Goal: Task Accomplishment & Management: Complete application form

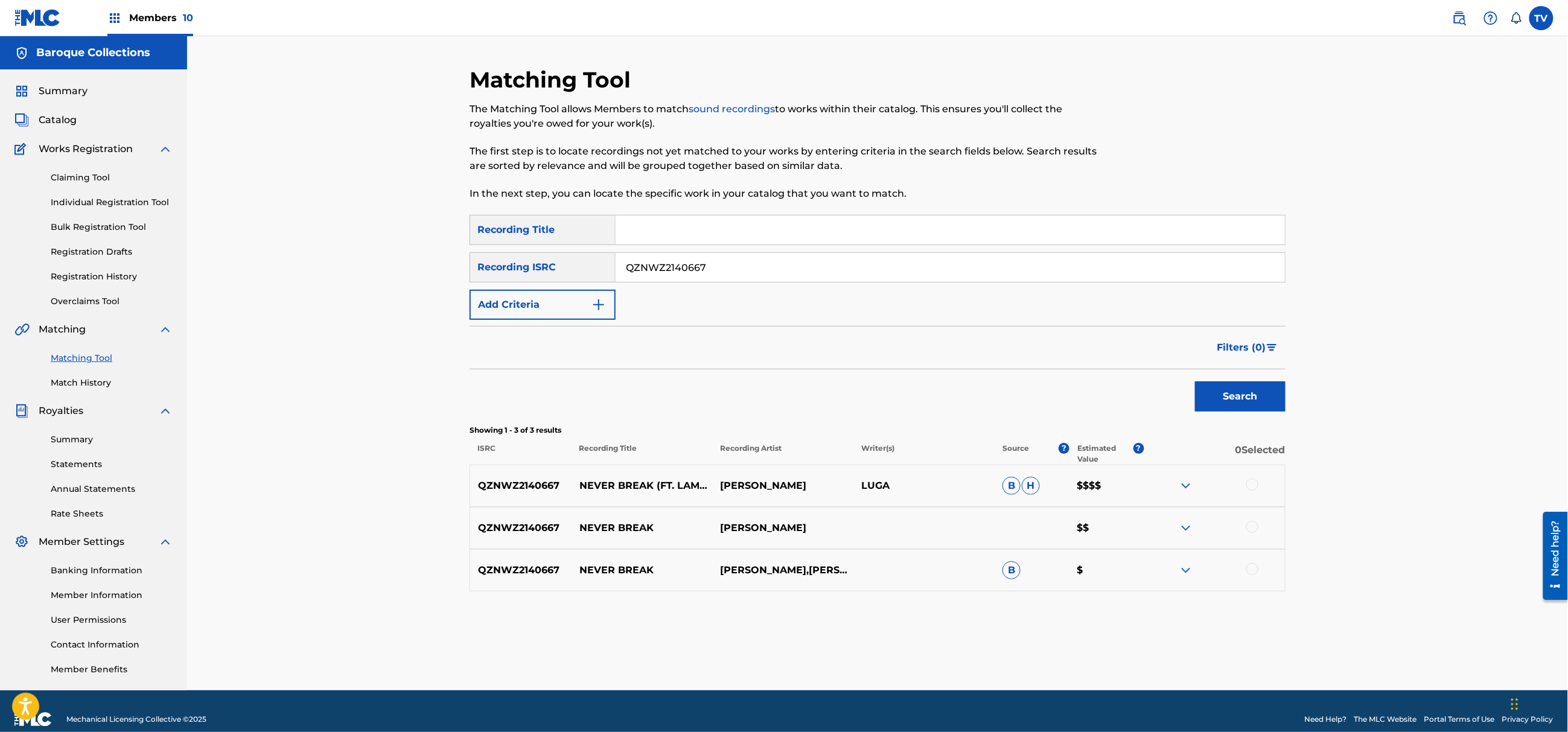
click at [141, 12] on span "Members 10" at bounding box center [161, 18] width 64 height 14
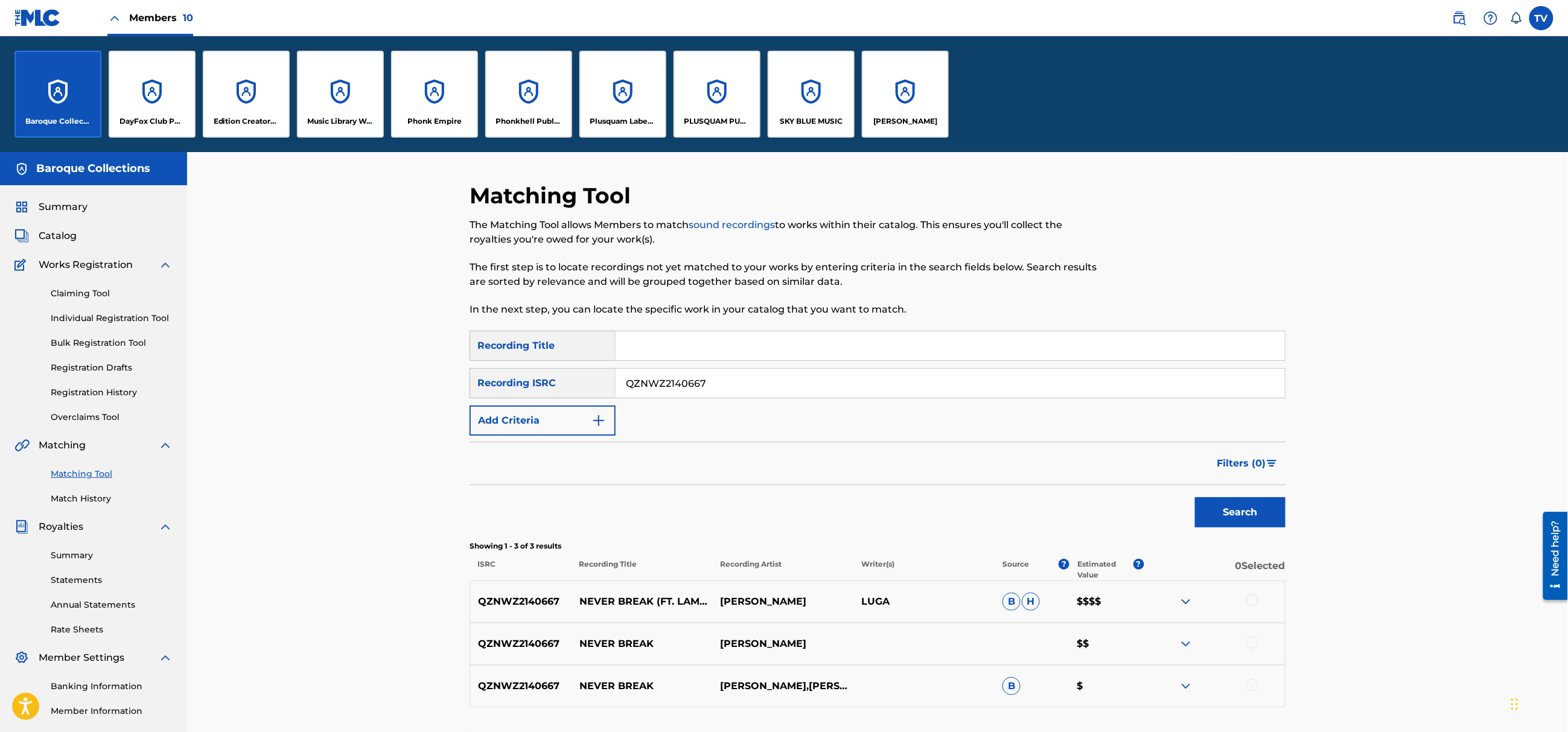
click at [530, 128] on div "Phonkhell Publishing" at bounding box center [528, 94] width 87 height 87
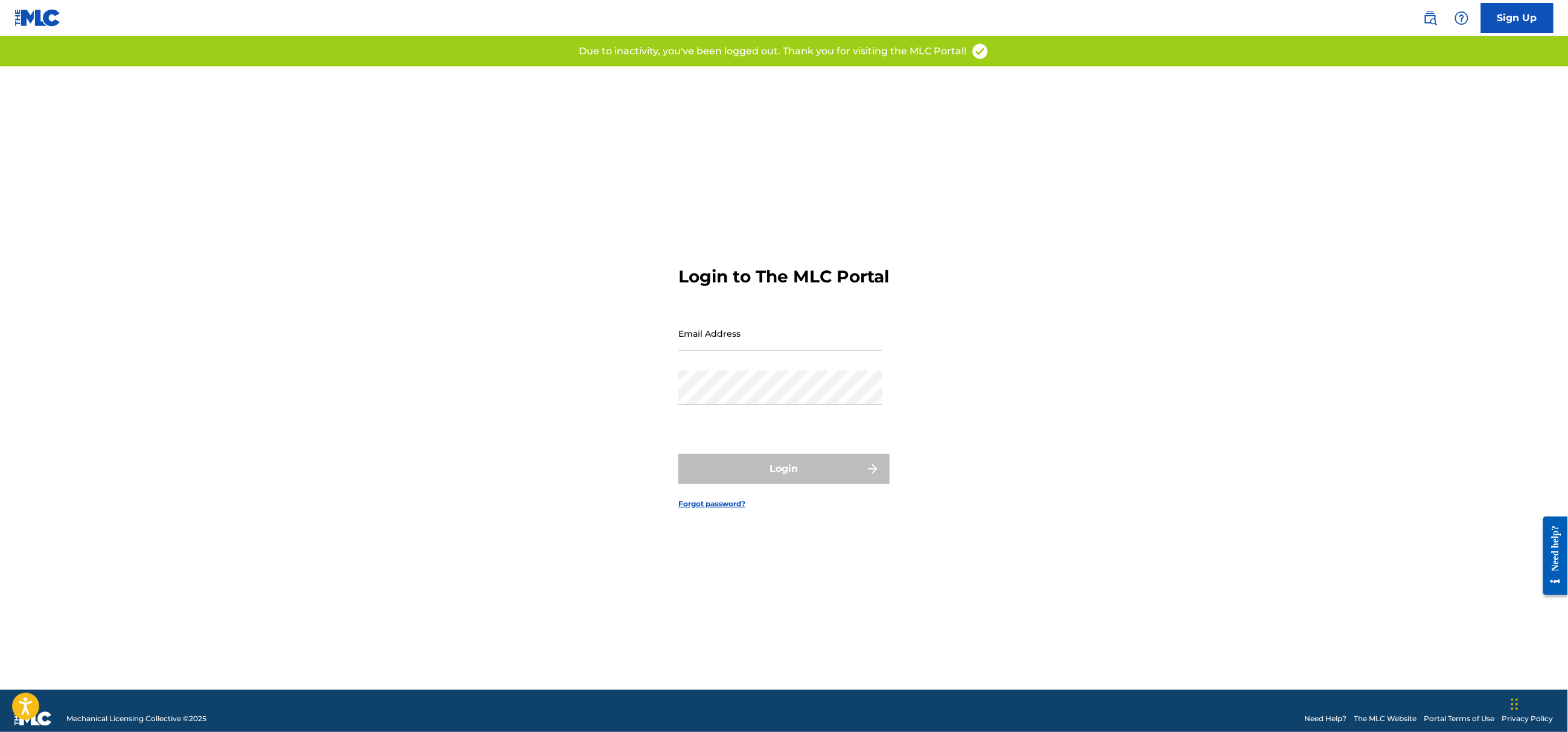
click at [0, 731] on nordpass-portal at bounding box center [0, 732] width 0 height 0
type input "[EMAIL_ADDRESS][DOMAIN_NAME]"
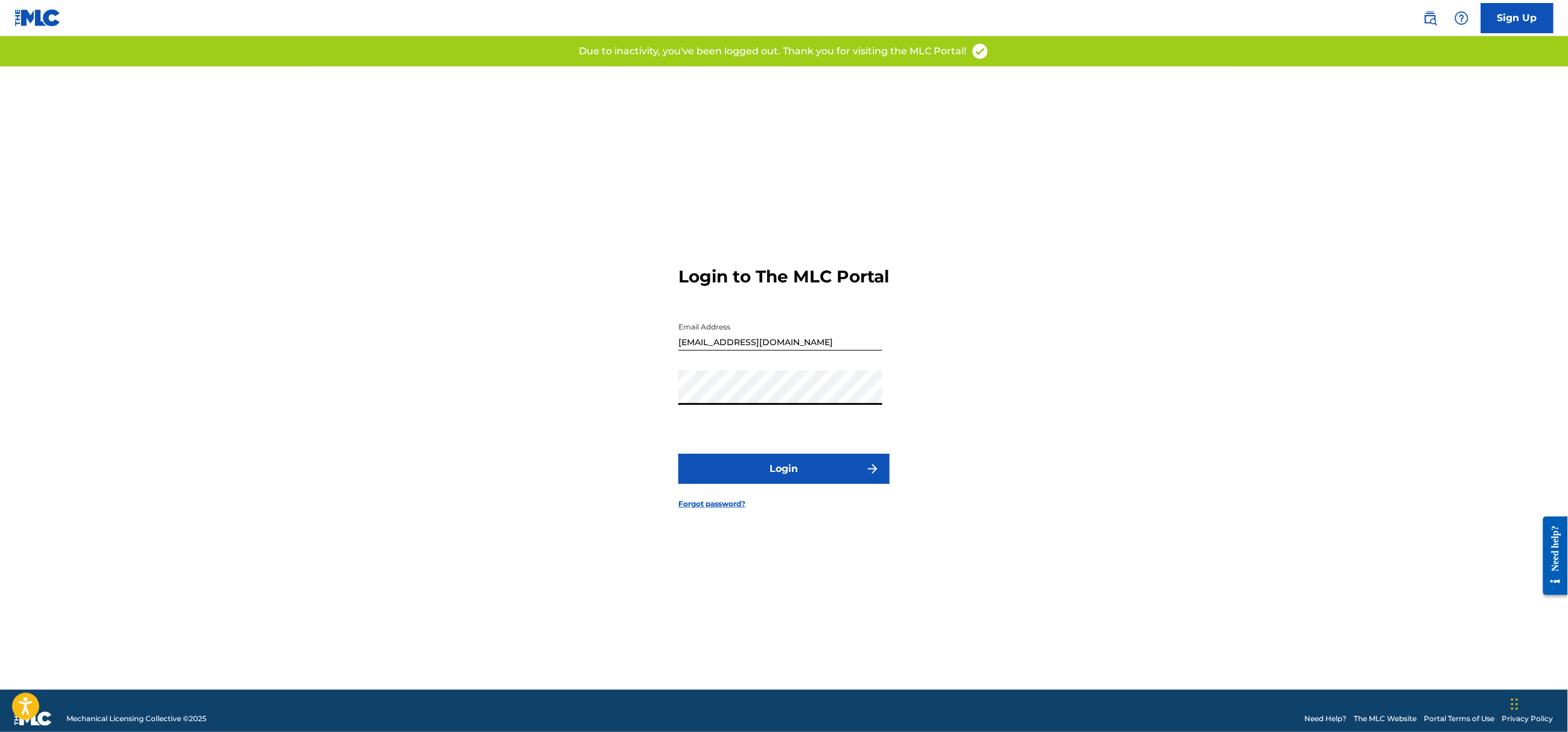
click at [787, 484] on button "Login" at bounding box center [784, 469] width 211 height 30
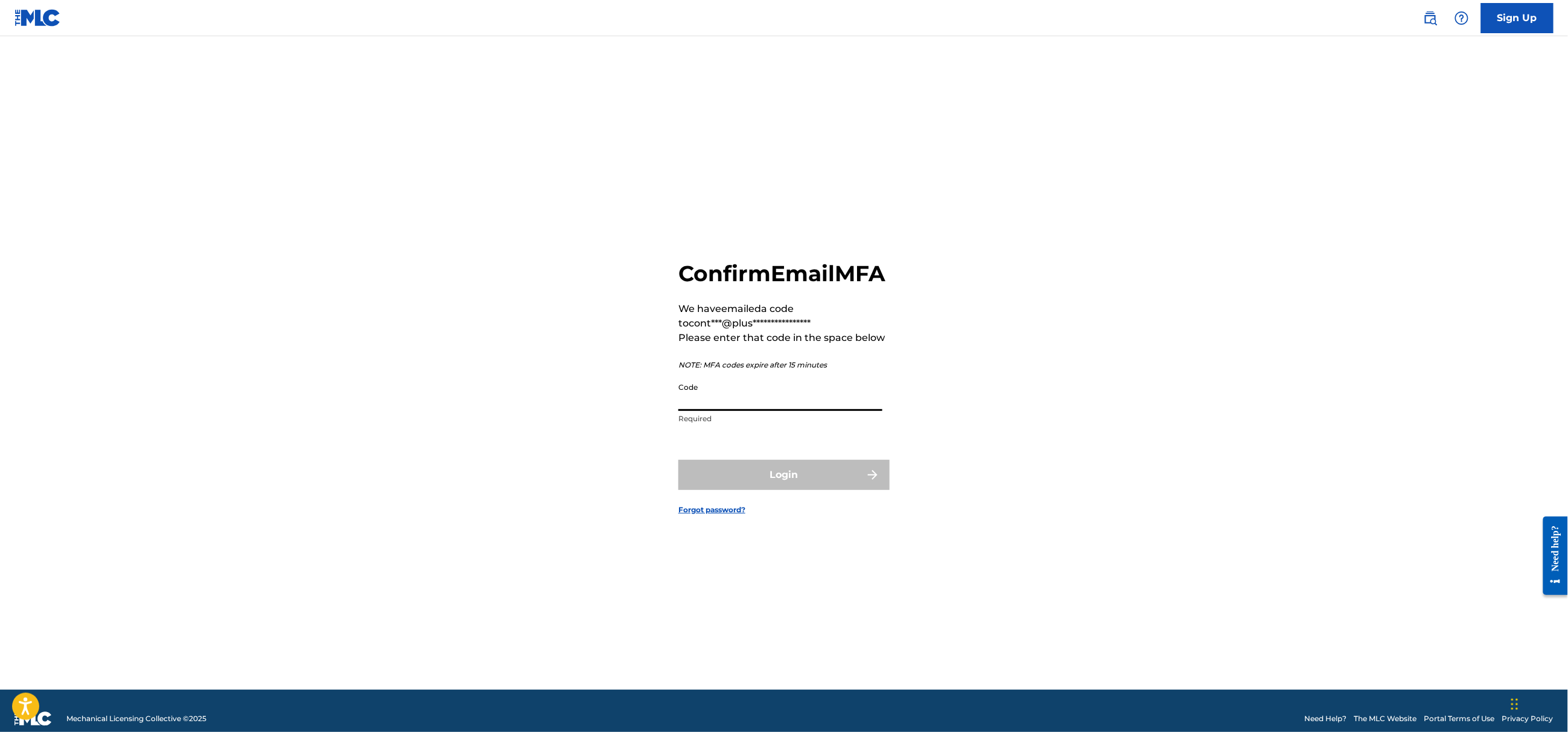
click at [759, 411] on input "Code" at bounding box center [780, 393] width 204 height 35
paste input "MENTE FORA siloki4,Mwwlkiy FRX452583773 siloki4,Mwwlkiy FRX452583773 MENTE FORA…"
click at [766, 411] on input "Code" at bounding box center [780, 393] width 204 height 35
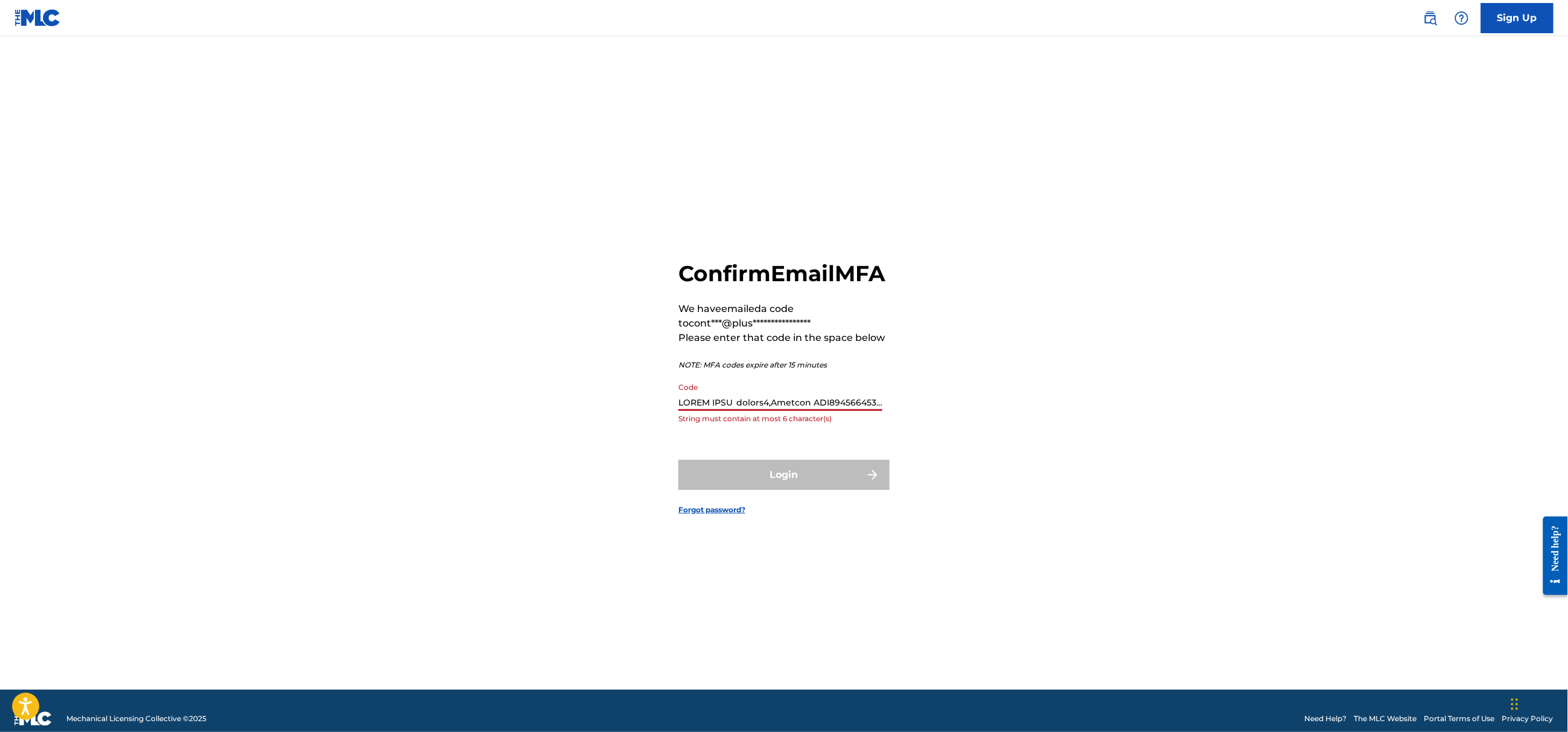
paste input "518052"
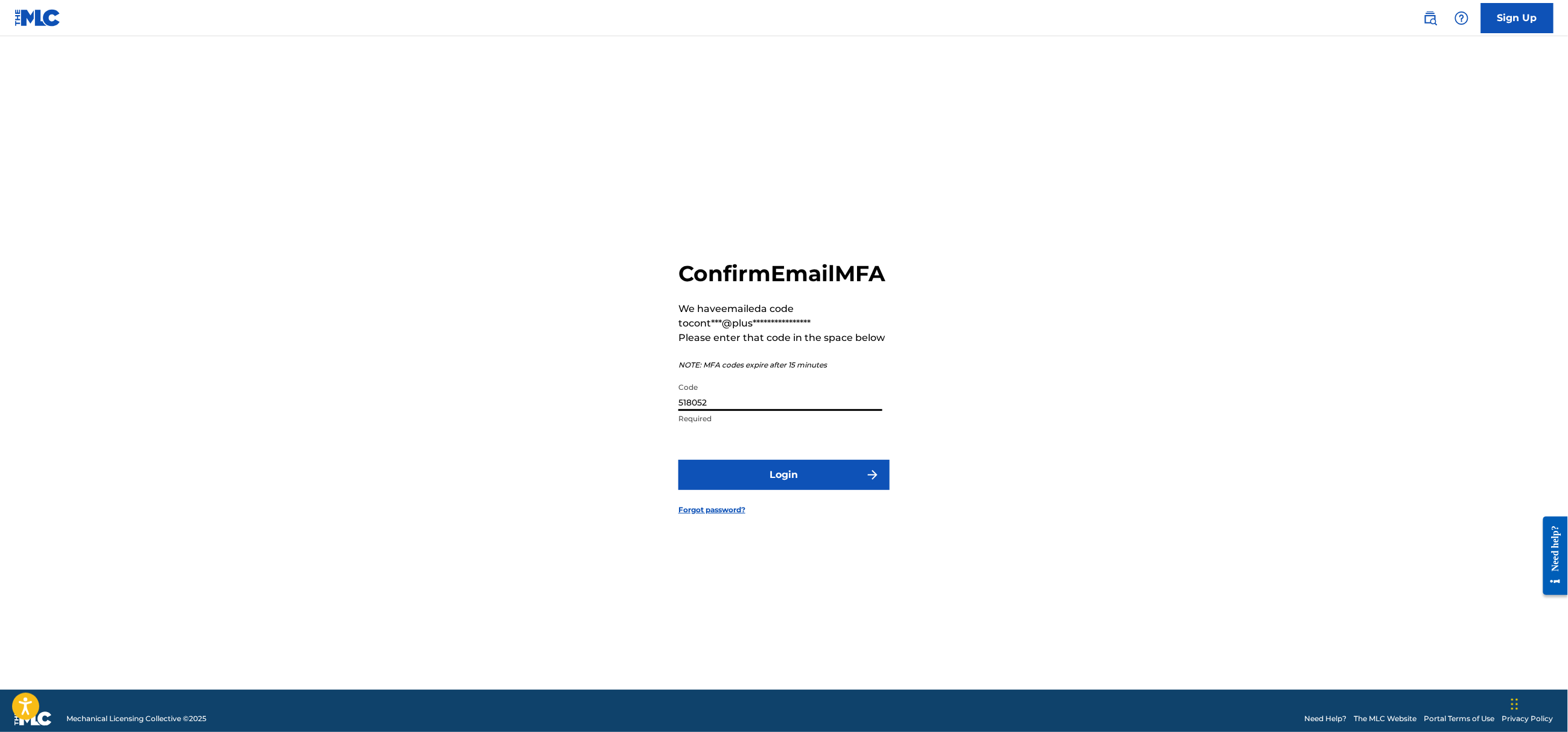
type input "518052"
click at [776, 478] on button "Login" at bounding box center [784, 474] width 211 height 30
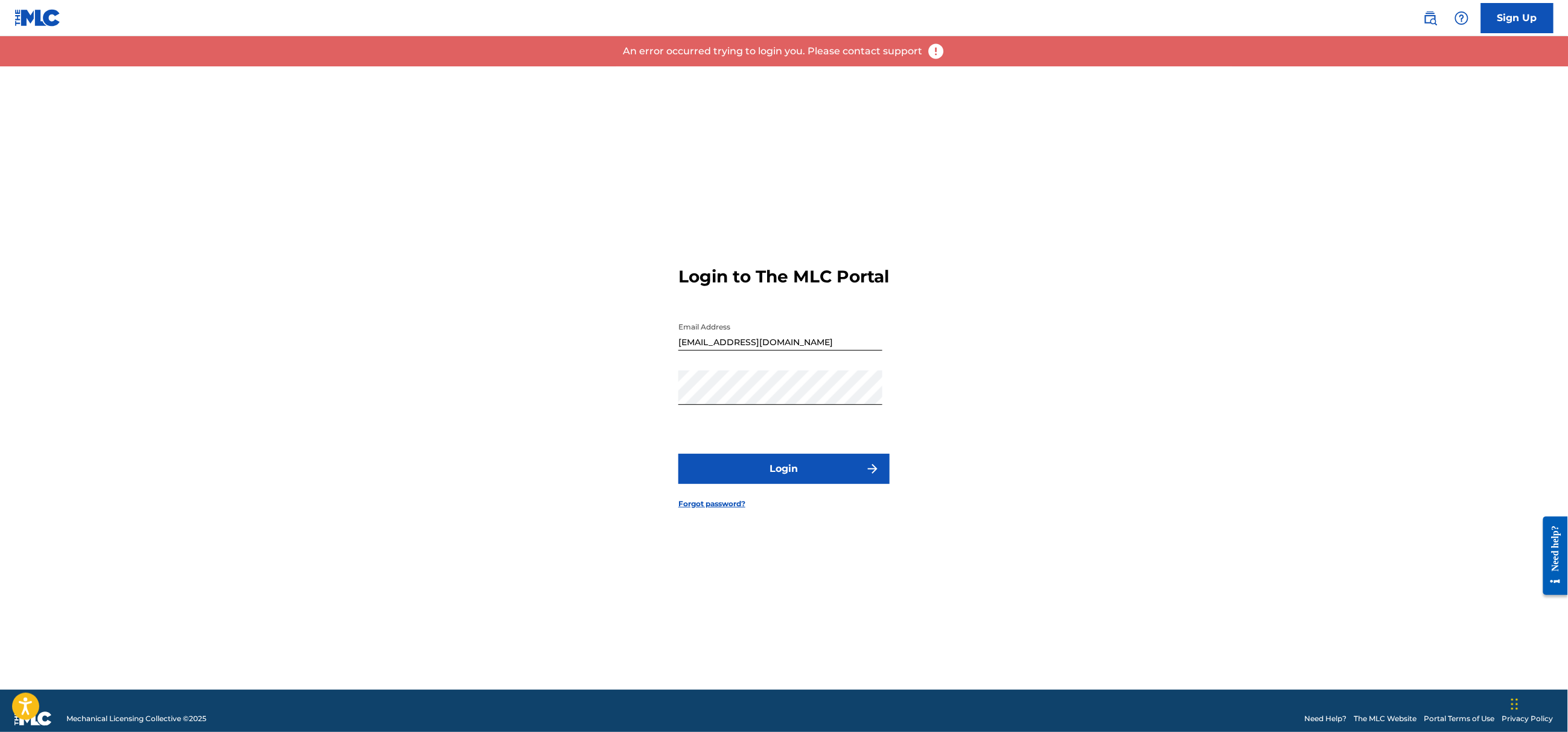
click at [0, 731] on nordpass-portal at bounding box center [0, 732] width 0 height 0
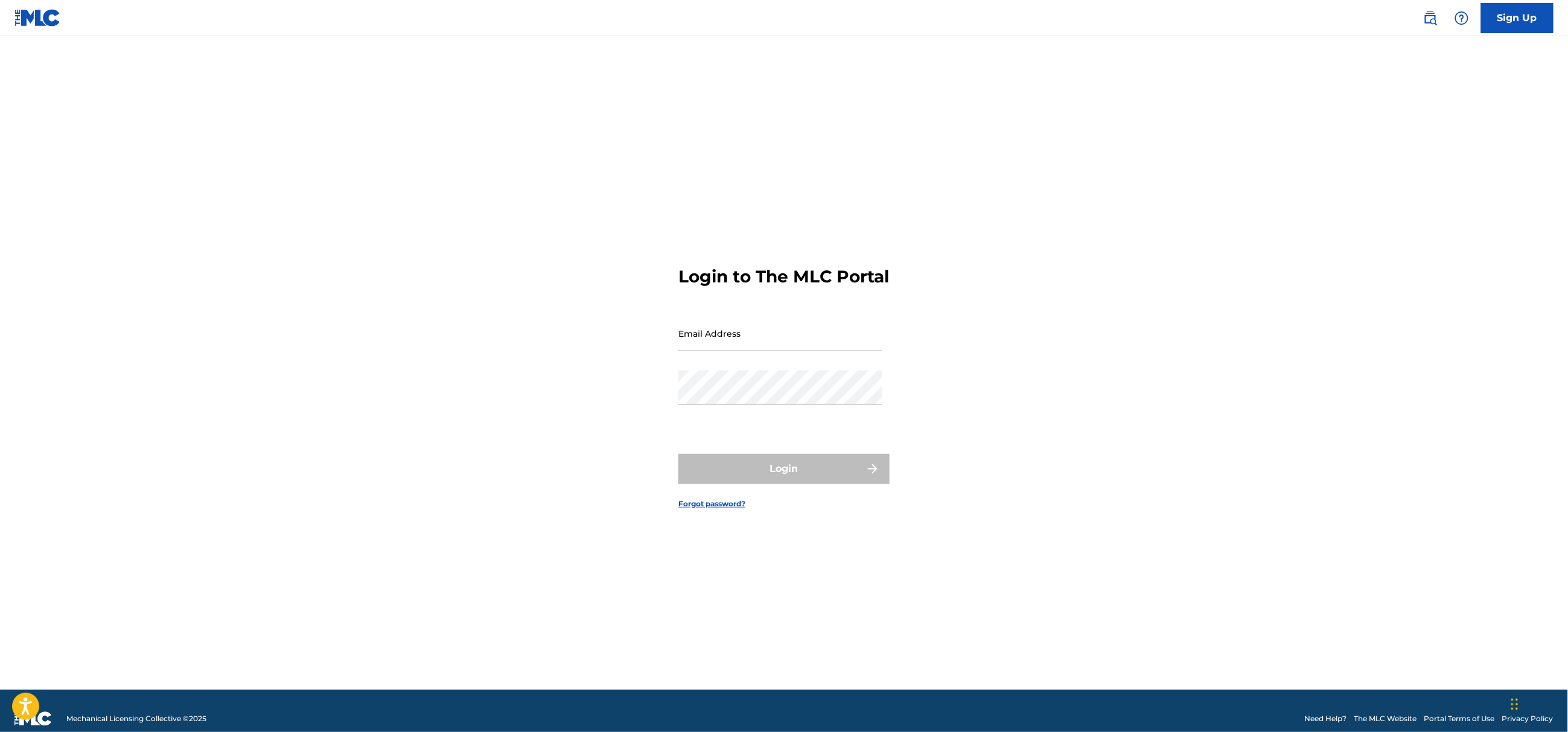
click at [745, 342] on input "Email Address" at bounding box center [780, 333] width 204 height 35
click at [0, 731] on nordpass-autofill-portal at bounding box center [0, 732] width 0 height 0
type input "[EMAIL_ADDRESS][DOMAIN_NAME]"
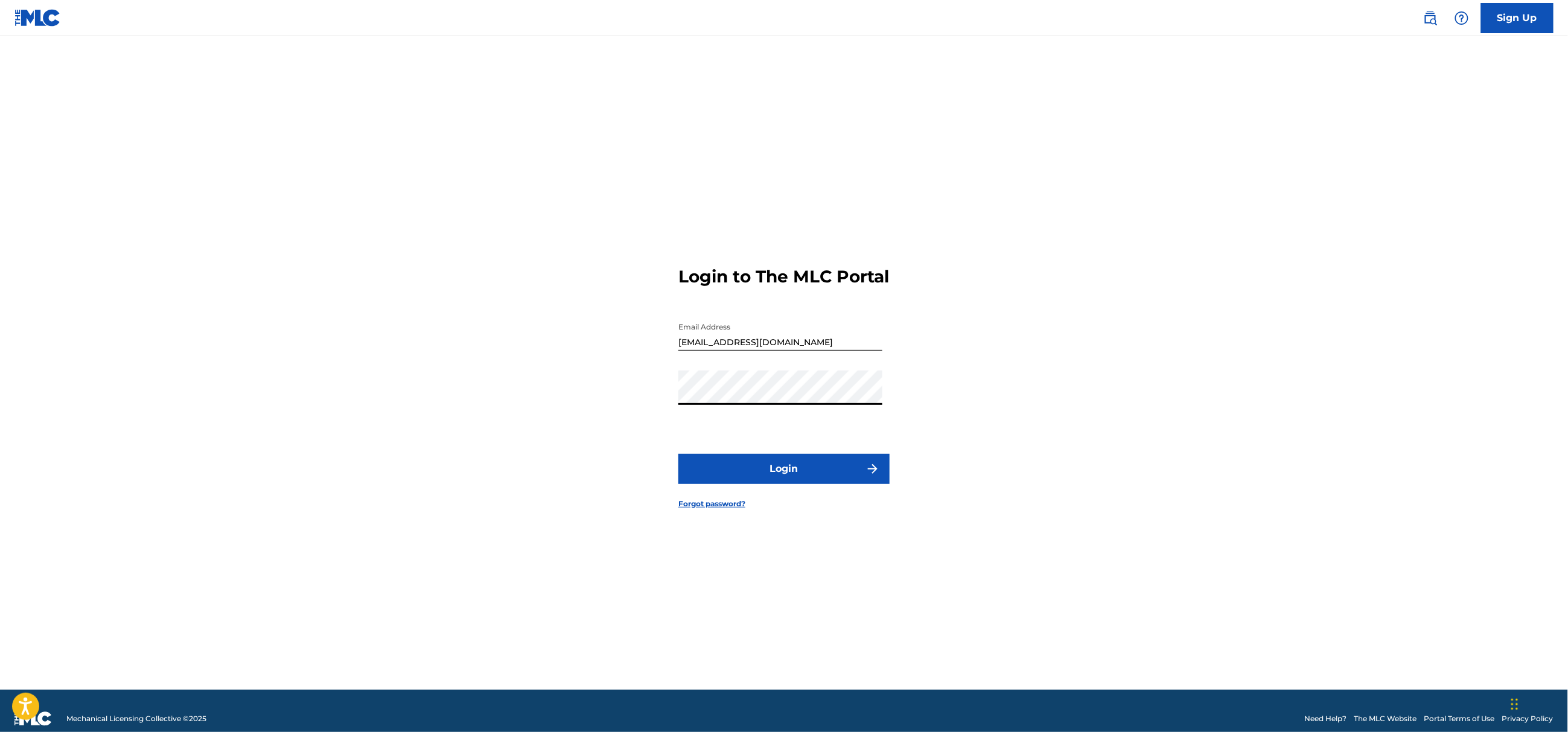
click at [771, 483] on button "Login" at bounding box center [784, 469] width 211 height 30
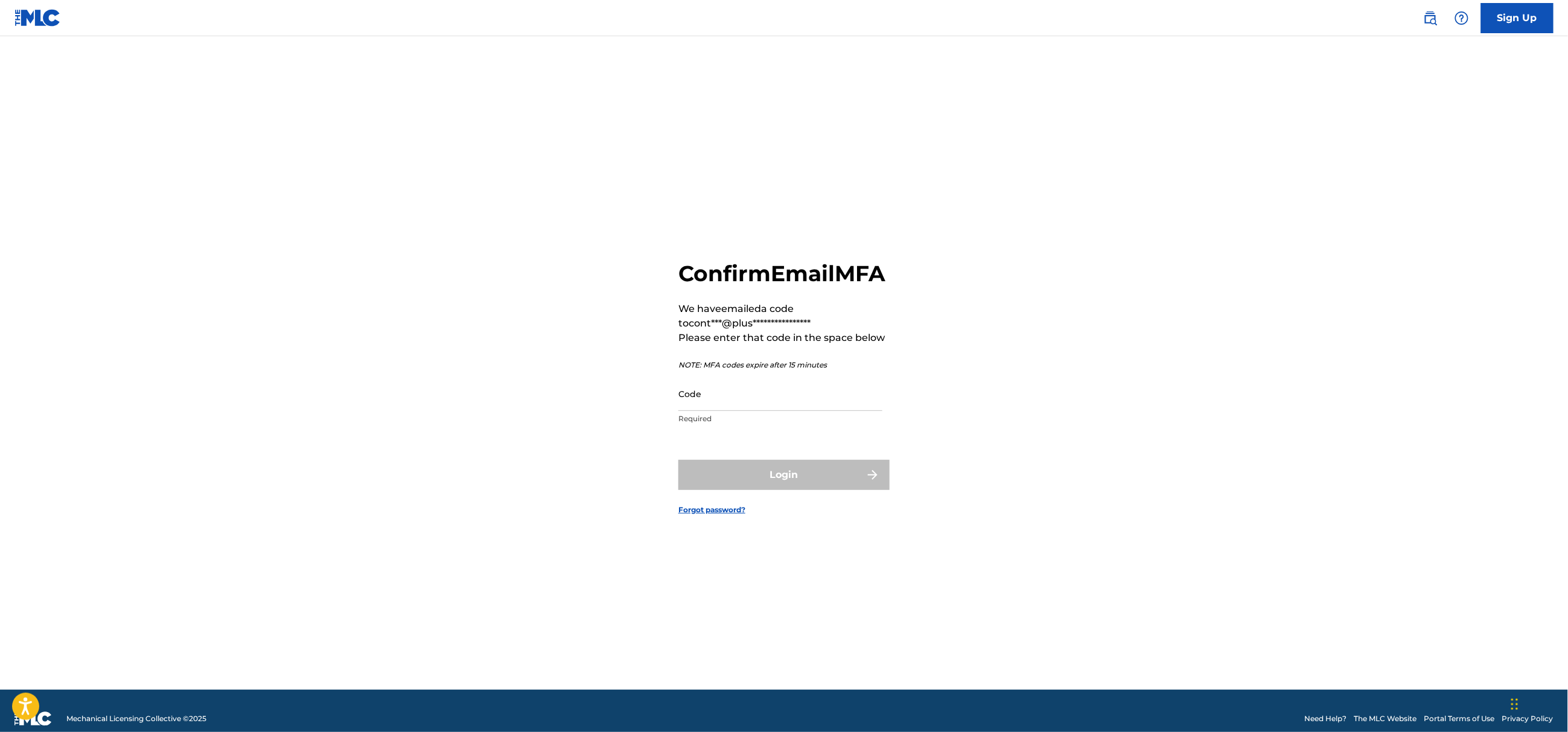
click at [751, 401] on input "Code" at bounding box center [780, 393] width 204 height 35
paste input "409488"
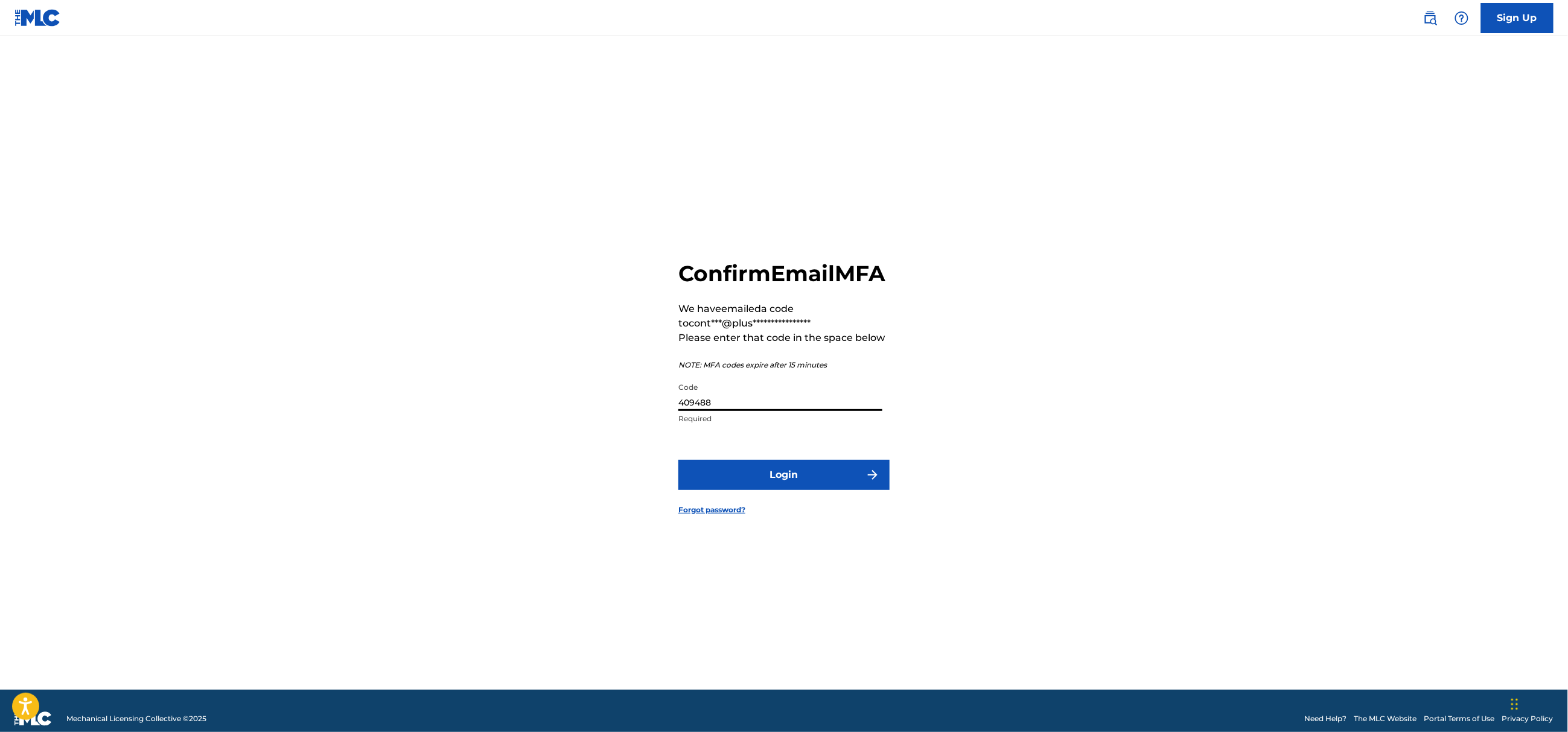
type input "409488"
click at [754, 484] on button "Login" at bounding box center [784, 474] width 211 height 30
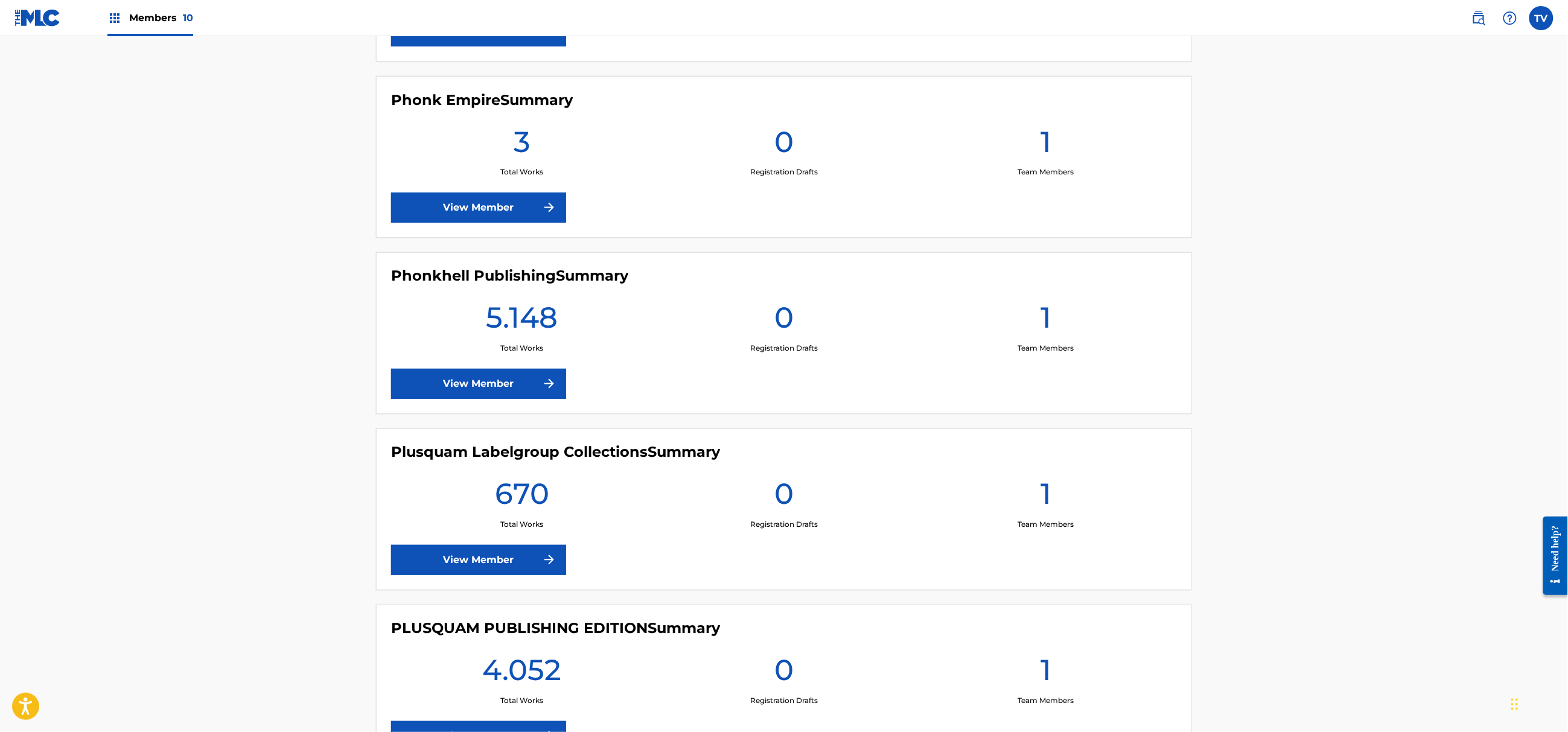
scroll to position [1045, 0]
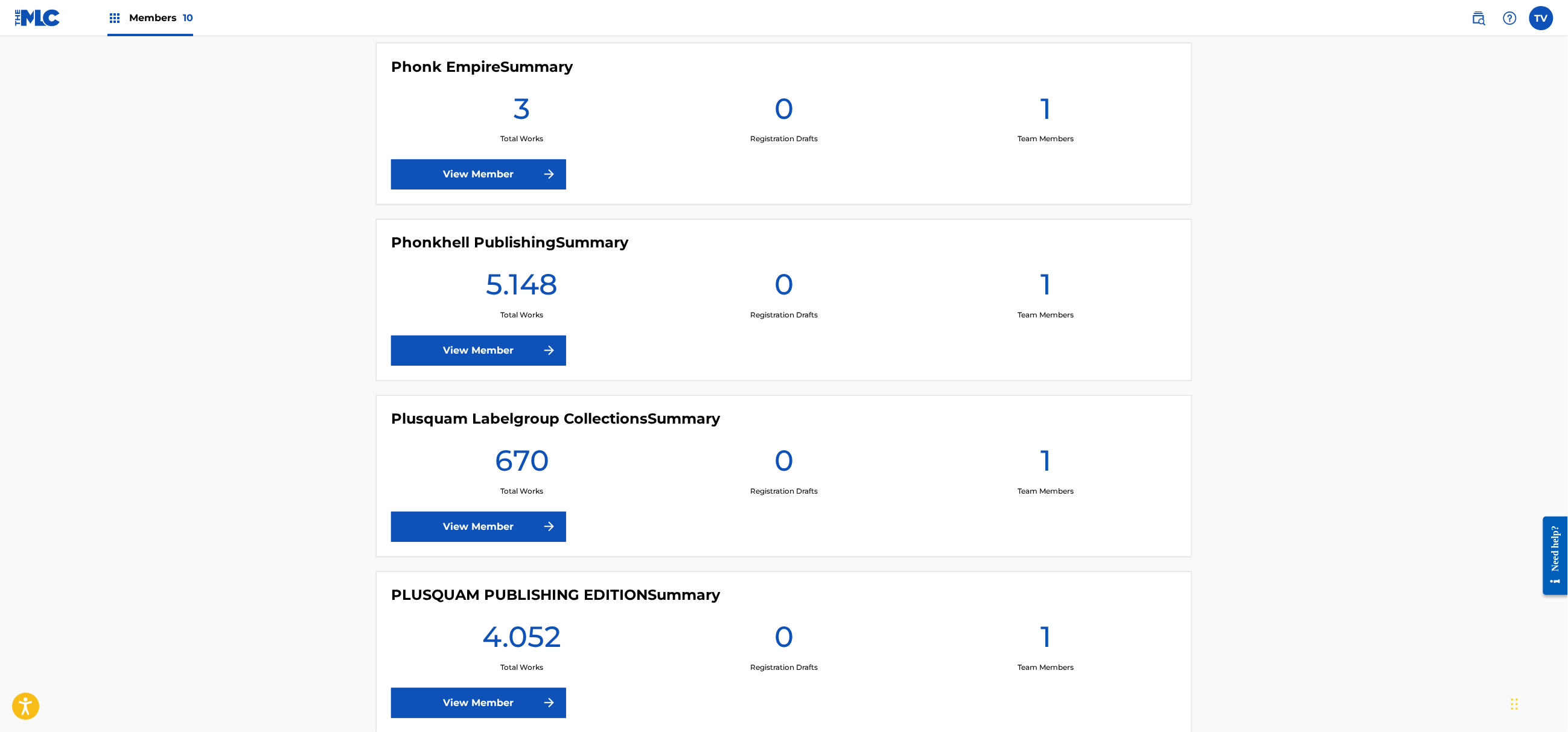
click at [514, 348] on link "View Member" at bounding box center [479, 350] width 175 height 30
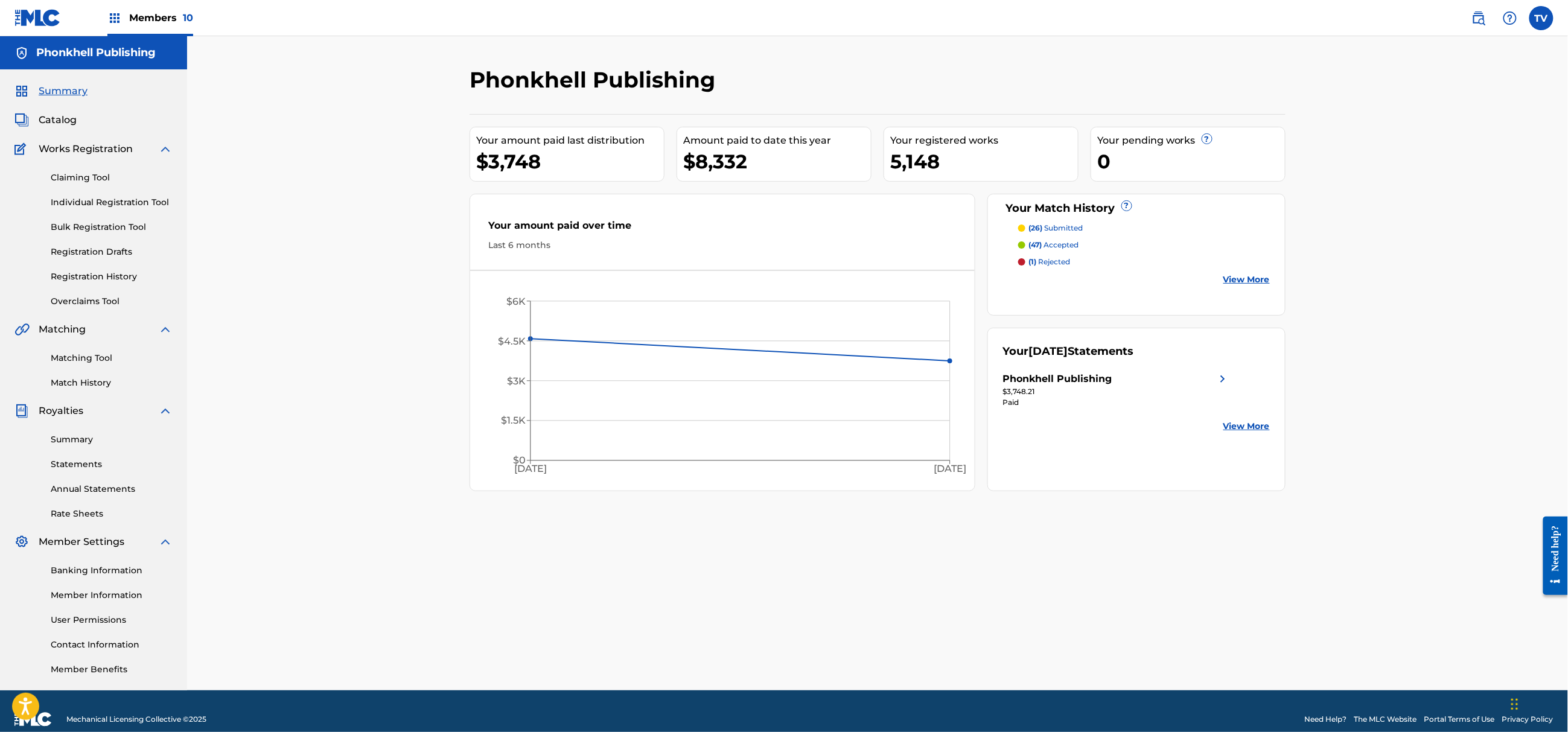
click at [100, 224] on link "Bulk Registration Tool" at bounding box center [112, 227] width 122 height 13
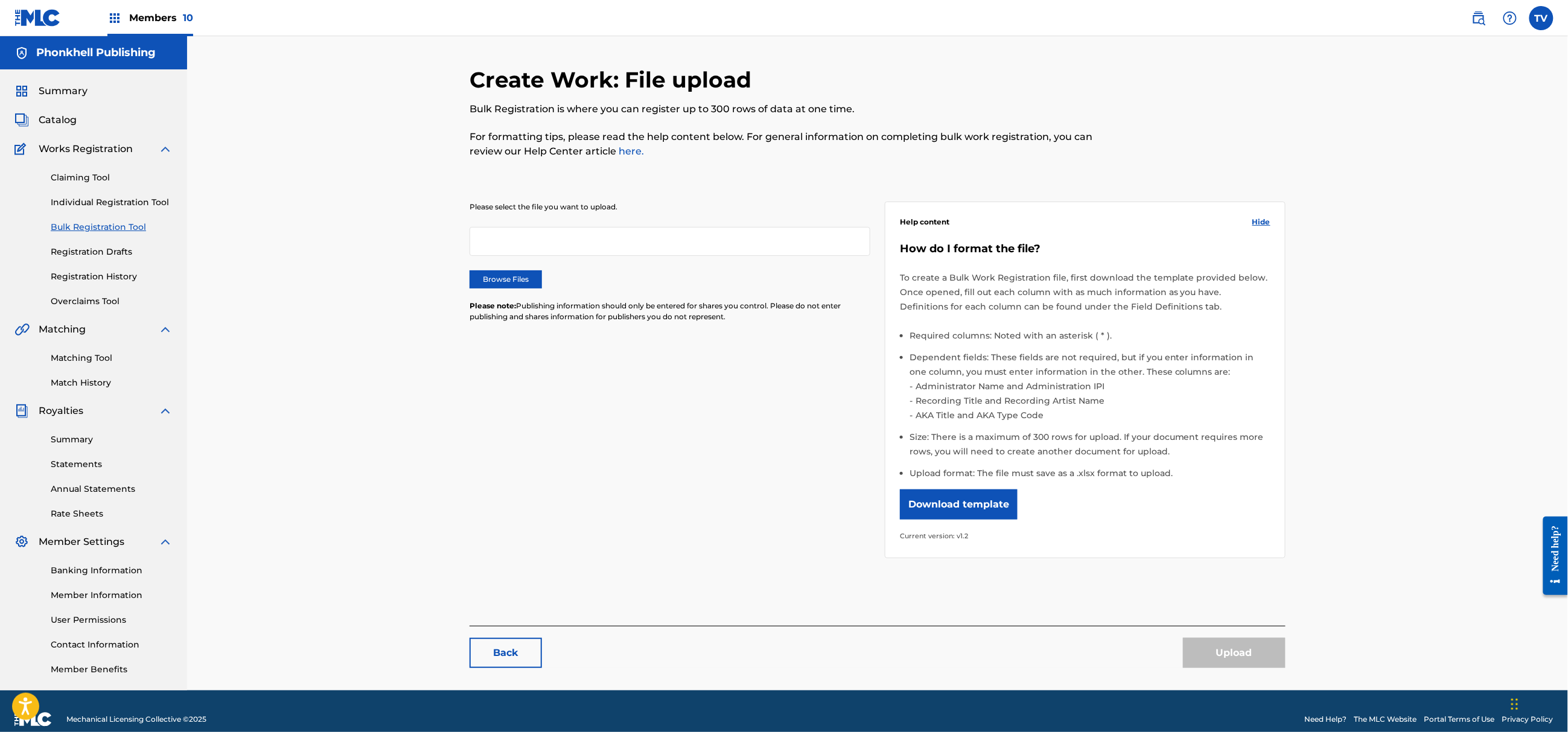
click at [526, 275] on label "Browse Files" at bounding box center [506, 280] width 73 height 18
click at [0, 0] on input "Browse Files" at bounding box center [0, 0] width 0 height 0
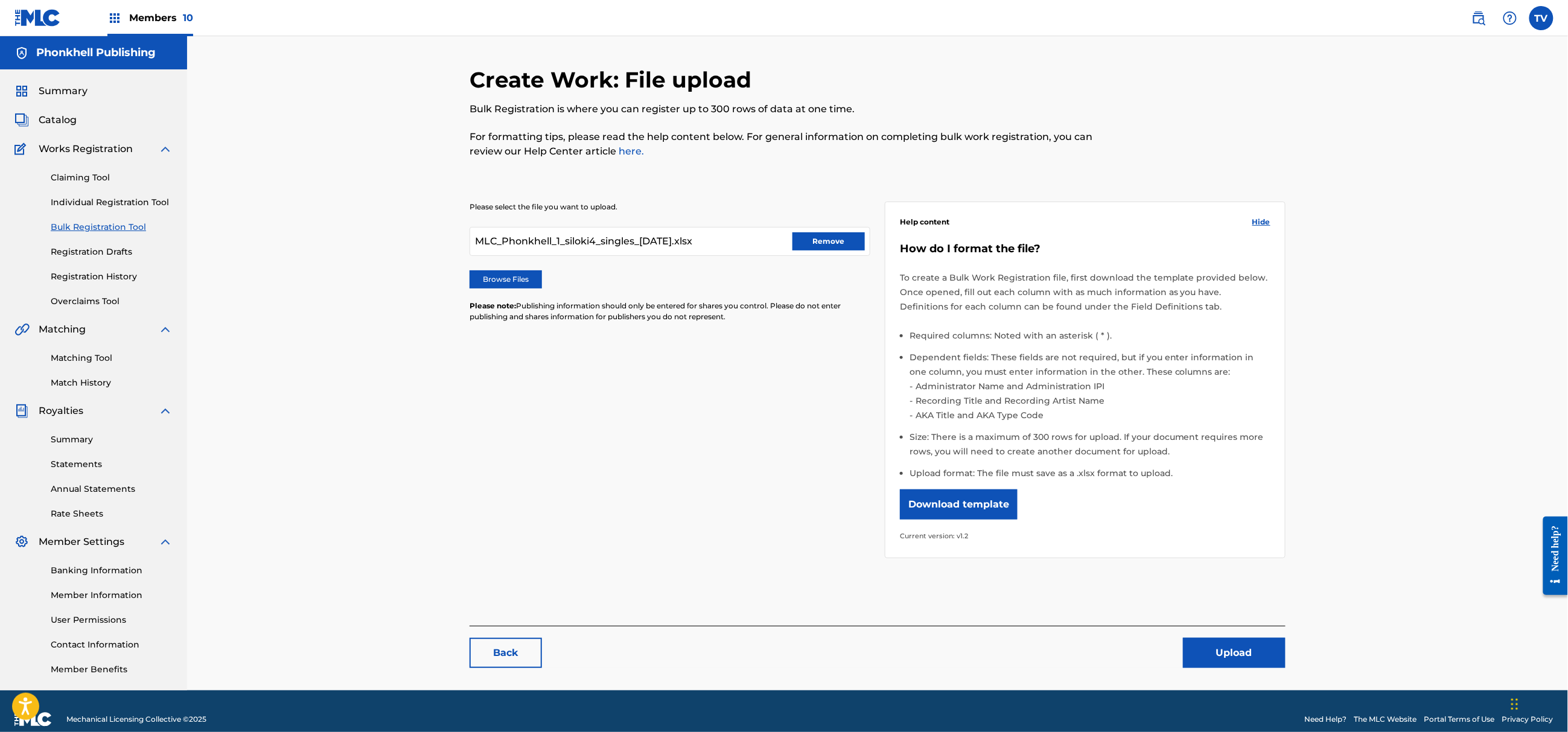
click at [1217, 652] on button "Upload" at bounding box center [1234, 652] width 102 height 30
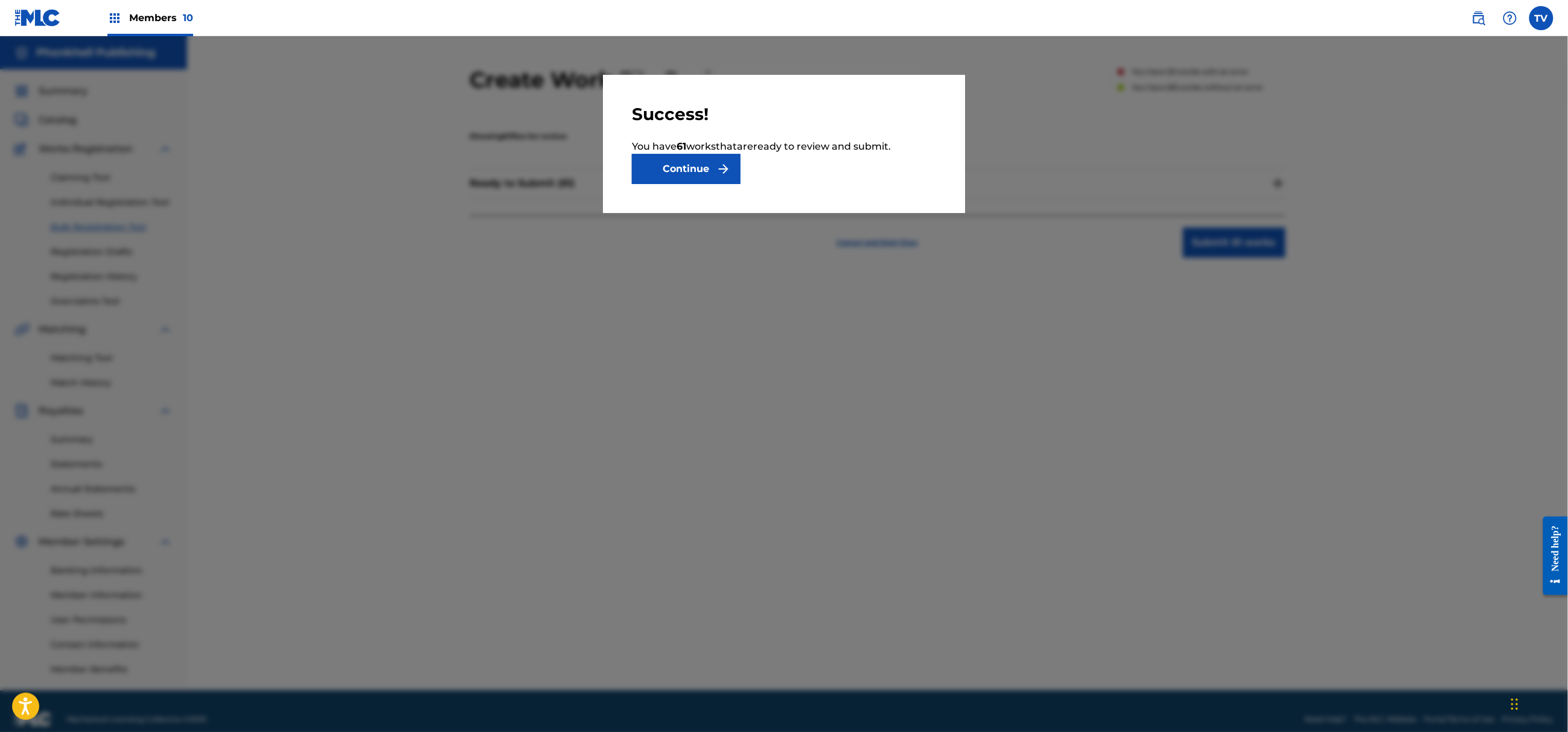
click at [711, 174] on button "Continue" at bounding box center [687, 169] width 109 height 30
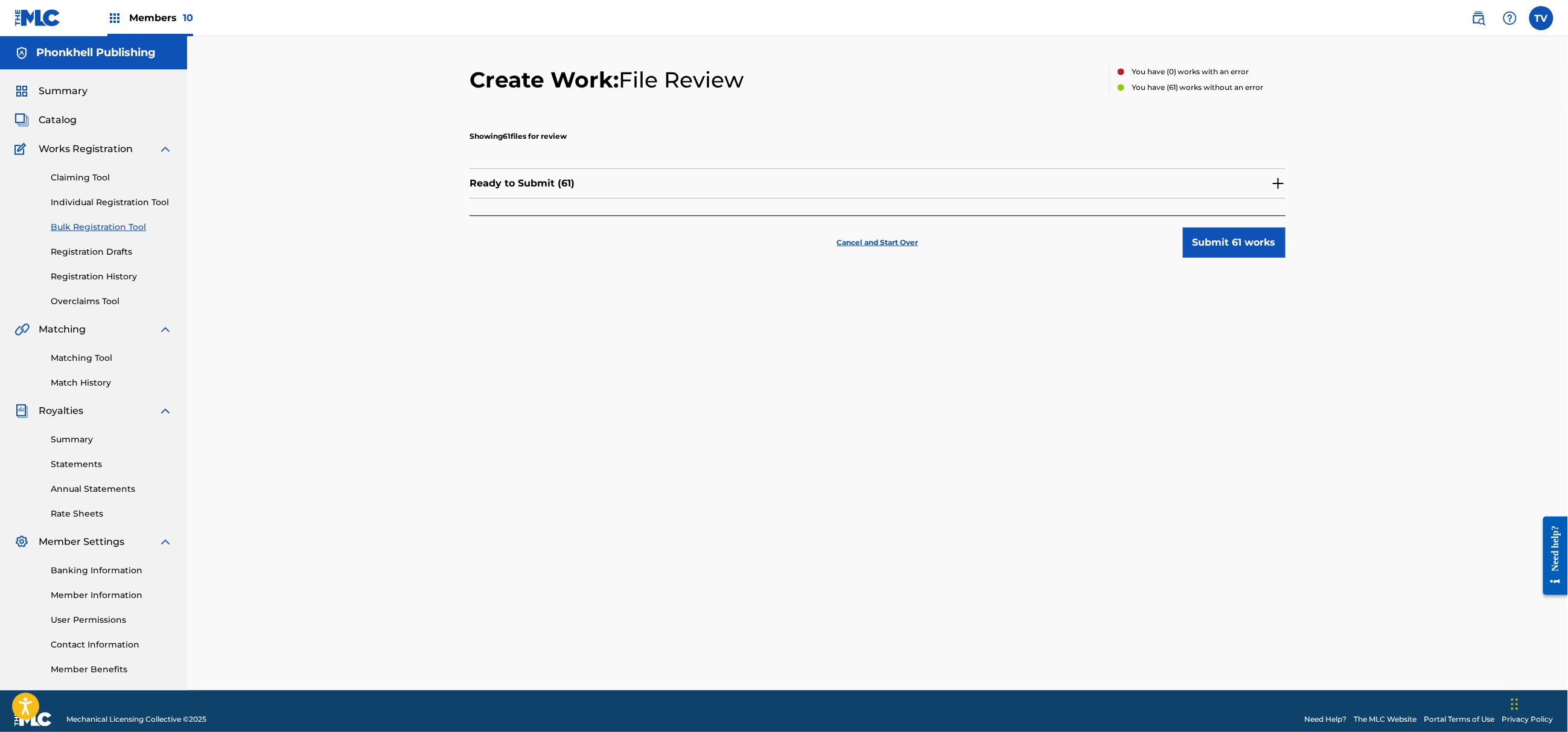
click at [1273, 181] on img at bounding box center [1278, 184] width 15 height 15
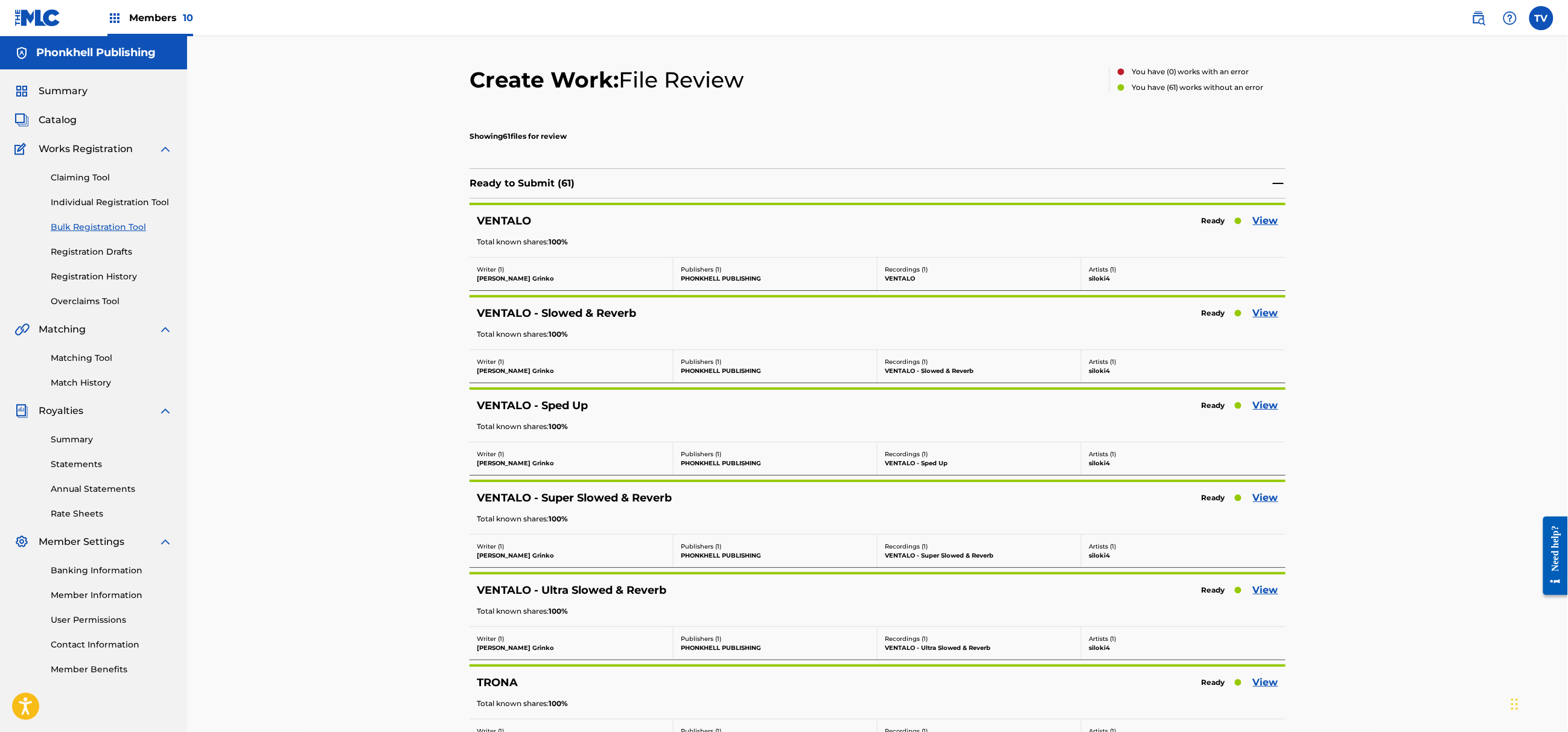
click at [0, 731] on nordpass-portal at bounding box center [0, 732] width 0 height 0
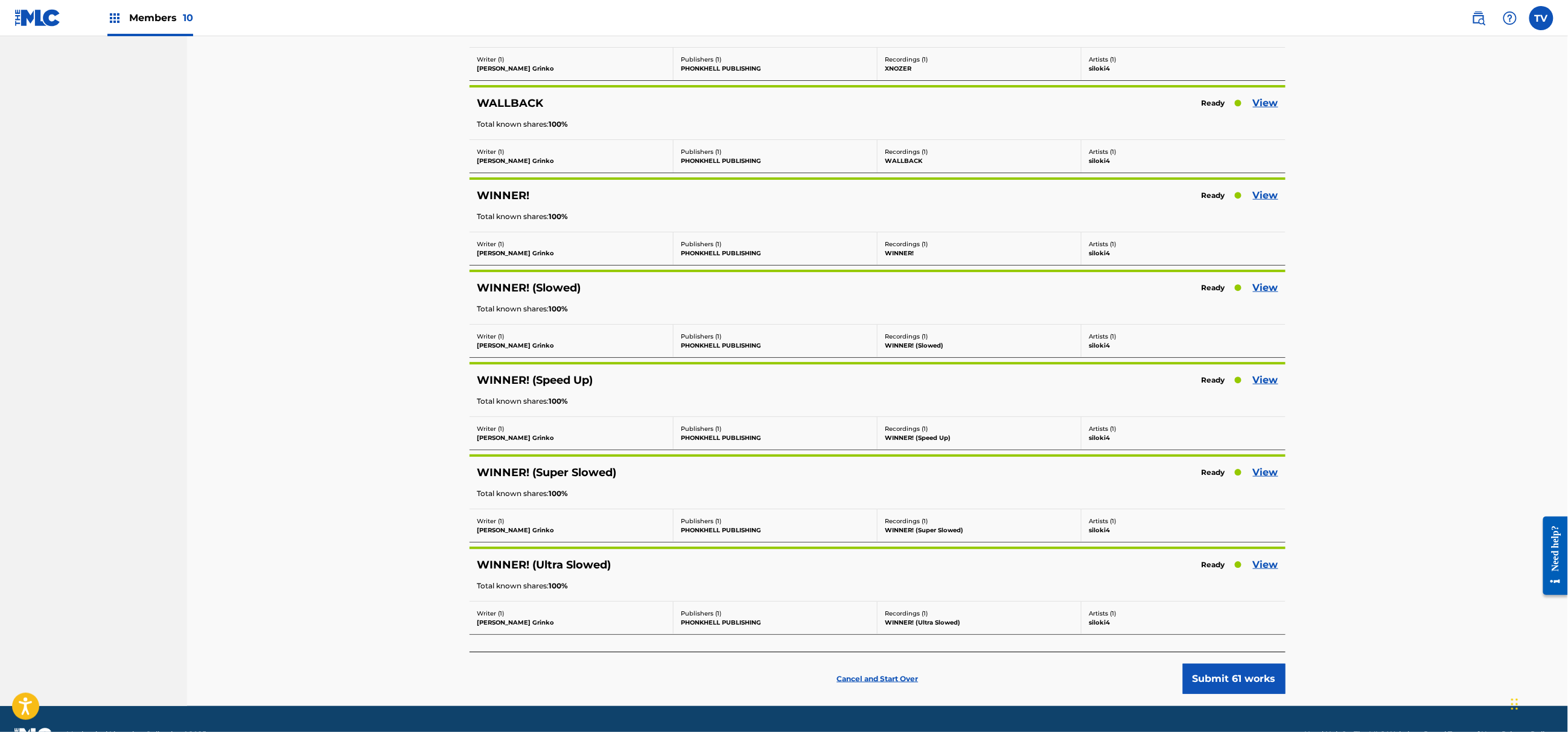
scroll to position [5251, 0]
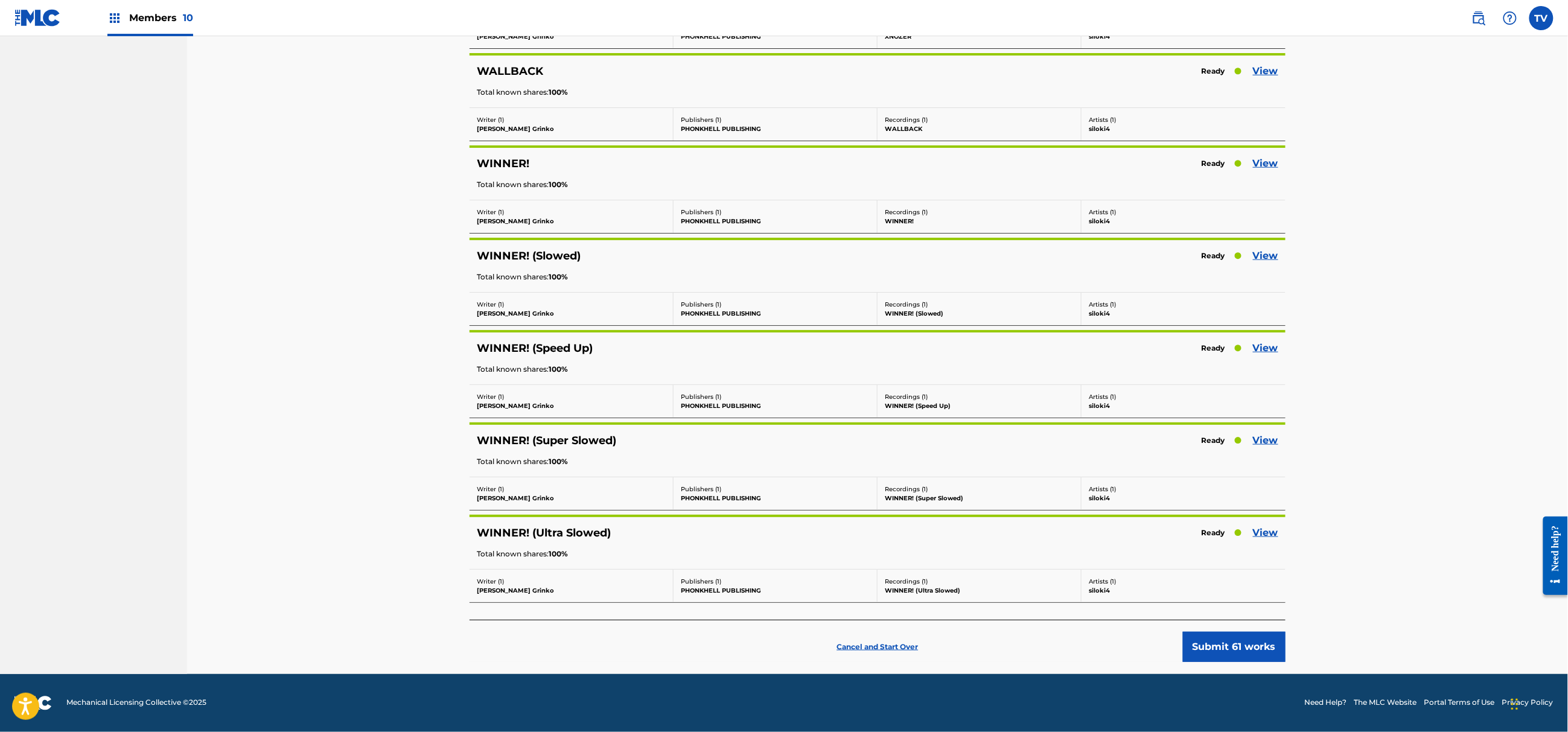
click at [1241, 653] on button "Submit 61 works" at bounding box center [1234, 647] width 102 height 30
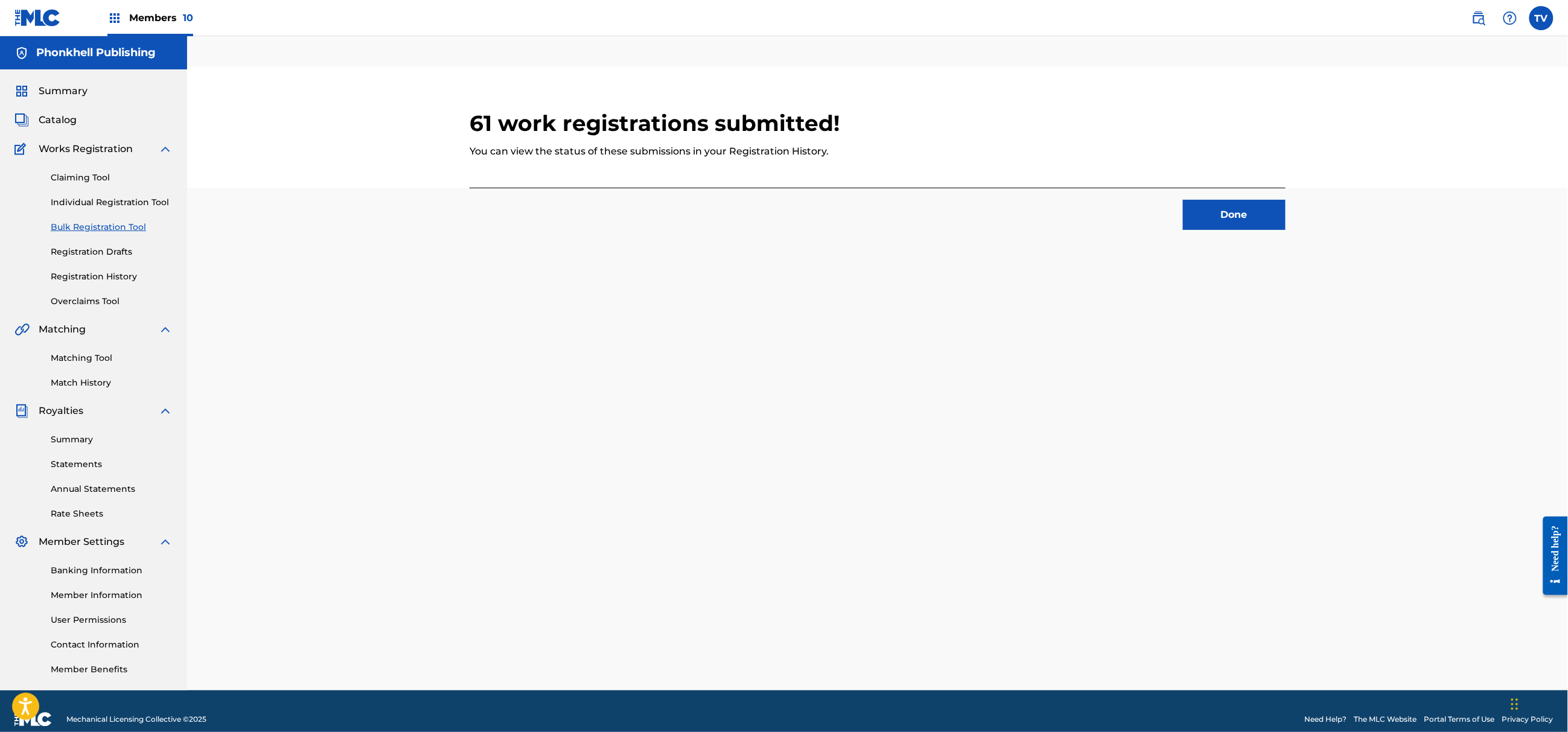
click at [93, 273] on link "Registration History" at bounding box center [112, 277] width 122 height 13
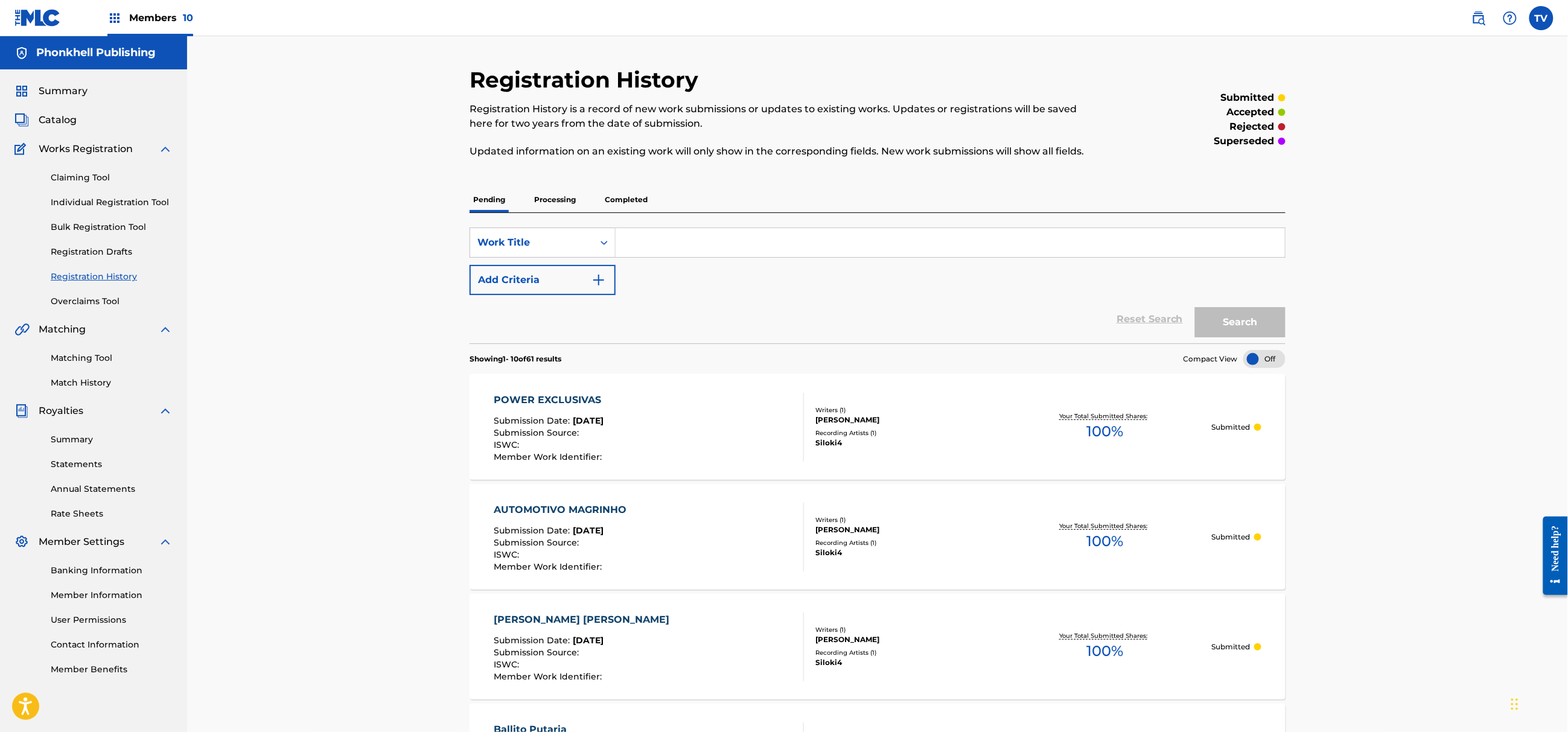
click at [558, 200] on p "Processing" at bounding box center [554, 200] width 49 height 25
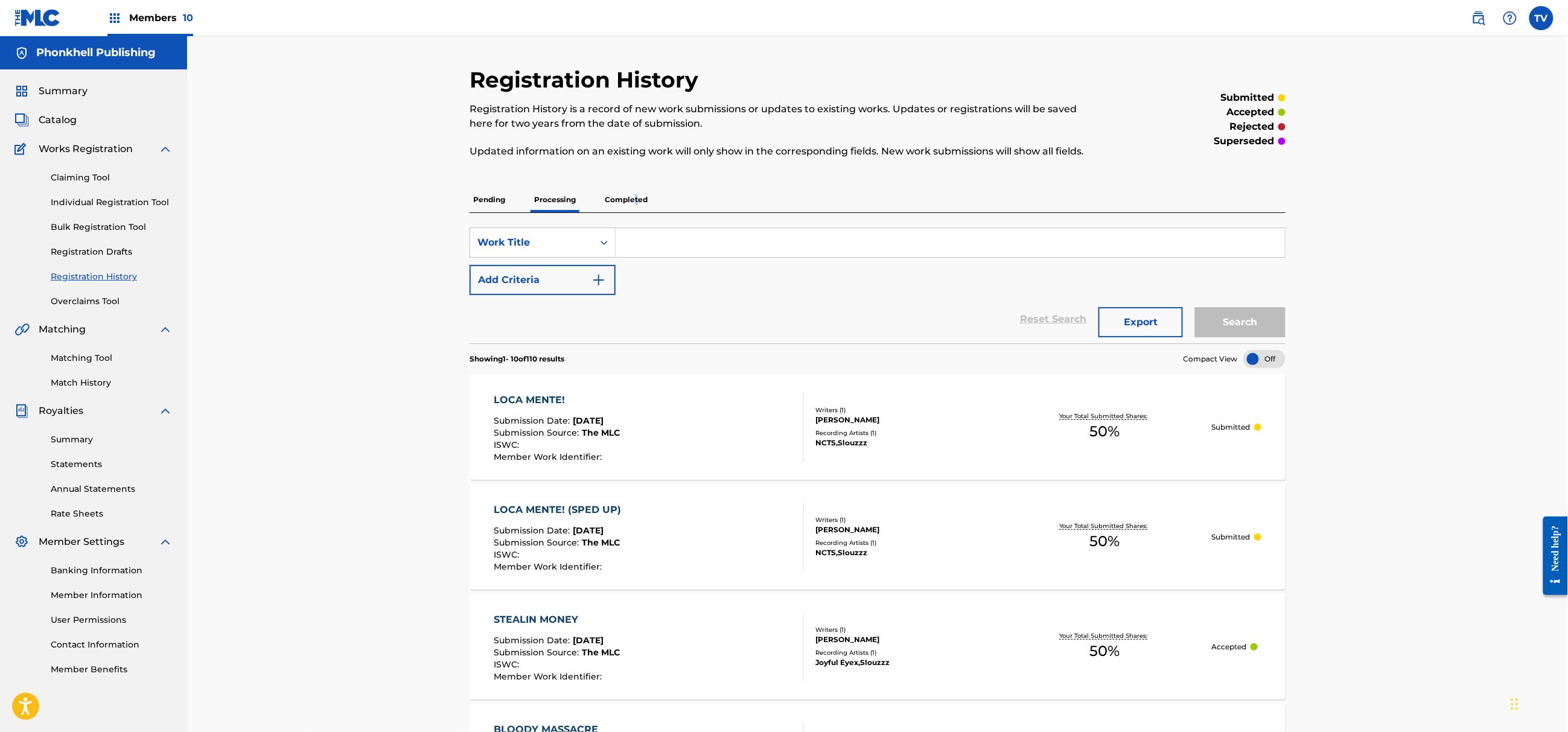
click at [636, 201] on p "Completed" at bounding box center [626, 200] width 50 height 25
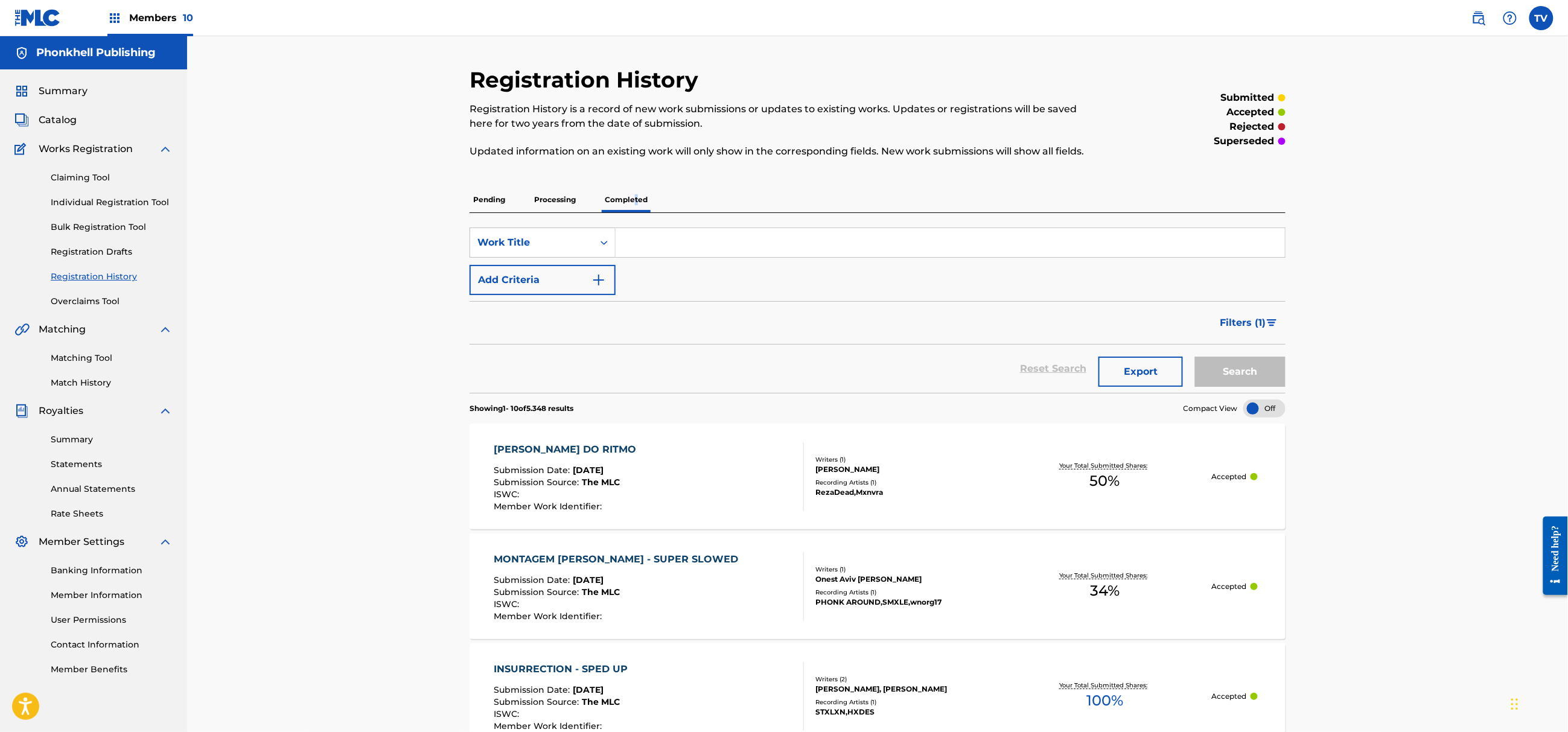
click at [58, 121] on span "Catalog" at bounding box center [58, 120] width 38 height 15
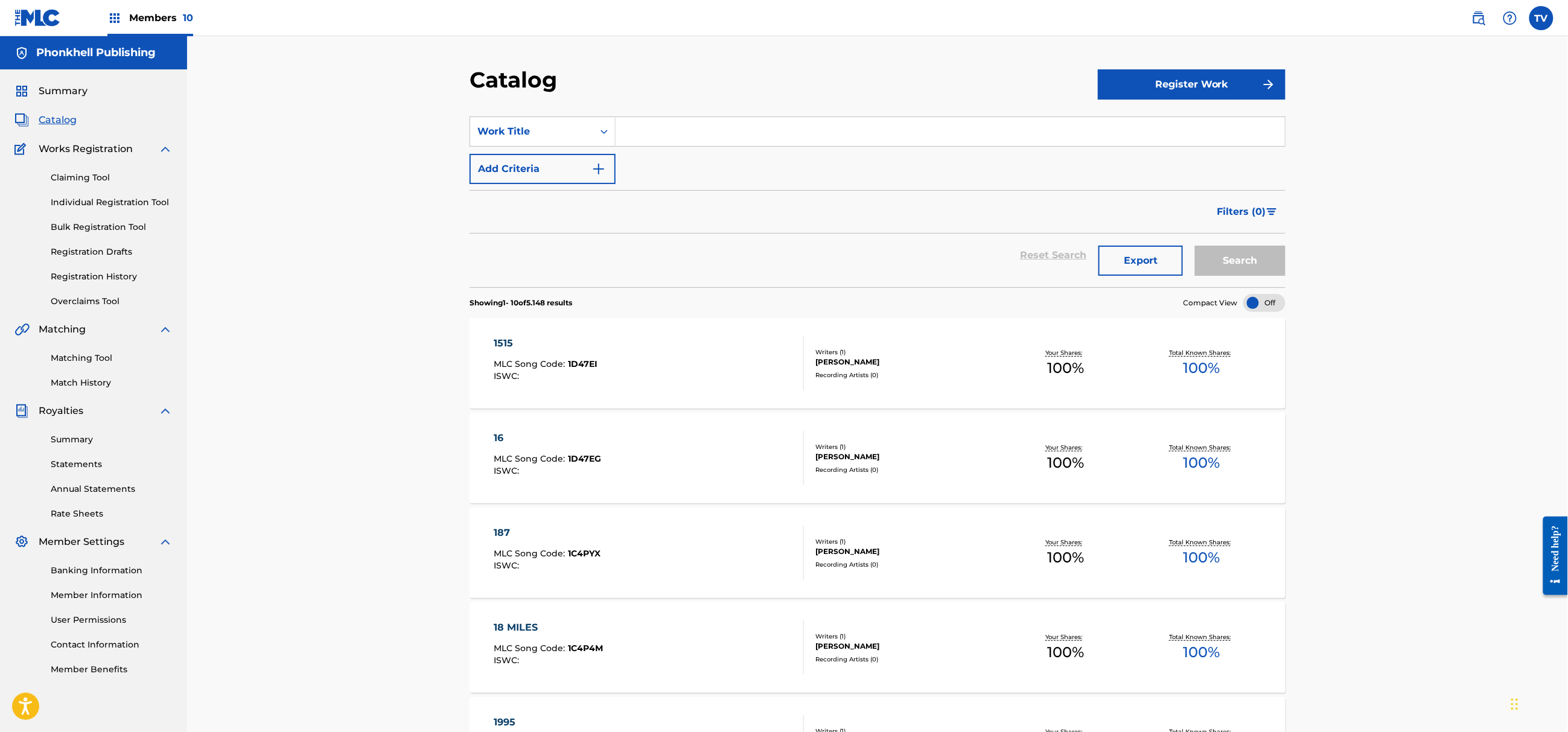
click at [73, 224] on link "Bulk Registration Tool" at bounding box center [112, 227] width 122 height 13
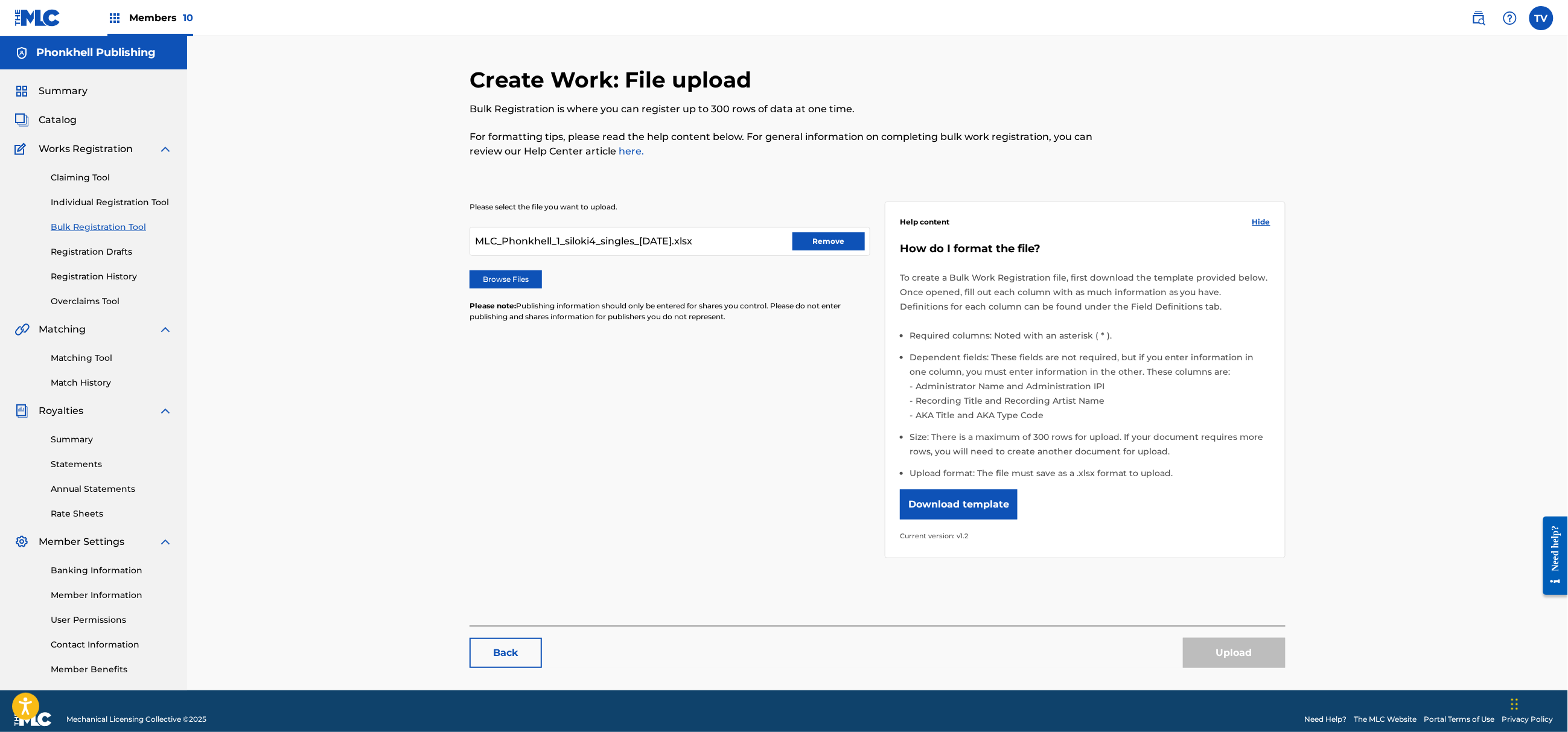
click at [843, 230] on div "MLC_Phonkhell_1_siloki4_singles_08-24-2025.xlsx Remove" at bounding box center [670, 241] width 400 height 29
click at [845, 236] on button "Remove" at bounding box center [828, 241] width 73 height 18
click at [526, 277] on label "Browse Files" at bounding box center [506, 280] width 73 height 18
click at [519, 278] on label "Browse Files" at bounding box center [506, 280] width 73 height 18
click at [0, 0] on input "Browse Files" at bounding box center [0, 0] width 0 height 0
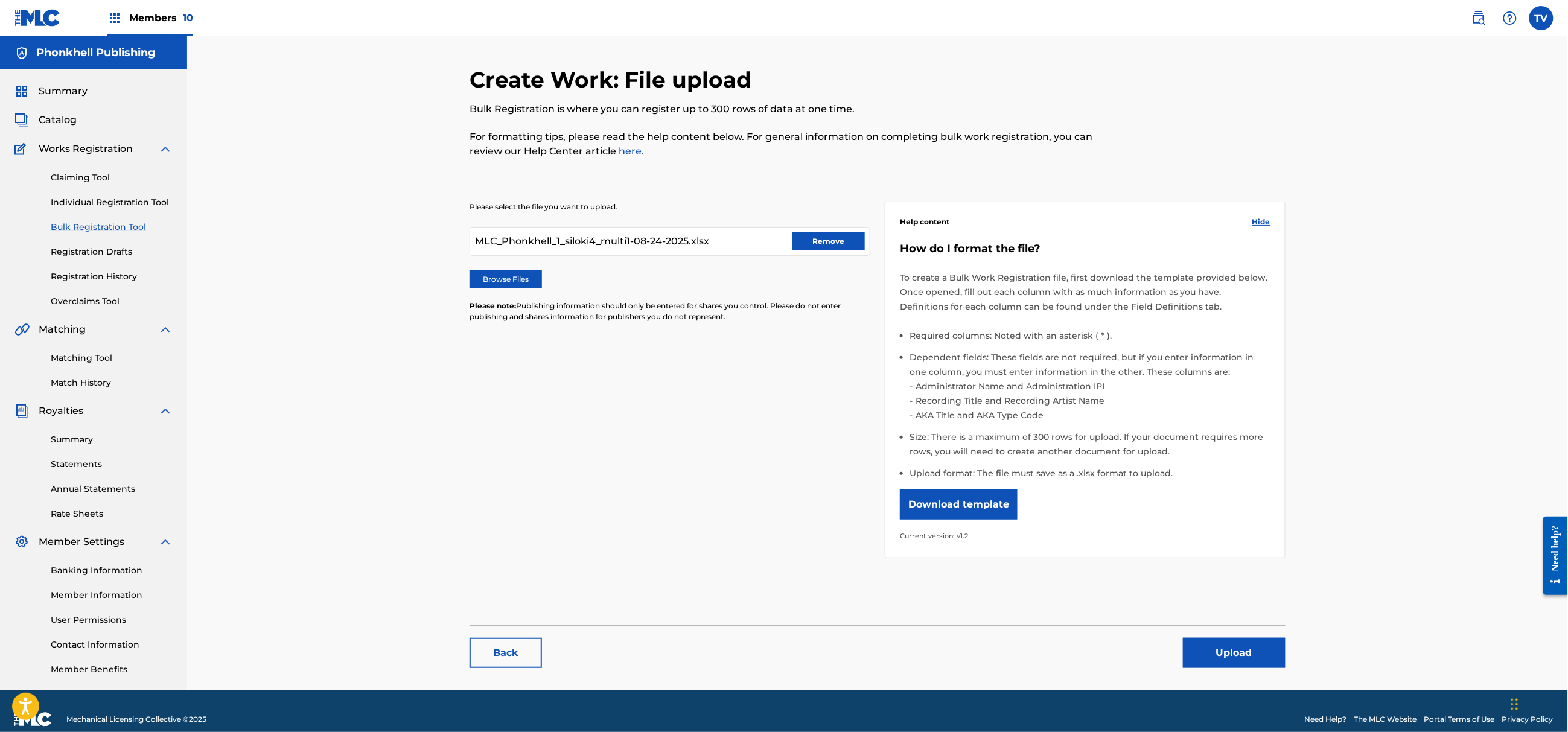
click at [1246, 659] on button "Upload" at bounding box center [1234, 652] width 102 height 30
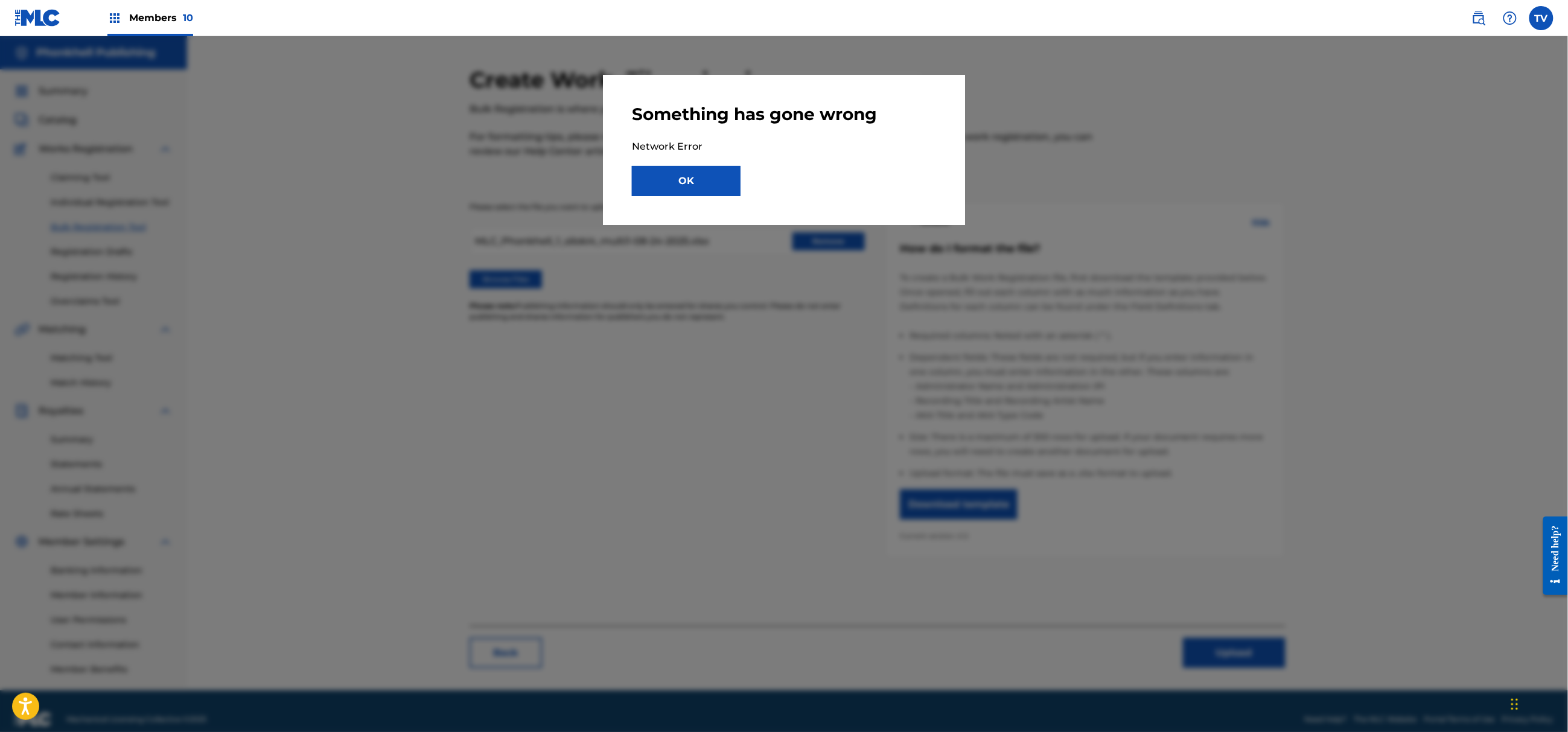
click at [712, 188] on button "OK" at bounding box center [687, 181] width 109 height 30
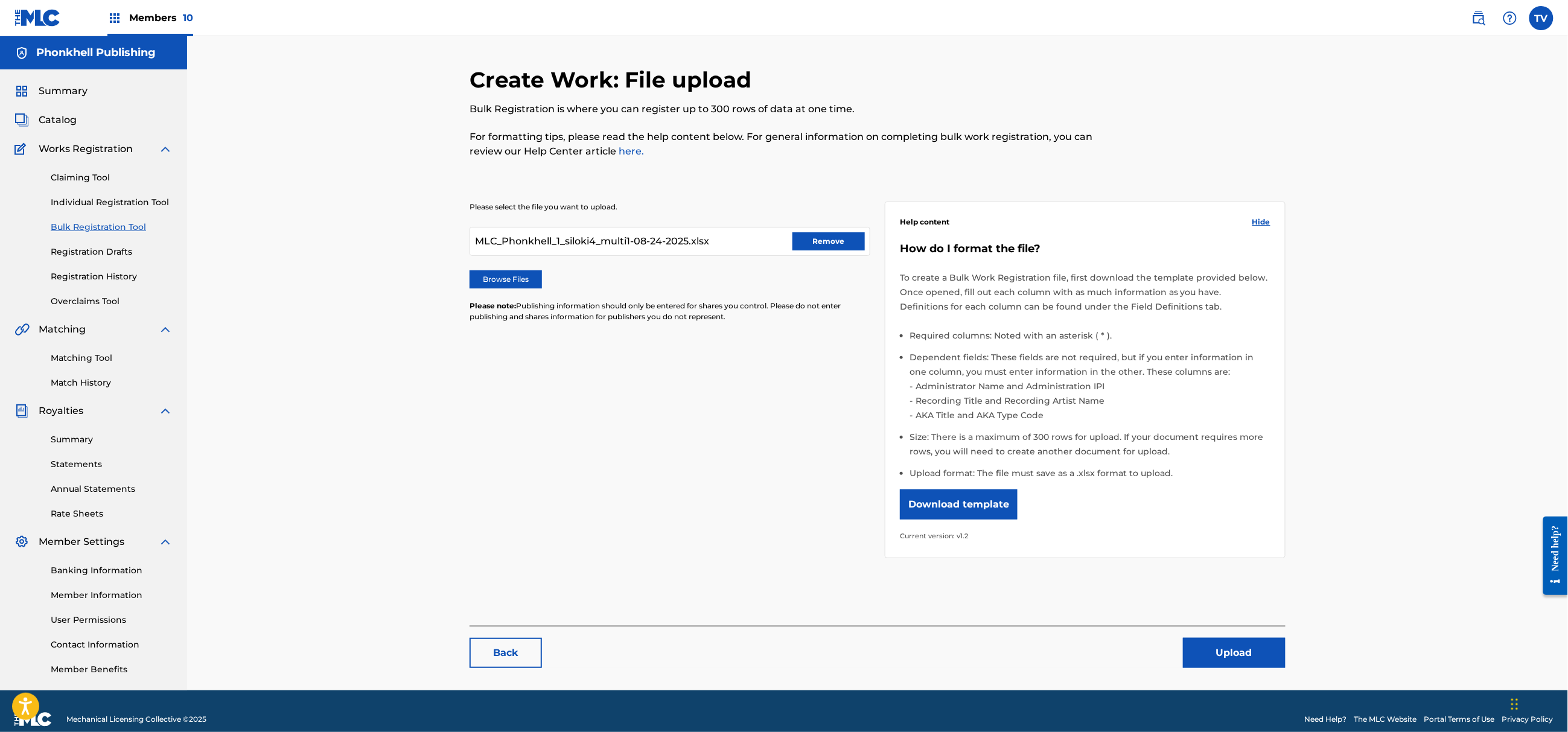
click at [850, 230] on div "MLC_Phonkhell_1_siloki4_multi1-08-24-2025.xlsx Remove" at bounding box center [670, 241] width 400 height 29
click at [849, 234] on button "Remove" at bounding box center [828, 241] width 73 height 18
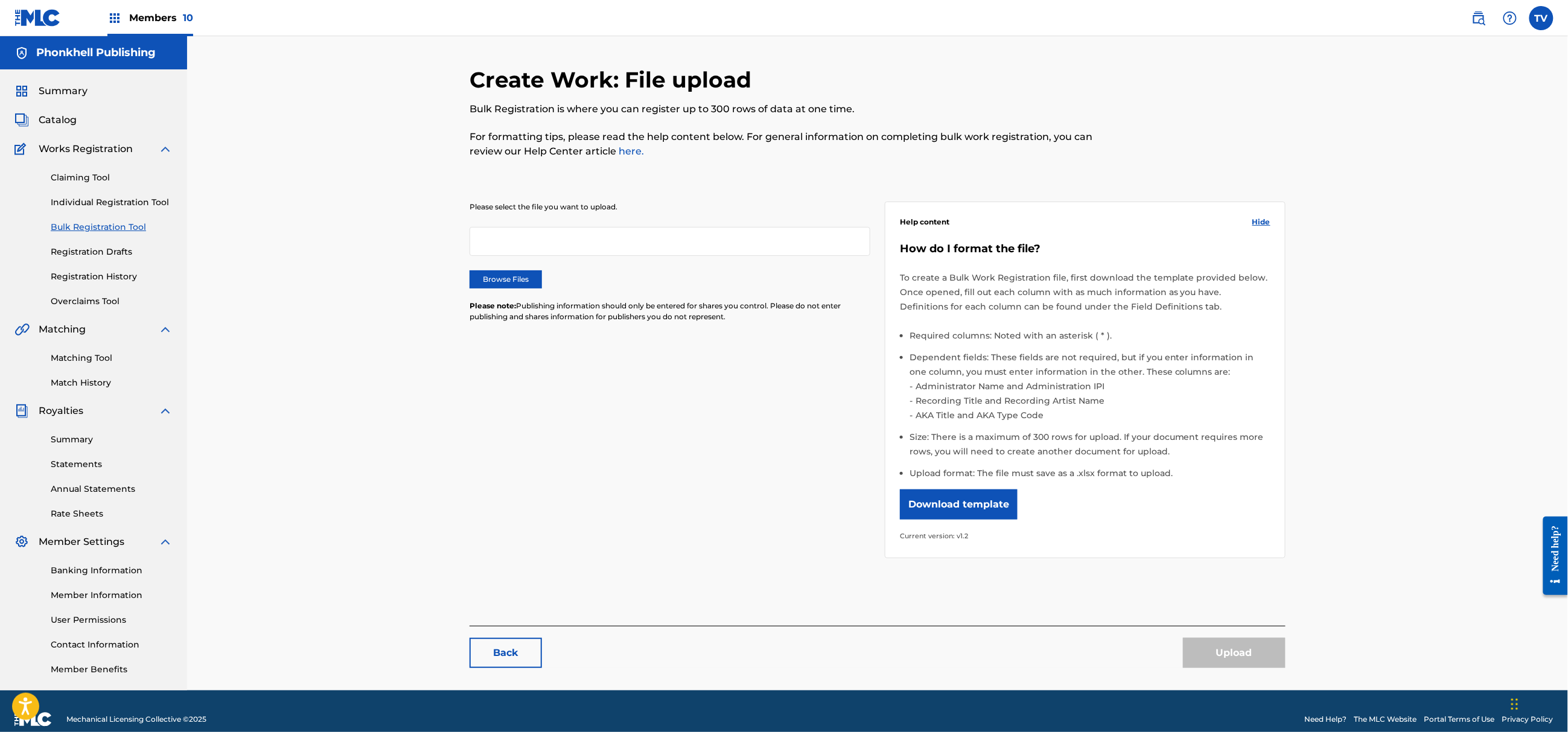
click at [525, 282] on label "Browse Files" at bounding box center [506, 280] width 73 height 18
click at [0, 0] on input "Browse Files" at bounding box center [0, 0] width 0 height 0
click at [534, 281] on label "Browse Files" at bounding box center [506, 280] width 73 height 18
click at [0, 0] on input "Browse Files" at bounding box center [0, 0] width 0 height 0
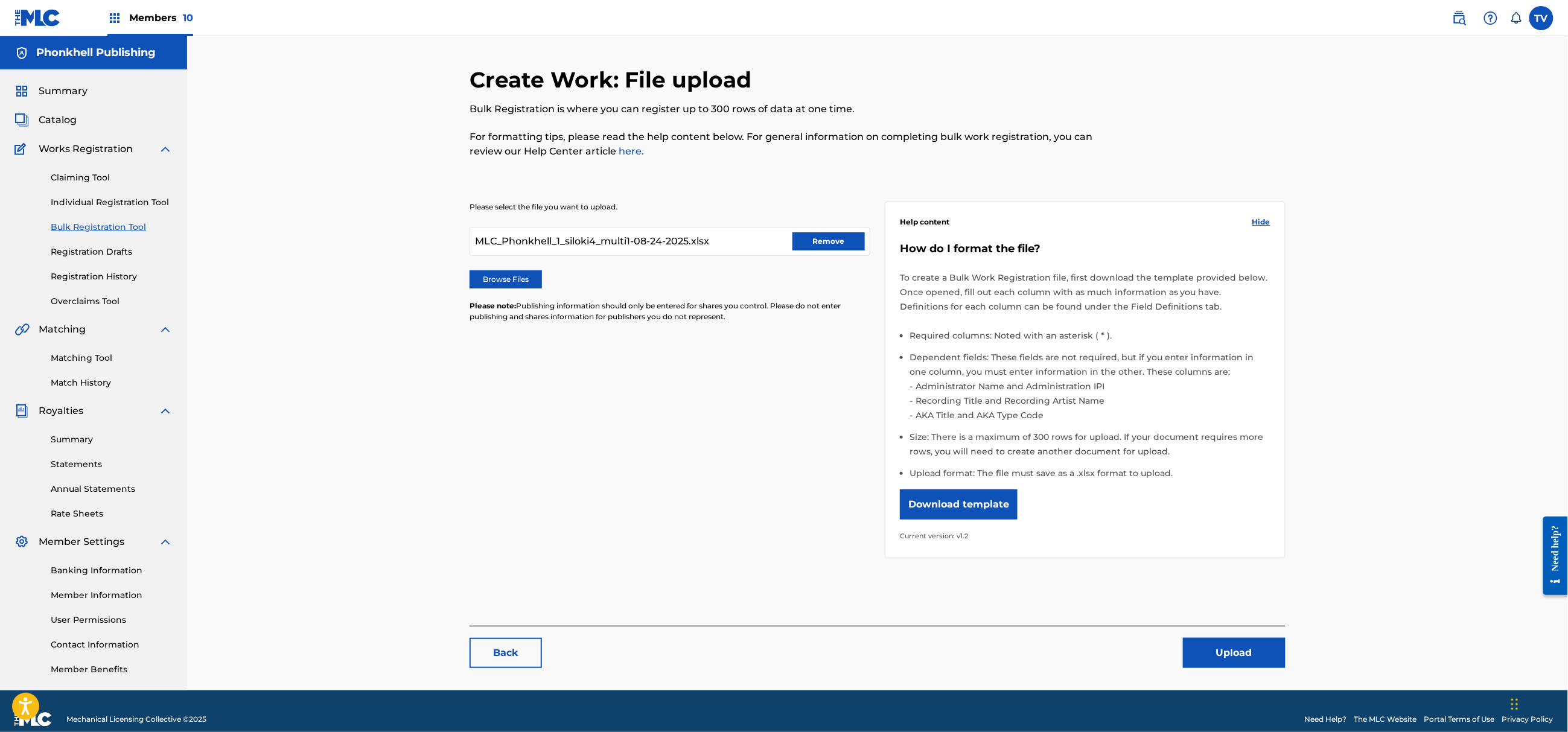
click at [1208, 647] on button "Upload" at bounding box center [1234, 652] width 102 height 30
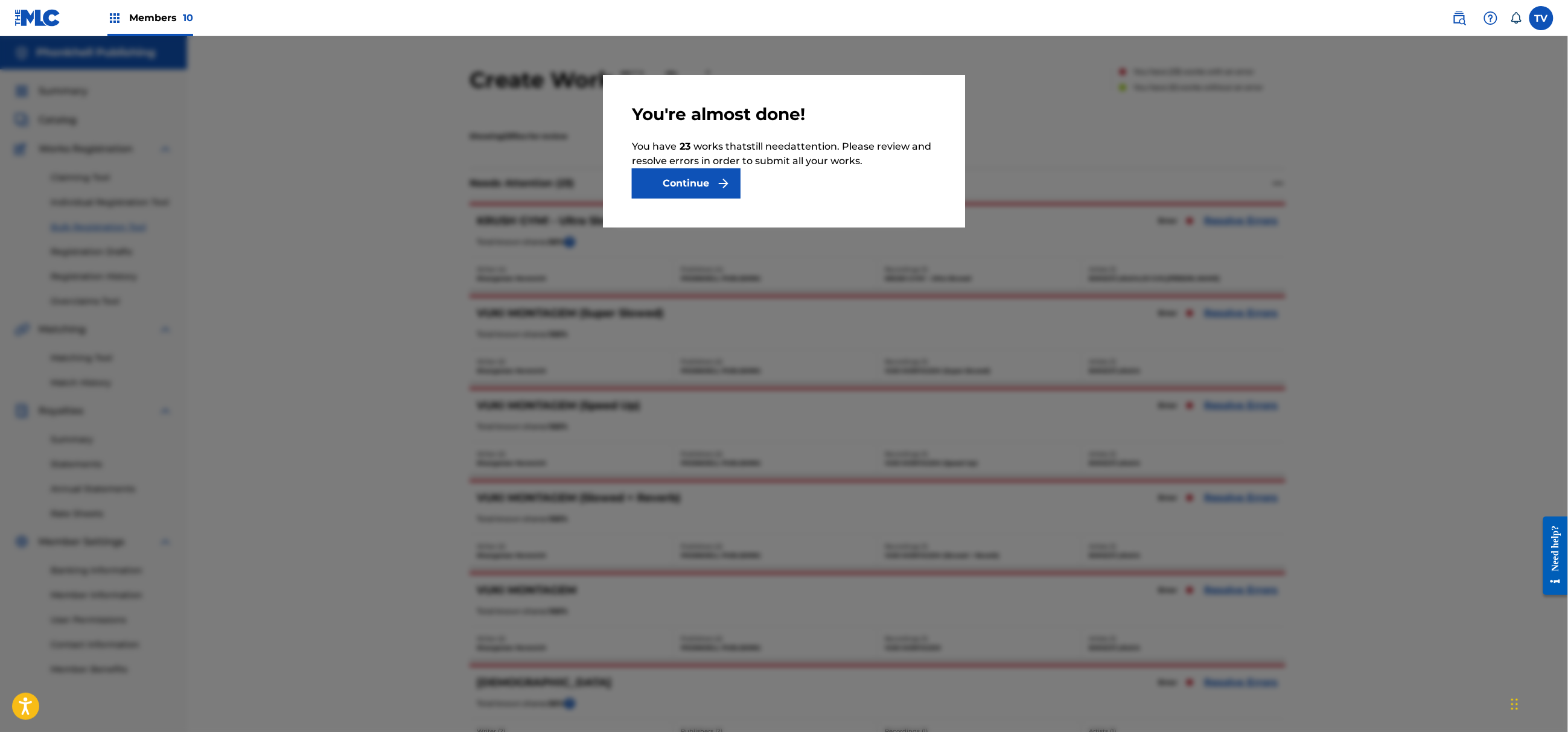
click at [701, 186] on button "Continue" at bounding box center [687, 183] width 109 height 30
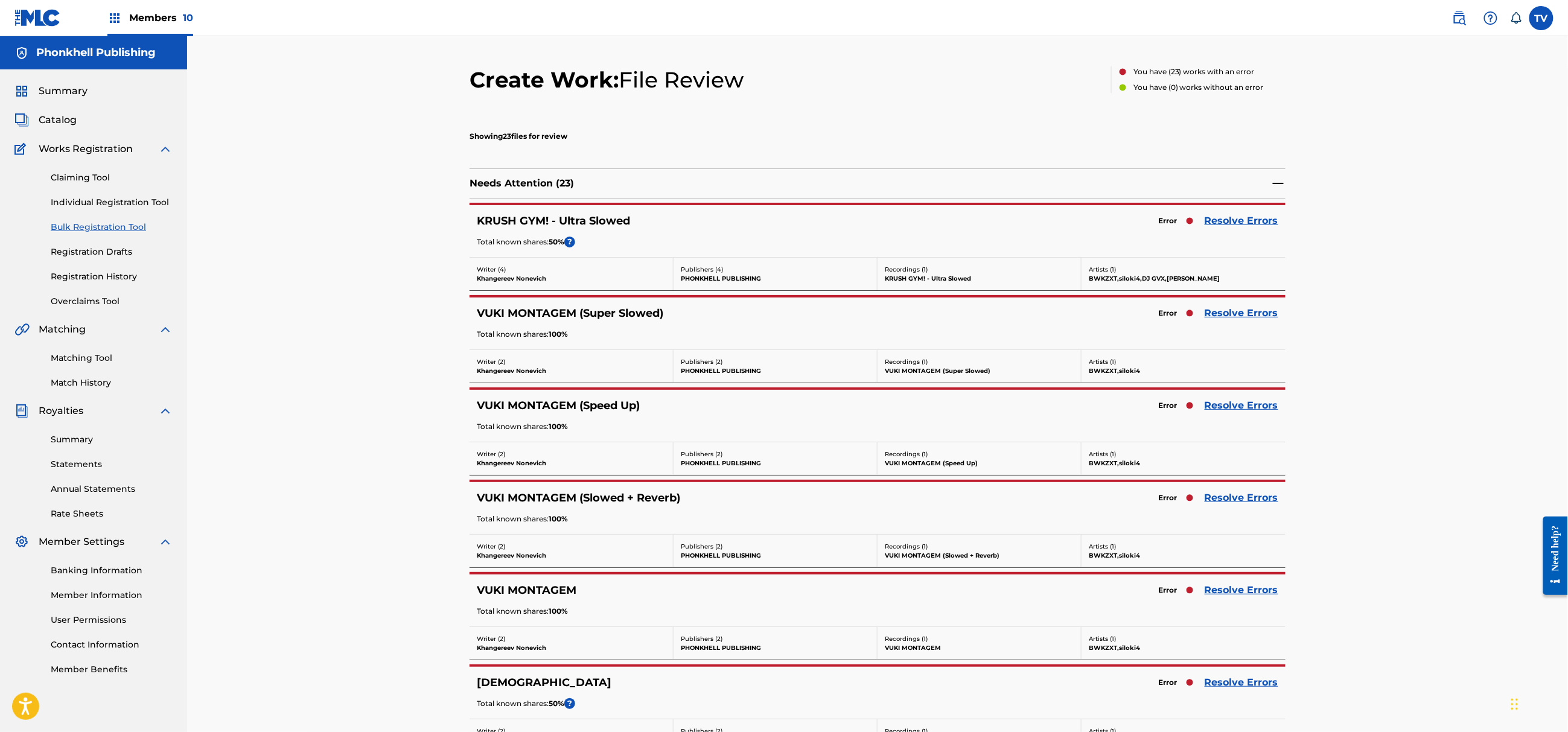
click at [1260, 218] on link "Resolve Errors" at bounding box center [1242, 221] width 73 height 15
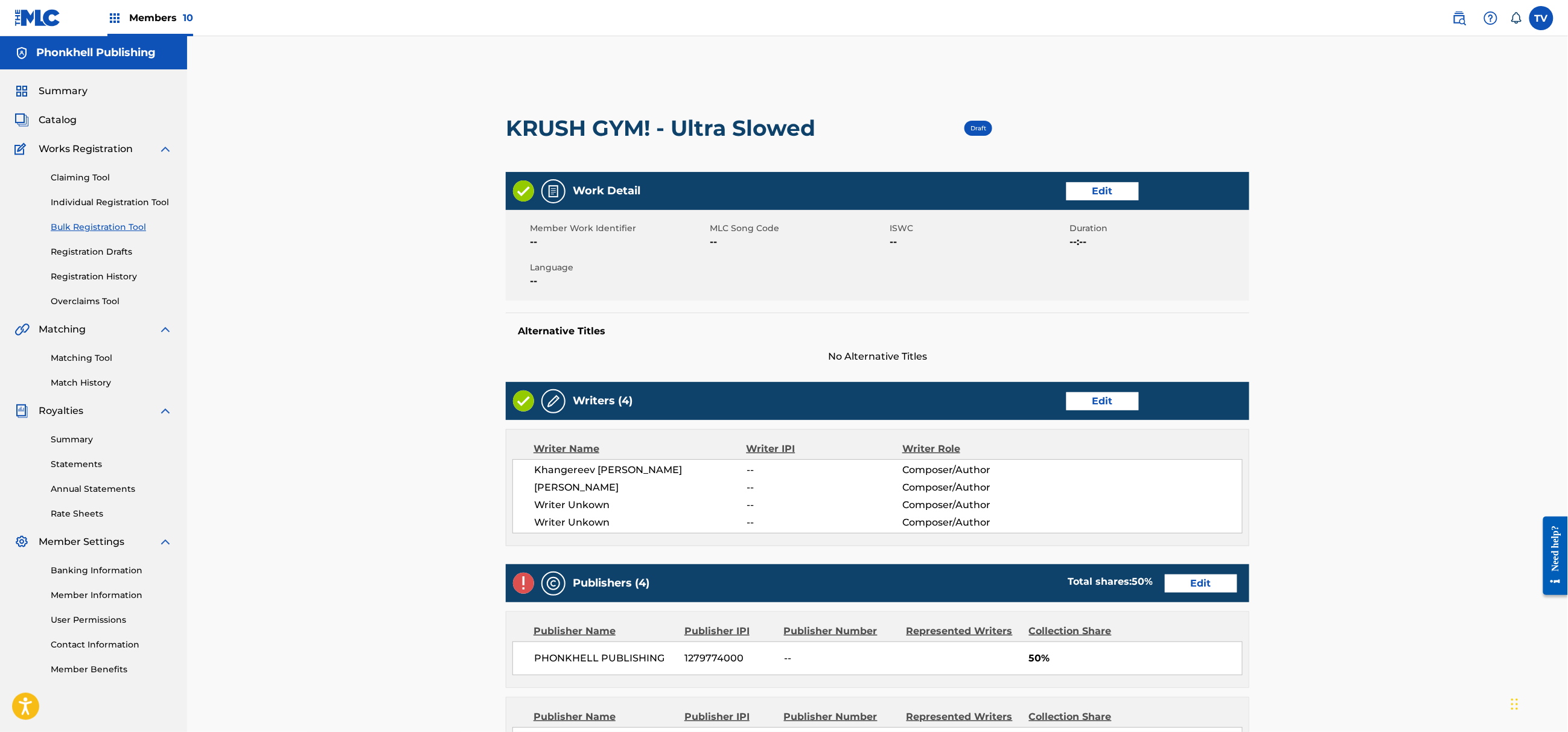
click at [1083, 396] on link "Edit" at bounding box center [1103, 402] width 73 height 18
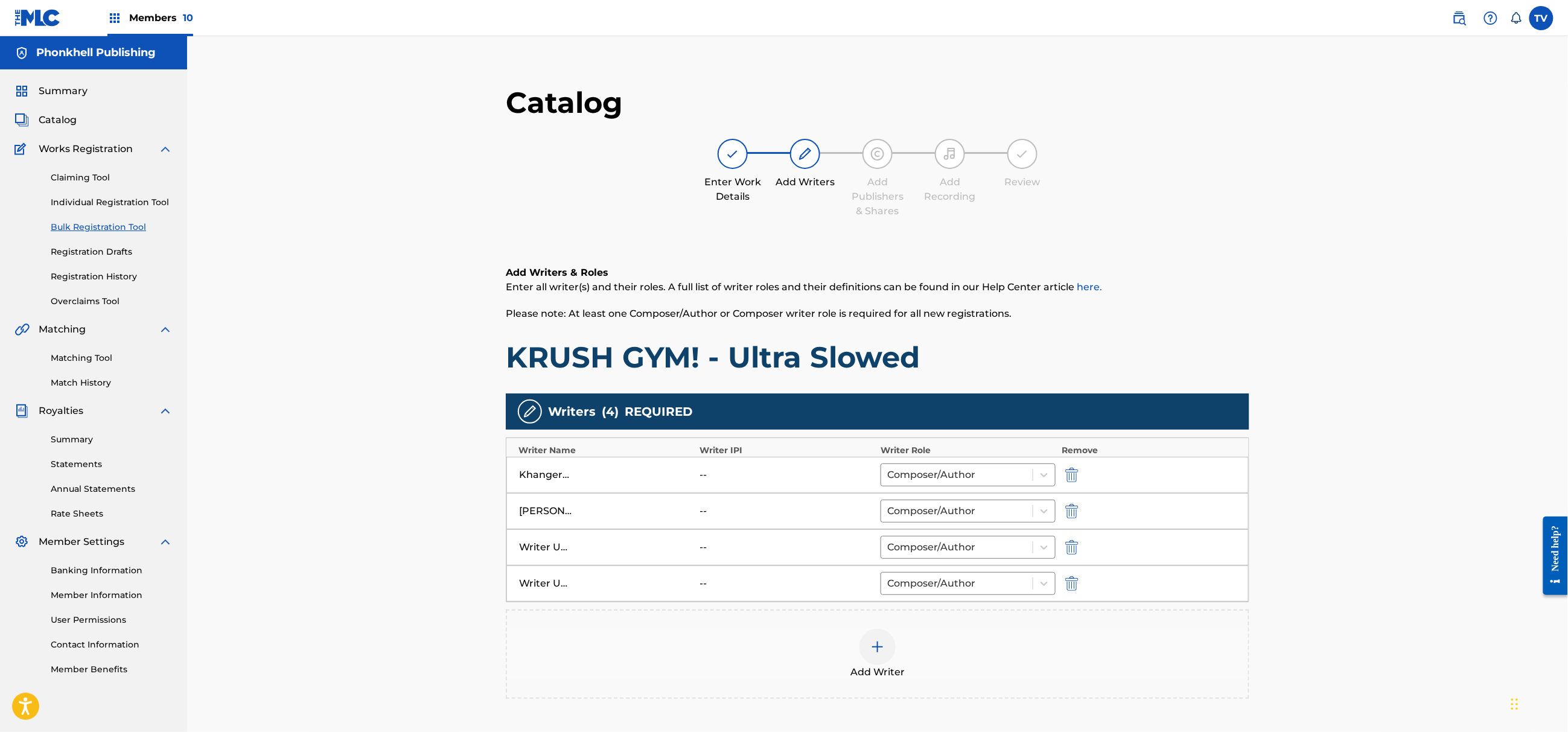
click at [1073, 551] on img "submit" at bounding box center [1071, 547] width 13 height 15
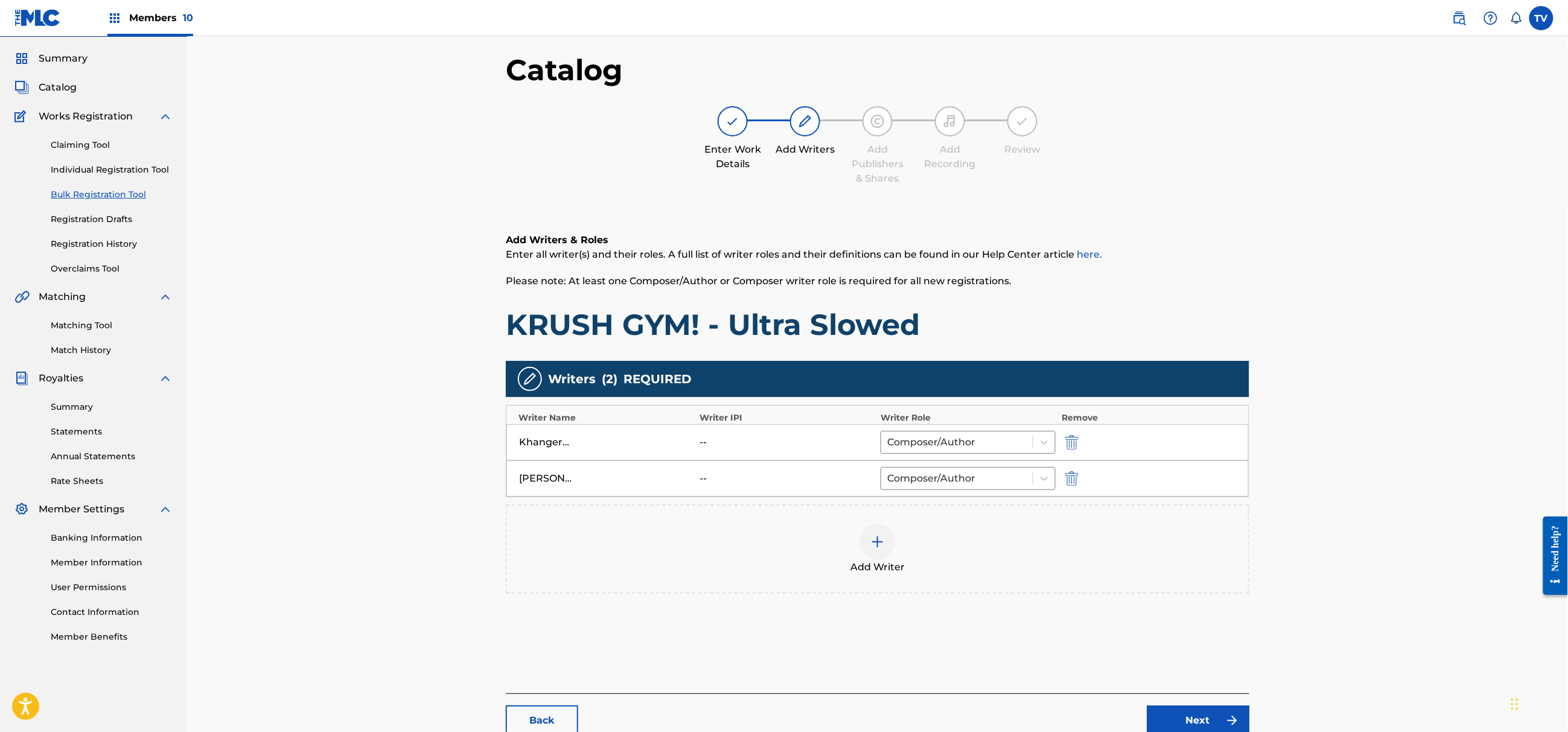
scroll to position [136, 0]
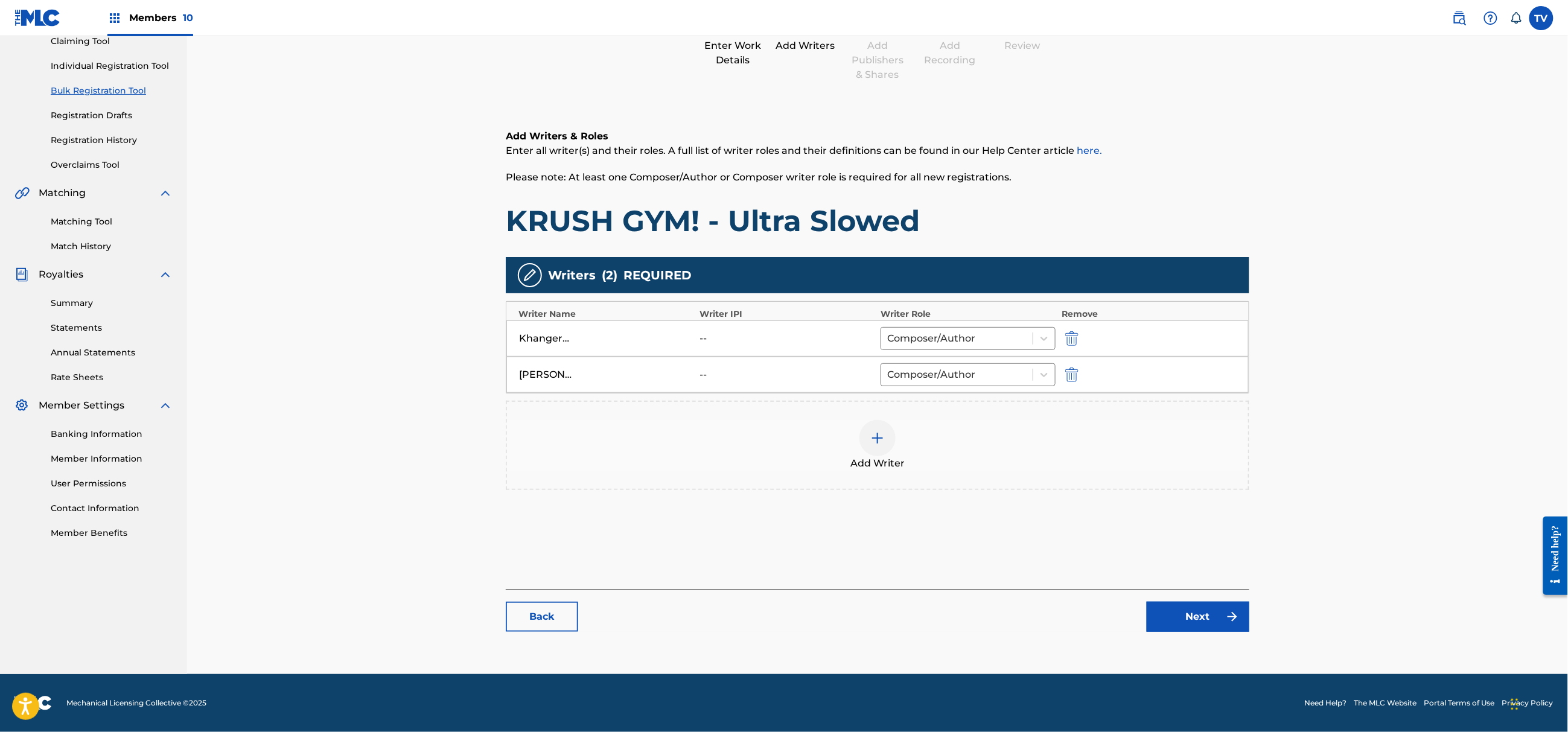
click at [1208, 620] on link "Next" at bounding box center [1198, 616] width 102 height 30
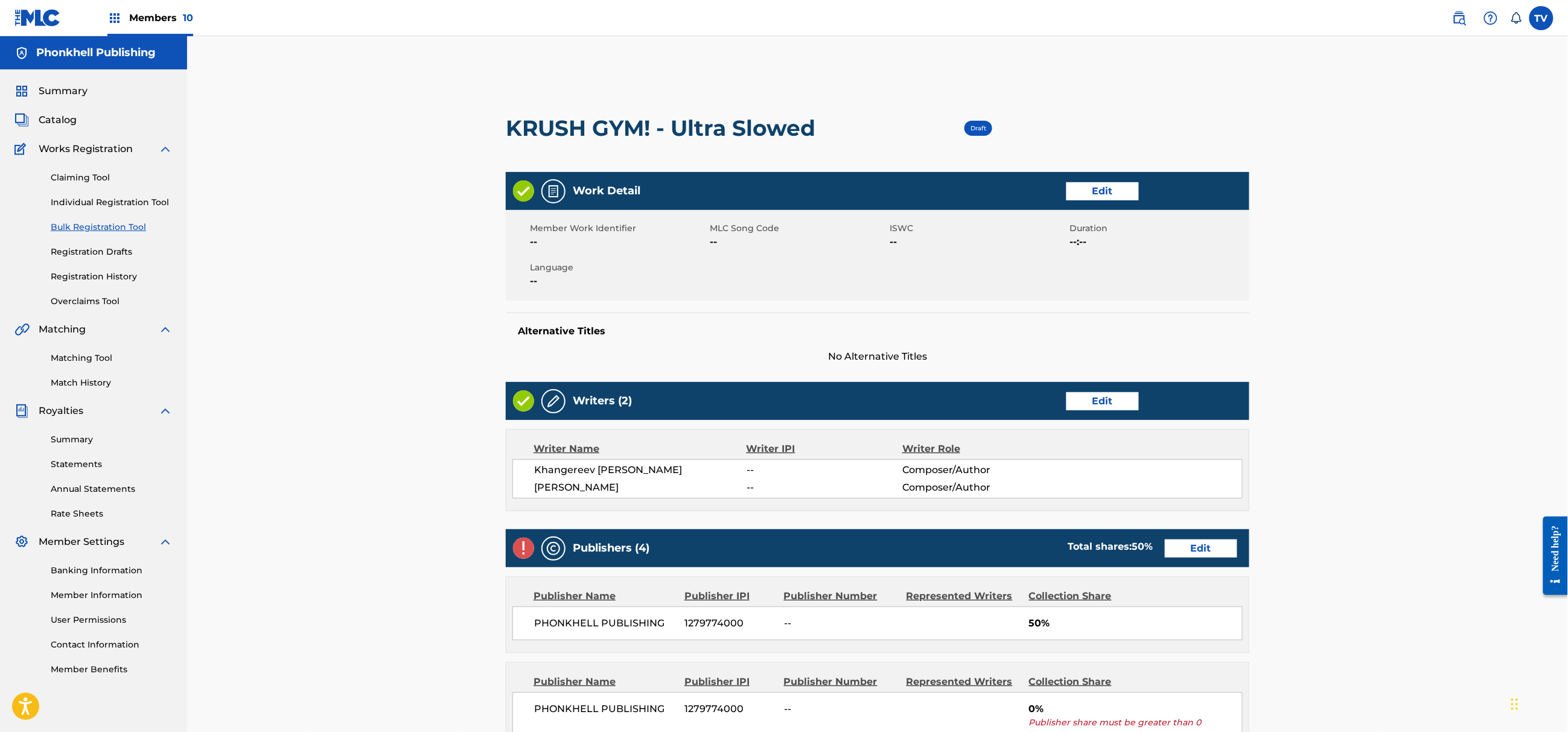
click at [1198, 551] on link "Edit" at bounding box center [1201, 548] width 73 height 18
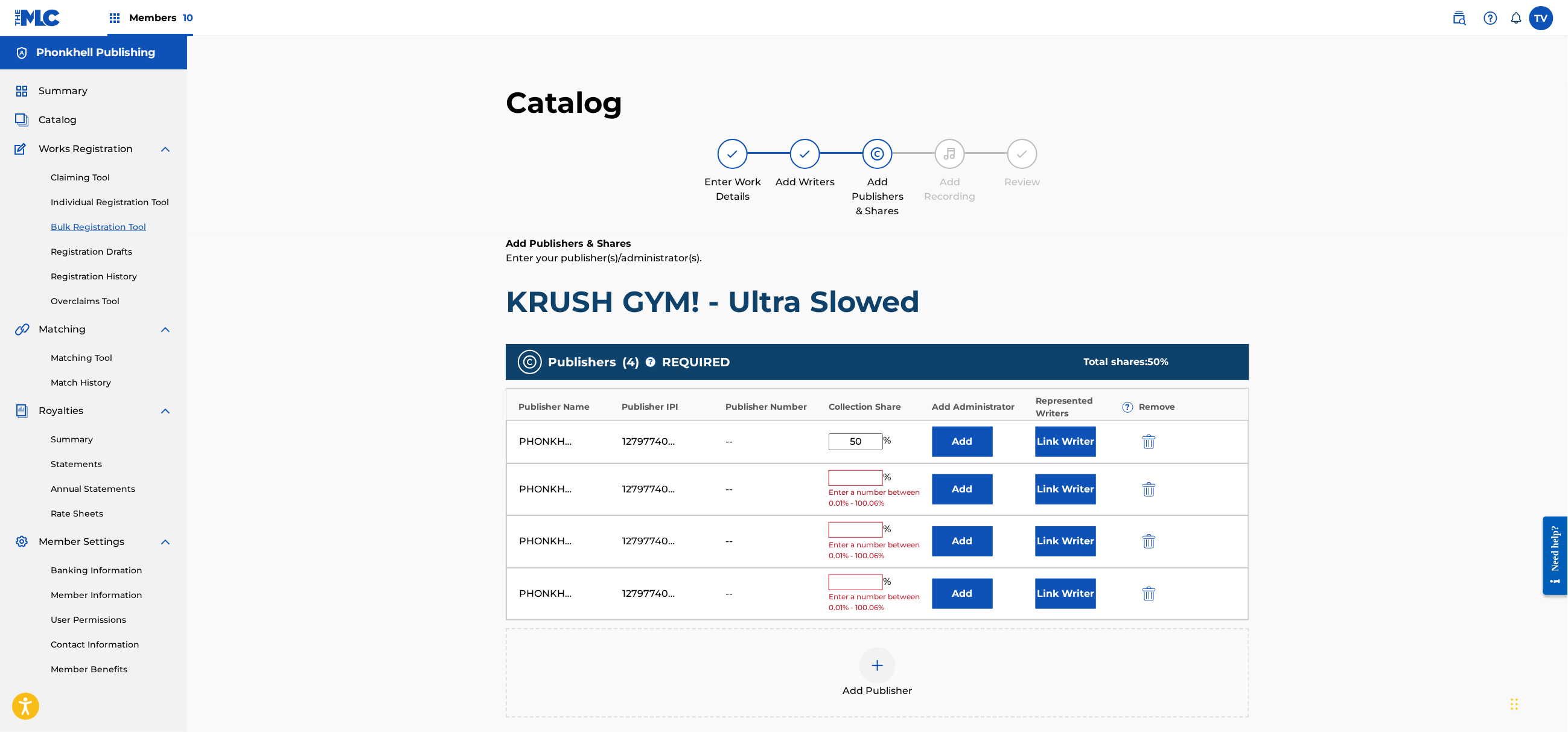
click at [1150, 485] on img "submit" at bounding box center [1149, 489] width 13 height 15
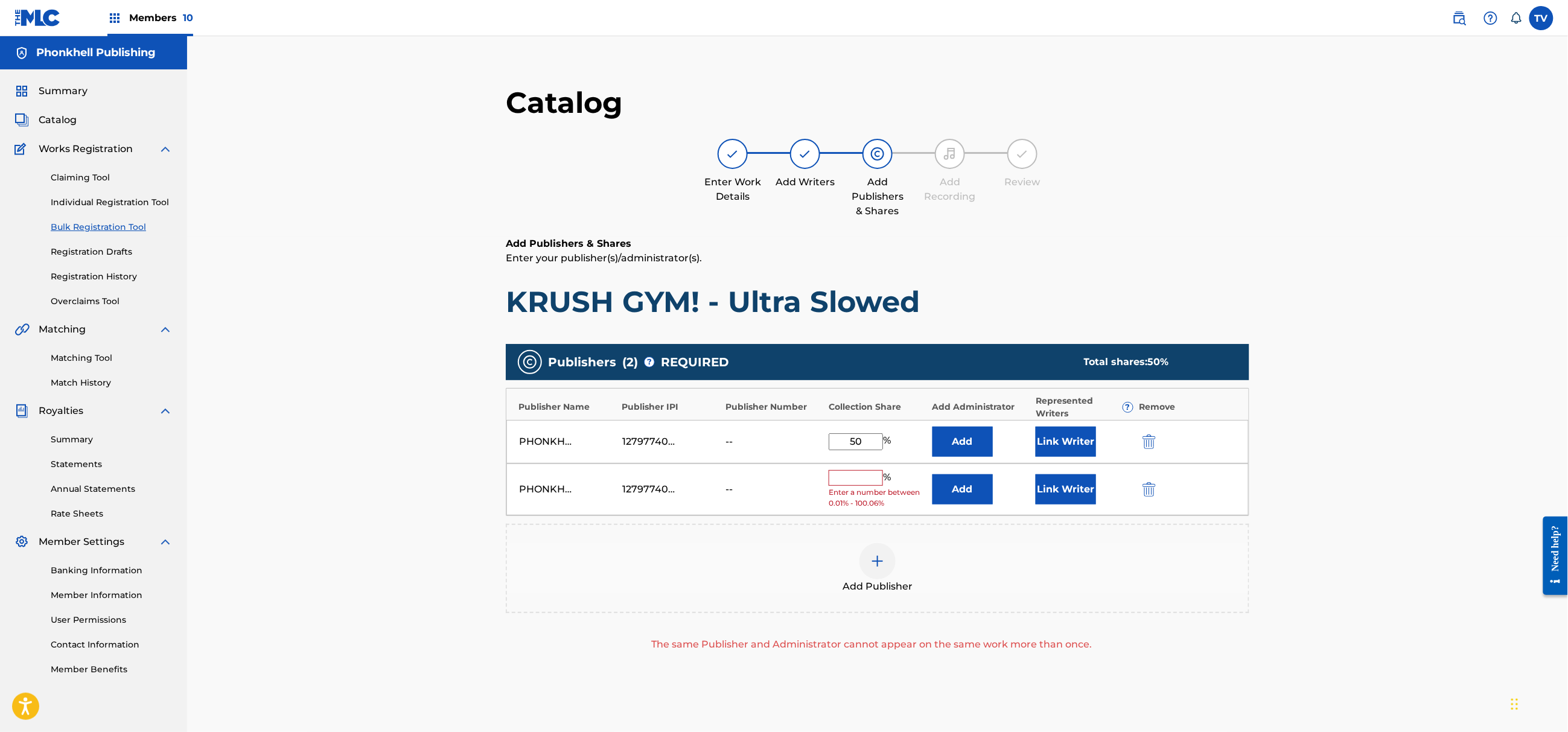
click at [1150, 485] on img "submit" at bounding box center [1149, 489] width 13 height 15
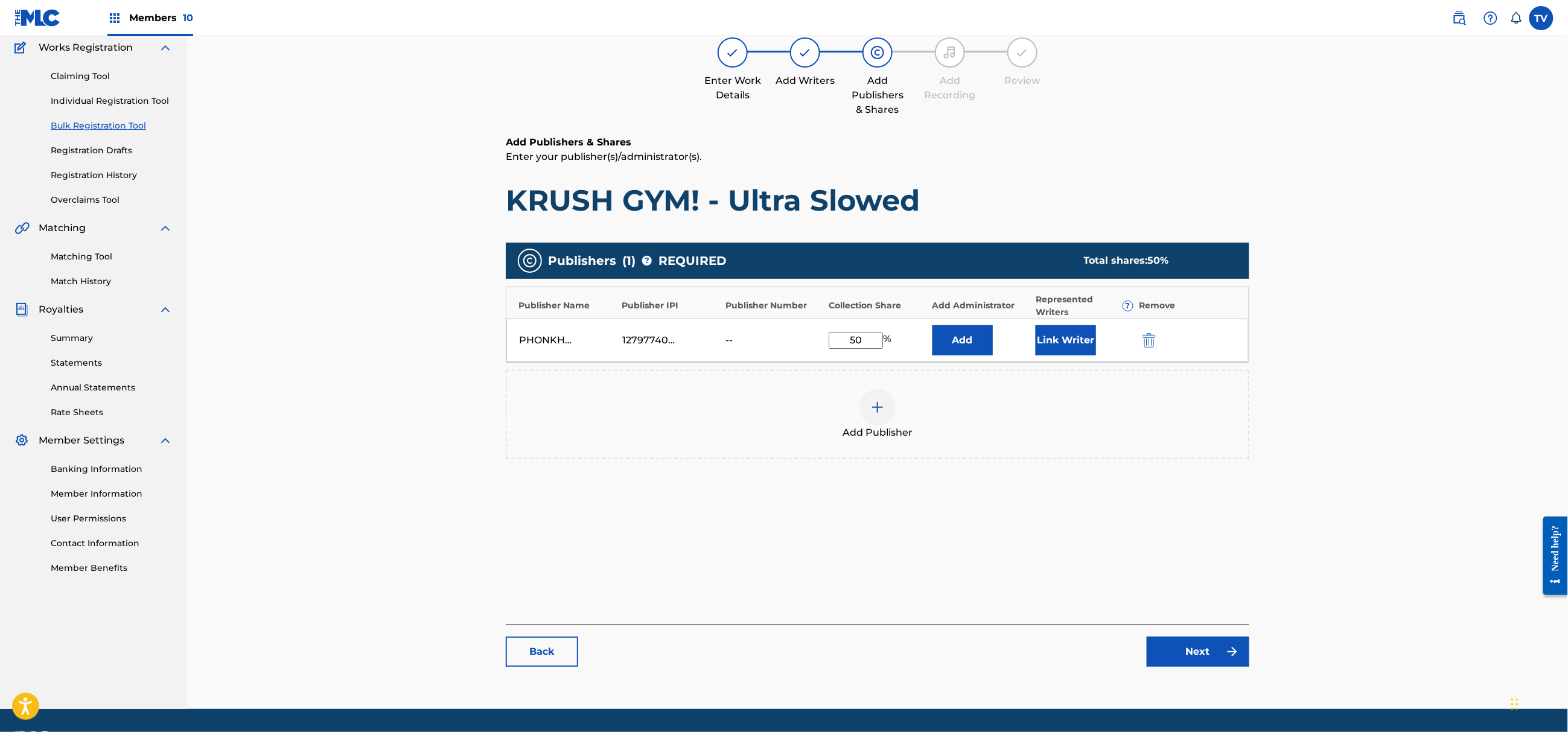
scroll to position [136, 0]
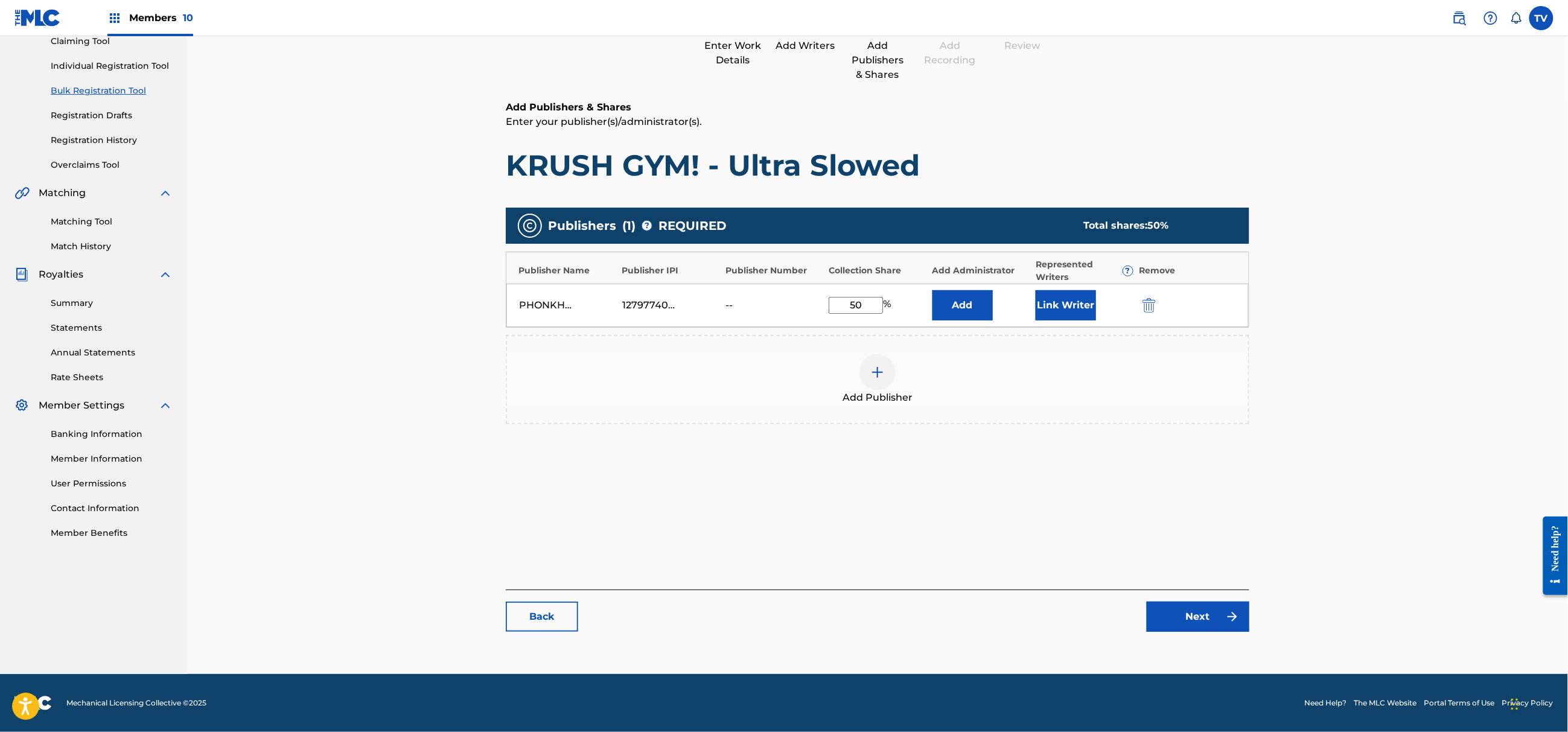
click at [1198, 613] on link "Next" at bounding box center [1198, 616] width 102 height 30
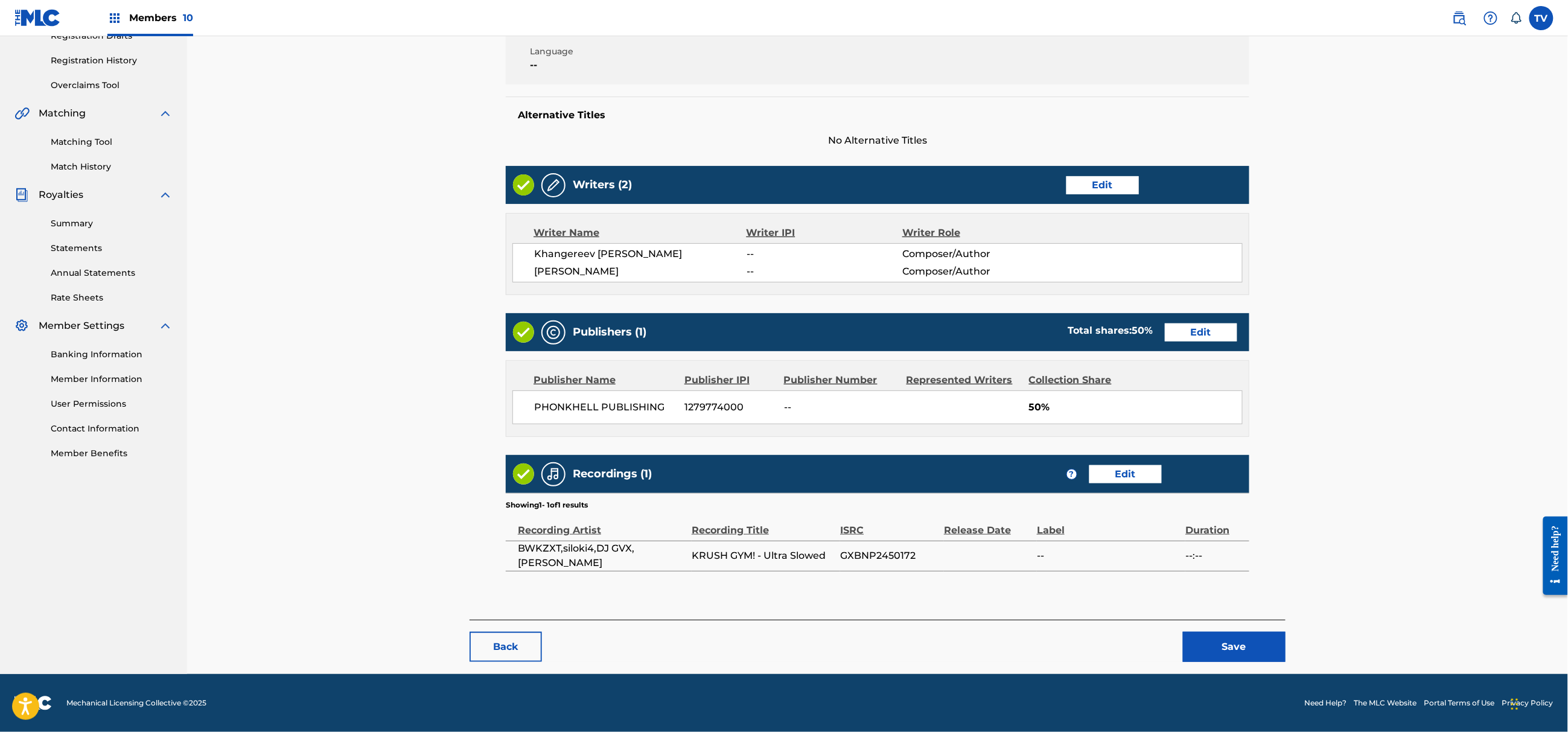
scroll to position [218, 0]
click at [1206, 644] on button "Save" at bounding box center [1234, 647] width 102 height 30
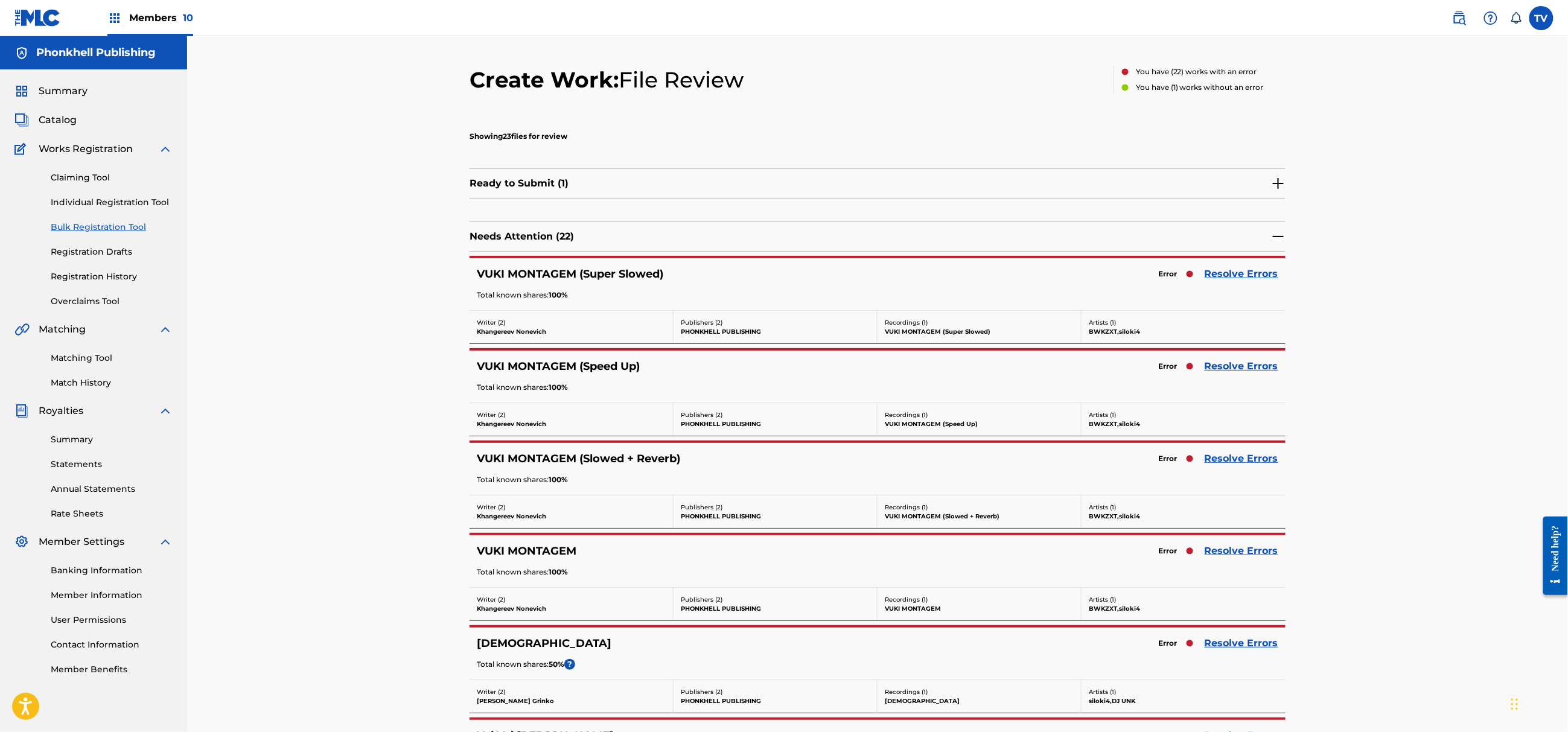
click at [1252, 452] on div "Error Resolve Errors" at bounding box center [1215, 459] width 126 height 17
click at [1254, 457] on link "Resolve Errors" at bounding box center [1242, 458] width 73 height 15
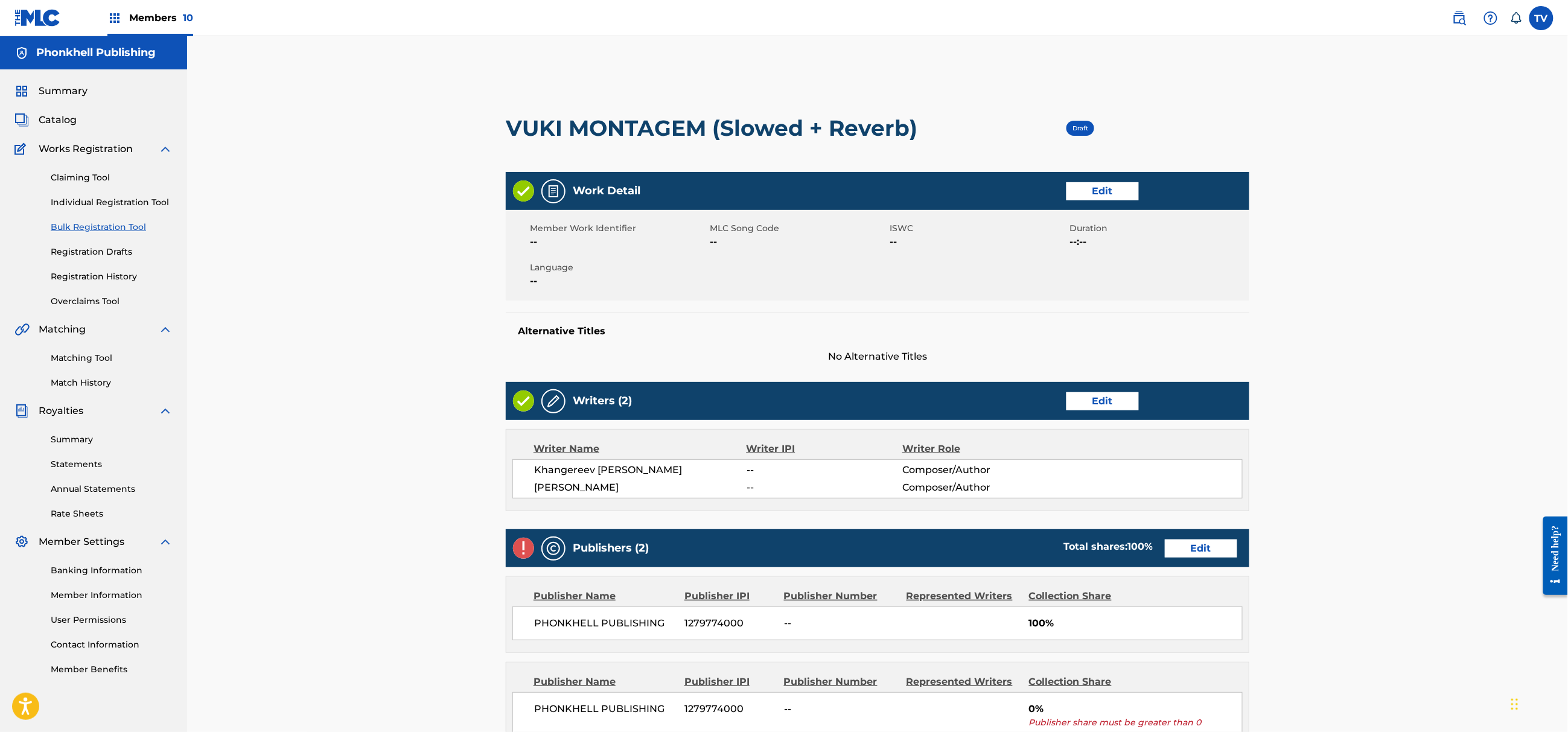
click at [1187, 551] on link "Edit" at bounding box center [1201, 548] width 73 height 18
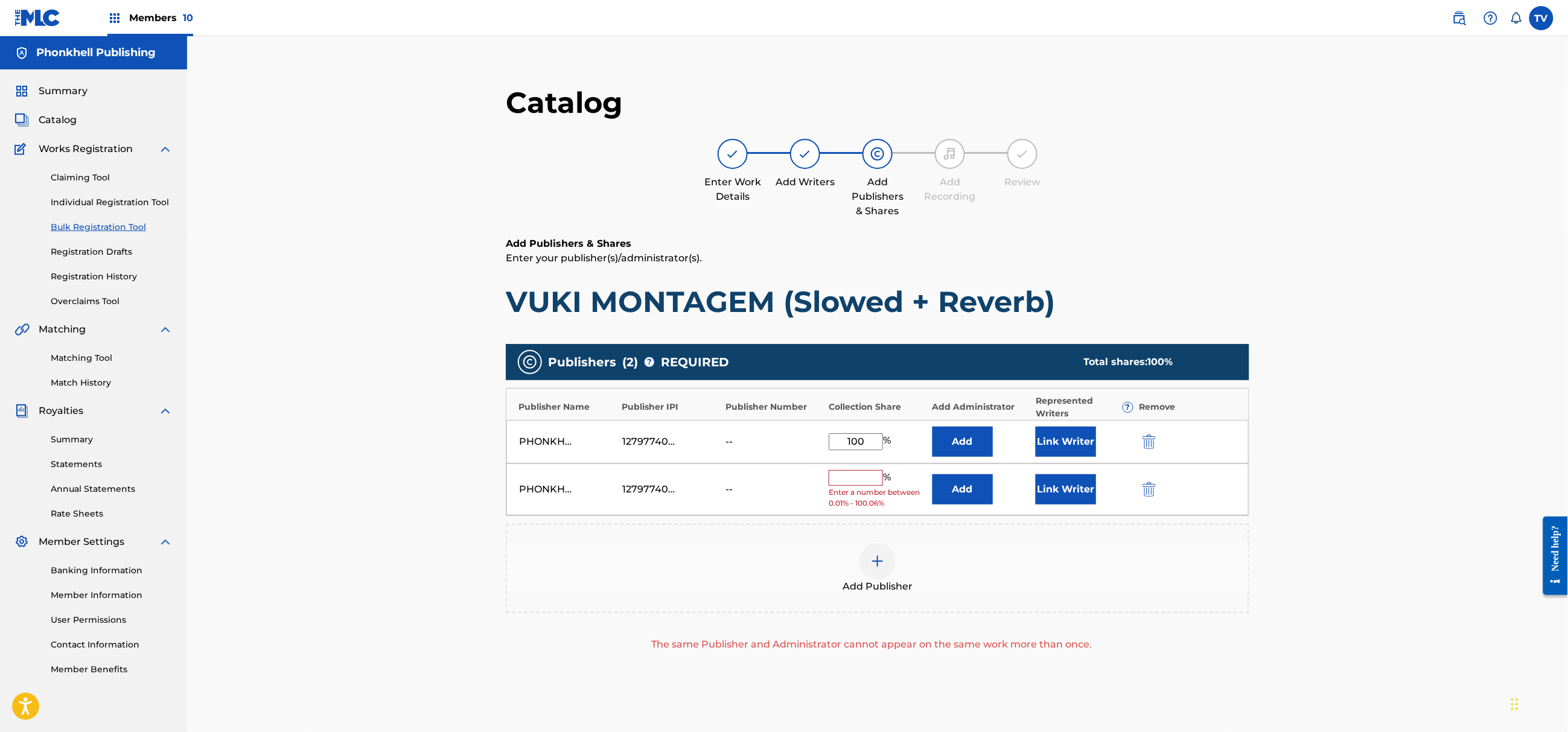
click at [1147, 493] on img "submit" at bounding box center [1149, 489] width 13 height 15
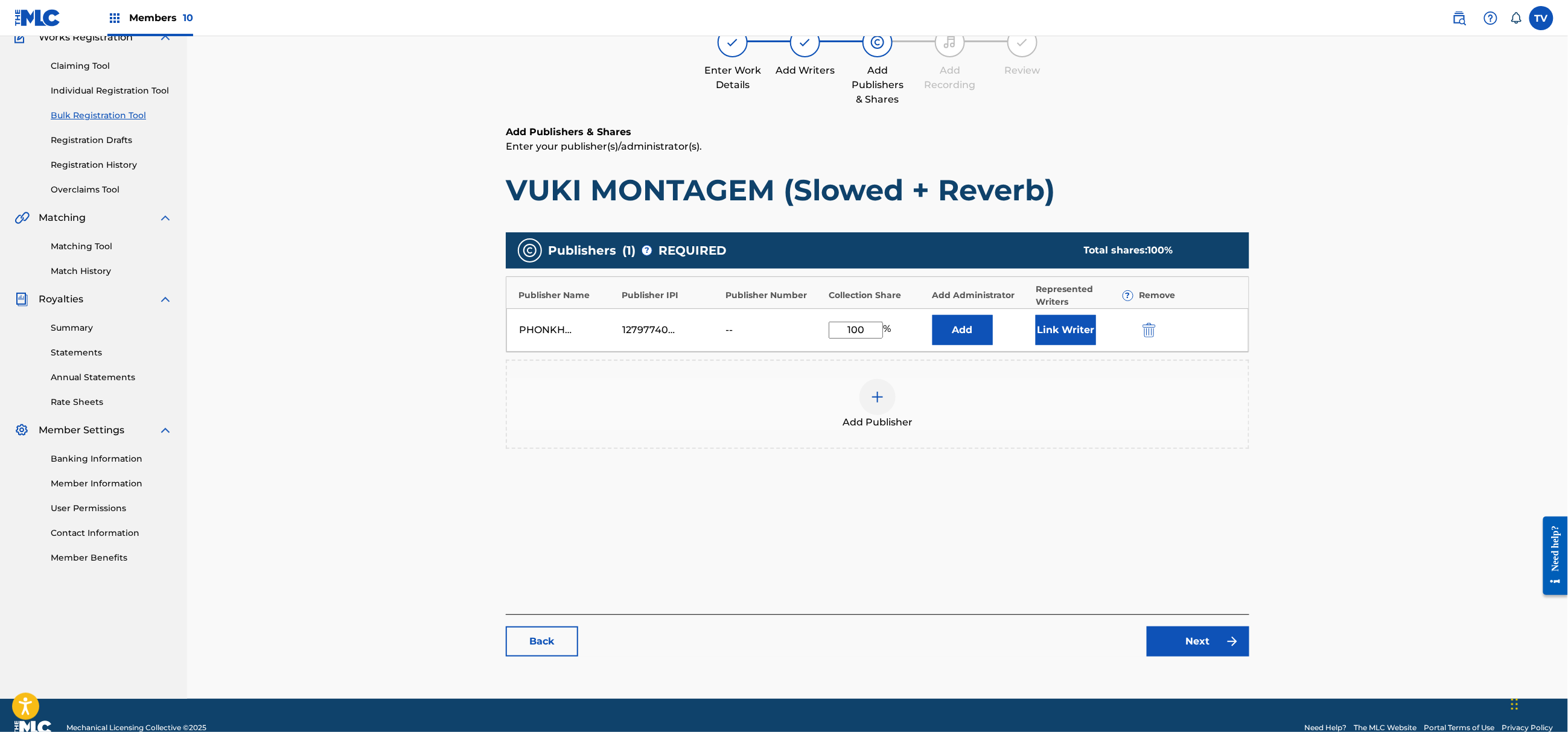
scroll to position [136, 0]
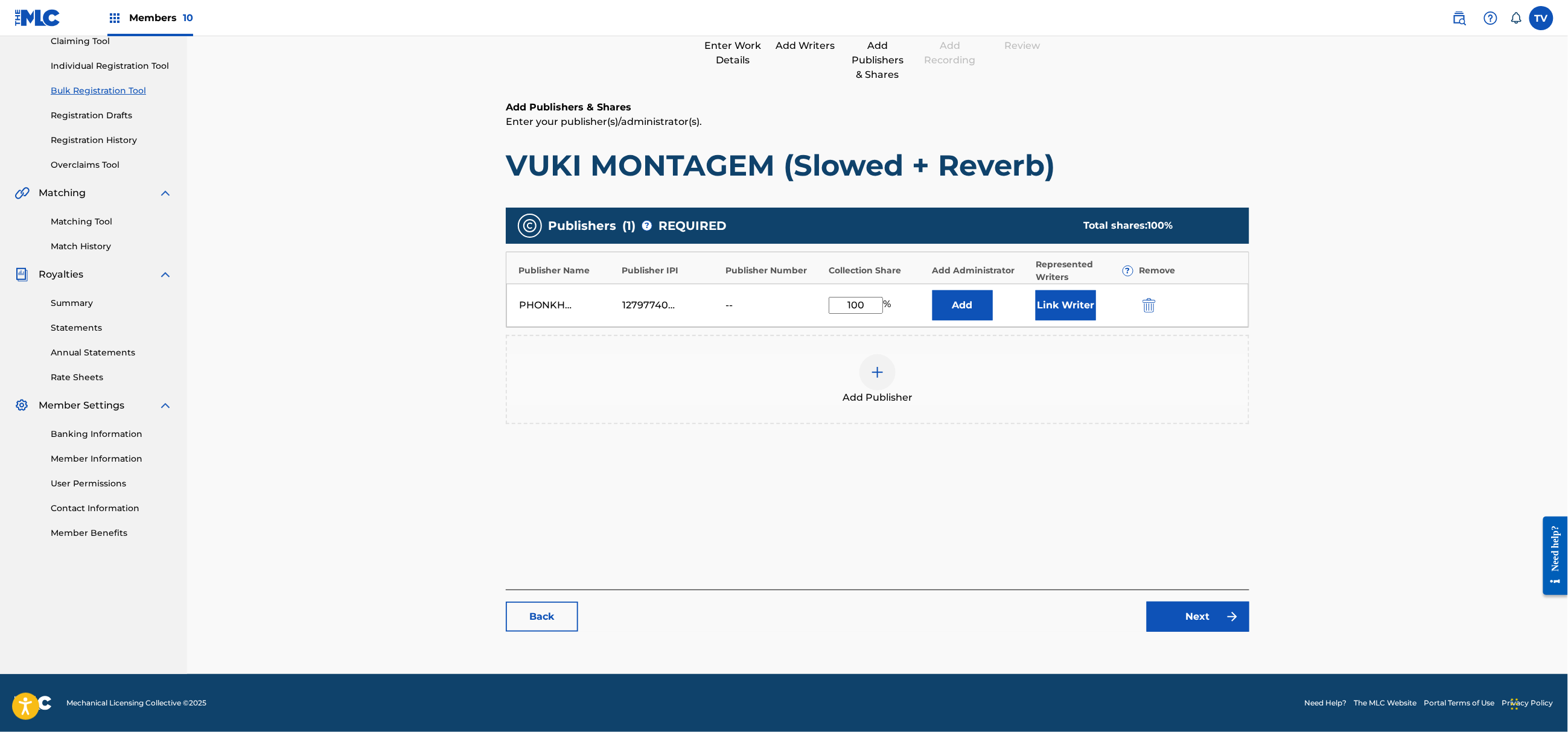
click at [1198, 628] on link "Next" at bounding box center [1198, 616] width 102 height 30
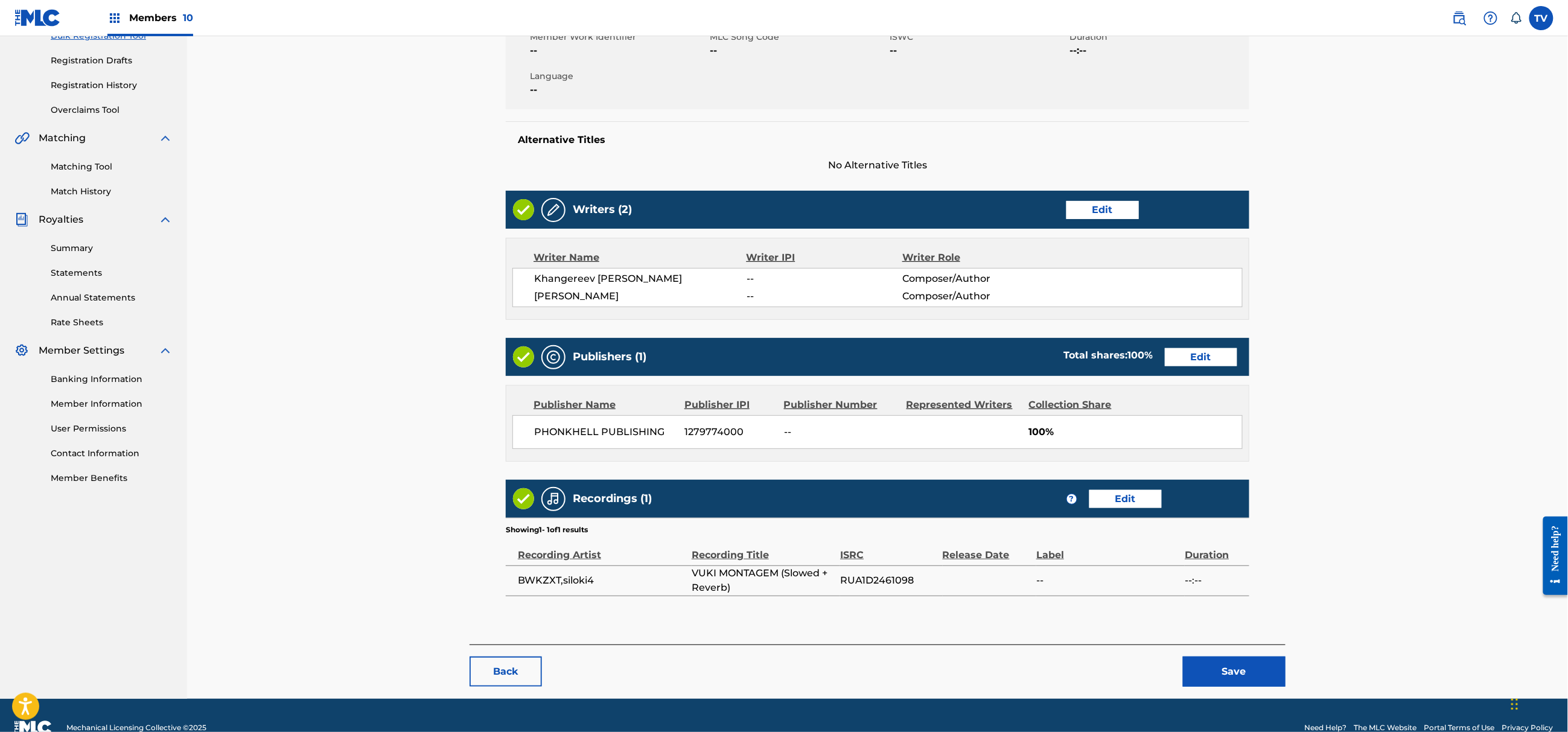
scroll to position [218, 0]
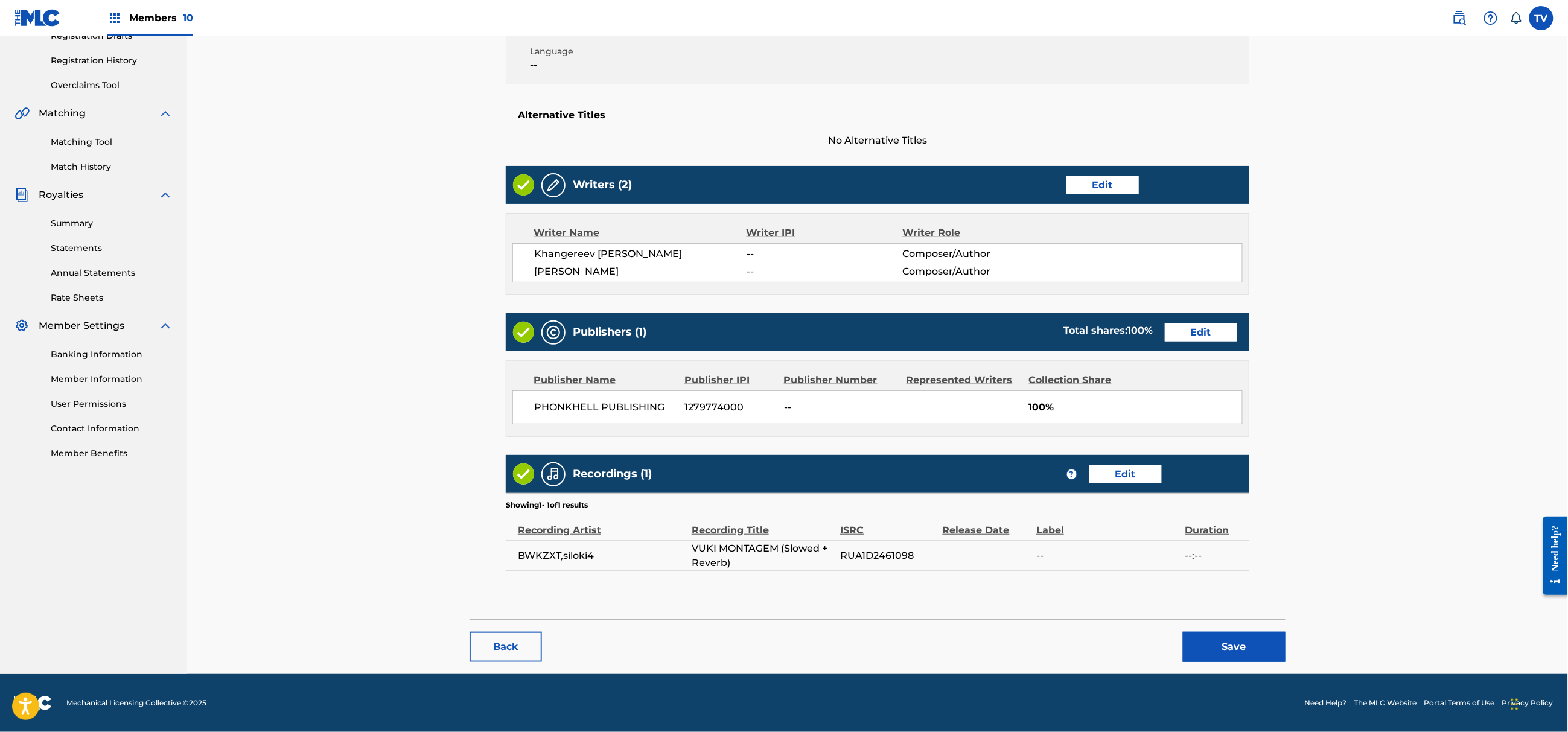
drag, startPoint x: 1234, startPoint y: 625, endPoint x: 1242, endPoint y: 635, distance: 12.8
click at [1235, 625] on div "Back Save" at bounding box center [877, 641] width 816 height 42
click at [1242, 635] on button "Save" at bounding box center [1234, 647] width 102 height 30
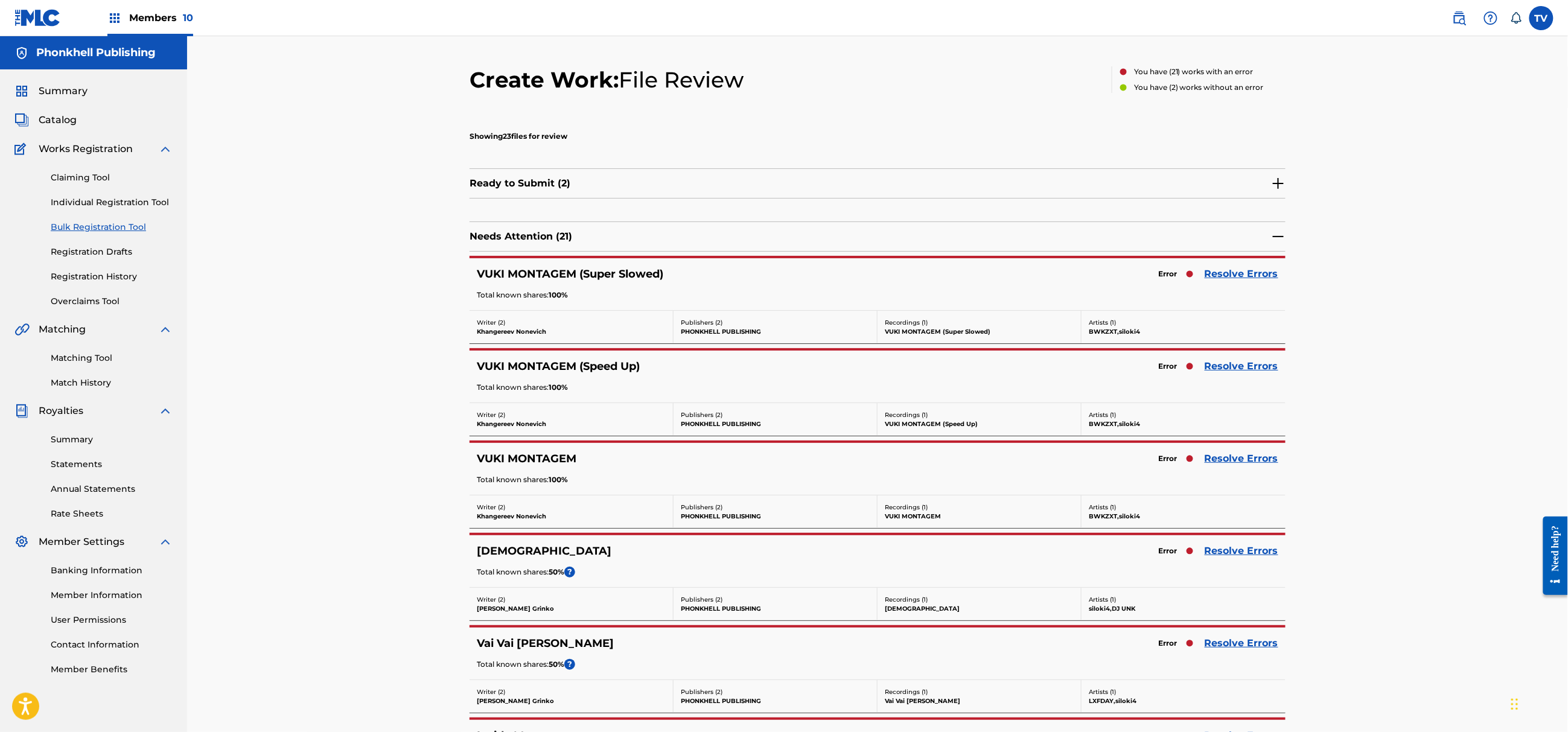
click at [1225, 369] on link "Resolve Errors" at bounding box center [1242, 366] width 73 height 15
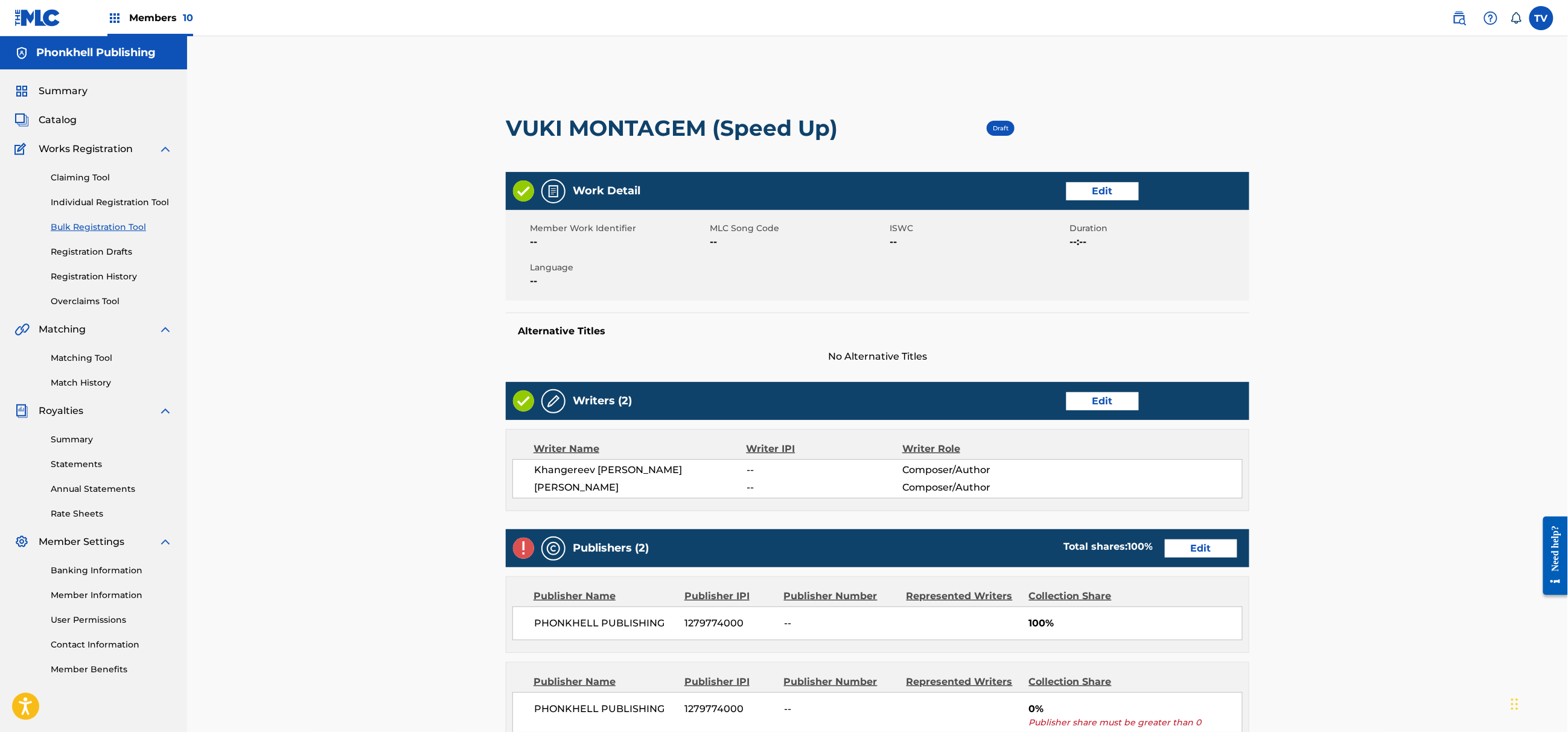
click at [1210, 549] on link "Edit" at bounding box center [1201, 548] width 73 height 18
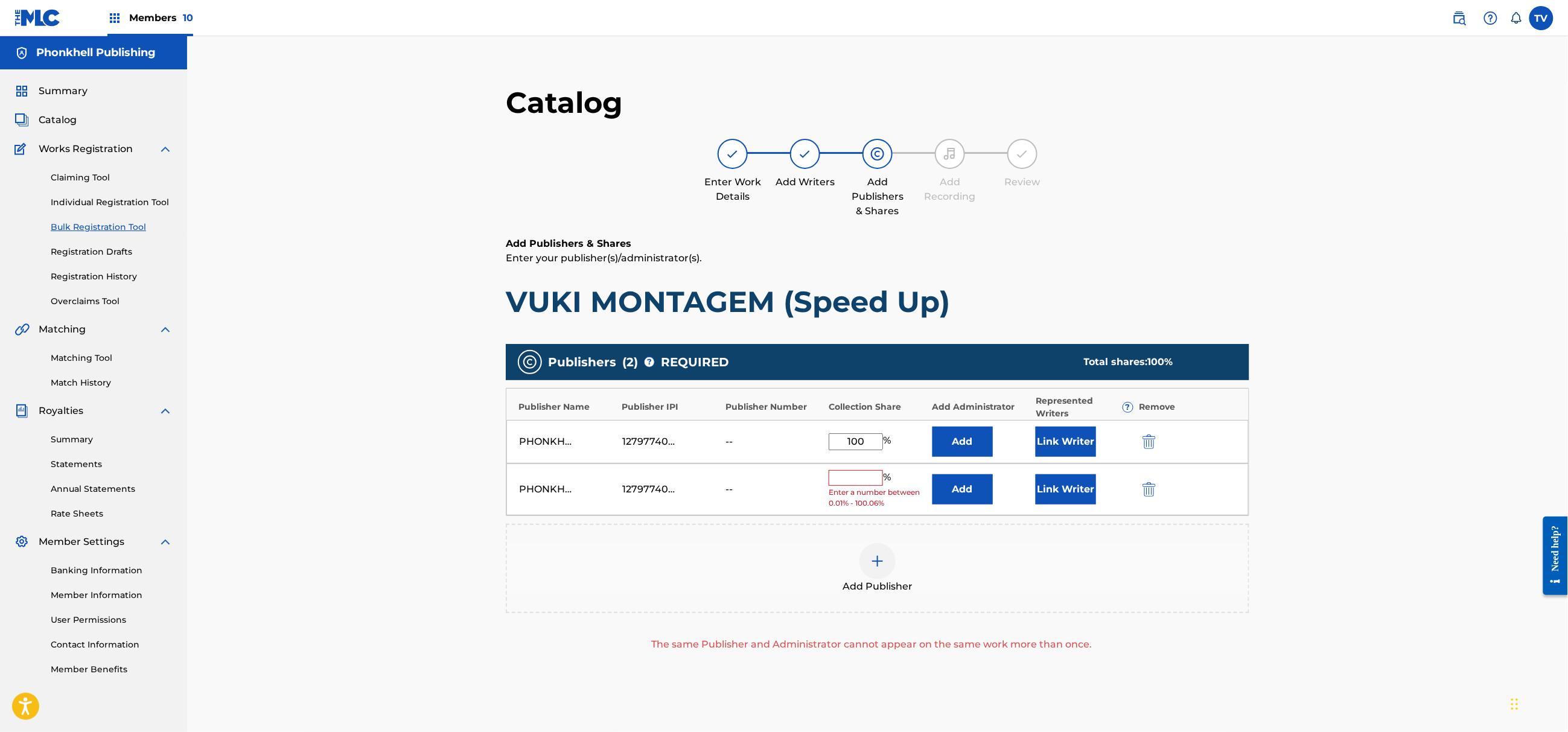
click at [1155, 486] on img "submit" at bounding box center [1149, 489] width 13 height 15
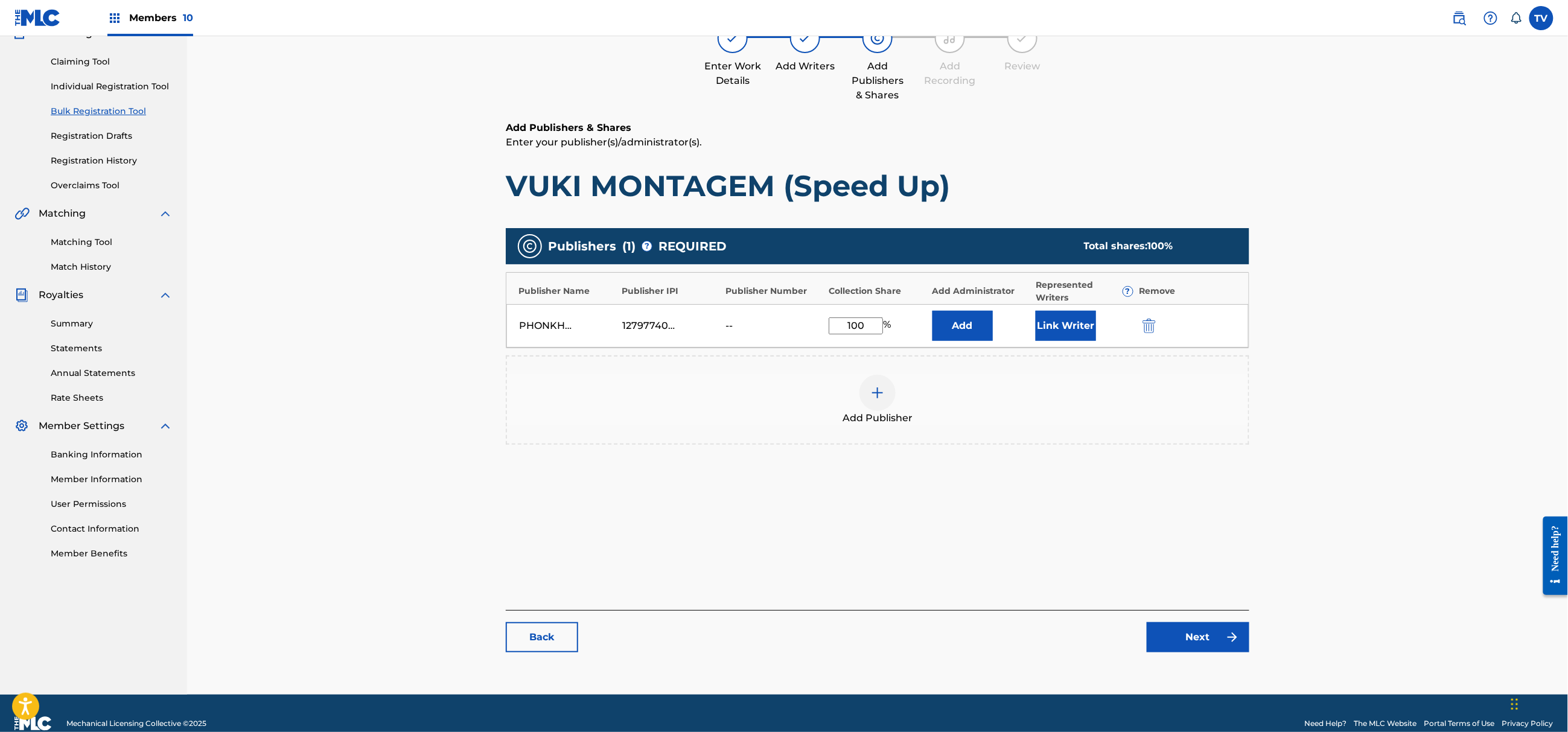
scroll to position [136, 0]
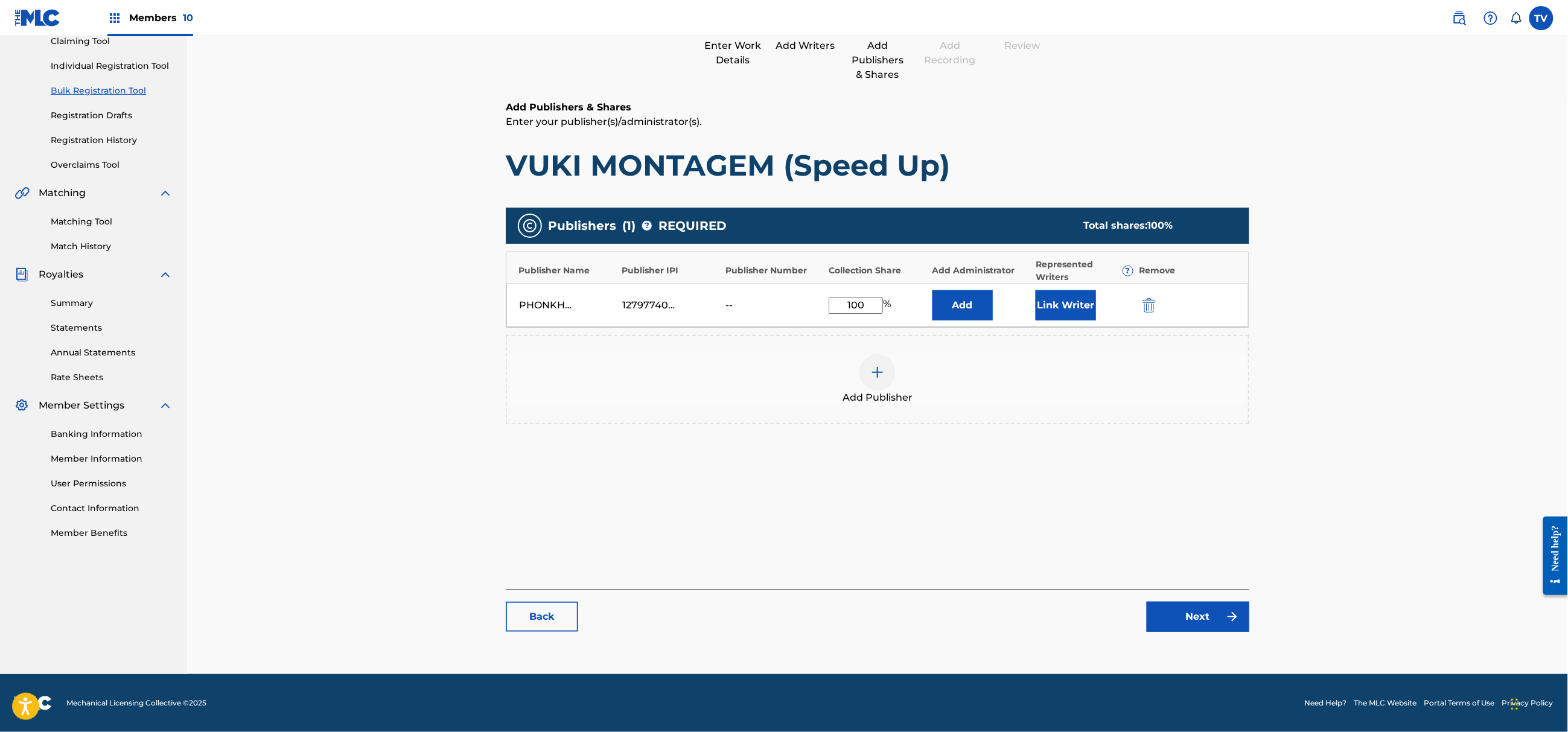
click at [1200, 608] on link "Next" at bounding box center [1198, 616] width 102 height 30
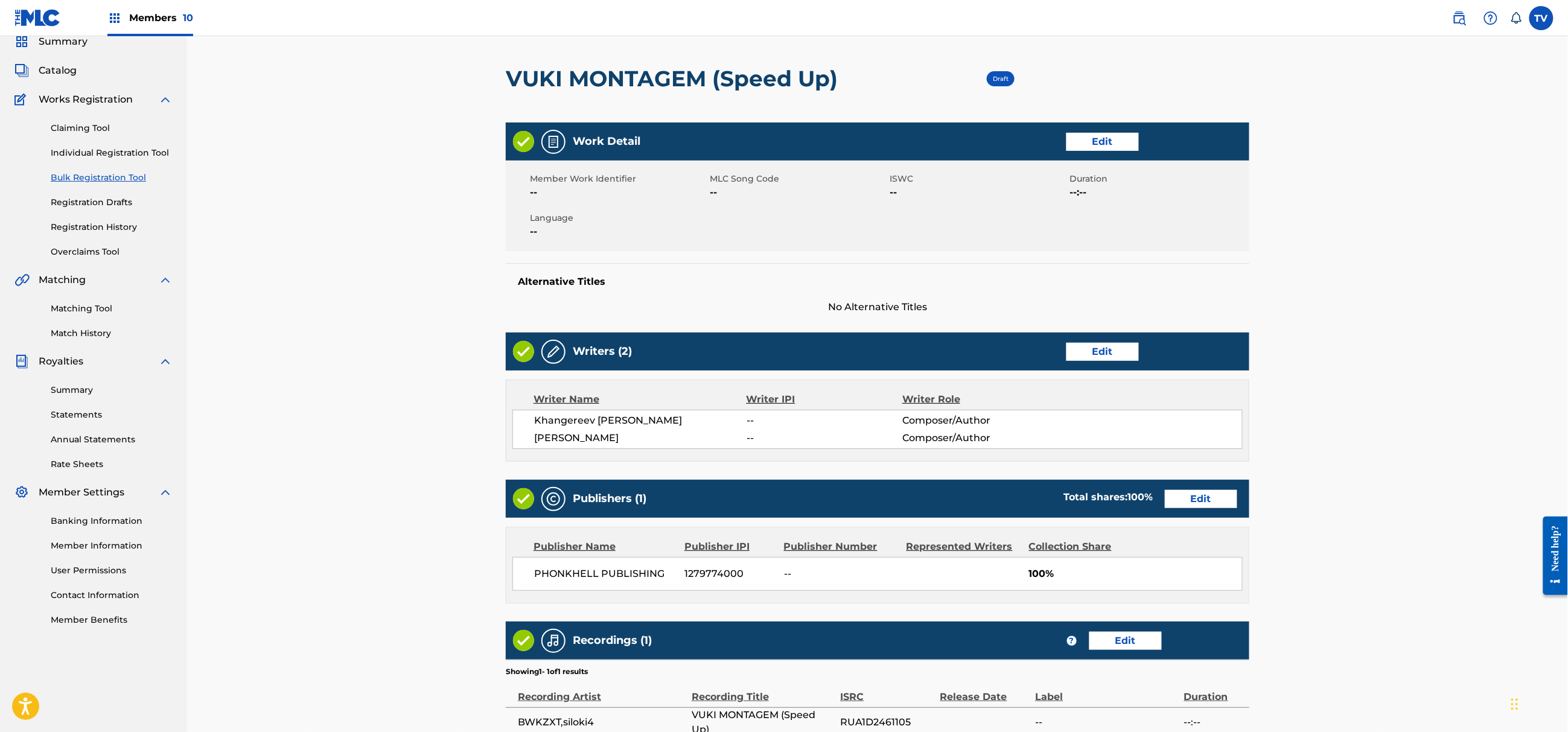
scroll to position [218, 0]
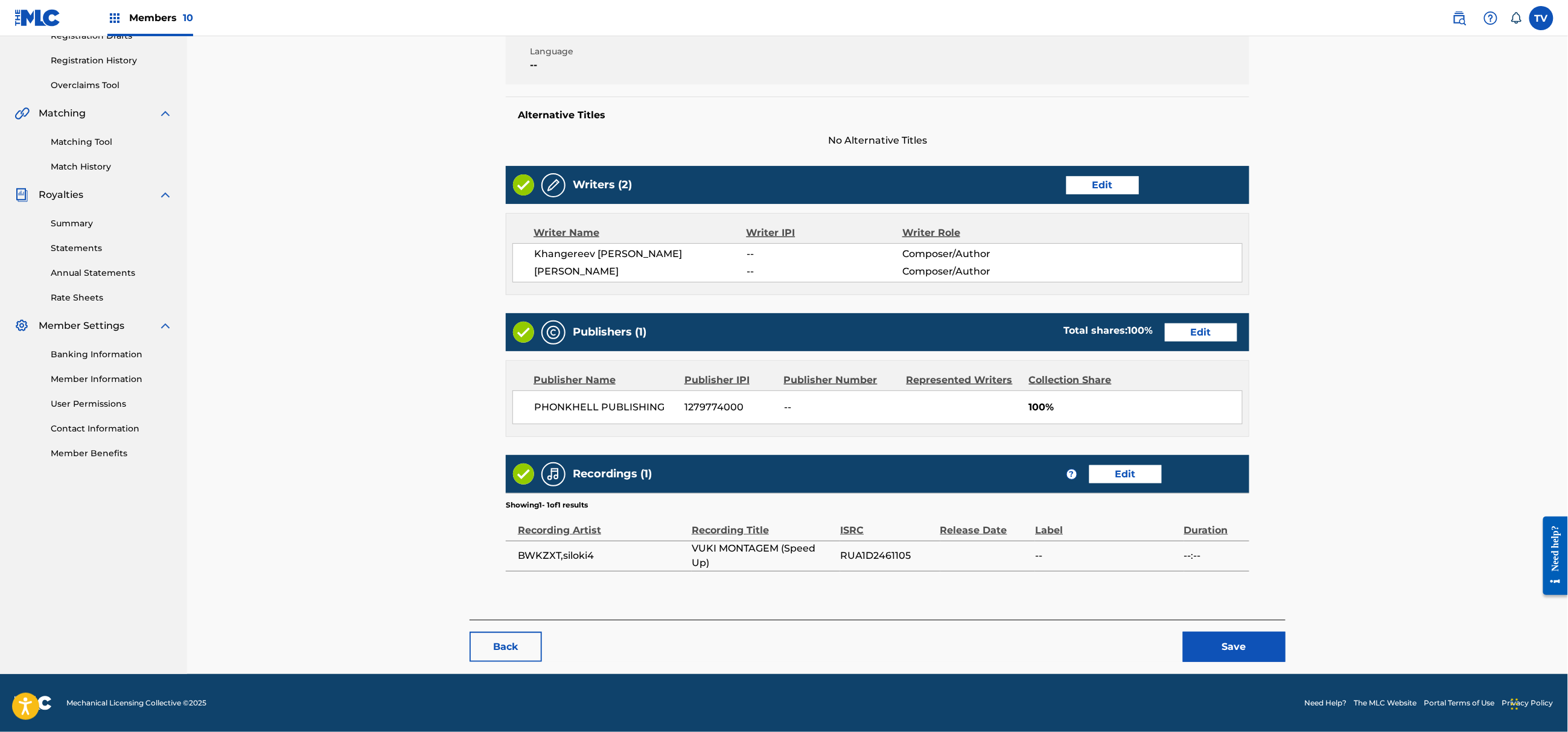
click at [1215, 645] on button "Save" at bounding box center [1234, 647] width 102 height 30
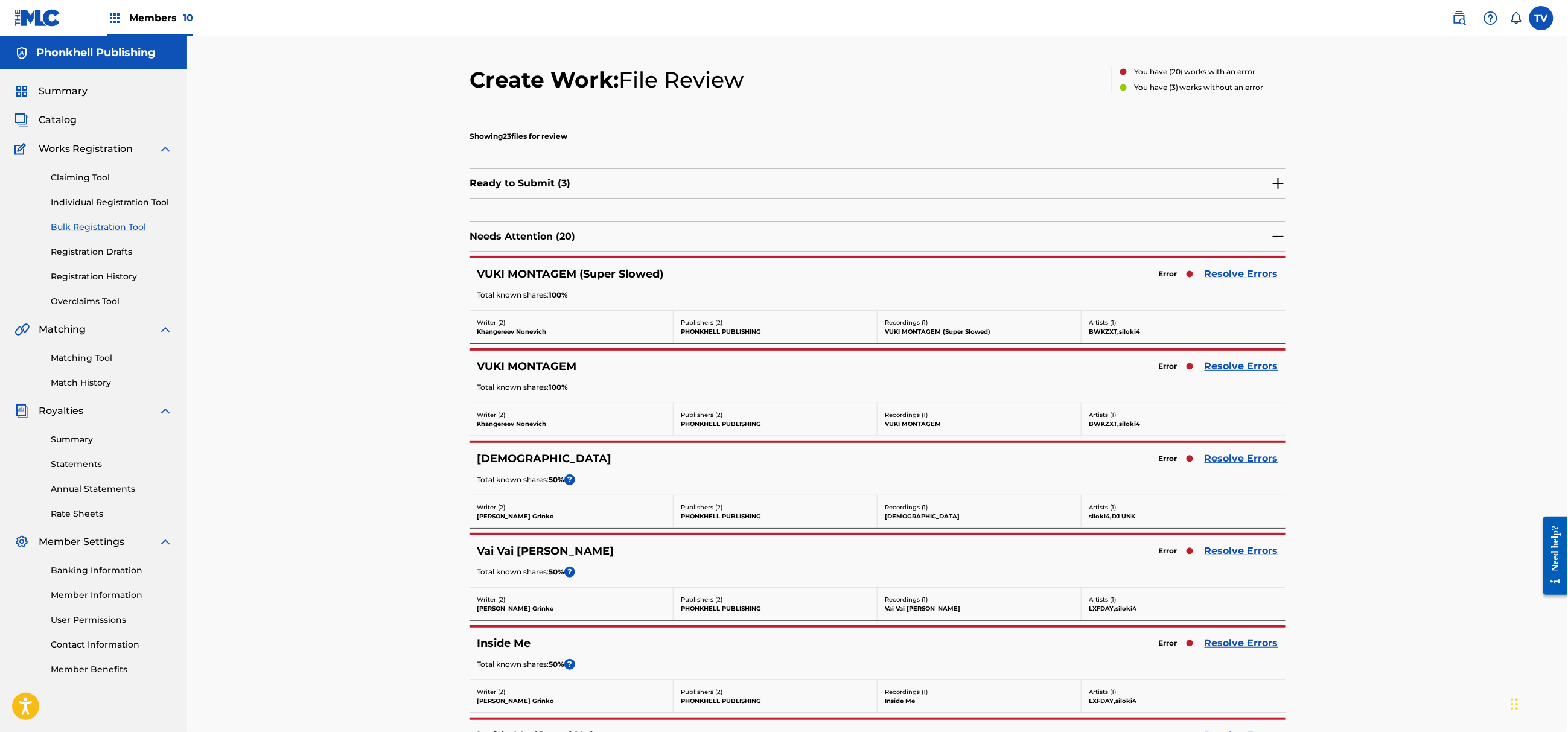
click at [1230, 550] on link "Resolve Errors" at bounding box center [1242, 551] width 73 height 15
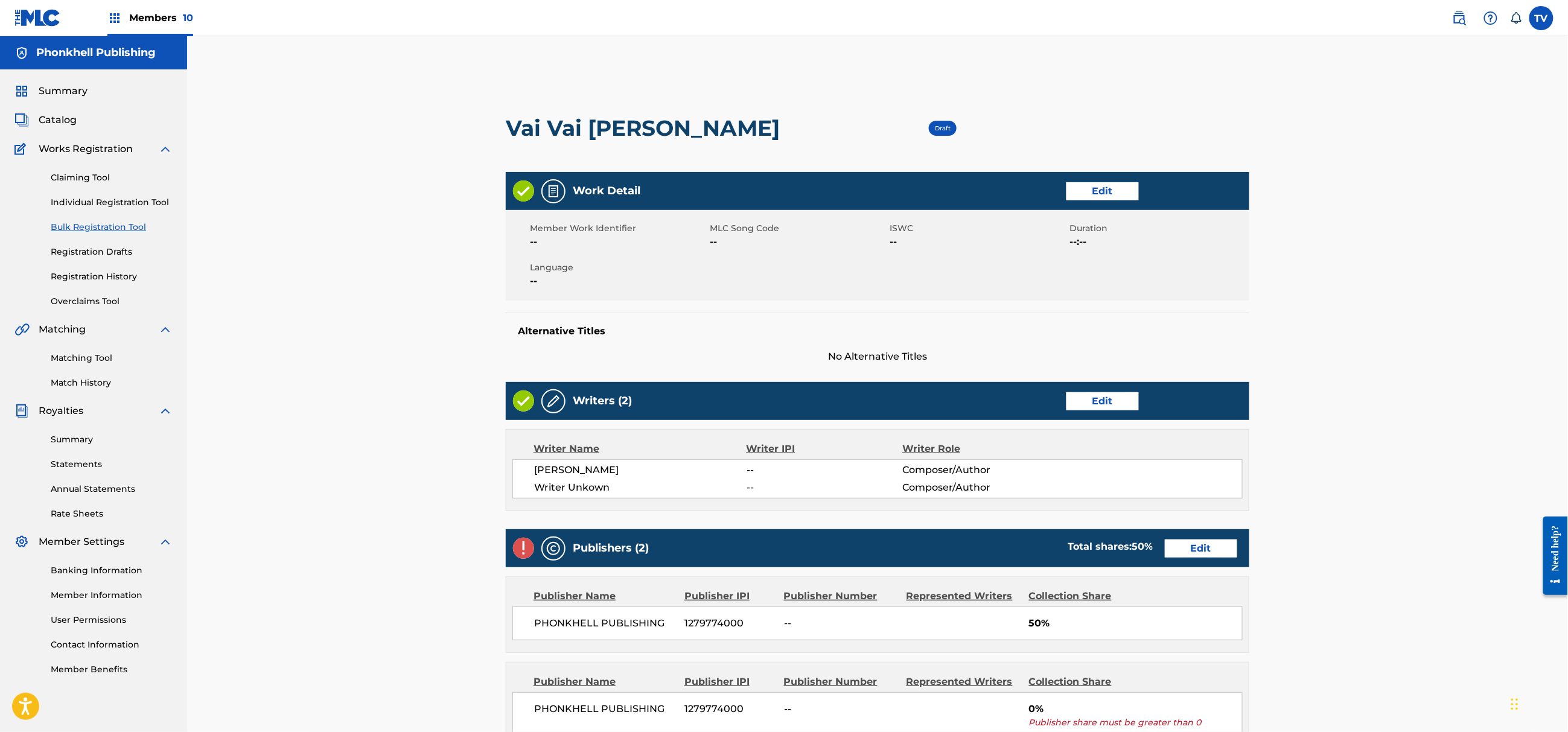
click at [1104, 406] on link "Edit" at bounding box center [1103, 402] width 73 height 18
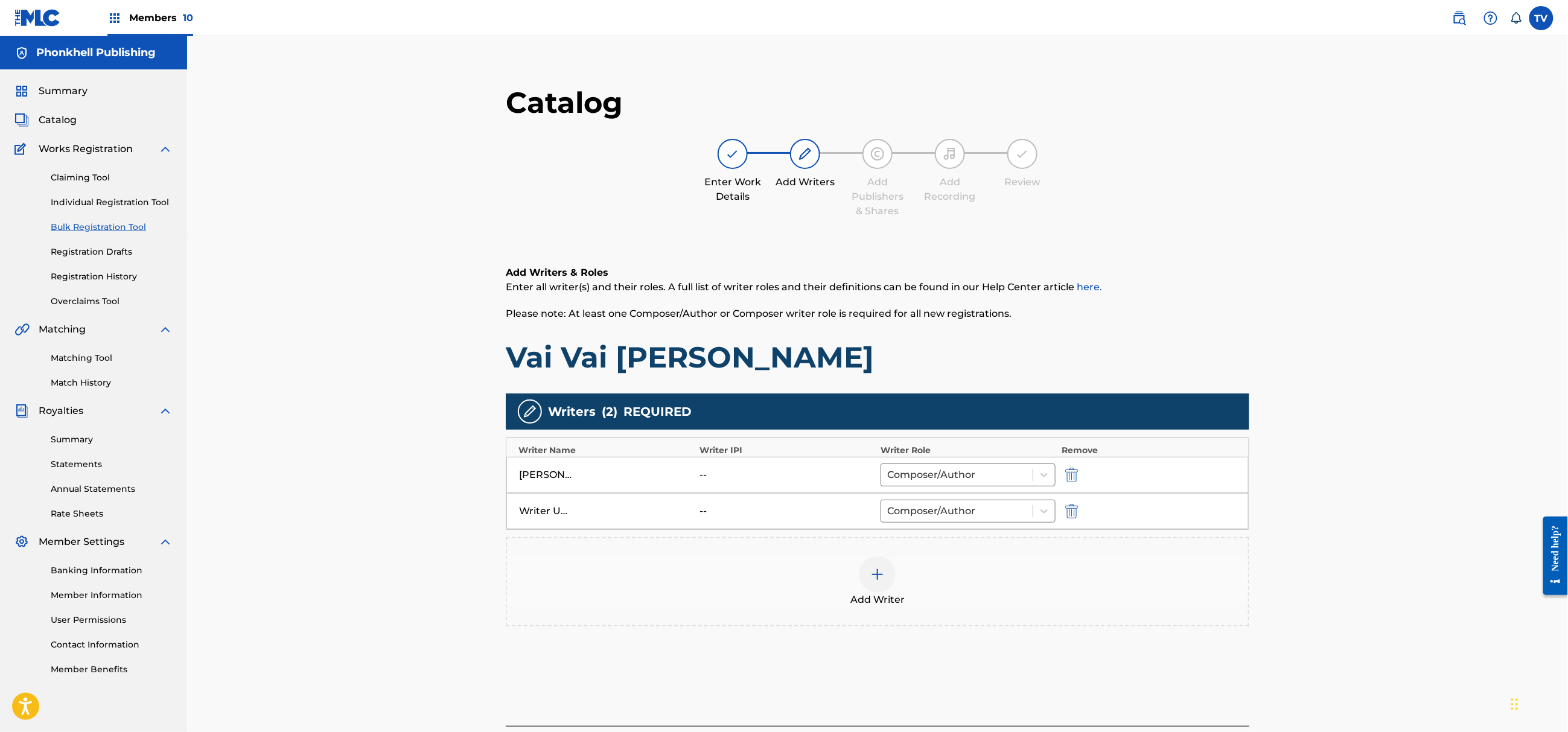
click at [1059, 508] on div "Writer Unkown -- Composer/Author" at bounding box center [877, 510] width 742 height 36
click at [1074, 514] on img "submit" at bounding box center [1071, 511] width 13 height 15
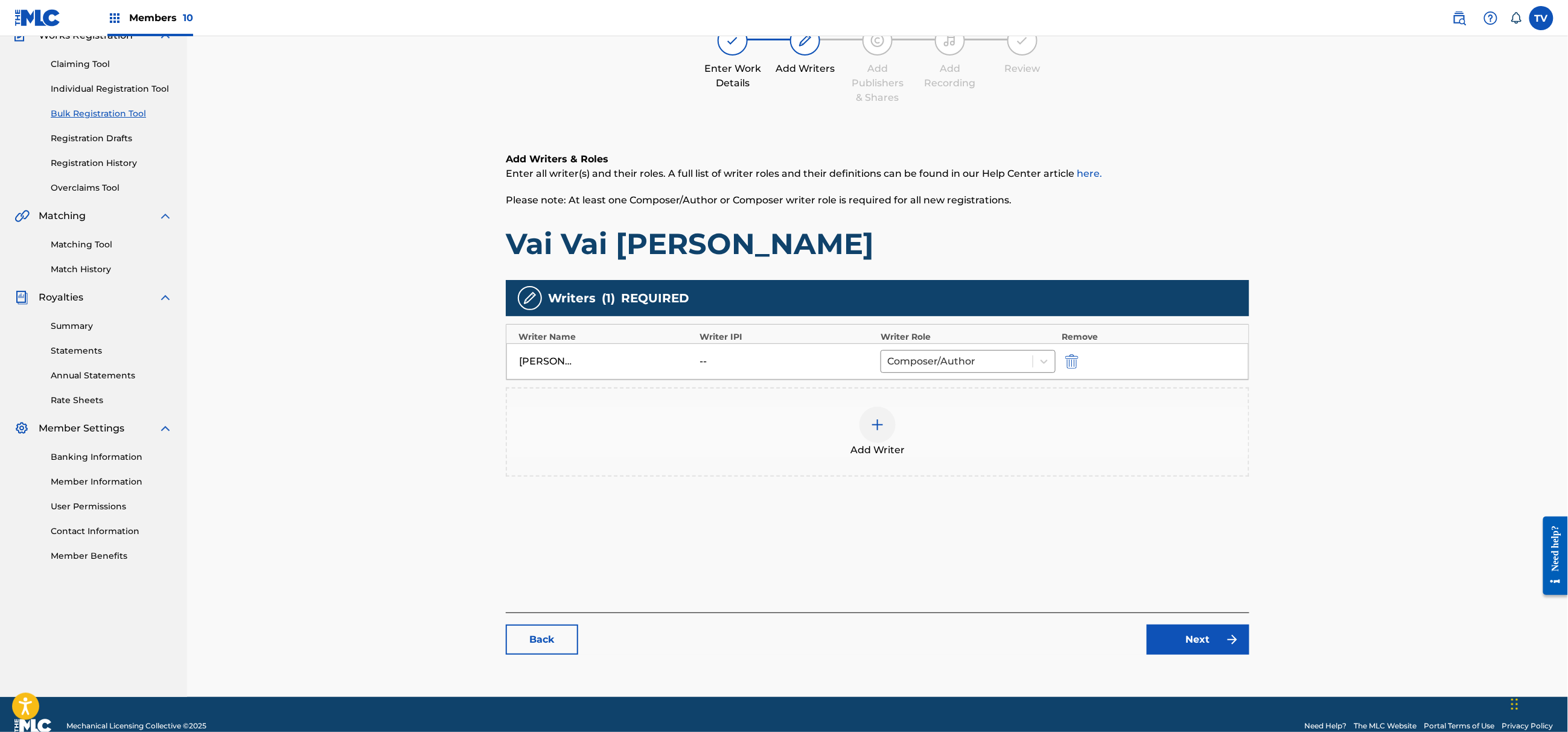
scroll to position [136, 0]
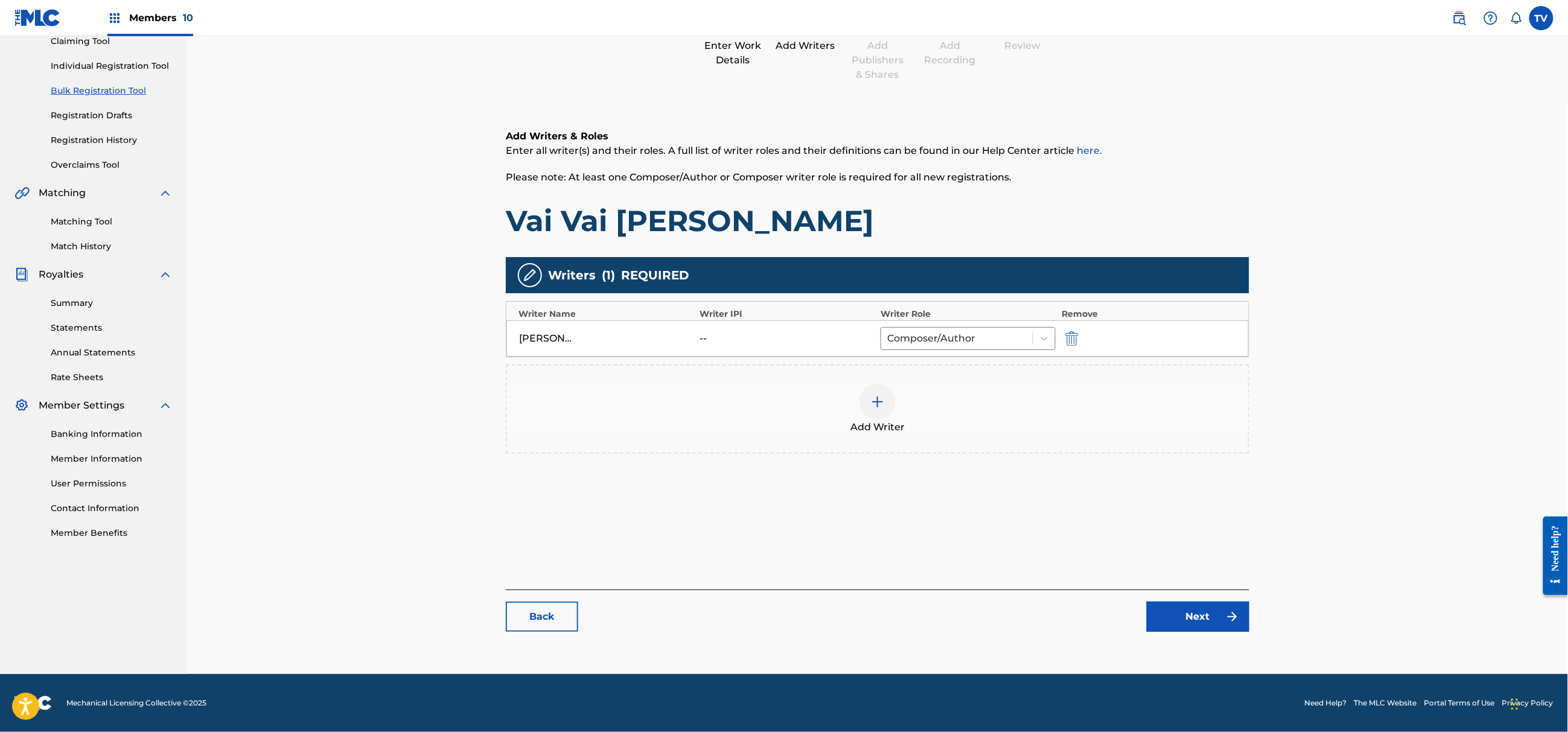
click at [1220, 623] on link "Next" at bounding box center [1198, 616] width 102 height 30
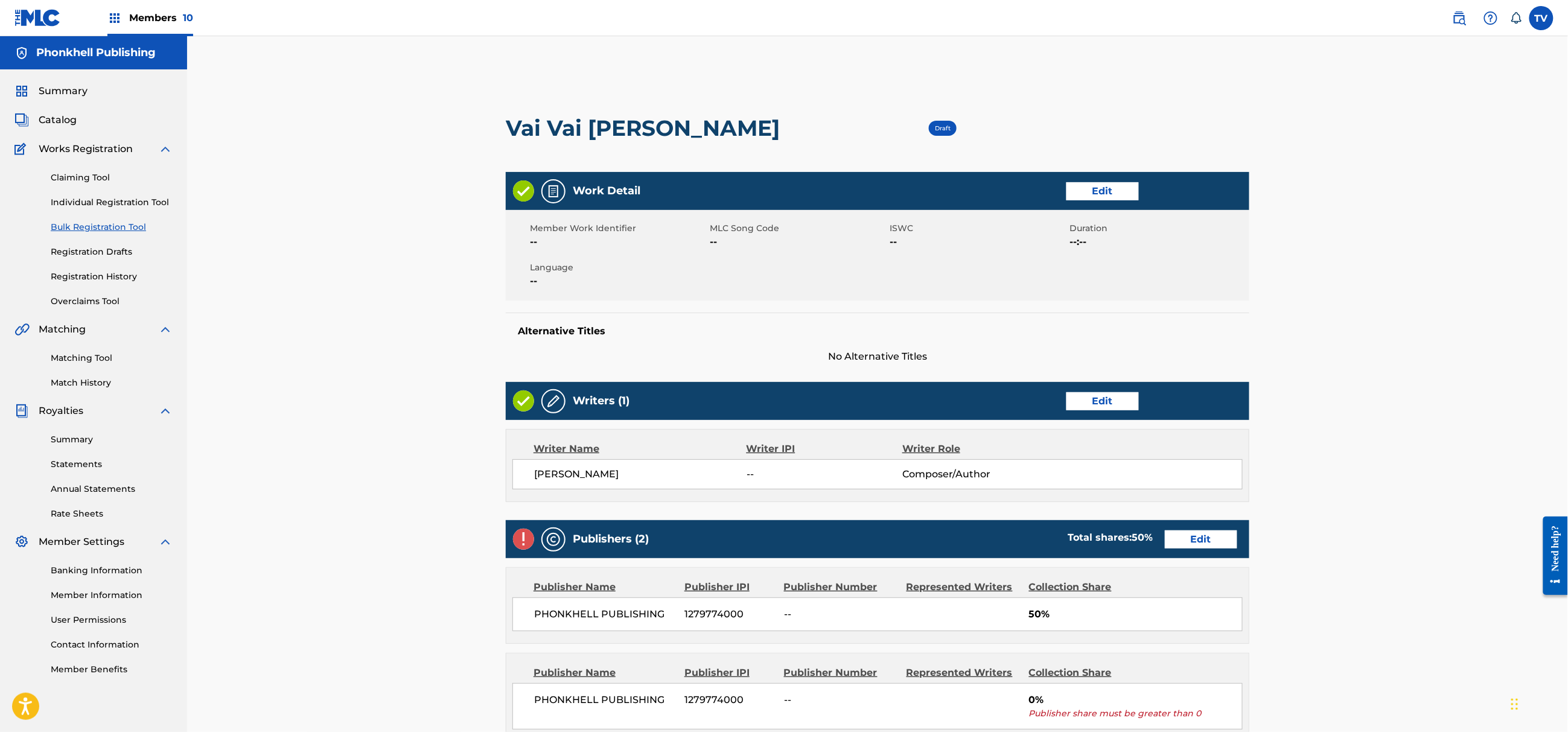
click at [1189, 534] on link "Edit" at bounding box center [1201, 539] width 73 height 18
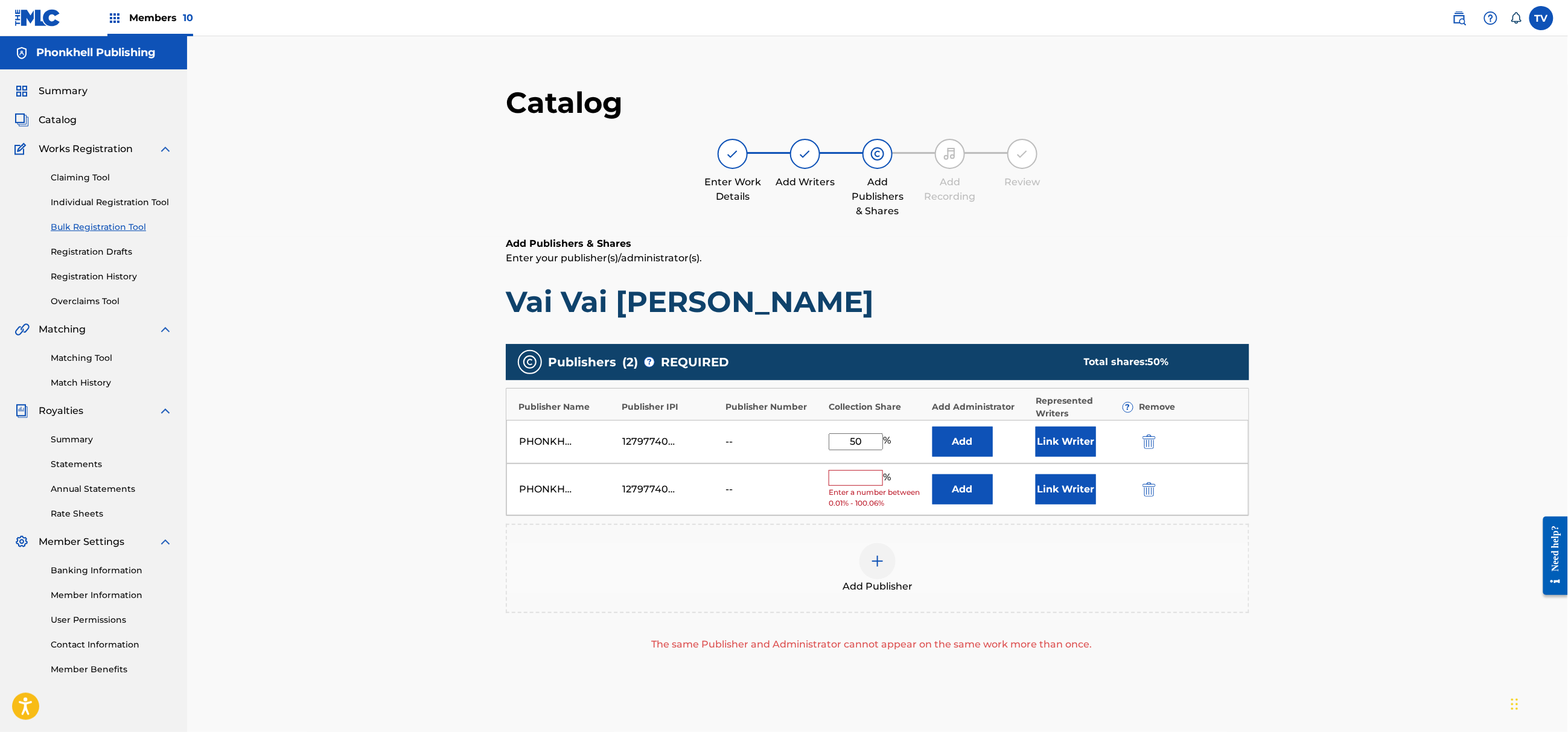
drag, startPoint x: 1152, startPoint y: 490, endPoint x: 1151, endPoint y: 500, distance: 10.0
click at [1152, 488] on img "submit" at bounding box center [1149, 489] width 13 height 15
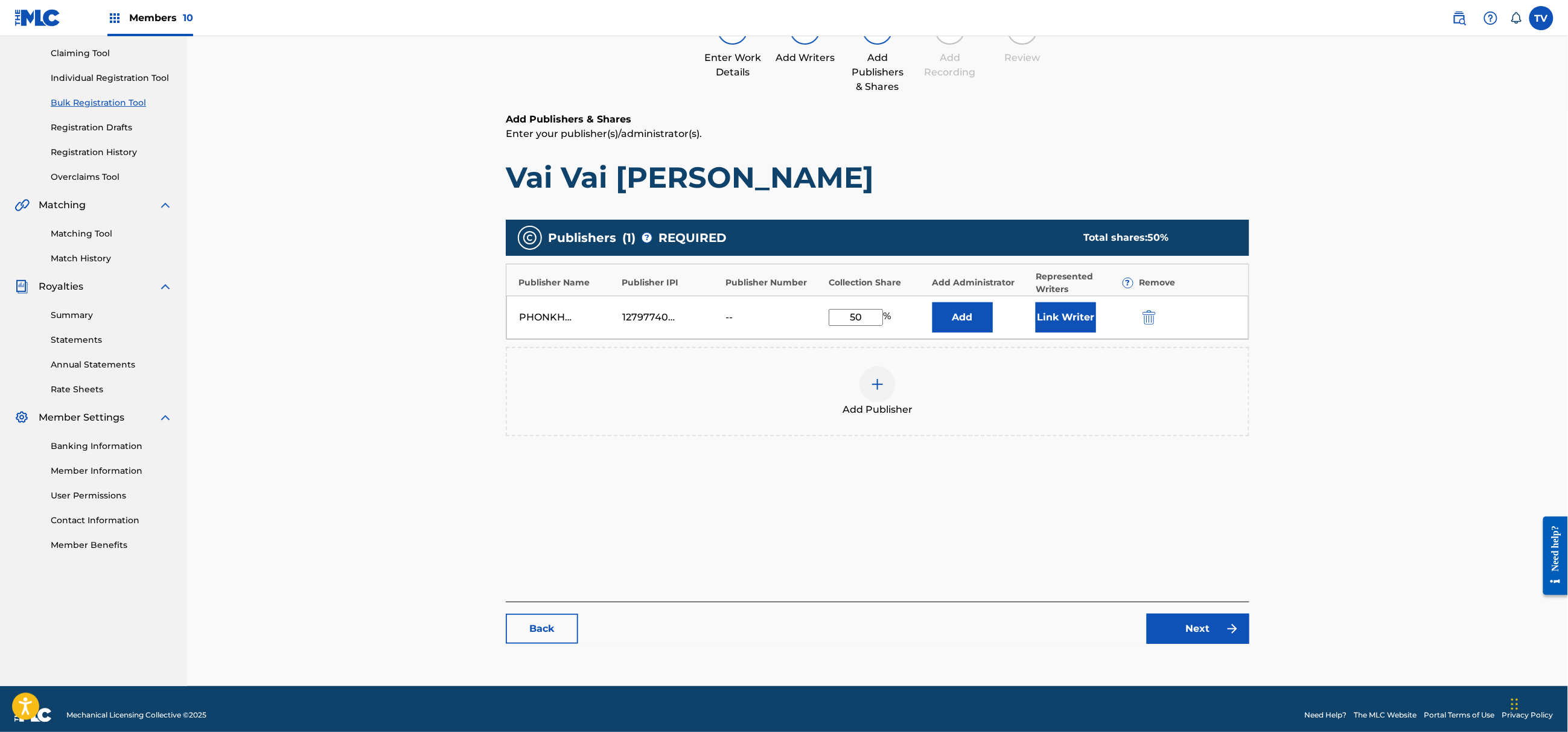
scroll to position [136, 0]
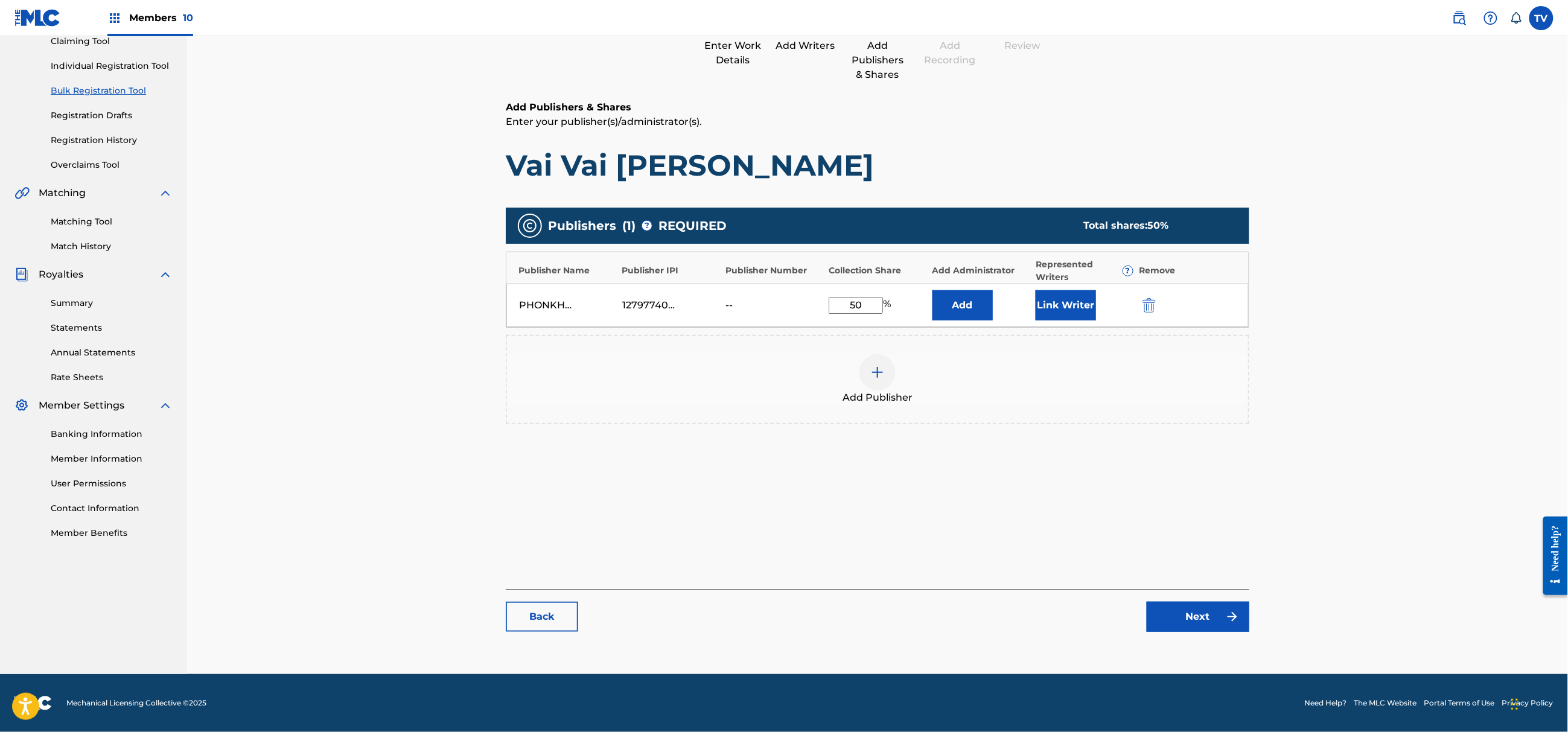
click at [1201, 616] on link "Next" at bounding box center [1198, 616] width 102 height 30
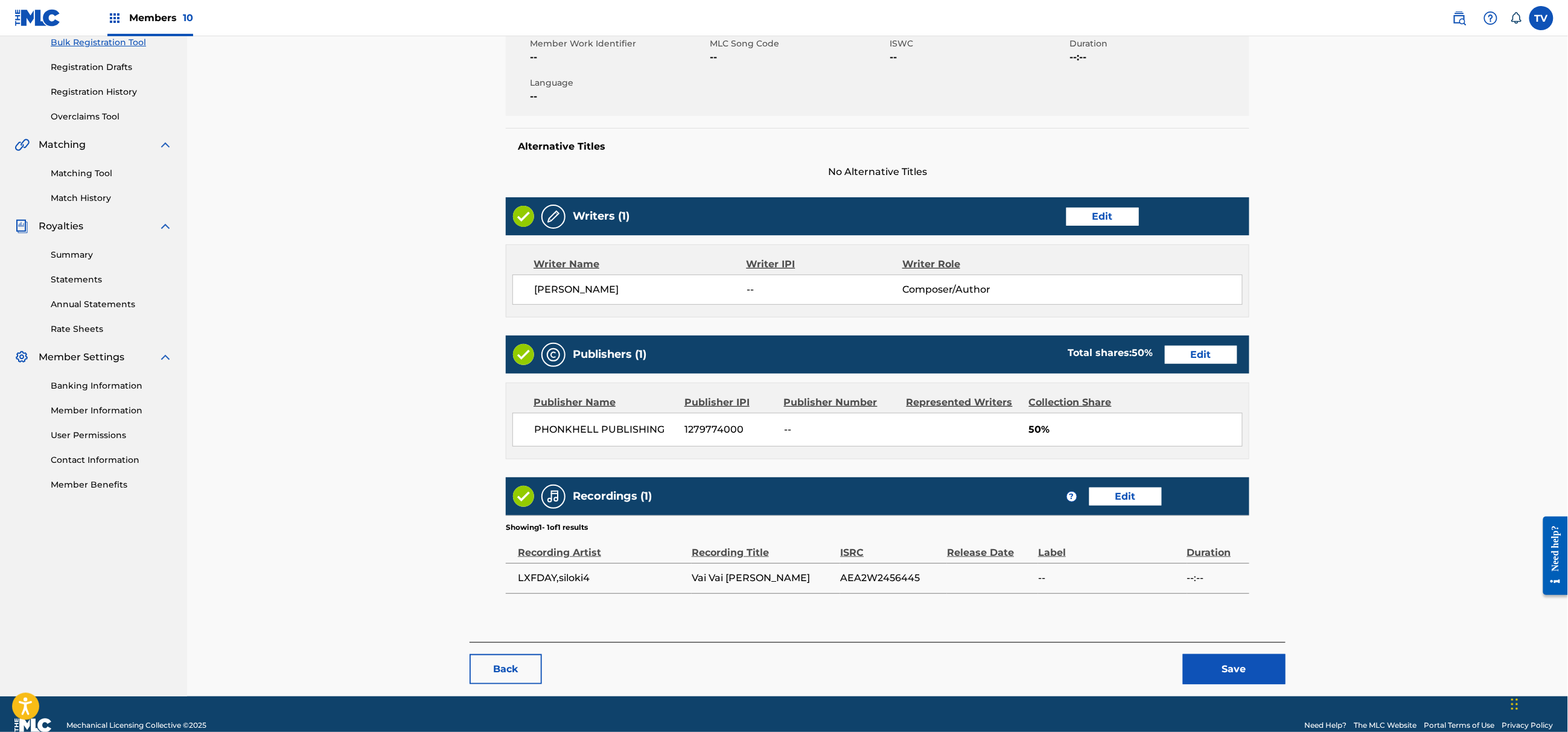
scroll to position [208, 0]
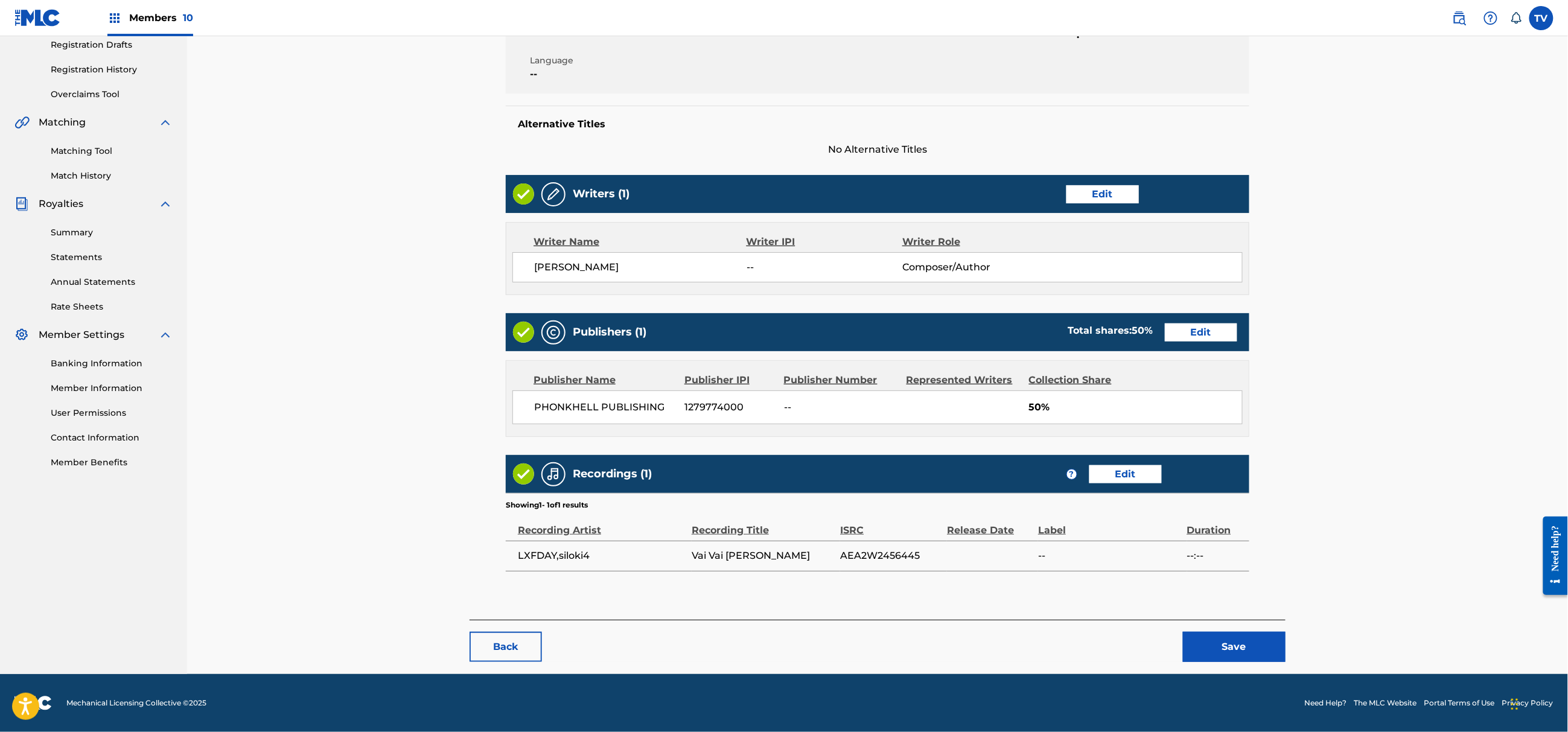
click at [1227, 645] on button "Save" at bounding box center [1234, 647] width 102 height 30
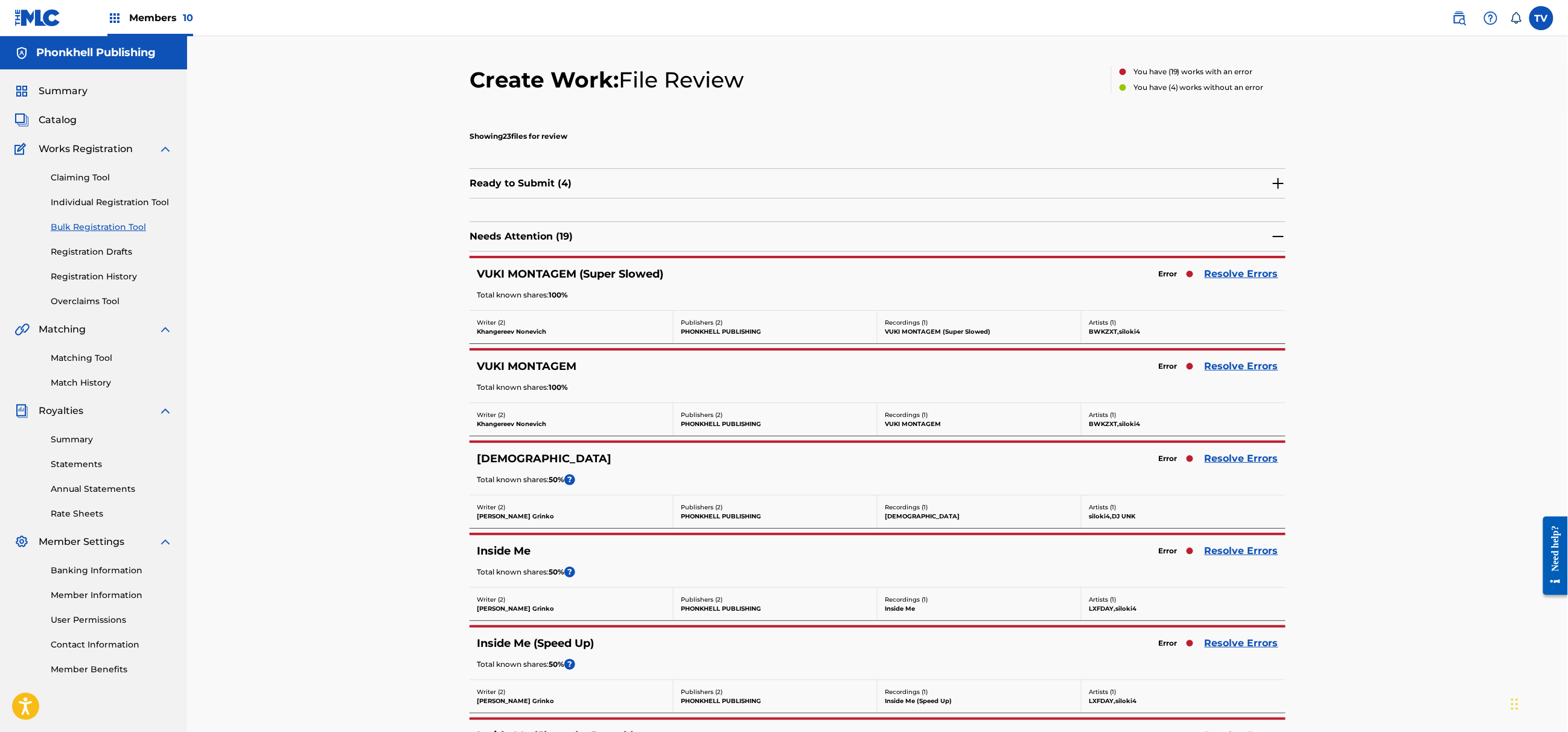
click at [1252, 461] on link "Resolve Errors" at bounding box center [1242, 458] width 73 height 15
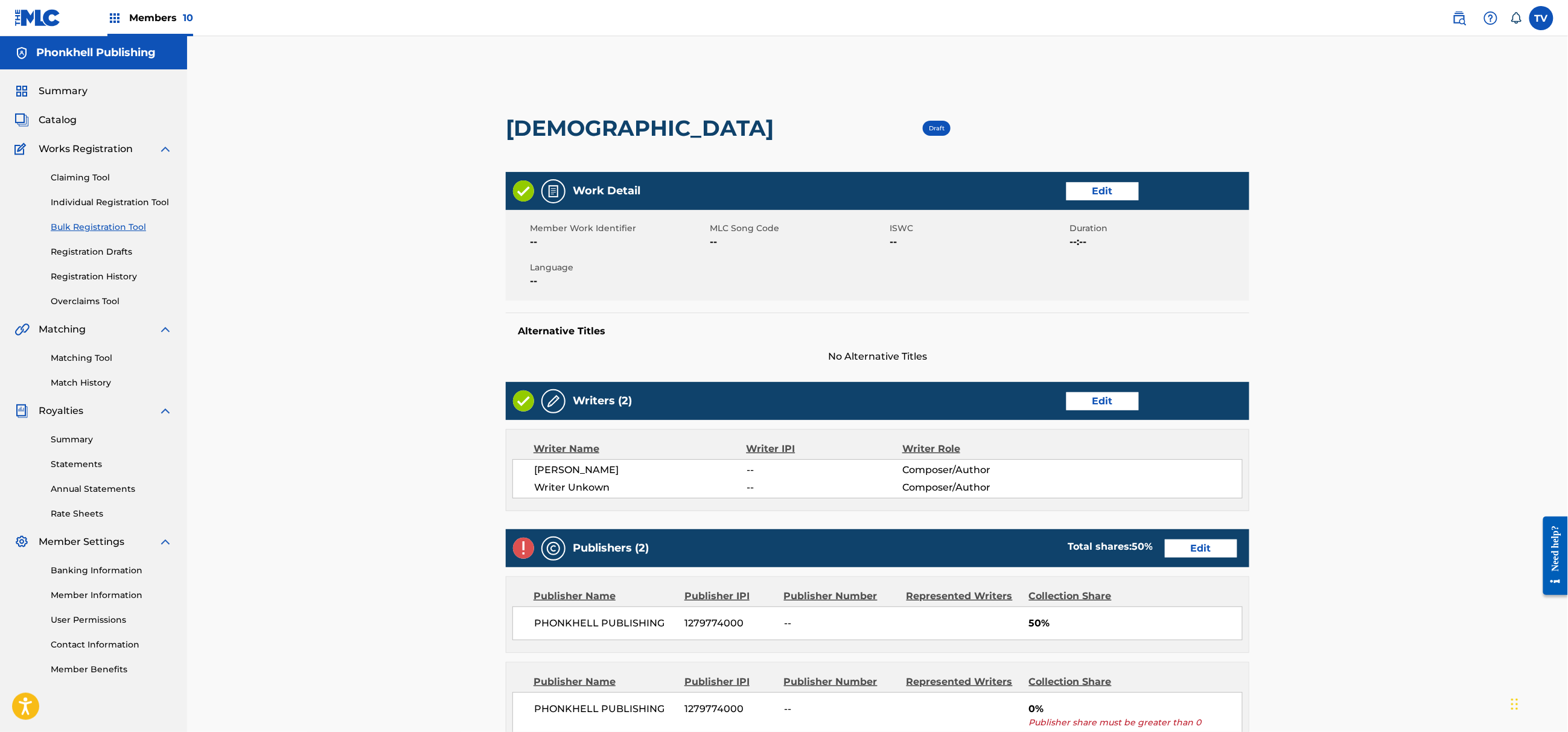
drag, startPoint x: 1042, startPoint y: 385, endPoint x: 1109, endPoint y: 400, distance: 68.7
click at [1043, 385] on div "Writers (2) Edit" at bounding box center [877, 401] width 744 height 38
click at [1109, 400] on link "Edit" at bounding box center [1103, 402] width 73 height 18
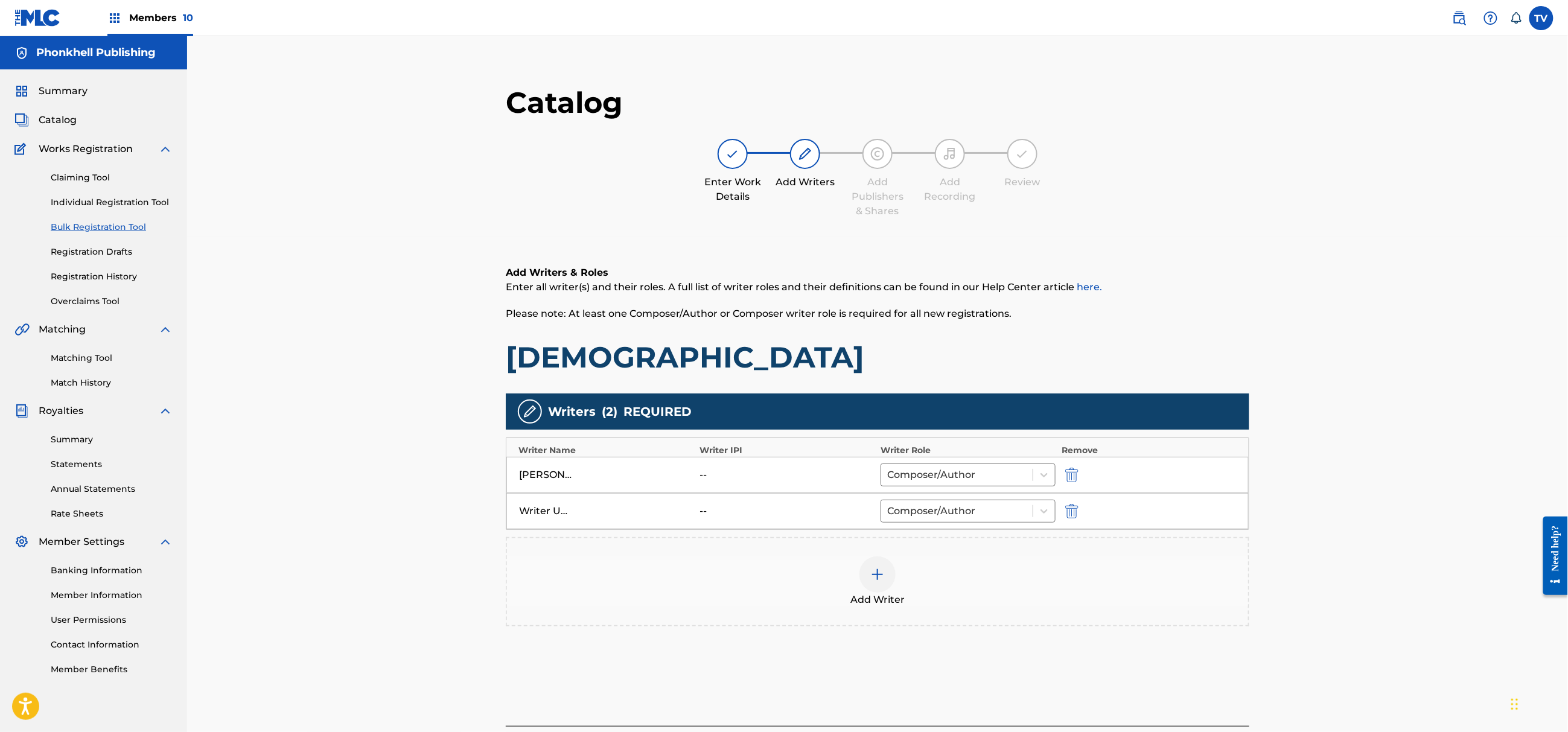
drag, startPoint x: 1068, startPoint y: 504, endPoint x: 1078, endPoint y: 521, distance: 19.7
click at [1068, 505] on img "submit" at bounding box center [1071, 511] width 13 height 15
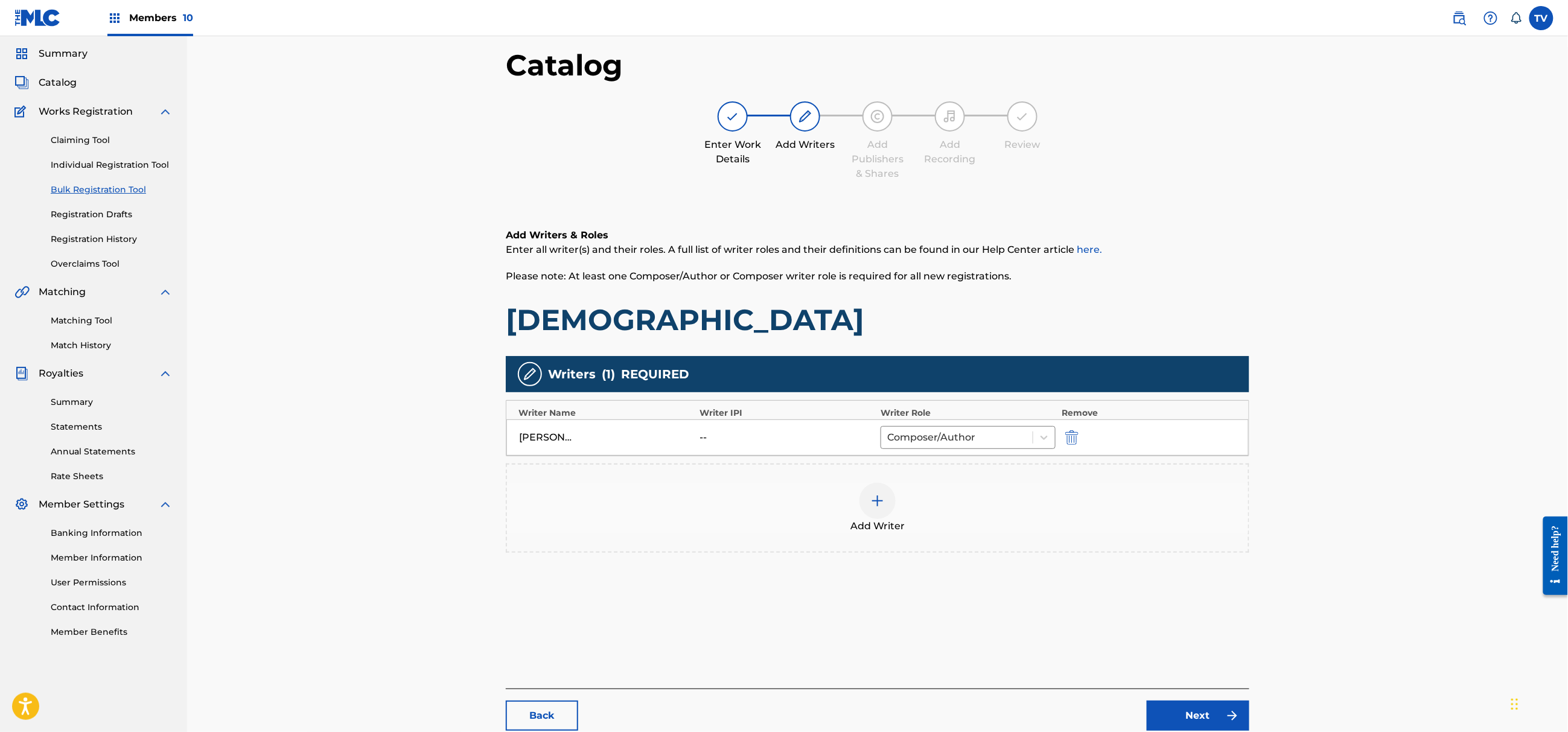
scroll to position [136, 0]
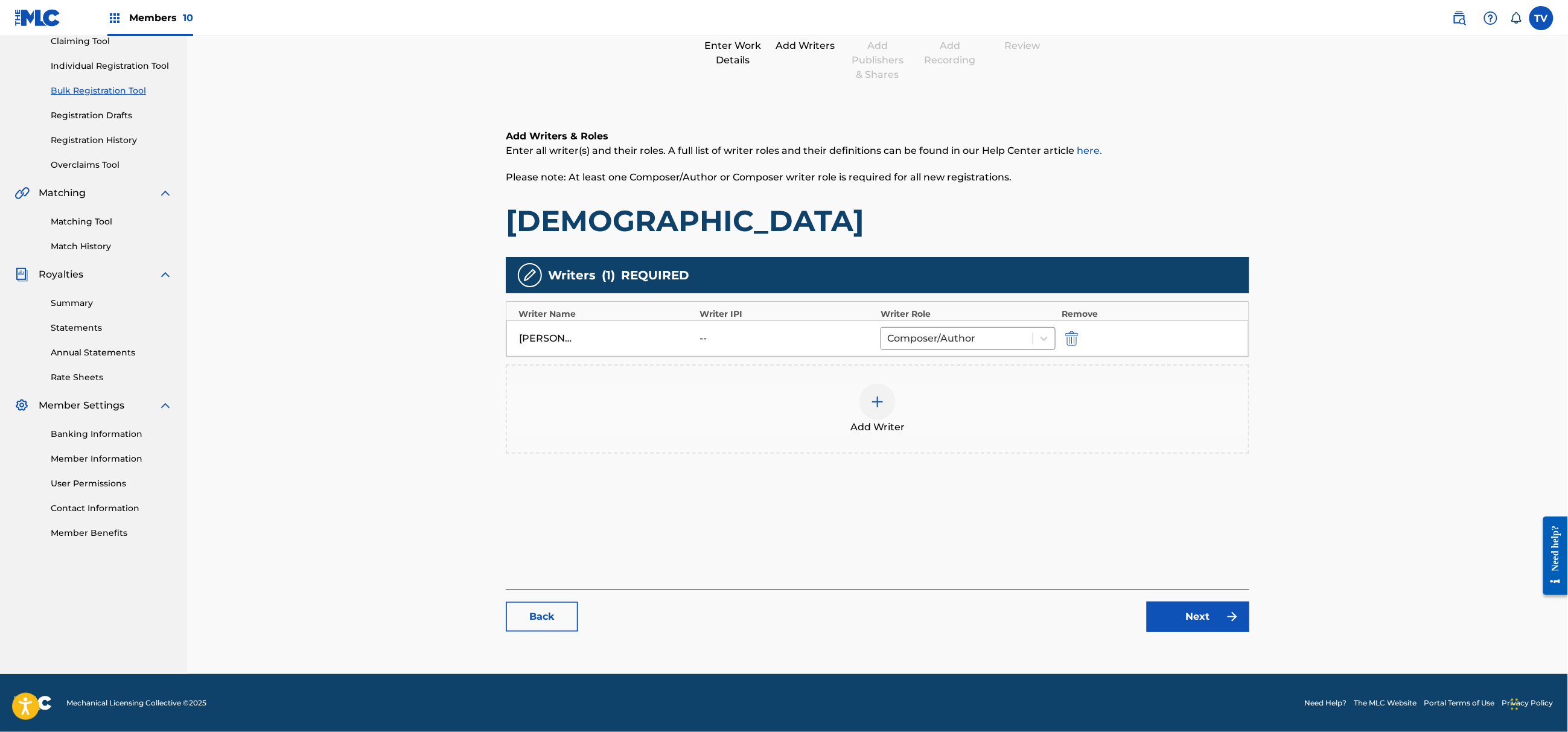
click at [1208, 625] on link "Next" at bounding box center [1198, 616] width 102 height 30
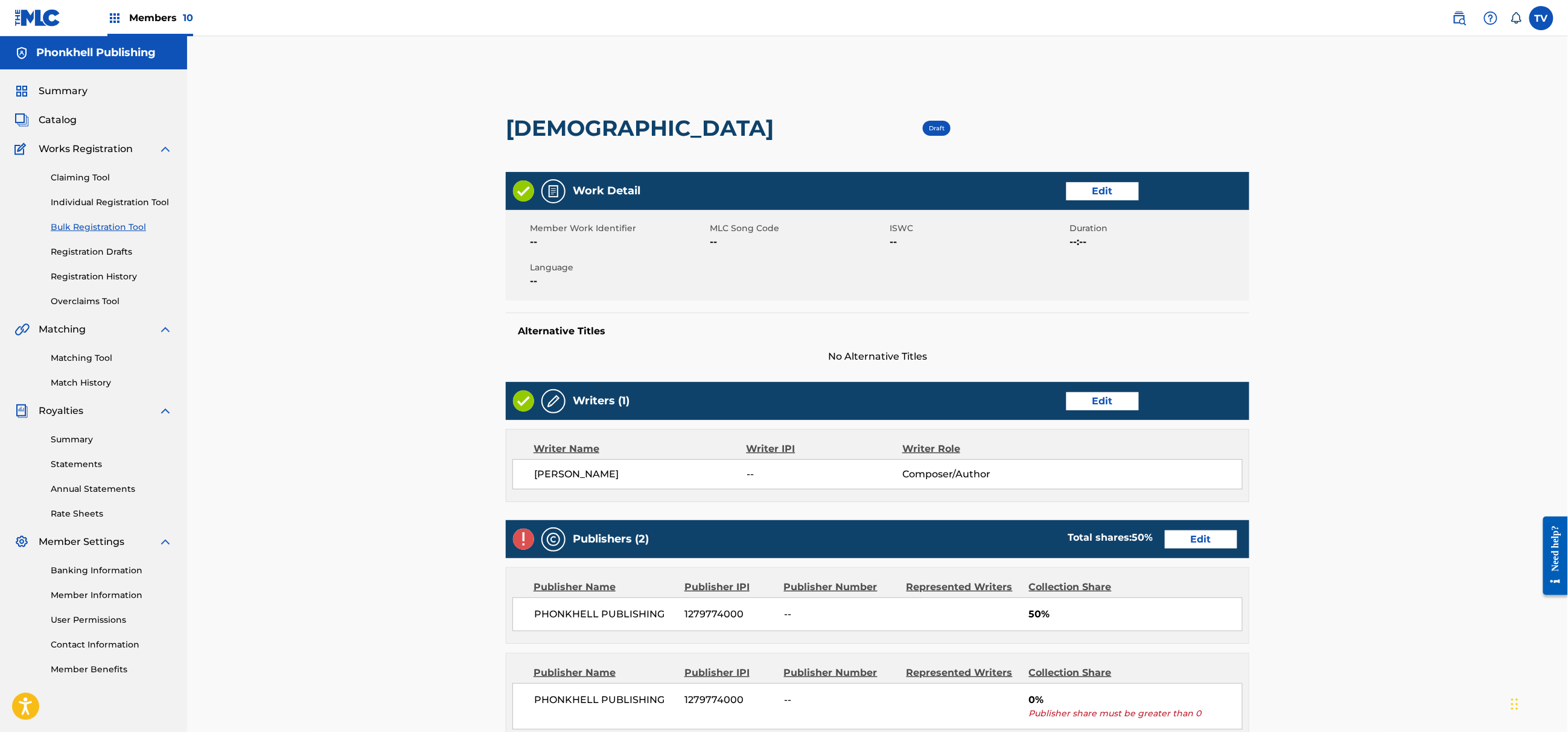
click at [1203, 549] on div "Publishers (2) Total shares: 50 % Edit" at bounding box center [877, 539] width 744 height 38
click at [1194, 539] on link "Edit" at bounding box center [1201, 539] width 73 height 18
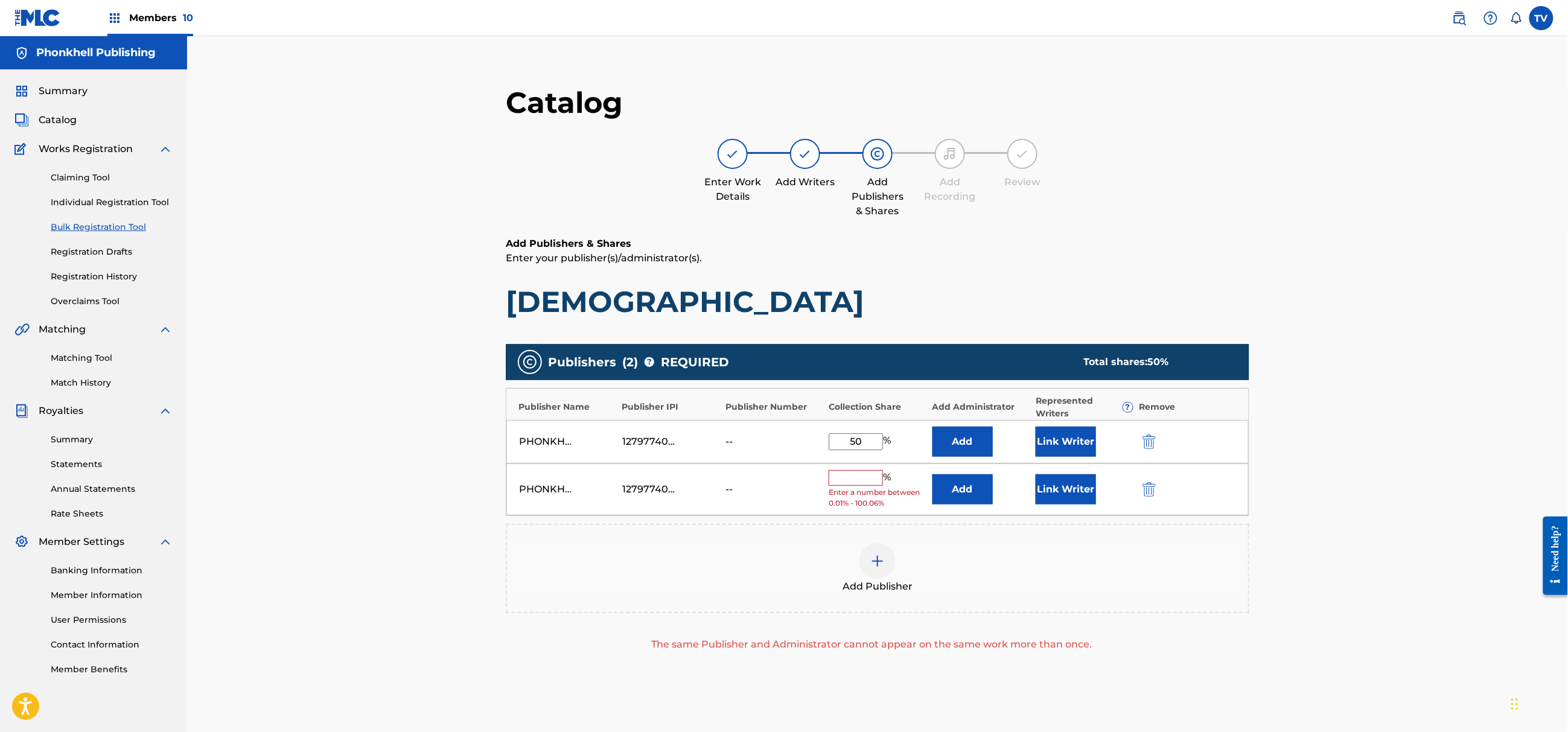
click at [1141, 491] on button "submit" at bounding box center [1148, 489] width 18 height 14
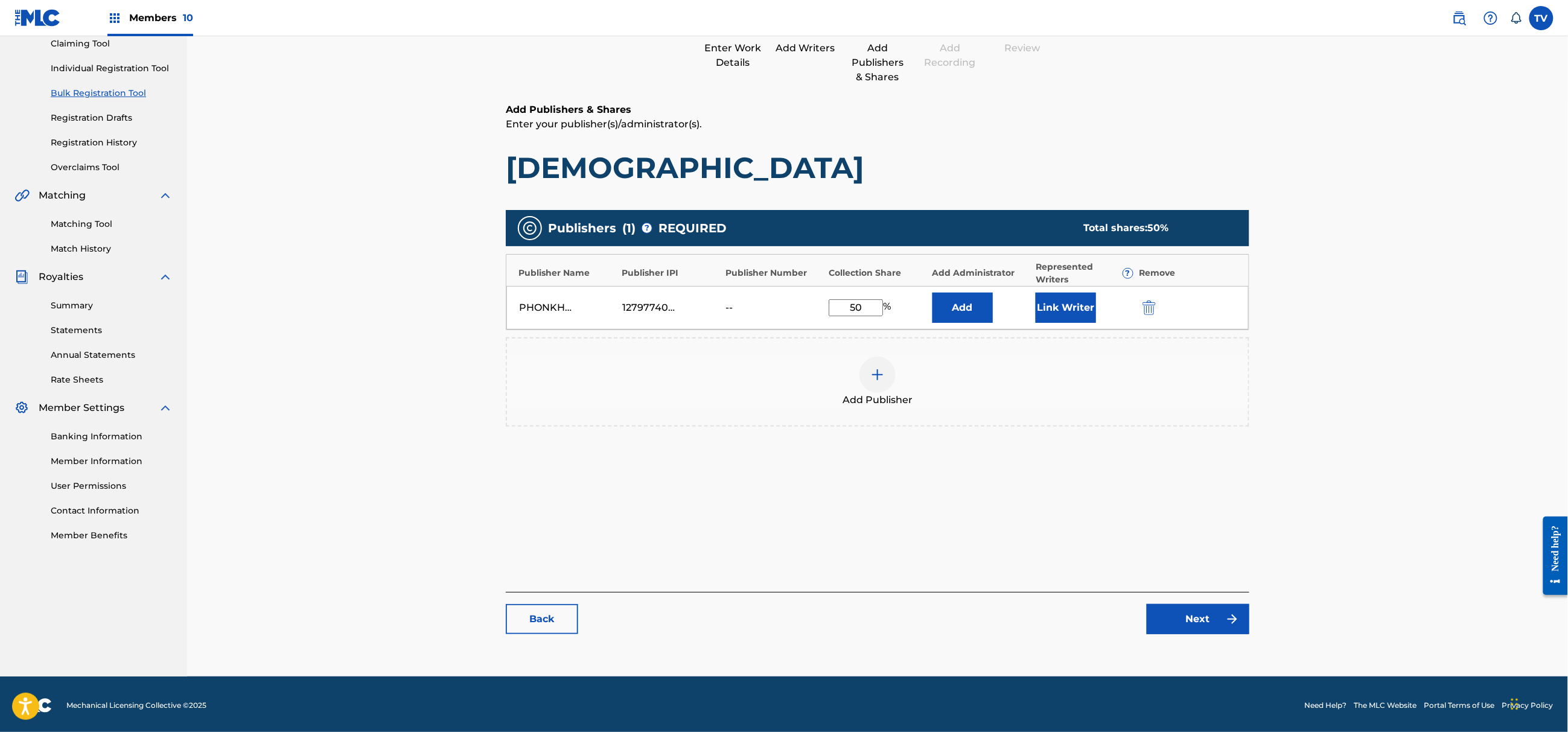
scroll to position [136, 0]
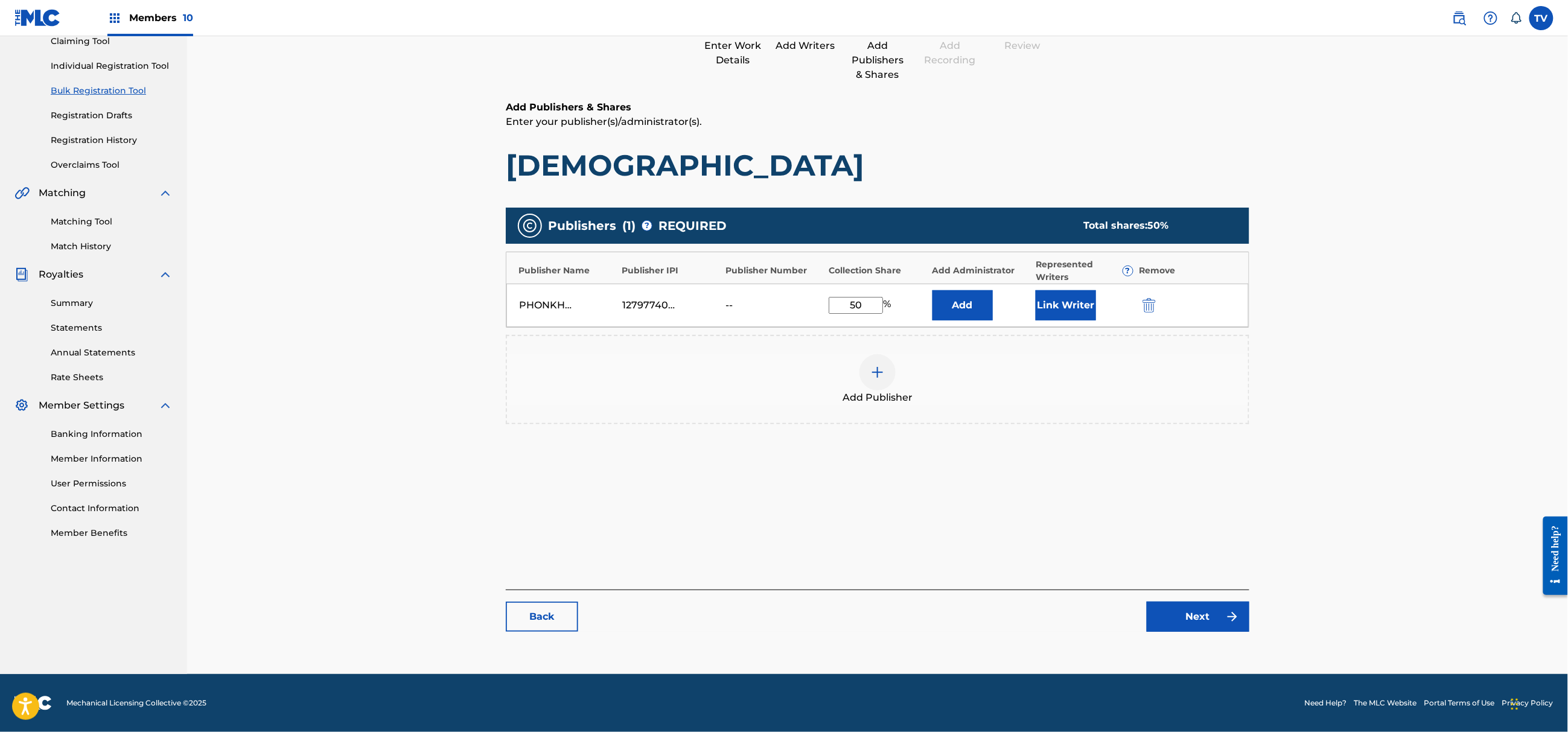
click at [1198, 614] on link "Next" at bounding box center [1198, 616] width 102 height 30
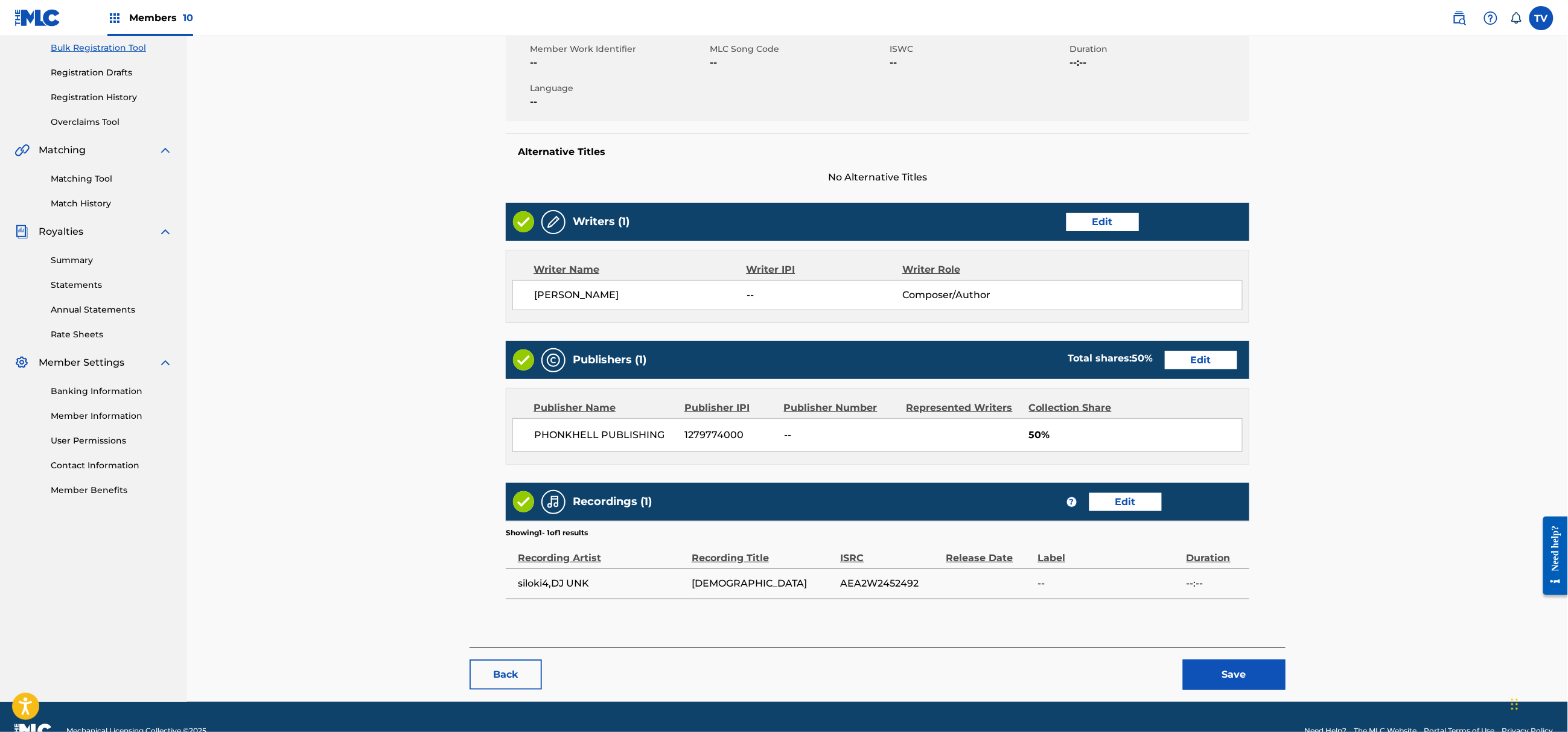
scroll to position [208, 0]
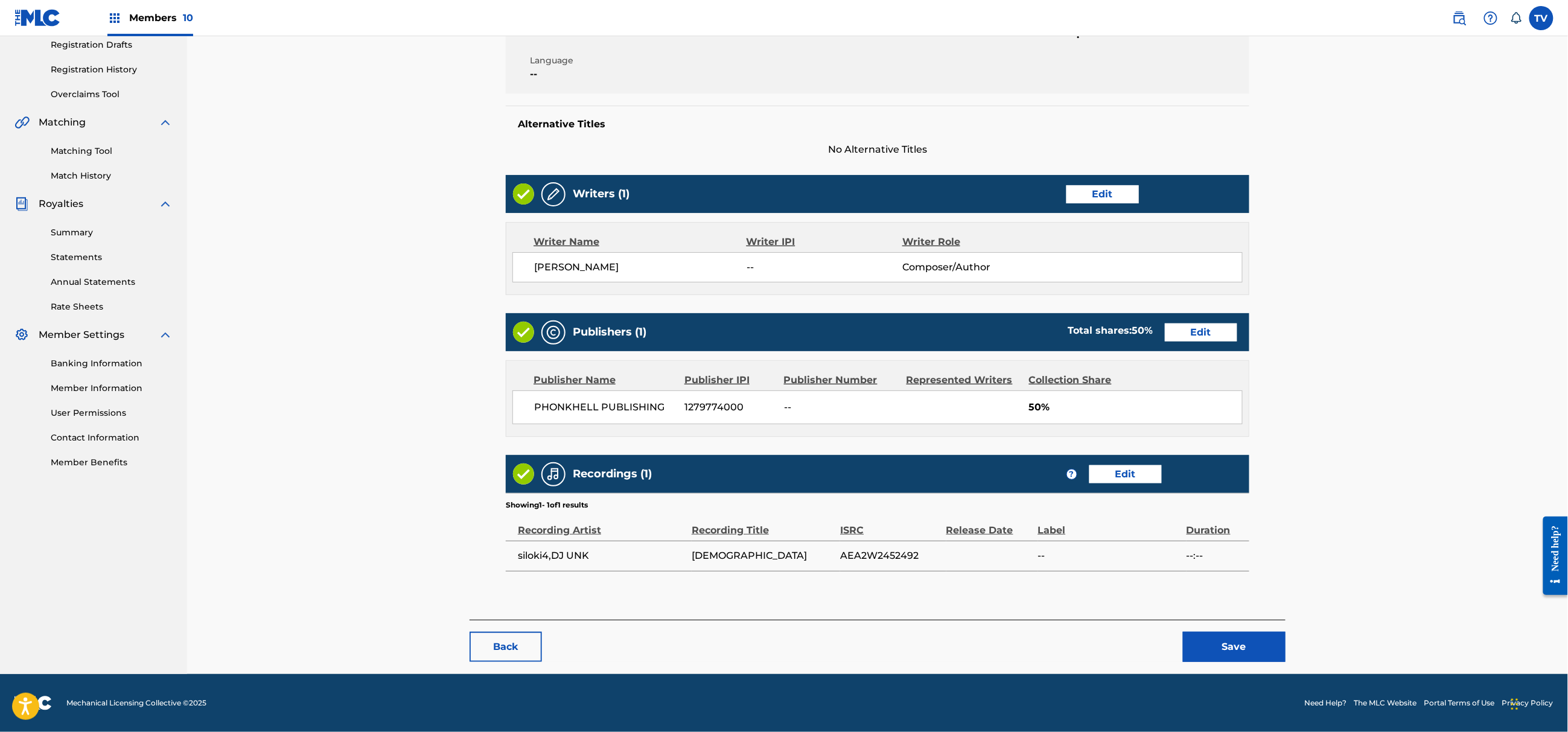
click at [1232, 644] on button "Save" at bounding box center [1234, 647] width 102 height 30
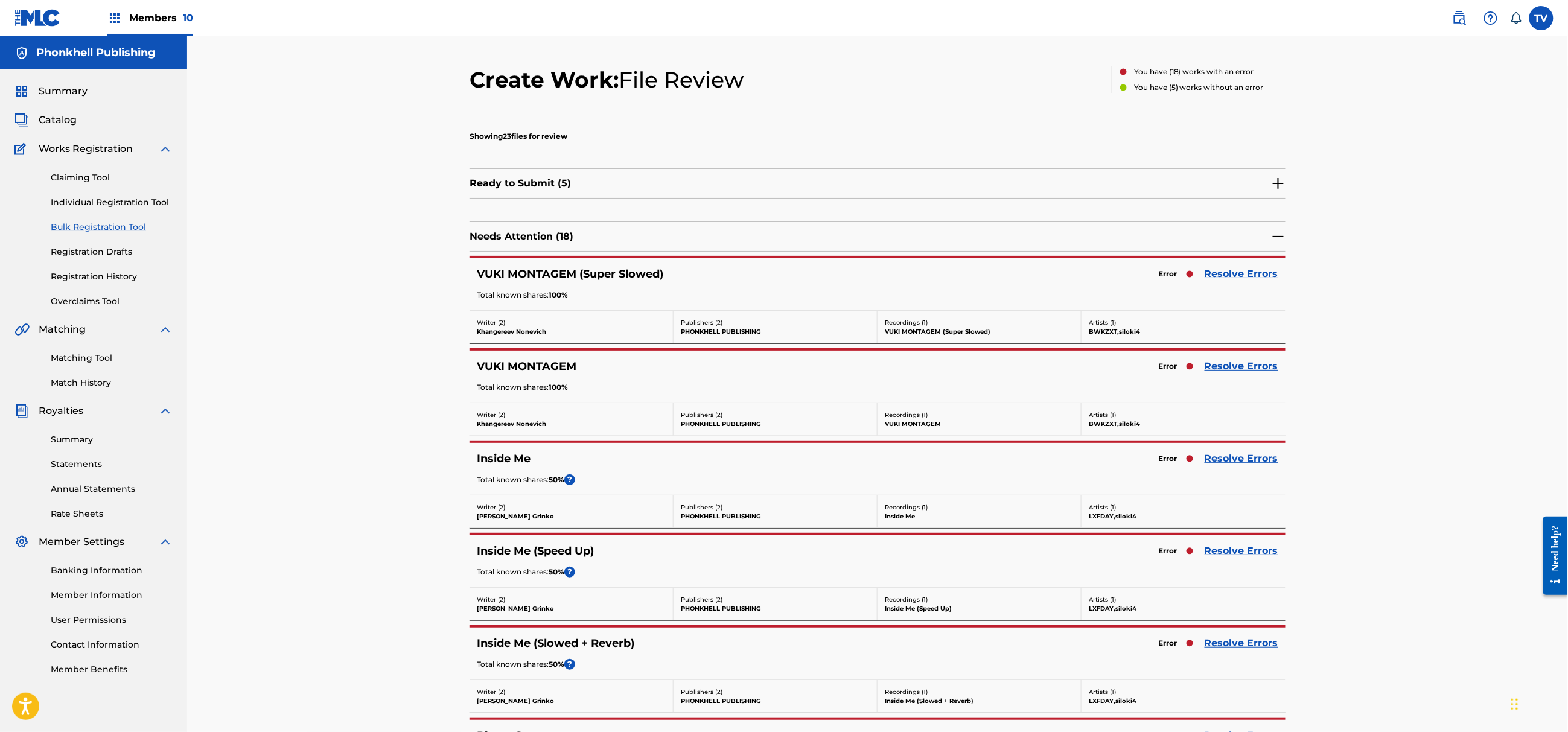
click at [1235, 457] on link "Resolve Errors" at bounding box center [1242, 458] width 73 height 15
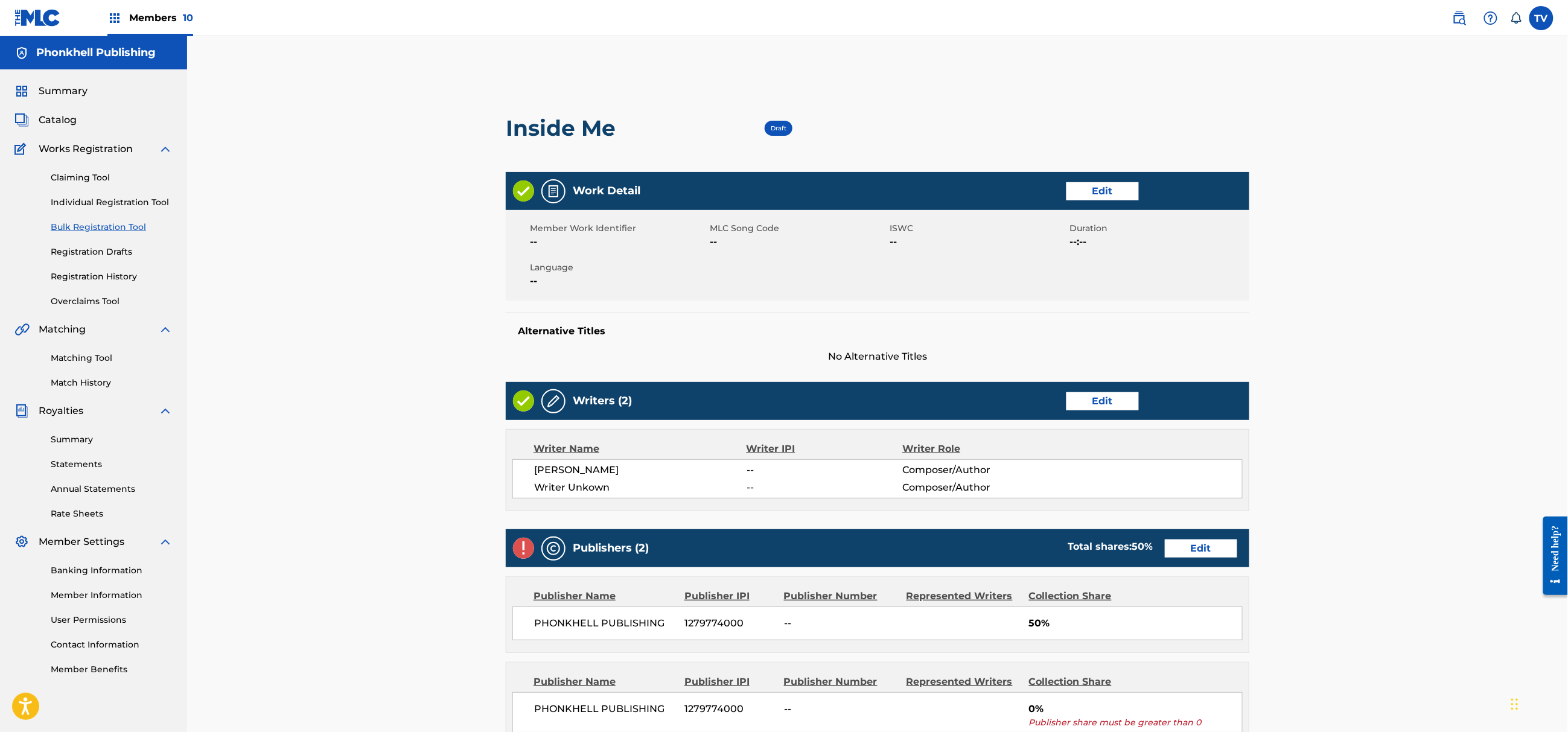
click at [1101, 397] on link "Edit" at bounding box center [1103, 402] width 73 height 18
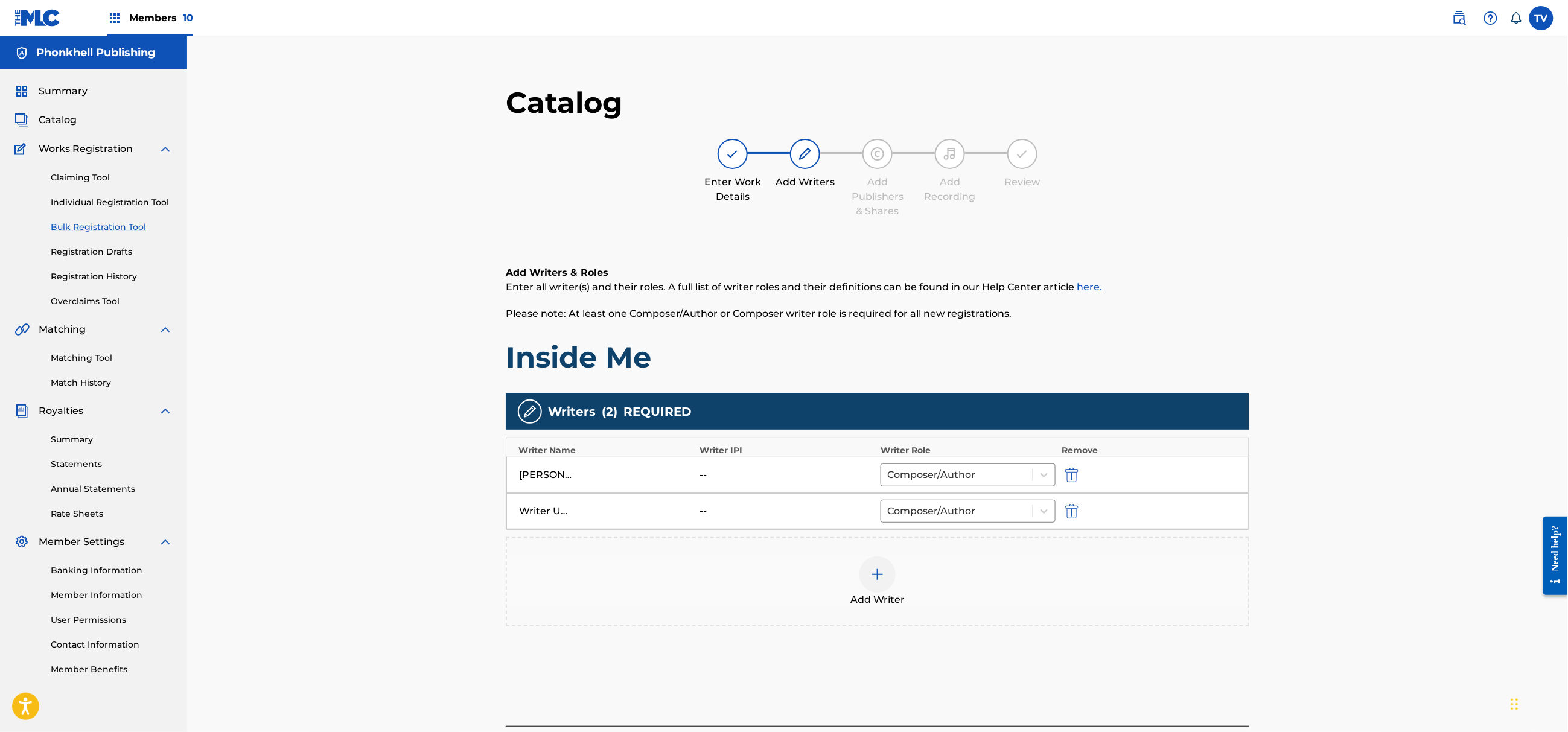
click at [1076, 508] on img "submit" at bounding box center [1071, 511] width 13 height 15
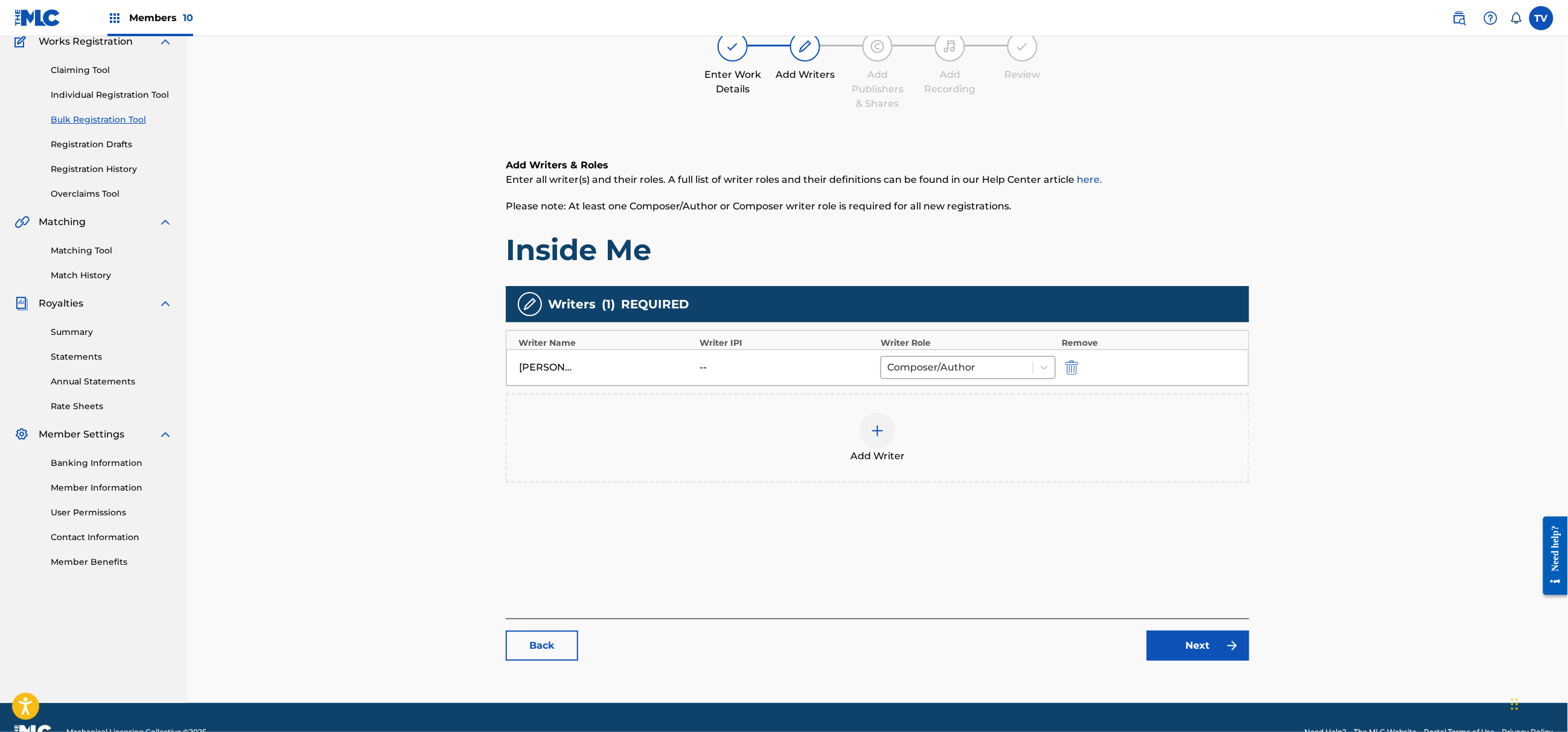
scroll to position [136, 0]
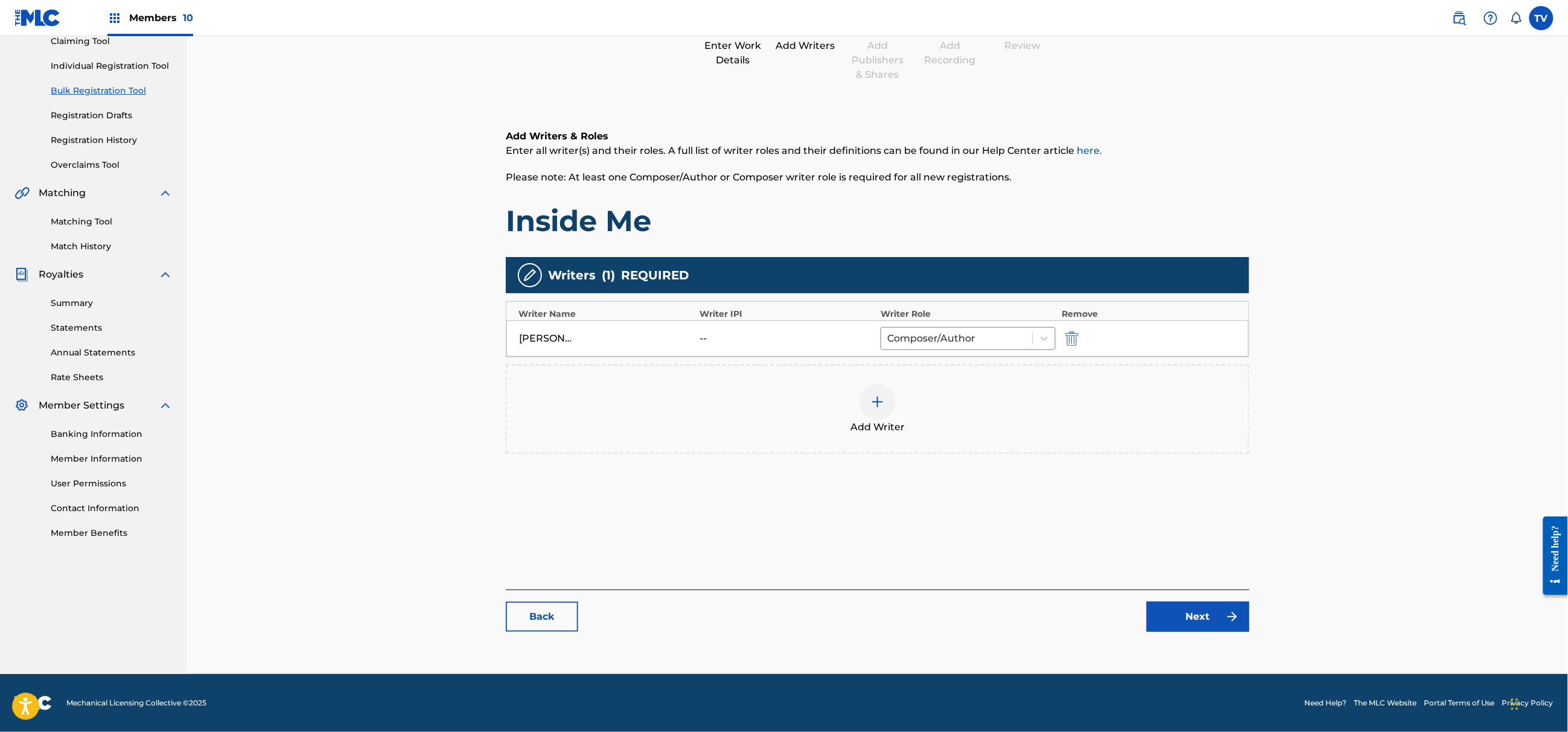
click at [1192, 612] on link "Next" at bounding box center [1198, 616] width 102 height 30
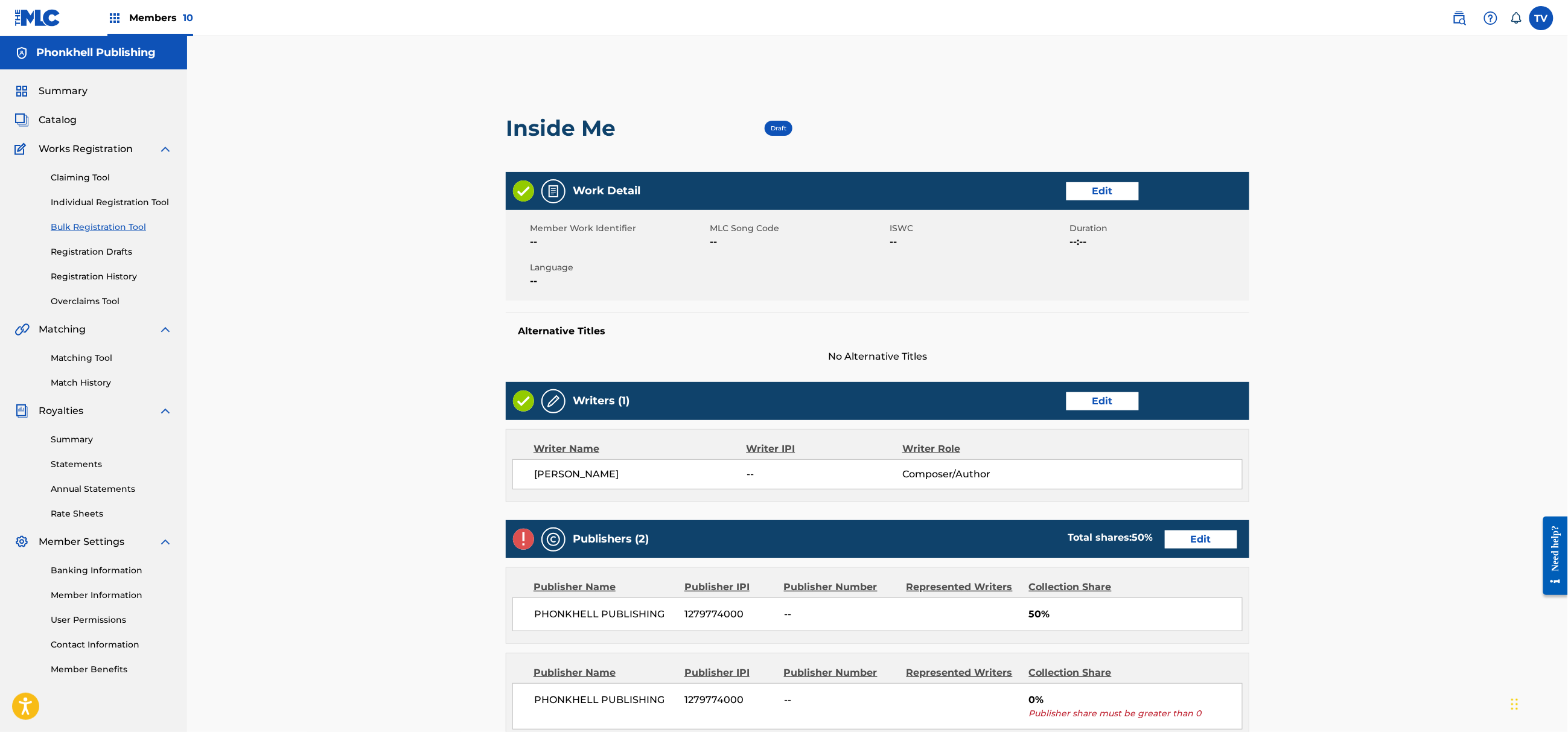
click at [1200, 541] on link "Edit" at bounding box center [1201, 539] width 73 height 18
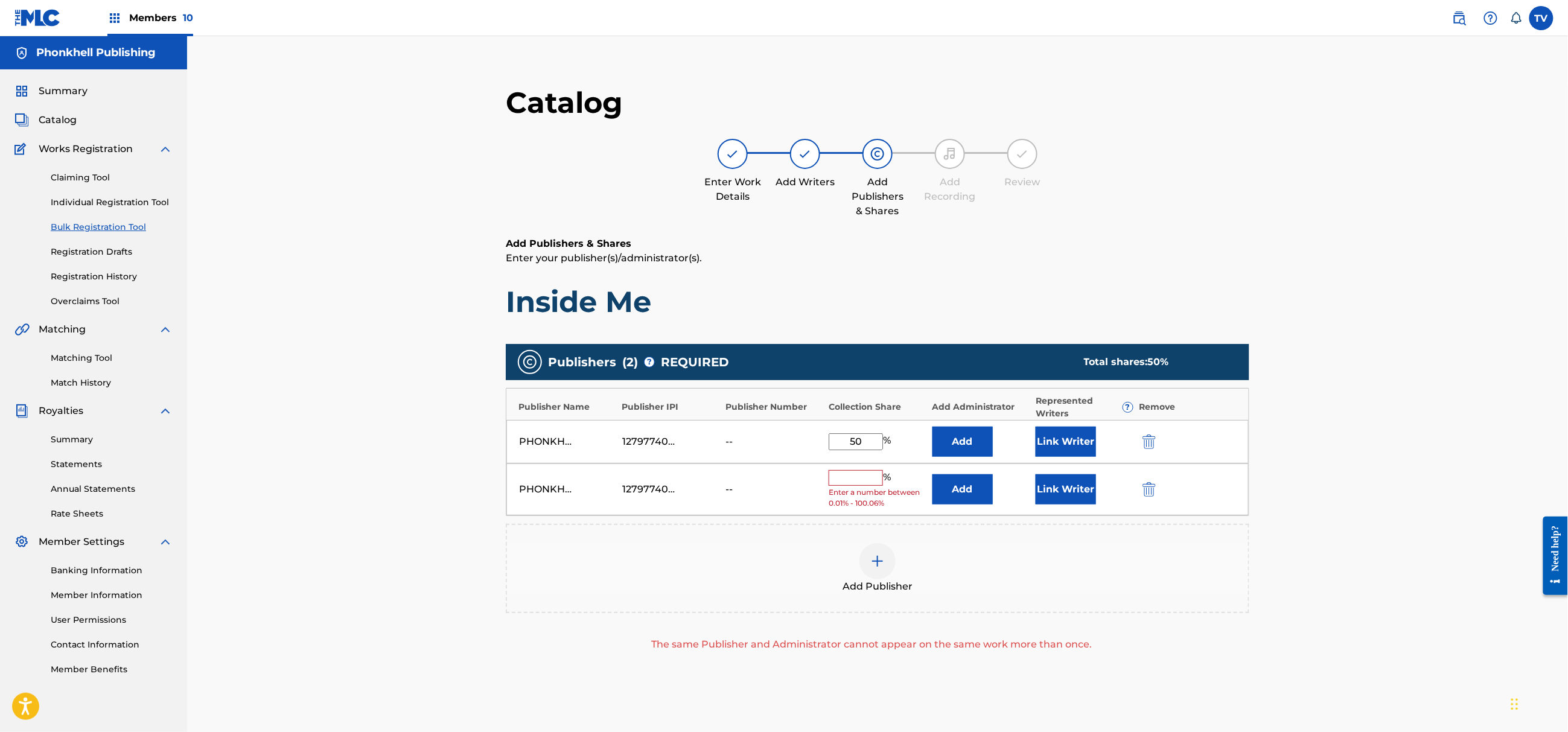
click at [1144, 483] on img "submit" at bounding box center [1149, 489] width 13 height 15
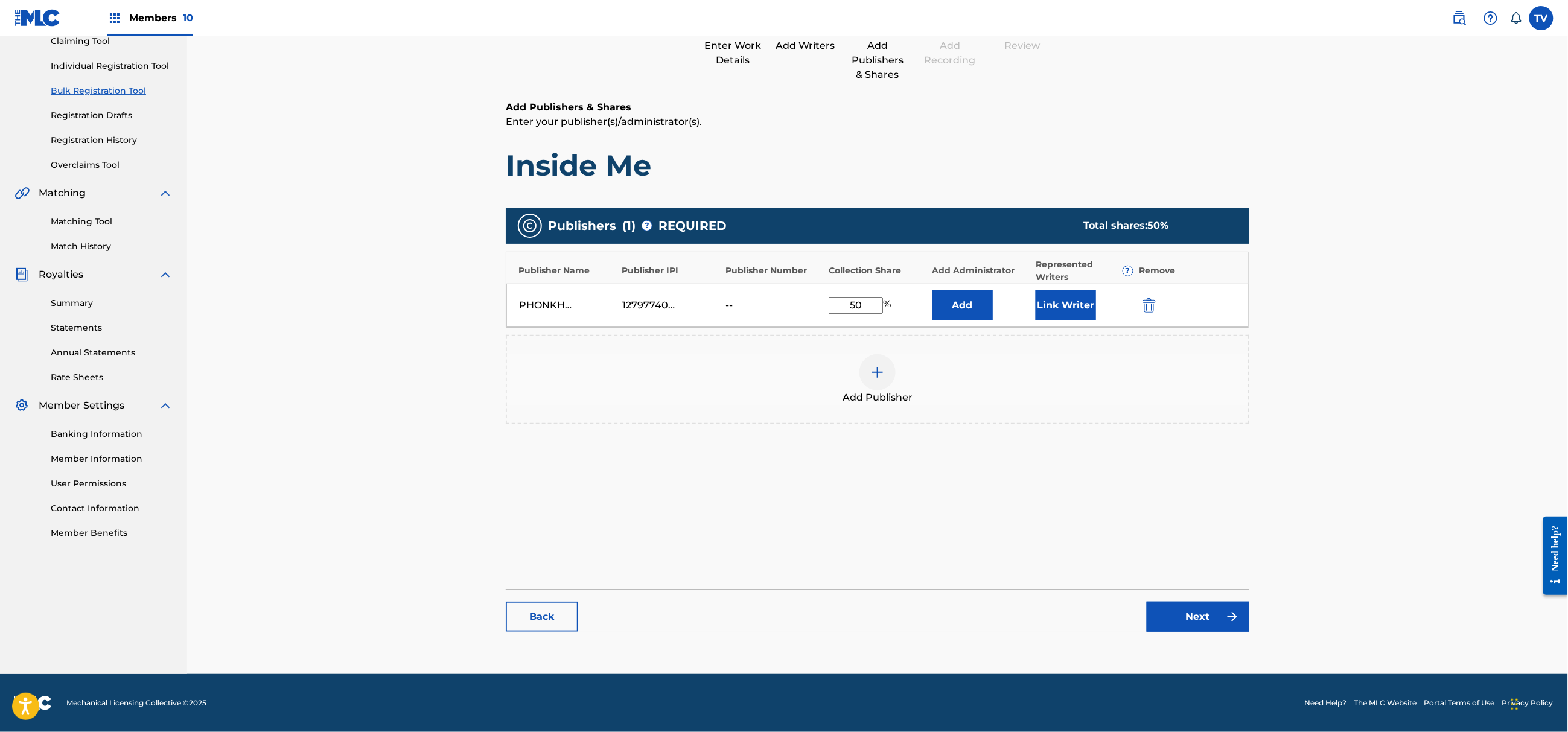
click at [1201, 628] on link "Next" at bounding box center [1198, 616] width 102 height 30
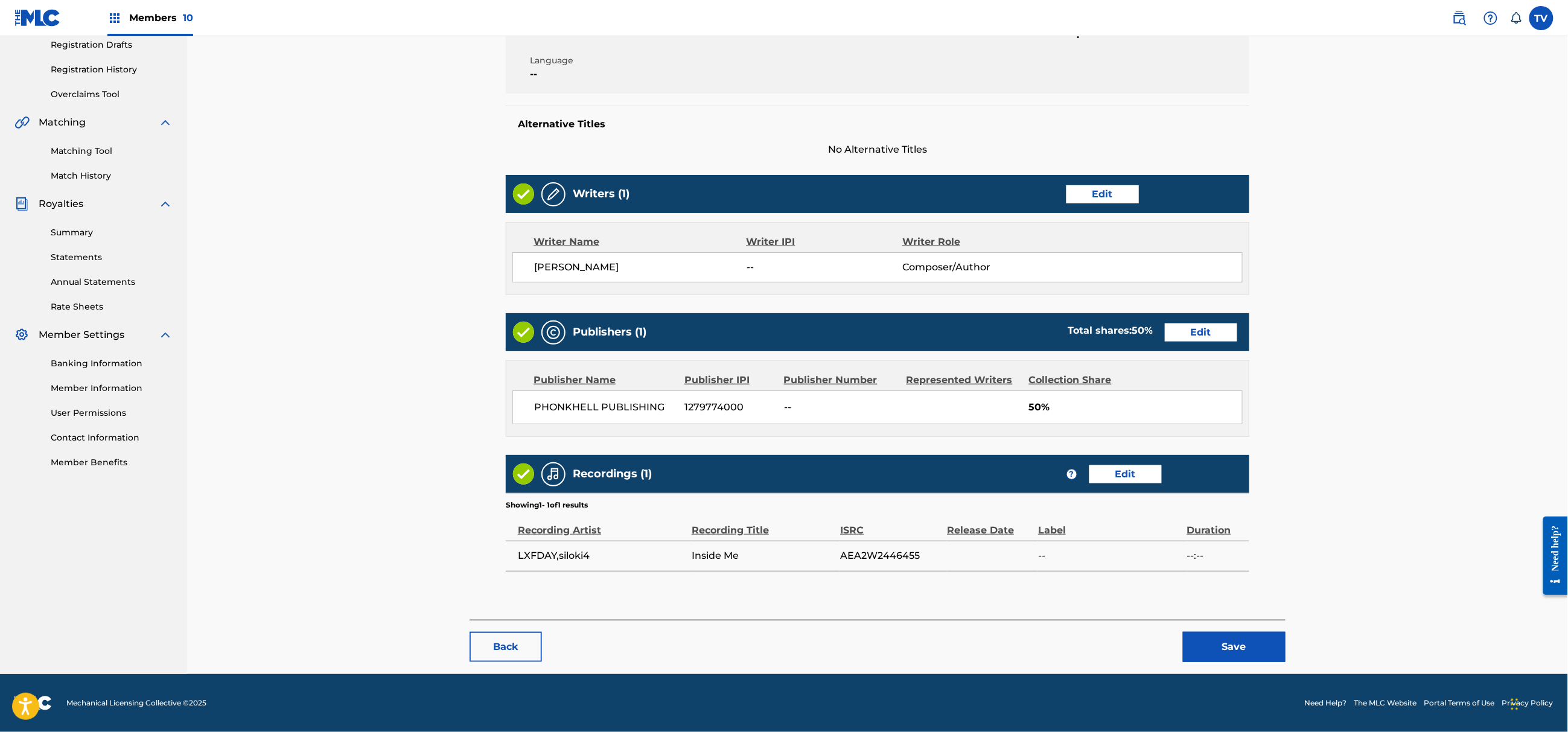
click at [1244, 645] on button "Save" at bounding box center [1234, 647] width 102 height 30
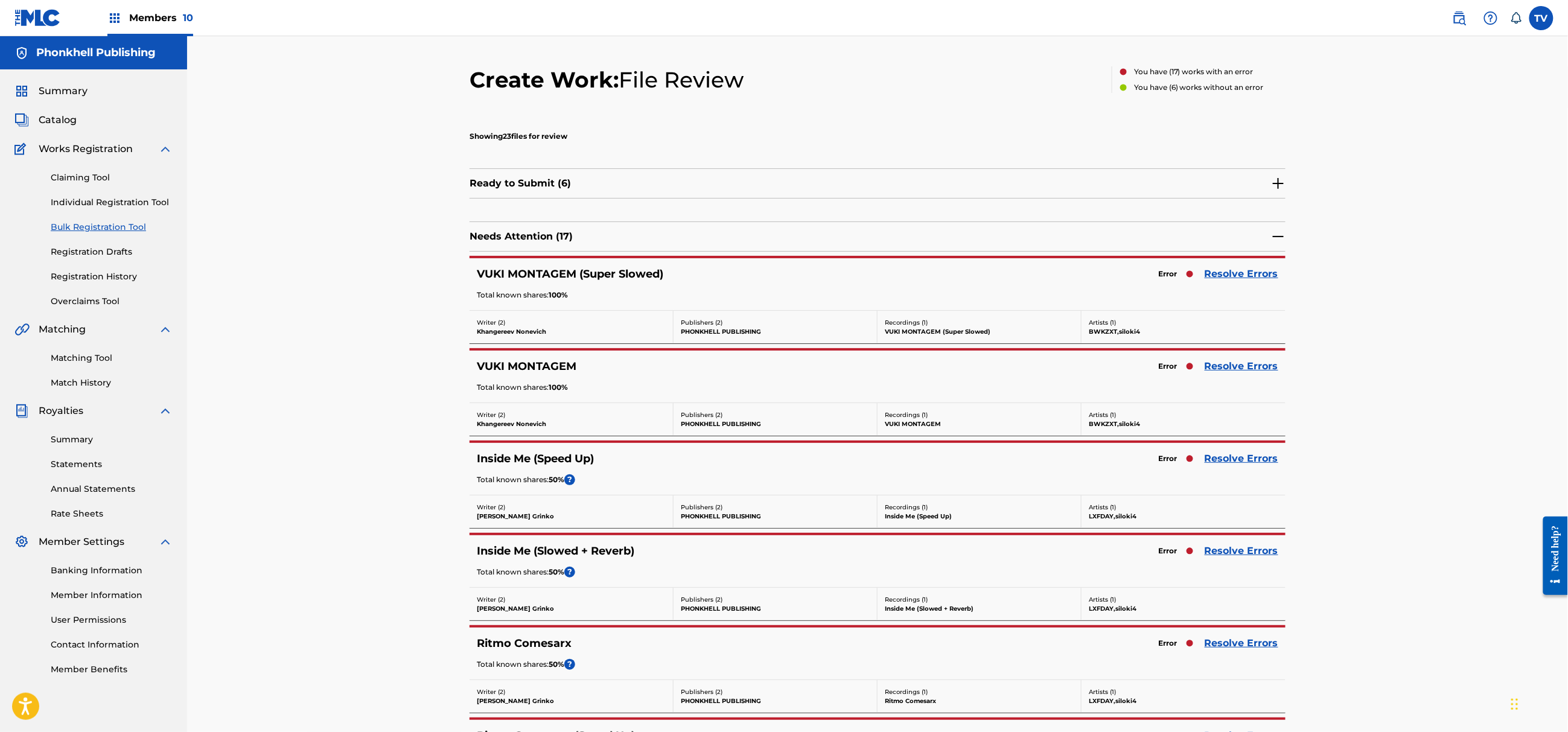
click at [1230, 364] on link "Resolve Errors" at bounding box center [1242, 366] width 73 height 15
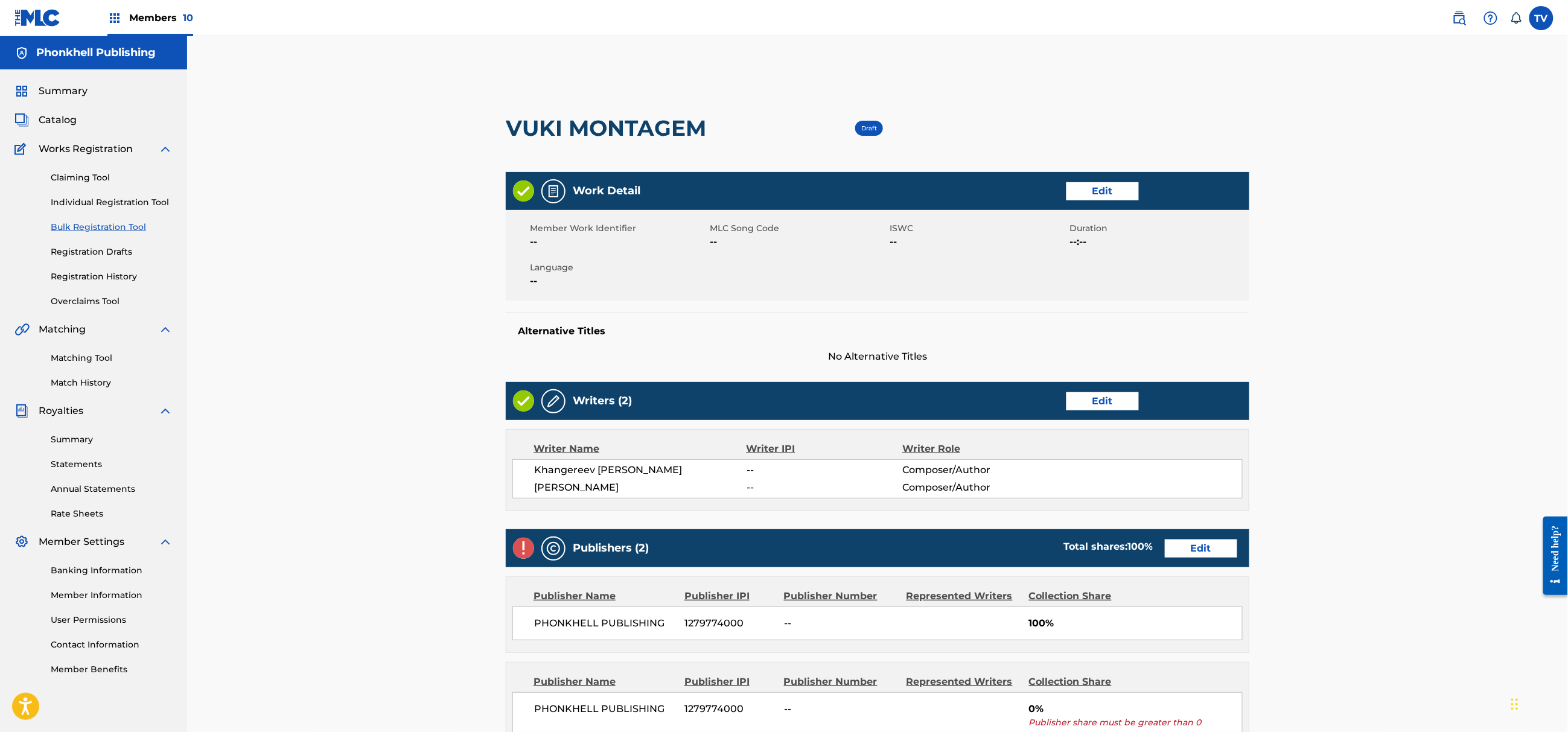
click at [1082, 392] on link "Edit" at bounding box center [1103, 402] width 73 height 18
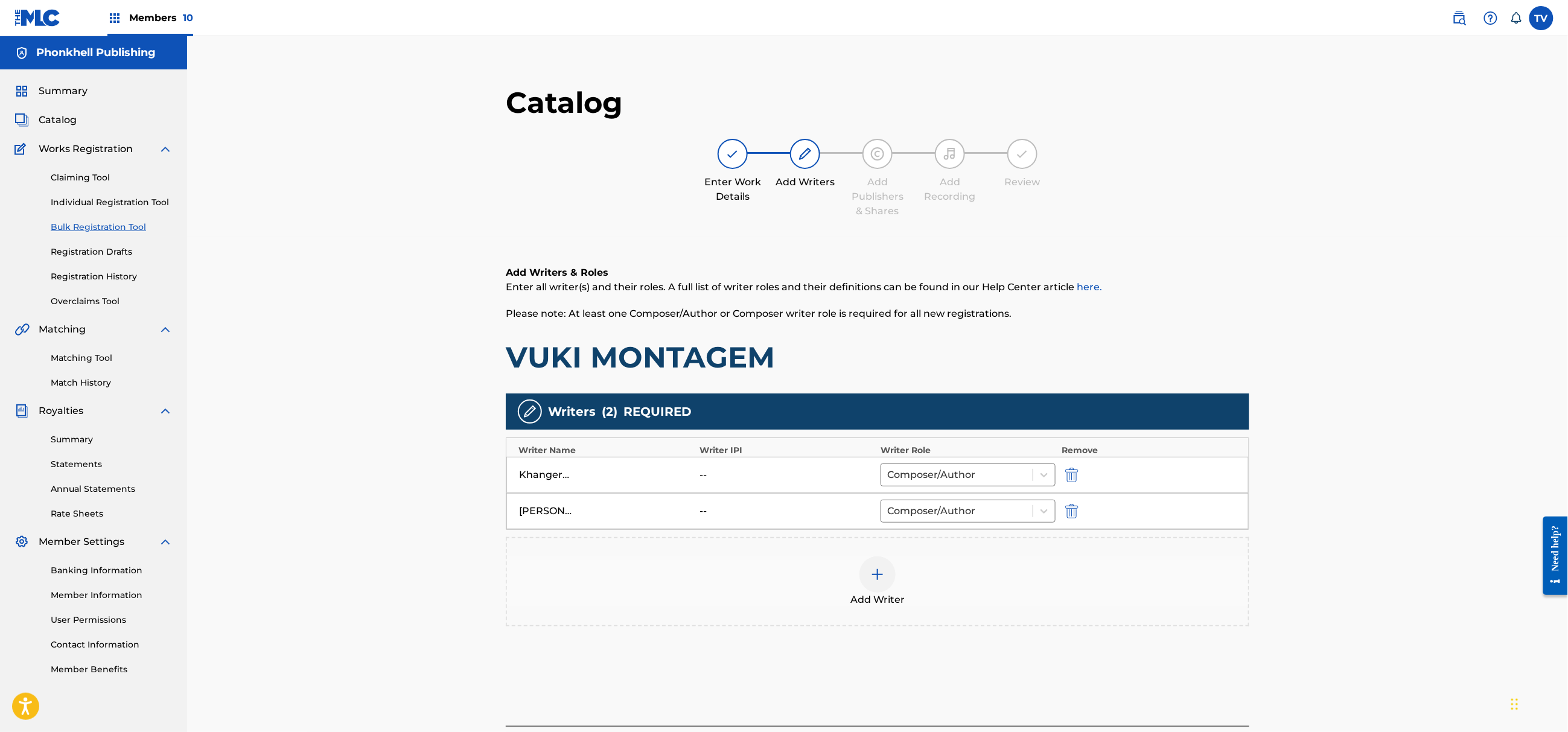
click at [1113, 599] on div "Add Writer" at bounding box center [877, 582] width 741 height 51
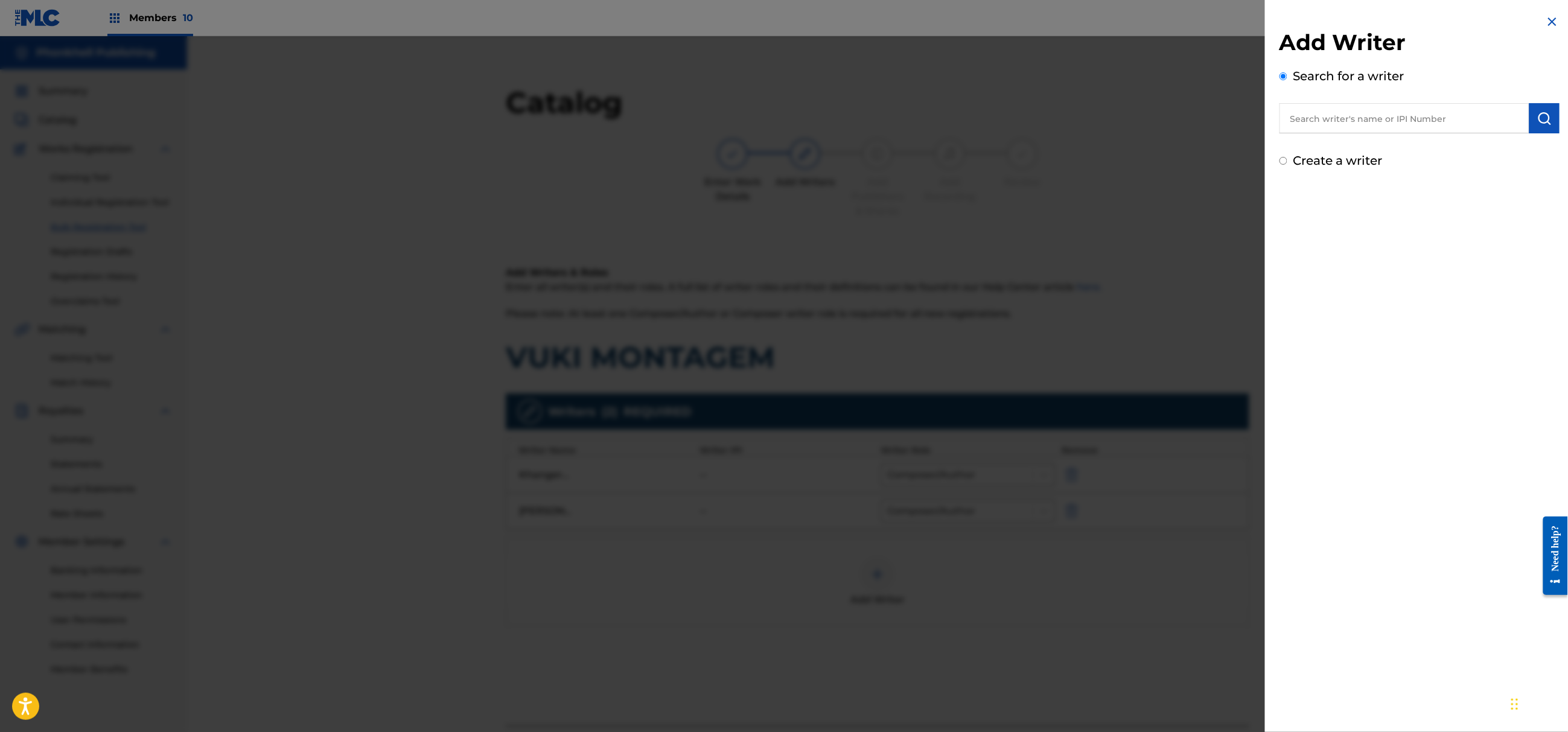
click at [1146, 612] on div at bounding box center [784, 402] width 1568 height 732
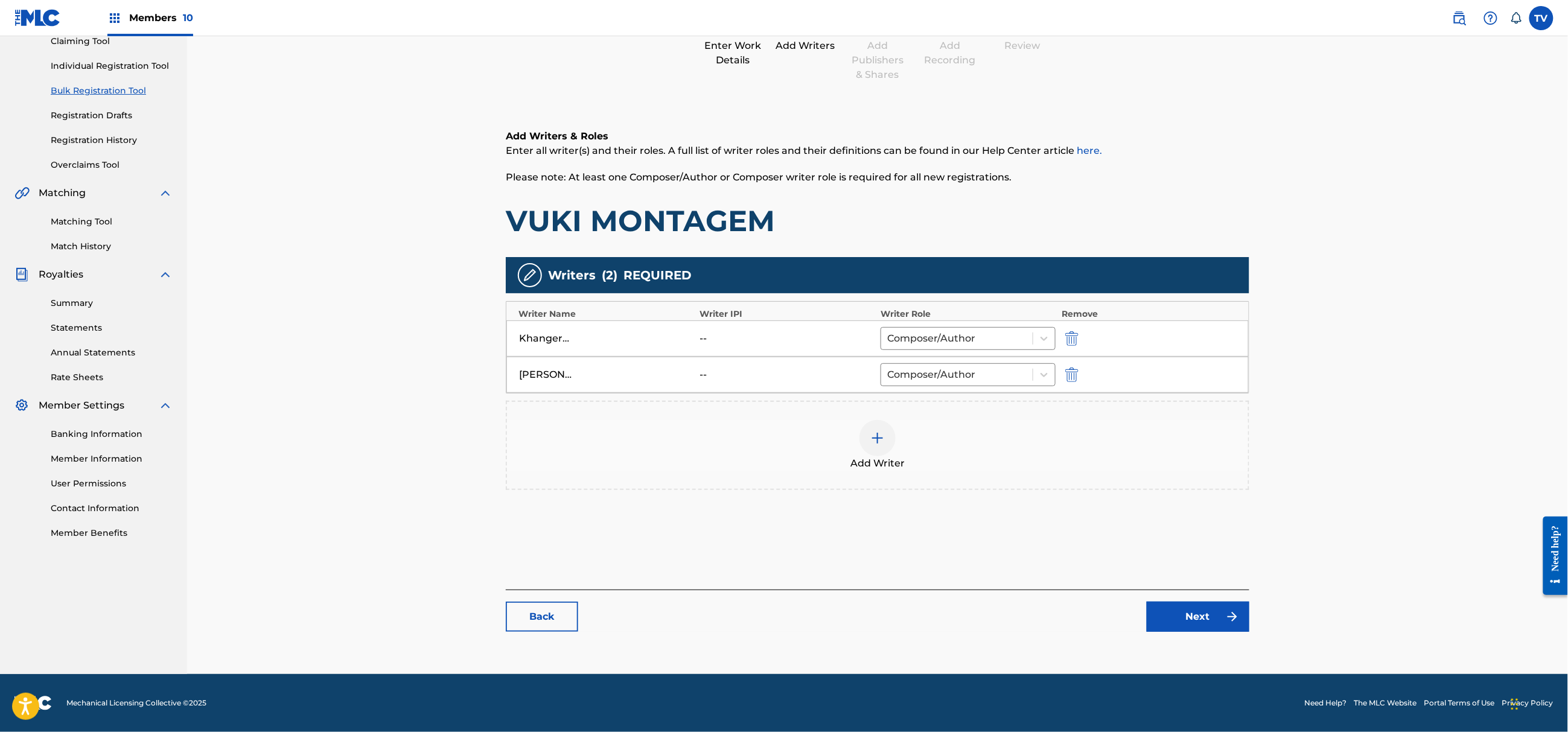
click at [1176, 630] on link "Next" at bounding box center [1198, 616] width 102 height 30
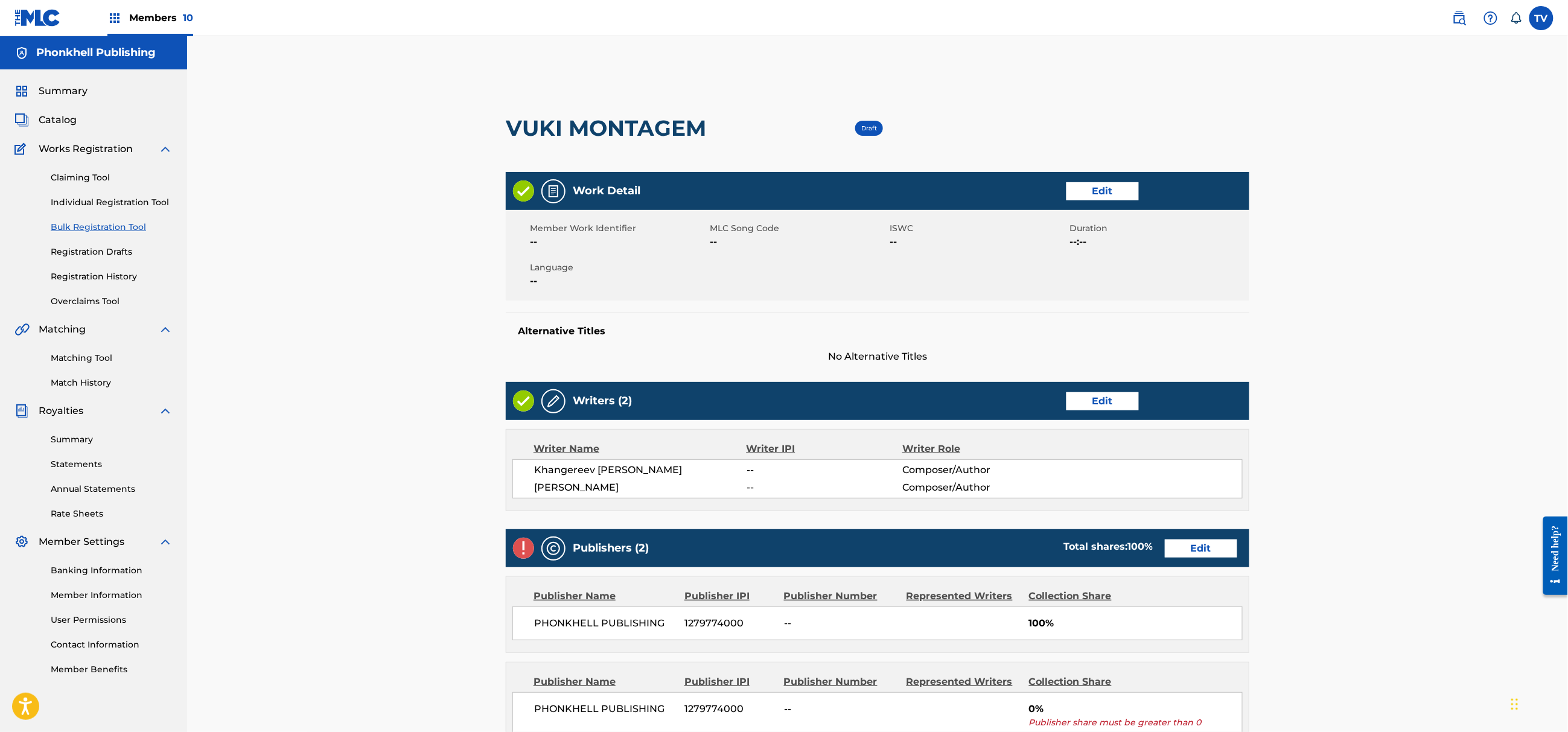
click at [1171, 539] on link "Edit" at bounding box center [1201, 548] width 73 height 18
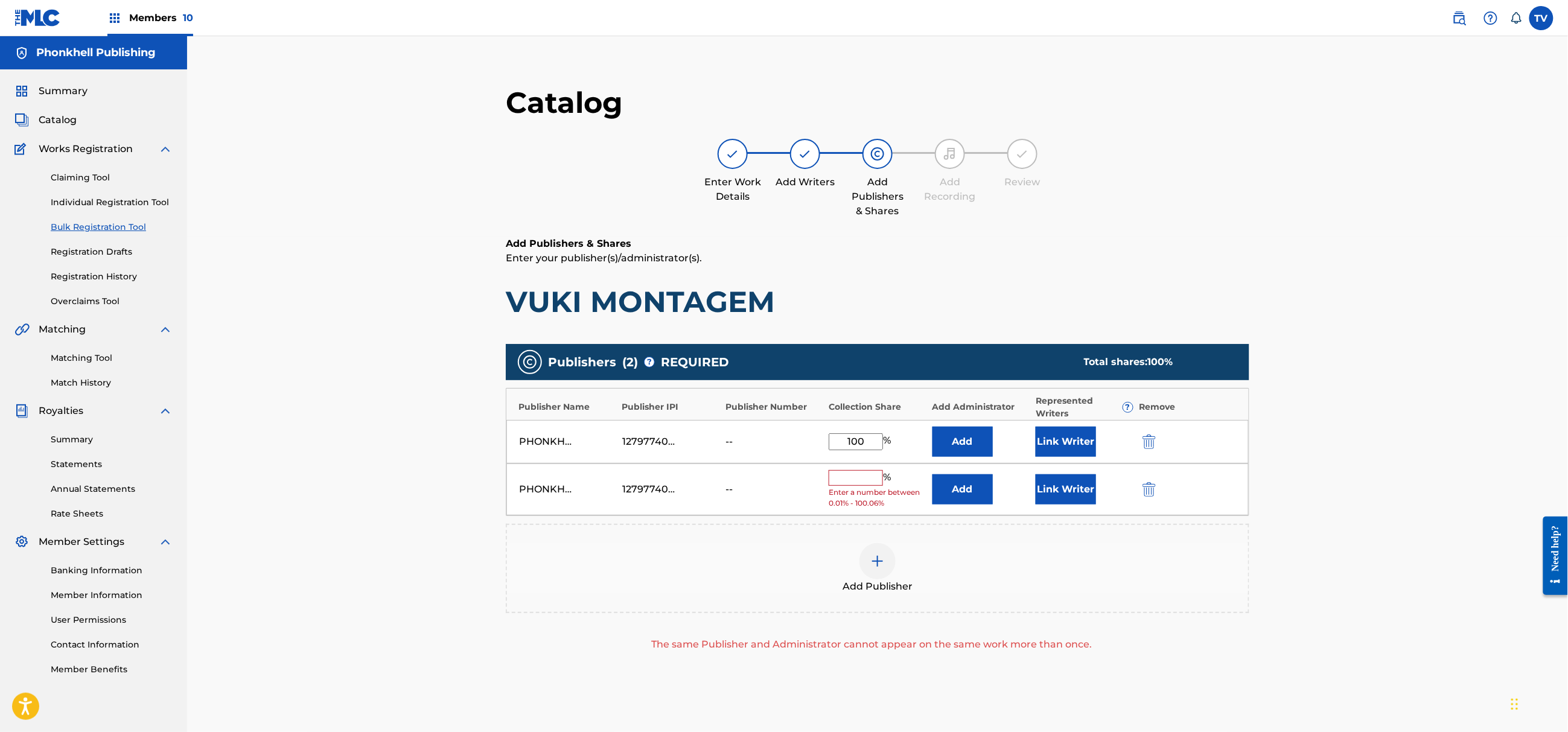
click at [1148, 484] on img "submit" at bounding box center [1149, 489] width 13 height 15
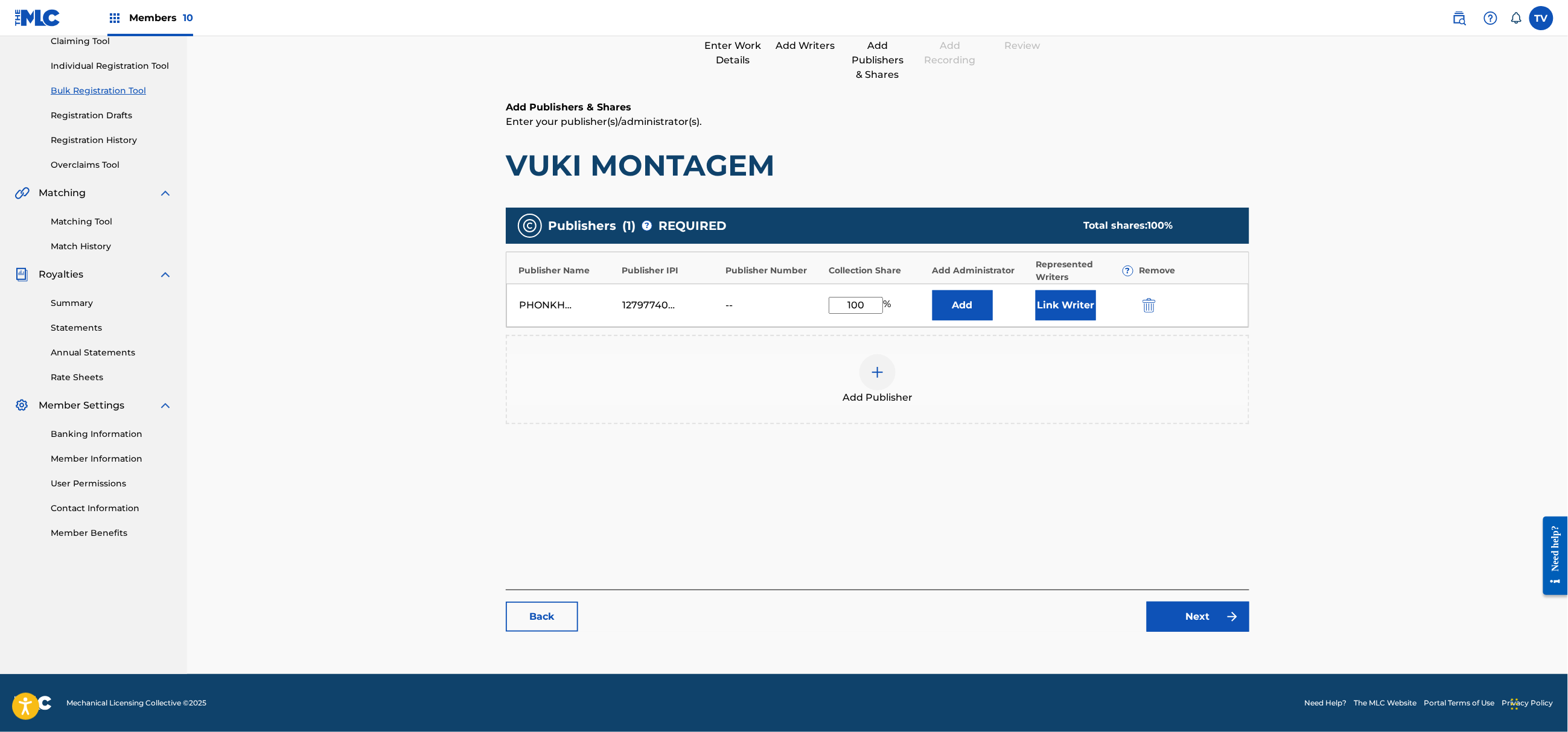
click at [1200, 628] on link "Next" at bounding box center [1198, 616] width 102 height 30
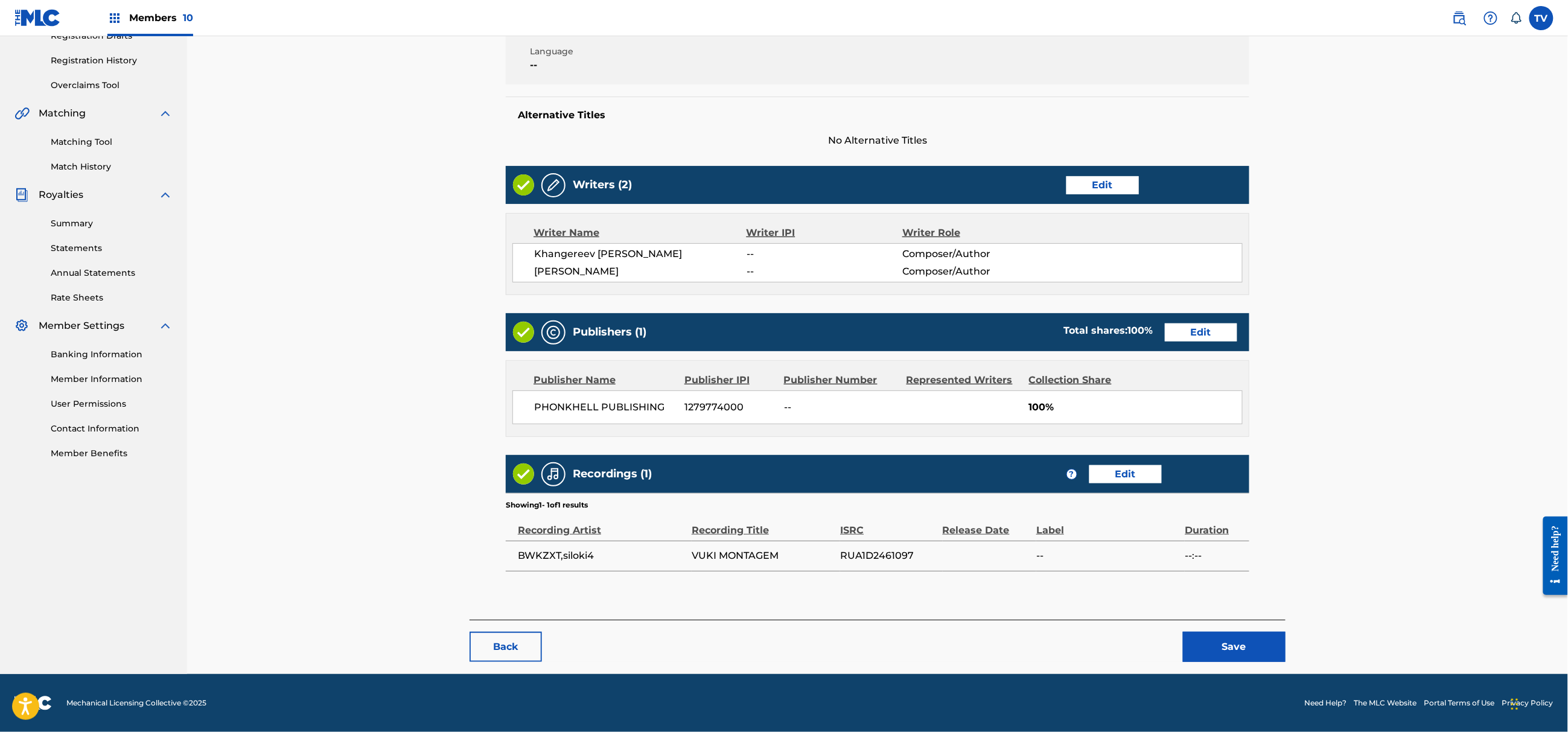
click at [1232, 644] on button "Save" at bounding box center [1234, 647] width 102 height 30
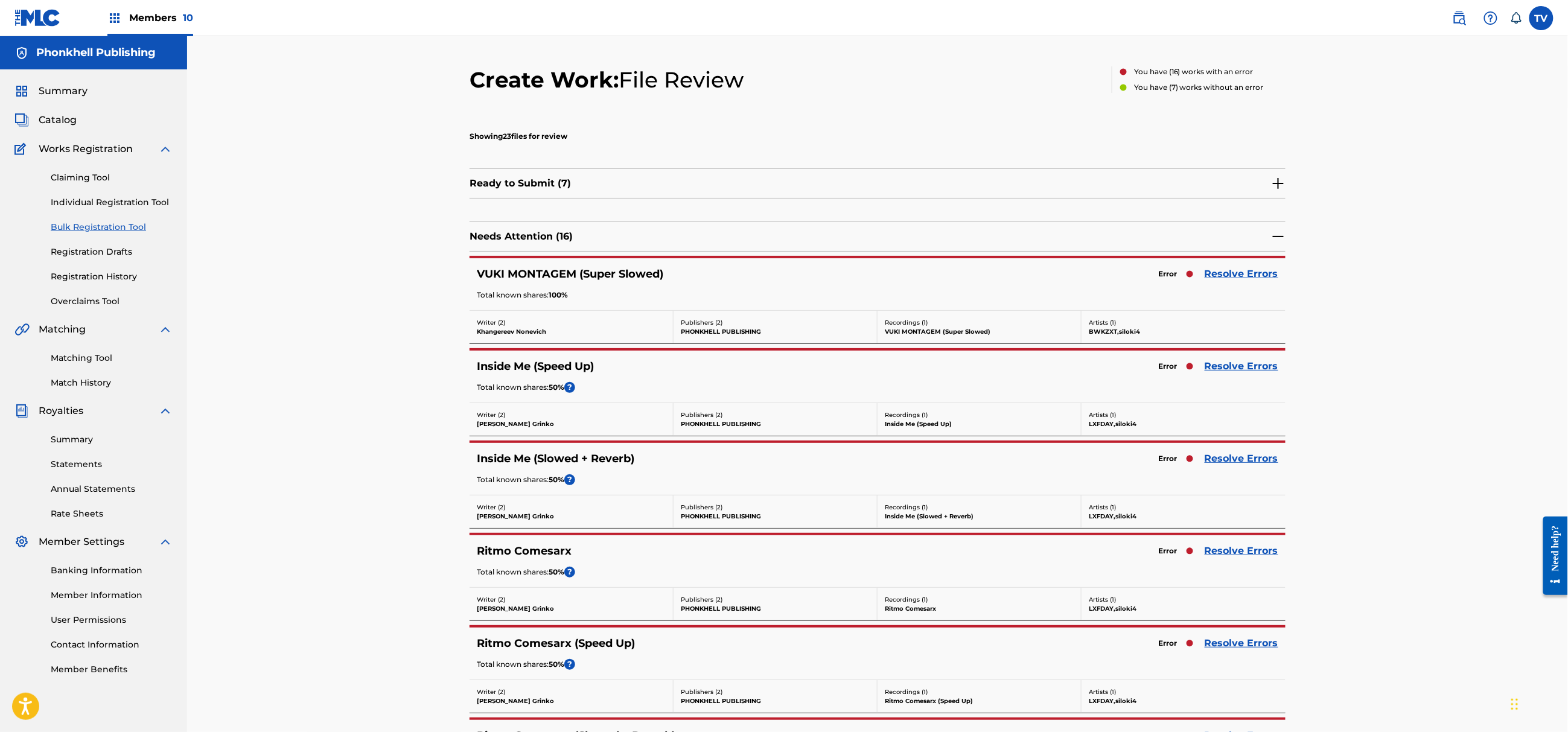
click at [1242, 366] on link "Resolve Errors" at bounding box center [1242, 366] width 73 height 15
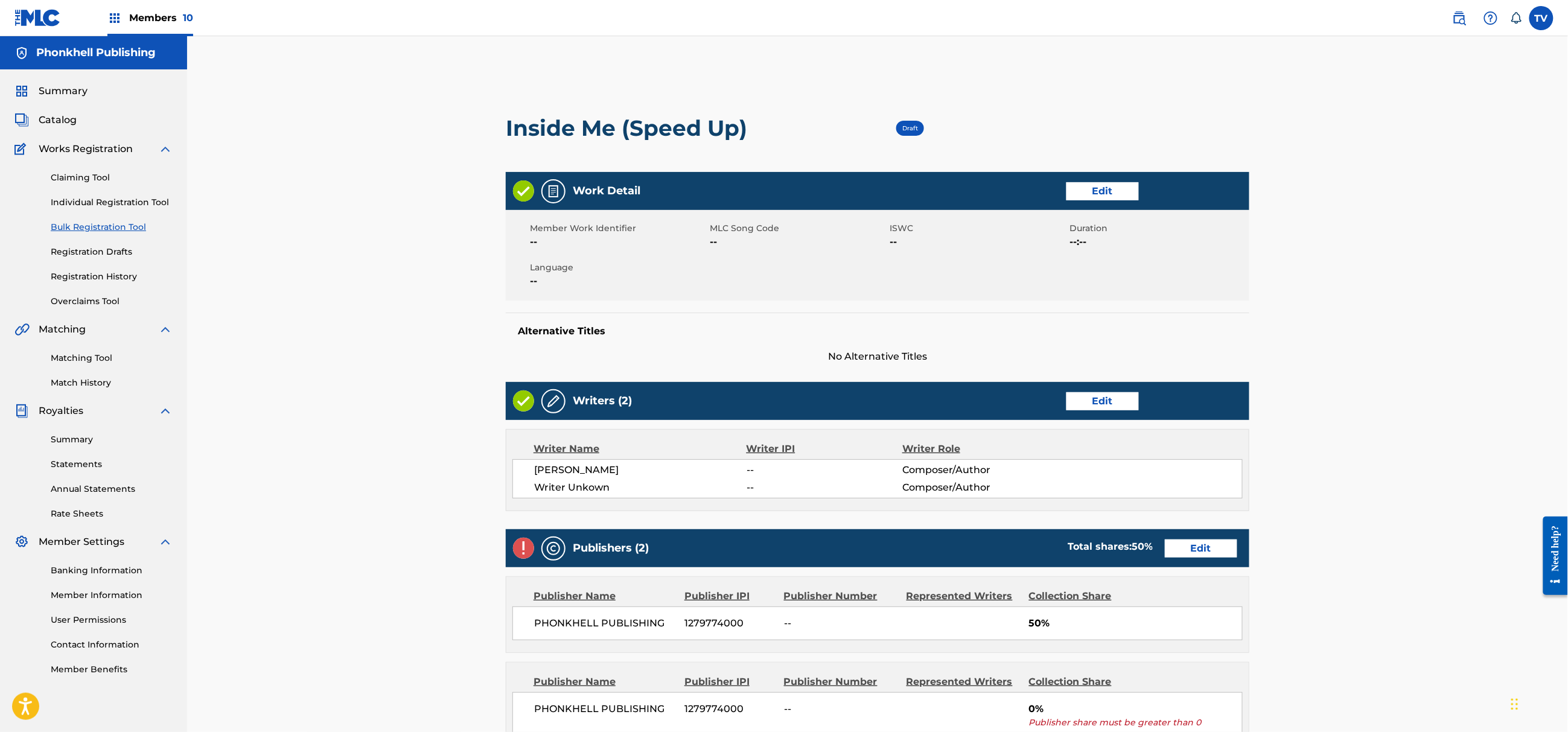
click at [1072, 408] on link "Edit" at bounding box center [1103, 402] width 73 height 18
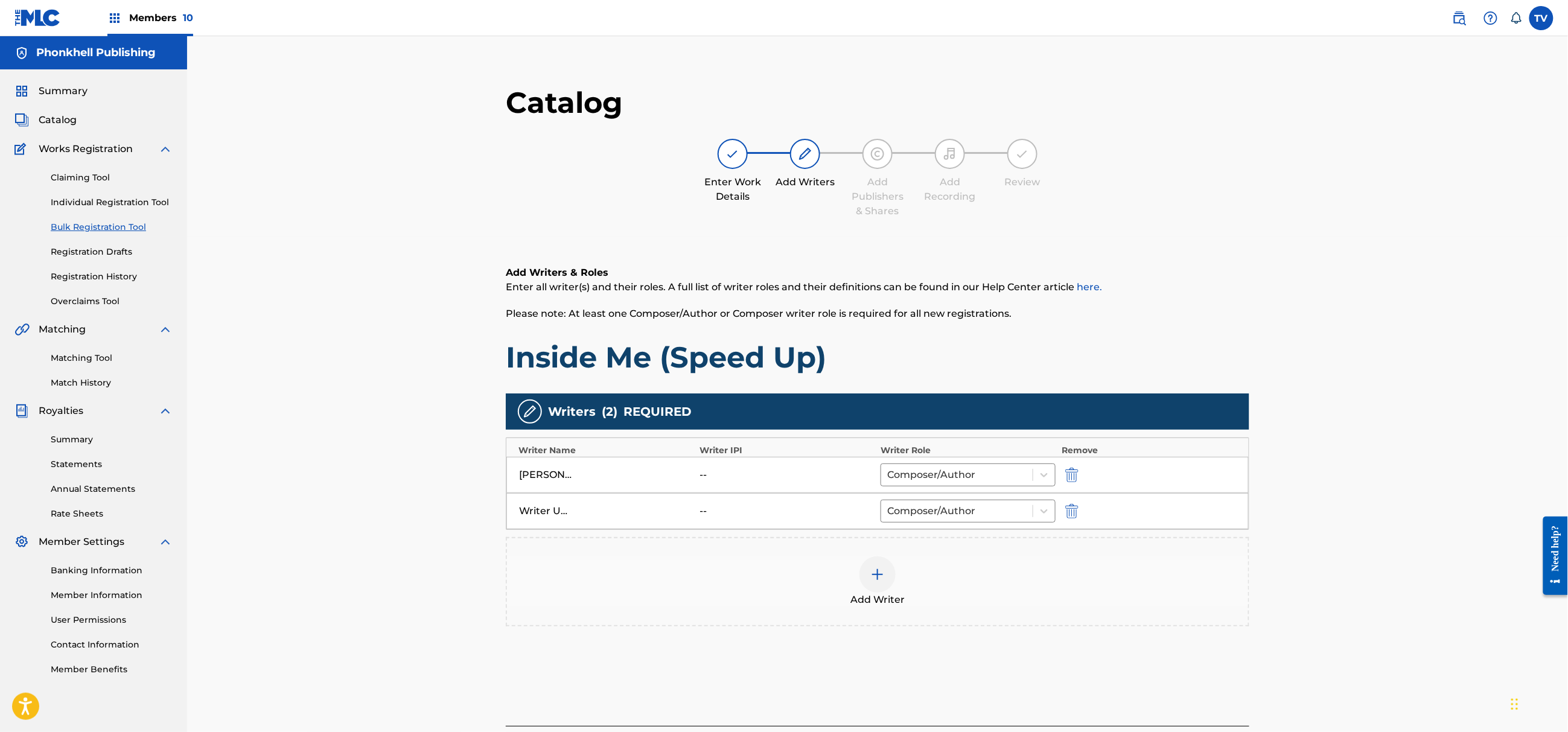
click at [1069, 503] on div "Writer Unkown -- Composer/Author" at bounding box center [877, 510] width 742 height 36
click at [1070, 507] on img "submit" at bounding box center [1071, 511] width 13 height 15
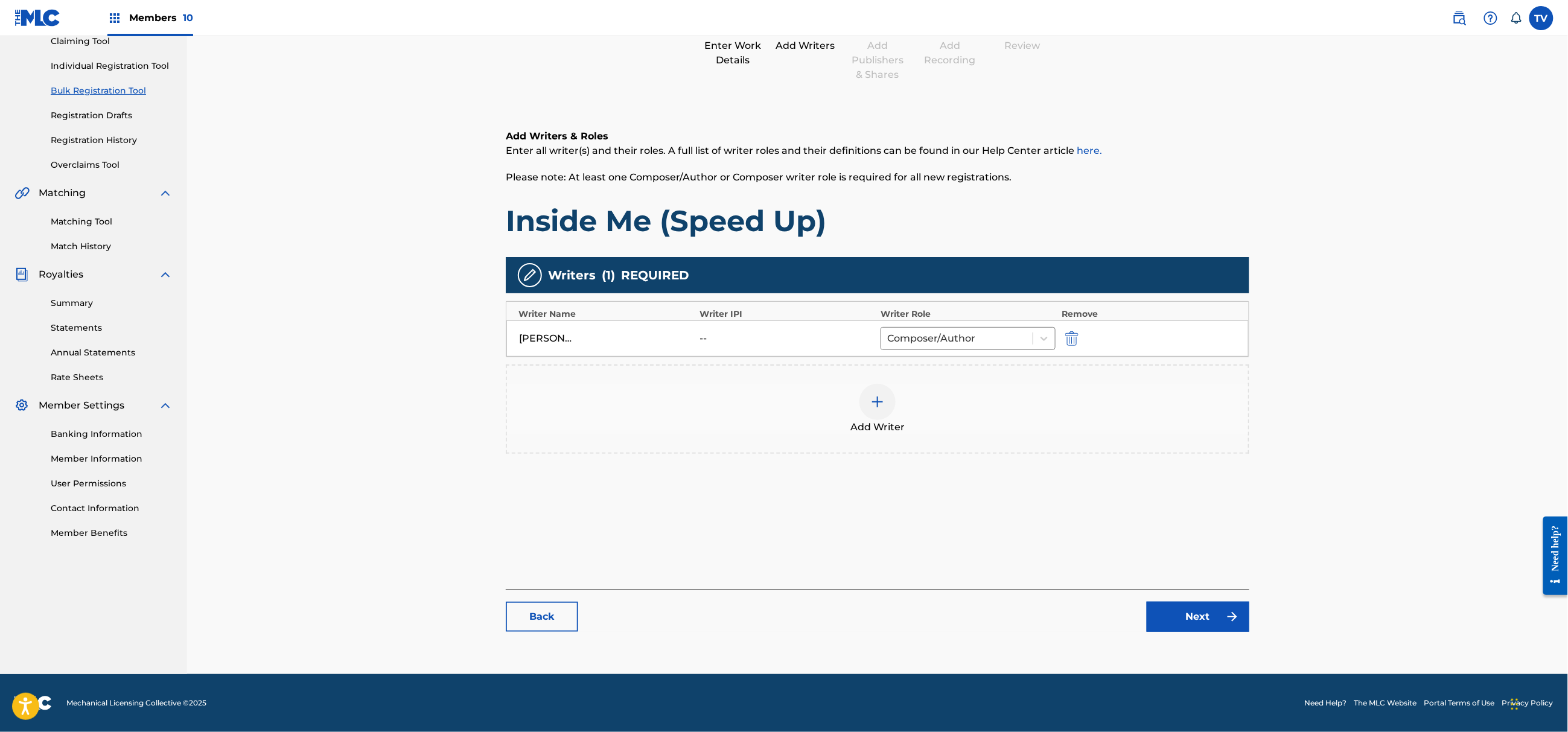
click at [1181, 611] on link "Next" at bounding box center [1198, 616] width 102 height 30
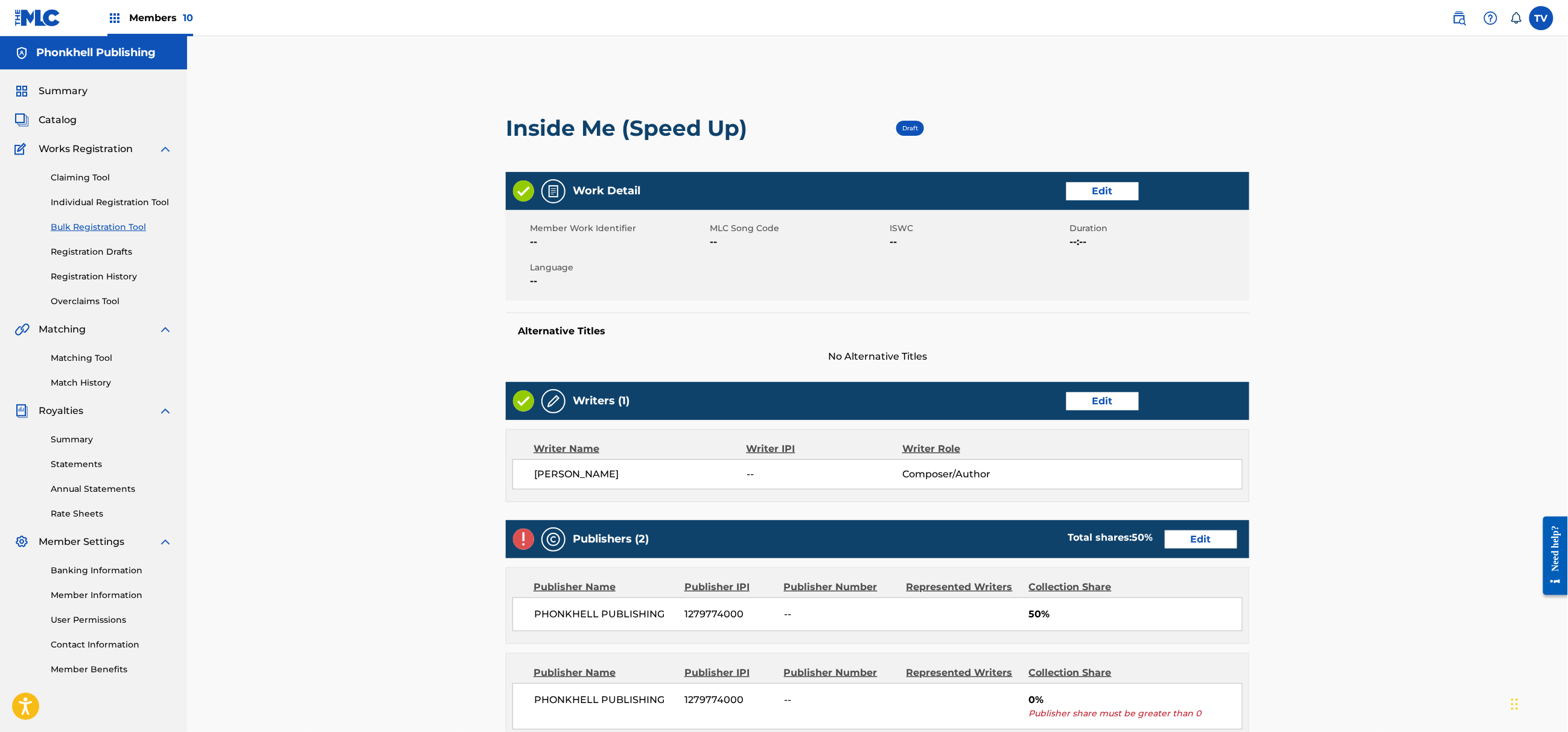
click at [1202, 538] on link "Edit" at bounding box center [1201, 539] width 73 height 18
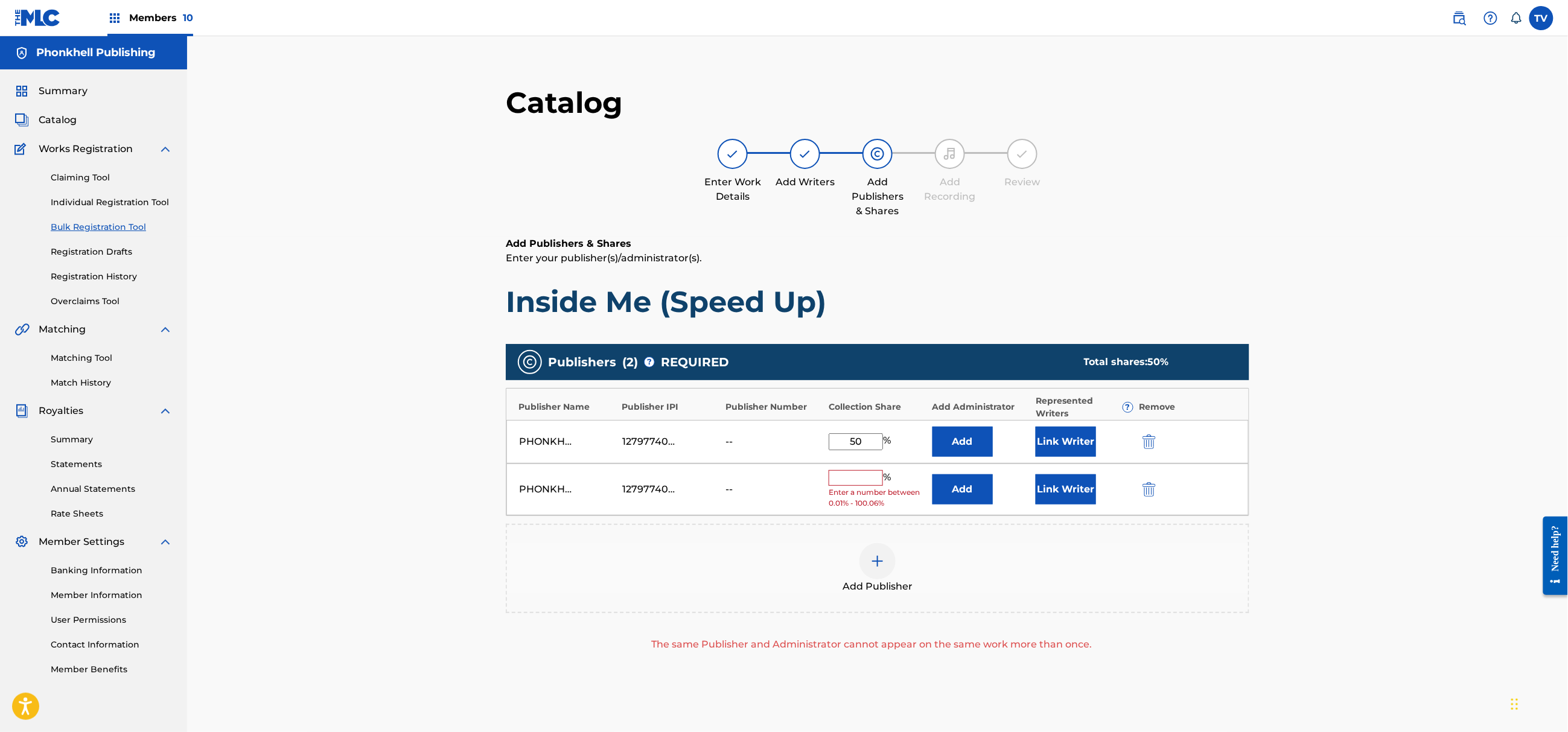
click at [1148, 486] on img "submit" at bounding box center [1149, 489] width 13 height 15
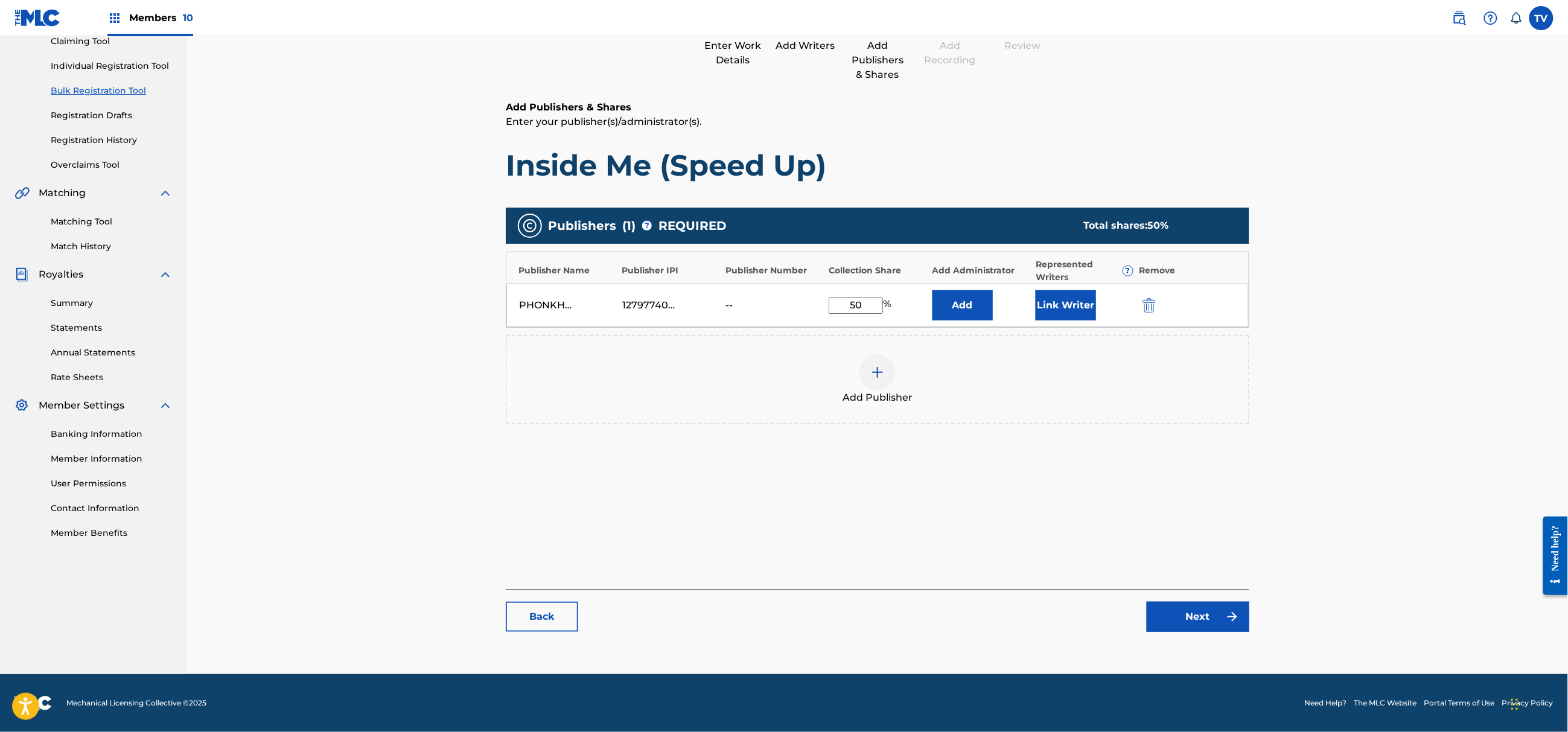
click at [1191, 637] on div "Catalog Enter Work Details Add Writers Add Publishers & Shares Add Recording Re…" at bounding box center [877, 296] width 744 height 695
click at [1193, 619] on link "Next" at bounding box center [1198, 616] width 102 height 30
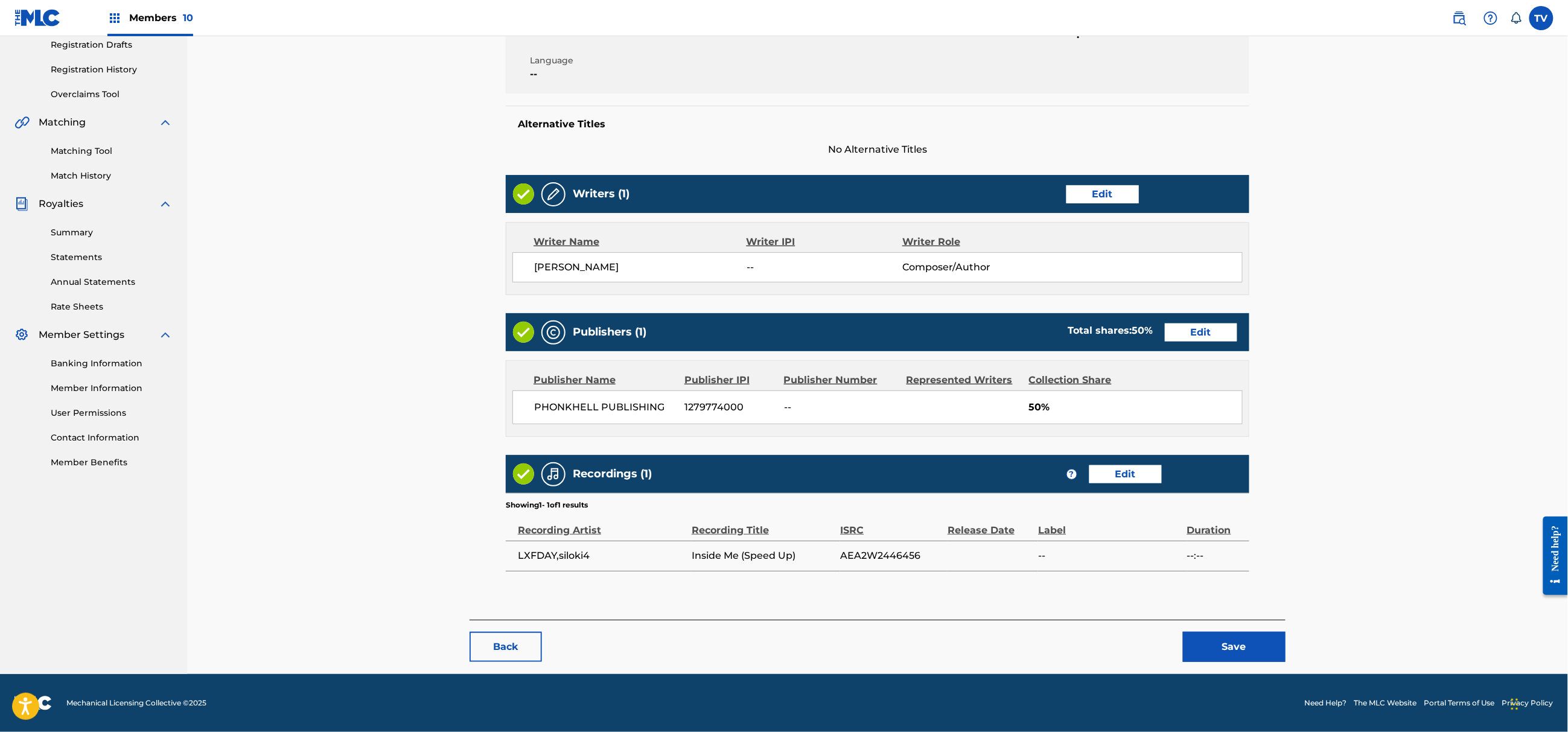
click at [1211, 629] on div "Back Save" at bounding box center [877, 641] width 816 height 42
click at [1247, 661] on button "Save" at bounding box center [1234, 647] width 102 height 30
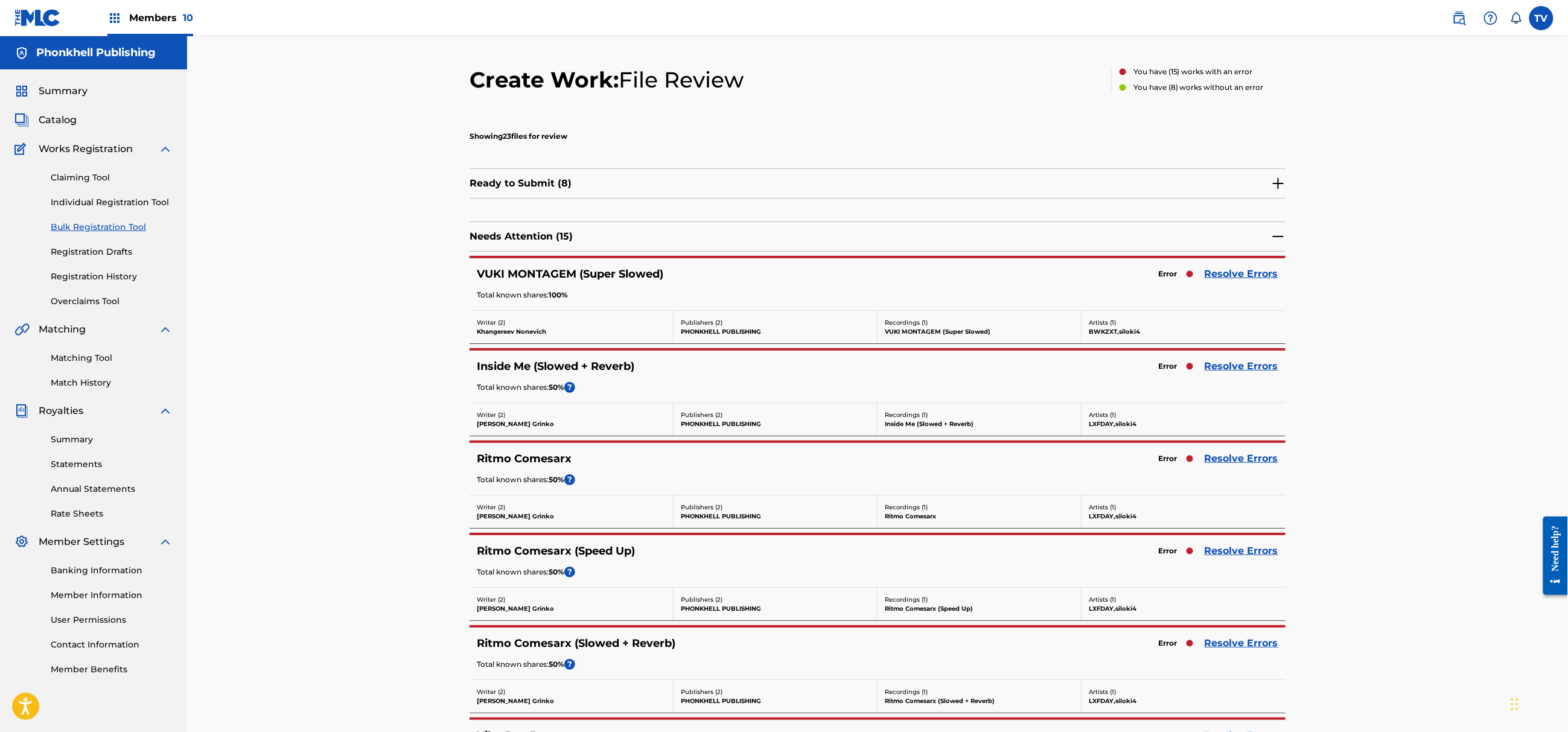
click at [1239, 447] on div "Ritmo Comesarx Error Resolve Errors Total known shares: 50 % ?" at bounding box center [877, 468] width 816 height 52
click at [1236, 464] on link "Resolve Errors" at bounding box center [1242, 458] width 73 height 15
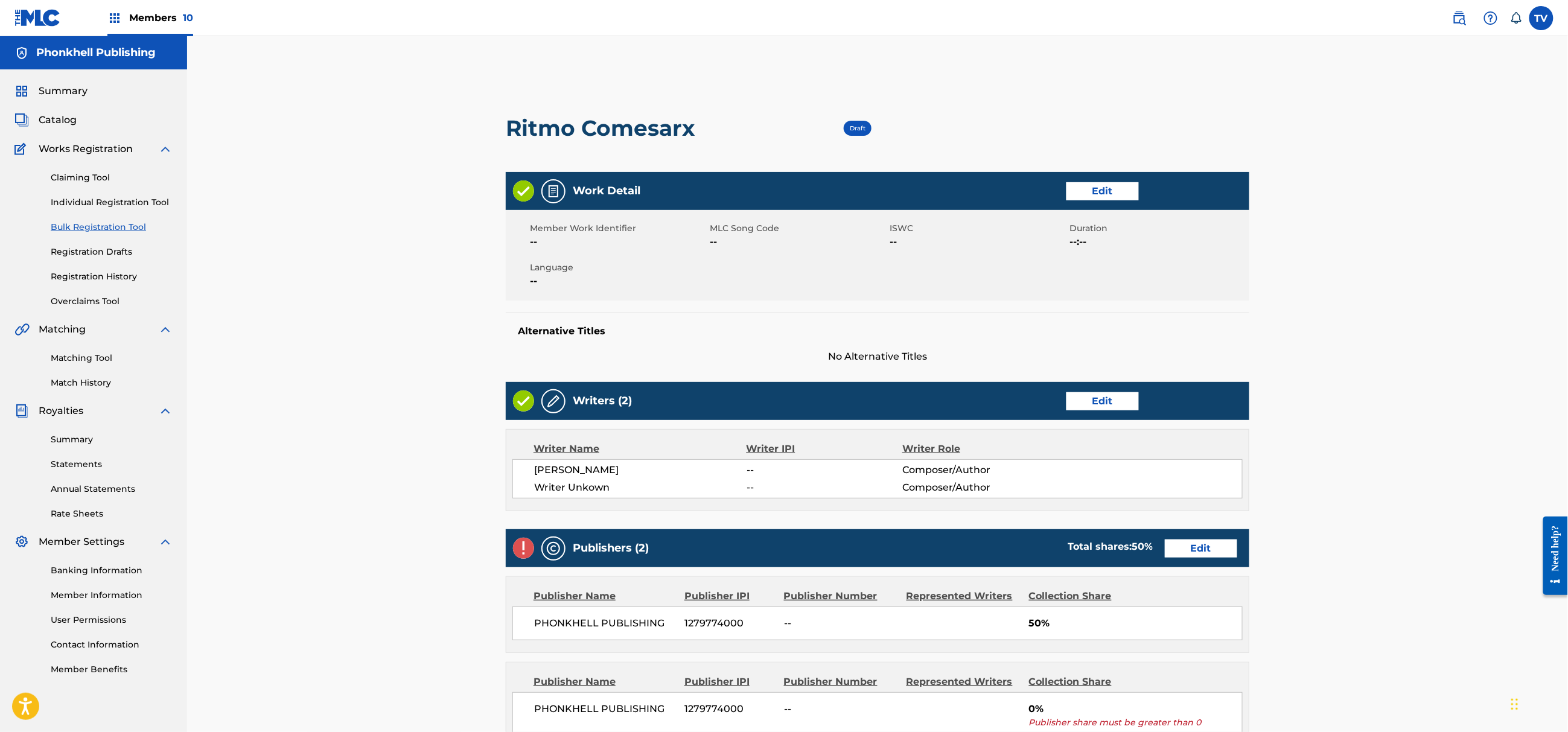
click at [1111, 404] on link "Edit" at bounding box center [1103, 402] width 73 height 18
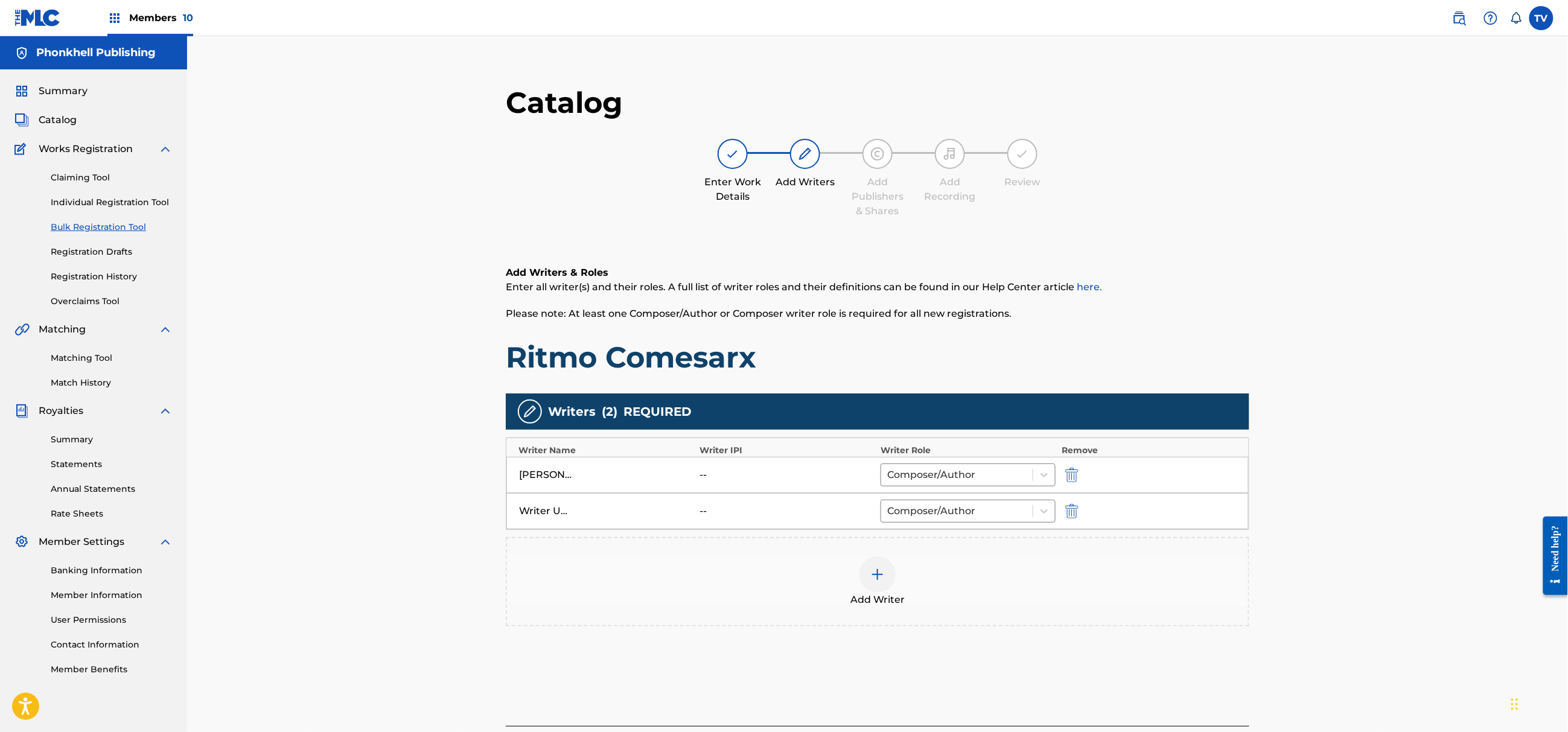
click at [1073, 508] on img "submit" at bounding box center [1071, 511] width 13 height 15
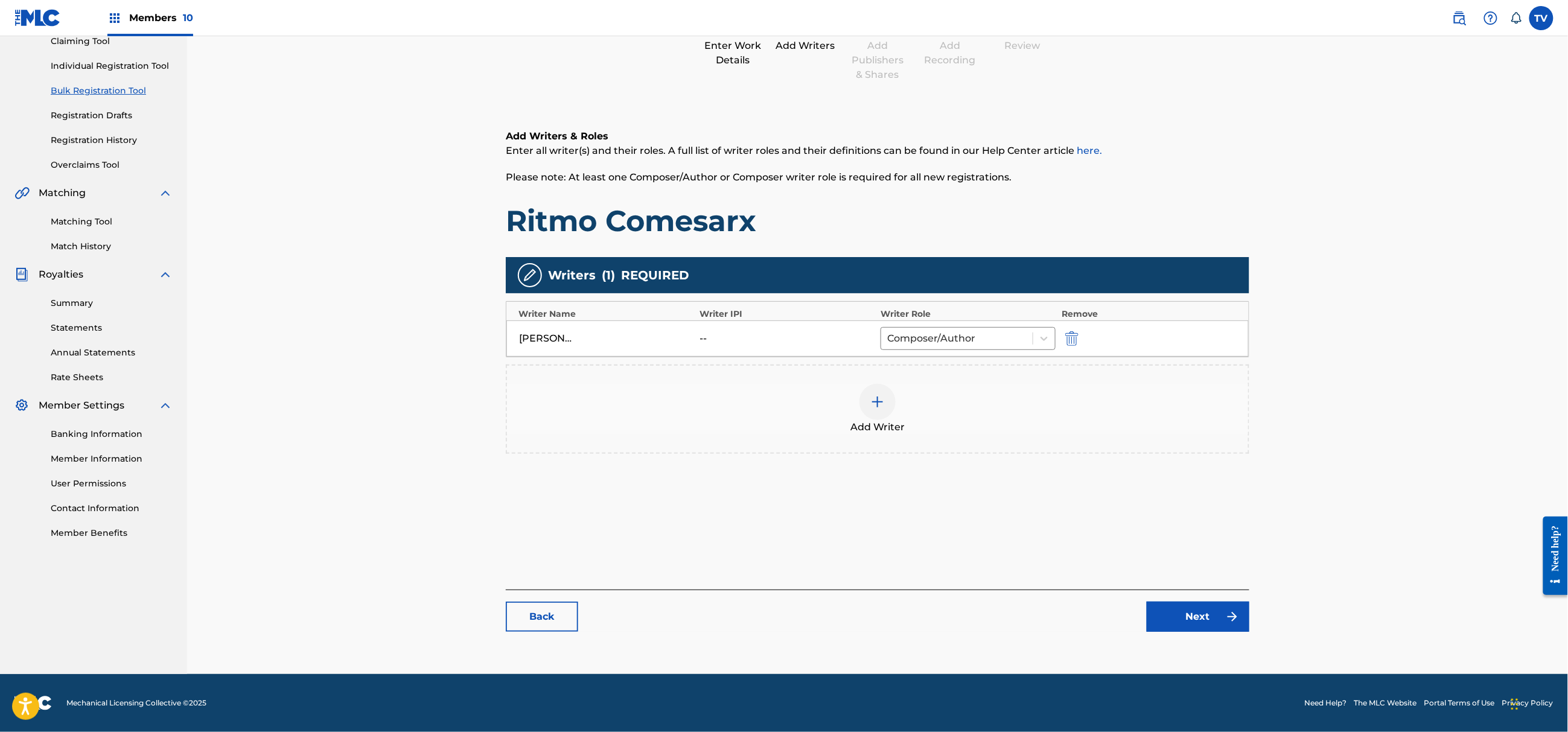
click at [1203, 632] on div "Catalog Enter Work Details Add Writers Add Publishers & Shares Add Recording Re…" at bounding box center [877, 296] width 744 height 695
click at [1196, 604] on link "Next" at bounding box center [1198, 616] width 102 height 30
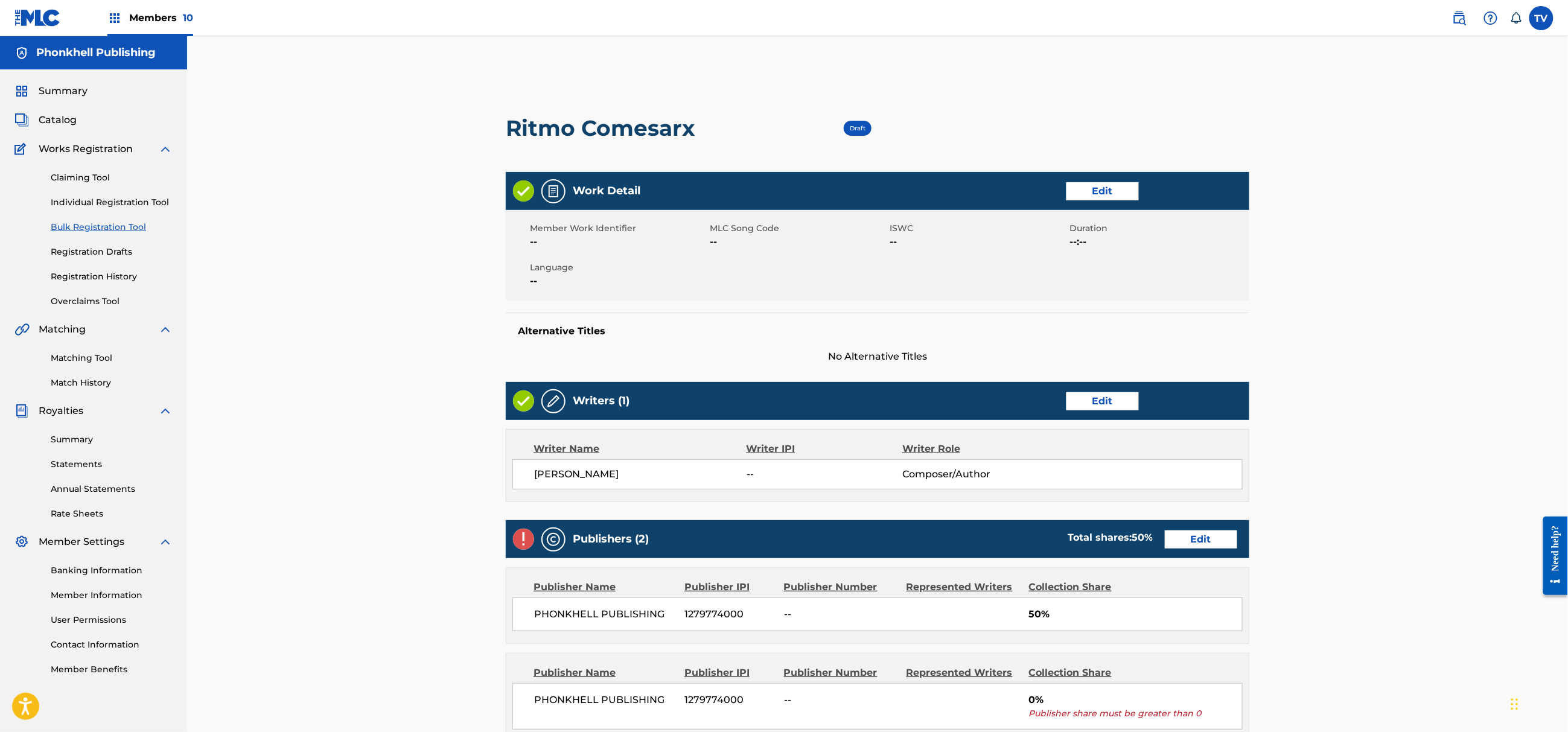
click at [1182, 544] on link "Edit" at bounding box center [1201, 539] width 73 height 18
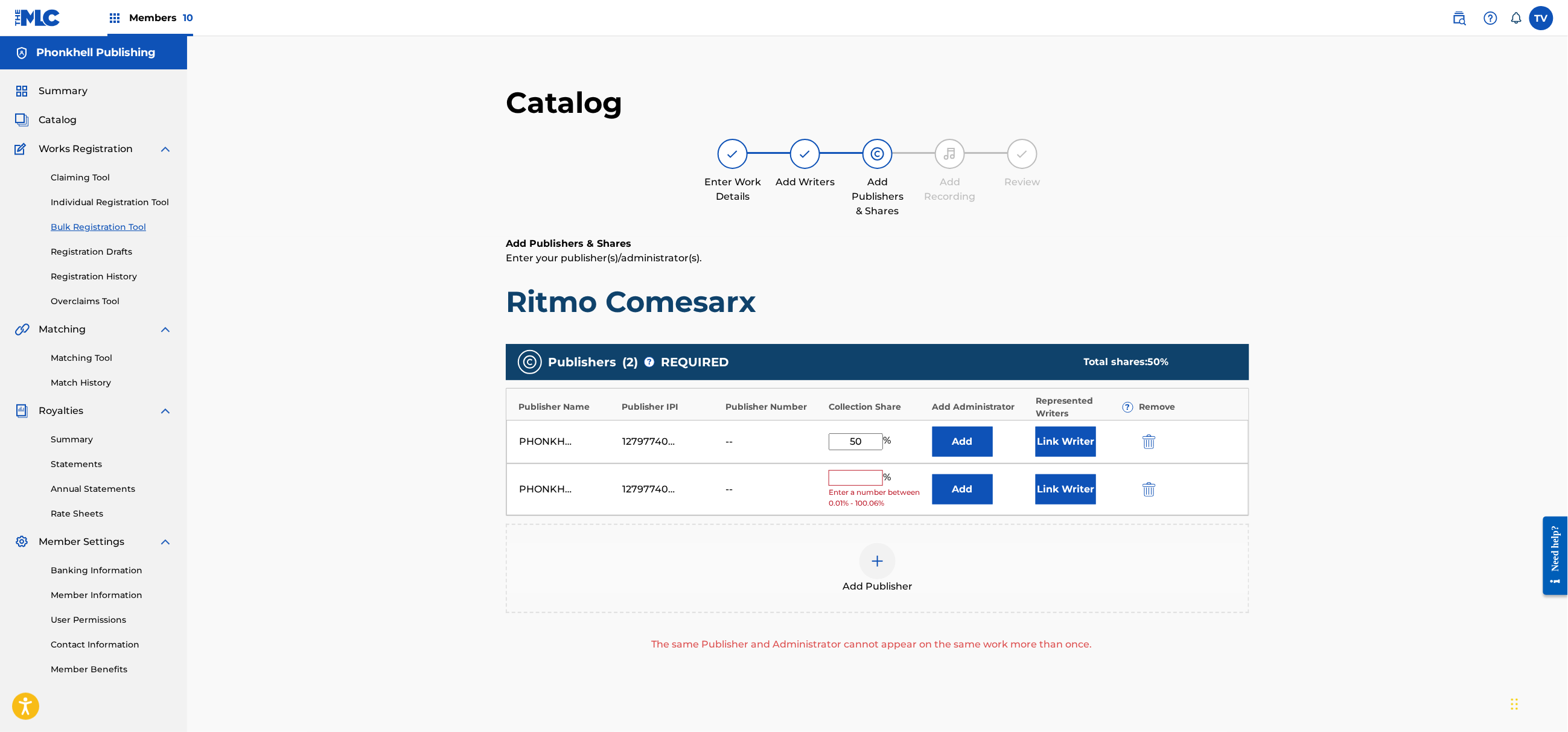
click at [1152, 495] on img "submit" at bounding box center [1149, 489] width 13 height 15
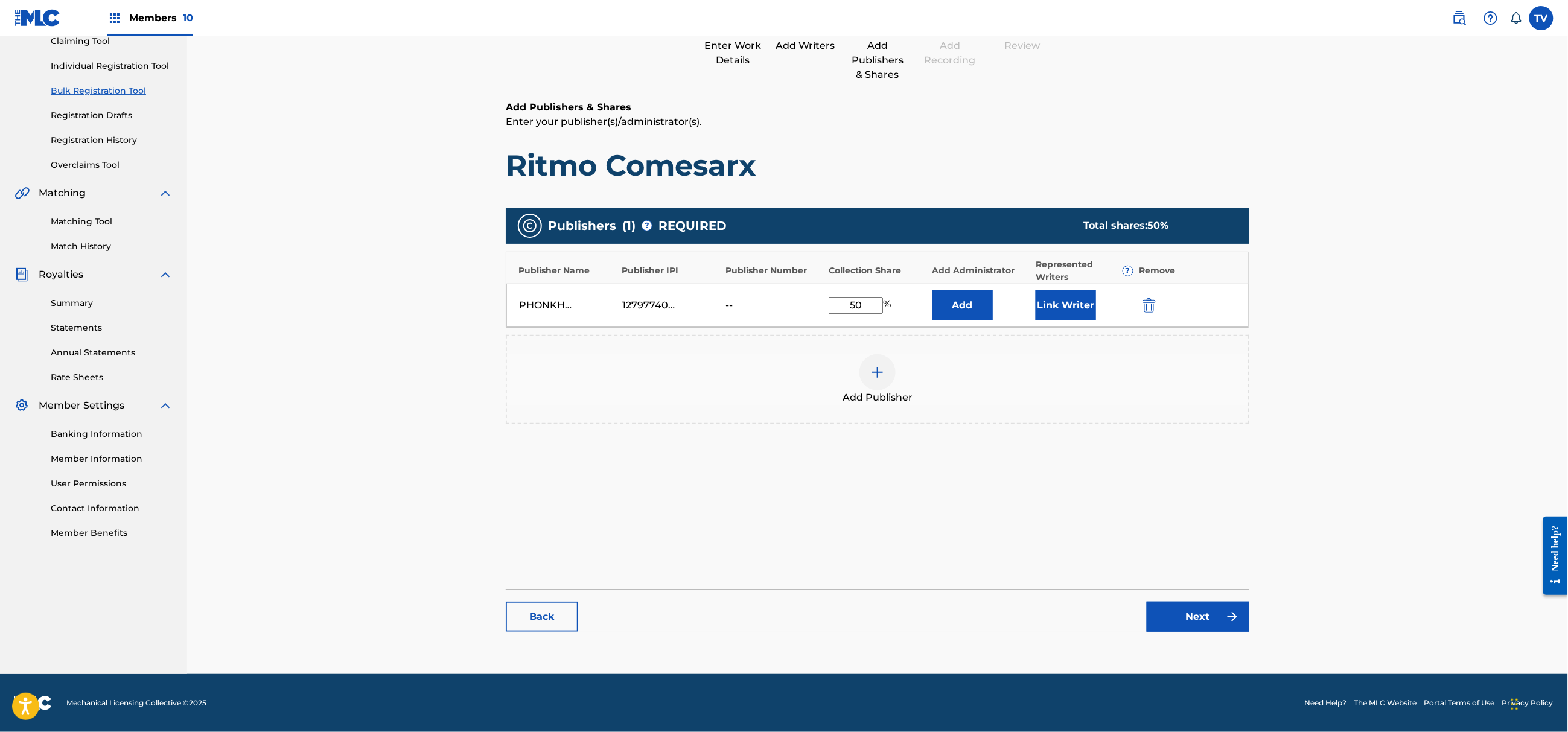
click at [1201, 616] on link "Next" at bounding box center [1198, 616] width 102 height 30
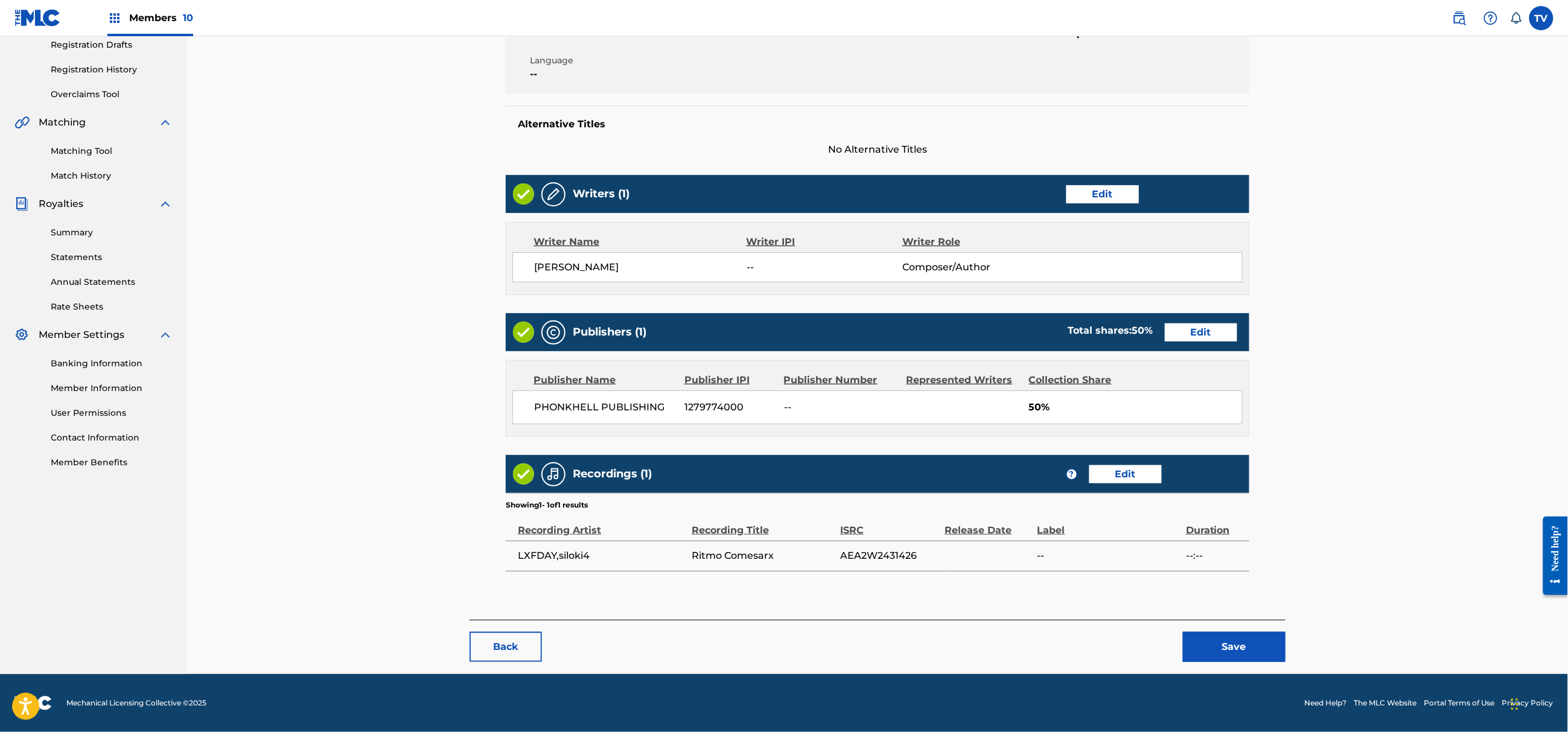
click at [1231, 630] on div "Back Save" at bounding box center [877, 641] width 816 height 42
click at [1244, 643] on button "Save" at bounding box center [1234, 647] width 102 height 30
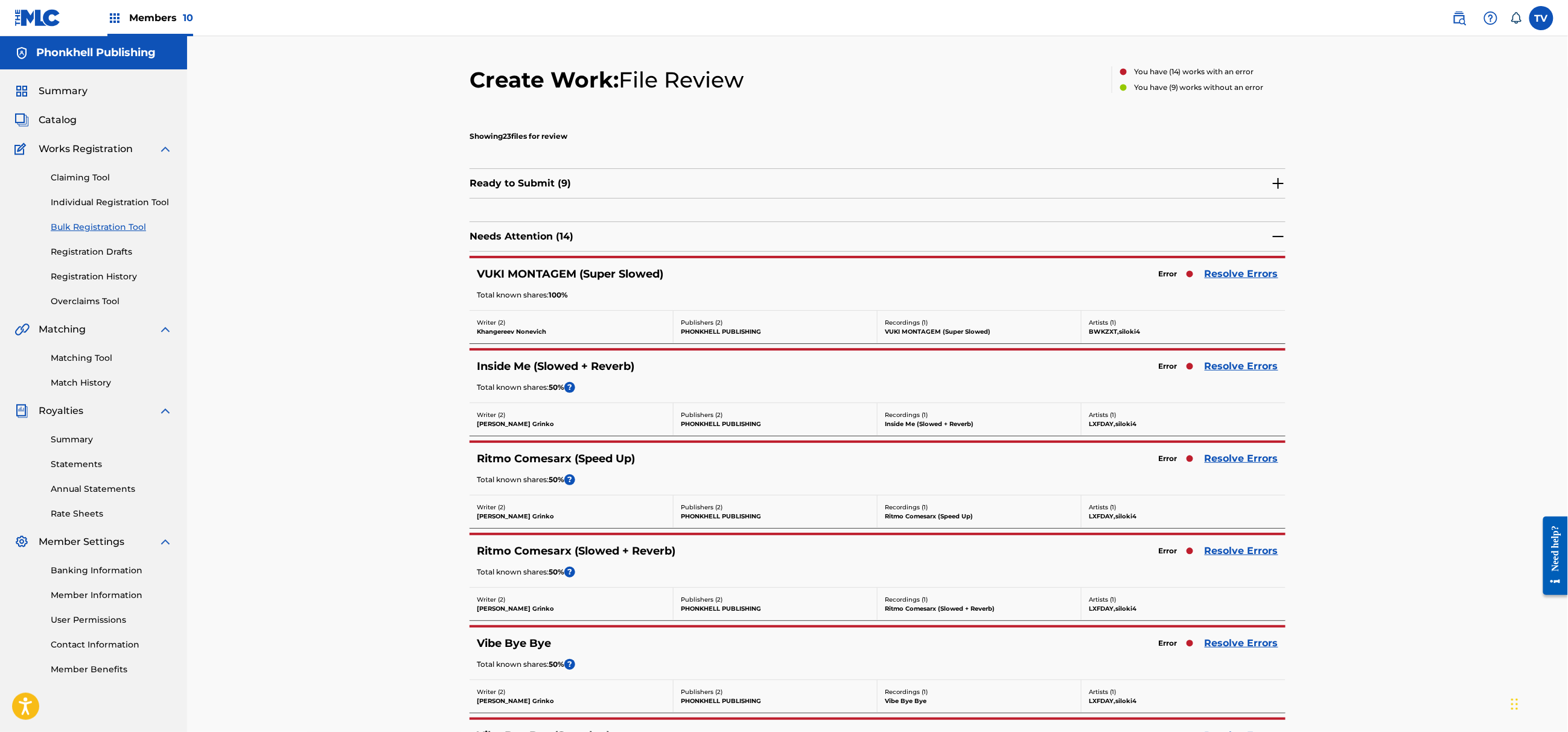
click at [1225, 464] on link "Resolve Errors" at bounding box center [1242, 458] width 73 height 15
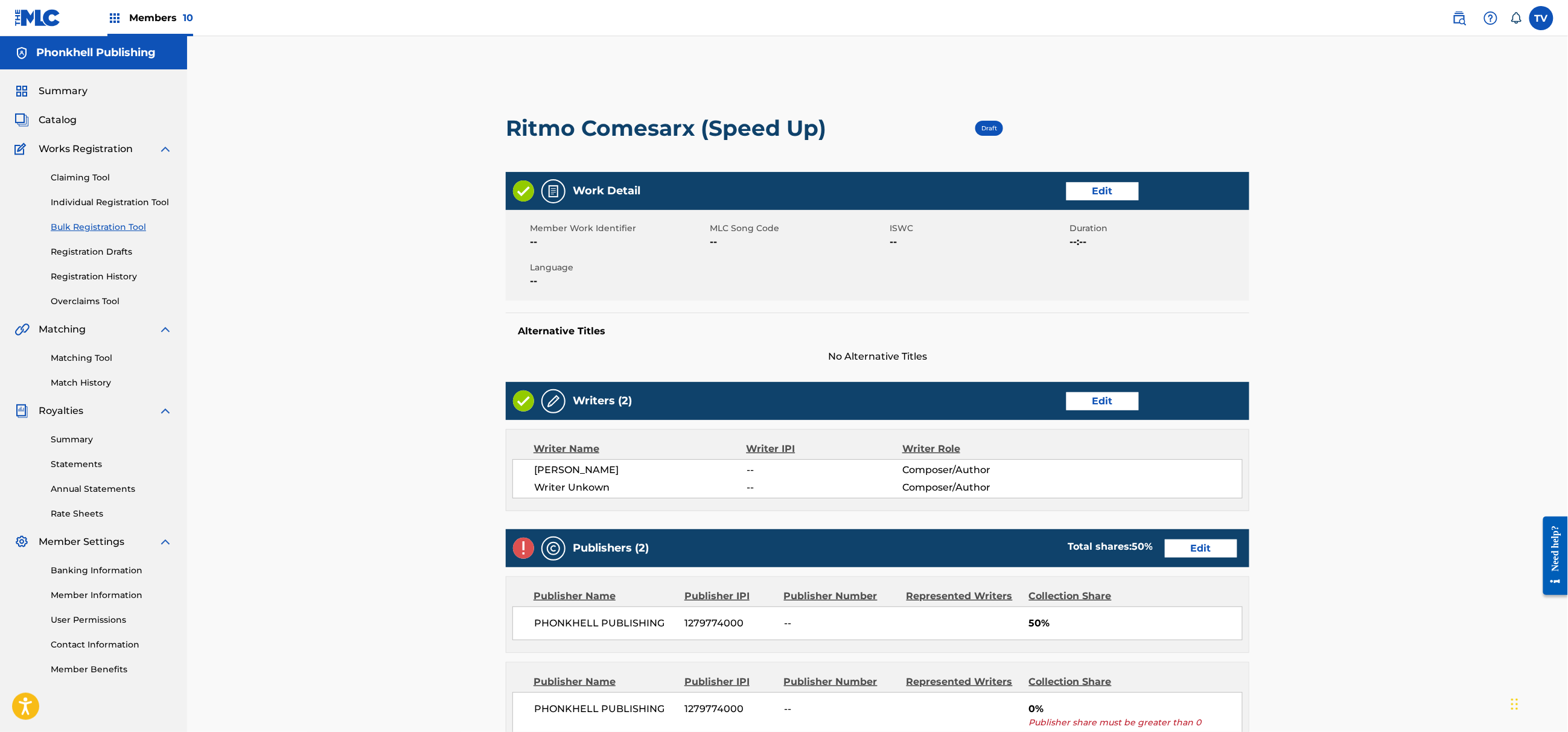
click at [1115, 410] on div "Writers (2) Edit" at bounding box center [877, 401] width 744 height 38
click at [1111, 402] on link "Edit" at bounding box center [1103, 402] width 73 height 18
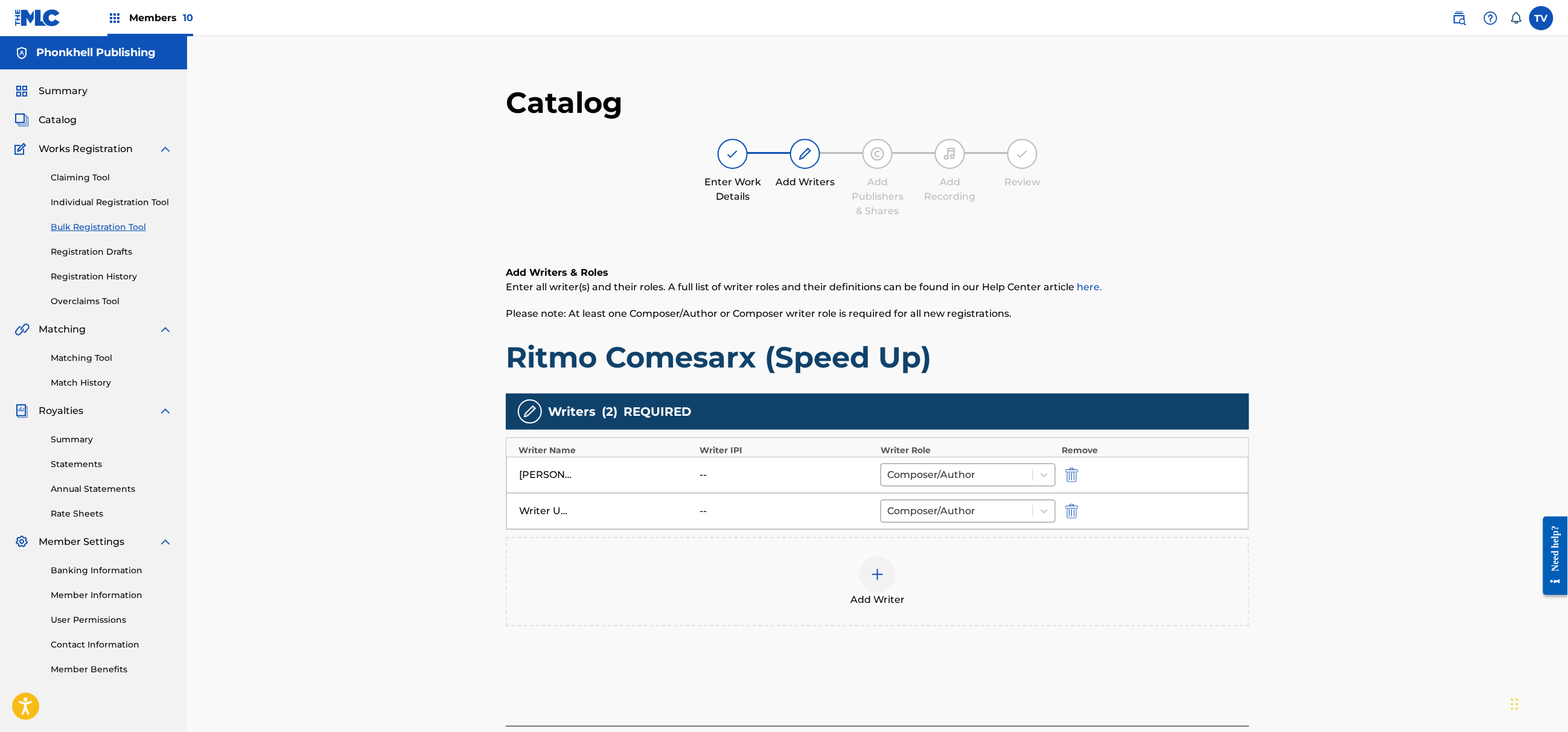
click at [1062, 520] on div "Writer Unkown -- Composer/Author" at bounding box center [877, 510] width 742 height 36
click at [1076, 507] on img "submit" at bounding box center [1071, 511] width 13 height 15
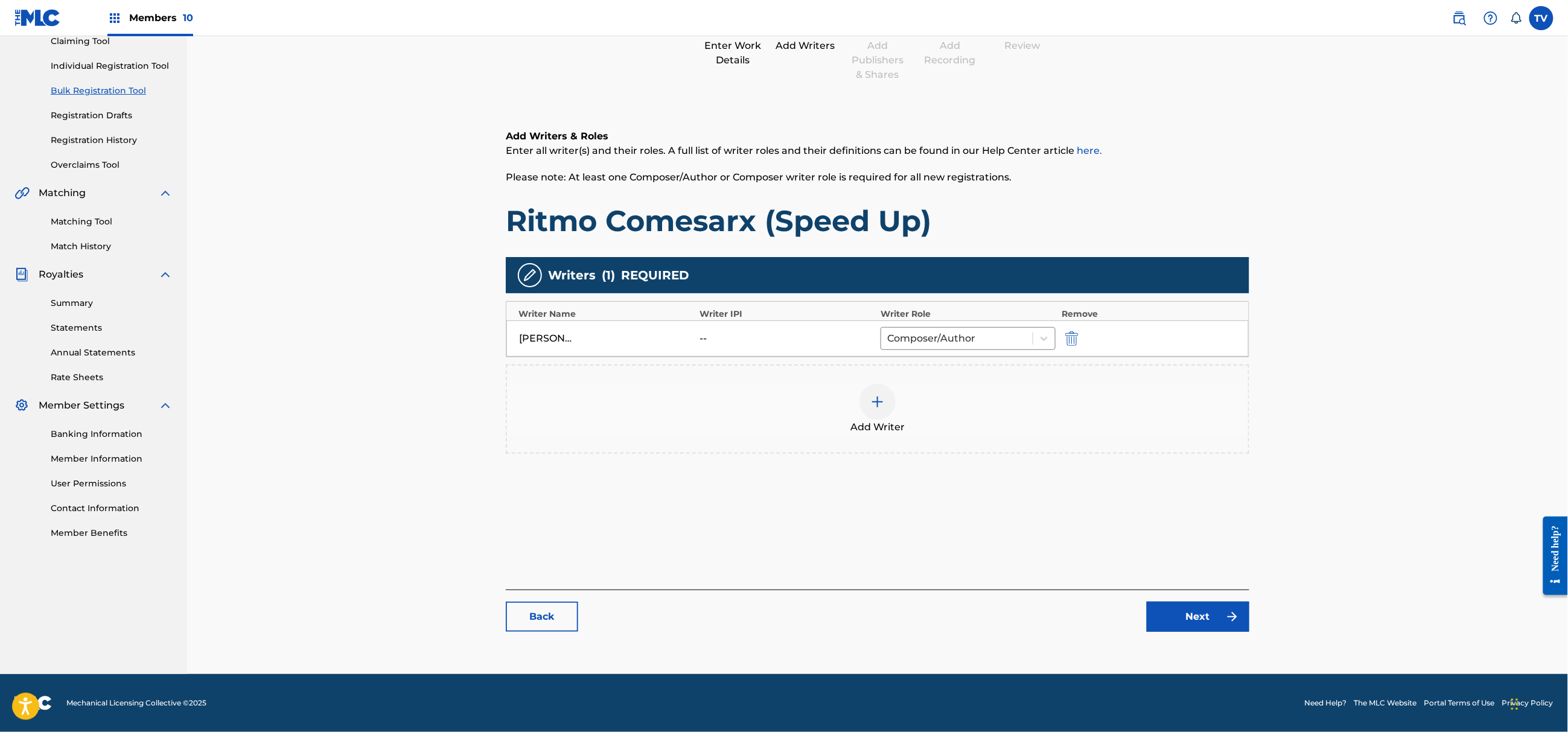
click at [1208, 606] on link "Next" at bounding box center [1198, 616] width 102 height 30
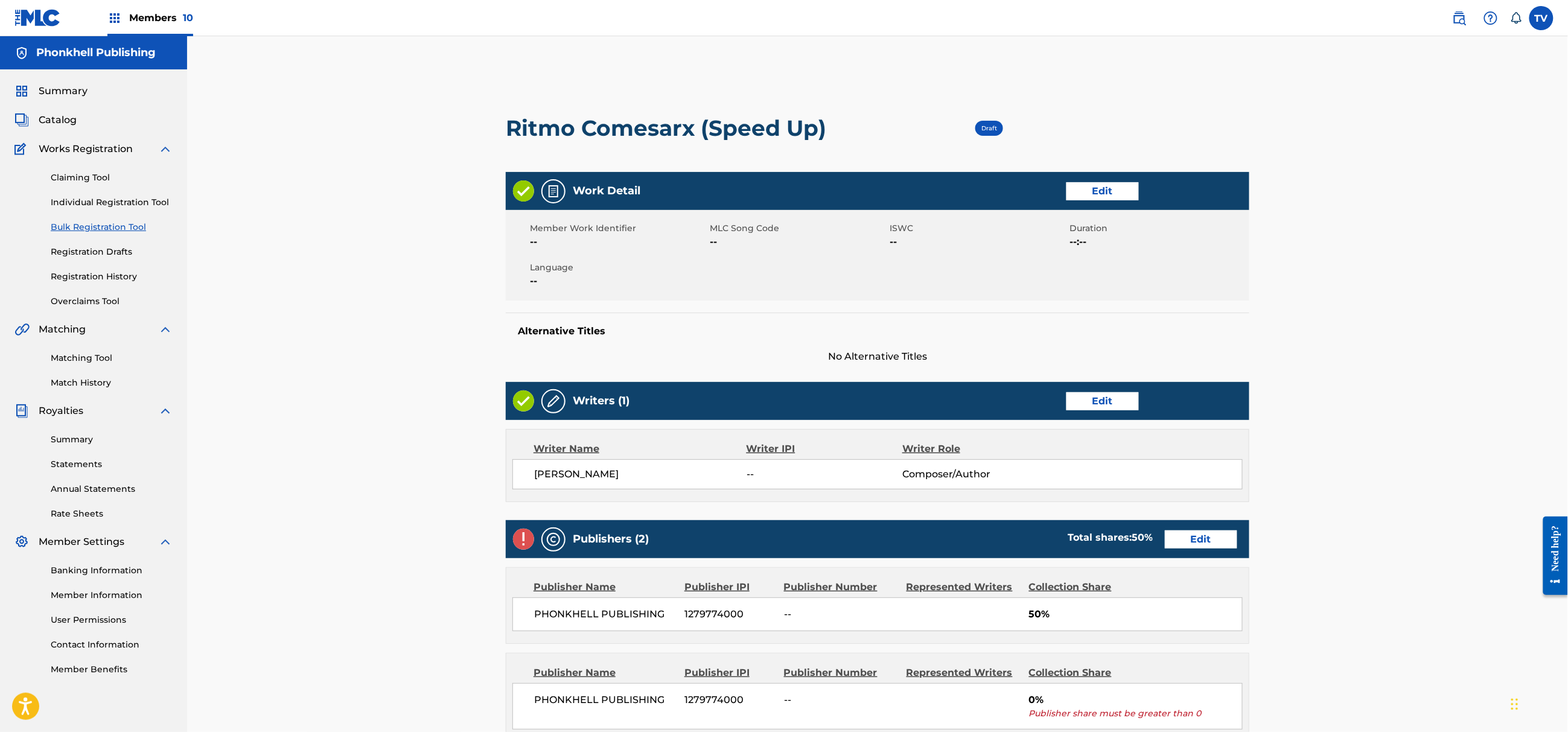
click at [1198, 537] on link "Edit" at bounding box center [1201, 539] width 73 height 18
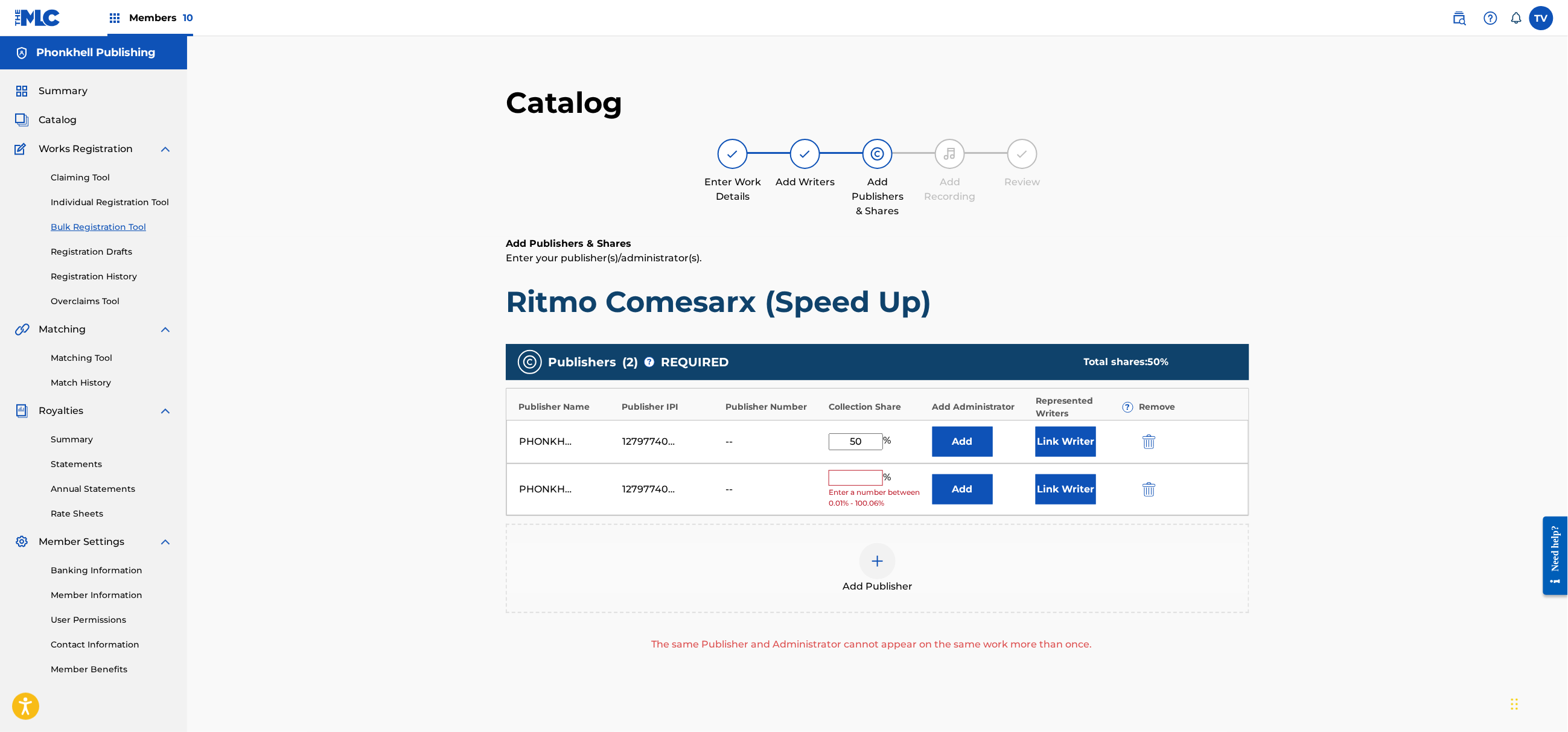
click at [1144, 488] on img "submit" at bounding box center [1149, 489] width 13 height 15
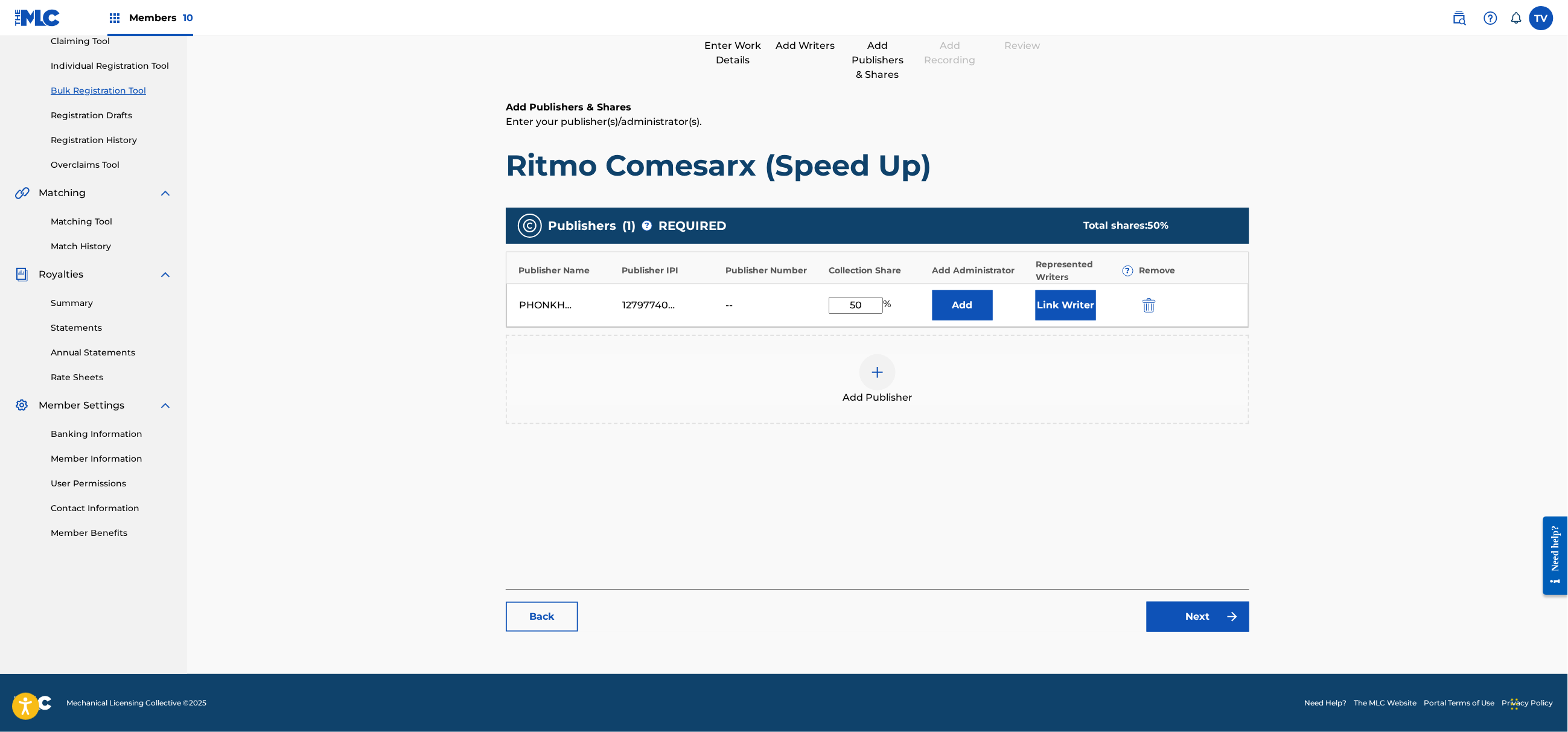
click at [1201, 620] on link "Next" at bounding box center [1198, 616] width 102 height 30
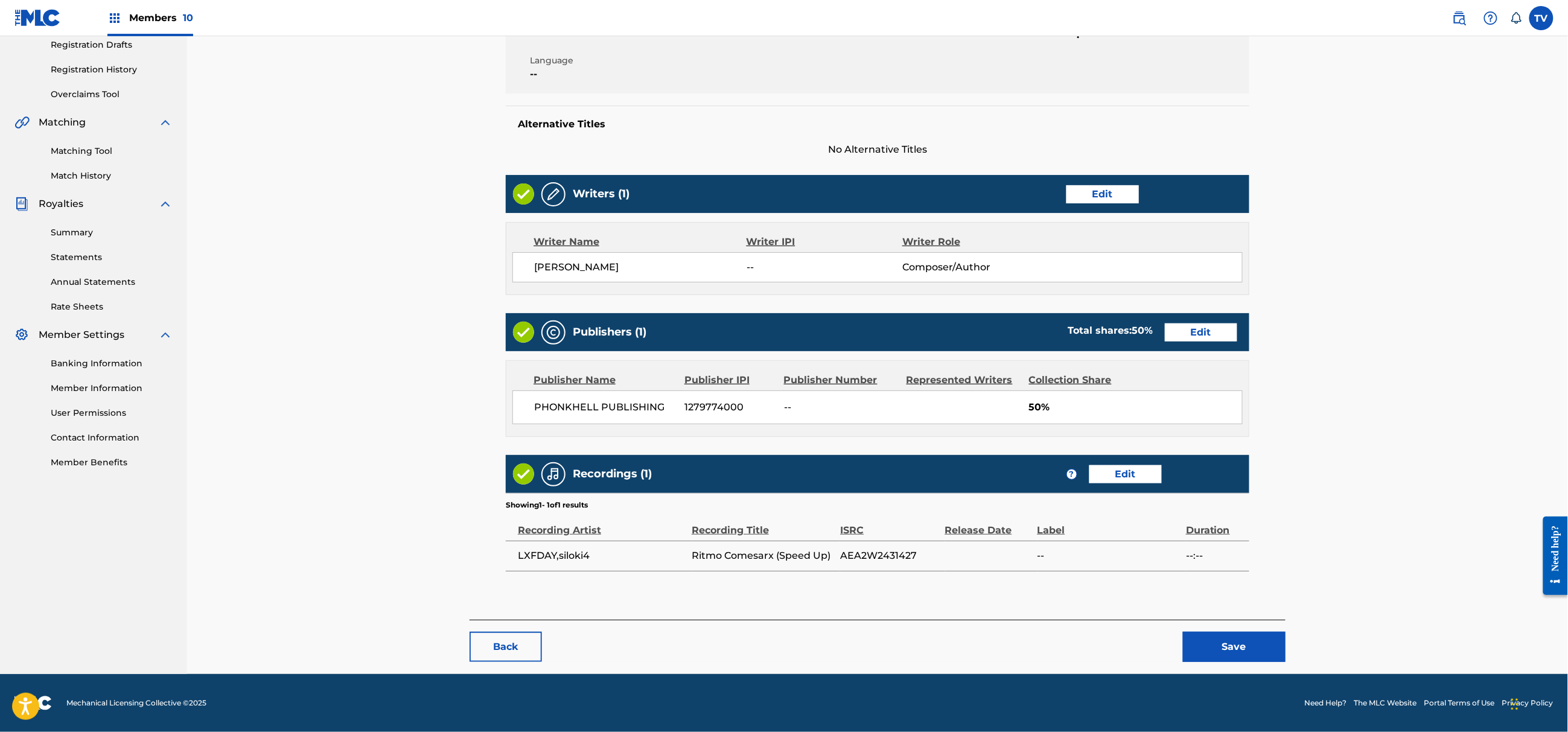
click at [1269, 656] on button "Save" at bounding box center [1234, 647] width 102 height 30
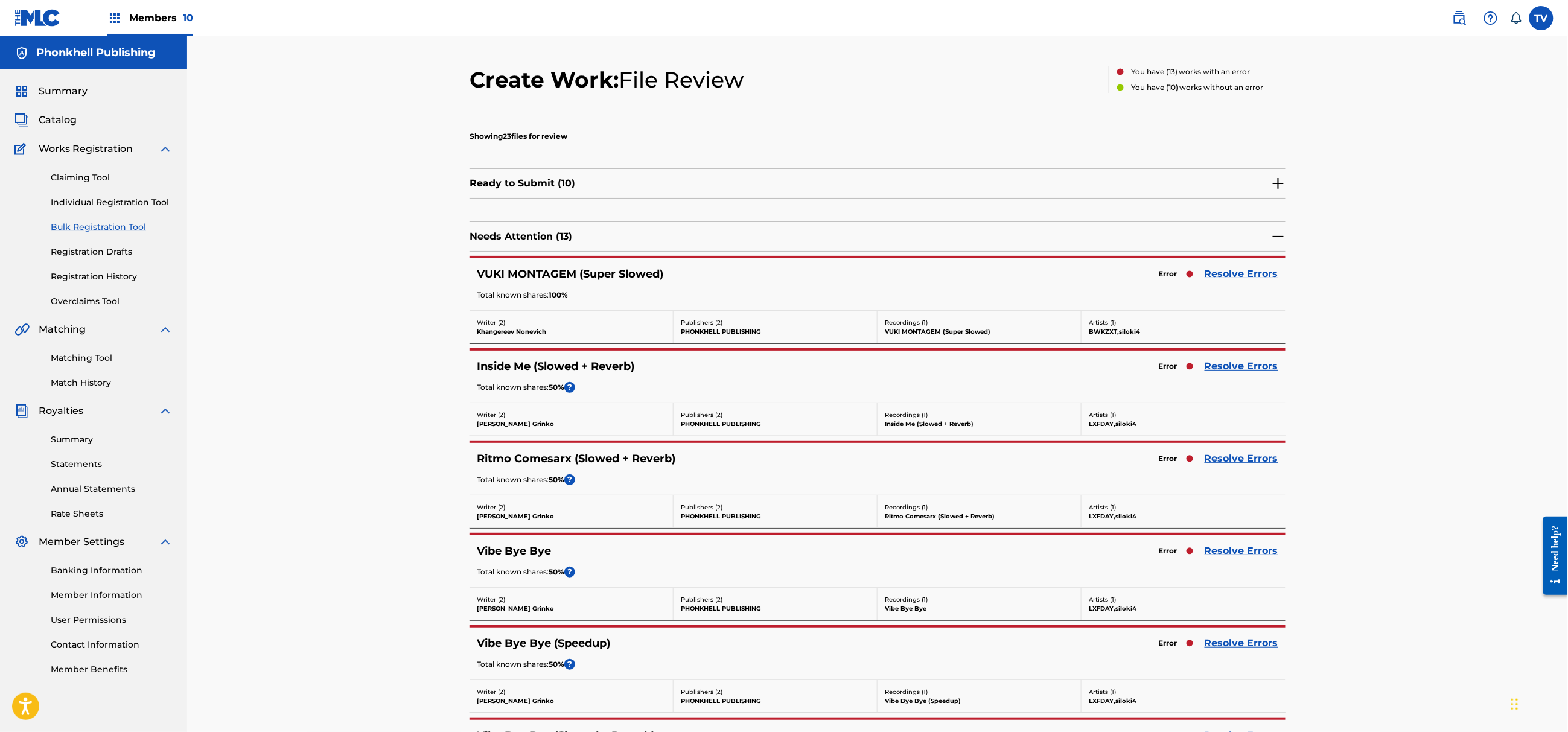
click at [1228, 551] on link "Resolve Errors" at bounding box center [1242, 551] width 73 height 15
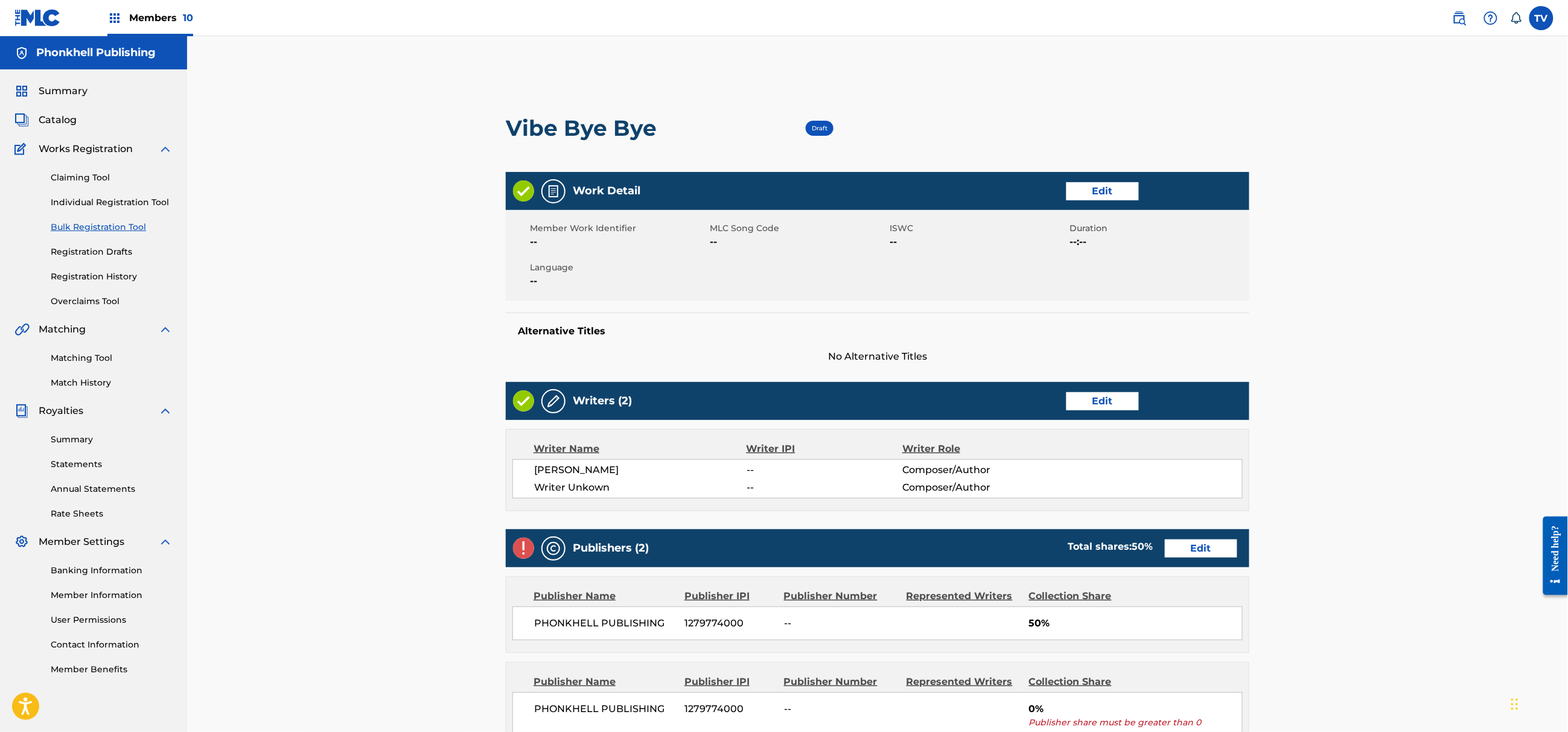
click at [1111, 404] on link "Edit" at bounding box center [1103, 402] width 73 height 18
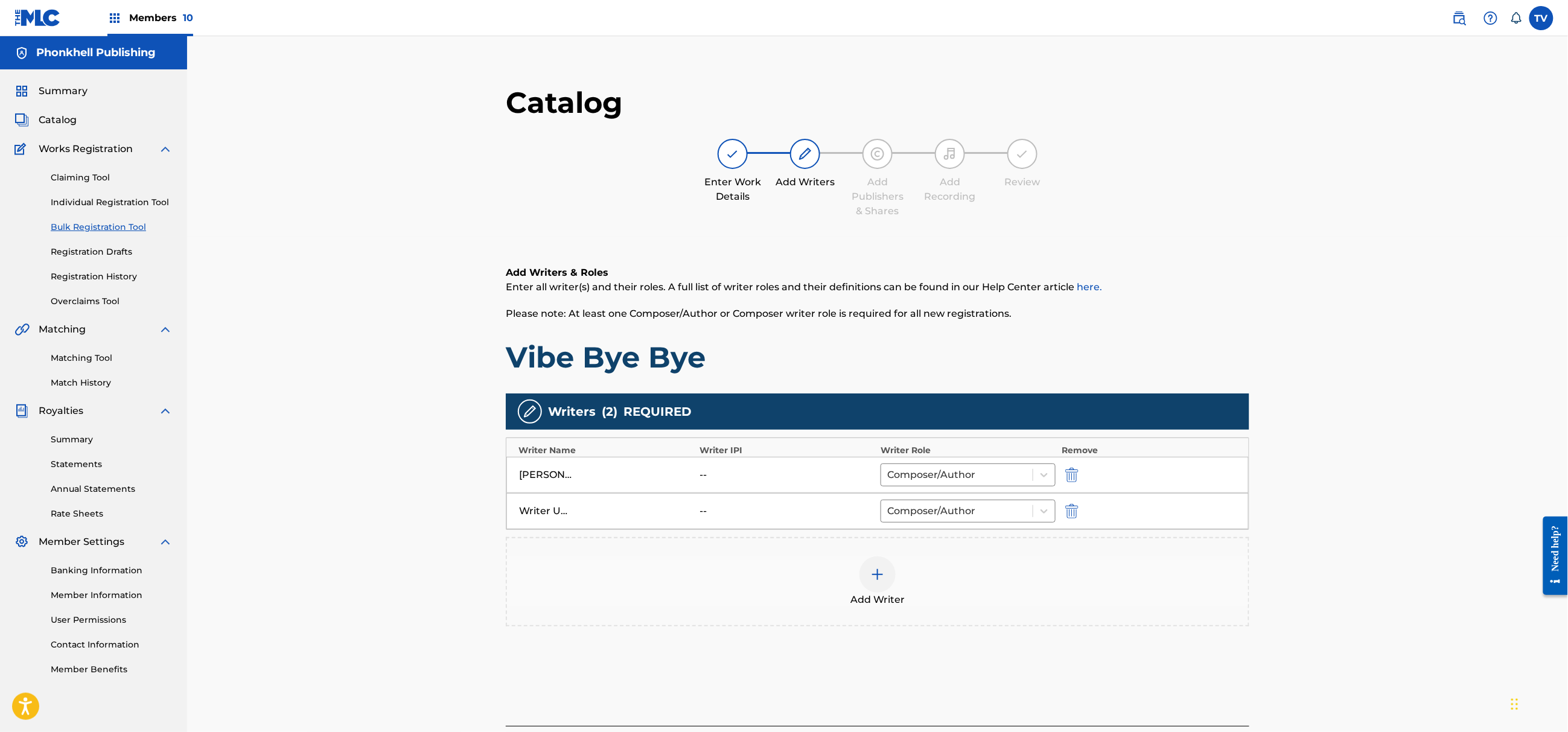
click at [1072, 512] on img "submit" at bounding box center [1071, 511] width 13 height 15
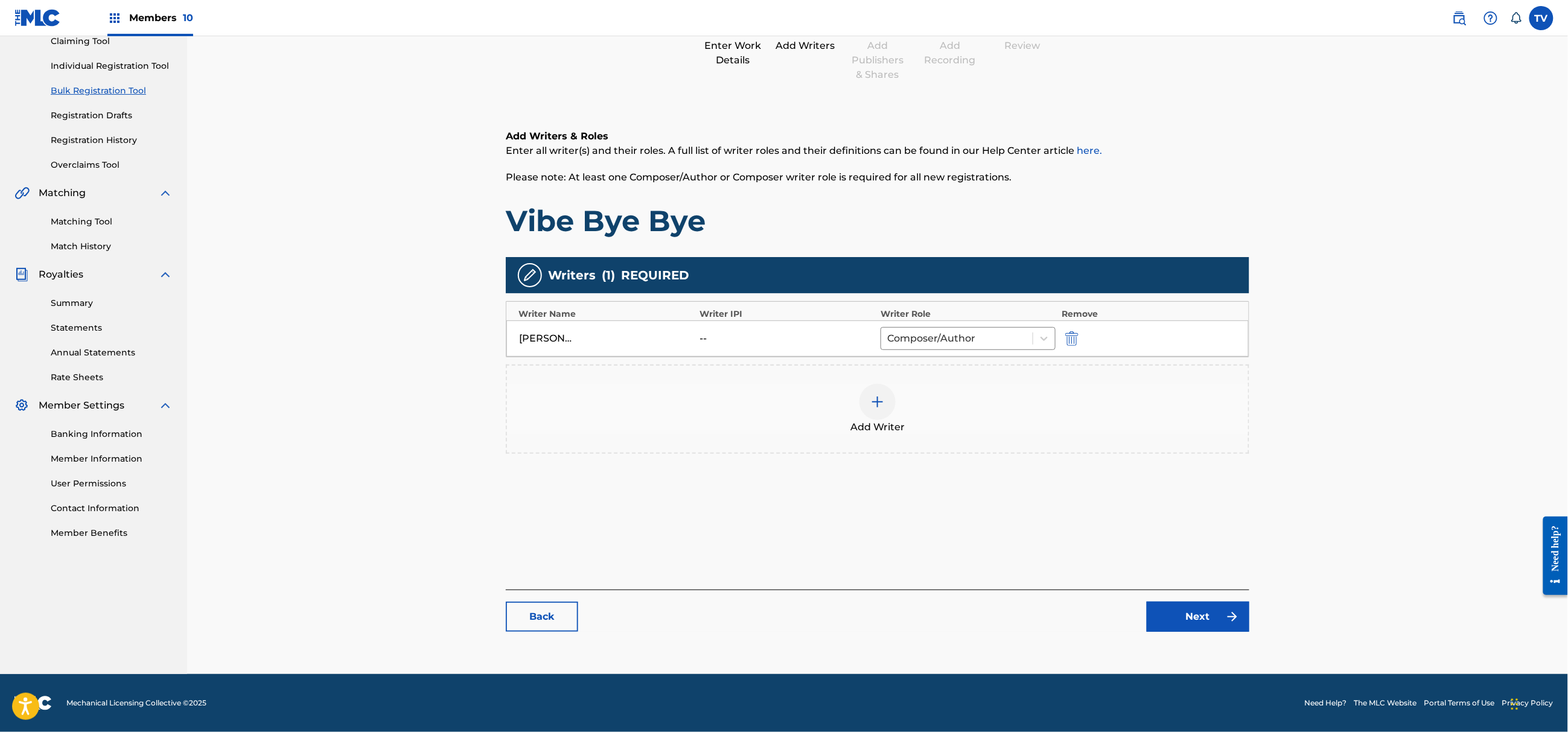
click at [1196, 623] on link "Next" at bounding box center [1198, 616] width 102 height 30
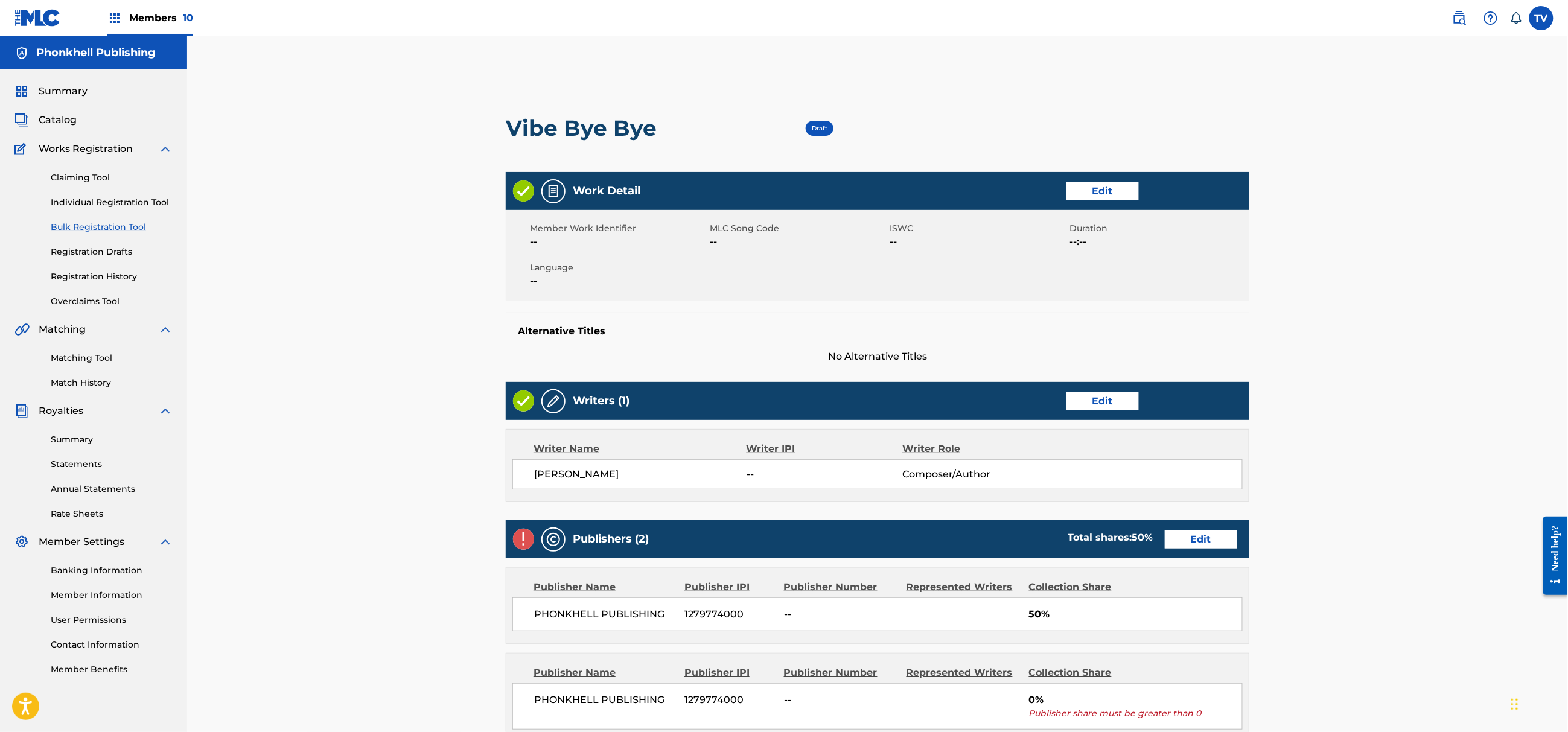
click at [1189, 536] on link "Edit" at bounding box center [1201, 539] width 73 height 18
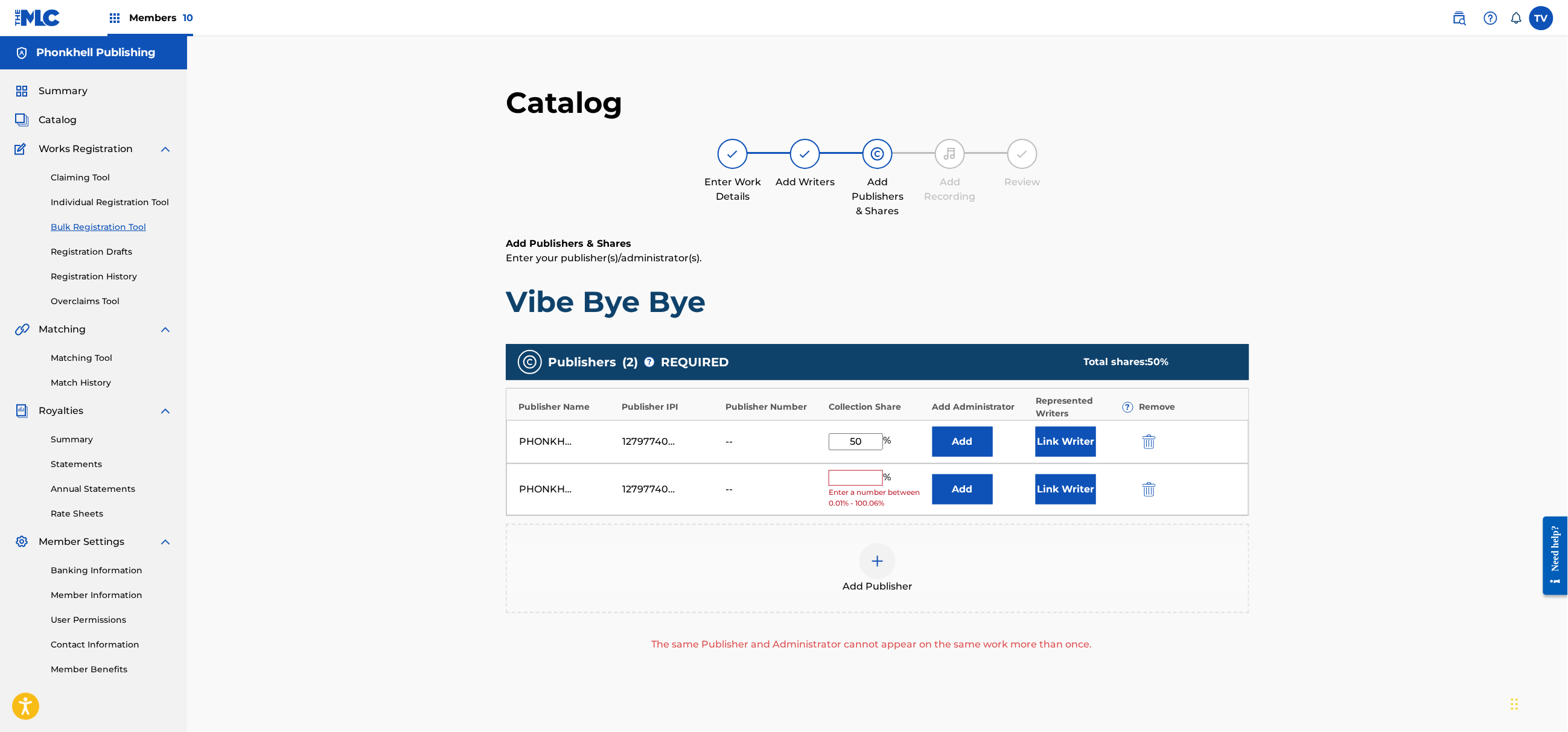
click at [1152, 479] on div "PHONKHELL PUBLISHING 1279774000 -- % Enter a number between 0.01% - 100.06% Add…" at bounding box center [877, 489] width 742 height 52
click at [1146, 491] on img "submit" at bounding box center [1149, 489] width 13 height 15
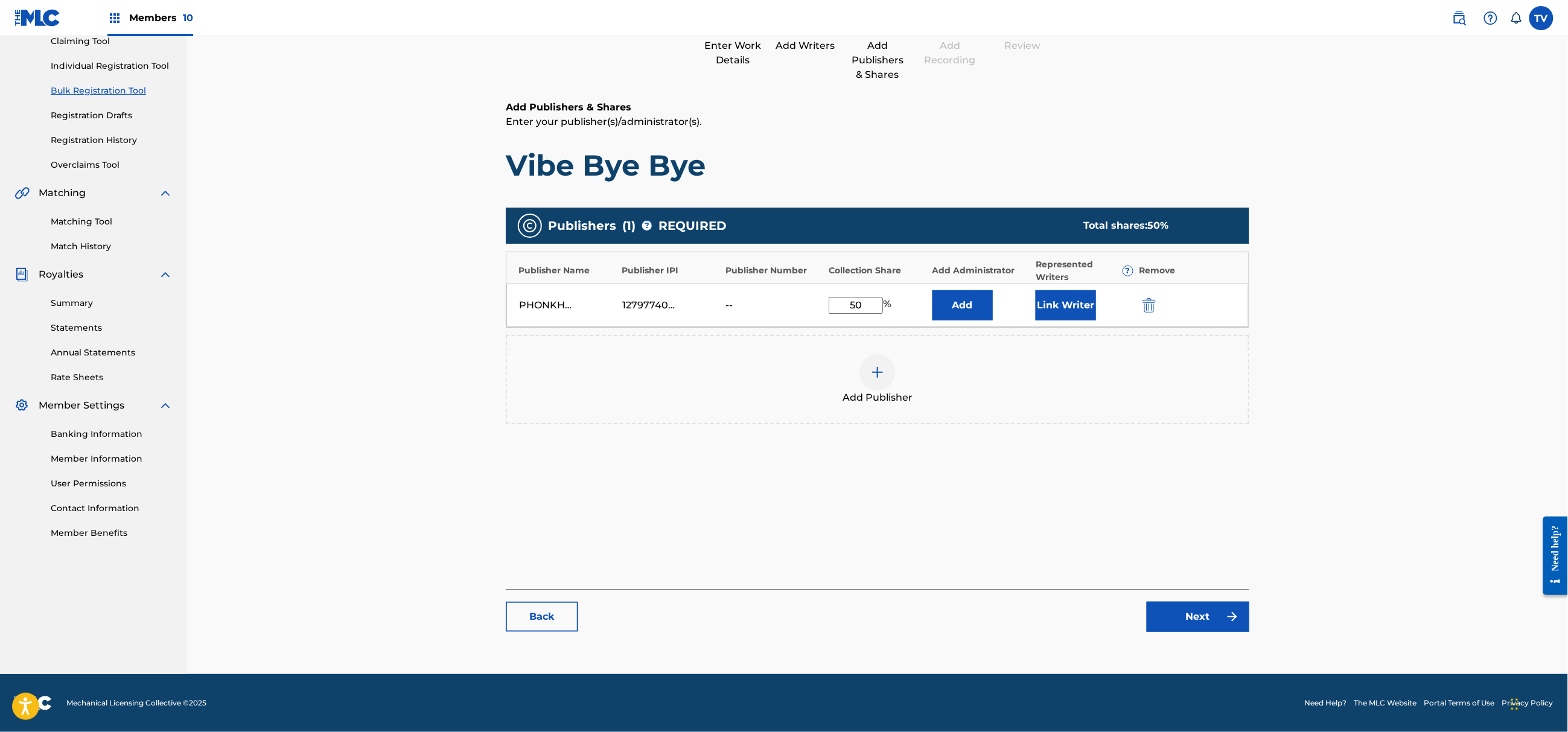
click at [1206, 623] on link "Next" at bounding box center [1198, 616] width 102 height 30
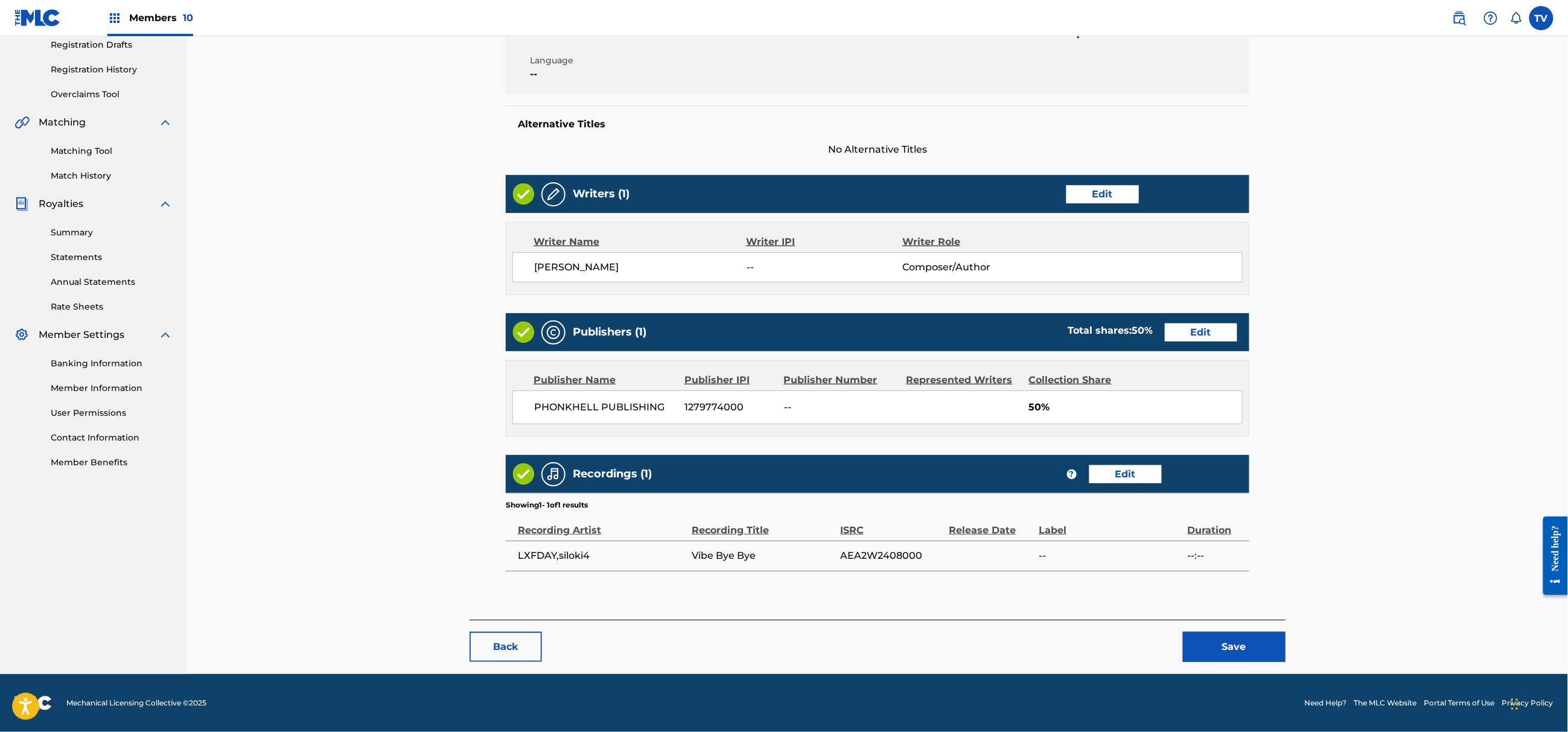
click at [1225, 642] on button "Save" at bounding box center [1234, 647] width 102 height 30
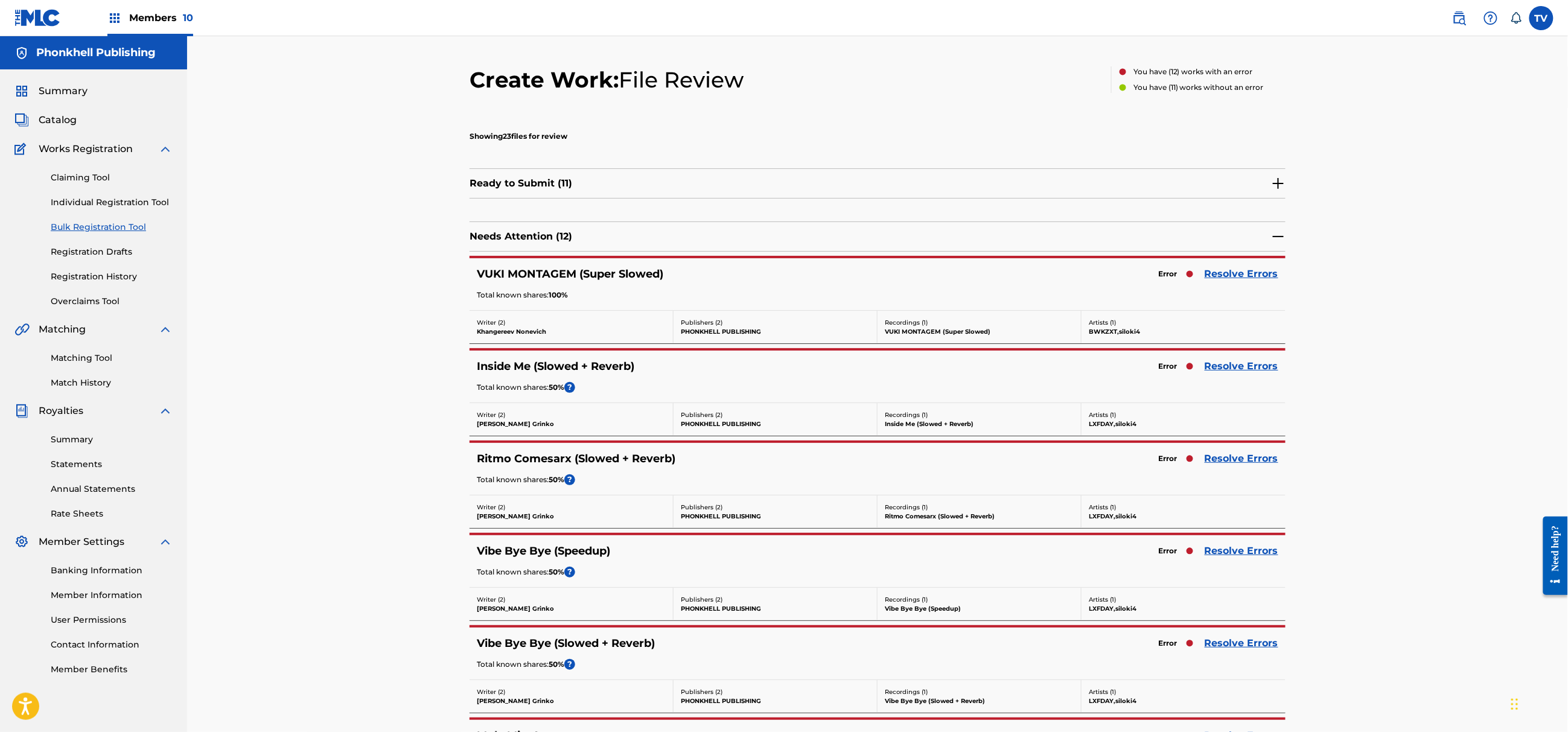
click at [1239, 459] on link "Resolve Errors" at bounding box center [1242, 458] width 73 height 15
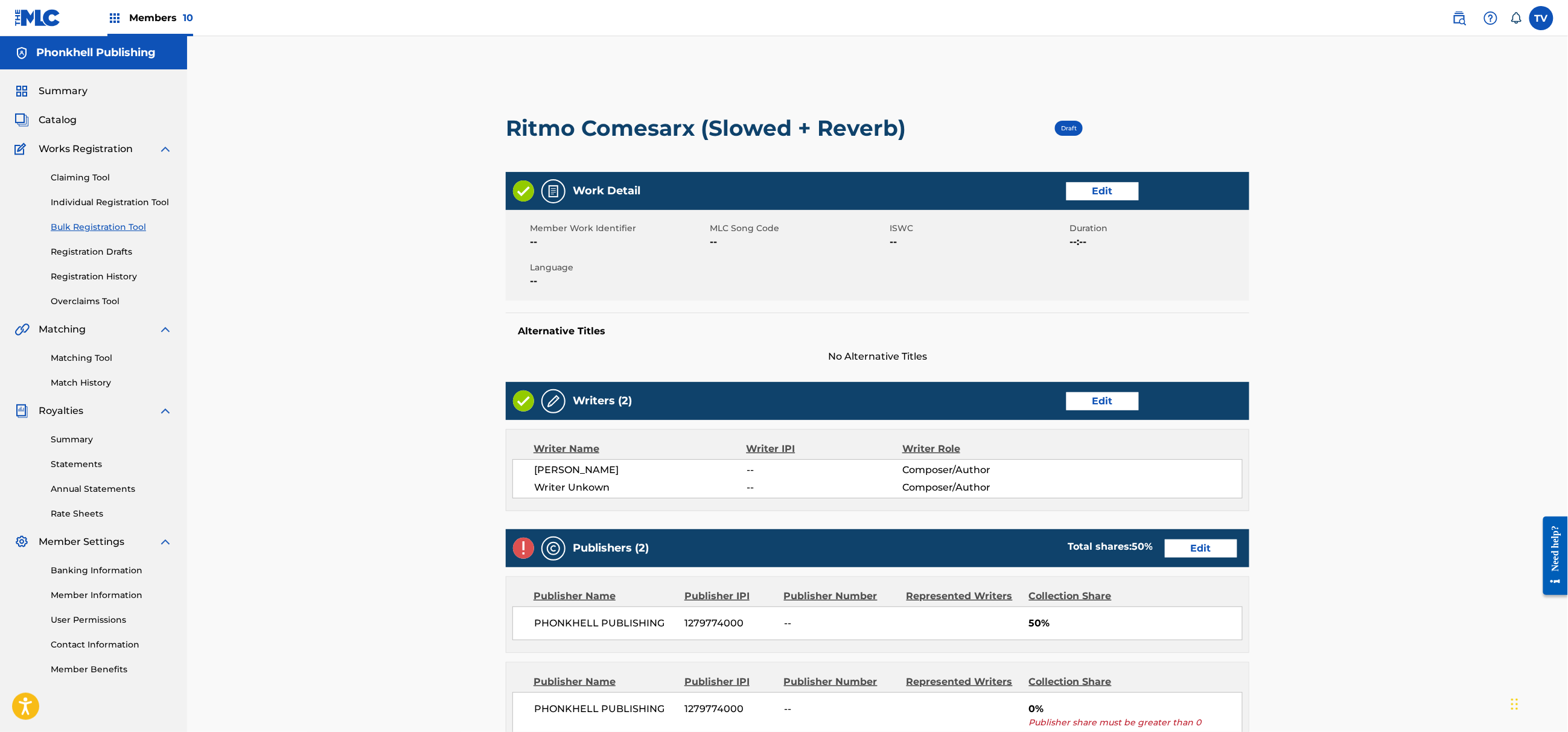
click at [1115, 408] on link "Edit" at bounding box center [1103, 402] width 73 height 18
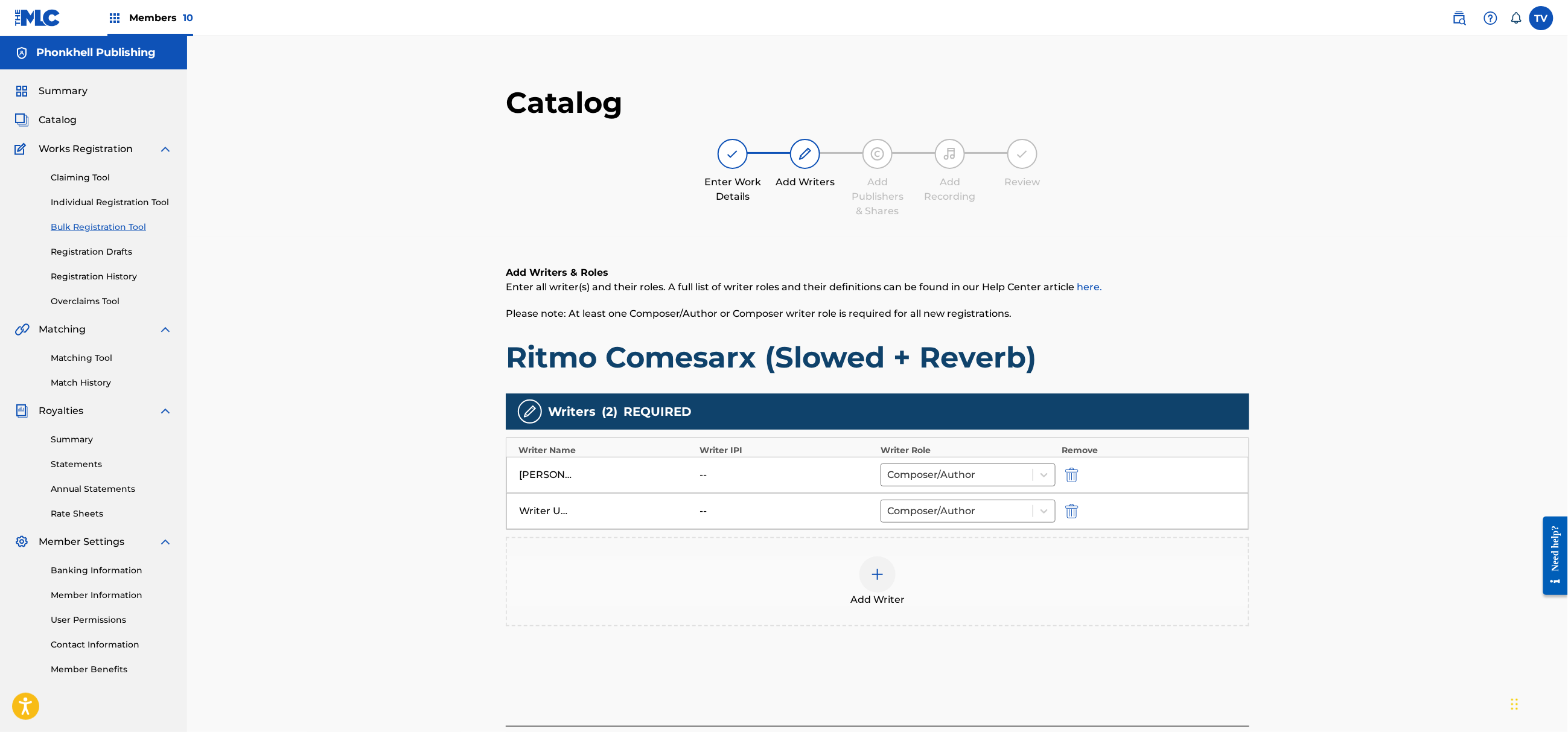
click at [1068, 504] on div "Writer Unkown -- Composer/Author" at bounding box center [877, 510] width 742 height 36
click at [1076, 515] on img "submit" at bounding box center [1071, 511] width 13 height 15
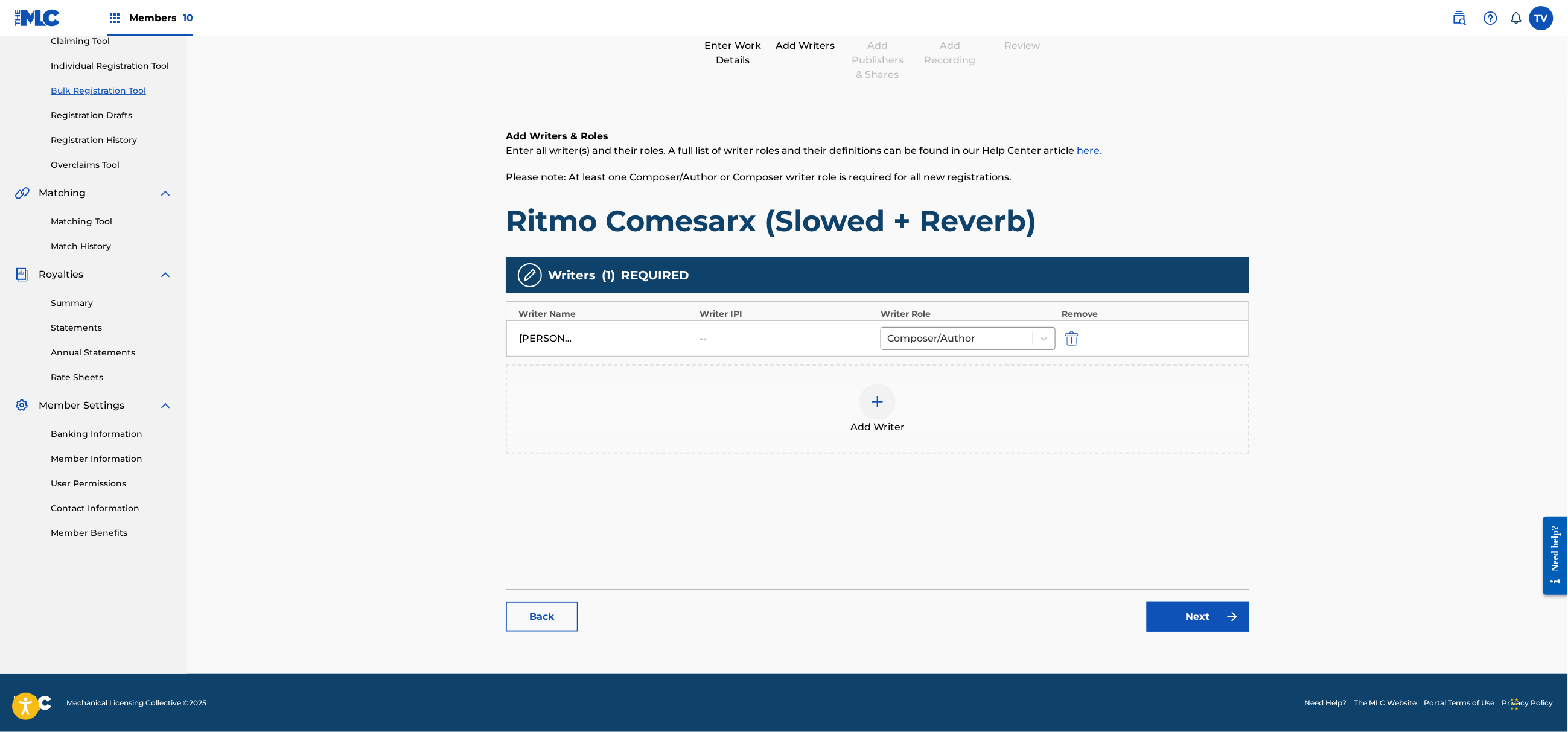
click at [1211, 623] on link "Next" at bounding box center [1198, 616] width 102 height 30
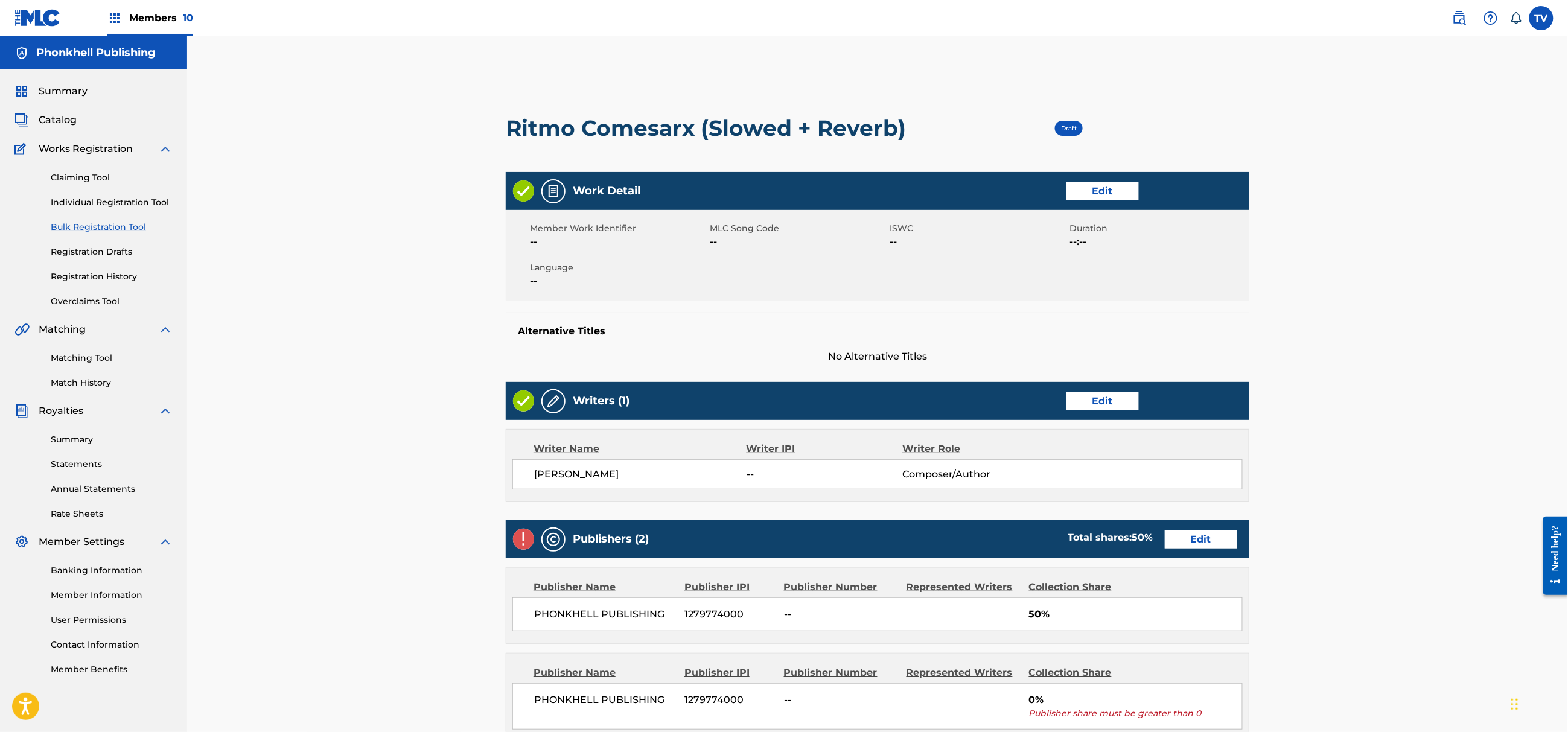
click at [1205, 544] on link "Edit" at bounding box center [1201, 539] width 73 height 18
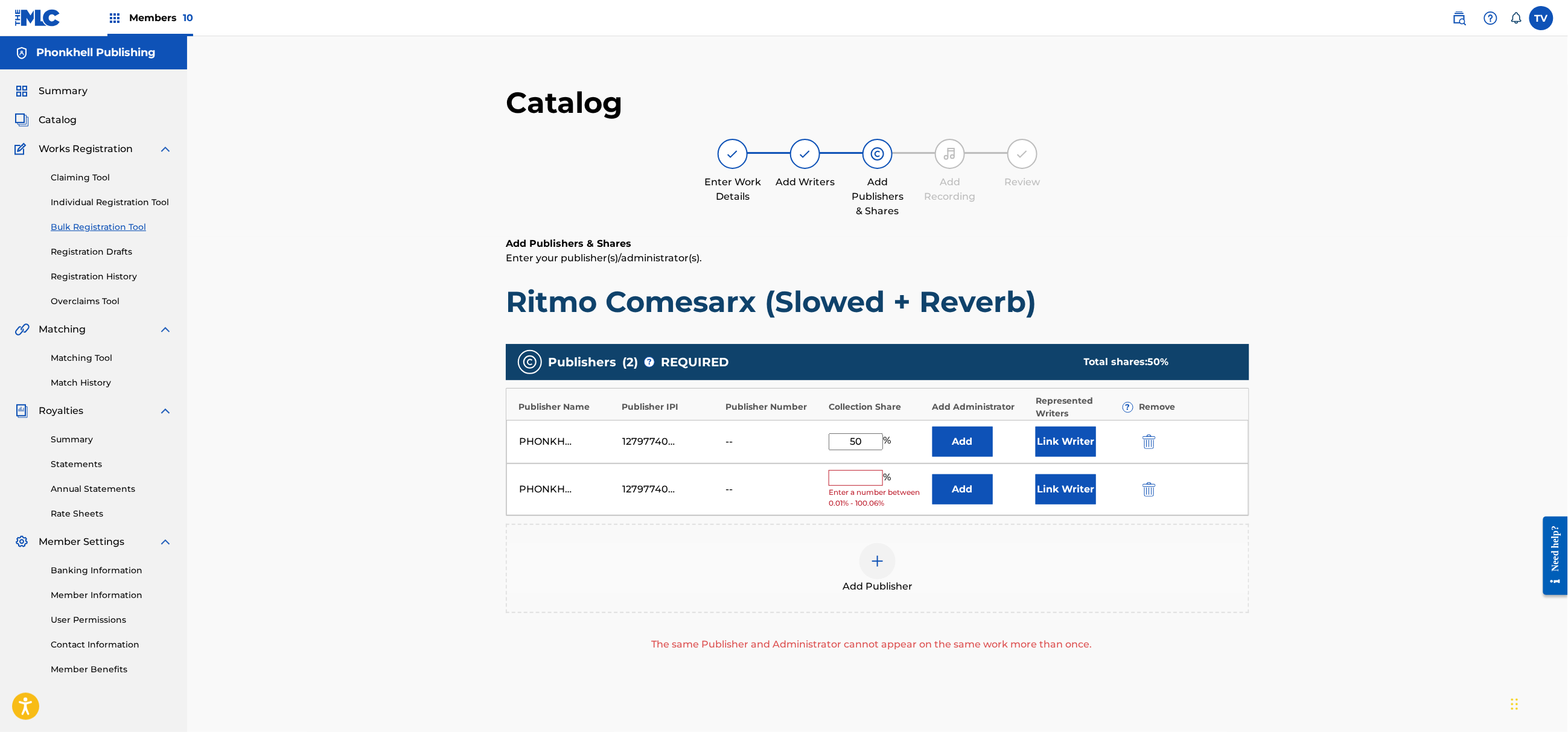
click at [1142, 485] on button "submit" at bounding box center [1148, 489] width 18 height 14
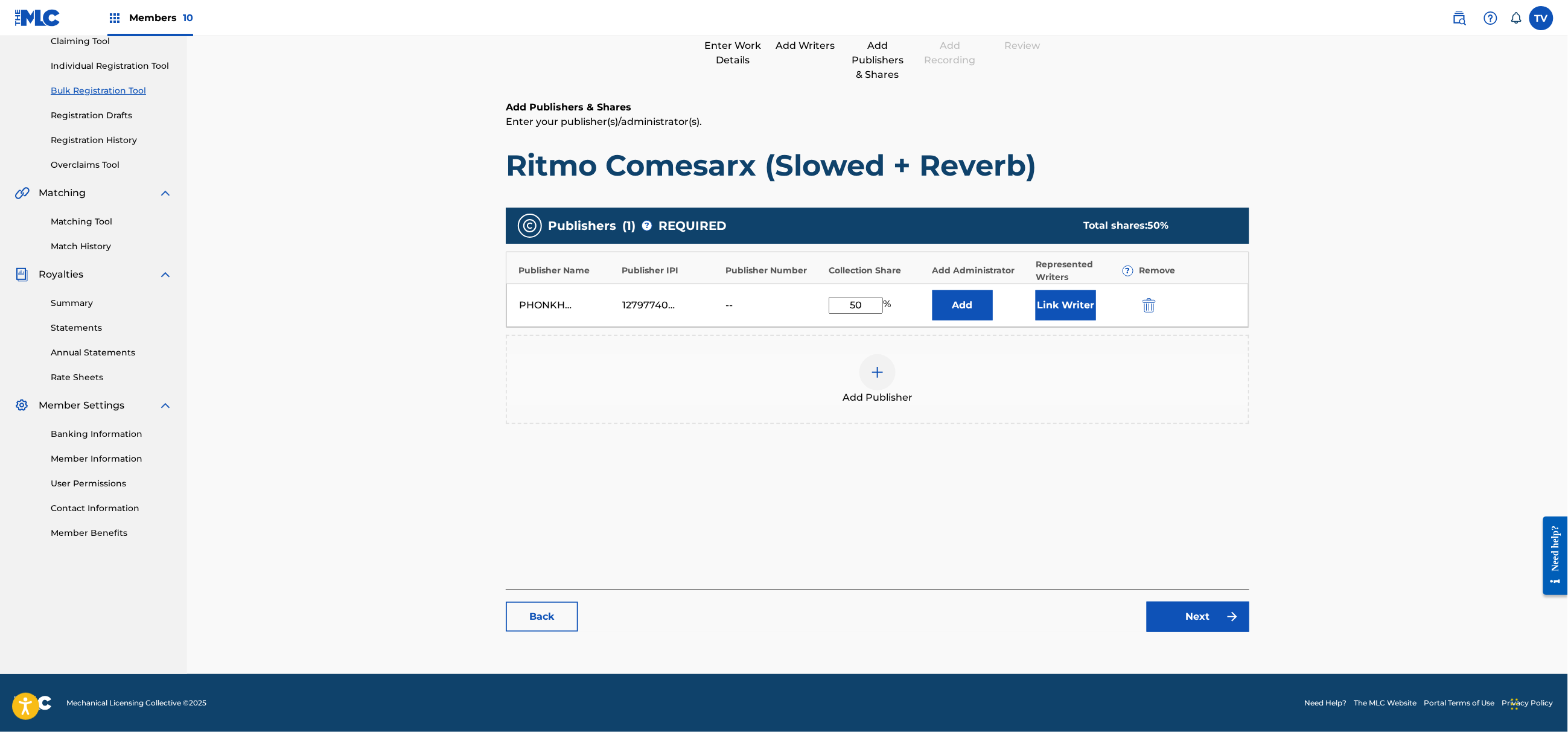
click at [1201, 618] on link "Next" at bounding box center [1198, 616] width 102 height 30
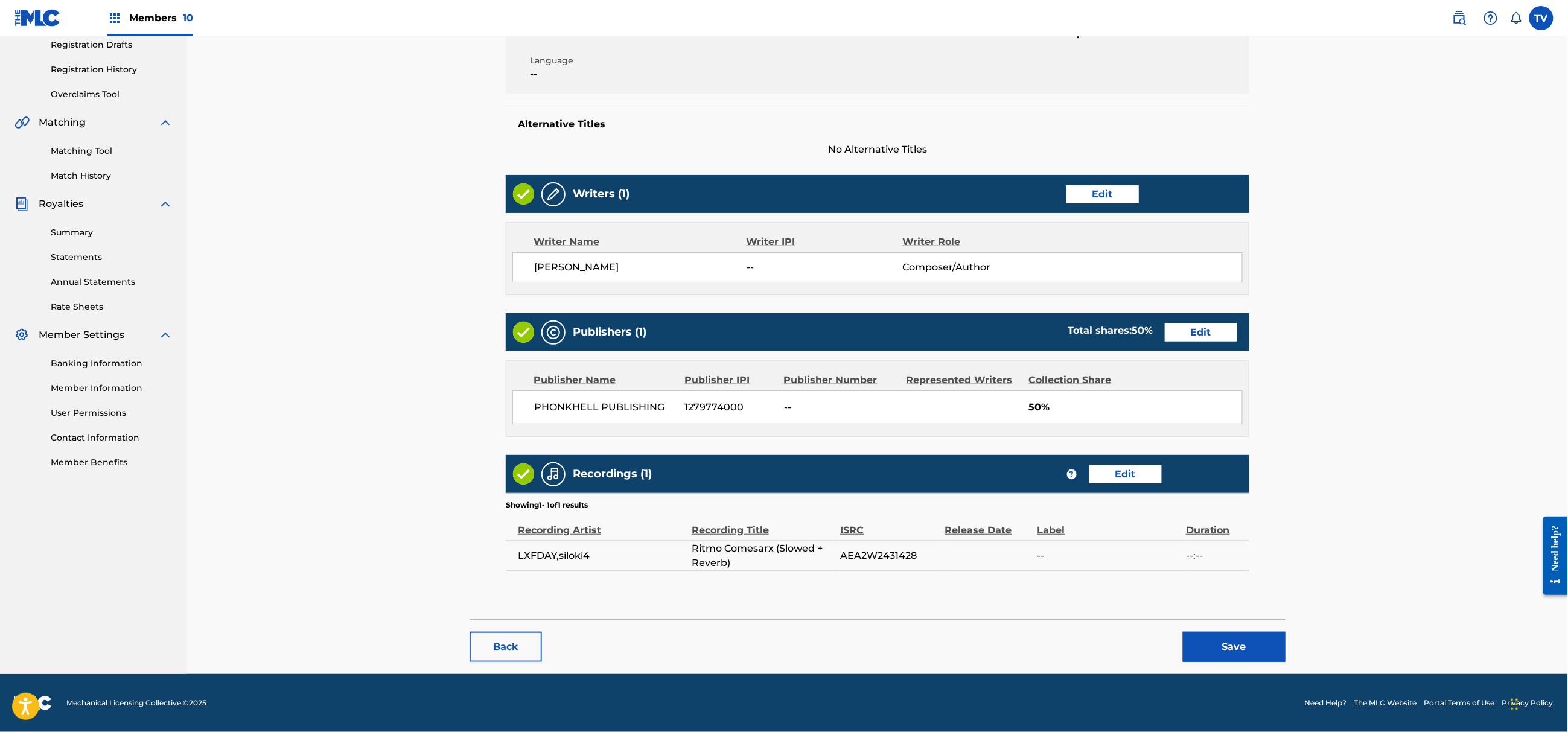
click at [1253, 655] on button "Save" at bounding box center [1234, 647] width 102 height 30
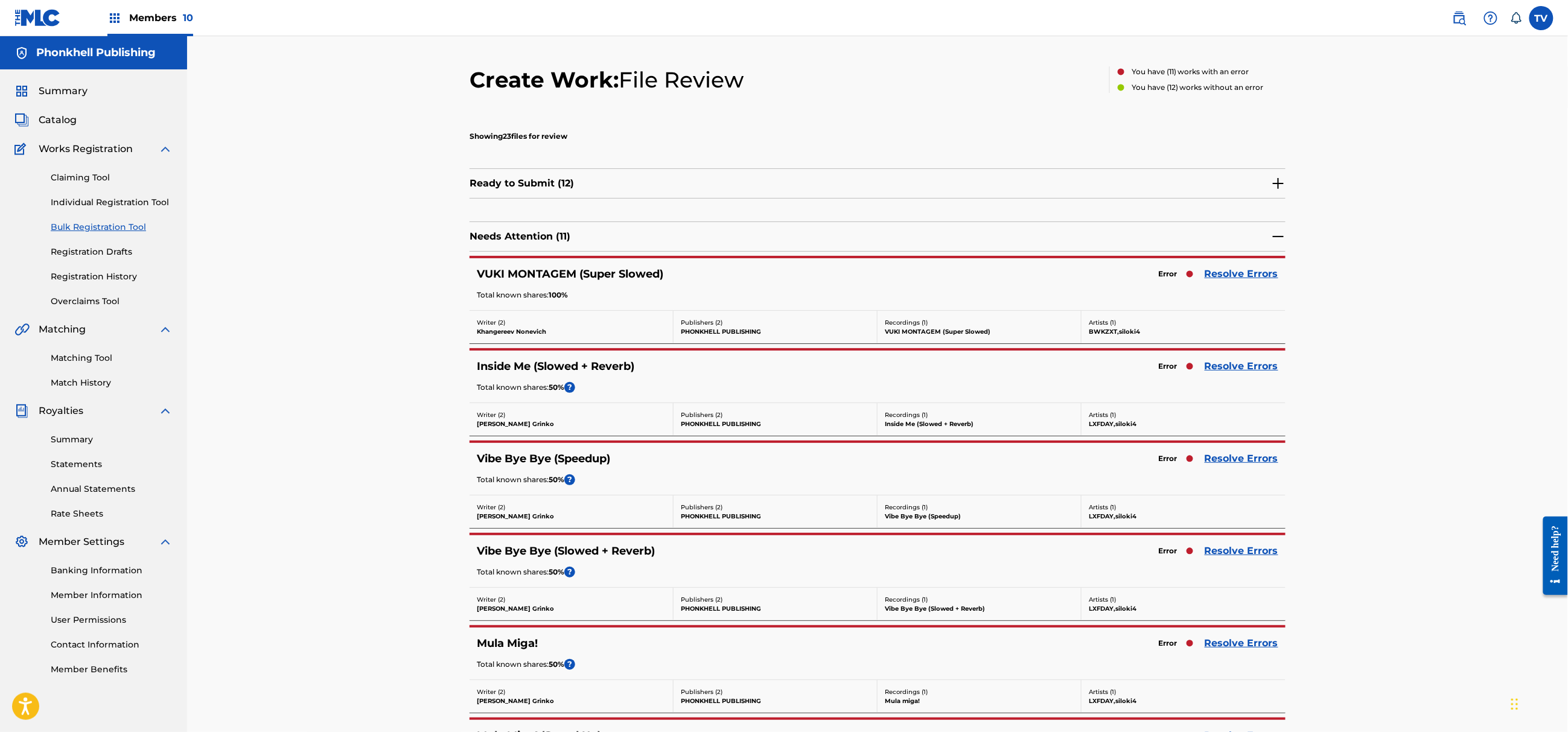
click at [1232, 452] on link "Resolve Errors" at bounding box center [1242, 458] width 73 height 15
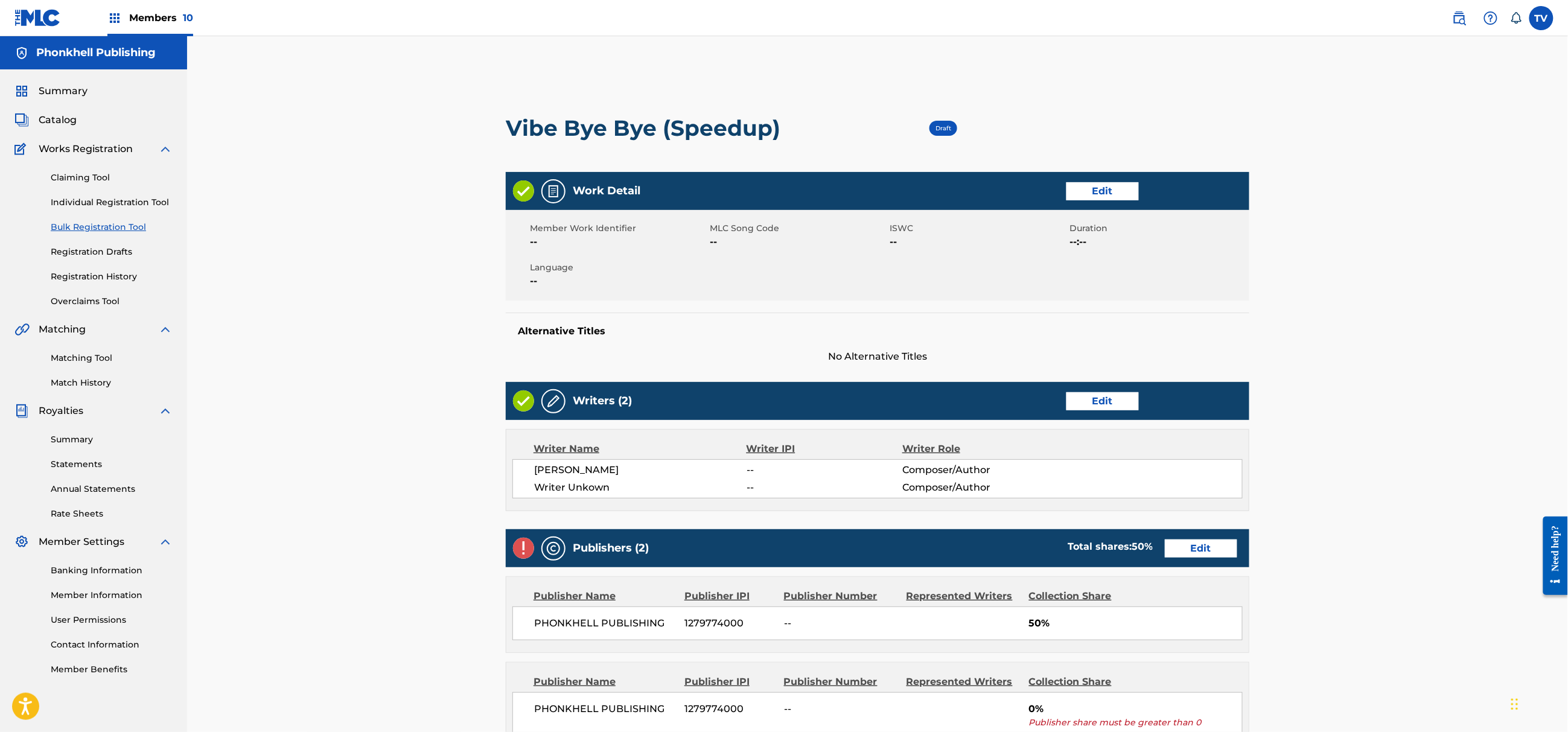
click at [1114, 407] on link "Edit" at bounding box center [1103, 402] width 73 height 18
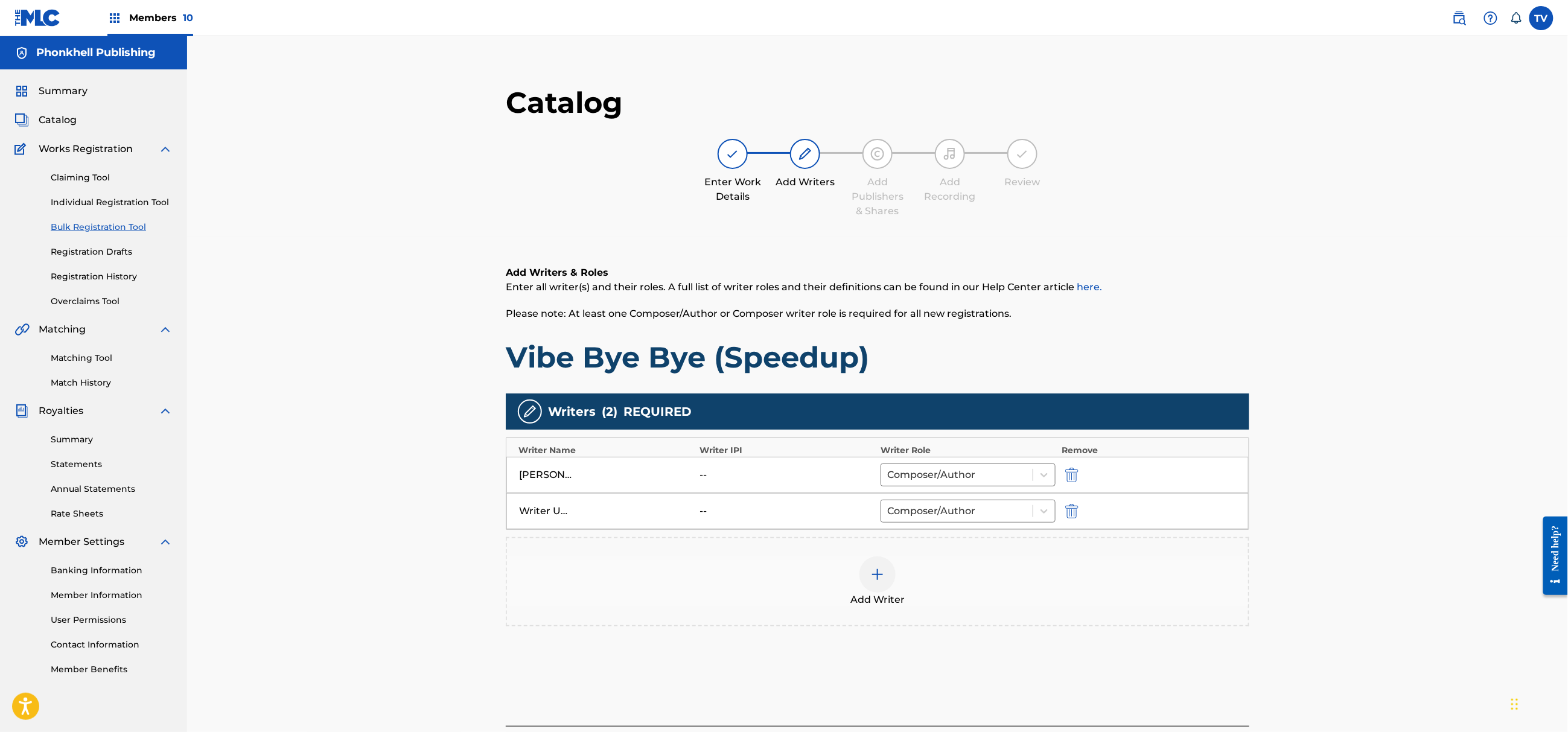
click at [1074, 508] on img "submit" at bounding box center [1071, 511] width 13 height 15
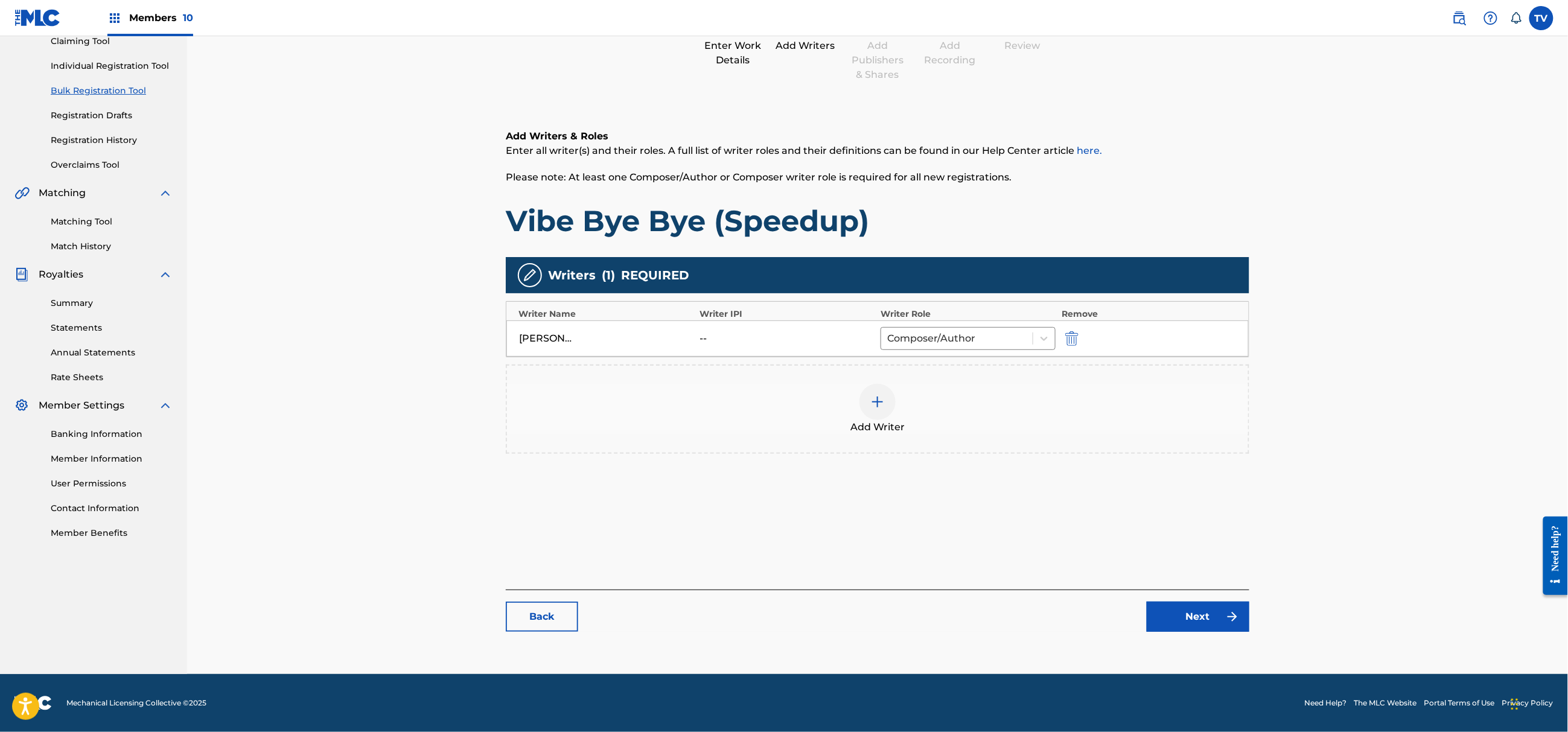
click at [1194, 611] on link "Next" at bounding box center [1198, 616] width 102 height 30
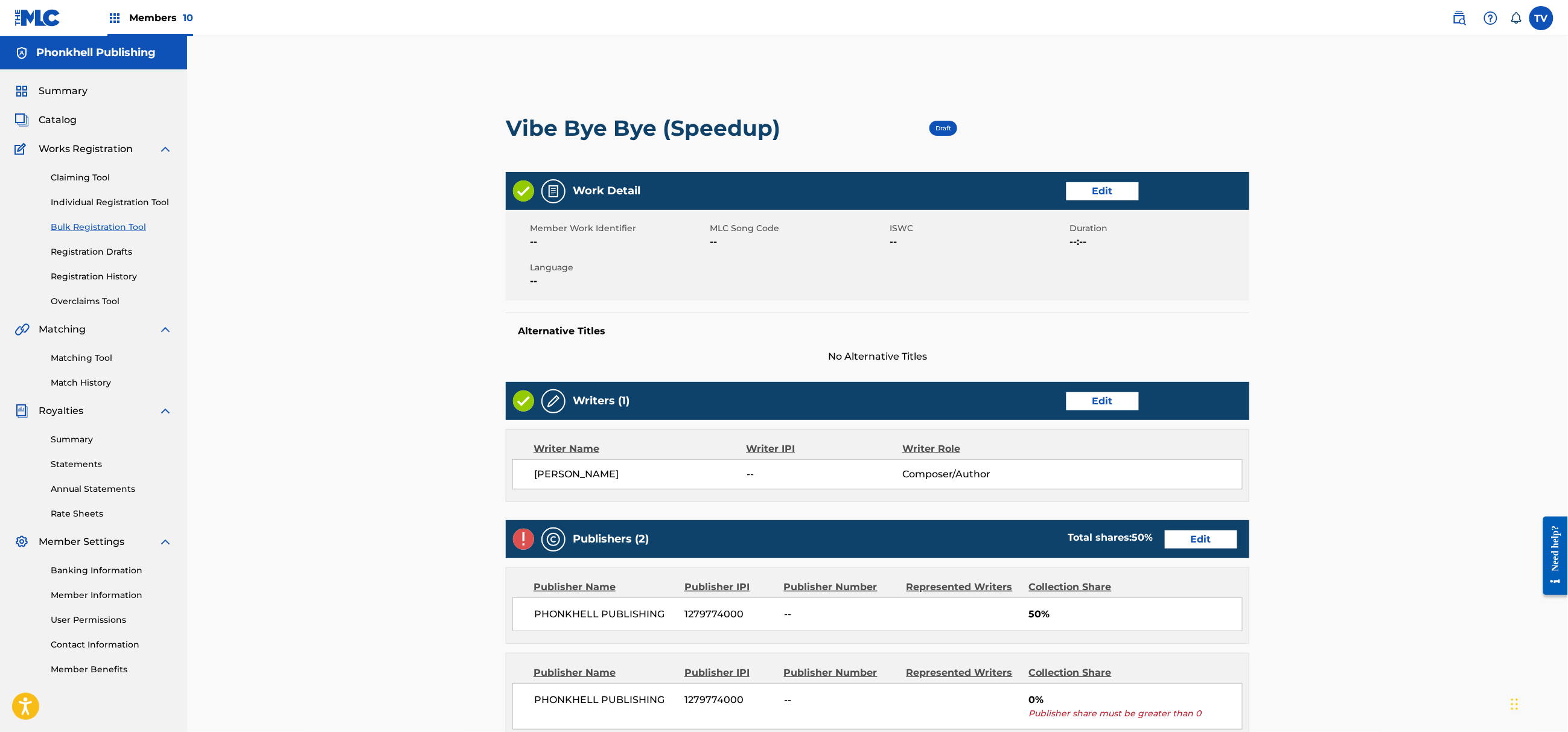
click at [1198, 546] on link "Edit" at bounding box center [1201, 539] width 73 height 18
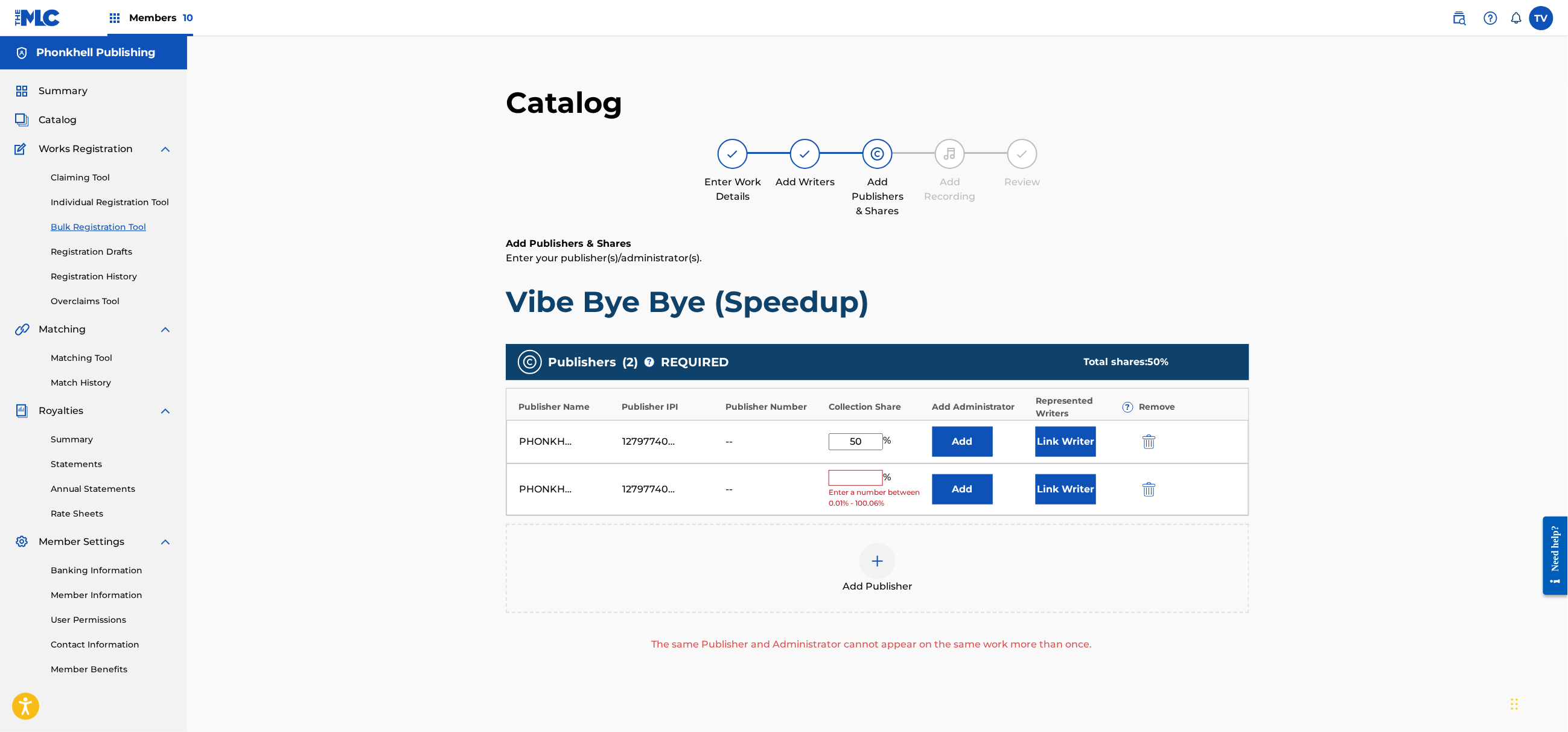
click at [1135, 495] on div "PHONKHELL PUBLISHING 1279774000 -- % Enter a number between 0.01% - 100.06% Add…" at bounding box center [877, 489] width 742 height 52
click at [1140, 498] on div "PHONKHELL PUBLISHING 1279774000 -- % Enter a number between 0.01% - 100.06% Add…" at bounding box center [877, 489] width 742 height 52
click at [1160, 484] on div at bounding box center [1166, 489] width 54 height 14
click at [1144, 488] on img "submit" at bounding box center [1149, 489] width 13 height 15
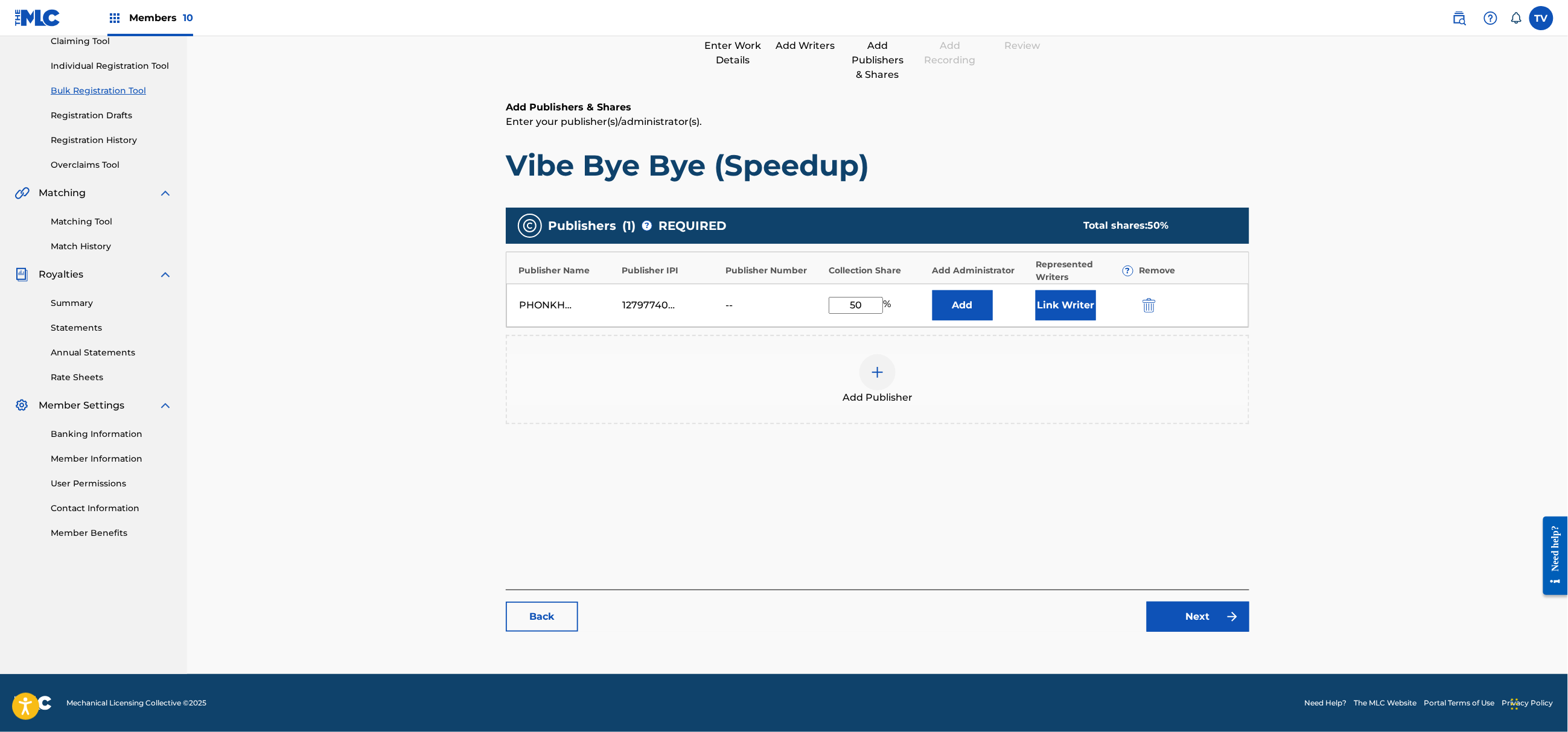
click at [1188, 628] on link "Next" at bounding box center [1198, 616] width 102 height 30
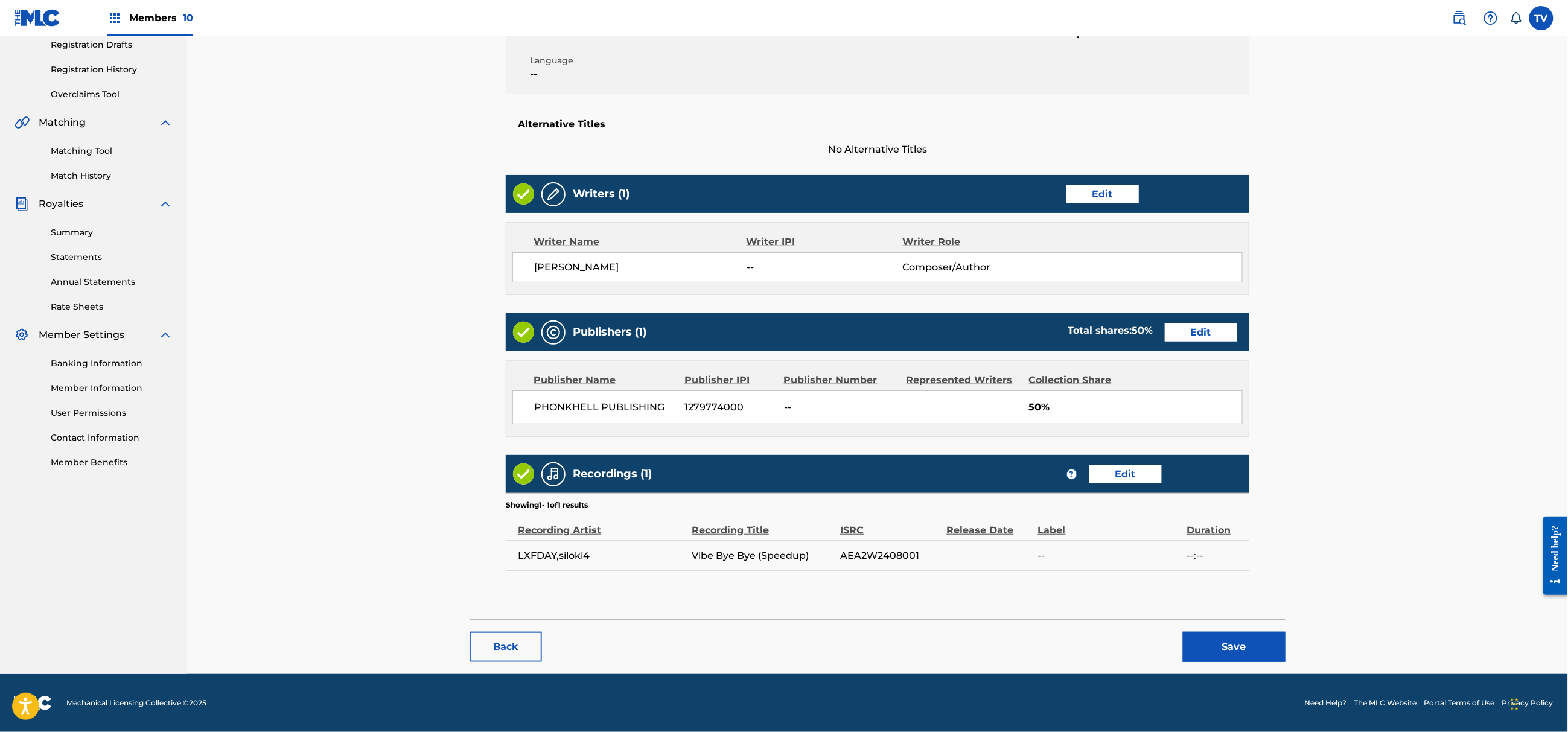
click at [1249, 642] on button "Save" at bounding box center [1234, 647] width 102 height 30
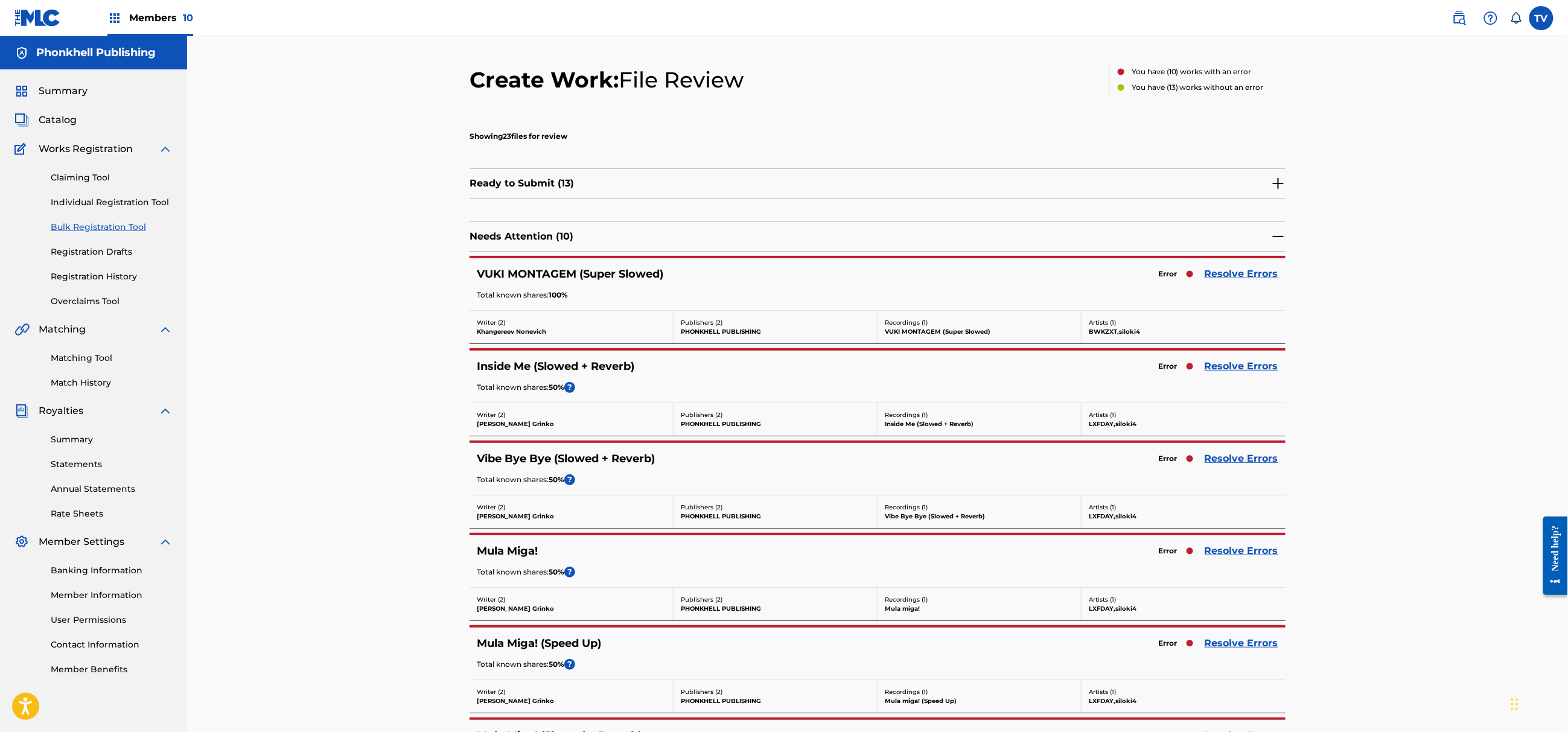
click at [1252, 554] on link "Resolve Errors" at bounding box center [1242, 551] width 73 height 15
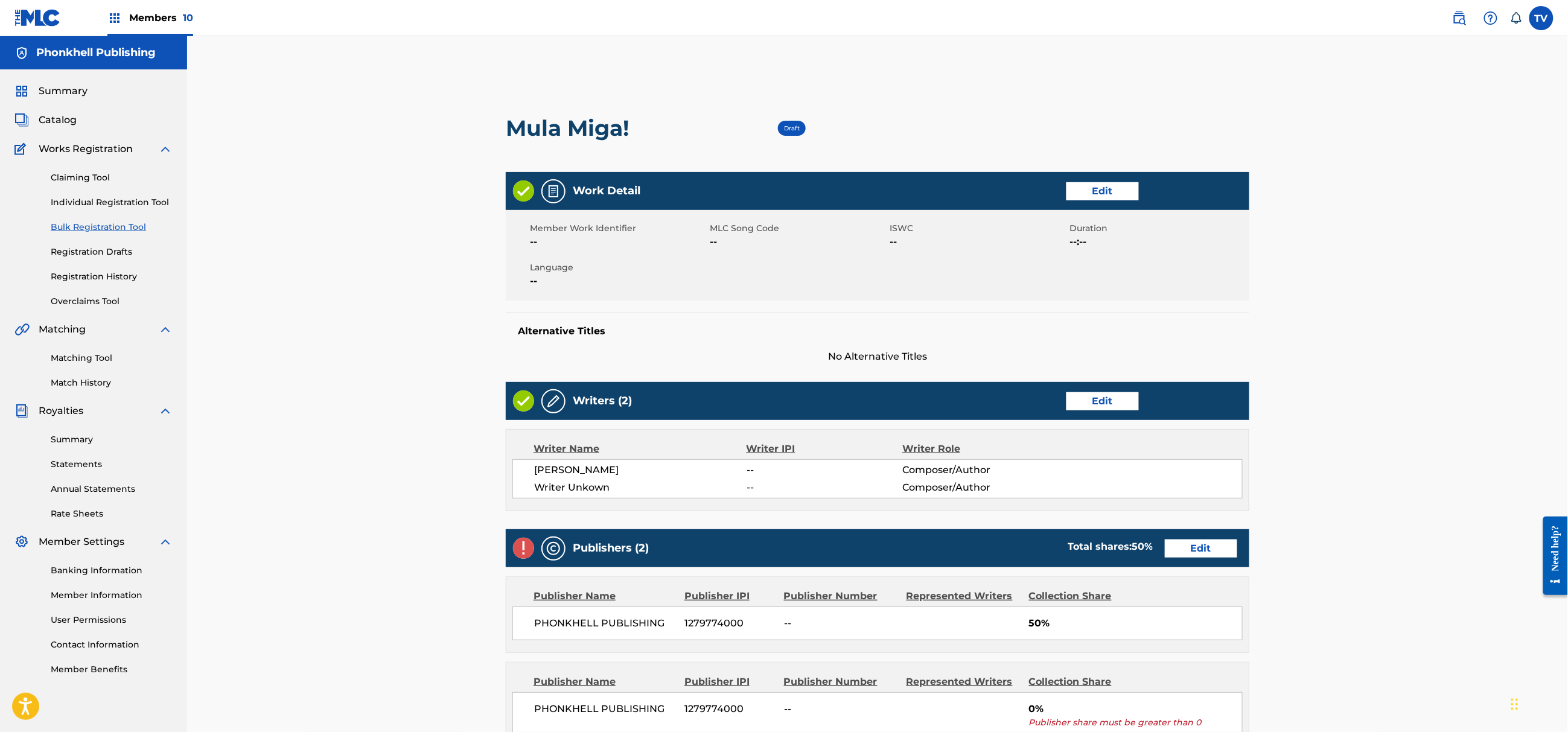
click at [1100, 402] on link "Edit" at bounding box center [1103, 402] width 73 height 18
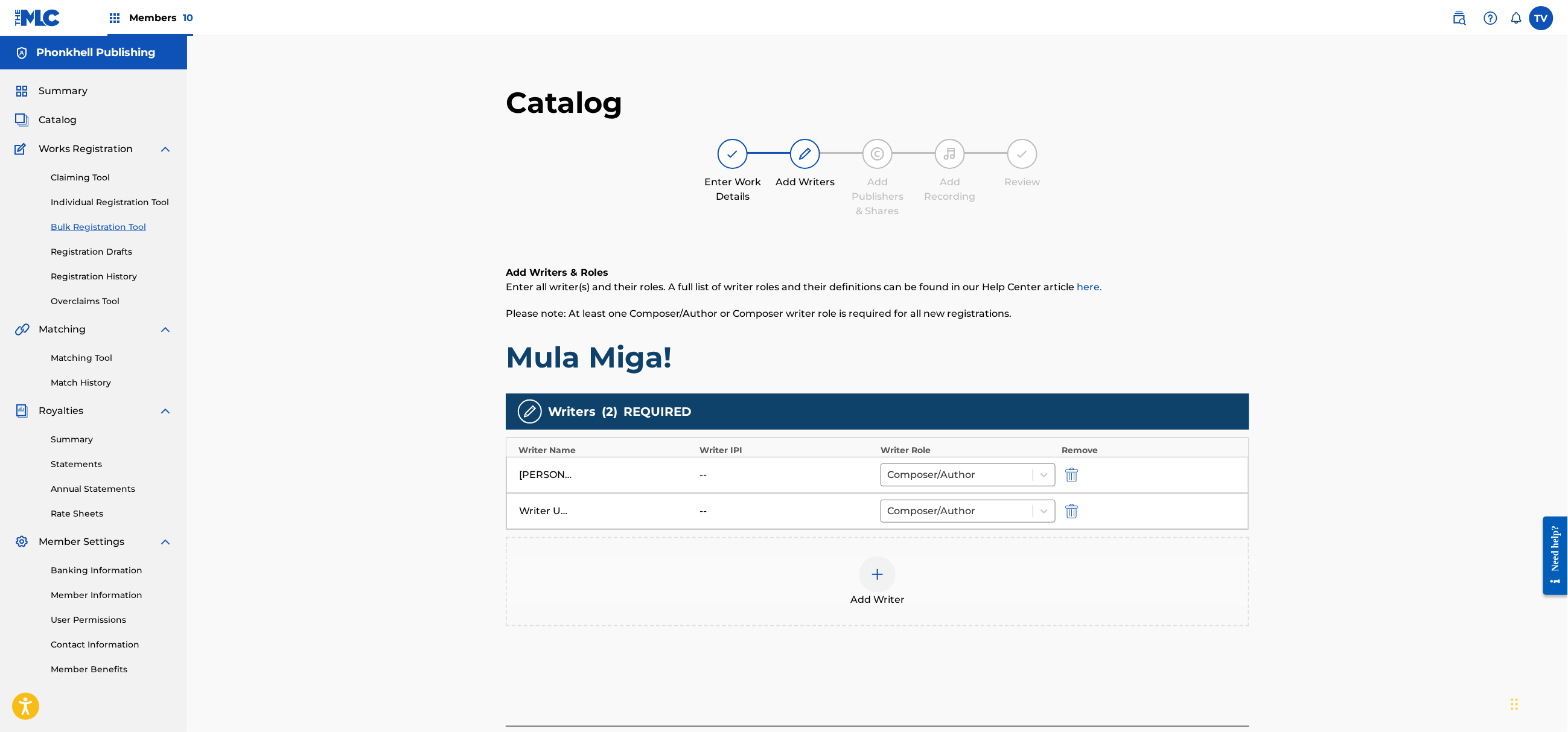
click at [1069, 512] on img "submit" at bounding box center [1071, 511] width 13 height 15
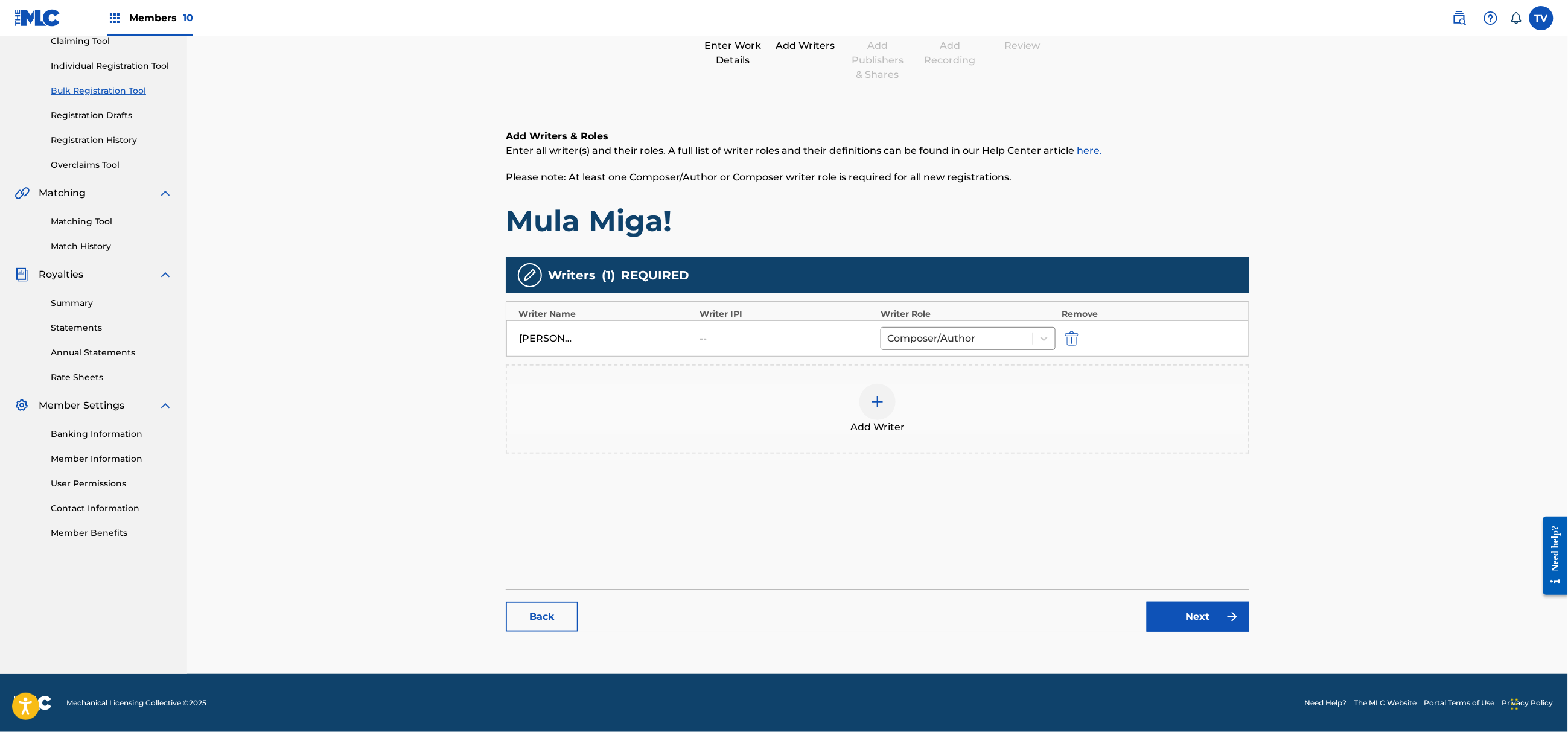
click at [1218, 613] on link "Next" at bounding box center [1198, 616] width 102 height 30
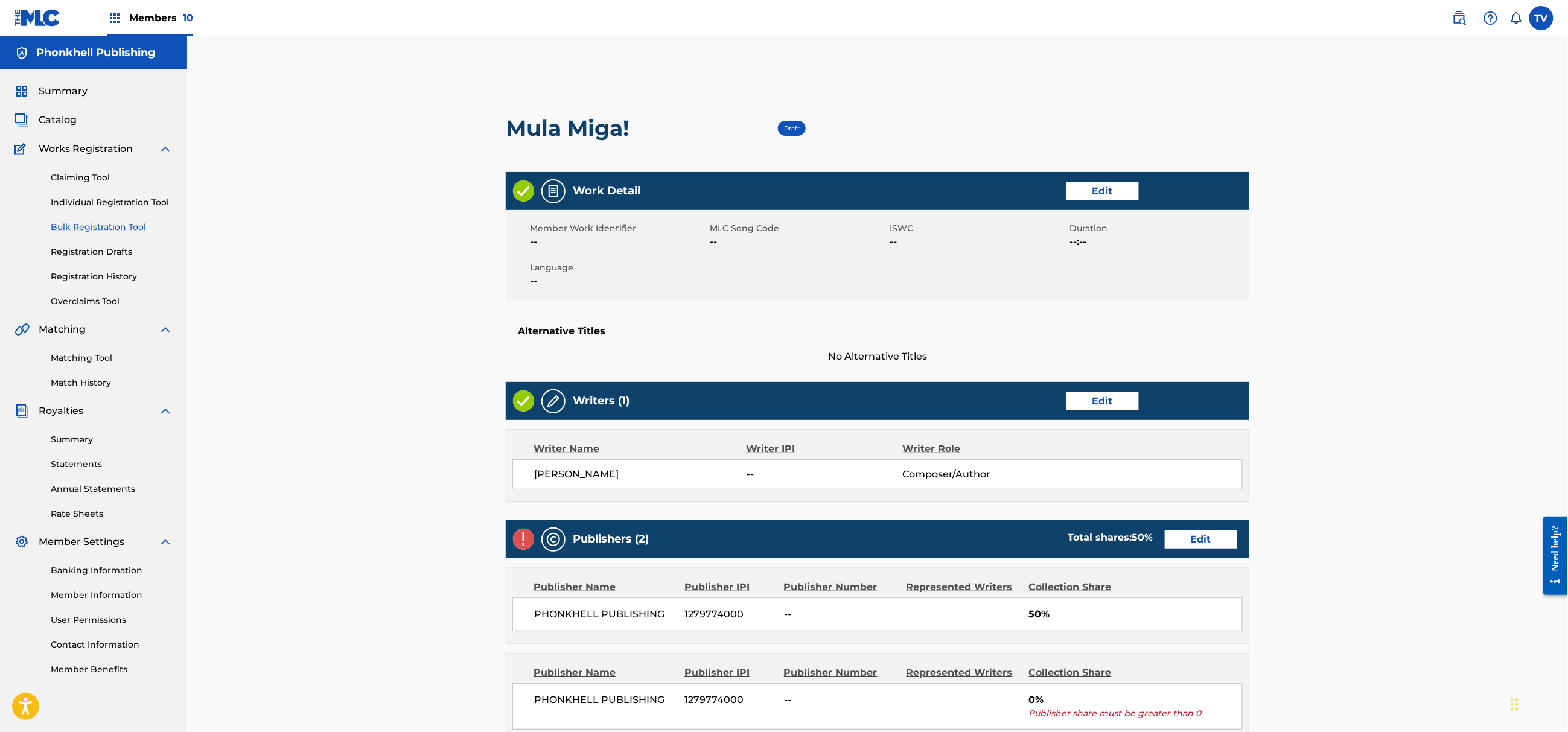
click at [1194, 541] on link "Edit" at bounding box center [1201, 539] width 73 height 18
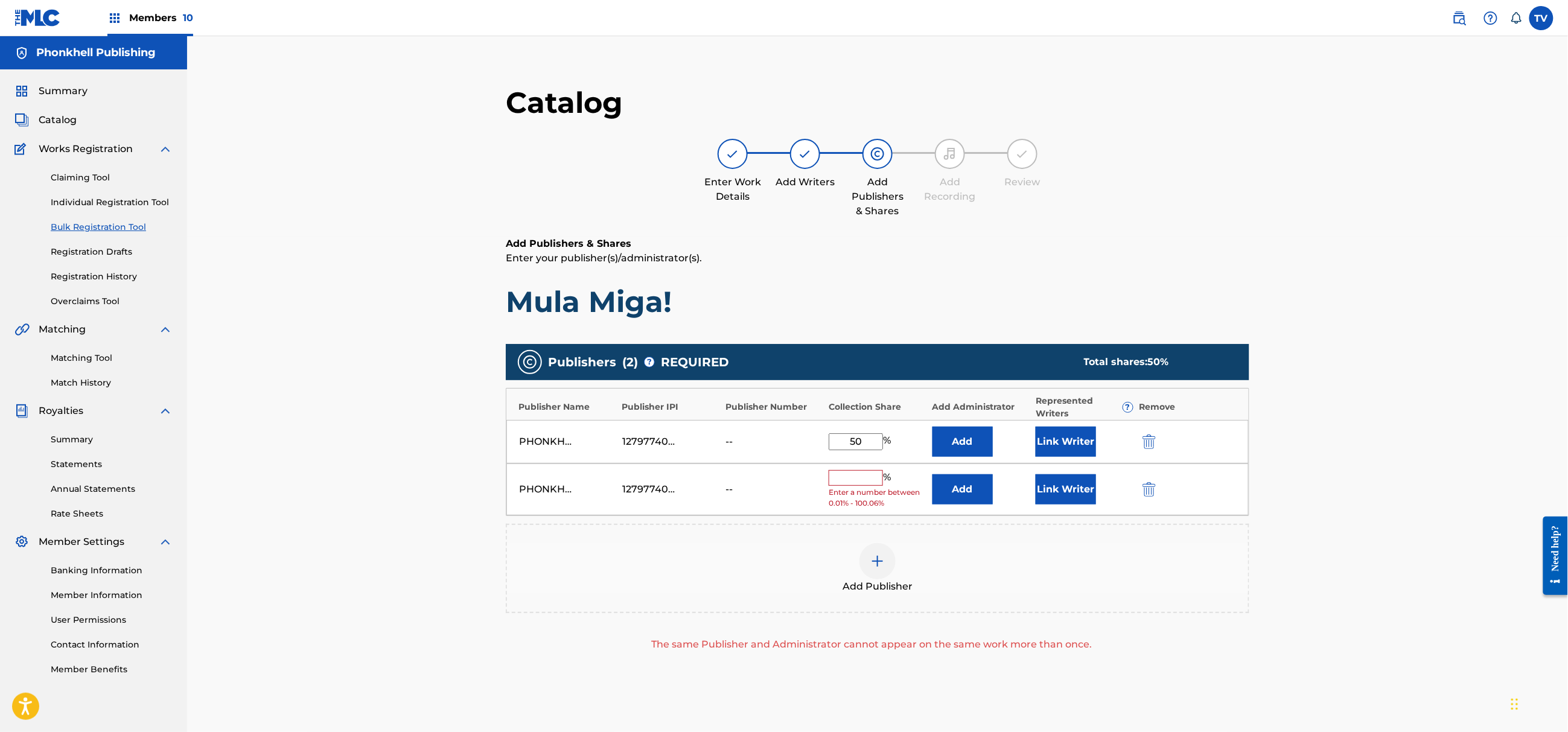
click at [1147, 493] on img "submit" at bounding box center [1149, 489] width 13 height 15
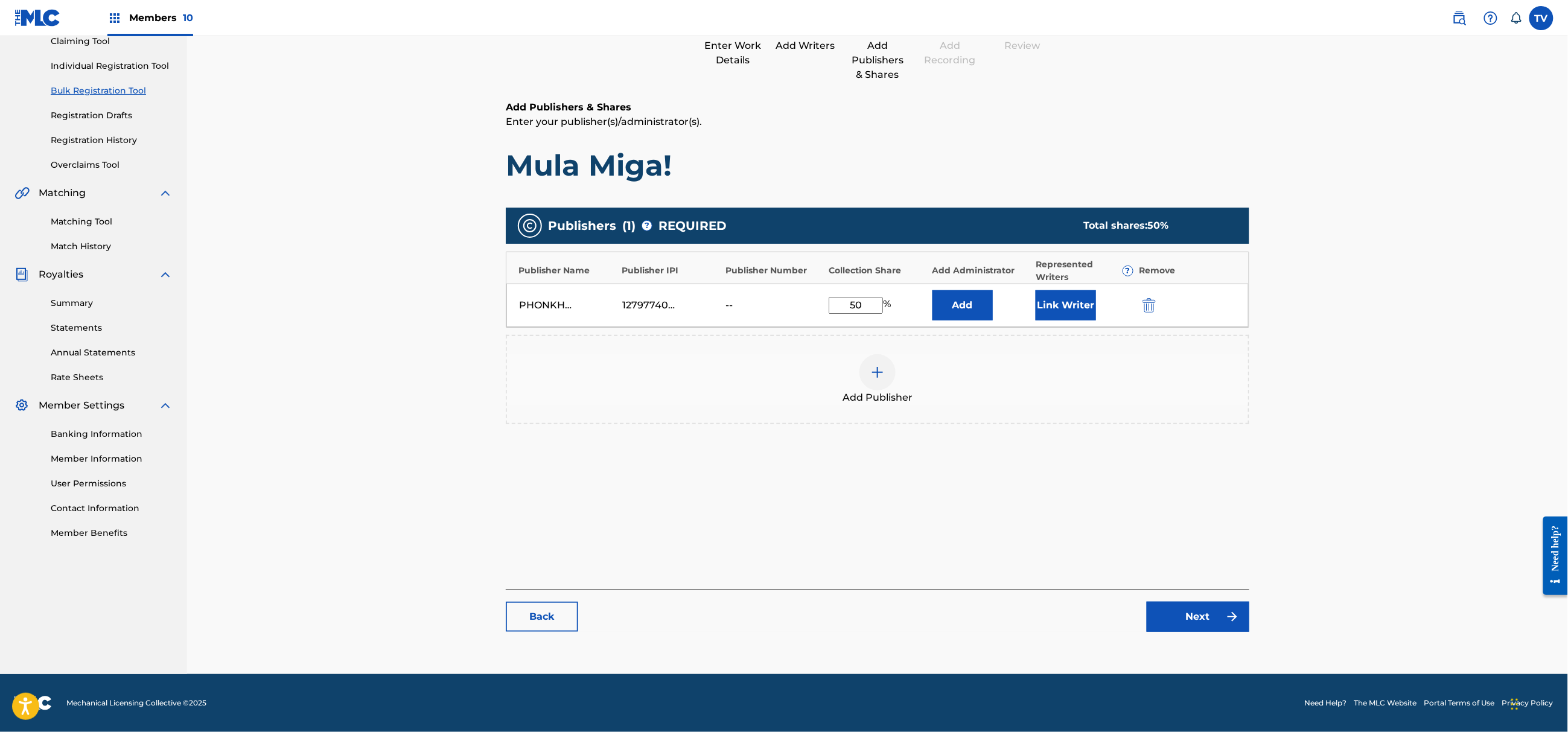
click at [1213, 611] on link "Next" at bounding box center [1198, 616] width 102 height 30
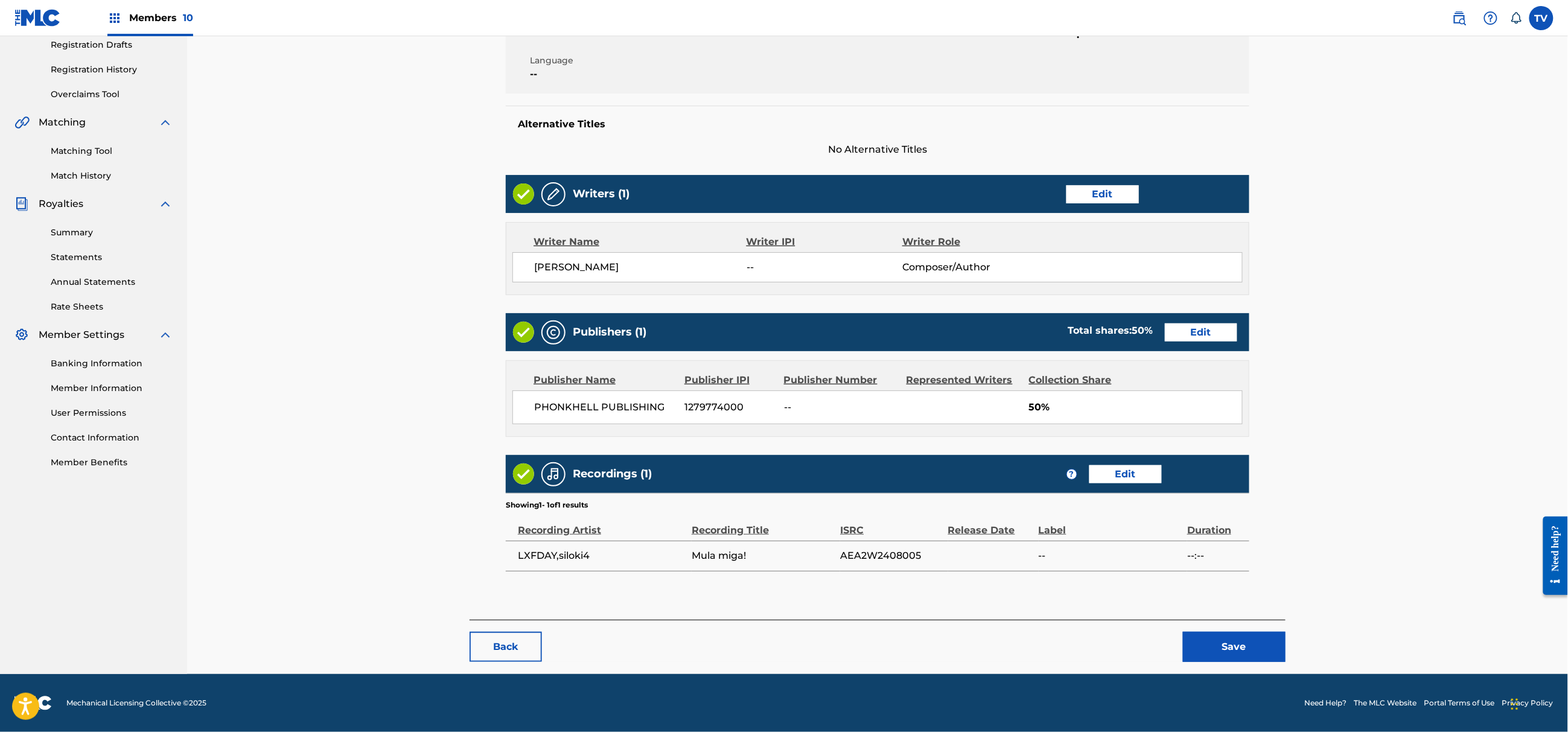
click at [1249, 640] on button "Save" at bounding box center [1234, 647] width 102 height 30
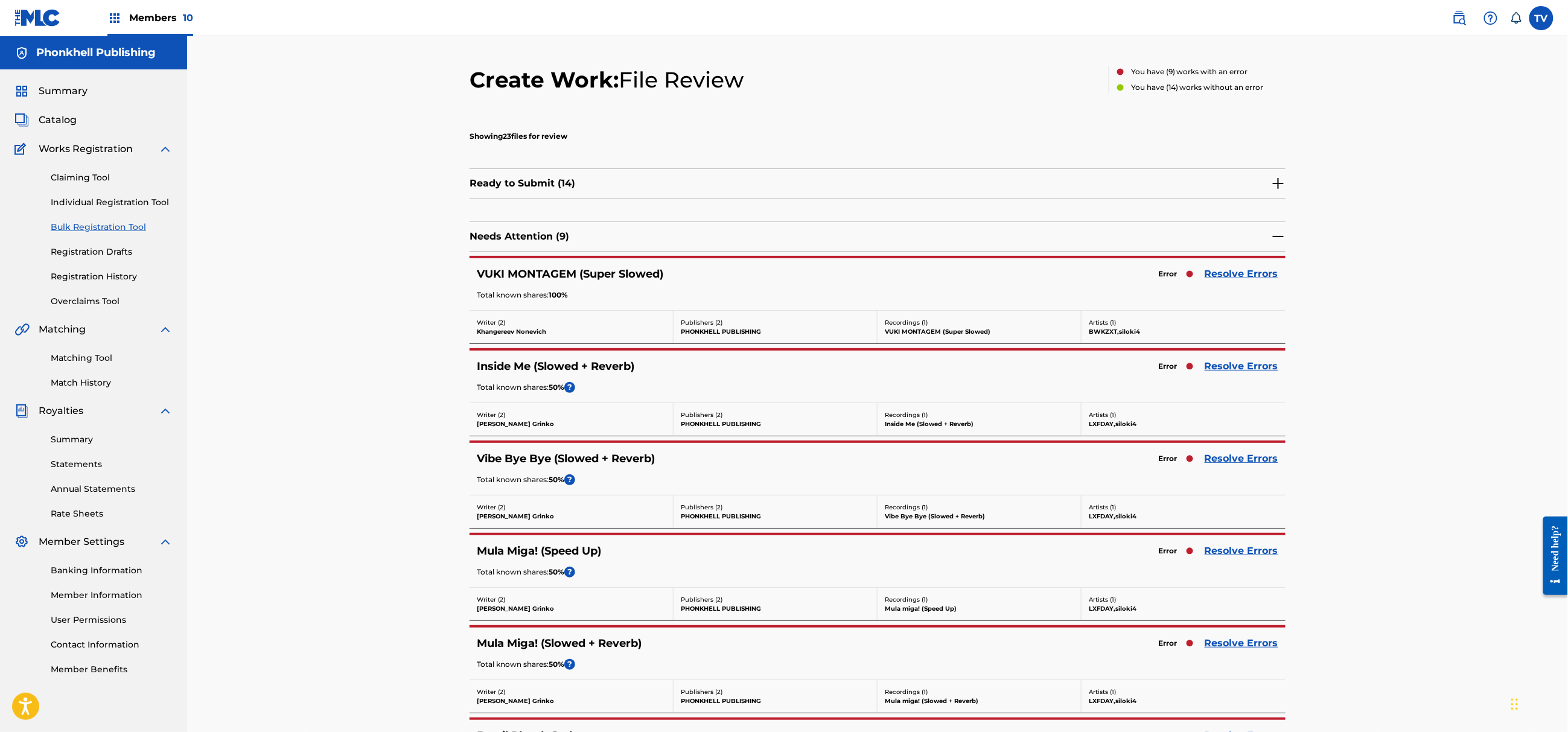
click at [1220, 367] on link "Resolve Errors" at bounding box center [1242, 366] width 73 height 15
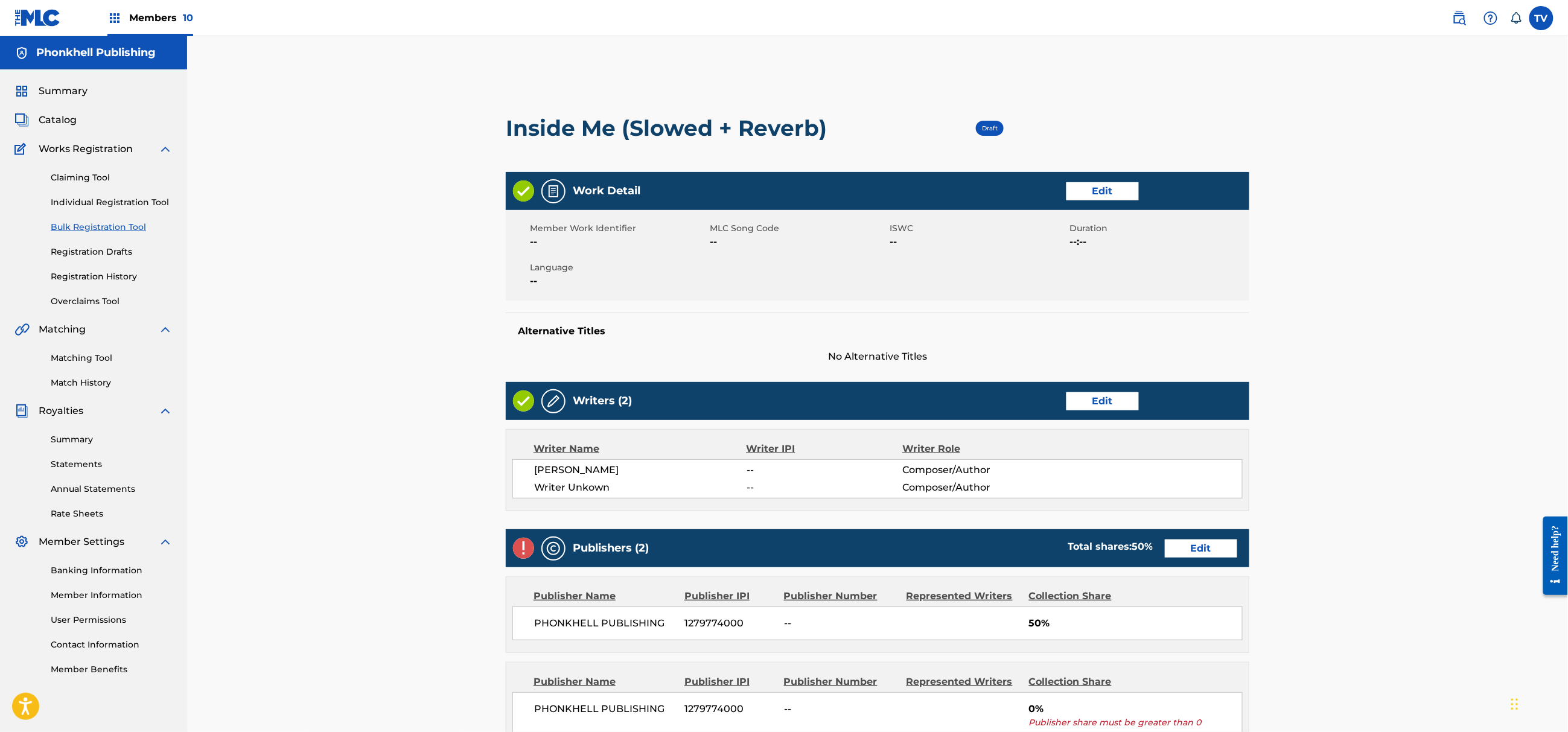
click at [1087, 402] on link "Edit" at bounding box center [1103, 402] width 73 height 18
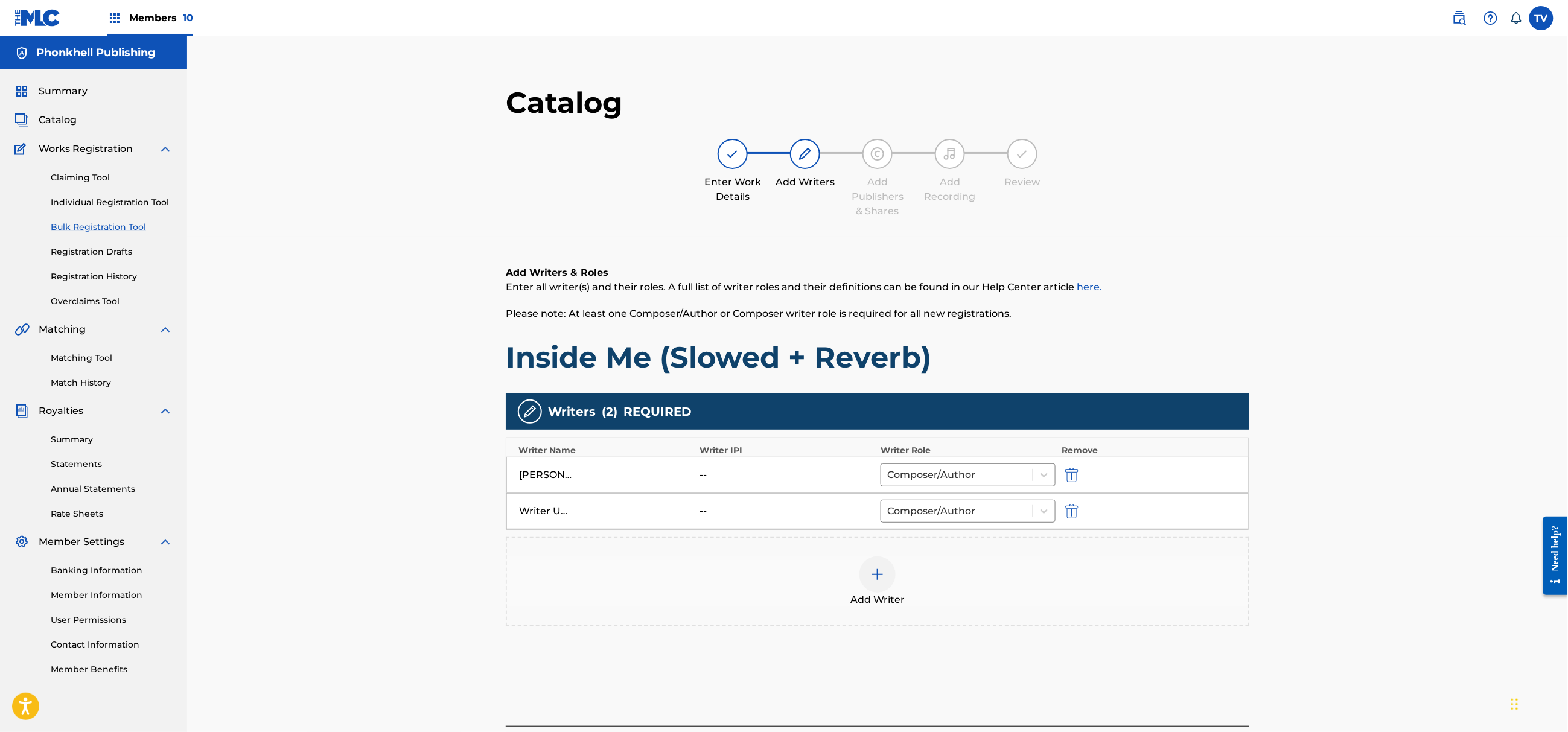
click at [1071, 514] on img "submit" at bounding box center [1071, 511] width 13 height 15
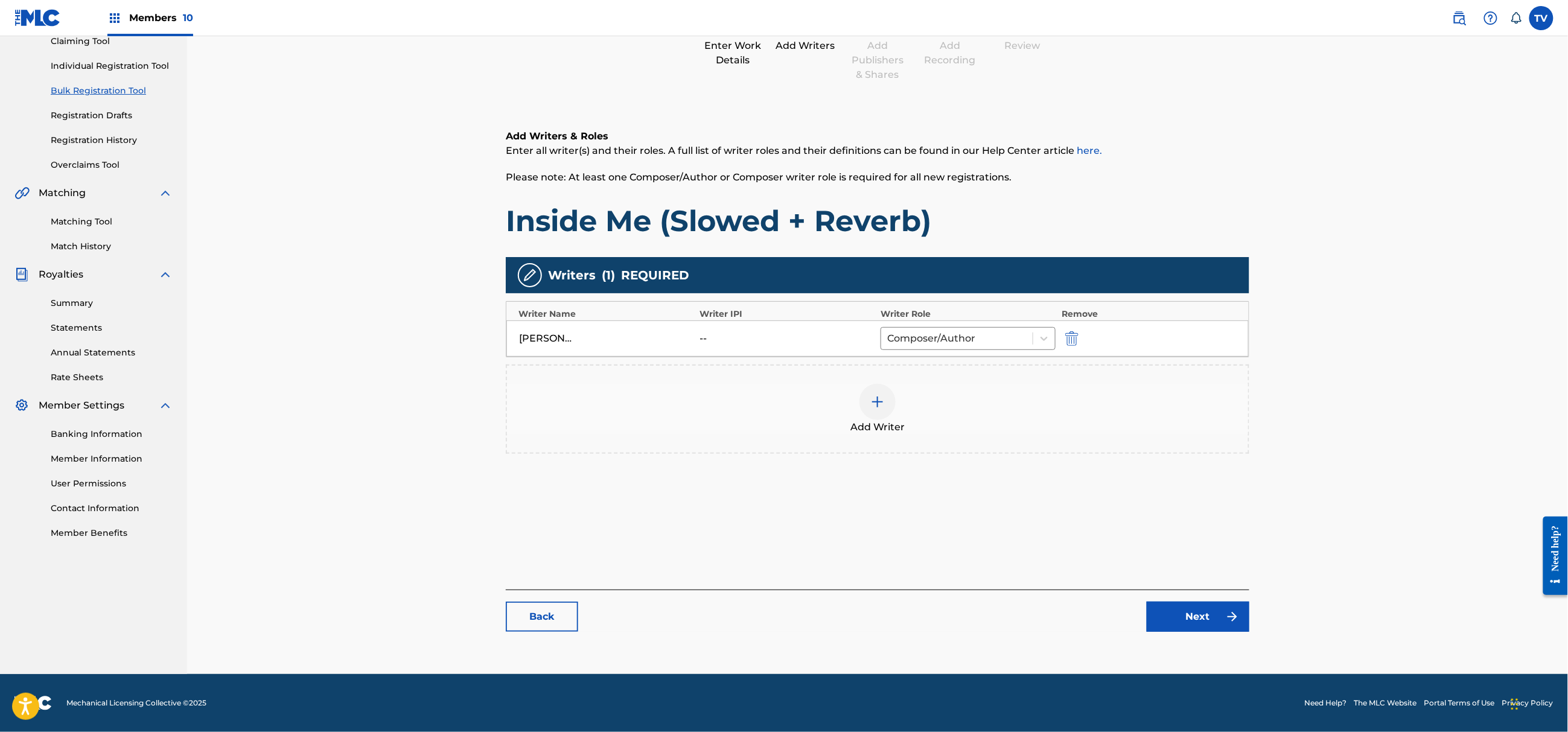
click at [1191, 623] on link "Next" at bounding box center [1198, 616] width 102 height 30
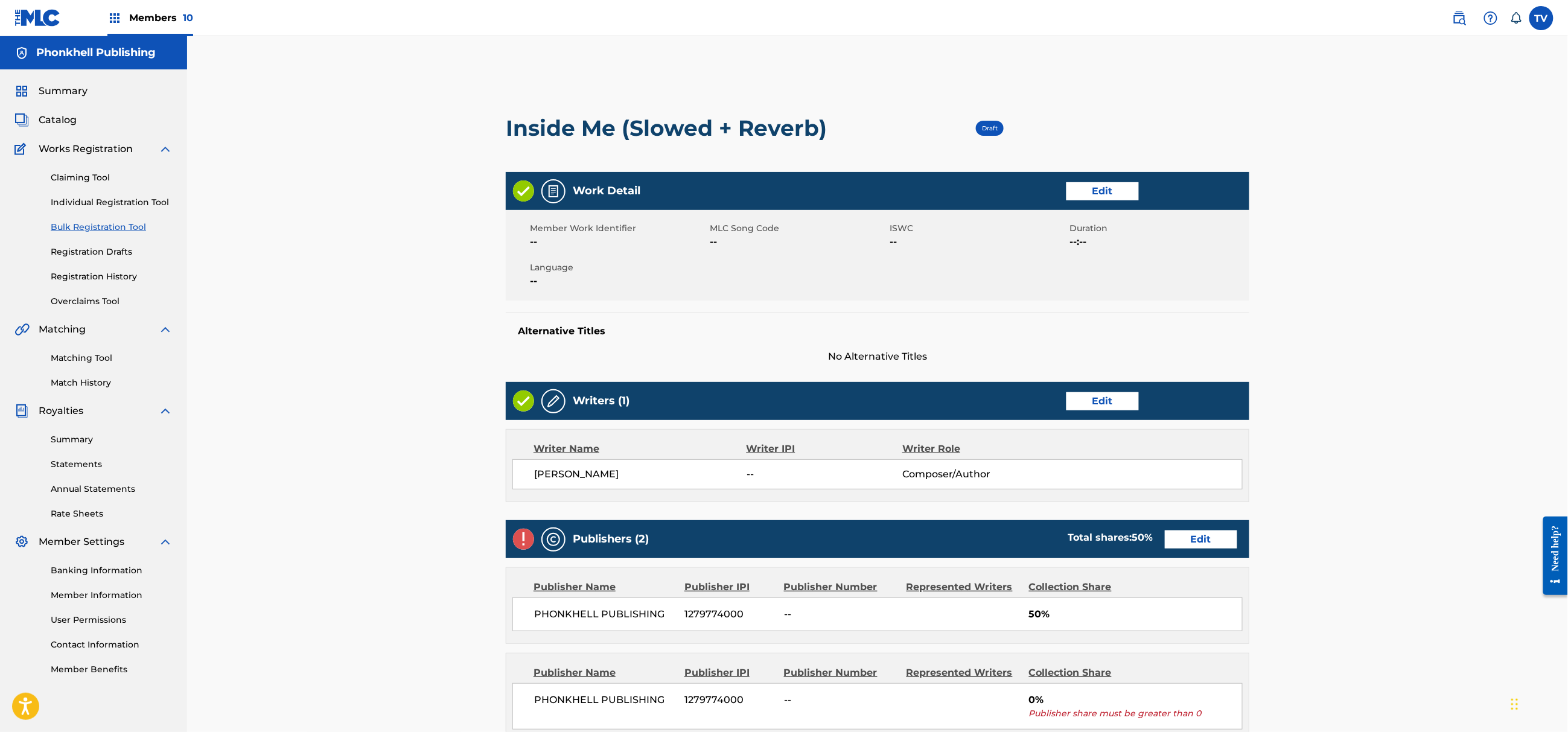
click at [1198, 546] on link "Edit" at bounding box center [1201, 539] width 73 height 18
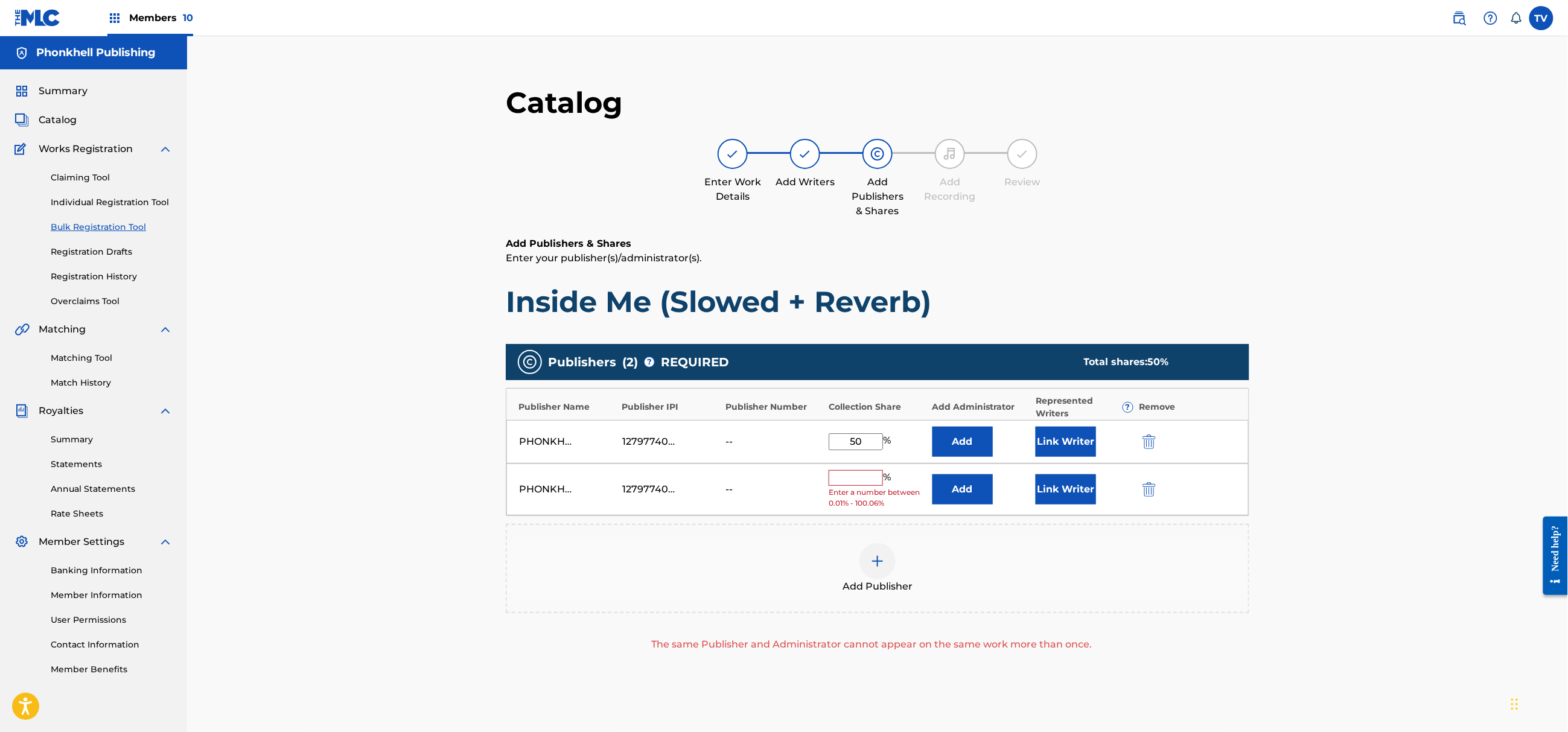
click at [1148, 492] on img "submit" at bounding box center [1149, 489] width 13 height 15
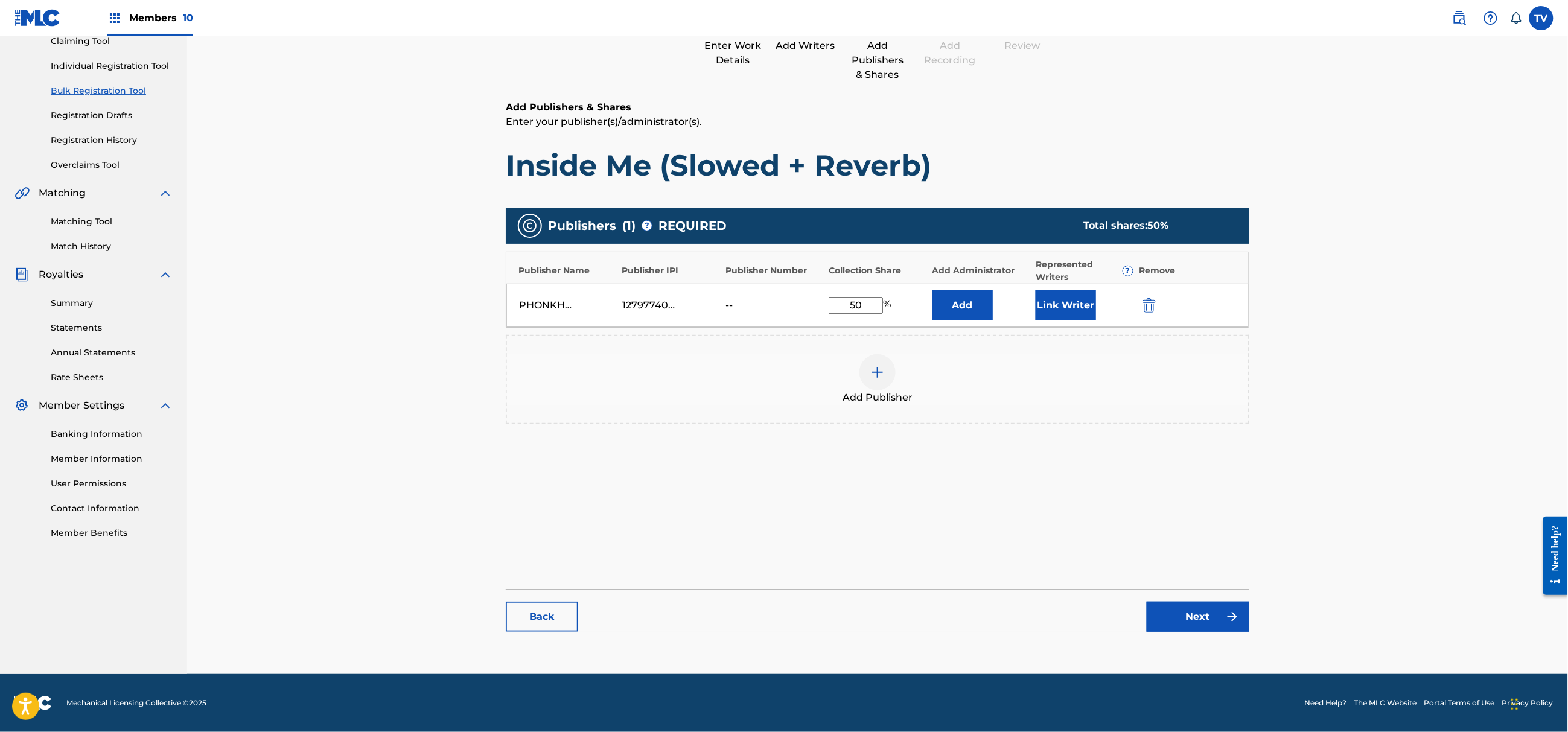
click at [1210, 632] on div "Catalog Enter Work Details Add Writers Add Publishers & Shares Add Recording Re…" at bounding box center [877, 296] width 744 height 695
click at [1211, 612] on link "Next" at bounding box center [1198, 616] width 102 height 30
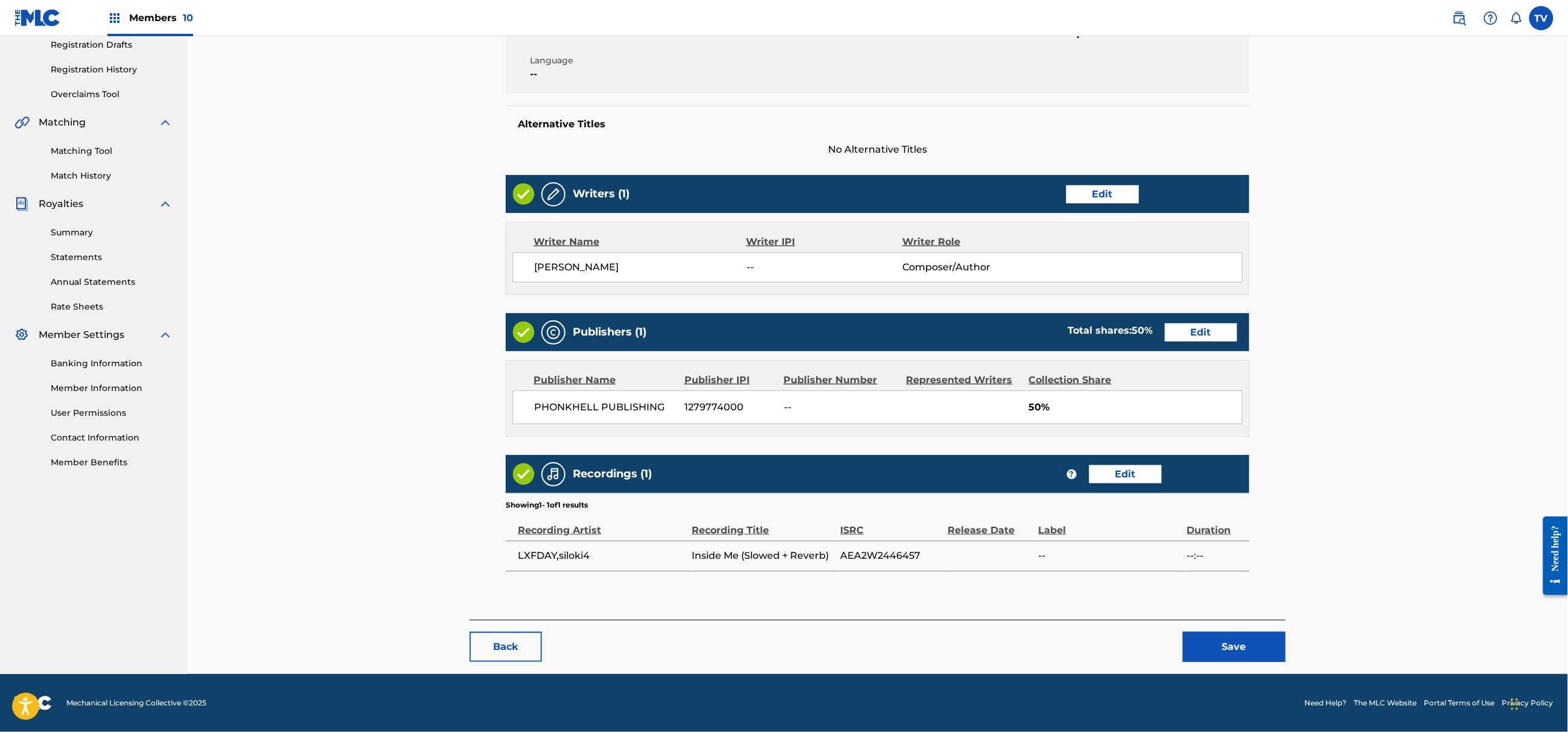
click at [1218, 652] on button "Save" at bounding box center [1234, 647] width 102 height 30
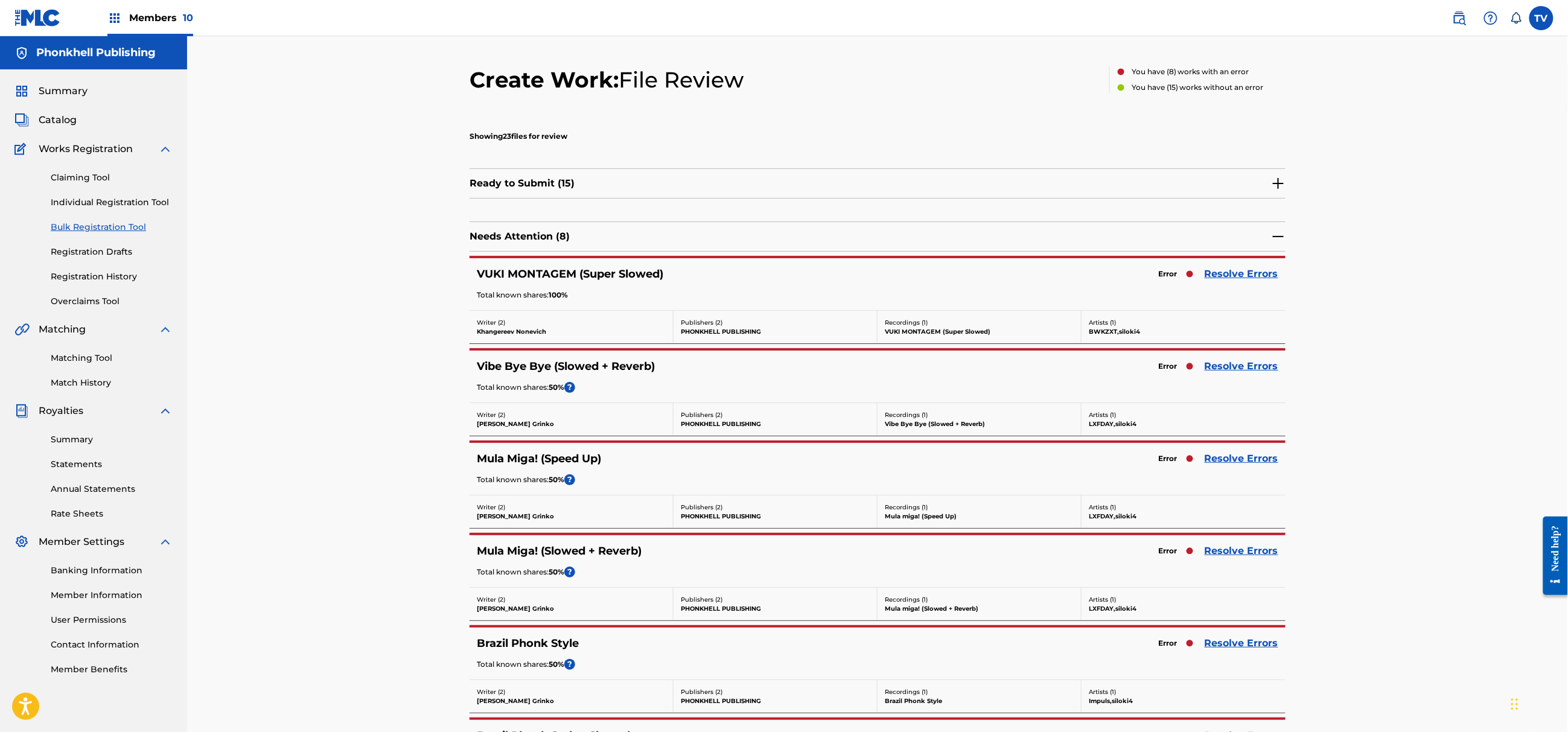
click at [1231, 460] on link "Resolve Errors" at bounding box center [1242, 458] width 73 height 15
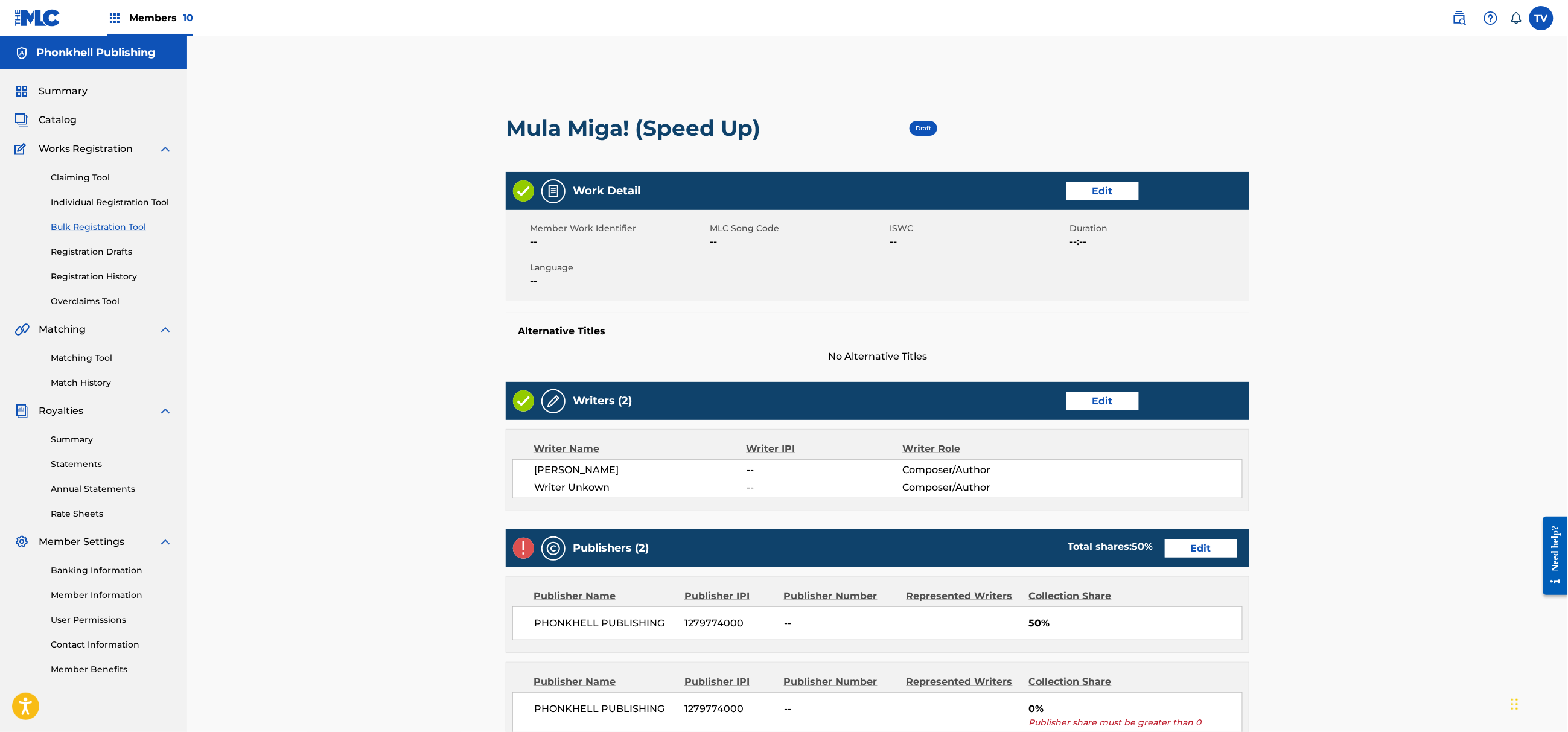
click at [1110, 409] on link "Edit" at bounding box center [1103, 402] width 73 height 18
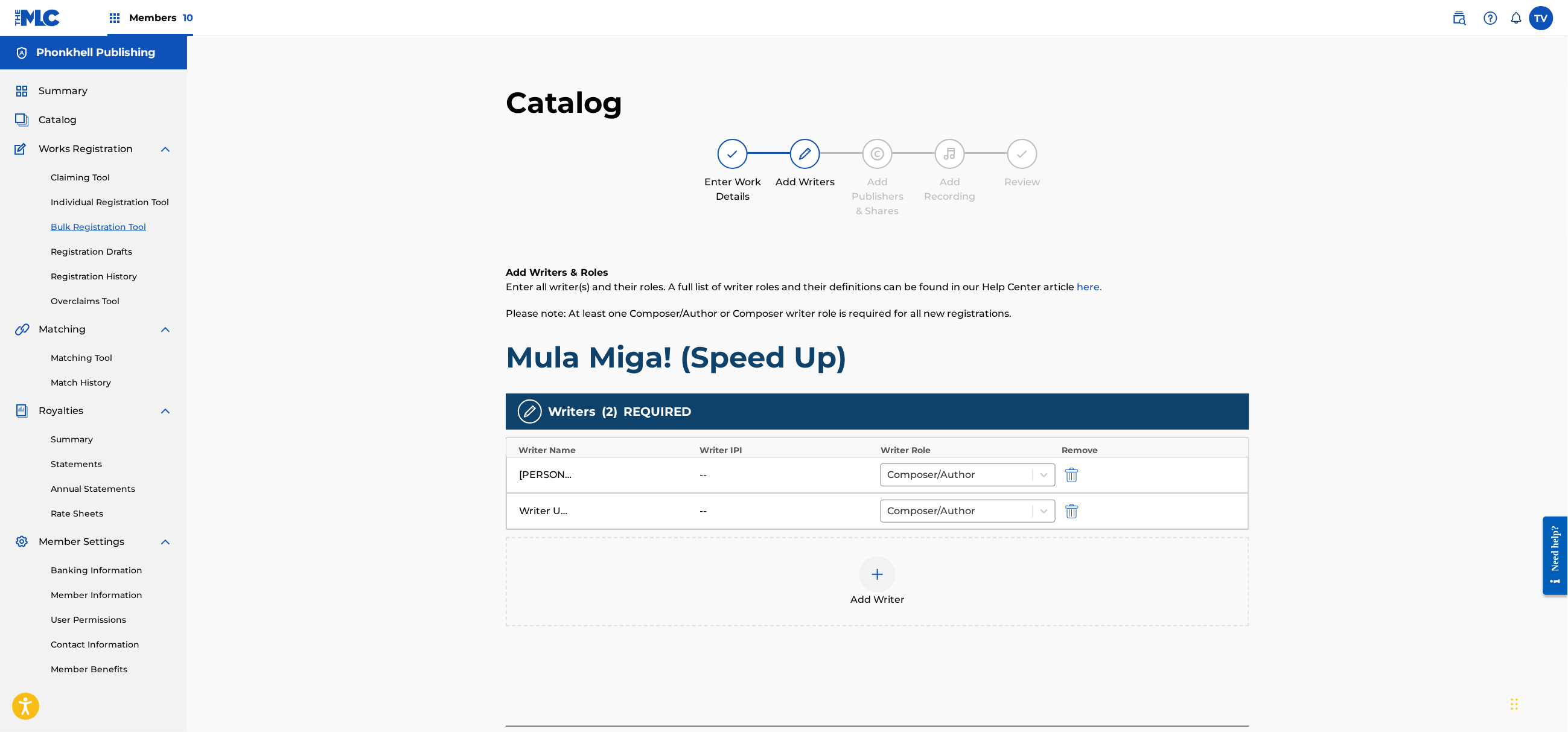
click at [1070, 505] on img "submit" at bounding box center [1071, 511] width 13 height 15
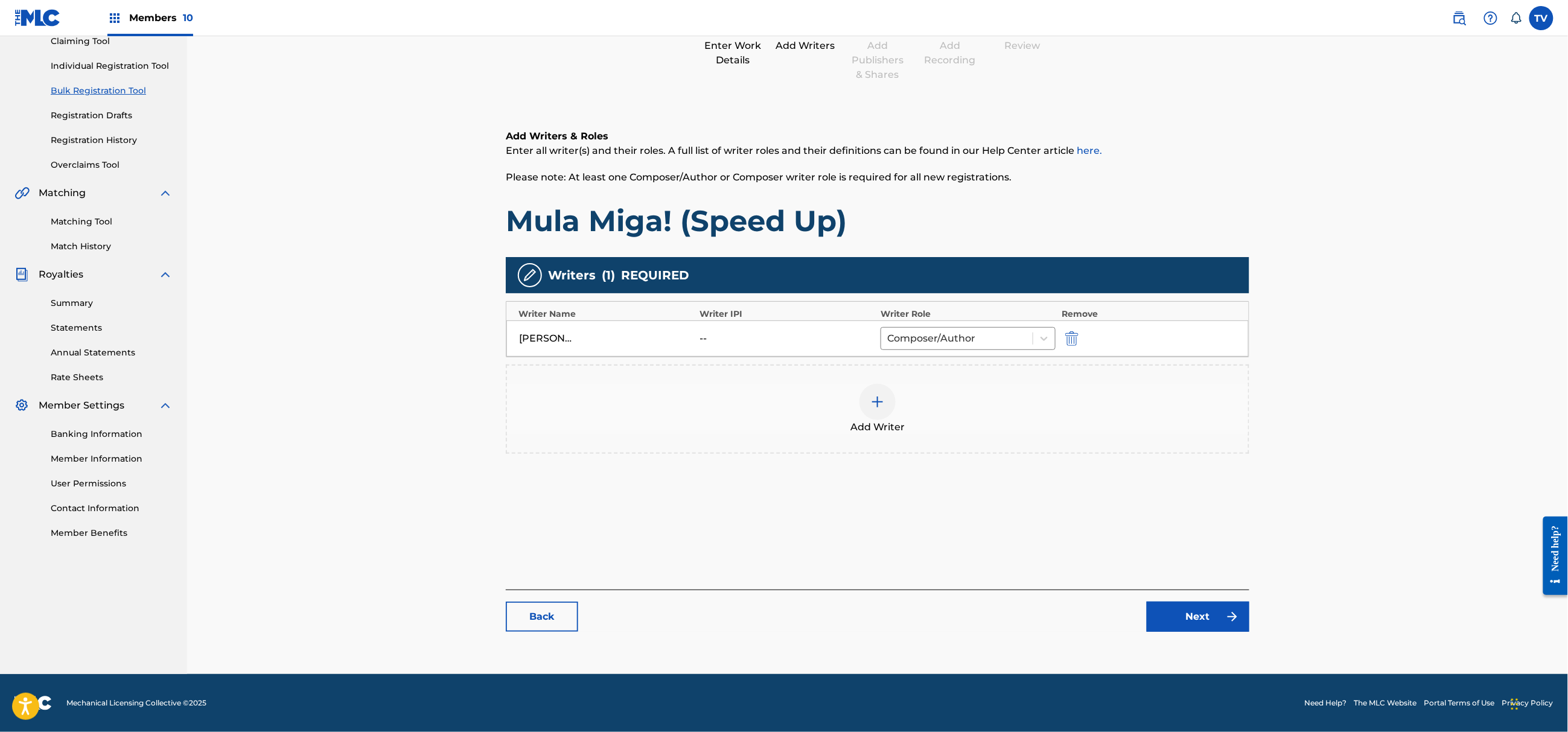
click at [1211, 609] on link "Next" at bounding box center [1198, 616] width 102 height 30
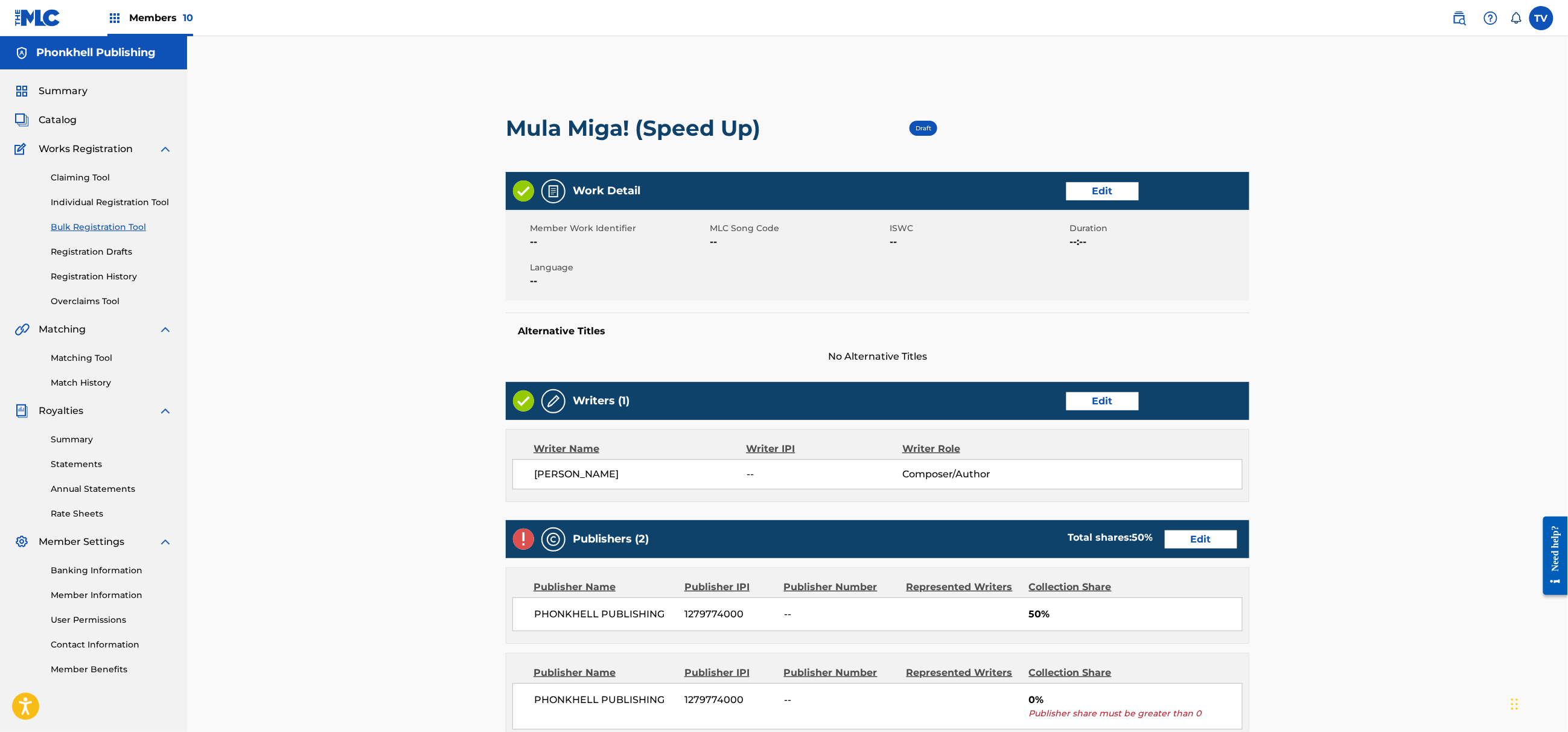
click at [1203, 541] on link "Edit" at bounding box center [1201, 539] width 73 height 18
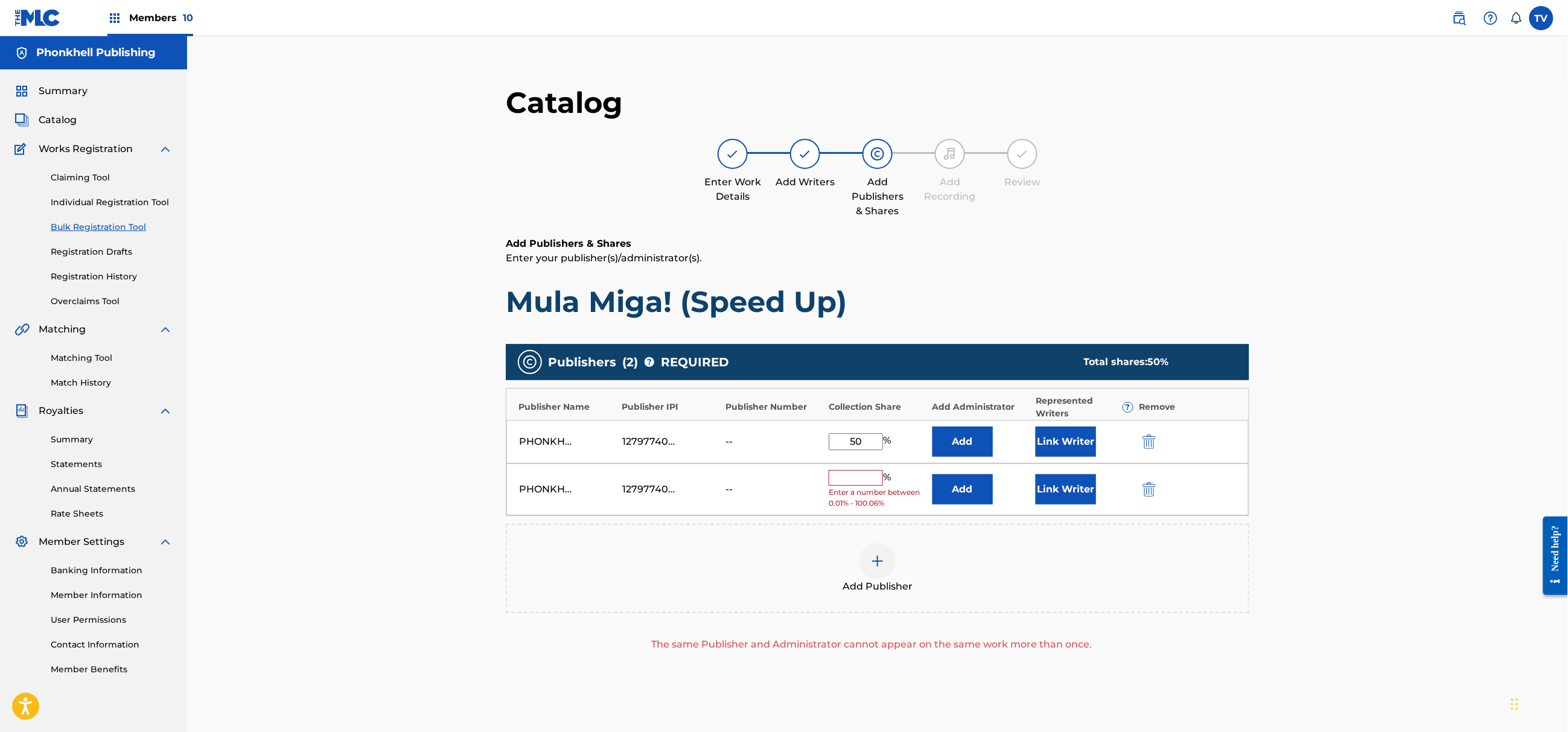
click at [1136, 475] on div "PHONKHELL PUBLISHING 1279774000 -- % Enter a number between 0.01% - 100.06% Add…" at bounding box center [877, 489] width 742 height 52
click at [1148, 490] on img "submit" at bounding box center [1149, 489] width 13 height 15
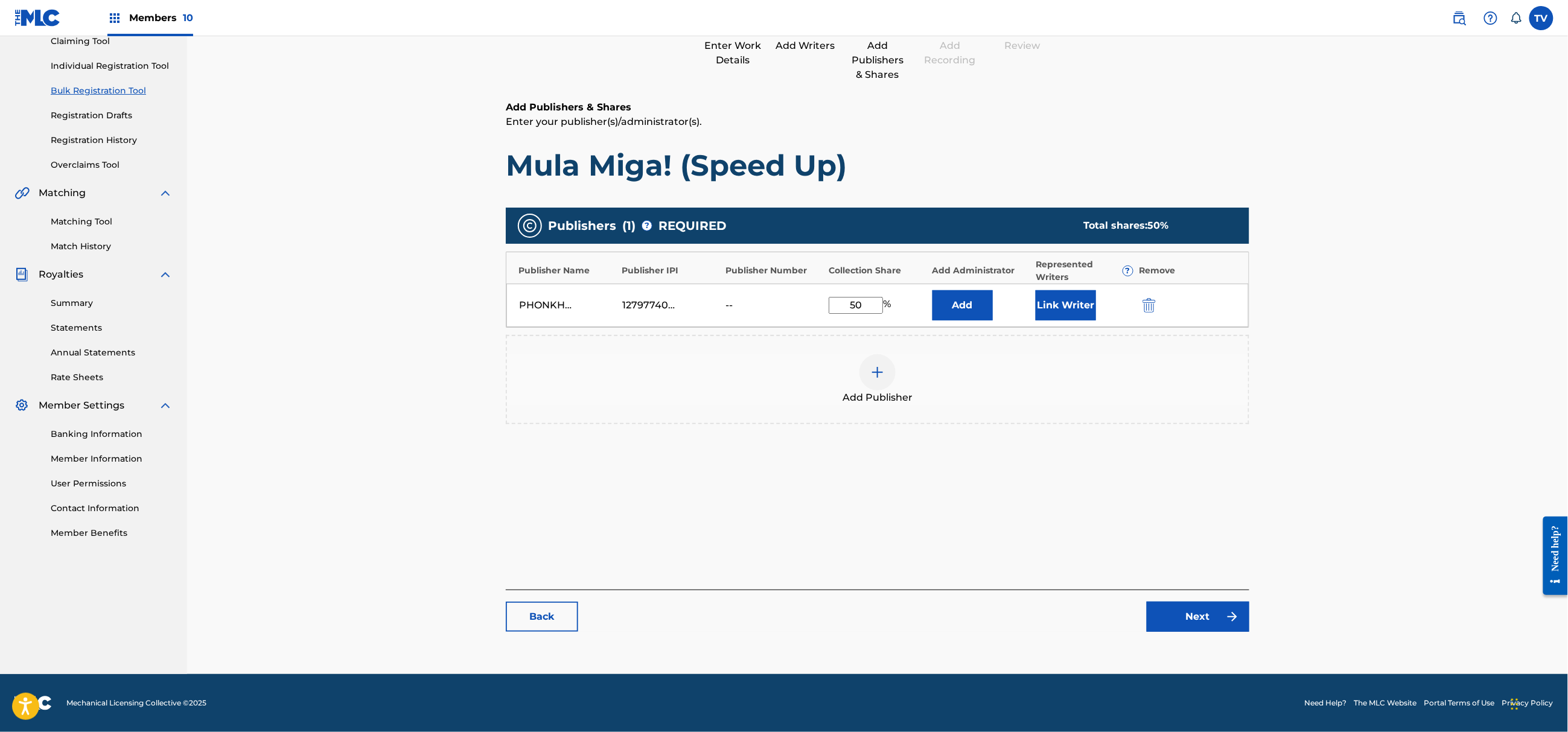
click at [1200, 626] on link "Next" at bounding box center [1198, 616] width 102 height 30
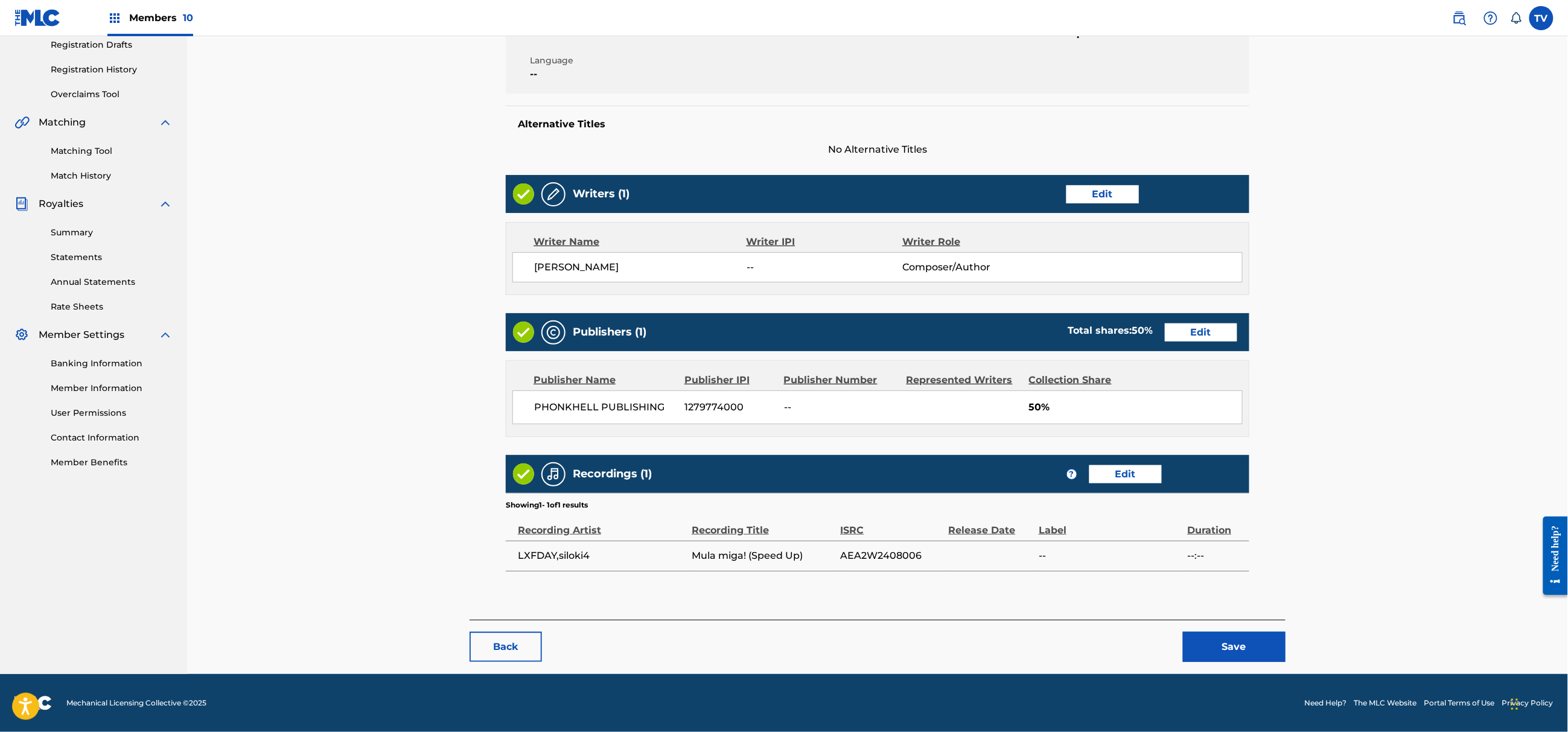
drag, startPoint x: 1208, startPoint y: 628, endPoint x: 1218, endPoint y: 632, distance: 10.8
click at [1216, 631] on div "Back Save" at bounding box center [877, 641] width 816 height 42
click at [1218, 632] on button "Save" at bounding box center [1234, 647] width 102 height 30
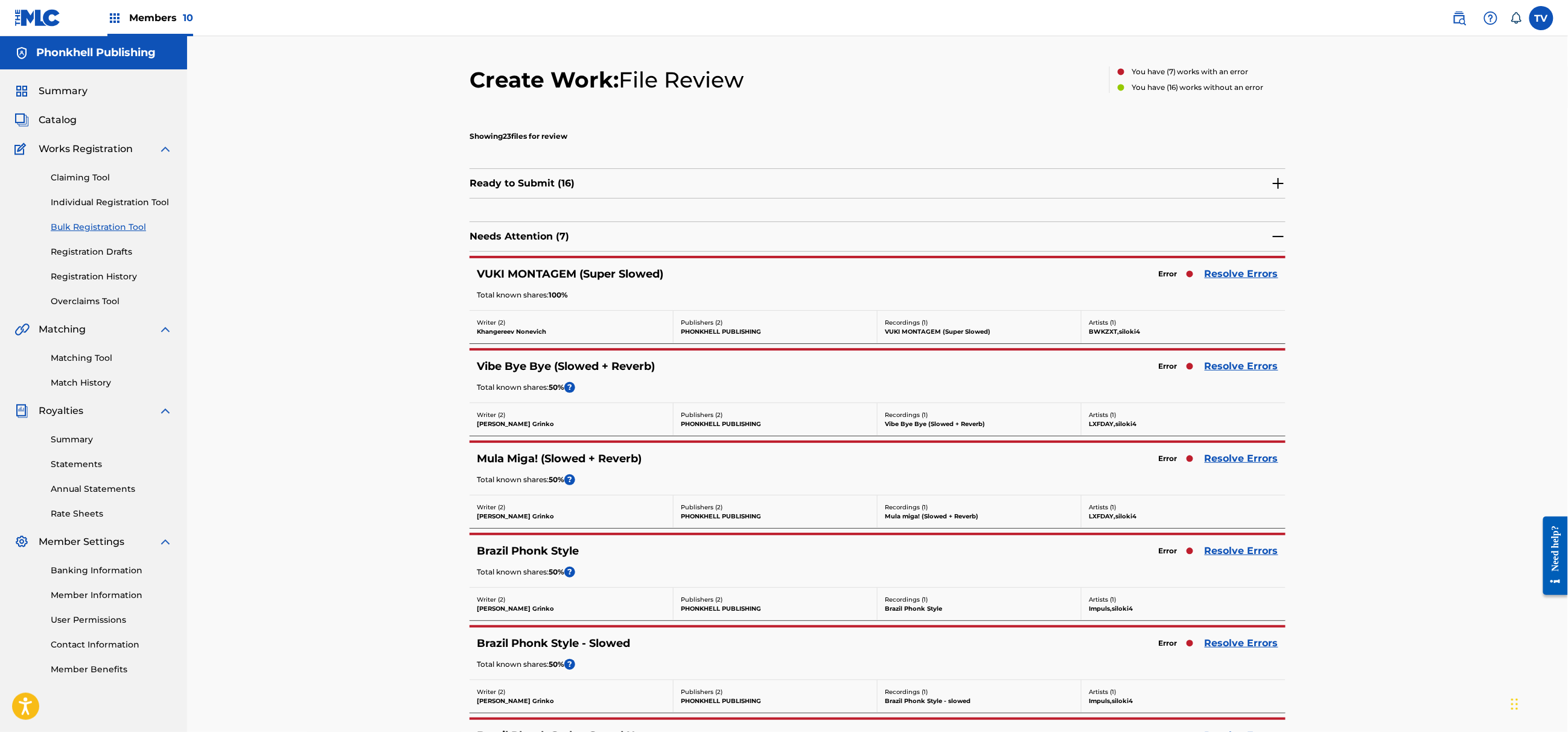
click at [1225, 366] on link "Resolve Errors" at bounding box center [1242, 366] width 73 height 15
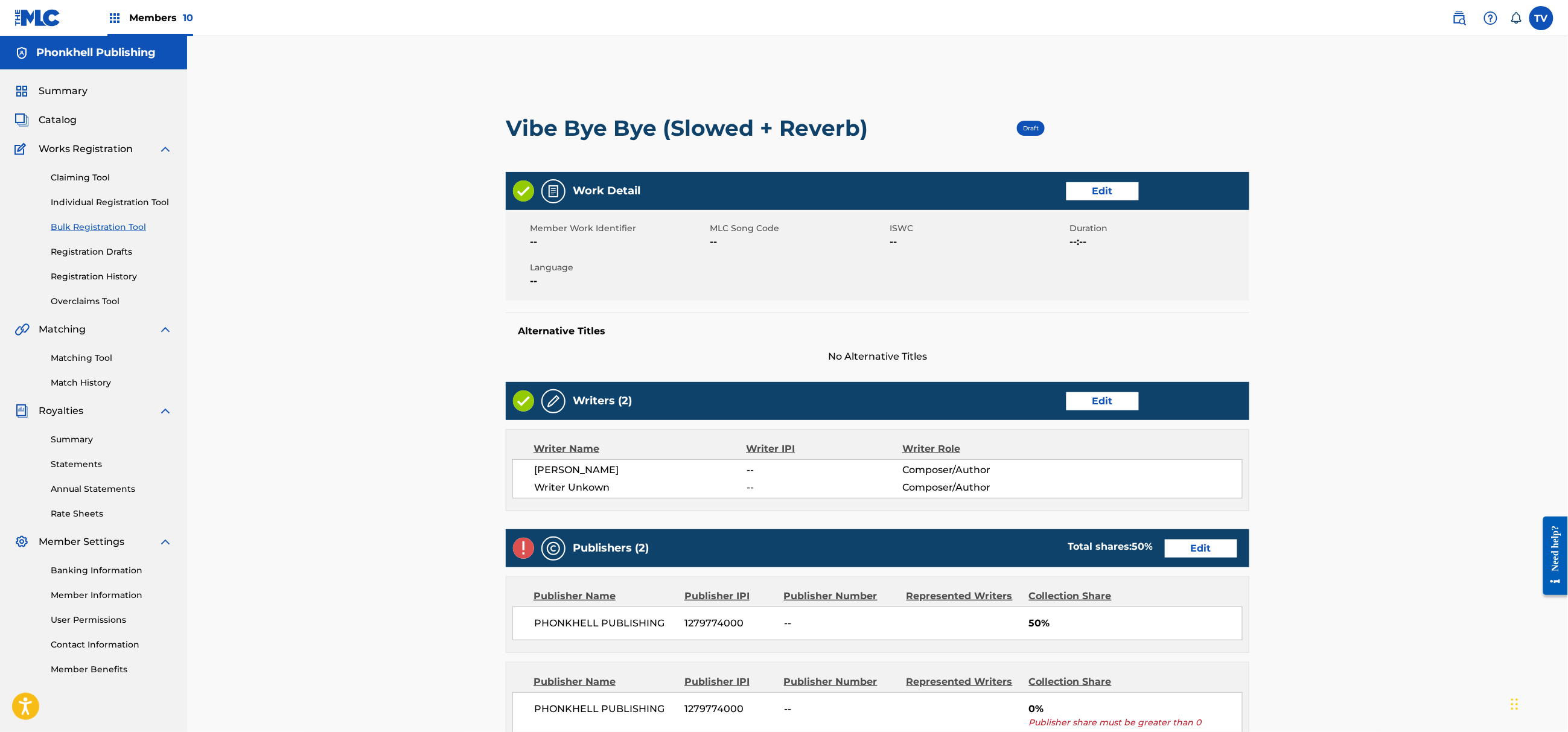
click at [1110, 401] on link "Edit" at bounding box center [1103, 402] width 73 height 18
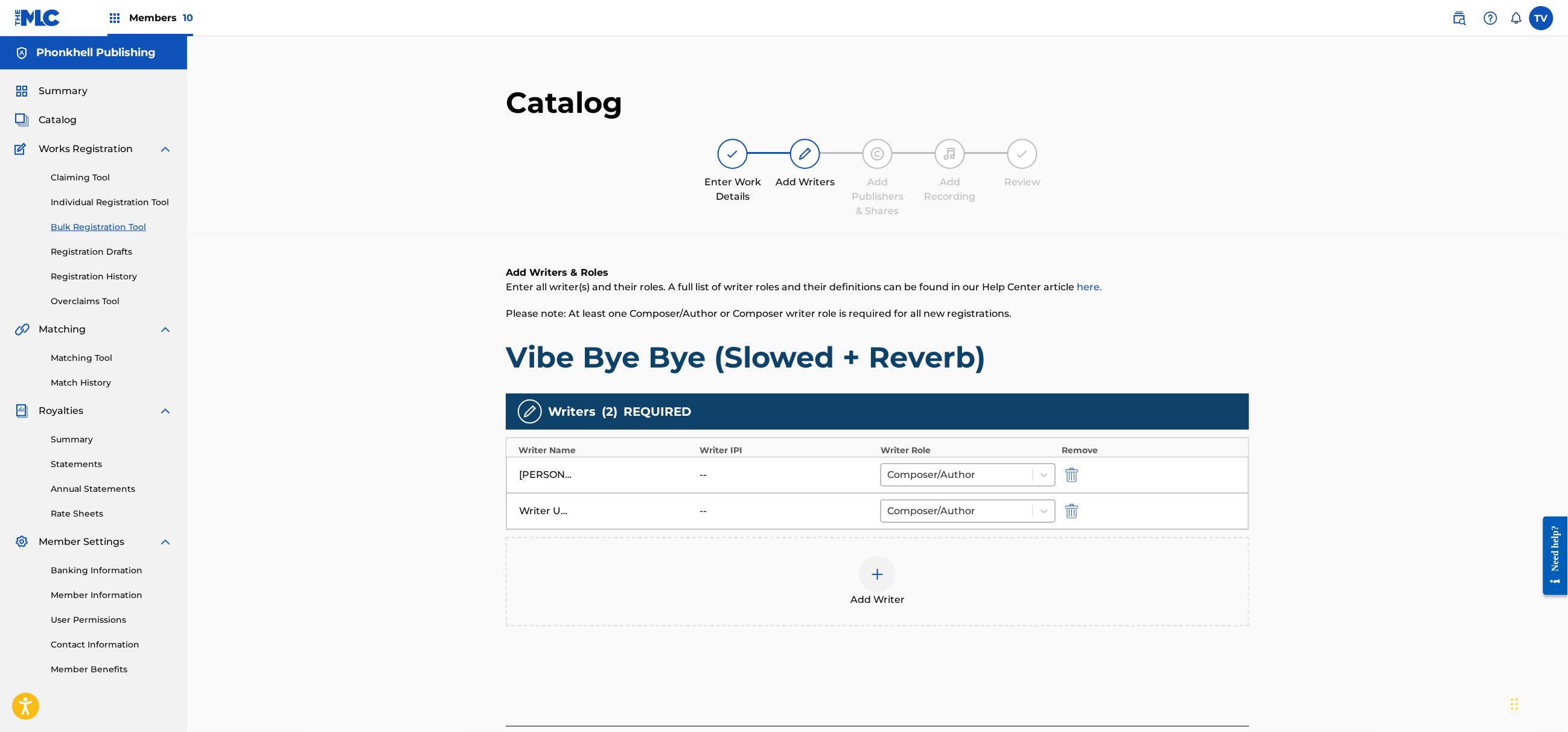
click at [1076, 515] on img "submit" at bounding box center [1071, 511] width 13 height 15
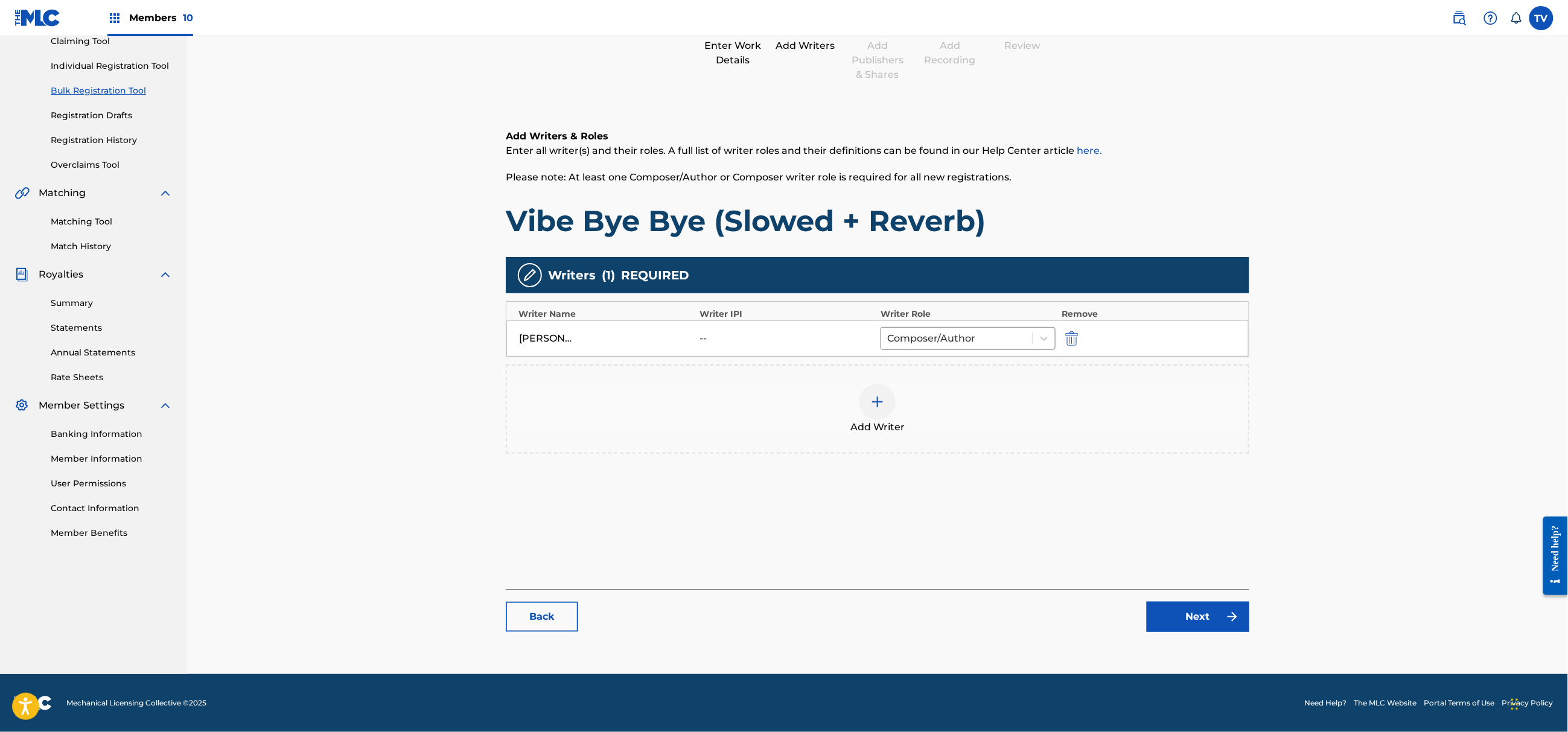
click at [1213, 635] on div "Catalog Enter Work Details Add Writers Add Publishers & Shares Add Recording Re…" at bounding box center [877, 296] width 744 height 695
click at [1219, 629] on link "Next" at bounding box center [1198, 616] width 102 height 30
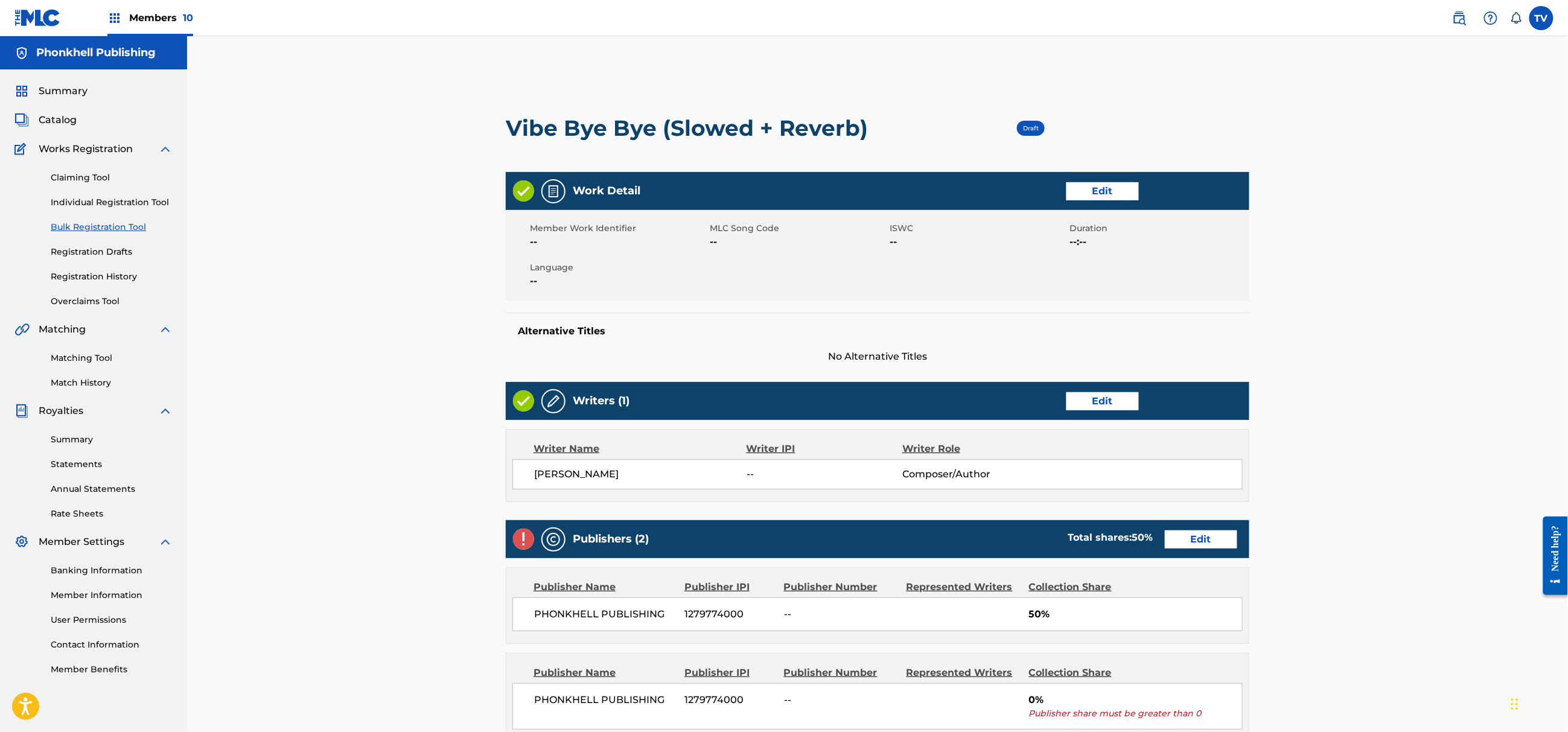
click at [1200, 544] on link "Edit" at bounding box center [1201, 539] width 73 height 18
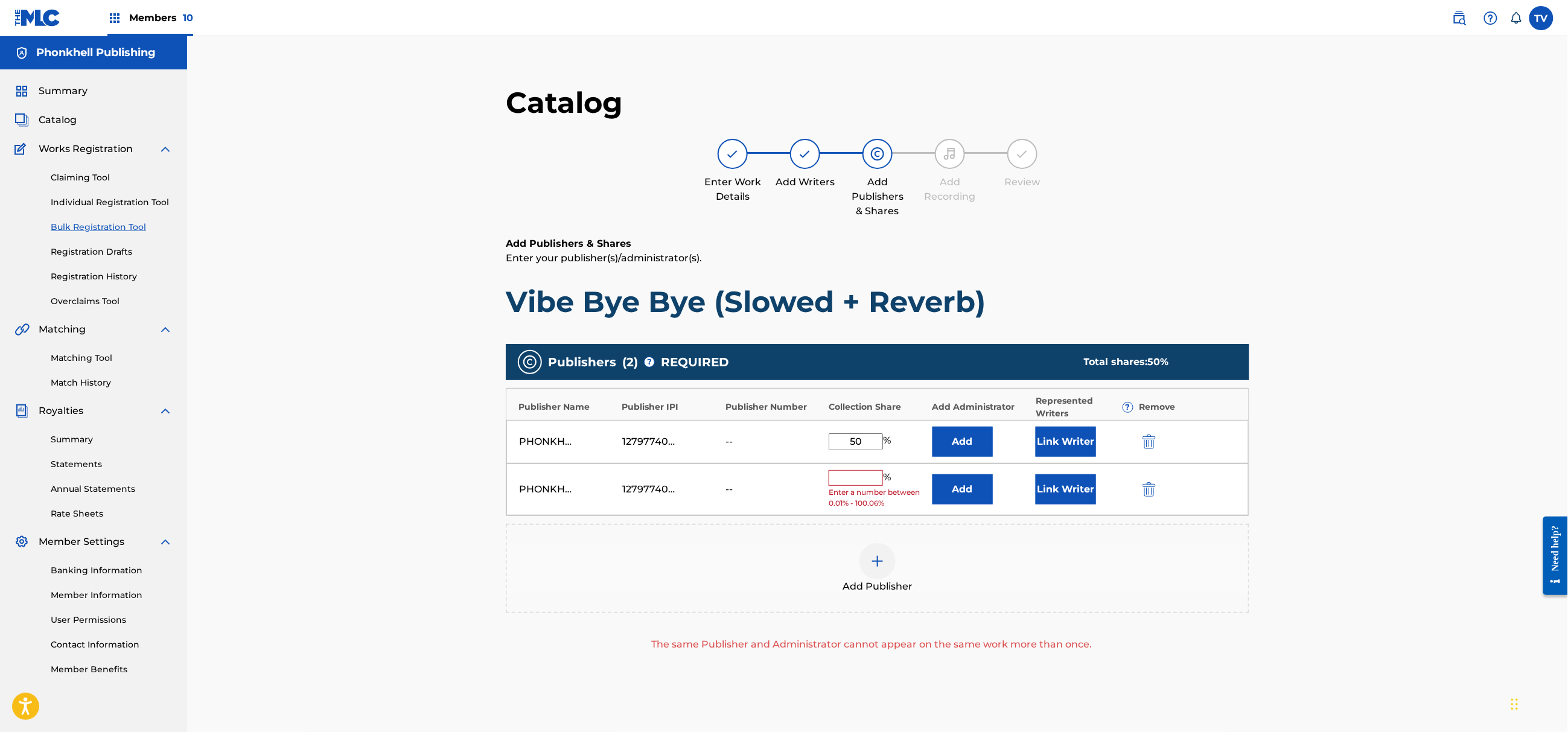
click at [1151, 484] on img "submit" at bounding box center [1149, 489] width 13 height 15
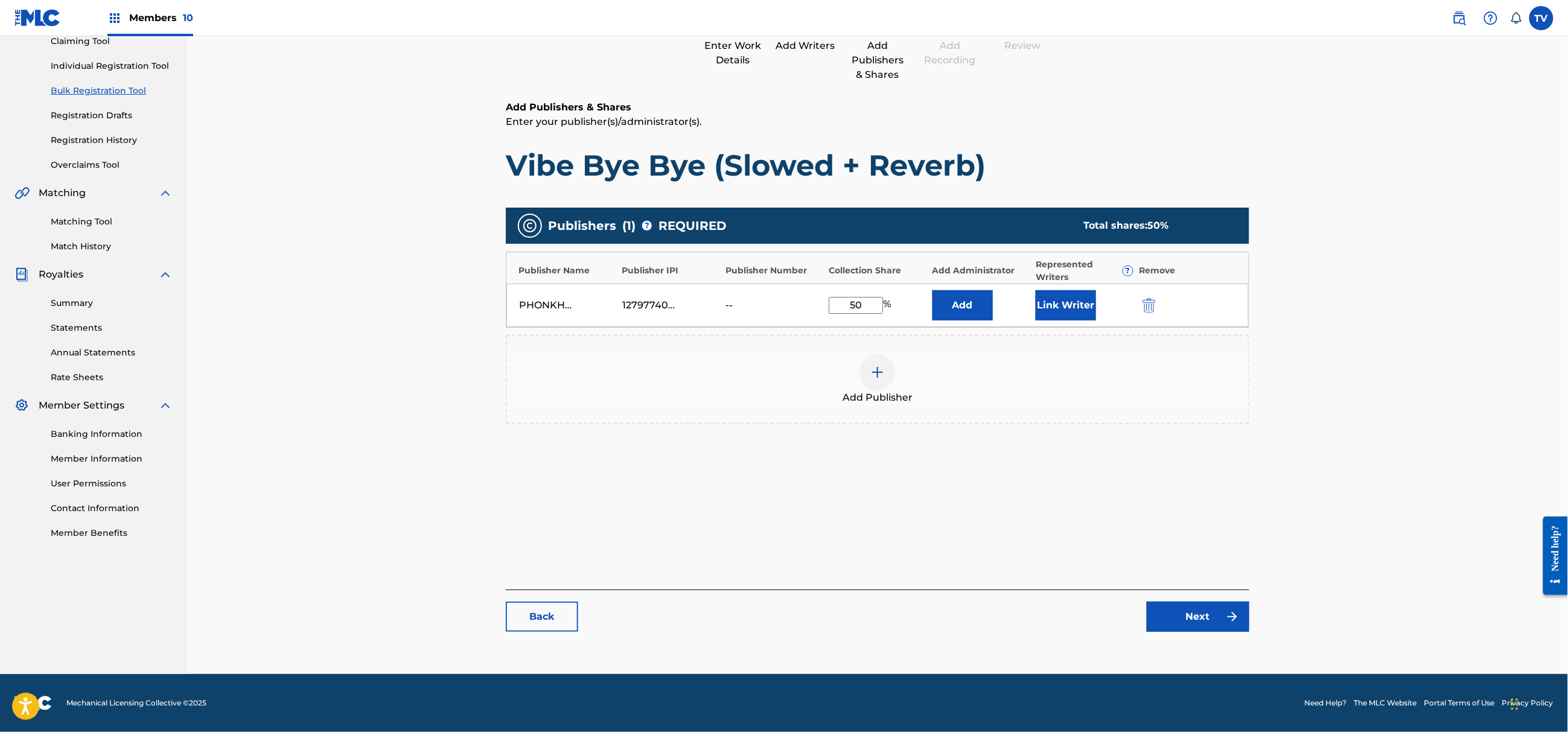
click at [1210, 637] on div "Catalog Enter Work Details Add Writers Add Publishers & Shares Add Recording Re…" at bounding box center [877, 296] width 744 height 695
click at [1210, 629] on link "Next" at bounding box center [1198, 616] width 102 height 30
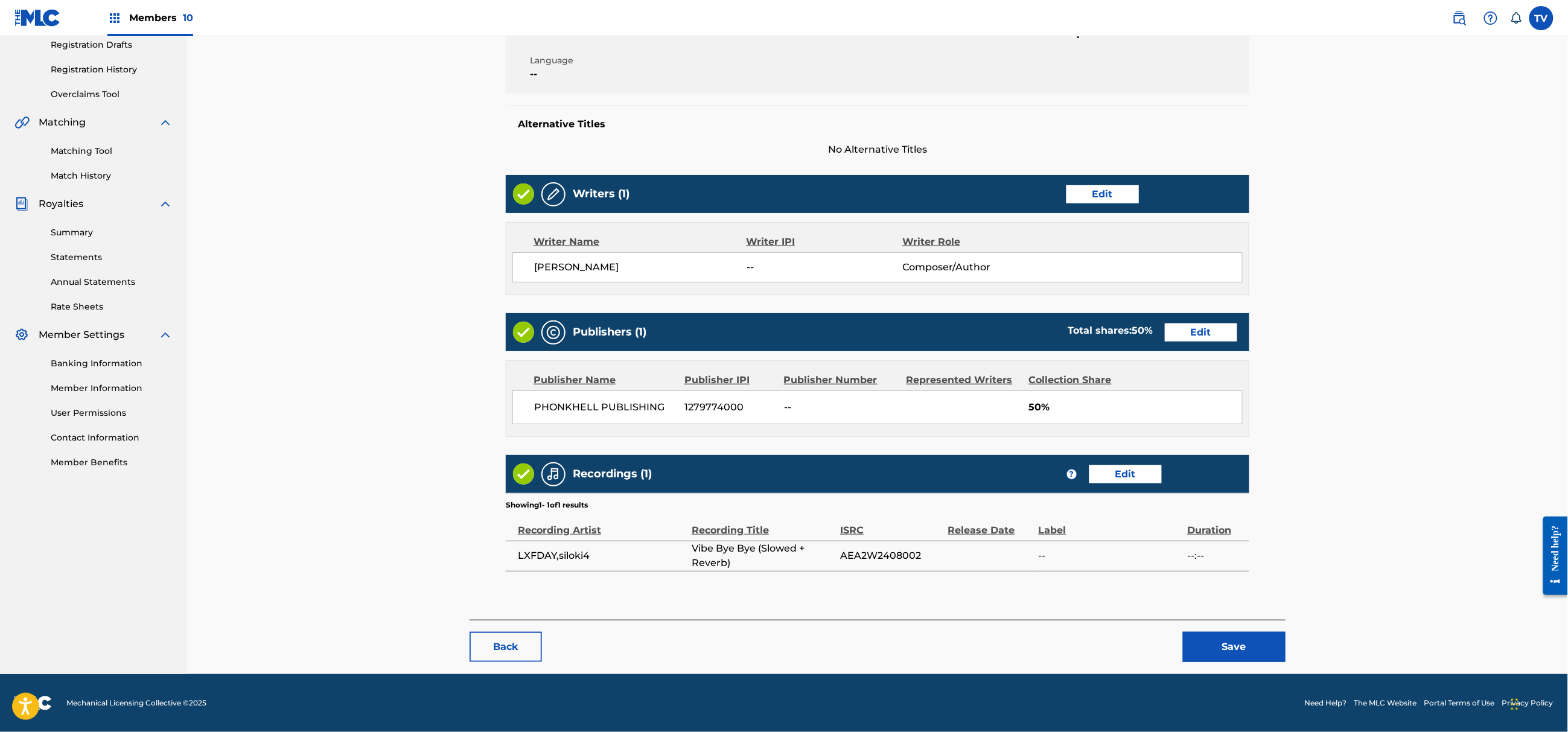
click at [1240, 640] on button "Save" at bounding box center [1234, 647] width 102 height 30
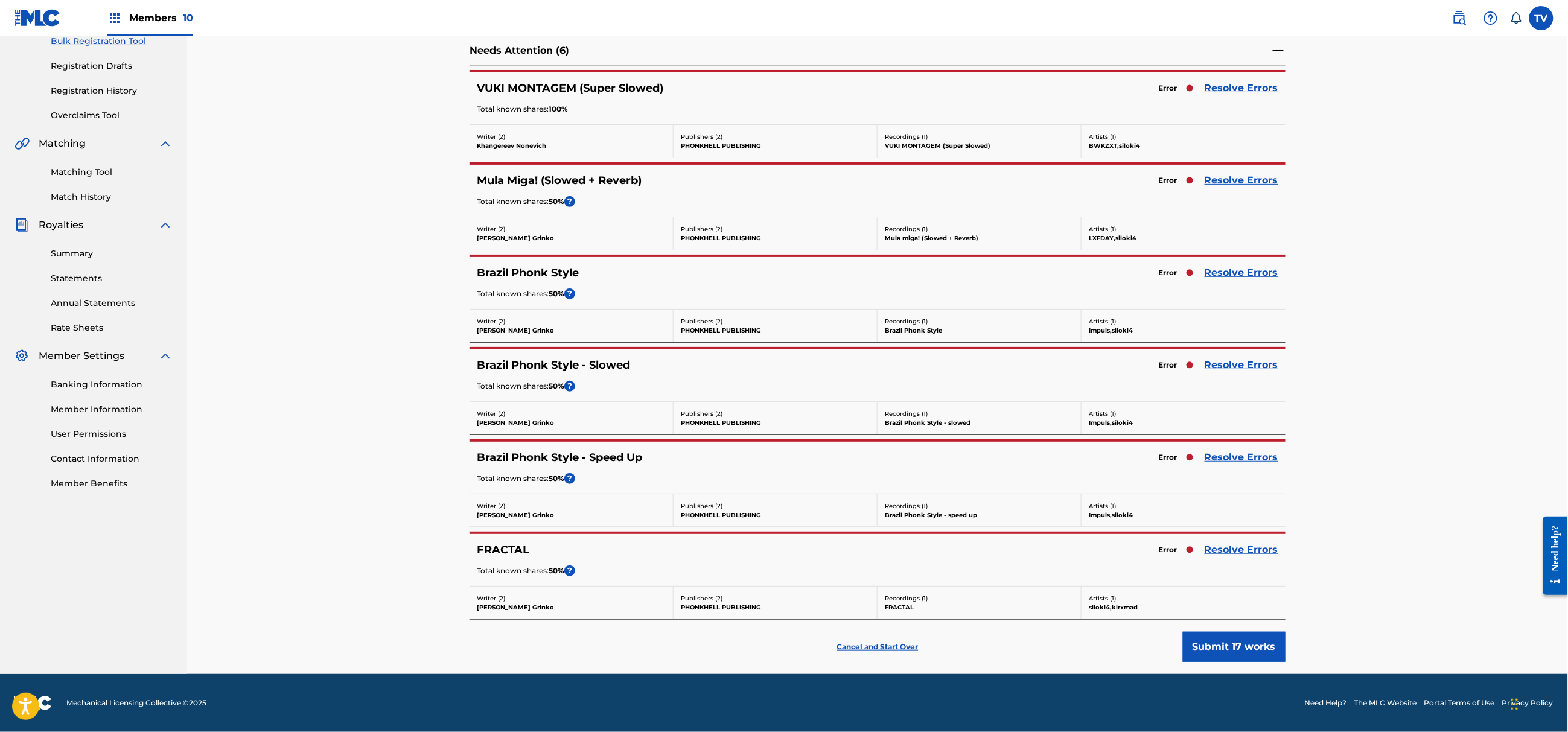
drag, startPoint x: 1247, startPoint y: 468, endPoint x: 1239, endPoint y: 457, distance: 13.6
click at [1247, 468] on div "Brazil Phonk Style - Speed Up Error Resolve Errors Total known shares: 50 % ?" at bounding box center [877, 467] width 816 height 52
click at [1237, 457] on link "Resolve Errors" at bounding box center [1242, 457] width 73 height 15
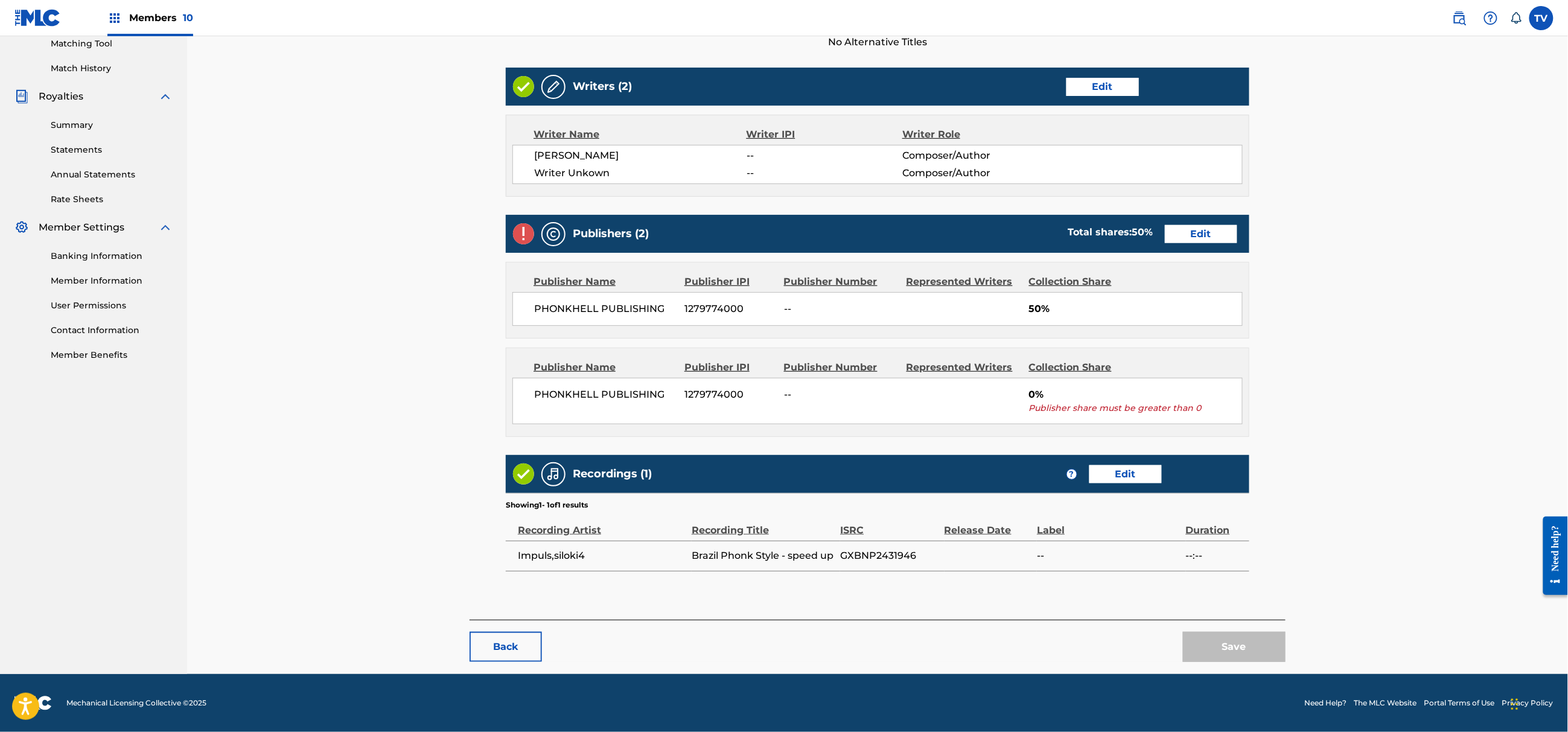
click at [1191, 234] on link "Edit" at bounding box center [1201, 234] width 73 height 18
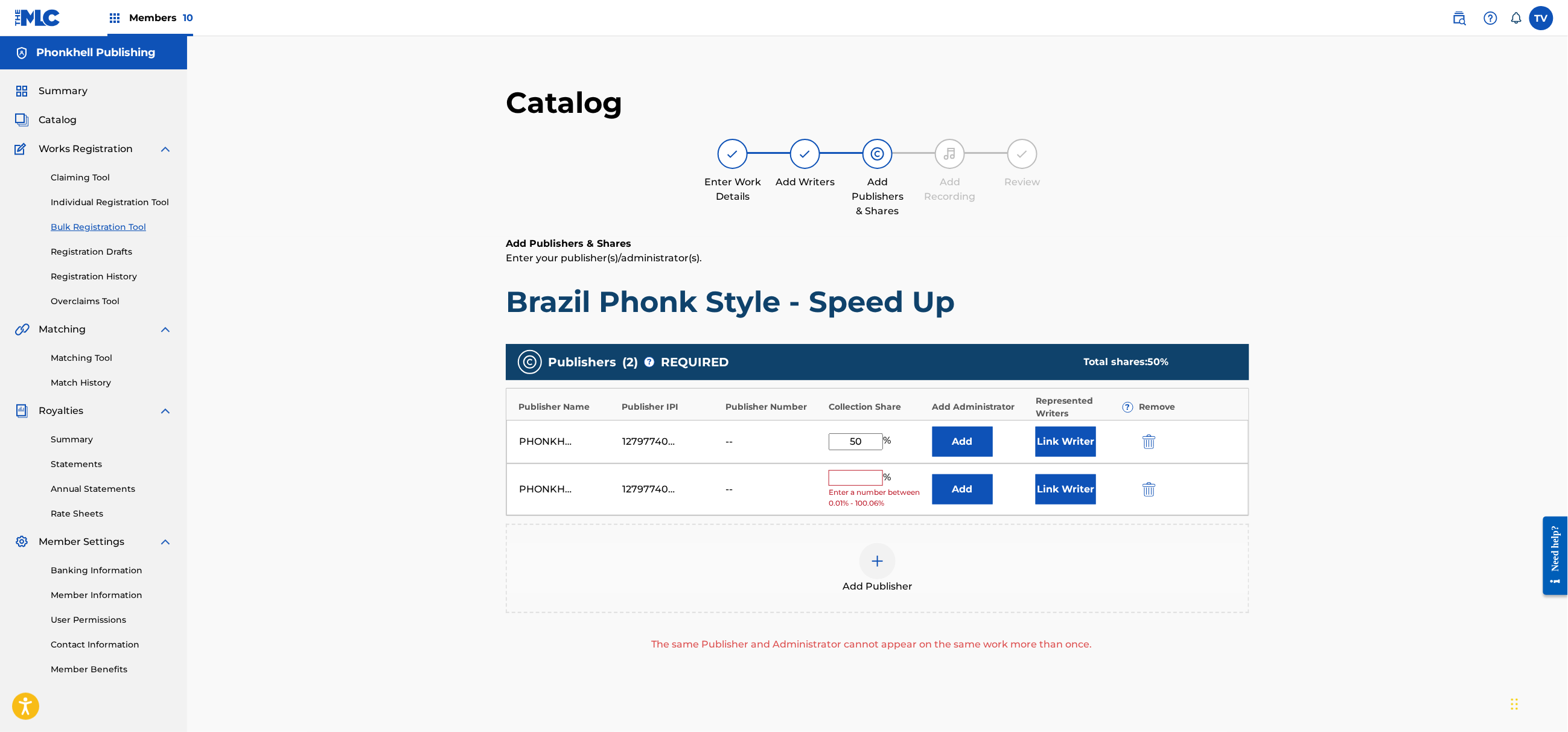
drag, startPoint x: 1127, startPoint y: 483, endPoint x: 1143, endPoint y: 488, distance: 16.8
click at [1128, 484] on div "Link Writer" at bounding box center [1085, 489] width 97 height 30
click at [1143, 488] on img "submit" at bounding box center [1149, 489] width 13 height 15
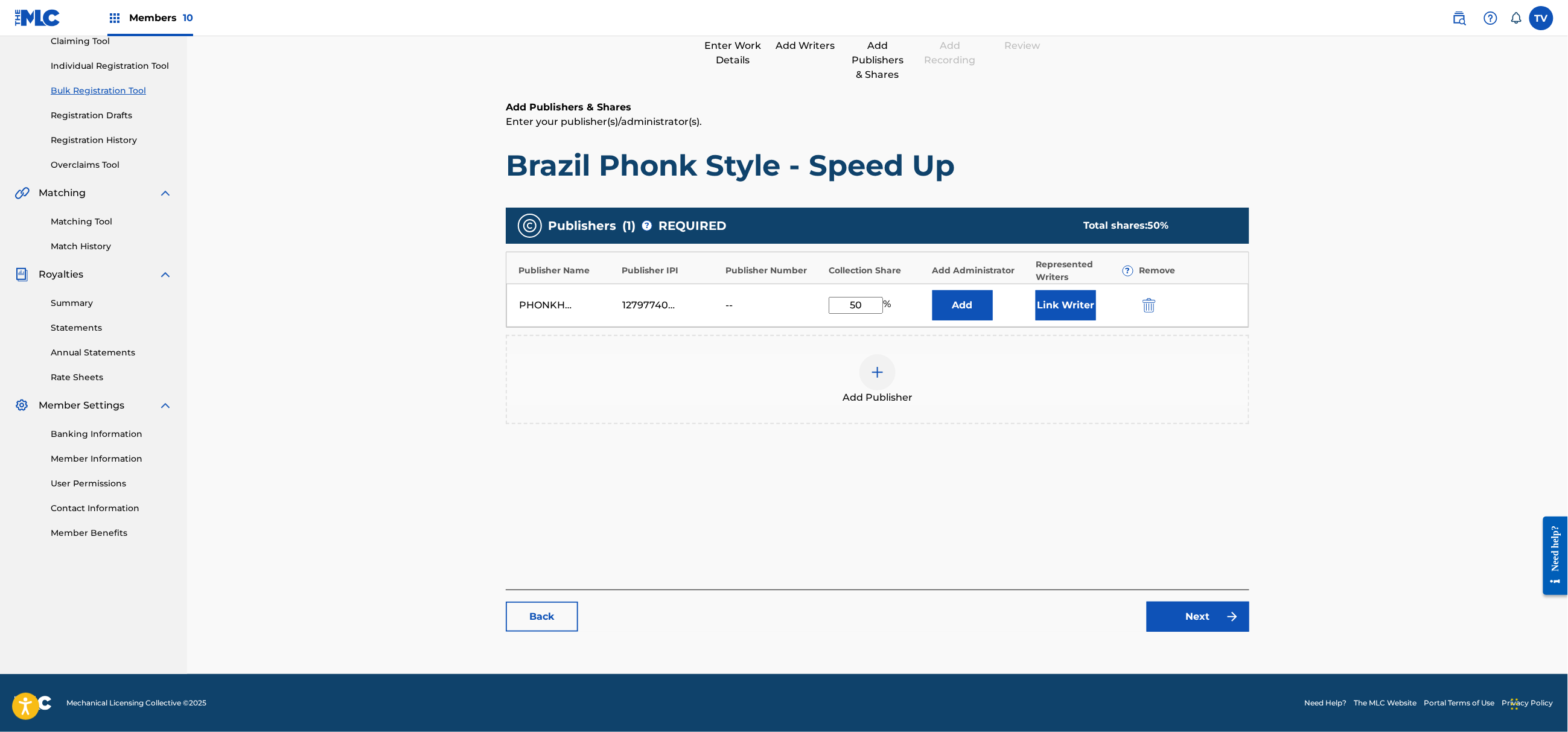
click at [1222, 599] on div "Back Next" at bounding box center [877, 611] width 744 height 42
click at [1227, 611] on img at bounding box center [1233, 616] width 15 height 15
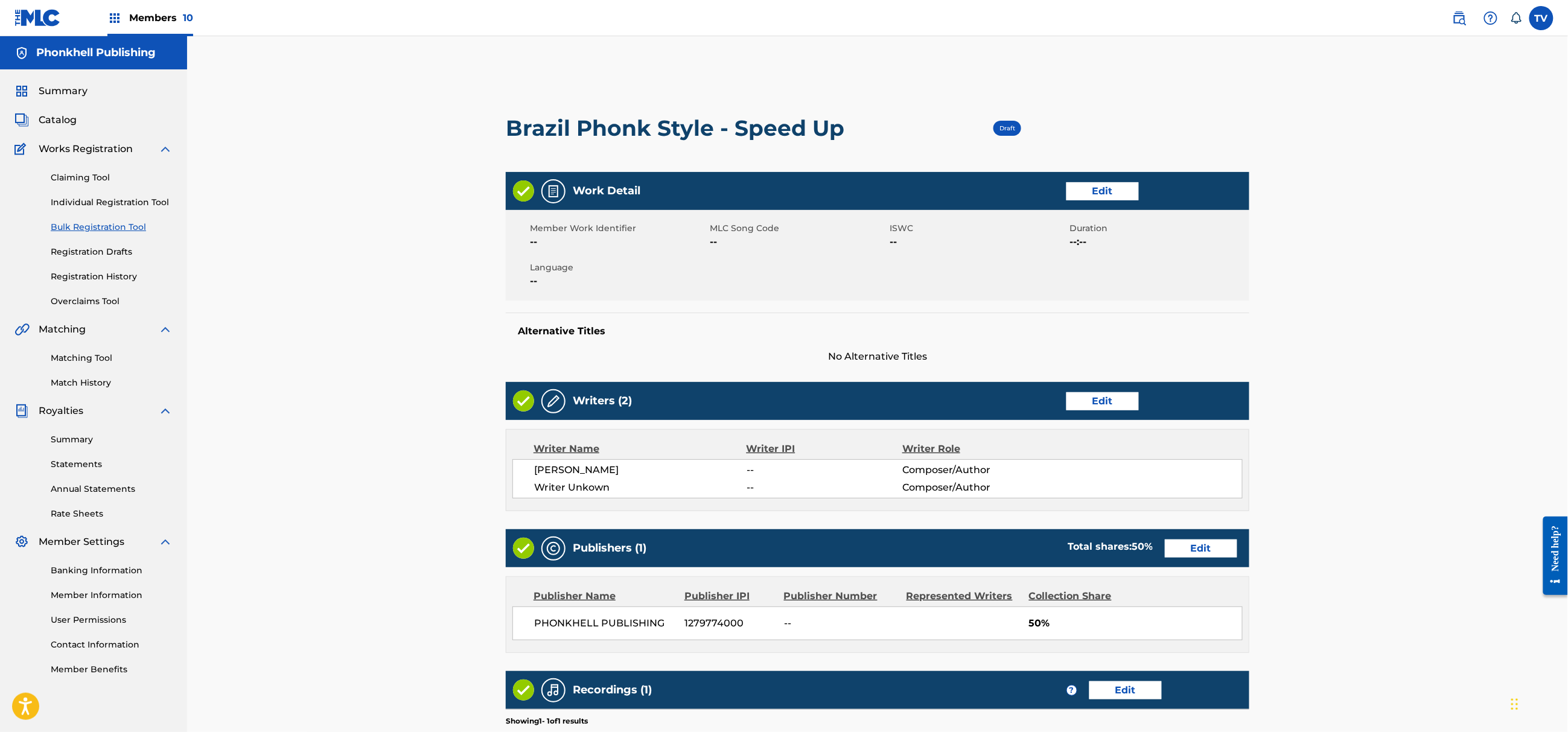
click at [1115, 395] on link "Edit" at bounding box center [1103, 402] width 73 height 18
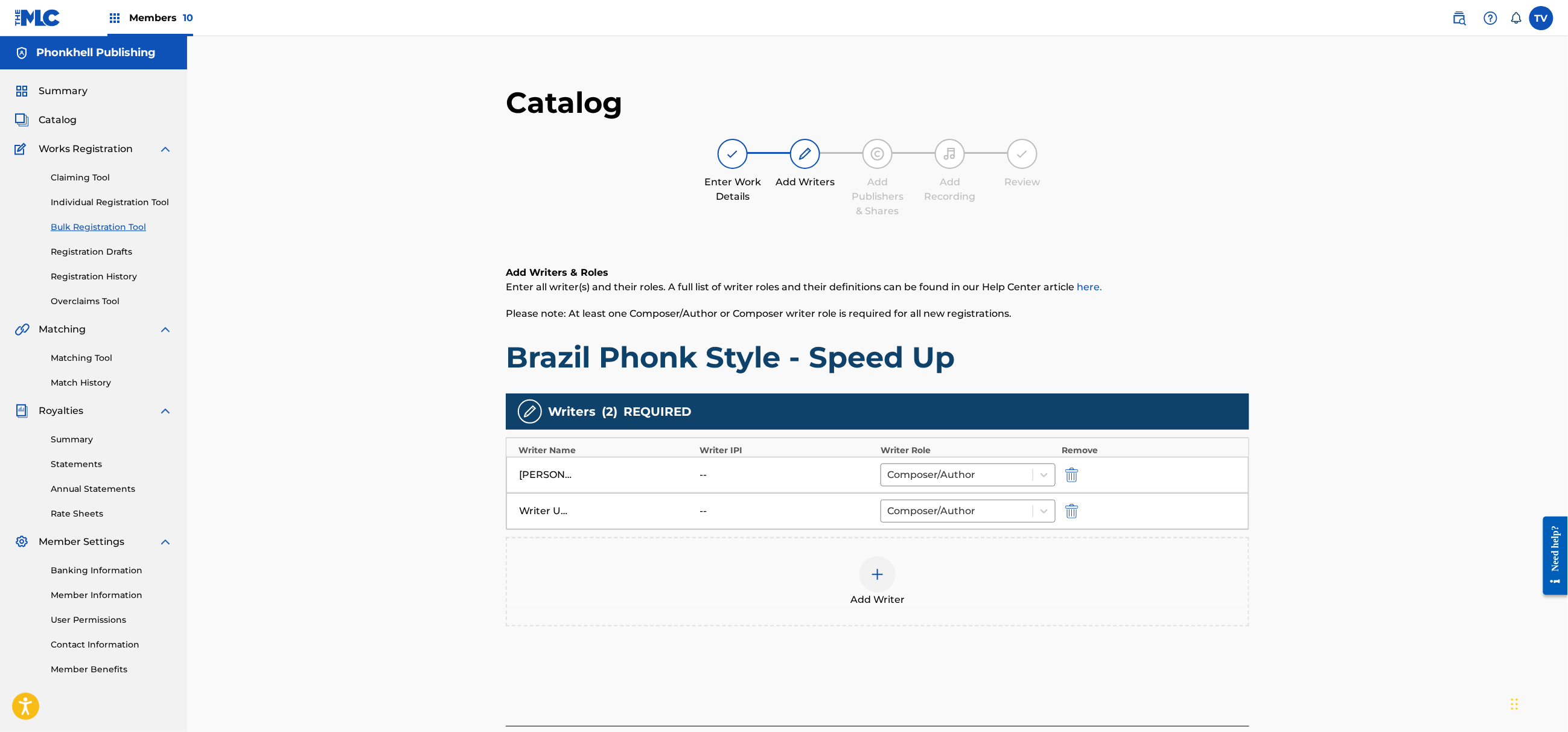
click at [1079, 500] on div "Writer Unkown -- Composer/Author" at bounding box center [877, 510] width 742 height 36
click at [1076, 512] on img "submit" at bounding box center [1071, 511] width 13 height 15
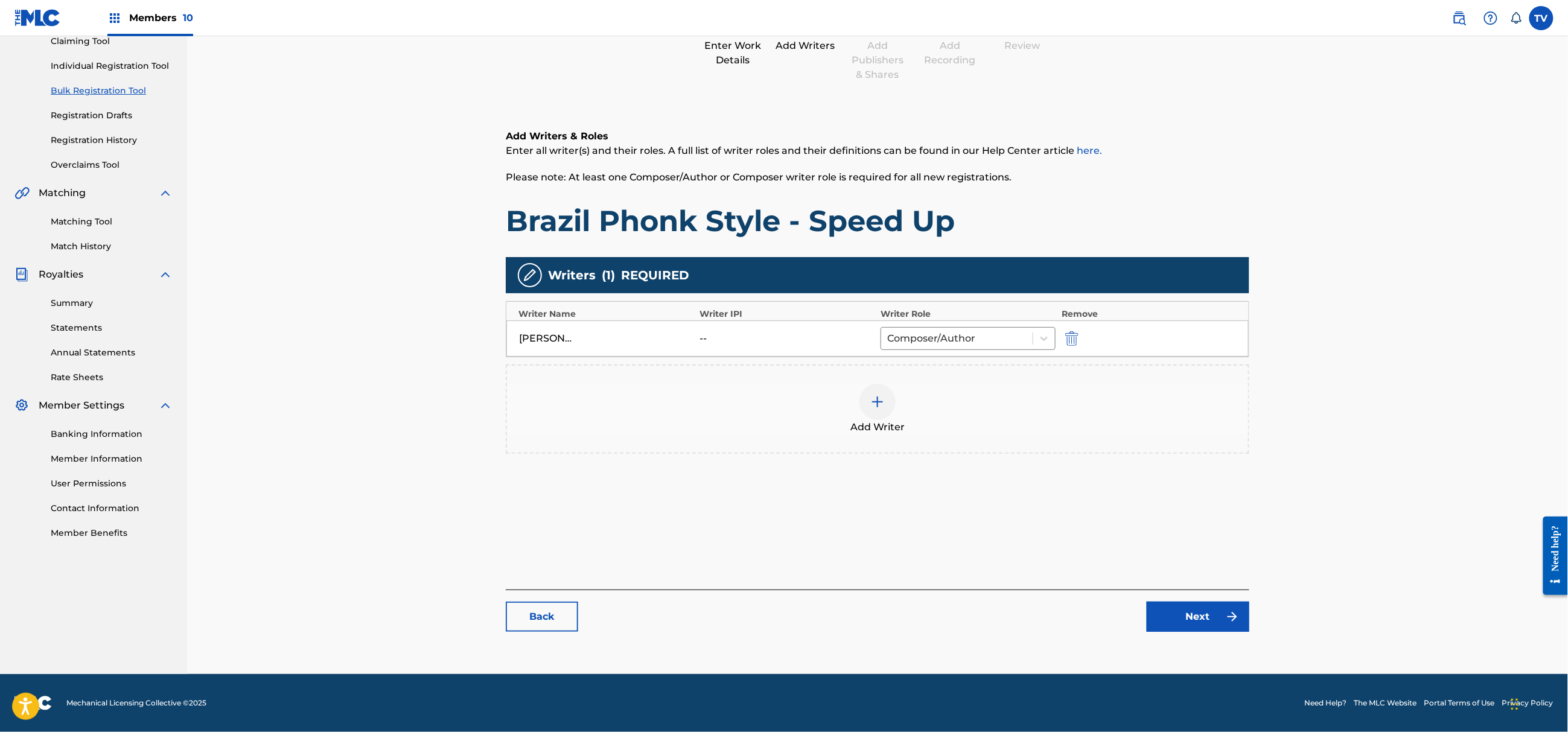
click at [1195, 608] on link "Next" at bounding box center [1198, 616] width 102 height 30
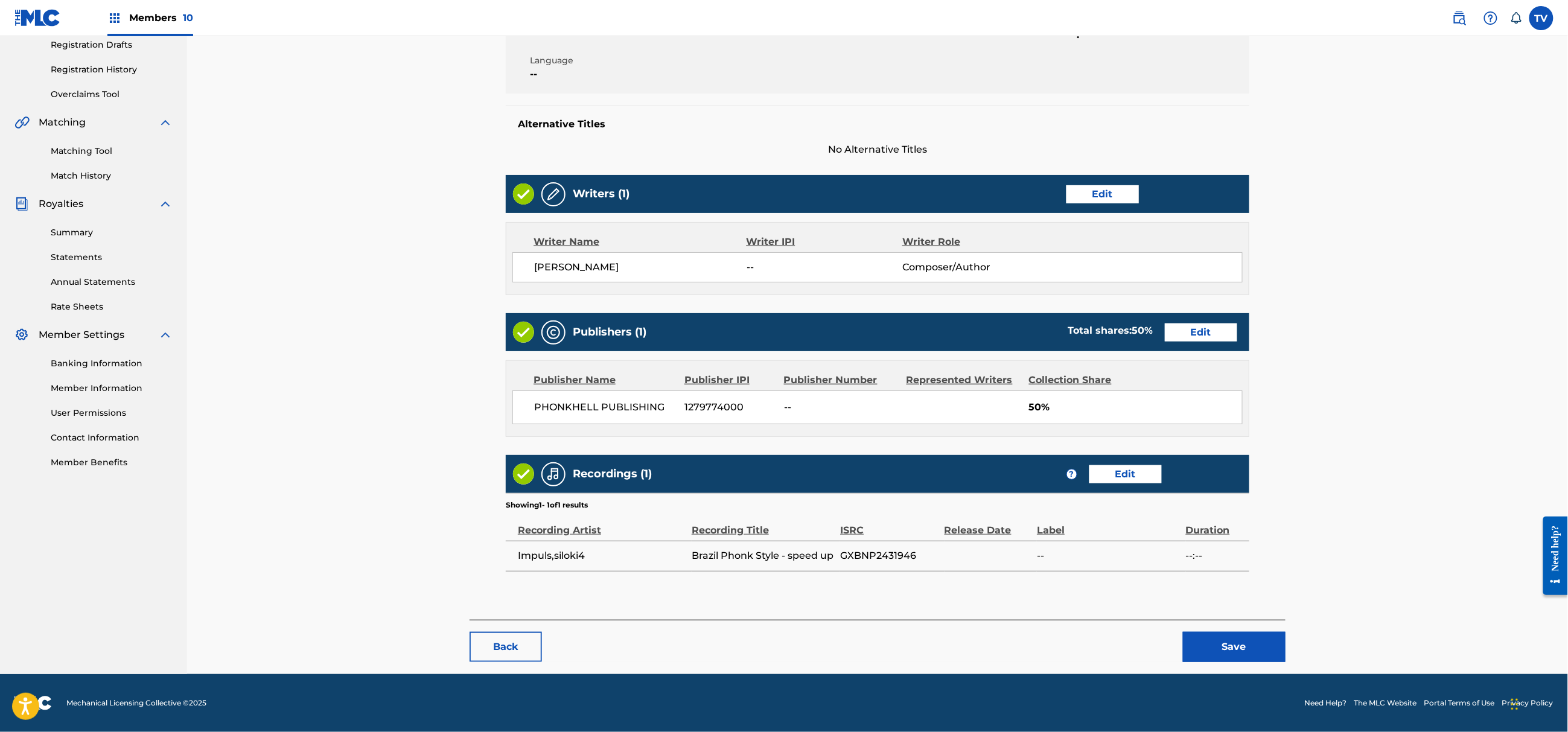
click at [1218, 645] on button "Save" at bounding box center [1234, 647] width 102 height 30
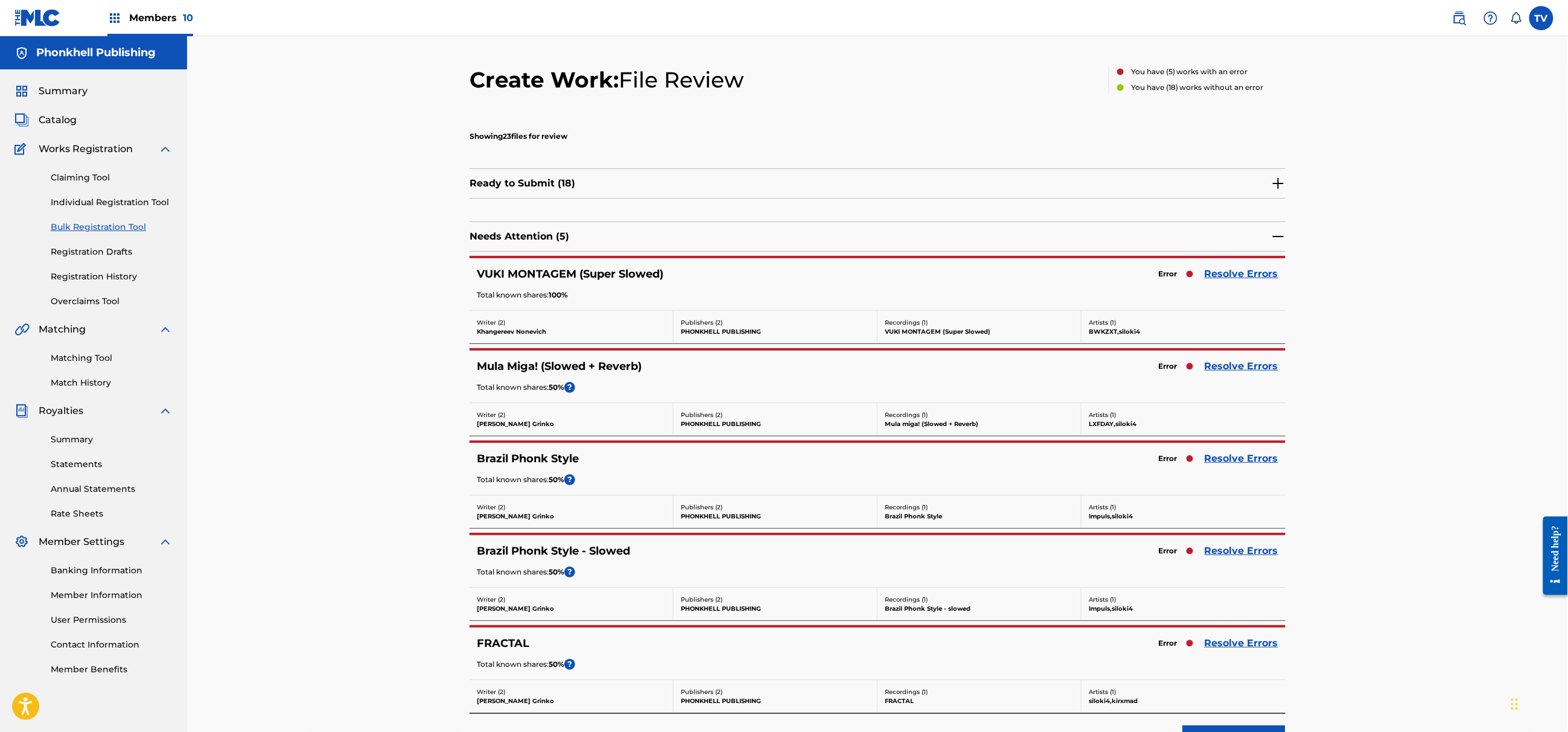
click at [1224, 276] on link "Resolve Errors" at bounding box center [1242, 274] width 73 height 15
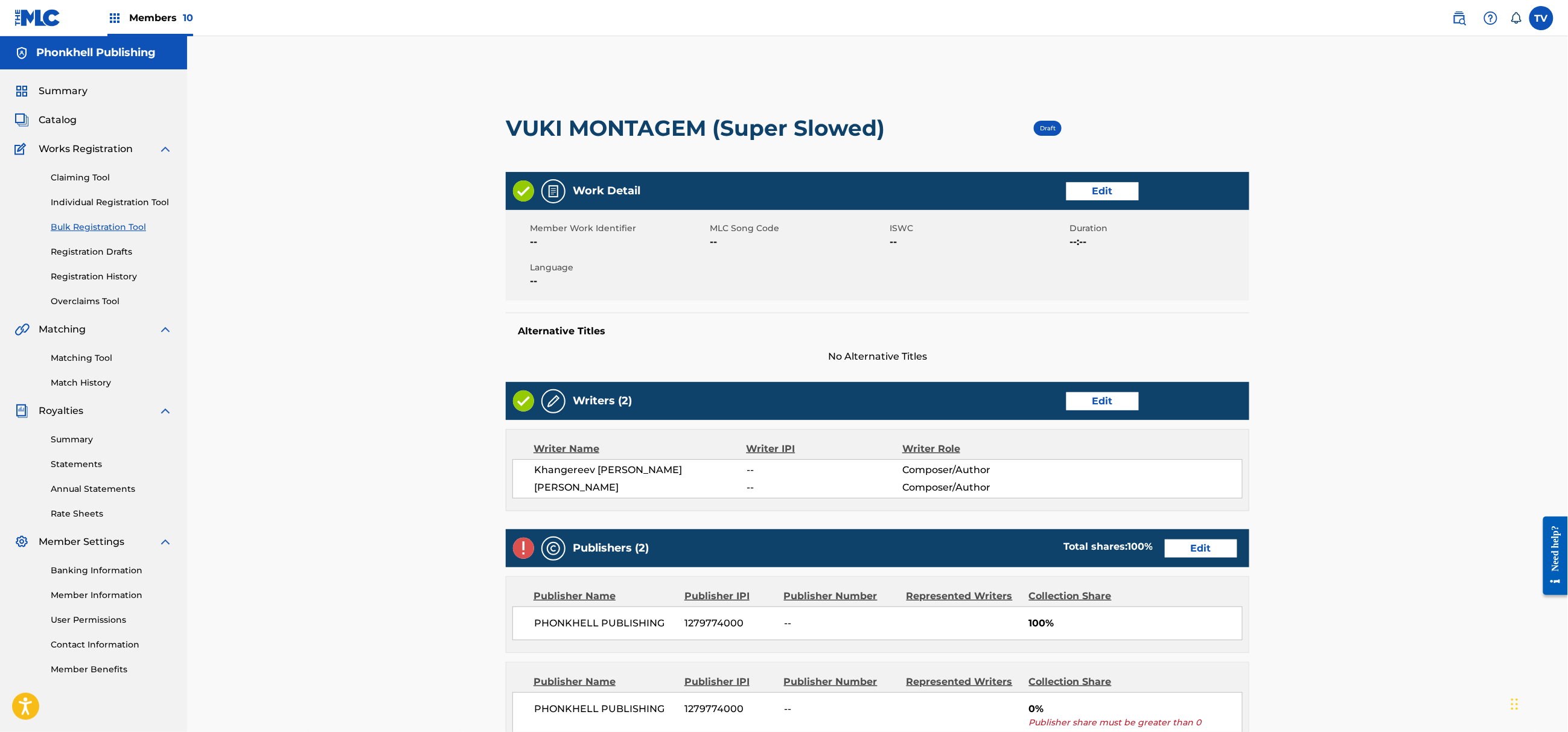
click at [1094, 403] on link "Edit" at bounding box center [1103, 402] width 73 height 18
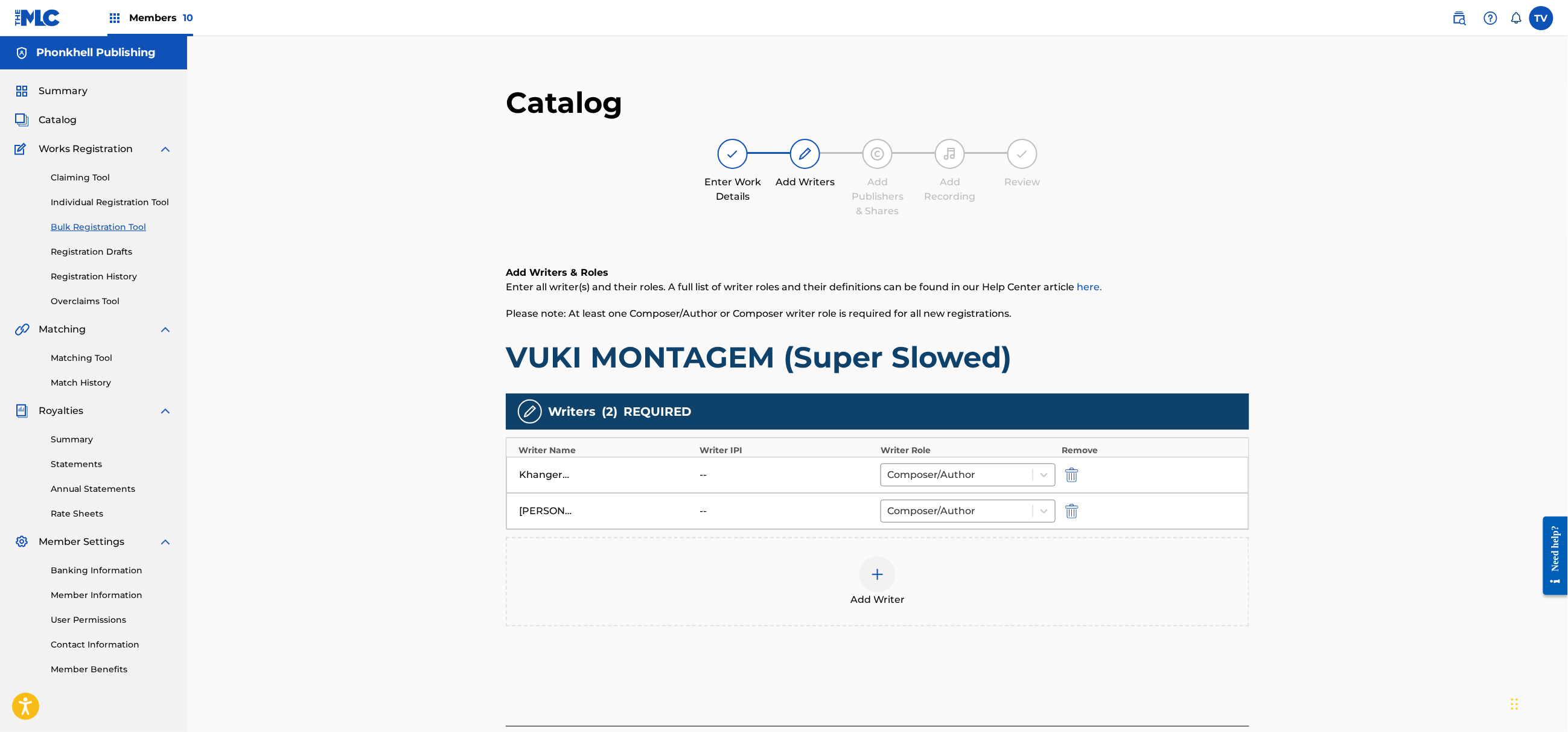
drag, startPoint x: 1300, startPoint y: 449, endPoint x: 1297, endPoint y: 469, distance: 20.2
click at [1300, 457] on div "Catalog Enter Work Details Add Writers Add Publishers & Shares Add Recording Re…" at bounding box center [877, 423] width 1381 height 774
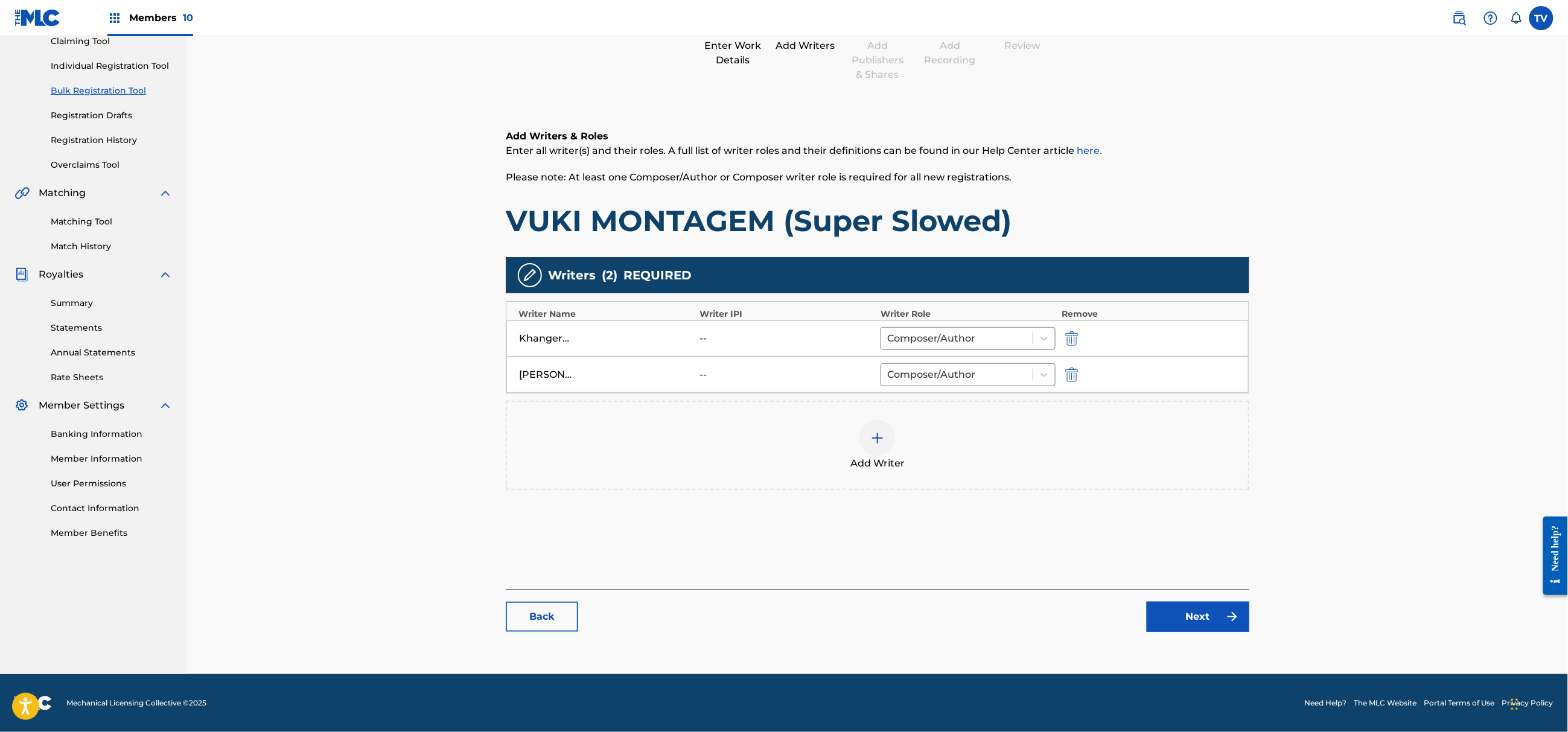
drag, startPoint x: 1230, startPoint y: 642, endPoint x: 1220, endPoint y: 614, distance: 29.7
click at [1230, 637] on div "Catalog Enter Work Details Add Writers Add Publishers & Shares Add Recording Re…" at bounding box center [877, 296] width 744 height 695
click at [1219, 613] on link "Next" at bounding box center [1198, 616] width 102 height 30
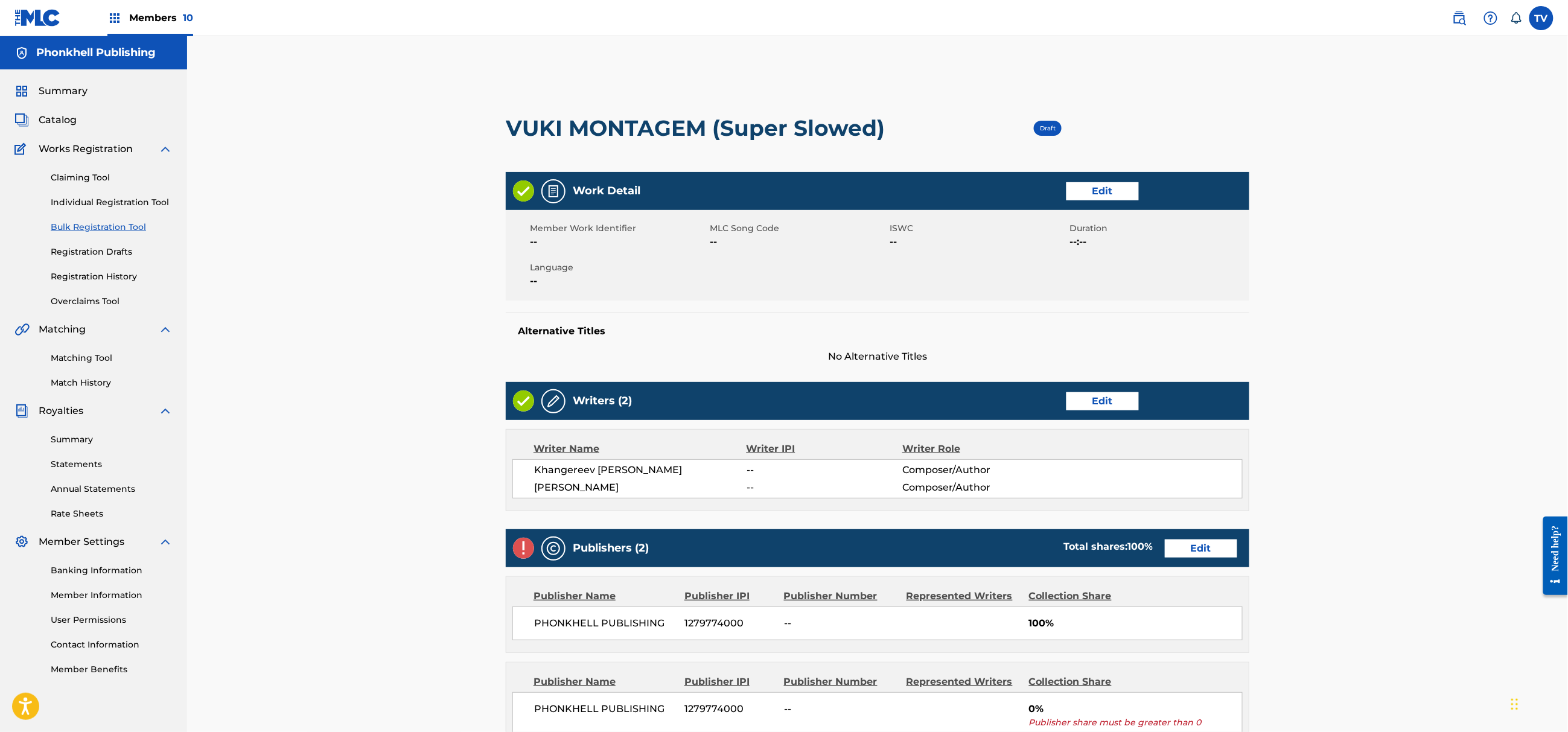
click at [1211, 539] on div "Publishers (2) Total shares: 100 % Edit" at bounding box center [877, 548] width 744 height 38
click at [1215, 544] on link "Edit" at bounding box center [1201, 548] width 73 height 18
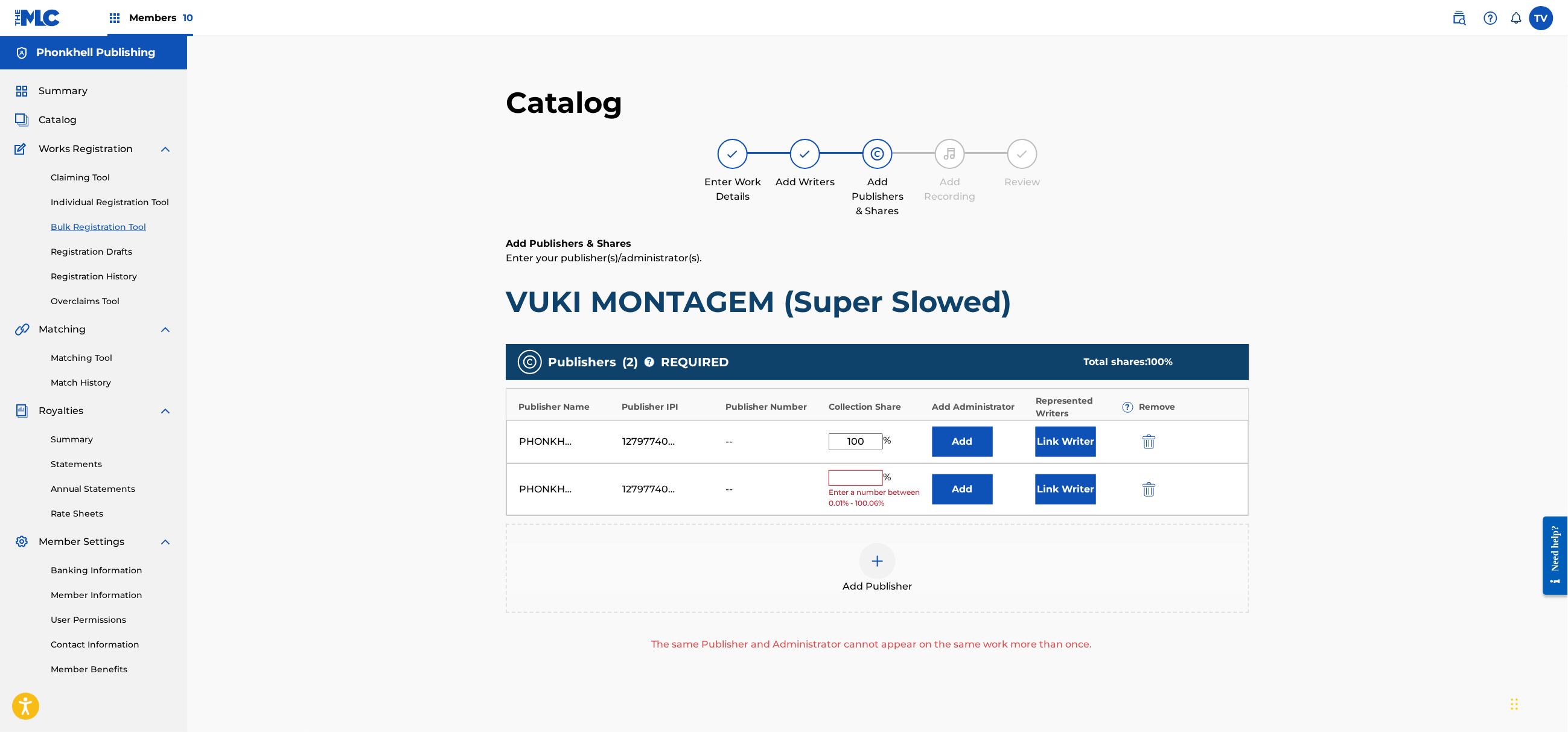
click at [1146, 488] on img "submit" at bounding box center [1149, 489] width 13 height 15
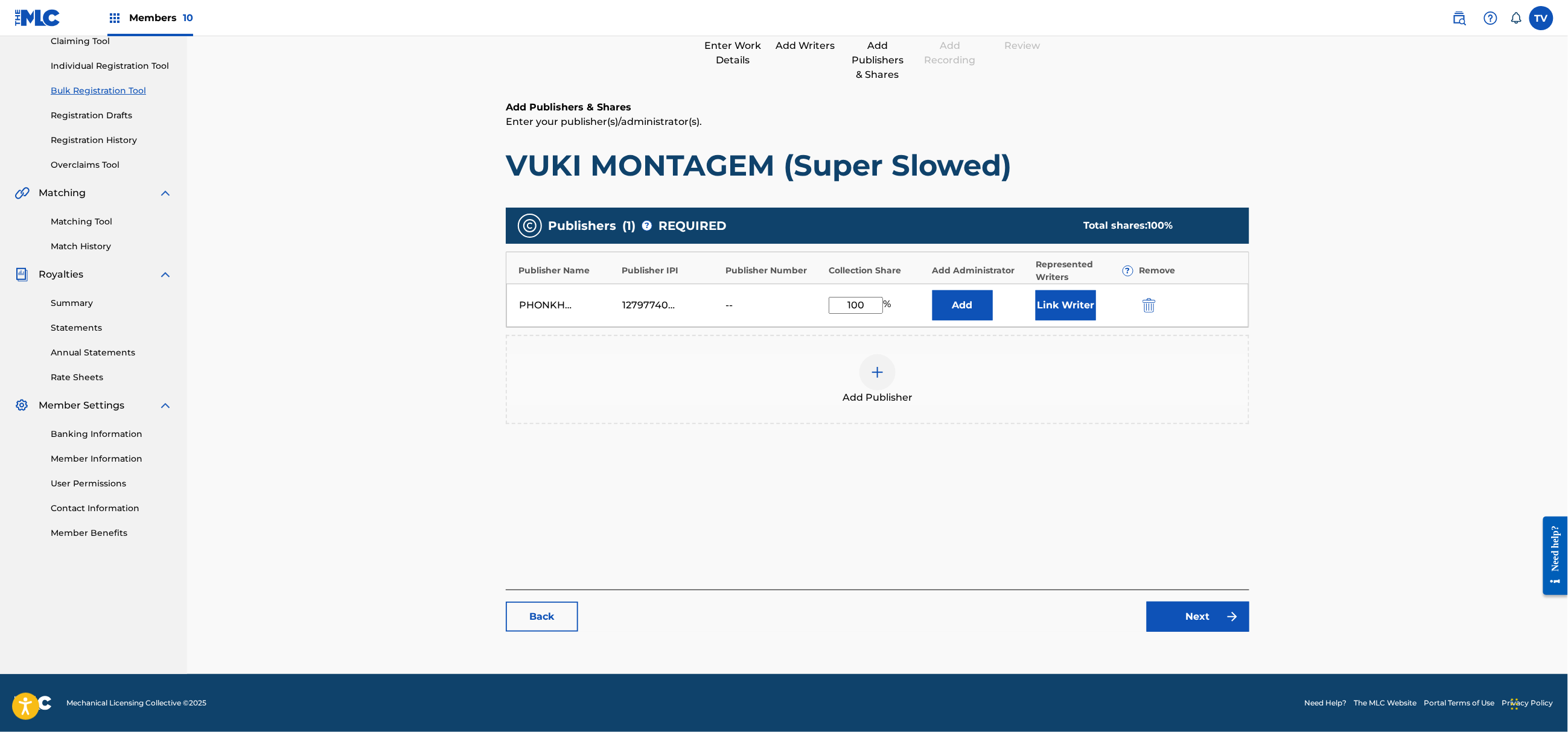
click at [1215, 614] on link "Next" at bounding box center [1198, 616] width 102 height 30
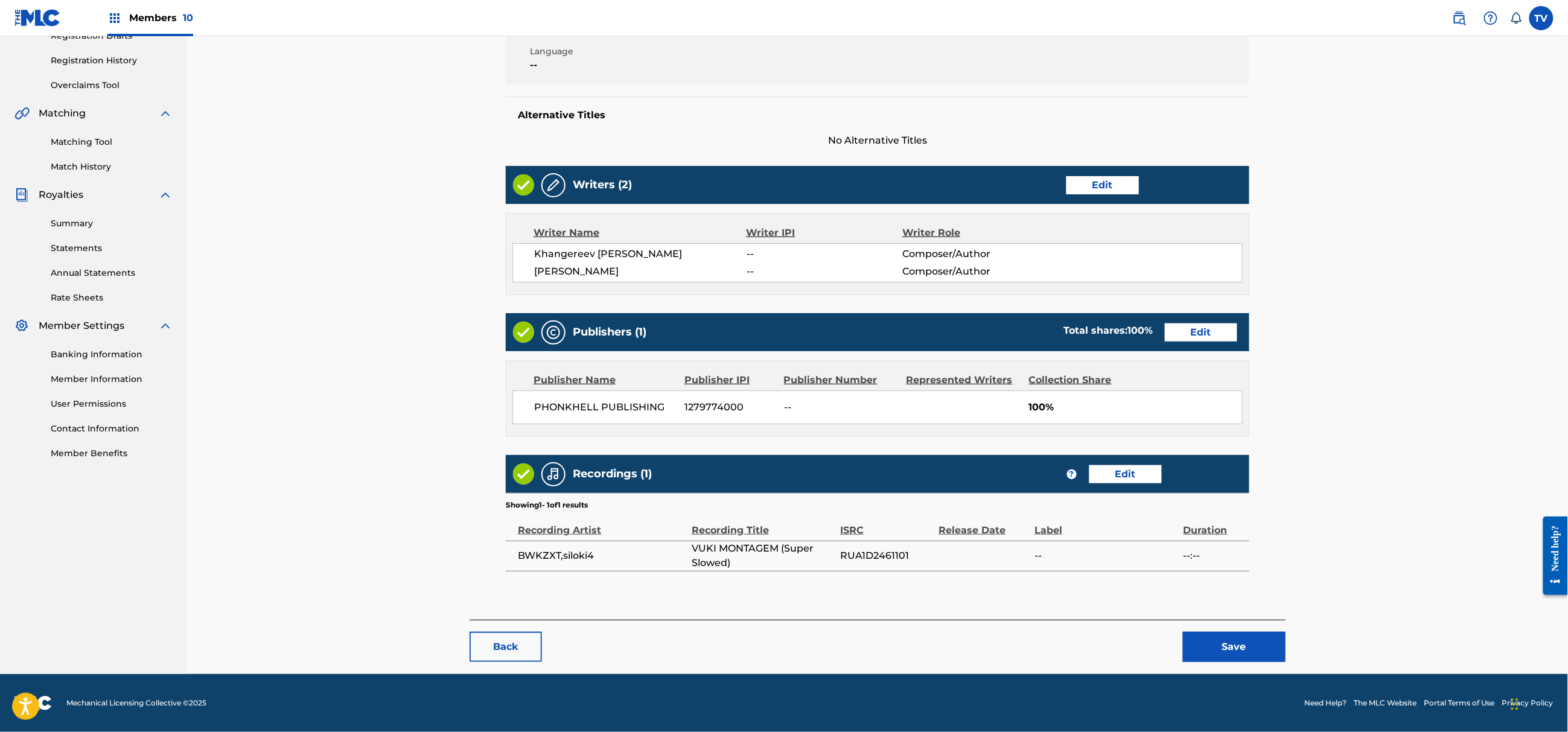
click at [1252, 652] on button "Save" at bounding box center [1234, 647] width 102 height 30
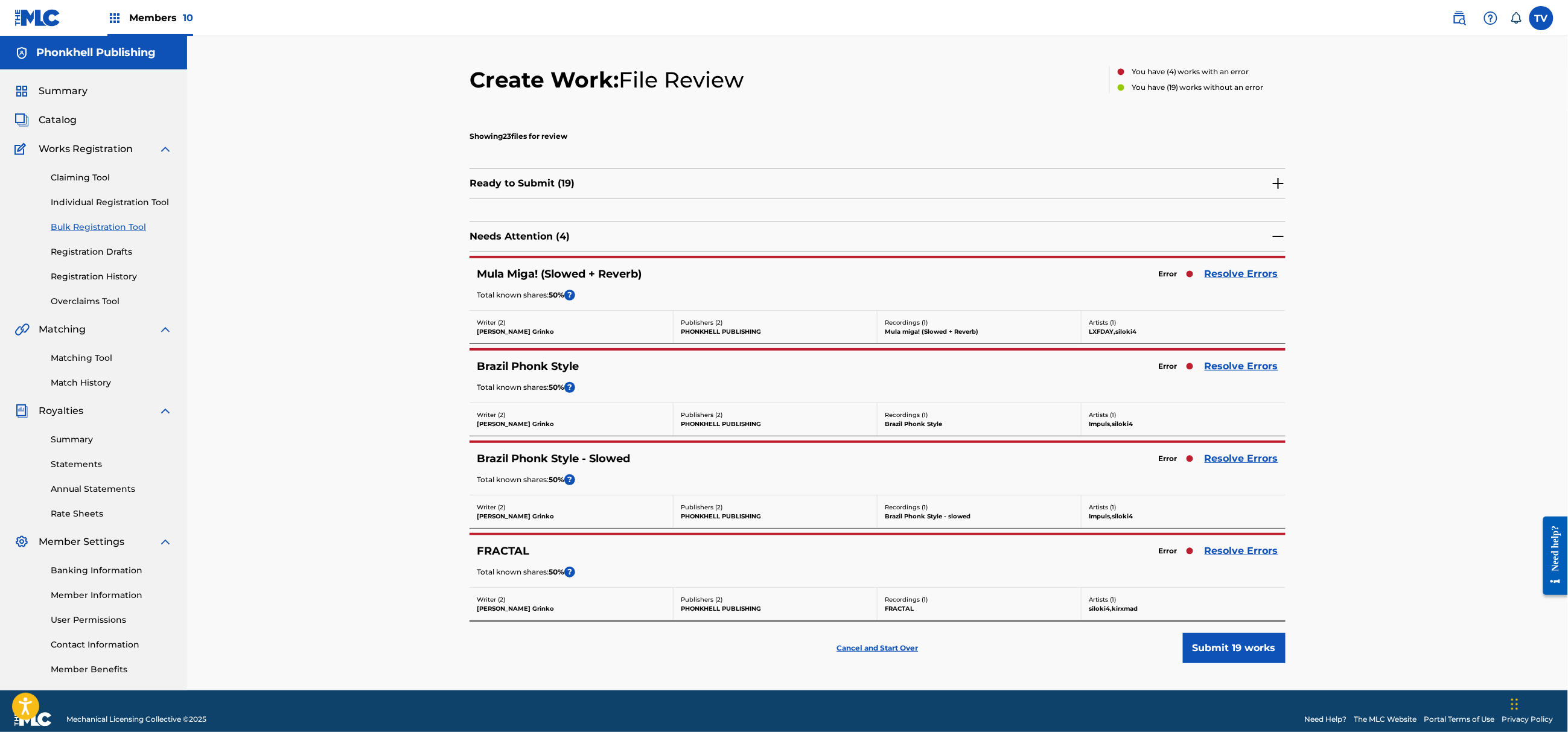
click at [1246, 364] on link "Resolve Errors" at bounding box center [1242, 366] width 73 height 15
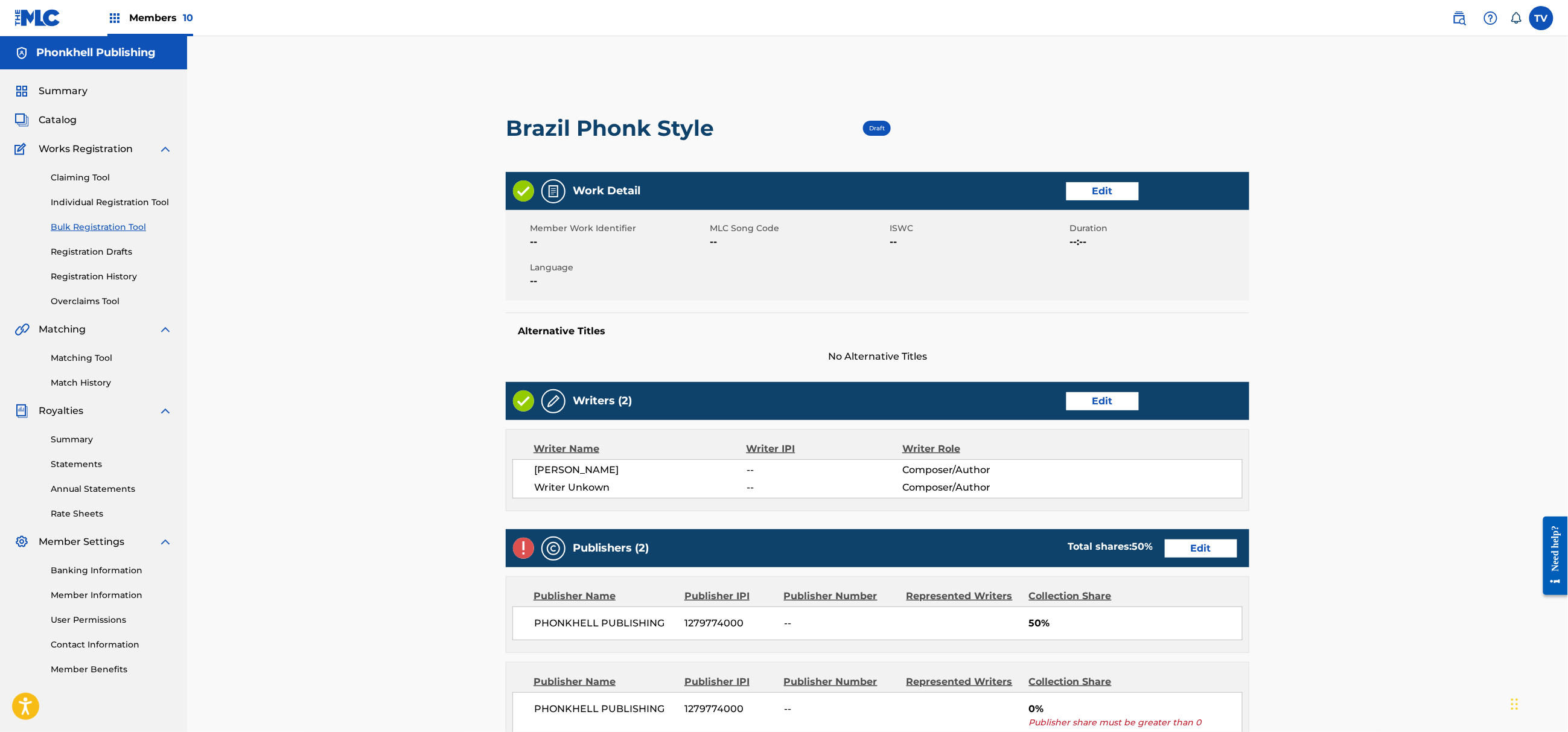
click at [1092, 401] on link "Edit" at bounding box center [1103, 402] width 73 height 18
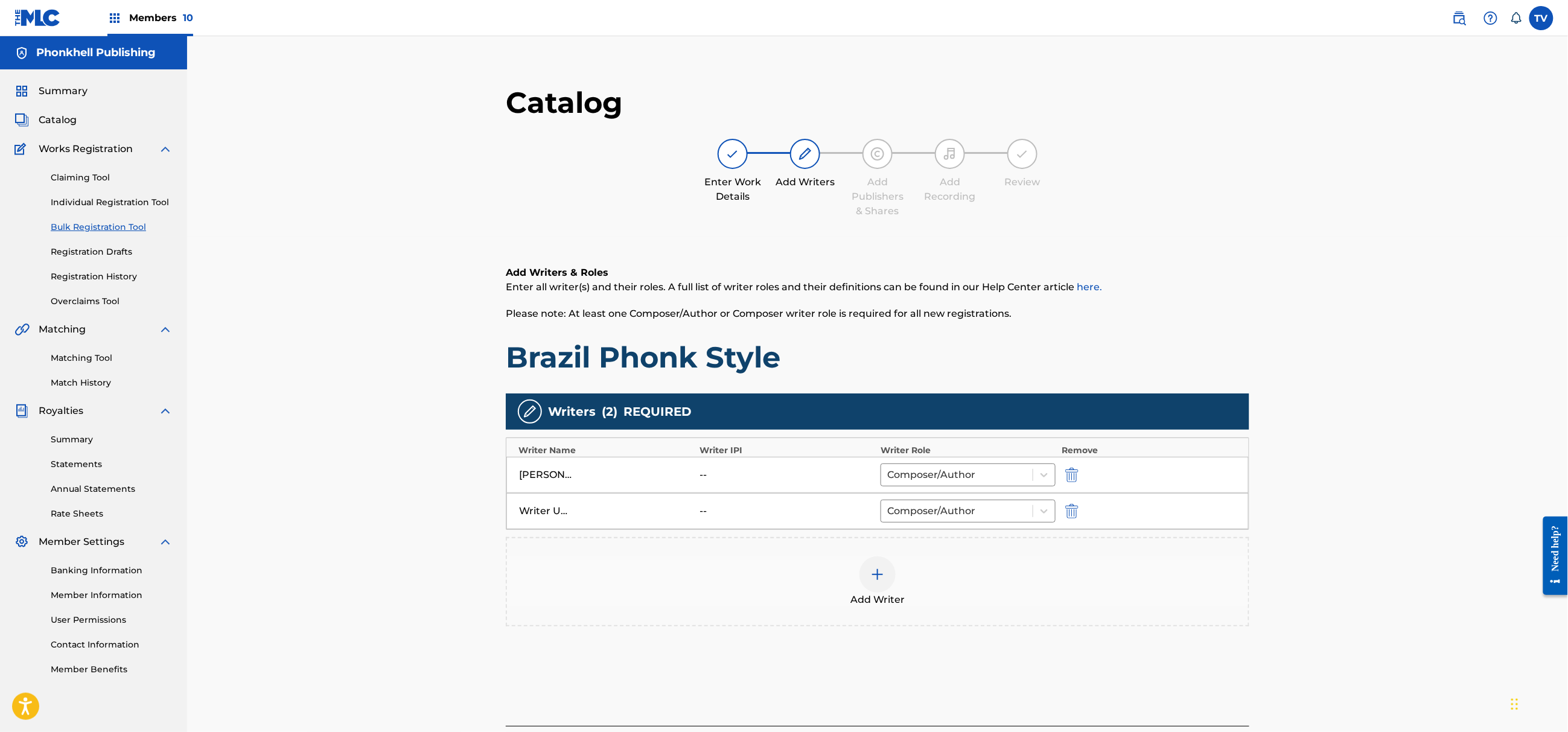
click at [1074, 508] on img "submit" at bounding box center [1071, 511] width 13 height 15
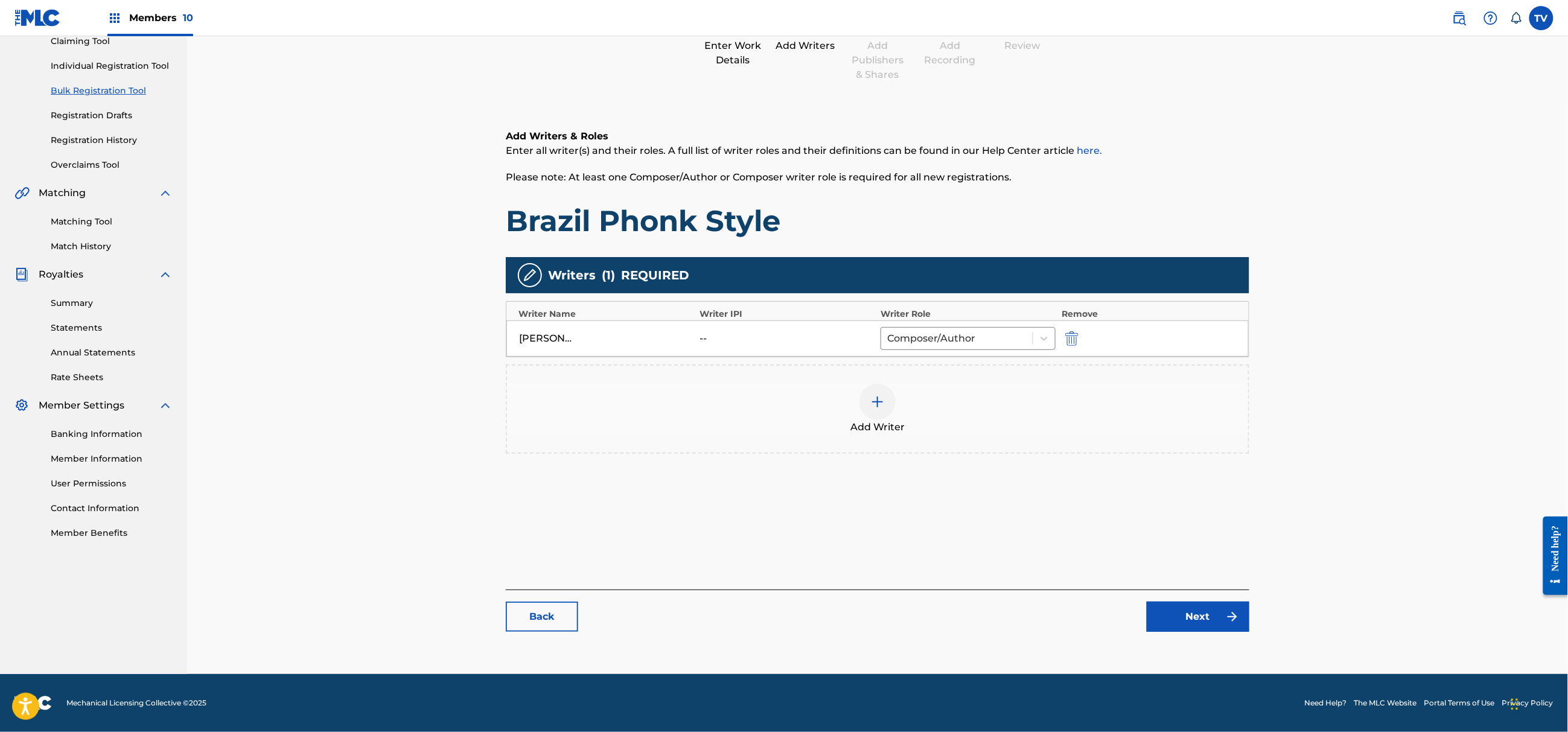
click at [1227, 616] on img at bounding box center [1233, 616] width 15 height 15
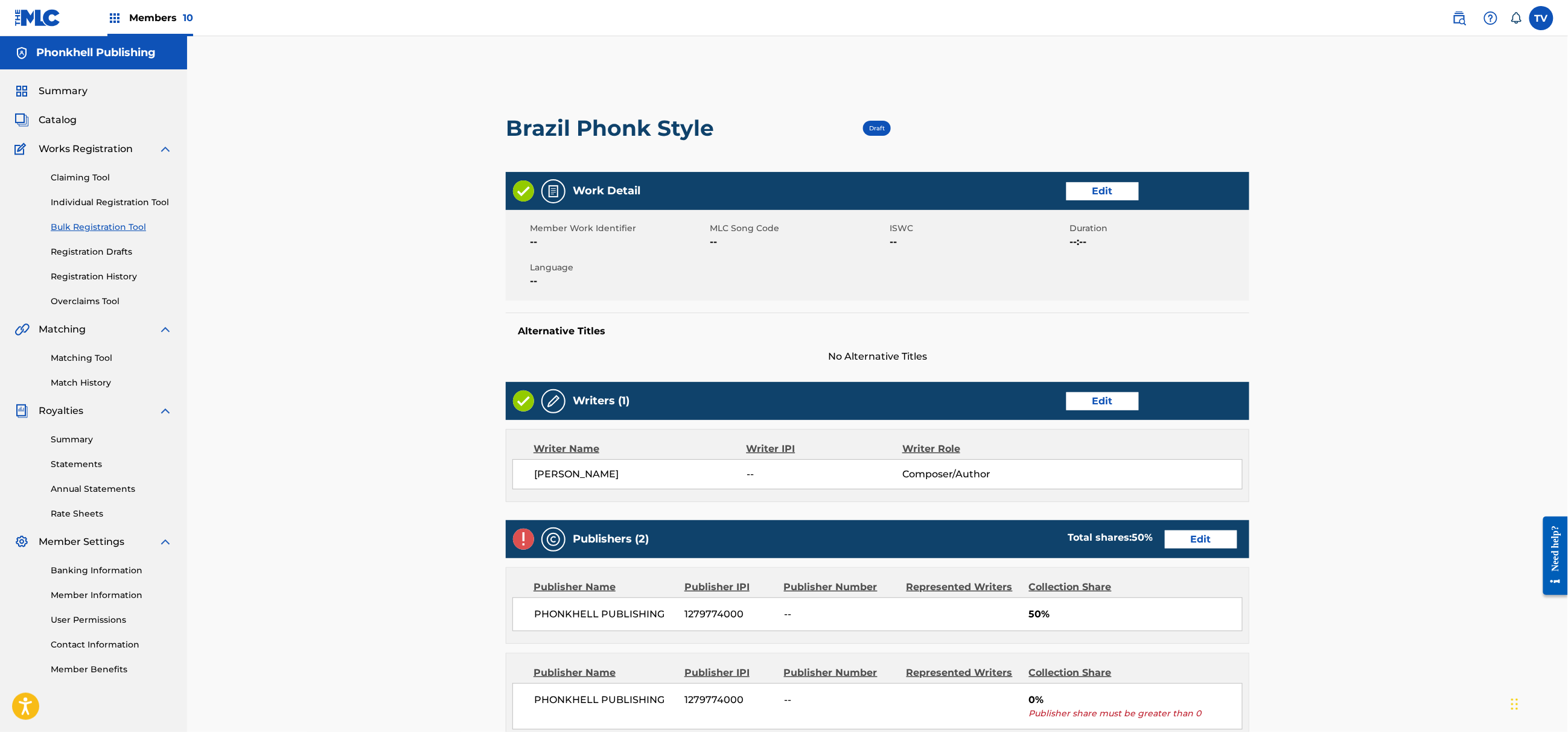
click at [1195, 538] on link "Edit" at bounding box center [1201, 539] width 73 height 18
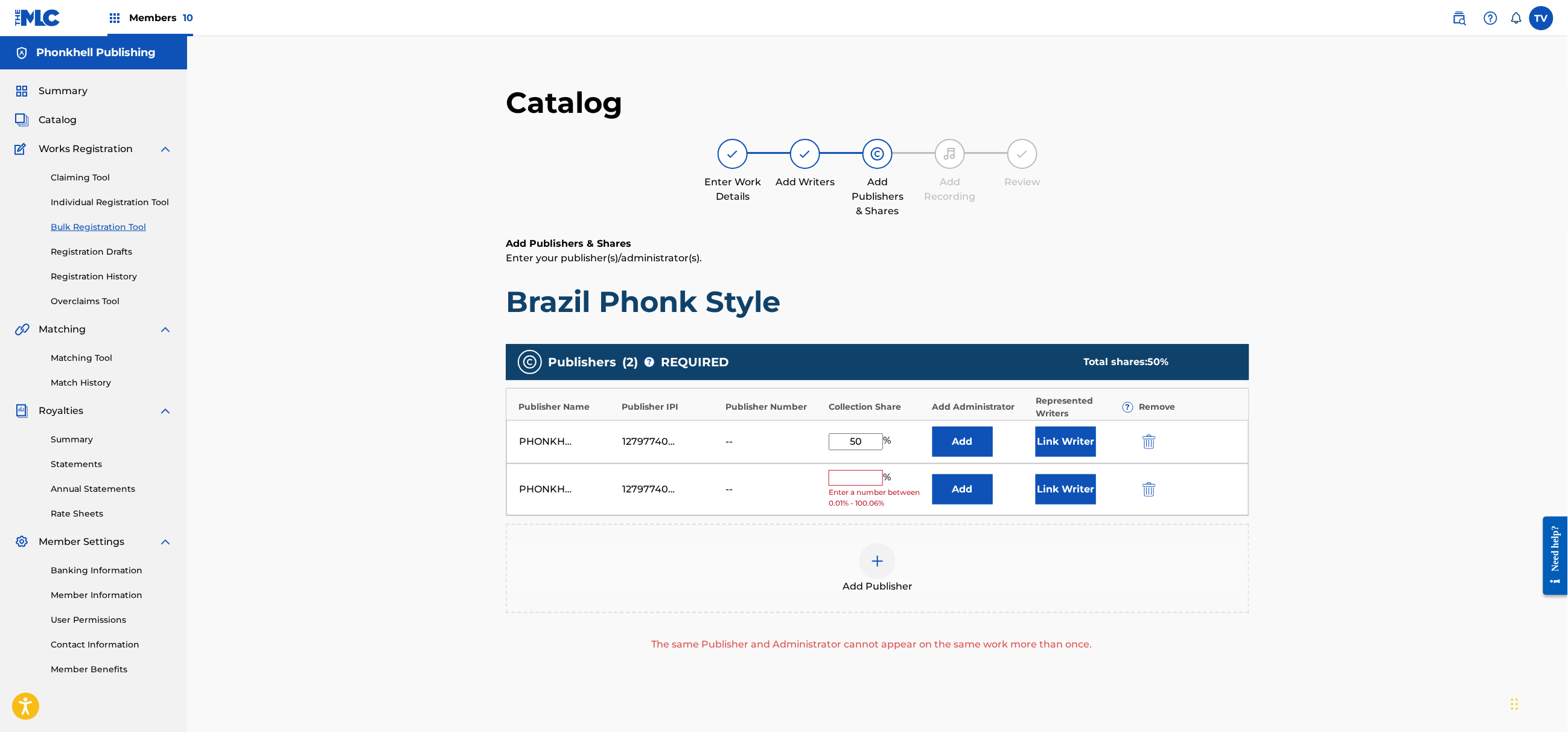
click at [1144, 488] on img "submit" at bounding box center [1149, 489] width 13 height 15
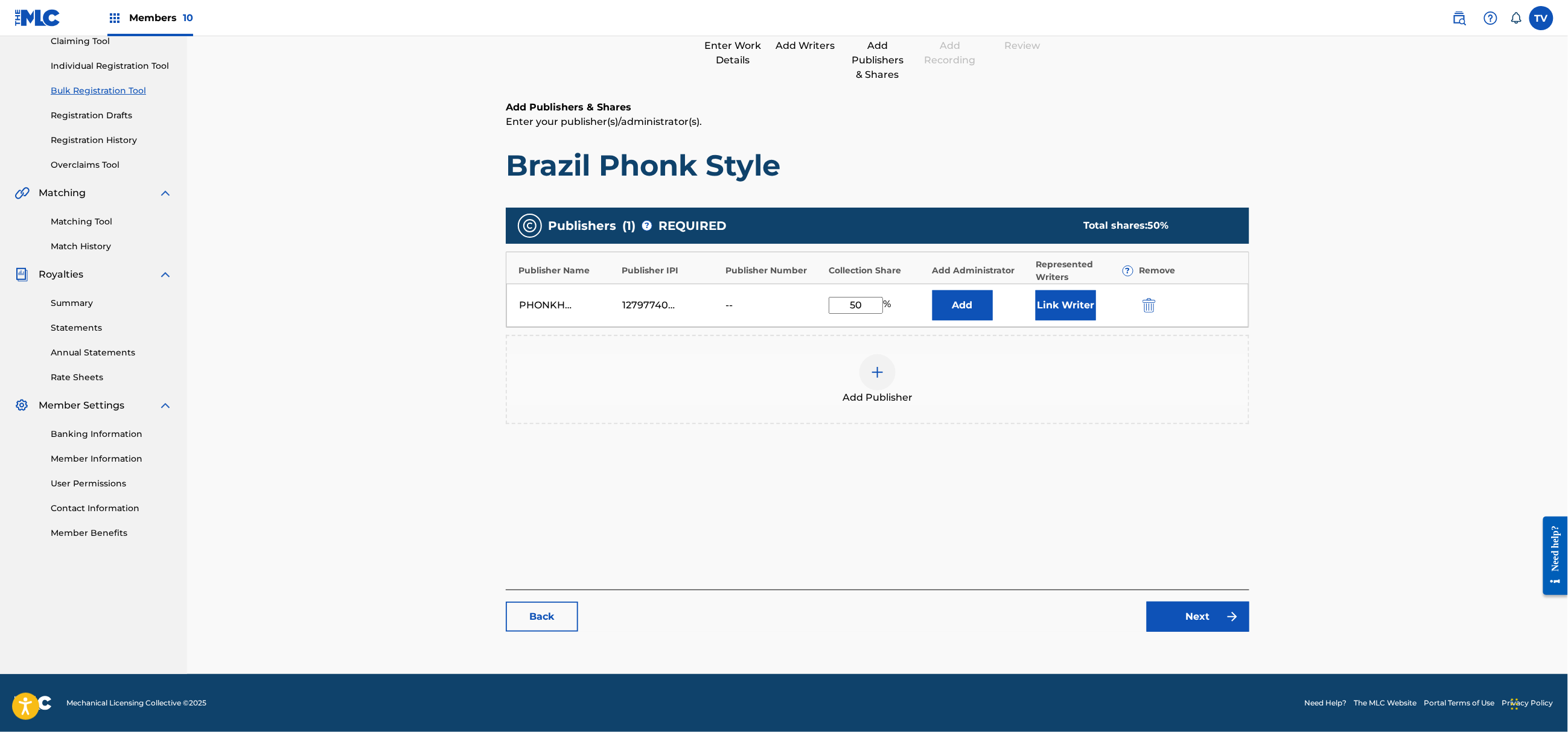
click at [1200, 602] on div "Back Next" at bounding box center [877, 611] width 744 height 42
click at [1208, 611] on link "Next" at bounding box center [1198, 616] width 102 height 30
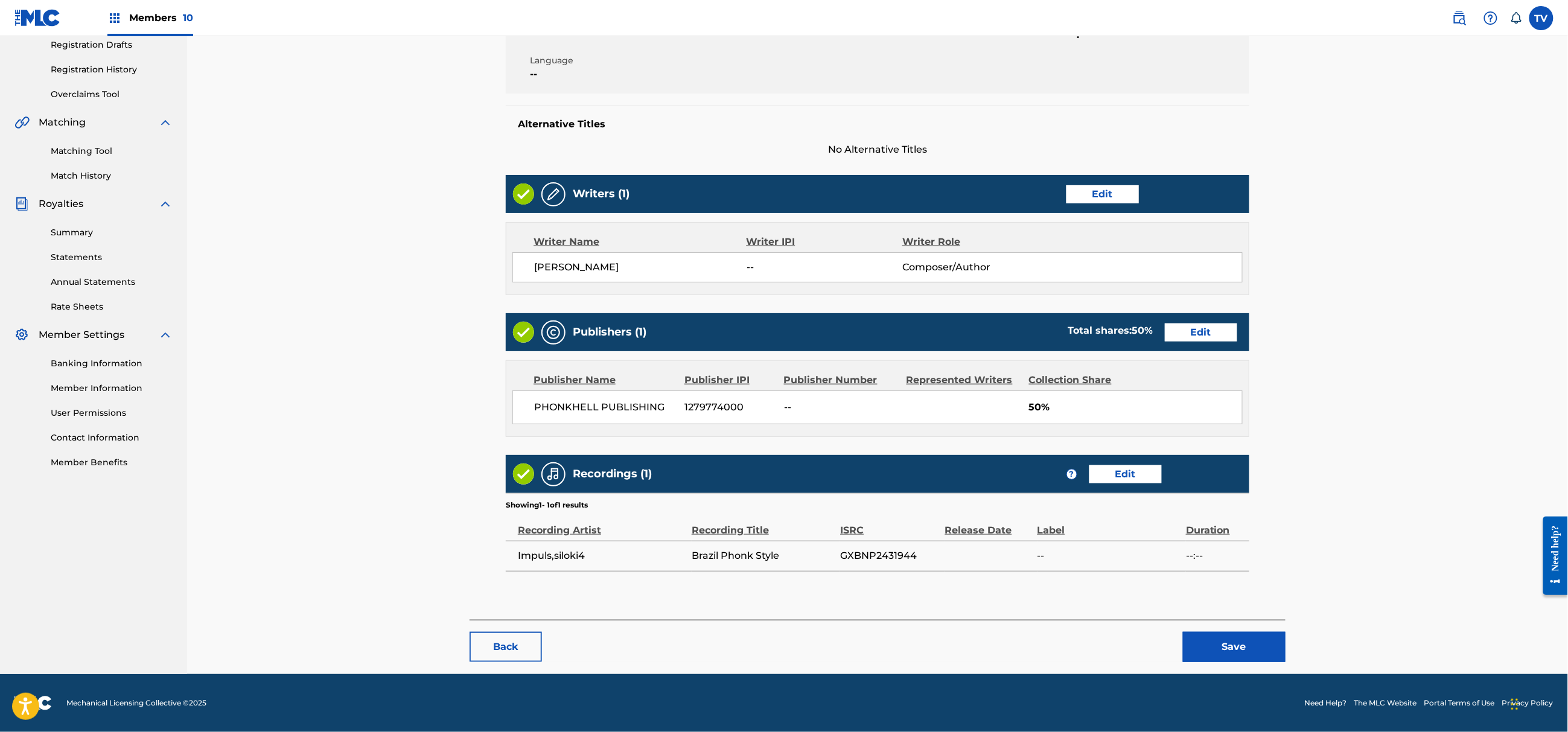
click at [1240, 640] on button "Save" at bounding box center [1234, 647] width 102 height 30
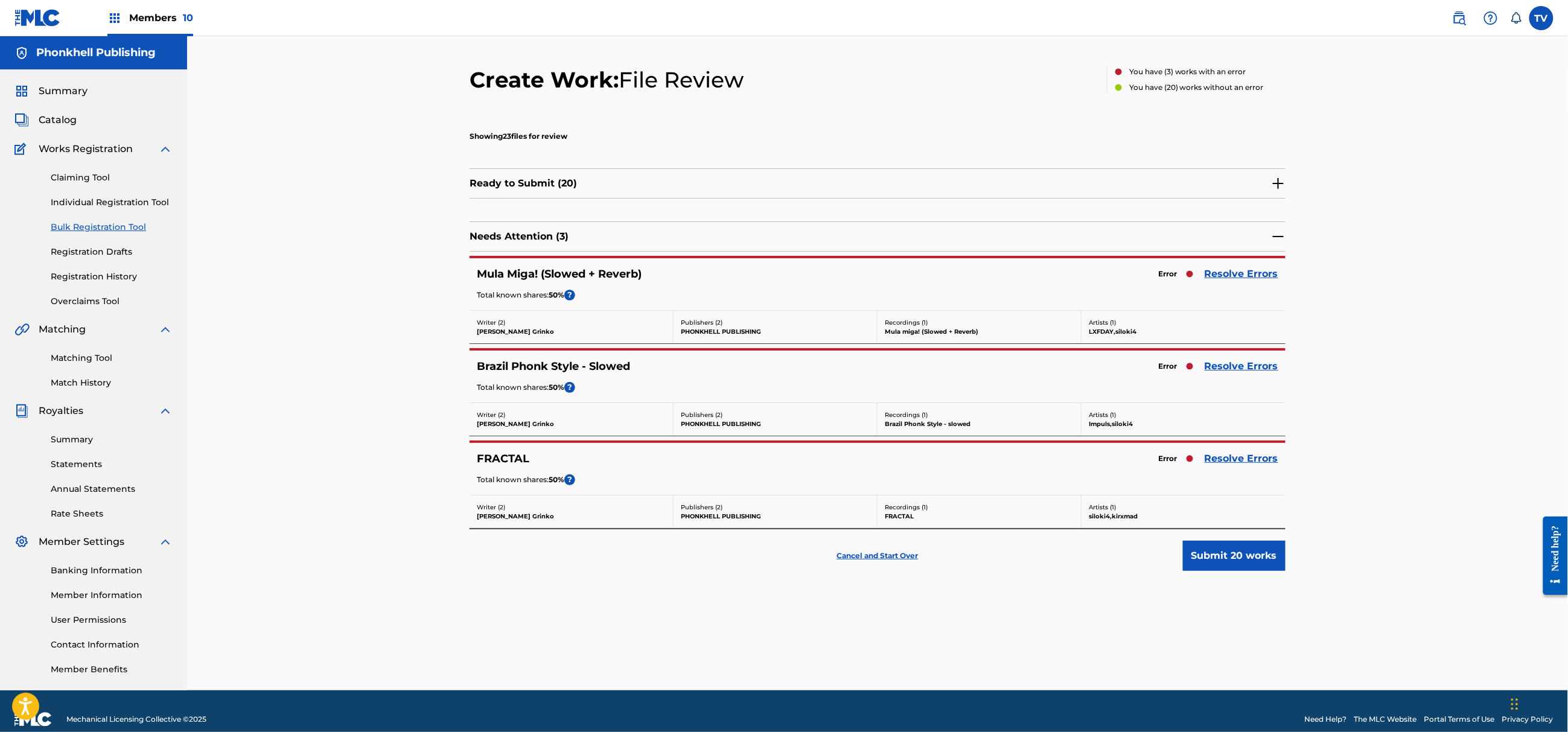
click at [1237, 270] on link "Resolve Errors" at bounding box center [1242, 274] width 73 height 15
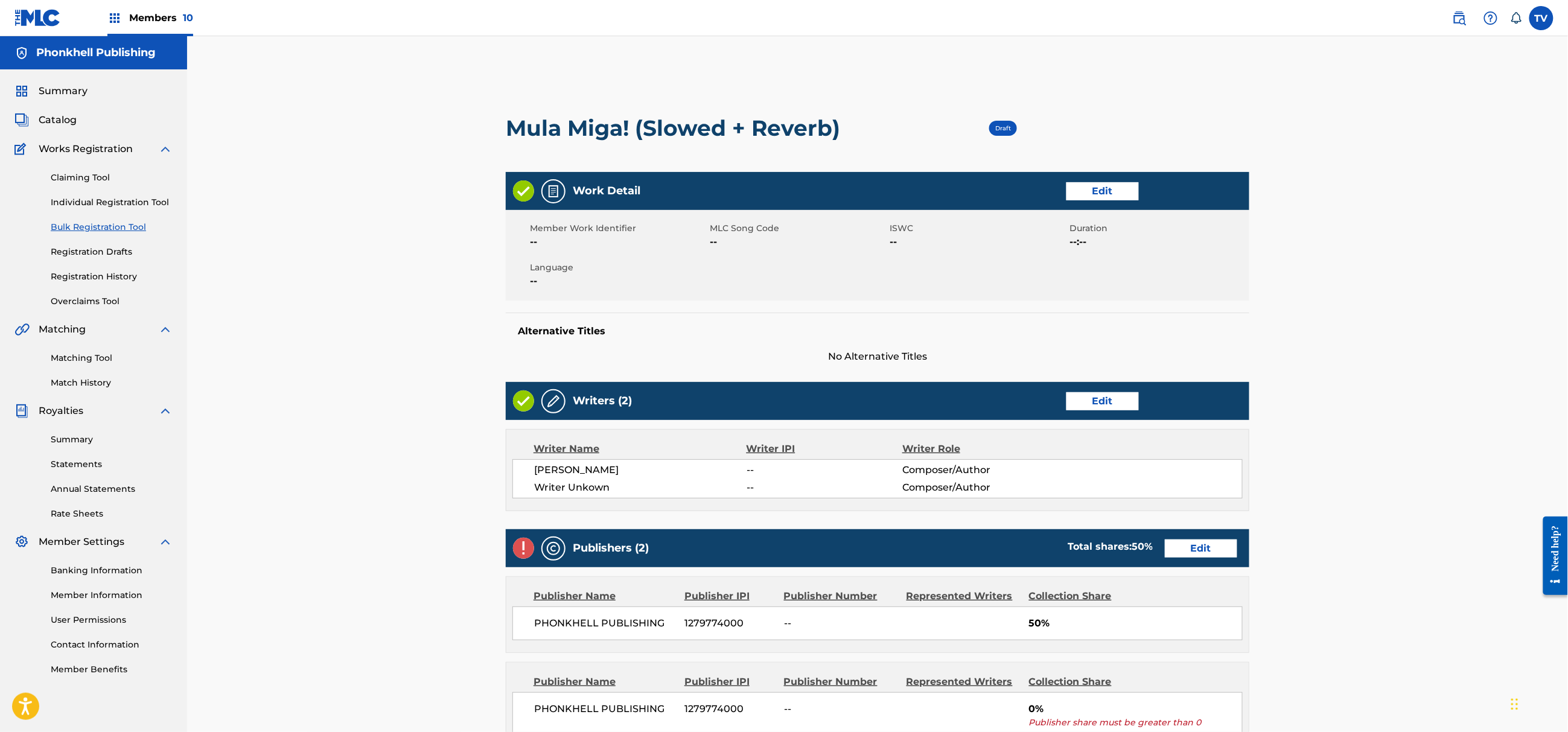
click at [1107, 404] on link "Edit" at bounding box center [1103, 402] width 73 height 18
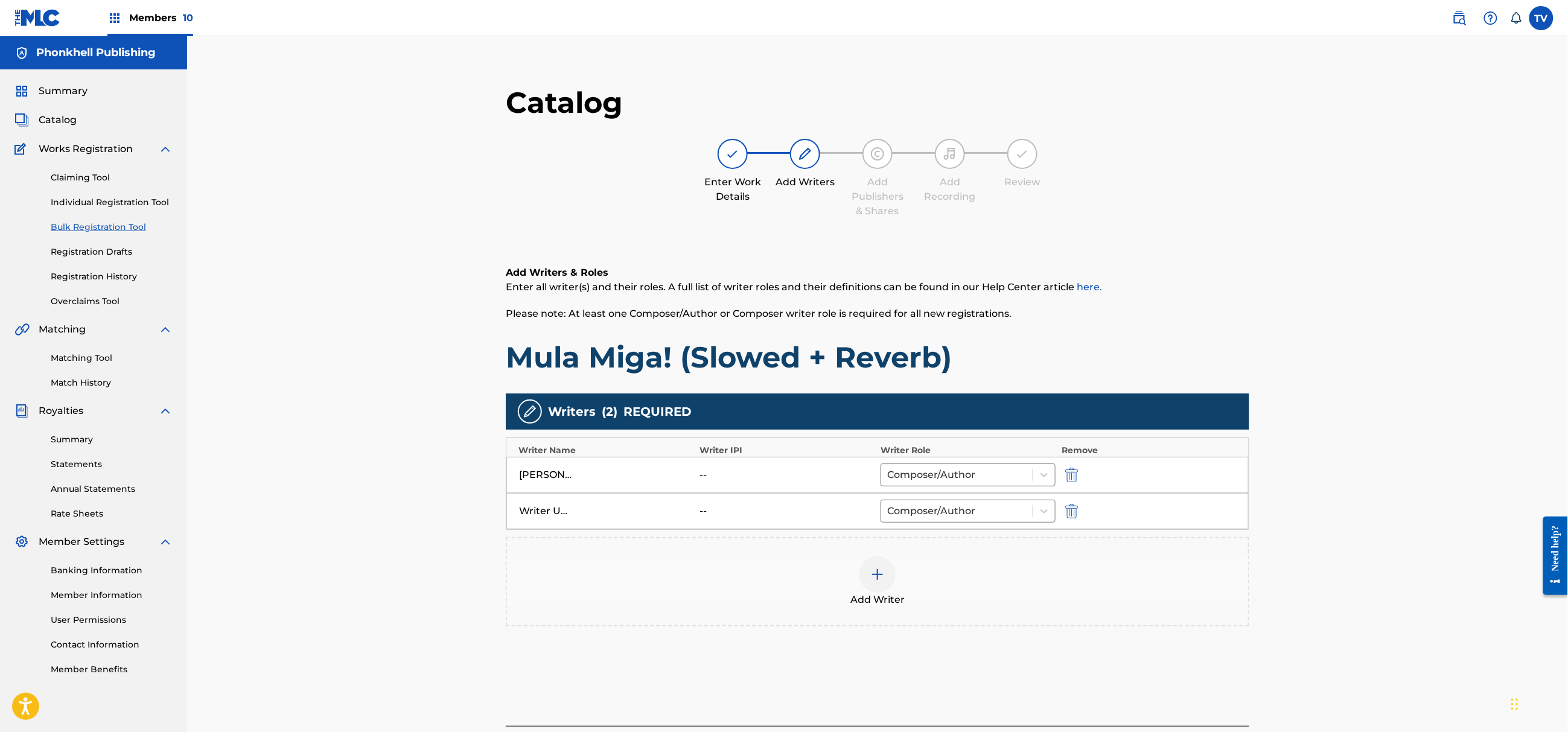
click at [1069, 517] on img "submit" at bounding box center [1071, 511] width 13 height 15
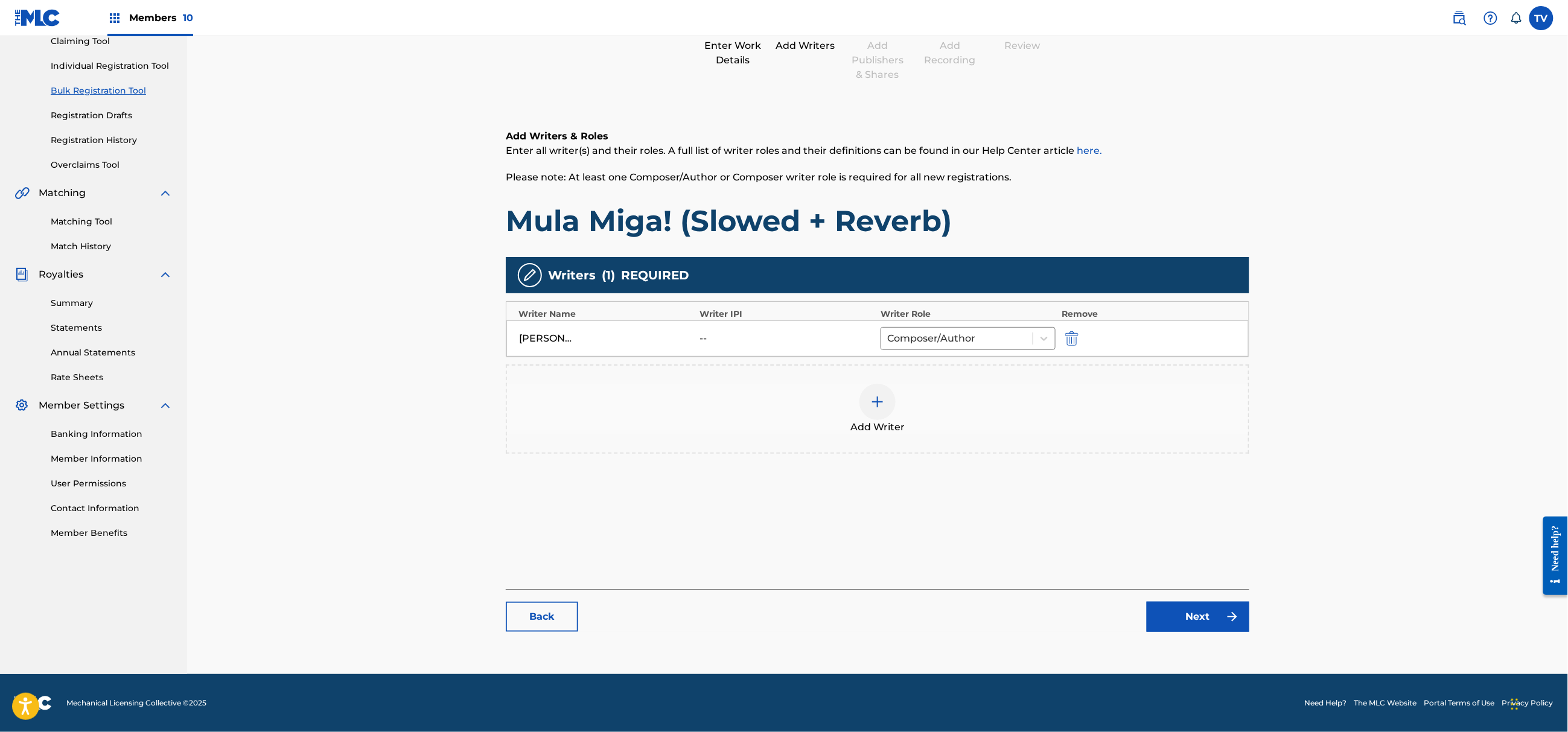
click at [1213, 616] on link "Next" at bounding box center [1198, 616] width 102 height 30
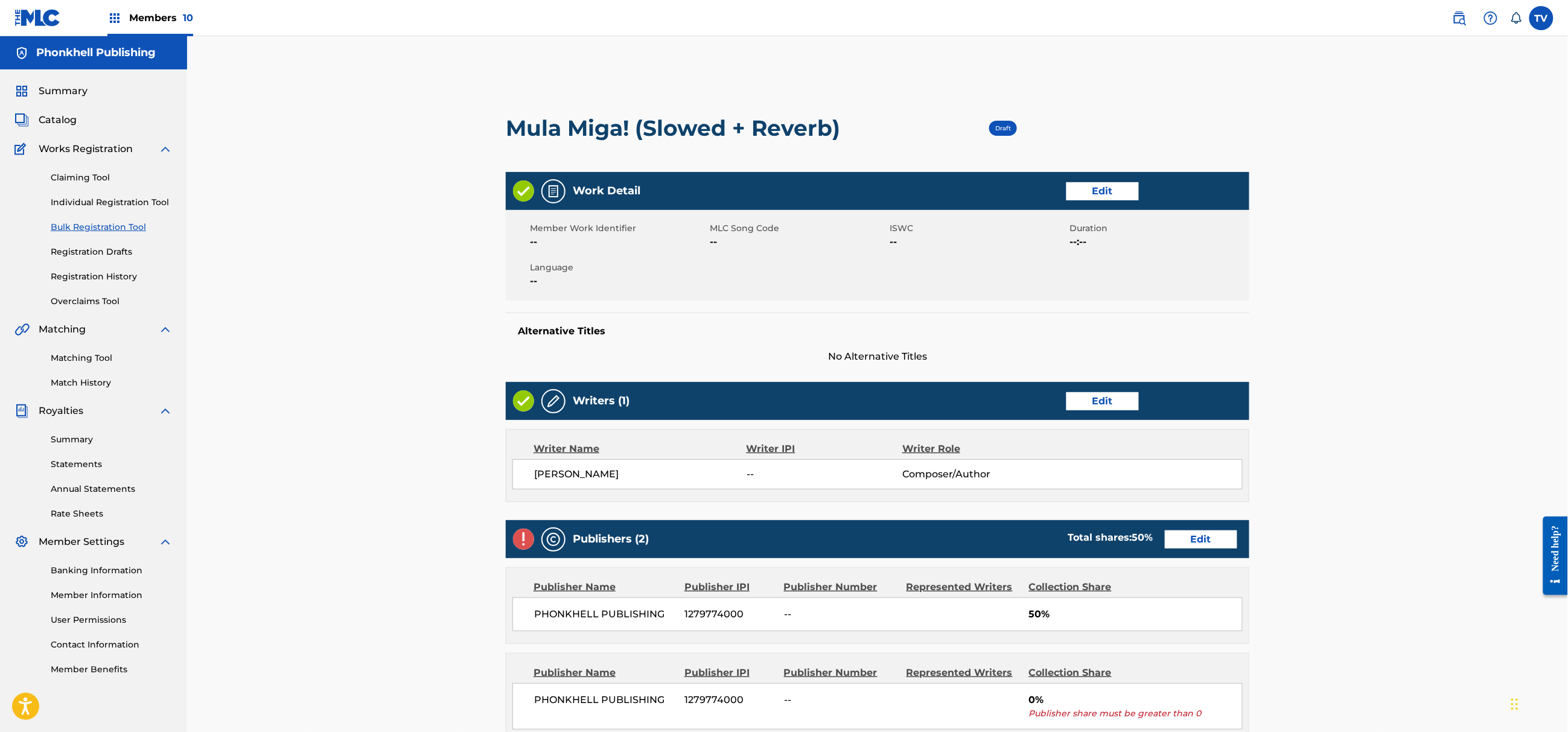
click at [1207, 533] on link "Edit" at bounding box center [1201, 539] width 73 height 18
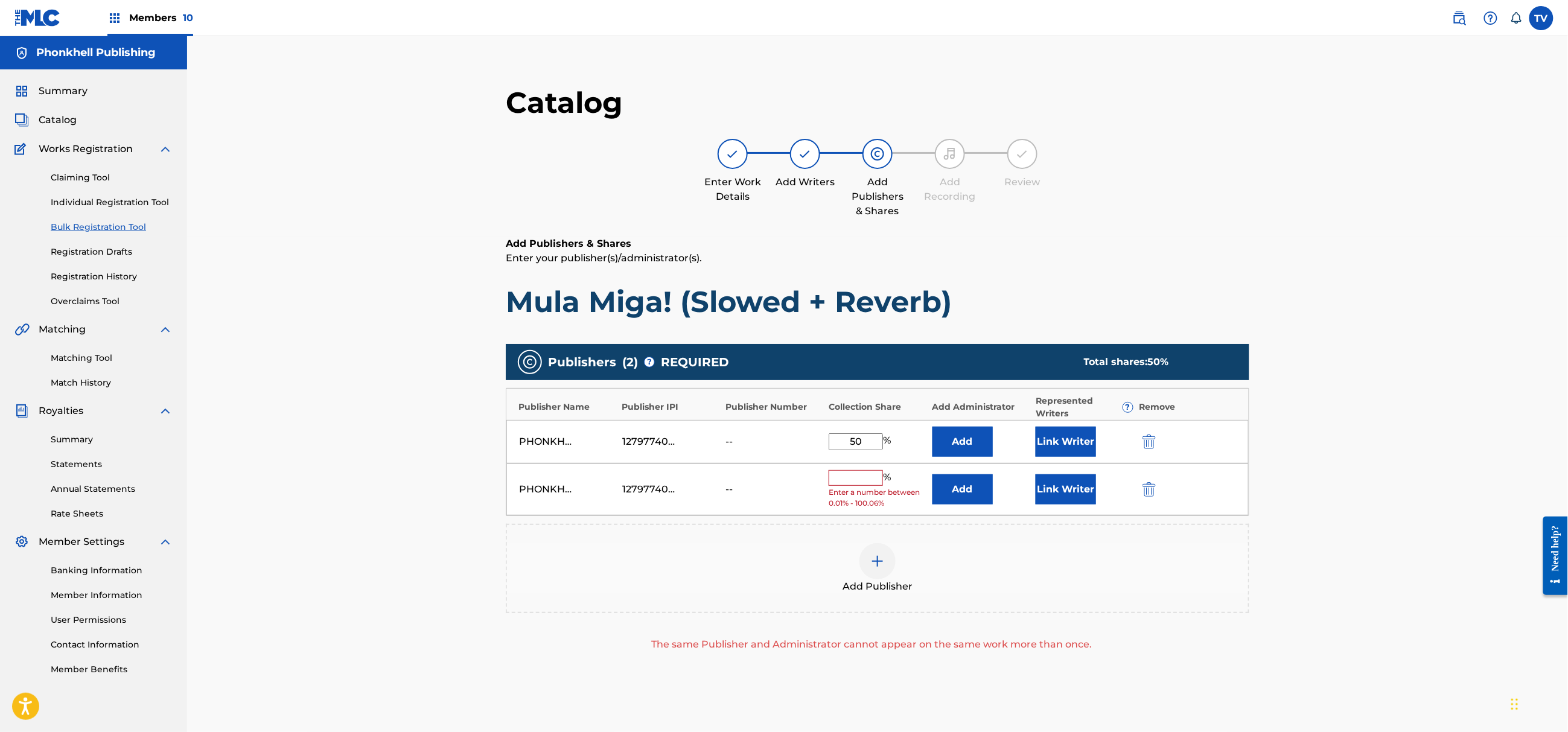
drag, startPoint x: 1140, startPoint y: 493, endPoint x: 1148, endPoint y: 488, distance: 9.4
click at [1148, 488] on button "submit" at bounding box center [1148, 489] width 18 height 14
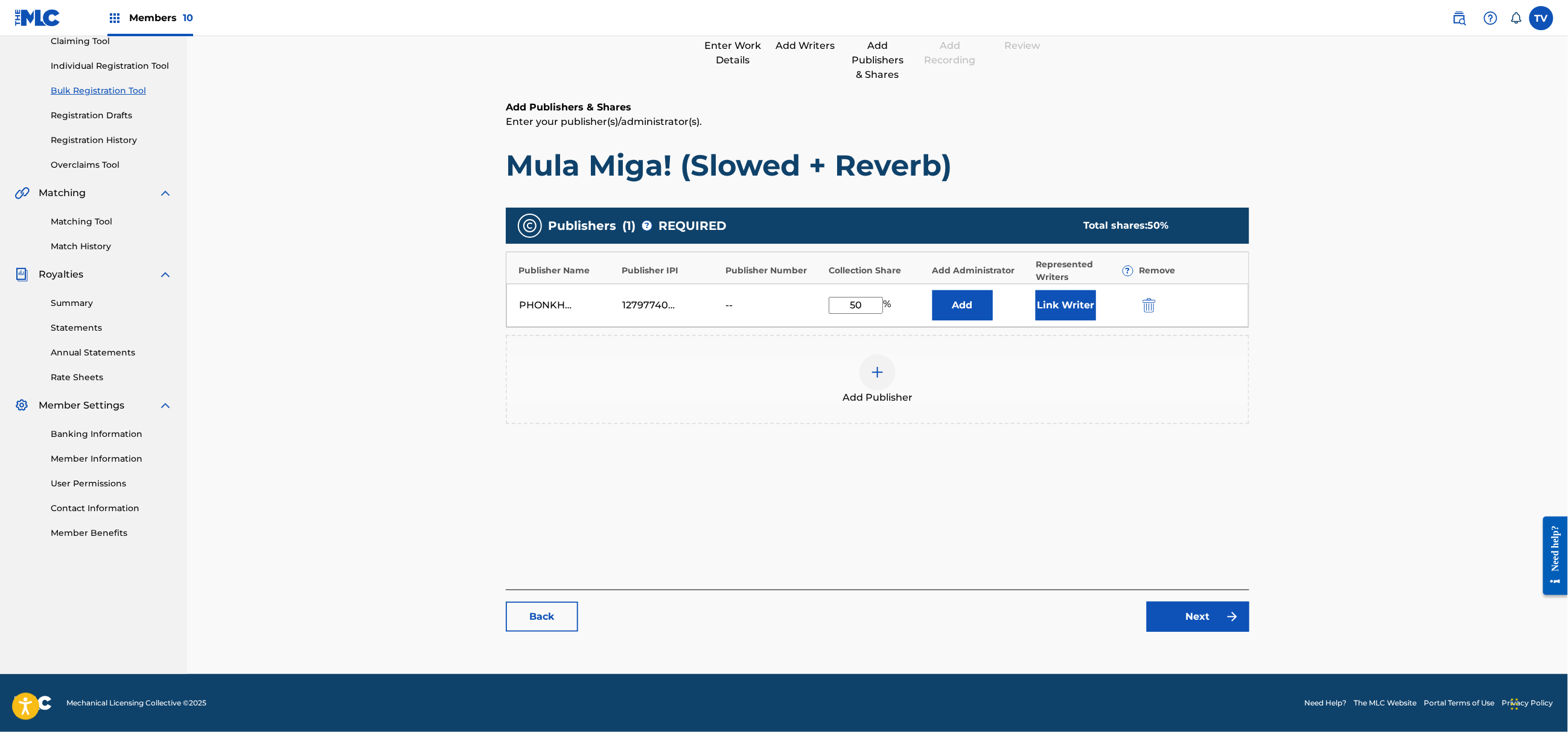
click at [1227, 630] on link "Next" at bounding box center [1198, 616] width 102 height 30
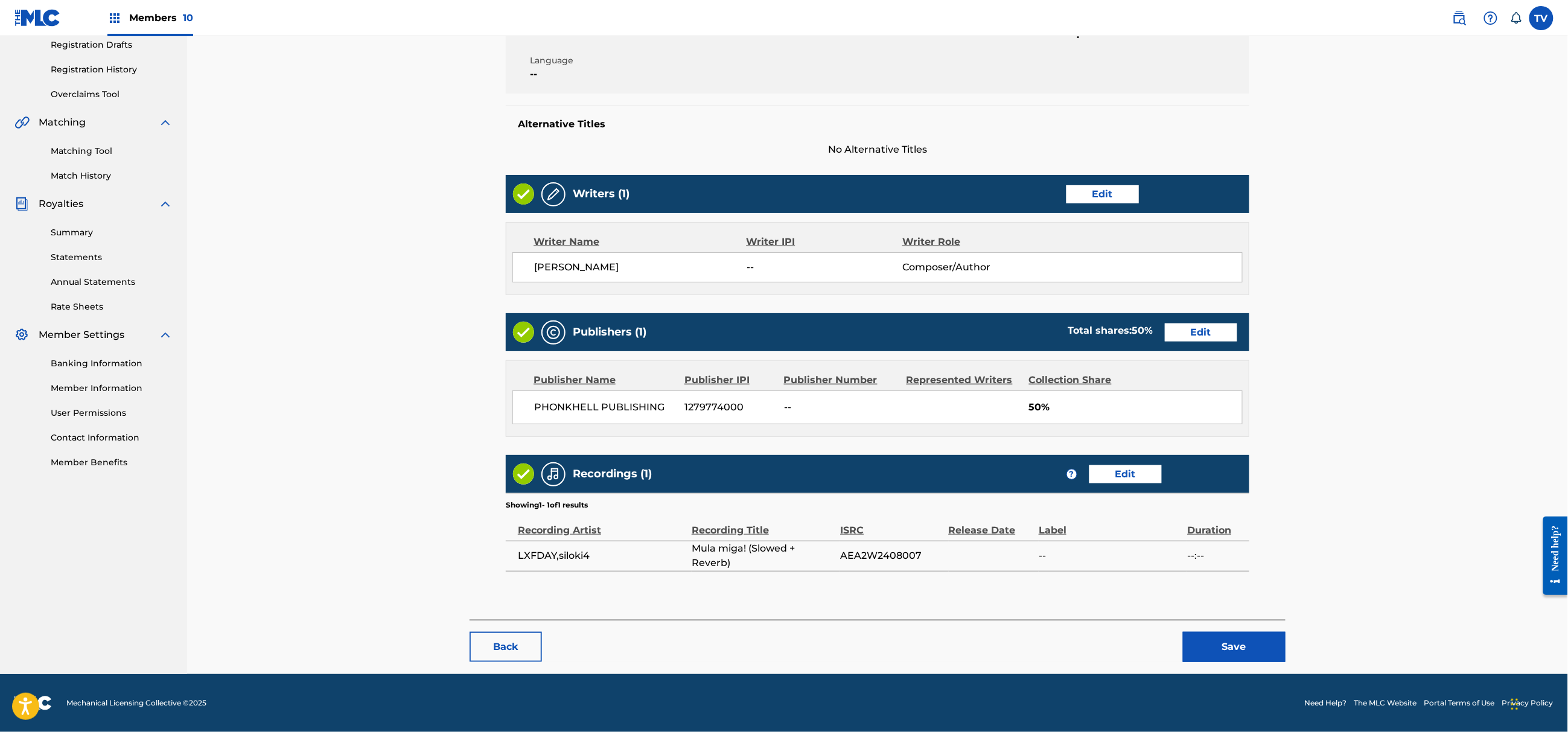
click at [1230, 630] on div "Back Save" at bounding box center [877, 641] width 816 height 42
click at [1237, 638] on button "Save" at bounding box center [1234, 647] width 102 height 30
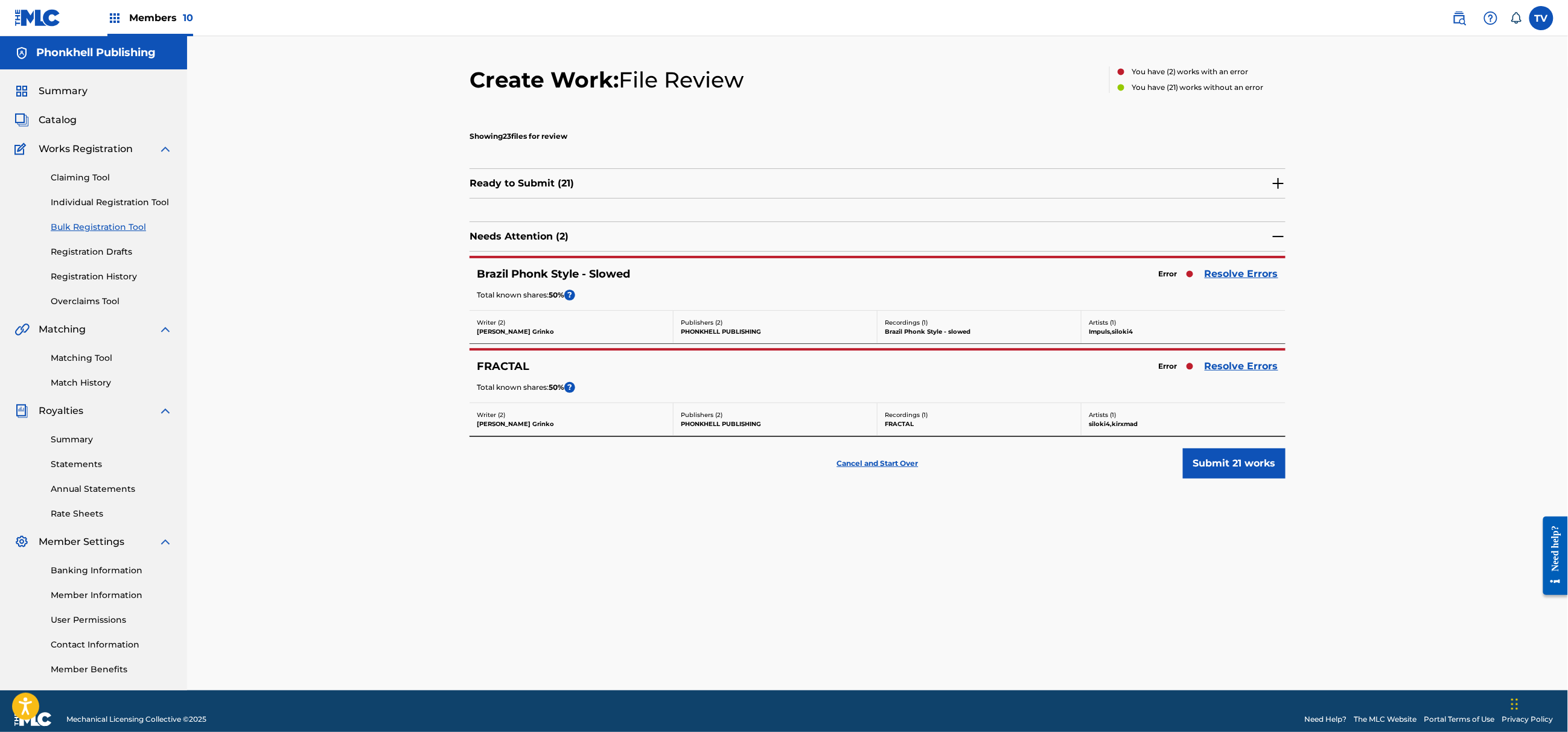
click at [1235, 273] on link "Resolve Errors" at bounding box center [1242, 274] width 73 height 15
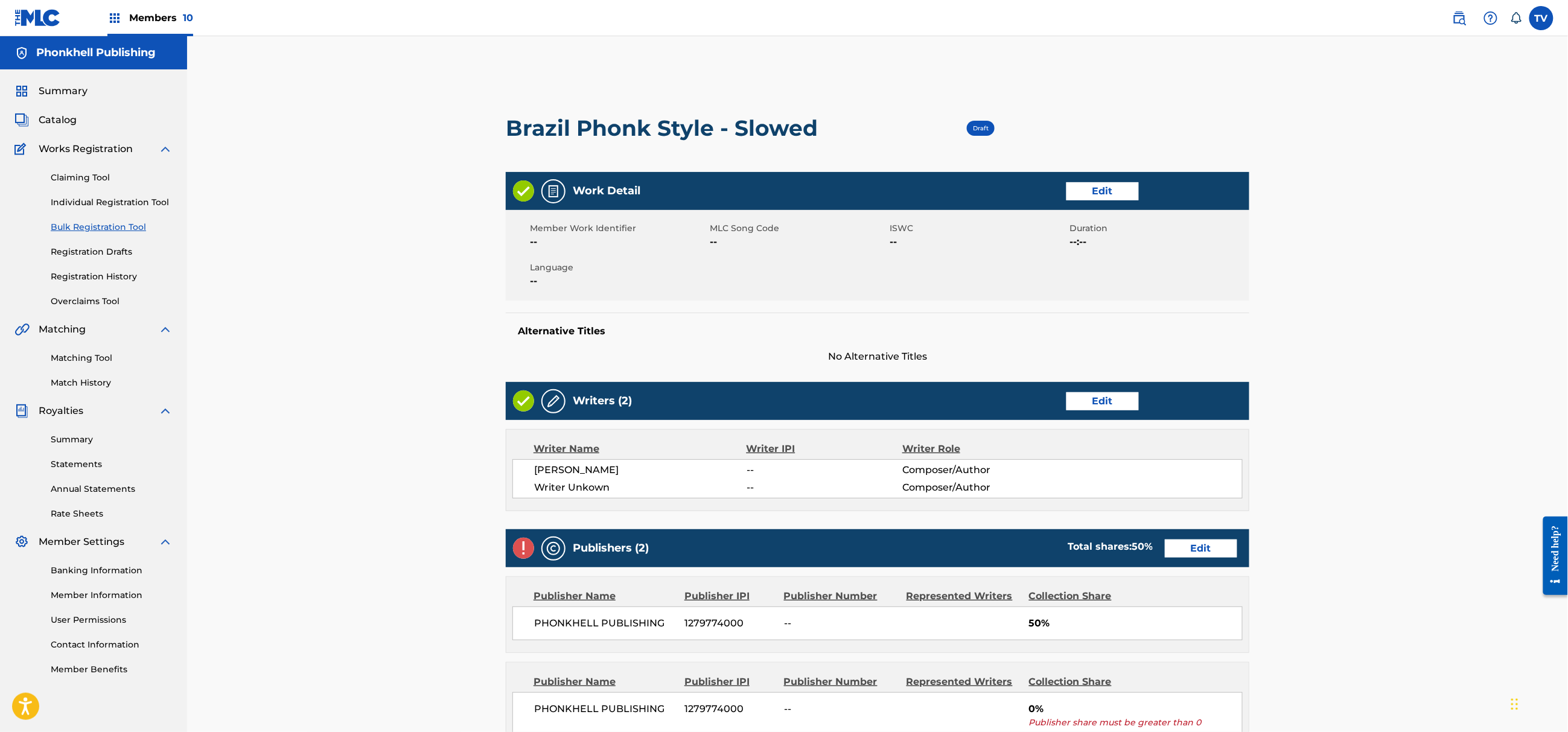
click at [1092, 401] on link "Edit" at bounding box center [1103, 402] width 73 height 18
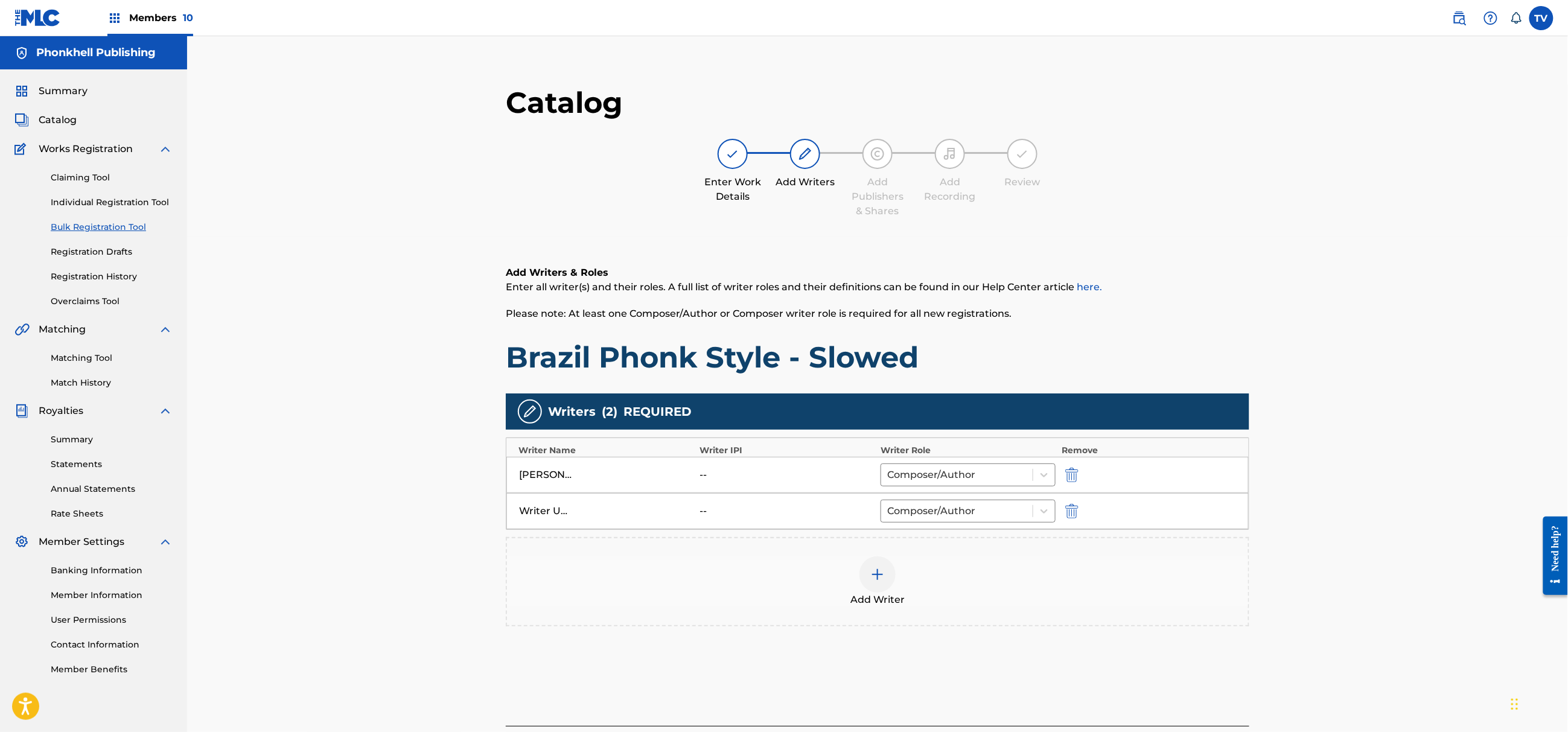
click at [1073, 512] on img "submit" at bounding box center [1071, 511] width 13 height 15
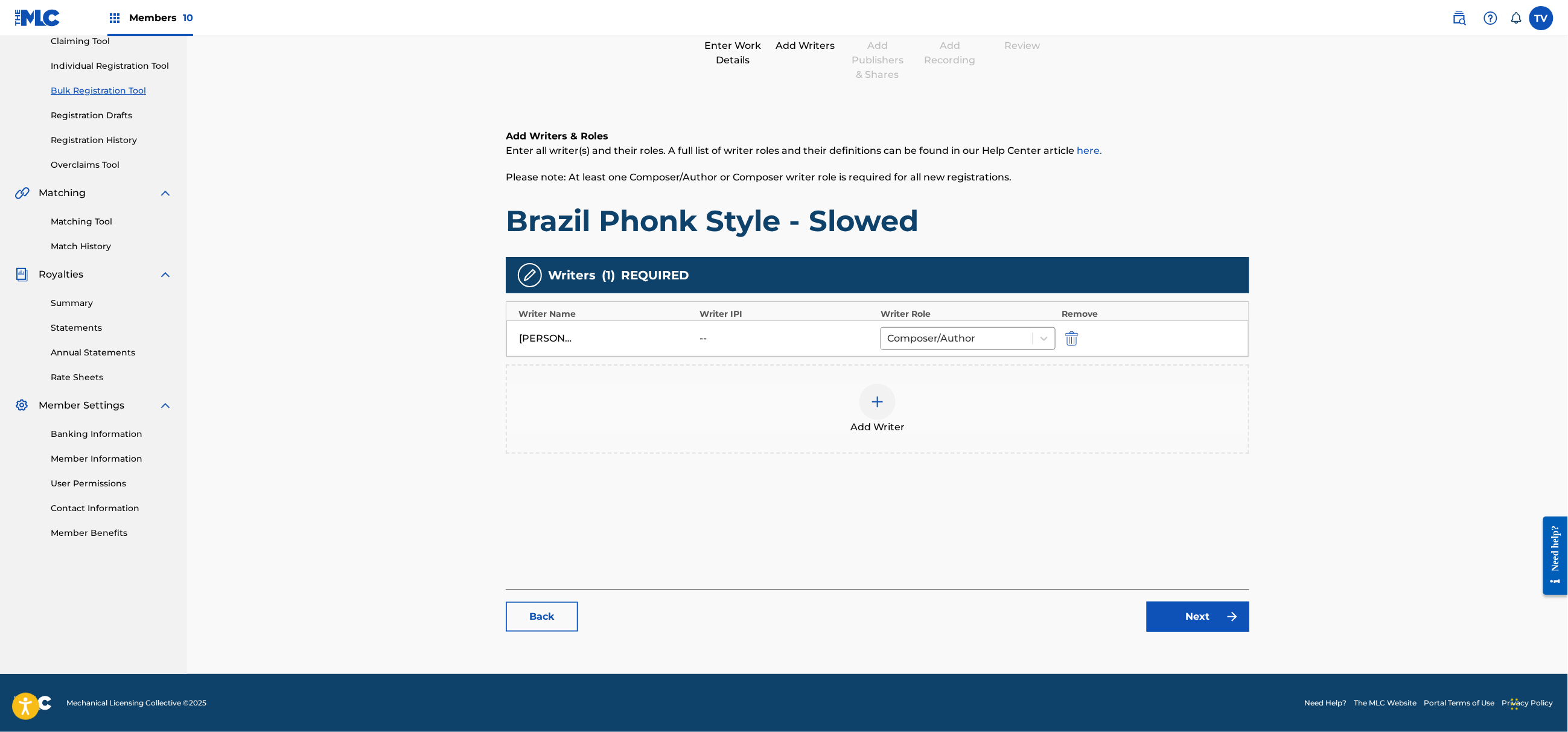
click at [1198, 620] on link "Next" at bounding box center [1198, 616] width 102 height 30
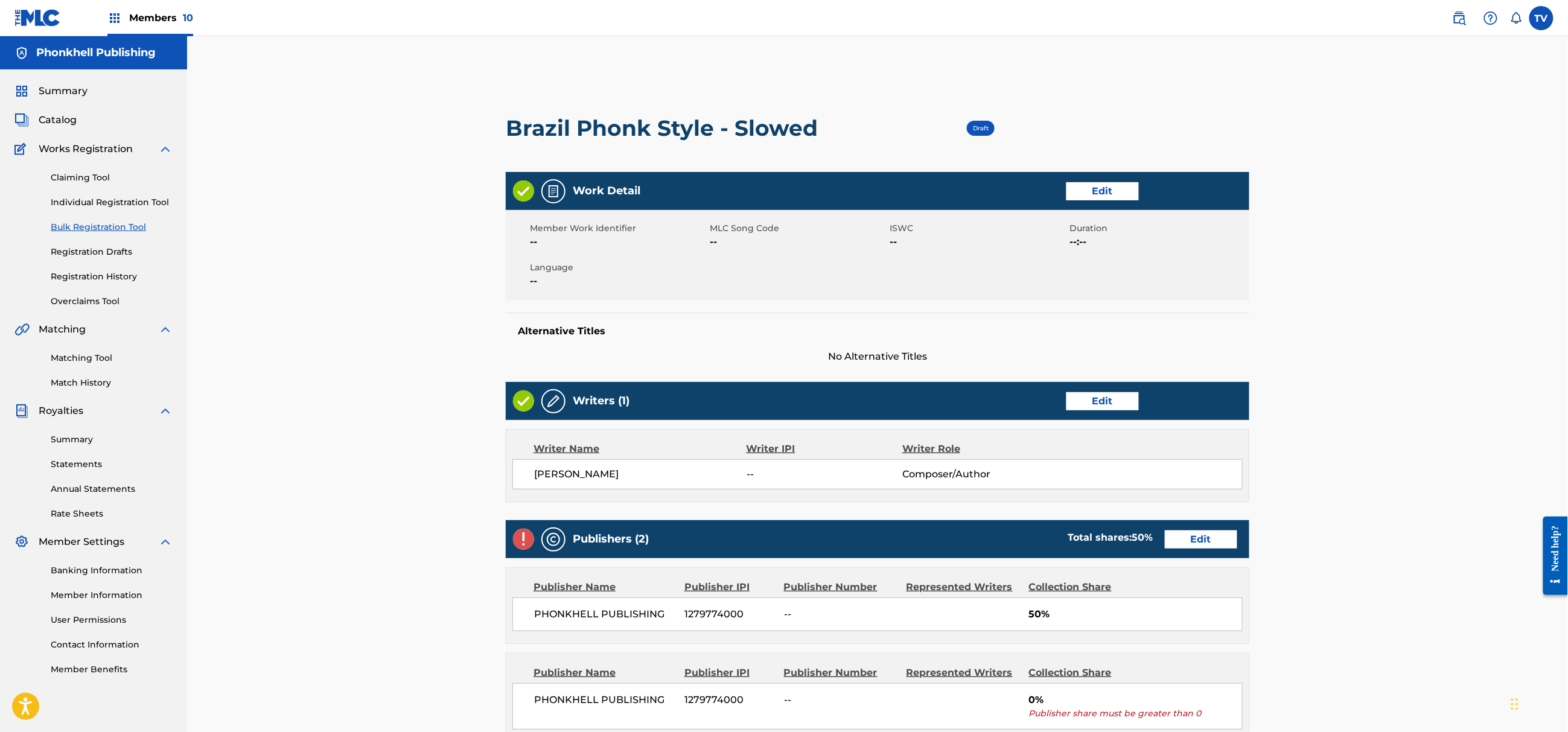
click at [1200, 546] on link "Edit" at bounding box center [1201, 539] width 73 height 18
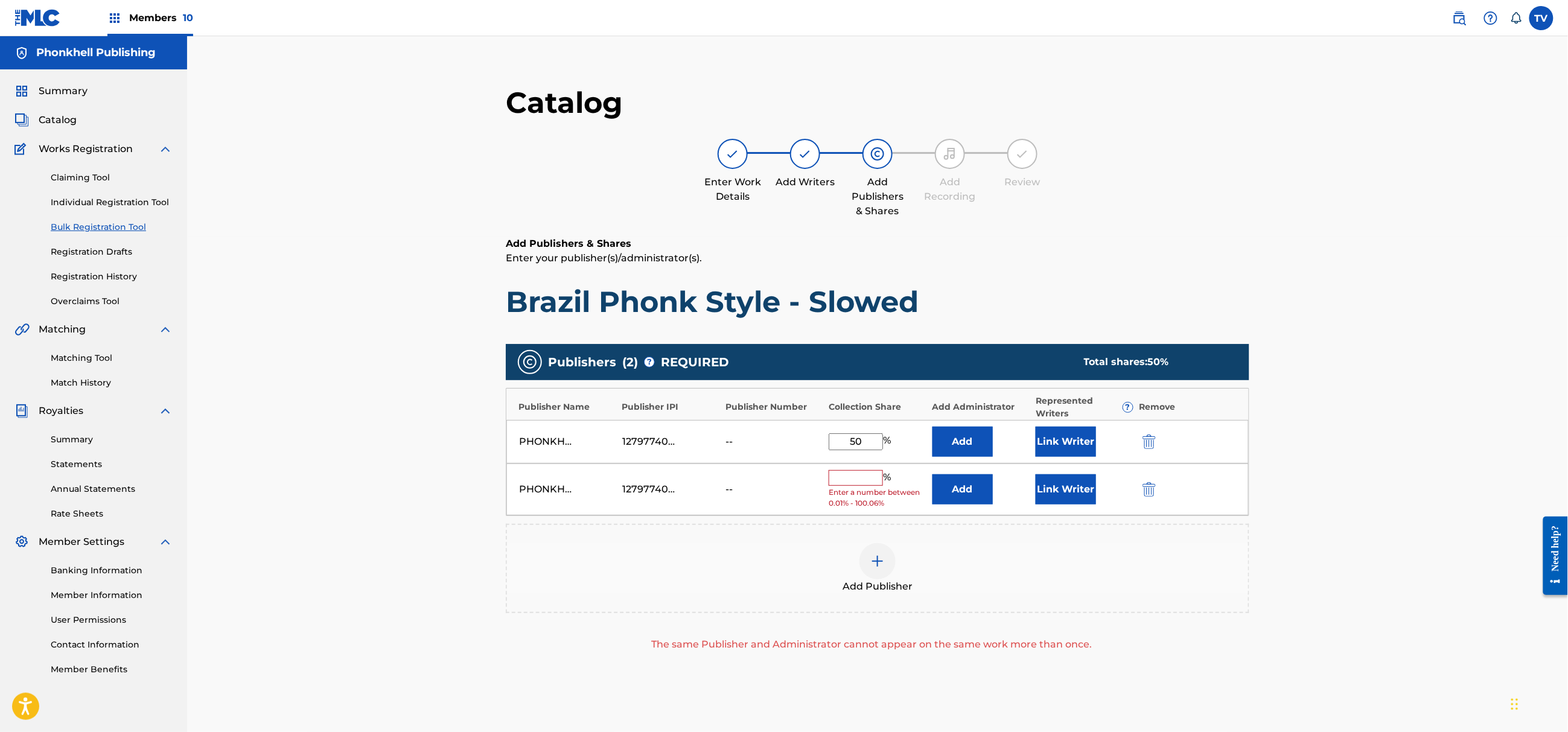
click at [1151, 481] on div "PHONKHELL PUBLISHING 1279774000 -- % Enter a number between 0.01% - 100.06% Add…" at bounding box center [877, 489] width 742 height 52
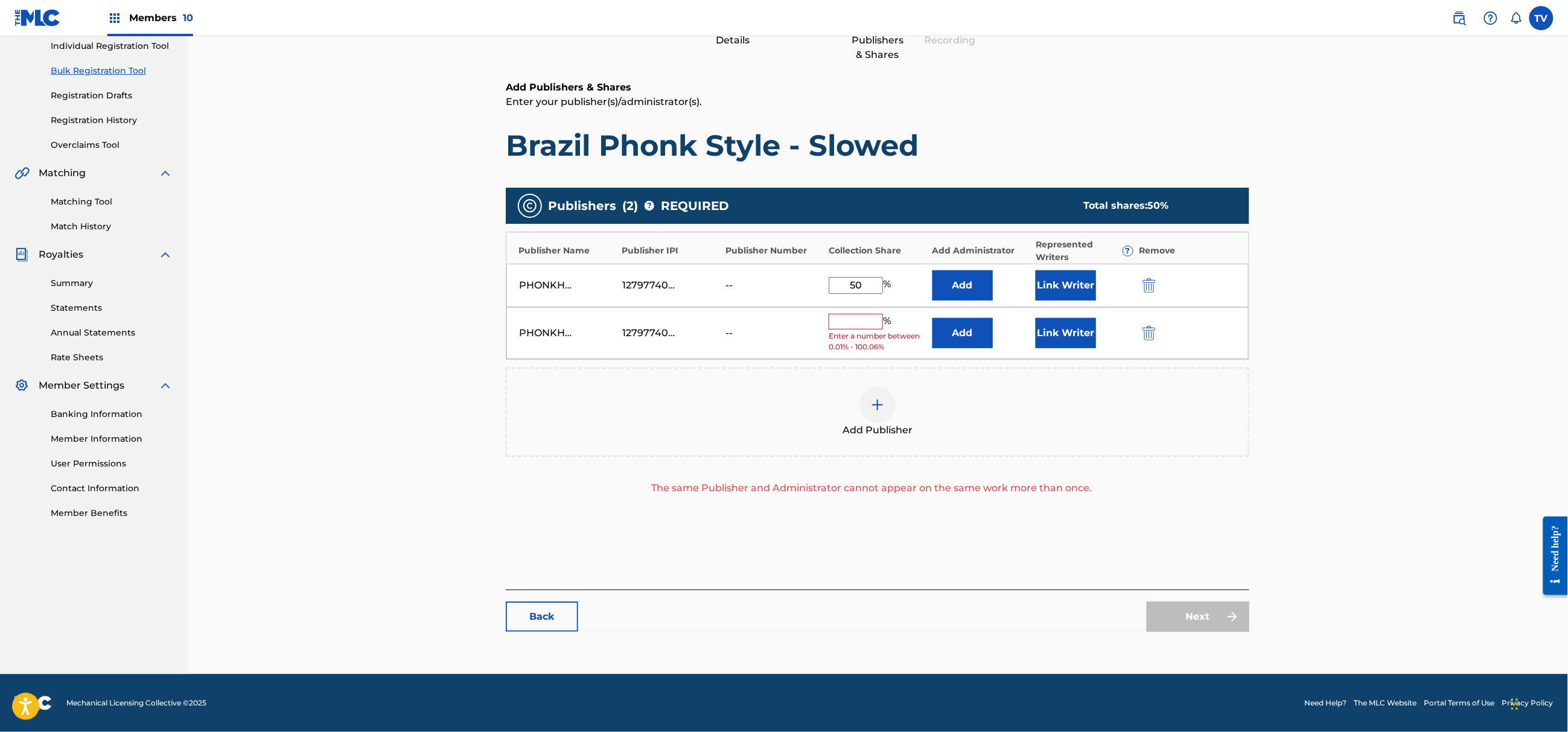
click at [1150, 339] on img "submit" at bounding box center [1149, 332] width 13 height 15
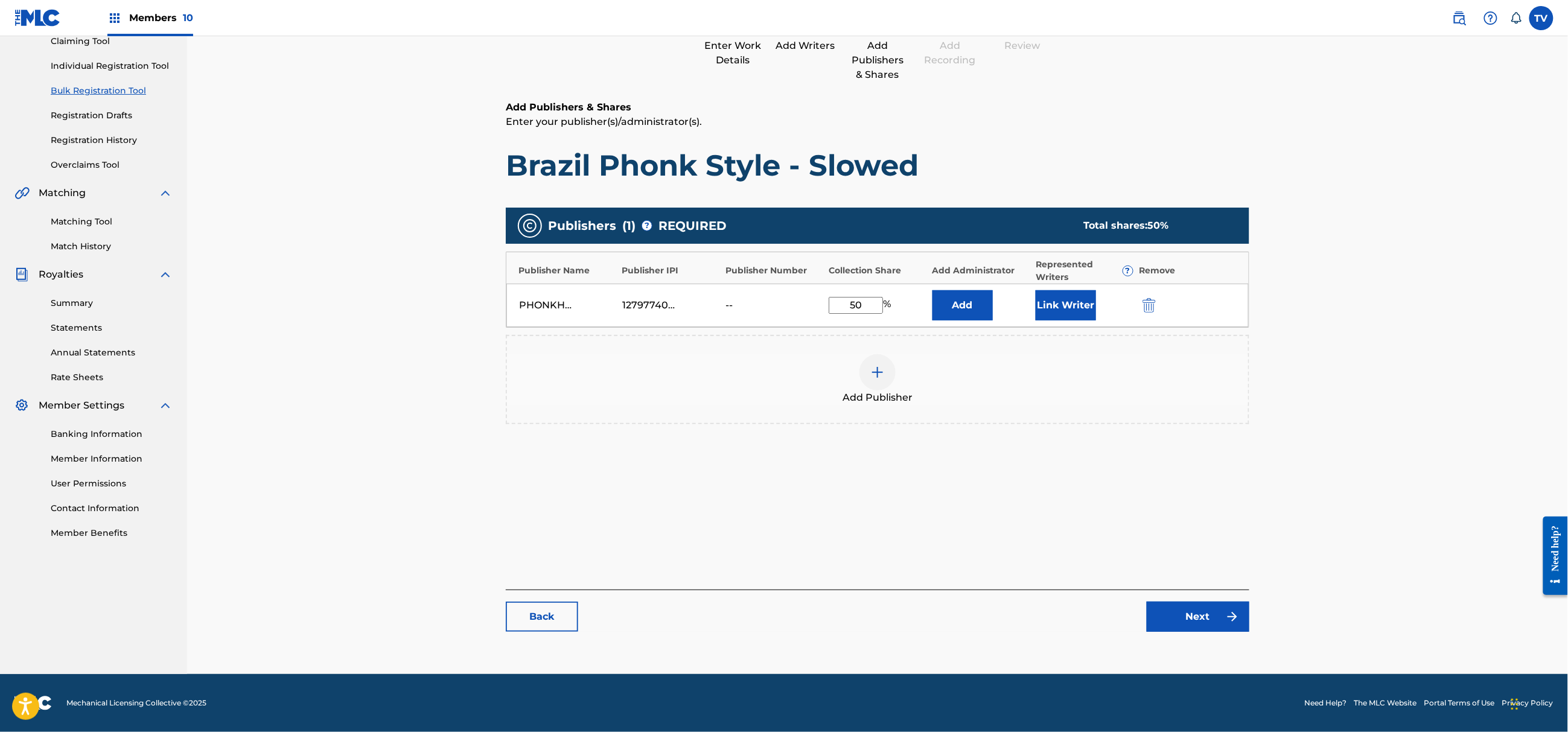
click at [1210, 616] on link "Next" at bounding box center [1198, 616] width 102 height 30
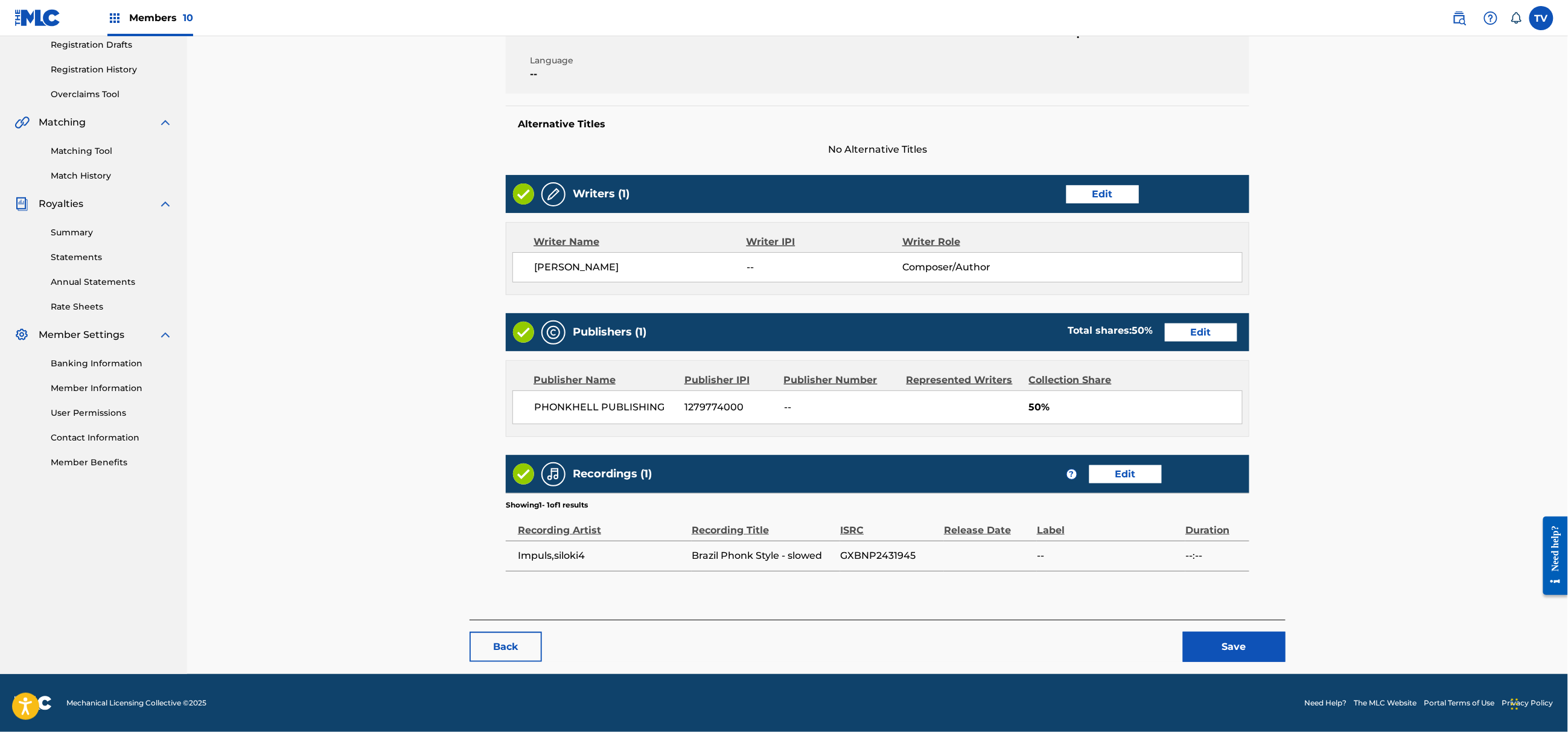
click at [1259, 635] on button "Save" at bounding box center [1234, 647] width 102 height 30
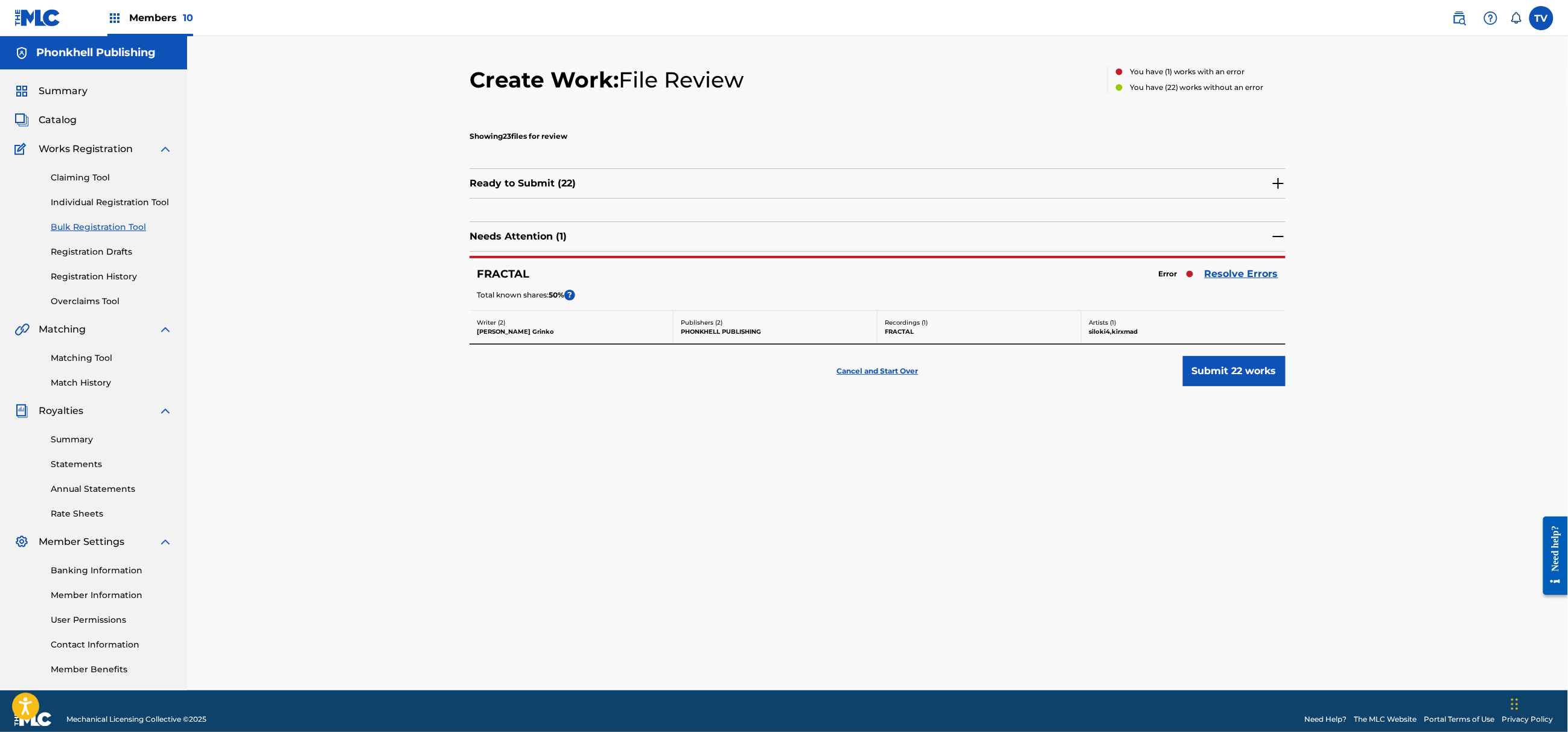
click at [1228, 277] on link "Resolve Errors" at bounding box center [1242, 274] width 73 height 15
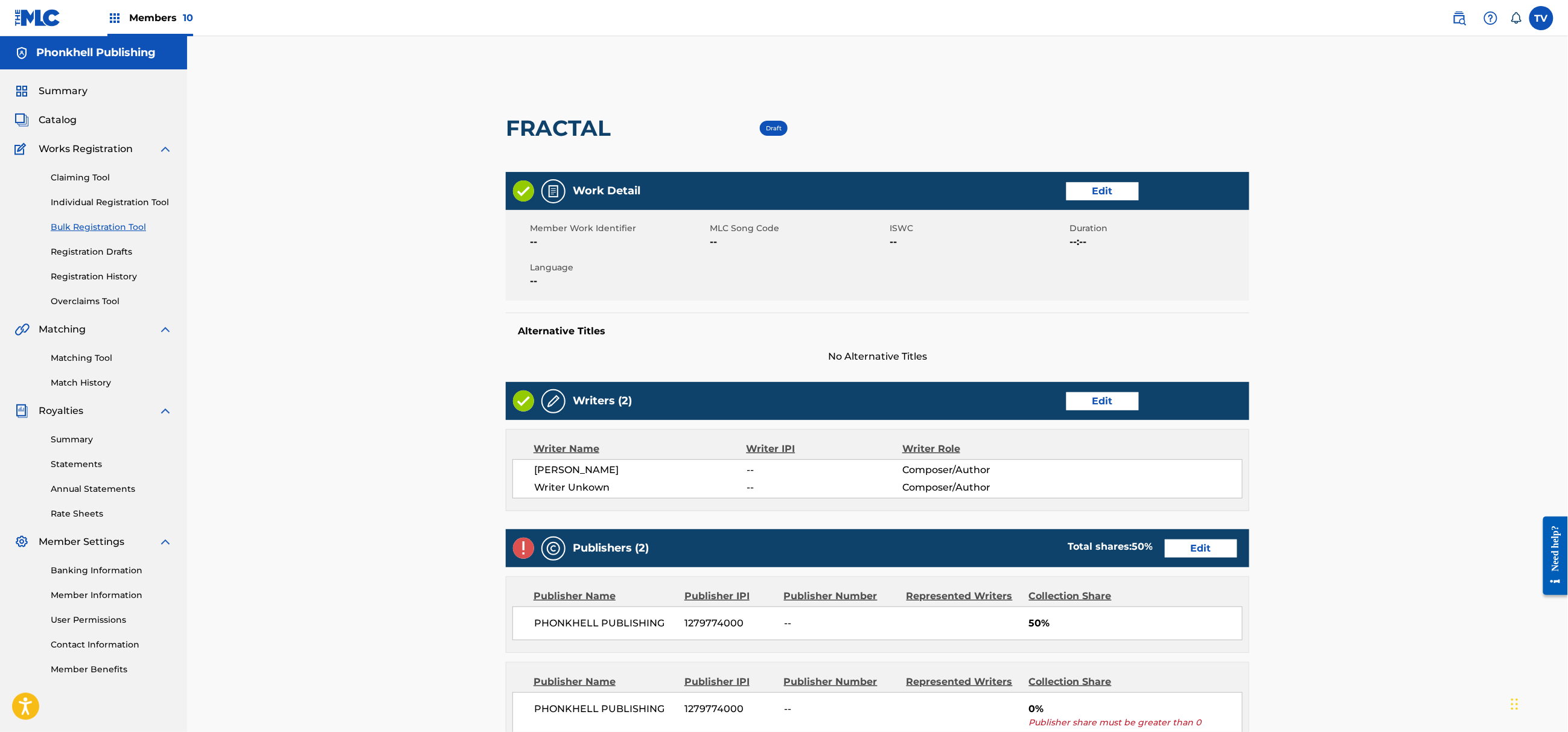
click at [1106, 403] on link "Edit" at bounding box center [1103, 402] width 73 height 18
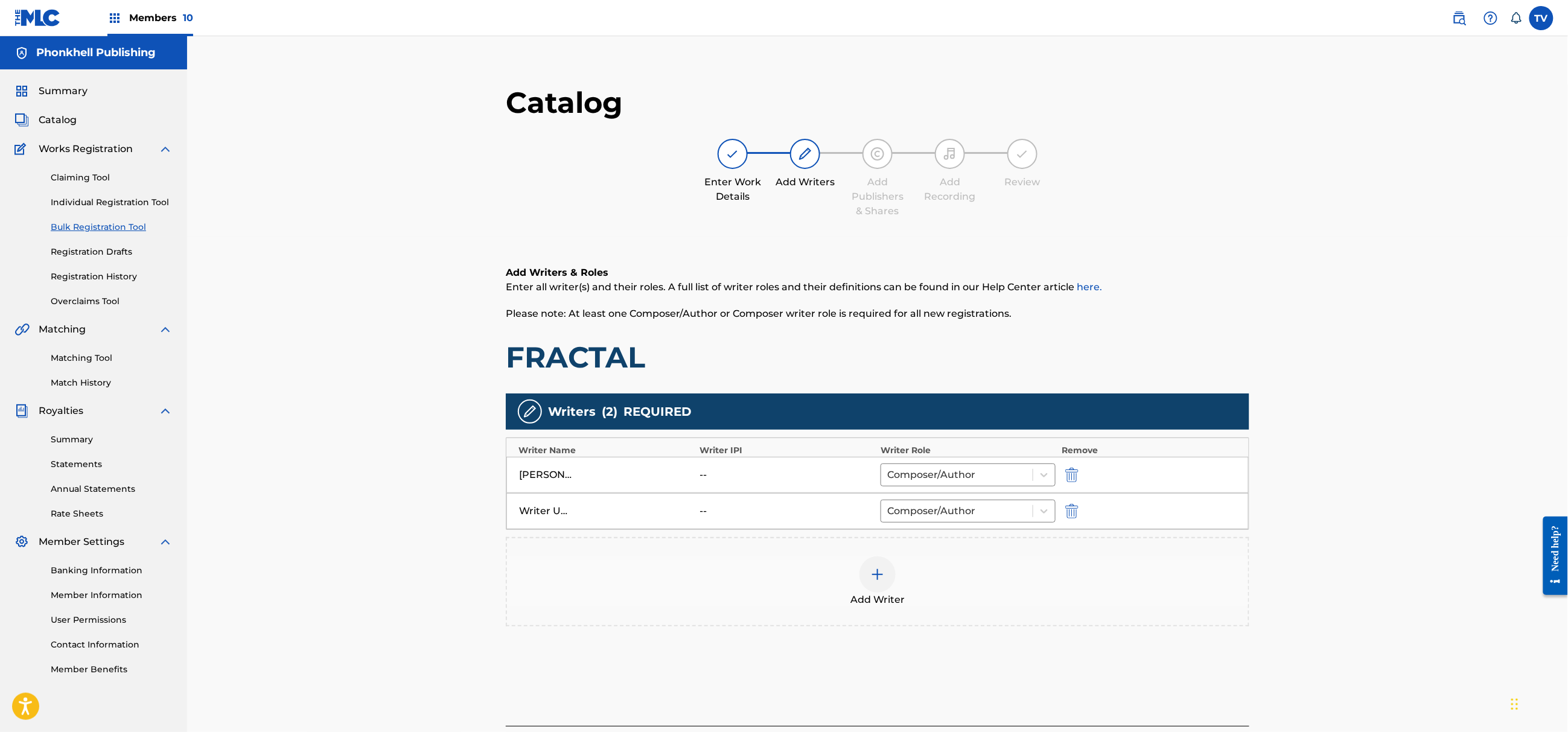
click at [1065, 517] on img "submit" at bounding box center [1071, 511] width 13 height 15
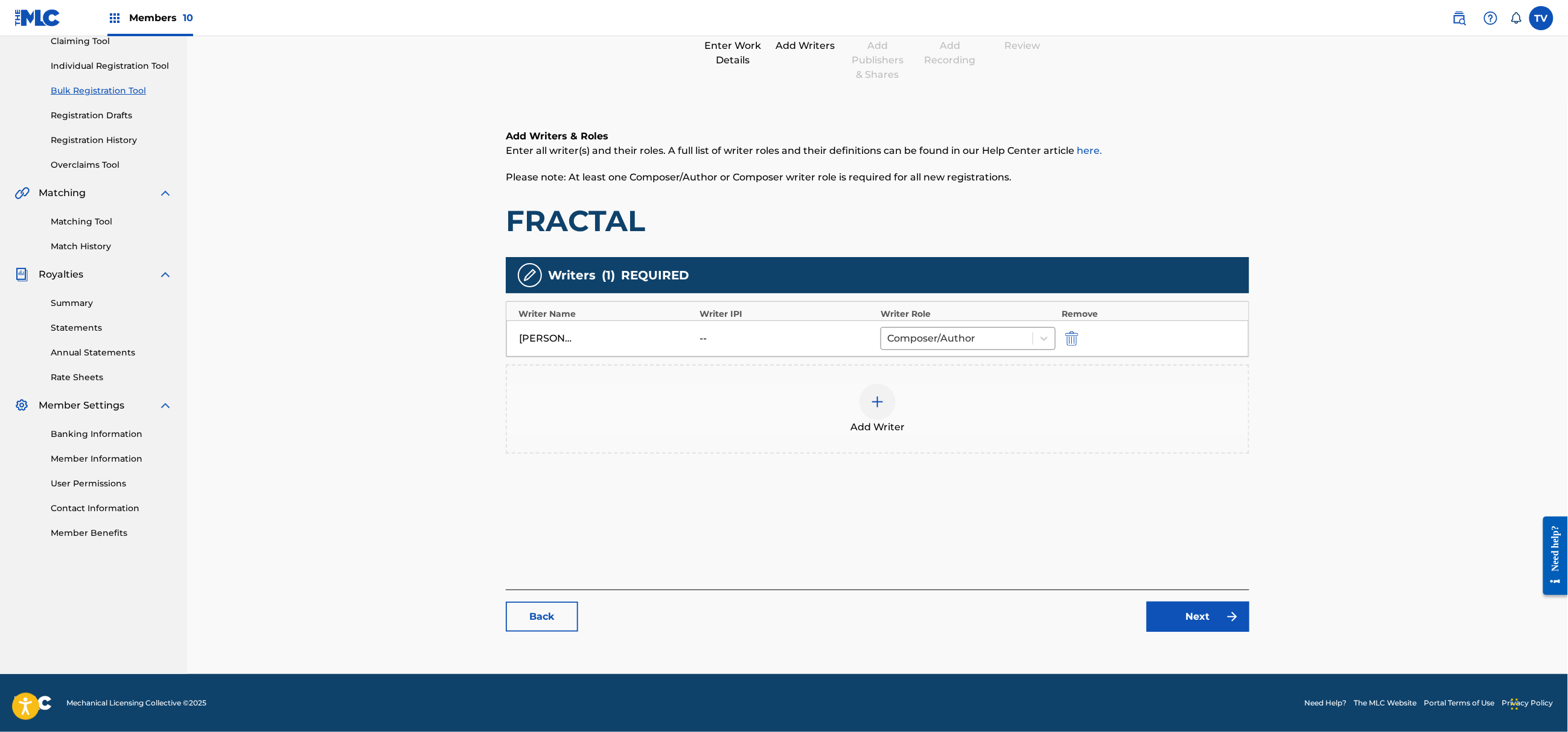
click at [1201, 596] on div "Back Next" at bounding box center [877, 611] width 744 height 42
click at [1211, 616] on link "Next" at bounding box center [1198, 616] width 102 height 30
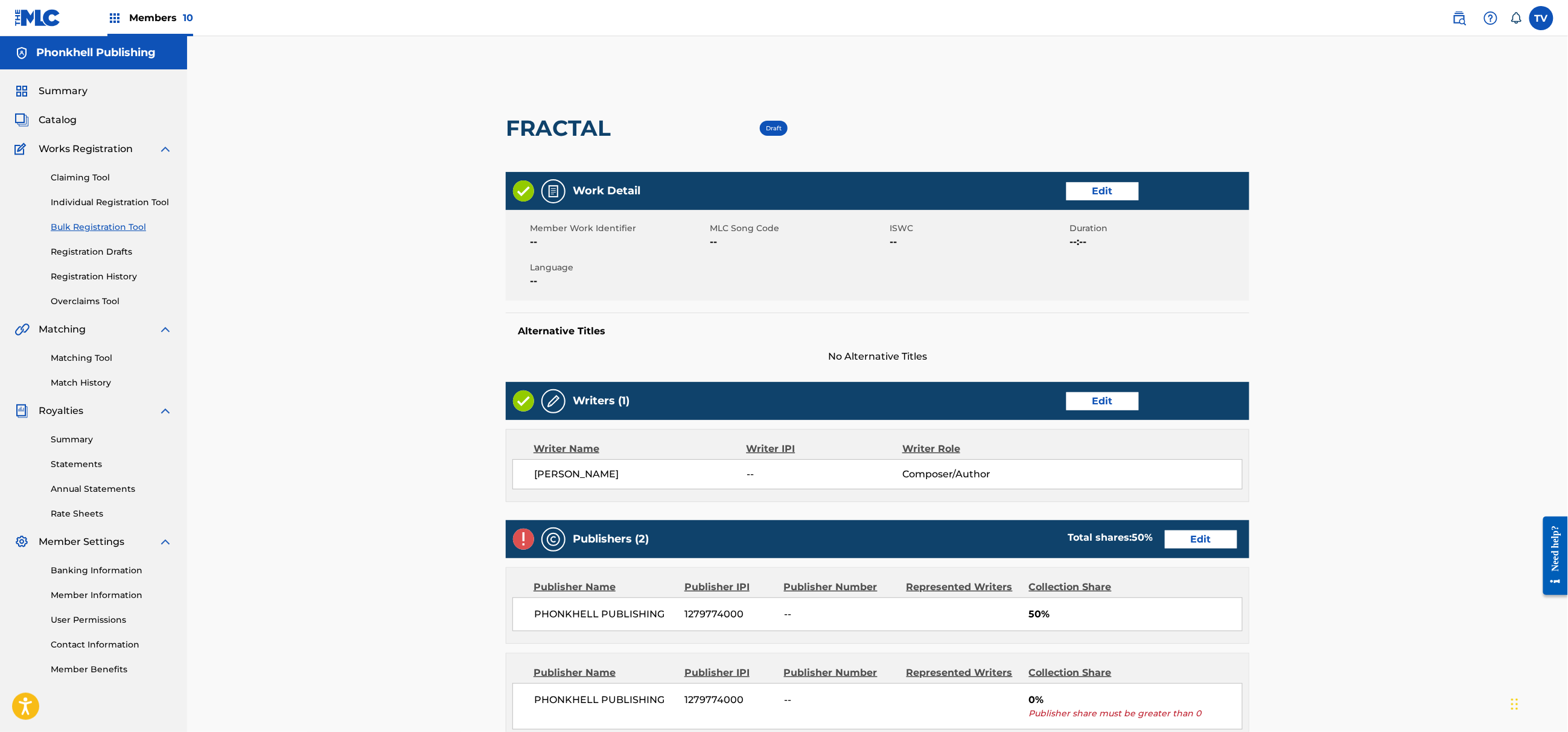
click at [1190, 541] on link "Edit" at bounding box center [1201, 539] width 73 height 18
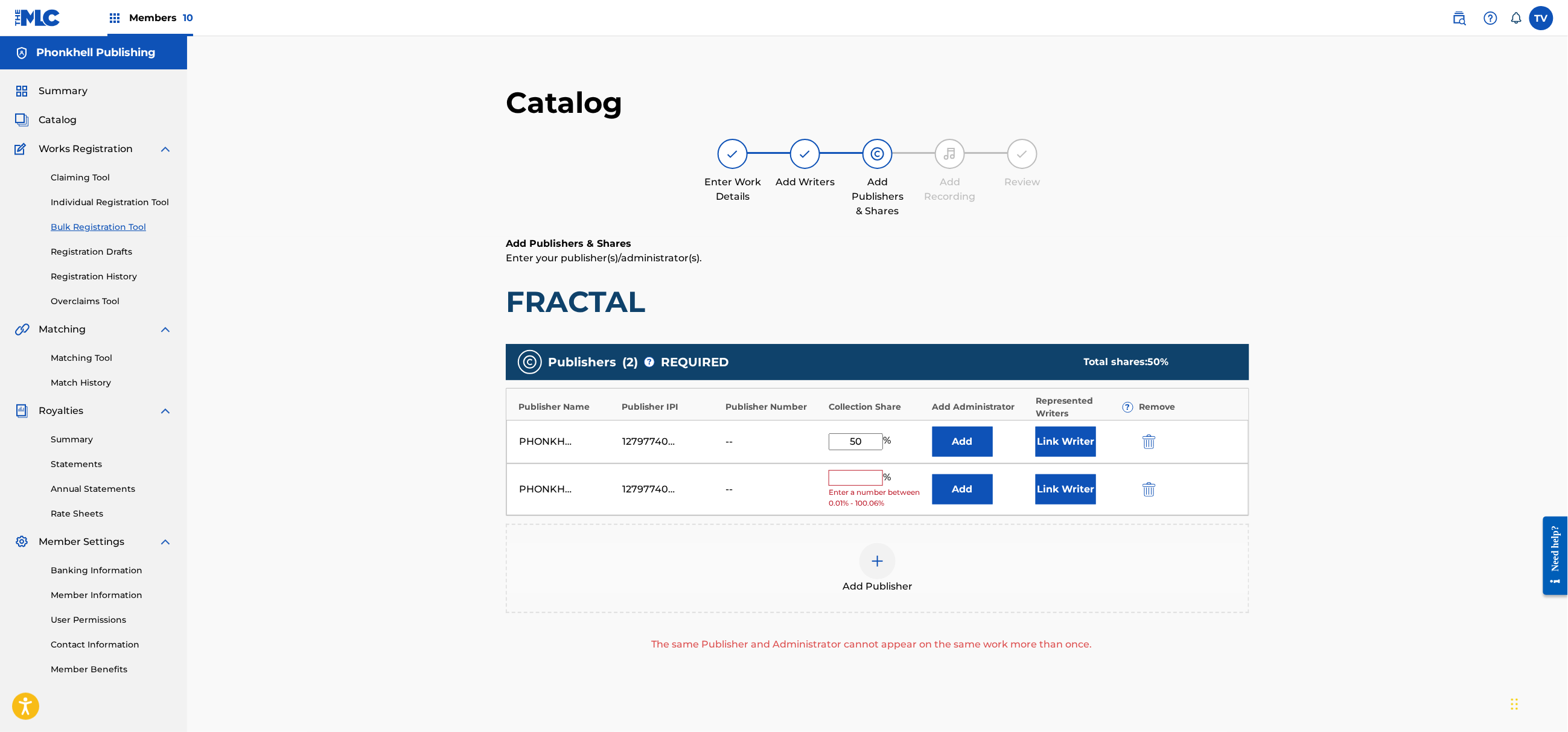
click at [1144, 490] on img "submit" at bounding box center [1149, 489] width 13 height 15
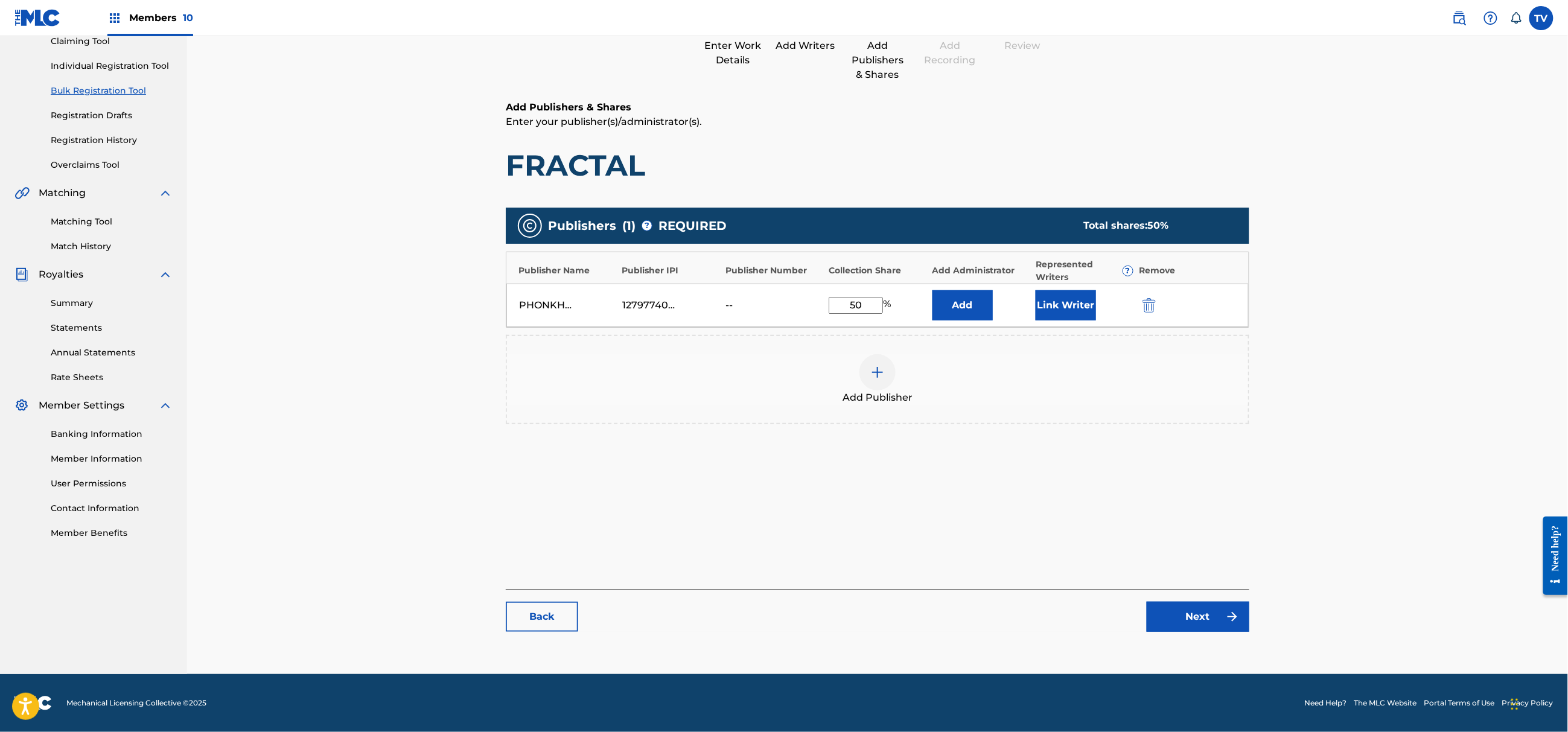
click at [1206, 655] on main "Catalog Enter Work Details Add Writers Add Publishers & Shares Add Recording Re…" at bounding box center [877, 296] width 816 height 732
click at [1208, 616] on link "Next" at bounding box center [1198, 616] width 102 height 30
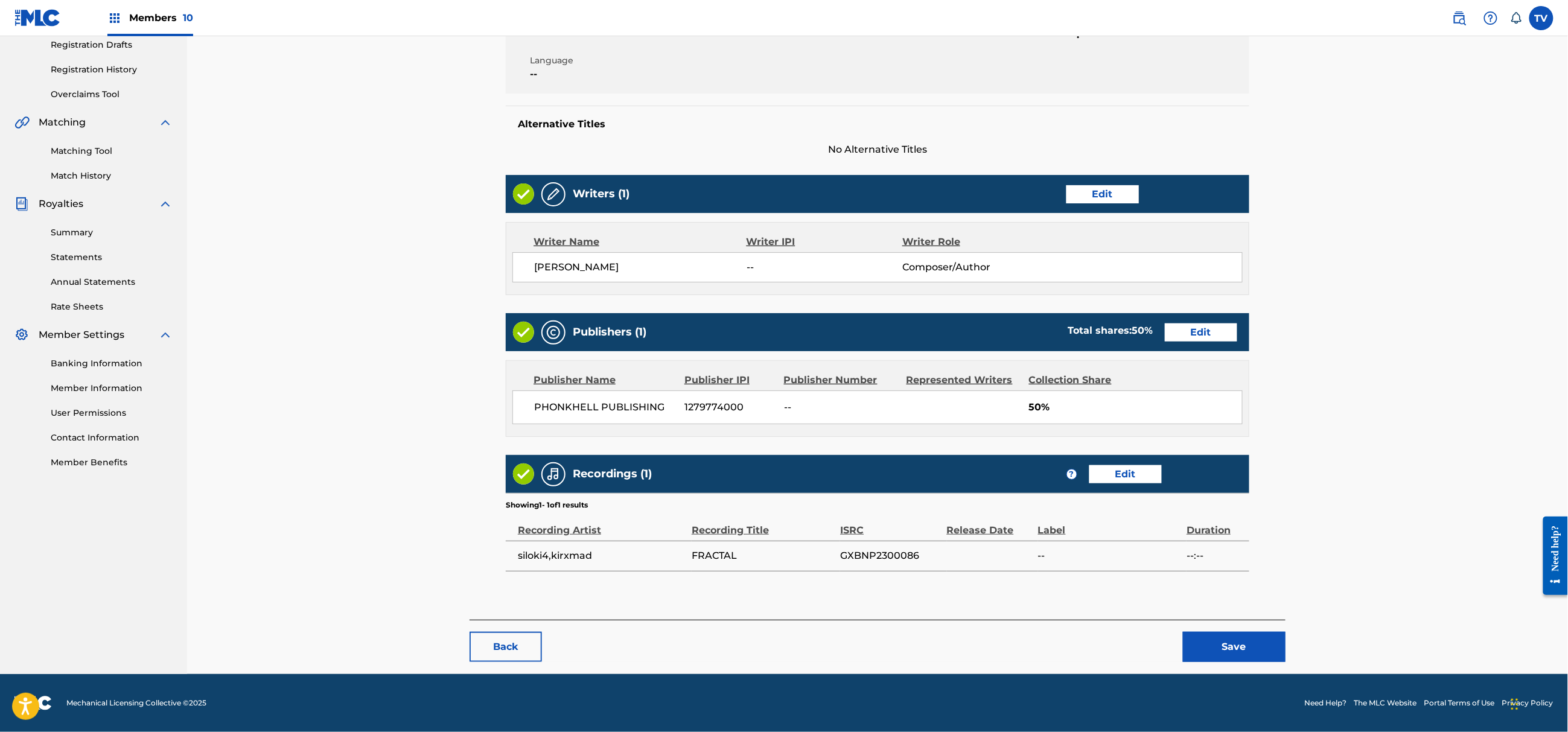
click at [1249, 630] on div "Back Save" at bounding box center [877, 641] width 816 height 42
click at [1252, 642] on button "Save" at bounding box center [1234, 647] width 102 height 30
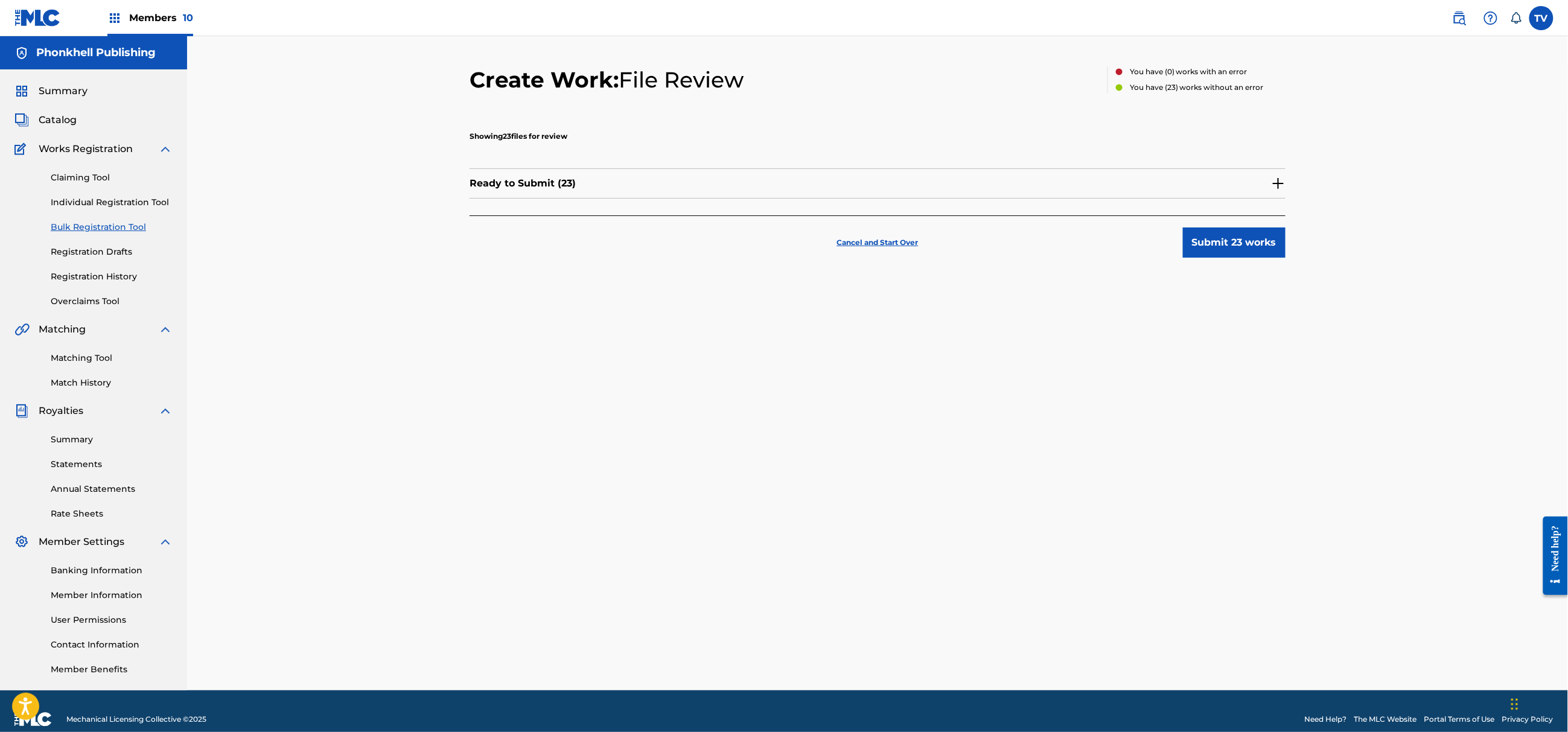
click at [1220, 244] on button "Submit 23 works" at bounding box center [1234, 242] width 102 height 30
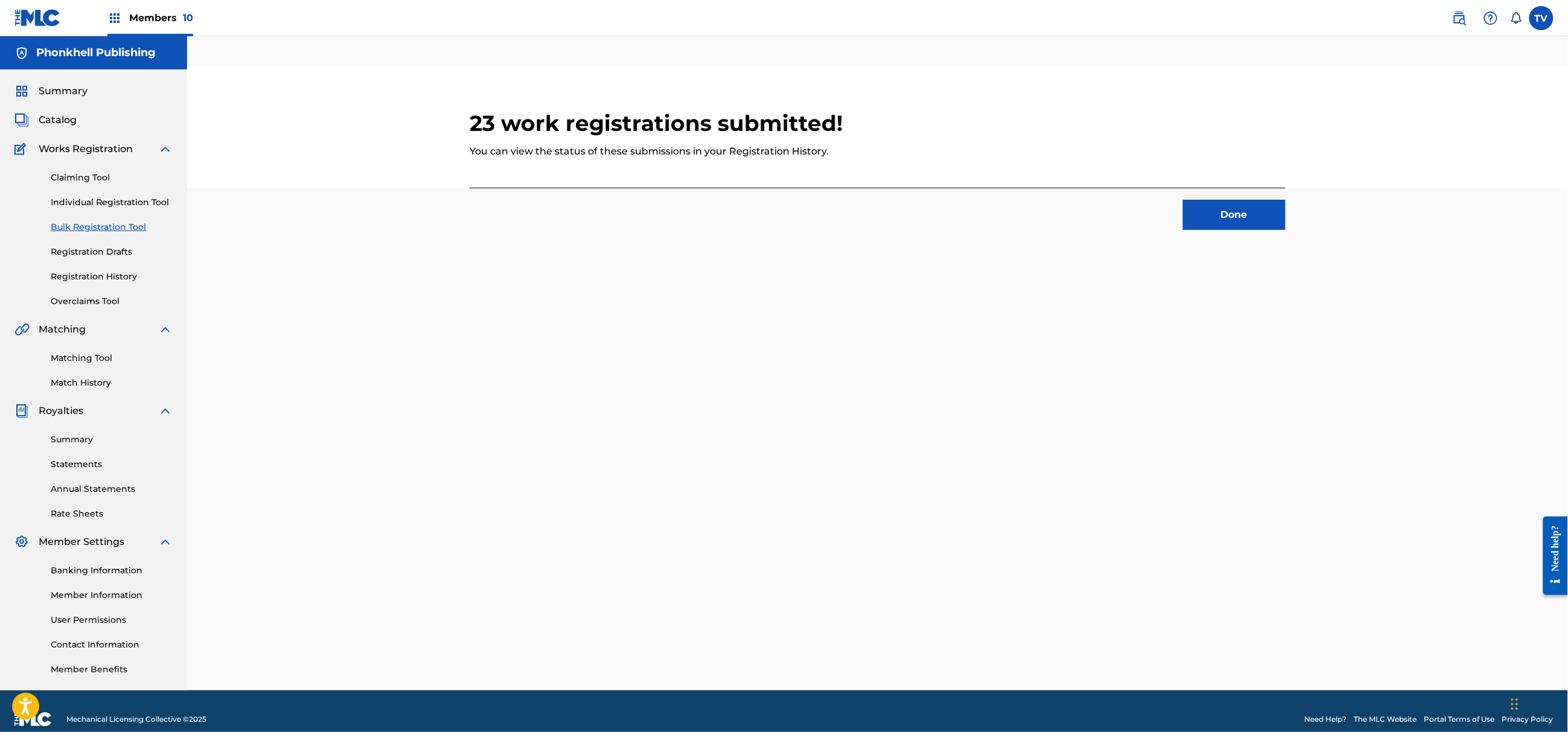
click at [1219, 218] on button "Done" at bounding box center [1234, 215] width 102 height 30
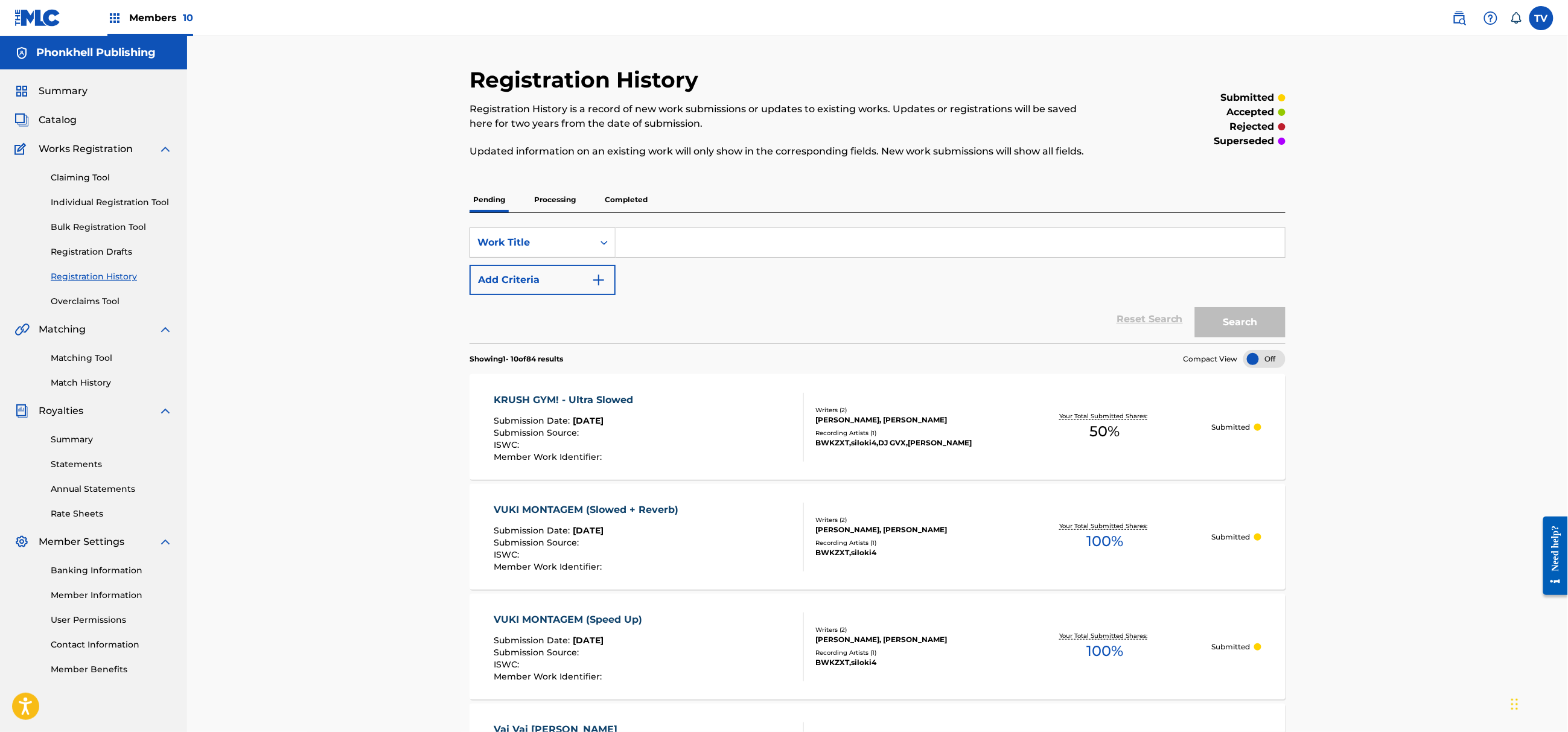
click at [114, 227] on link "Bulk Registration Tool" at bounding box center [112, 227] width 122 height 13
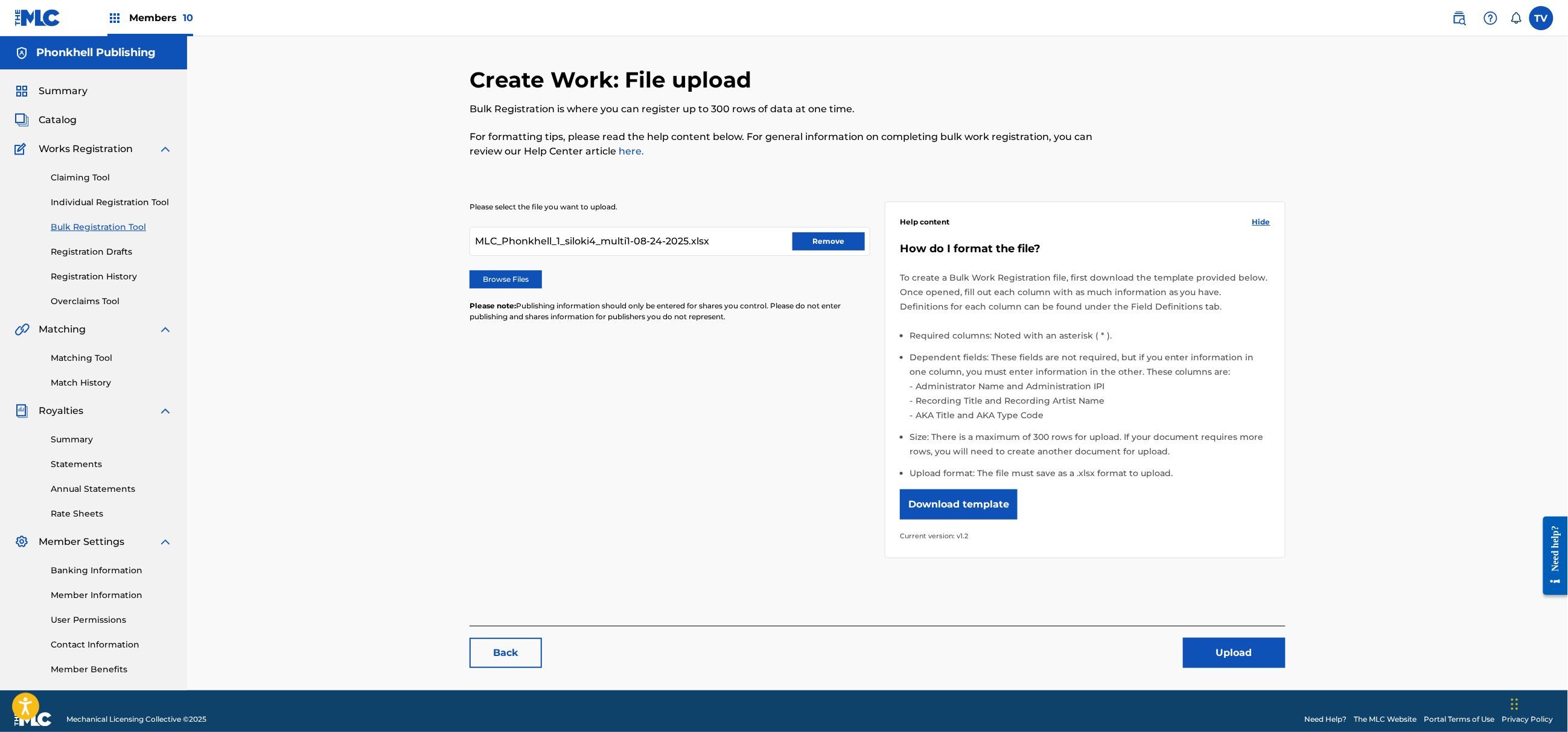
click at [816, 233] on button "Remove" at bounding box center [828, 241] width 73 height 18
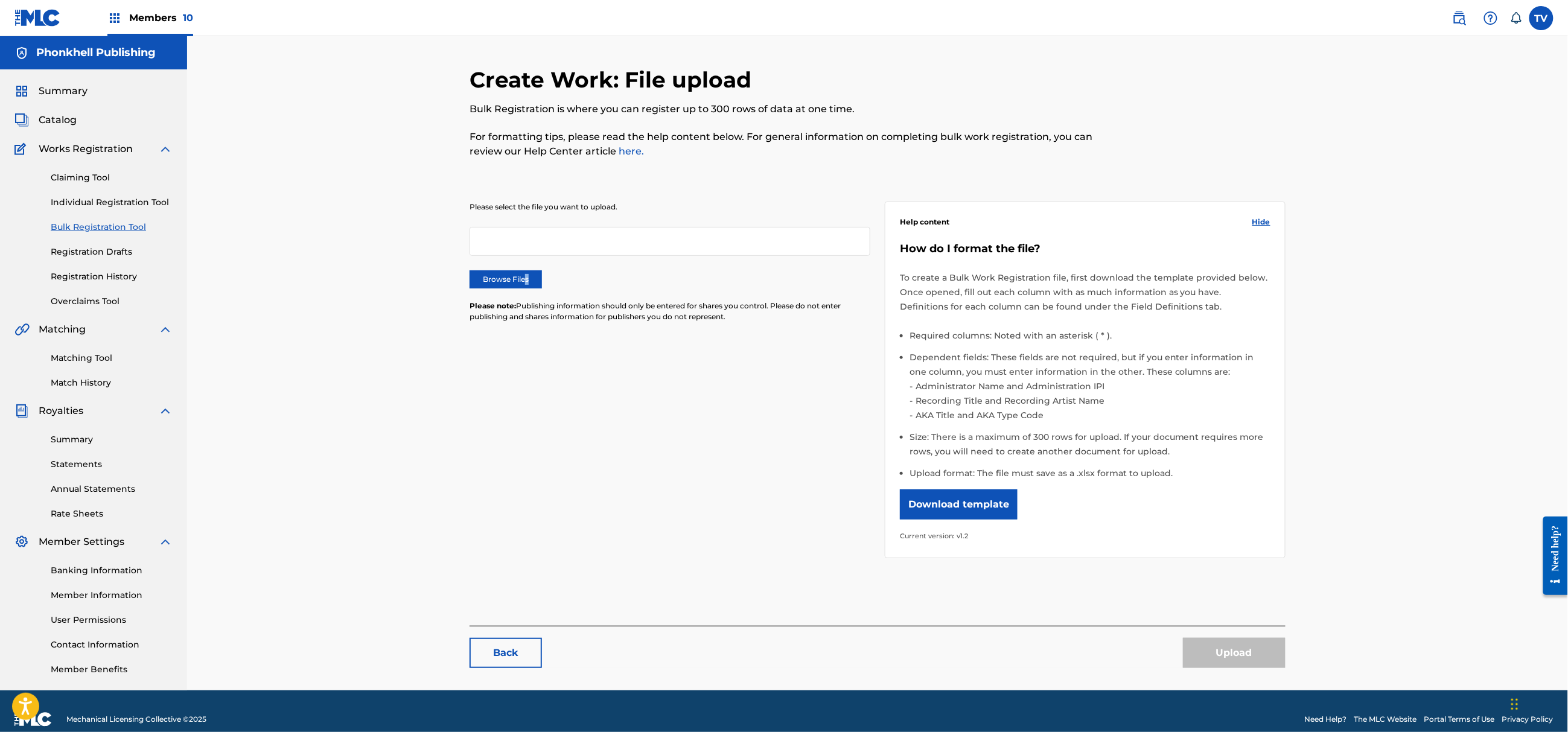
click at [525, 280] on label "Browse Files" at bounding box center [506, 280] width 73 height 18
click at [498, 266] on div "Please select the file you want to upload. Browse Files Please note: Publishing…" at bounding box center [670, 268] width 400 height 135
click at [510, 284] on label "Browse Files" at bounding box center [506, 280] width 73 height 18
click at [0, 0] on input "Browse Files" at bounding box center [0, 0] width 0 height 0
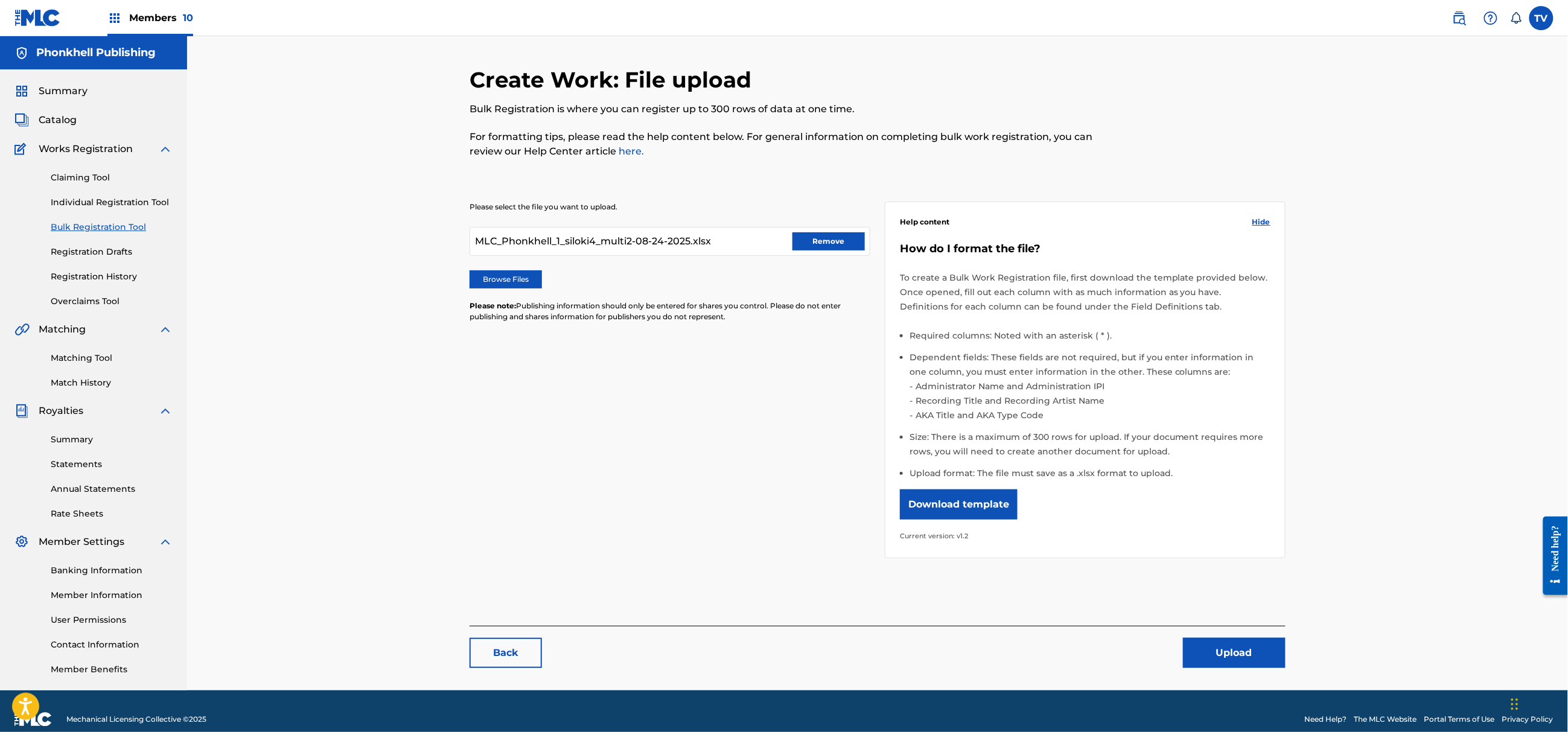
click at [1245, 649] on button "Upload" at bounding box center [1234, 652] width 102 height 30
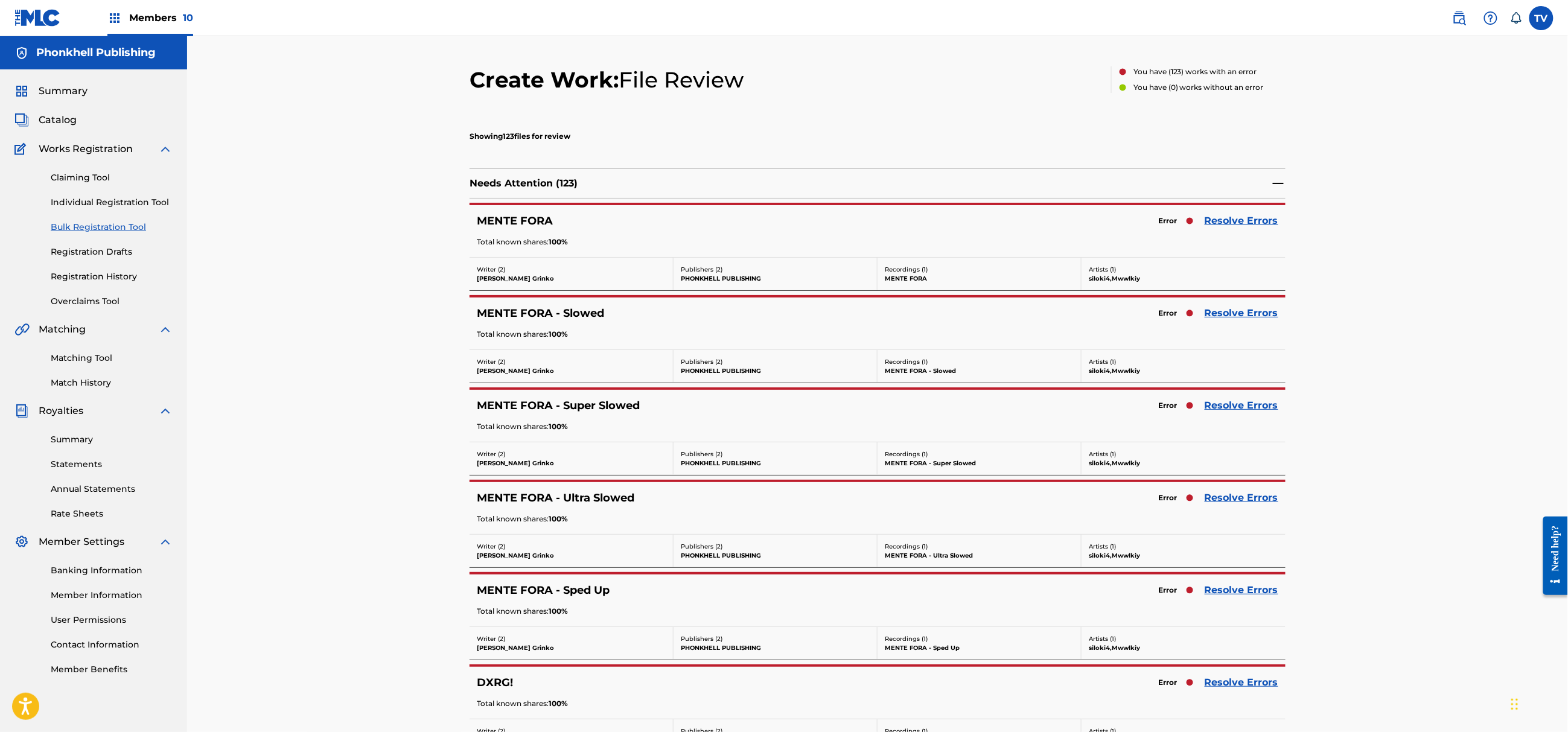
click at [1239, 208] on div "MENTE FORA Error Resolve Errors Total known shares: 100 %" at bounding box center [877, 231] width 816 height 52
click at [1240, 215] on link "Resolve Errors" at bounding box center [1242, 221] width 73 height 15
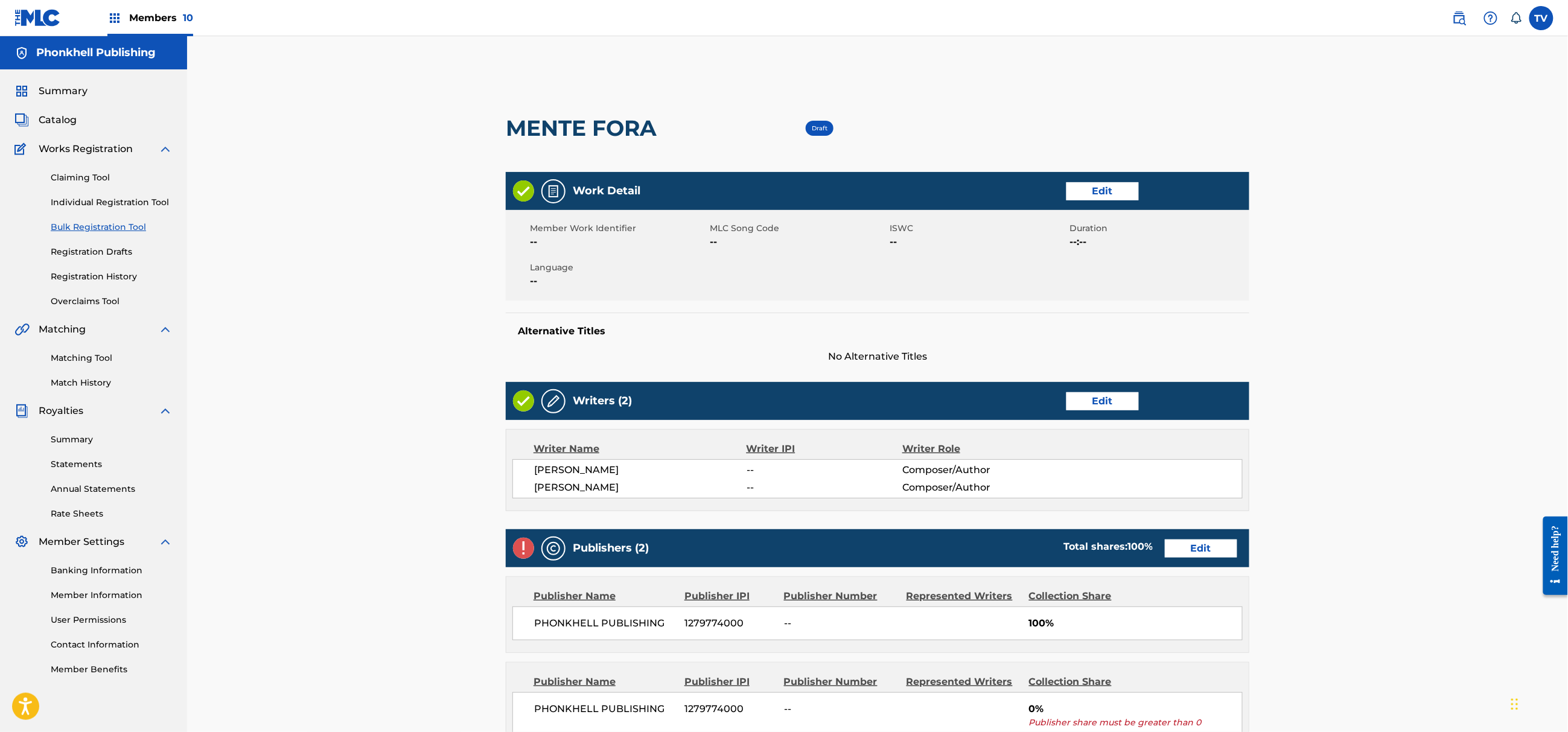
click at [1177, 553] on link "Edit" at bounding box center [1201, 548] width 73 height 18
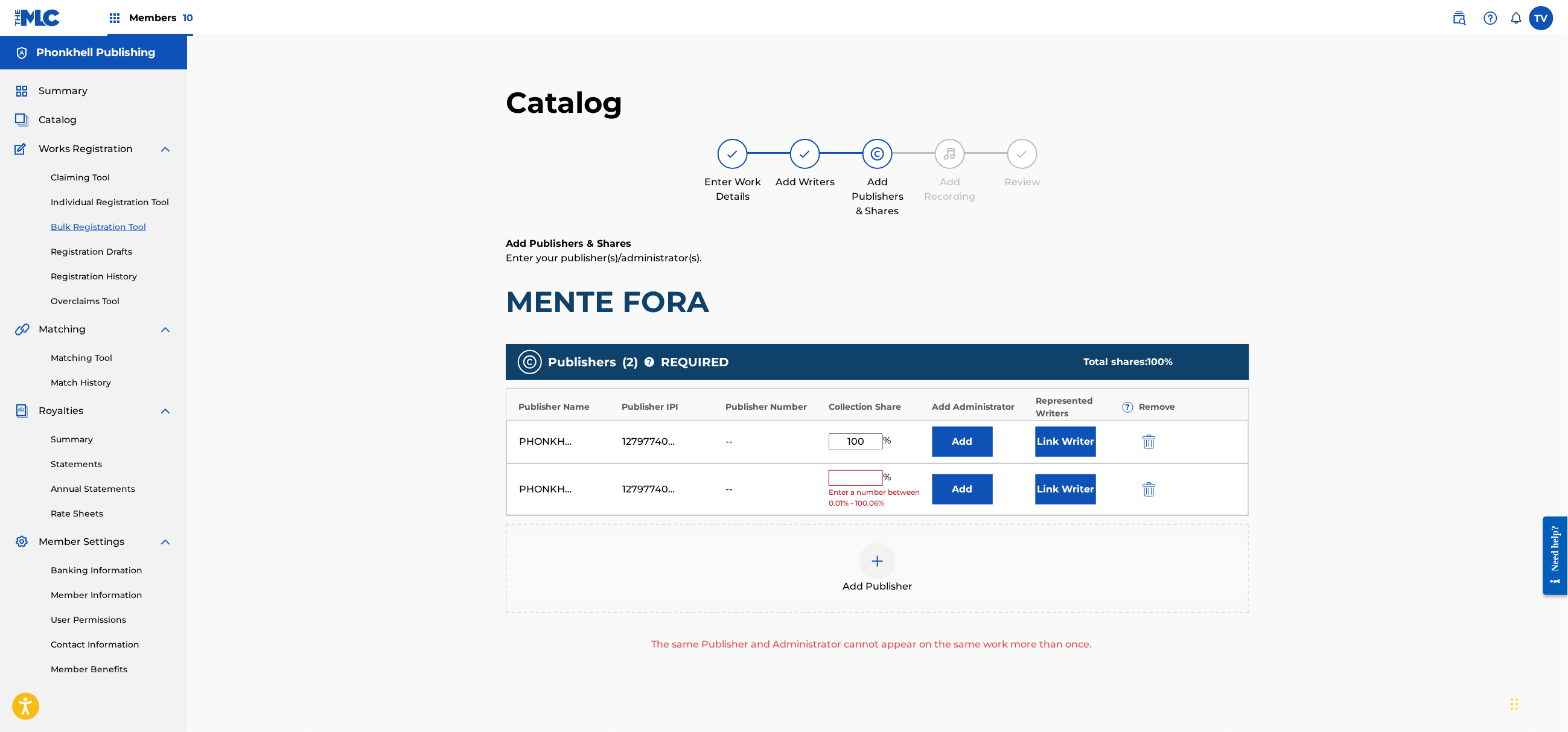
click at [1154, 491] on img "submit" at bounding box center [1149, 489] width 13 height 15
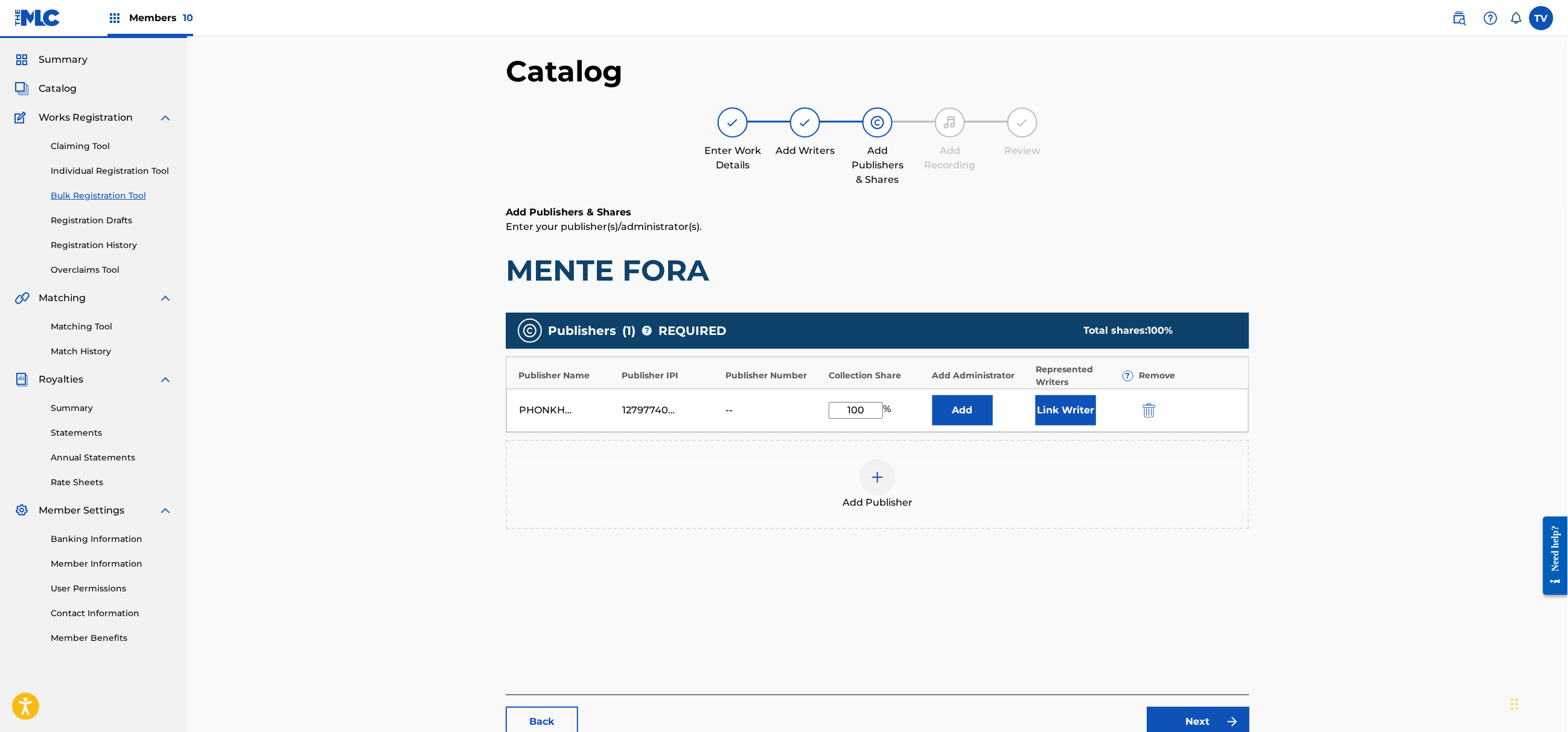
scroll to position [136, 0]
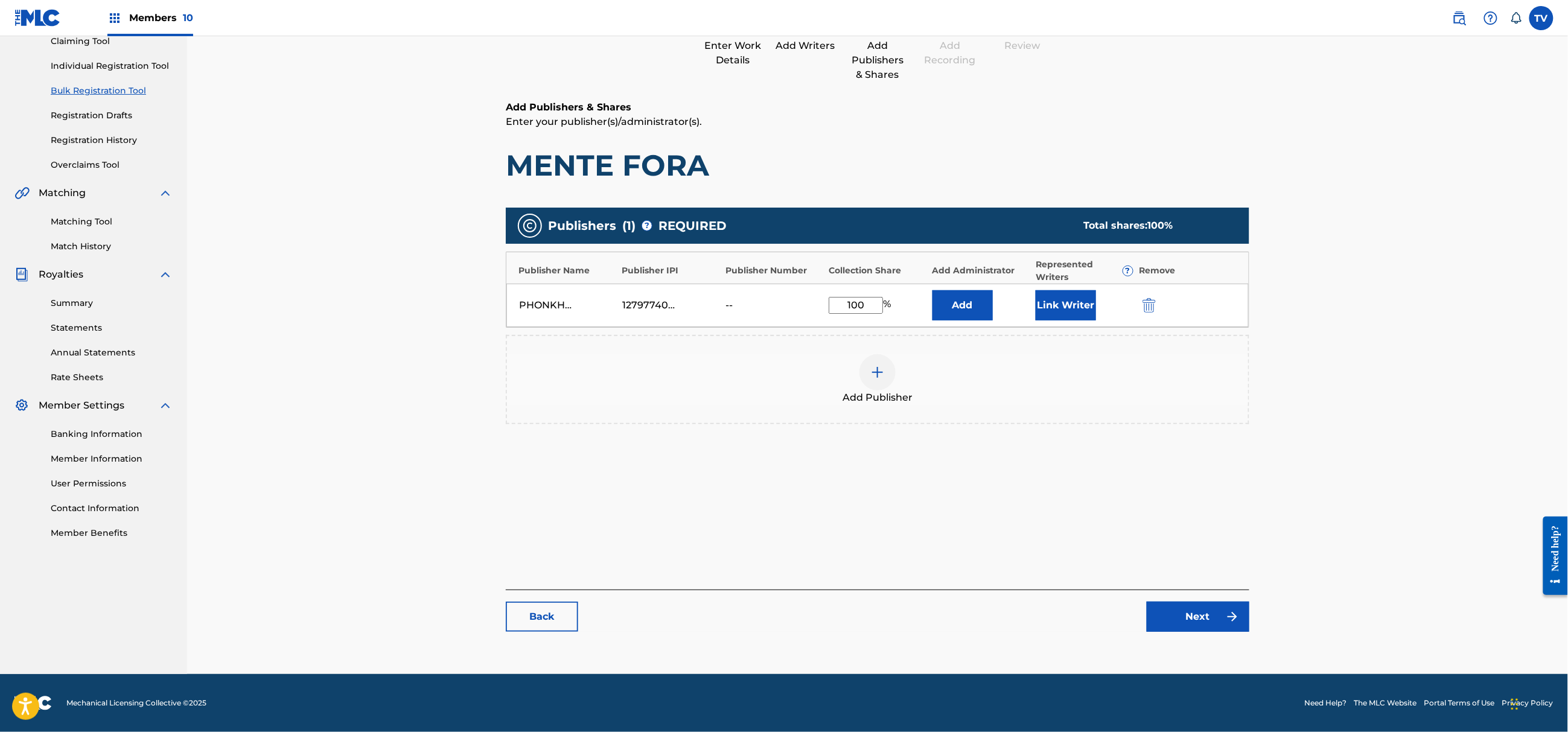
click at [1210, 623] on link "Next" at bounding box center [1198, 616] width 102 height 30
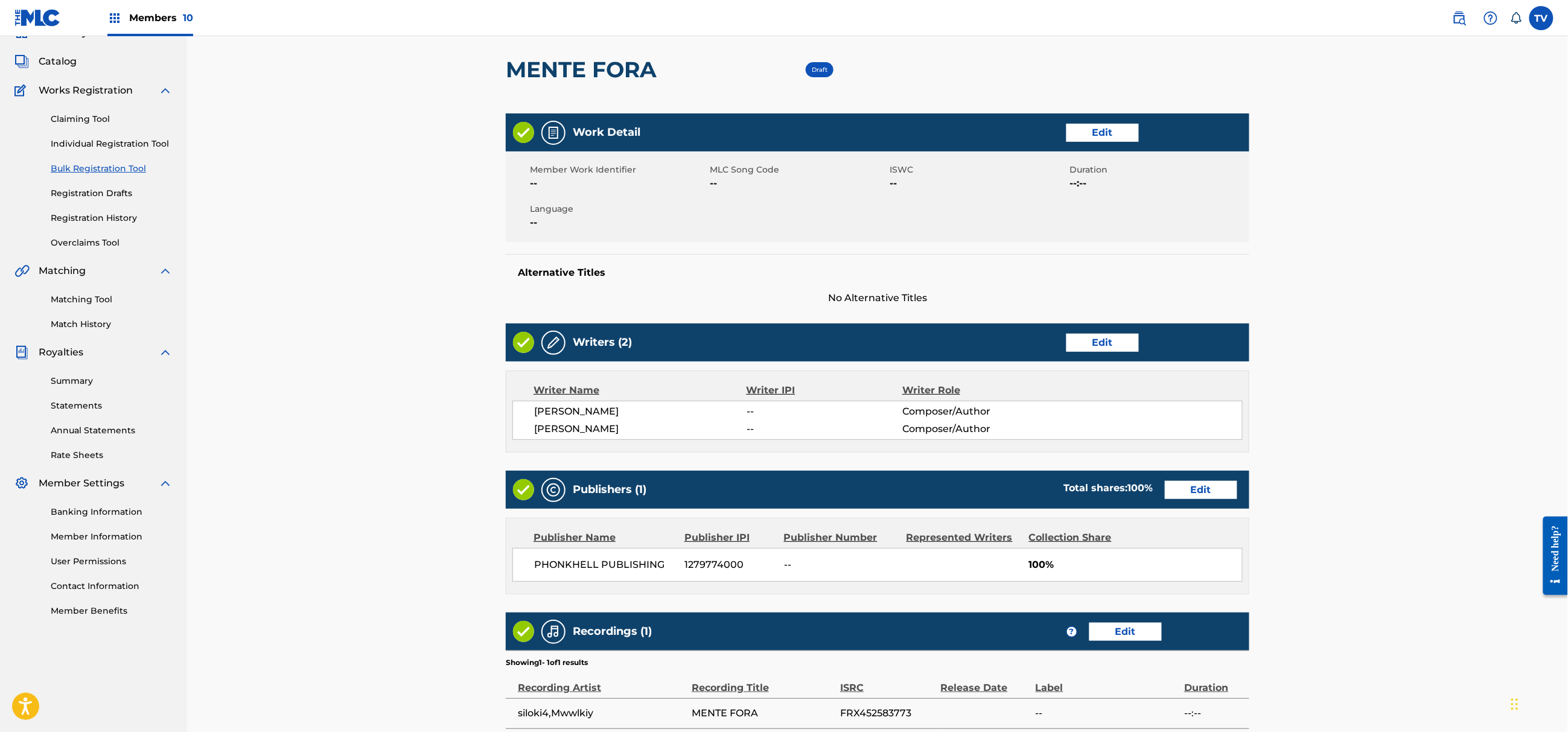
scroll to position [218, 0]
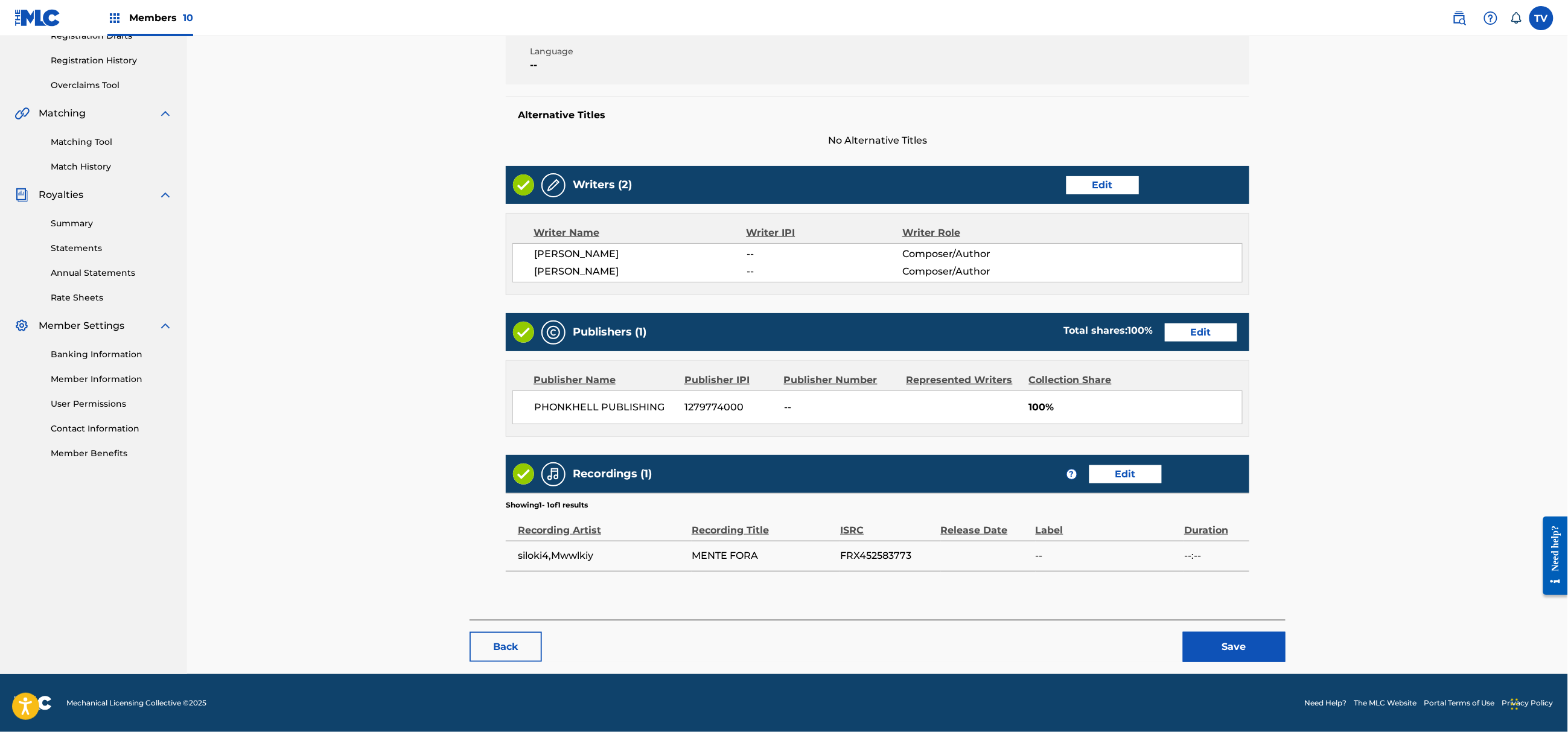
click at [1218, 641] on button "Save" at bounding box center [1234, 647] width 102 height 30
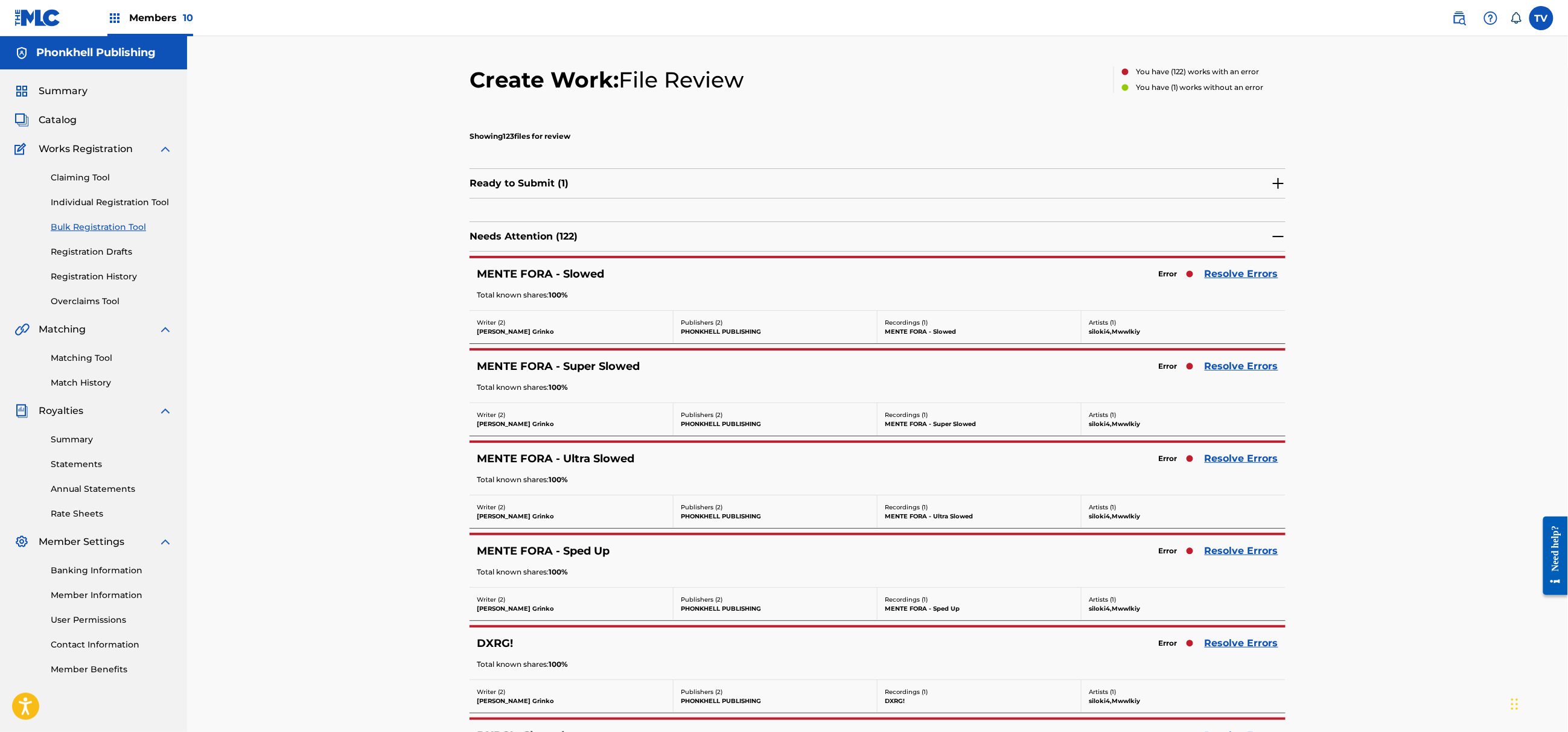
click at [1241, 278] on link "Resolve Errors" at bounding box center [1242, 274] width 73 height 15
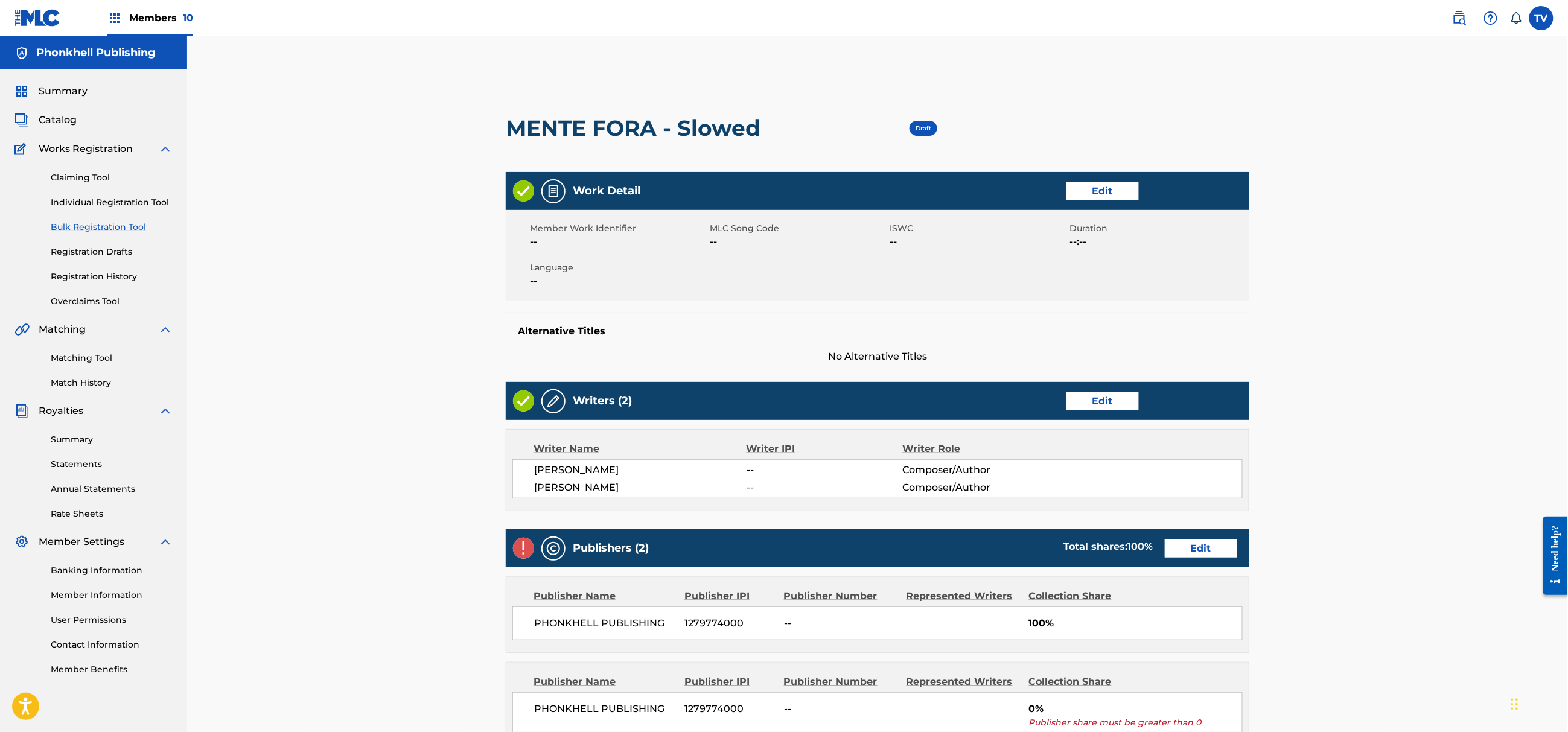
click at [1211, 558] on div "Publishers (2) Total shares: 100 % Edit" at bounding box center [877, 548] width 744 height 38
click at [1185, 544] on link "Edit" at bounding box center [1201, 548] width 73 height 18
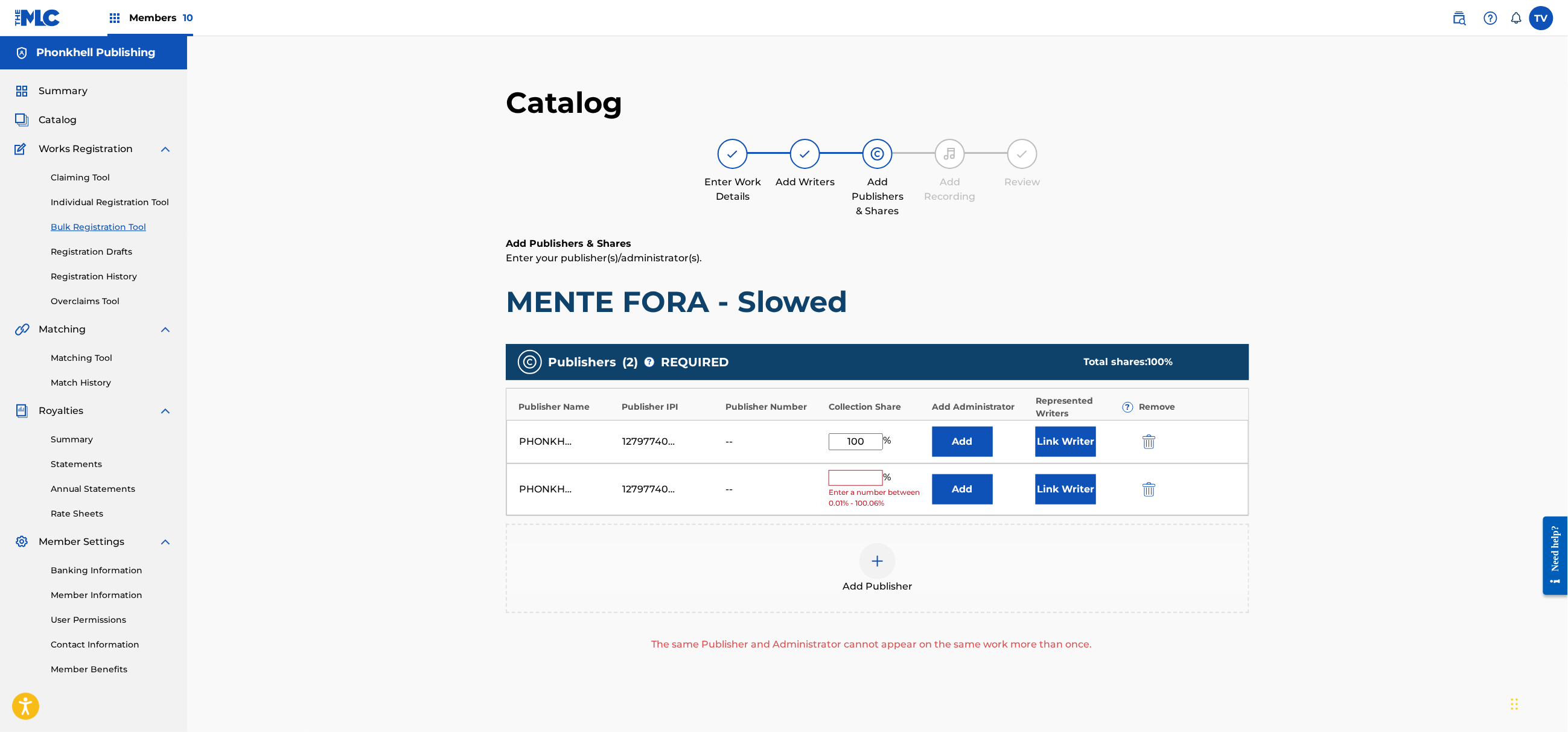
click at [1146, 484] on img "submit" at bounding box center [1149, 489] width 13 height 15
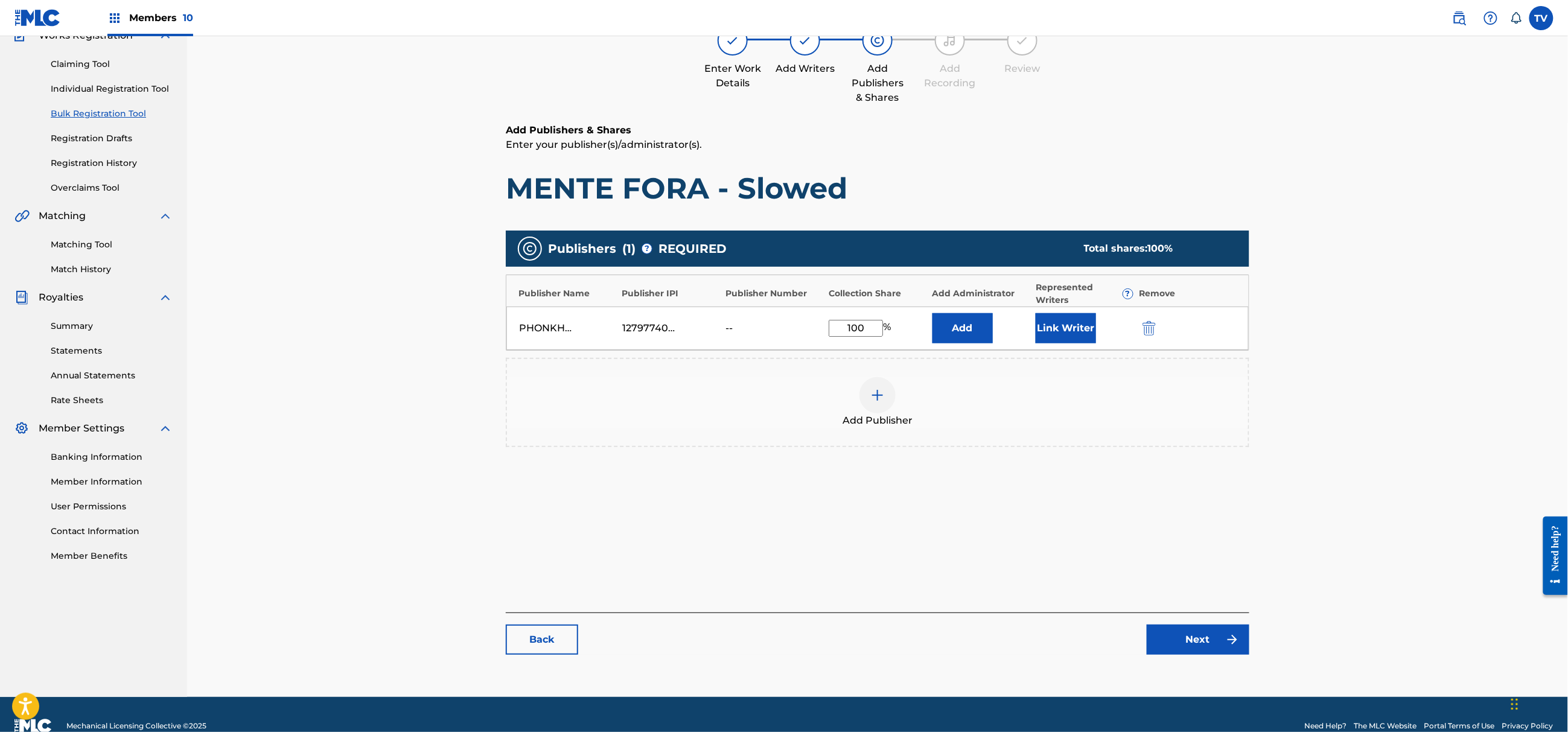
scroll to position [136, 0]
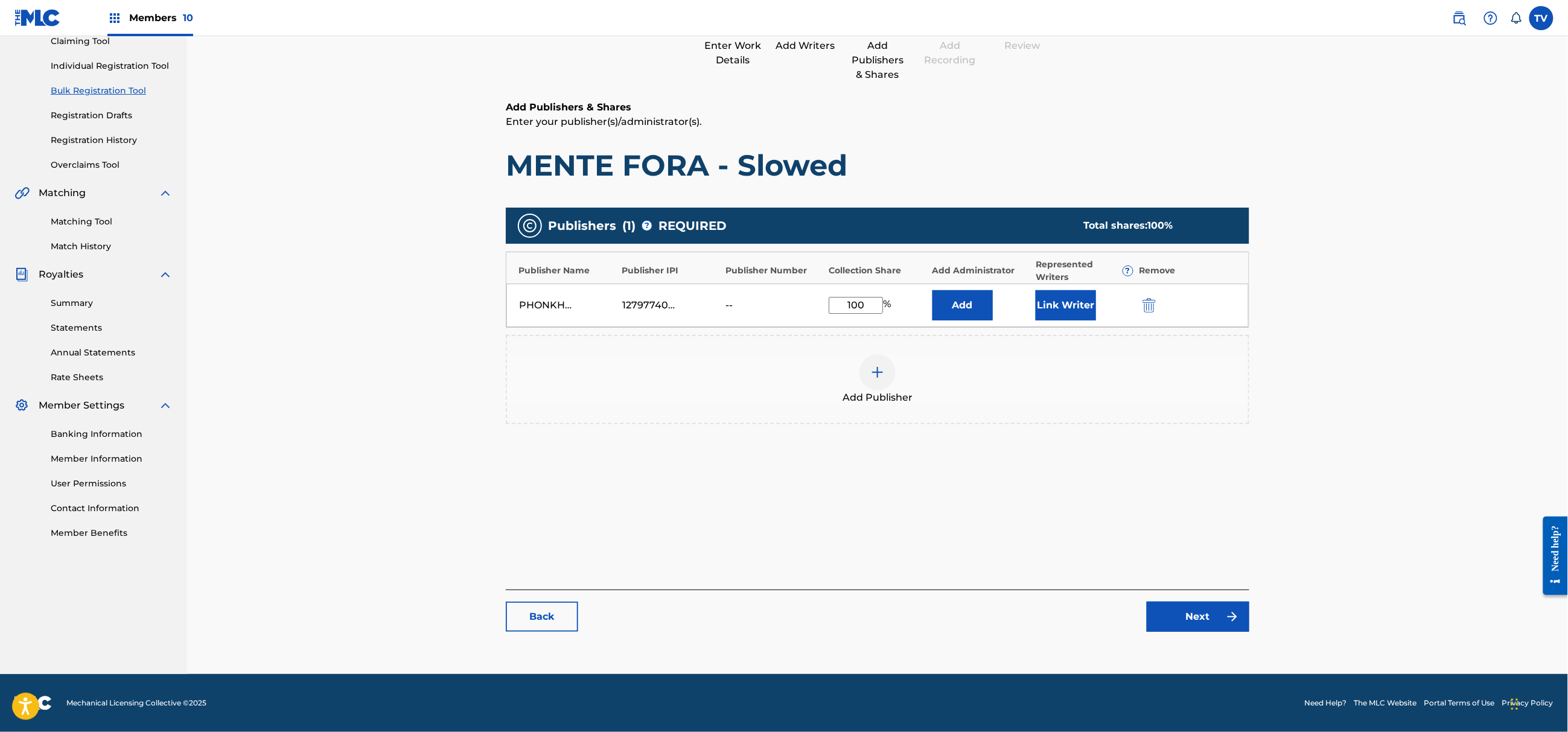
click at [1198, 613] on link "Next" at bounding box center [1198, 616] width 102 height 30
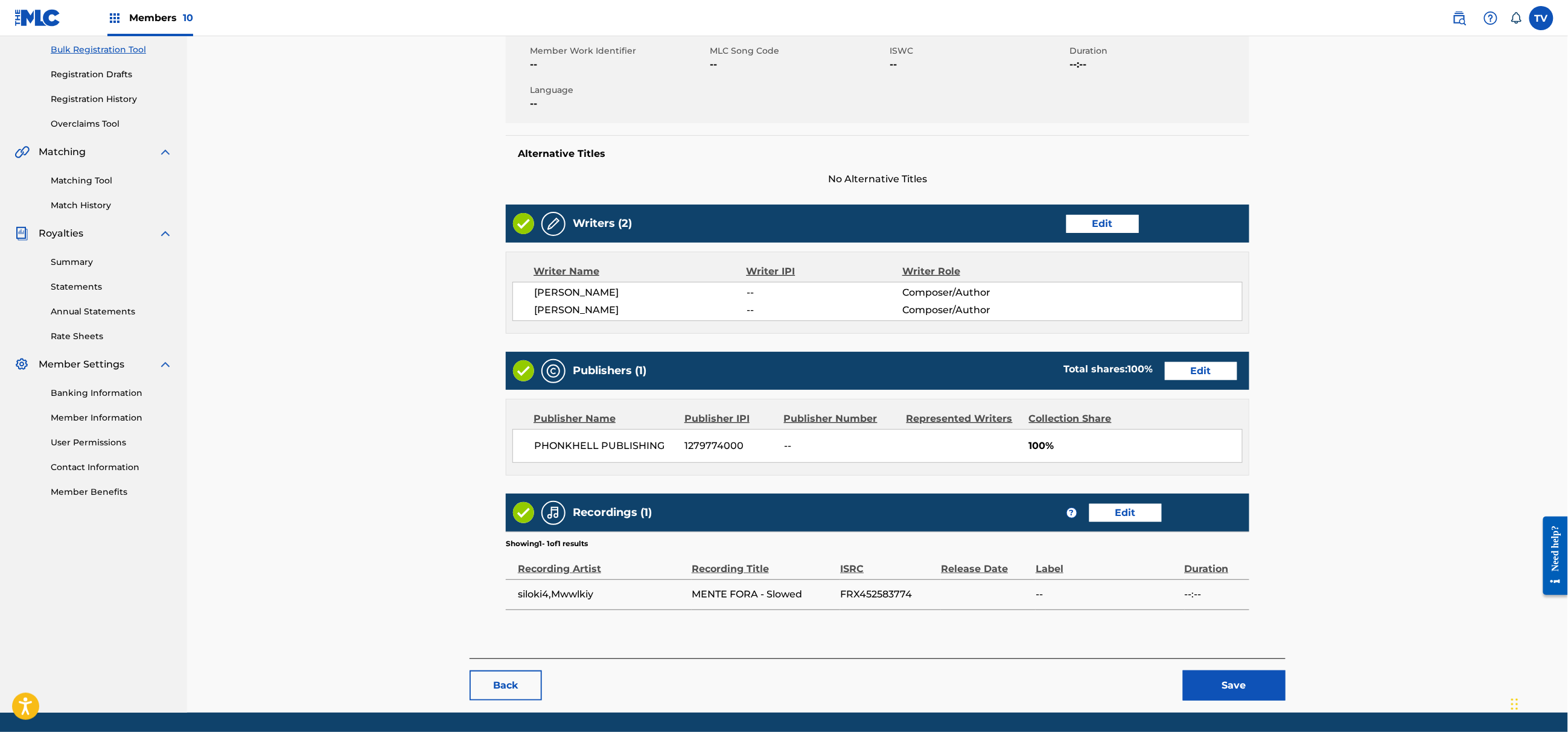
scroll to position [218, 0]
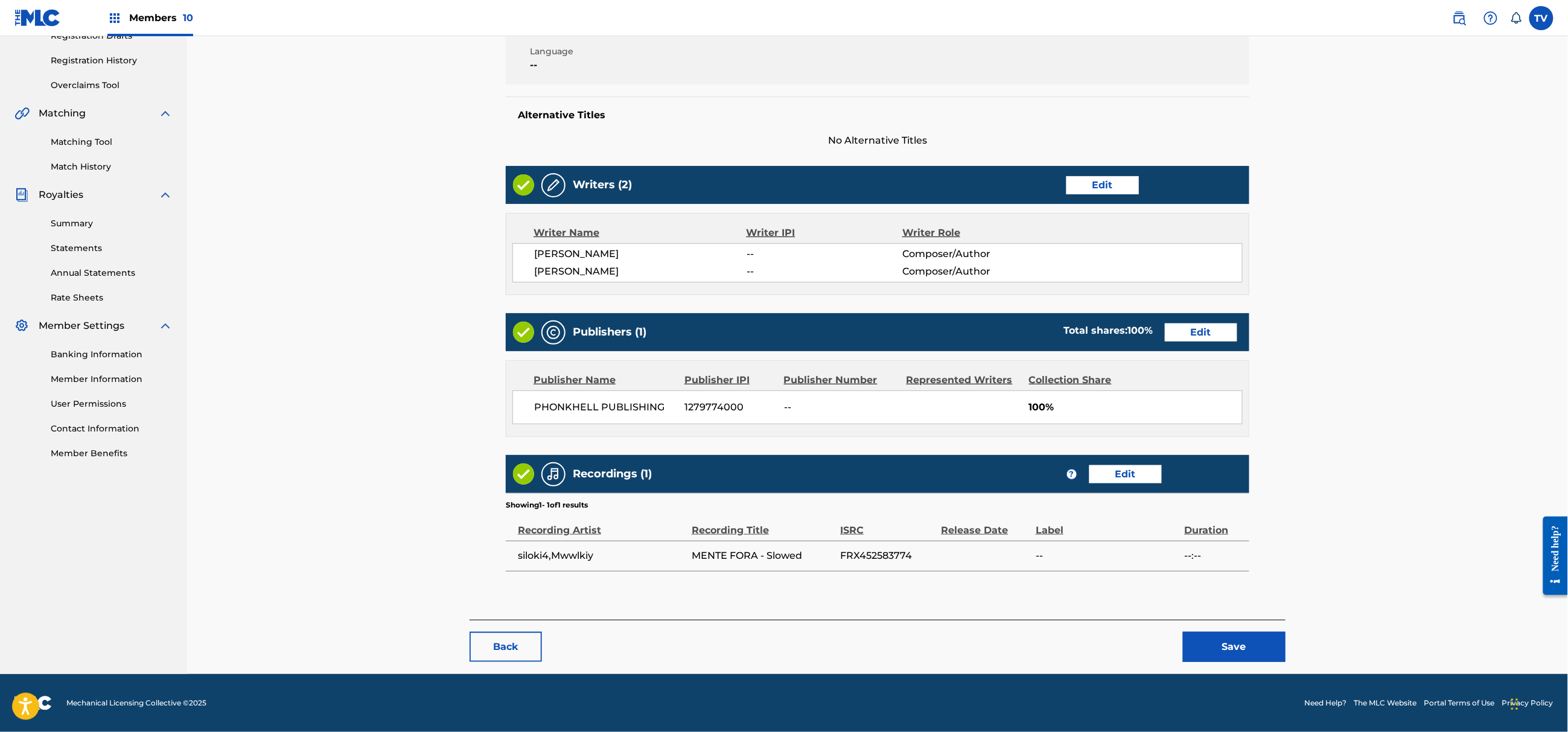
click at [1244, 654] on button "Save" at bounding box center [1234, 647] width 102 height 30
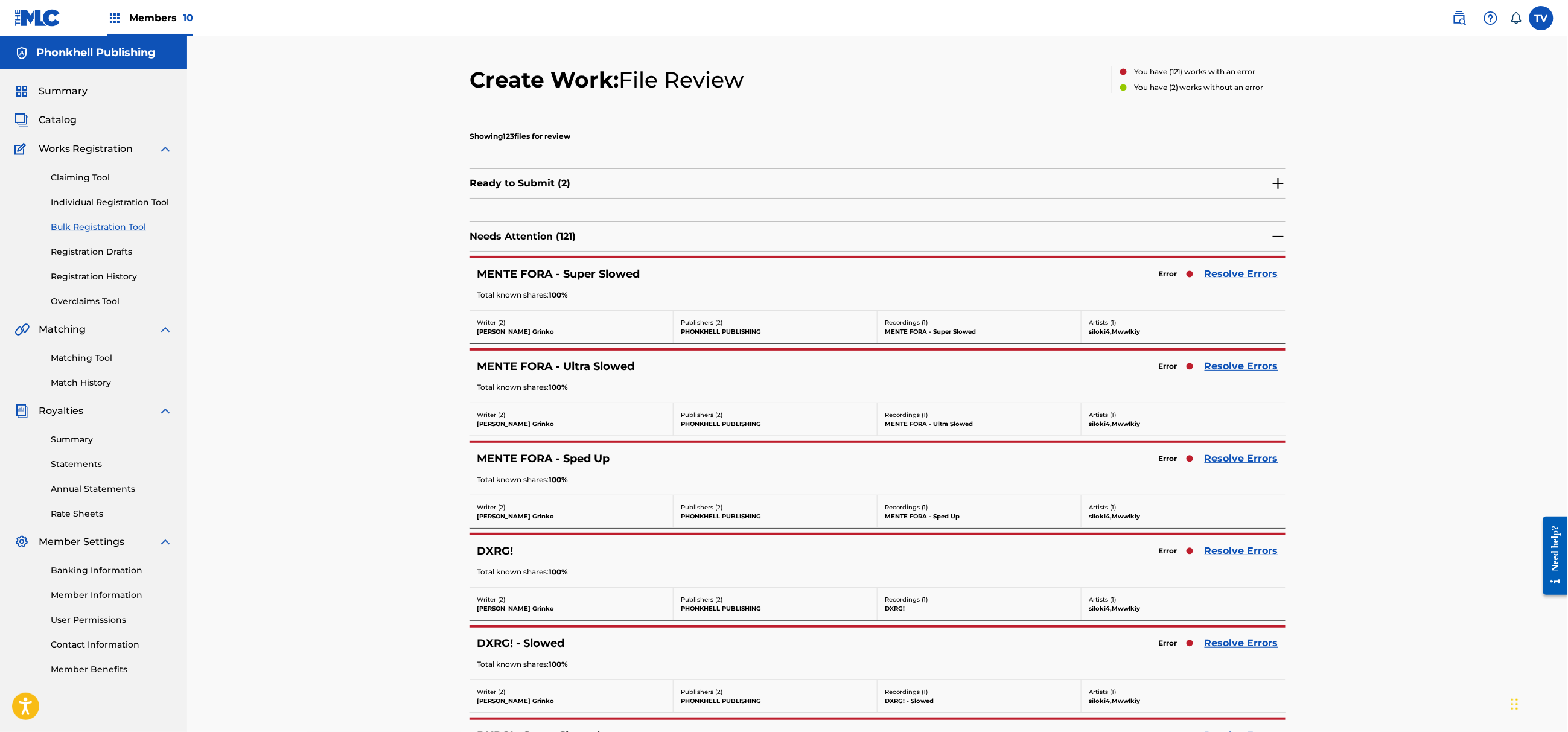
click at [1244, 466] on link "Resolve Errors" at bounding box center [1242, 458] width 73 height 15
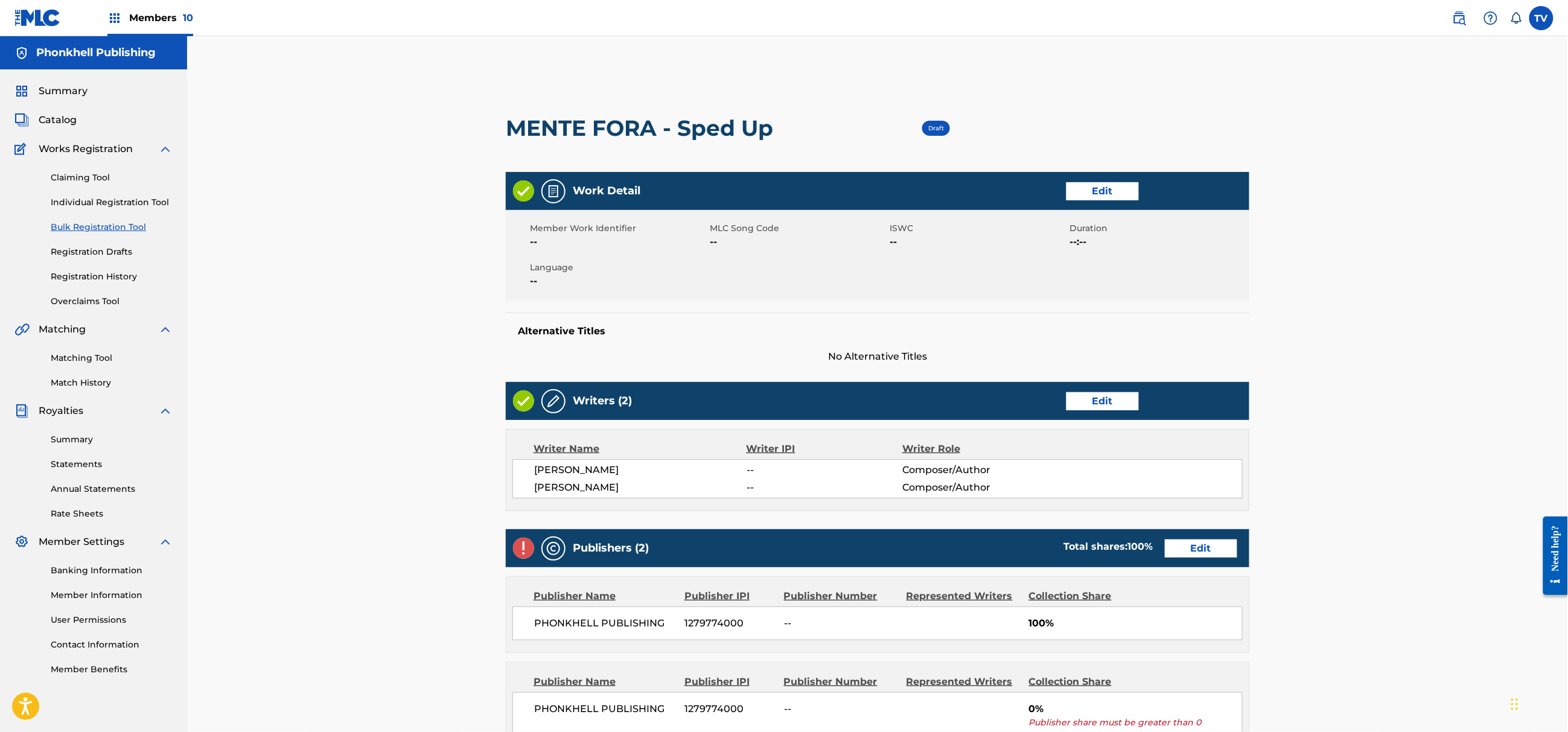
click at [1184, 548] on link "Edit" at bounding box center [1201, 548] width 73 height 18
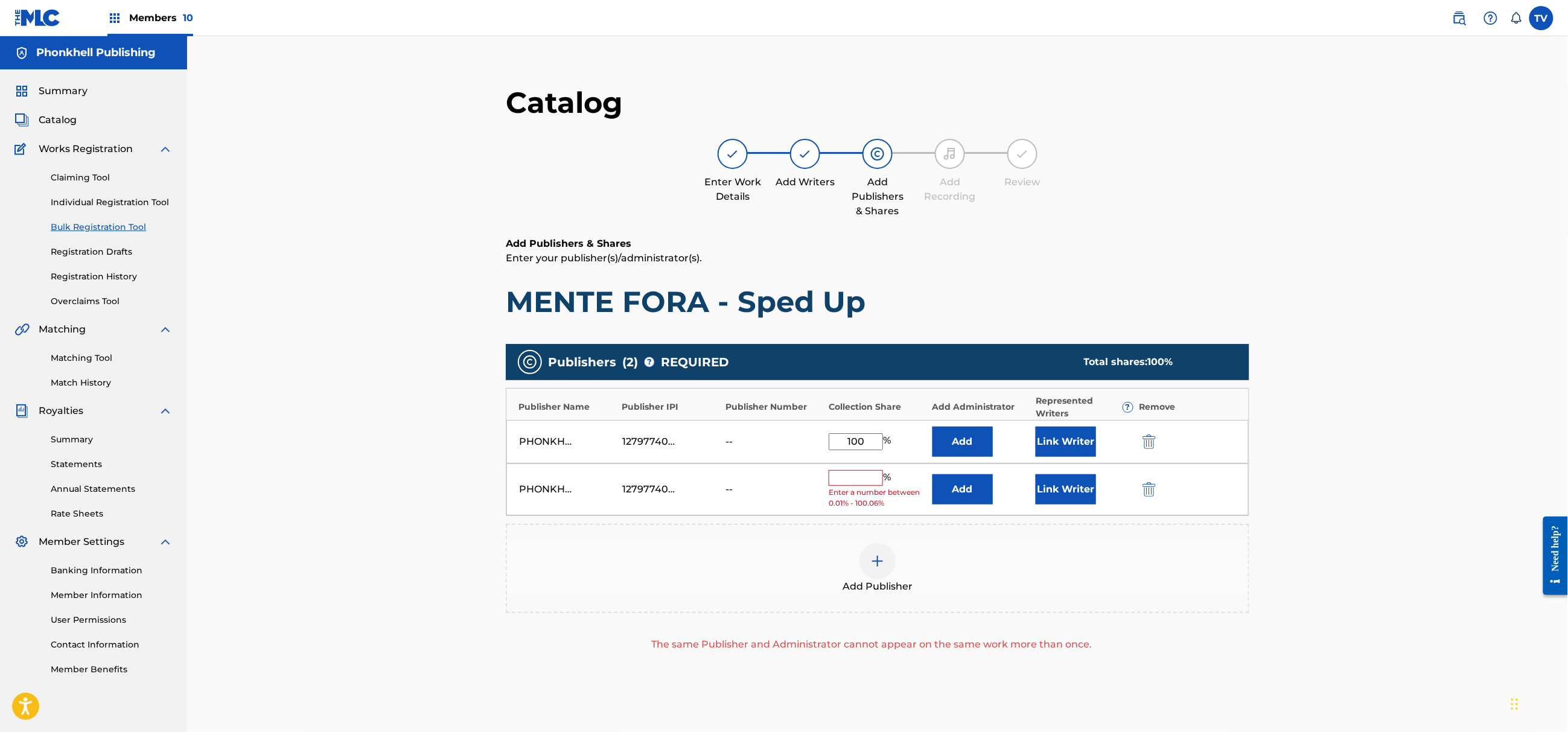
click at [1140, 486] on button "submit" at bounding box center [1148, 489] width 18 height 14
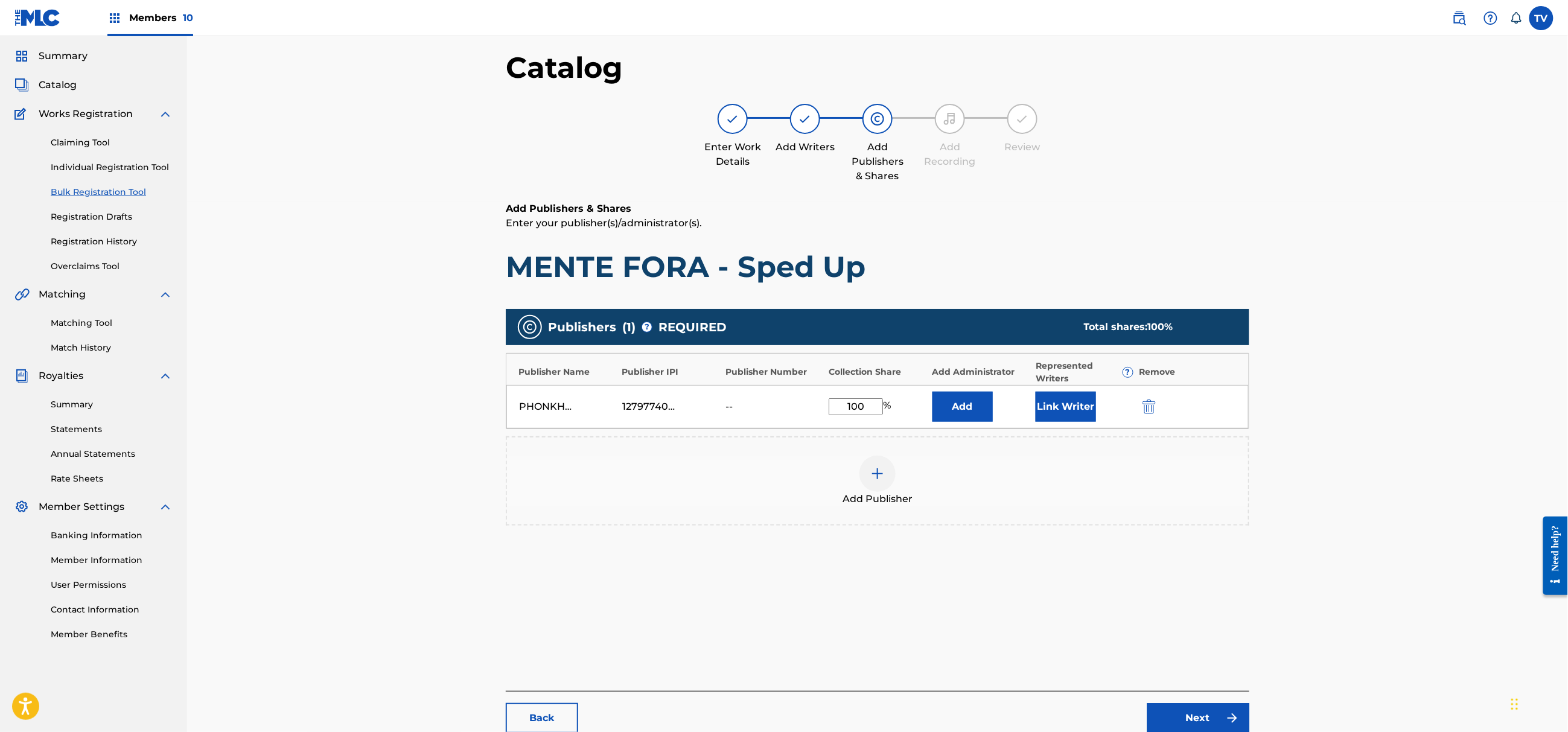
scroll to position [136, 0]
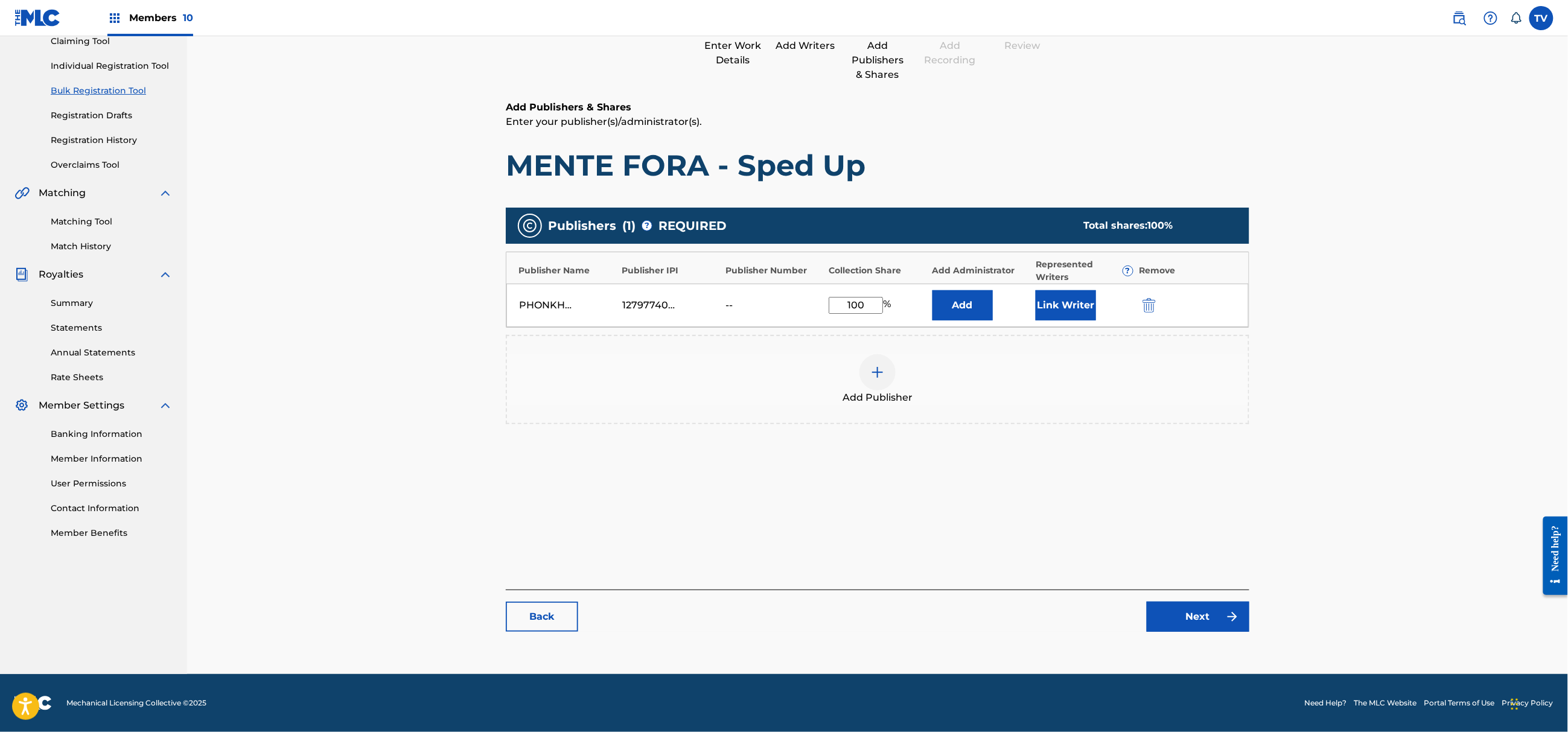
click at [1202, 625] on link "Next" at bounding box center [1198, 616] width 102 height 30
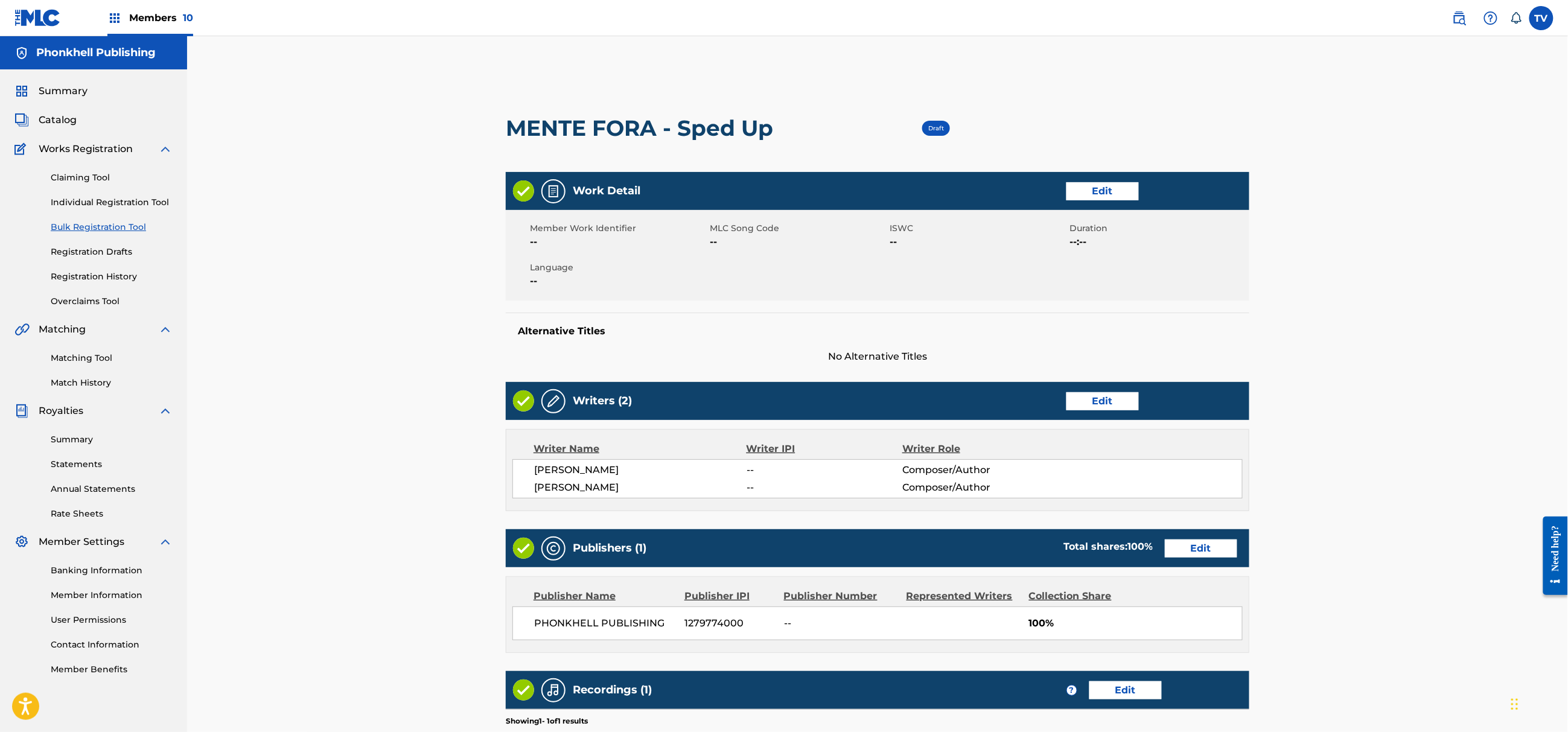
scroll to position [218, 0]
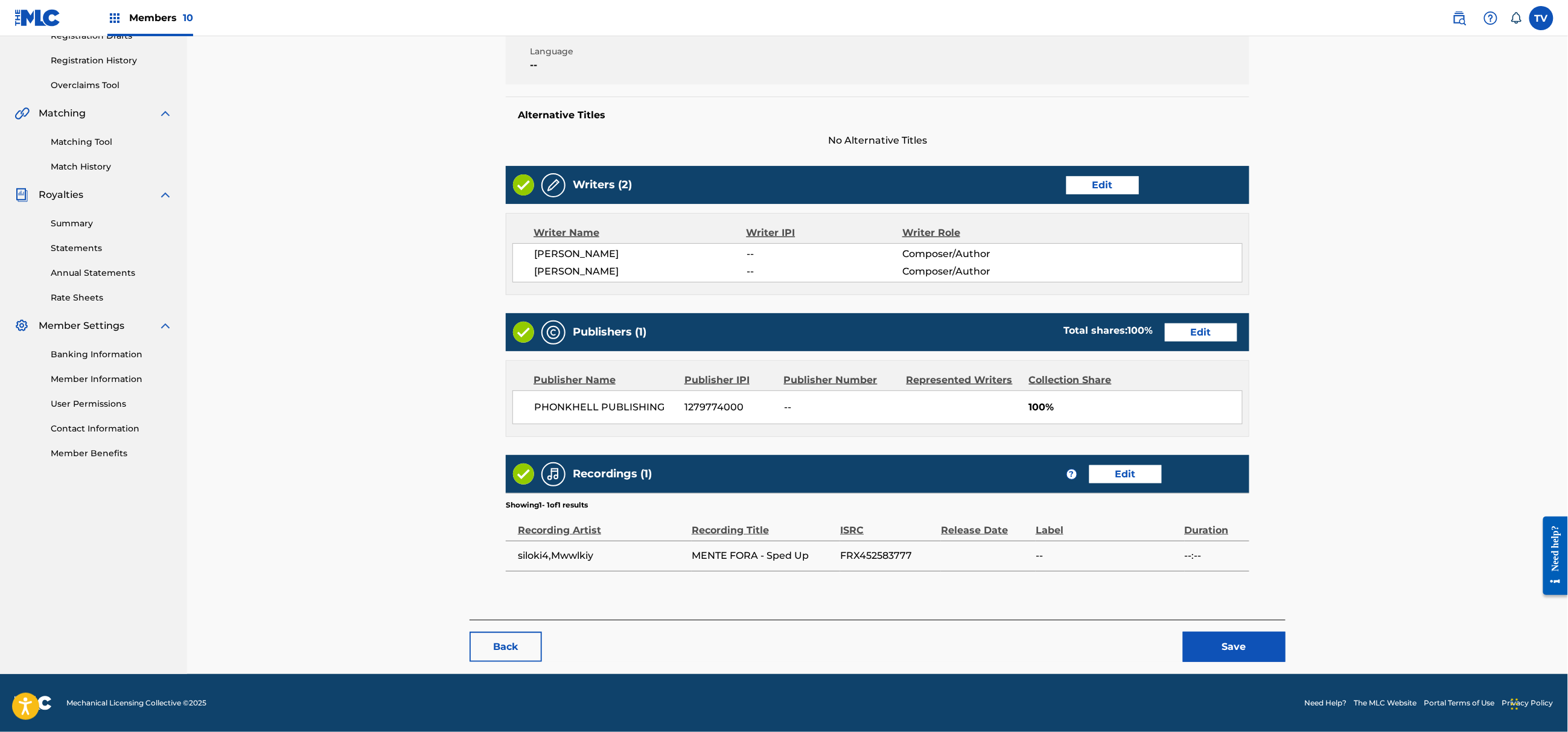
click at [1239, 645] on button "Save" at bounding box center [1234, 647] width 102 height 30
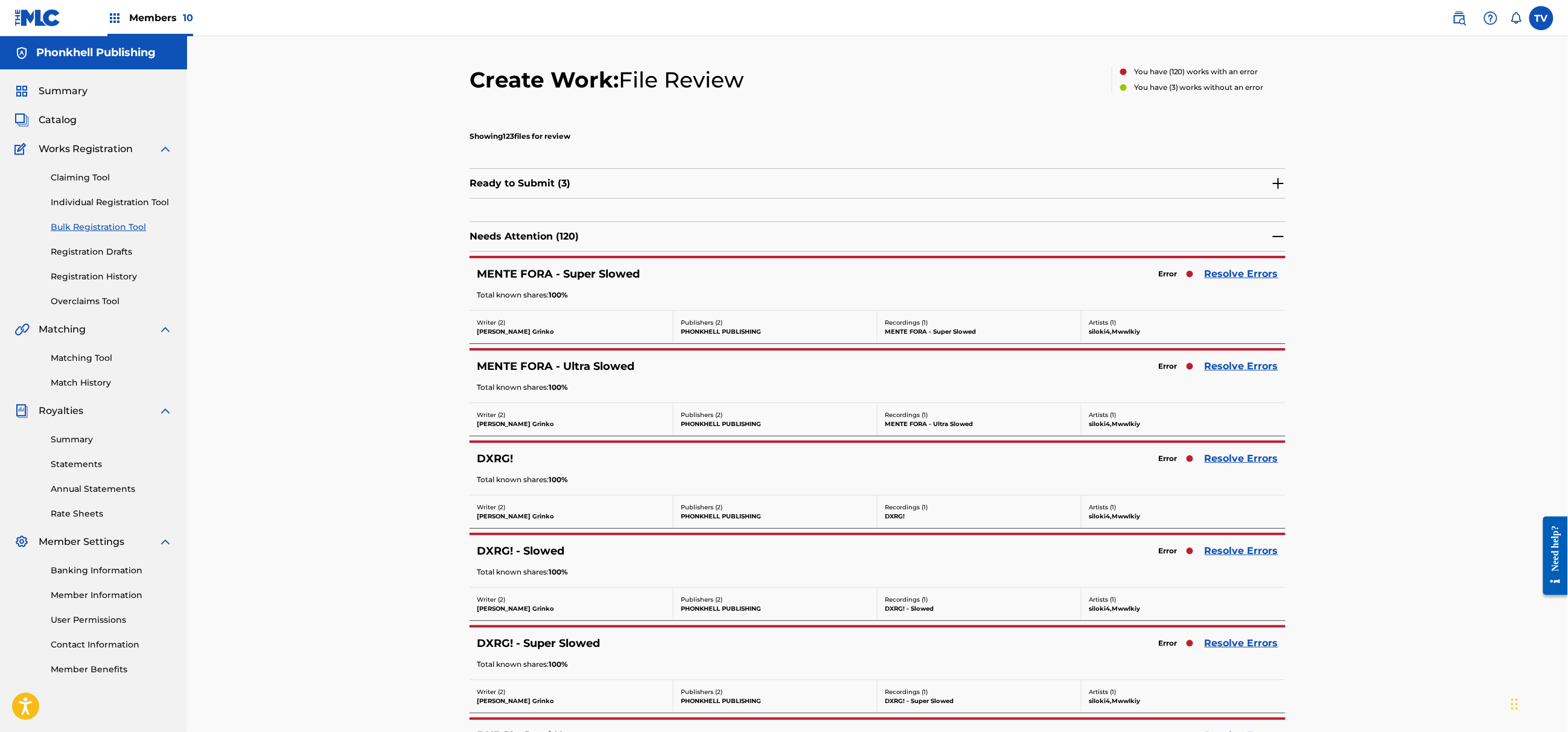
click at [1242, 544] on div "Error Resolve Errors" at bounding box center [1215, 551] width 126 height 17
click at [1245, 550] on link "Resolve Errors" at bounding box center [1242, 551] width 73 height 15
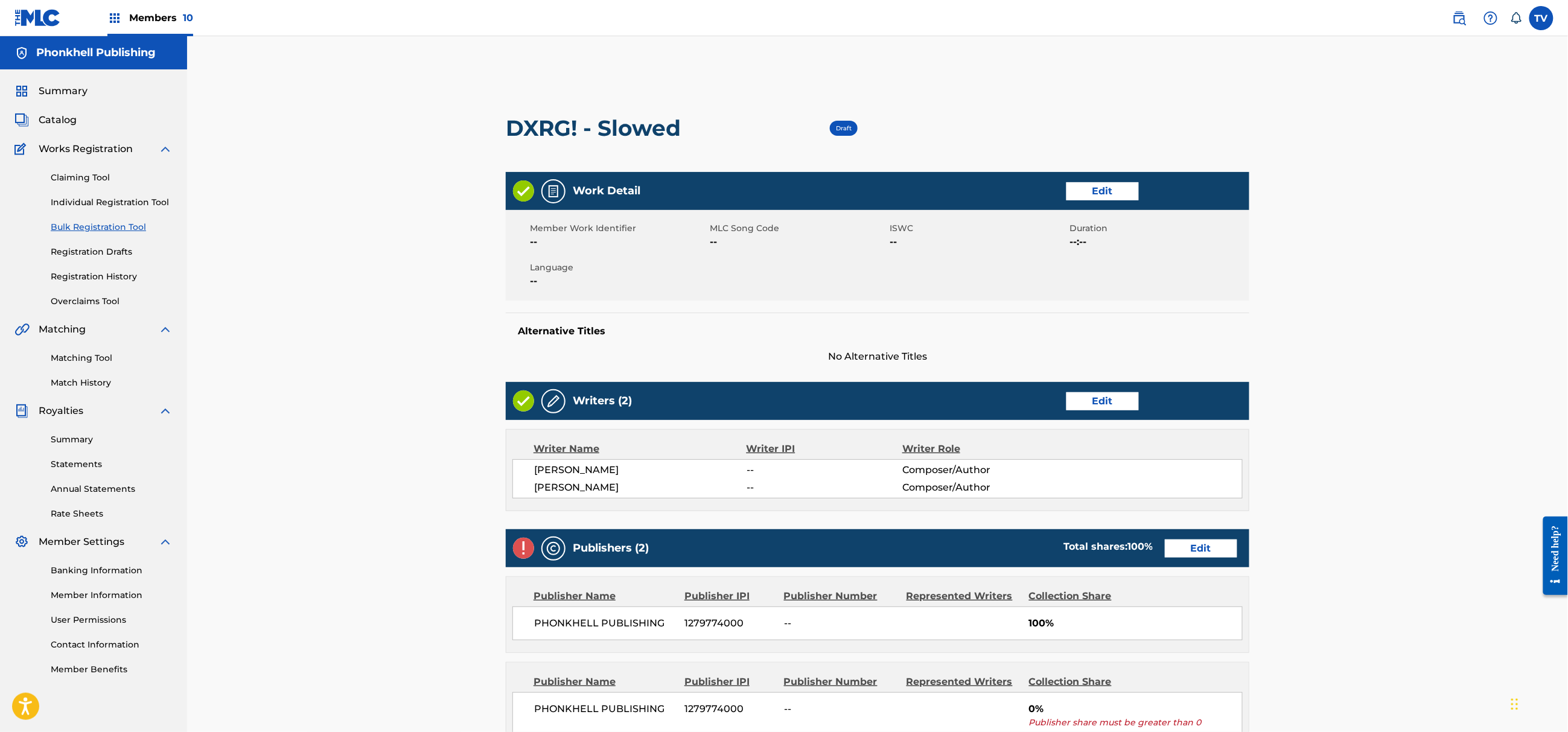
click at [1192, 546] on link "Edit" at bounding box center [1201, 548] width 73 height 18
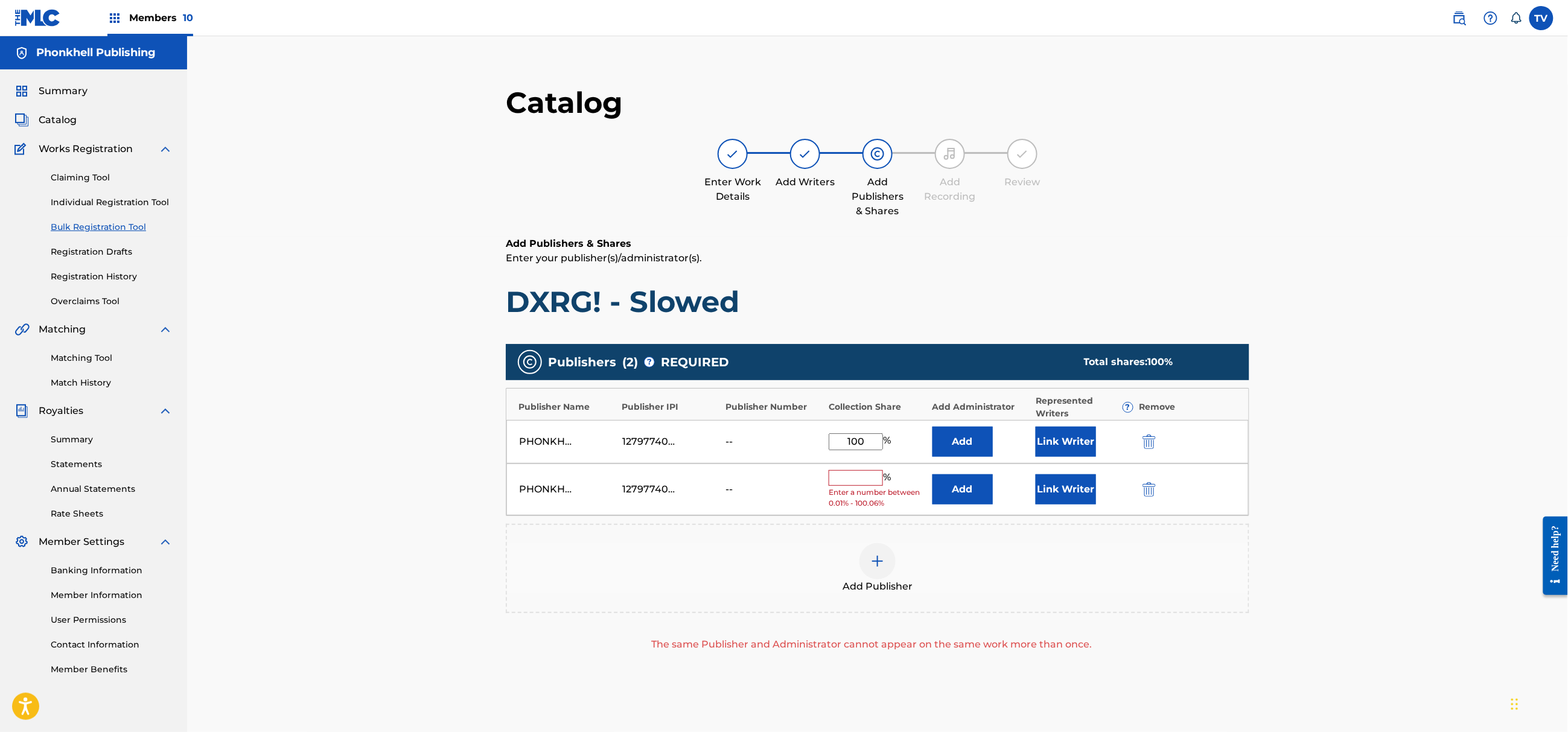
click at [1150, 486] on img "submit" at bounding box center [1149, 489] width 13 height 15
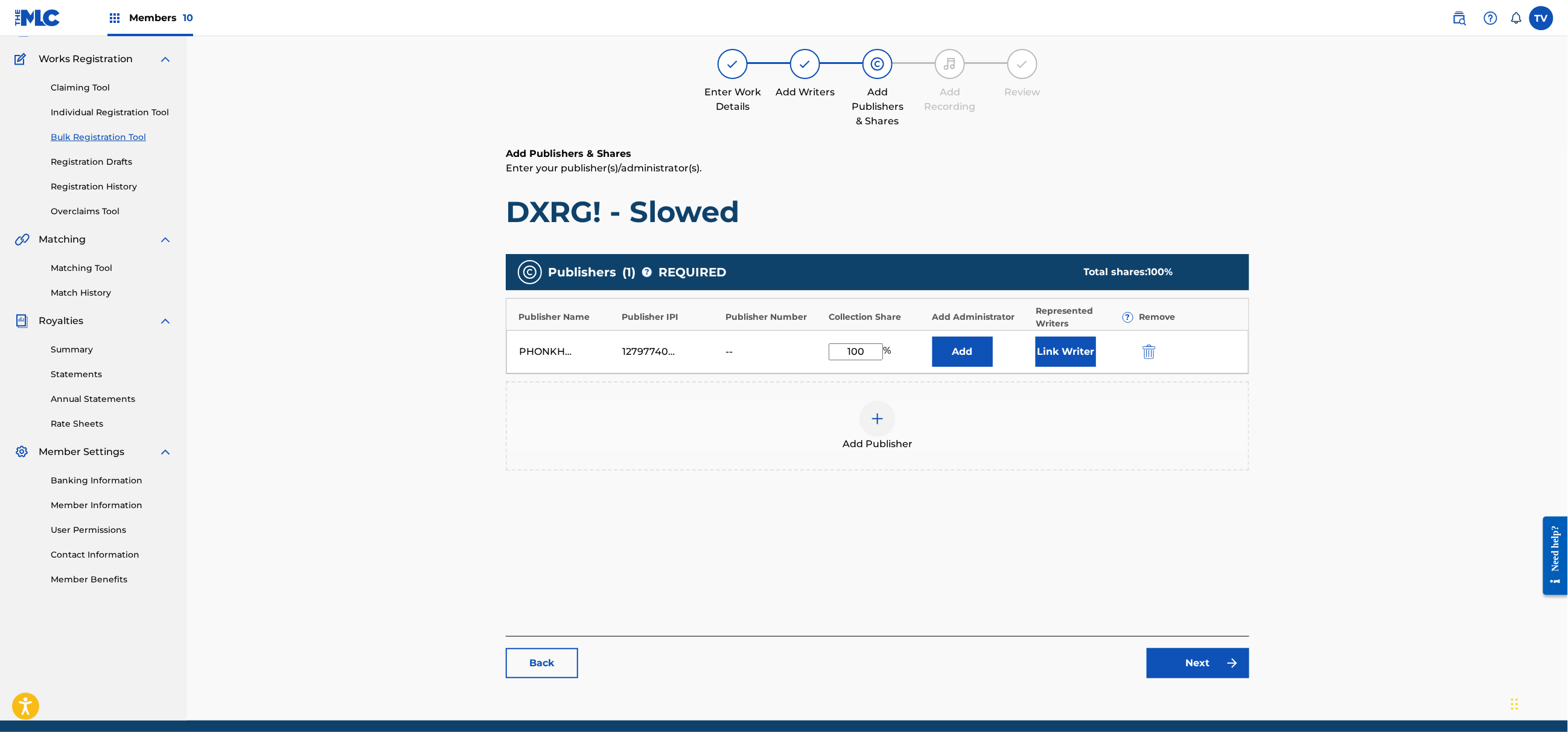
scroll to position [136, 0]
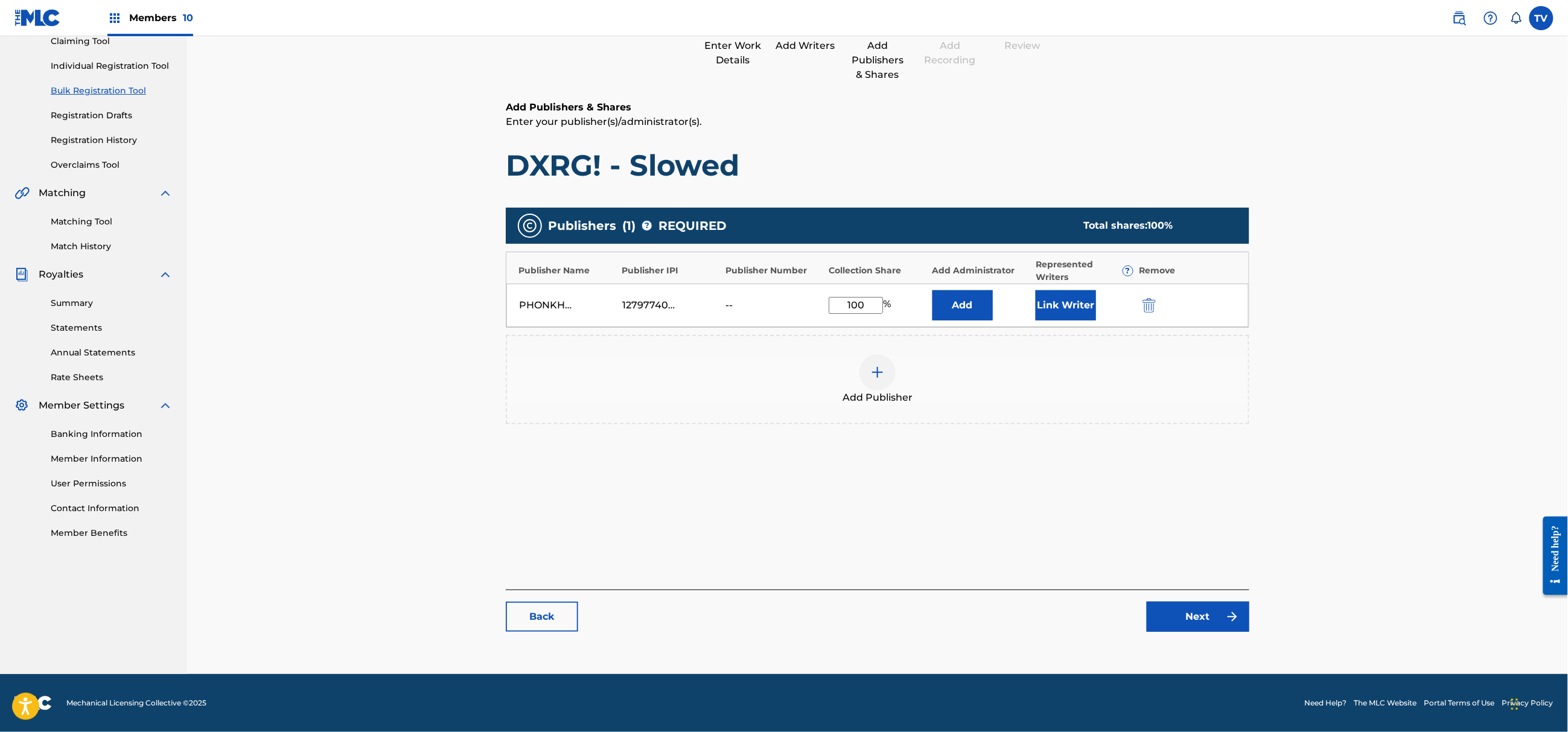
click at [1203, 619] on link "Next" at bounding box center [1198, 616] width 102 height 30
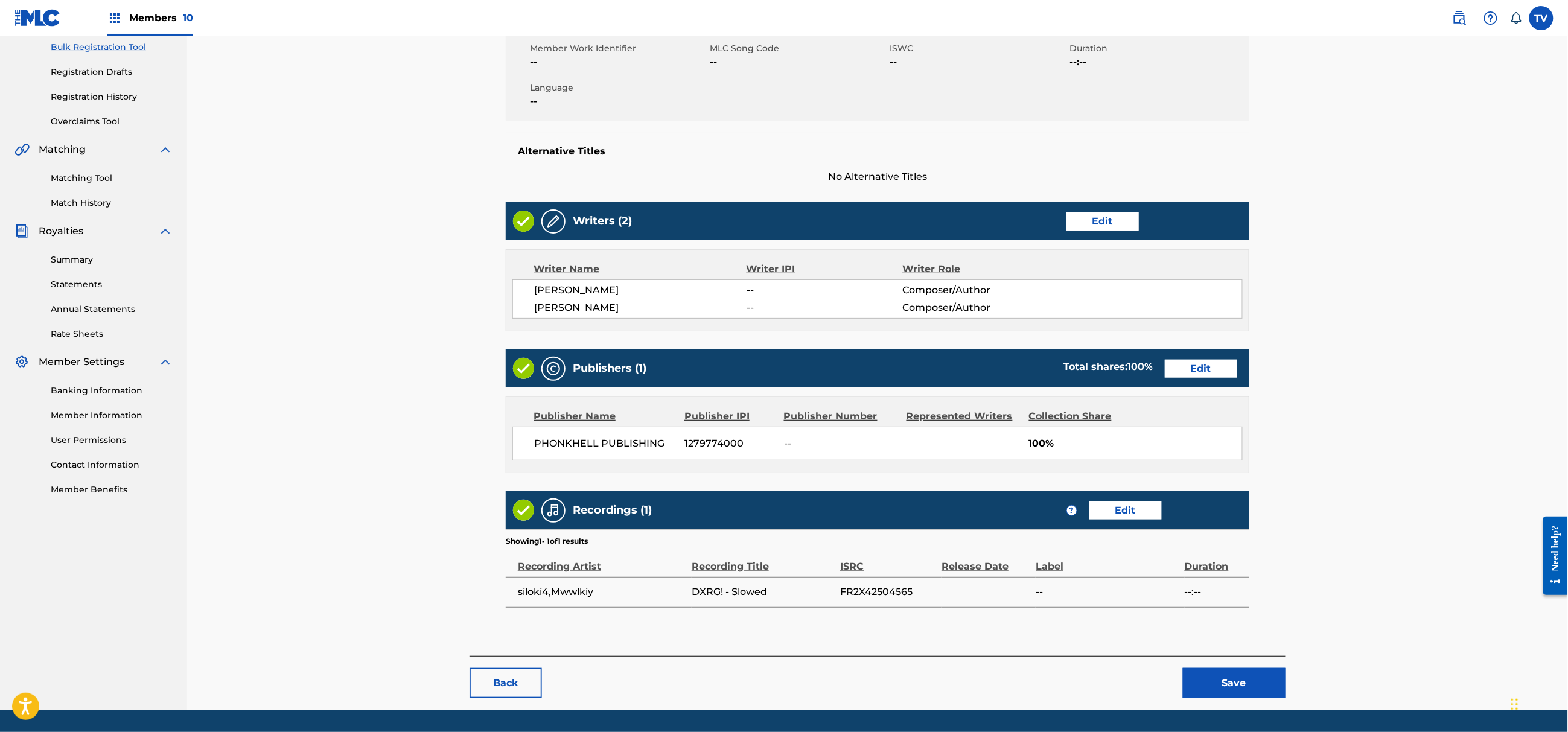
scroll to position [218, 0]
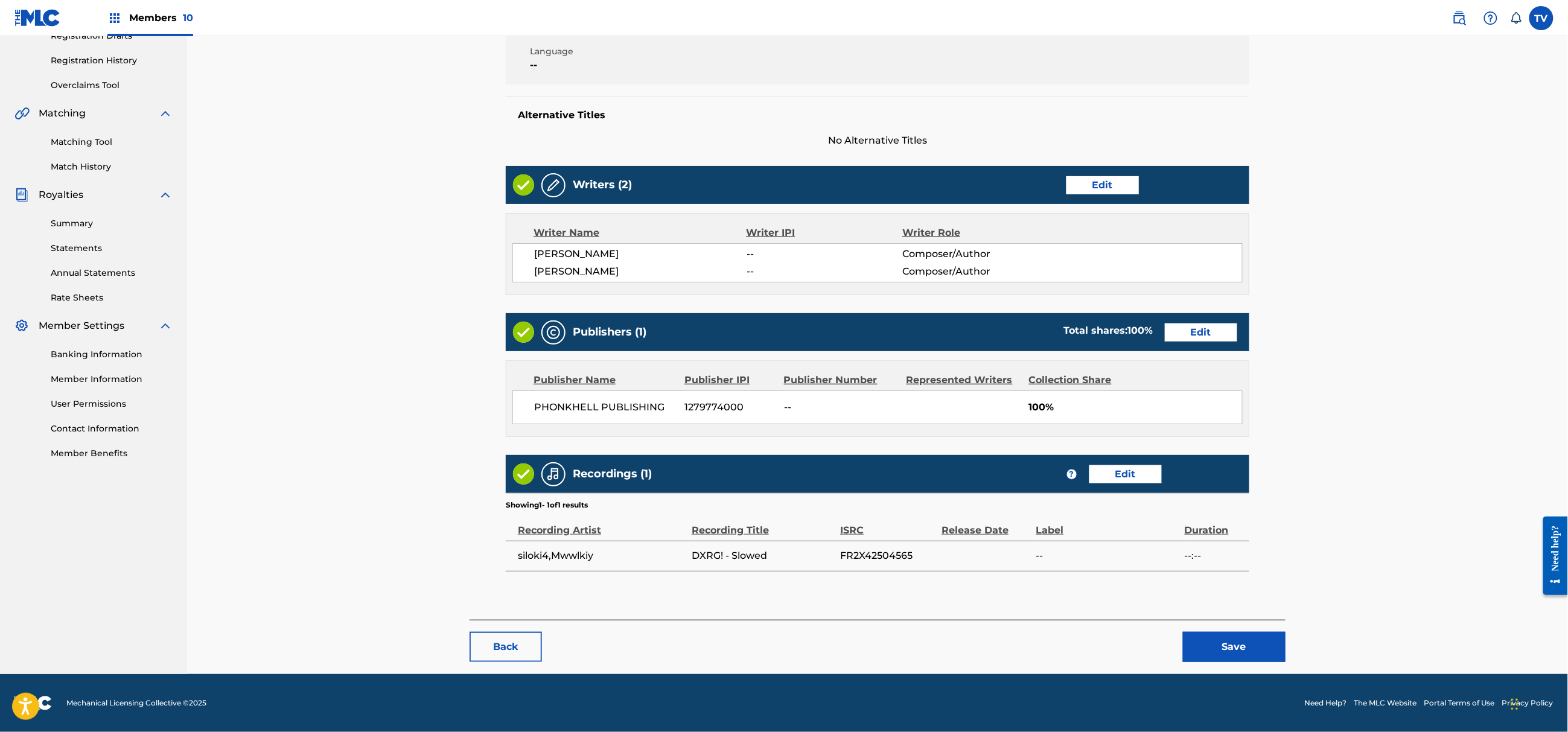
click at [1215, 647] on button "Save" at bounding box center [1234, 647] width 102 height 30
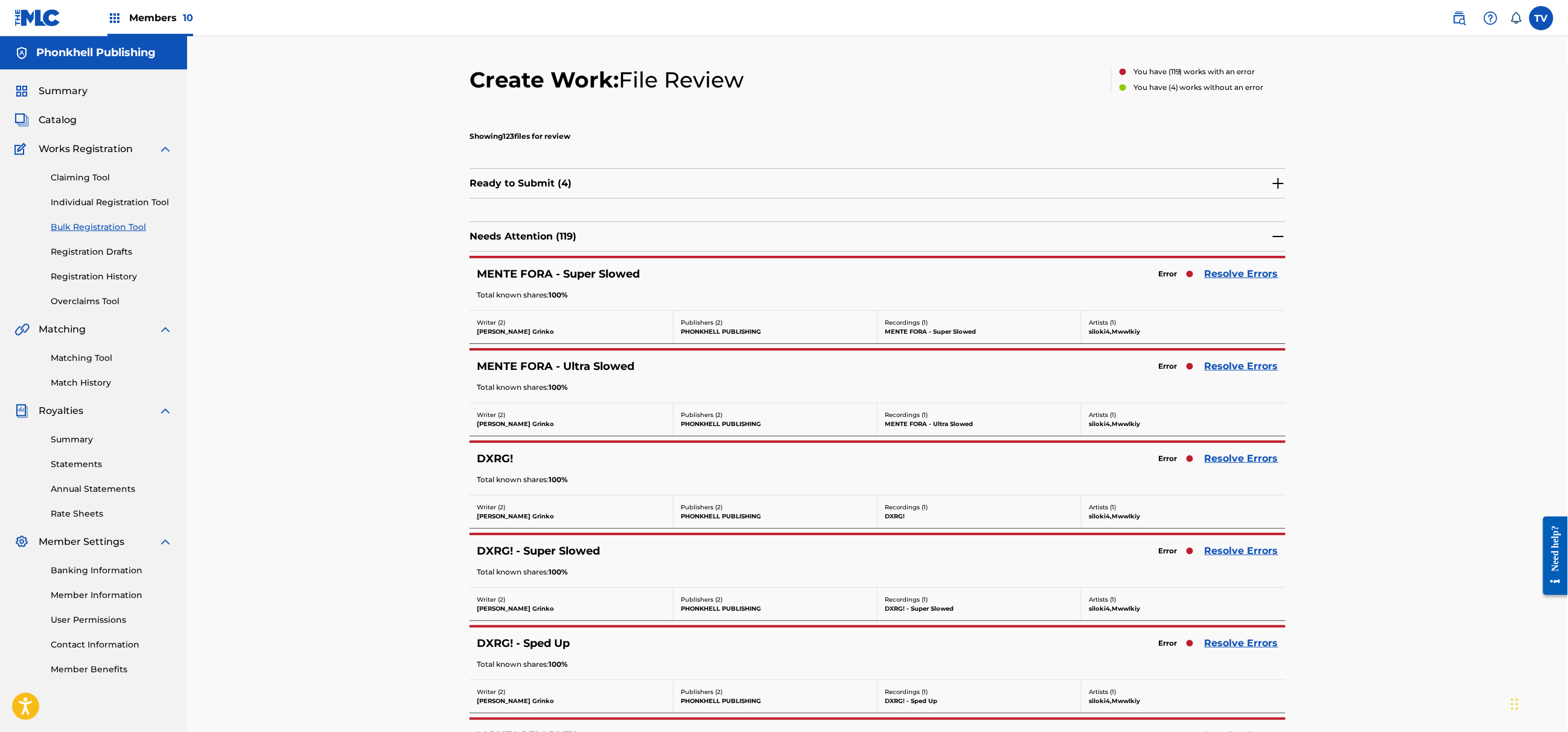
click at [1237, 462] on link "Resolve Errors" at bounding box center [1242, 458] width 73 height 15
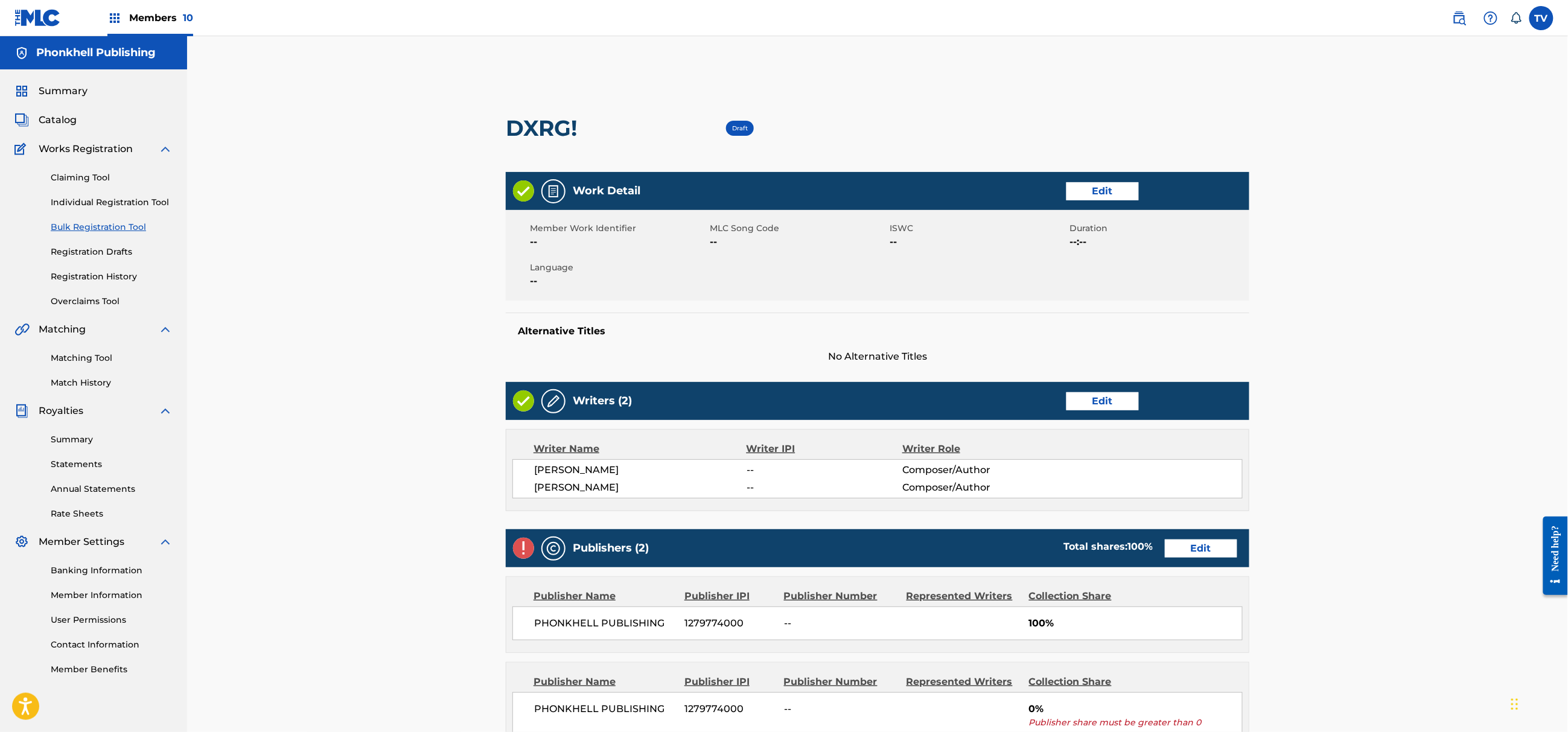
click at [1188, 549] on link "Edit" at bounding box center [1201, 548] width 73 height 18
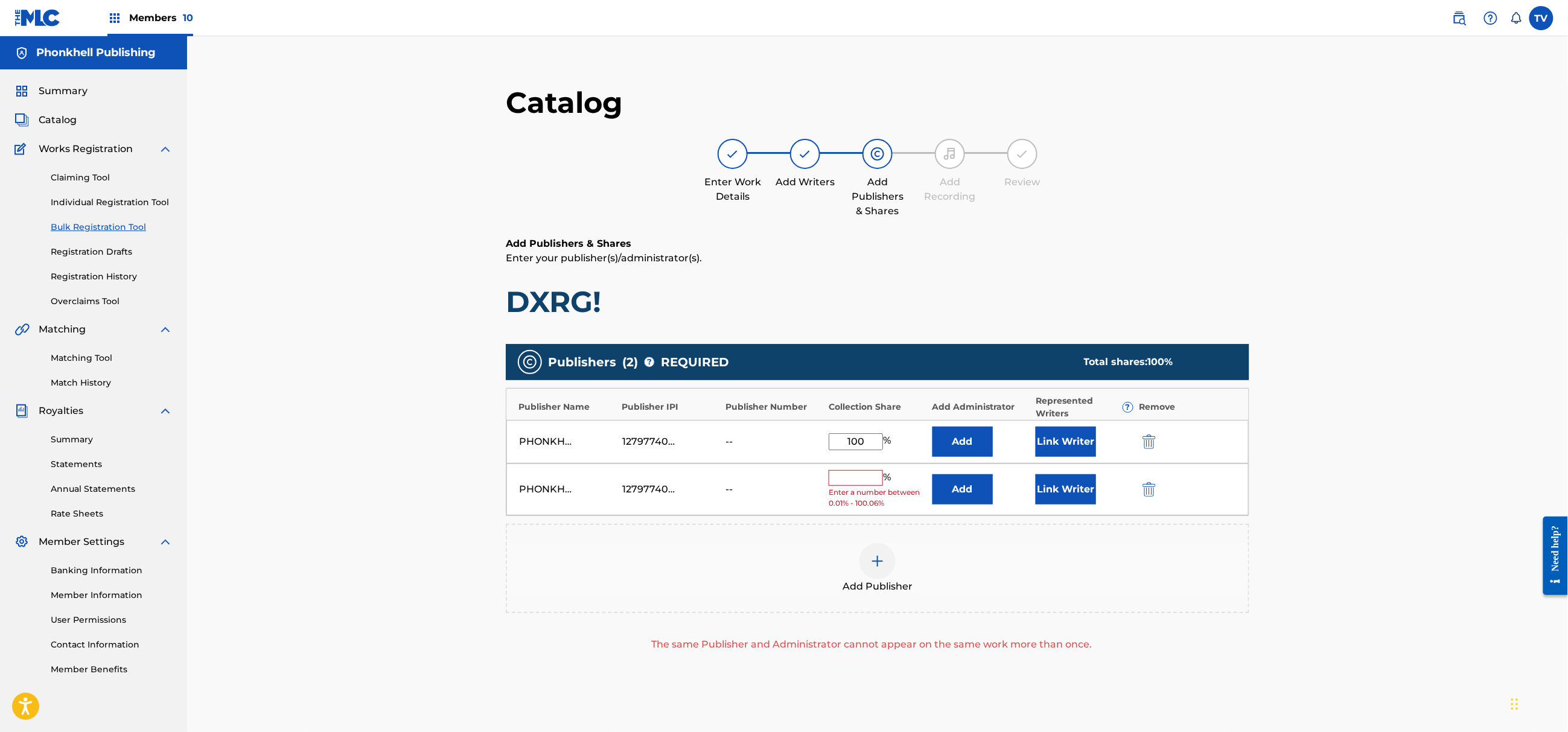
click at [1150, 492] on img "submit" at bounding box center [1149, 489] width 13 height 15
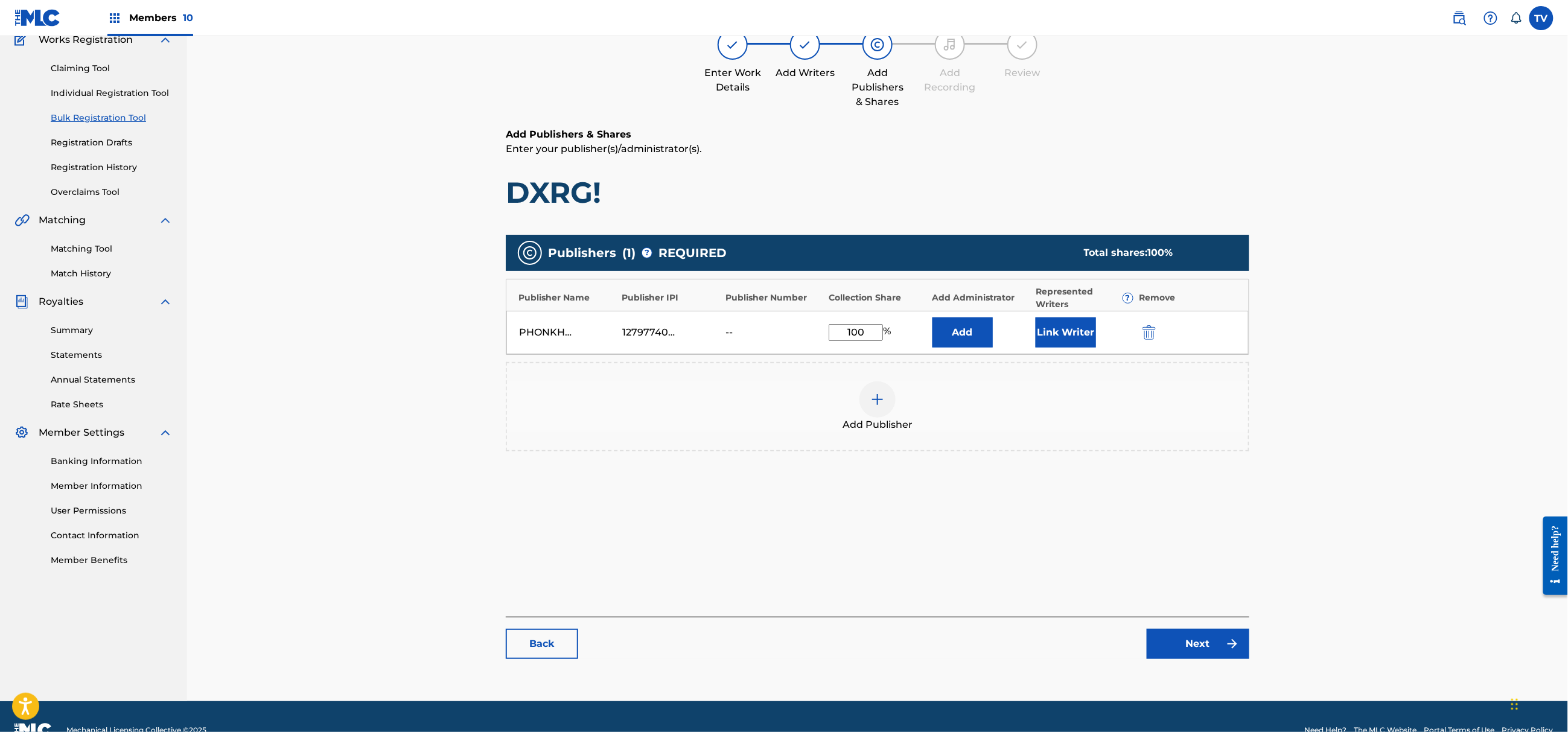
scroll to position [136, 0]
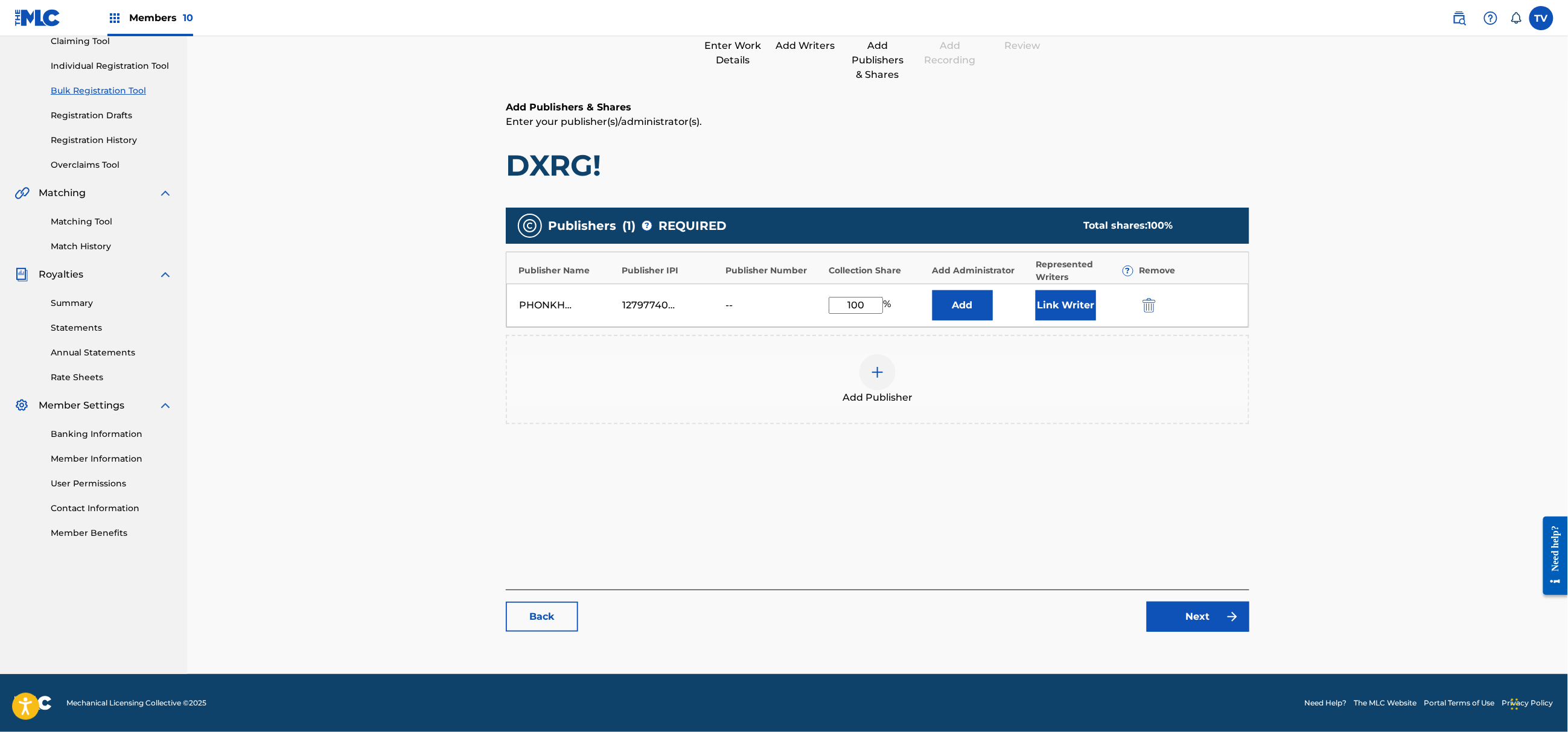
click at [1189, 614] on link "Next" at bounding box center [1198, 616] width 102 height 30
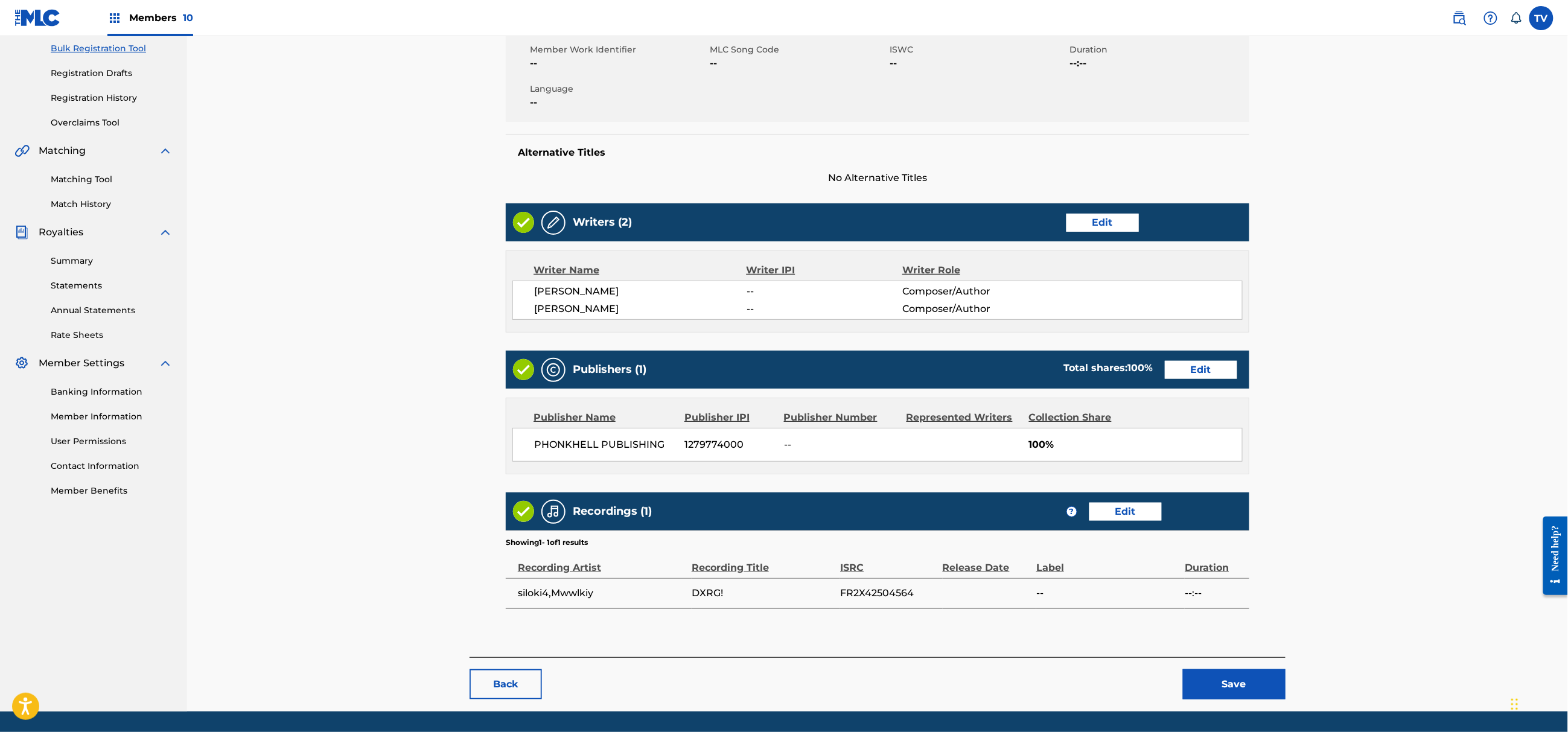
scroll to position [218, 0]
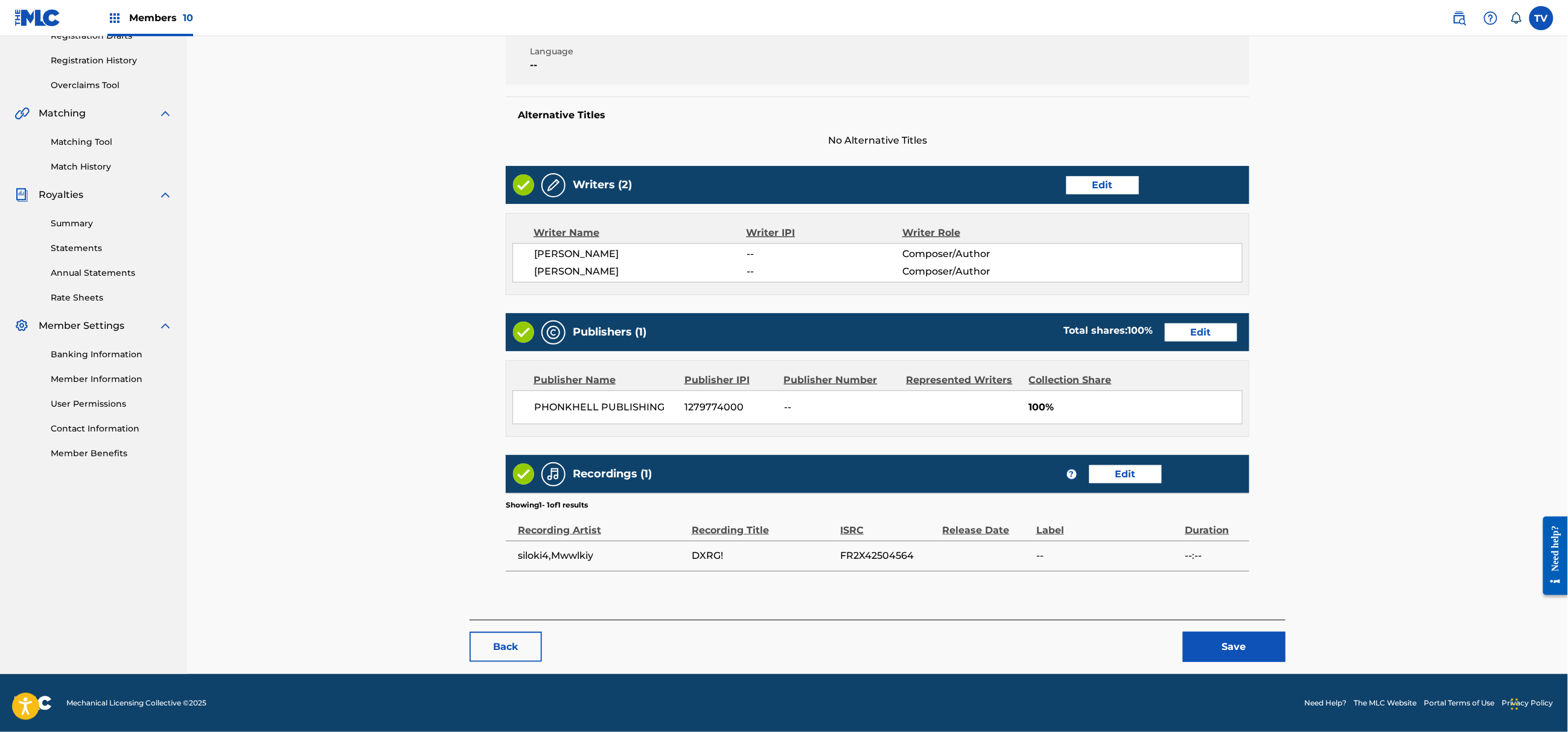
click at [1225, 640] on button "Save" at bounding box center [1234, 647] width 102 height 30
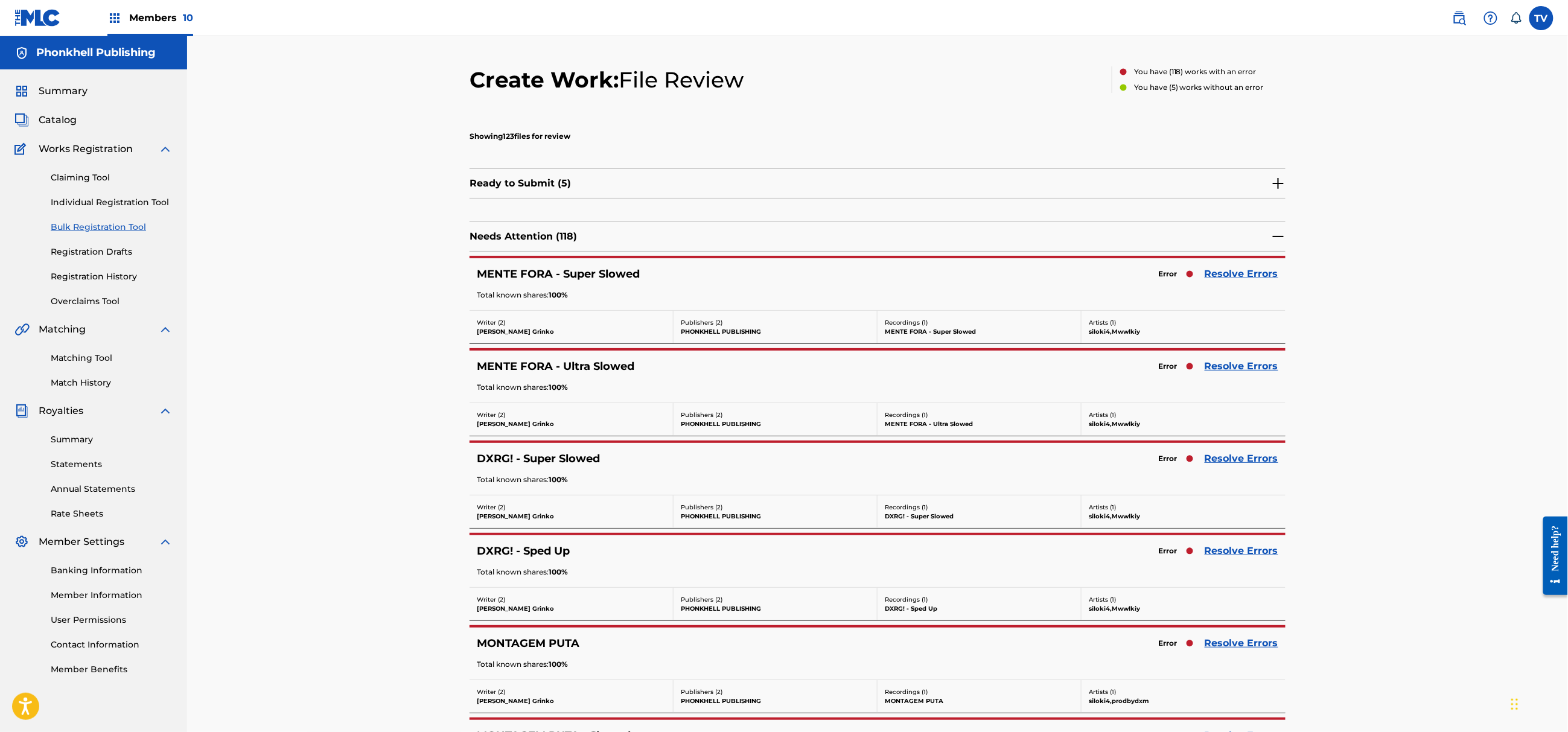
click at [1240, 463] on link "Resolve Errors" at bounding box center [1242, 458] width 73 height 15
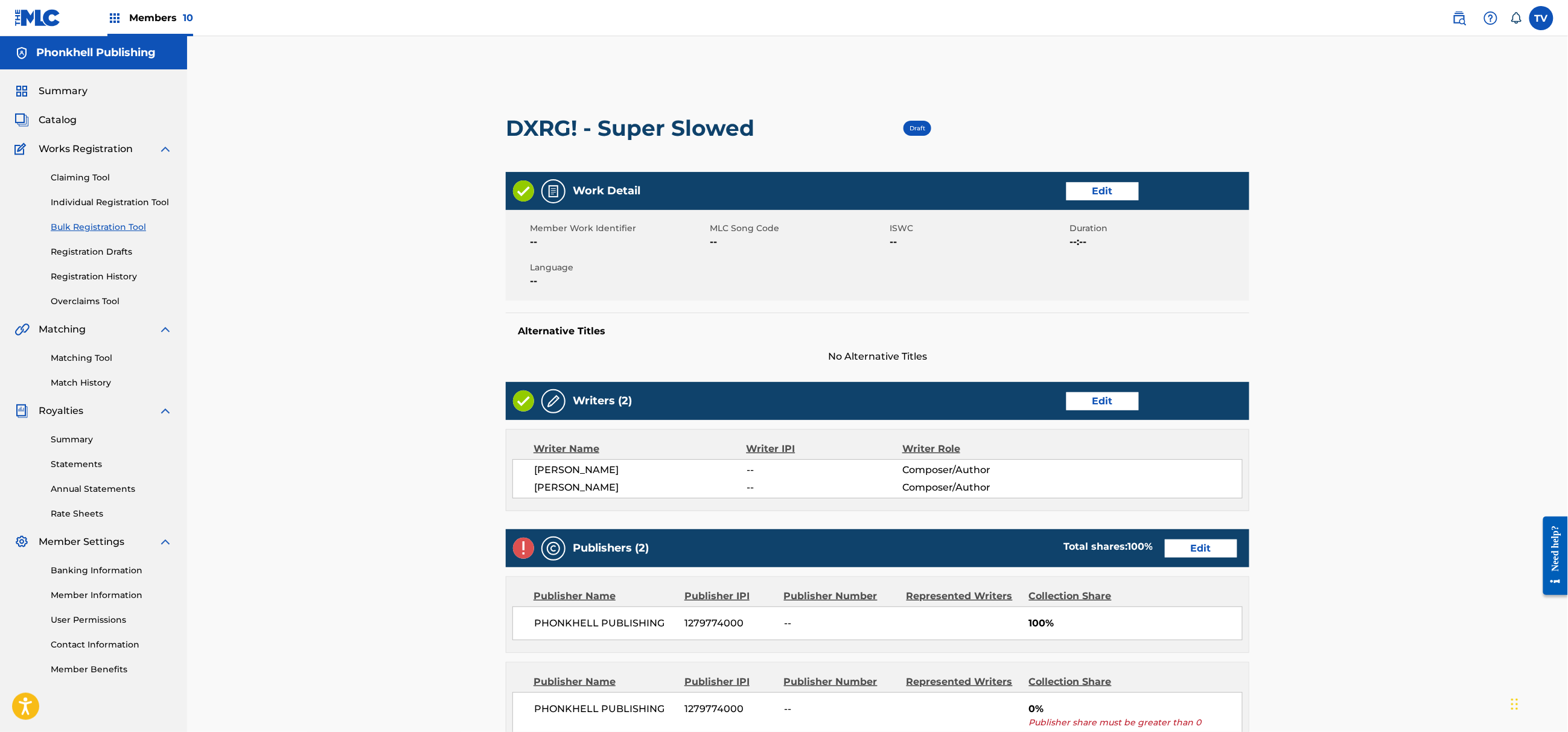
click at [1204, 546] on link "Edit" at bounding box center [1201, 548] width 73 height 18
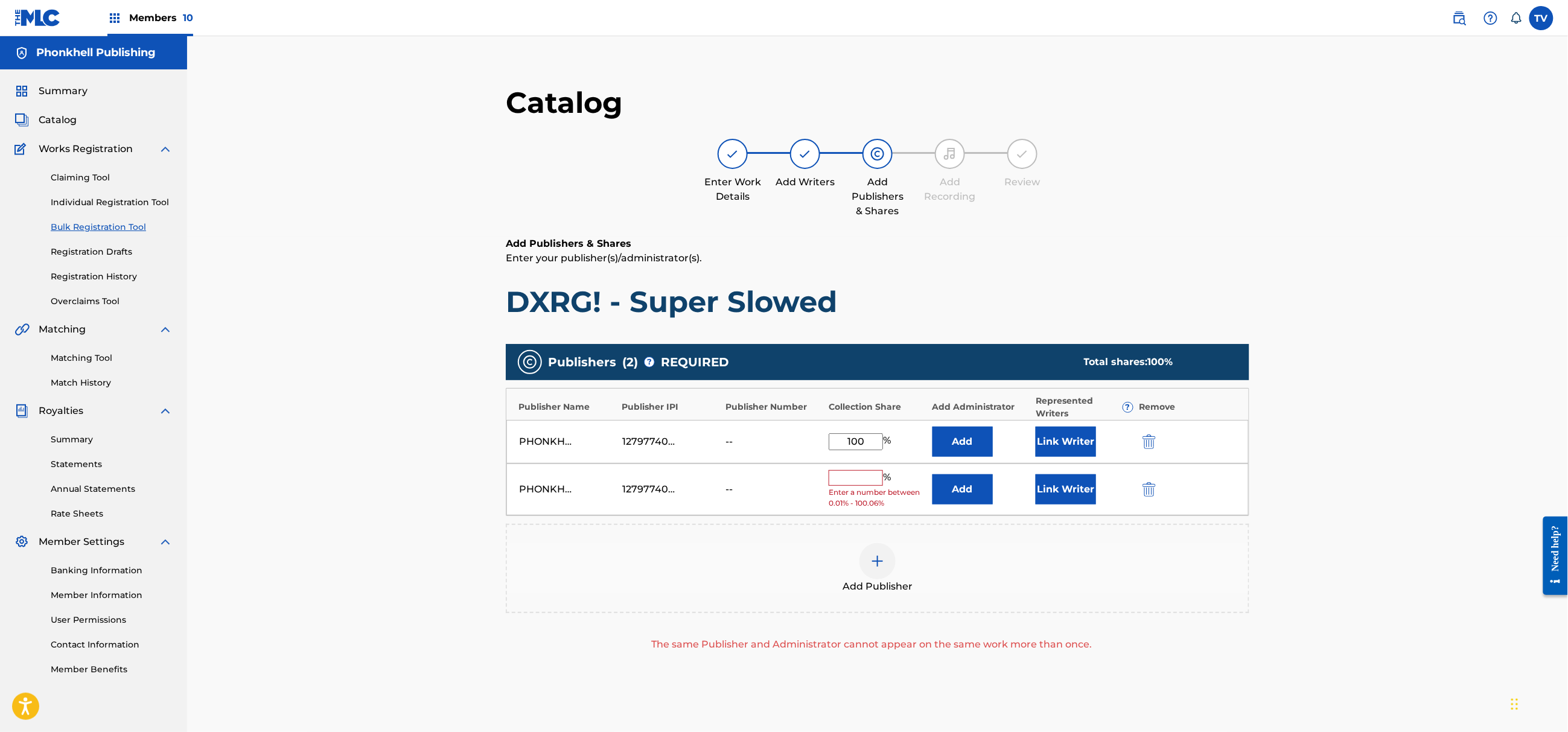
click at [1146, 484] on img "submit" at bounding box center [1149, 489] width 13 height 15
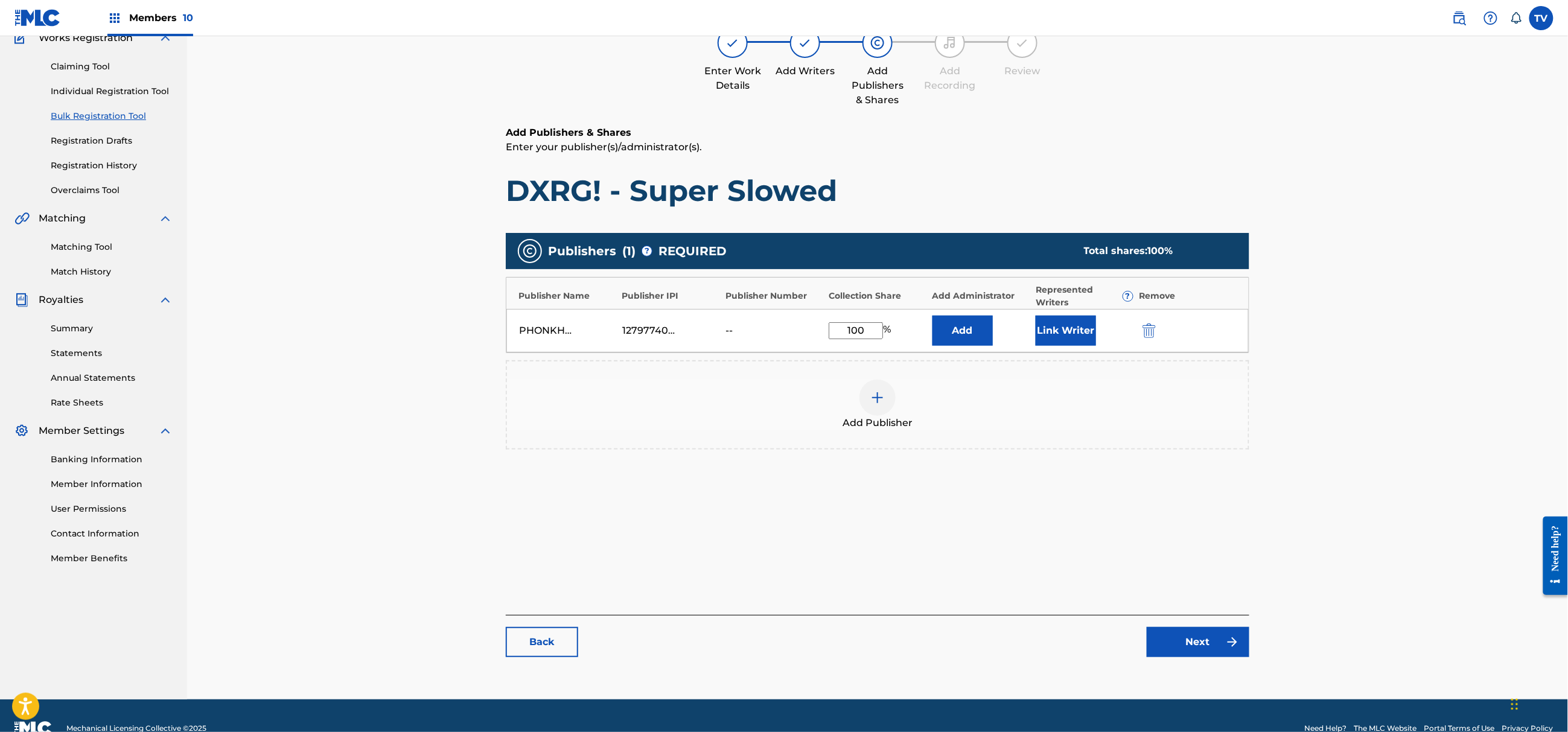
scroll to position [136, 0]
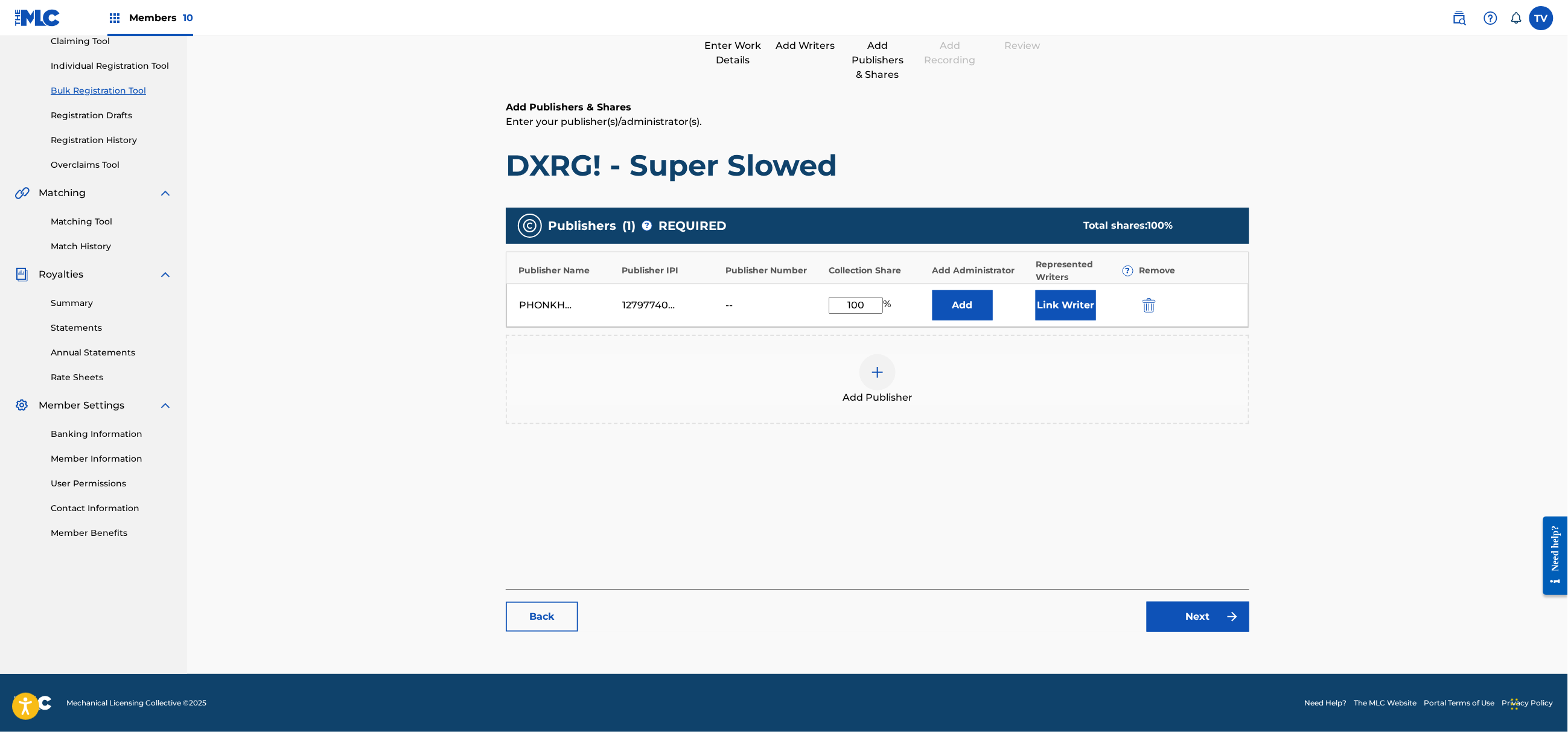
click at [1172, 624] on link "Next" at bounding box center [1198, 616] width 102 height 30
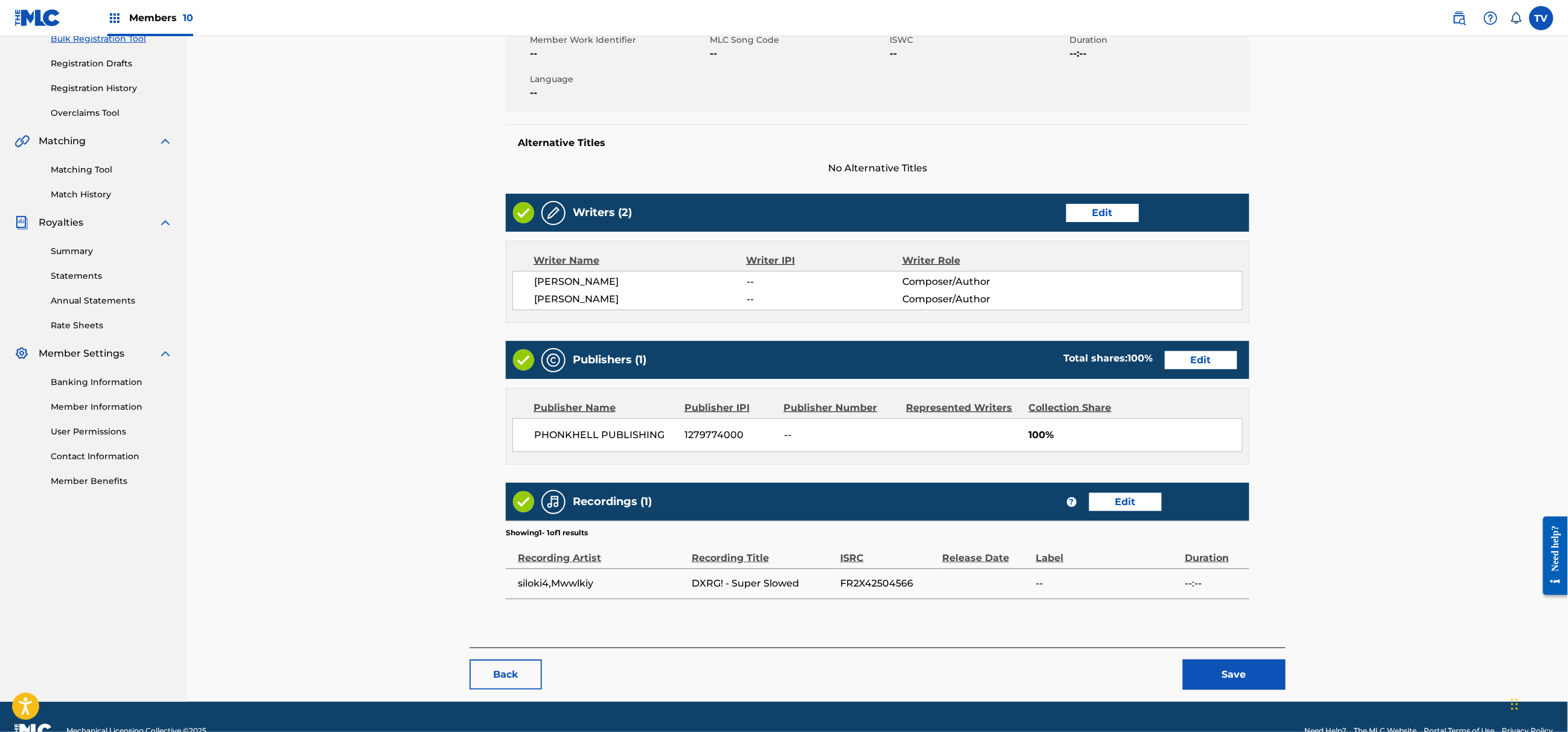
scroll to position [218, 0]
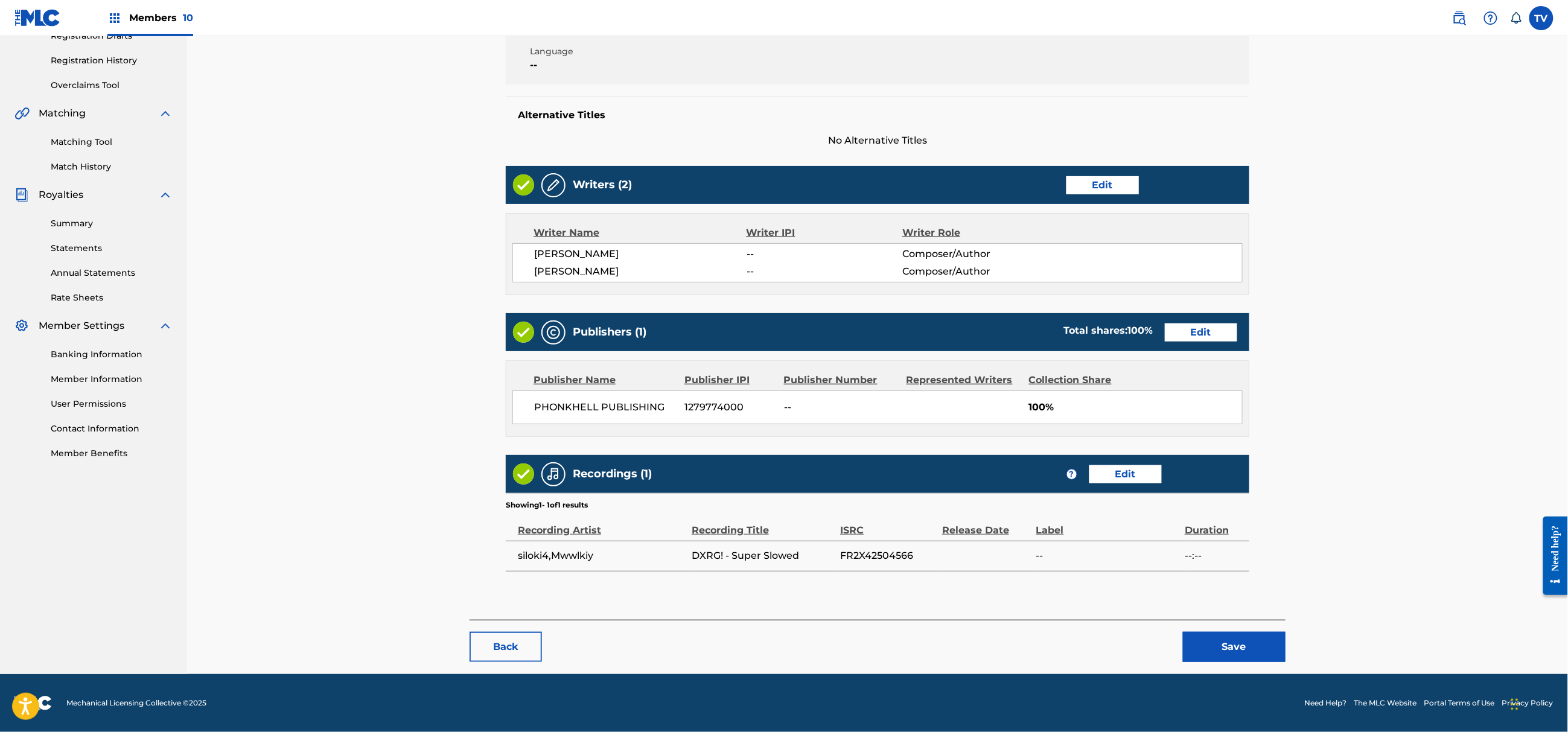
click at [1234, 640] on button "Save" at bounding box center [1234, 647] width 102 height 30
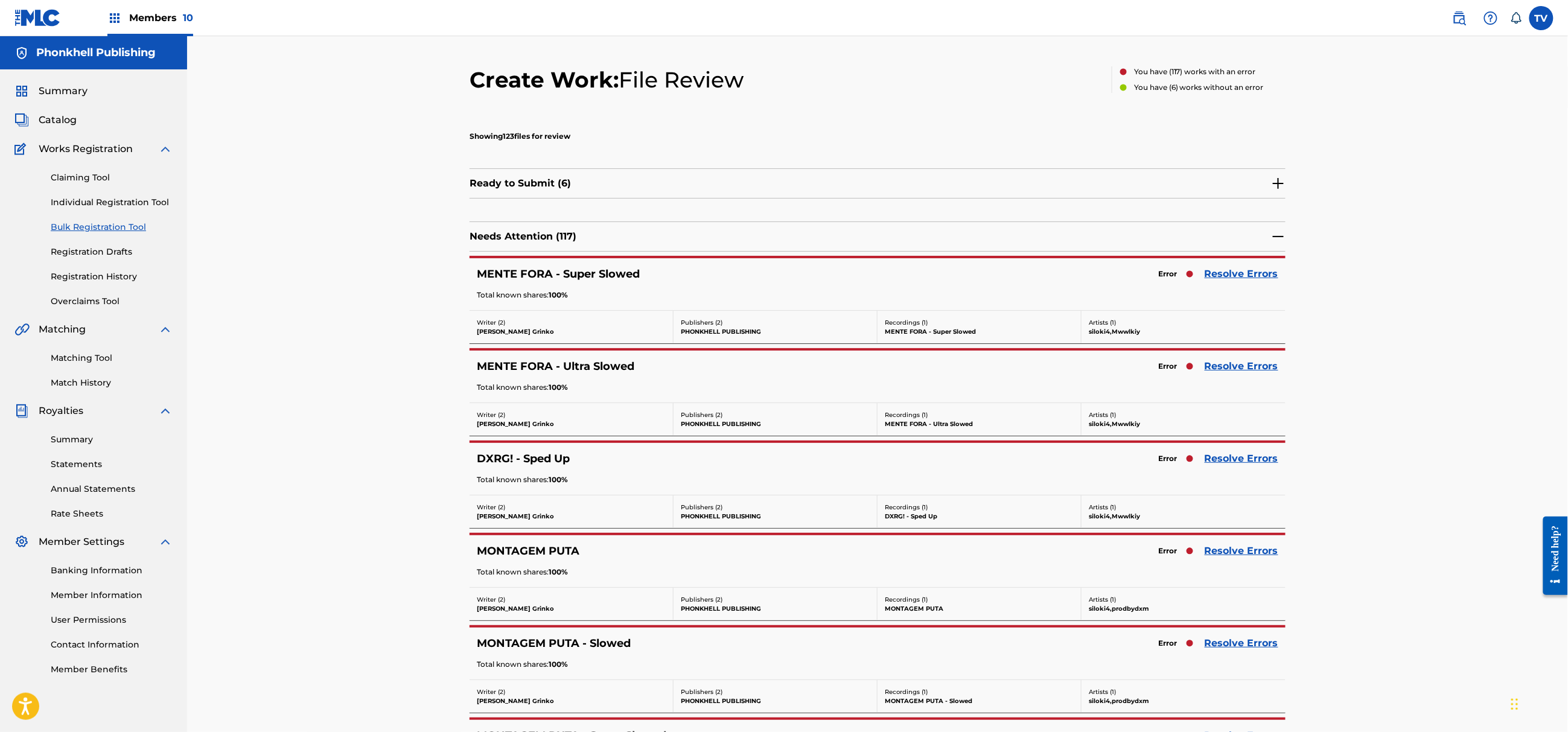
click at [1233, 273] on link "Resolve Errors" at bounding box center [1242, 274] width 73 height 15
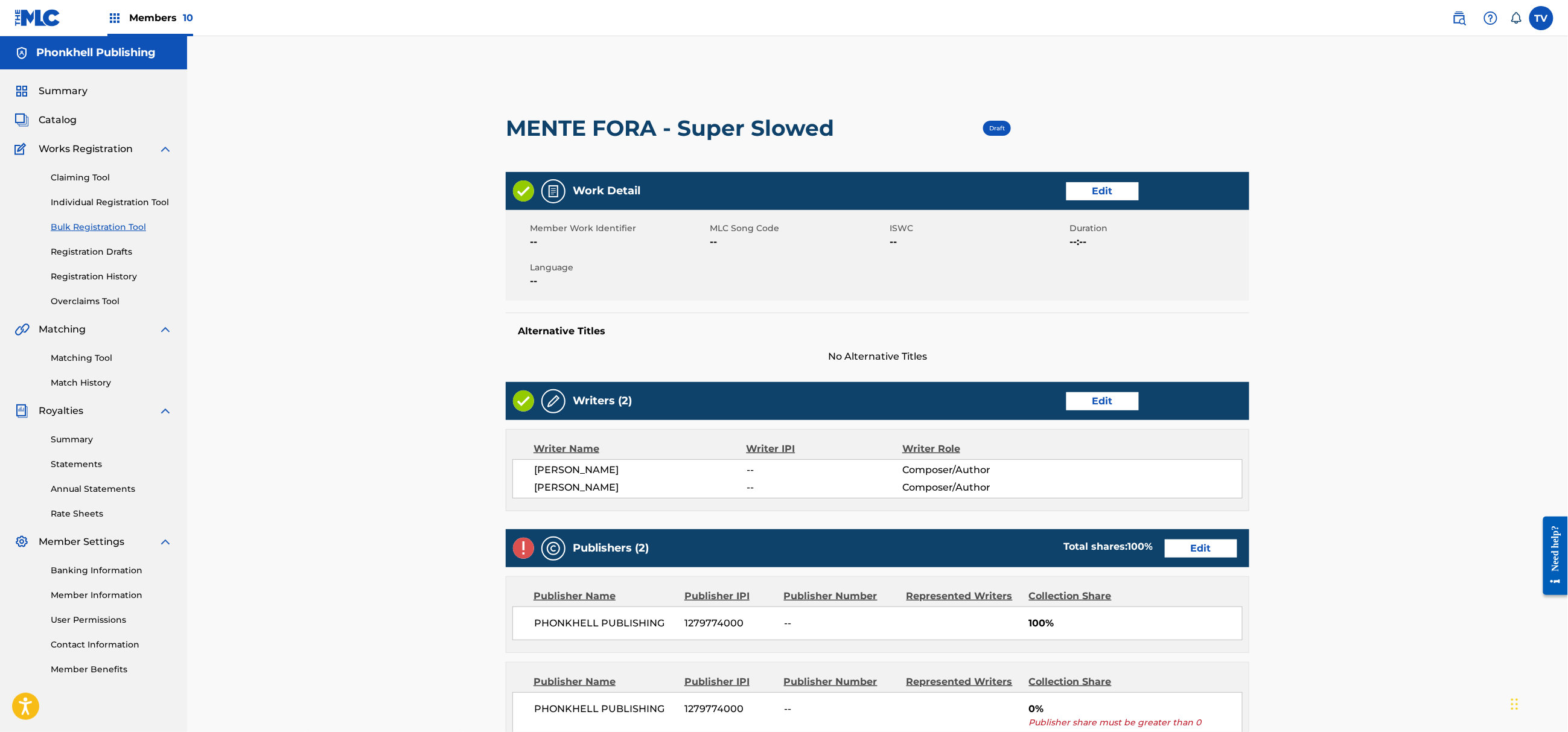
click at [1203, 551] on link "Edit" at bounding box center [1201, 548] width 73 height 18
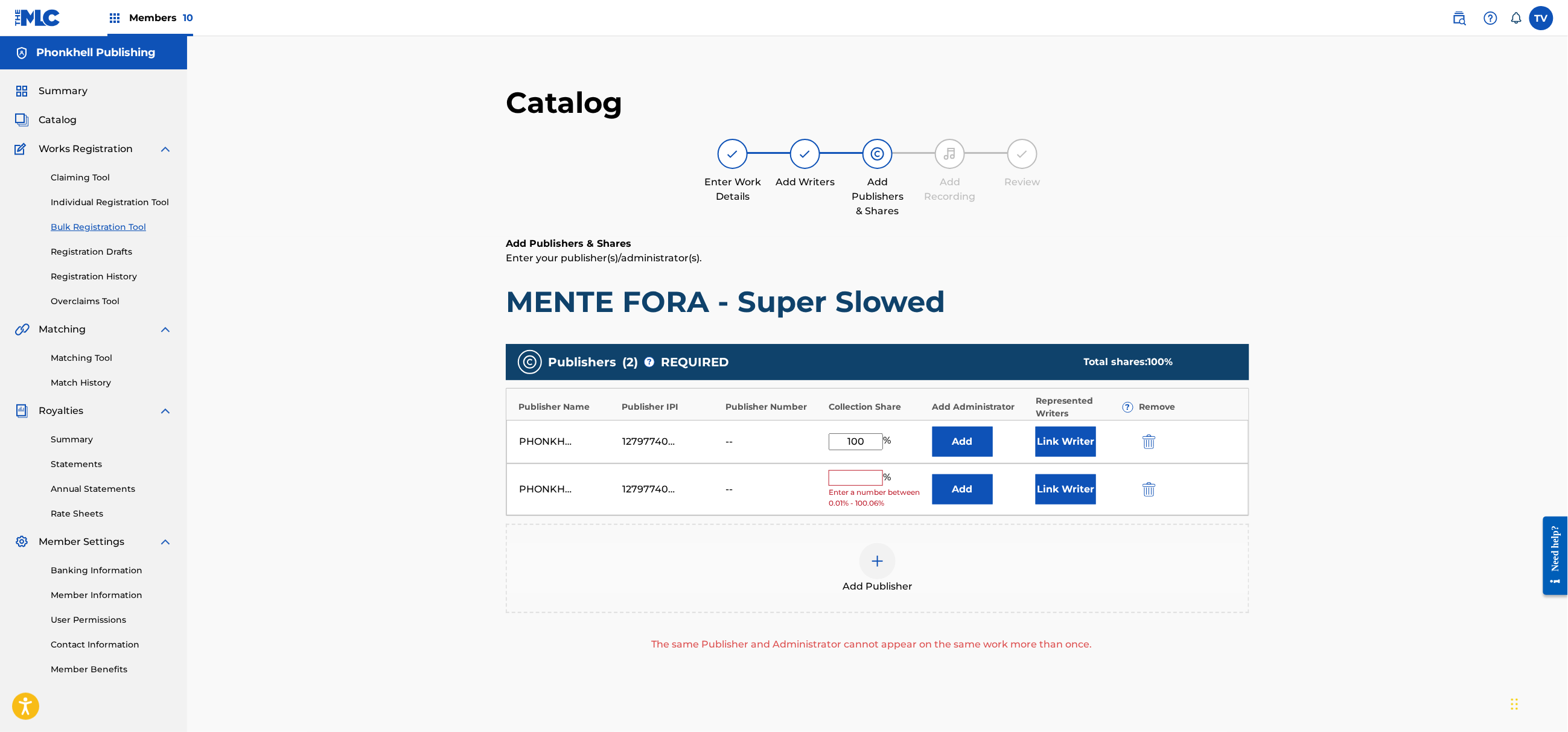
click at [1151, 493] on img "submit" at bounding box center [1149, 489] width 13 height 15
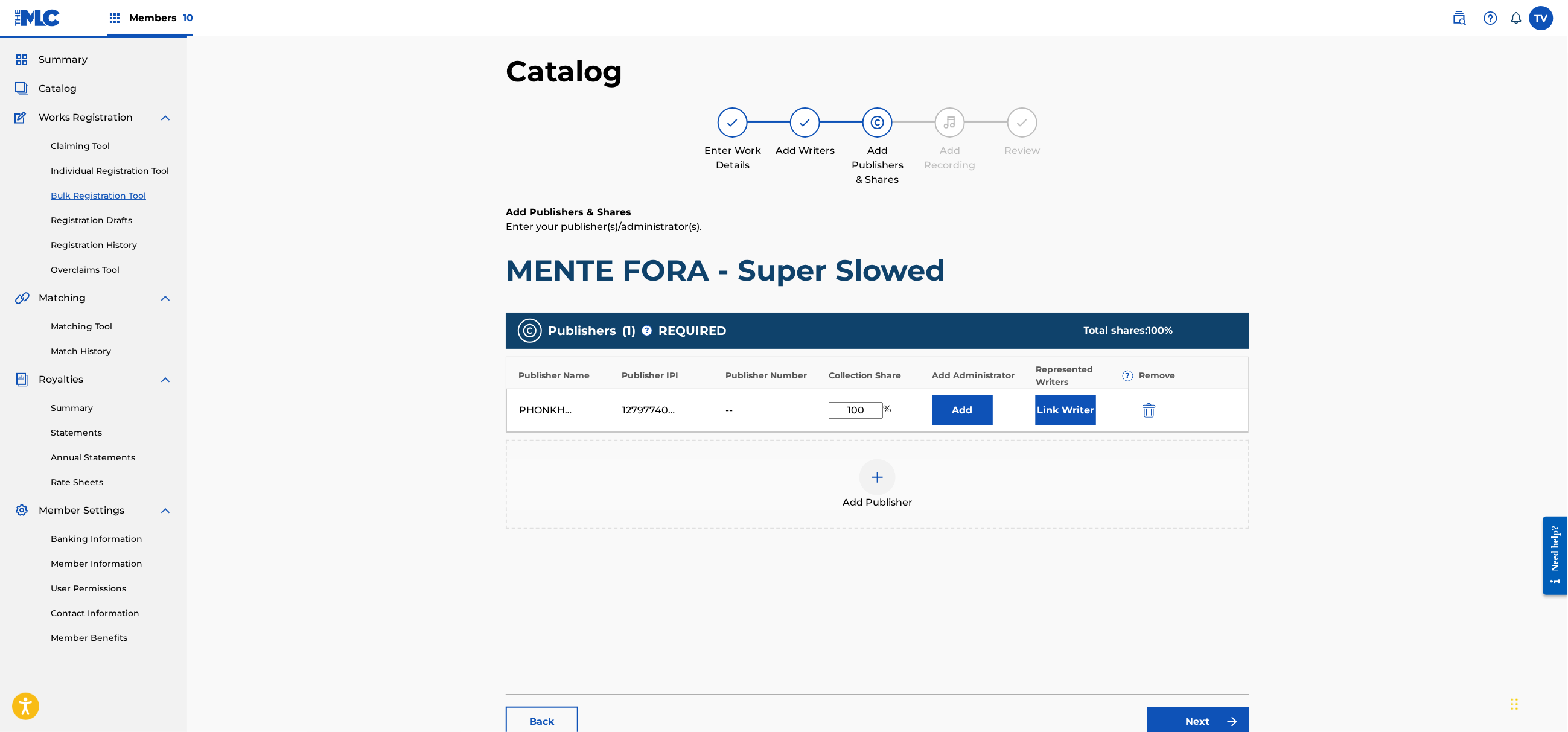
scroll to position [136, 0]
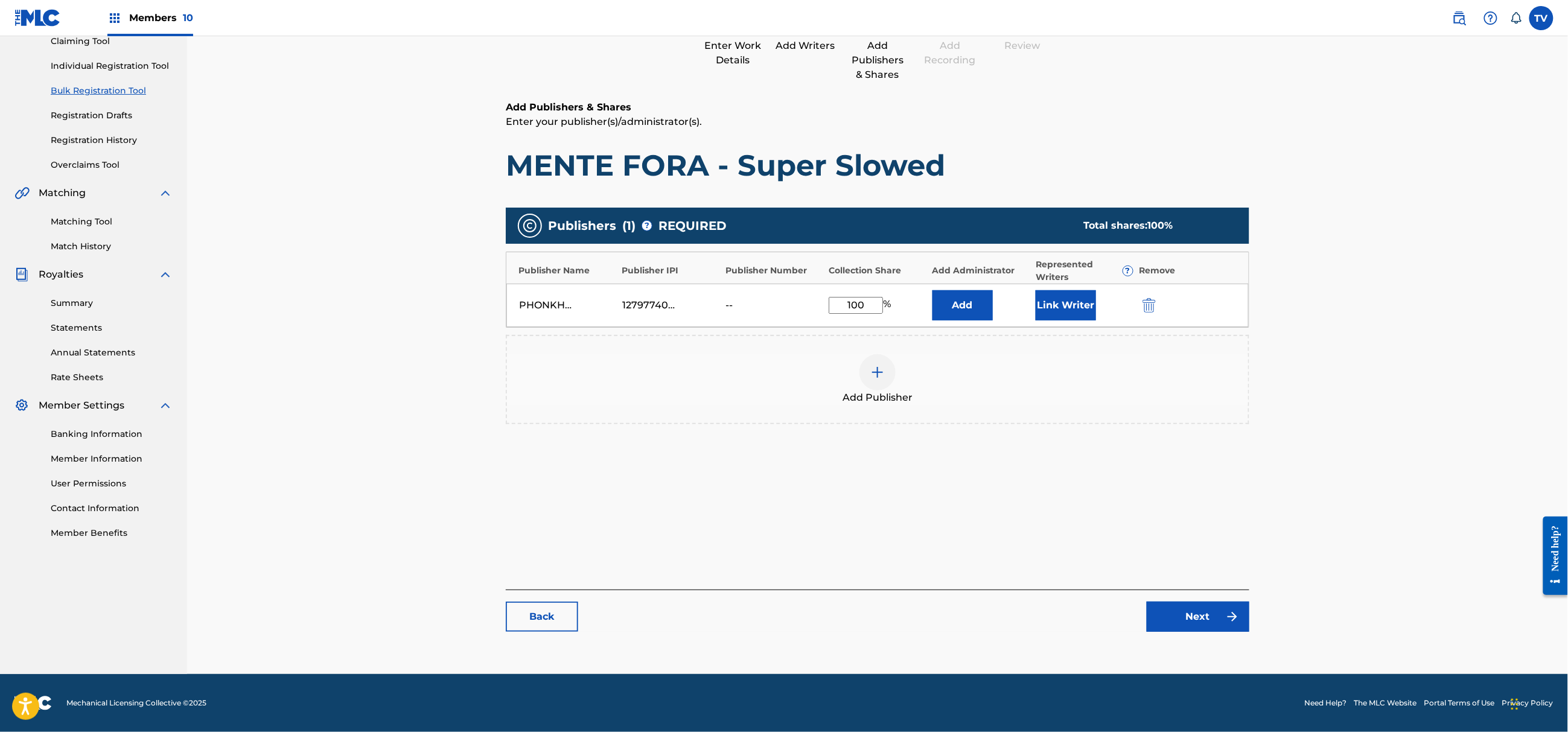
click at [1201, 623] on link "Next" at bounding box center [1198, 616] width 102 height 30
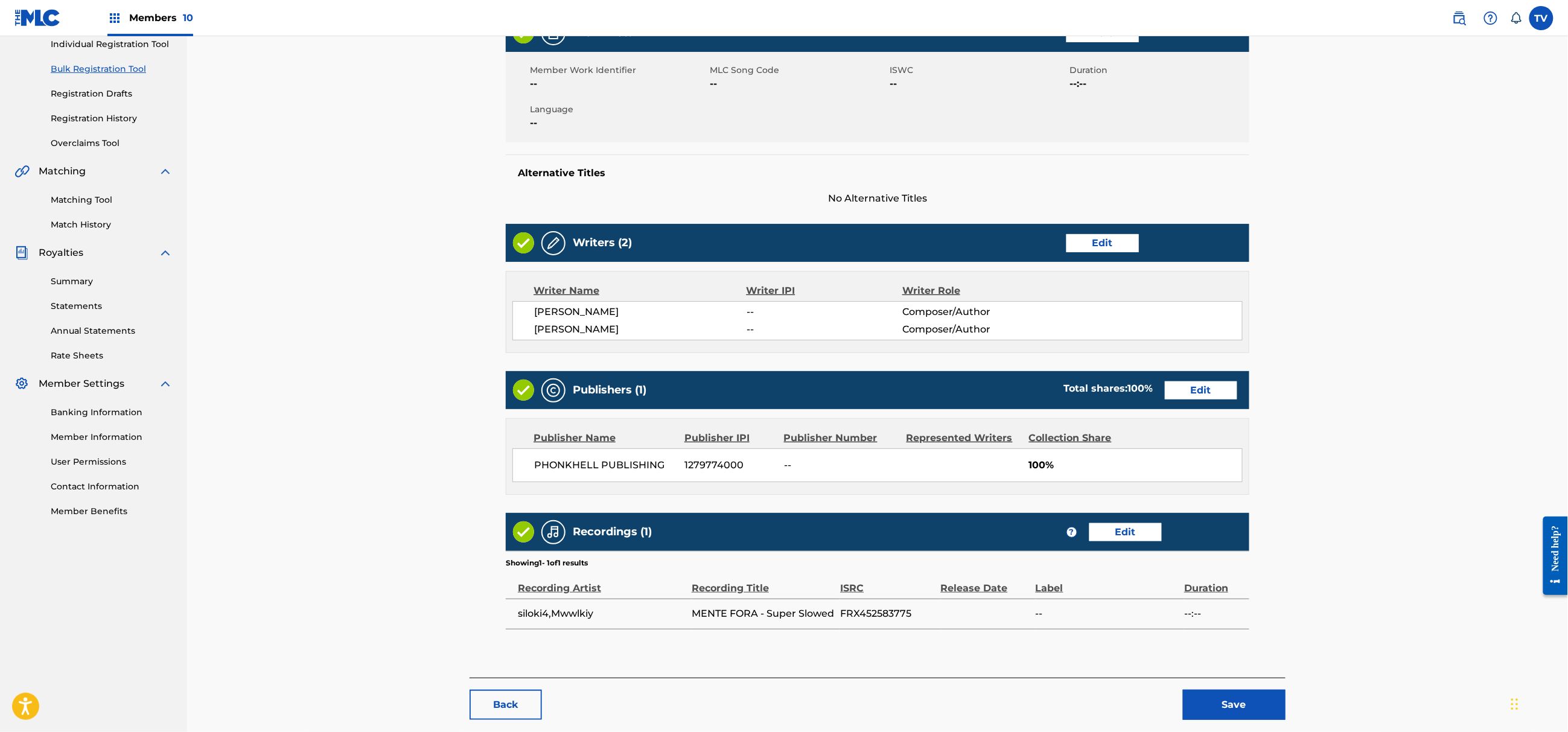
scroll to position [218, 0]
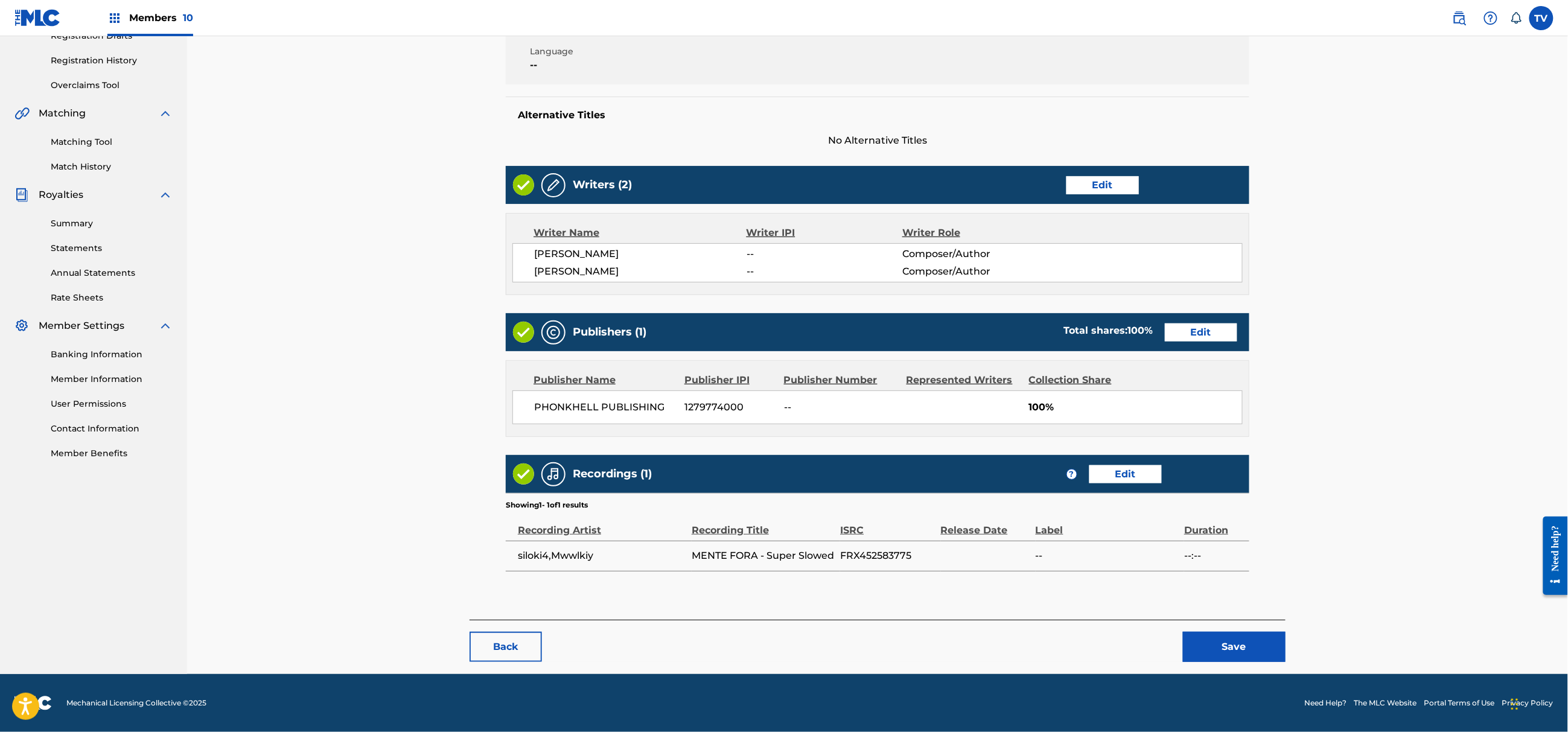
click at [1254, 632] on button "Save" at bounding box center [1234, 647] width 102 height 30
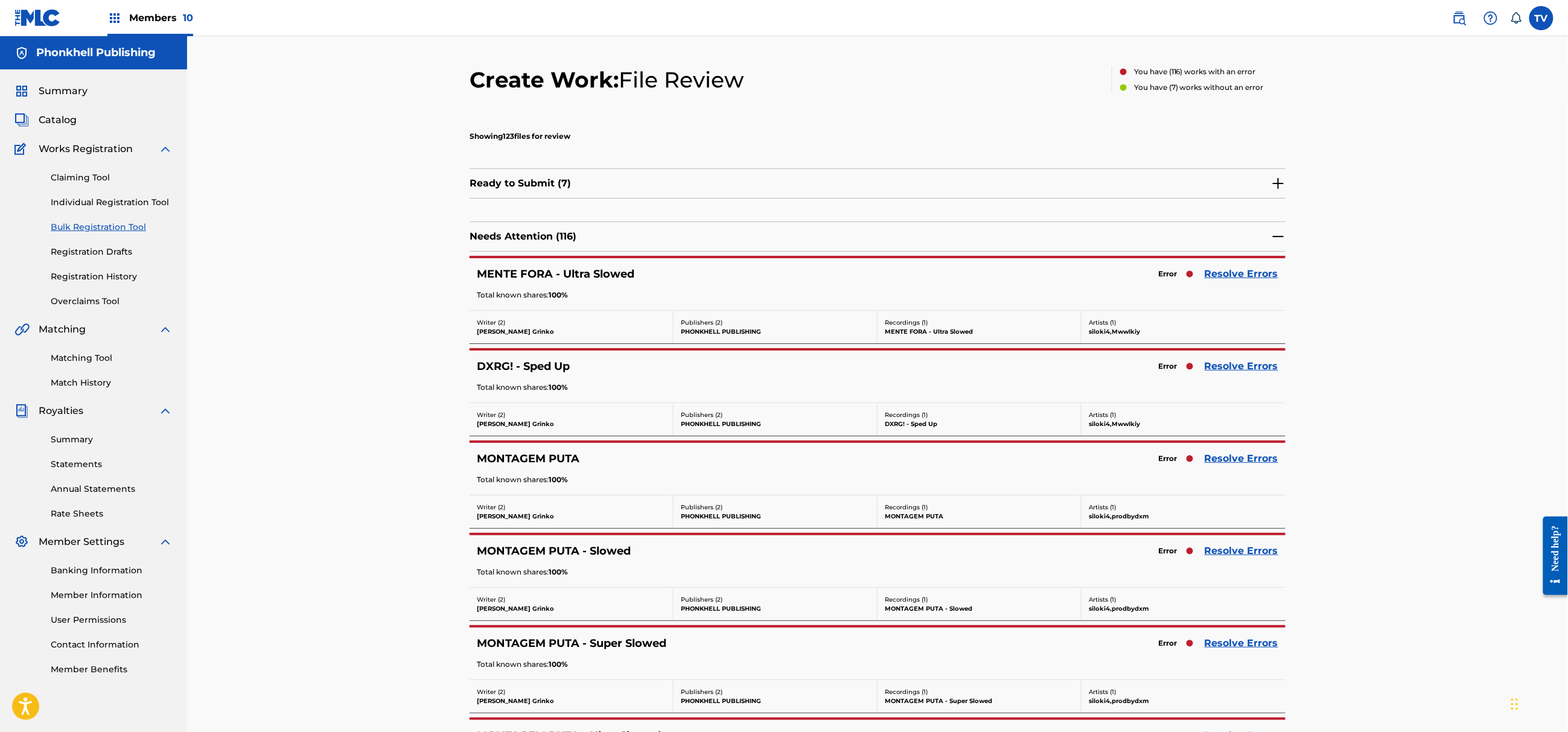
click at [1244, 367] on link "Resolve Errors" at bounding box center [1242, 366] width 73 height 15
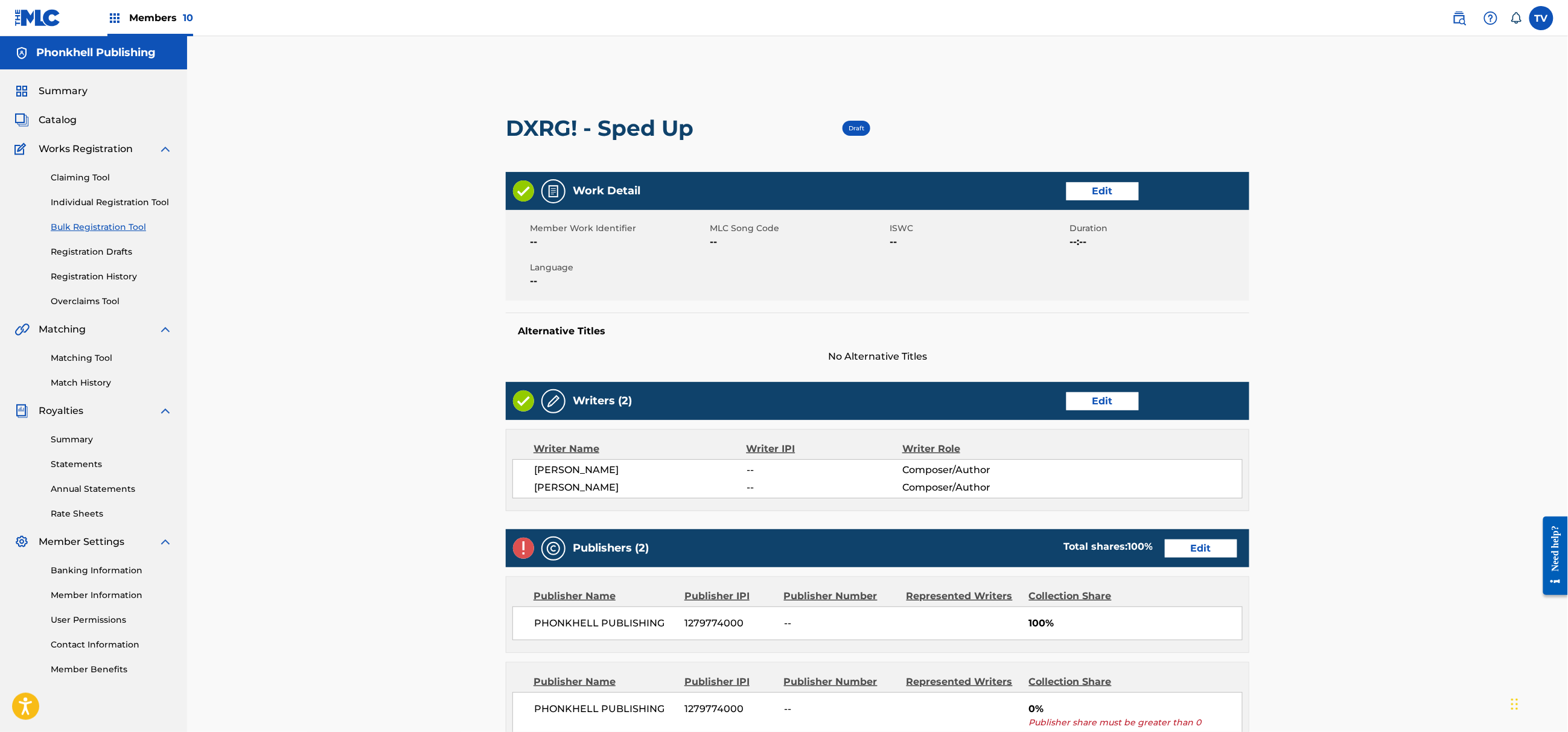
click at [1201, 537] on div "Publishers (2) Total shares: 100 % Edit" at bounding box center [877, 548] width 744 height 38
click at [1216, 553] on link "Edit" at bounding box center [1201, 548] width 73 height 18
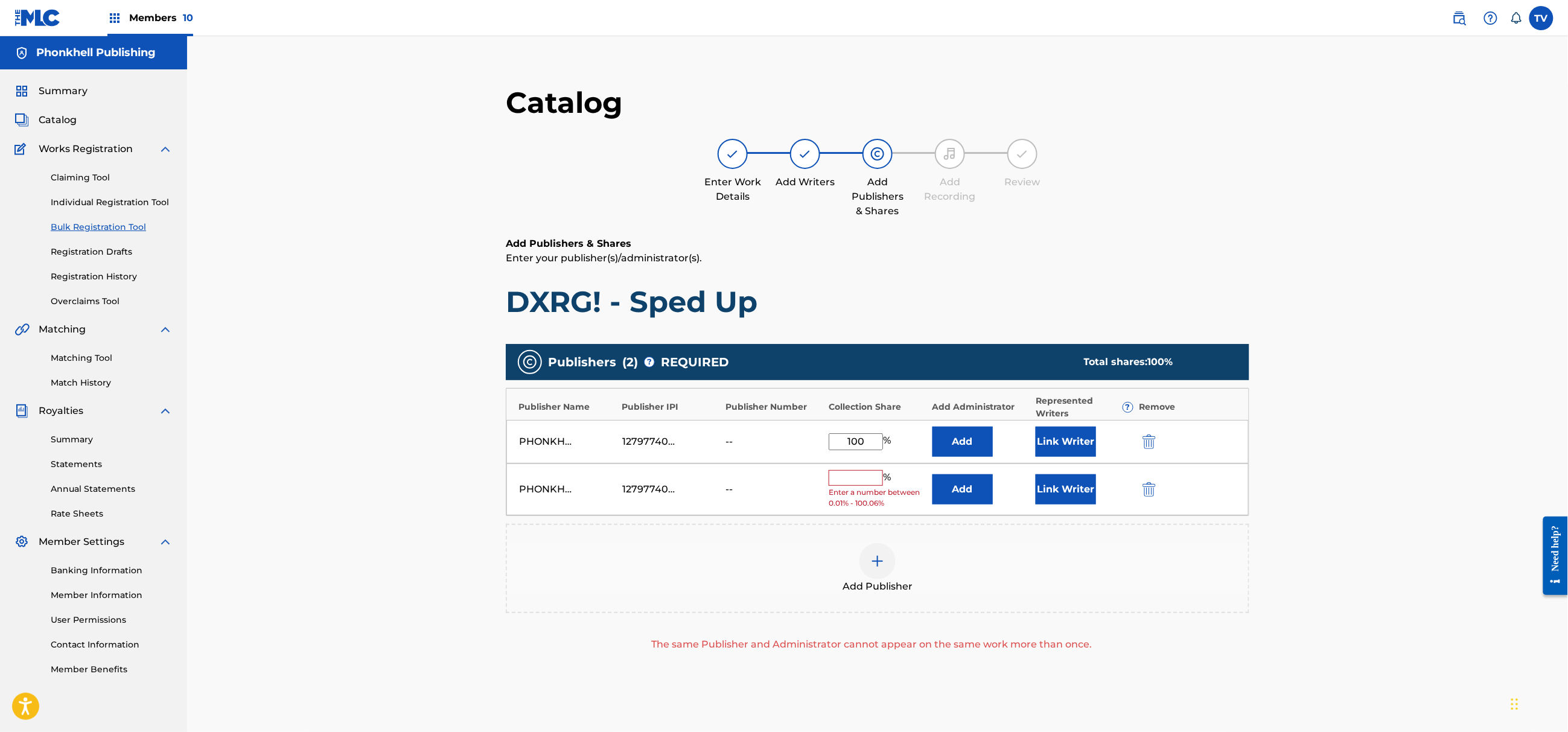
click at [1144, 491] on img "submit" at bounding box center [1149, 489] width 13 height 15
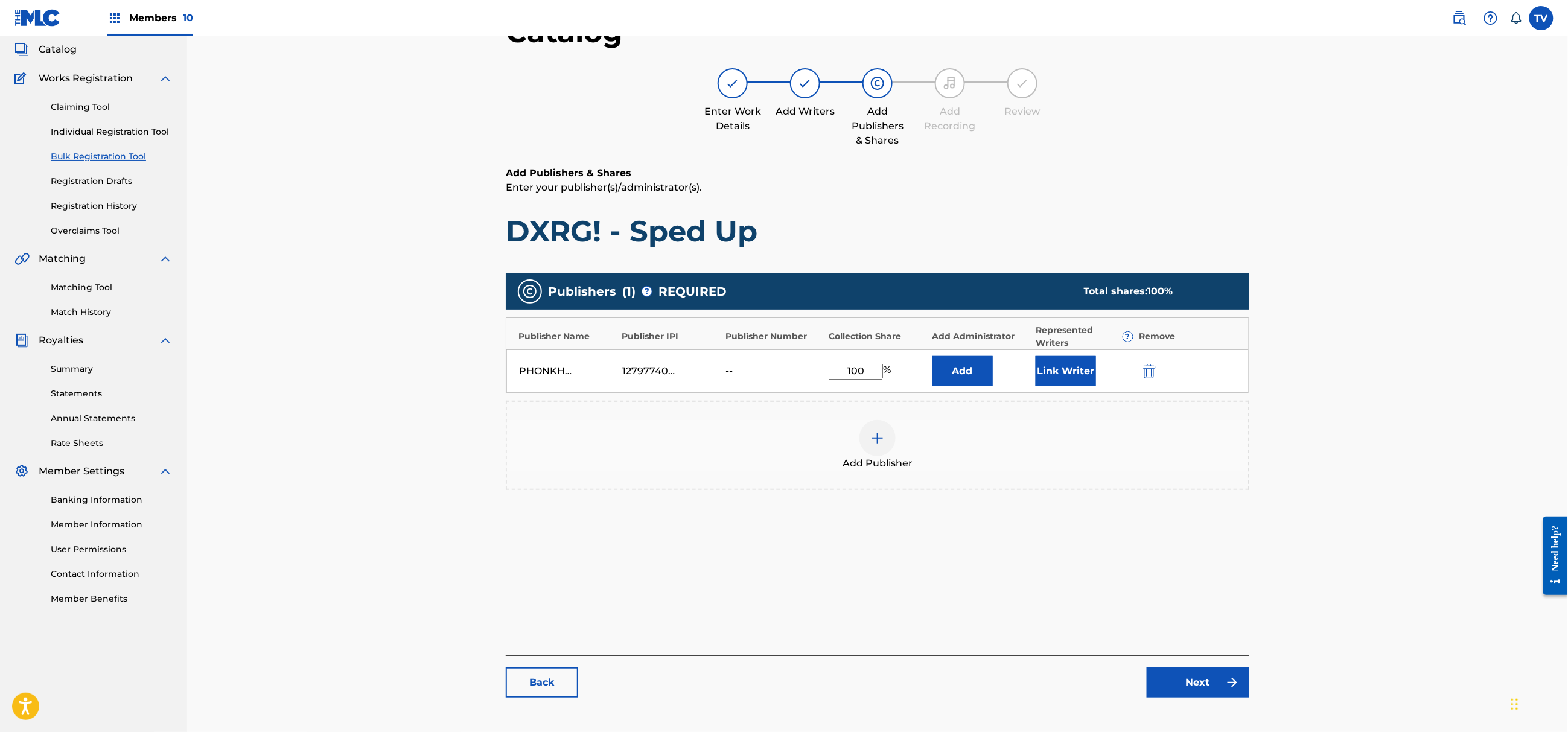
scroll to position [136, 0]
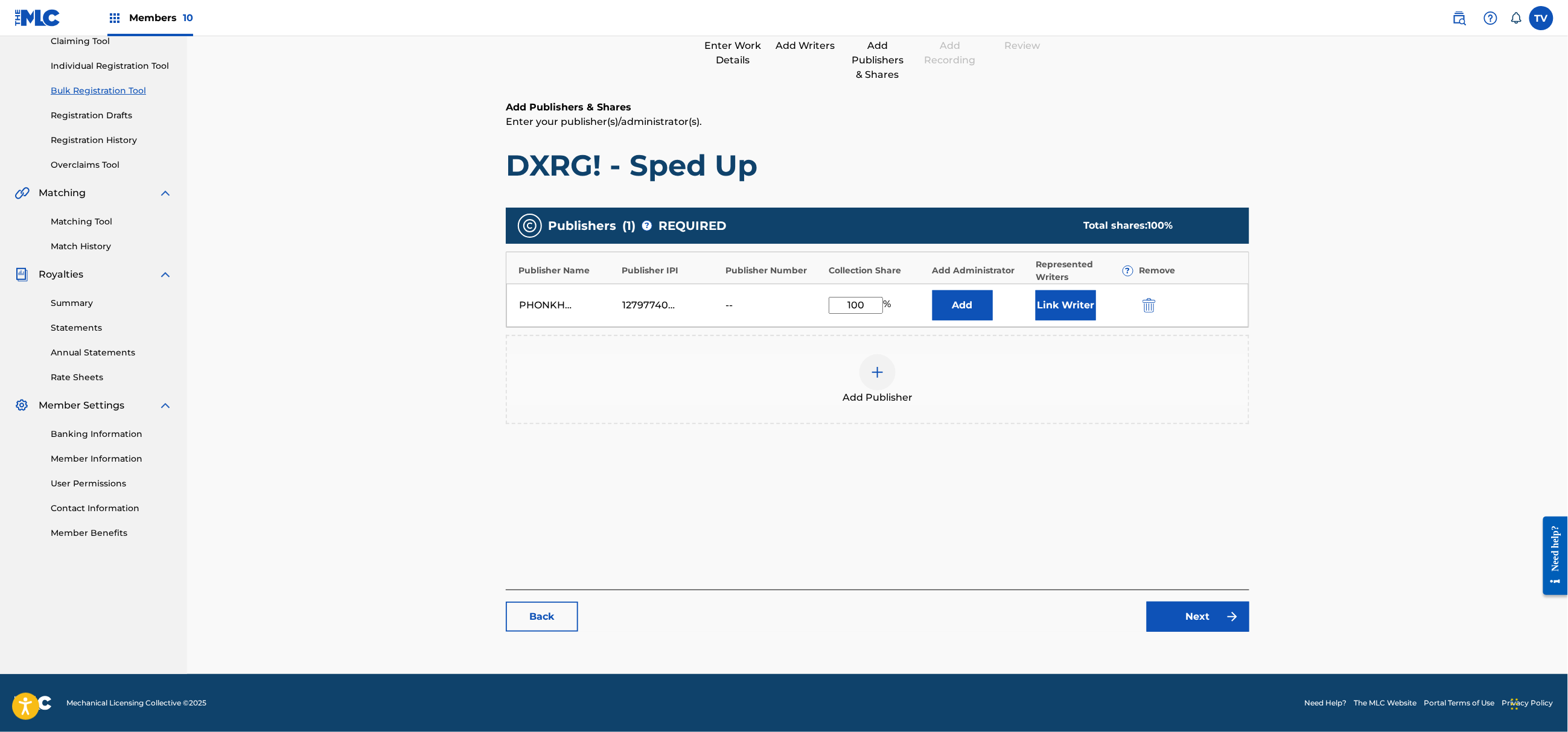
click at [1211, 611] on link "Next" at bounding box center [1198, 616] width 102 height 30
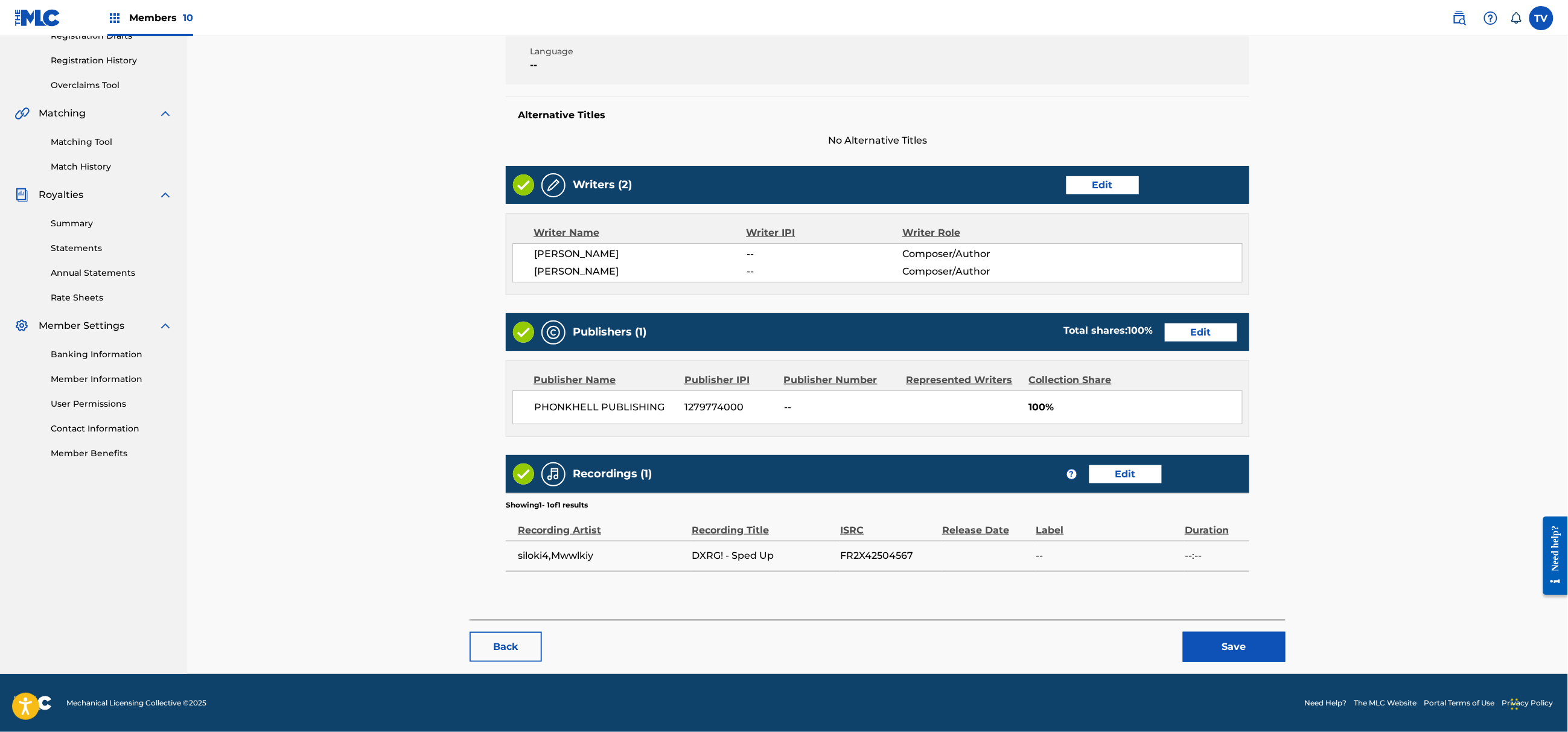
click at [1237, 642] on button "Save" at bounding box center [1234, 647] width 102 height 30
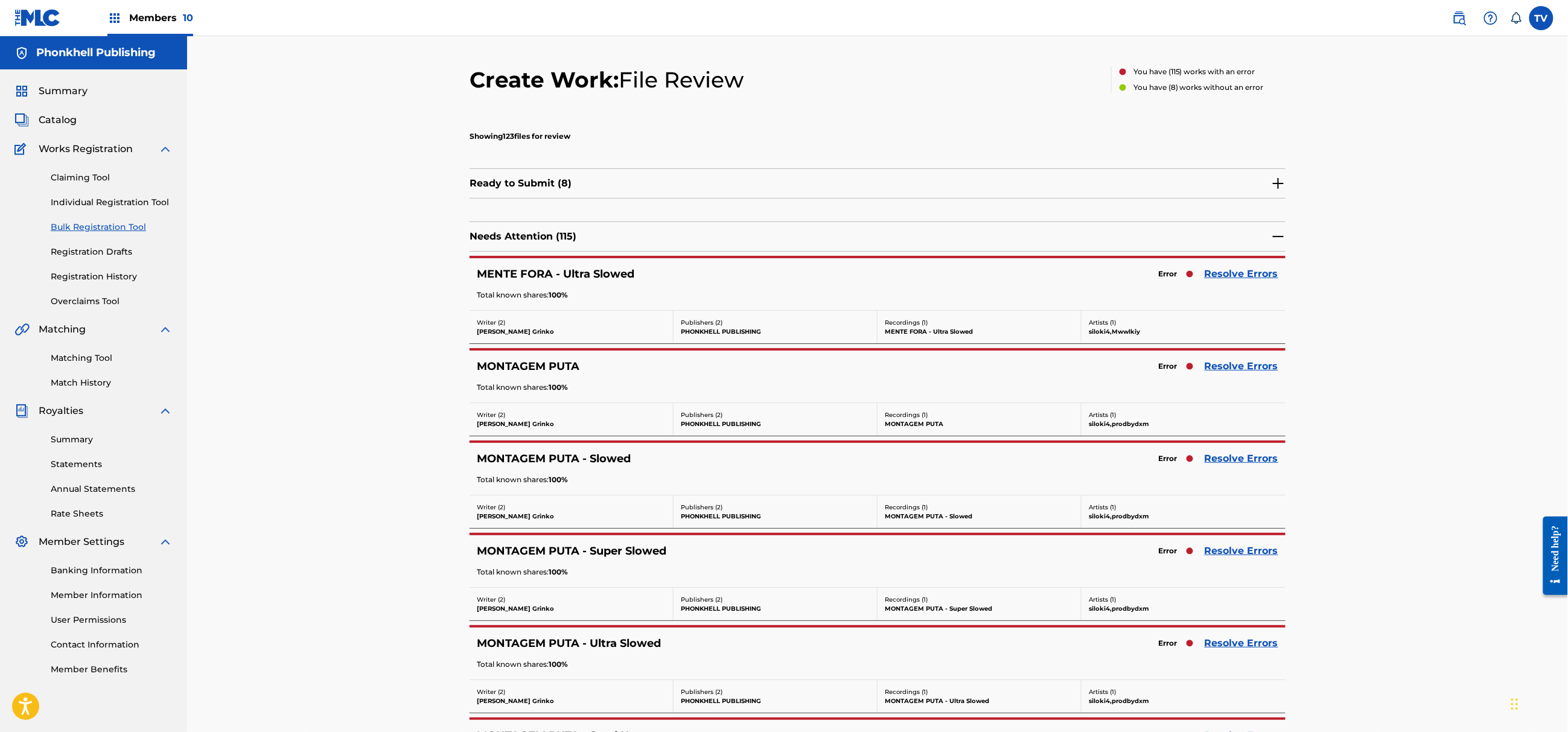
click at [1247, 368] on link "Resolve Errors" at bounding box center [1242, 366] width 73 height 15
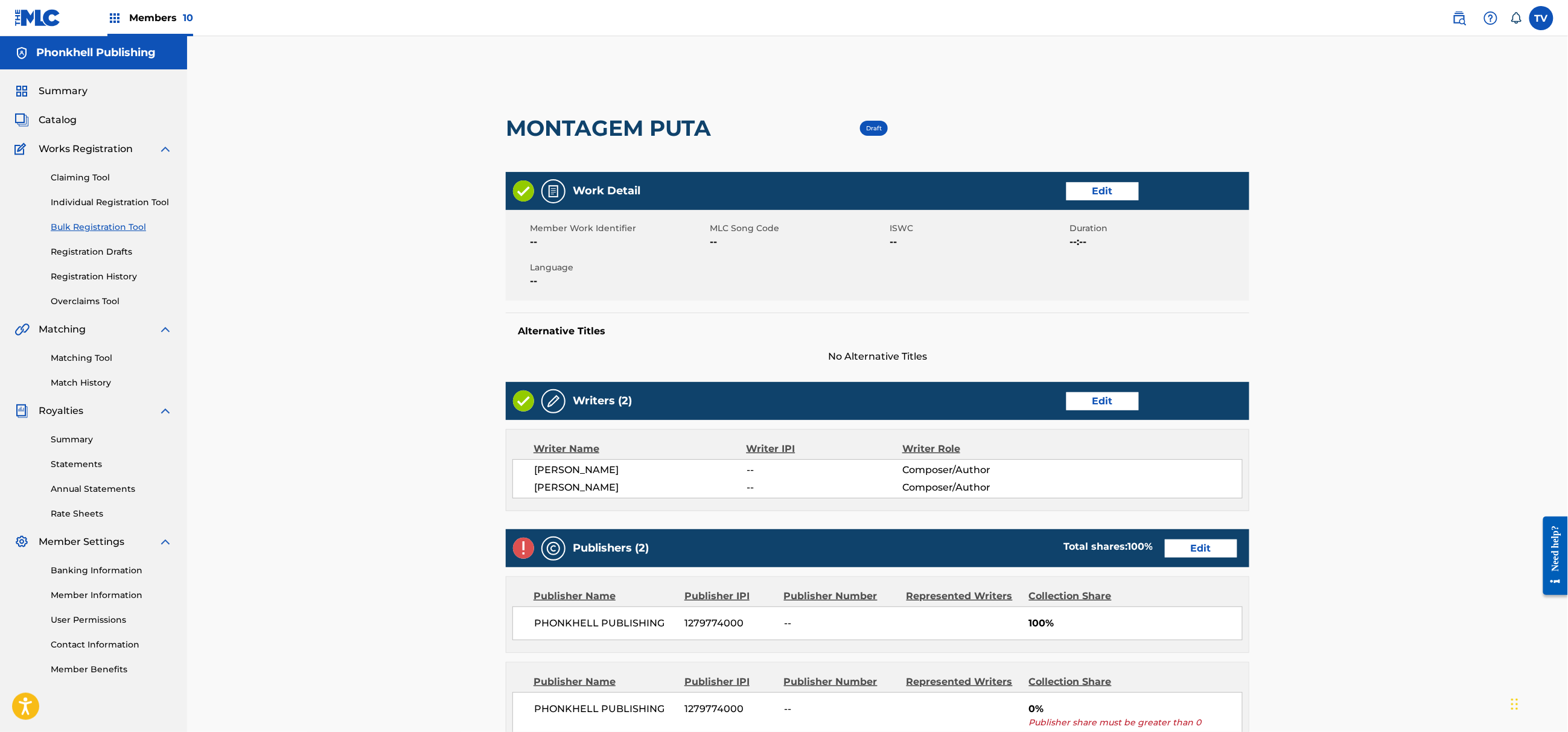
click at [1205, 549] on link "Edit" at bounding box center [1201, 548] width 73 height 18
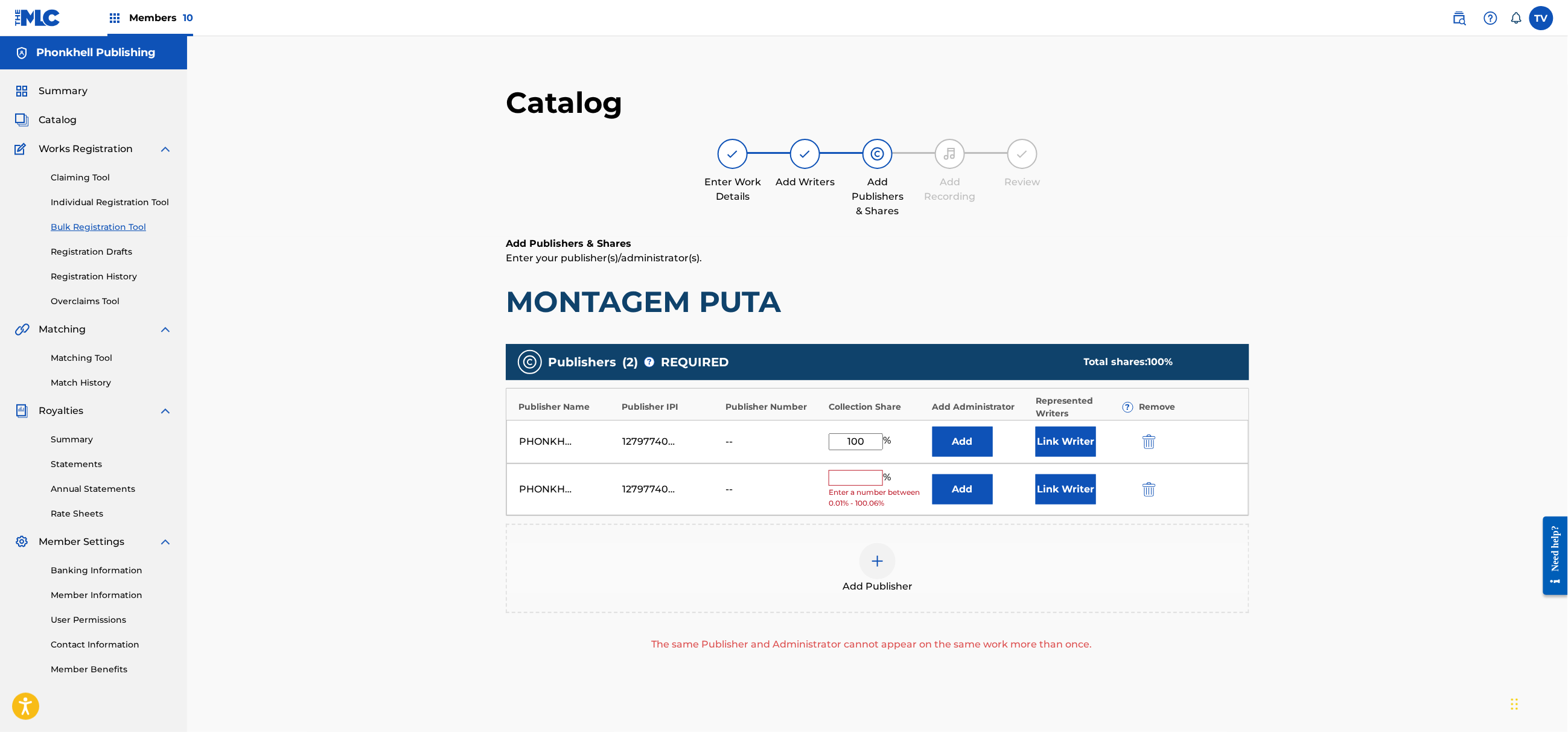
click at [1156, 493] on div at bounding box center [1166, 489] width 54 height 14
click at [1152, 490] on img "submit" at bounding box center [1149, 489] width 13 height 15
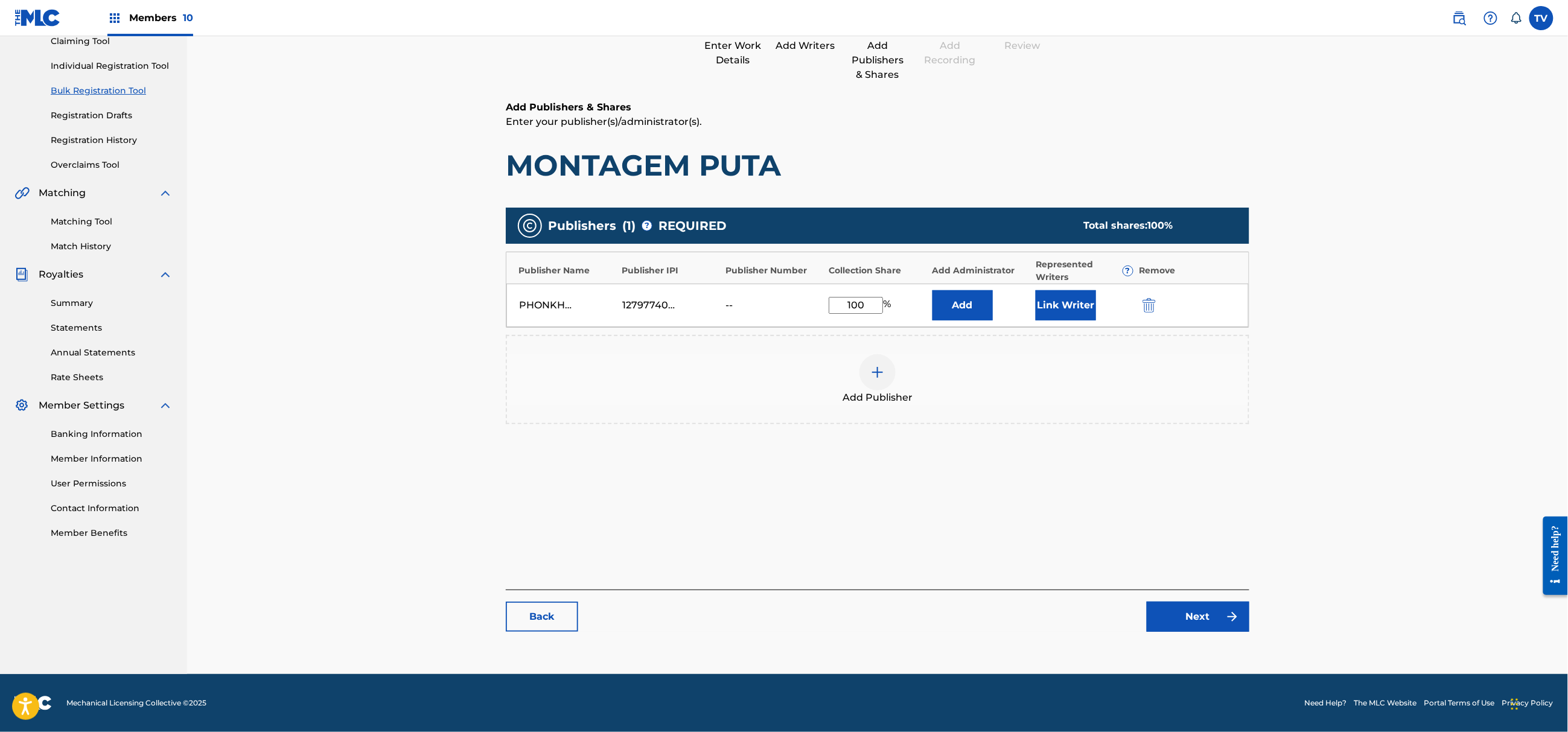
click at [1192, 616] on link "Next" at bounding box center [1198, 616] width 102 height 30
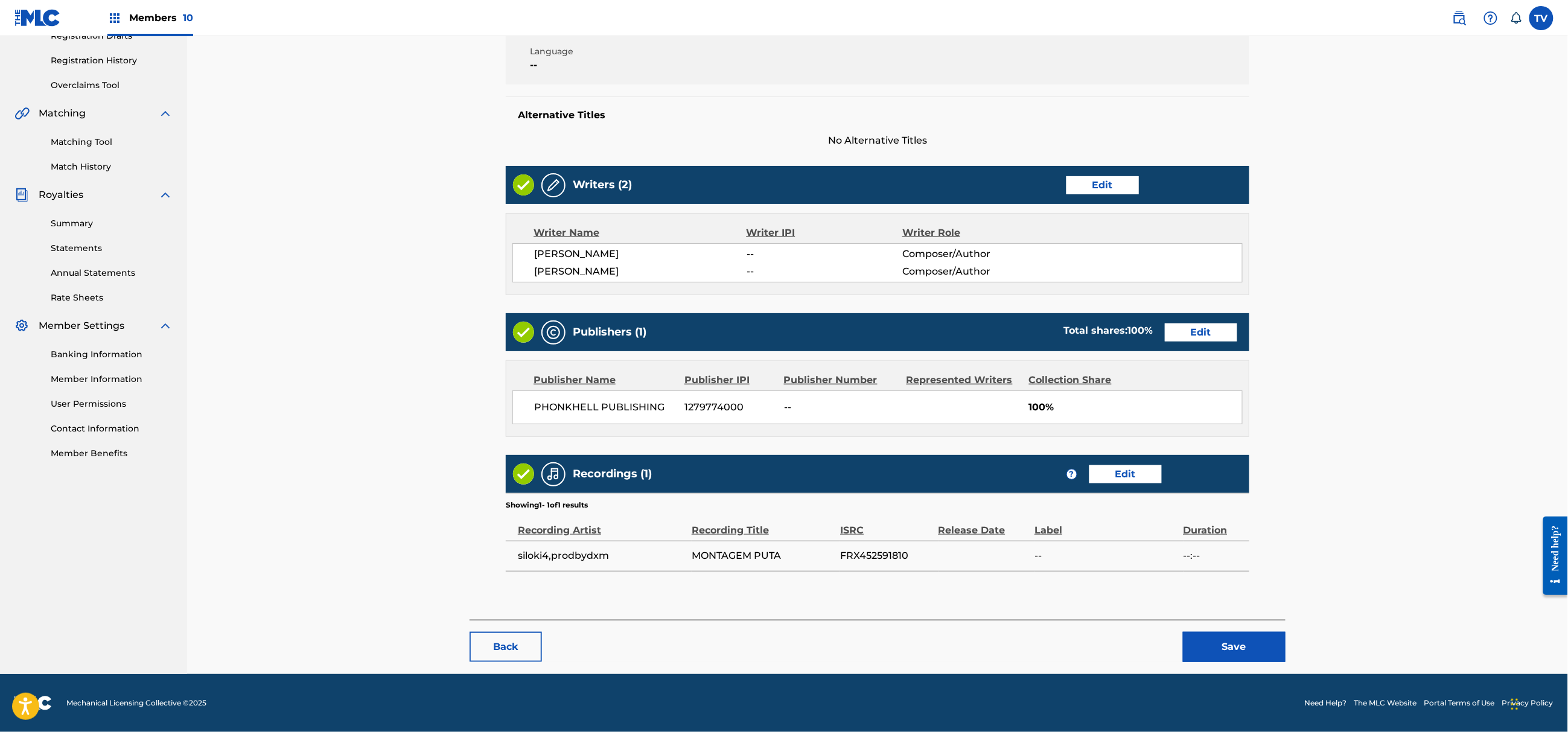
click at [1224, 638] on button "Save" at bounding box center [1234, 647] width 102 height 30
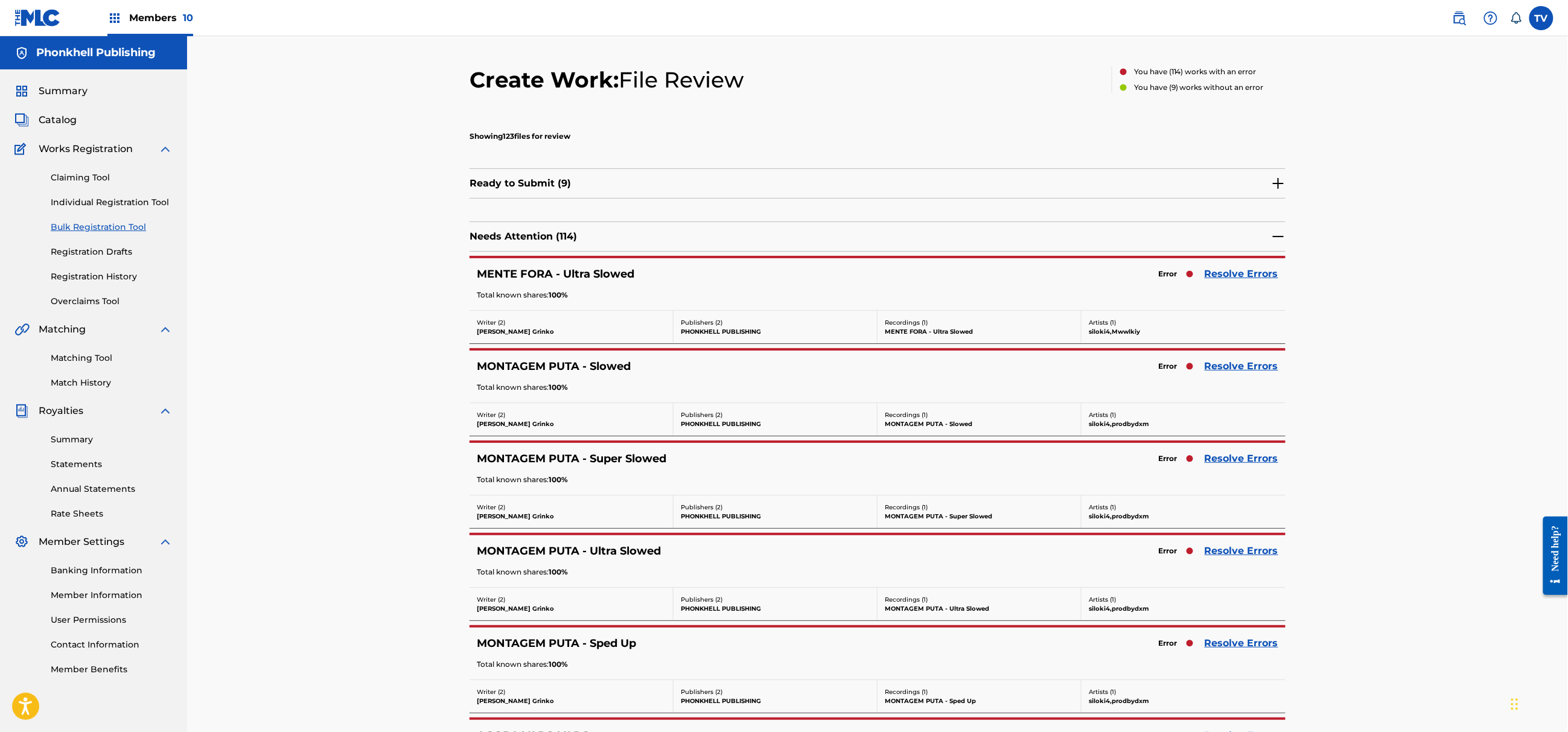
click at [1246, 455] on link "Resolve Errors" at bounding box center [1242, 458] width 73 height 15
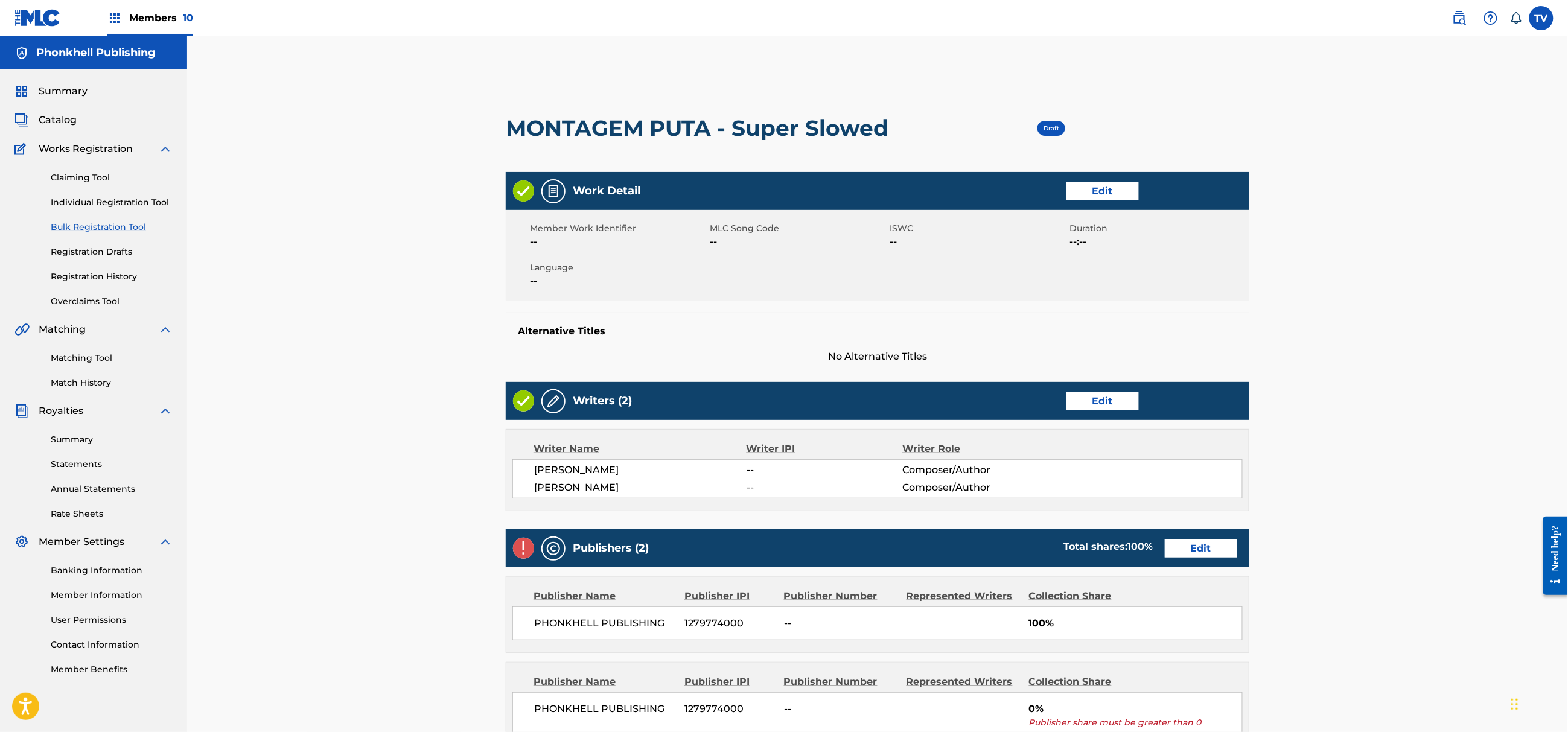
click at [1208, 551] on link "Edit" at bounding box center [1201, 548] width 73 height 18
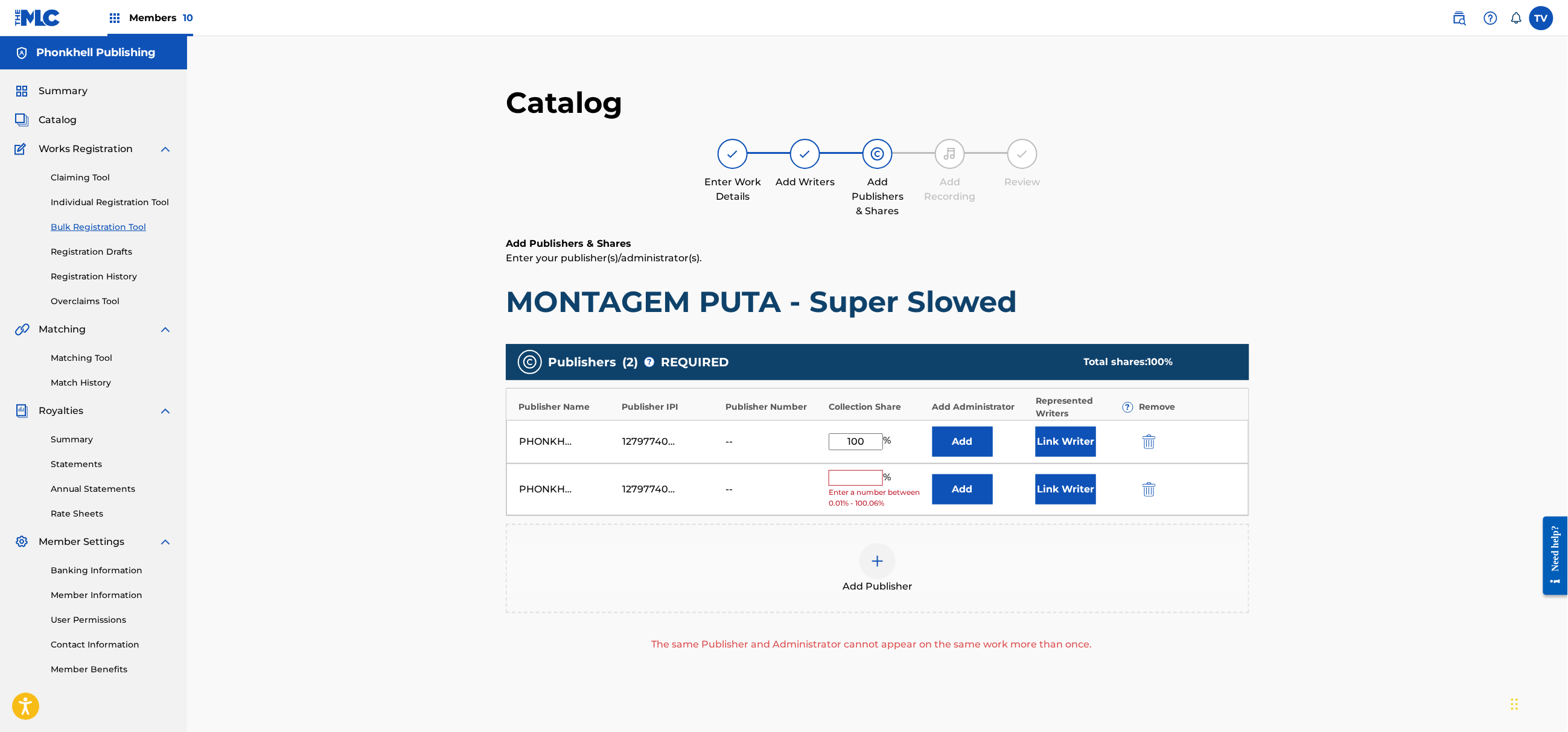
click at [1148, 486] on img "submit" at bounding box center [1149, 489] width 13 height 15
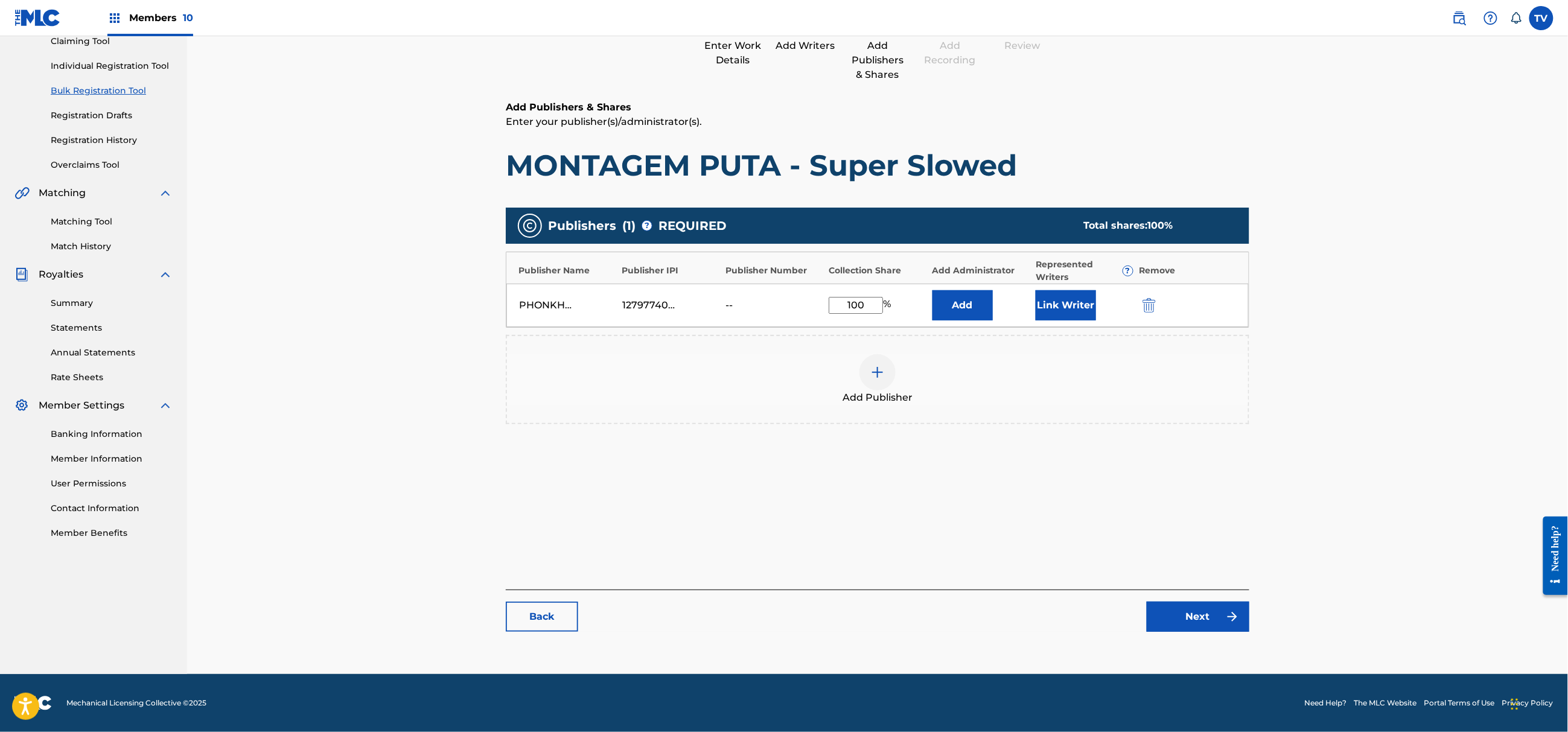
click at [1186, 606] on link "Next" at bounding box center [1198, 616] width 102 height 30
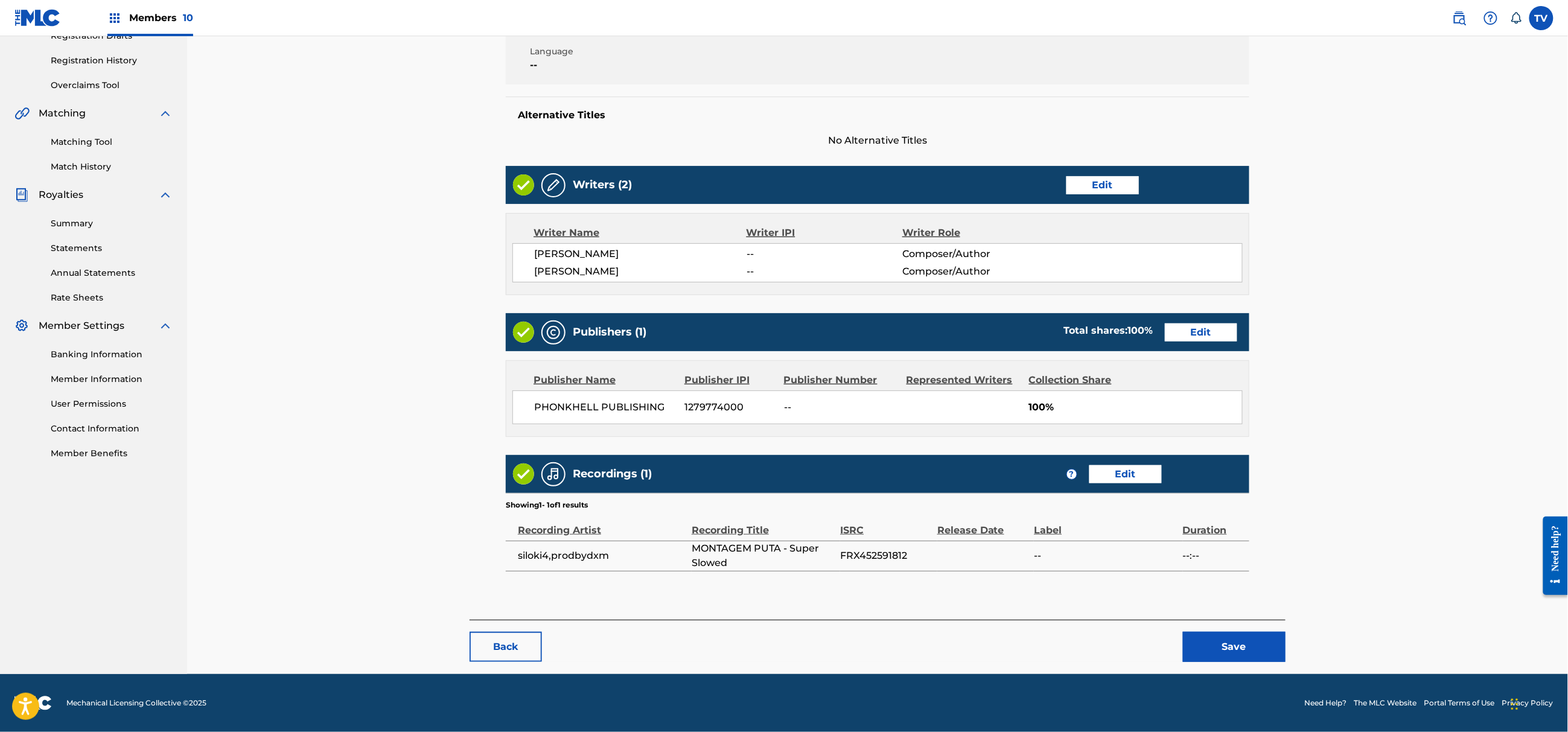
click at [1211, 635] on div "Back Save" at bounding box center [877, 641] width 816 height 42
click at [1240, 640] on button "Save" at bounding box center [1234, 647] width 102 height 30
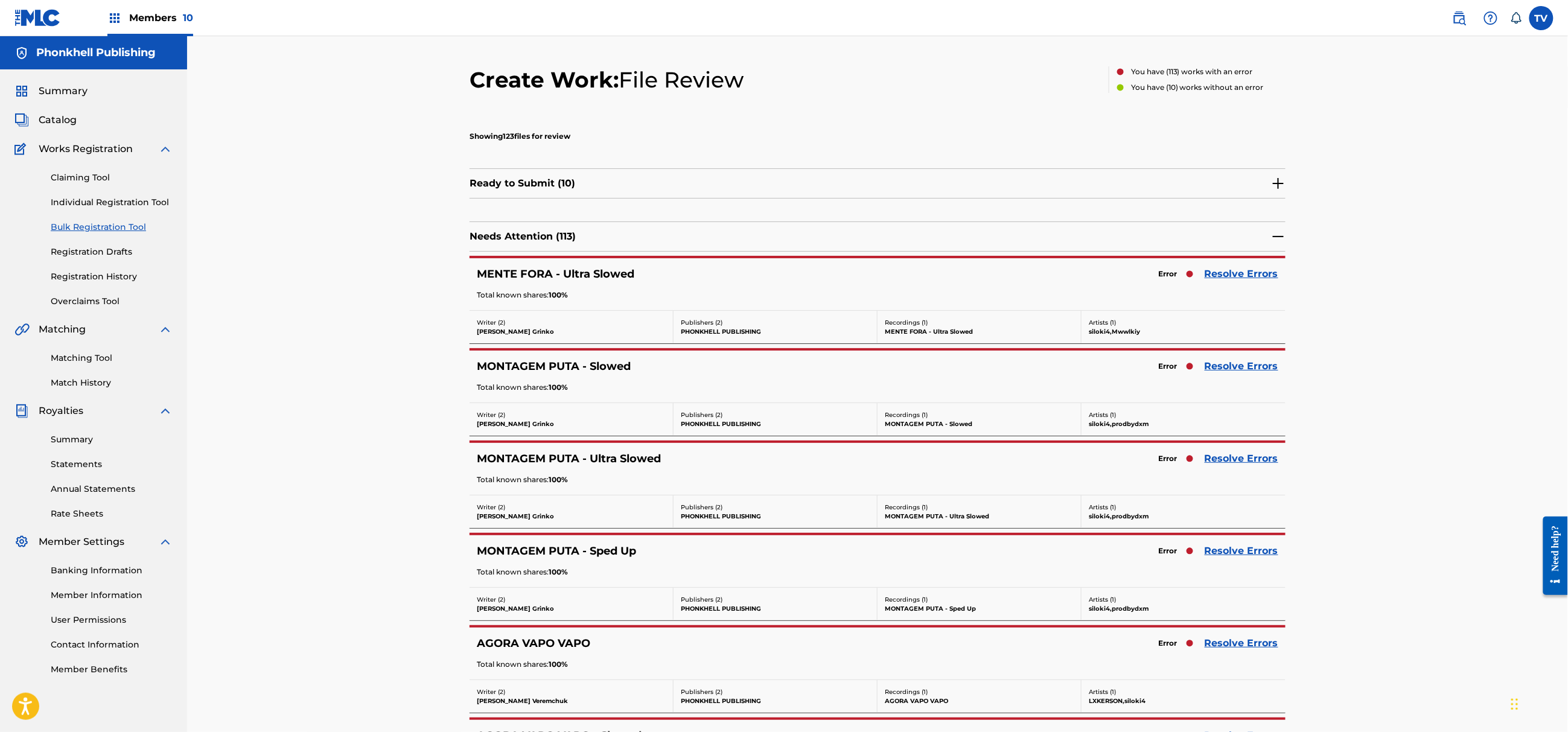
click at [1228, 459] on link "Resolve Errors" at bounding box center [1242, 458] width 73 height 15
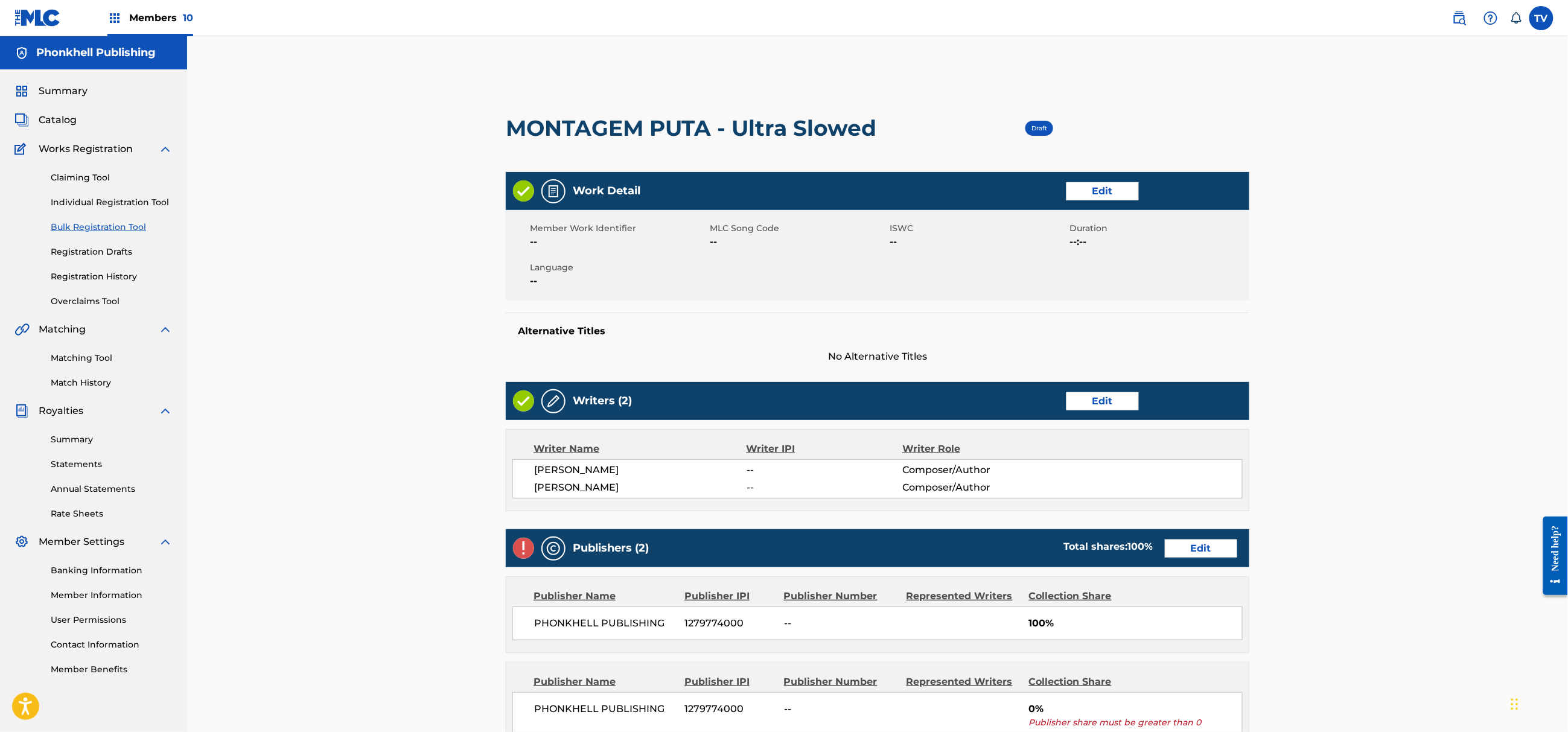
click at [1181, 546] on link "Edit" at bounding box center [1201, 548] width 73 height 18
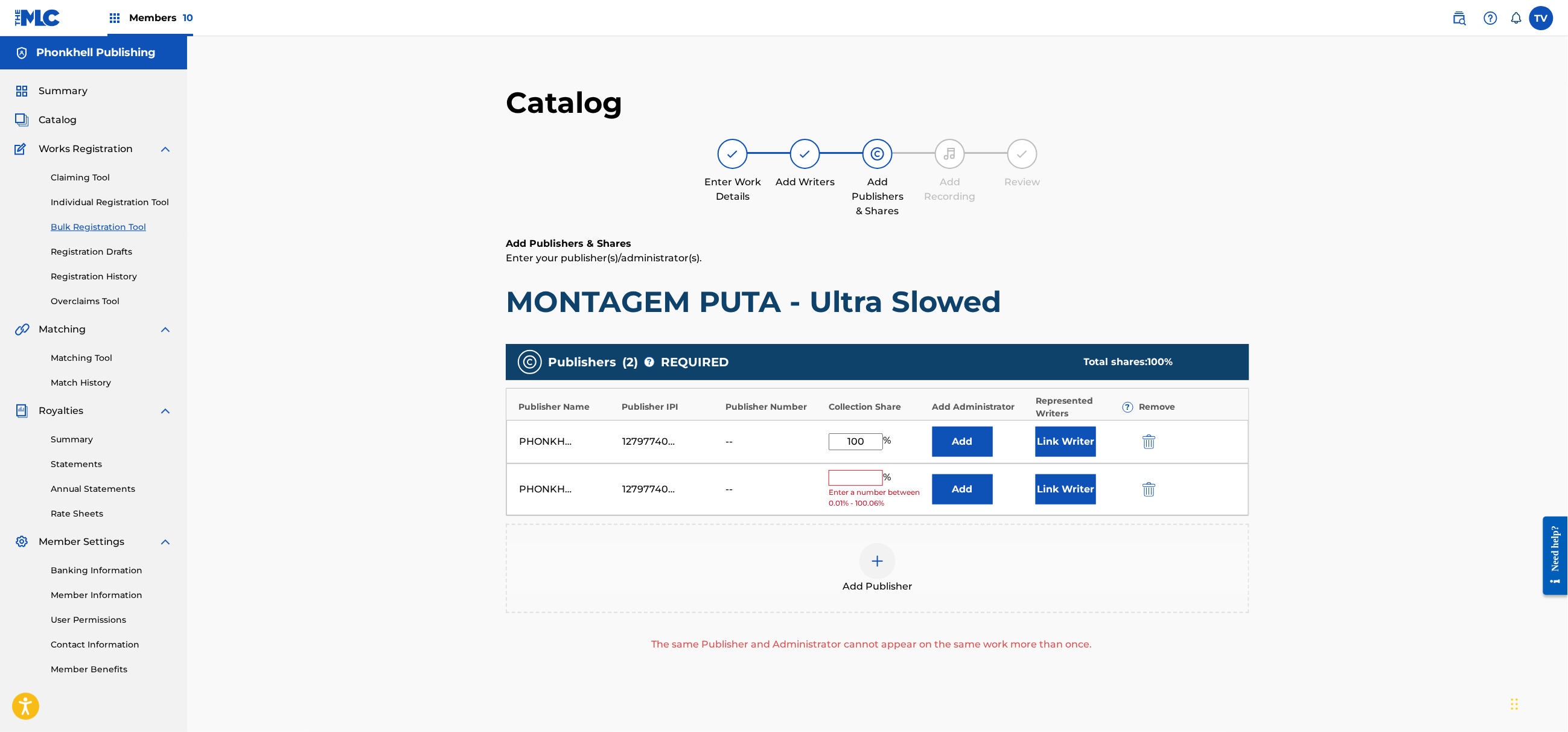
click at [1152, 495] on img "submit" at bounding box center [1149, 489] width 13 height 15
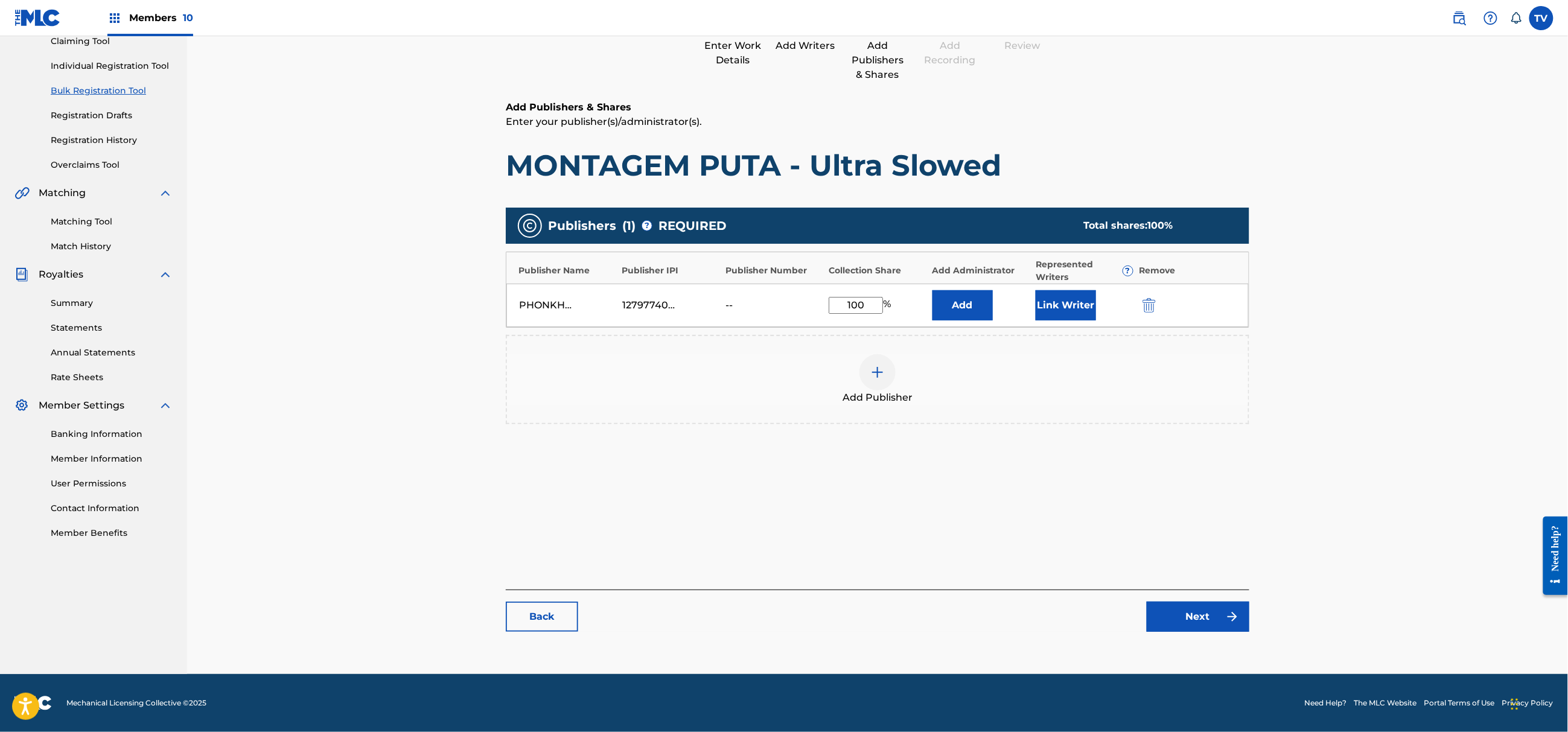
click at [1213, 616] on link "Next" at bounding box center [1198, 616] width 102 height 30
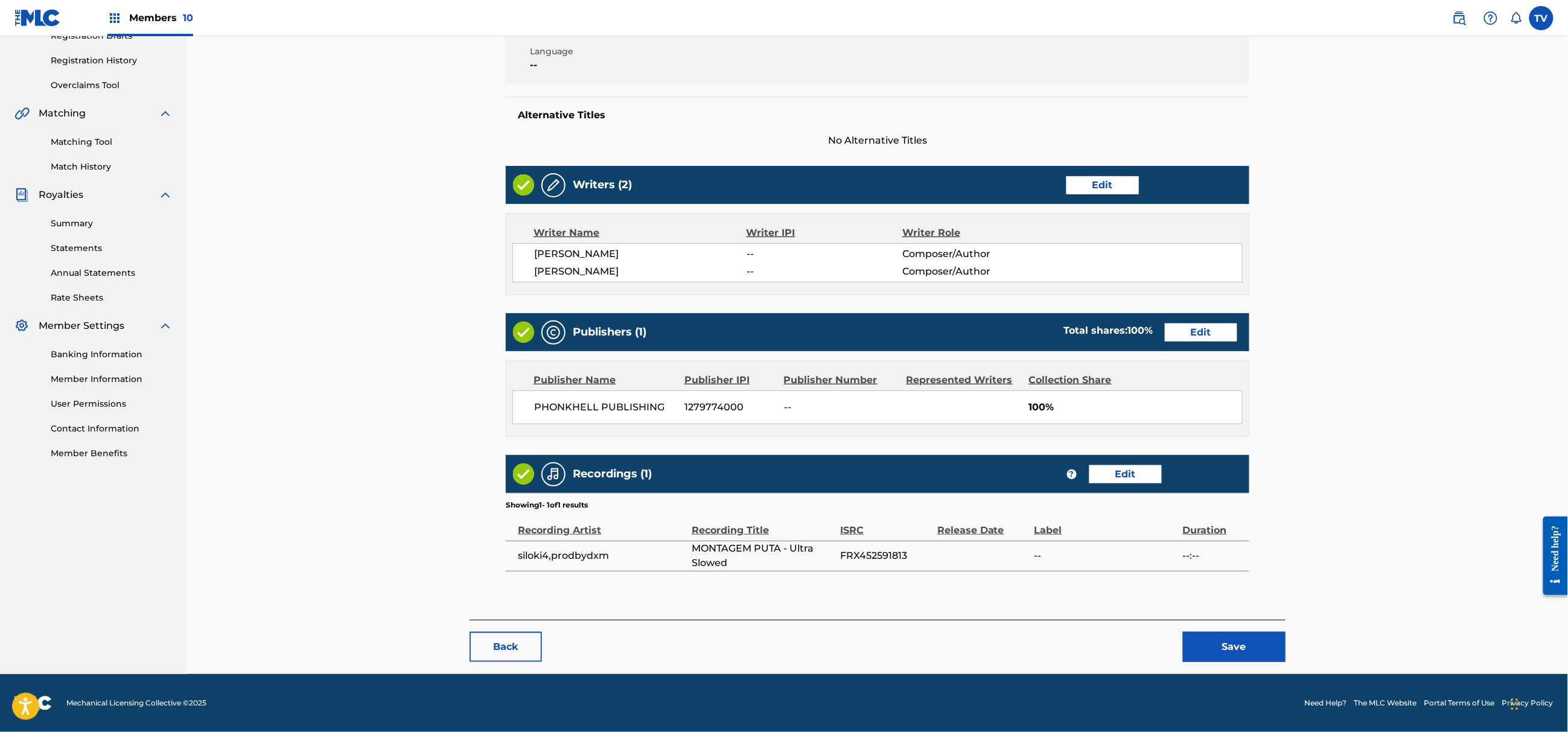
click at [1273, 647] on button "Save" at bounding box center [1234, 647] width 102 height 30
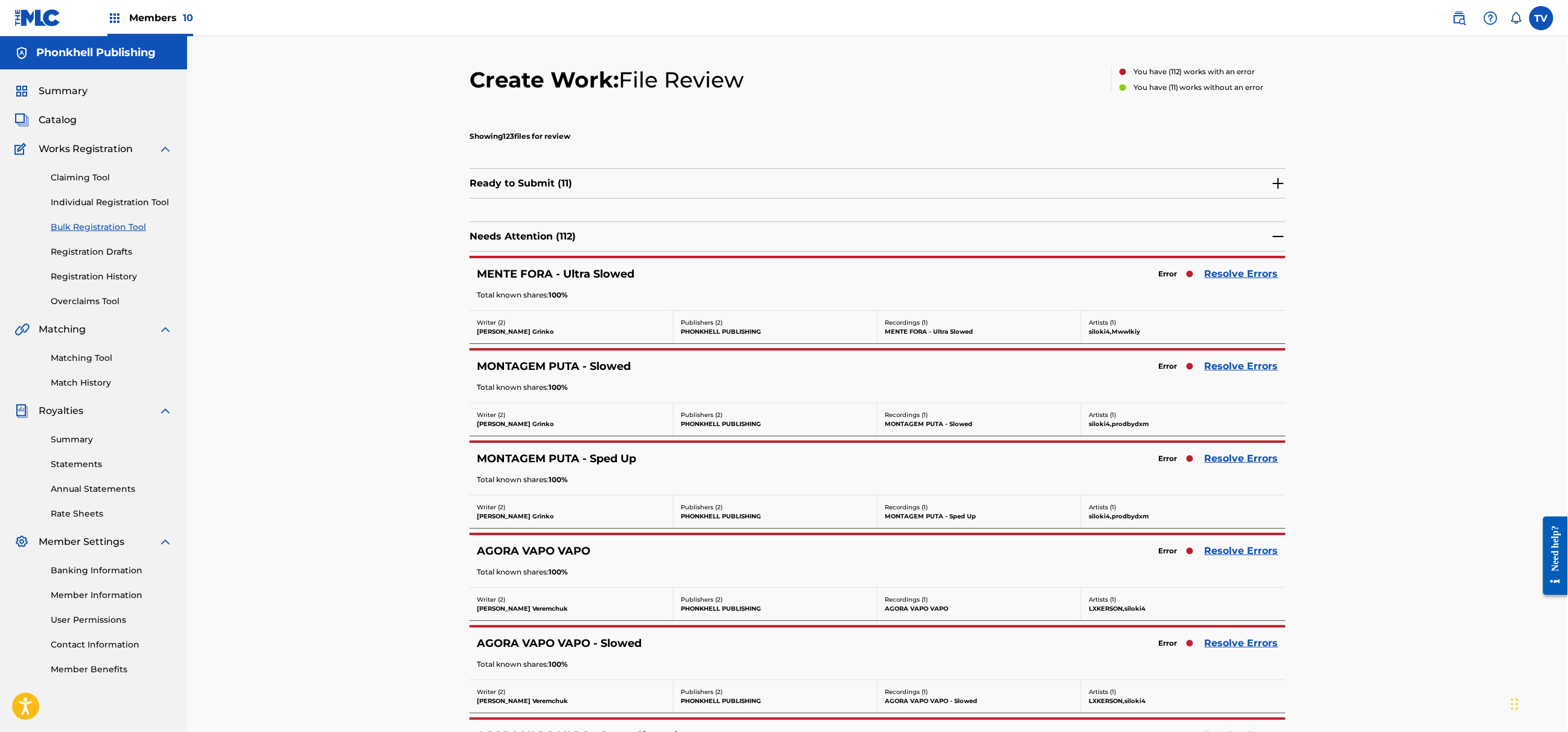
click at [1241, 363] on link "Resolve Errors" at bounding box center [1242, 366] width 73 height 15
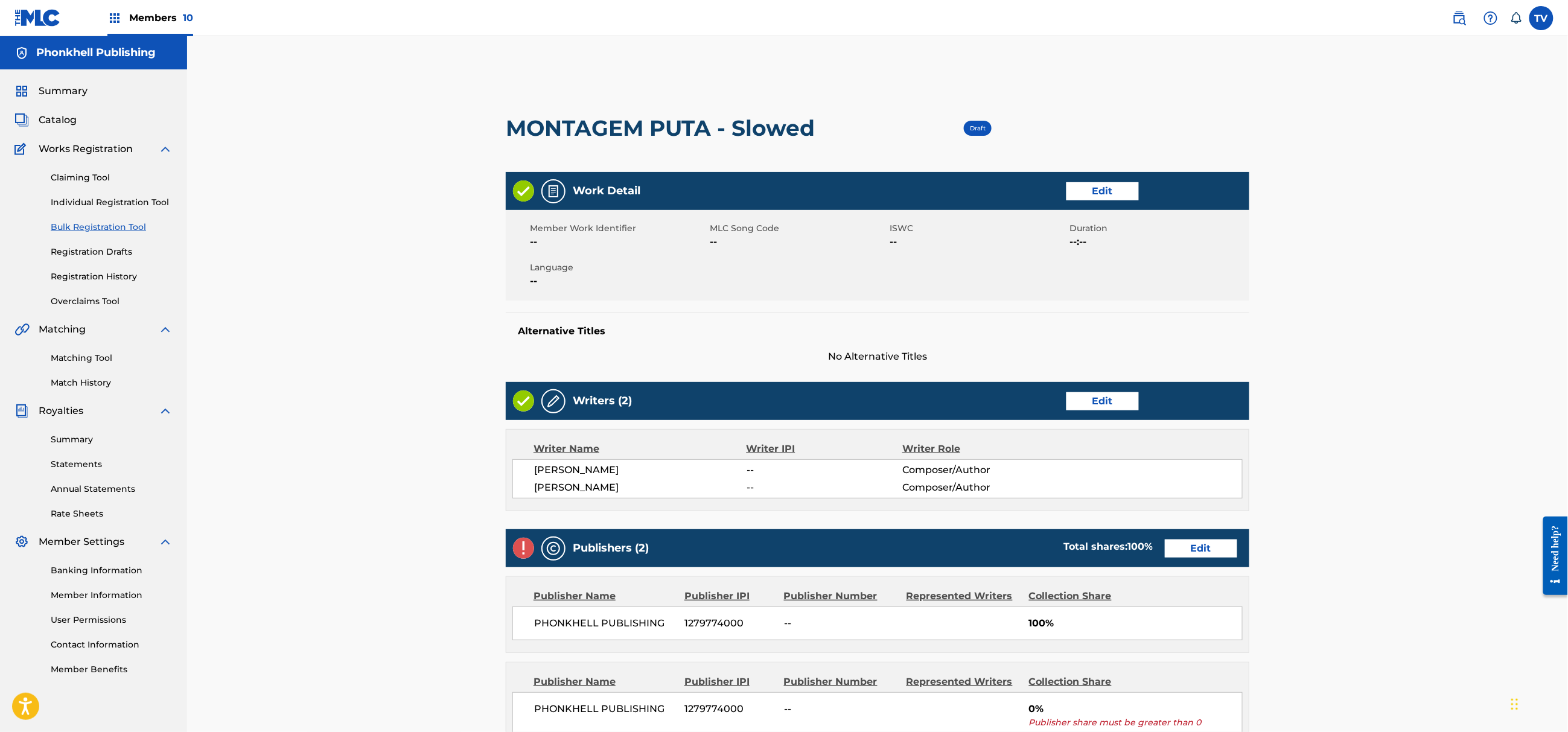
click at [1189, 548] on link "Edit" at bounding box center [1201, 548] width 73 height 18
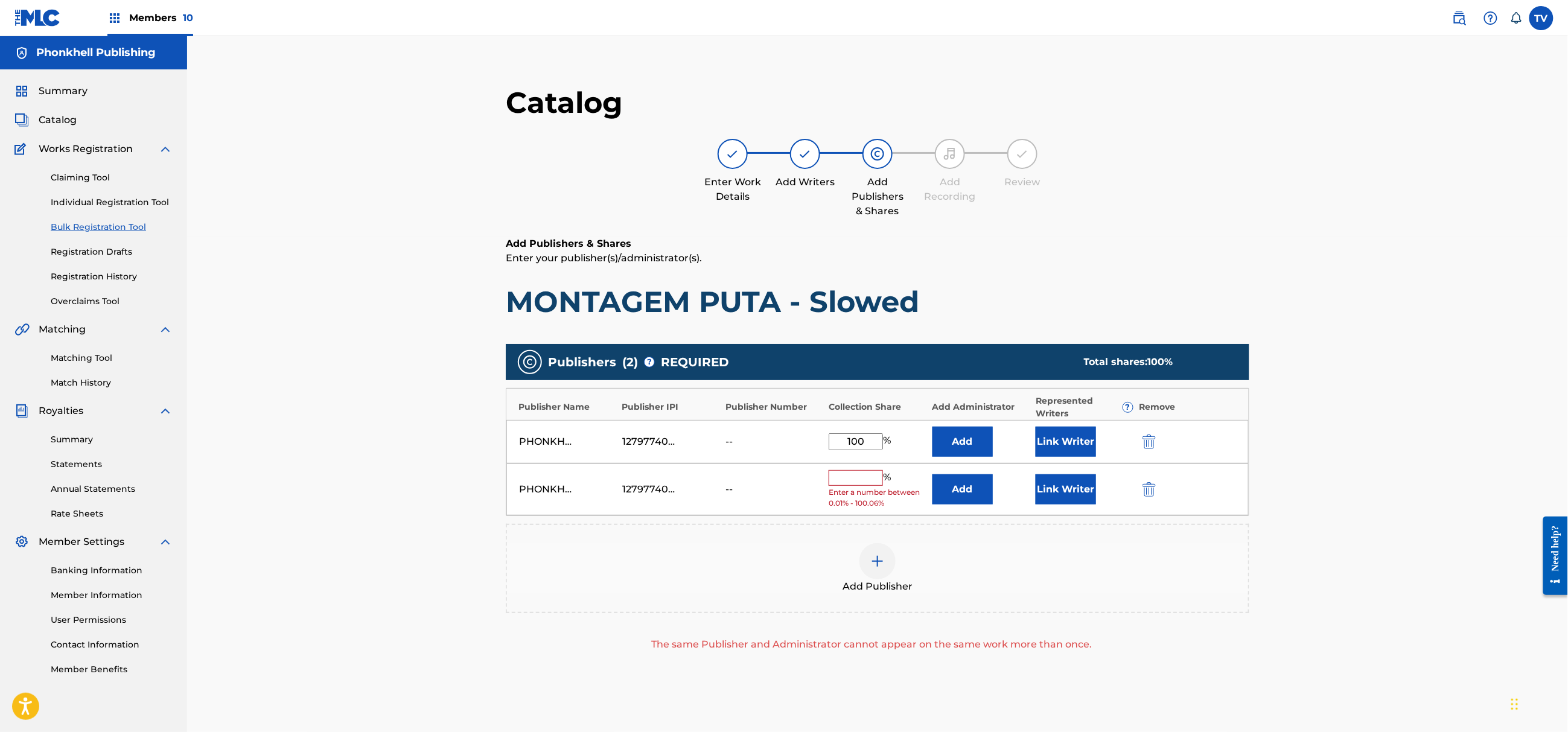
click at [1153, 486] on button "submit" at bounding box center [1148, 489] width 18 height 14
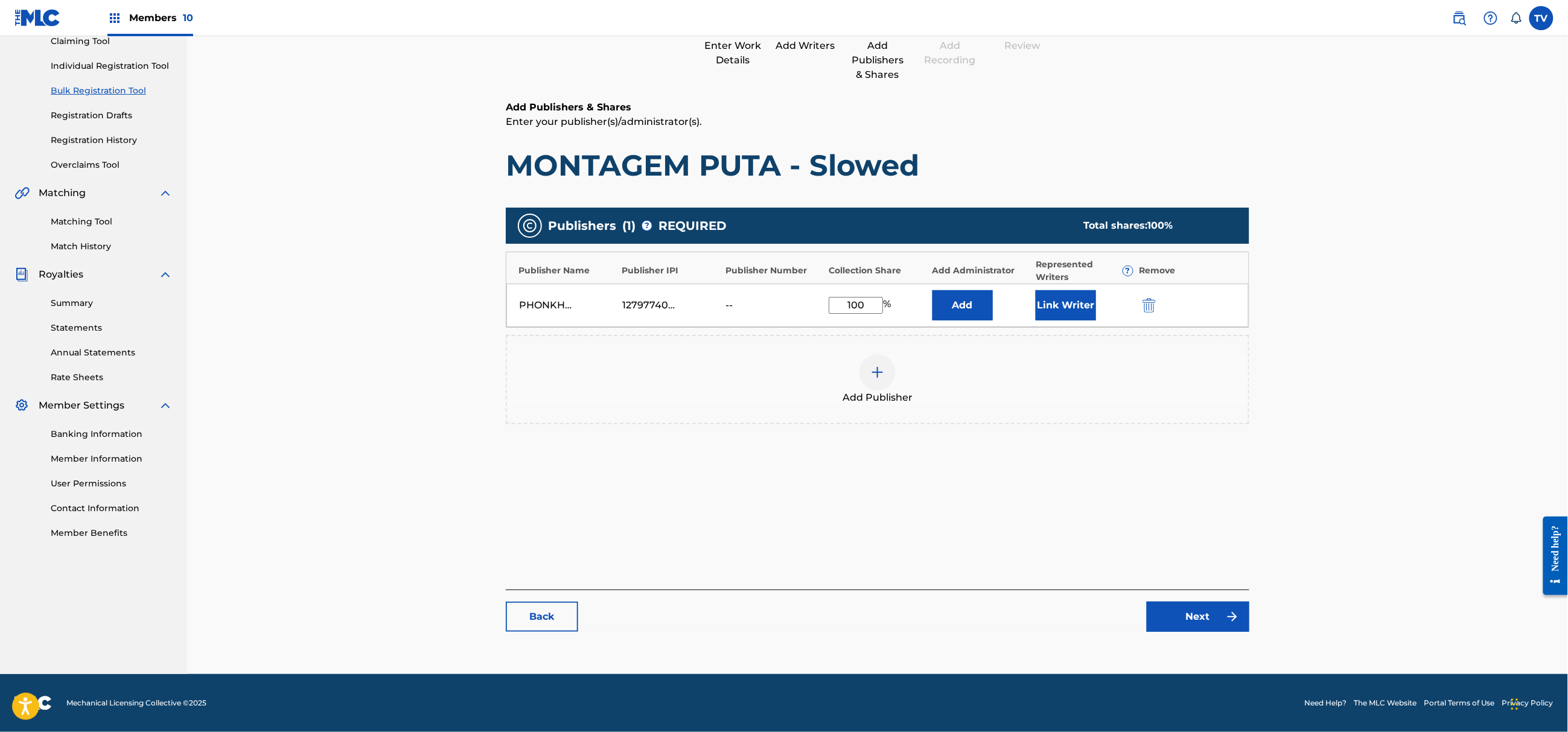
click at [1211, 611] on link "Next" at bounding box center [1198, 616] width 102 height 30
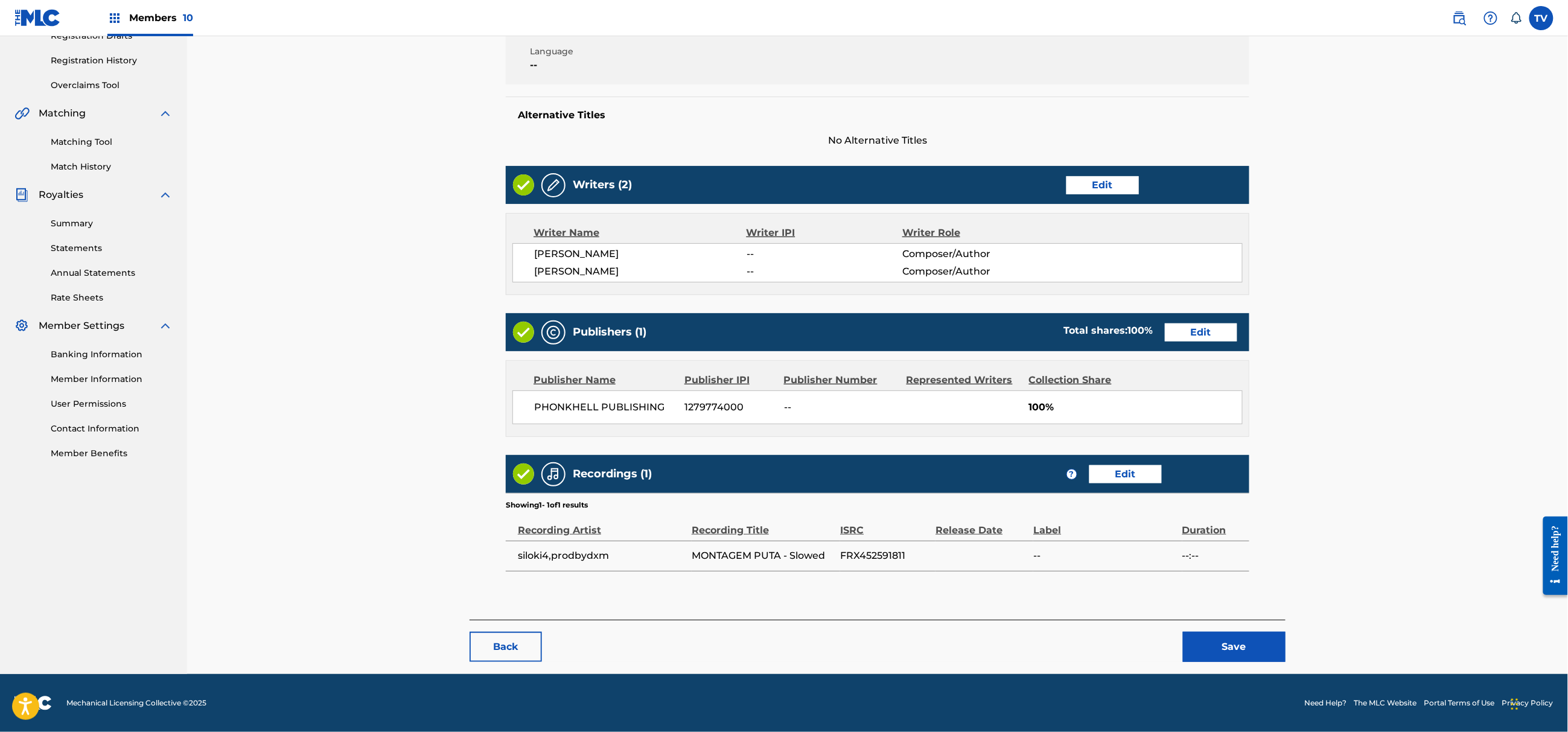
click at [1247, 641] on button "Save" at bounding box center [1234, 647] width 102 height 30
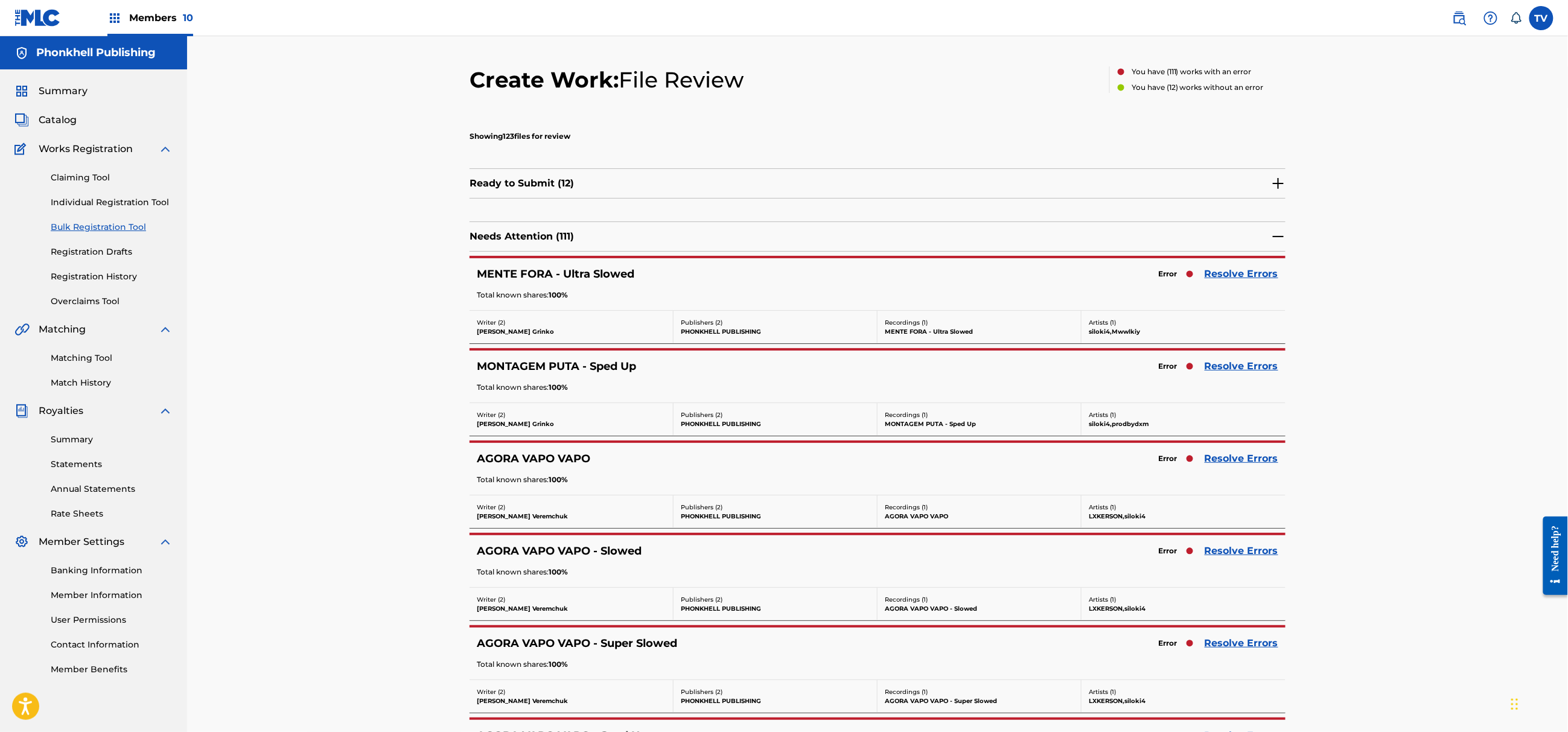
click at [1242, 268] on link "Resolve Errors" at bounding box center [1242, 274] width 73 height 15
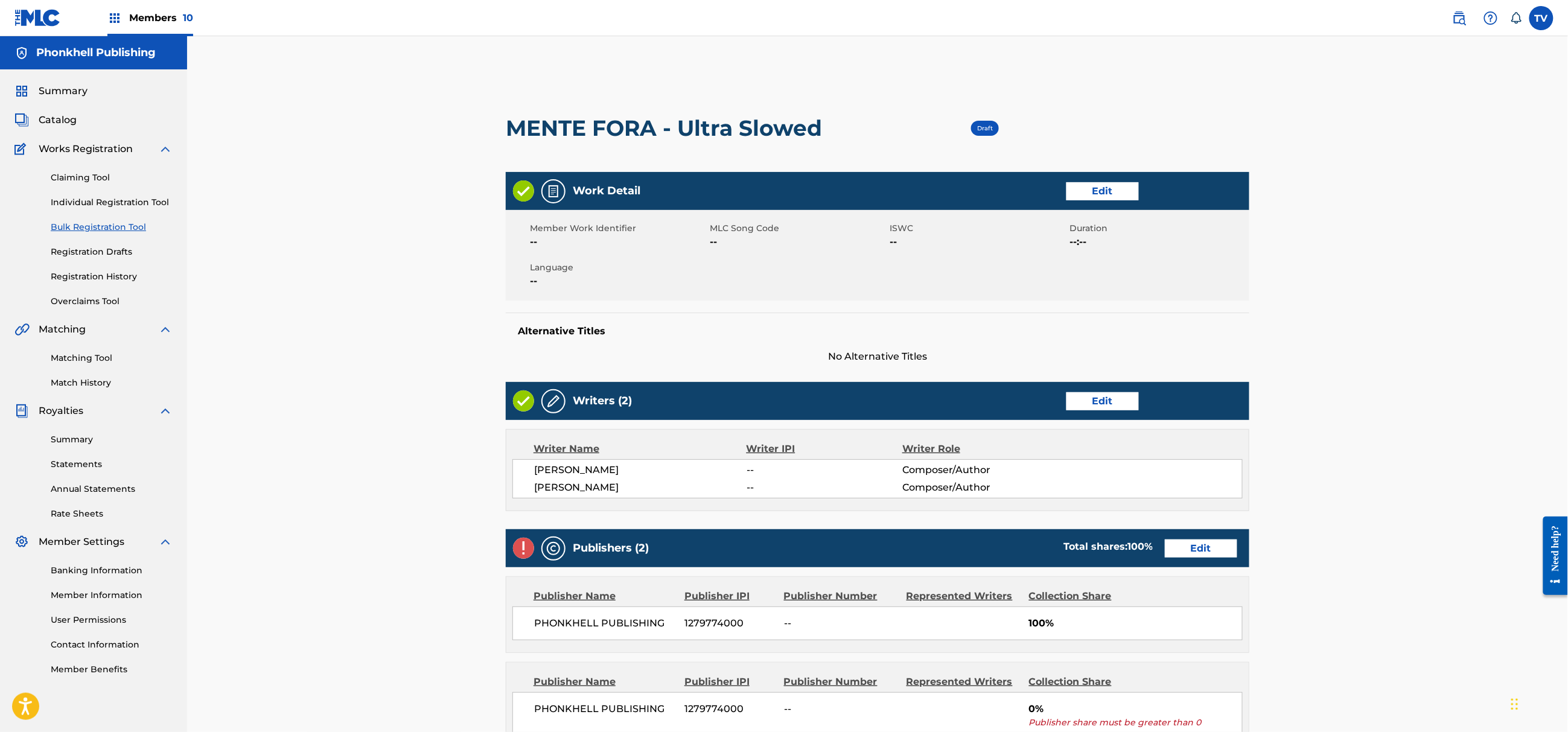
click at [1201, 539] on link "Edit" at bounding box center [1201, 548] width 73 height 18
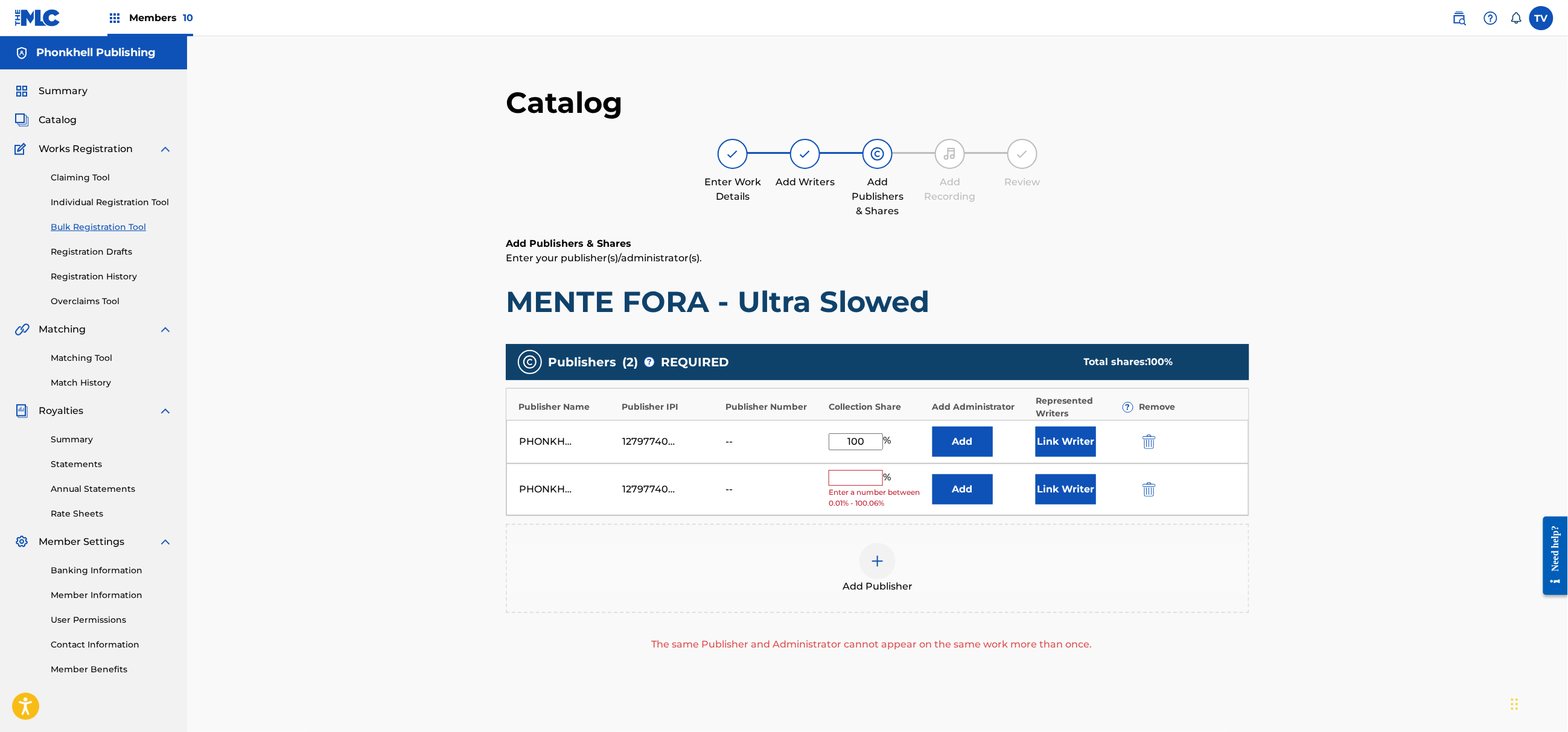
click at [1206, 548] on div "Add Publisher" at bounding box center [877, 568] width 741 height 51
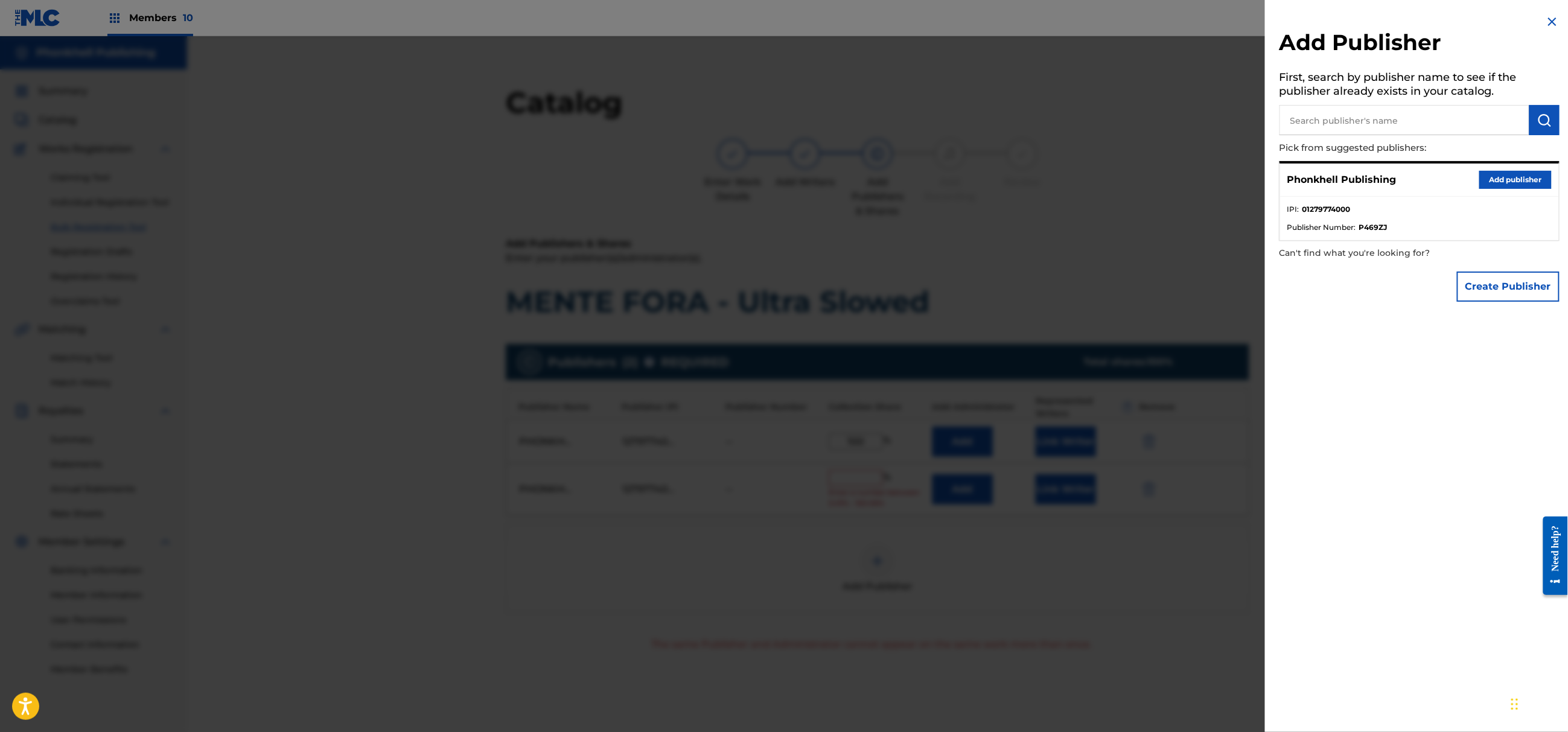
click at [1165, 515] on div at bounding box center [784, 402] width 1568 height 732
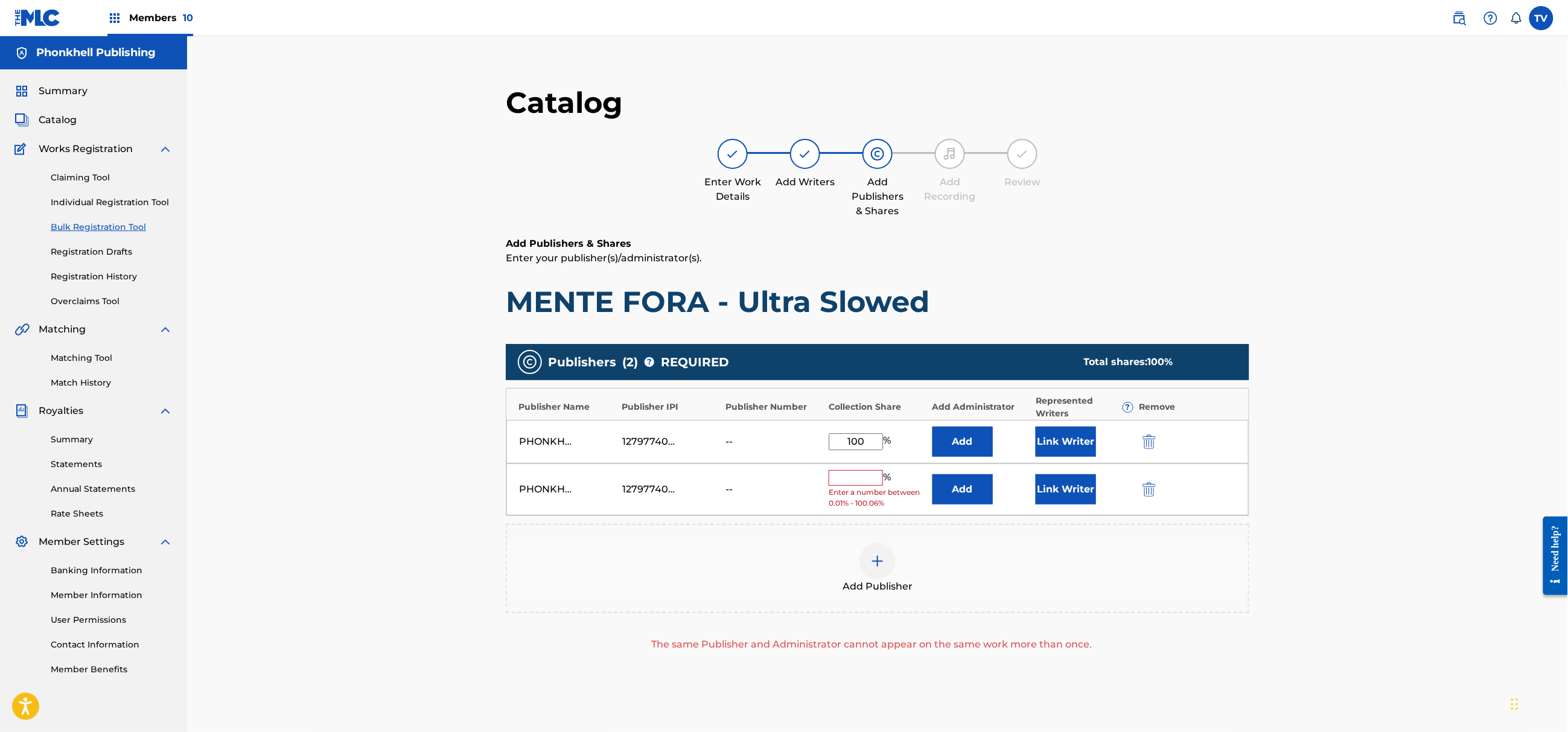
click at [1156, 493] on button "submit" at bounding box center [1148, 489] width 18 height 14
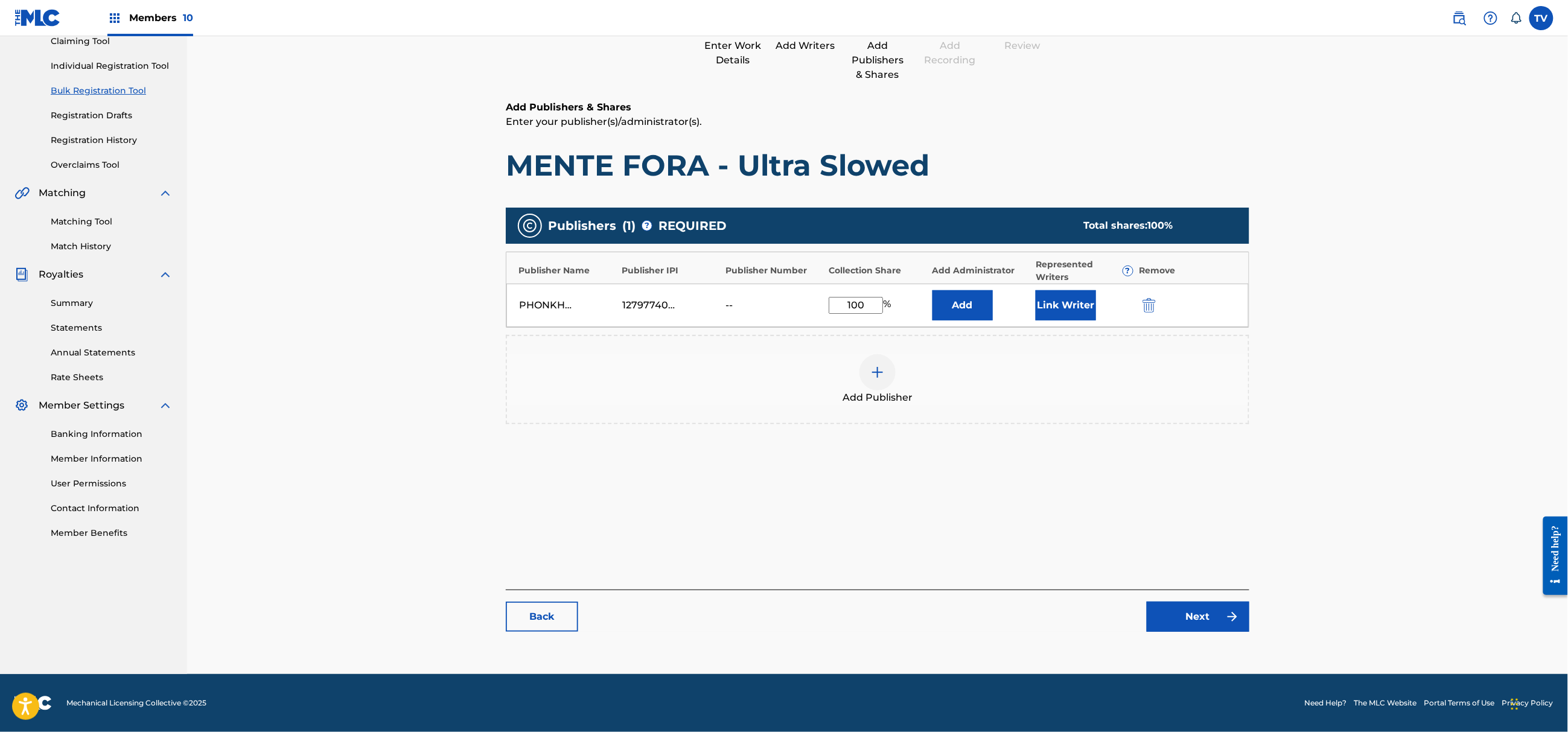
click at [1202, 629] on link "Next" at bounding box center [1198, 616] width 102 height 30
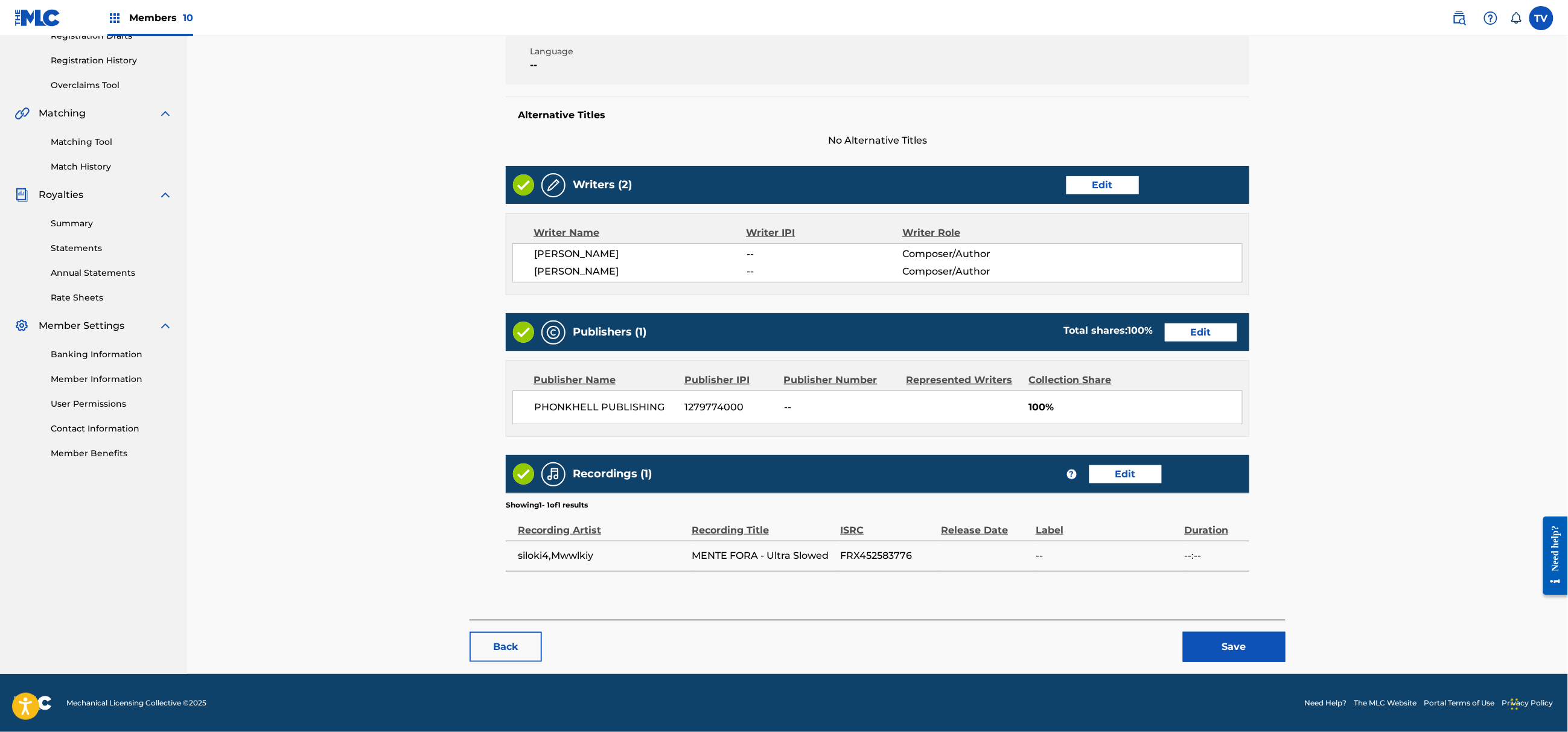
click at [1266, 647] on button "Save" at bounding box center [1234, 647] width 102 height 30
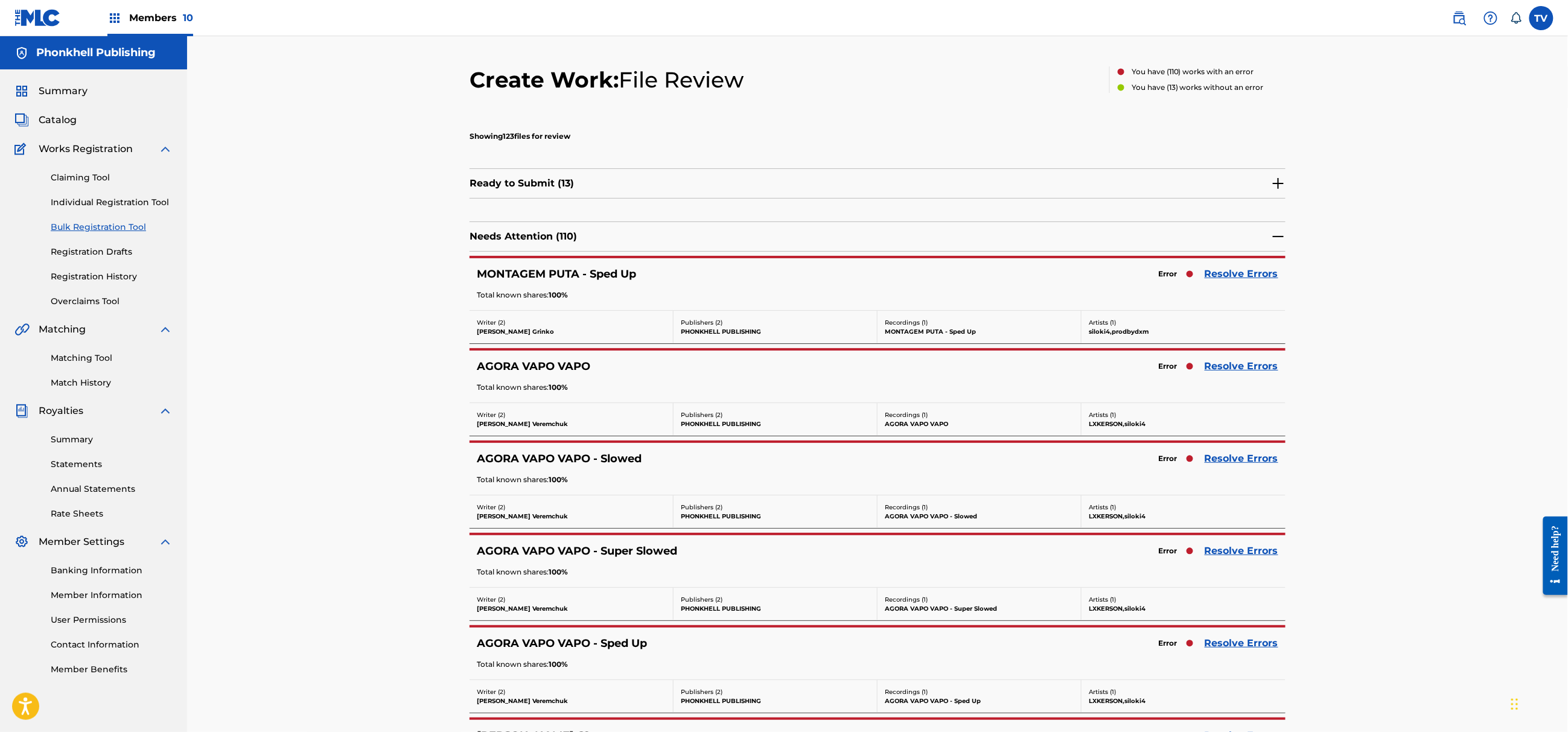
click at [1236, 365] on link "Resolve Errors" at bounding box center [1242, 366] width 73 height 15
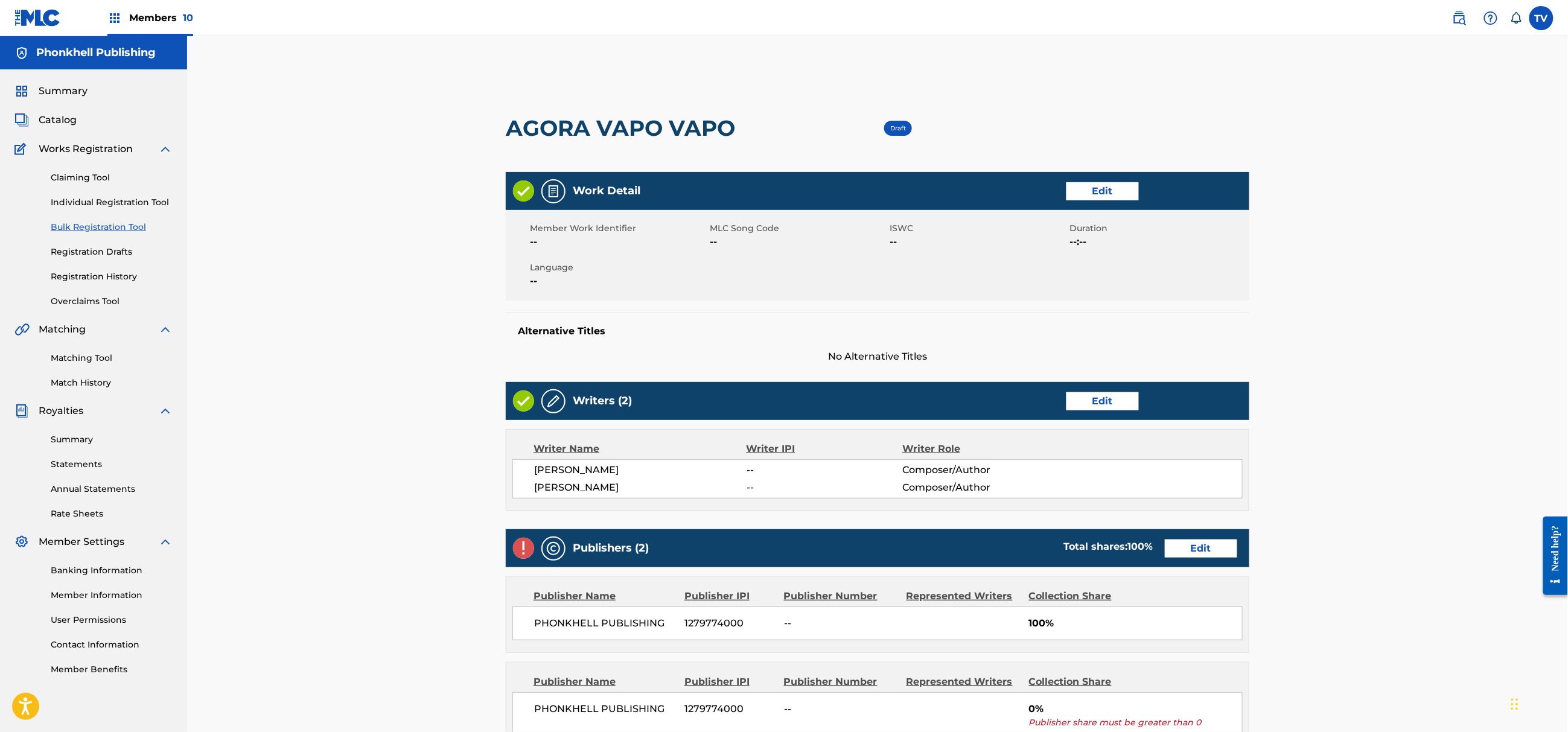
click at [1174, 548] on link "Edit" at bounding box center [1201, 548] width 73 height 18
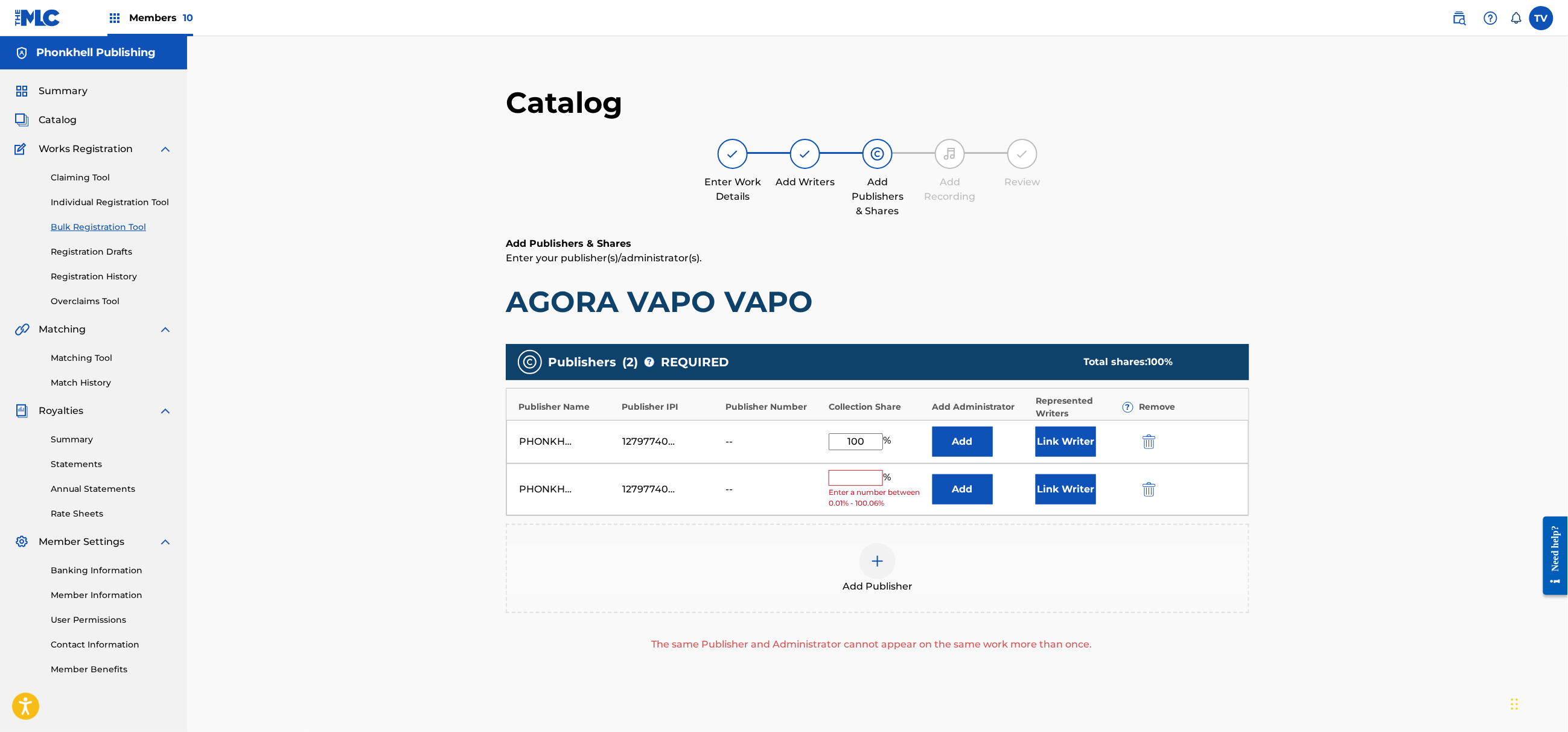
click at [1148, 492] on img "submit" at bounding box center [1149, 489] width 13 height 15
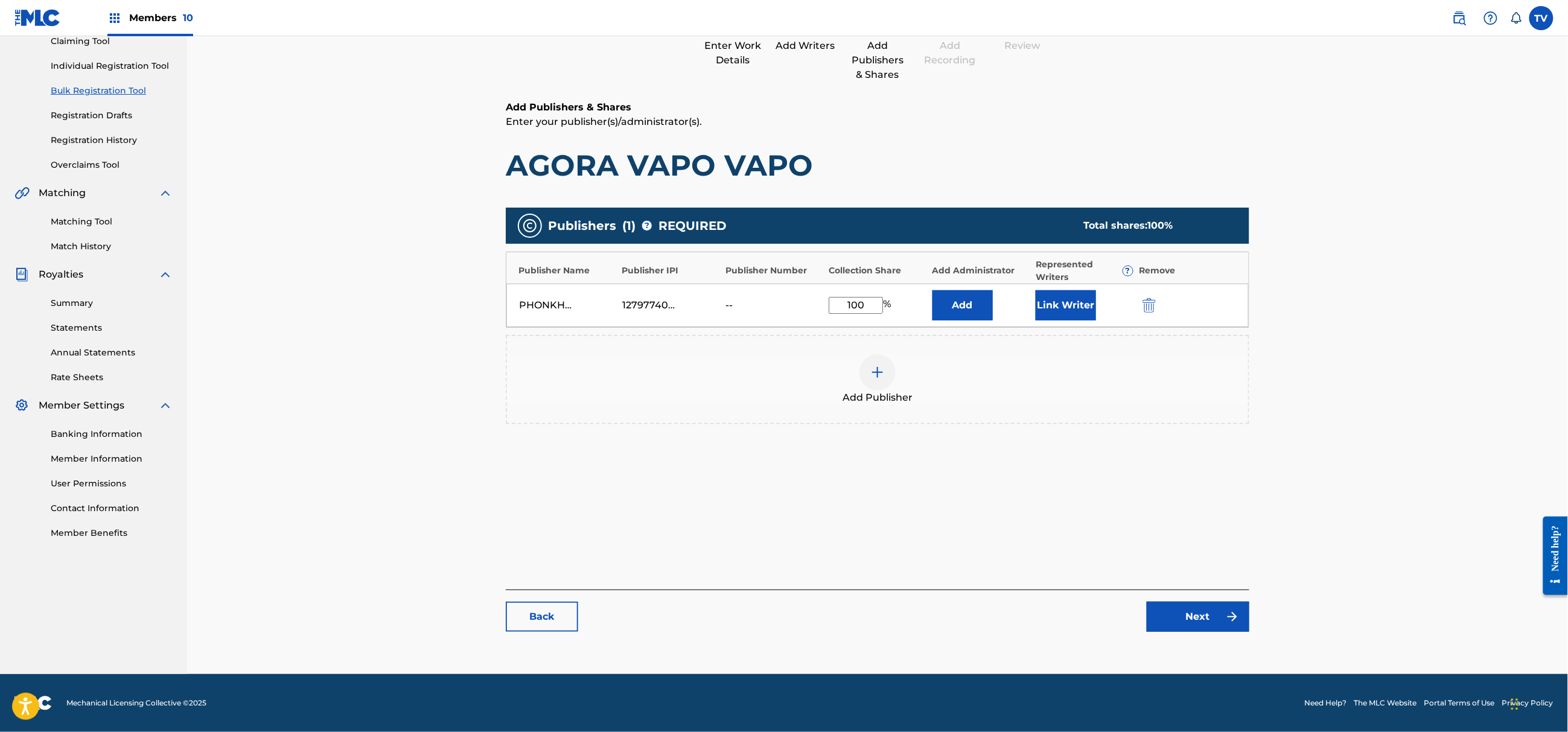
click at [1219, 626] on link "Next" at bounding box center [1198, 616] width 102 height 30
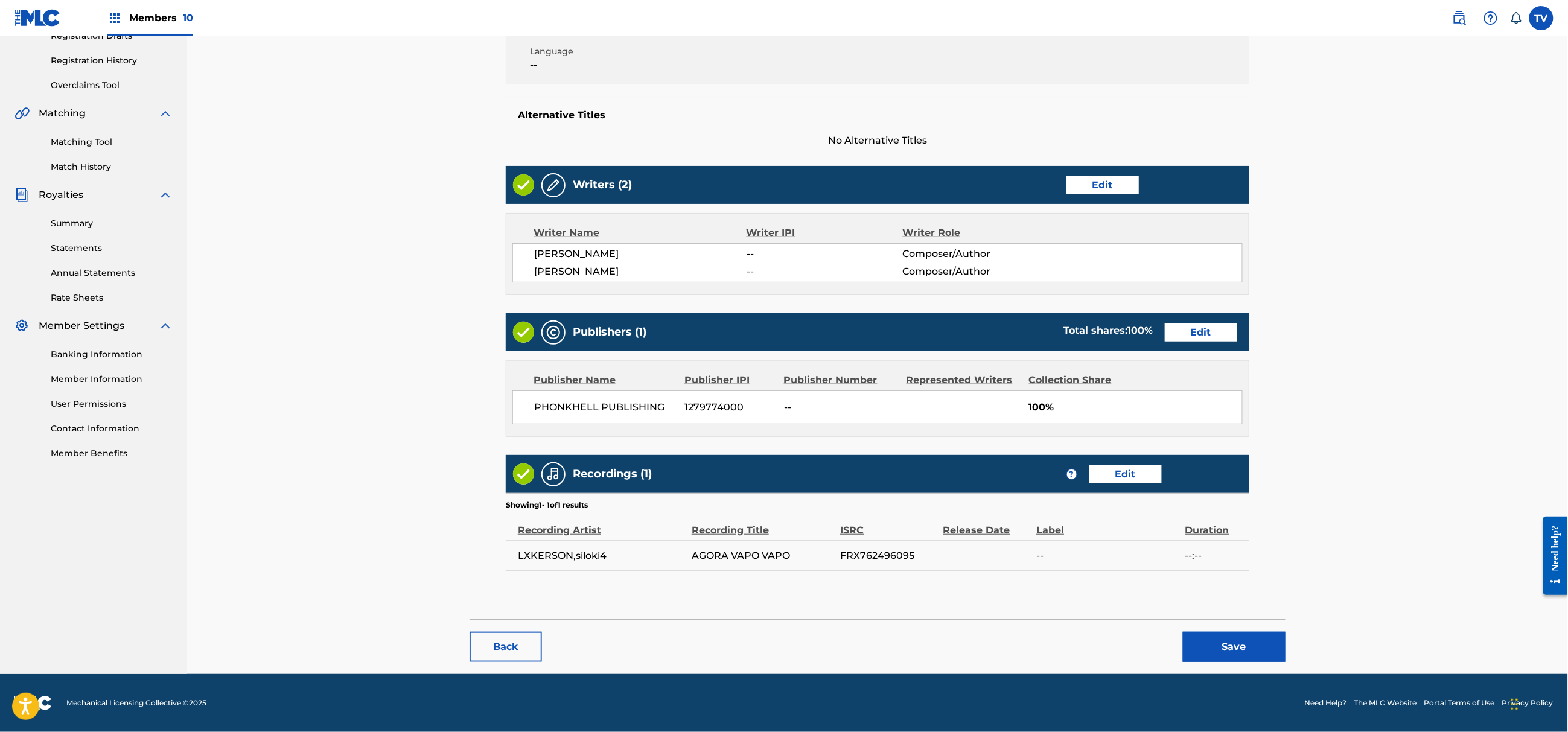
click at [1248, 632] on button "Save" at bounding box center [1234, 647] width 102 height 30
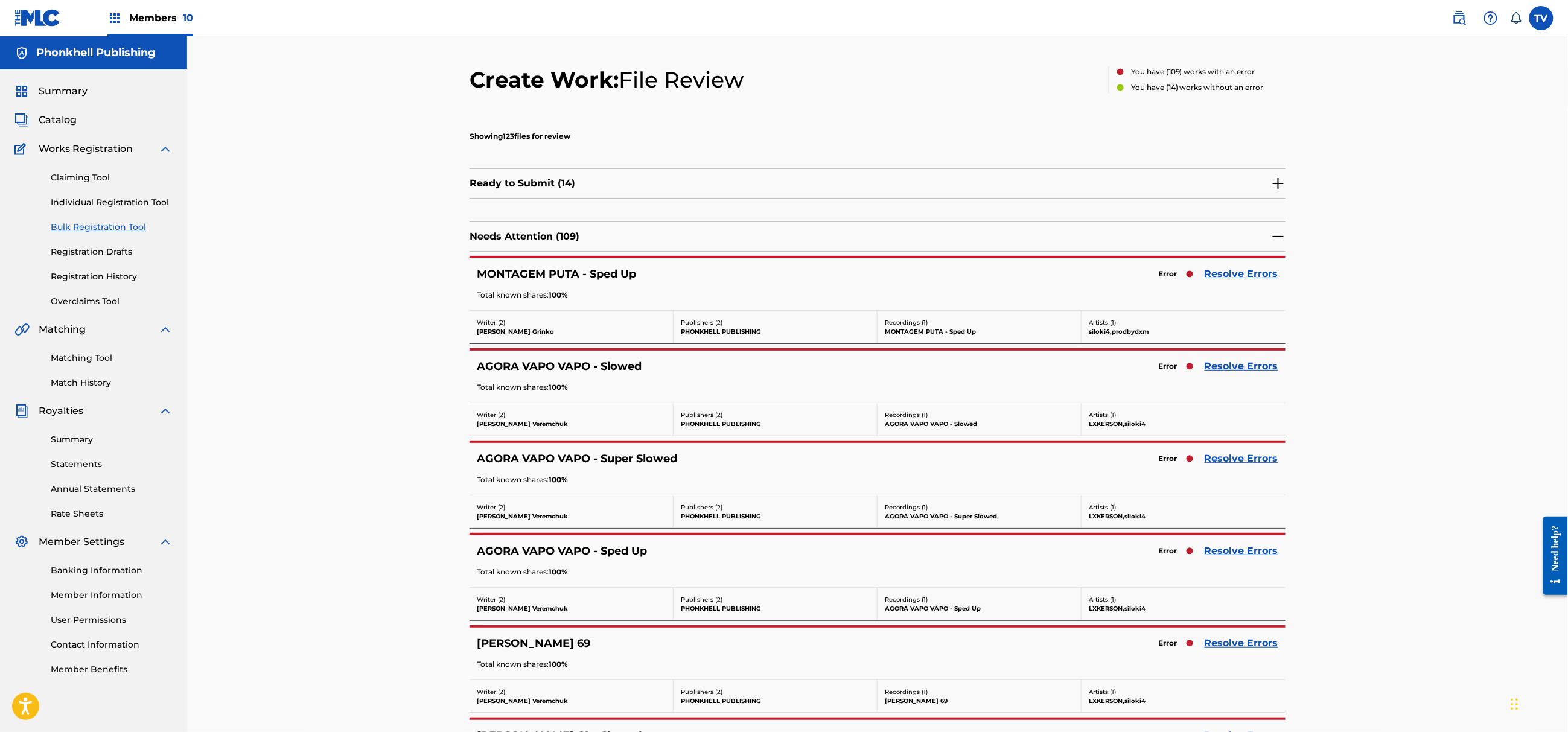
click at [1234, 464] on link "Resolve Errors" at bounding box center [1242, 458] width 73 height 15
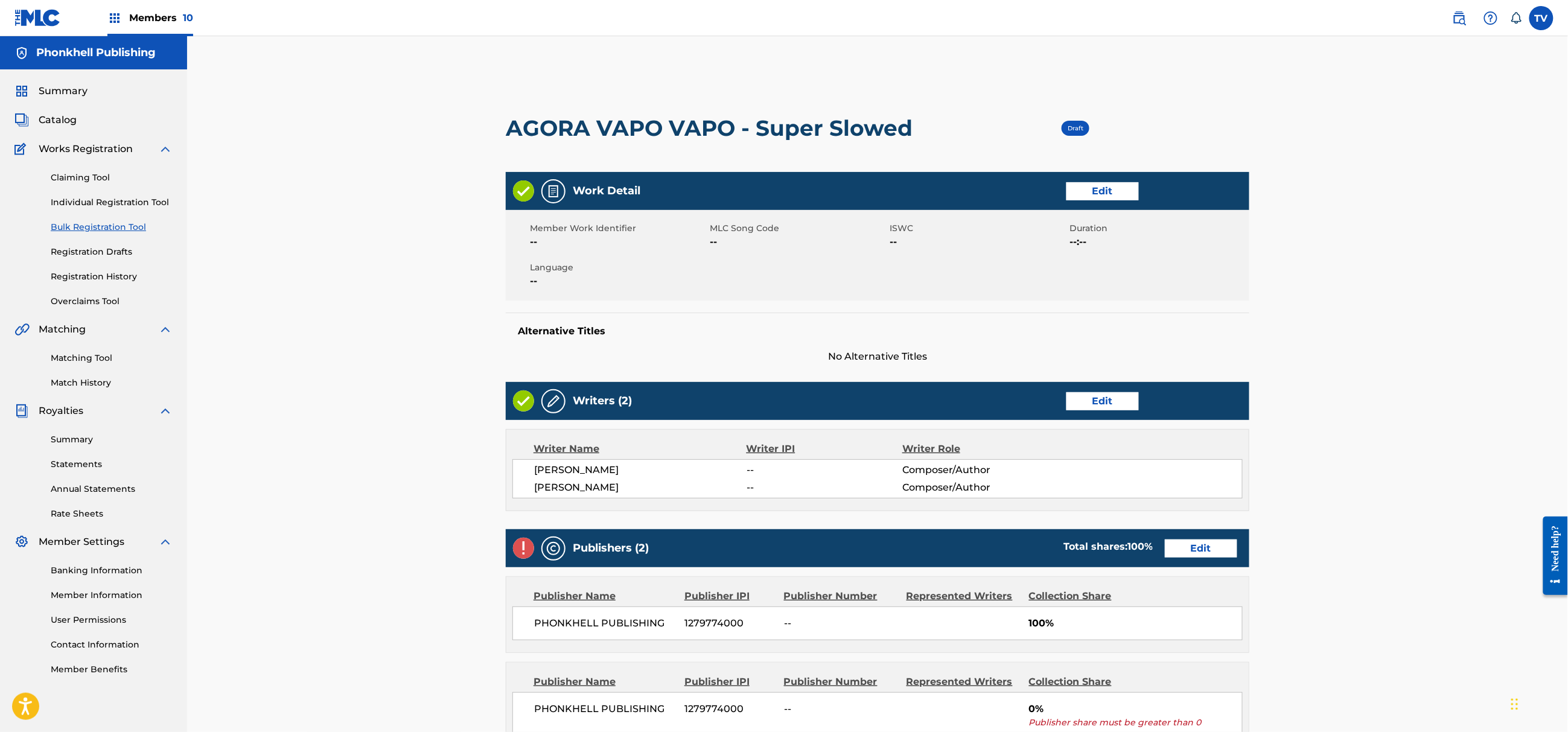
click at [1217, 549] on link "Edit" at bounding box center [1201, 548] width 73 height 18
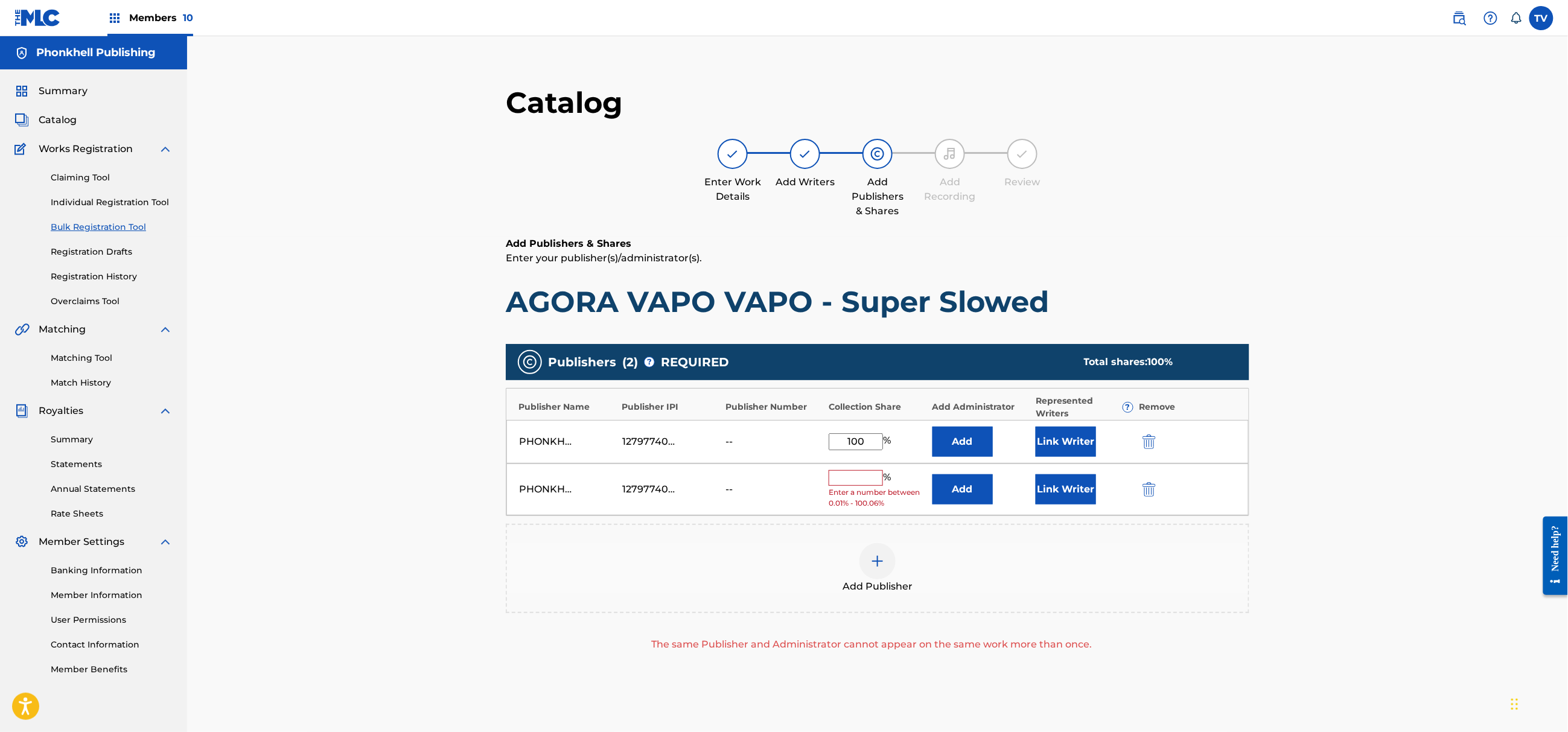
click at [1162, 486] on div at bounding box center [1166, 489] width 54 height 14
click at [1152, 488] on img "submit" at bounding box center [1149, 489] width 13 height 15
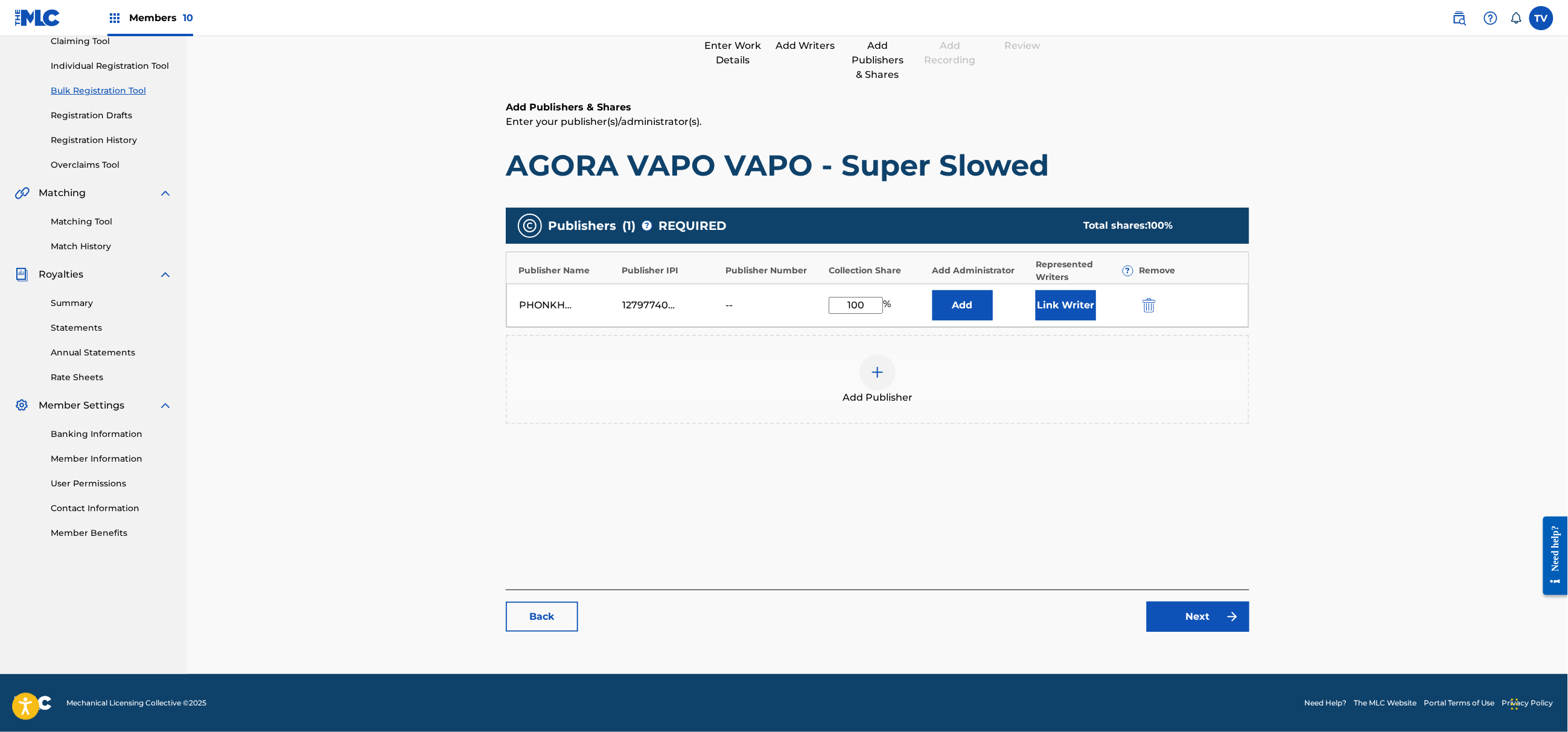
click at [1204, 616] on link "Next" at bounding box center [1198, 616] width 102 height 30
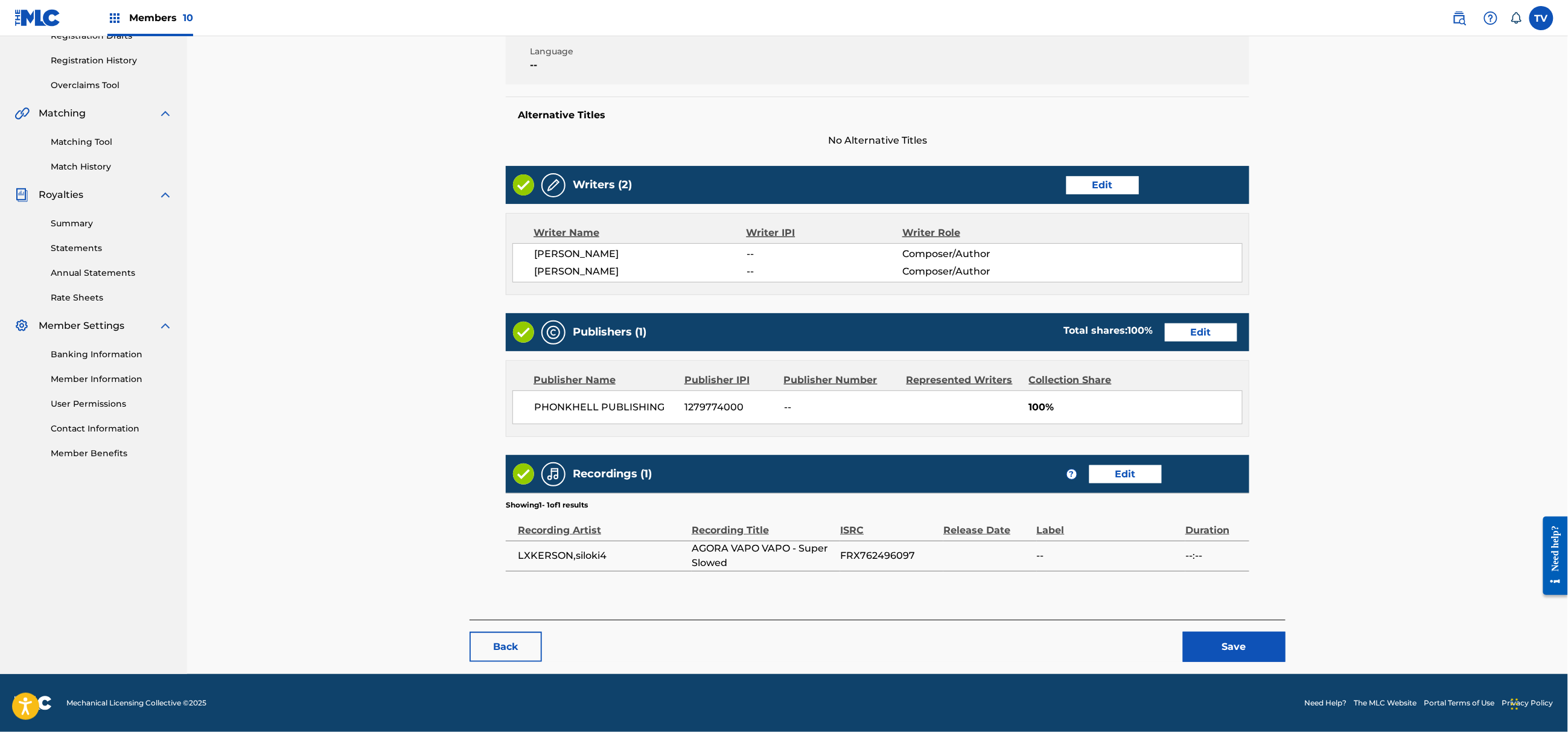
click at [1242, 641] on button "Save" at bounding box center [1234, 647] width 102 height 30
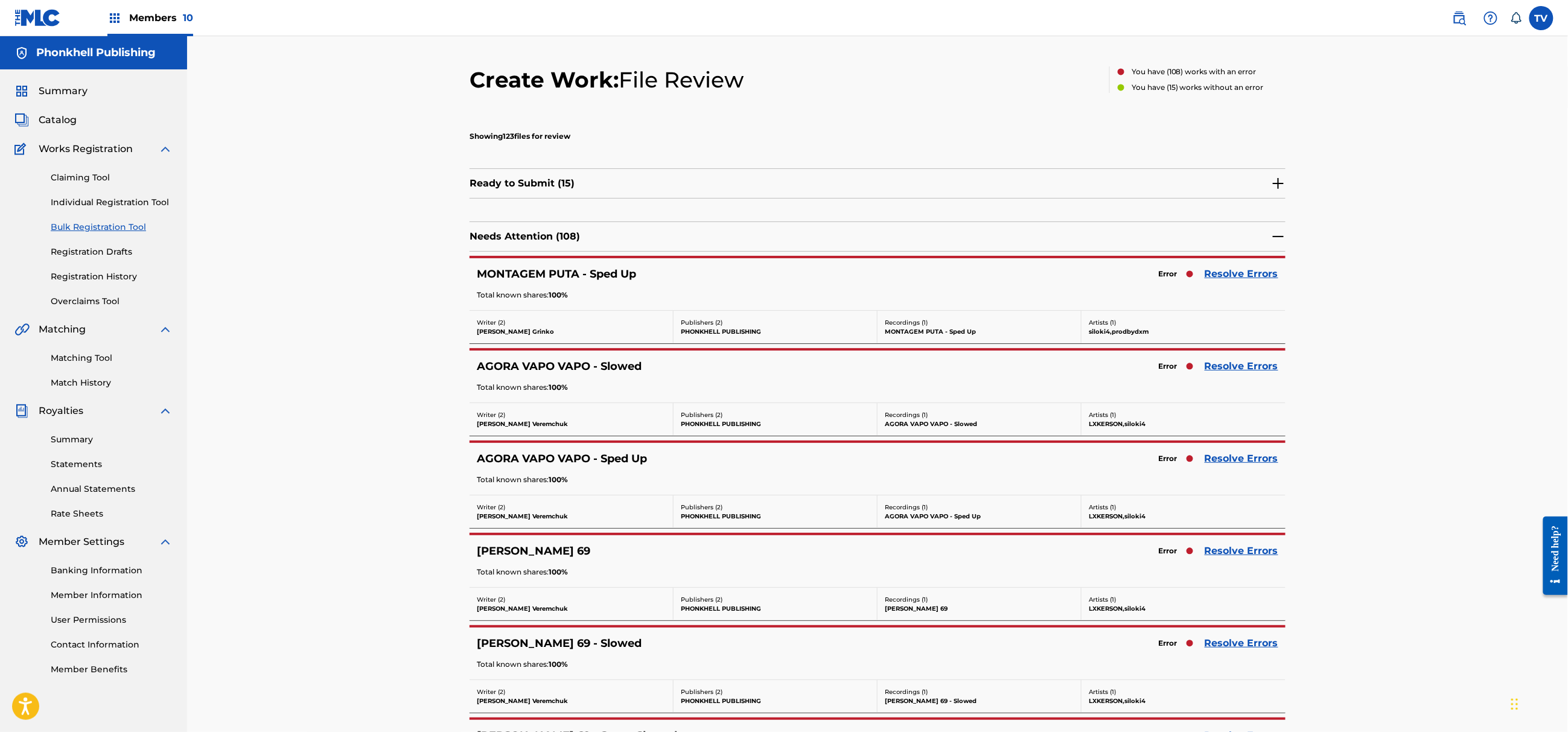
click at [1222, 463] on link "Resolve Errors" at bounding box center [1242, 458] width 73 height 15
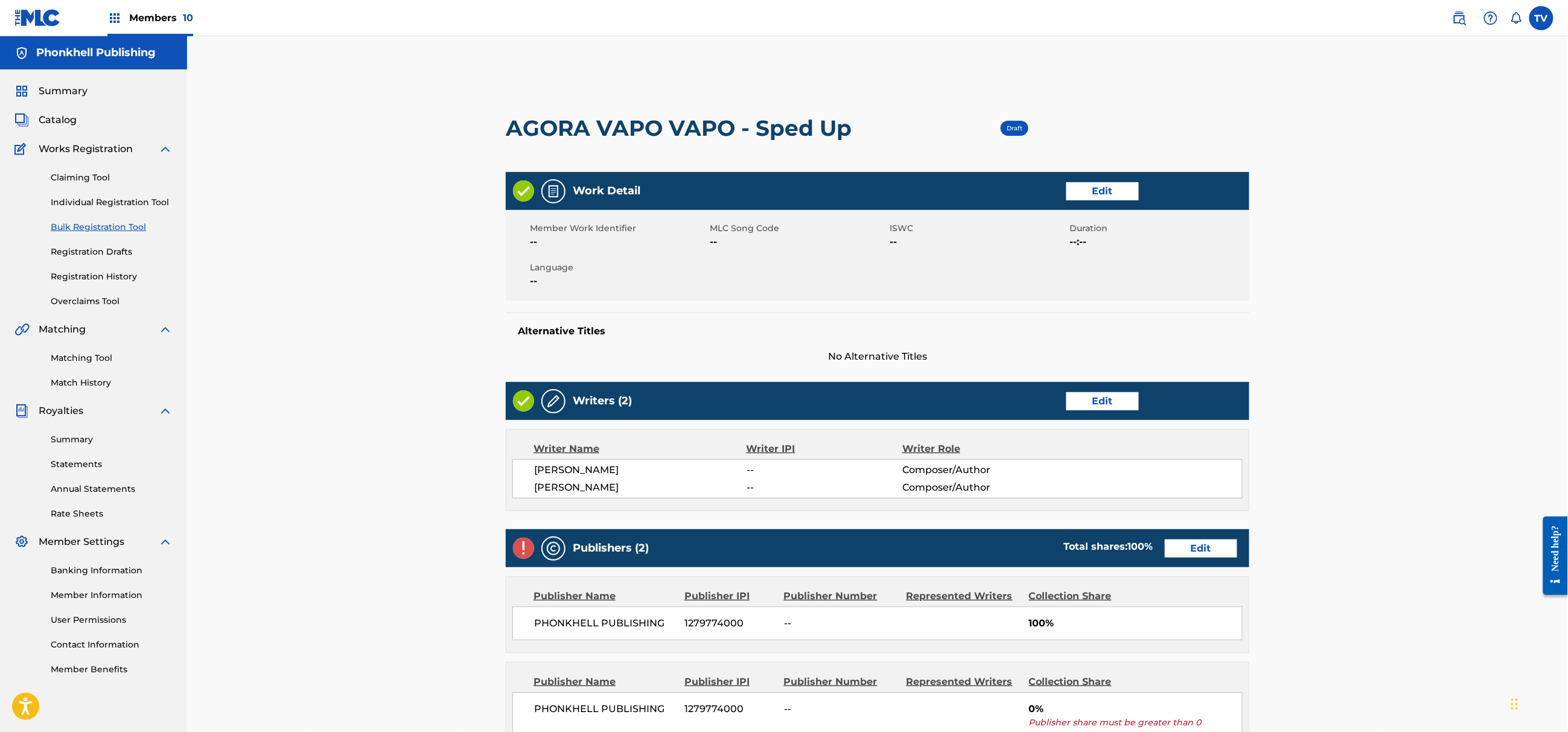
click at [1240, 548] on div "Publishers (2) Total shares: 100 % Edit" at bounding box center [877, 548] width 744 height 38
click at [1208, 546] on link "Edit" at bounding box center [1201, 548] width 73 height 18
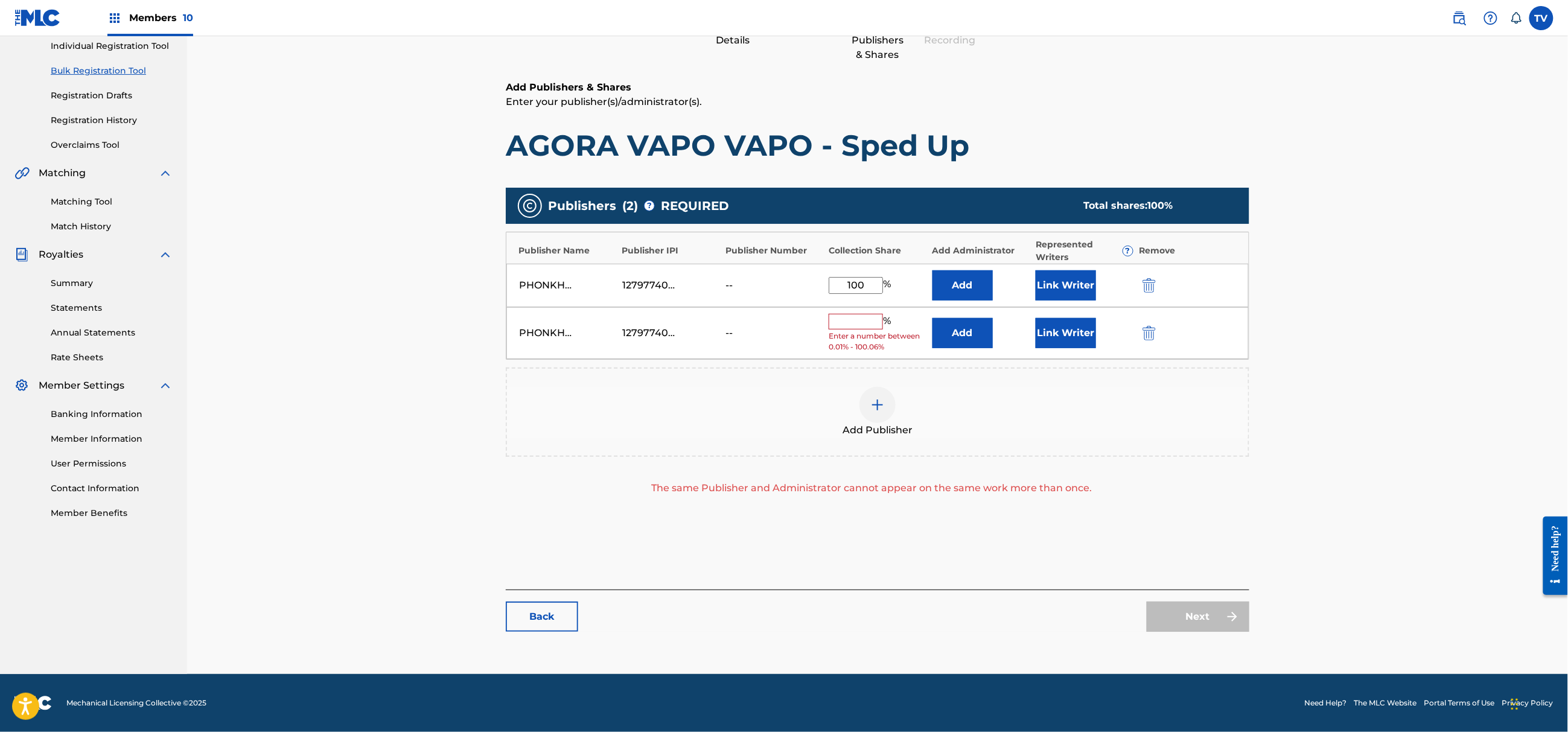
click at [1148, 338] on img "submit" at bounding box center [1149, 332] width 13 height 15
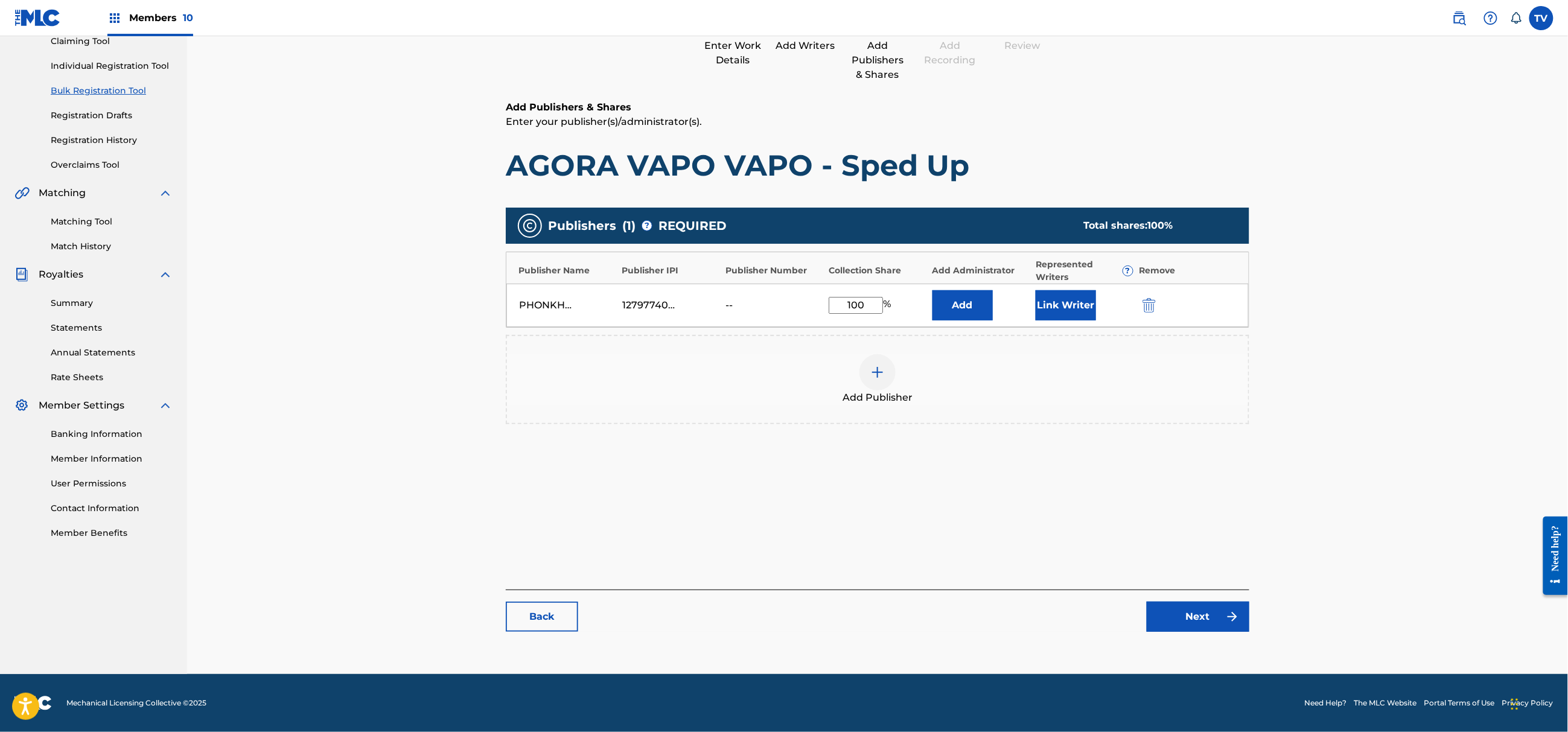
click at [1184, 619] on link "Next" at bounding box center [1198, 616] width 102 height 30
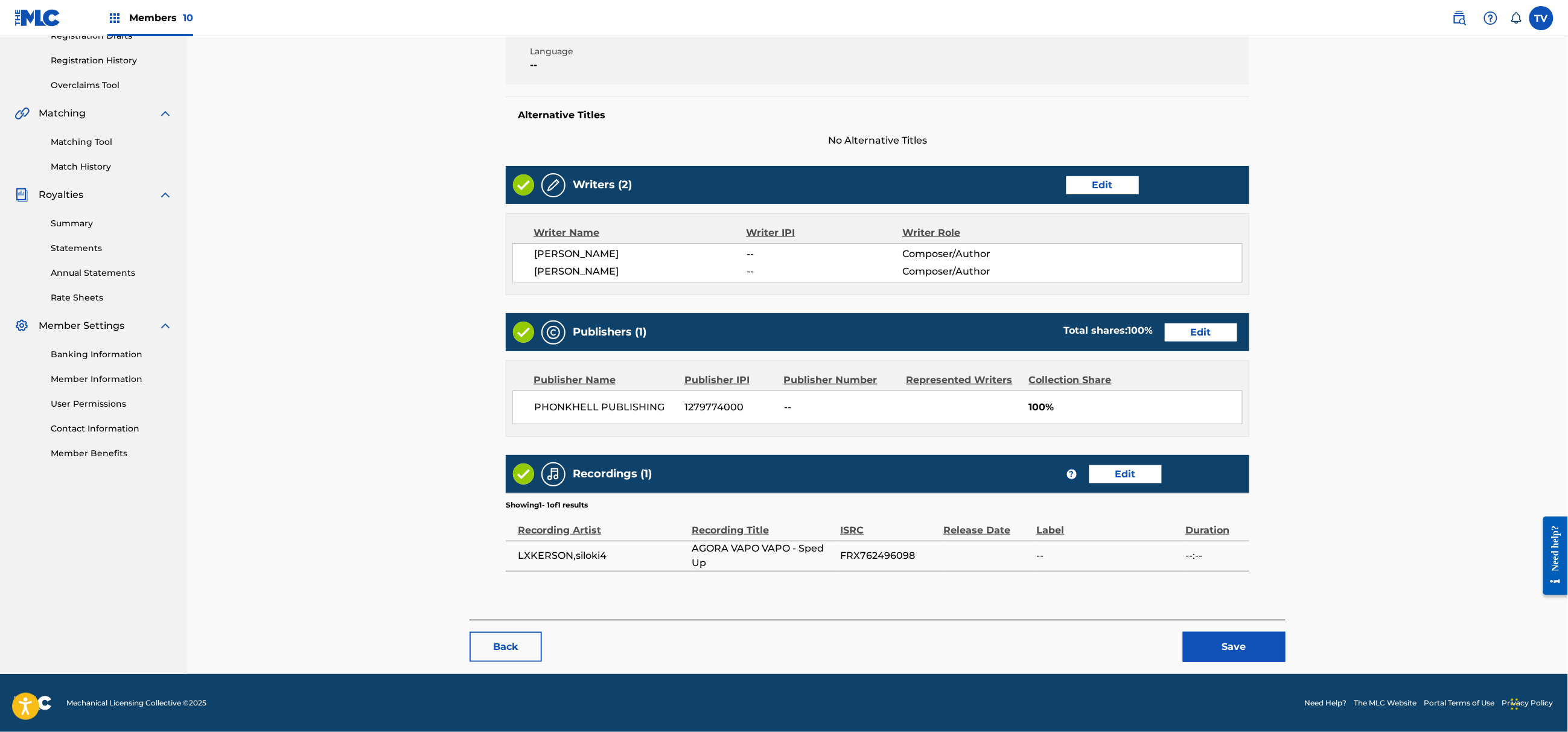
click at [1237, 642] on button "Save" at bounding box center [1234, 647] width 102 height 30
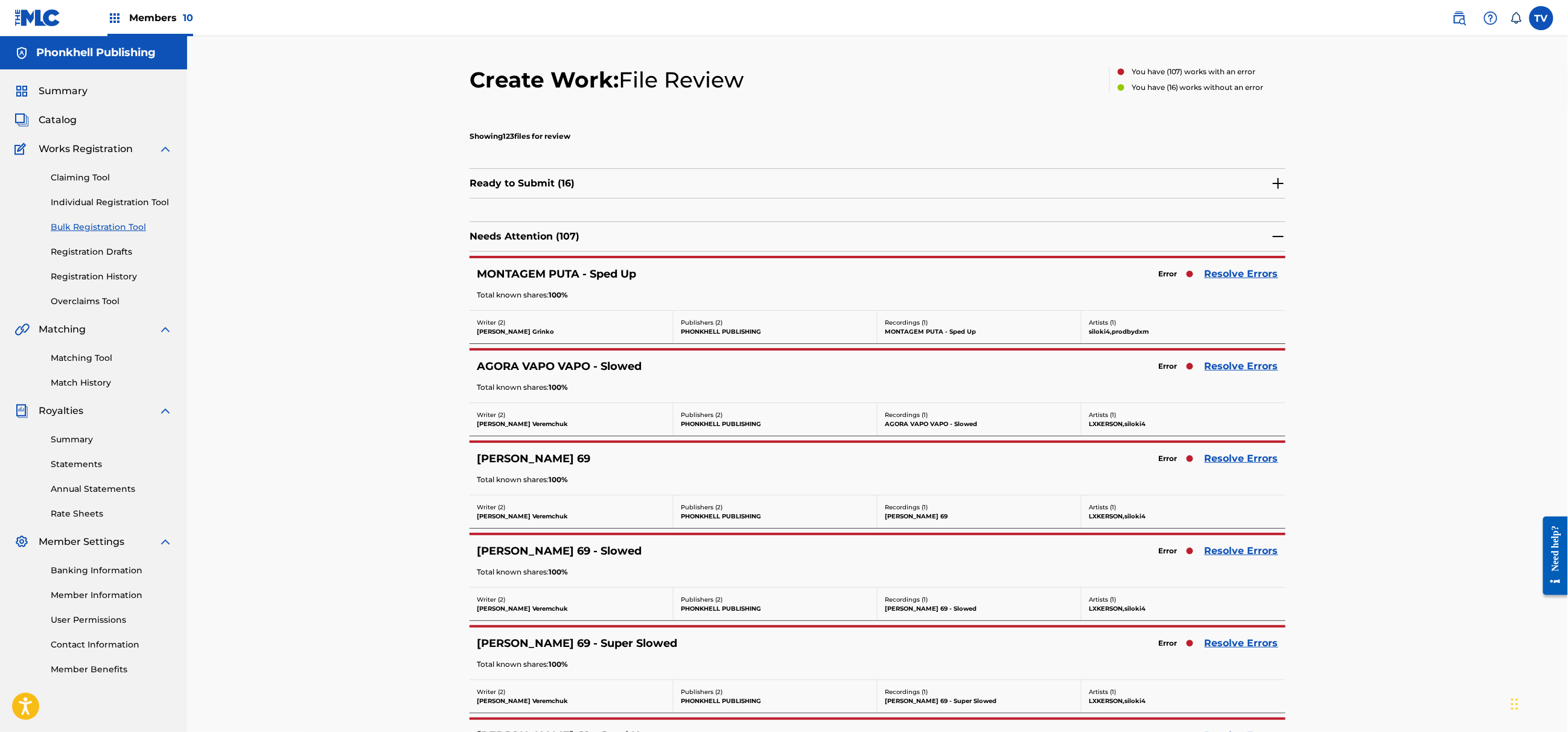
click at [1249, 271] on link "Resolve Errors" at bounding box center [1242, 274] width 73 height 15
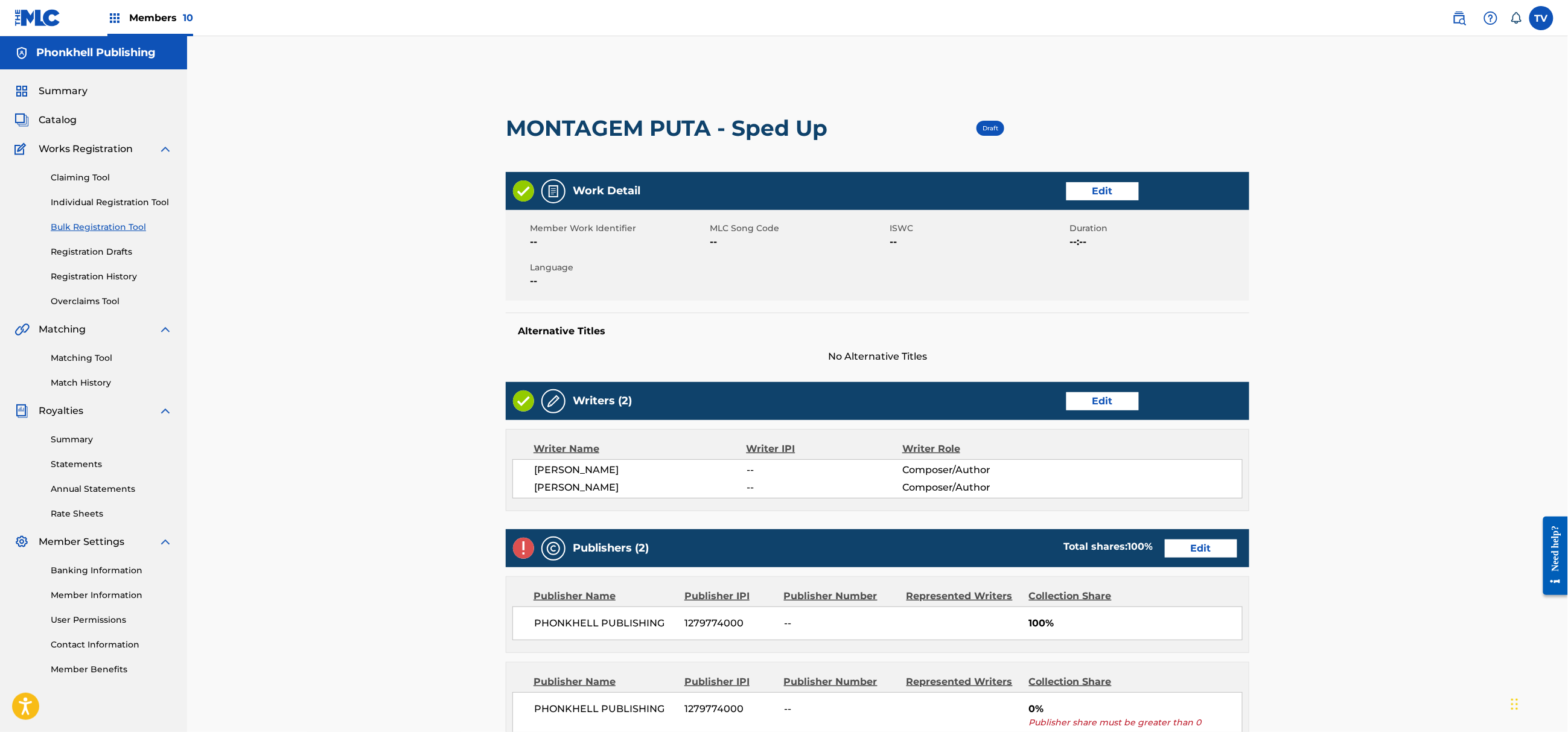
click at [1219, 548] on link "Edit" at bounding box center [1201, 548] width 73 height 18
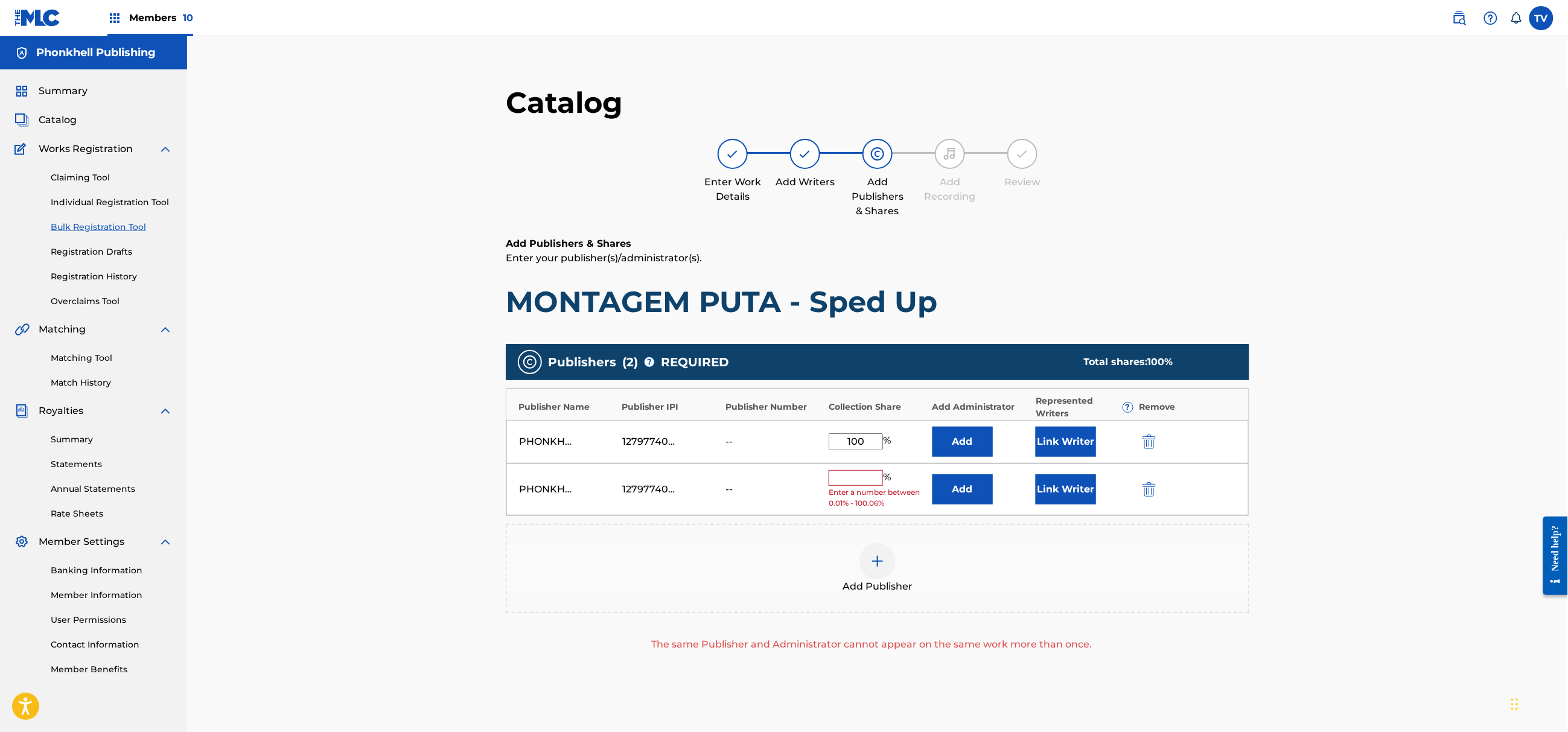
click at [1149, 486] on img "submit" at bounding box center [1149, 489] width 13 height 15
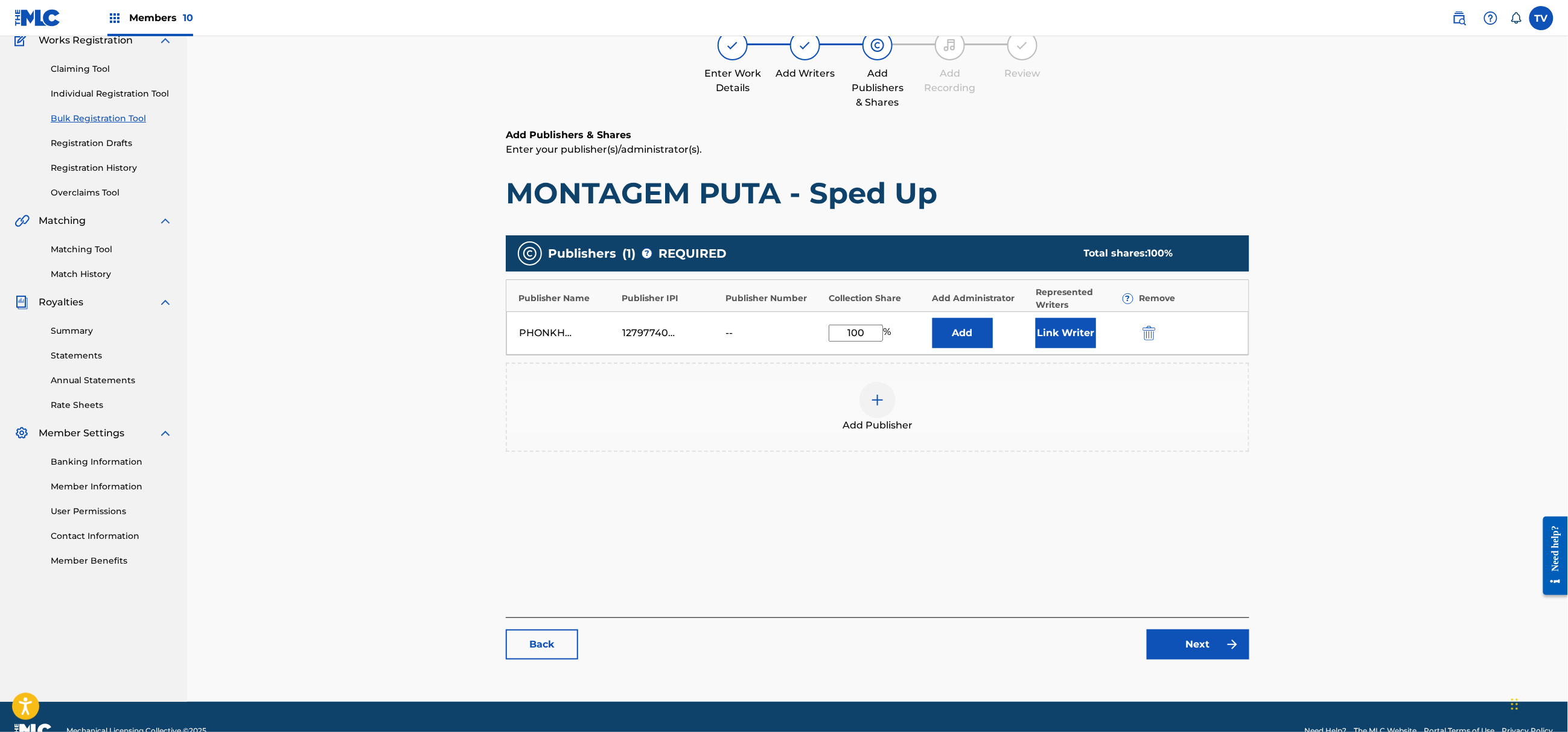
scroll to position [136, 0]
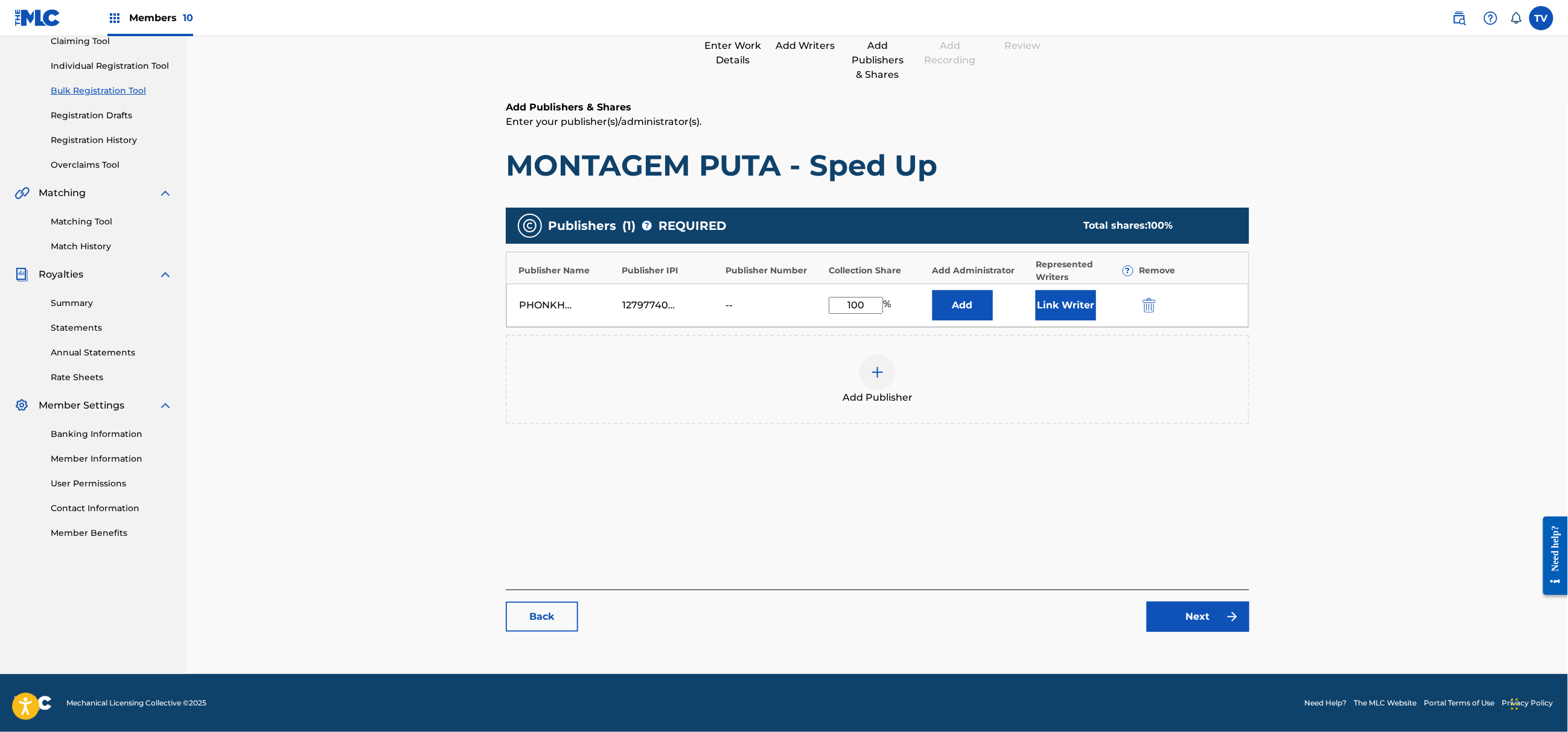
click at [1208, 612] on link "Next" at bounding box center [1198, 616] width 102 height 30
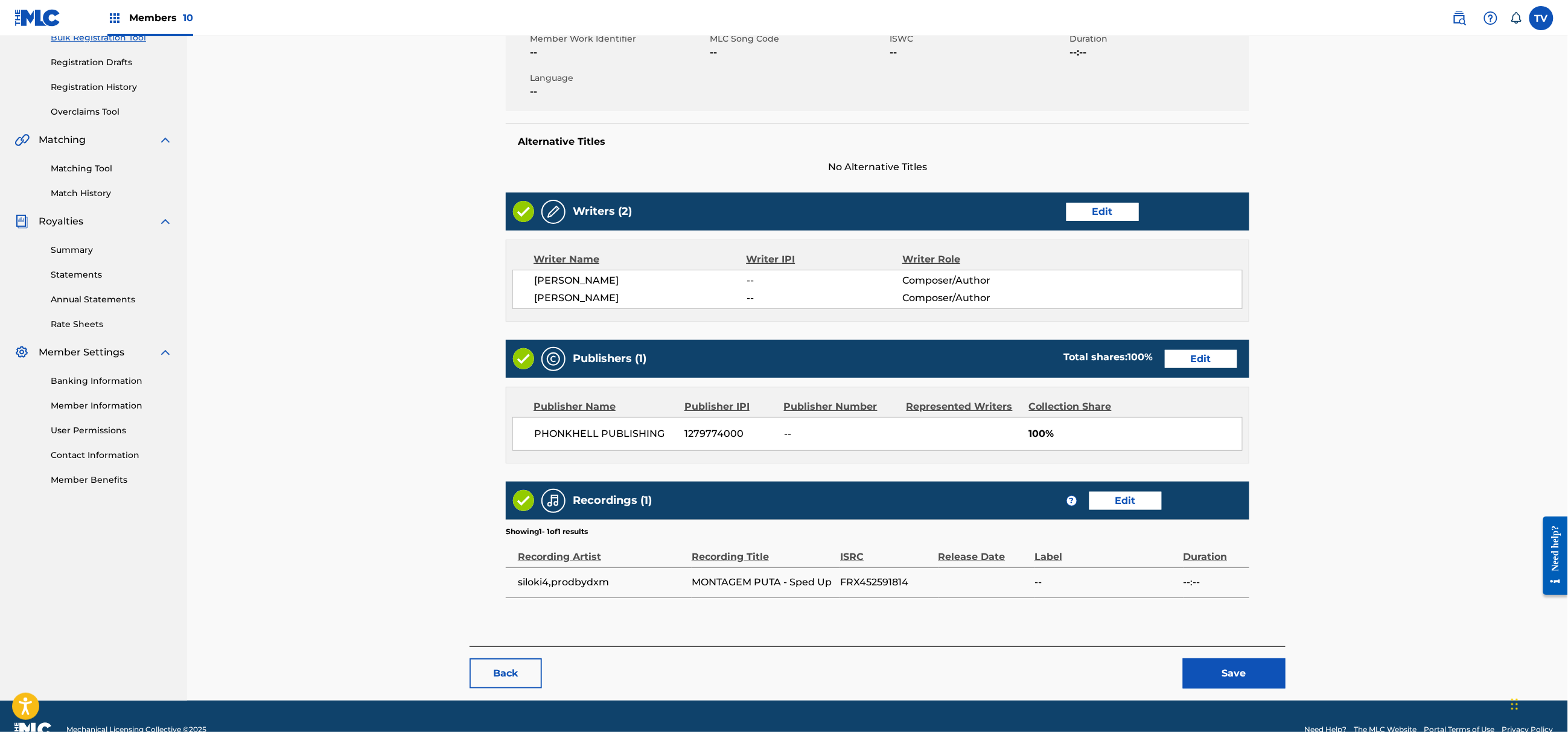
scroll to position [218, 0]
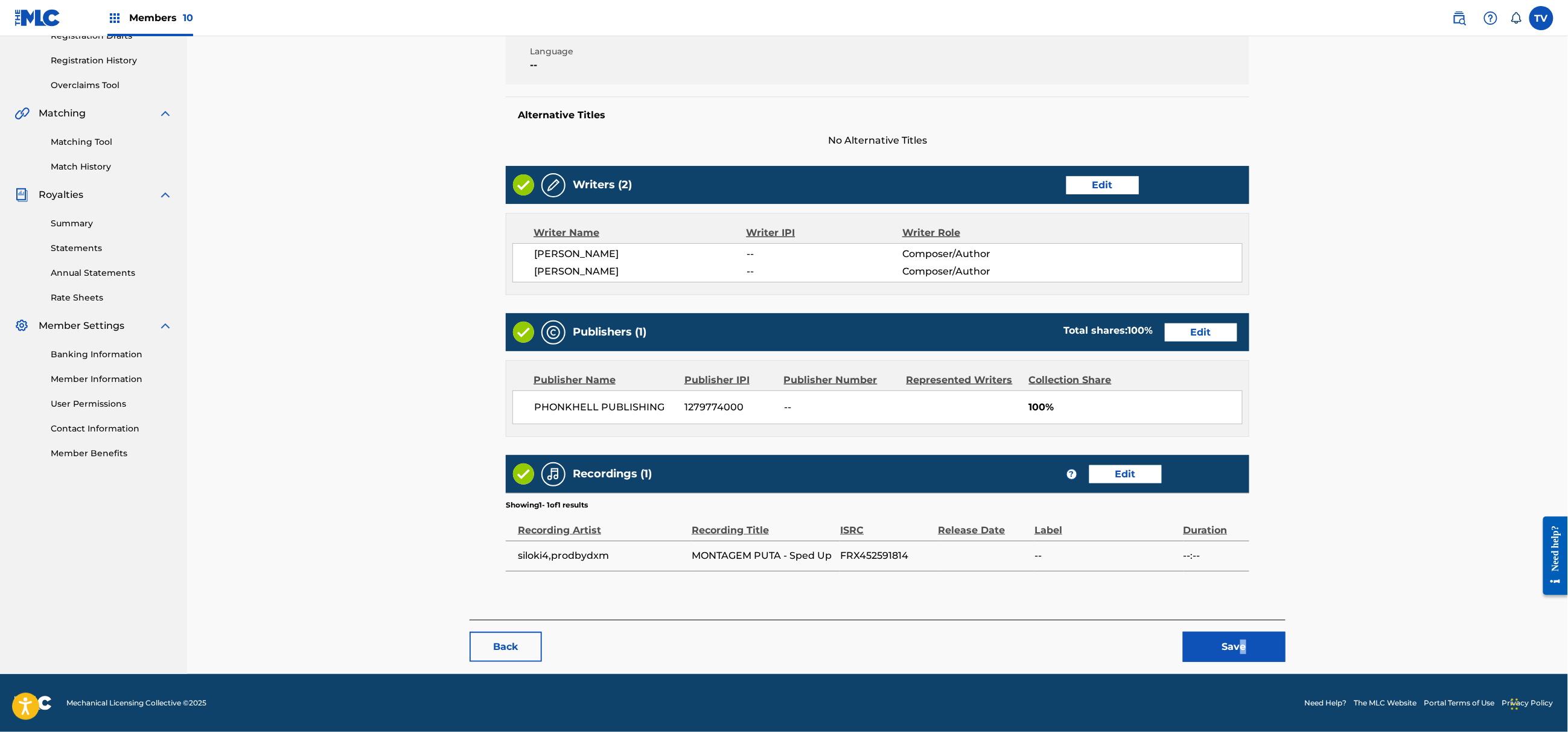
click at [1249, 640] on div "Back Save" at bounding box center [877, 641] width 816 height 42
click at [1251, 640] on button "Save" at bounding box center [1234, 647] width 102 height 30
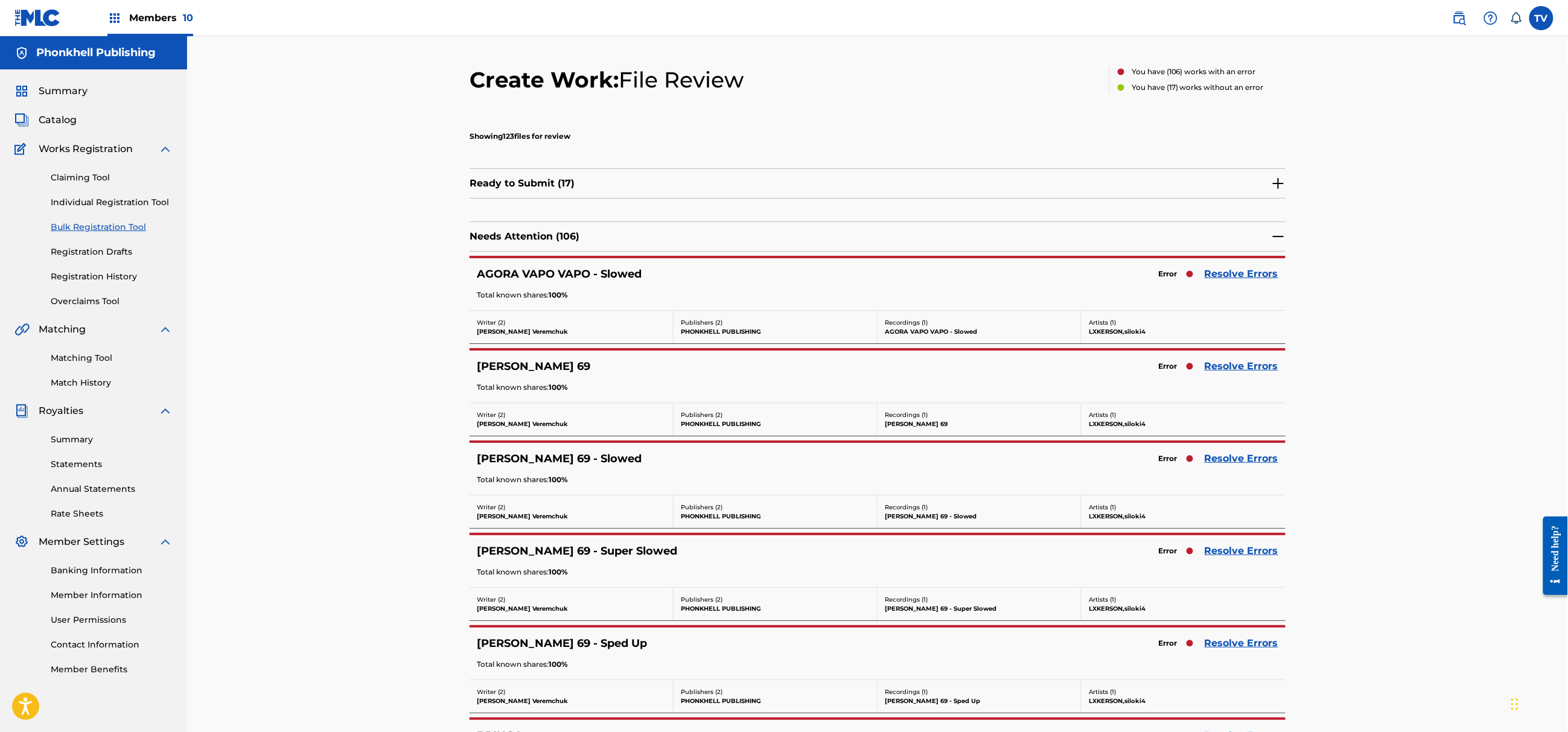
click at [1230, 371] on link "Resolve Errors" at bounding box center [1242, 366] width 73 height 15
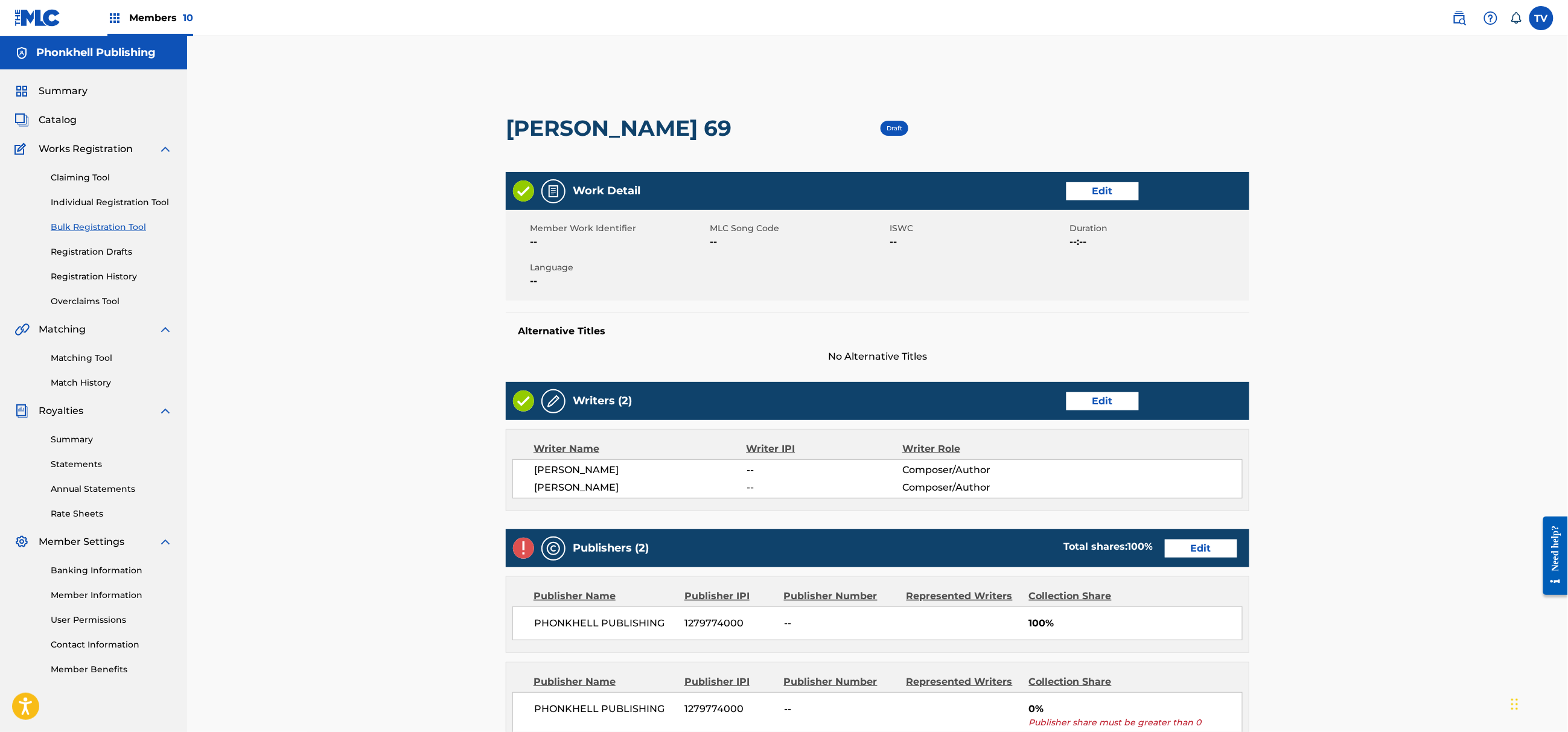
click at [1217, 546] on link "Edit" at bounding box center [1201, 548] width 73 height 18
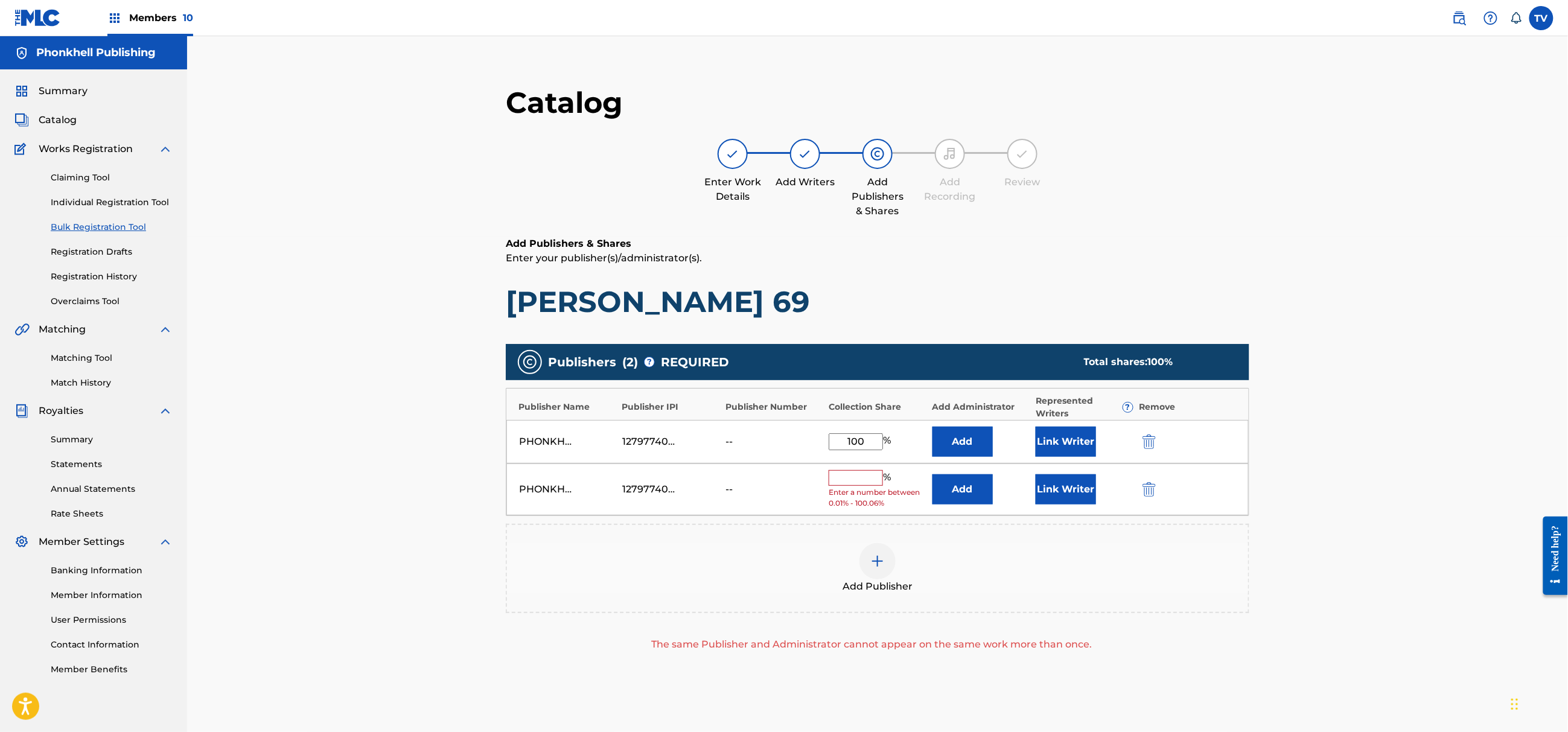
click at [1145, 486] on div "PHONKHELL PUBLISHING 1279774000 -- % Enter a number between 0.01% - 100.06% Add…" at bounding box center [877, 489] width 742 height 52
click at [1146, 488] on img "submit" at bounding box center [1149, 489] width 13 height 15
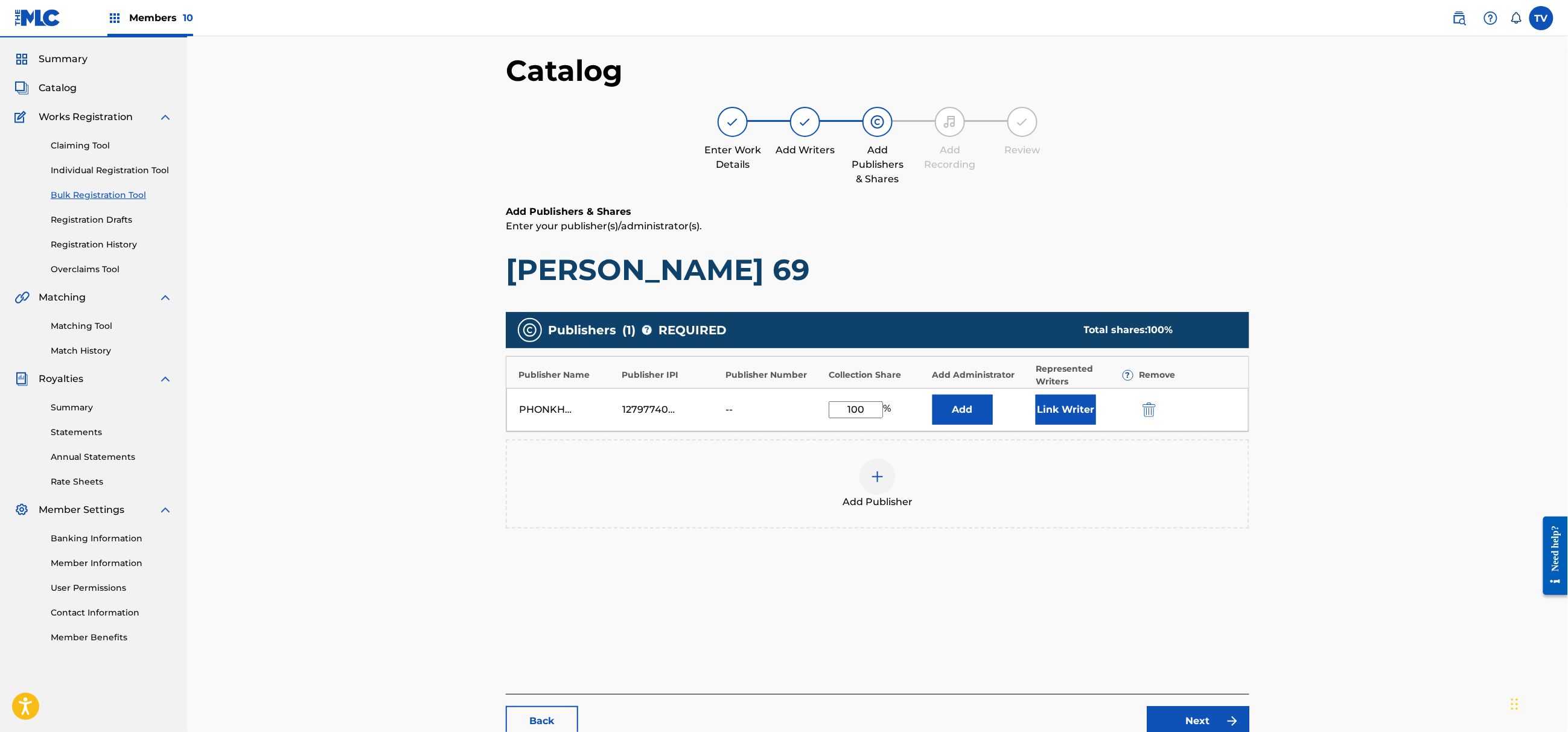
scroll to position [136, 0]
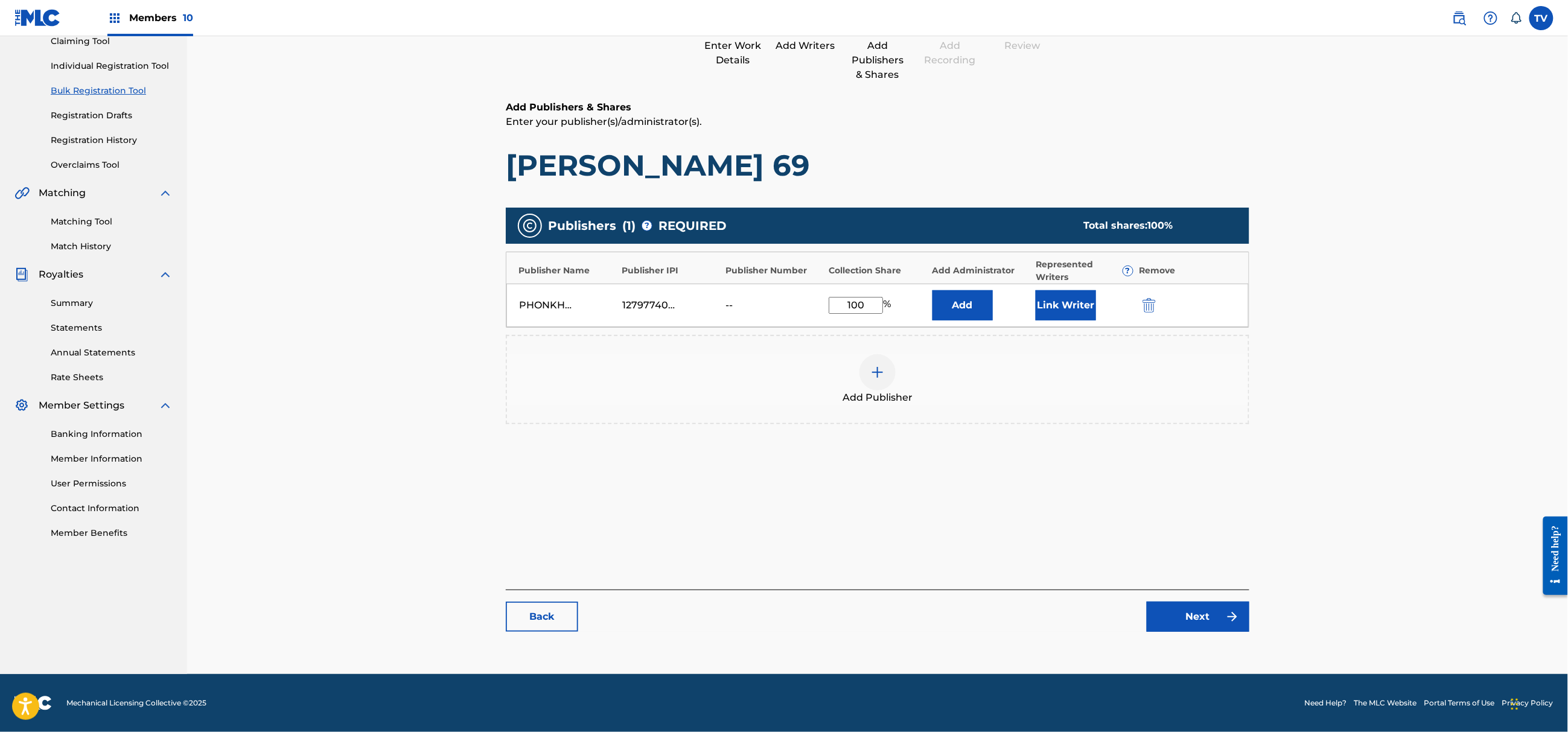
click at [1235, 611] on img at bounding box center [1233, 616] width 15 height 15
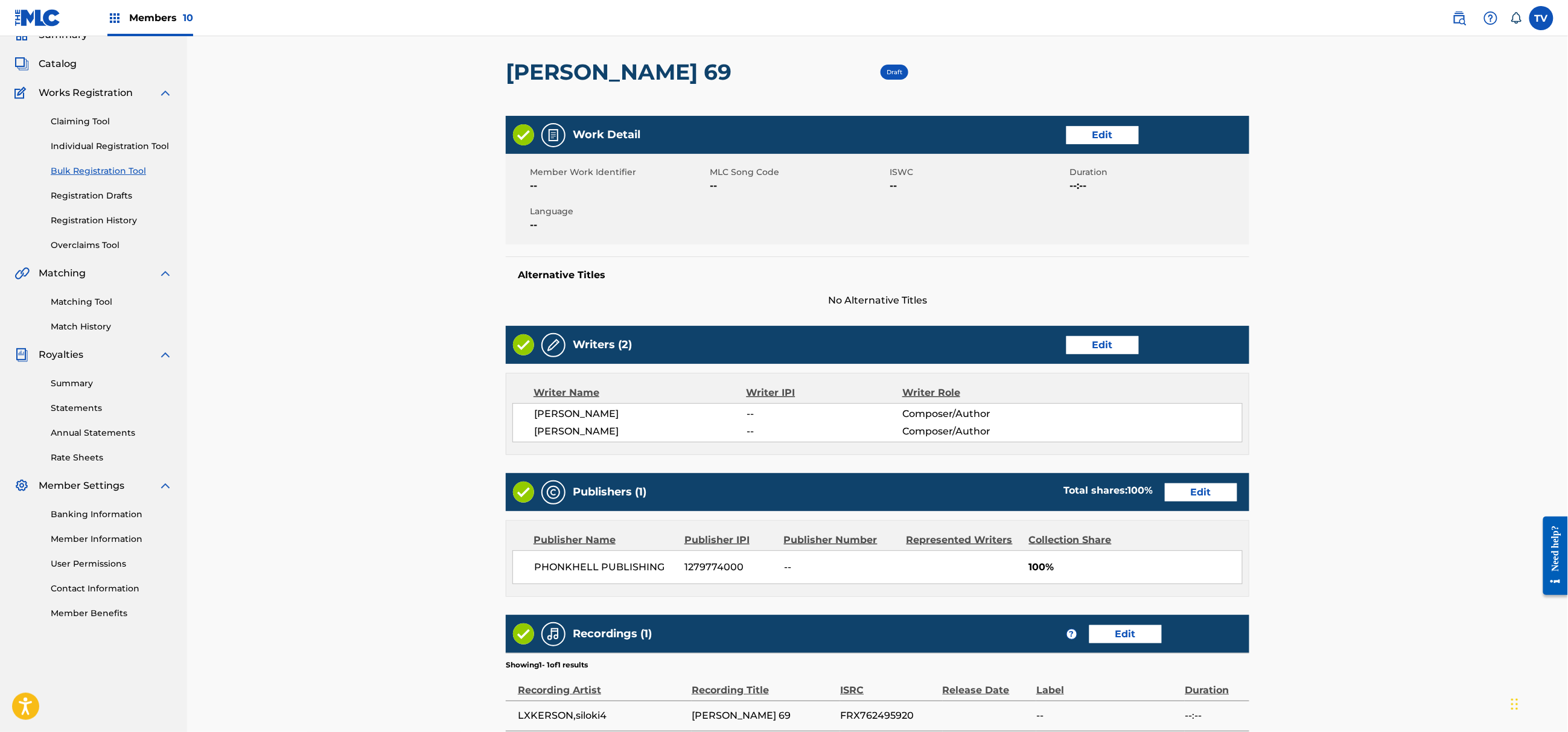
scroll to position [218, 0]
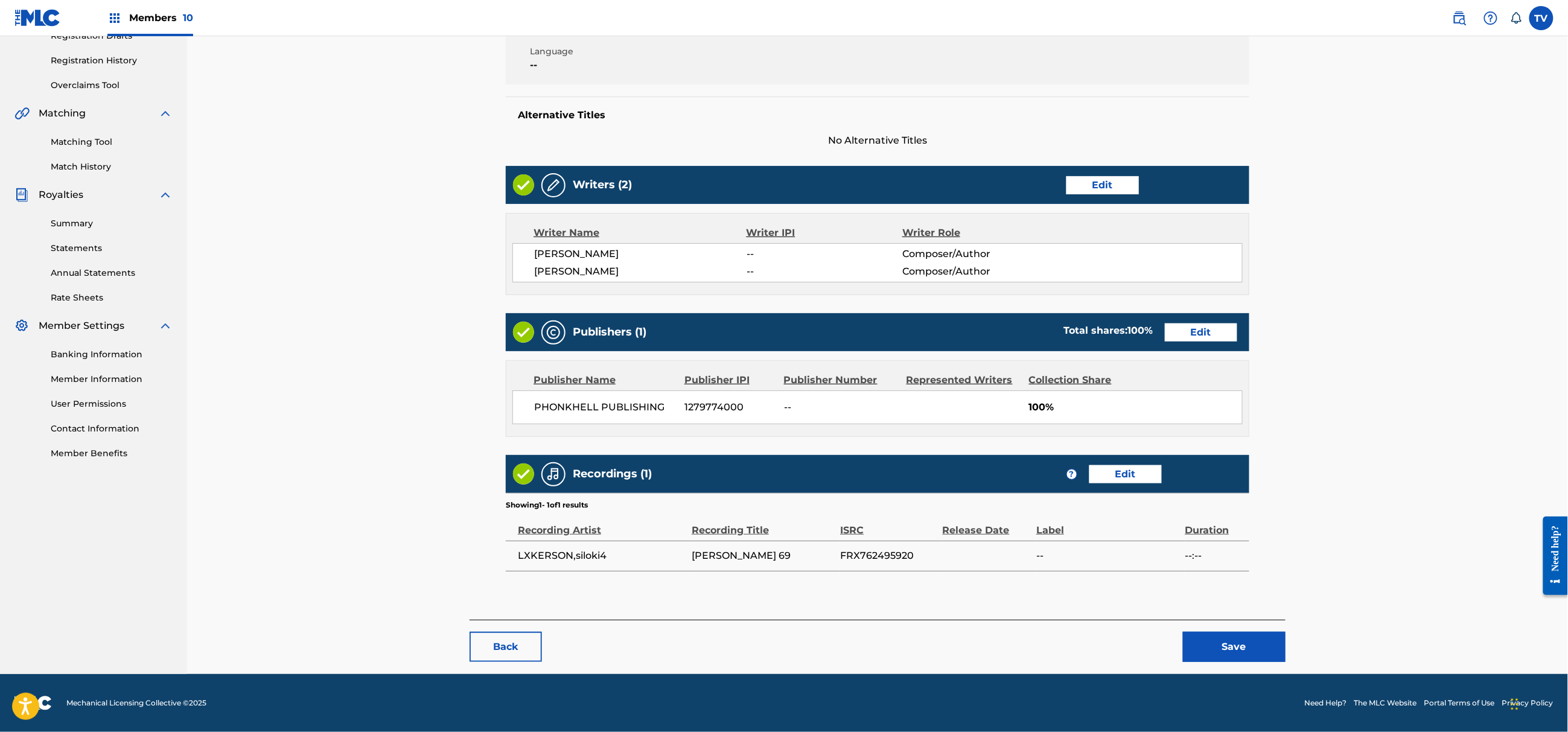
click at [1230, 643] on button "Save" at bounding box center [1234, 647] width 102 height 30
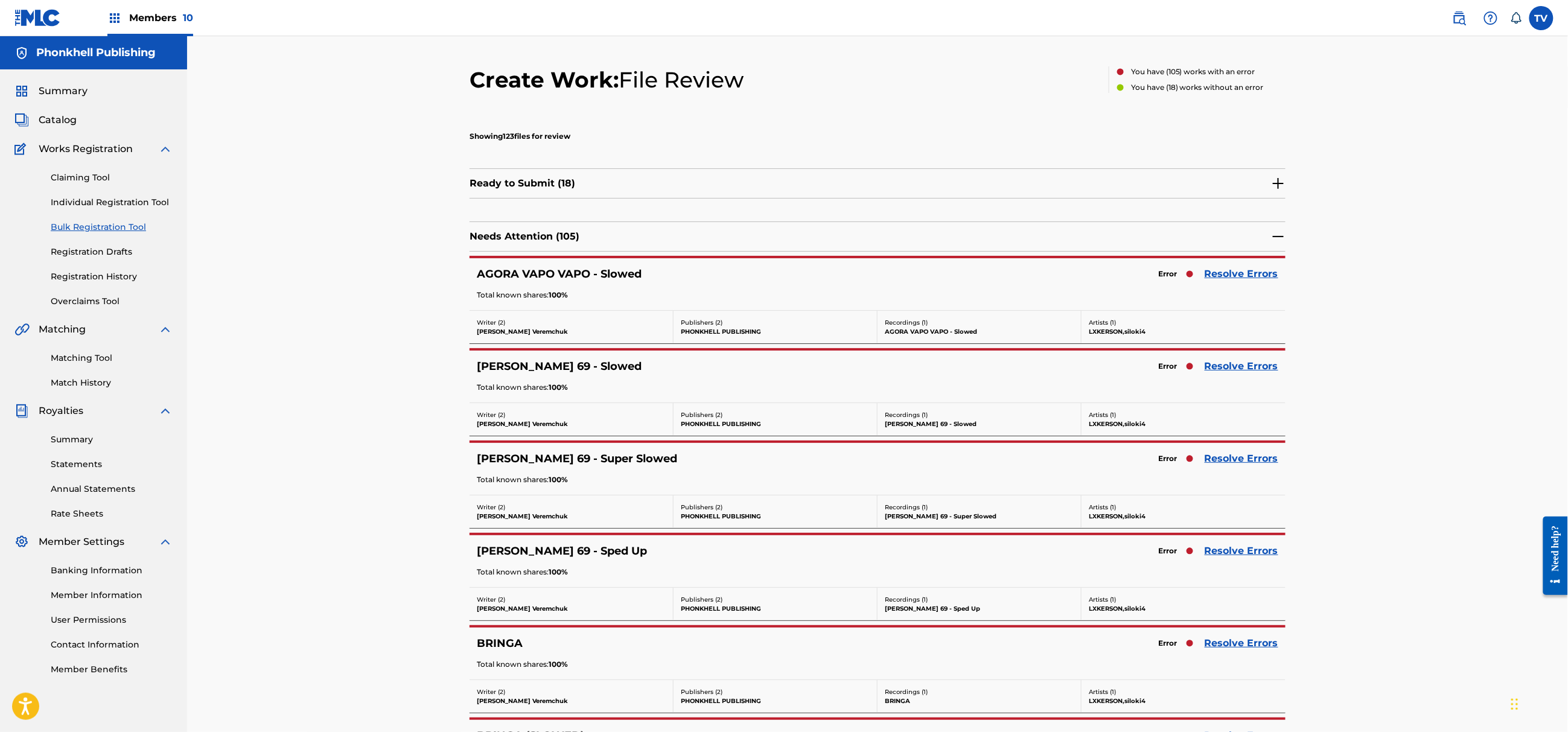
click at [1230, 464] on link "Resolve Errors" at bounding box center [1242, 458] width 73 height 15
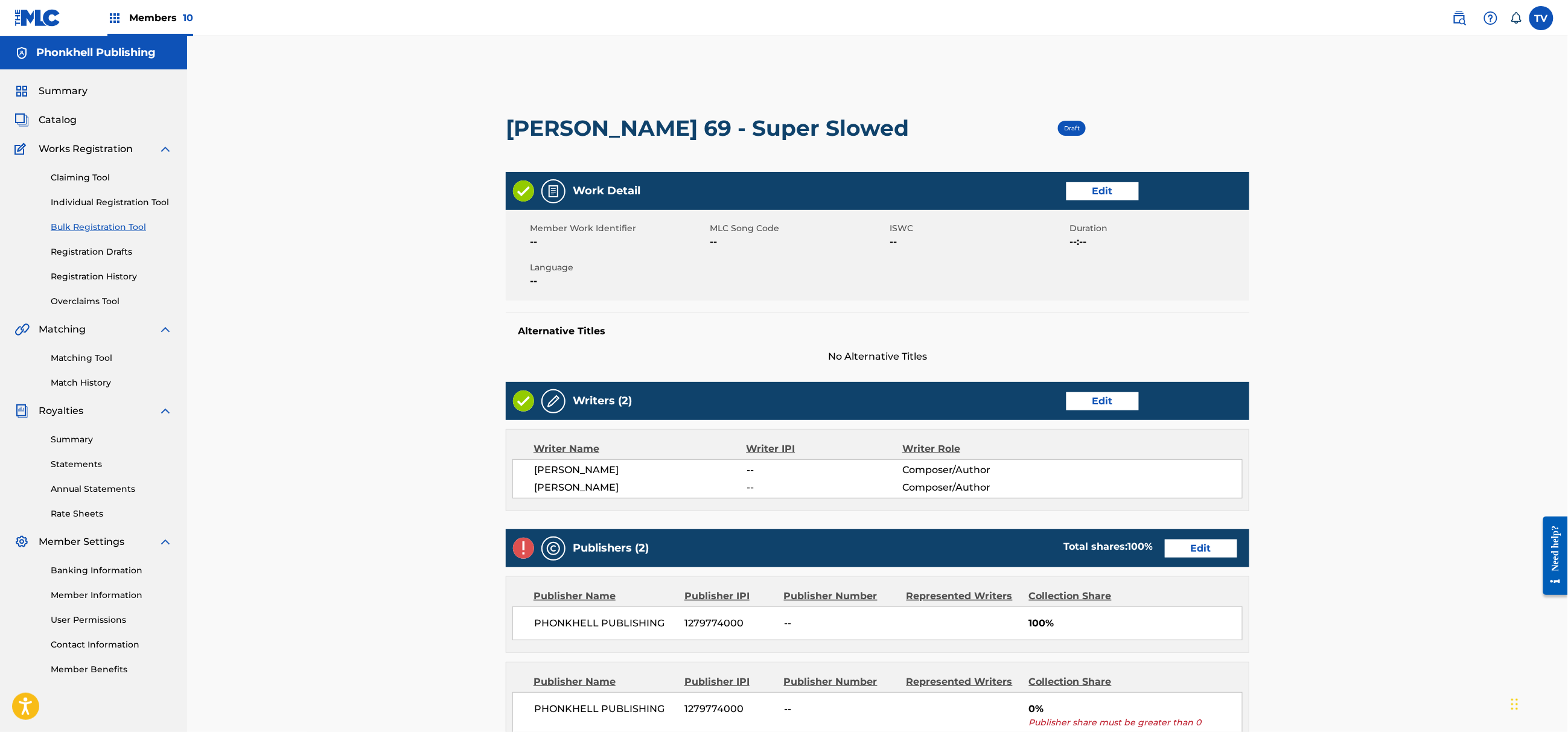
click at [1206, 560] on div "Publishers (2) Total shares: 100 % Edit" at bounding box center [877, 548] width 744 height 38
click at [1202, 548] on link "Edit" at bounding box center [1201, 548] width 73 height 18
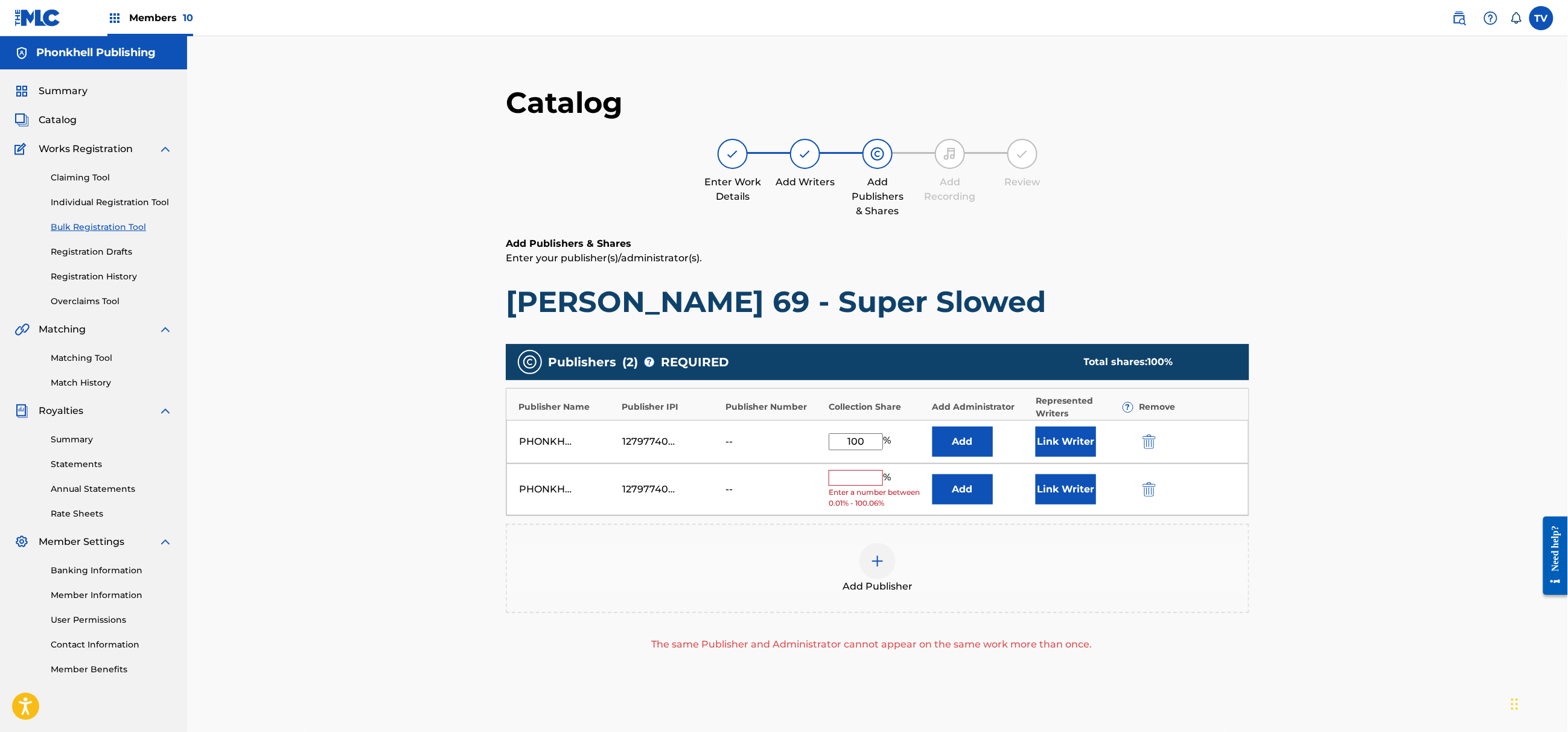
click at [1155, 488] on div at bounding box center [1166, 489] width 54 height 14
click at [1160, 500] on div "PHONKHELL PUBLISHING 1279774000 -- % Enter a number between 0.01% - 100.06% Add…" at bounding box center [877, 489] width 742 height 52
click at [1151, 493] on img "submit" at bounding box center [1149, 489] width 13 height 15
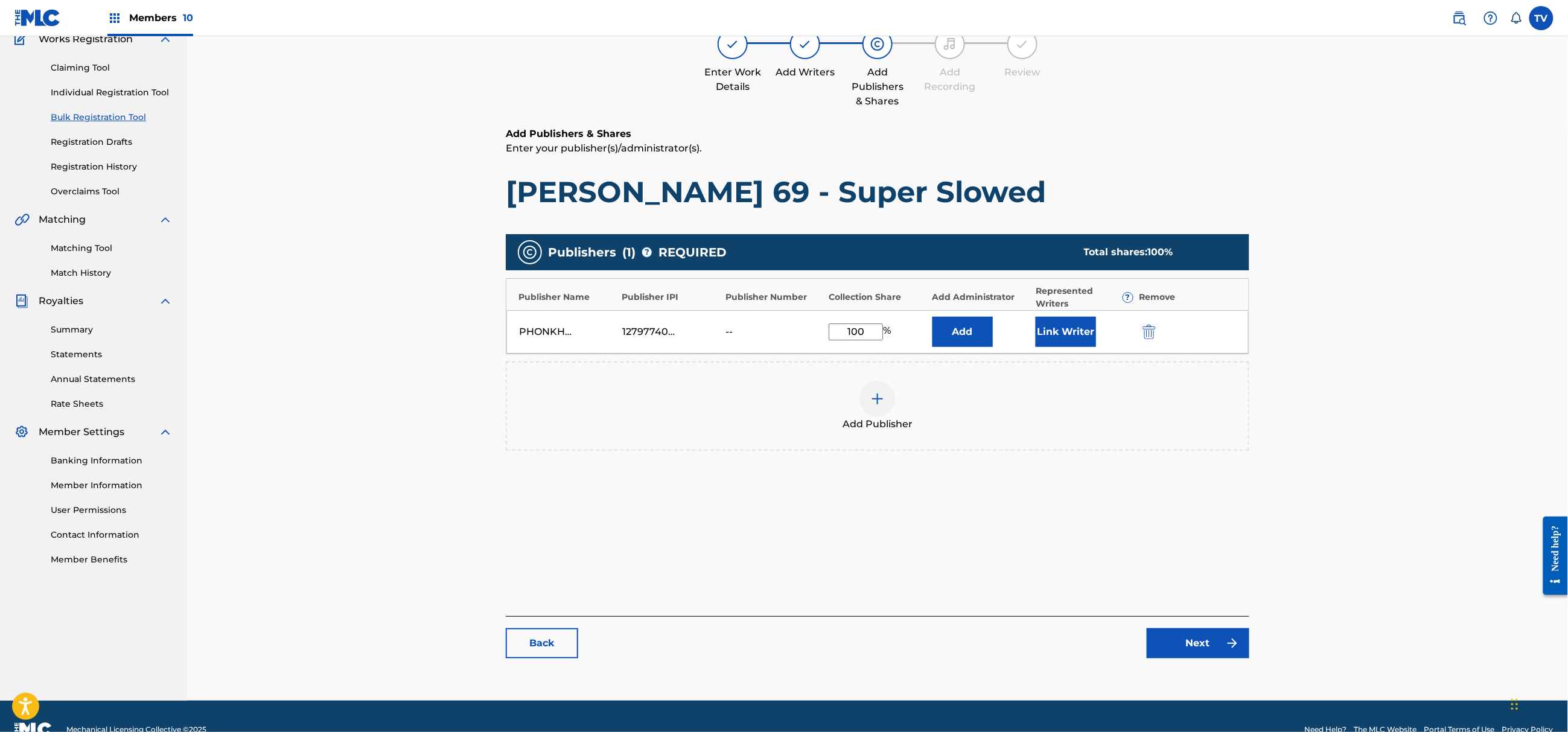
scroll to position [136, 0]
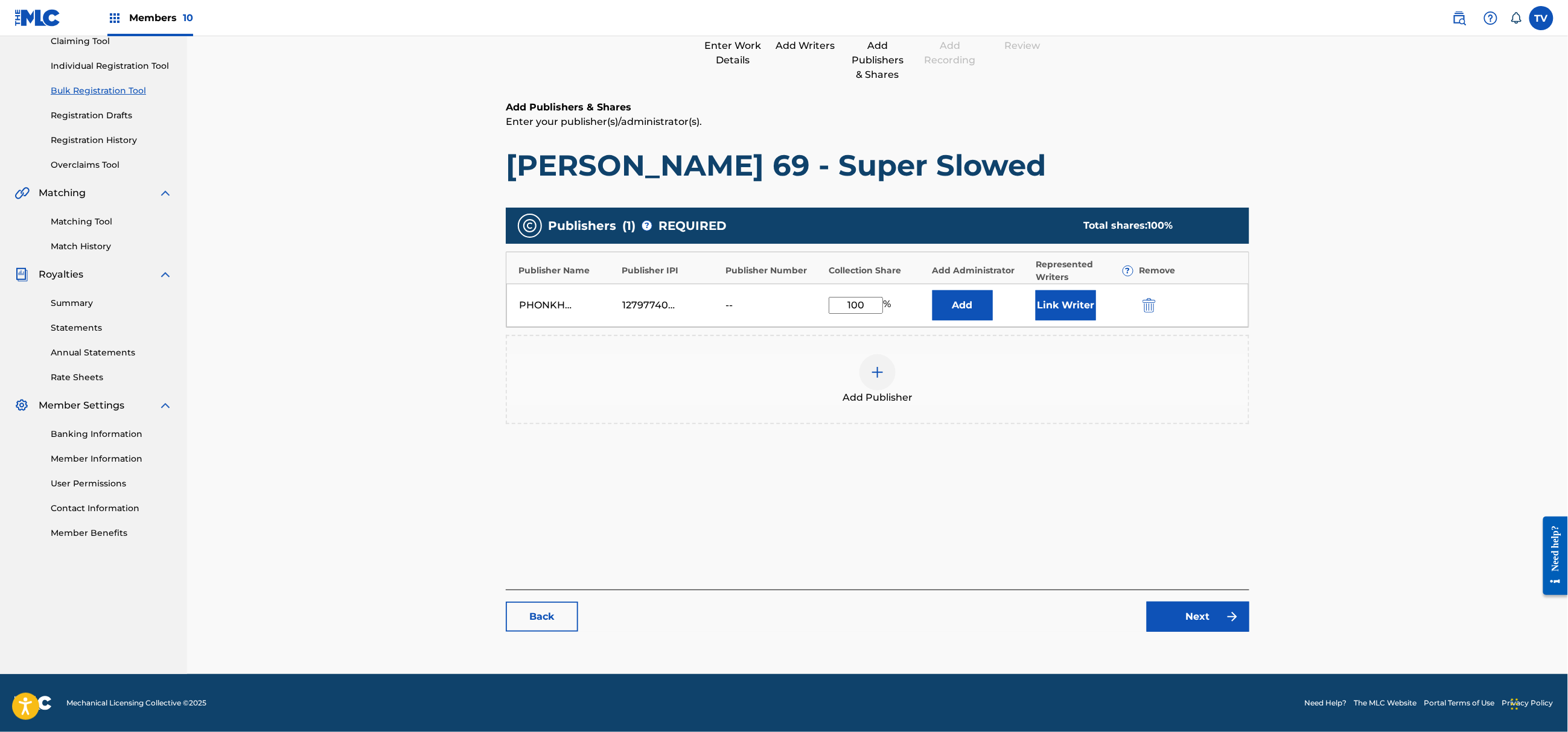
click at [1215, 616] on link "Next" at bounding box center [1198, 616] width 102 height 30
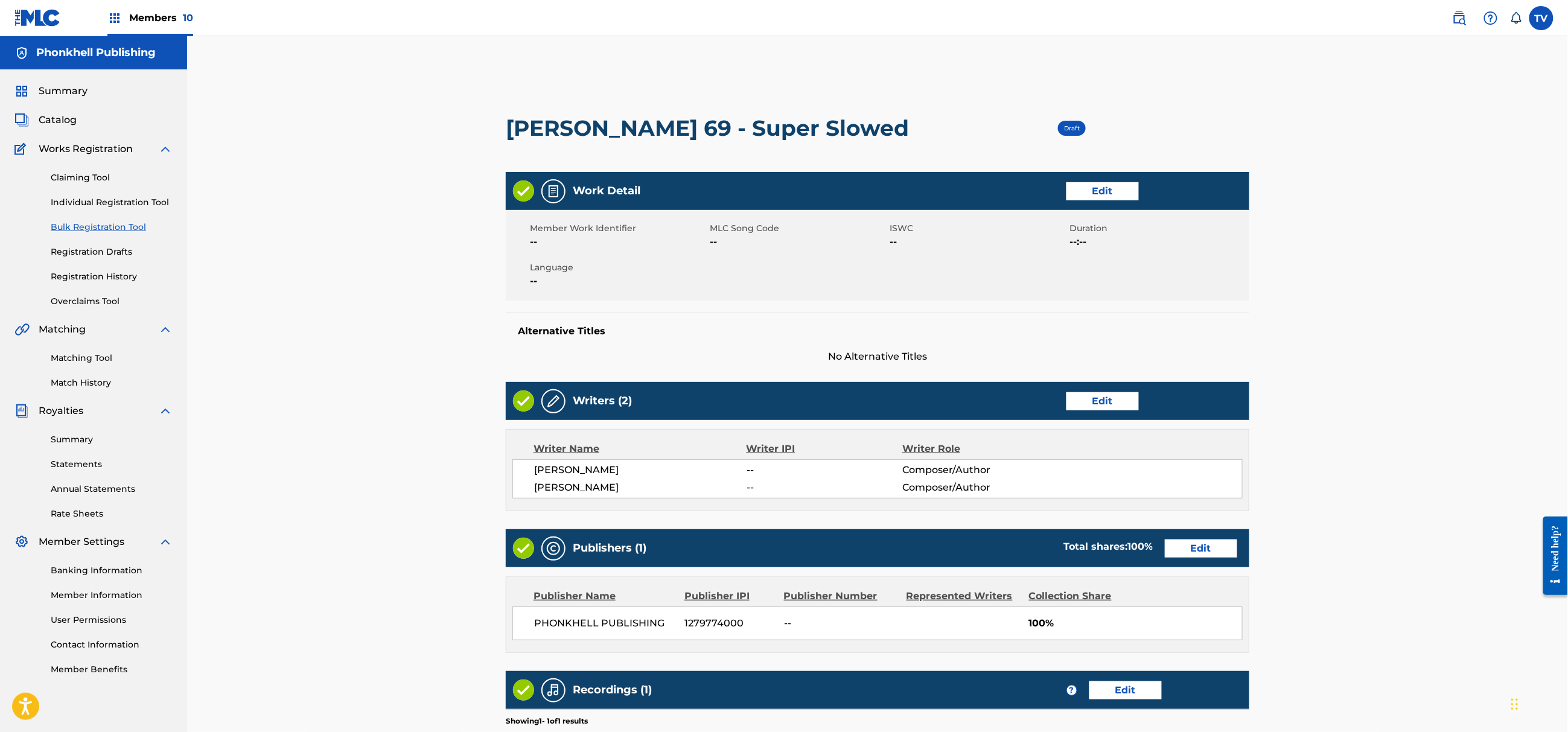
scroll to position [218, 0]
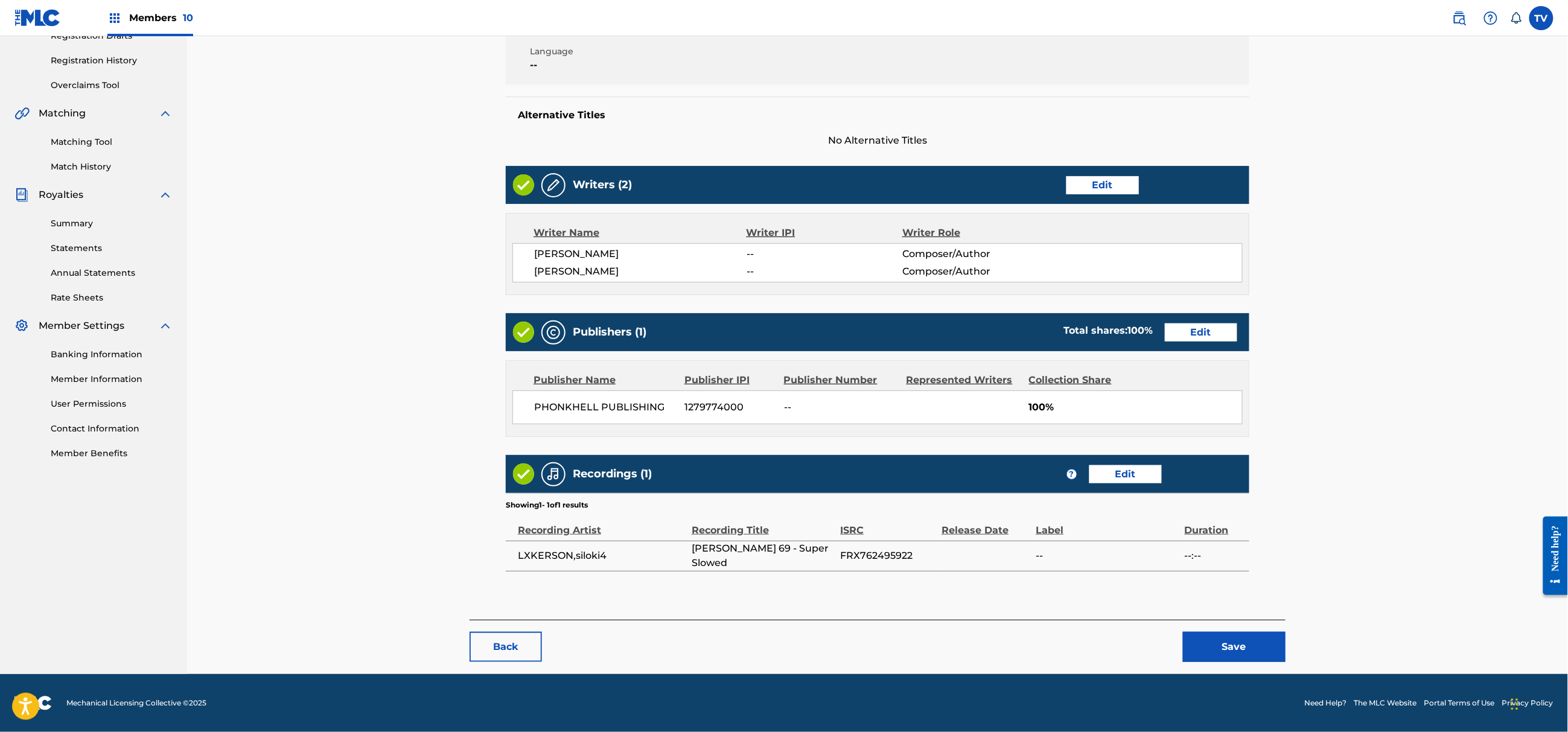
click at [1234, 637] on button "Save" at bounding box center [1234, 647] width 102 height 30
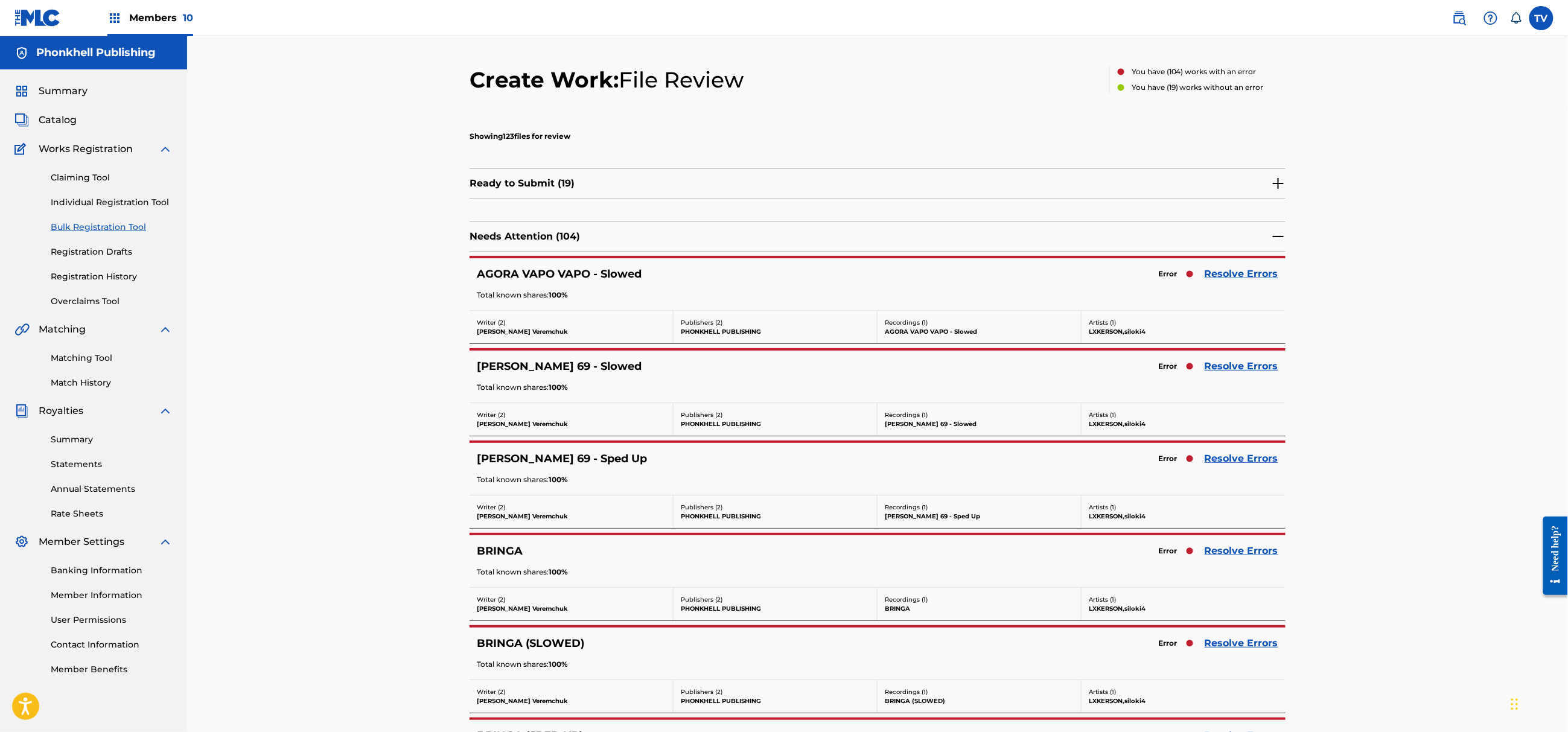
click at [1237, 368] on link "Resolve Errors" at bounding box center [1242, 366] width 73 height 15
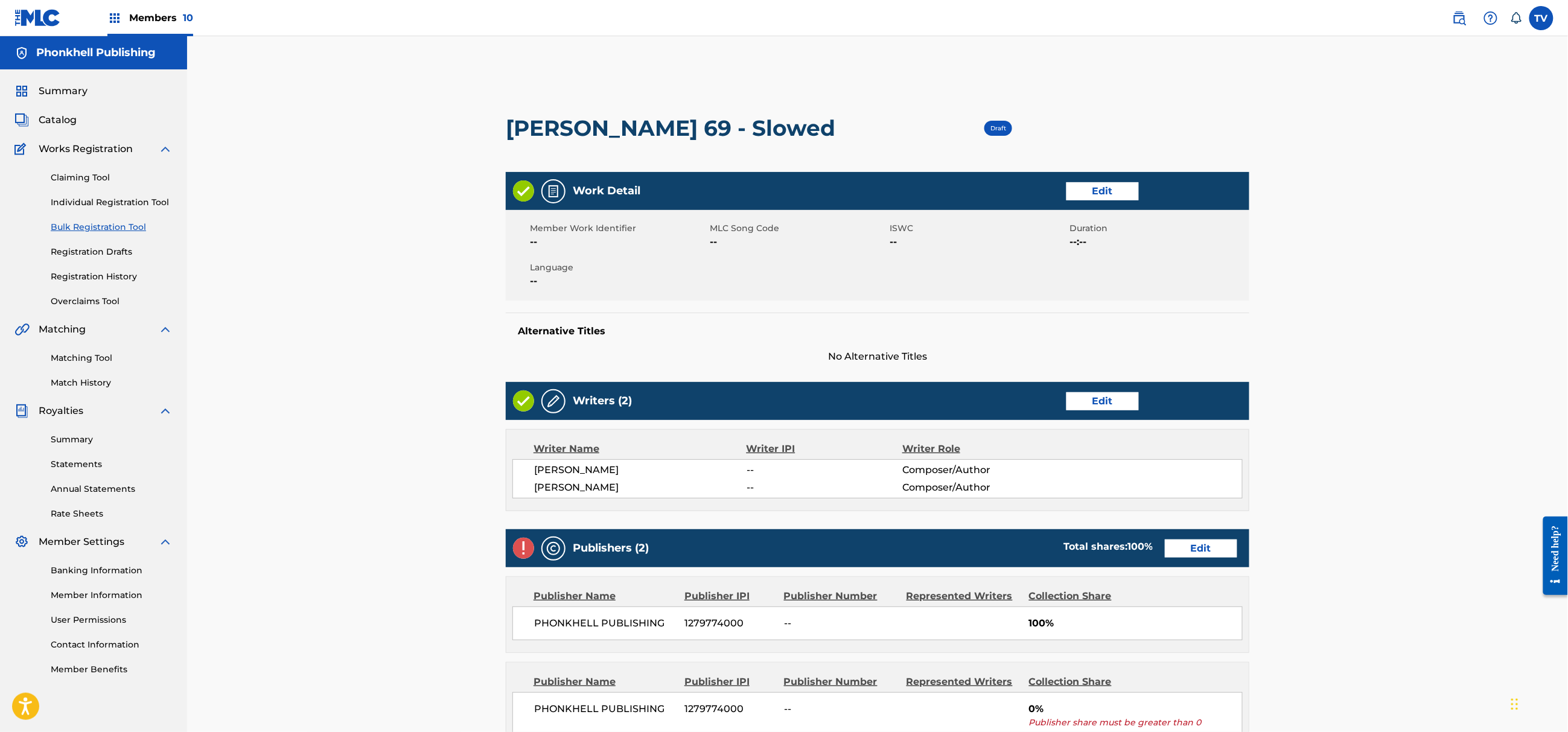
drag, startPoint x: 1191, startPoint y: 570, endPoint x: 1196, endPoint y: 548, distance: 22.6
click at [1191, 566] on div "Publishers (2) Total shares: 100 % Edit Publisher Name Publisher IPI Publisher …" at bounding box center [877, 640] width 744 height 222
click at [1196, 546] on link "Edit" at bounding box center [1201, 548] width 73 height 18
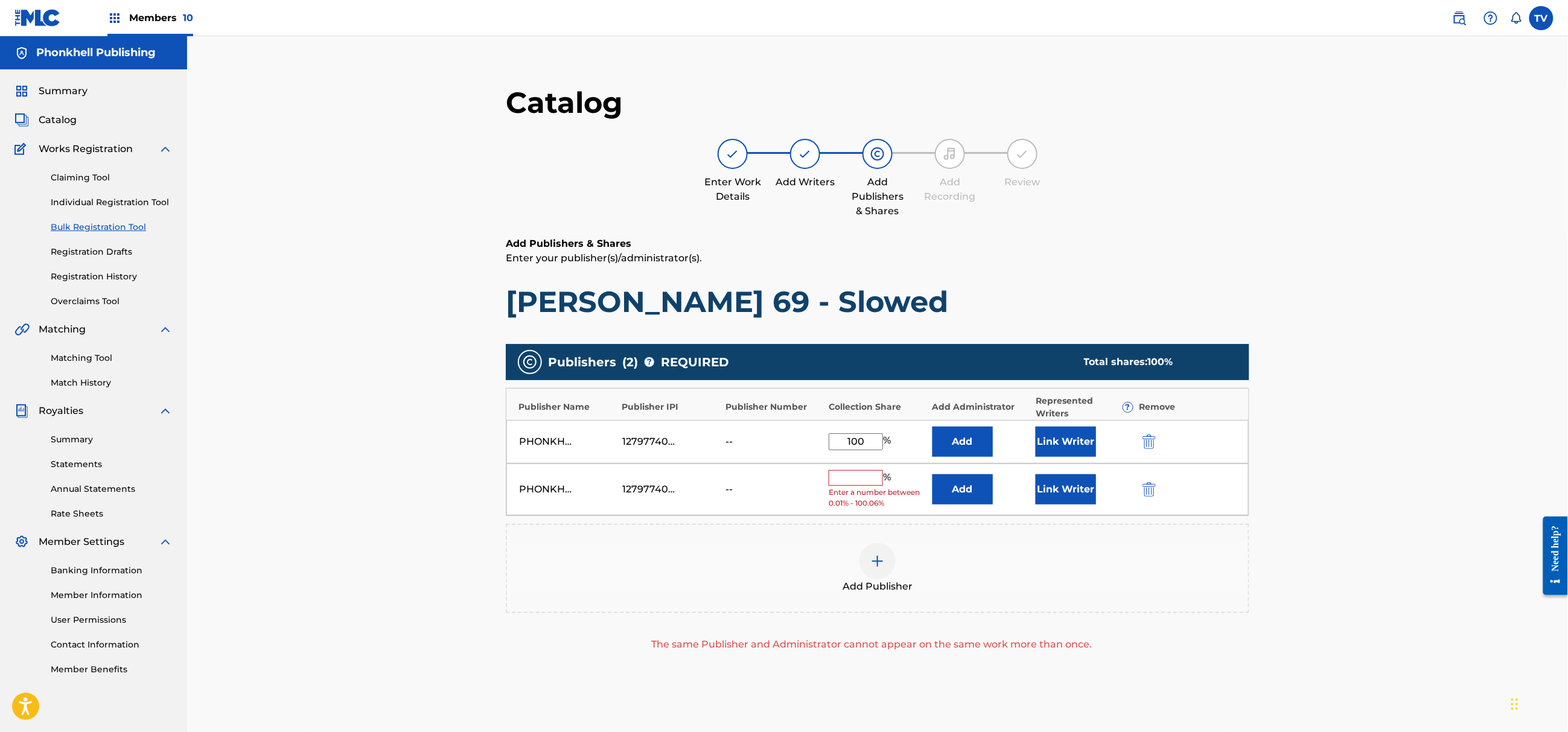
click at [1154, 492] on img "submit" at bounding box center [1149, 489] width 13 height 15
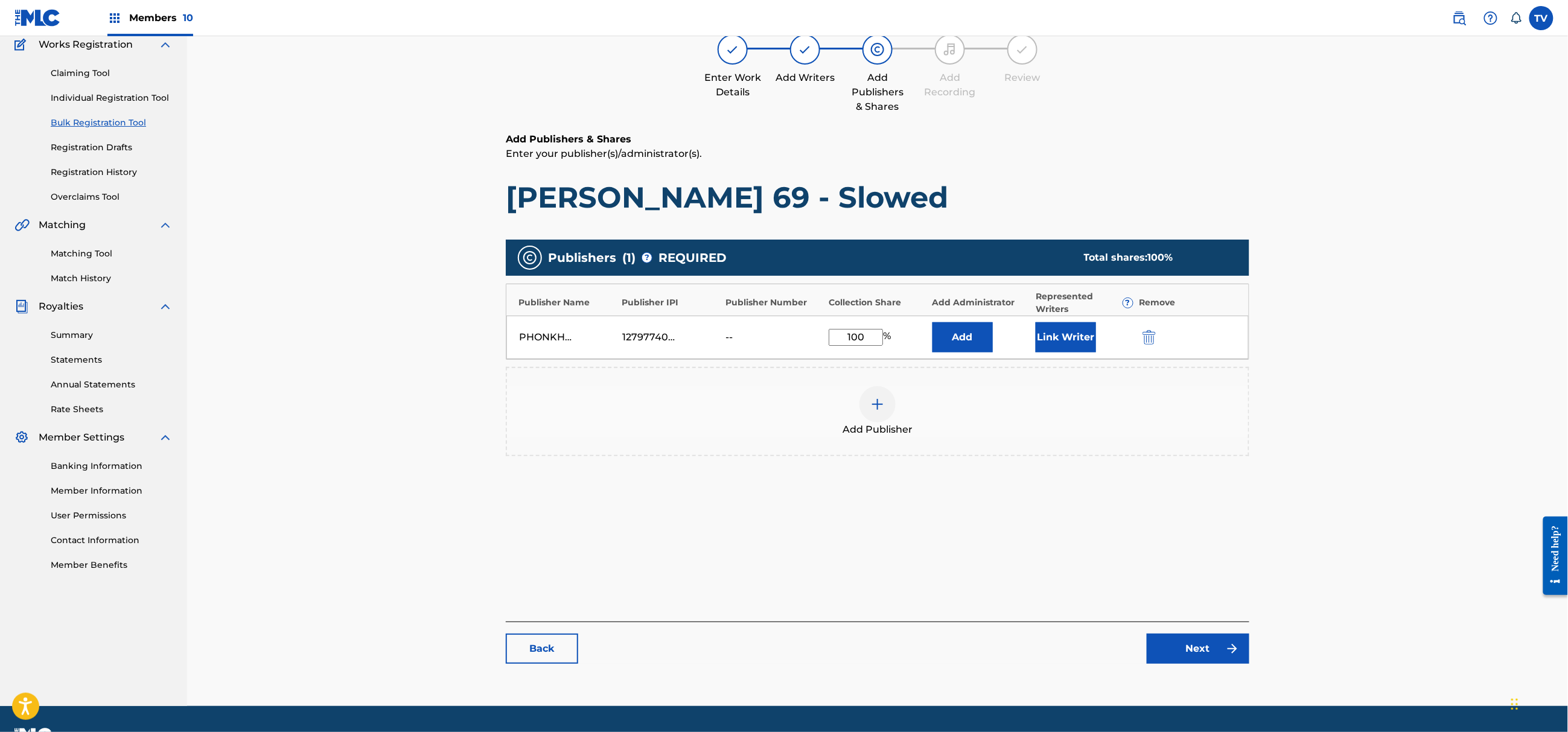
scroll to position [136, 0]
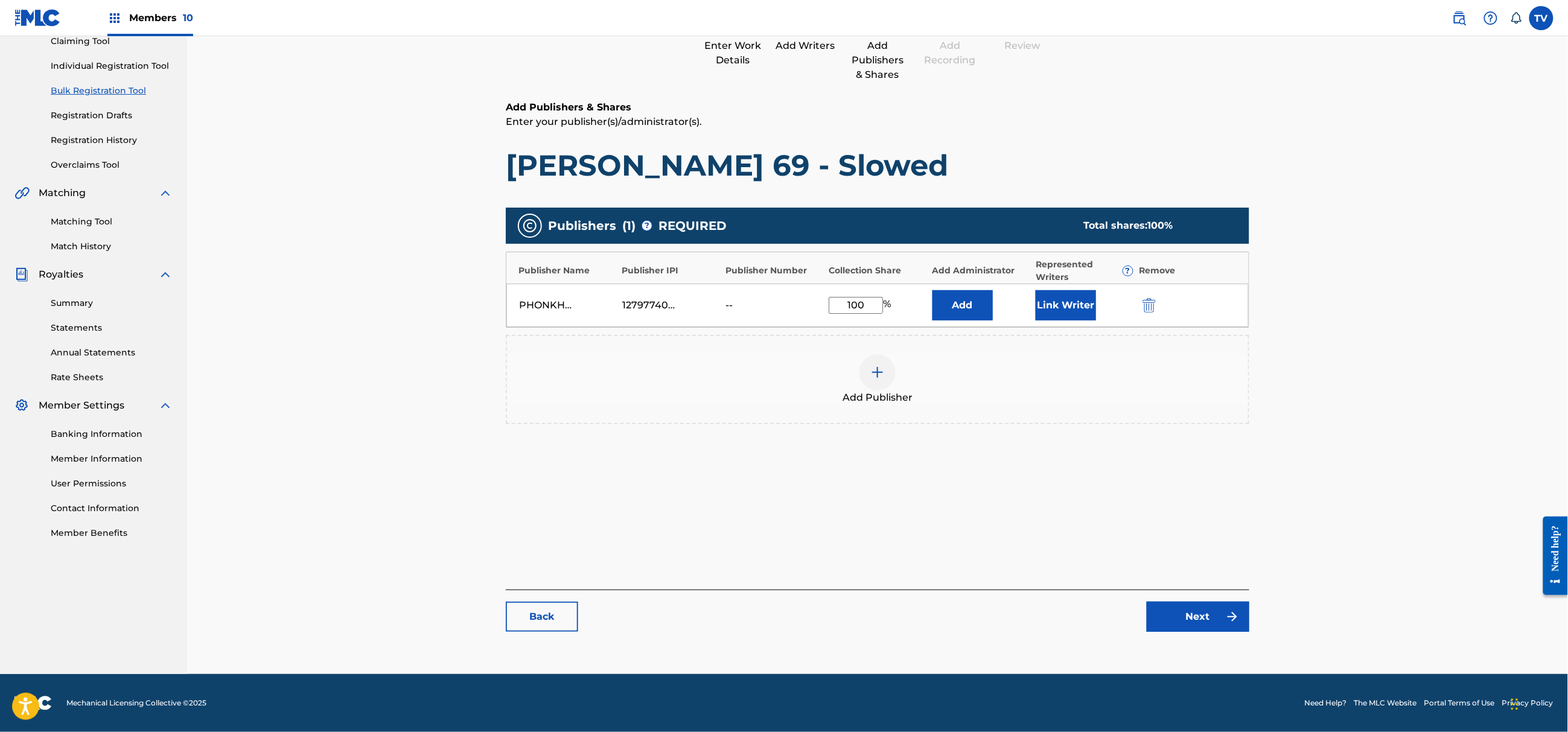
click at [1225, 623] on link "Next" at bounding box center [1198, 616] width 102 height 30
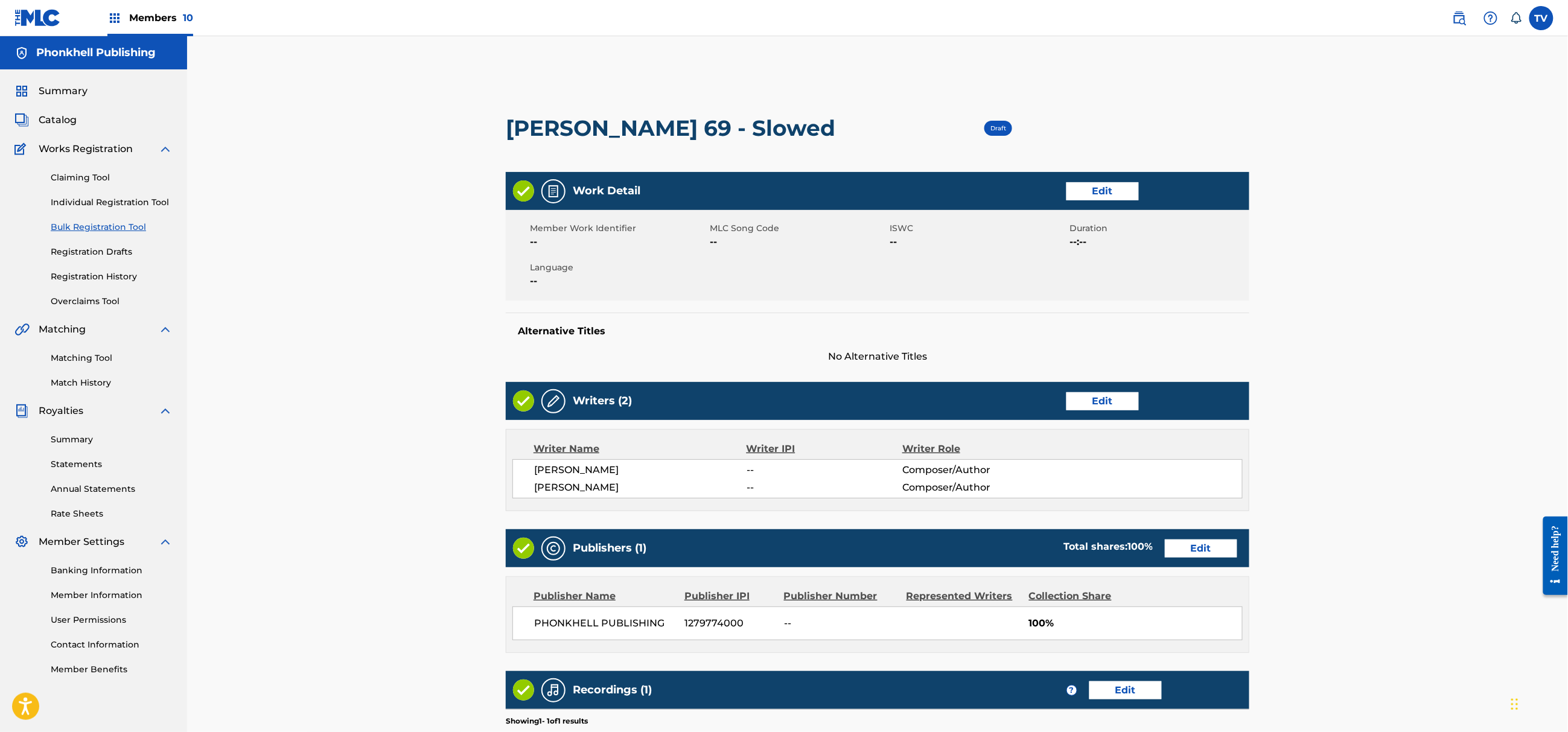
scroll to position [218, 0]
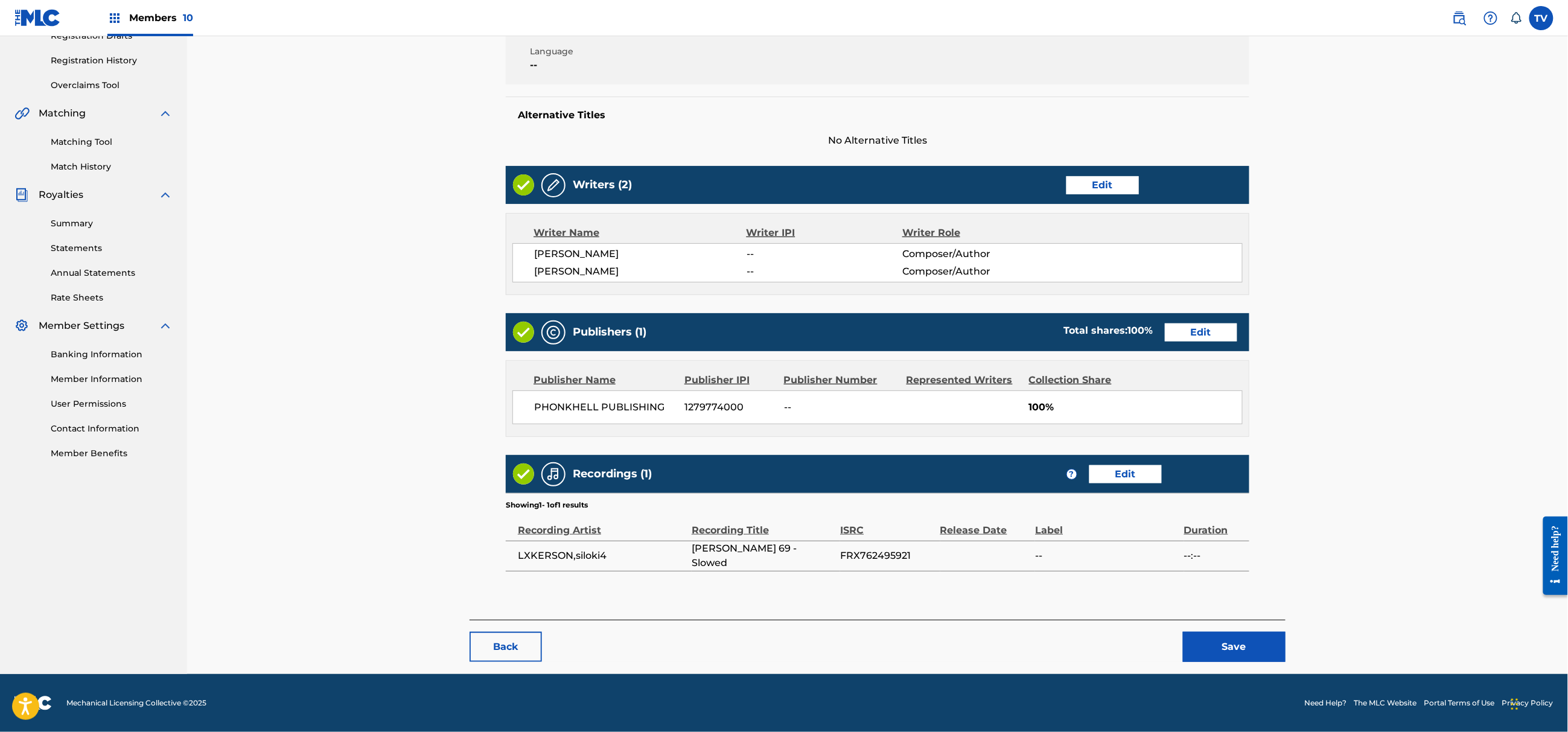
click at [1240, 642] on button "Save" at bounding box center [1234, 647] width 102 height 30
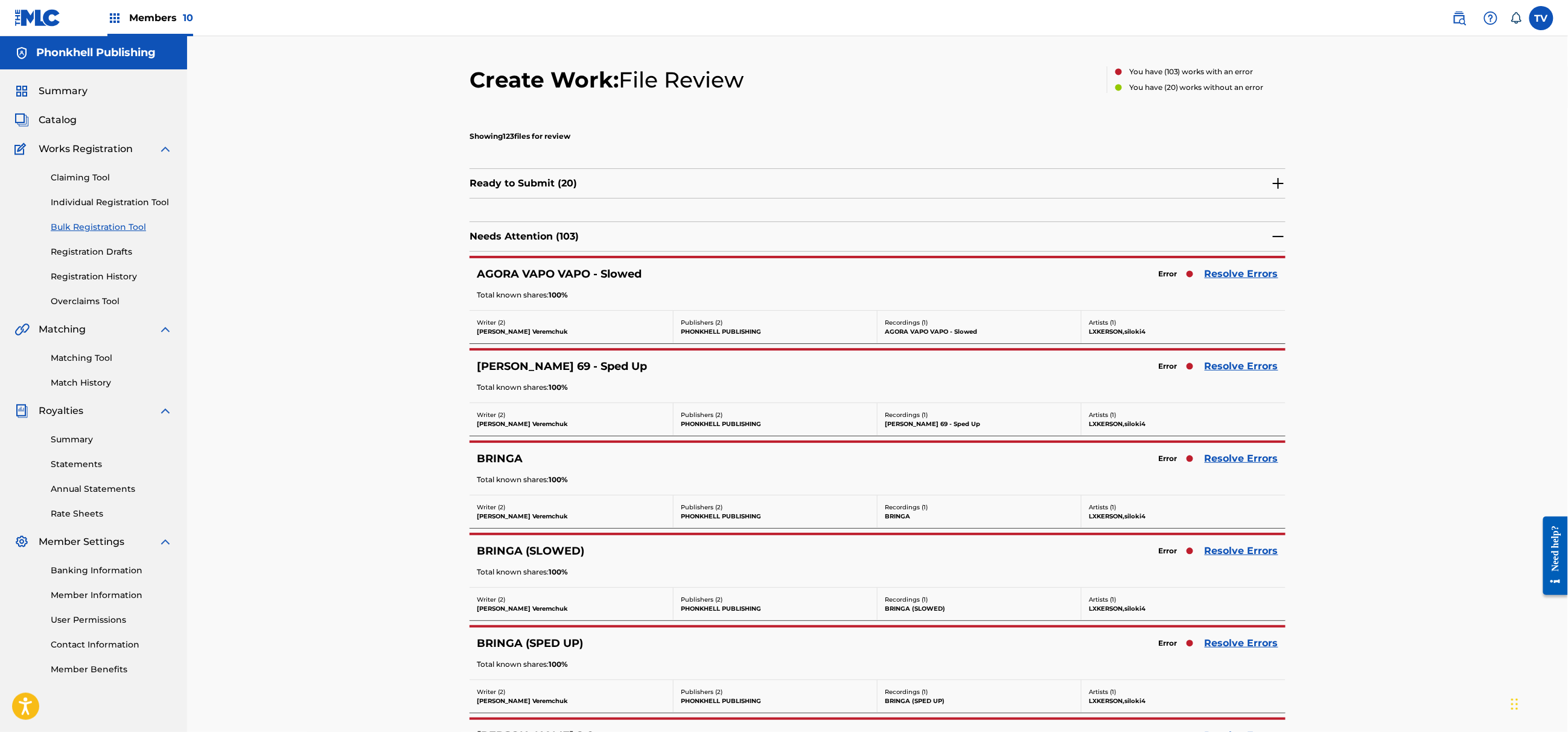
click at [1218, 270] on link "Resolve Errors" at bounding box center [1242, 274] width 73 height 15
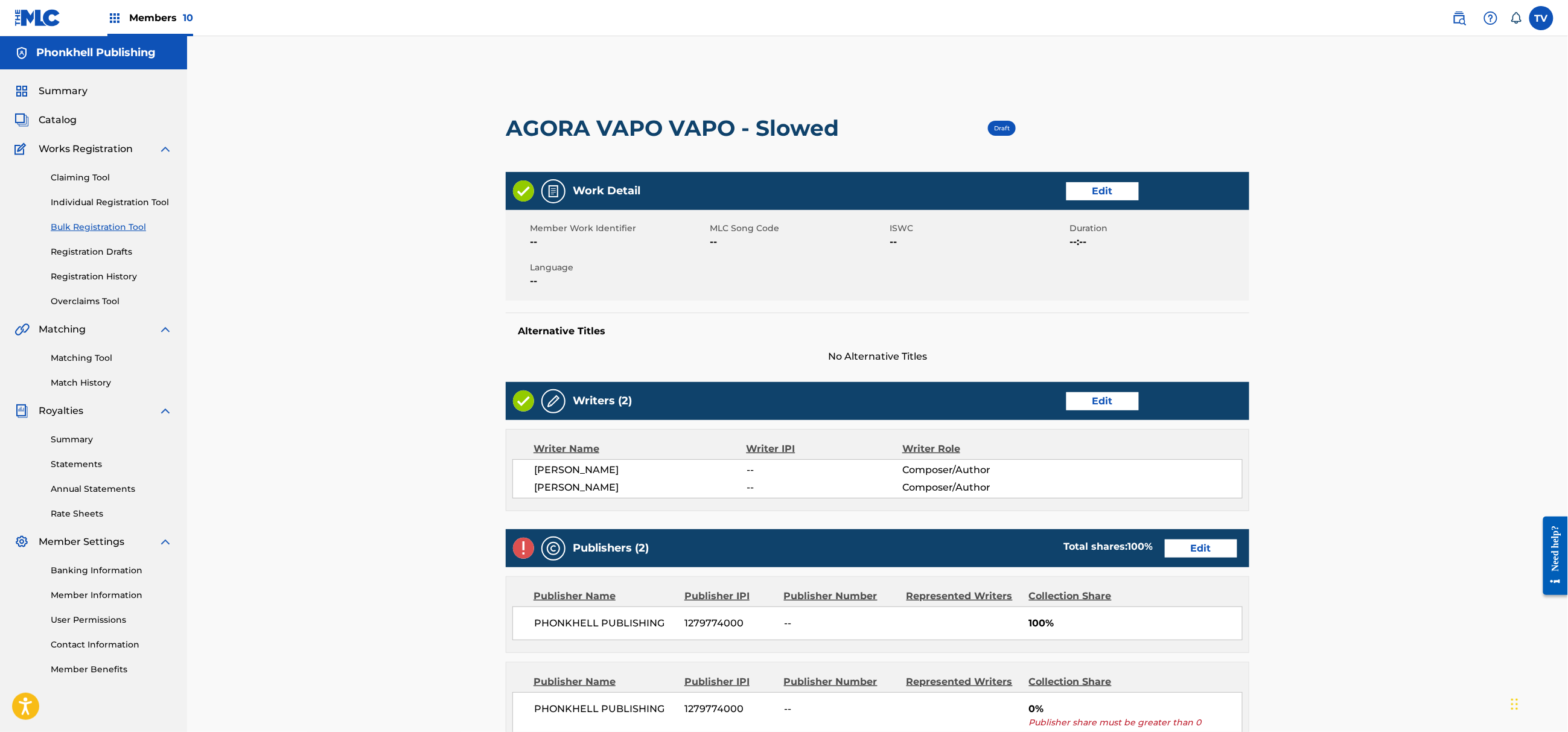
click at [1200, 543] on link "Edit" at bounding box center [1201, 548] width 73 height 18
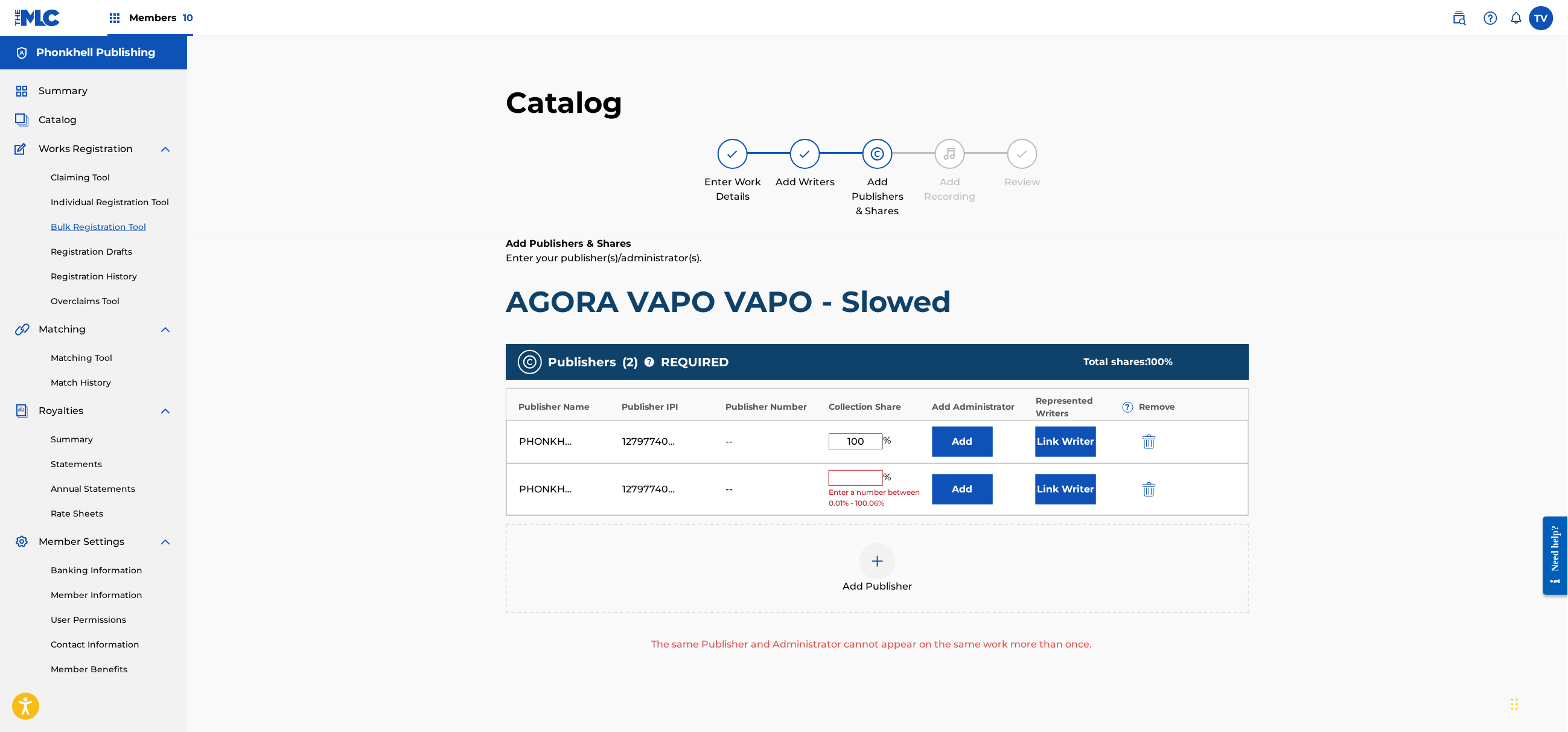
click at [1138, 490] on div "PHONKHELL PUBLISHING 1279774000 -- % Enter a number between 0.01% - 100.06% Add…" at bounding box center [877, 489] width 742 height 52
click at [1143, 491] on button "submit" at bounding box center [1148, 489] width 18 height 14
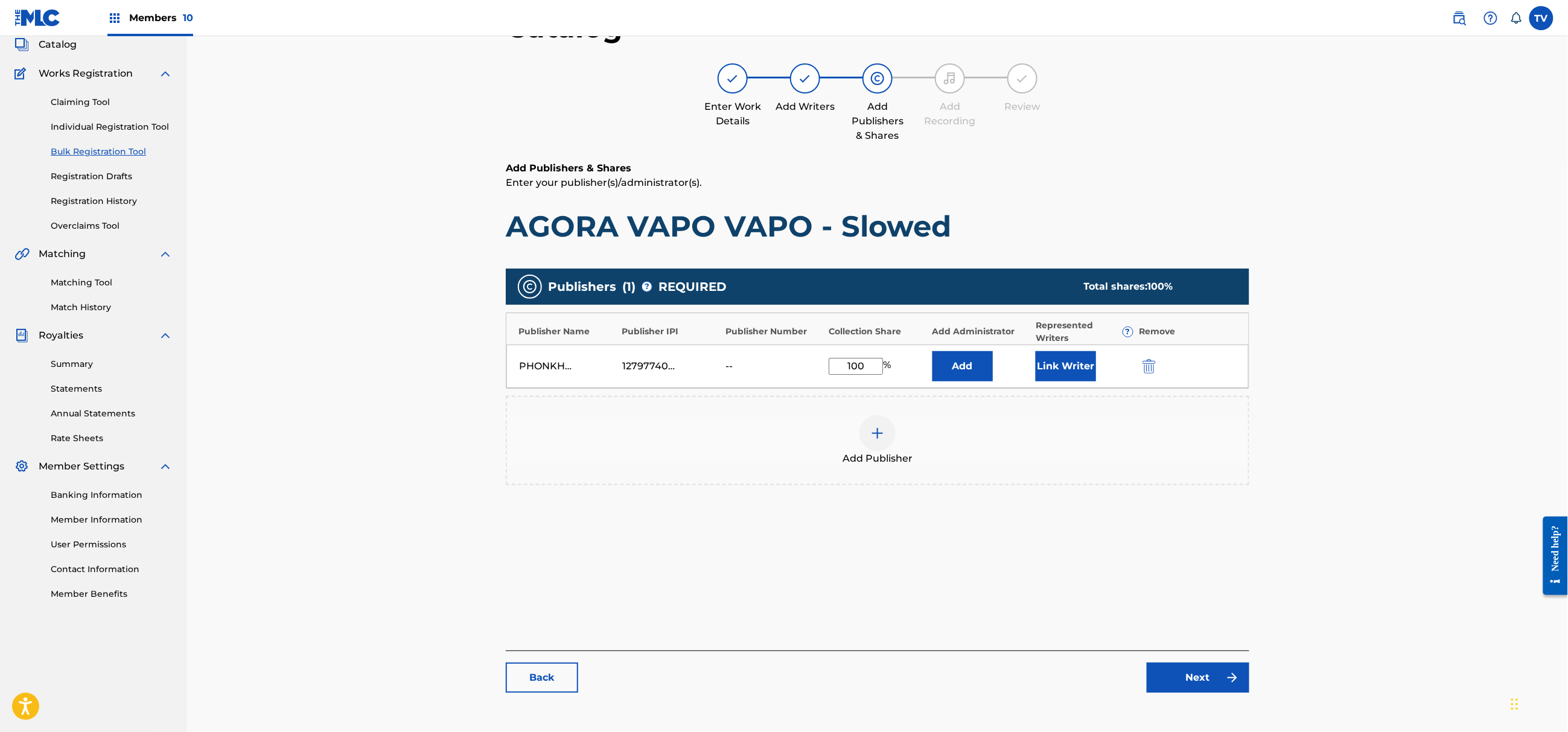
scroll to position [136, 0]
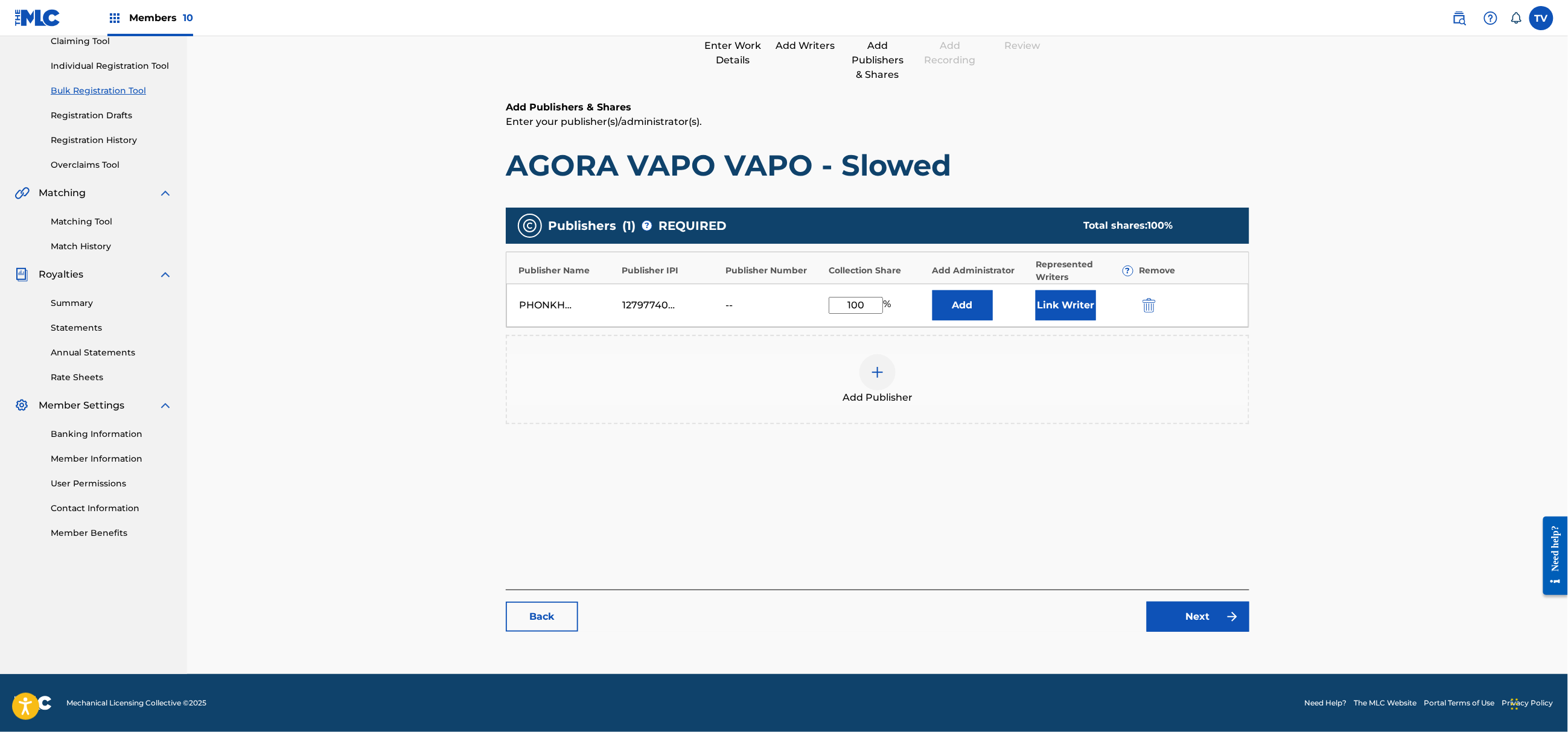
click at [1208, 619] on link "Next" at bounding box center [1198, 616] width 102 height 30
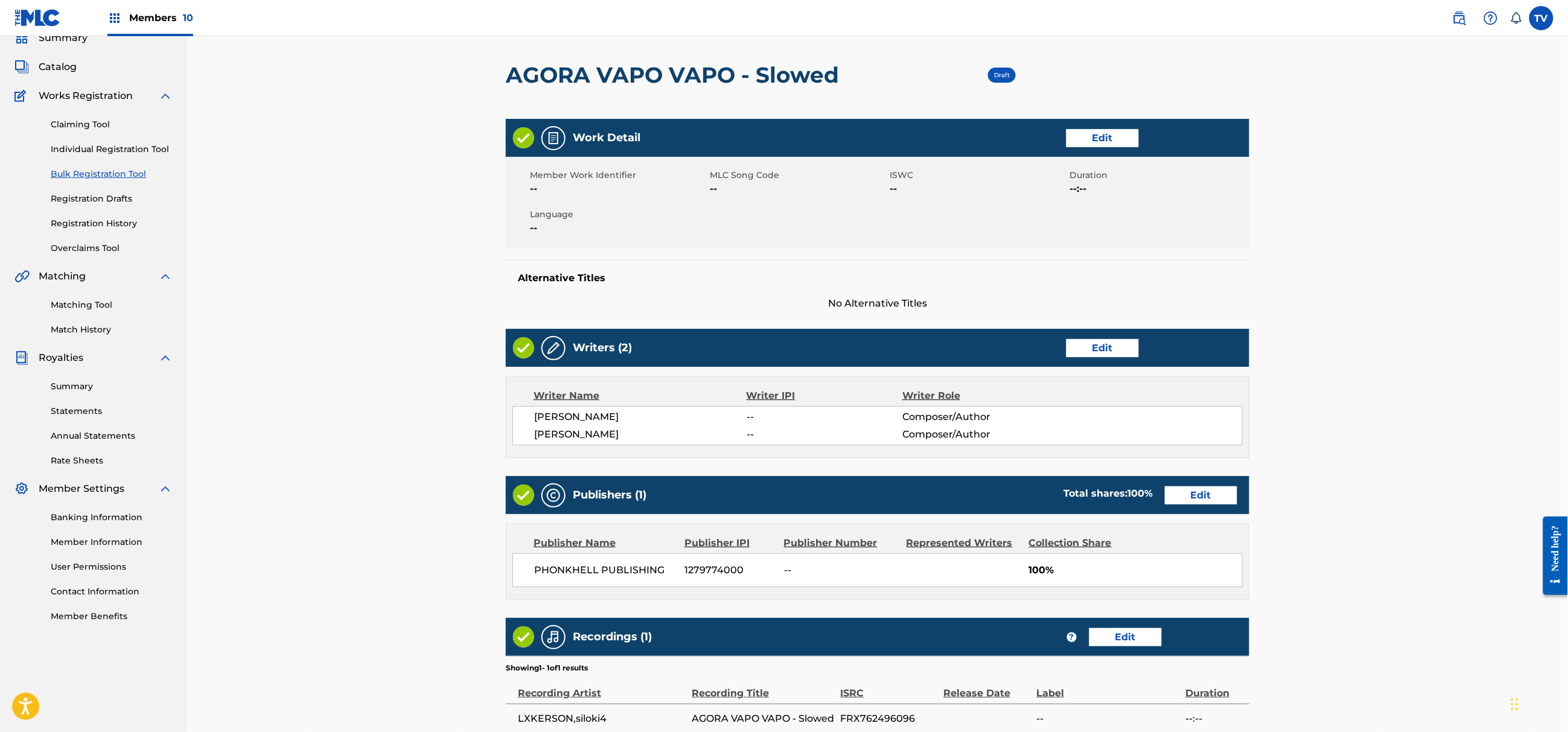
scroll to position [218, 0]
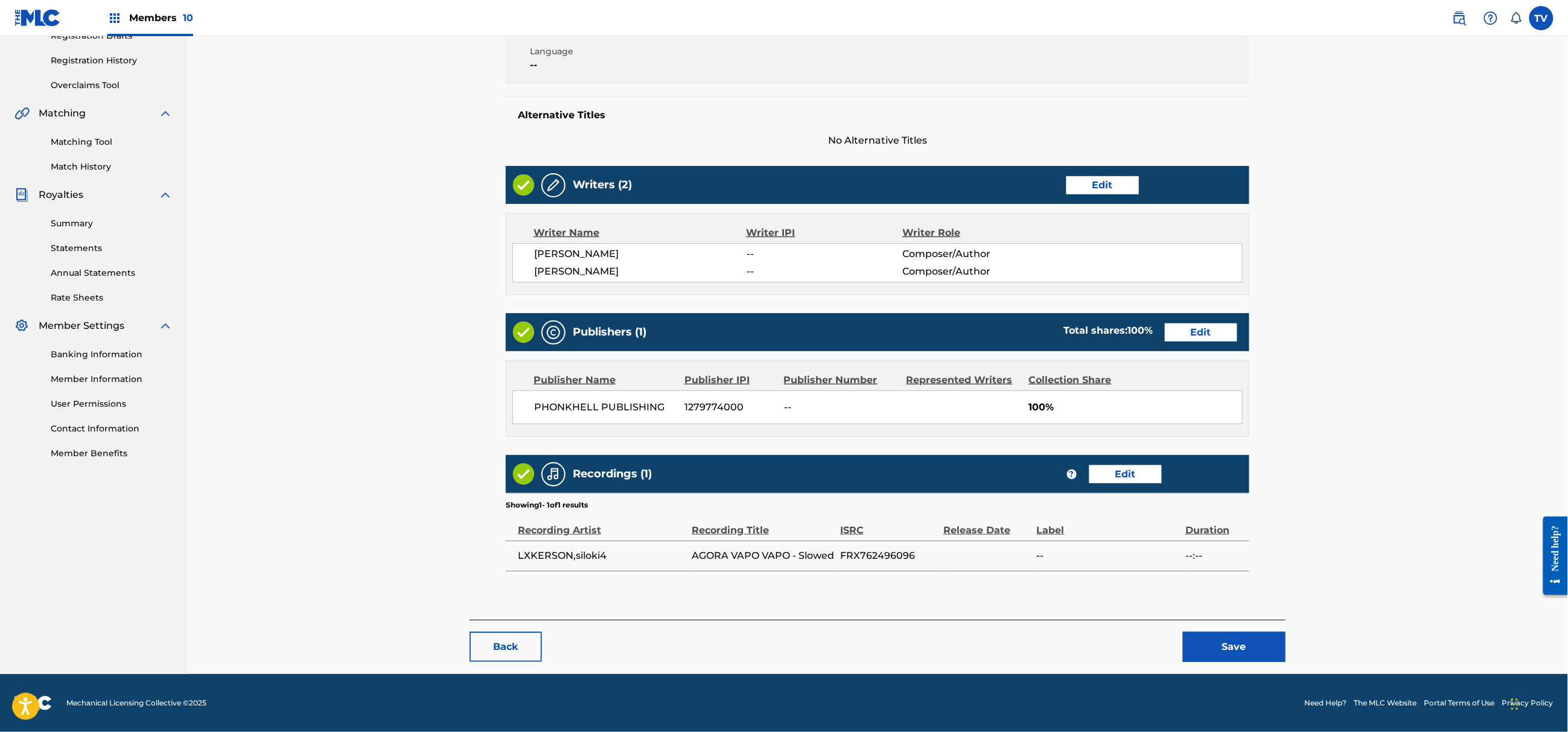
click at [1268, 640] on button "Save" at bounding box center [1234, 647] width 102 height 30
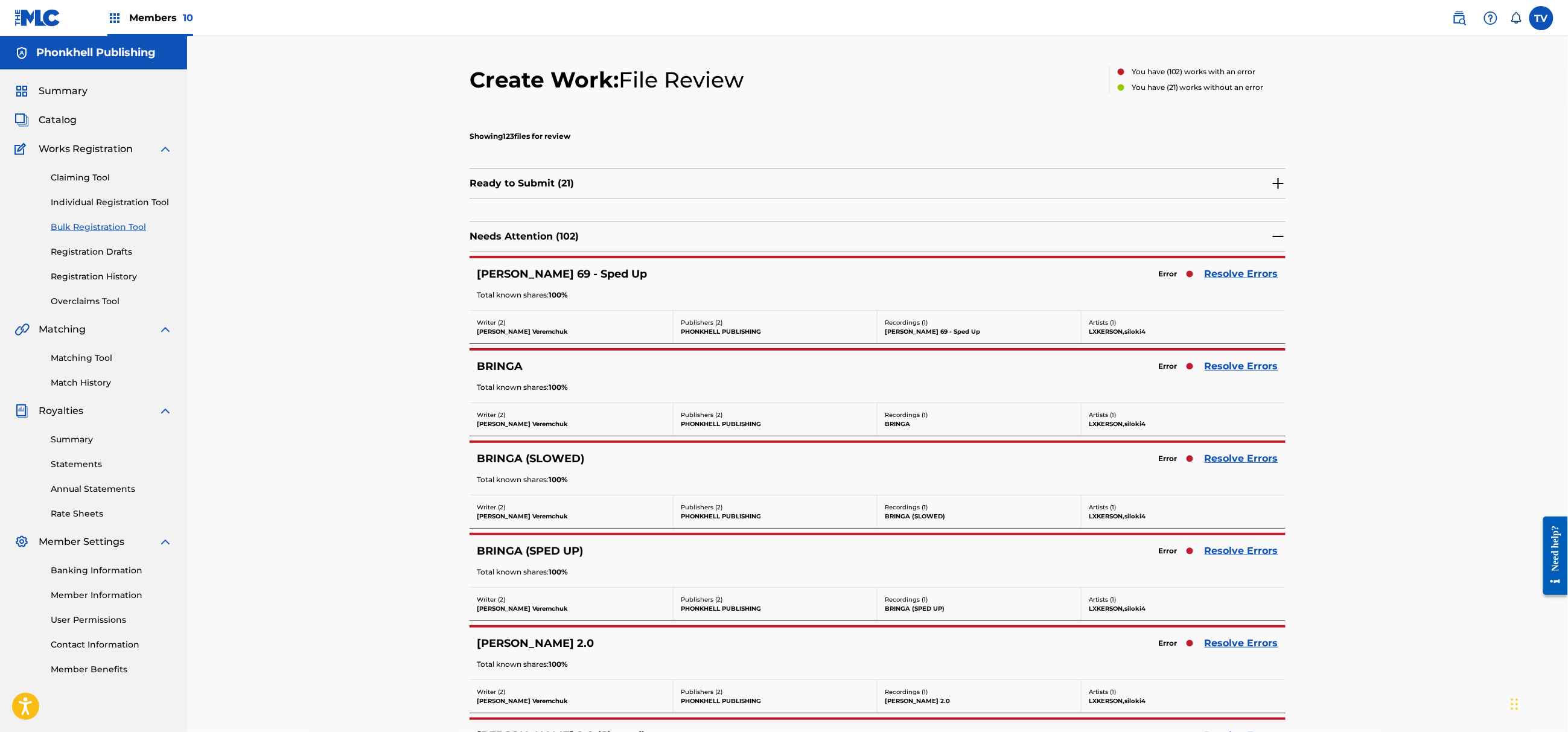
click at [1229, 368] on link "Resolve Errors" at bounding box center [1242, 366] width 73 height 15
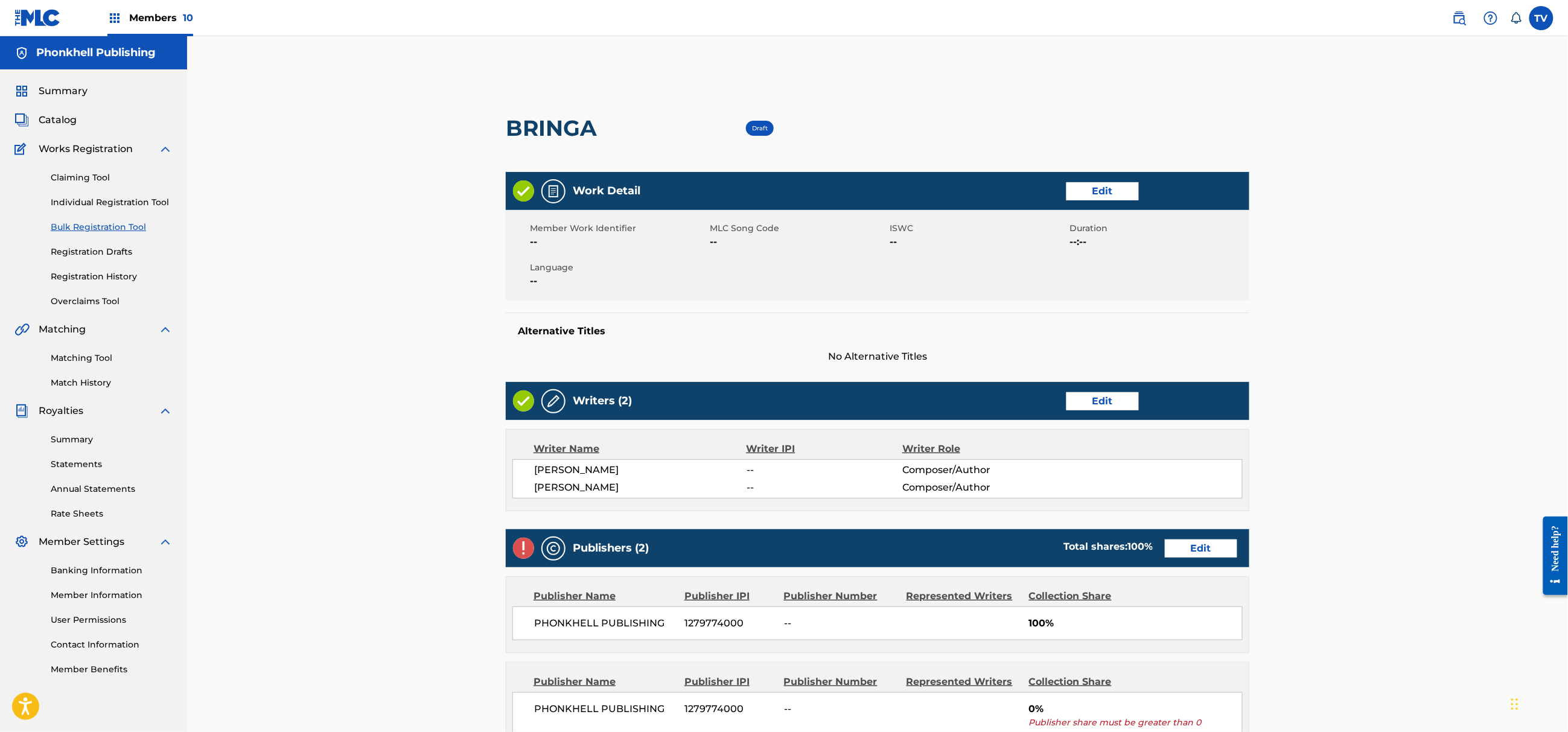
click at [1224, 553] on link "Edit" at bounding box center [1201, 548] width 73 height 18
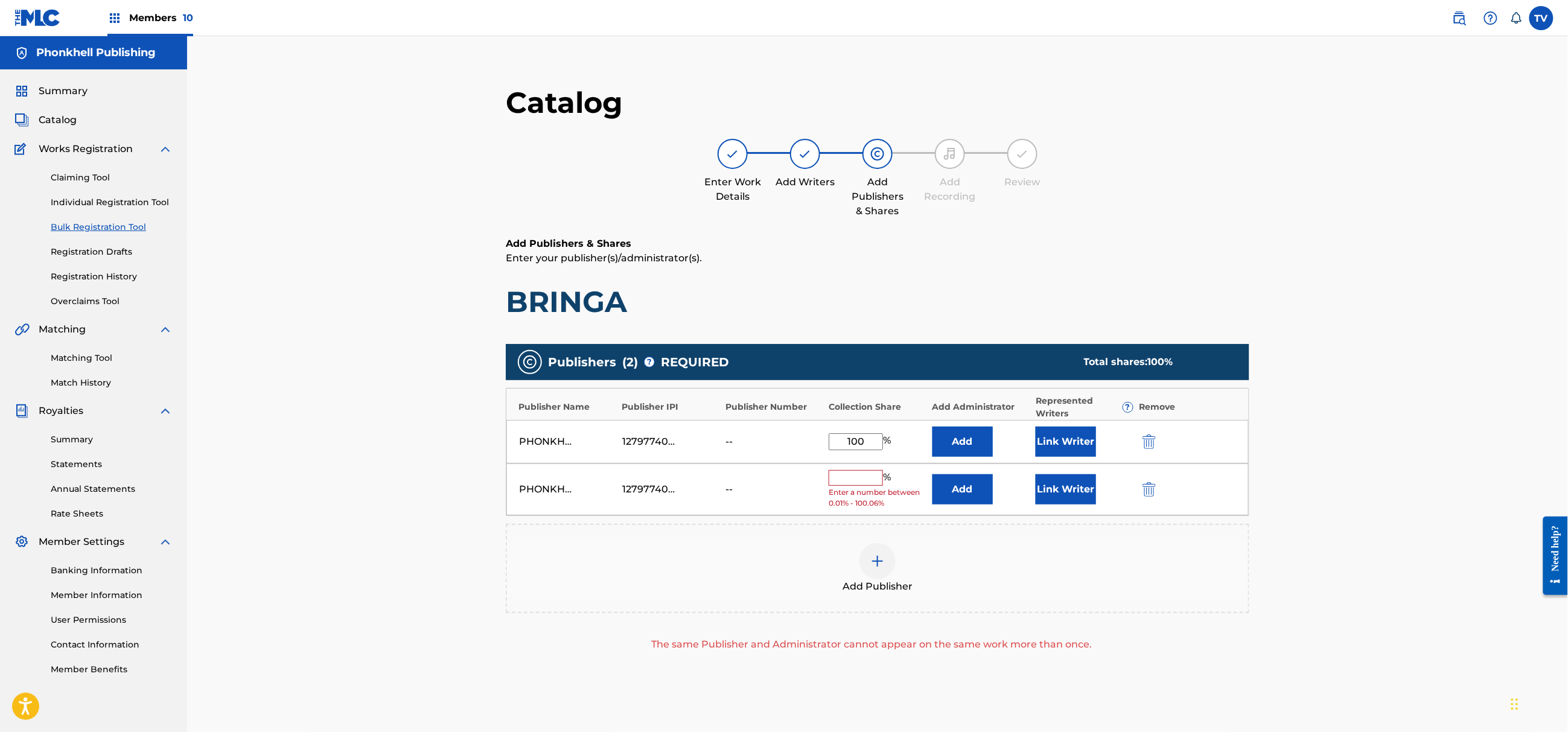
click at [1144, 488] on img "submit" at bounding box center [1149, 489] width 13 height 15
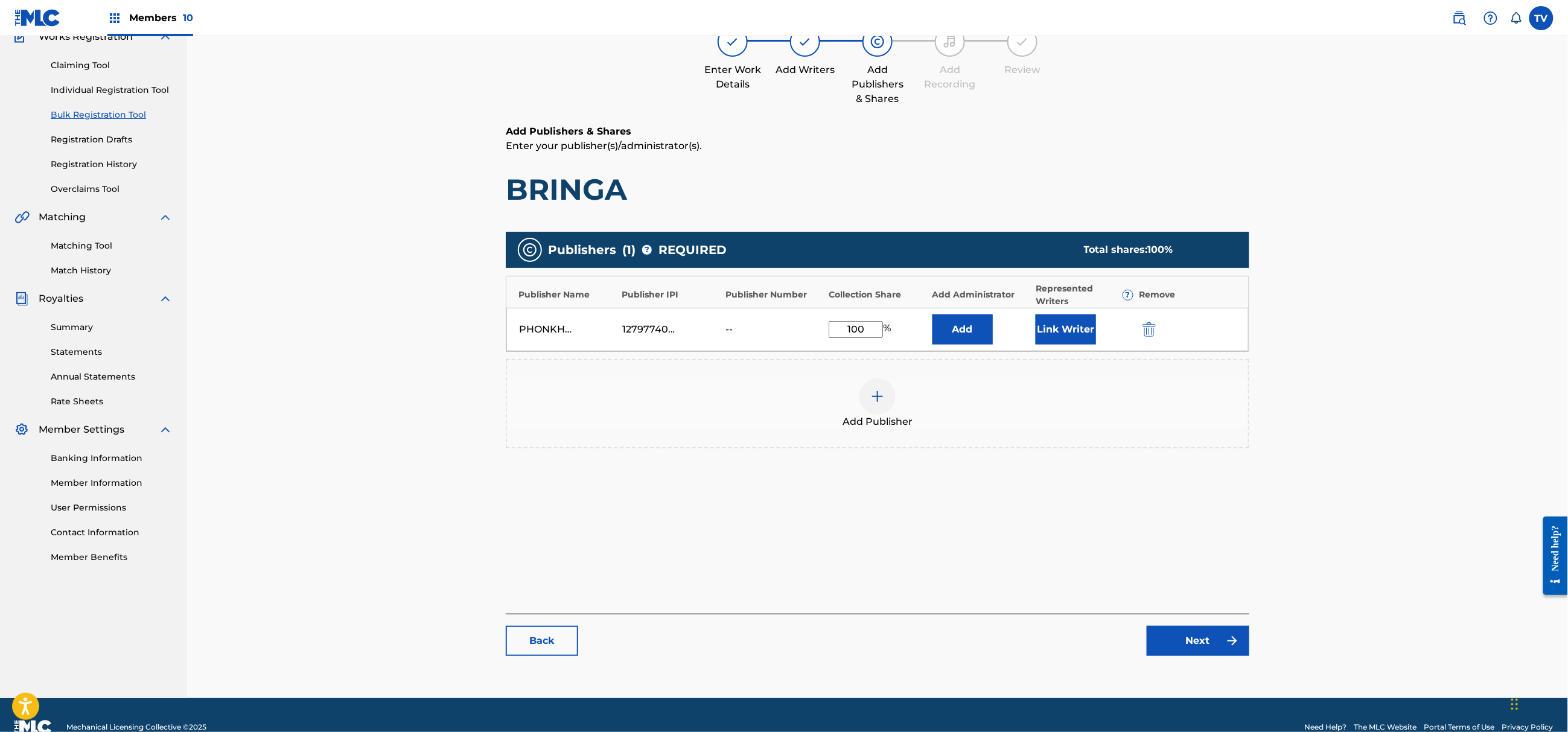
scroll to position [136, 0]
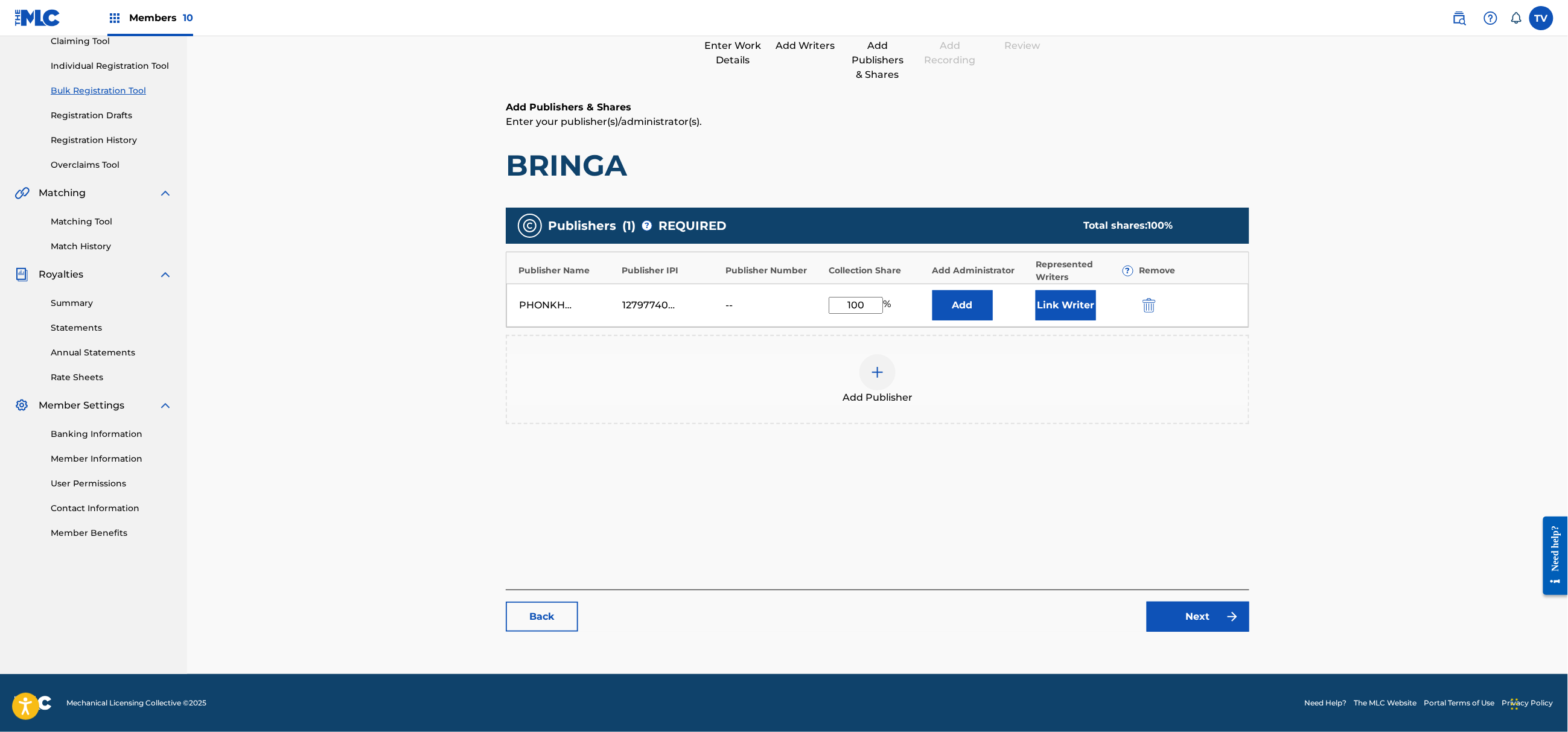
click at [1225, 609] on img at bounding box center [1233, 616] width 15 height 15
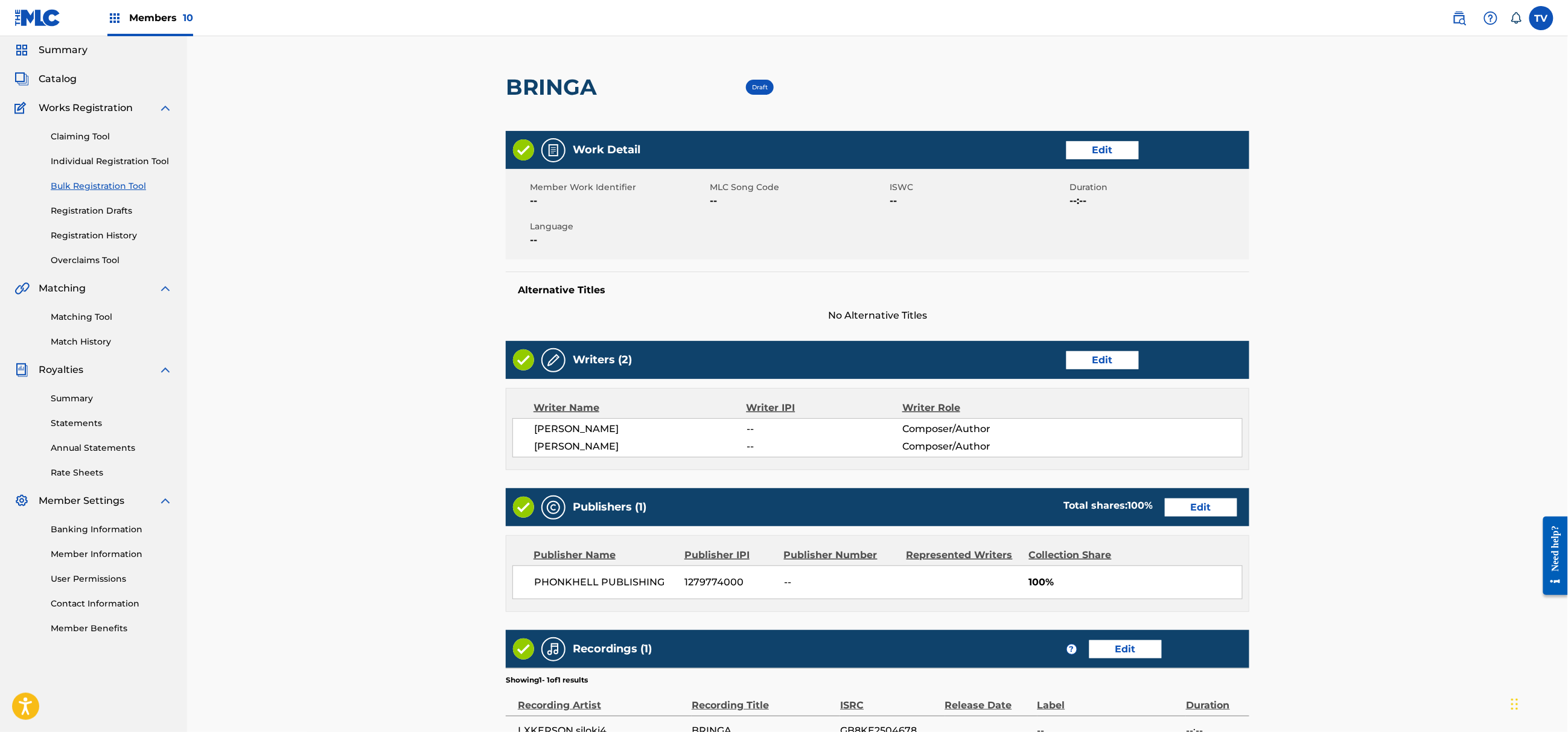
scroll to position [160, 0]
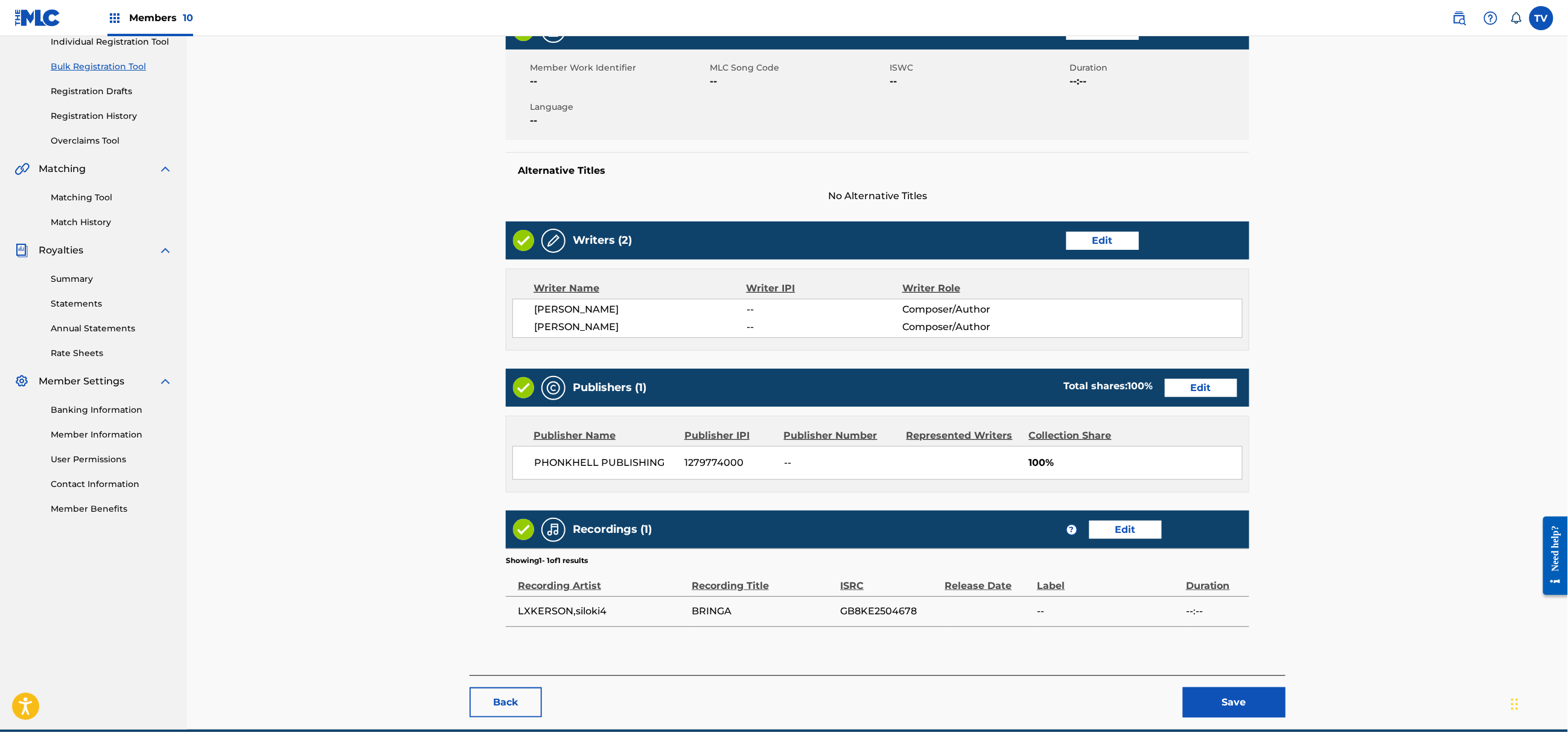
click at [1258, 685] on div "Back Save" at bounding box center [877, 696] width 816 height 42
drag, startPoint x: 1256, startPoint y: 679, endPoint x: 1261, endPoint y: 685, distance: 7.8
click at [1258, 681] on div "Back Save" at bounding box center [877, 696] width 816 height 42
click at [1261, 685] on div "Back Save" at bounding box center [877, 696] width 816 height 42
click at [1252, 693] on button "Save" at bounding box center [1234, 702] width 102 height 30
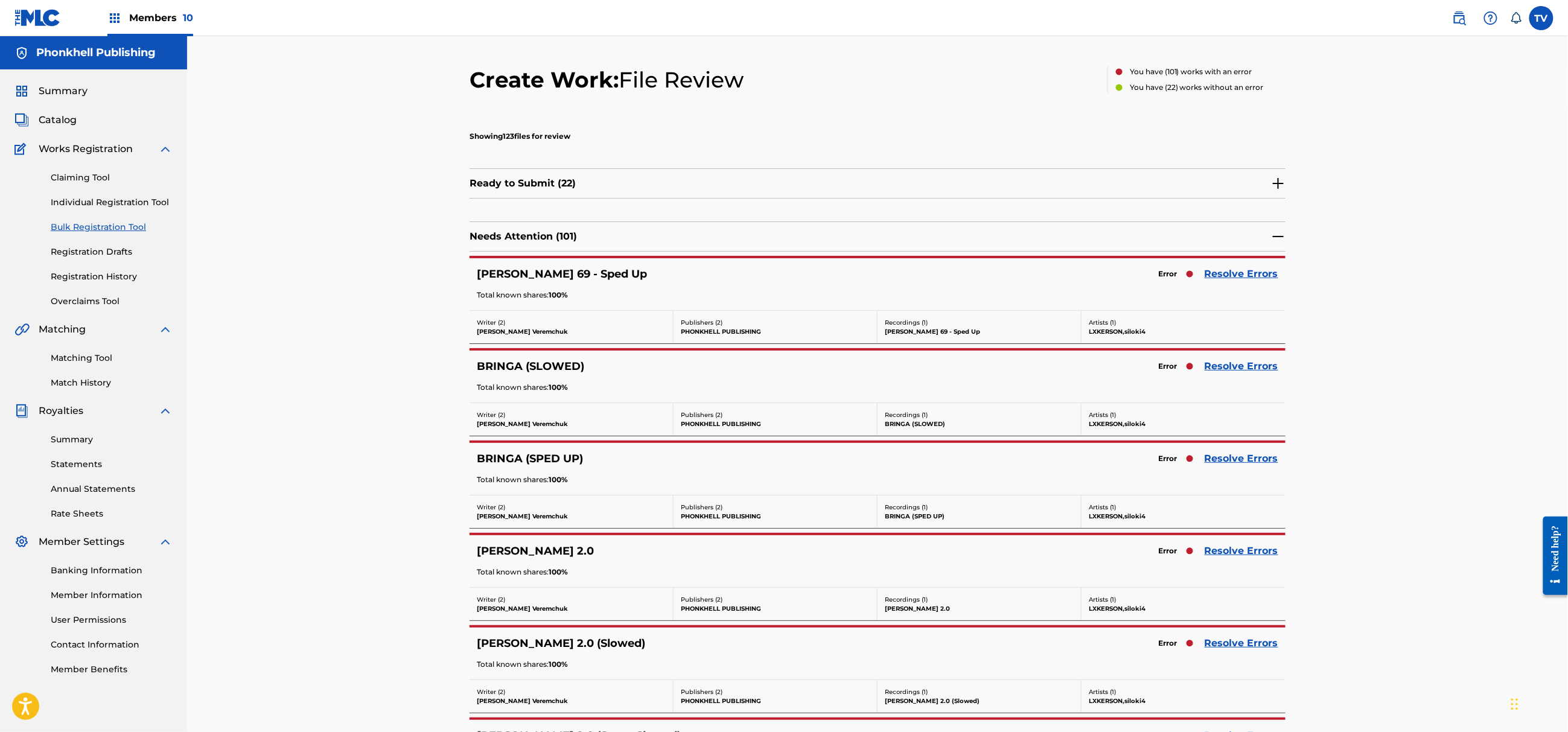
click at [1231, 369] on link "Resolve Errors" at bounding box center [1242, 366] width 73 height 15
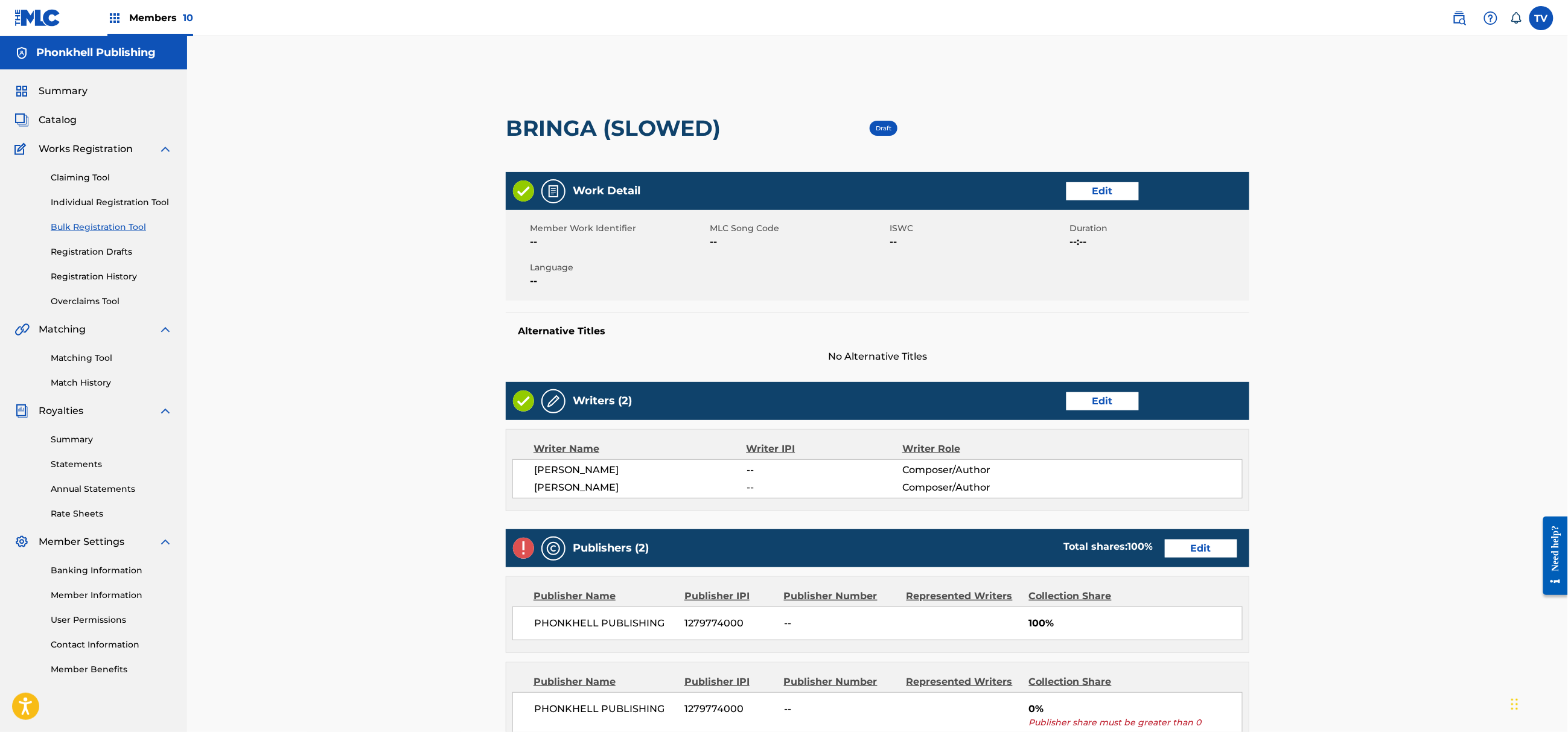
click at [1223, 550] on link "Edit" at bounding box center [1201, 548] width 73 height 18
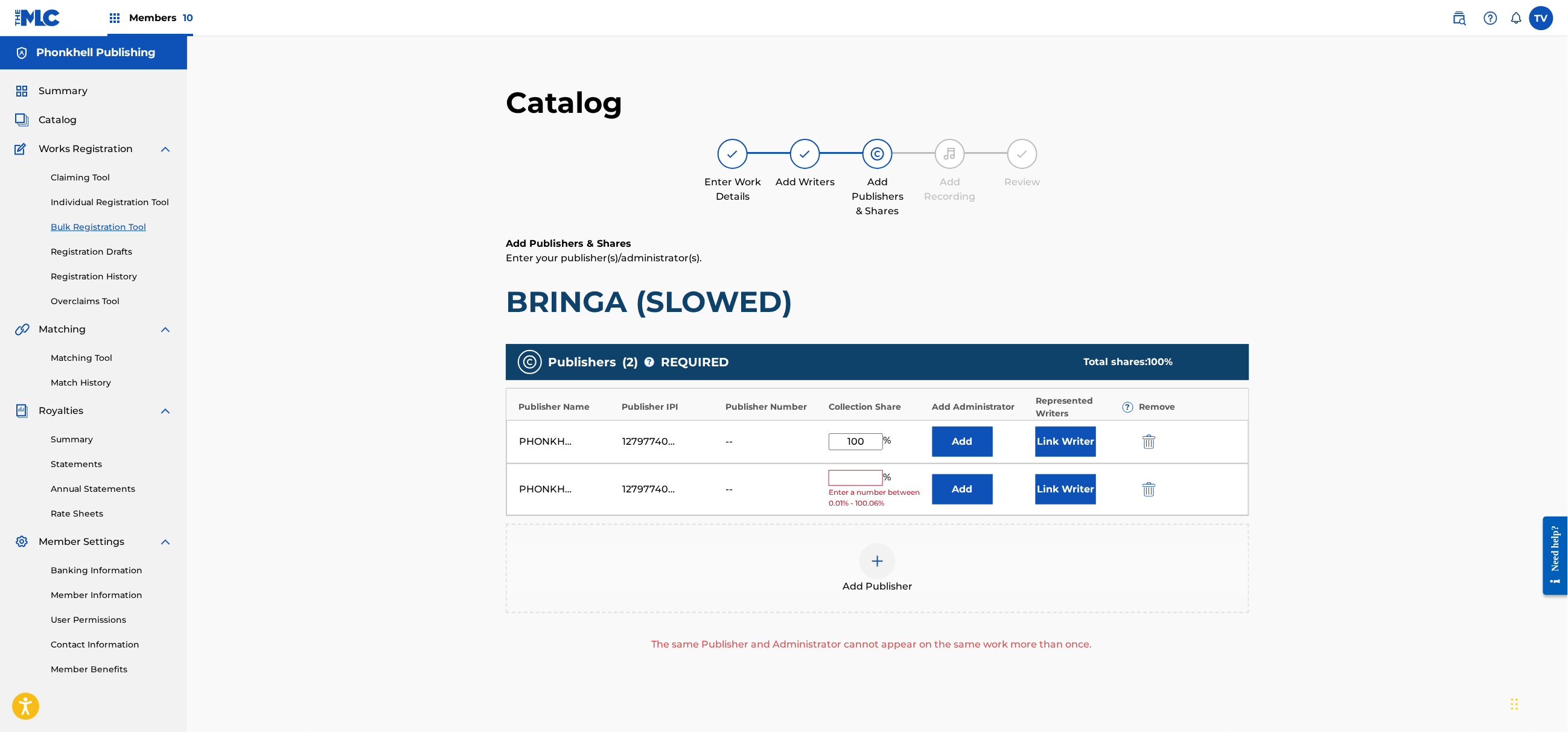
click at [1148, 488] on img "submit" at bounding box center [1149, 489] width 13 height 15
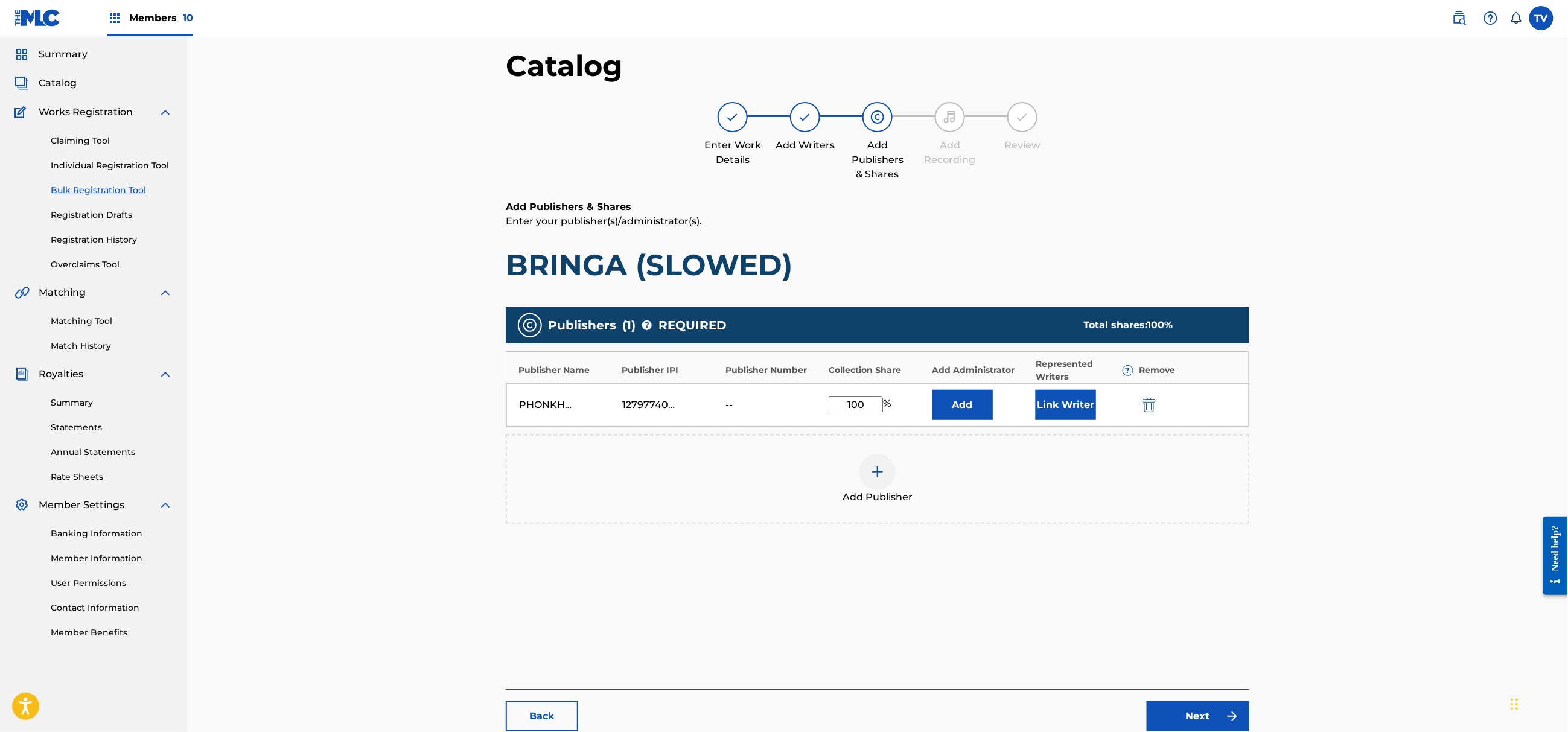
scroll to position [136, 0]
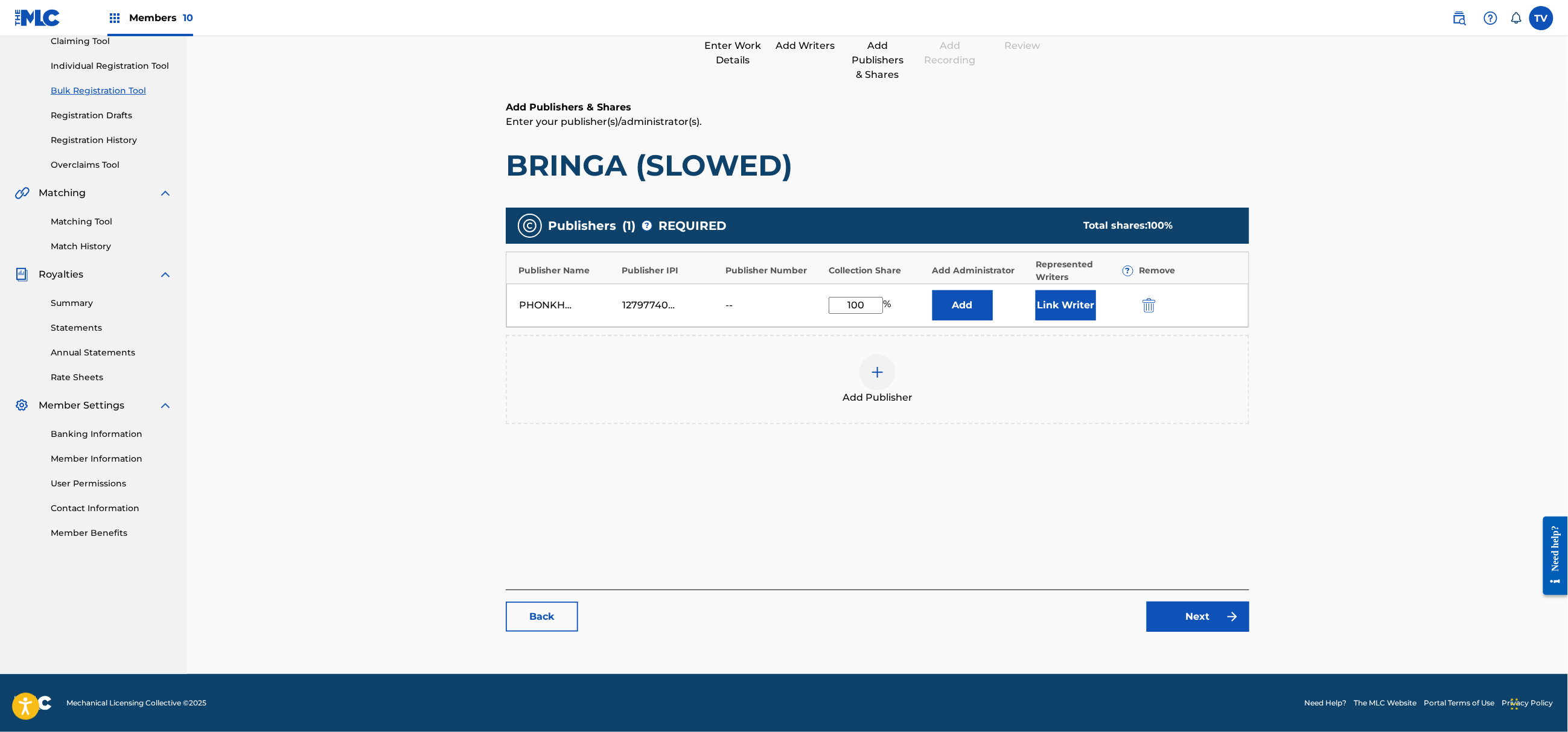
click at [1191, 618] on link "Next" at bounding box center [1198, 616] width 102 height 30
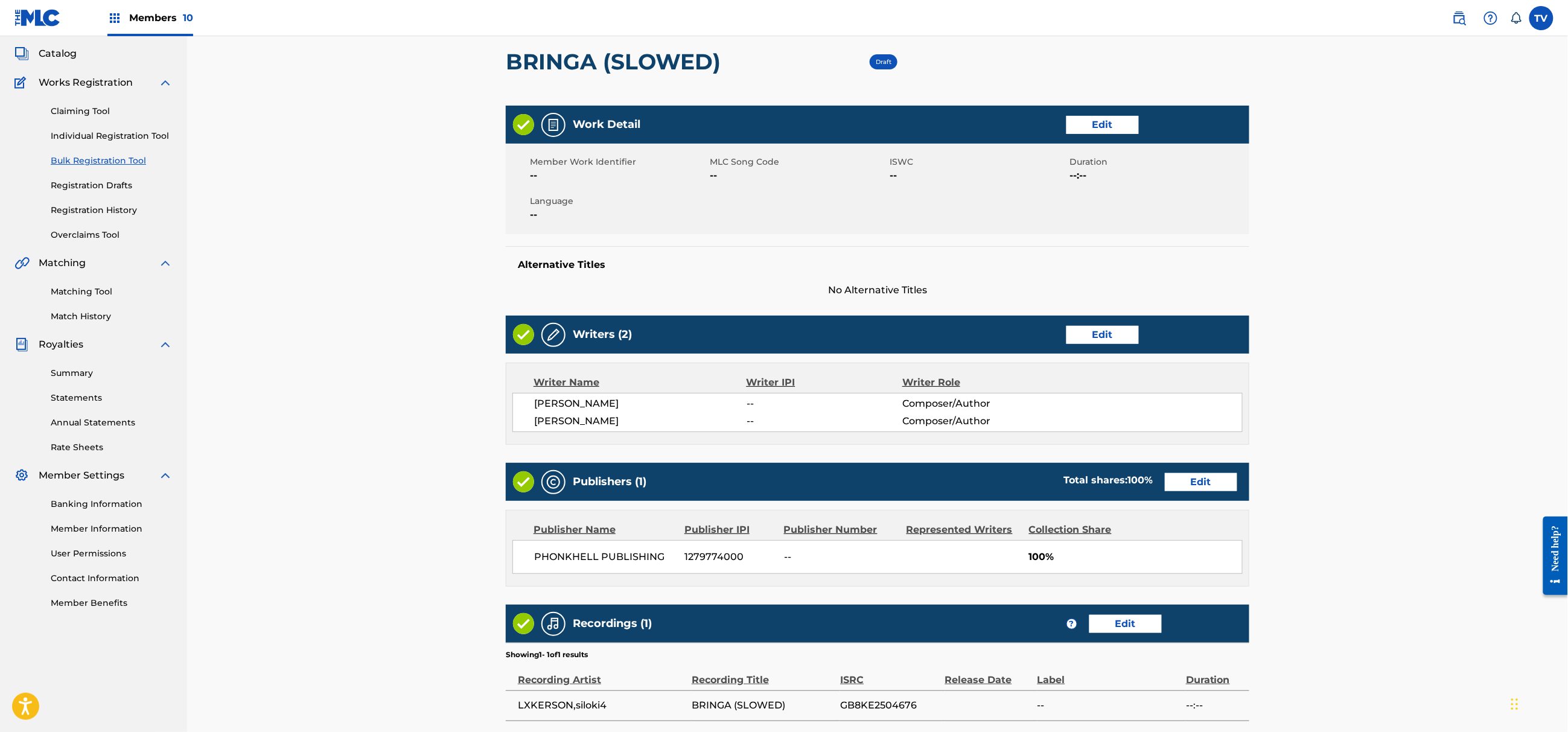
scroll to position [218, 0]
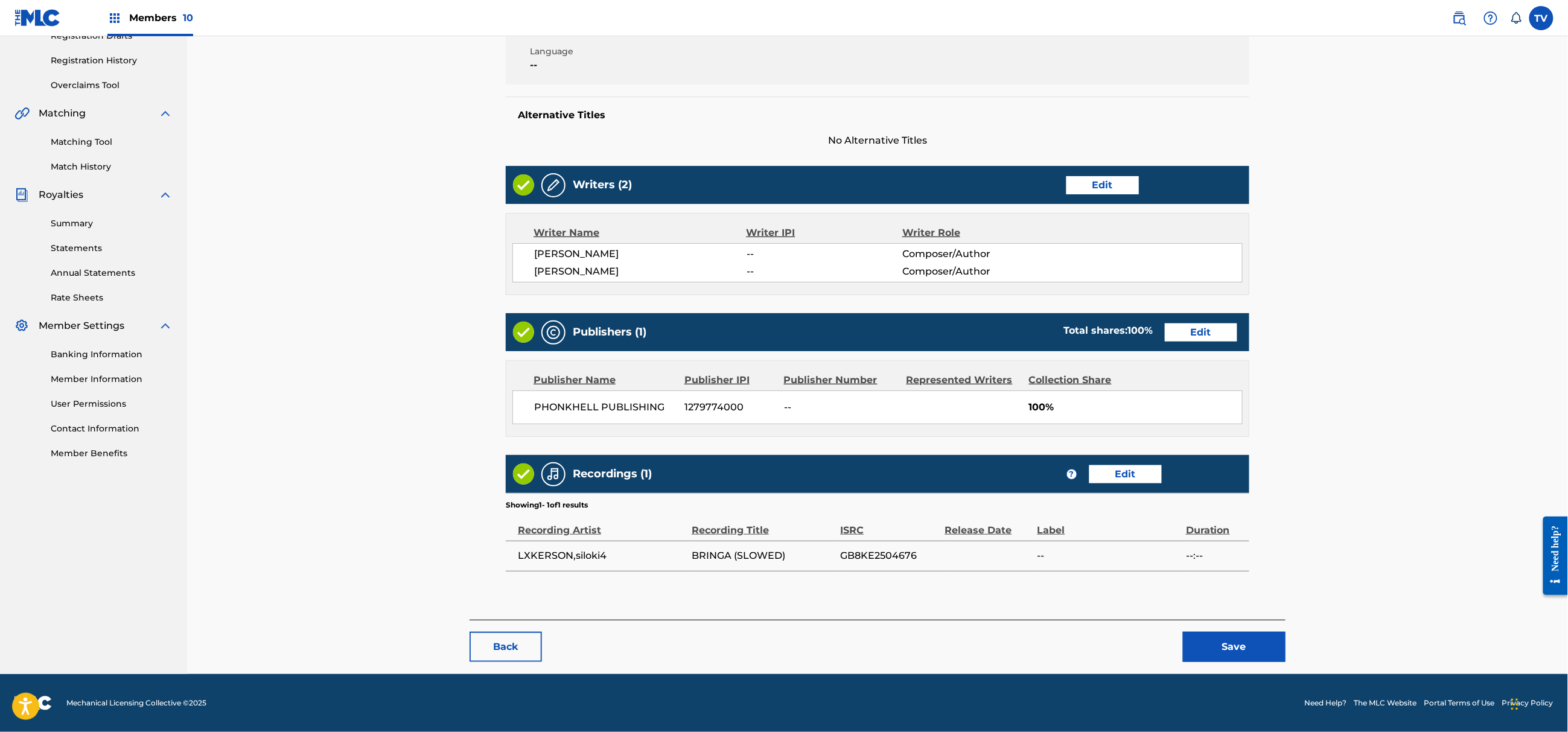
click at [1254, 643] on button "Save" at bounding box center [1234, 647] width 102 height 30
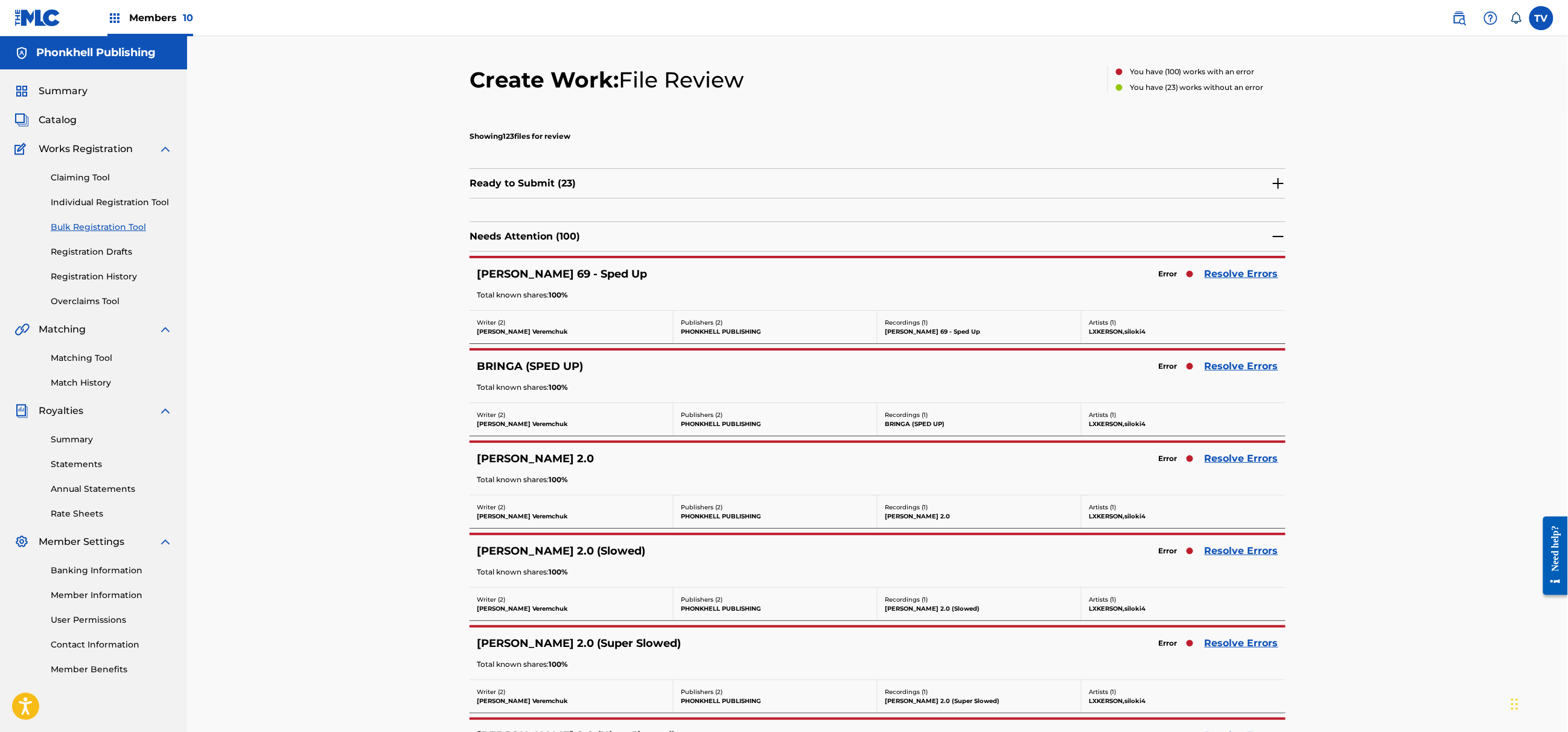
click at [1239, 370] on link "Resolve Errors" at bounding box center [1242, 366] width 73 height 15
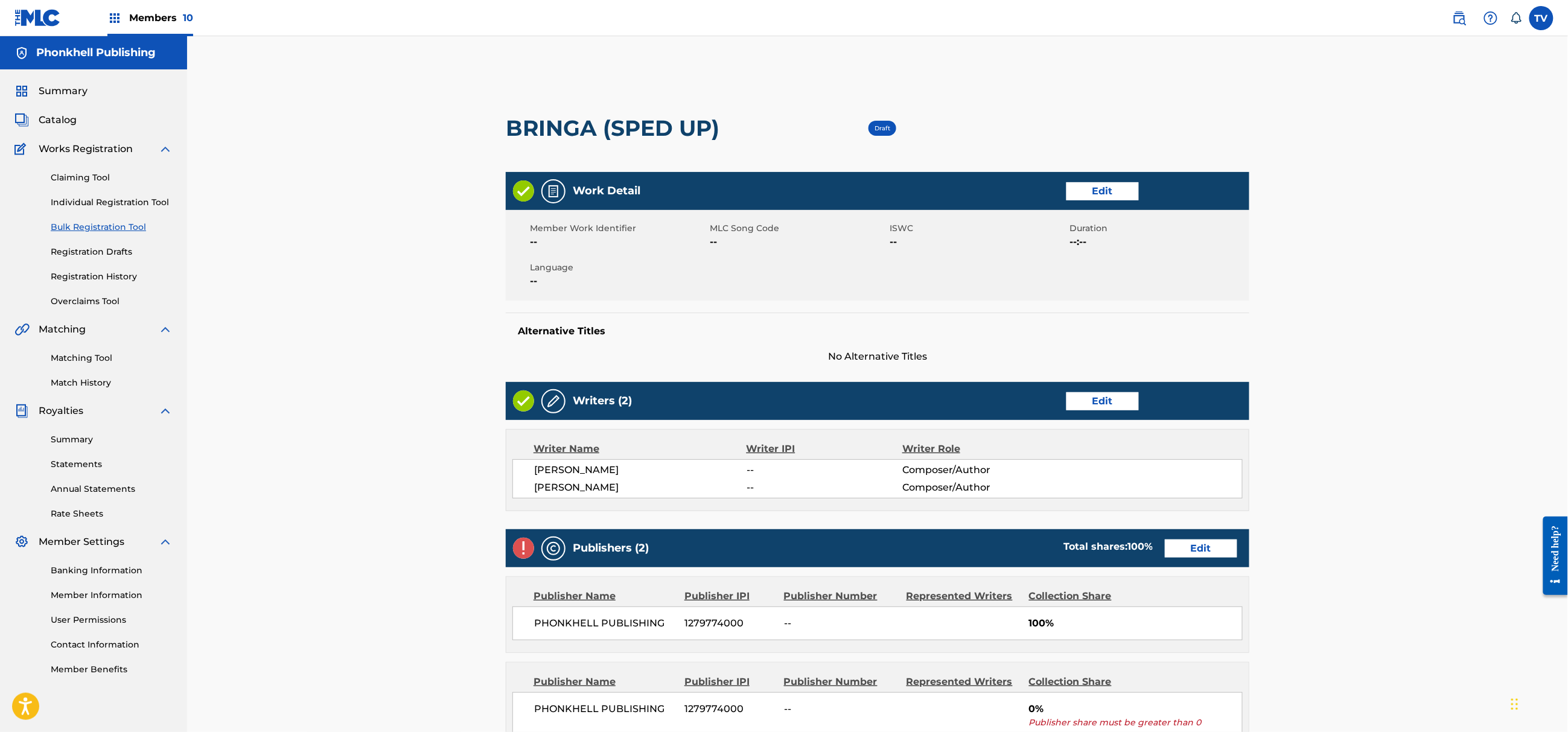
click at [1200, 550] on link "Edit" at bounding box center [1201, 548] width 73 height 18
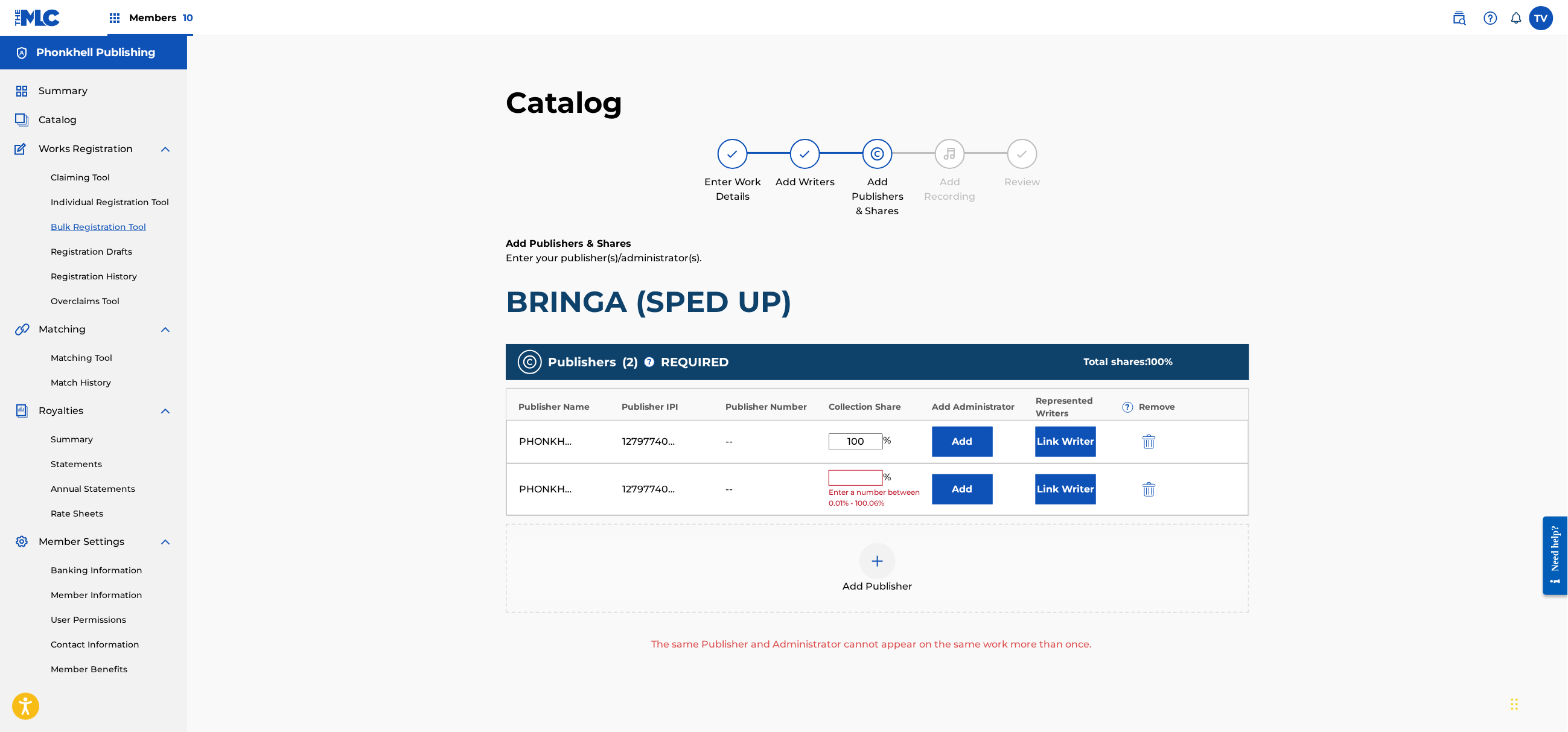
click at [1144, 492] on img "submit" at bounding box center [1149, 489] width 13 height 15
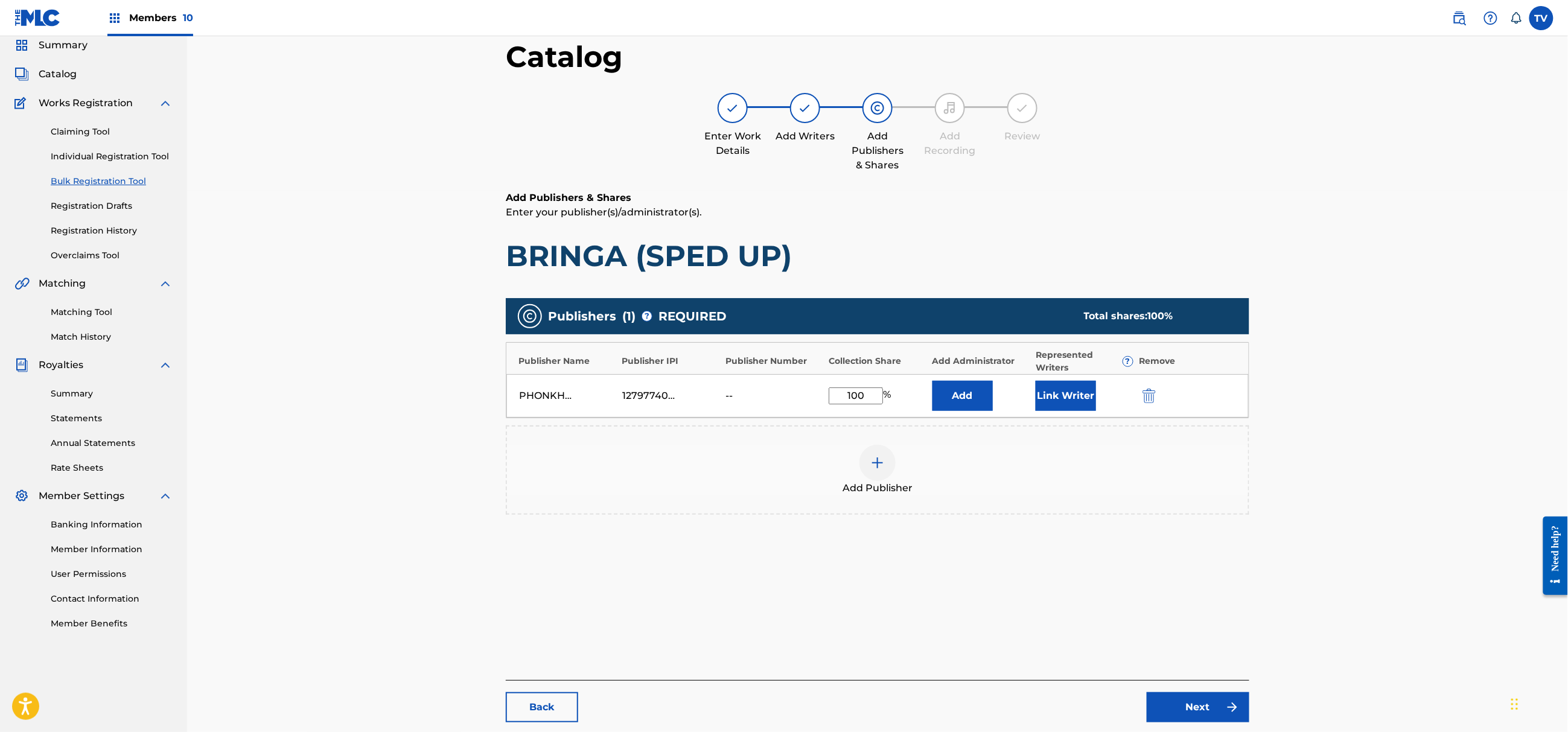
scroll to position [136, 0]
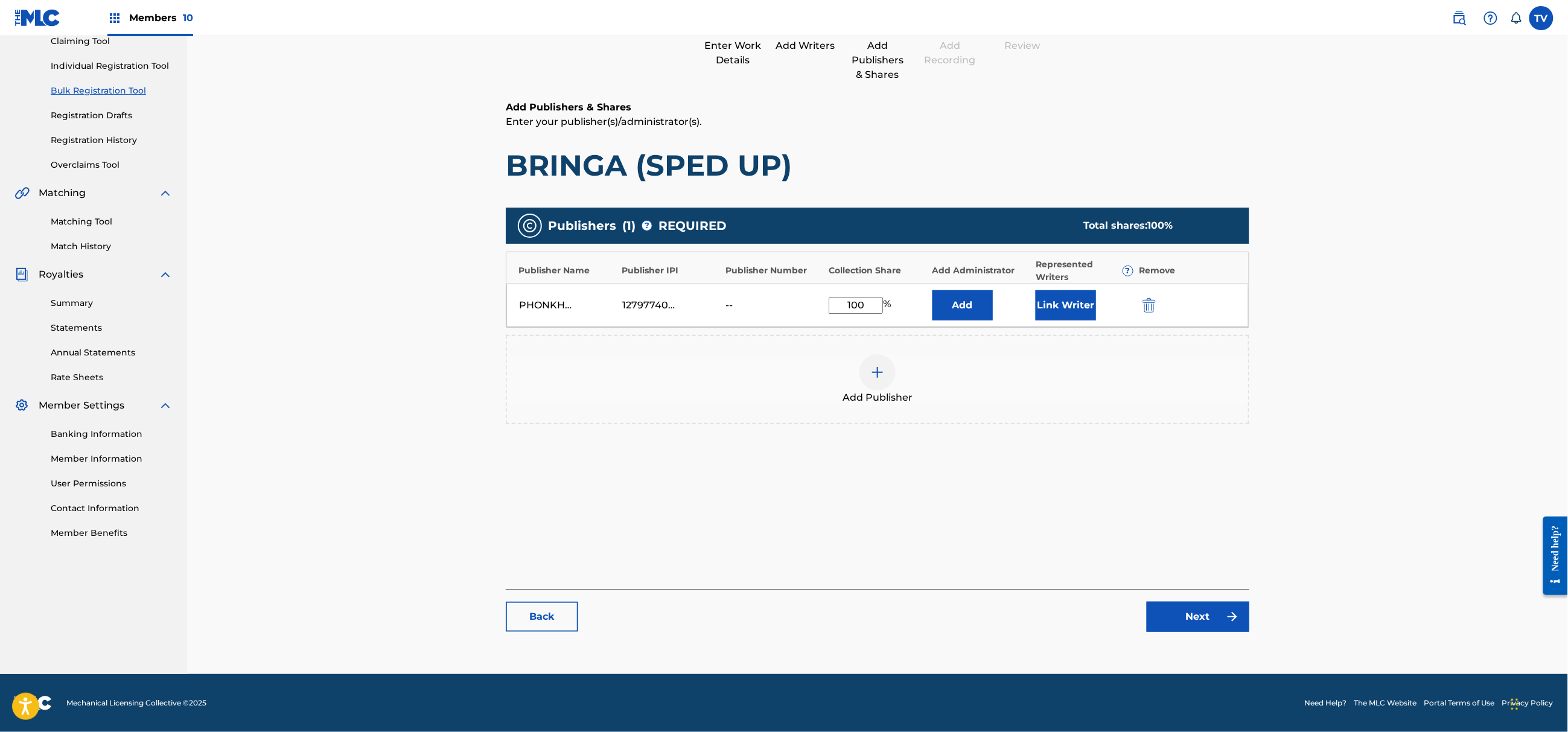
click at [1215, 630] on link "Next" at bounding box center [1198, 616] width 102 height 30
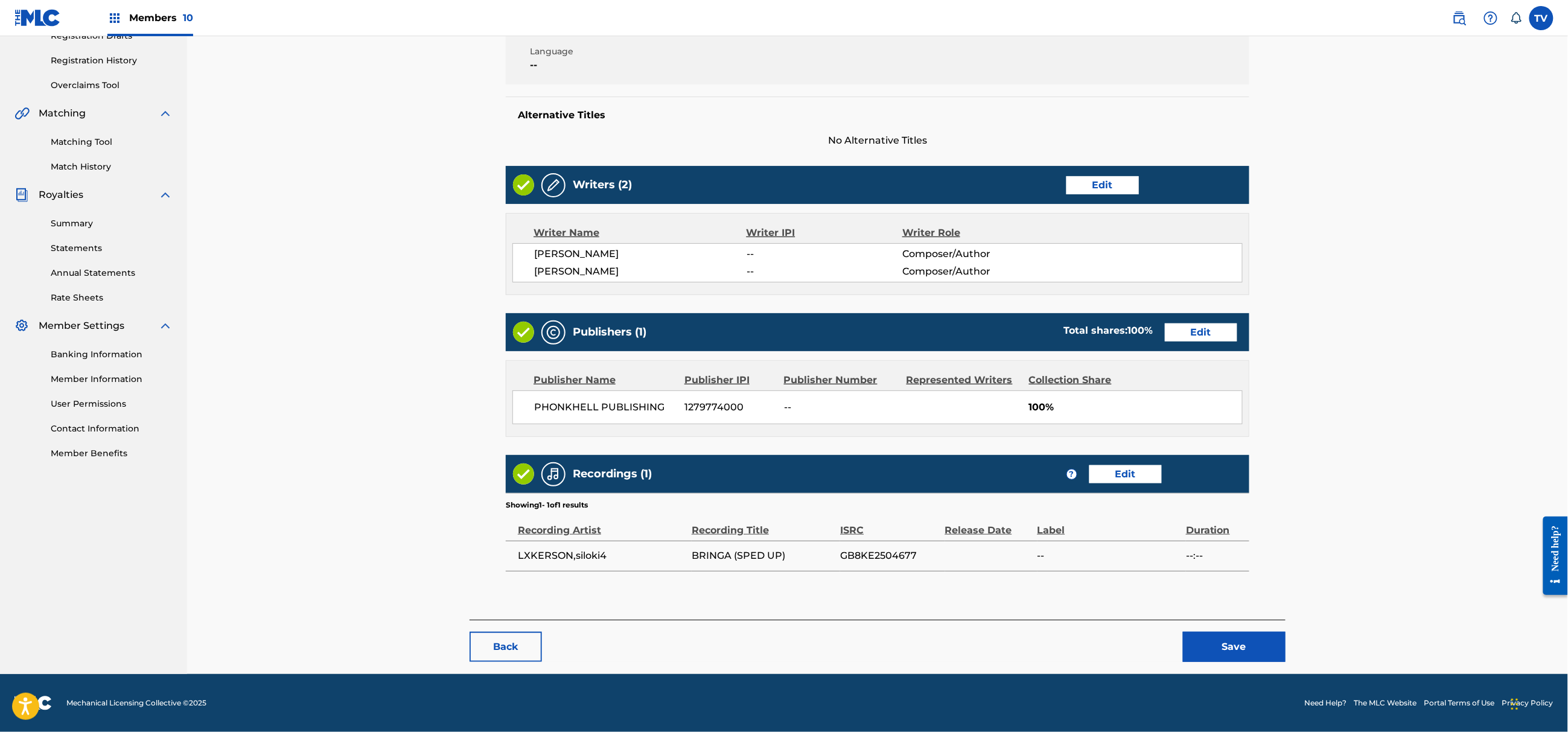
click at [1248, 641] on button "Save" at bounding box center [1234, 647] width 102 height 30
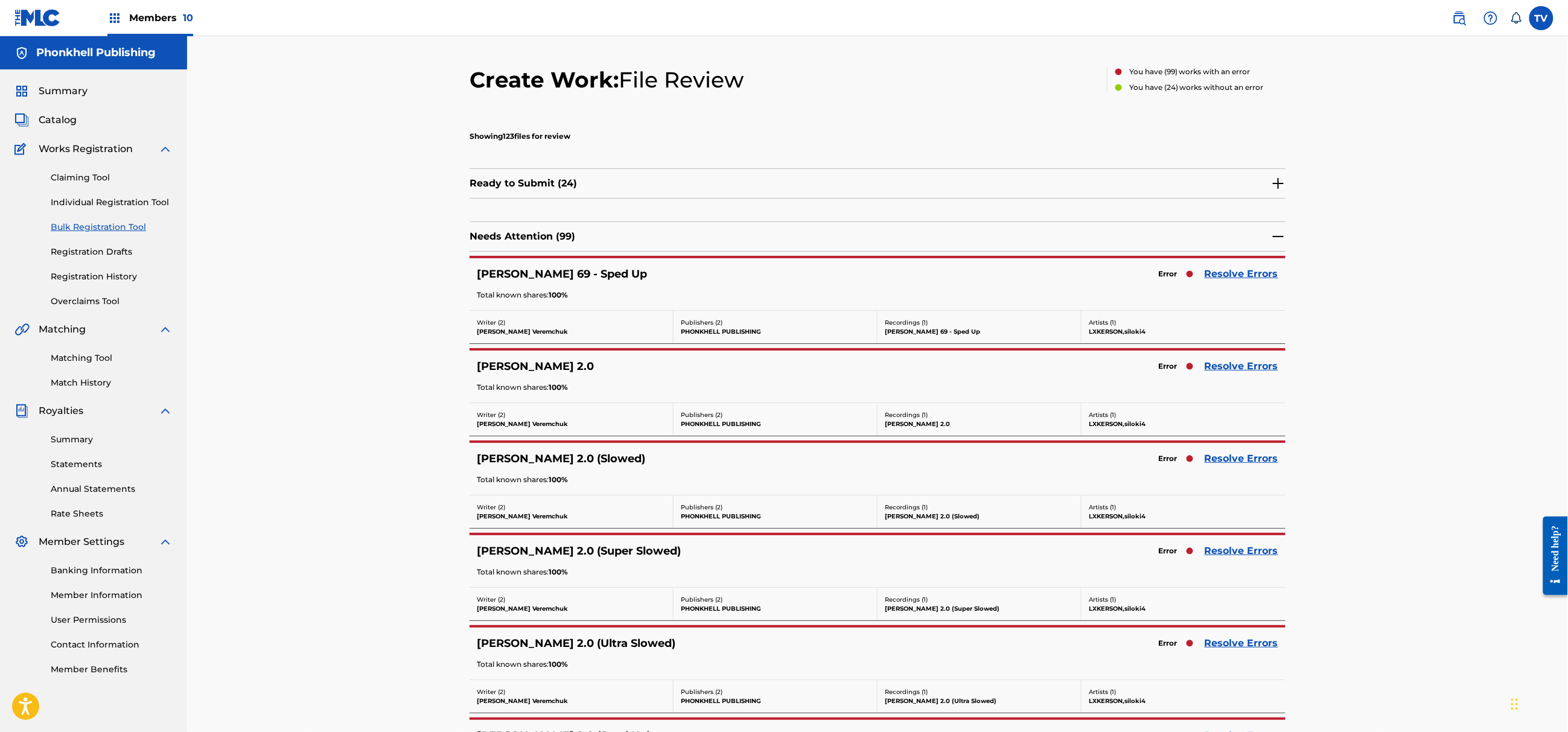
click at [1231, 457] on link "Resolve Errors" at bounding box center [1242, 458] width 73 height 15
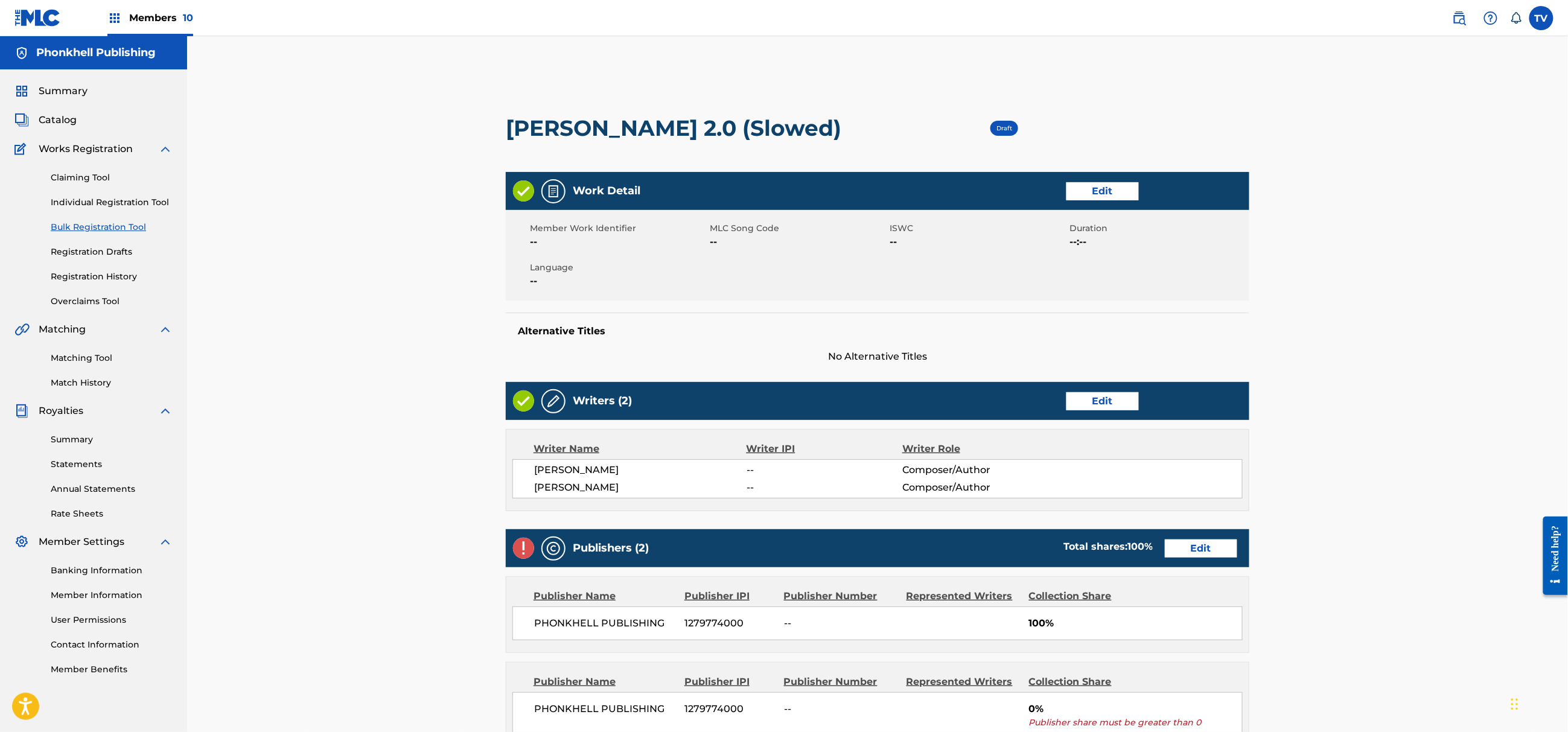
click at [1208, 553] on link "Edit" at bounding box center [1201, 548] width 73 height 18
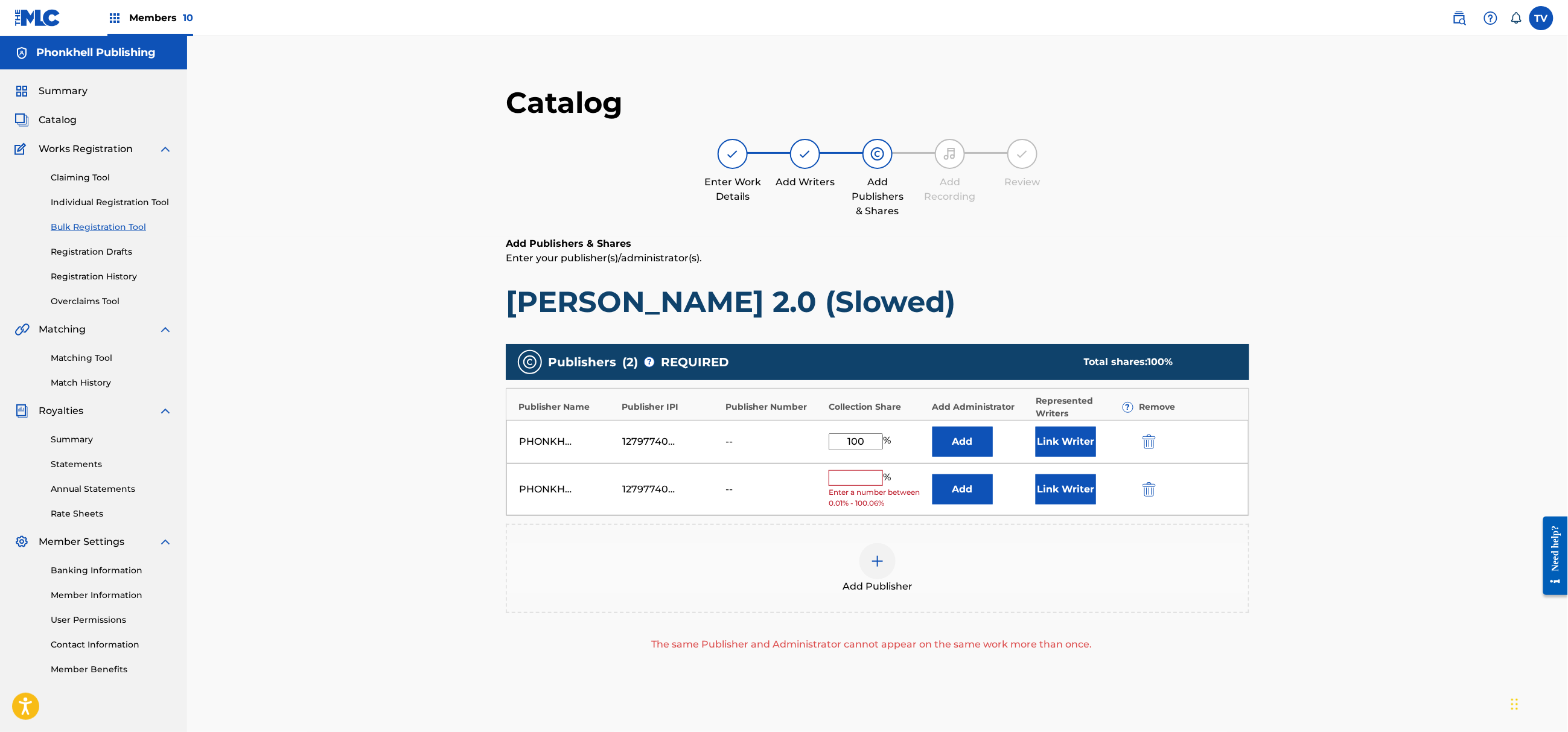
click at [1152, 486] on img "submit" at bounding box center [1149, 489] width 13 height 15
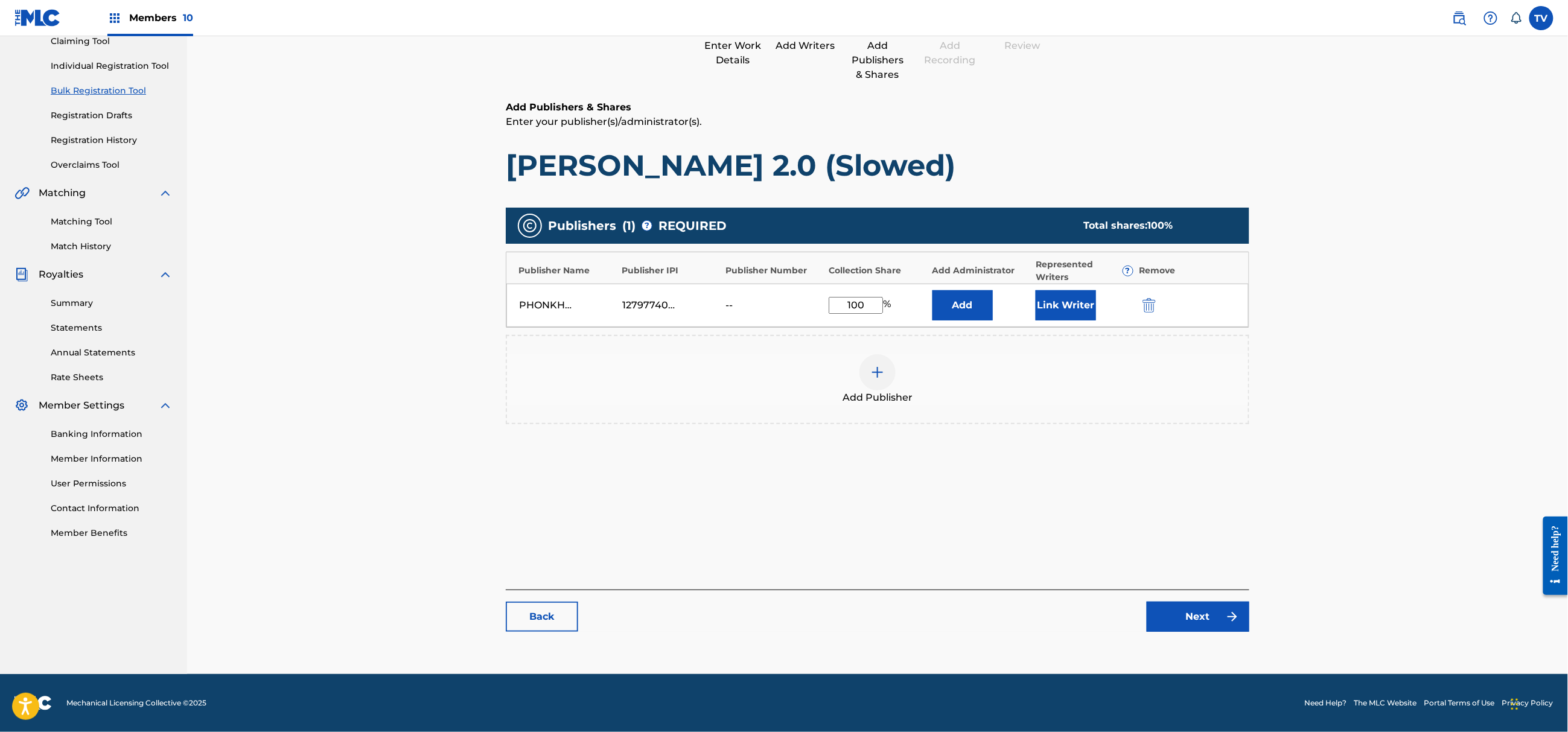
click at [1208, 609] on link "Next" at bounding box center [1198, 616] width 102 height 30
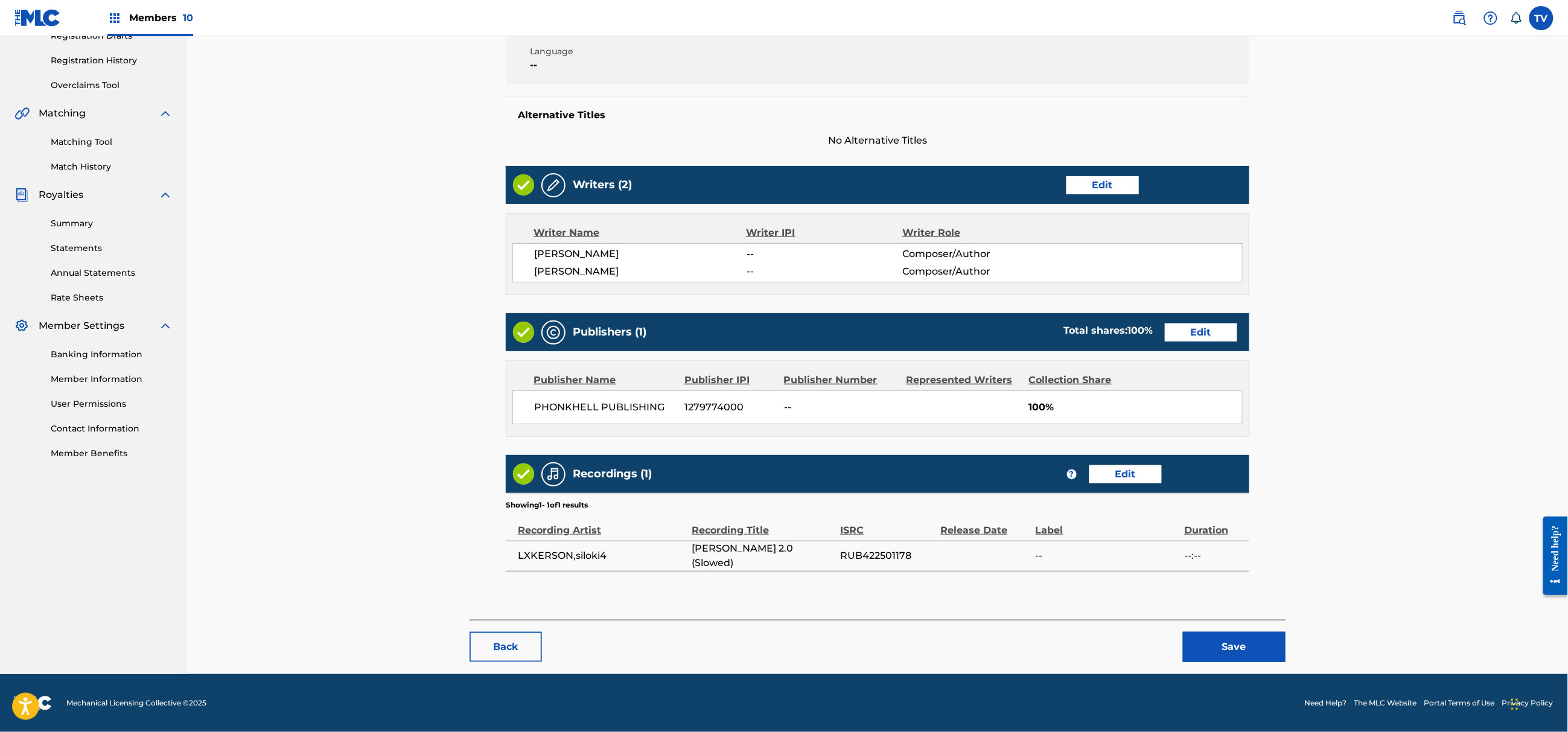
click at [1249, 645] on button "Save" at bounding box center [1234, 647] width 102 height 30
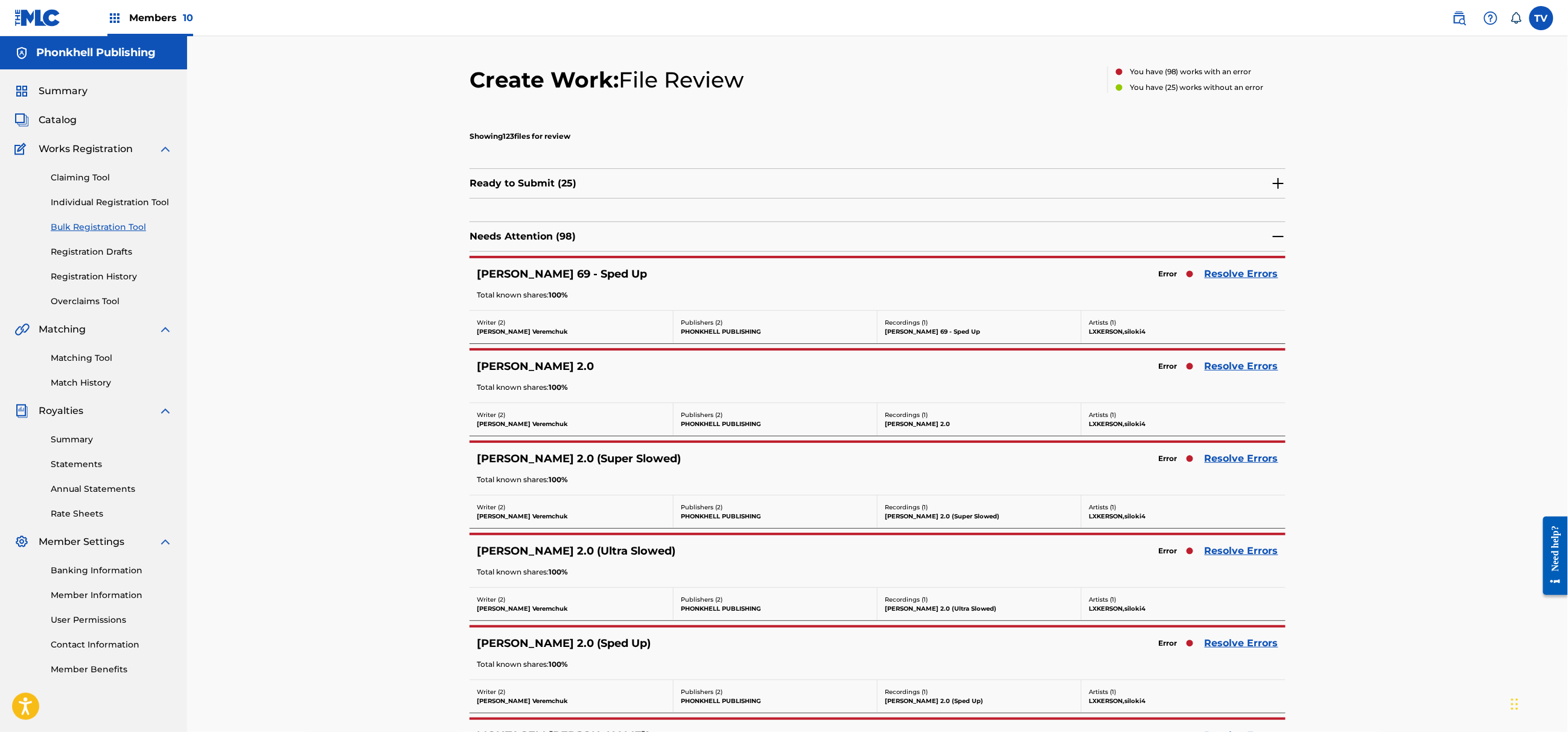
click at [1236, 369] on link "Resolve Errors" at bounding box center [1242, 366] width 73 height 15
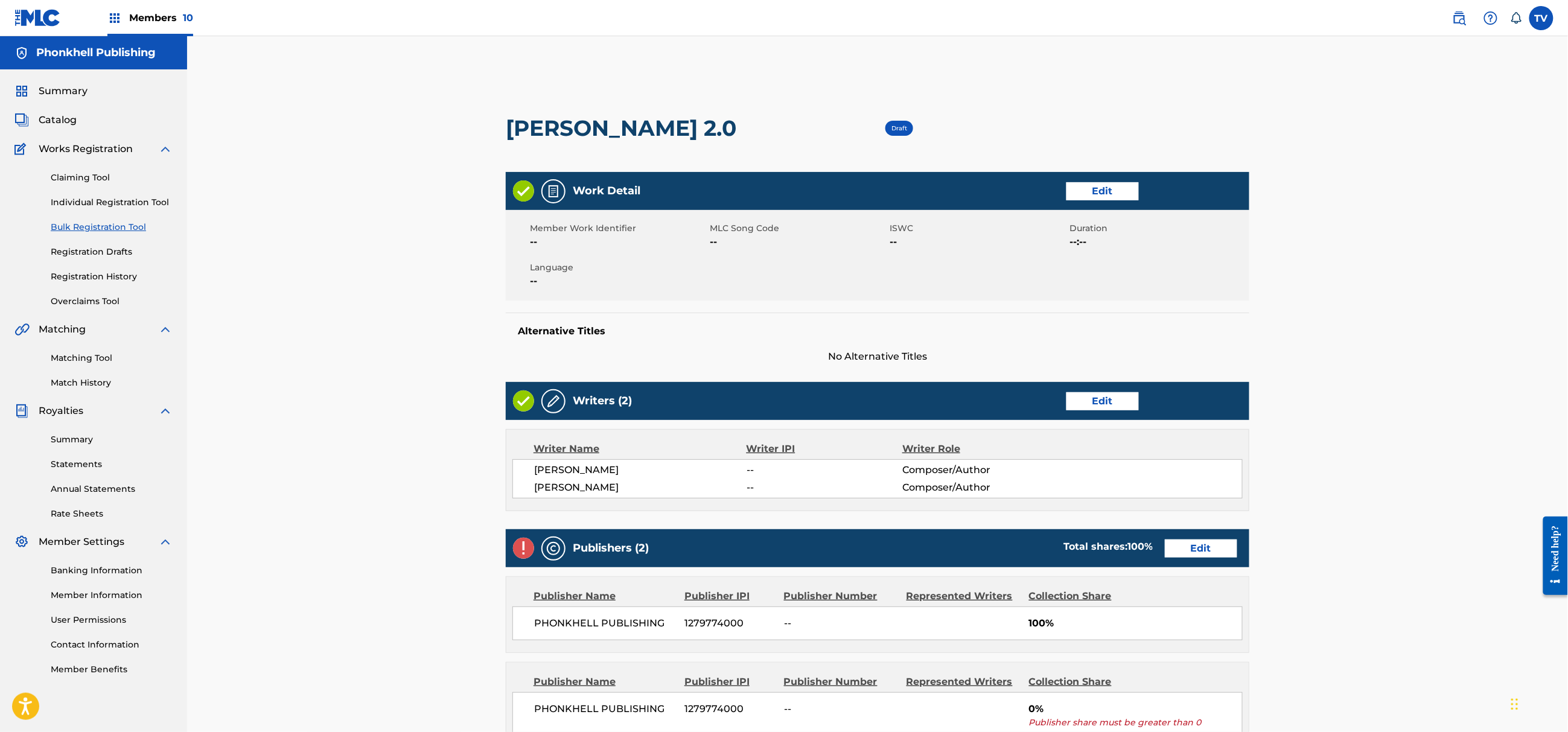
click at [1218, 553] on link "Edit" at bounding box center [1201, 548] width 73 height 18
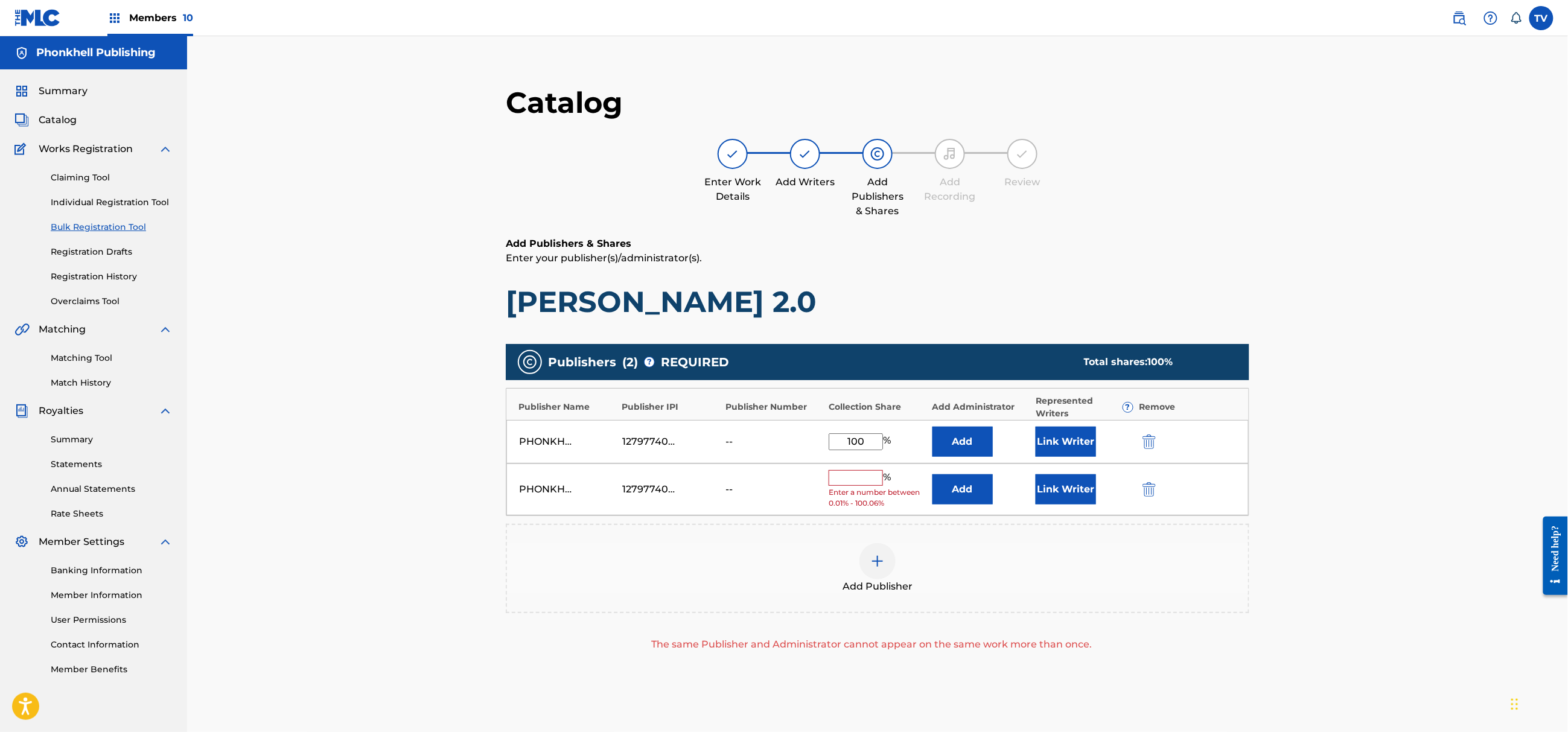
click at [1150, 493] on img "submit" at bounding box center [1149, 489] width 13 height 15
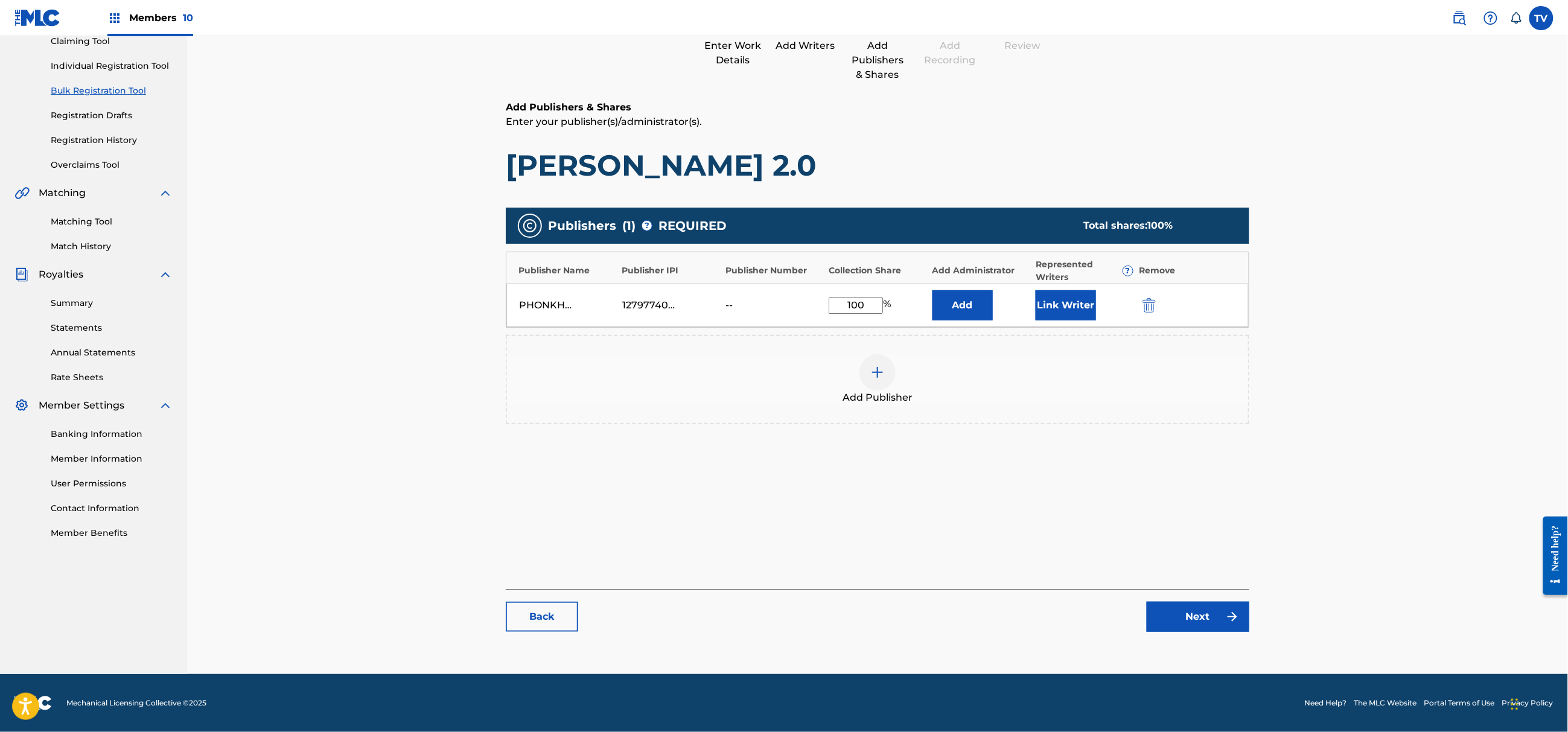
click at [1204, 612] on link "Next" at bounding box center [1198, 616] width 102 height 30
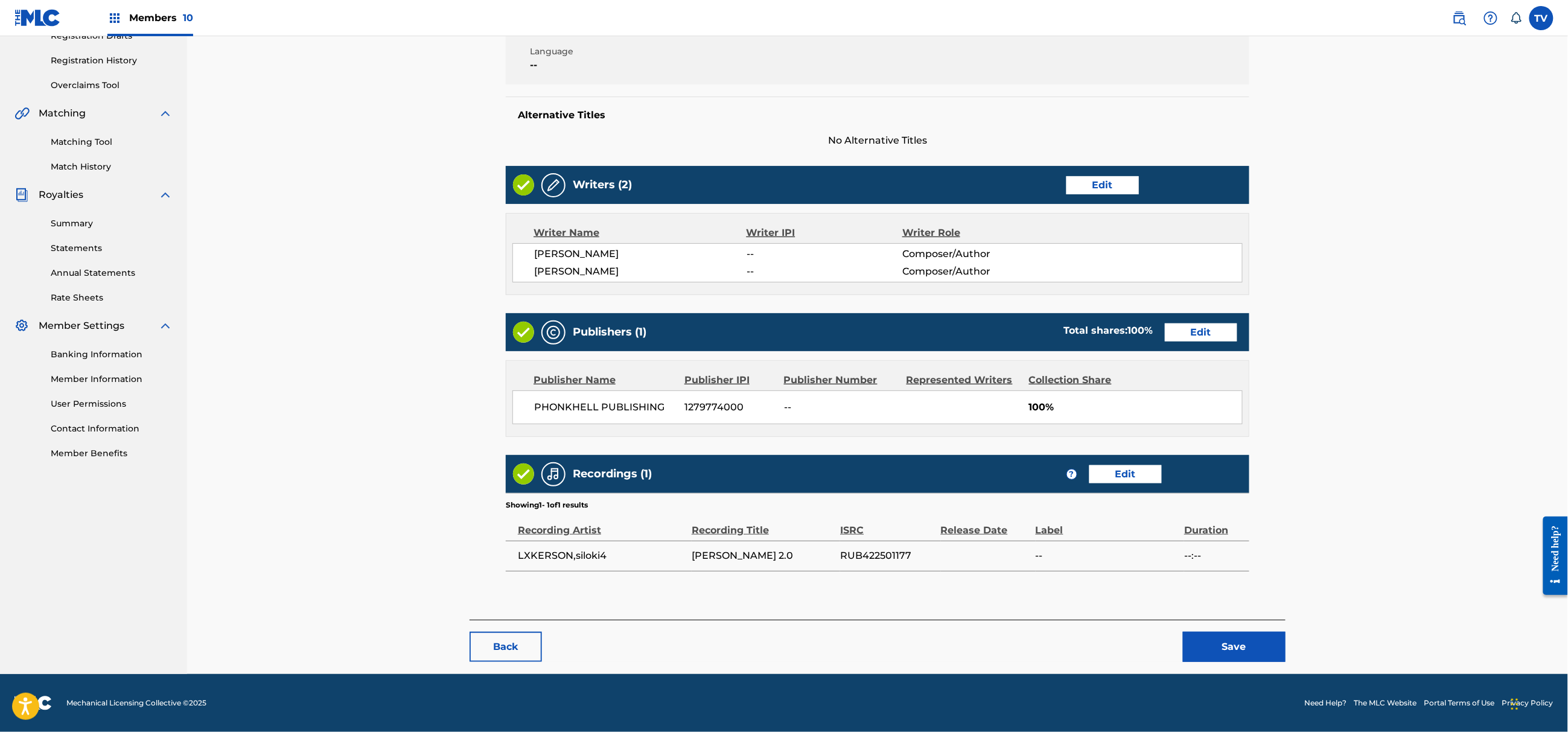
click at [1236, 647] on button "Save" at bounding box center [1234, 647] width 102 height 30
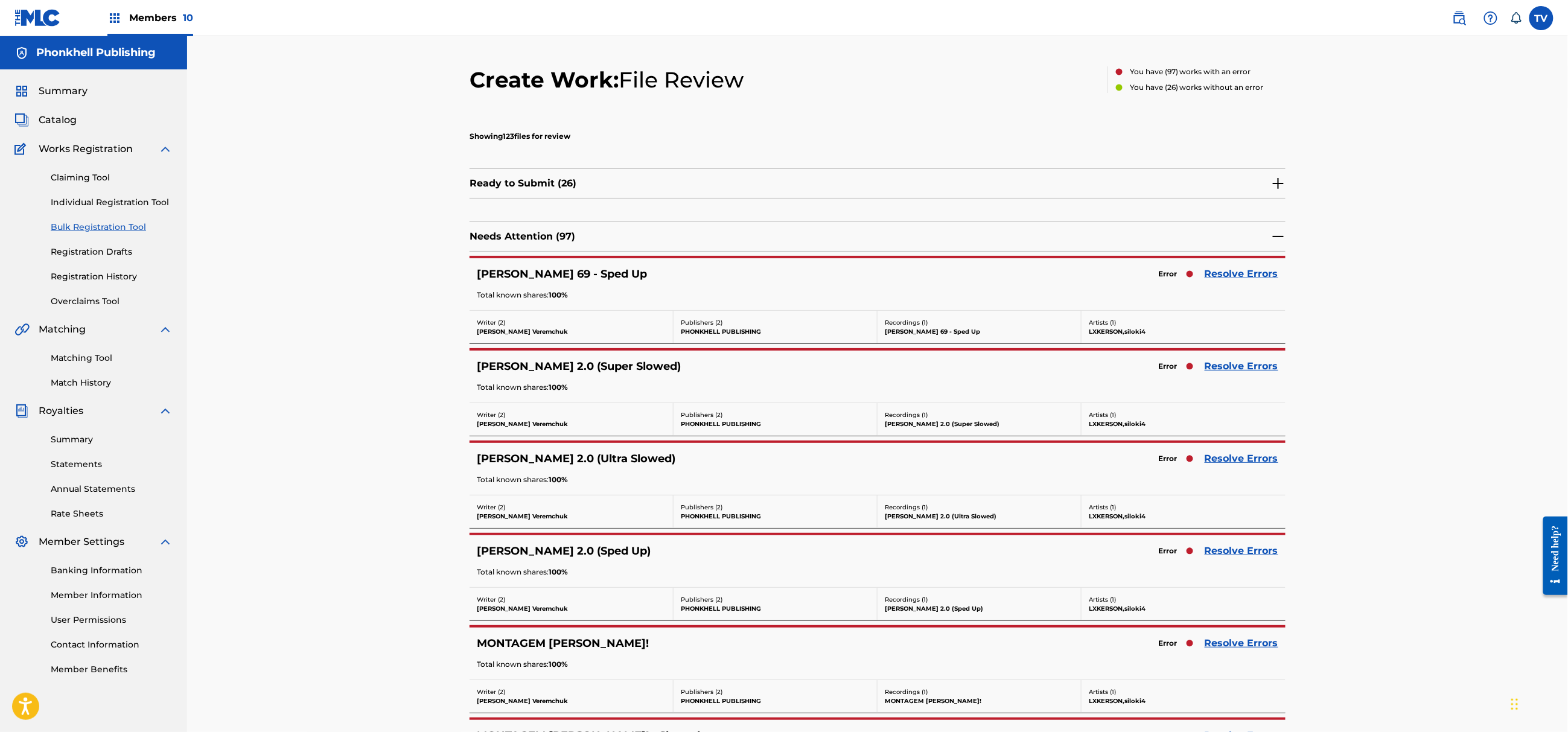
click at [1230, 367] on link "Resolve Errors" at bounding box center [1242, 366] width 73 height 15
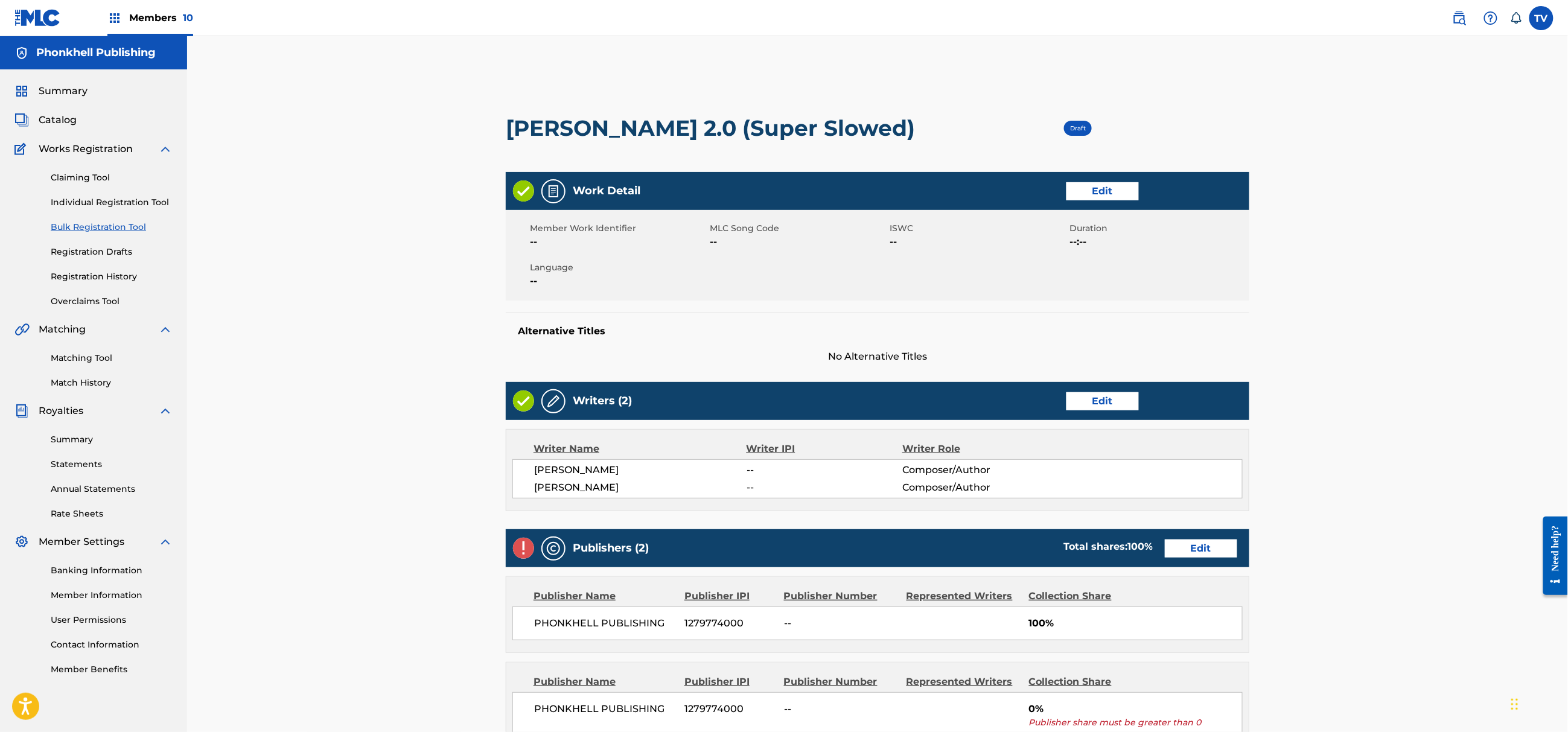
click at [1205, 553] on link "Edit" at bounding box center [1201, 548] width 73 height 18
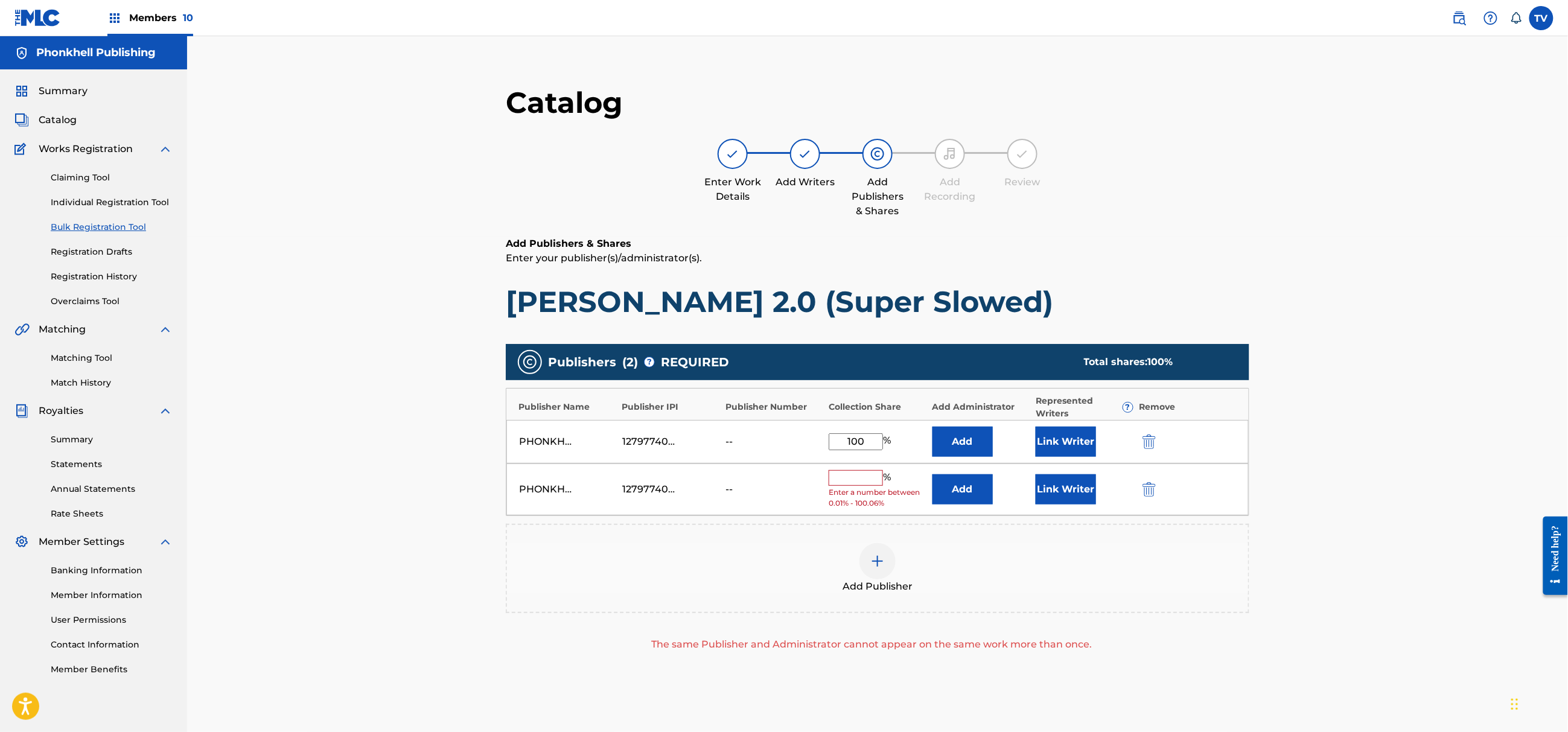
drag, startPoint x: 1153, startPoint y: 491, endPoint x: 1156, endPoint y: 520, distance: 29.2
click at [1153, 488] on img "submit" at bounding box center [1149, 489] width 13 height 15
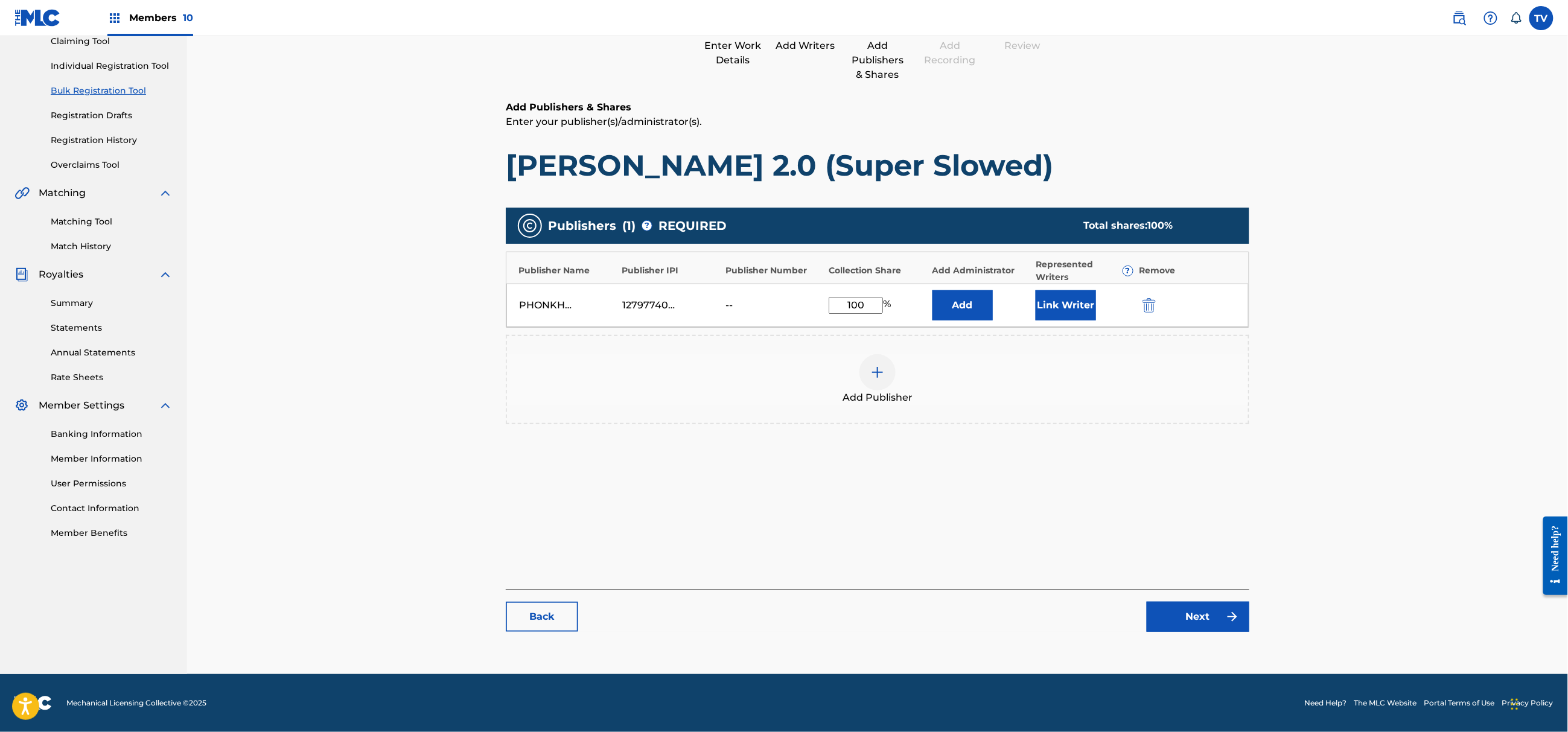
click at [1210, 616] on link "Next" at bounding box center [1198, 616] width 102 height 30
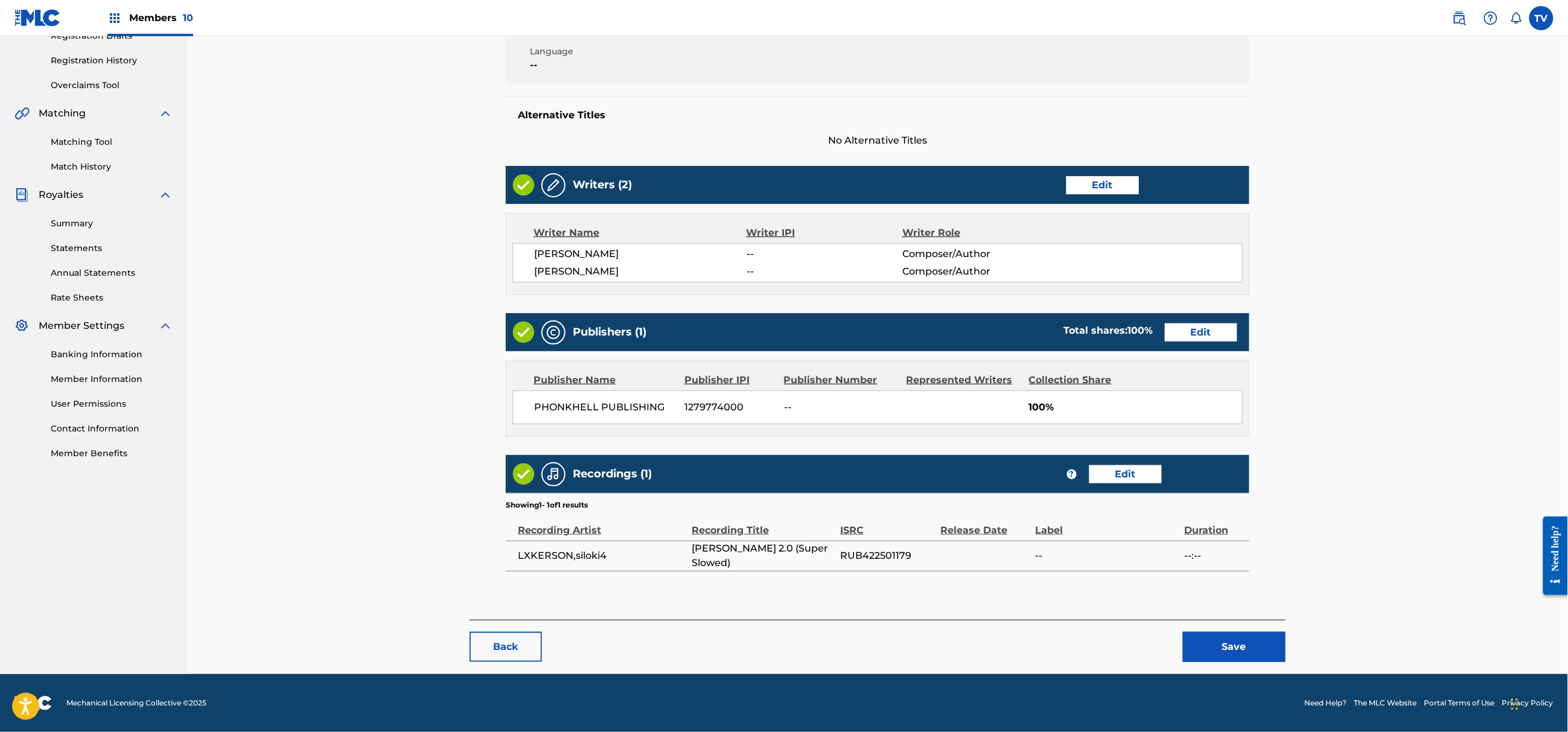
click at [1244, 647] on button "Save" at bounding box center [1234, 647] width 102 height 30
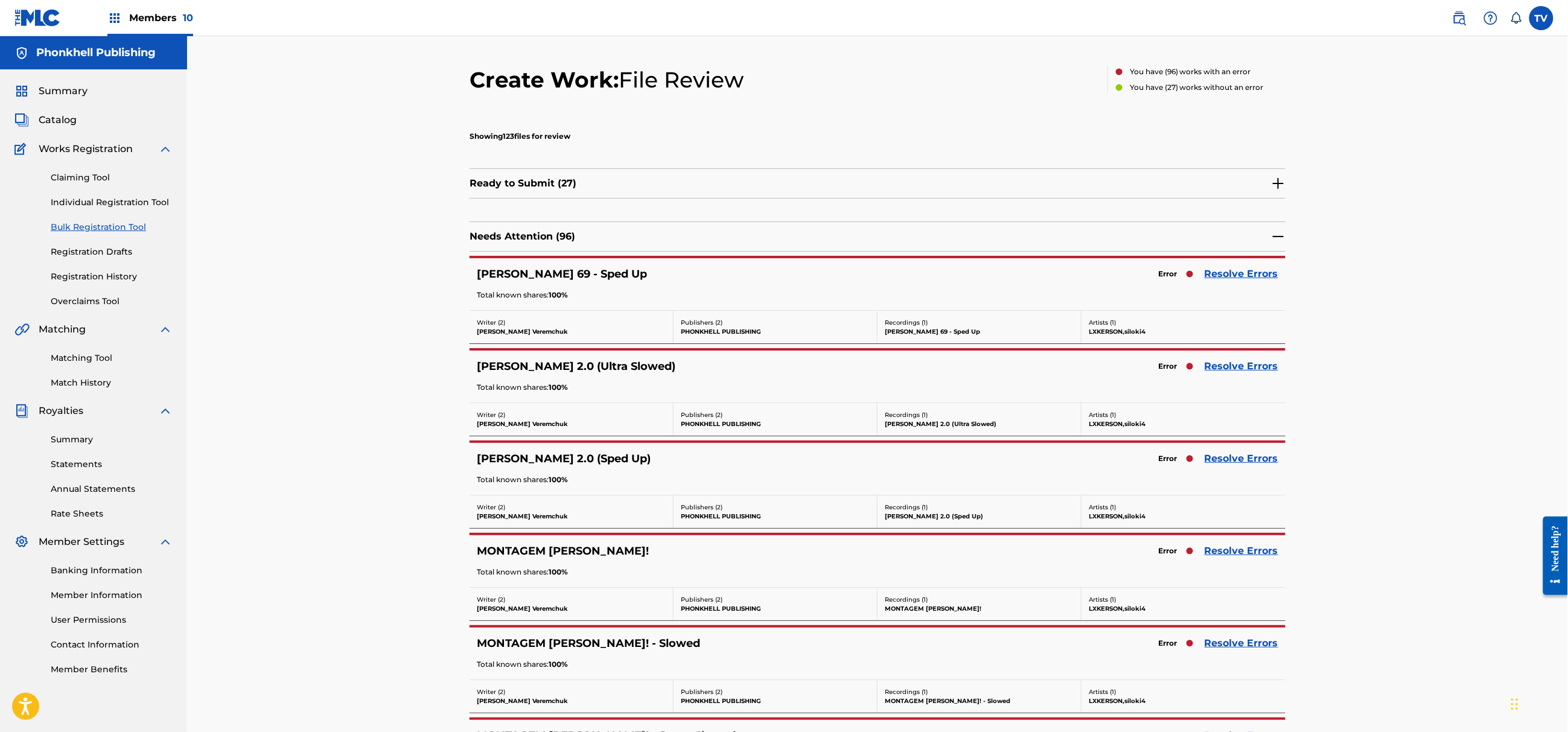
click at [1219, 277] on link "Resolve Errors" at bounding box center [1242, 274] width 73 height 15
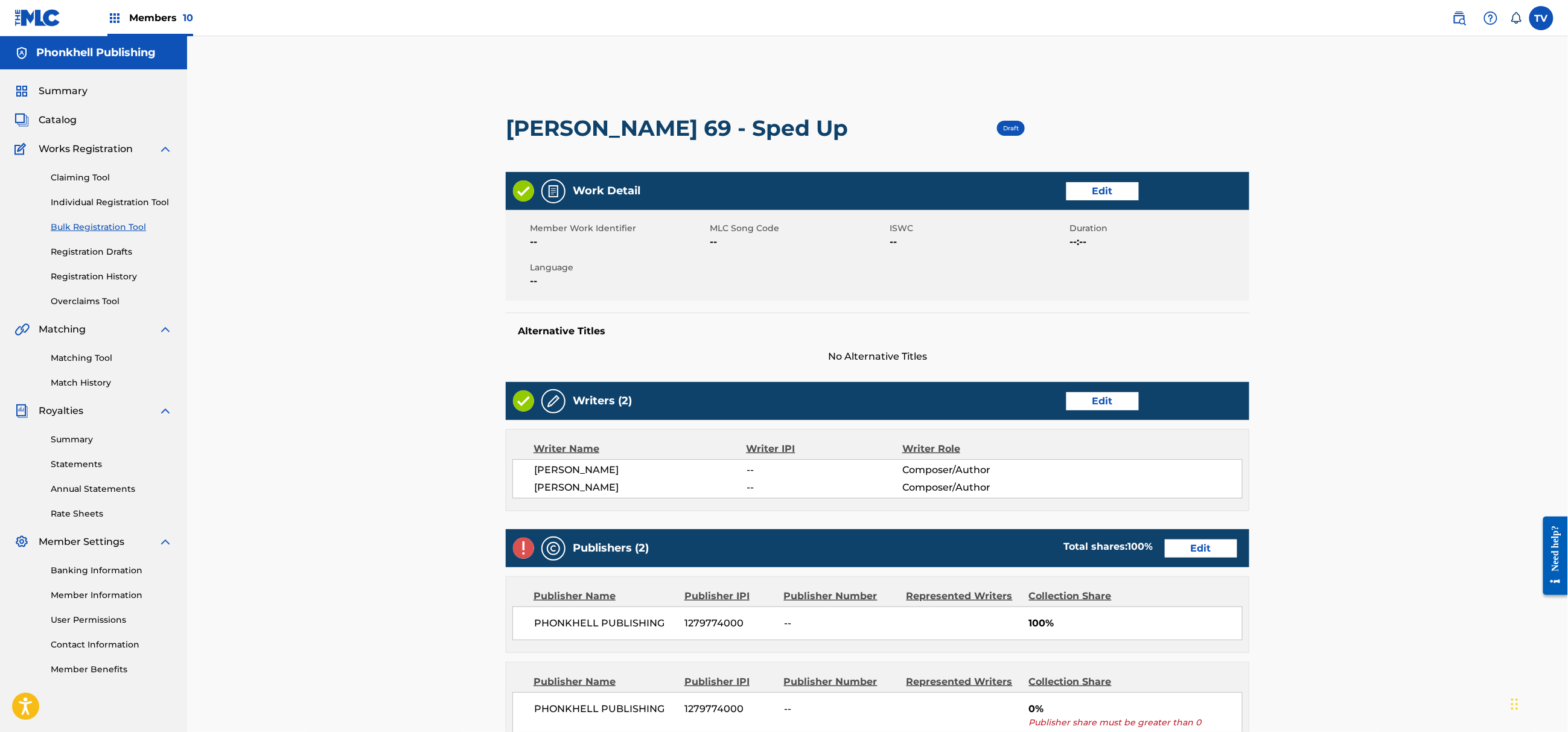
click at [1208, 554] on link "Edit" at bounding box center [1201, 548] width 73 height 18
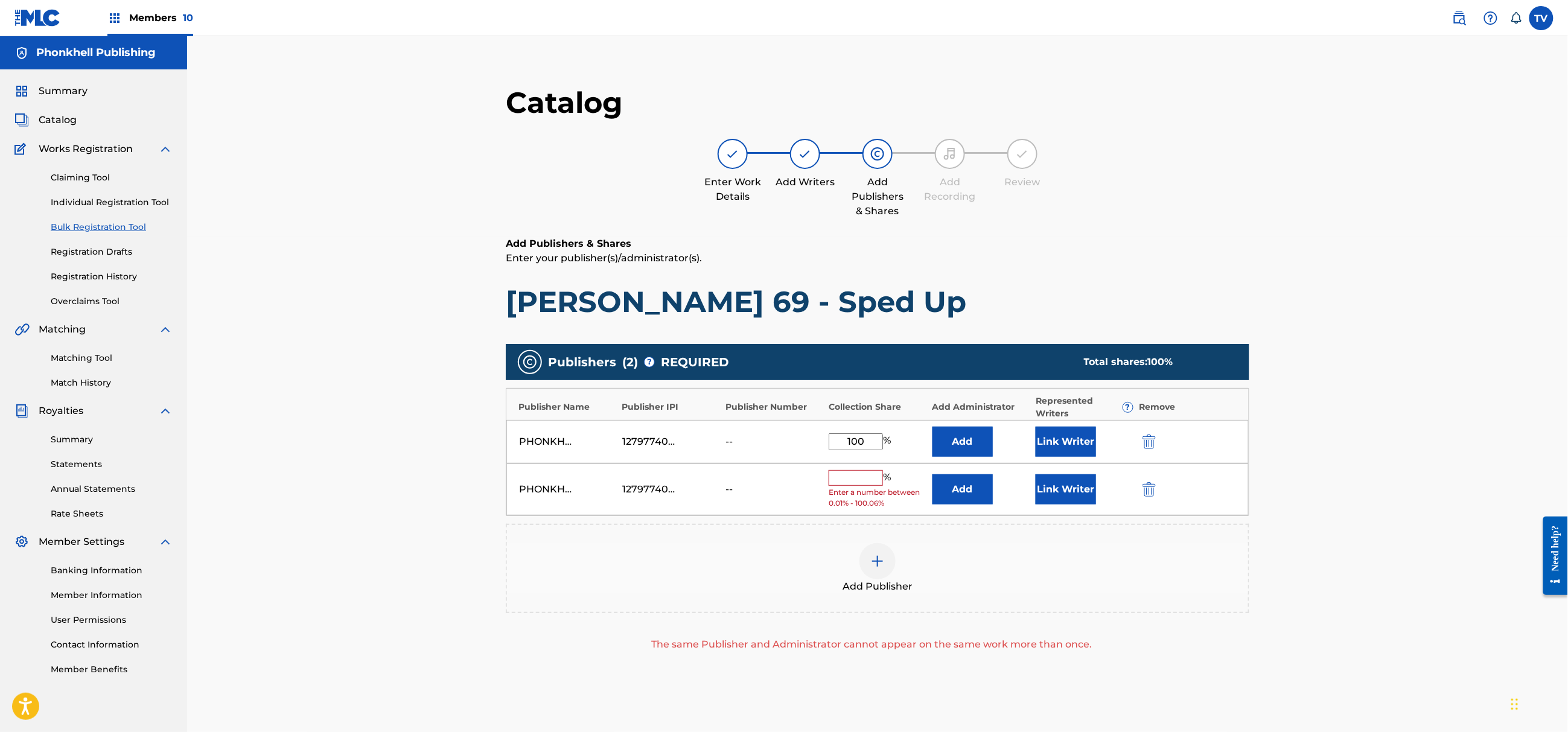
click at [1152, 493] on img "submit" at bounding box center [1149, 489] width 13 height 15
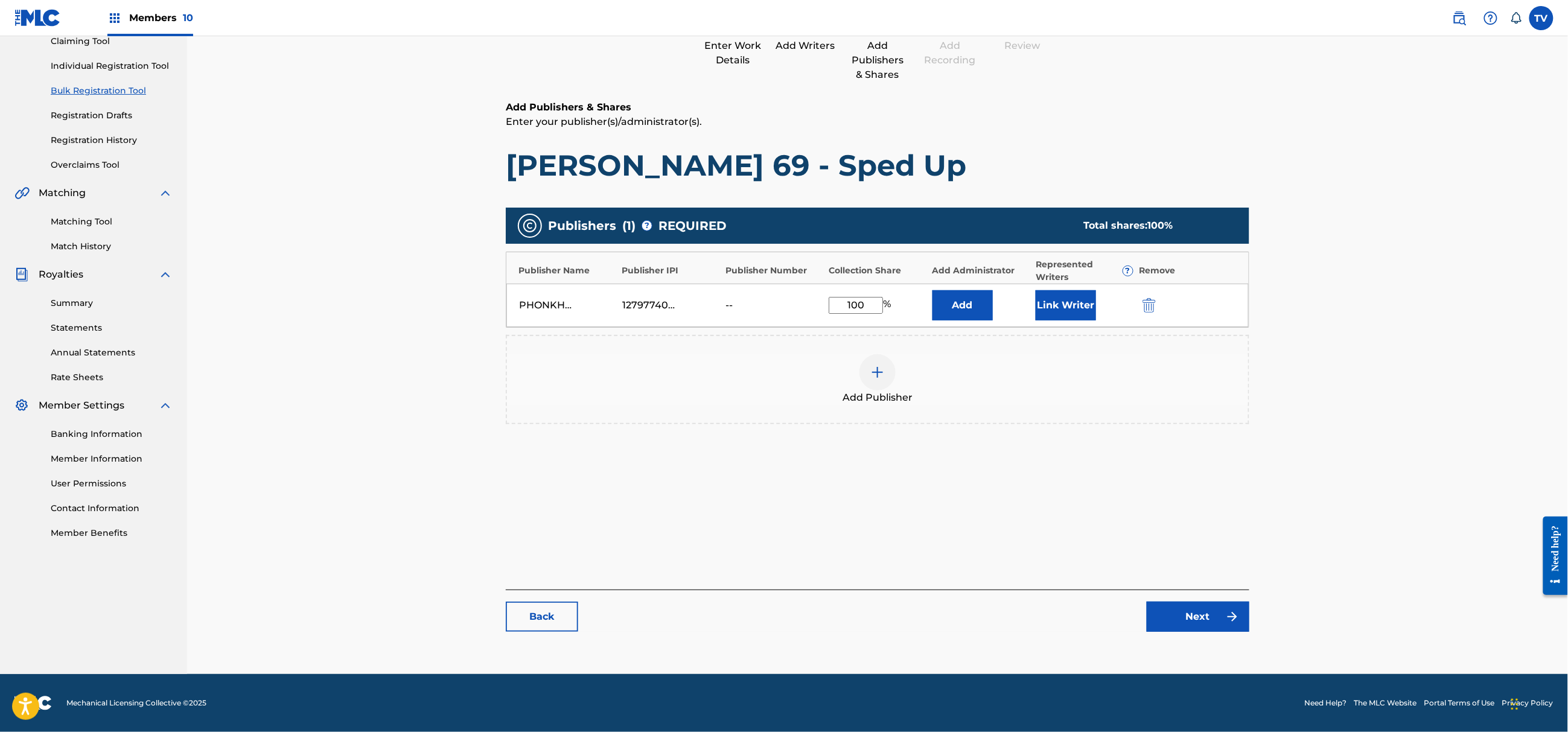
click at [1203, 616] on link "Next" at bounding box center [1198, 616] width 102 height 30
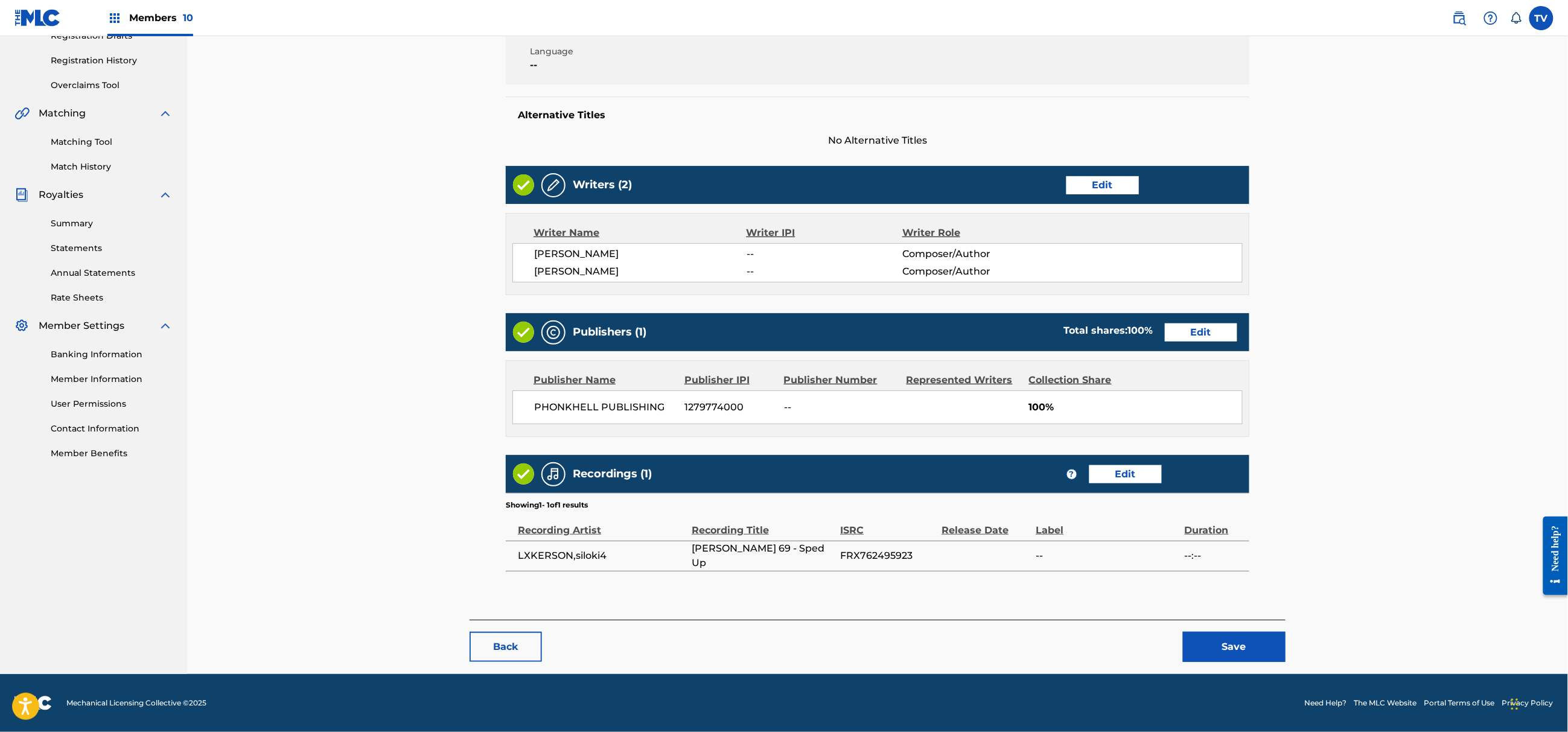
click at [1225, 645] on button "Save" at bounding box center [1234, 647] width 102 height 30
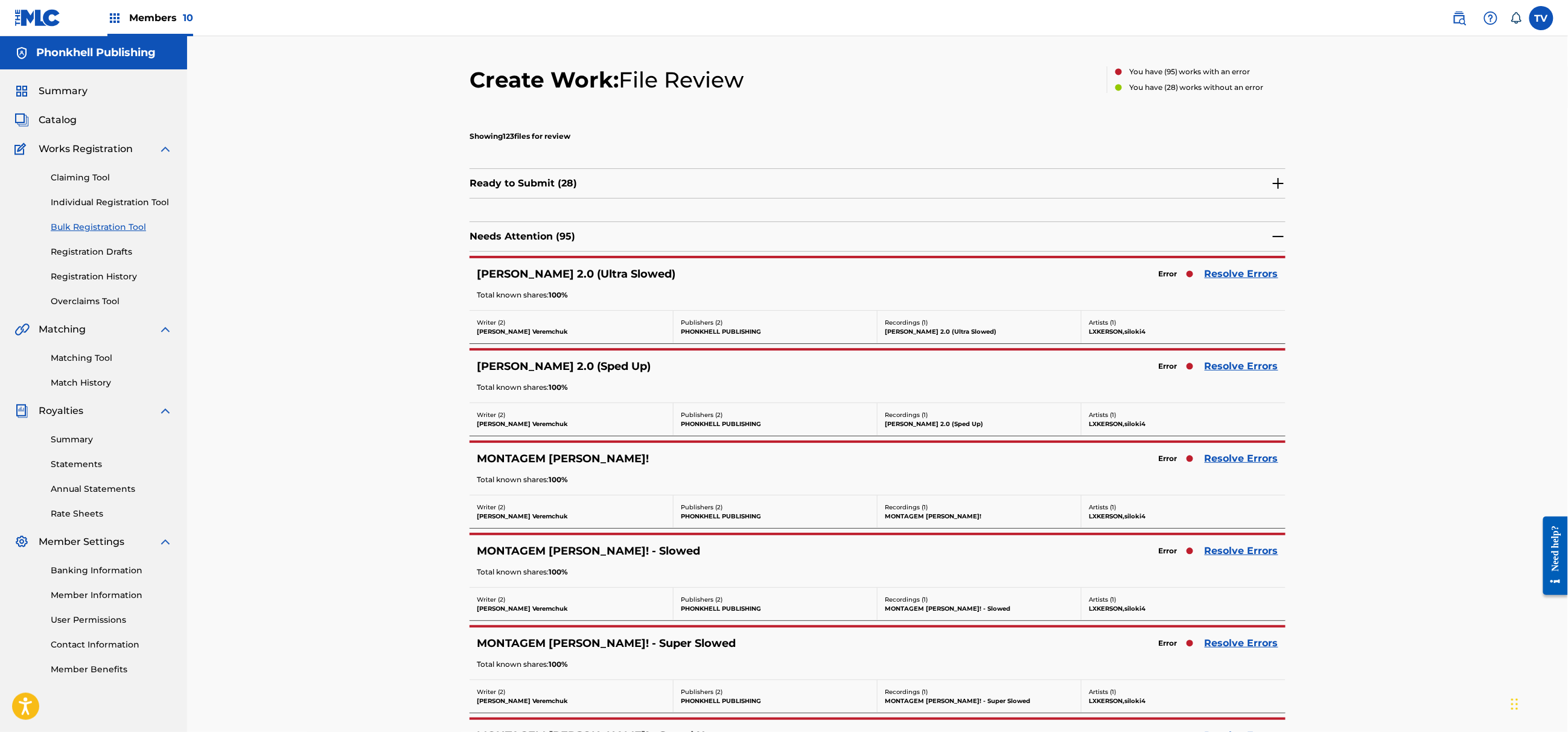
click at [1253, 459] on link "Resolve Errors" at bounding box center [1242, 458] width 73 height 15
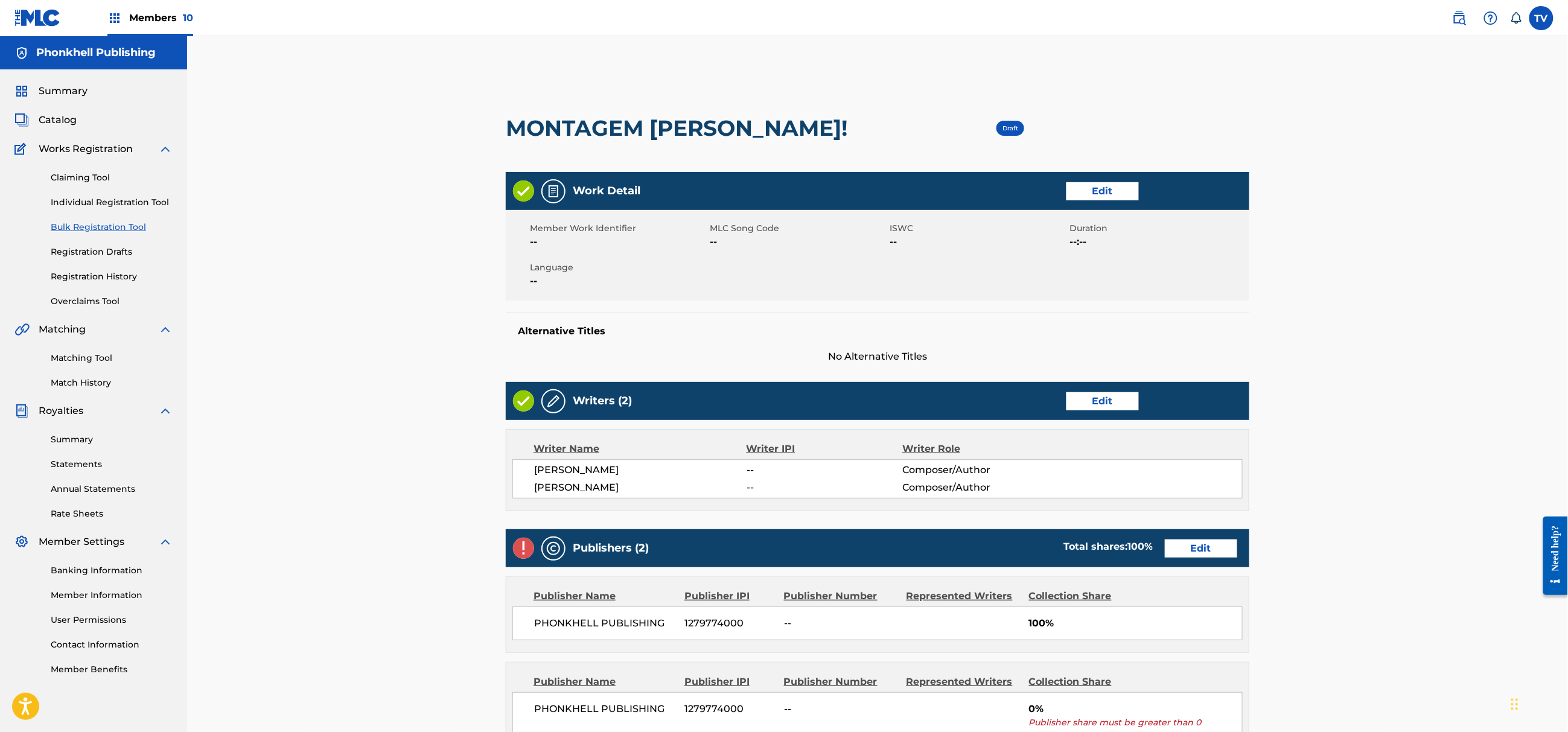
click at [1189, 539] on div "Publishers (2) Total shares: 100 % Edit" at bounding box center [877, 548] width 744 height 38
click at [1189, 551] on link "Edit" at bounding box center [1201, 548] width 73 height 18
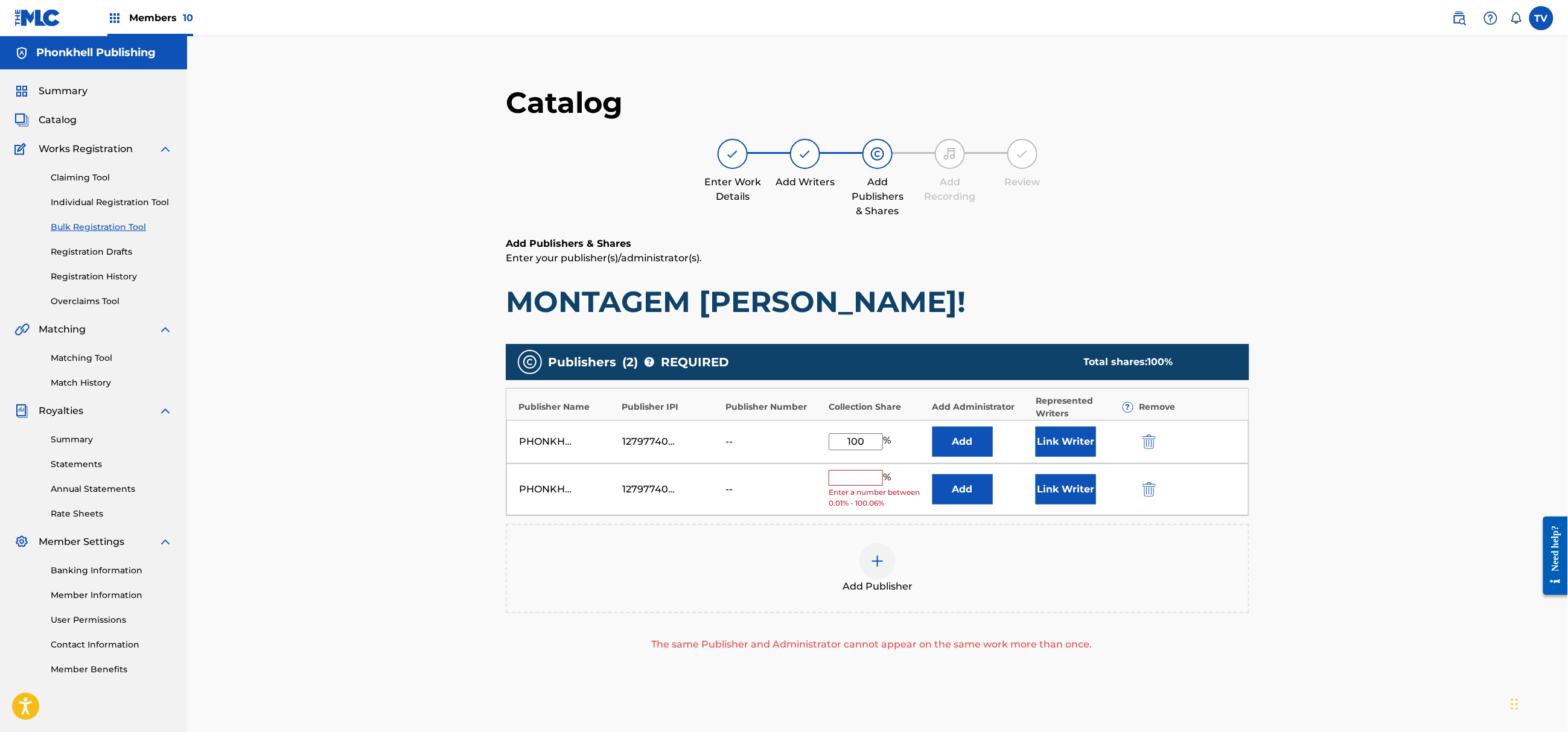
drag, startPoint x: 1151, startPoint y: 485, endPoint x: 1151, endPoint y: 492, distance: 7.0
click at [1151, 486] on img "submit" at bounding box center [1149, 489] width 13 height 15
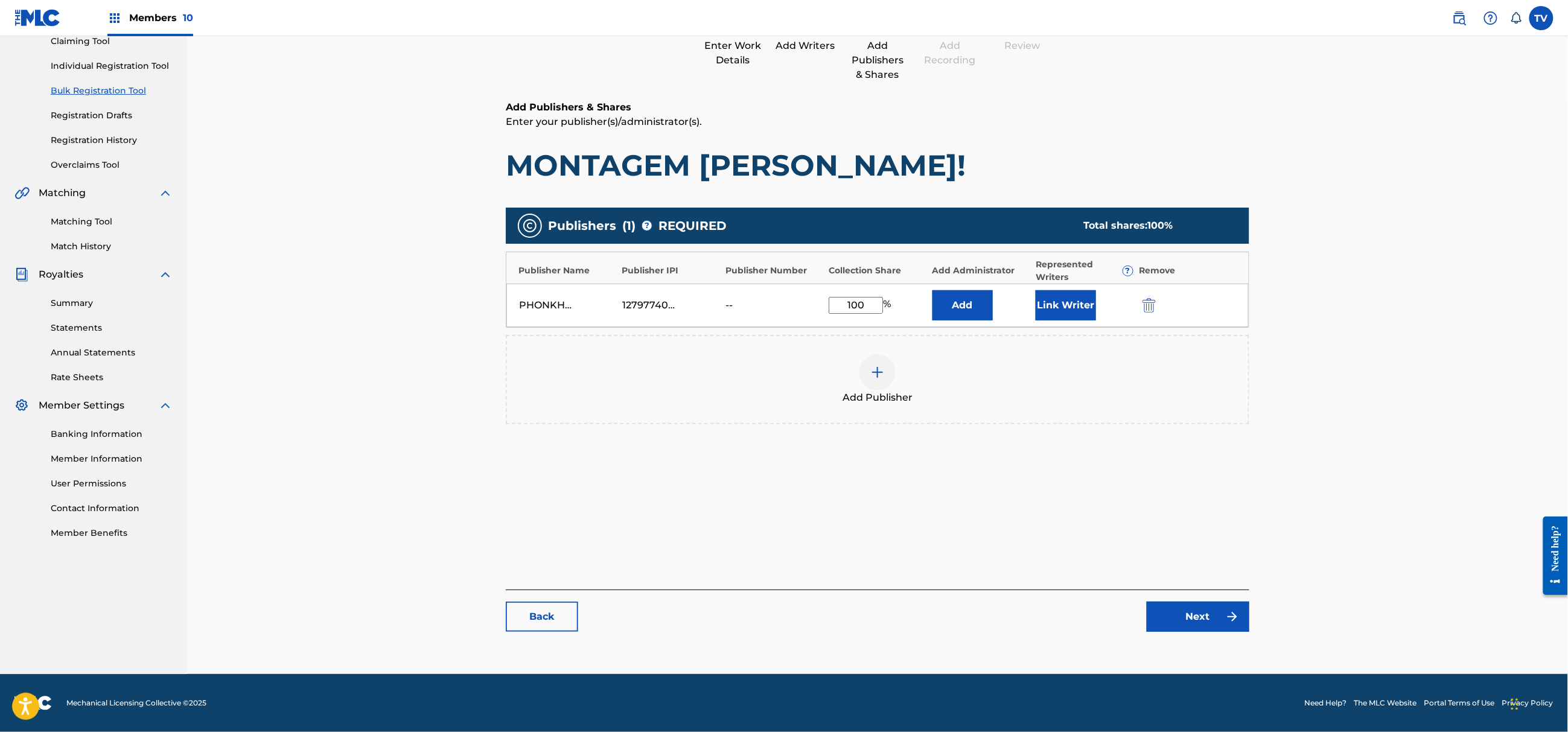
click at [1187, 606] on link "Next" at bounding box center [1198, 616] width 102 height 30
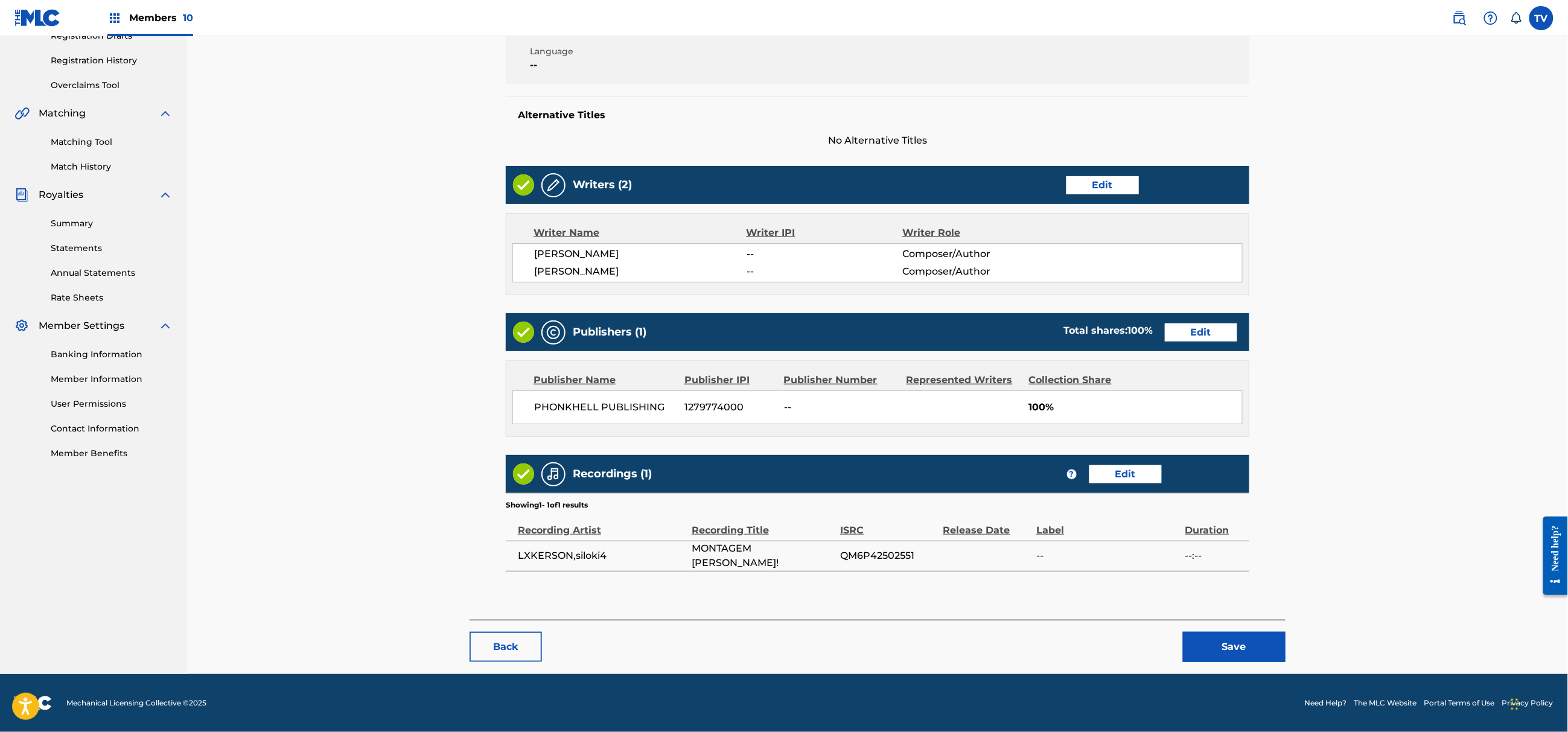
click at [1227, 643] on button "Save" at bounding box center [1234, 647] width 102 height 30
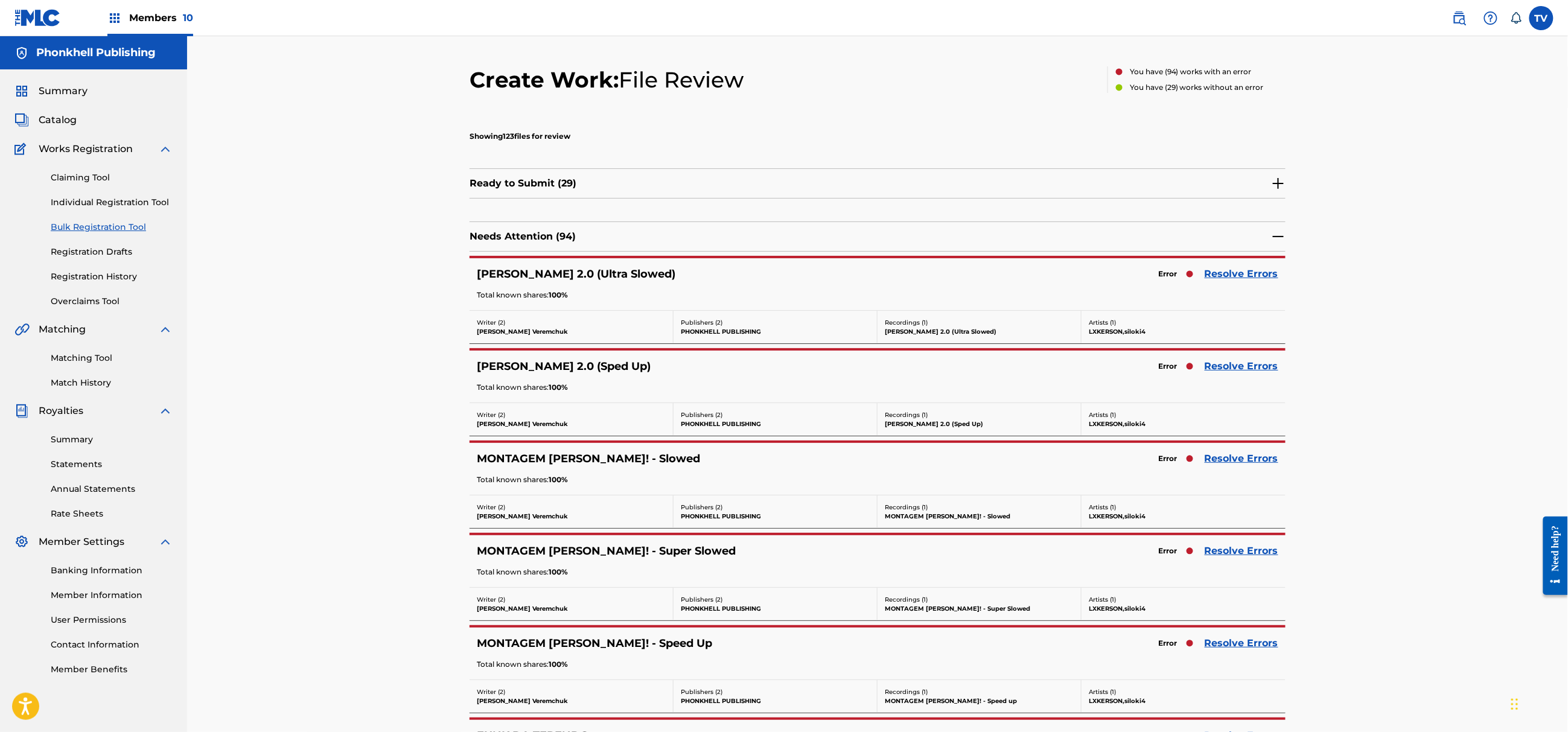
click at [1256, 462] on link "Resolve Errors" at bounding box center [1242, 458] width 73 height 15
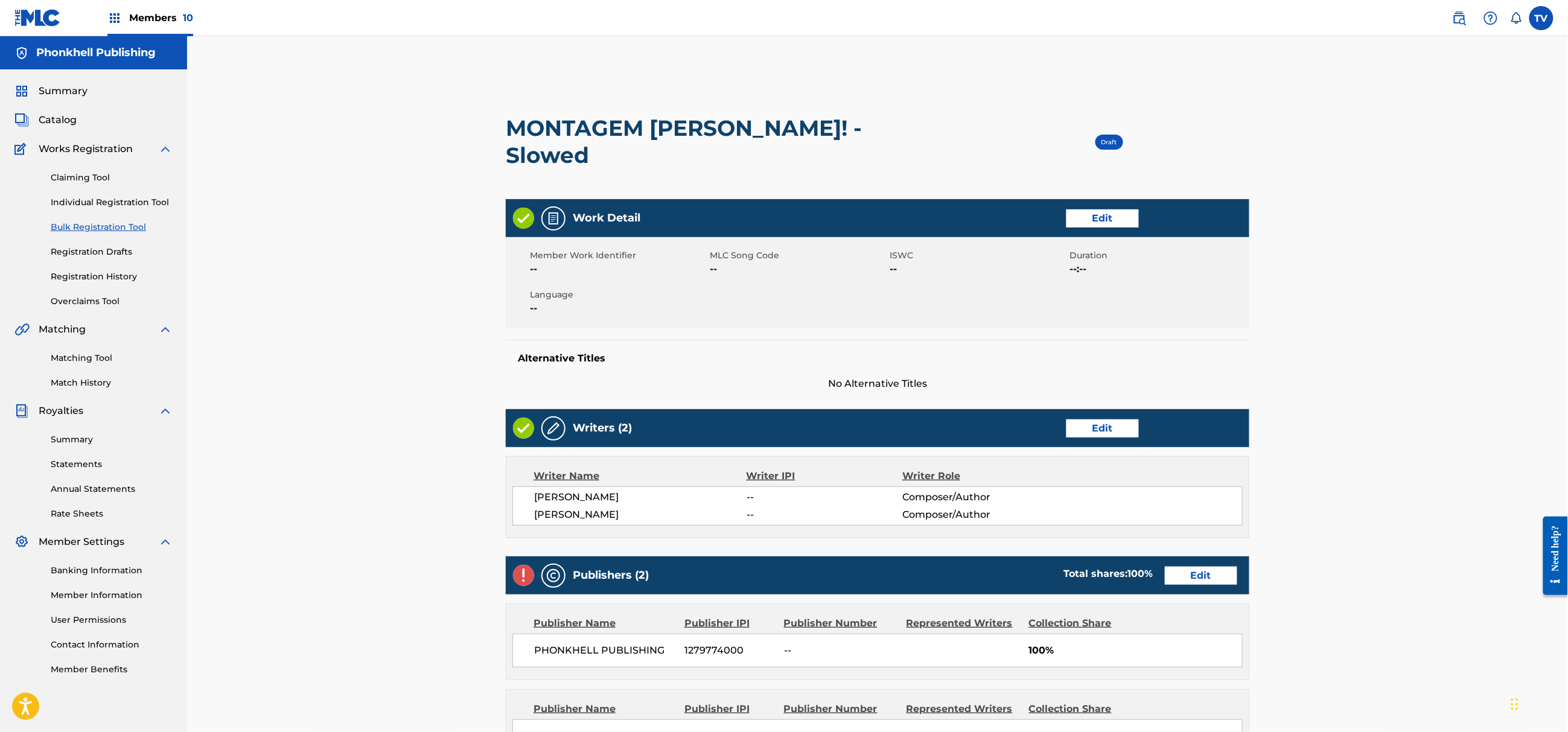
click at [1194, 556] on div "Publishers (2) Total shares: 100 % Edit" at bounding box center [877, 575] width 744 height 38
click at [1204, 566] on link "Edit" at bounding box center [1201, 575] width 73 height 18
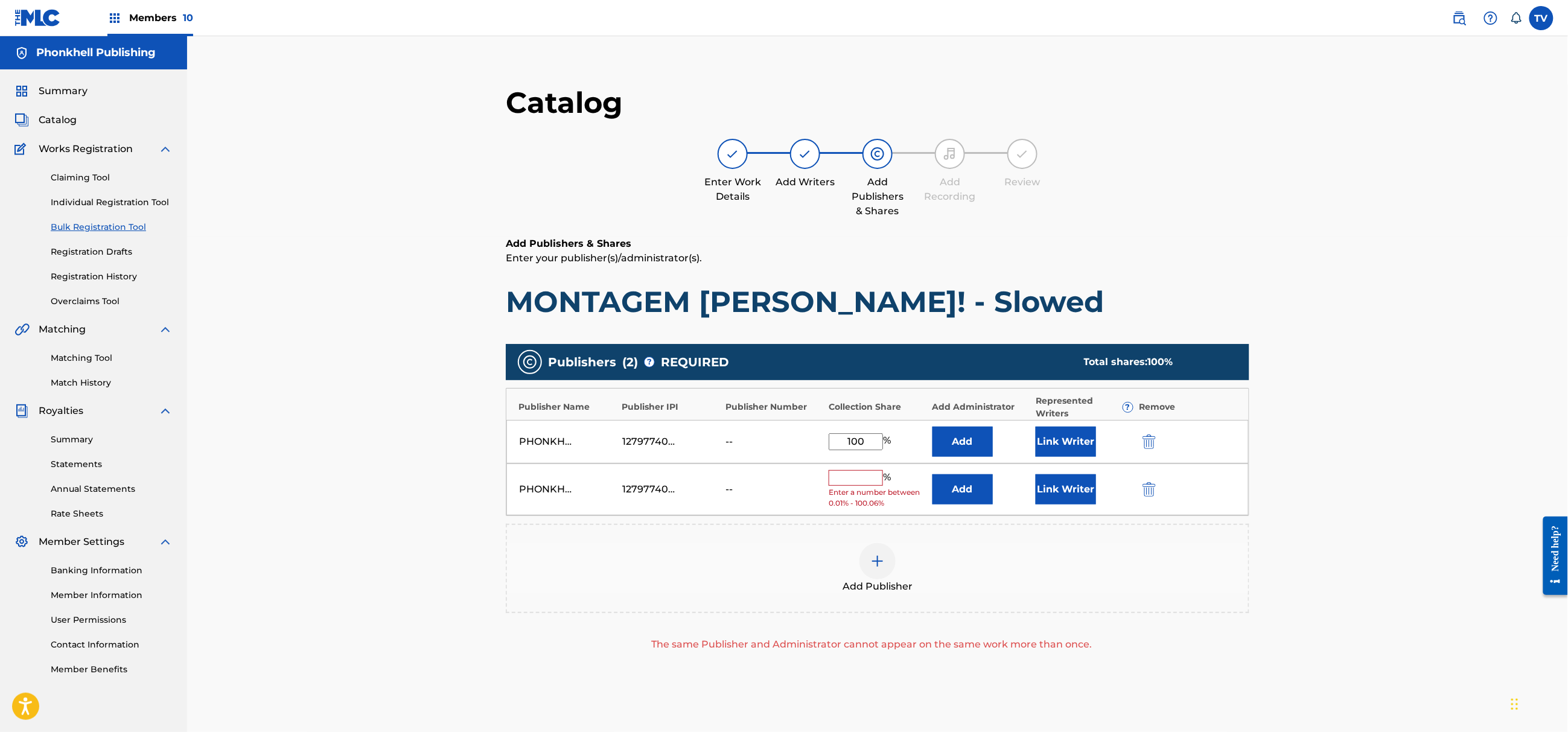
click at [1147, 484] on img "submit" at bounding box center [1149, 489] width 13 height 15
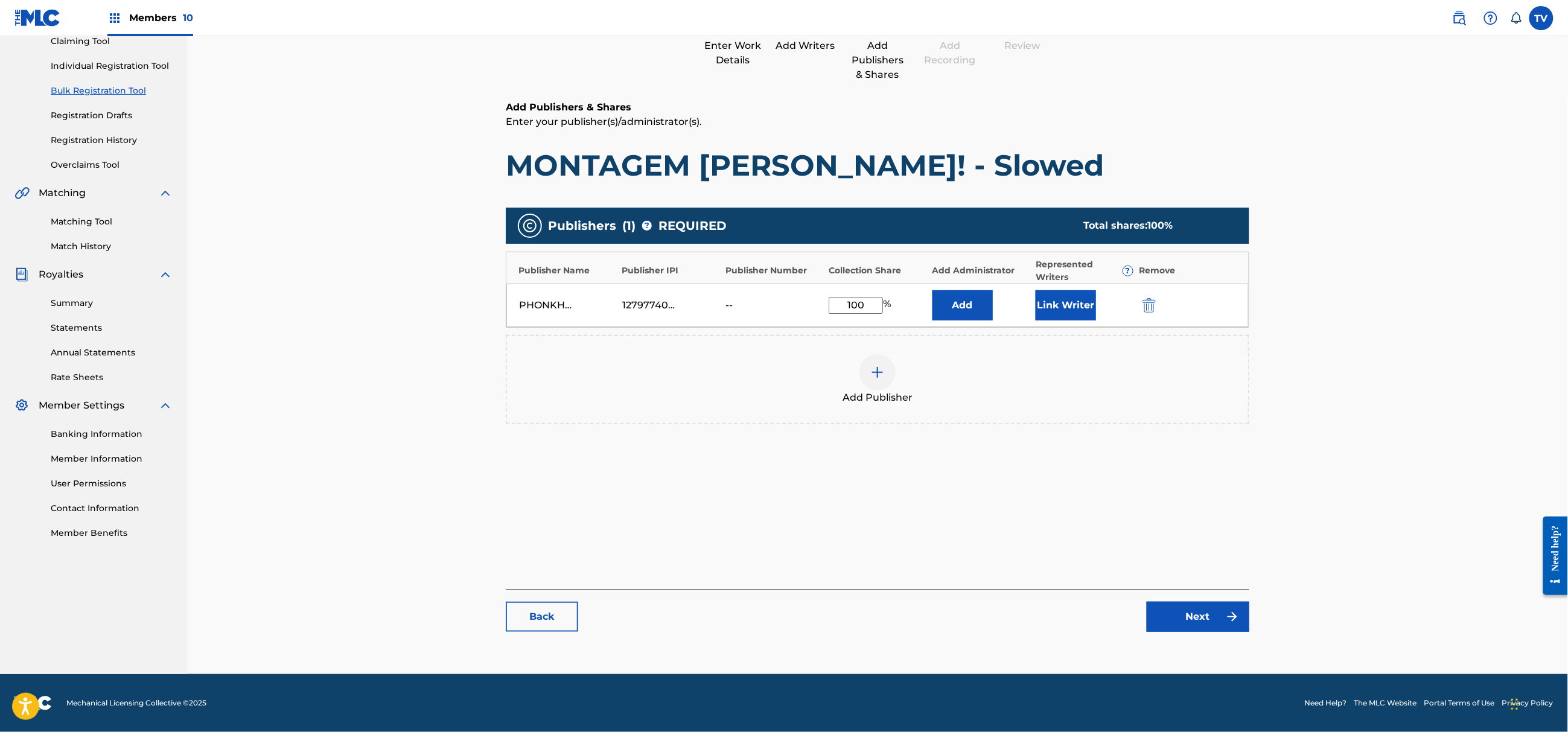
click at [1201, 625] on link "Next" at bounding box center [1198, 616] width 102 height 30
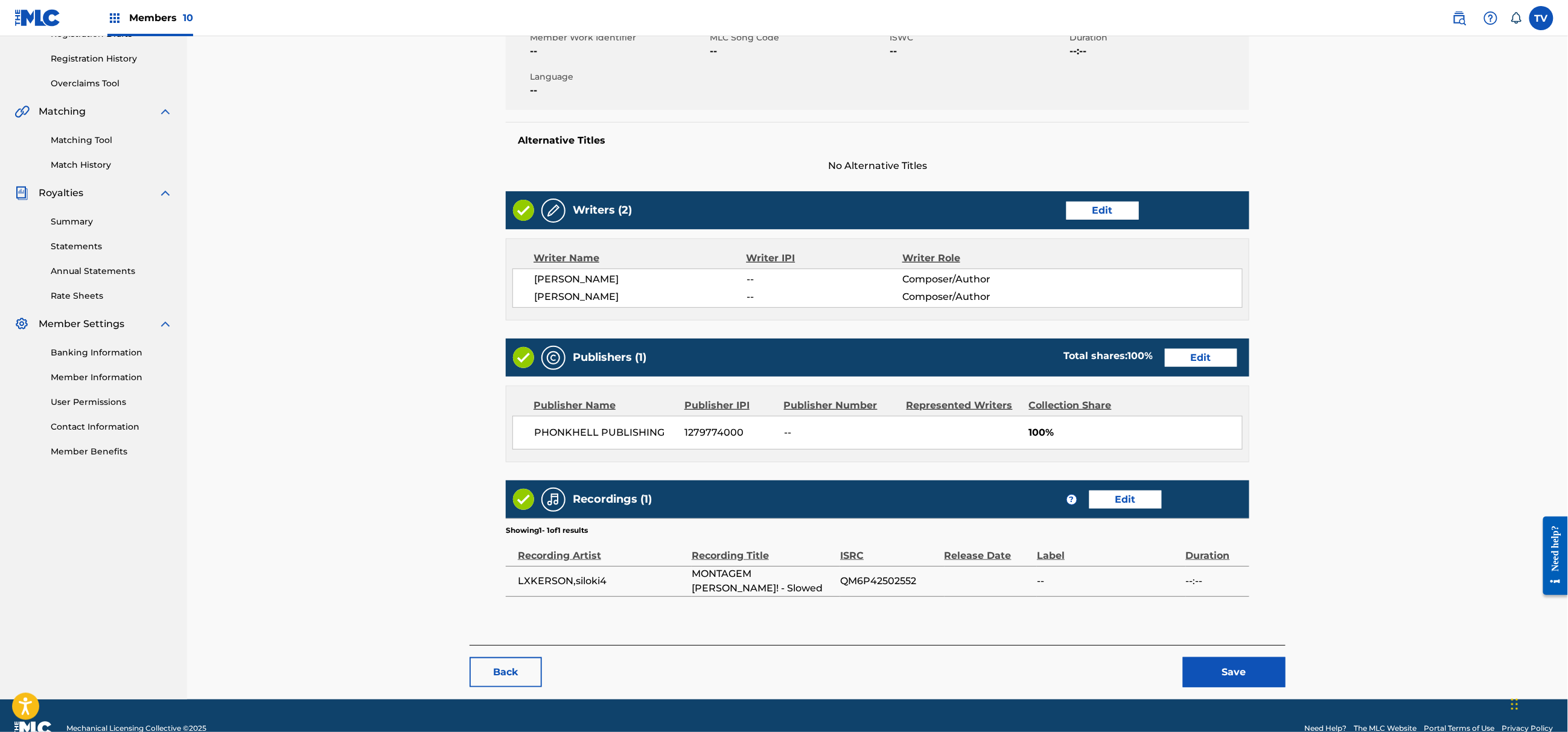
click at [1237, 657] on button "Save" at bounding box center [1234, 672] width 102 height 30
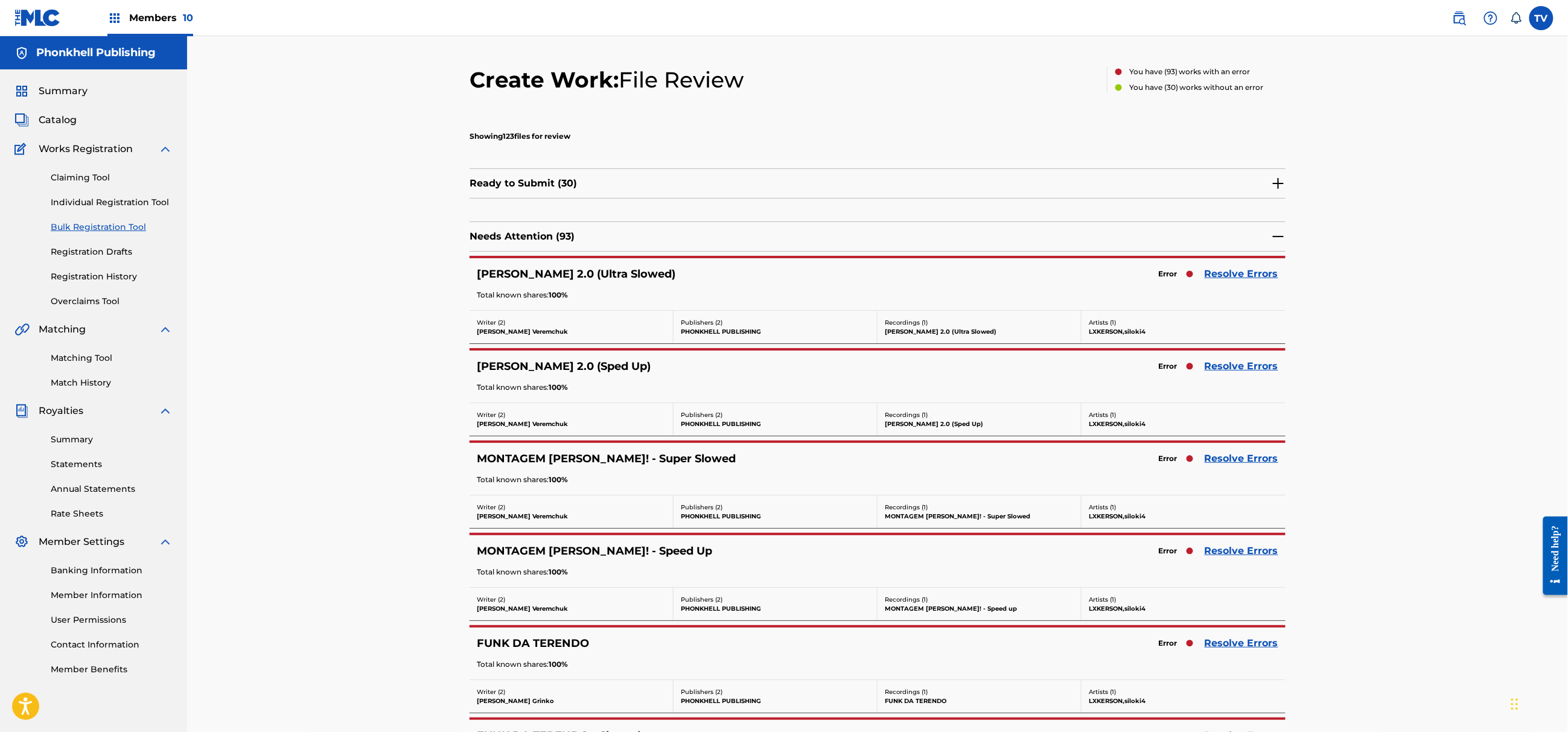
click at [1252, 457] on link "Resolve Errors" at bounding box center [1242, 458] width 73 height 15
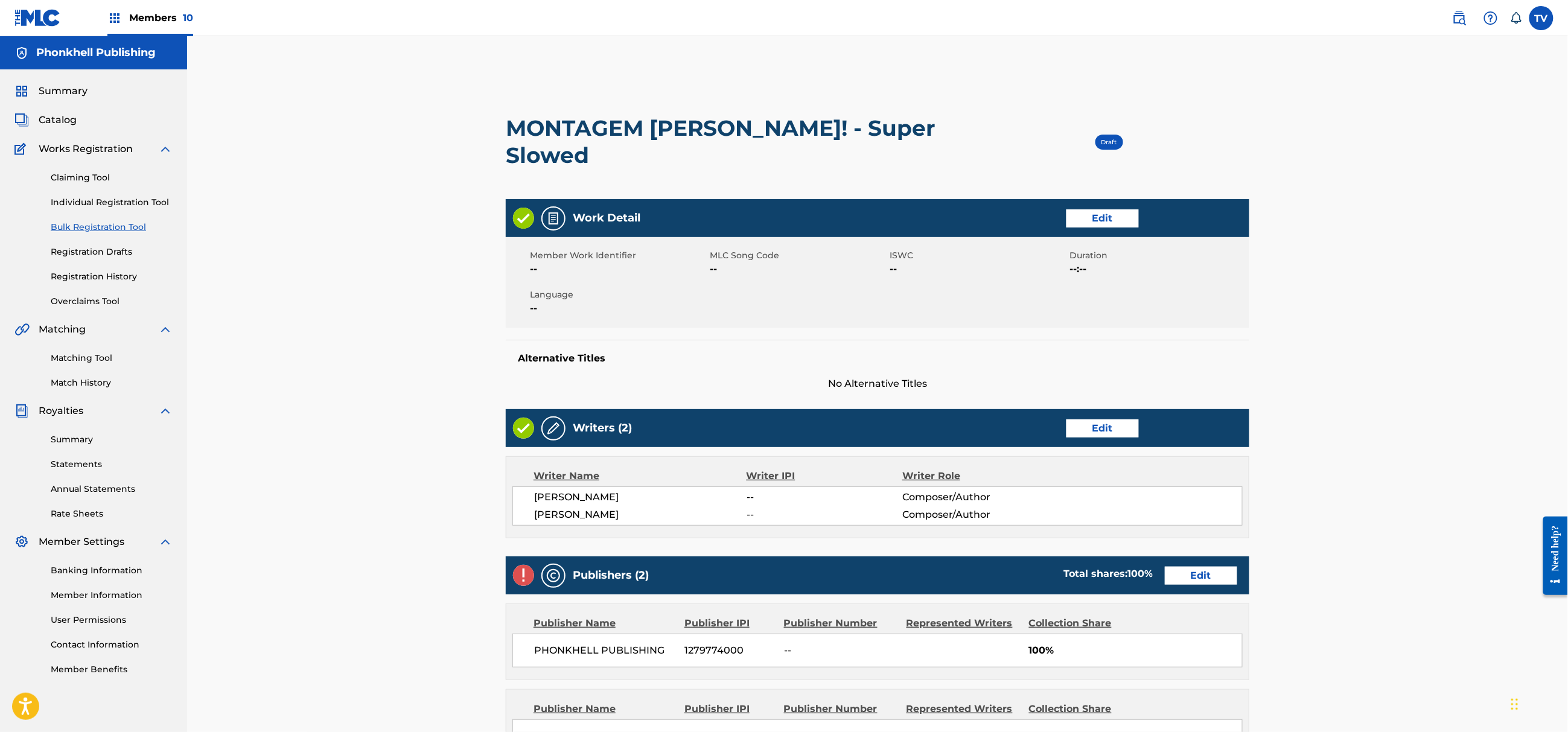
click at [1177, 579] on link "Edit" at bounding box center [1201, 575] width 73 height 18
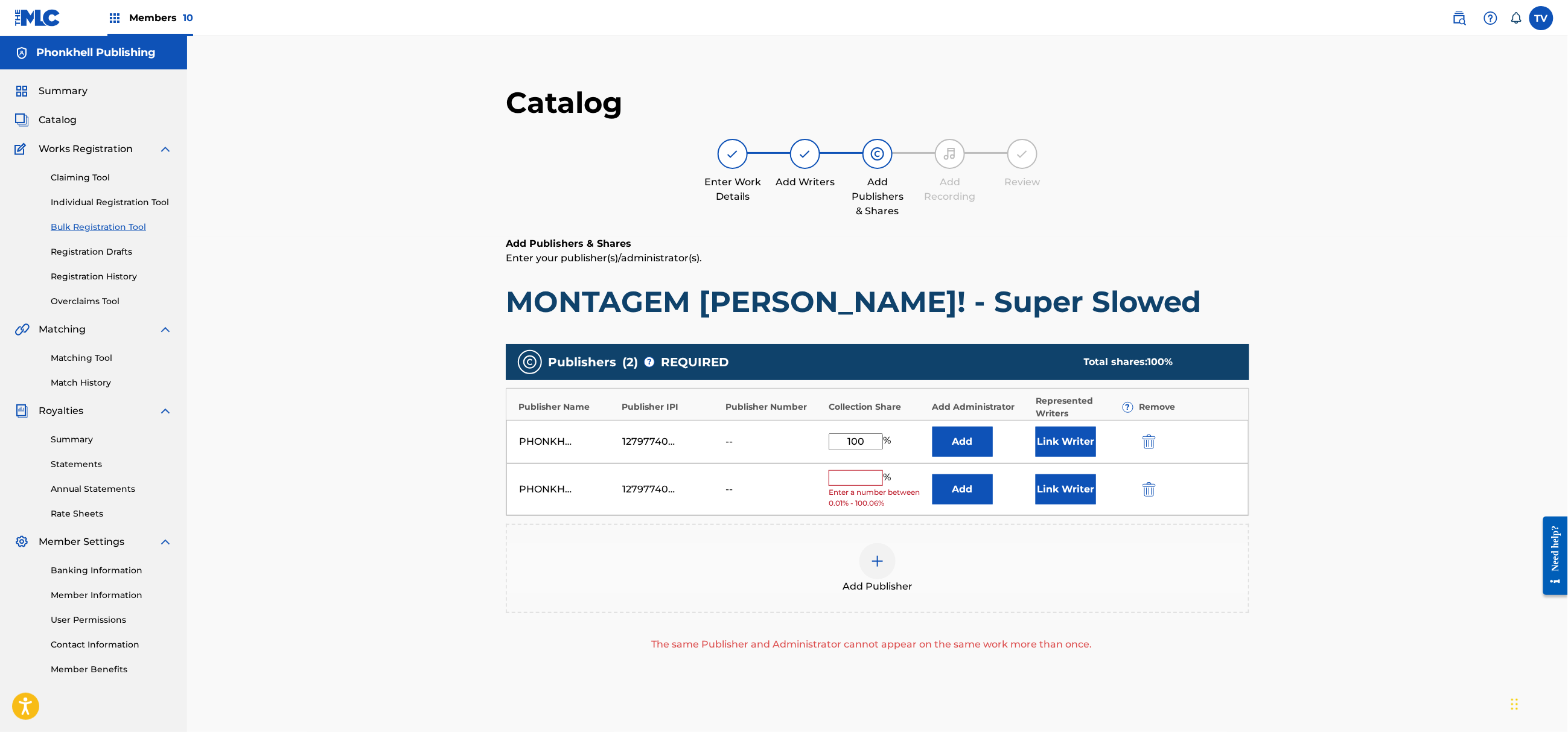
click at [1161, 493] on div at bounding box center [1166, 489] width 54 height 14
click at [1153, 493] on img "submit" at bounding box center [1149, 489] width 13 height 15
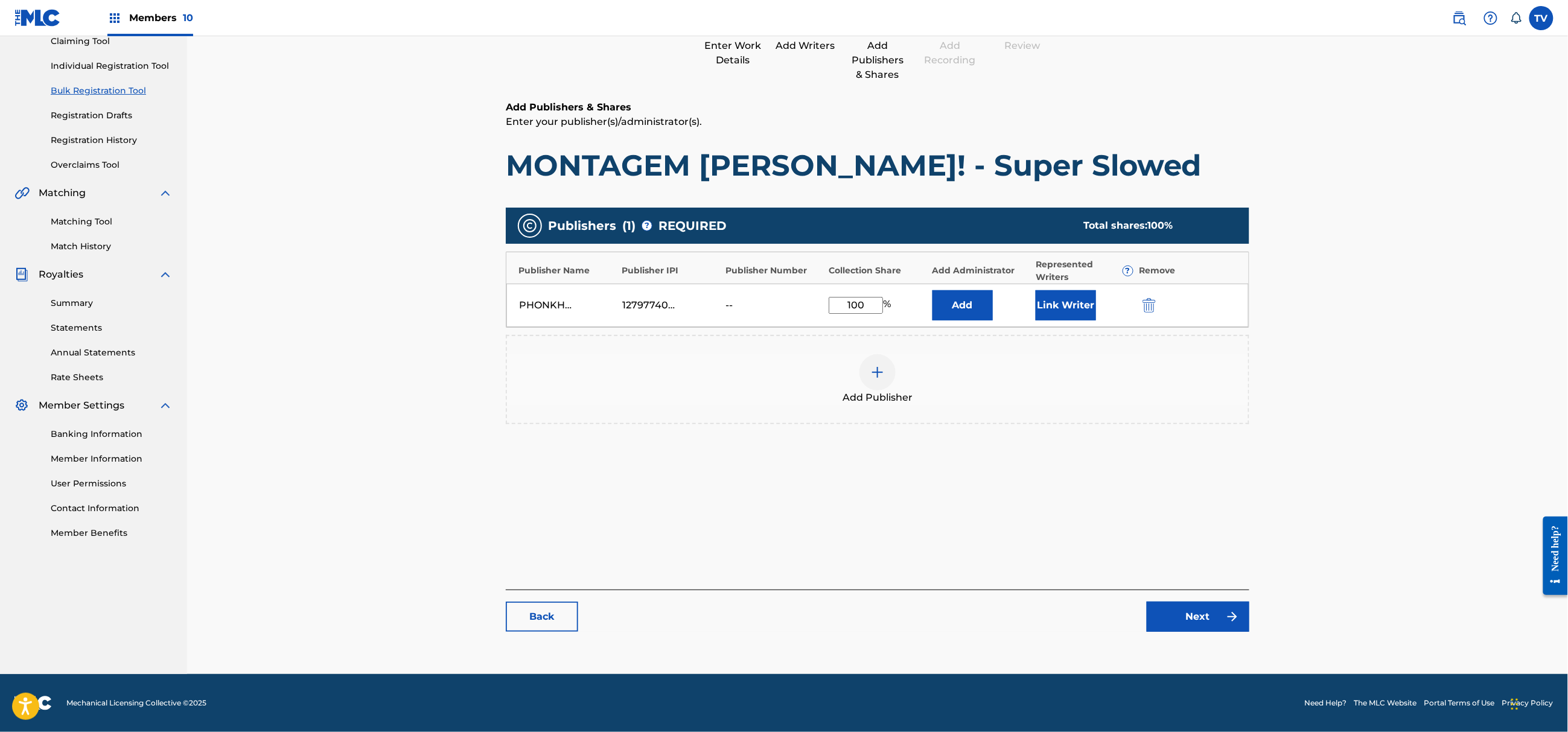
click at [1199, 631] on div "Catalog Enter Work Details Add Writers Add Publishers & Shares Add Recording Re…" at bounding box center [877, 296] width 744 height 695
click at [1199, 623] on link "Next" at bounding box center [1198, 616] width 102 height 30
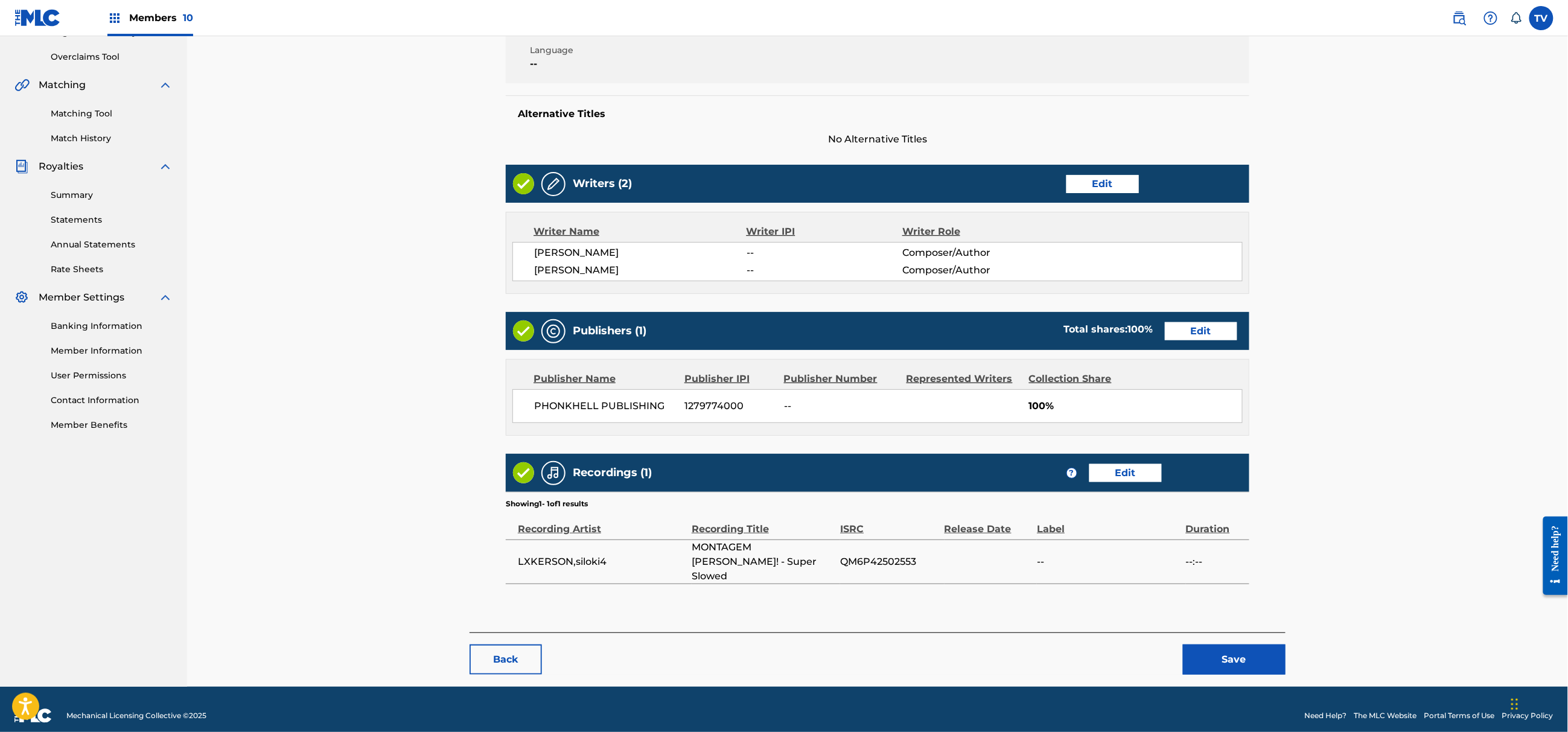
click at [1233, 650] on button "Save" at bounding box center [1234, 659] width 102 height 30
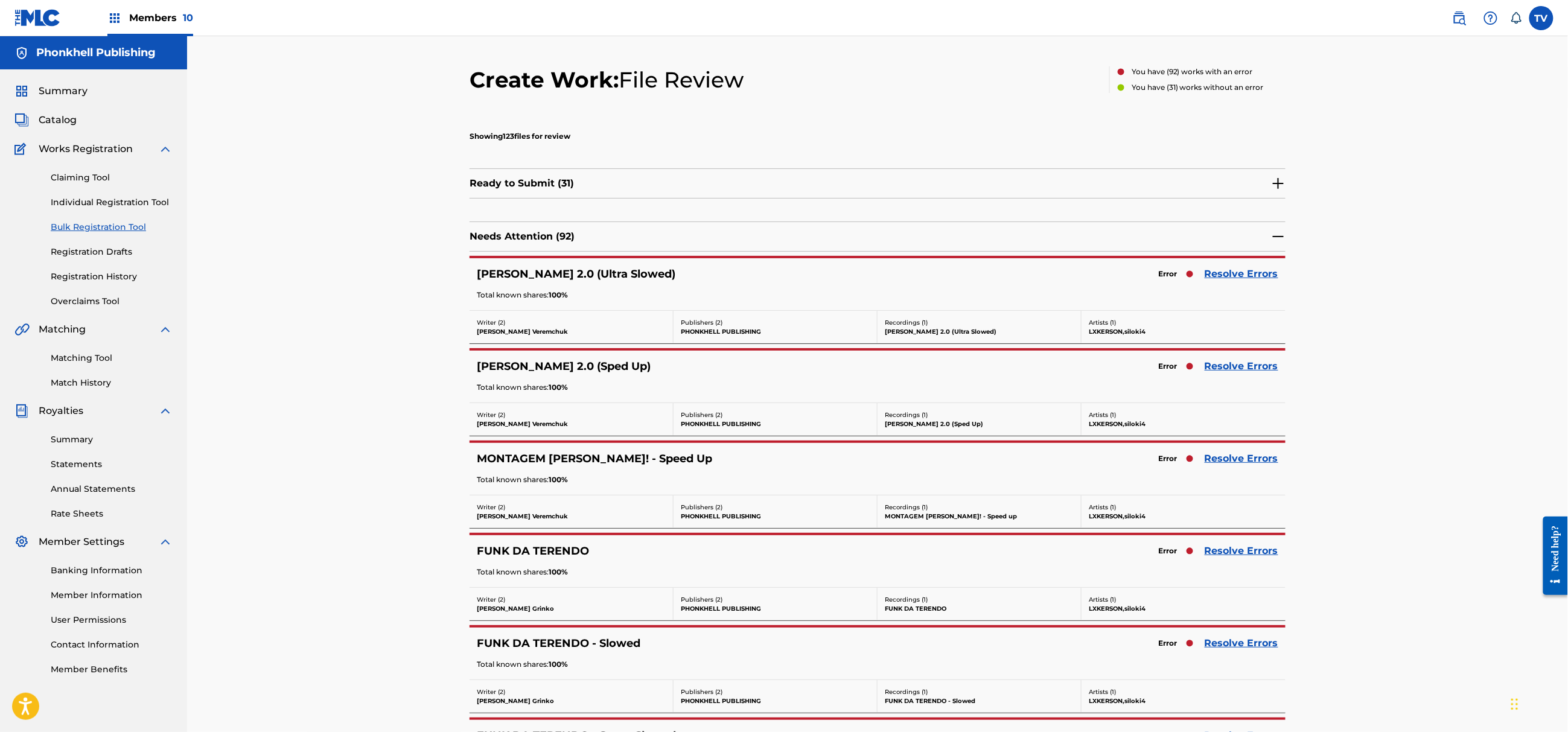
click at [1229, 371] on link "Resolve Errors" at bounding box center [1242, 366] width 73 height 15
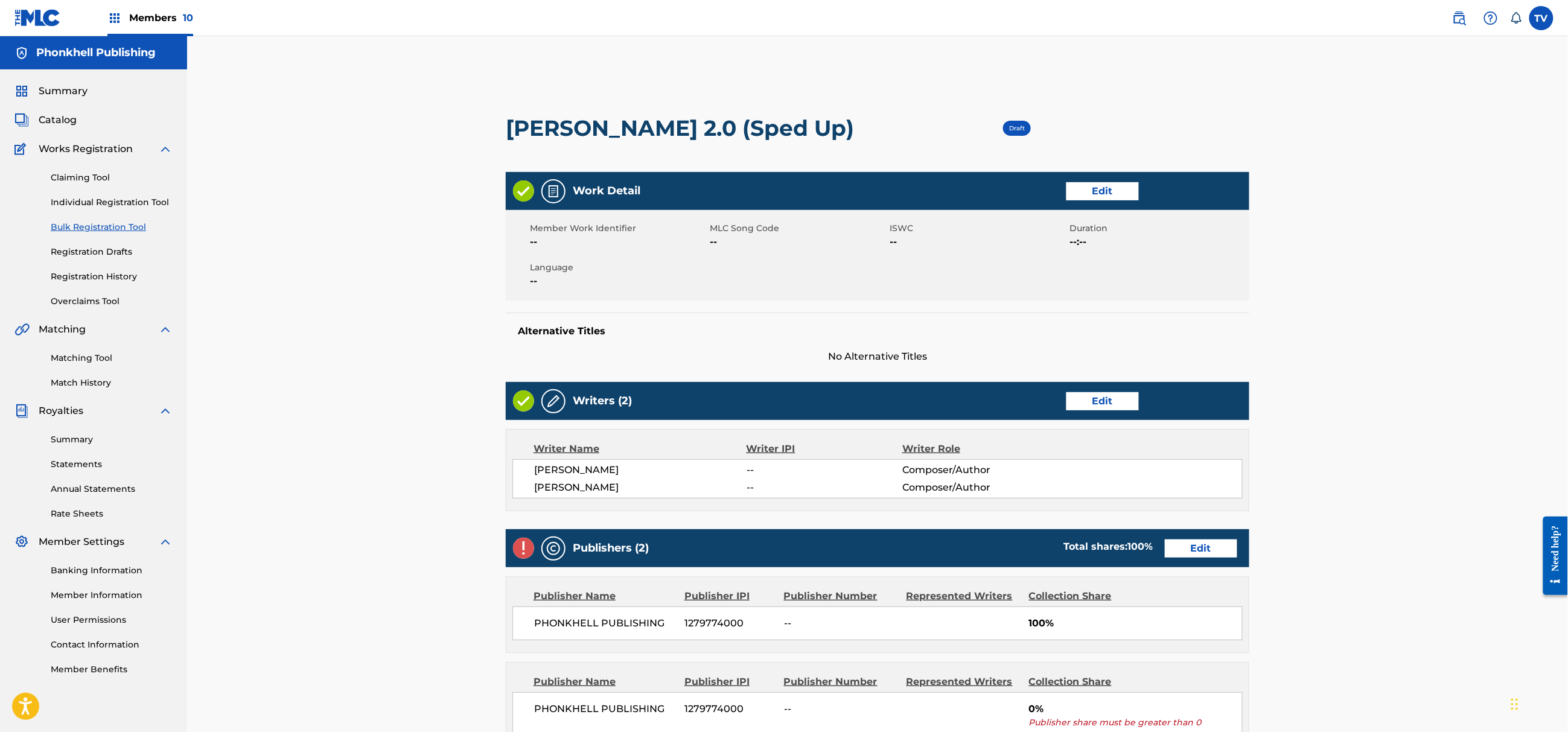
click at [1200, 550] on link "Edit" at bounding box center [1201, 548] width 73 height 18
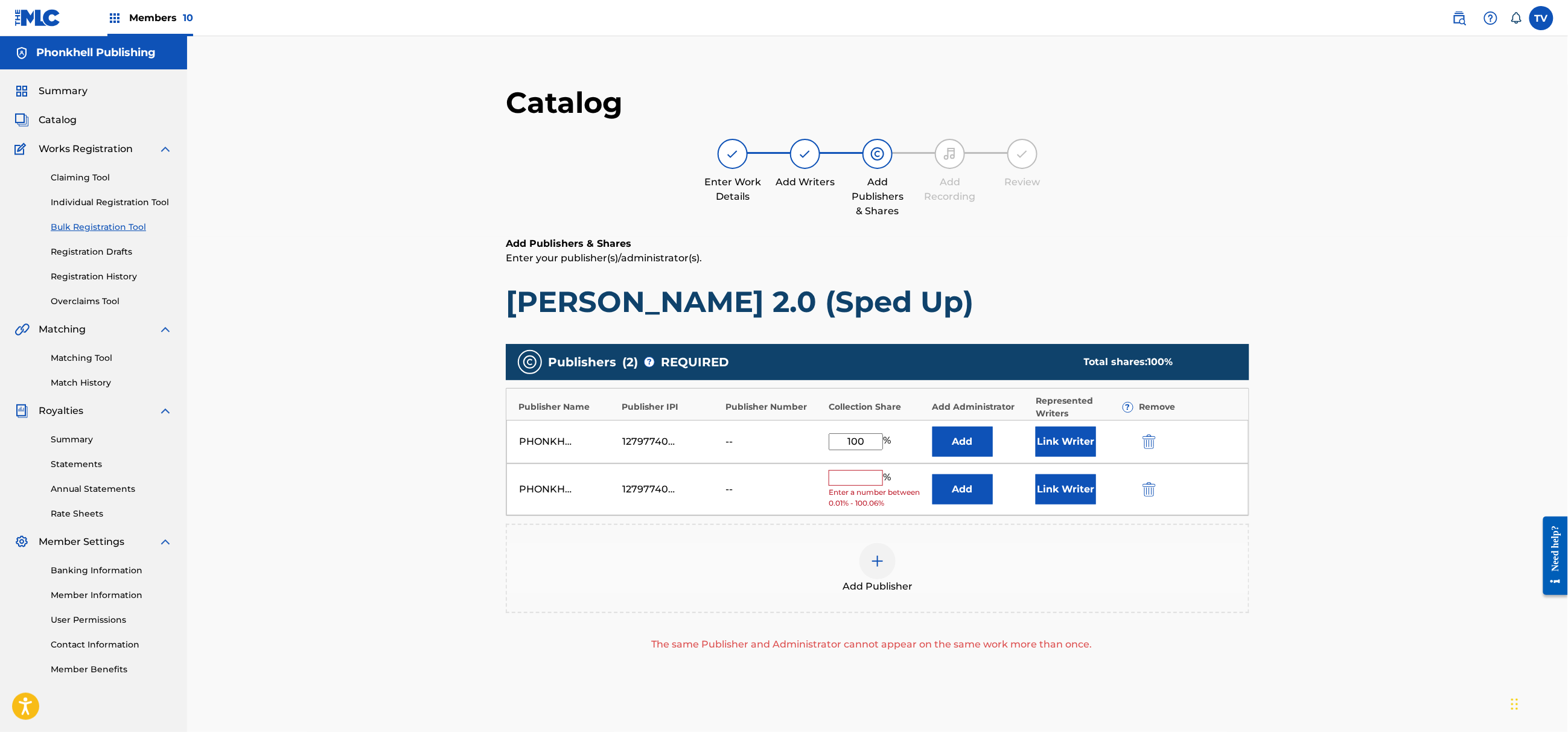
click at [1145, 486] on img "submit" at bounding box center [1149, 489] width 13 height 15
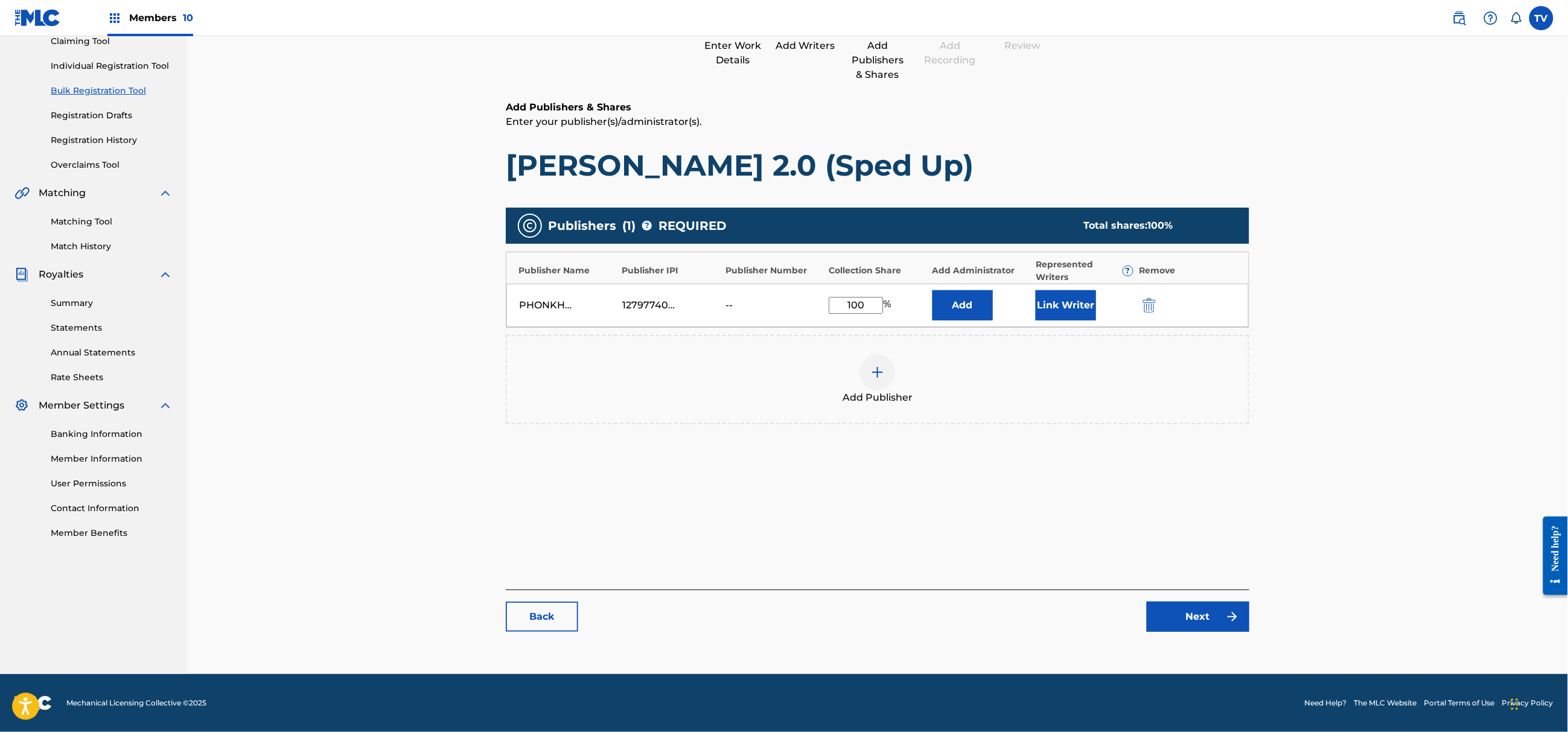
click at [1210, 613] on link "Next" at bounding box center [1198, 616] width 102 height 30
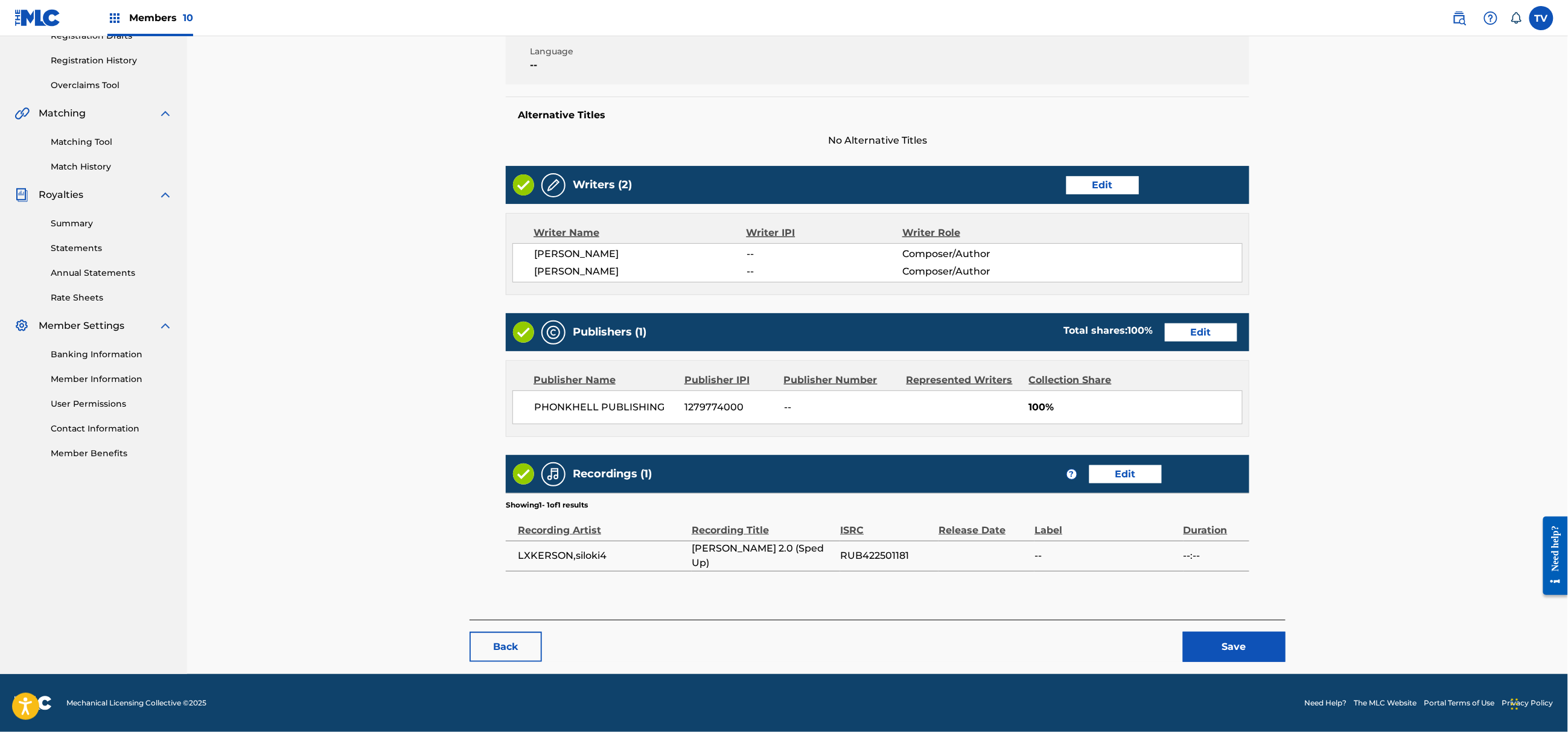
click at [1241, 650] on button "Save" at bounding box center [1234, 647] width 102 height 30
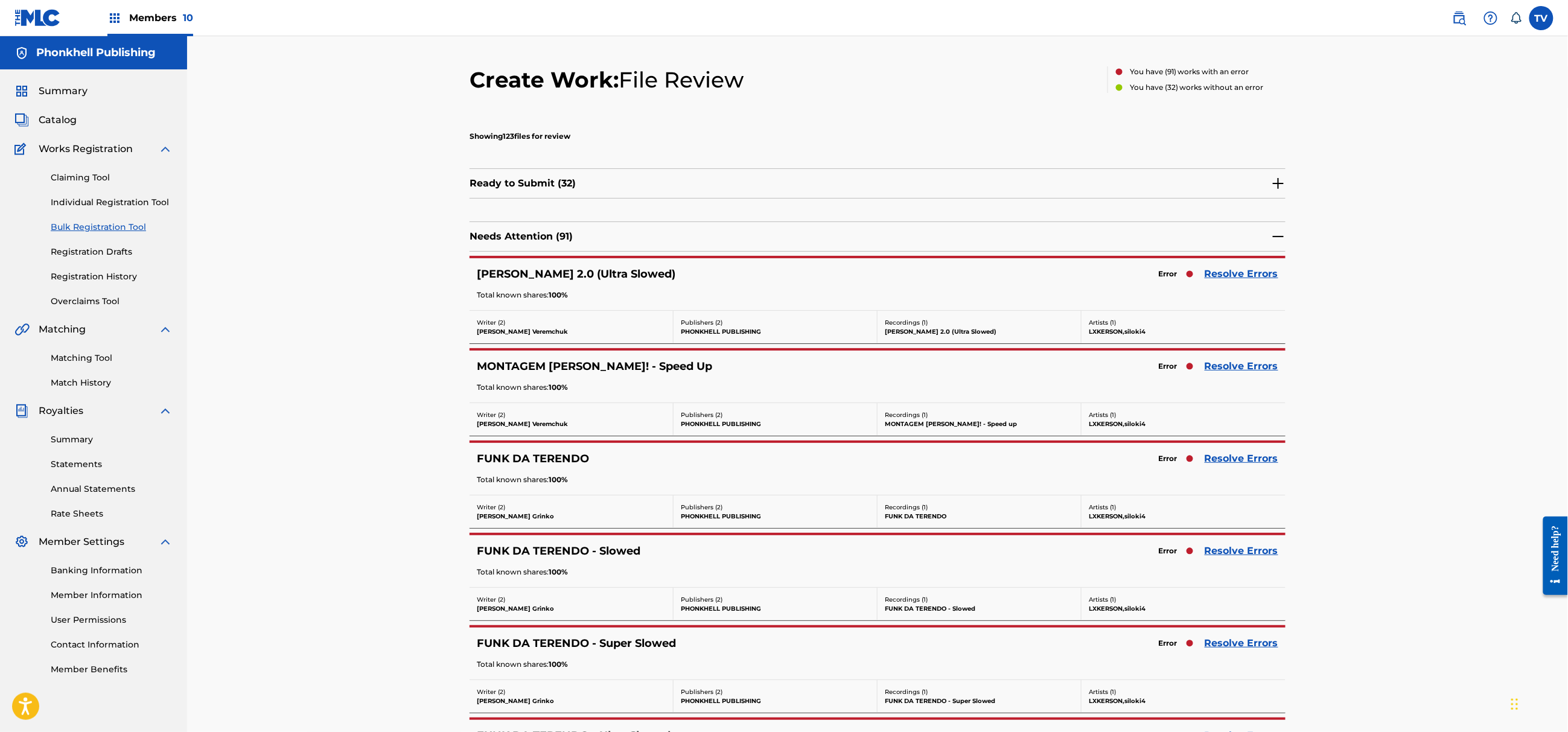
click at [1231, 548] on link "Resolve Errors" at bounding box center [1242, 551] width 73 height 15
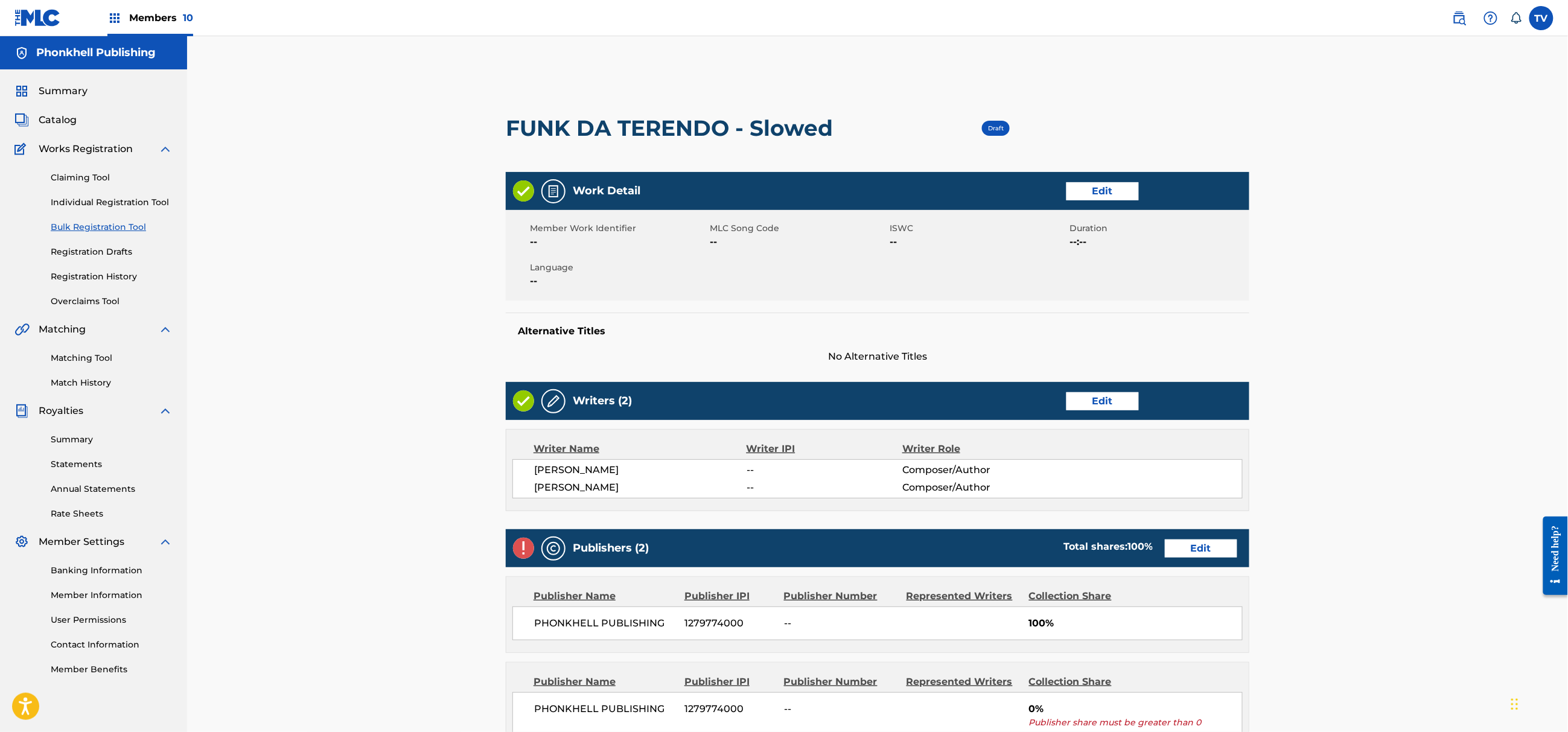
click at [1213, 548] on link "Edit" at bounding box center [1201, 548] width 73 height 18
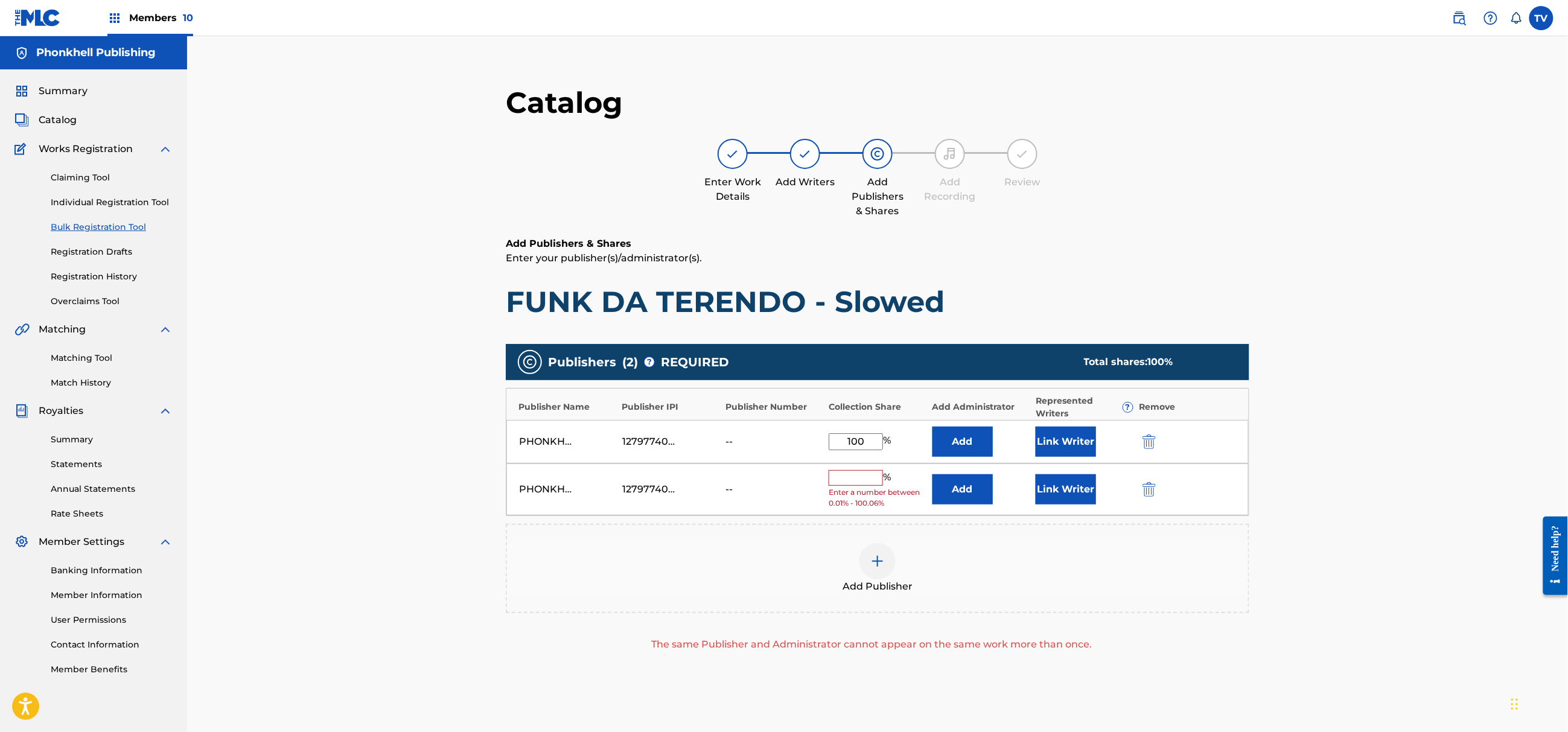
click at [1152, 485] on img "submit" at bounding box center [1149, 489] width 13 height 15
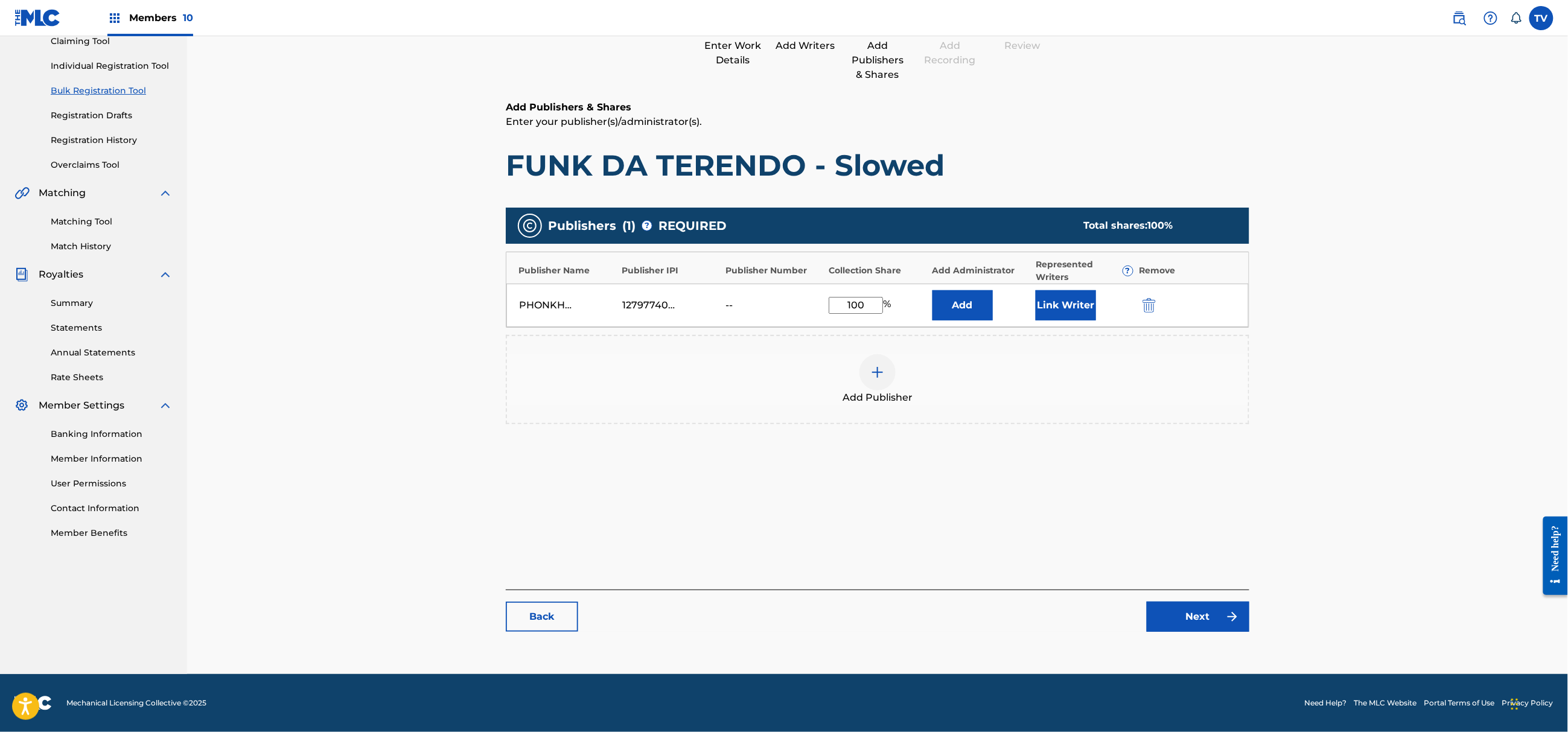
click at [1206, 608] on link "Next" at bounding box center [1198, 616] width 102 height 30
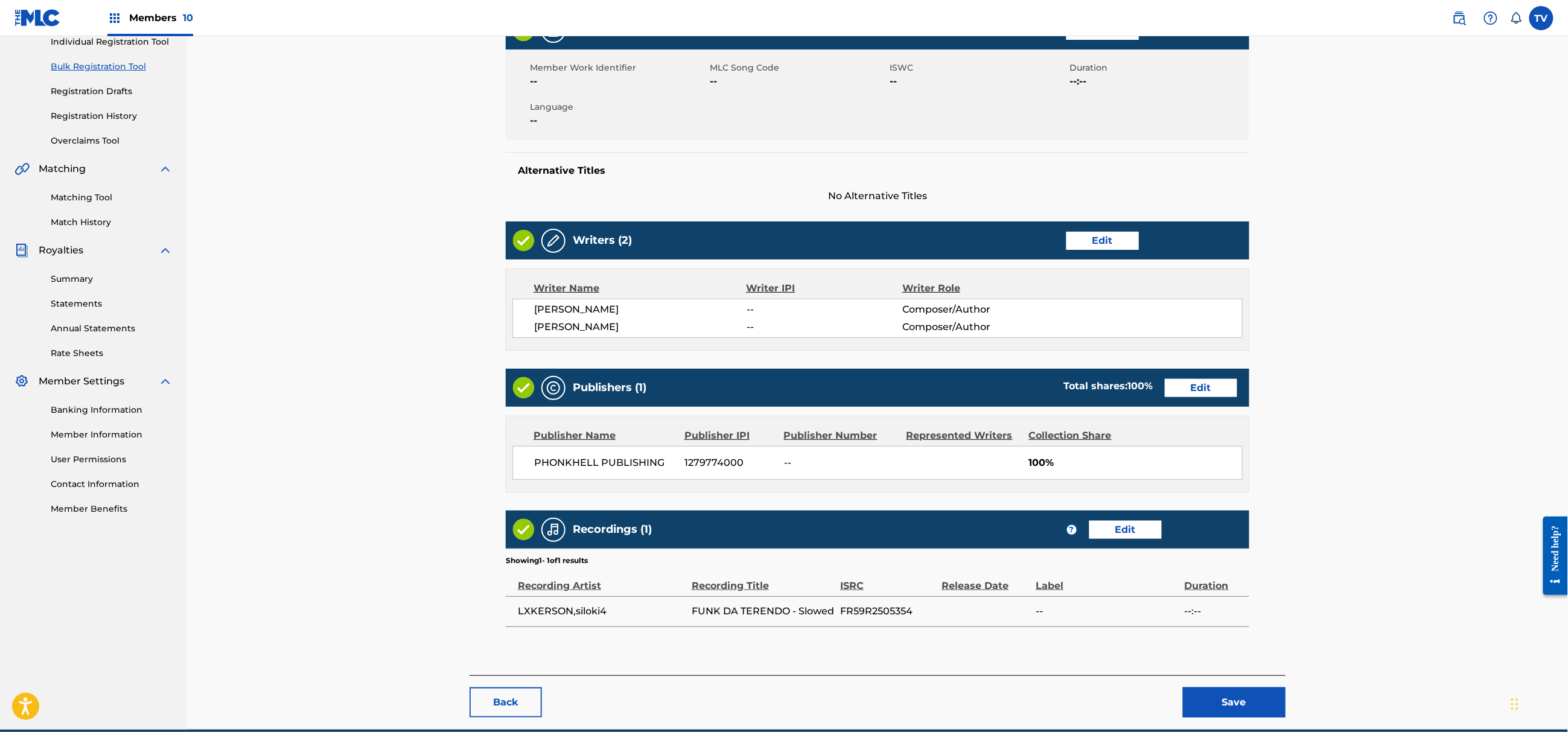
drag, startPoint x: 1229, startPoint y: 666, endPoint x: 1233, endPoint y: 676, distance: 10.8
click at [1230, 667] on main "< Back FUNK DA TERENDO - Slowed Draft Work Detail Edit Member Work Identifier -…" at bounding box center [877, 291] width 816 height 769
click at [1244, 698] on button "Save" at bounding box center [1234, 702] width 102 height 30
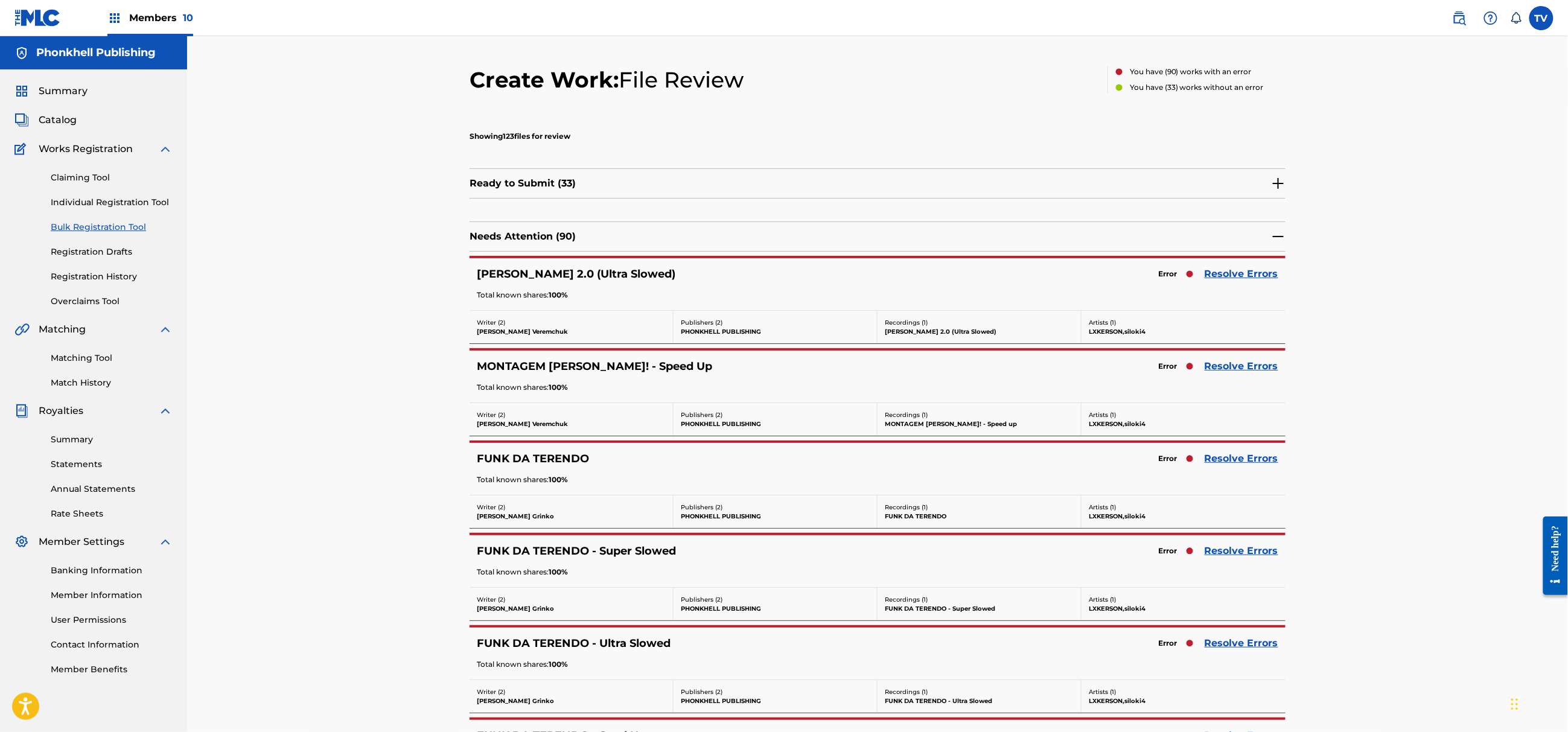
click at [1236, 647] on link "Resolve Errors" at bounding box center [1242, 643] width 73 height 15
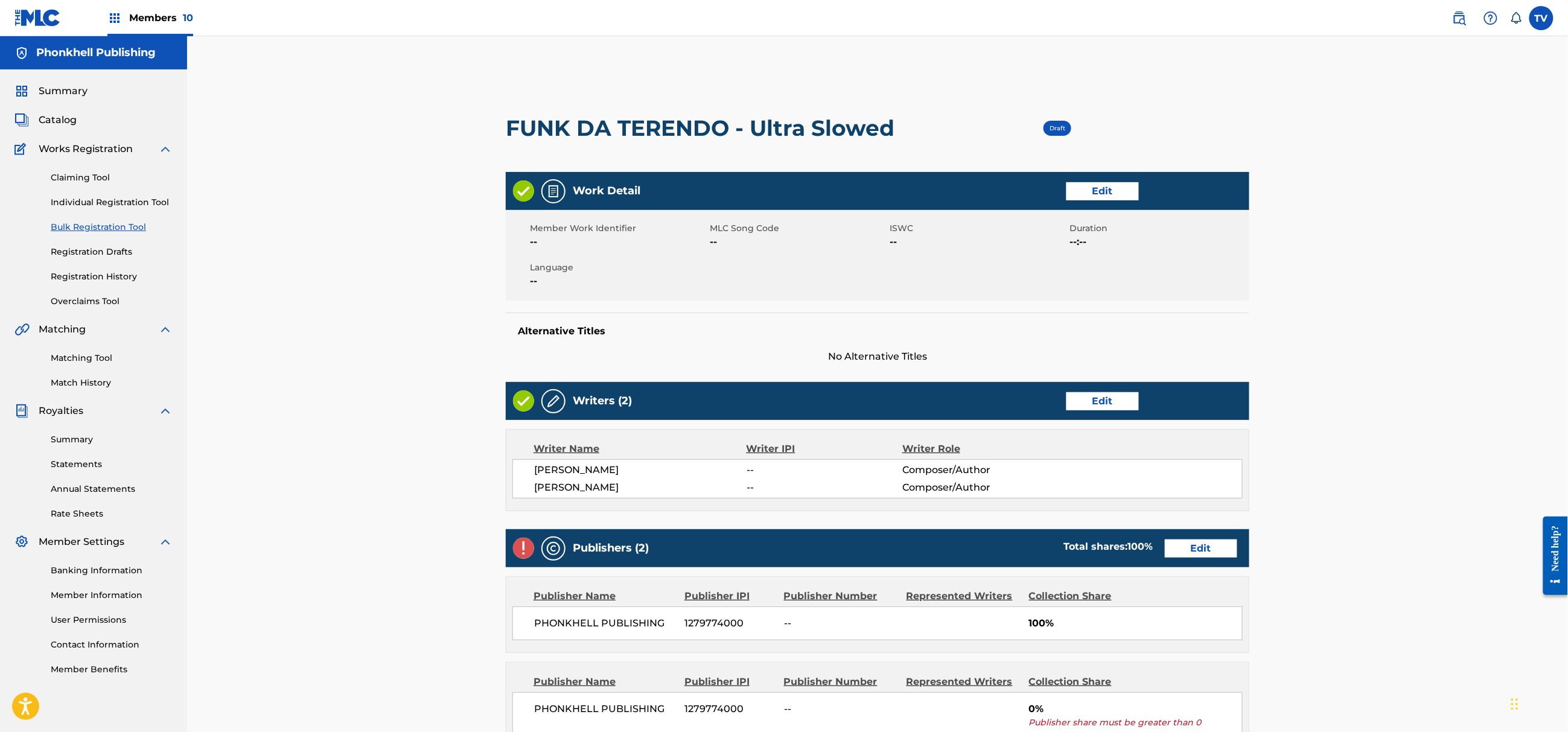
click at [1202, 549] on link "Edit" at bounding box center [1201, 548] width 73 height 18
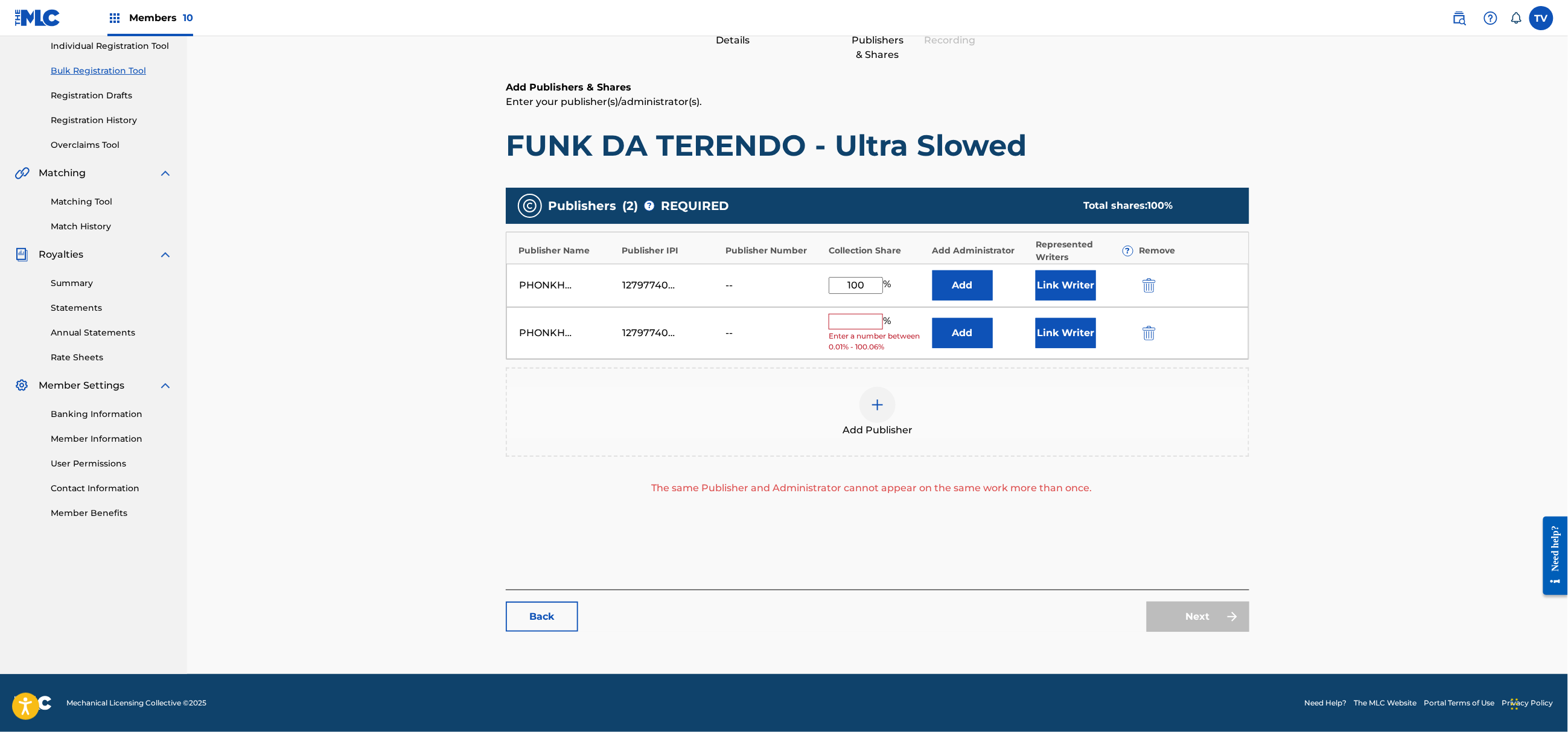
click at [1156, 331] on img "submit" at bounding box center [1149, 332] width 13 height 15
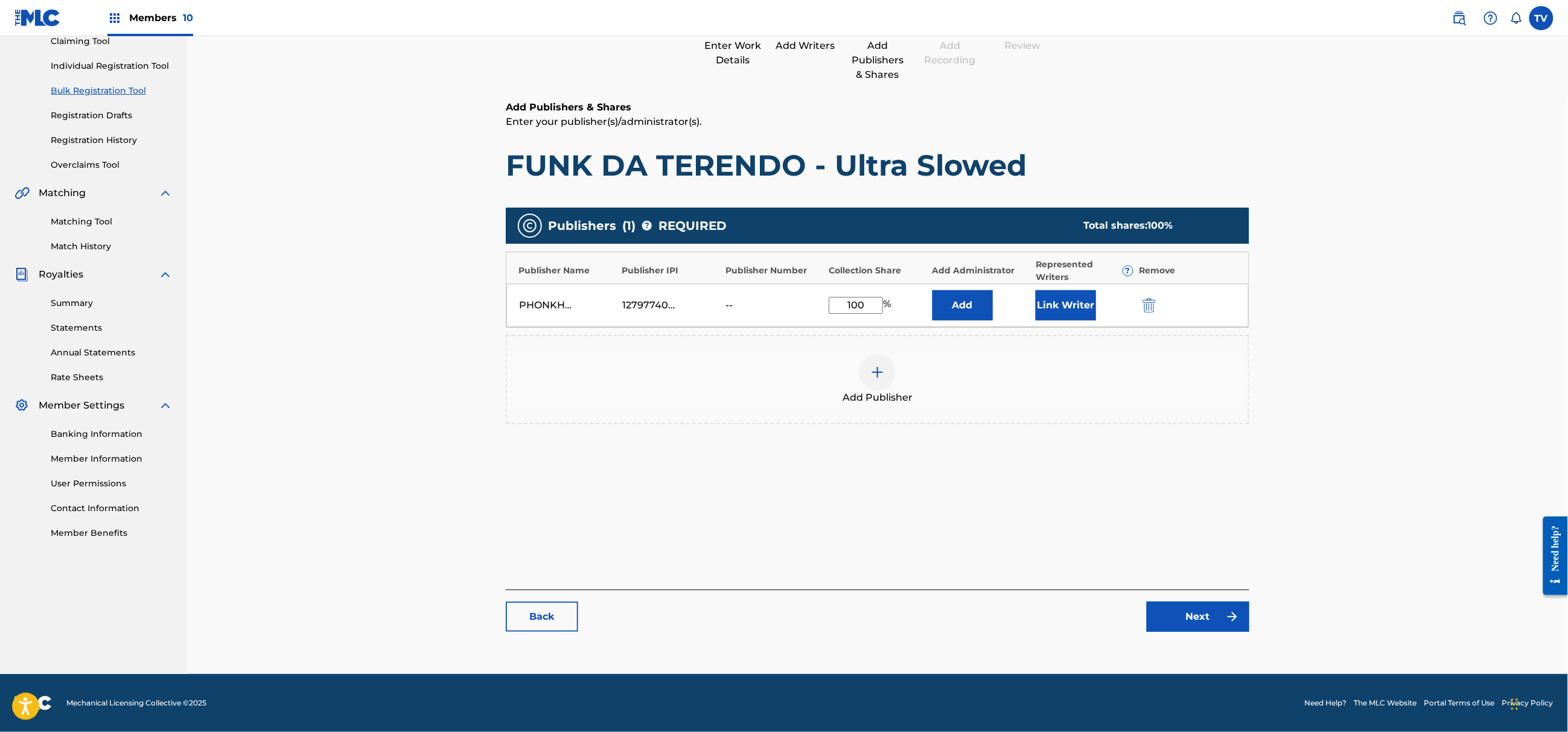
click at [1208, 629] on link "Next" at bounding box center [1198, 616] width 102 height 30
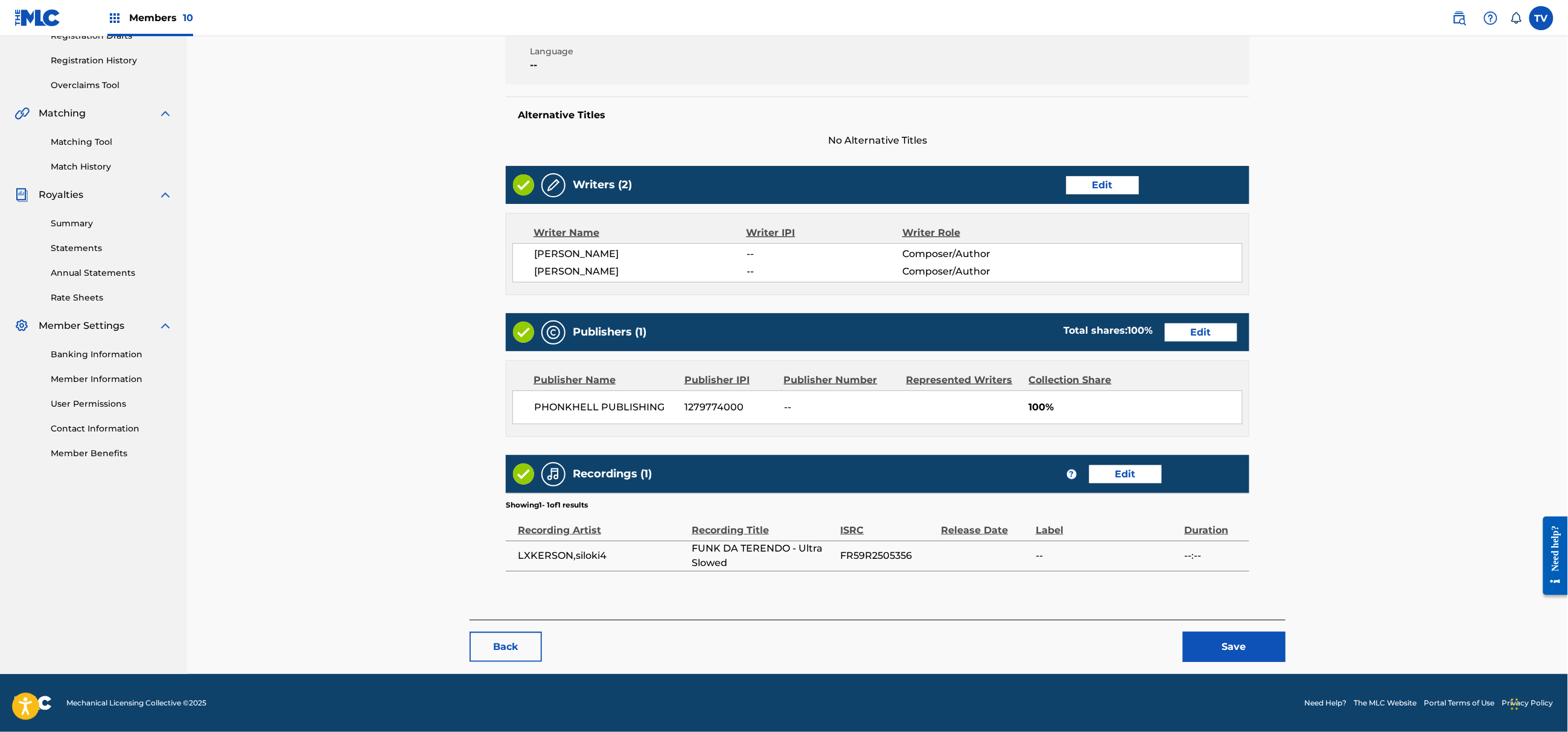
click at [1252, 662] on div "< Back FUNK DA TERENDO - Ultra Slowed Draft Work Detail Edit Member Work Identi…" at bounding box center [877, 262] width 816 height 824
click at [1249, 650] on button "Save" at bounding box center [1234, 647] width 102 height 30
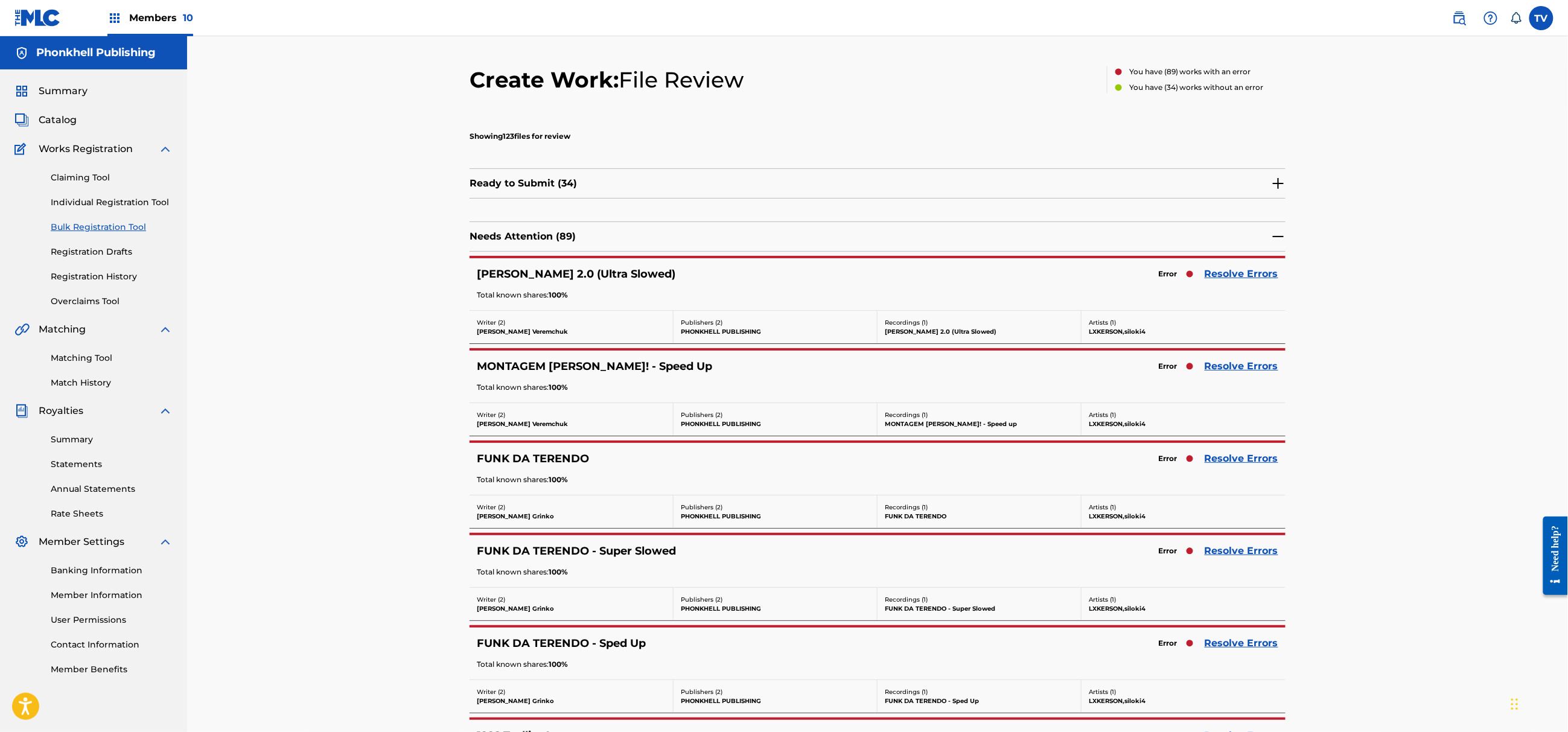
click at [1247, 640] on link "Resolve Errors" at bounding box center [1242, 643] width 73 height 15
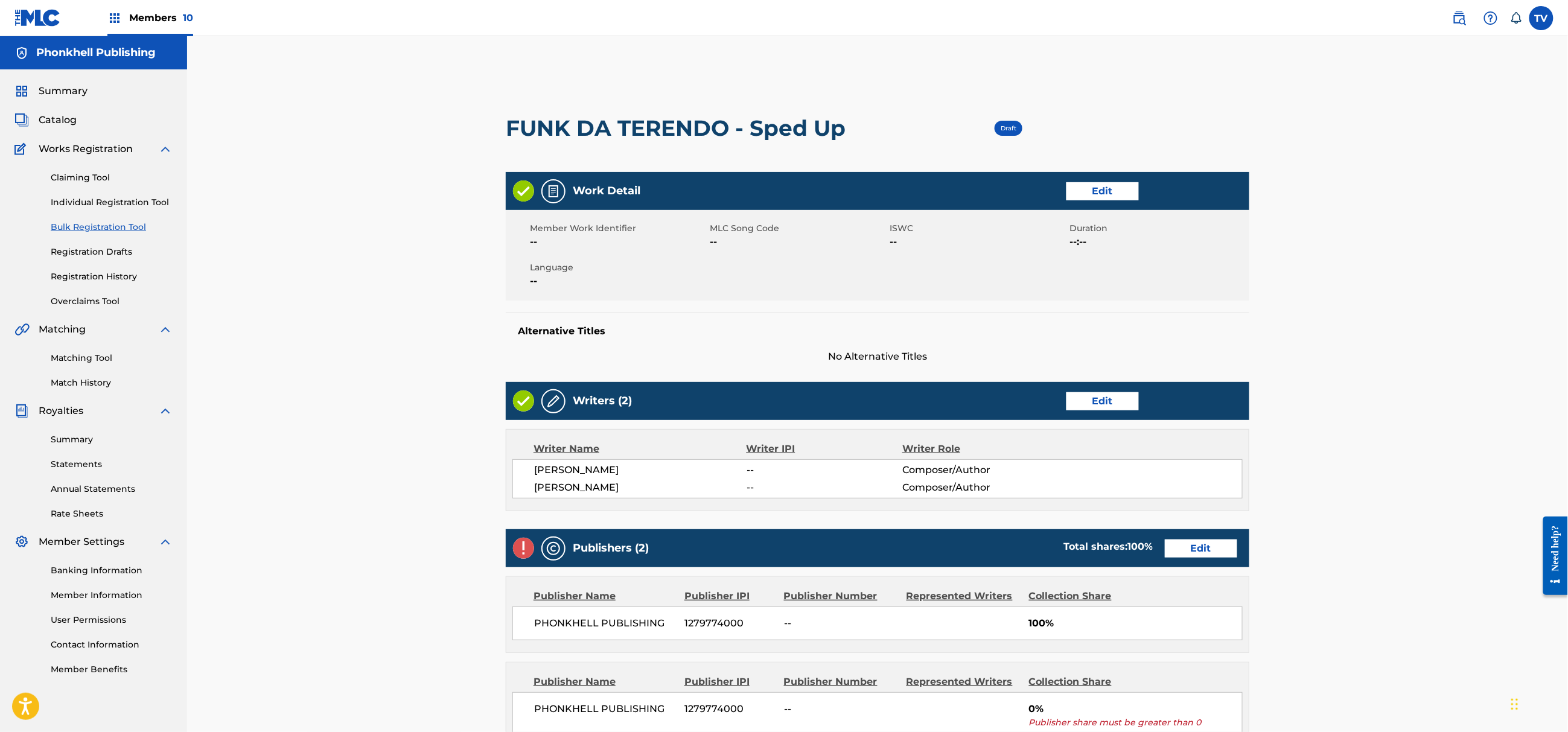
click at [1190, 546] on link "Edit" at bounding box center [1201, 548] width 73 height 18
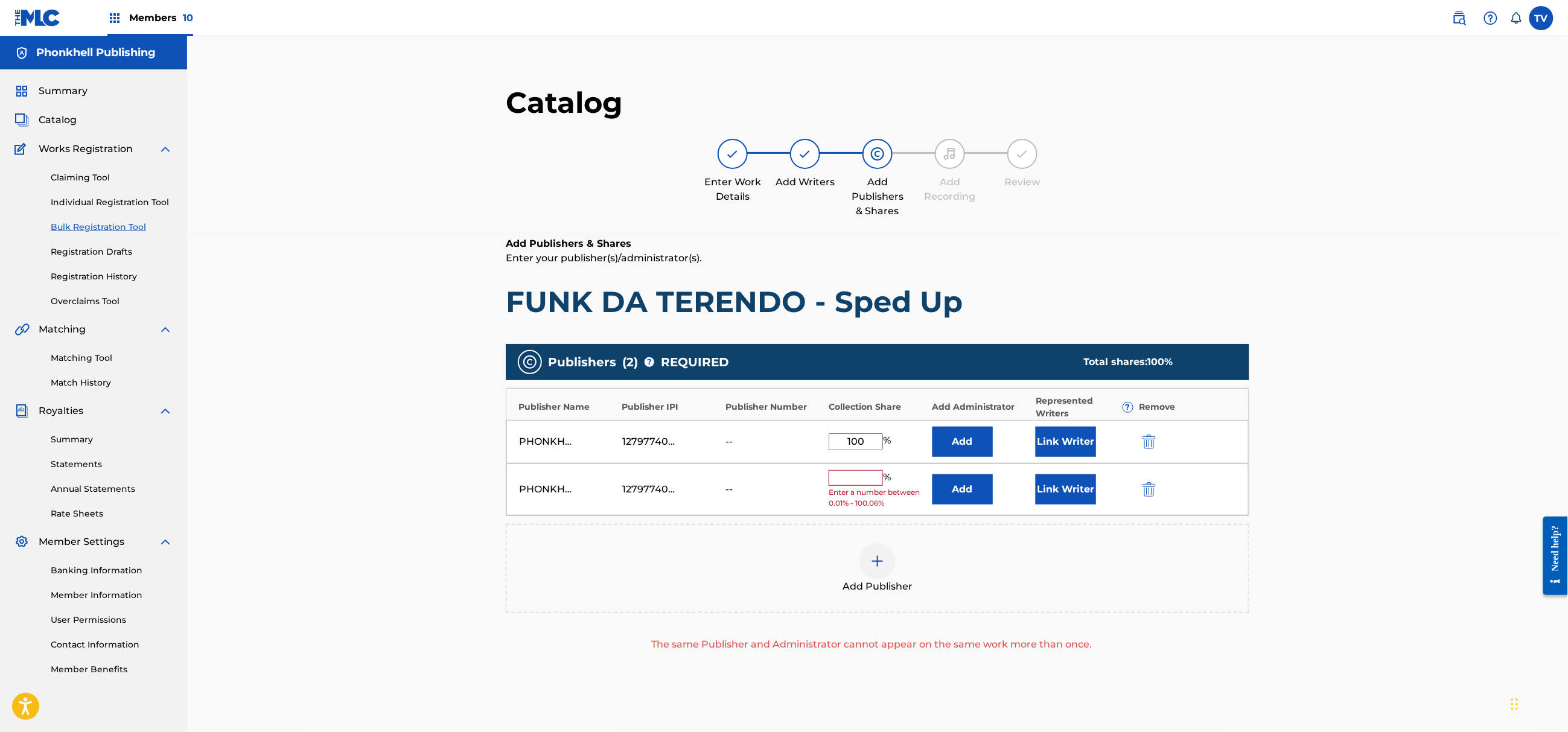
click at [1142, 485] on button "submit" at bounding box center [1148, 489] width 18 height 14
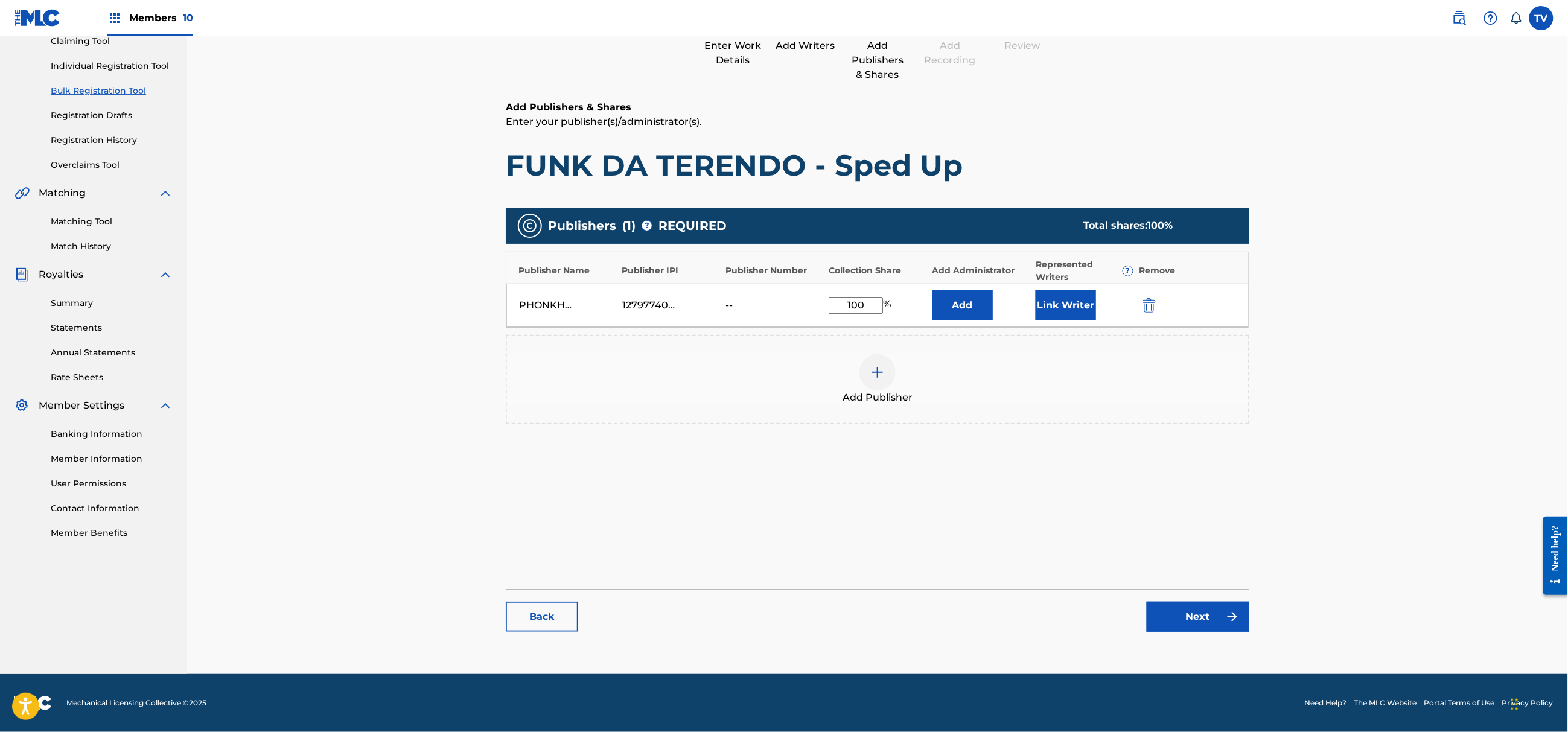
click at [1186, 619] on link "Next" at bounding box center [1198, 616] width 102 height 30
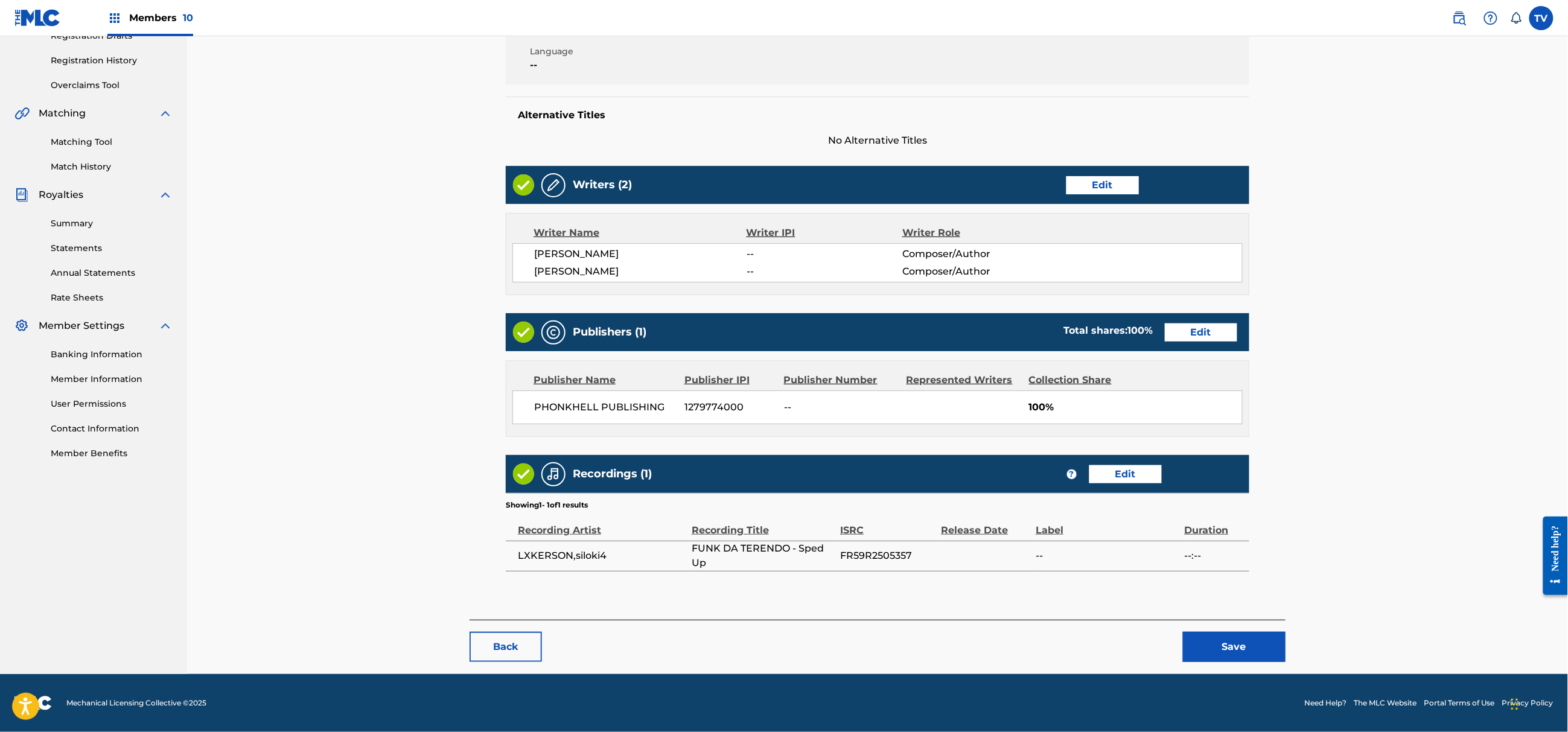
click at [1244, 659] on button "Save" at bounding box center [1234, 647] width 102 height 30
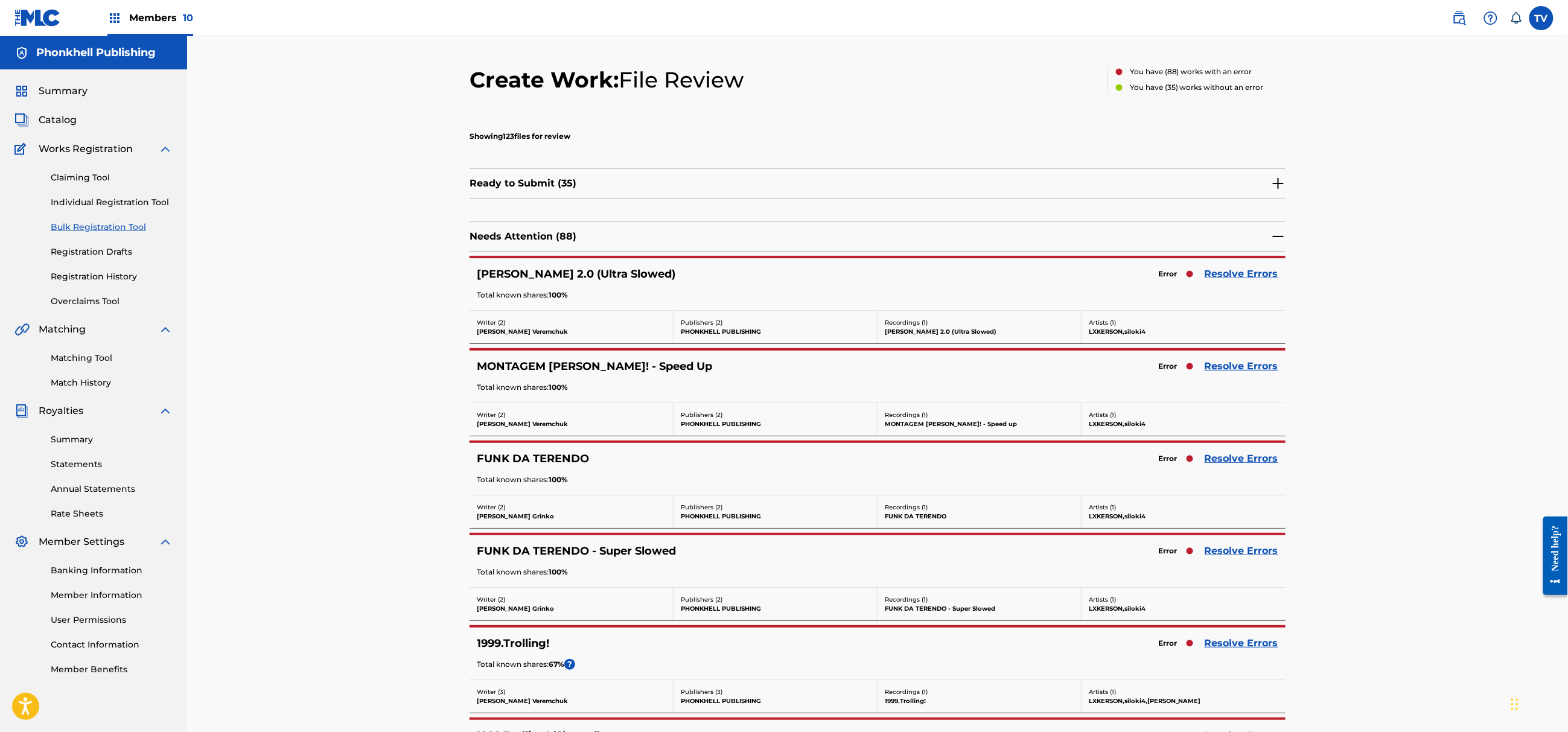
click at [1229, 546] on link "Resolve Errors" at bounding box center [1242, 551] width 73 height 15
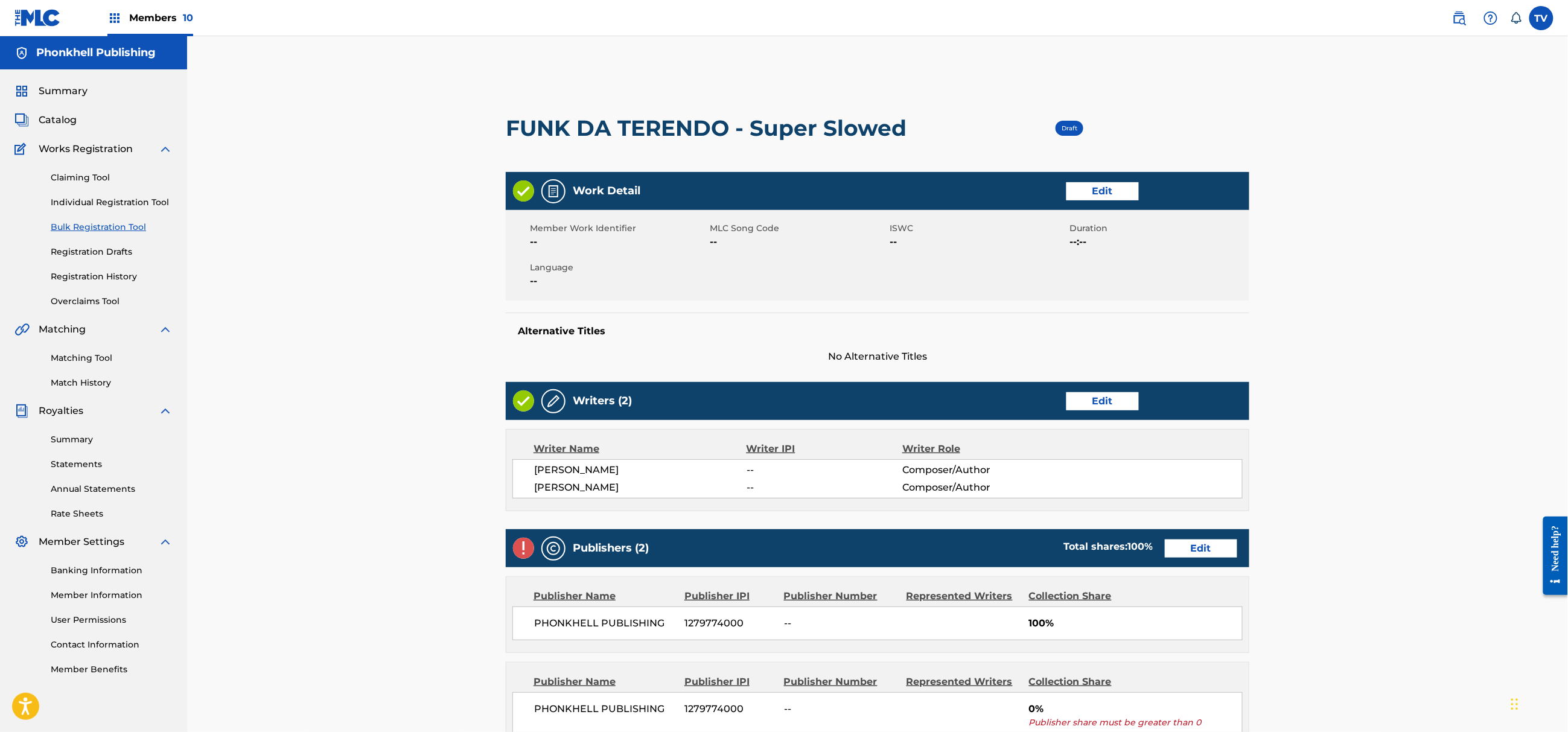
click at [1194, 555] on link "Edit" at bounding box center [1201, 548] width 73 height 18
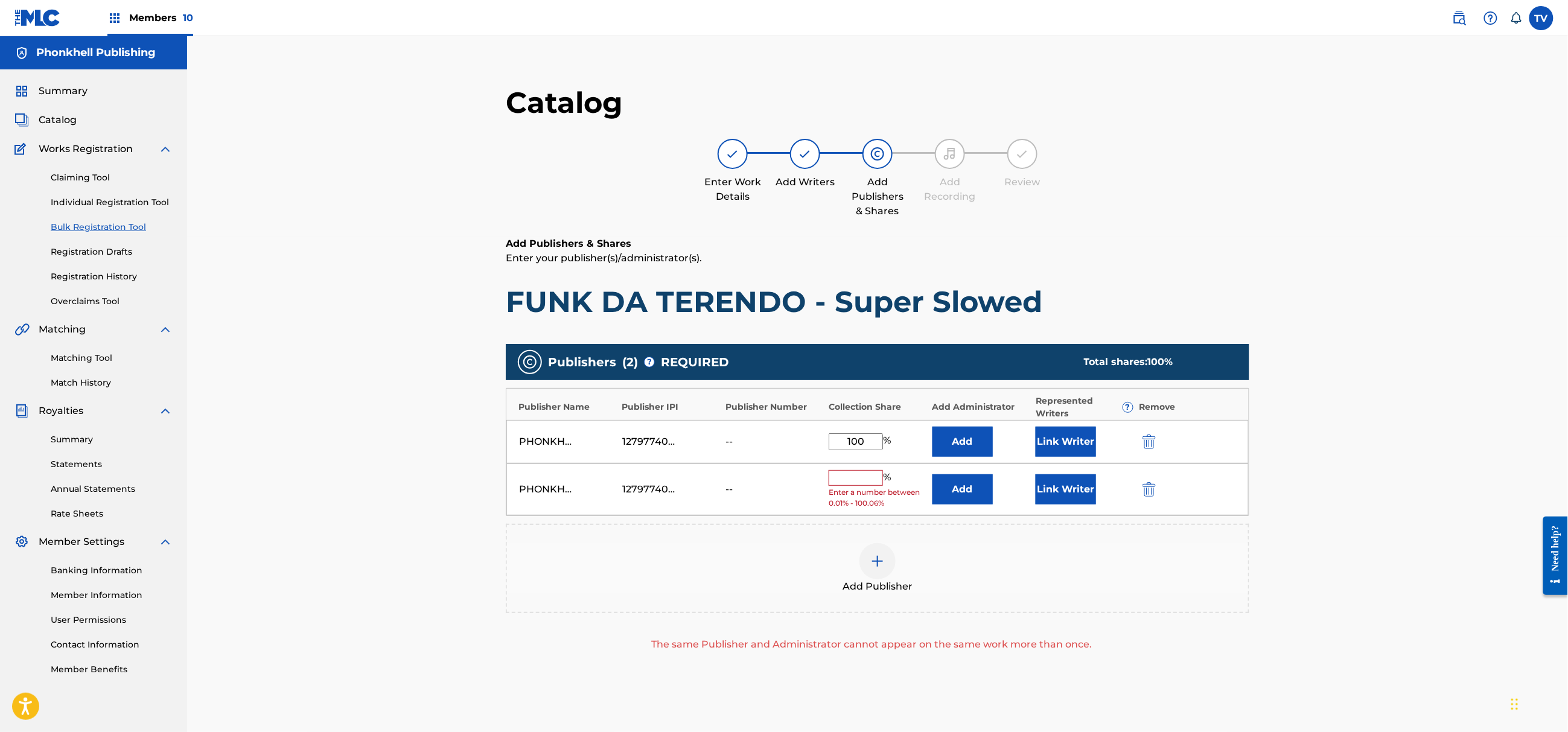
click at [1154, 498] on div "PHONKHELL PUBLISHING 1279774000 -- % Enter a number between 0.01% - 100.06% Add…" at bounding box center [877, 489] width 742 height 52
click at [1157, 488] on div at bounding box center [1166, 489] width 54 height 14
click at [1156, 488] on button "submit" at bounding box center [1148, 489] width 18 height 14
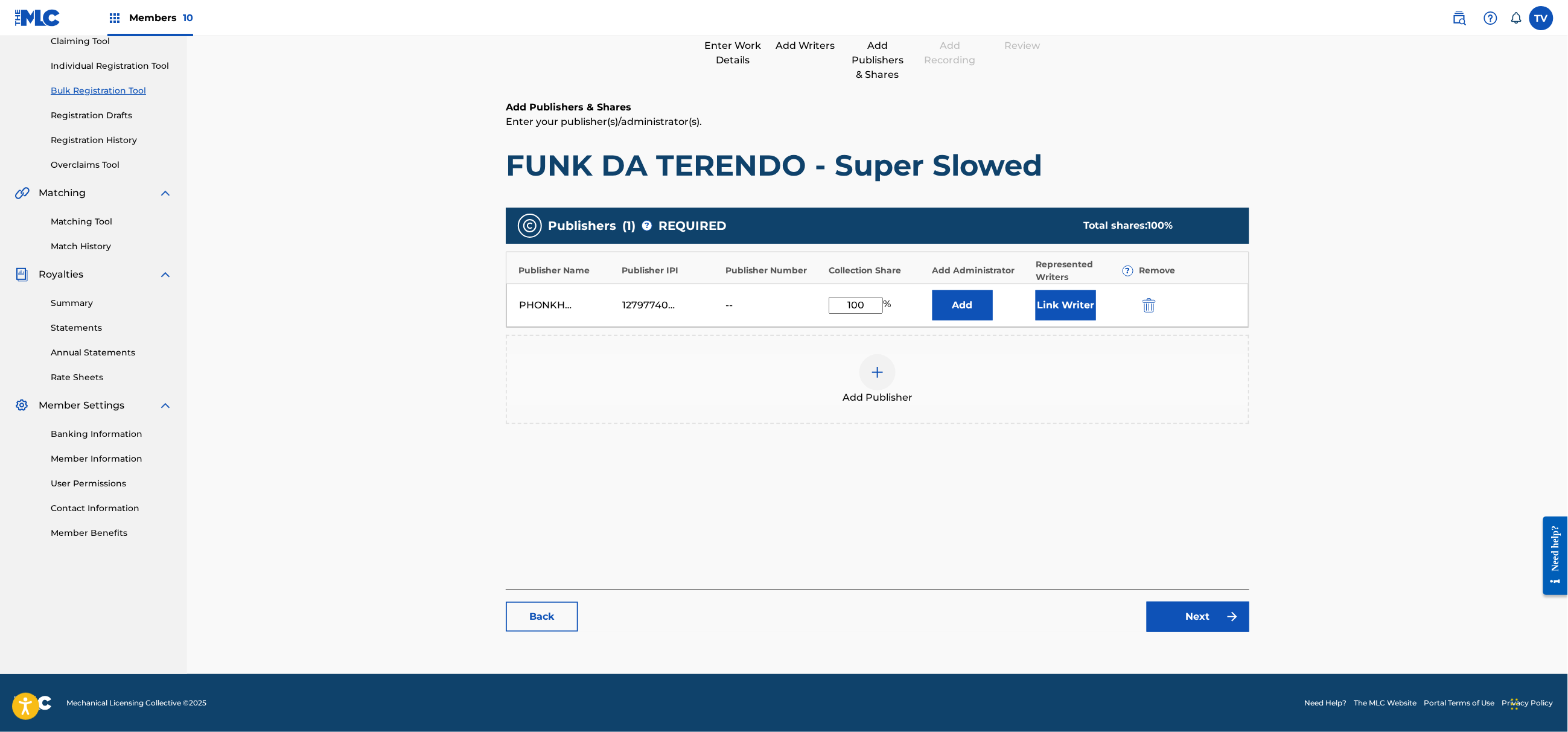
click at [1184, 608] on link "Next" at bounding box center [1198, 616] width 102 height 30
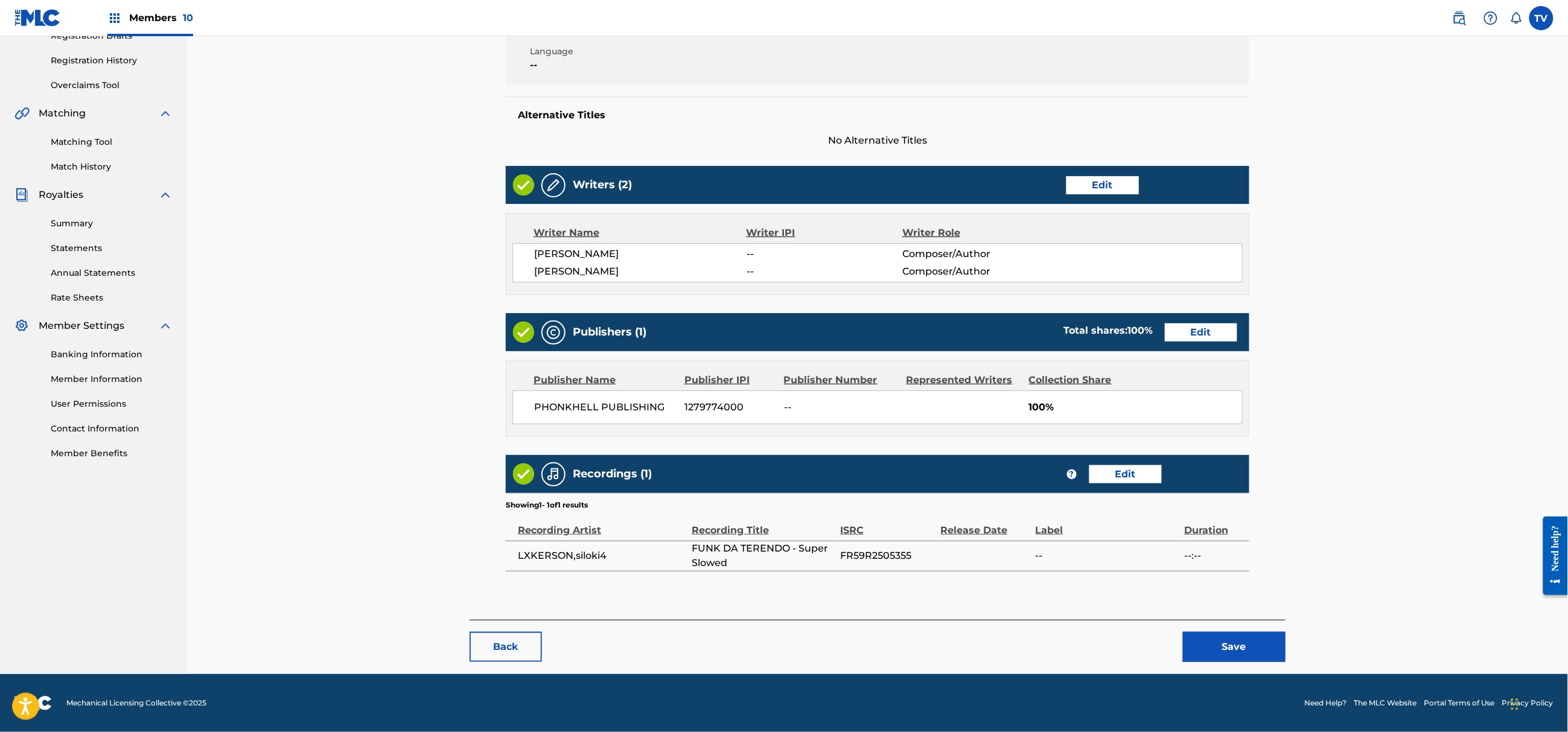
click at [1213, 641] on button "Save" at bounding box center [1234, 647] width 102 height 30
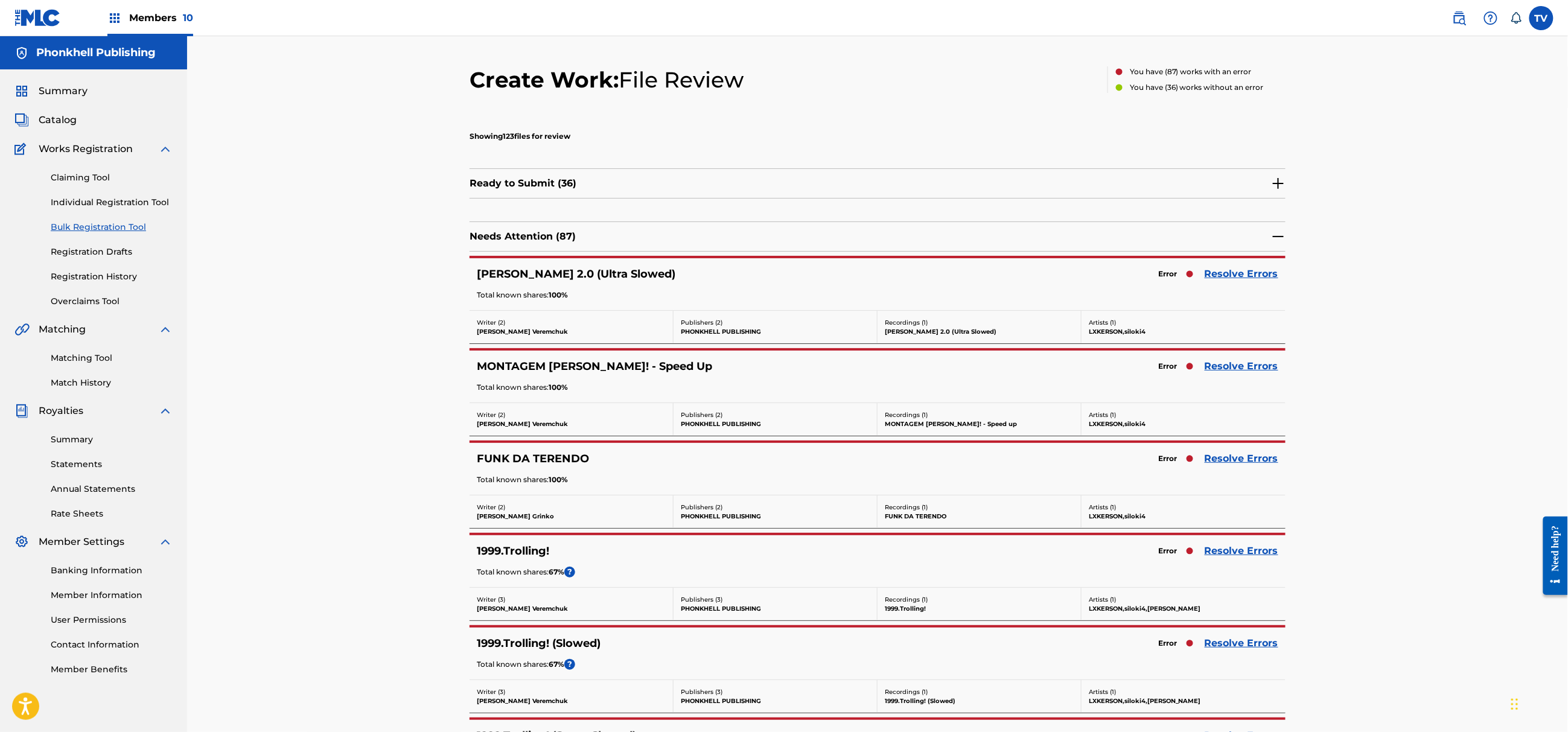
click at [1223, 461] on link "Resolve Errors" at bounding box center [1242, 458] width 73 height 15
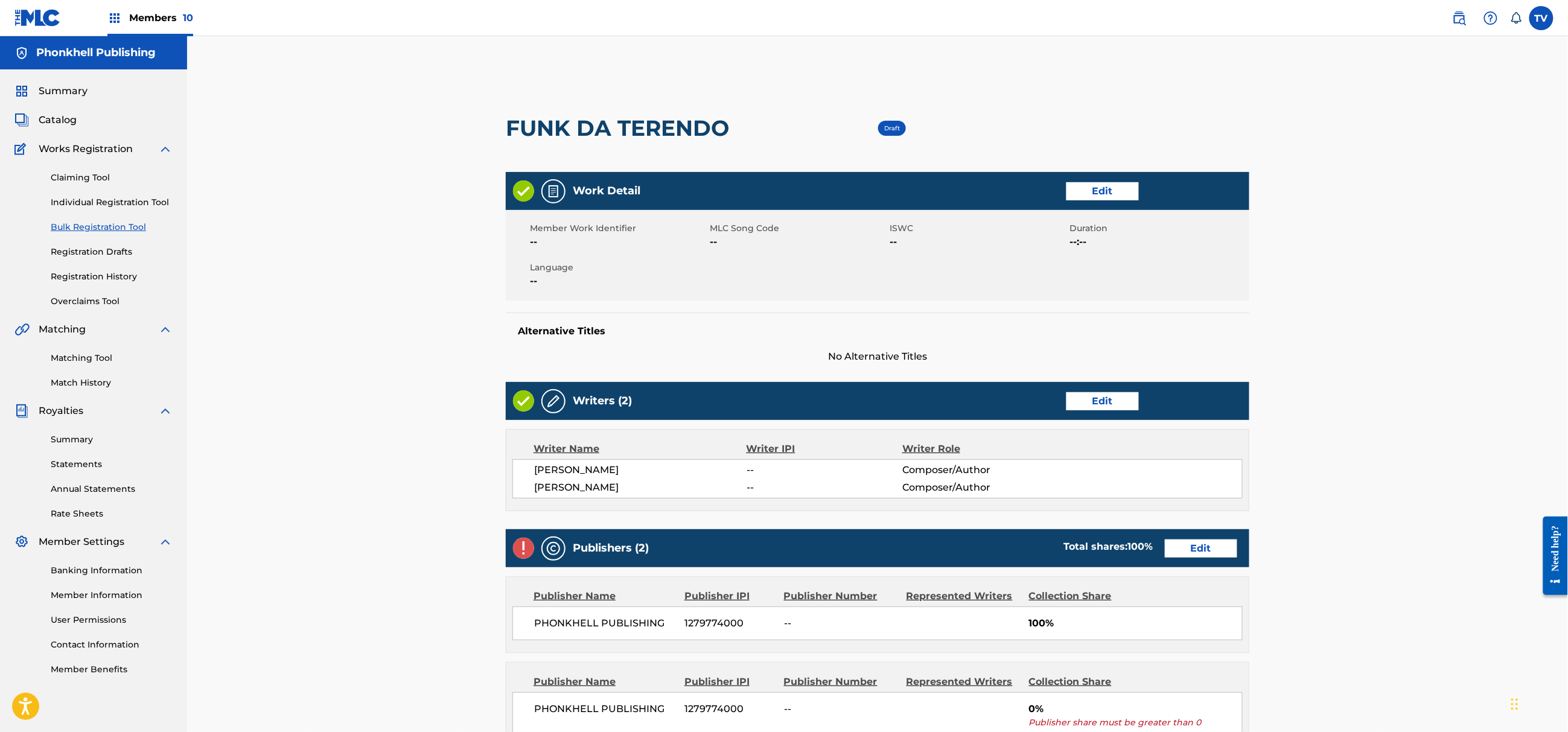
click at [1205, 550] on link "Edit" at bounding box center [1201, 548] width 73 height 18
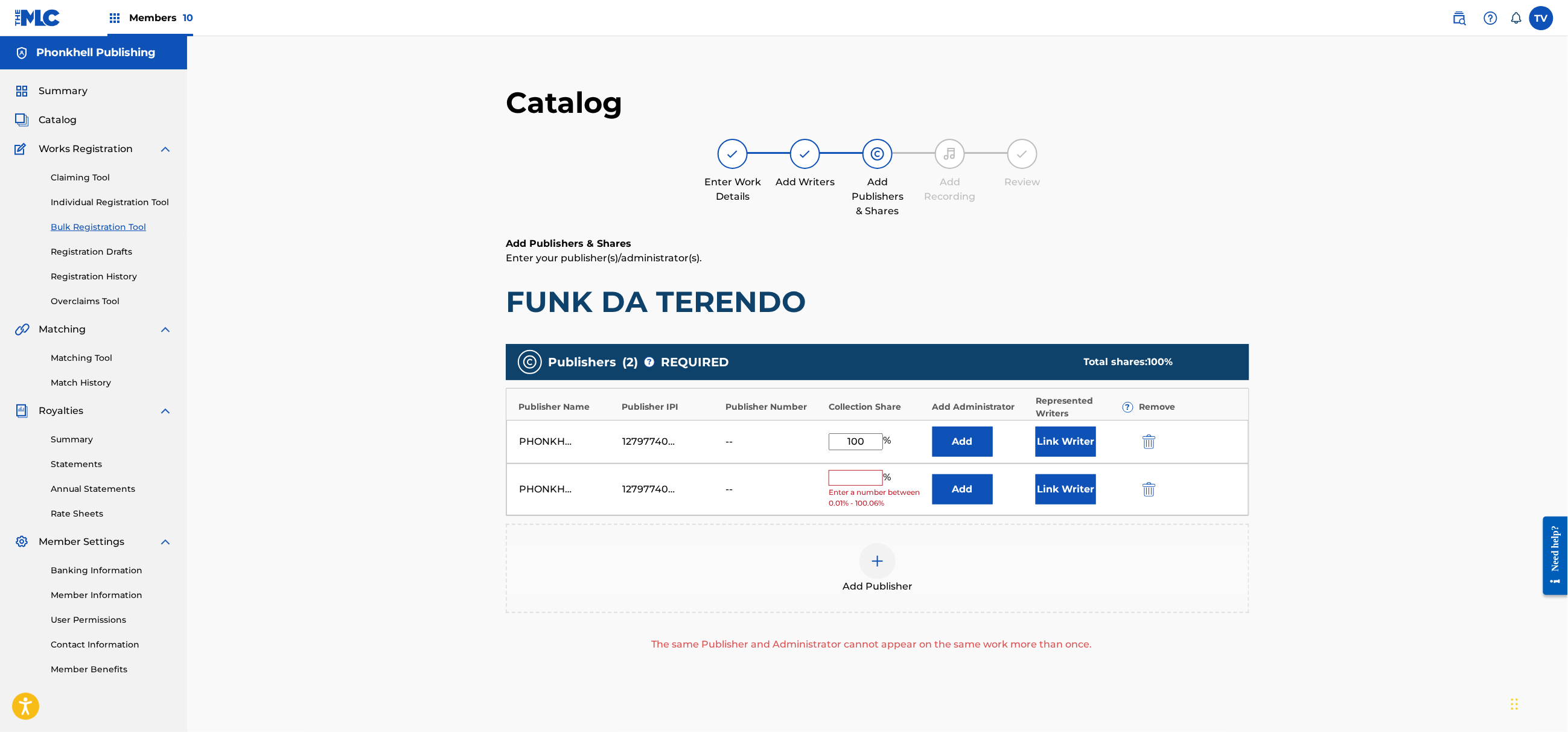
click at [1143, 488] on img "submit" at bounding box center [1149, 489] width 13 height 15
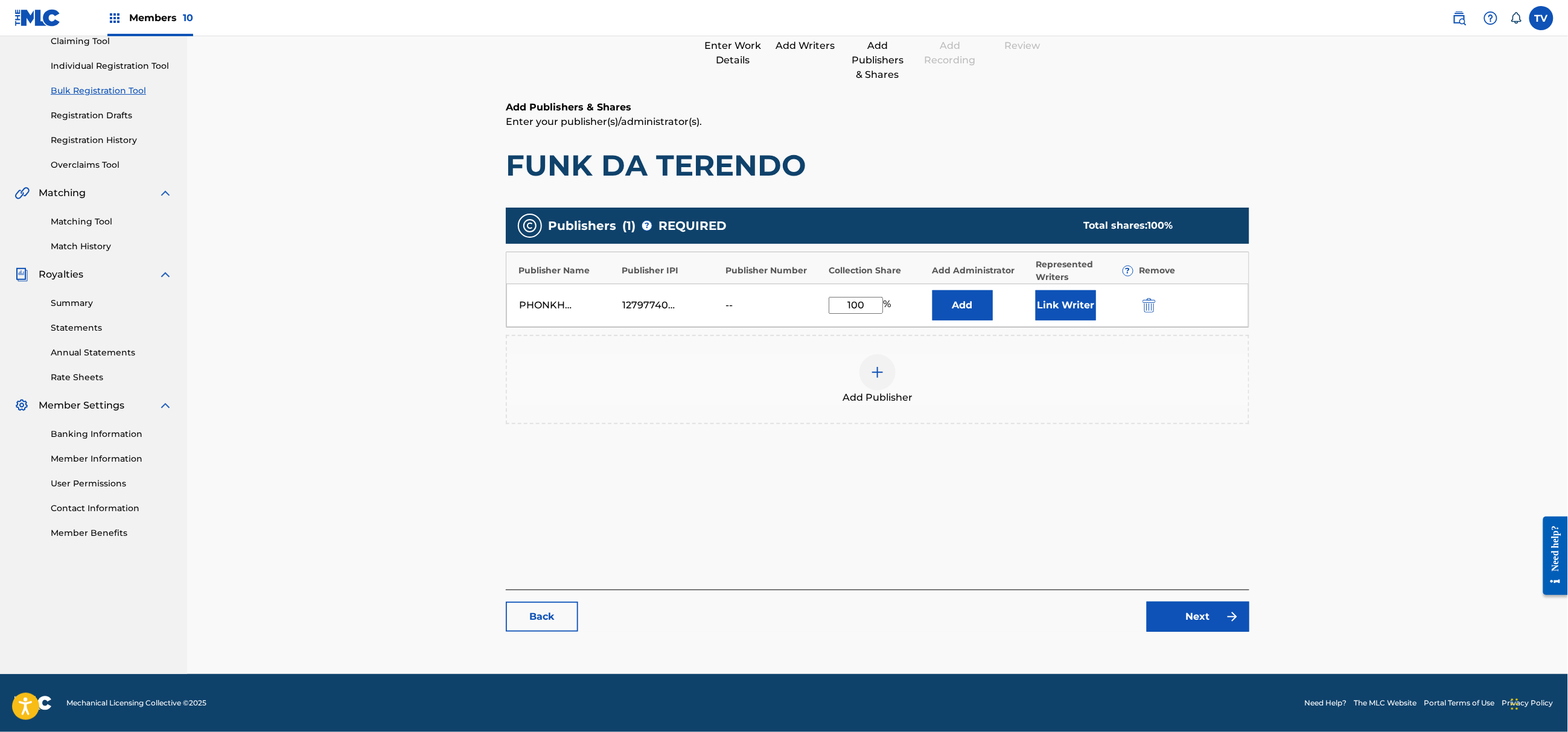
click at [1202, 628] on link "Next" at bounding box center [1198, 616] width 102 height 30
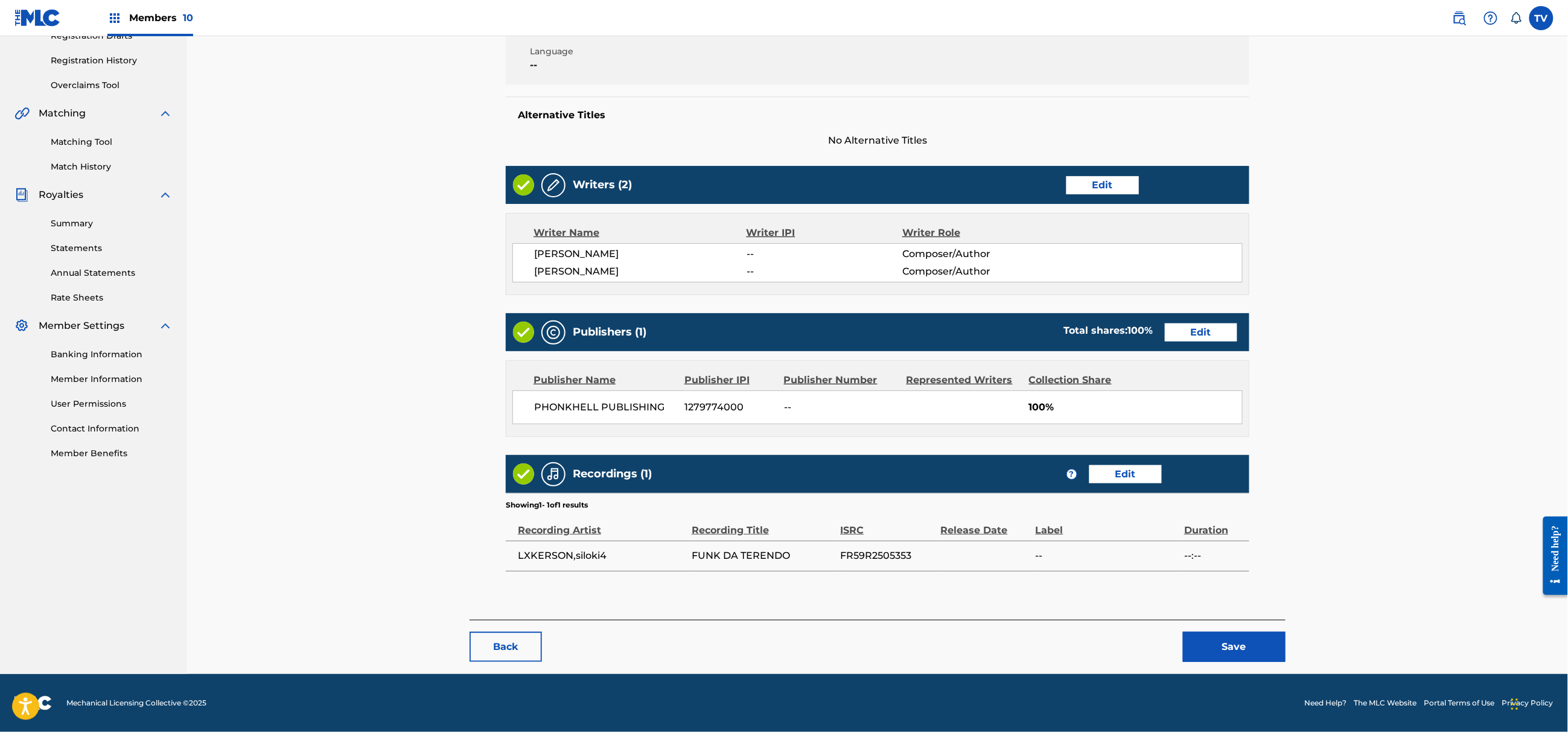
click at [1224, 645] on button "Save" at bounding box center [1234, 647] width 102 height 30
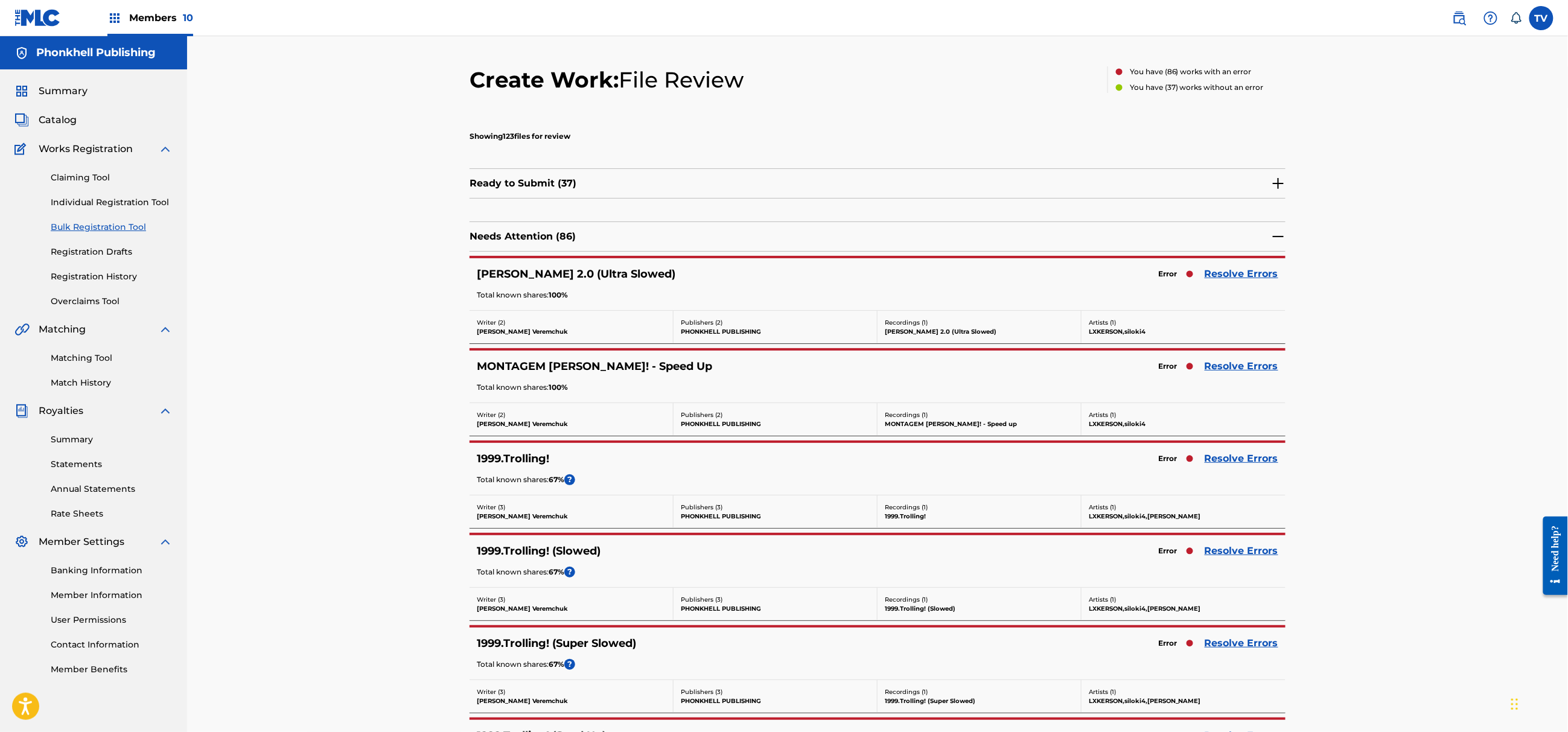
click at [1227, 459] on link "Resolve Errors" at bounding box center [1242, 458] width 73 height 15
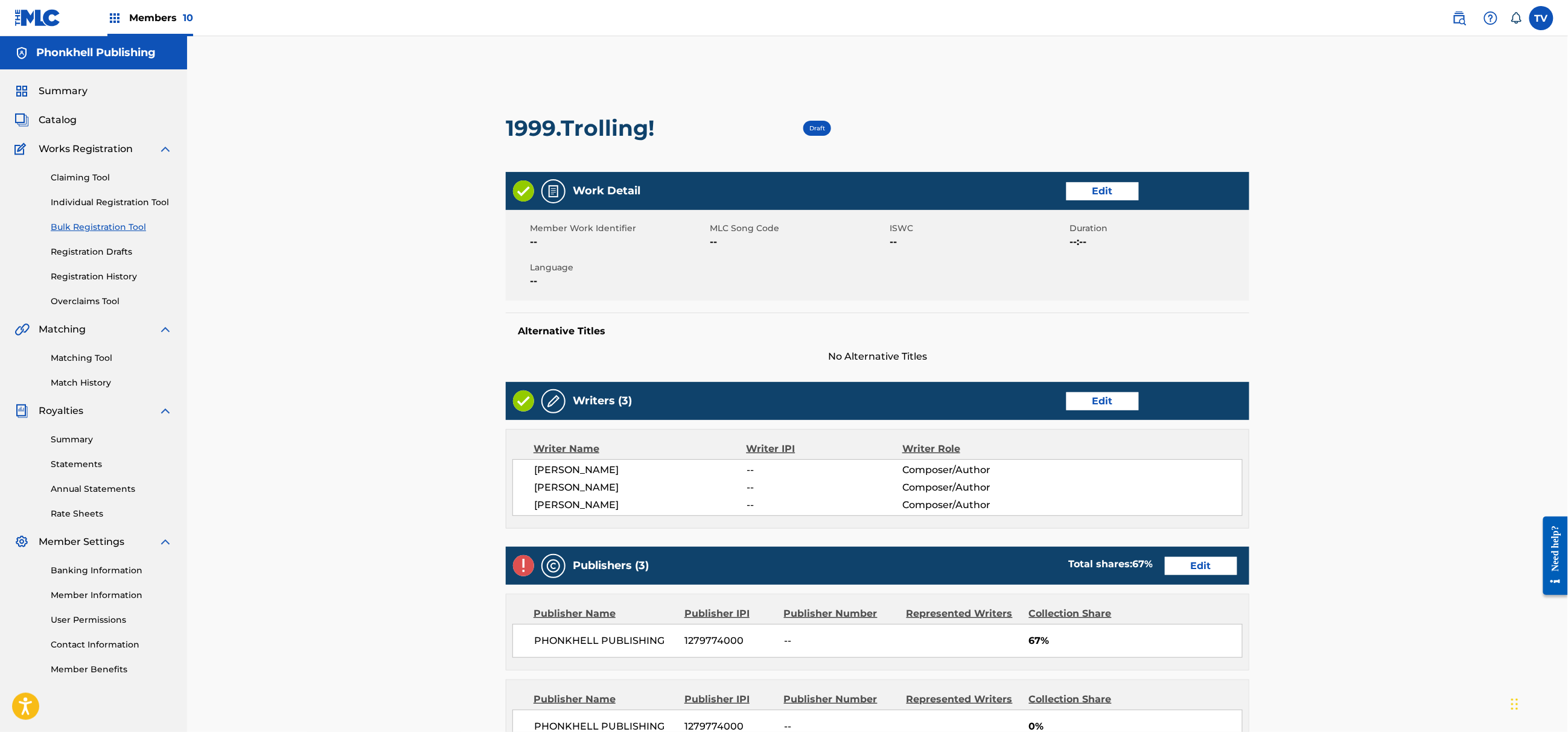
click at [1110, 404] on link "Edit" at bounding box center [1103, 402] width 73 height 18
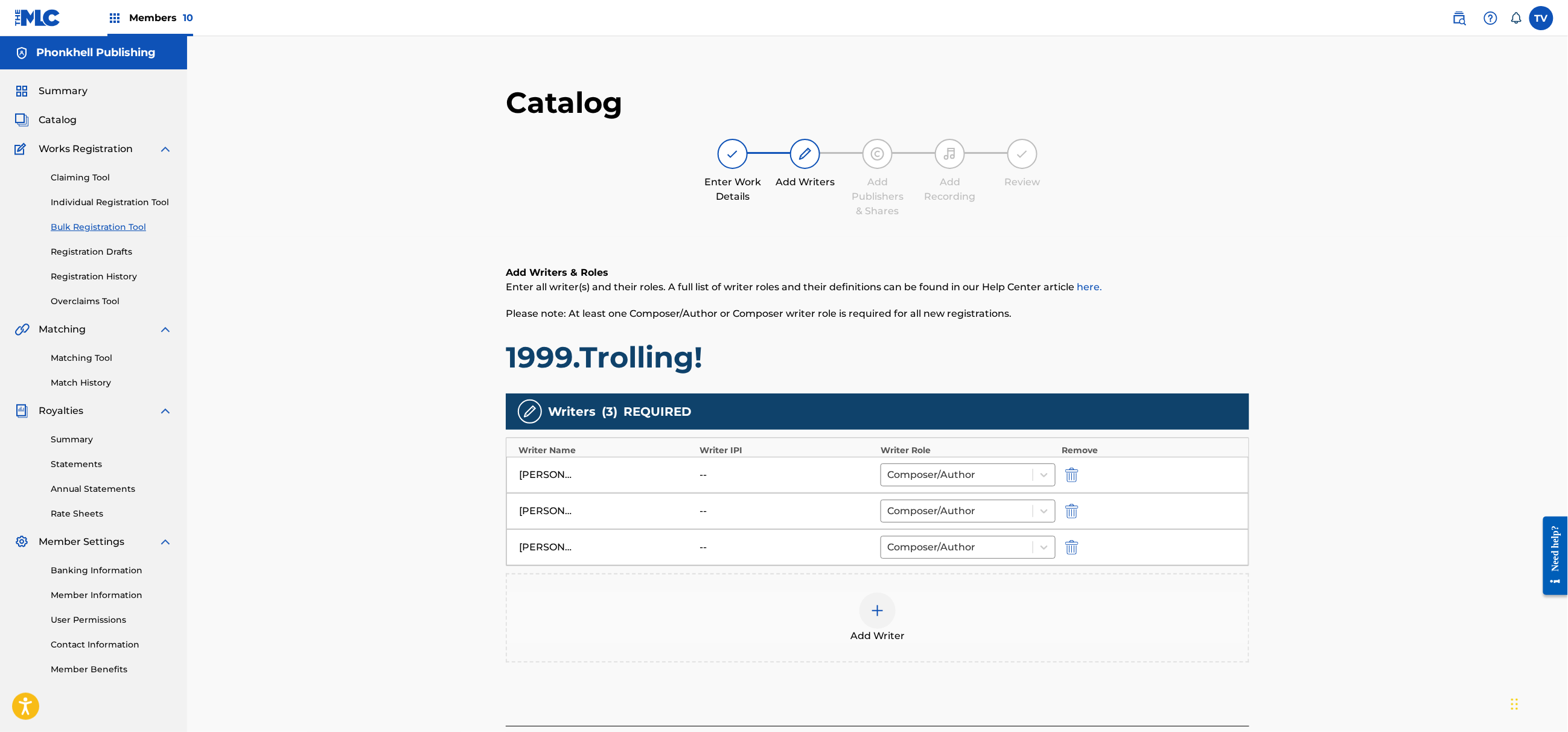
click at [1073, 546] on img "submit" at bounding box center [1071, 547] width 13 height 15
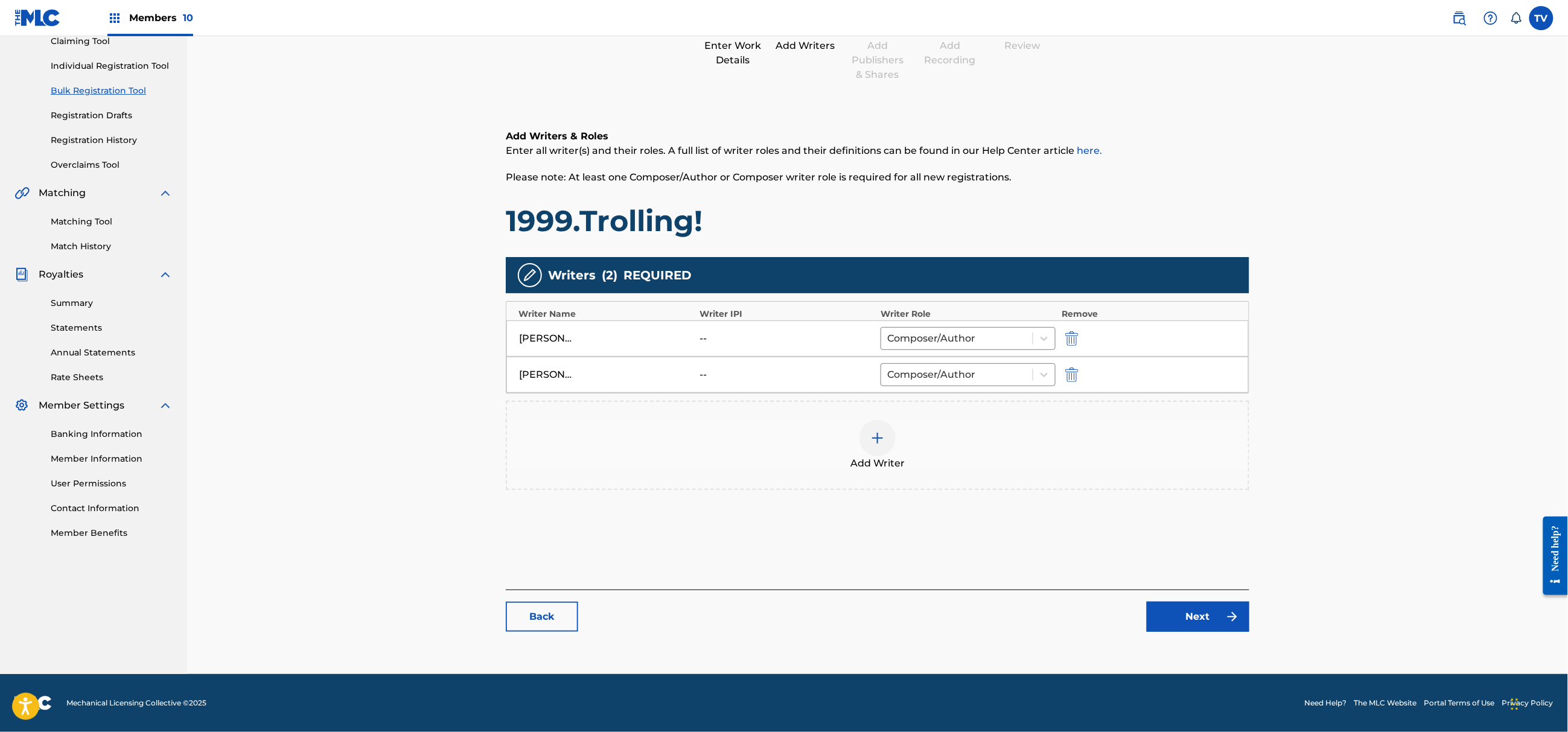
click at [1206, 614] on link "Next" at bounding box center [1198, 616] width 102 height 30
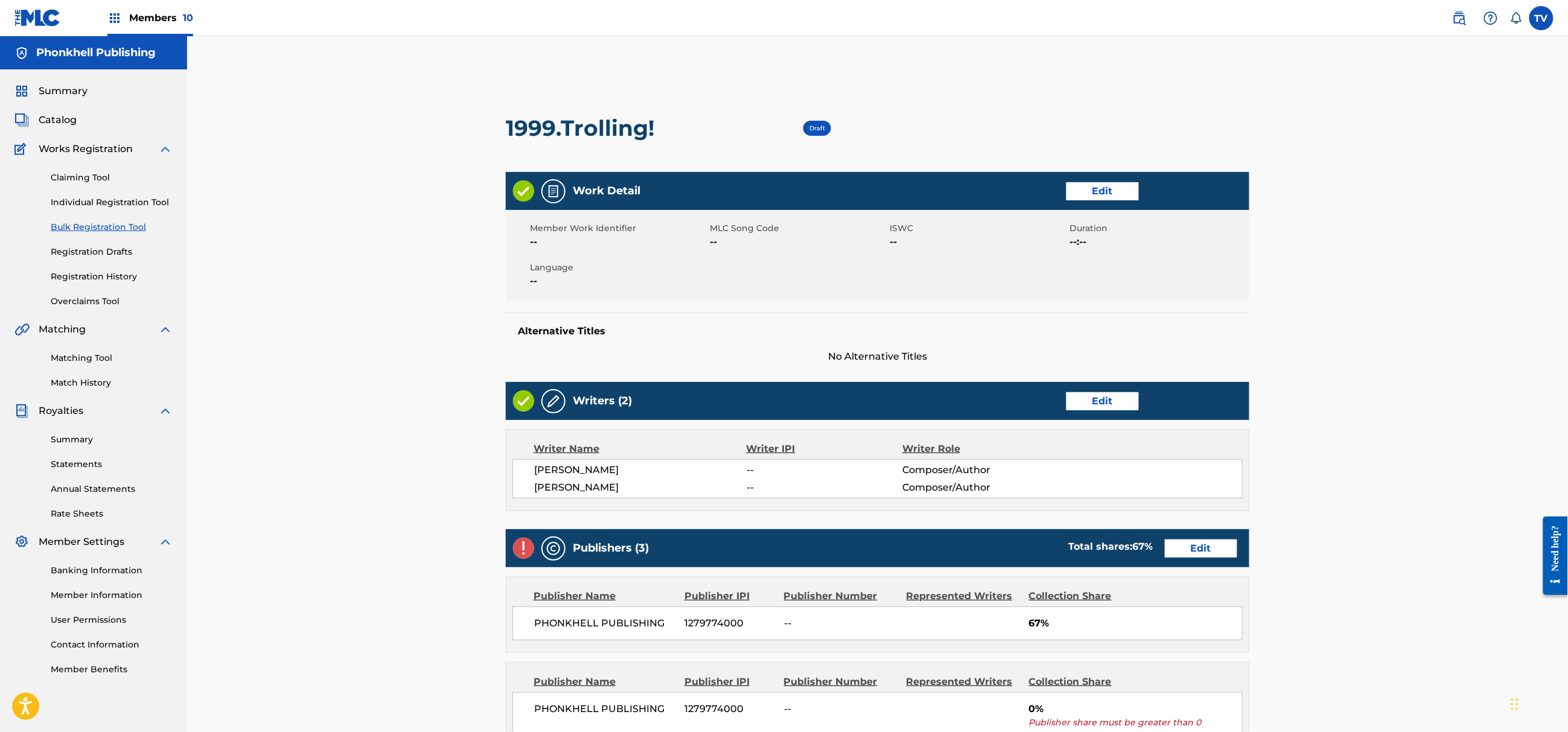
click at [1207, 541] on link "Edit" at bounding box center [1201, 548] width 73 height 18
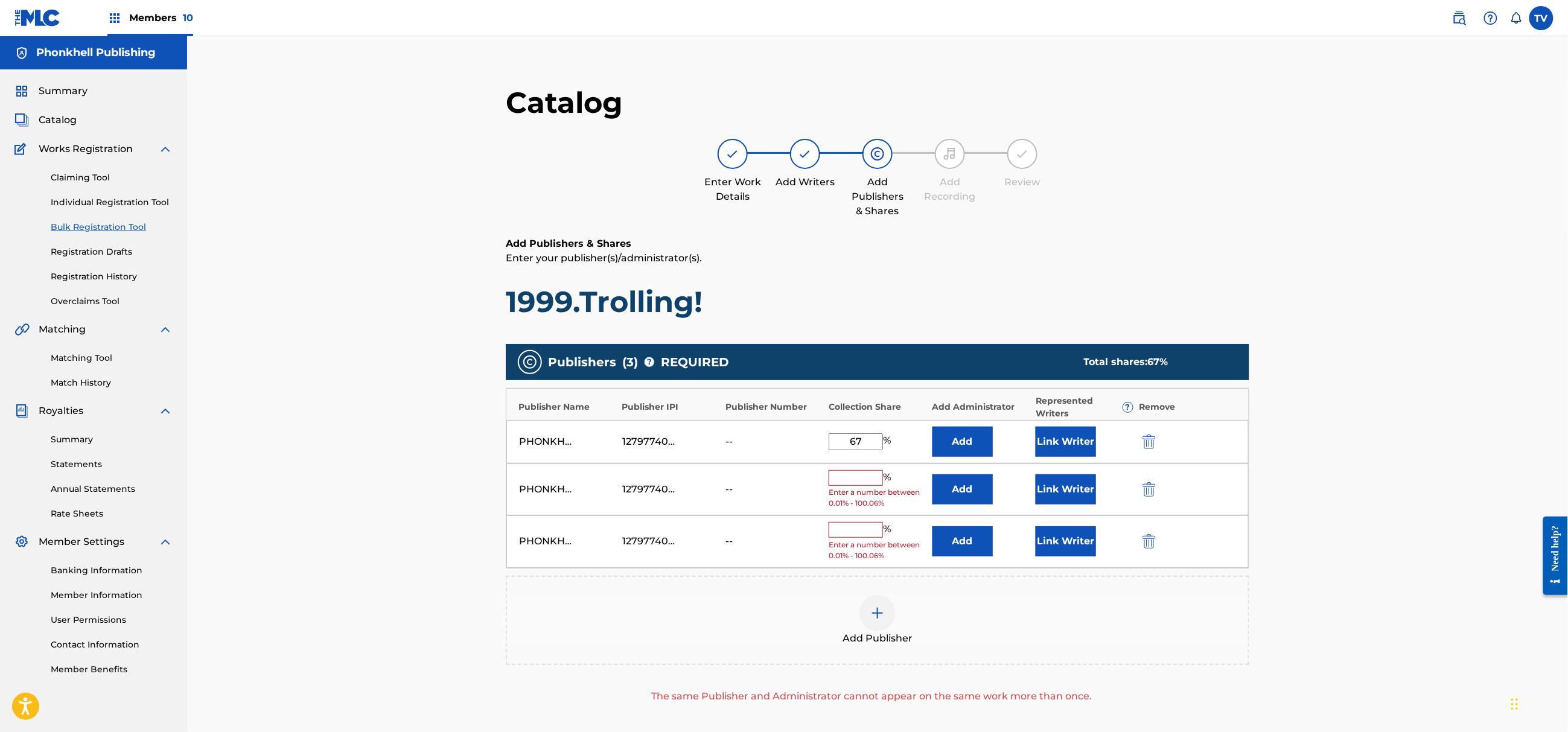
click at [1149, 541] on img "submit" at bounding box center [1149, 541] width 13 height 15
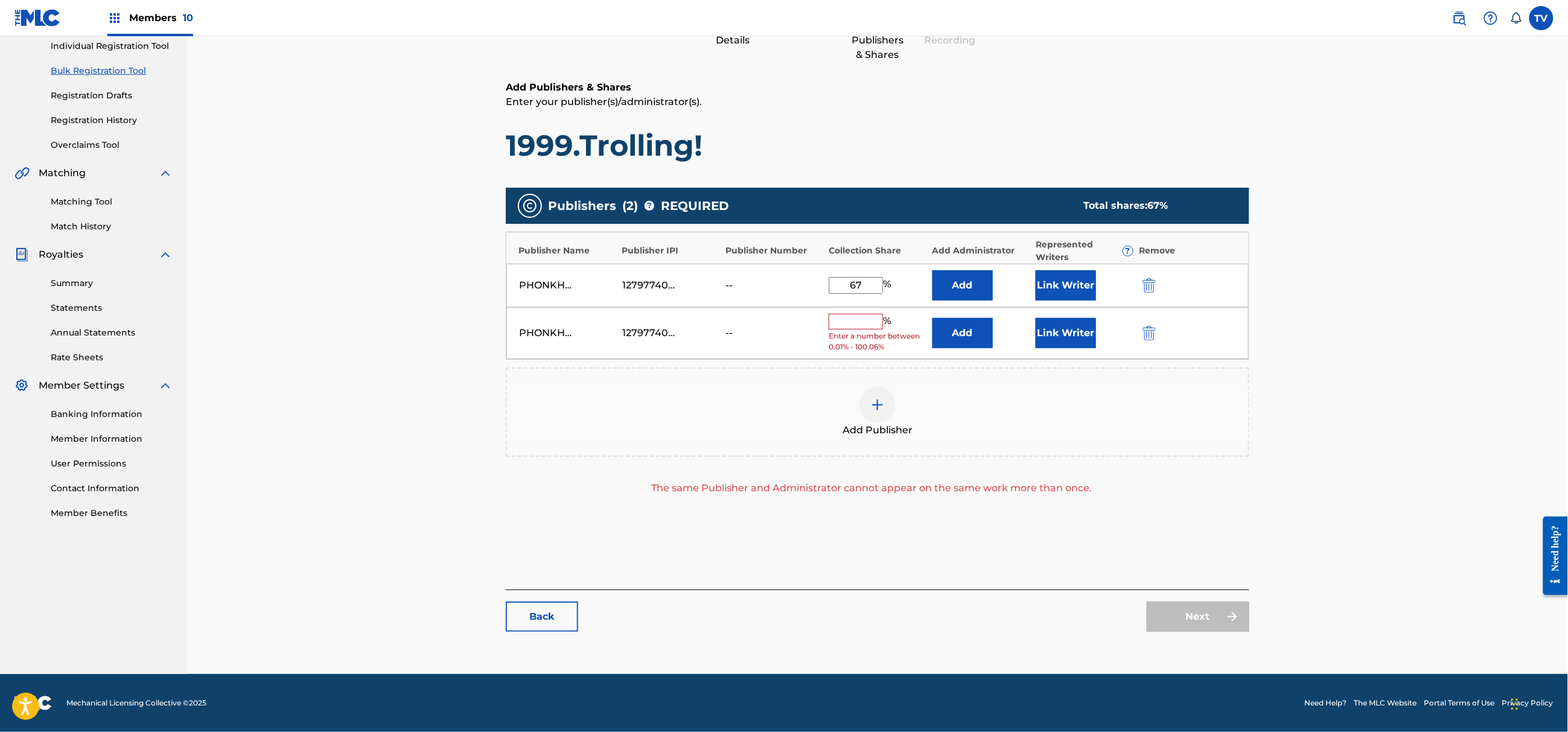
click at [1144, 328] on img "submit" at bounding box center [1149, 332] width 13 height 15
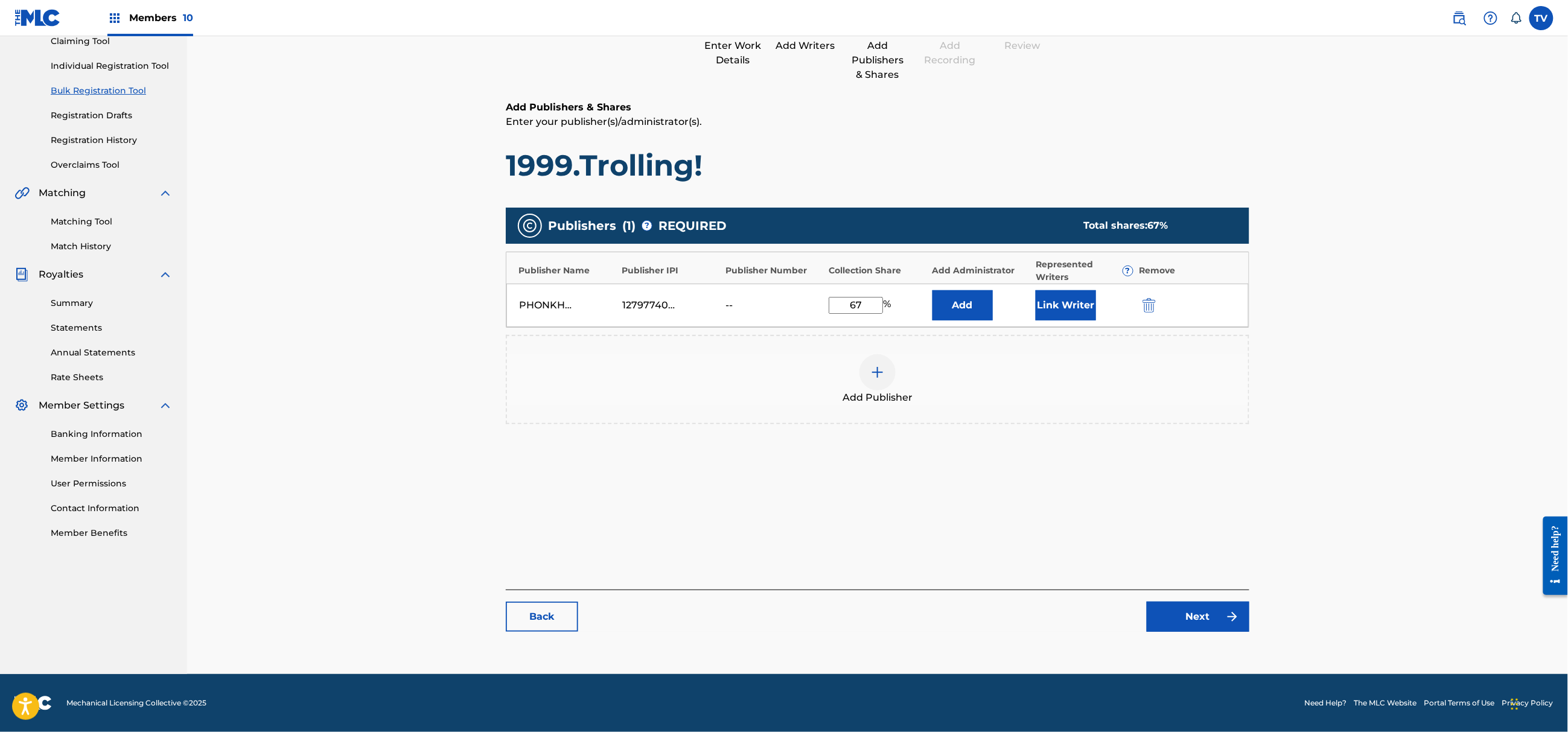
click at [1220, 614] on link "Next" at bounding box center [1198, 616] width 102 height 30
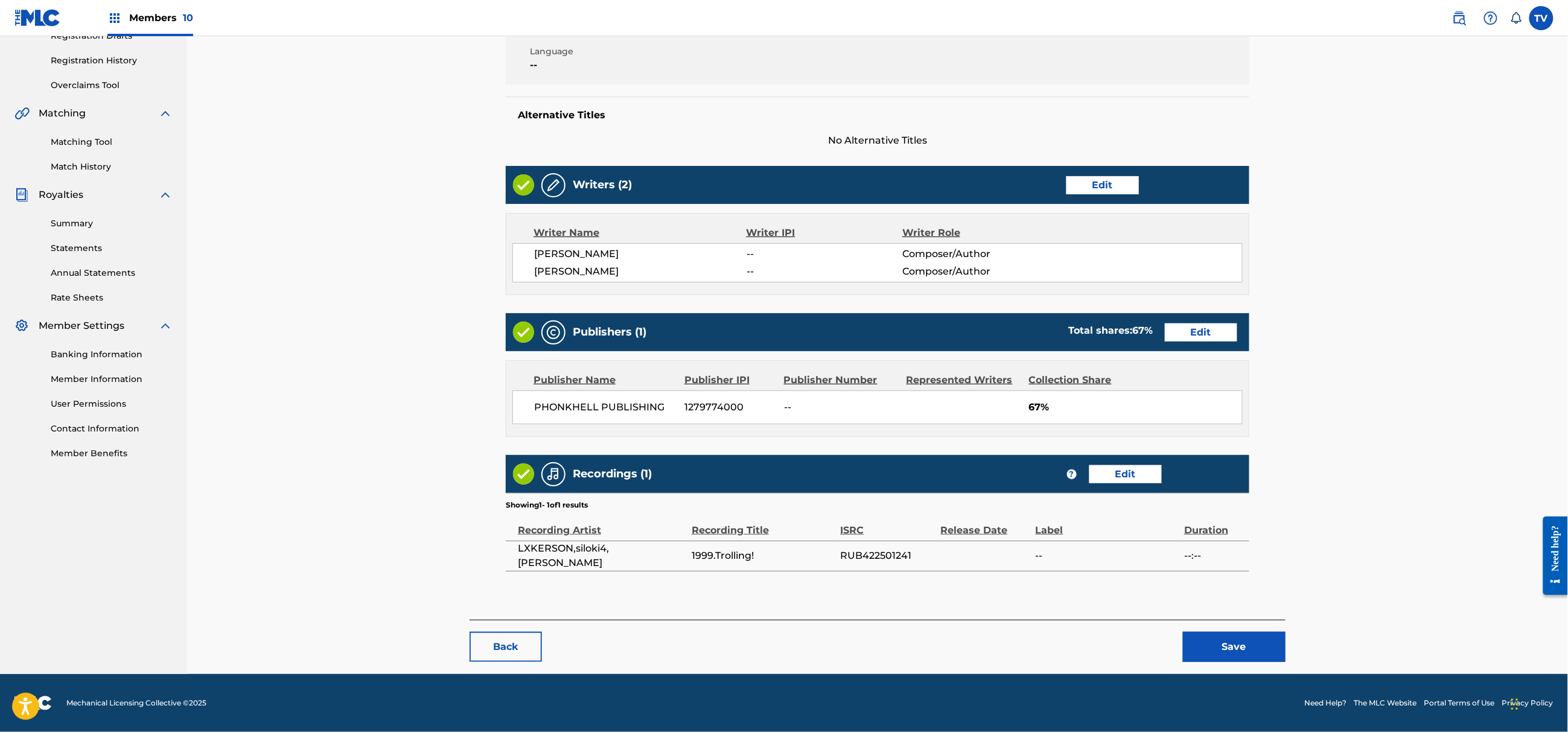
click at [1244, 652] on button "Save" at bounding box center [1234, 647] width 102 height 30
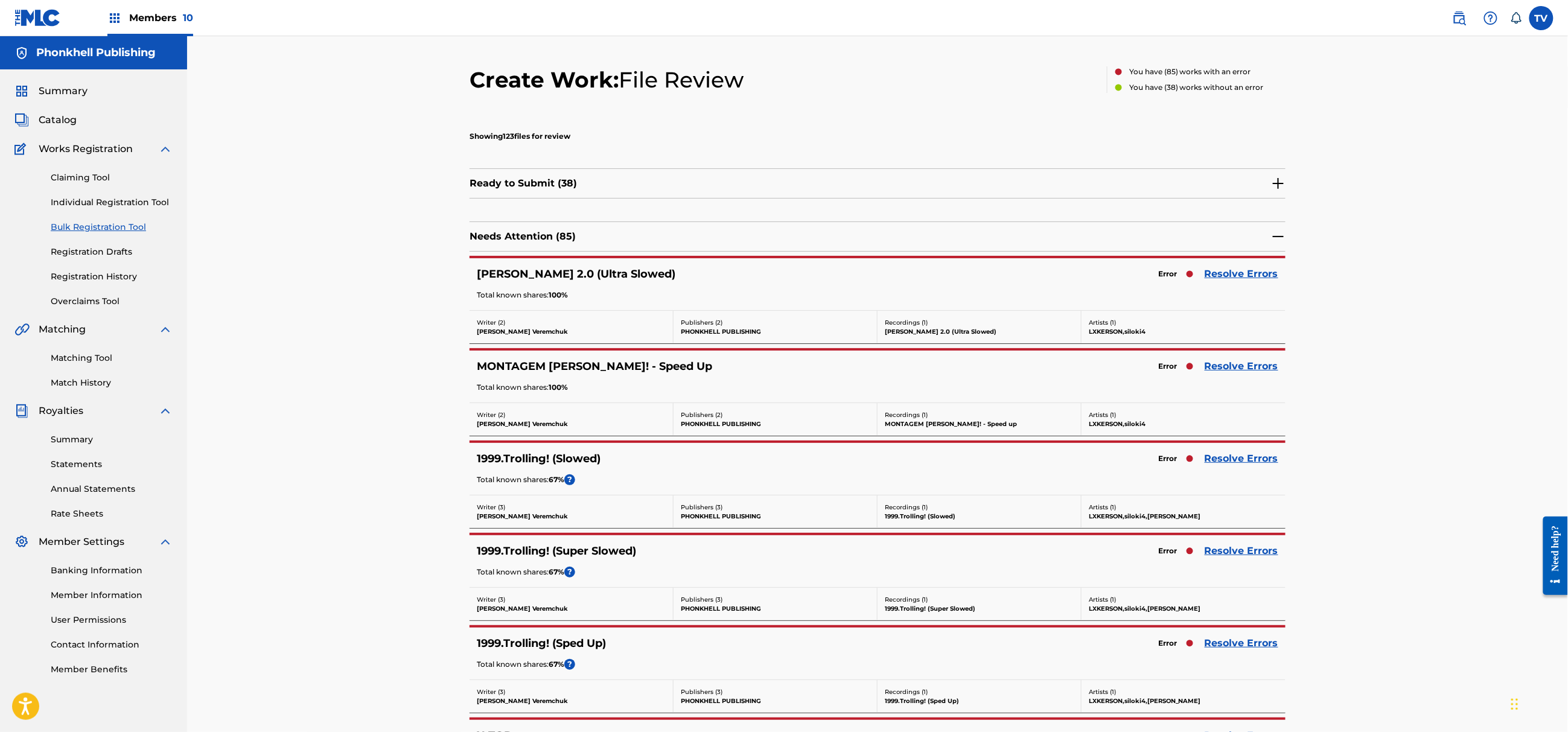
click at [1233, 281] on div "Error Resolve Errors" at bounding box center [1215, 274] width 126 height 17
click at [1233, 278] on link "Resolve Errors" at bounding box center [1242, 274] width 73 height 15
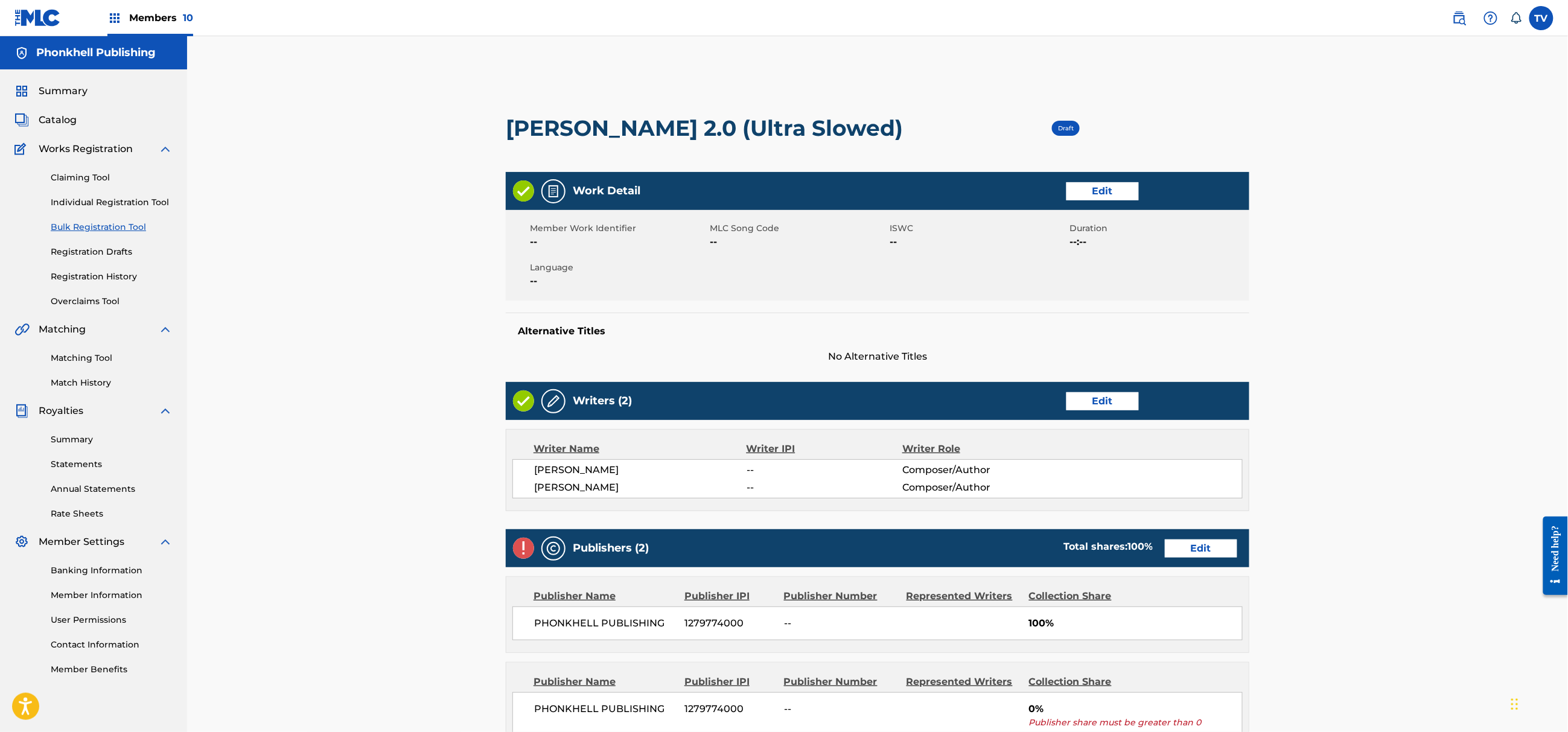
click at [1218, 544] on link "Edit" at bounding box center [1201, 548] width 73 height 18
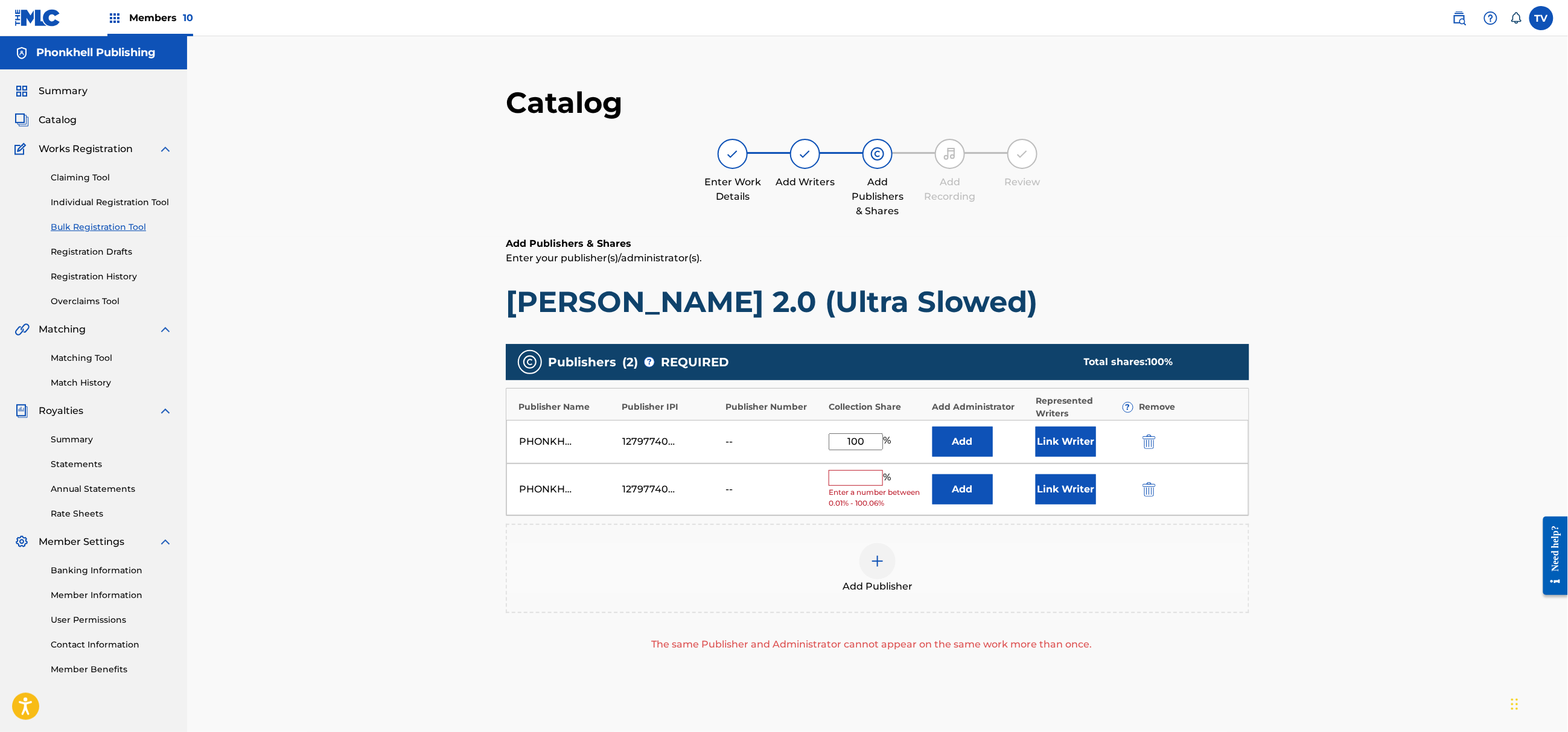
click at [1148, 490] on img "submit" at bounding box center [1149, 489] width 13 height 15
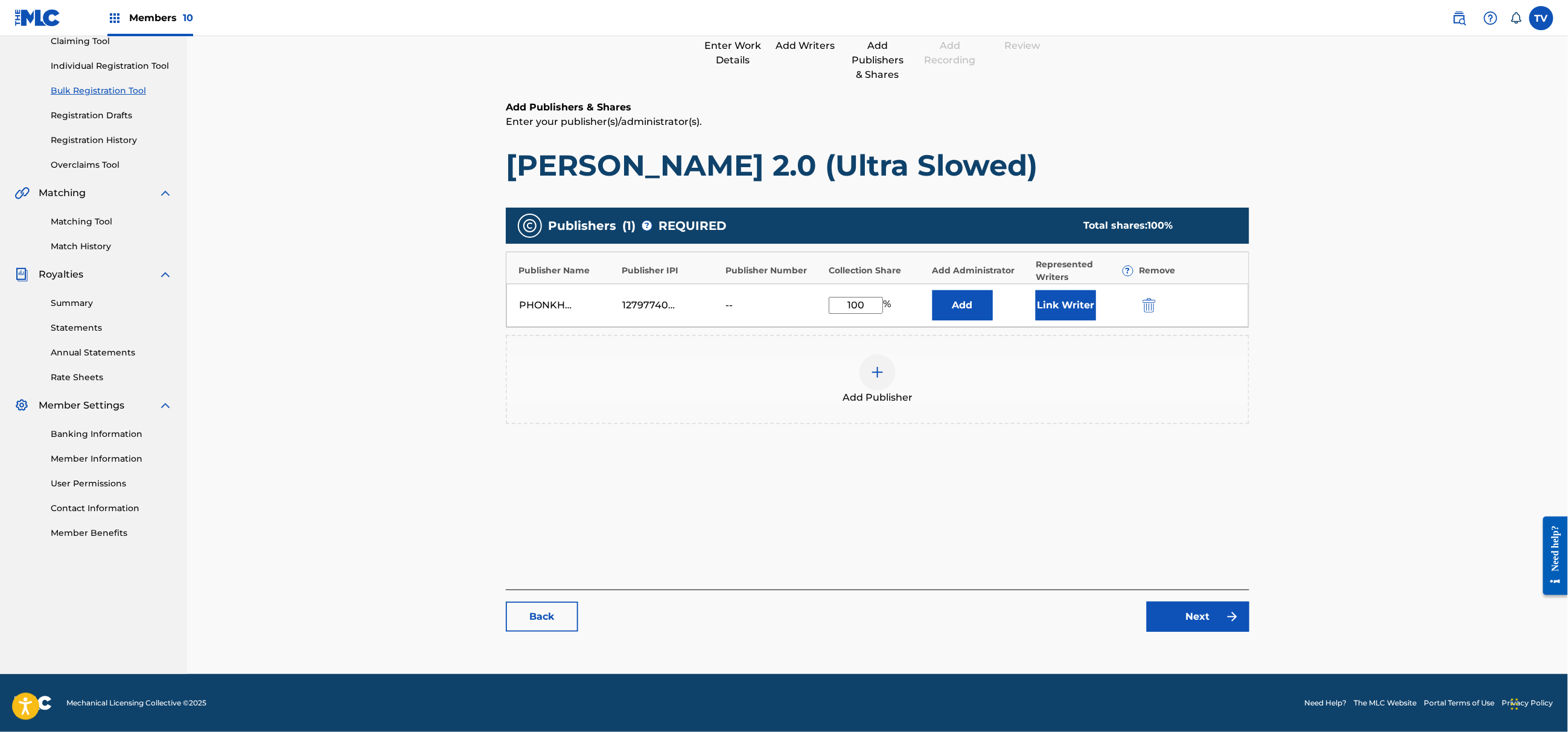
click at [1201, 616] on link "Next" at bounding box center [1198, 616] width 102 height 30
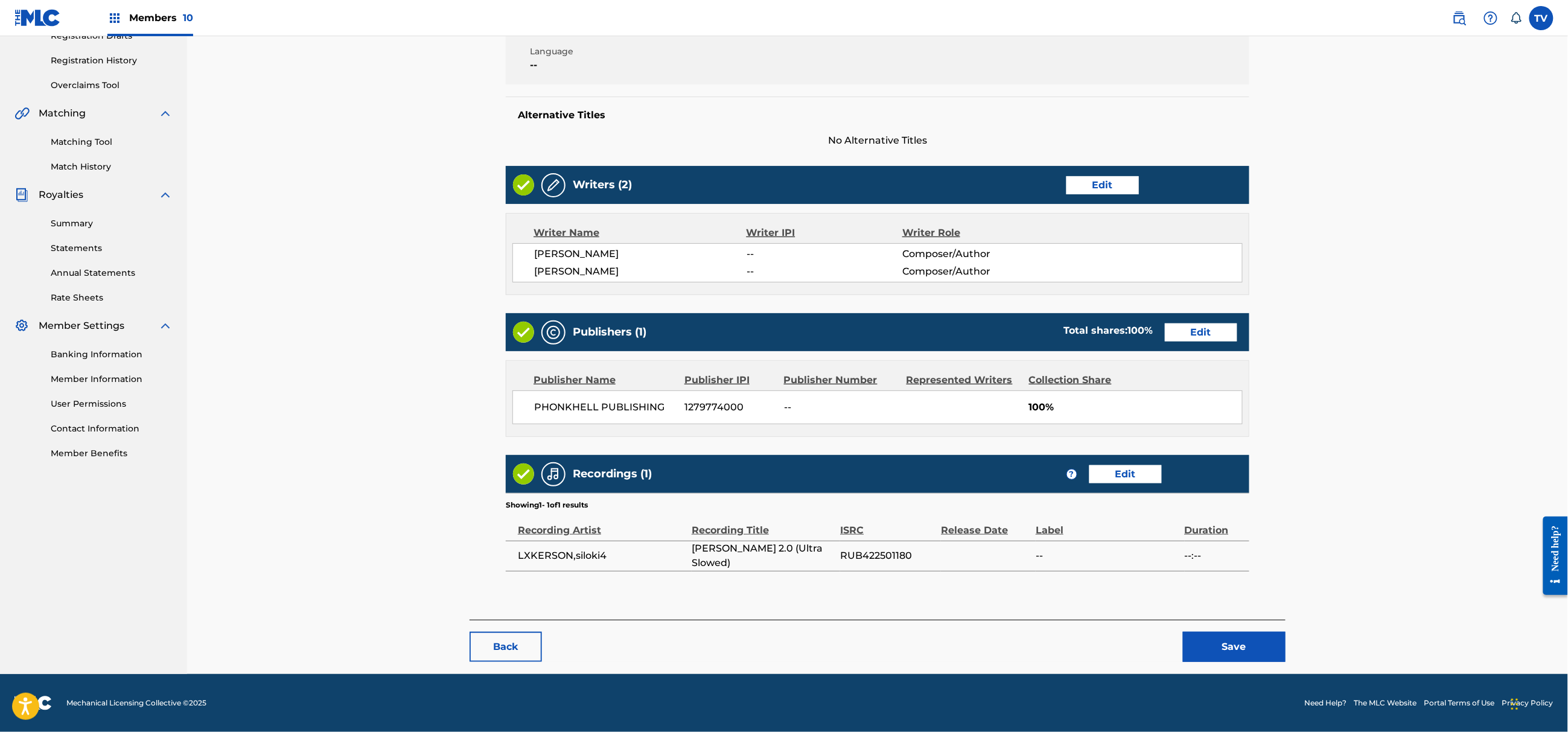
click at [1244, 647] on button "Save" at bounding box center [1234, 647] width 102 height 30
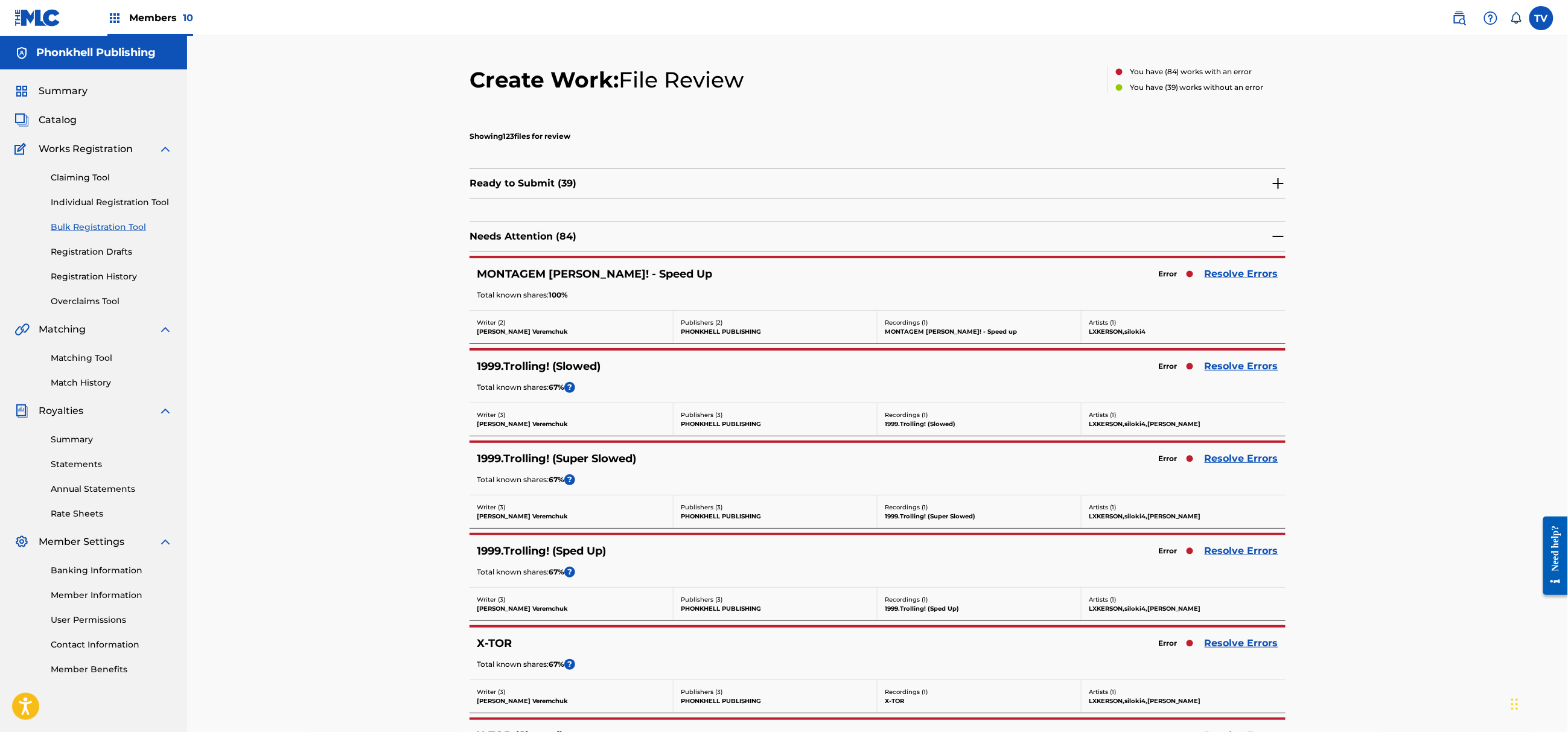
click at [1247, 272] on link "Resolve Errors" at bounding box center [1242, 274] width 73 height 15
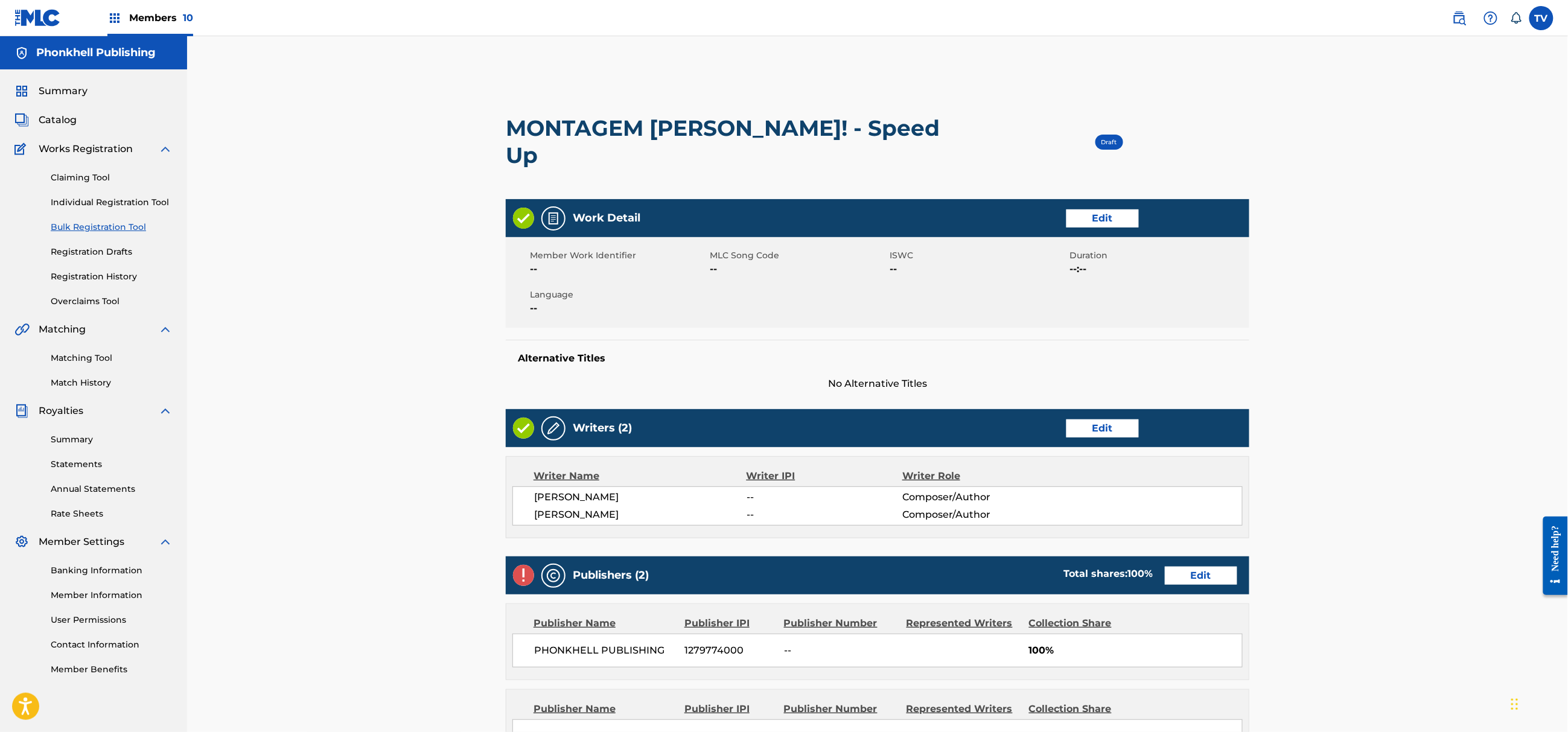
click at [1223, 566] on link "Edit" at bounding box center [1201, 575] width 73 height 18
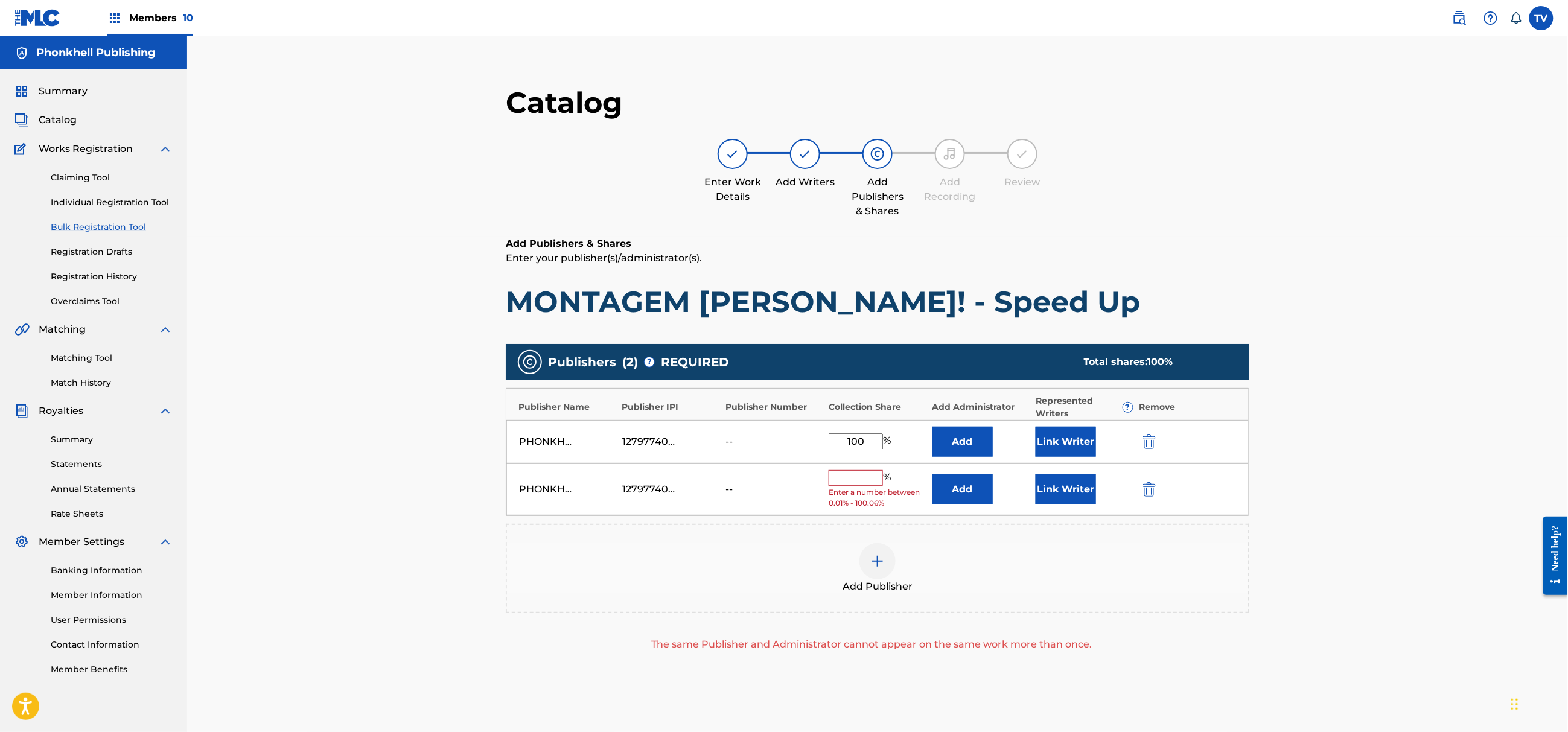
click at [1154, 491] on img "submit" at bounding box center [1149, 489] width 13 height 15
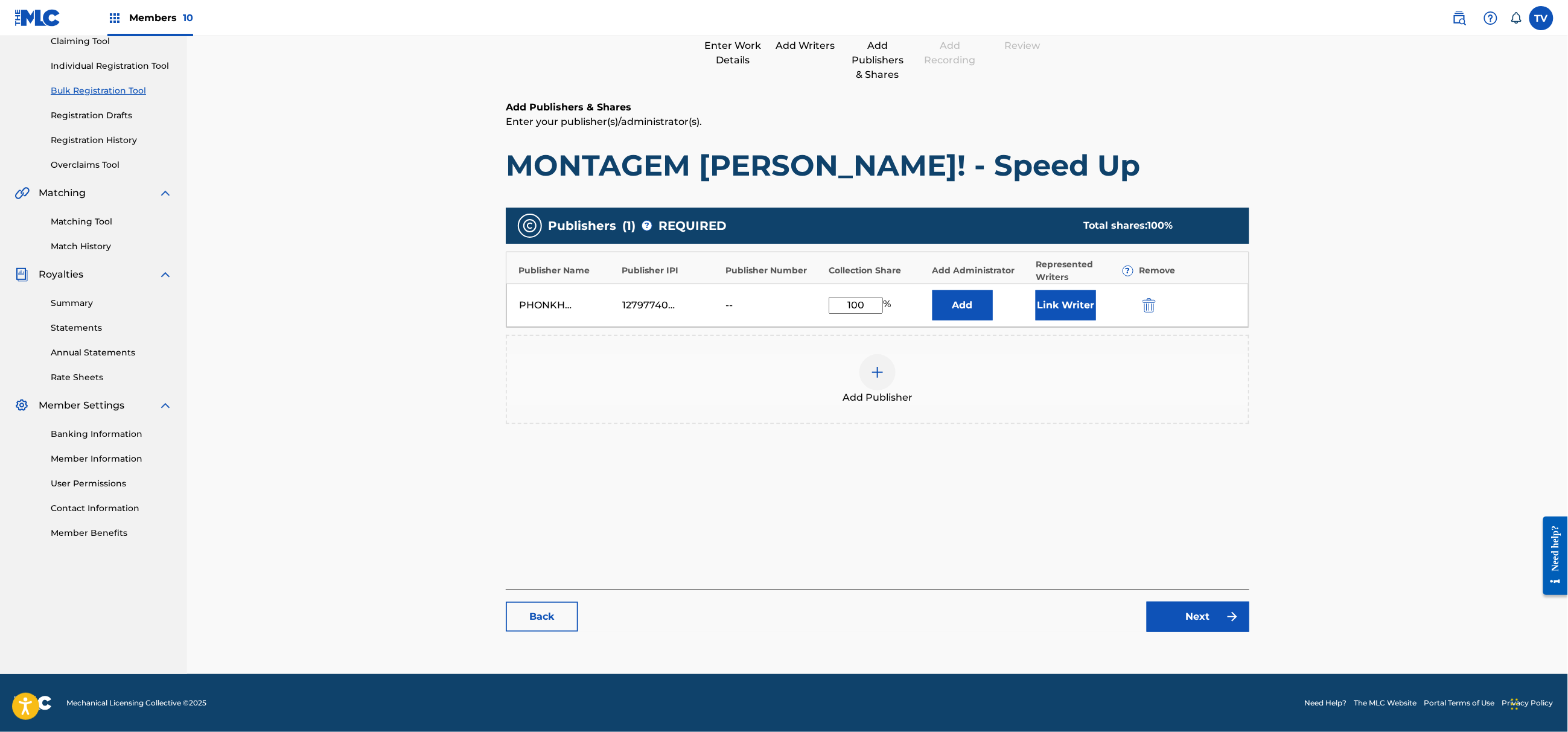
click at [1230, 624] on link "Next" at bounding box center [1198, 616] width 102 height 30
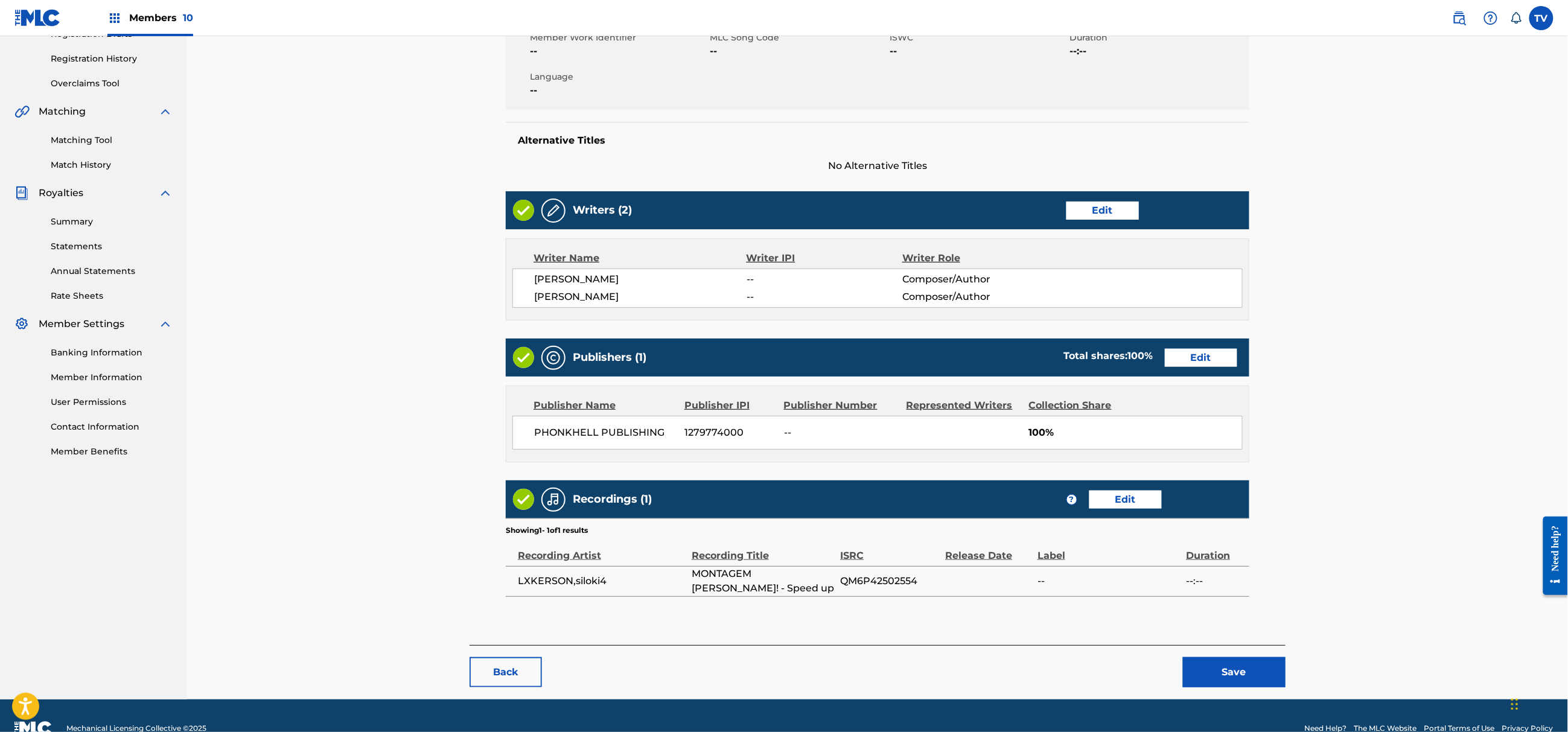
click at [1241, 657] on button "Save" at bounding box center [1234, 672] width 102 height 30
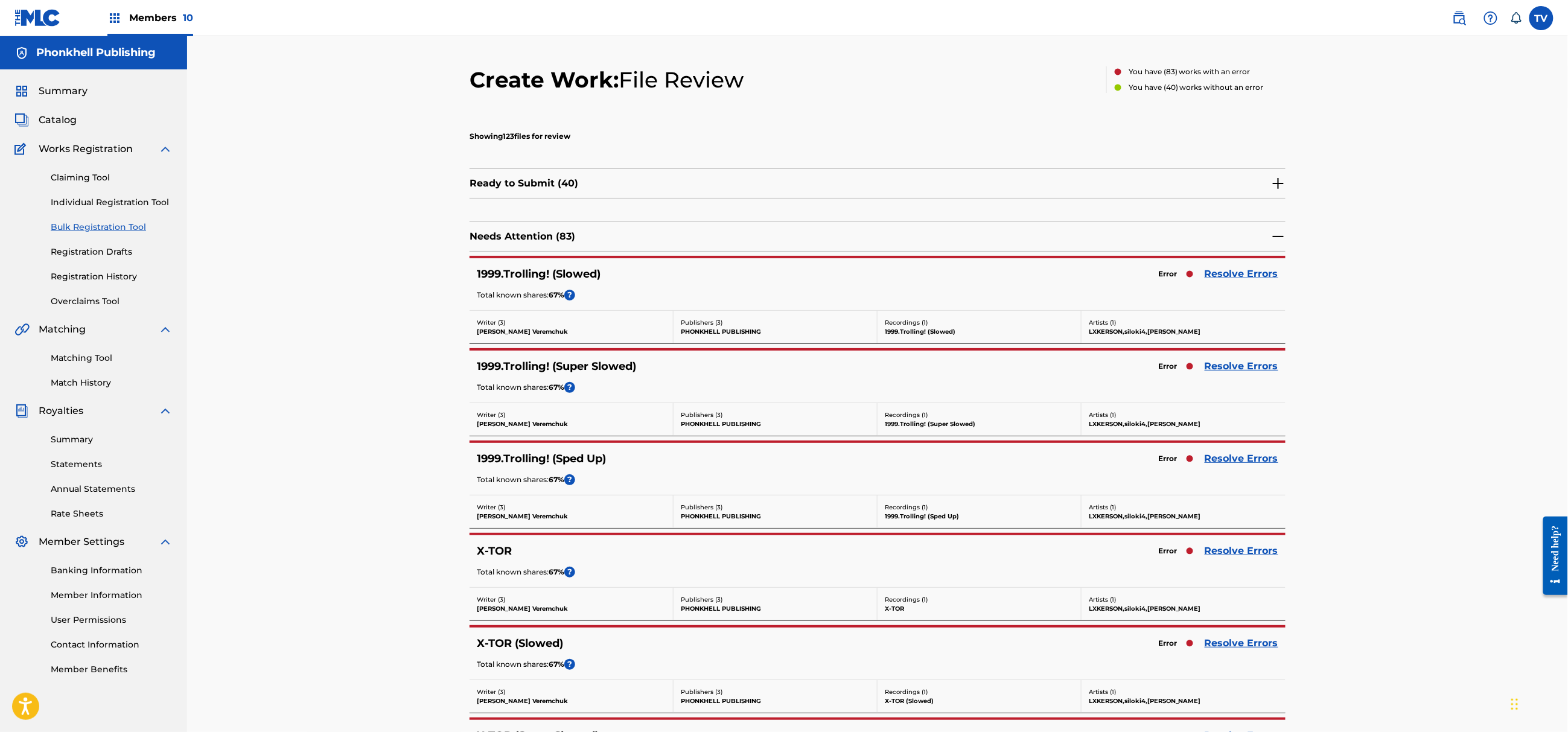
click at [1227, 272] on link "Resolve Errors" at bounding box center [1242, 274] width 73 height 15
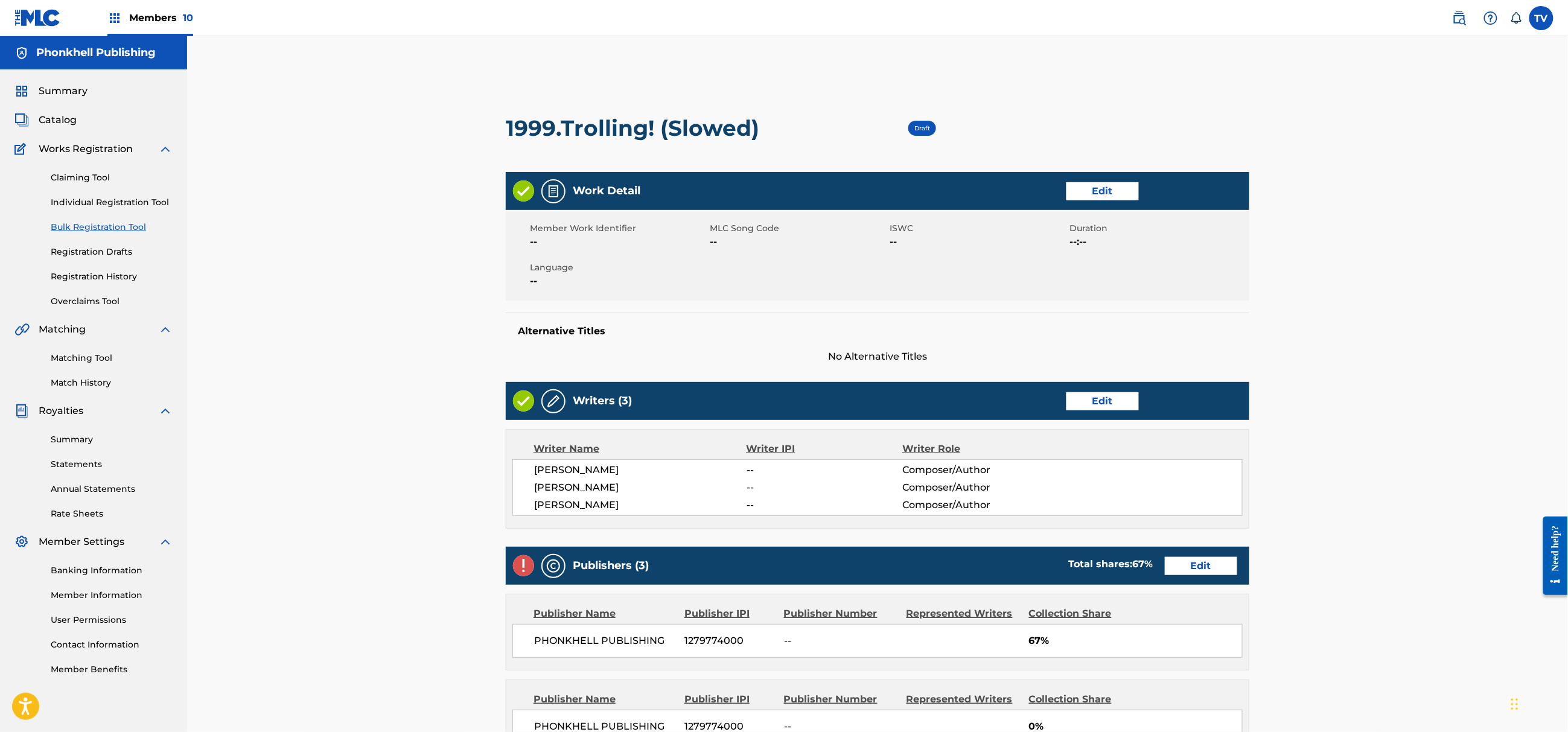
click at [1111, 400] on link "Edit" at bounding box center [1103, 402] width 73 height 18
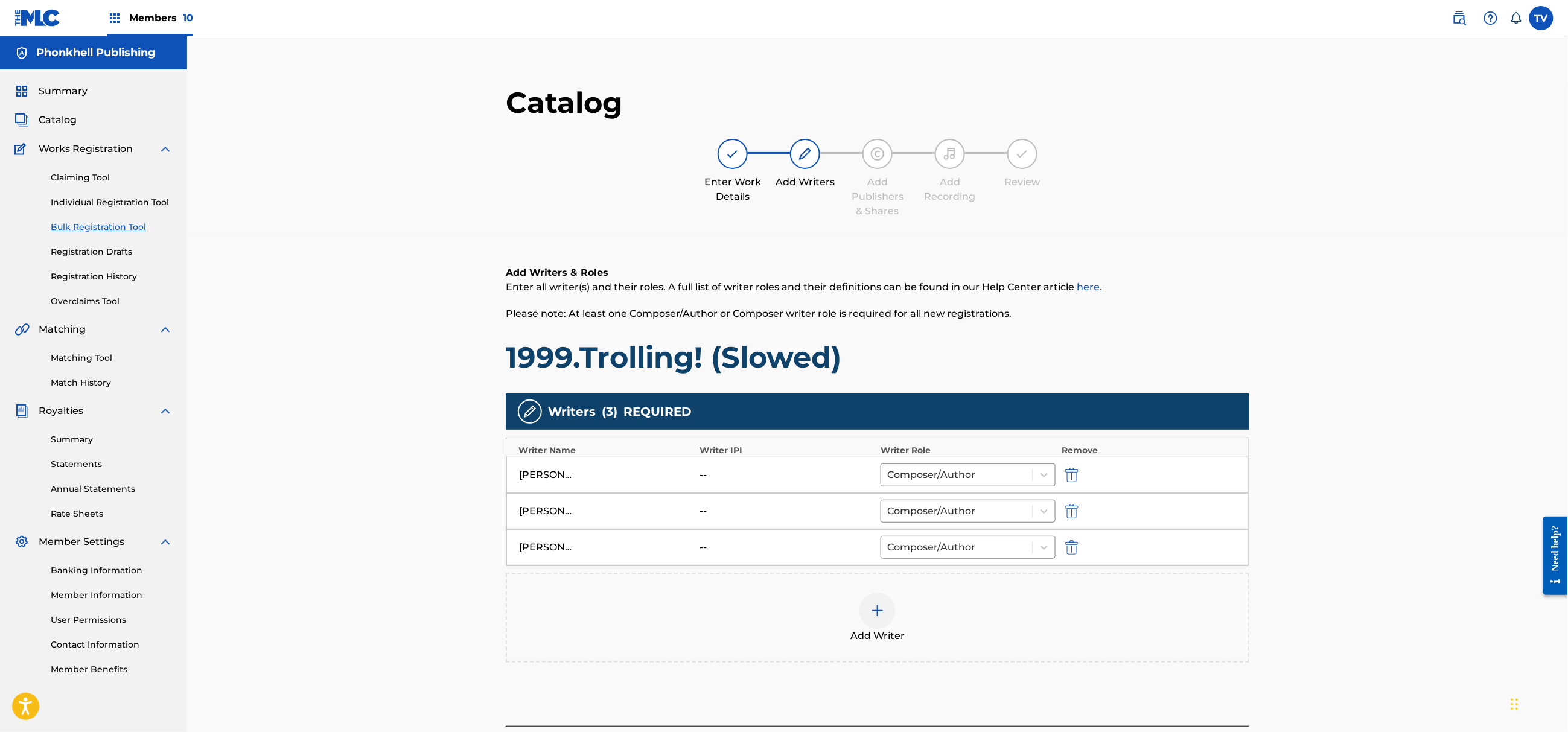
click at [1074, 544] on img "submit" at bounding box center [1071, 547] width 13 height 15
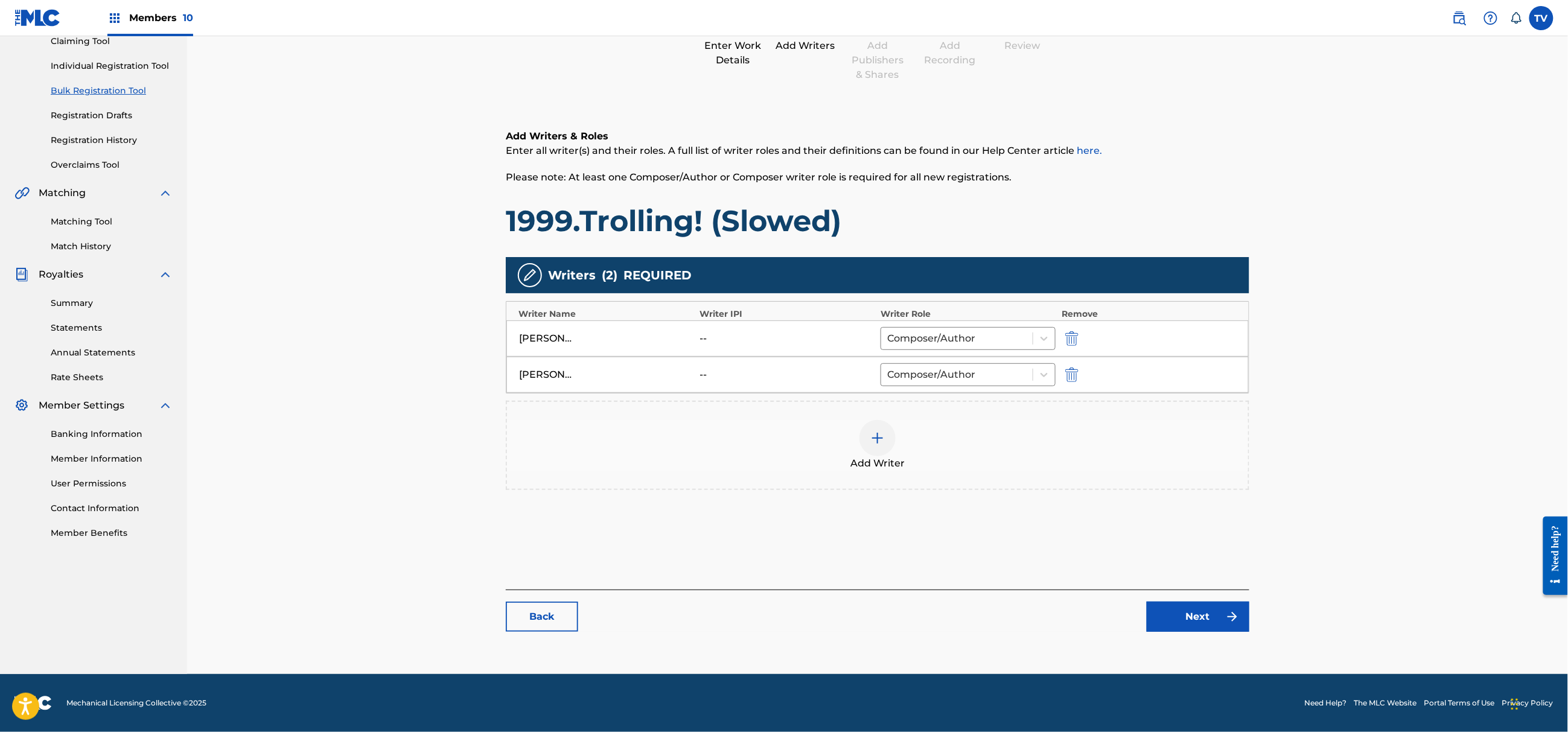
click at [1184, 621] on link "Next" at bounding box center [1198, 616] width 102 height 30
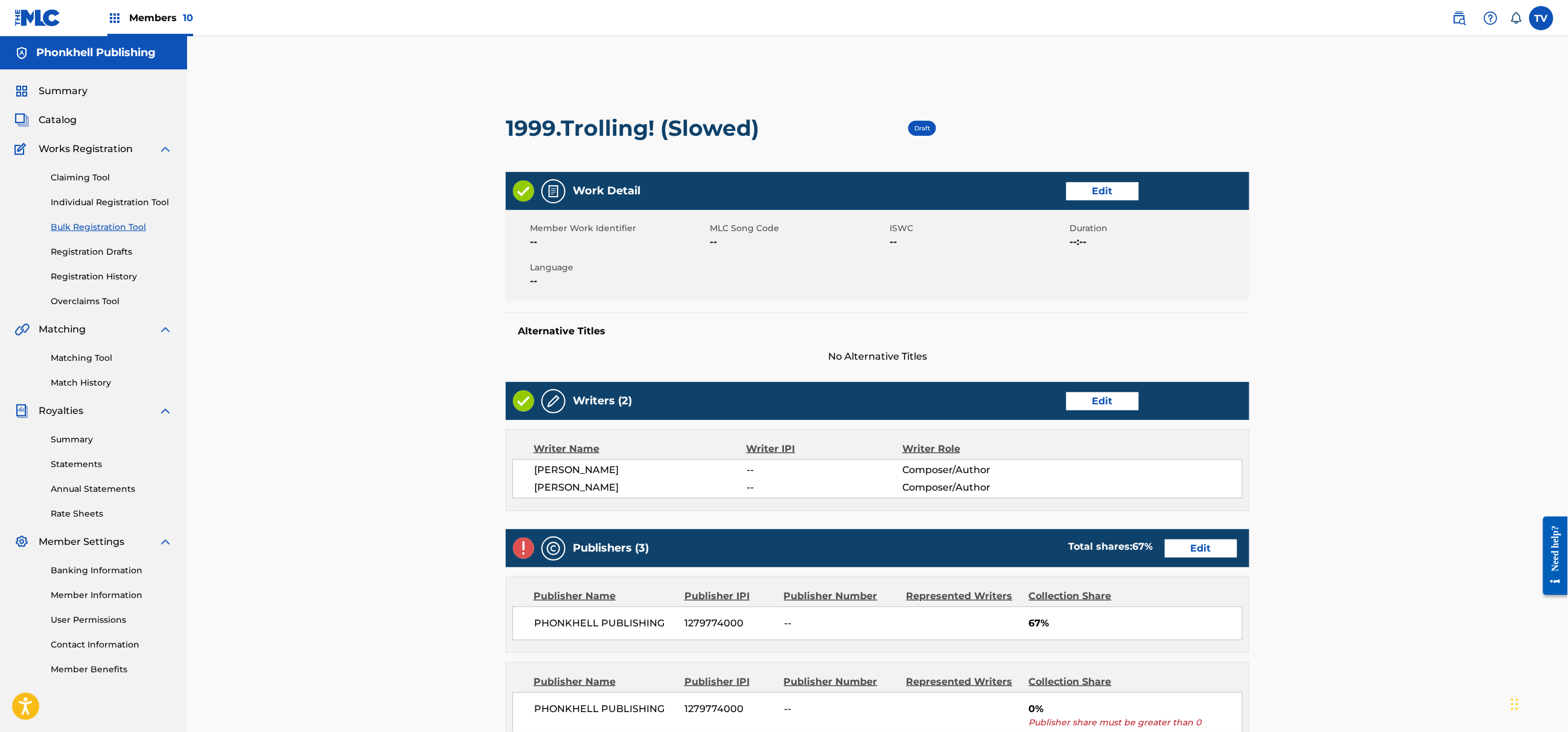
click at [1194, 544] on link "Edit" at bounding box center [1201, 548] width 73 height 18
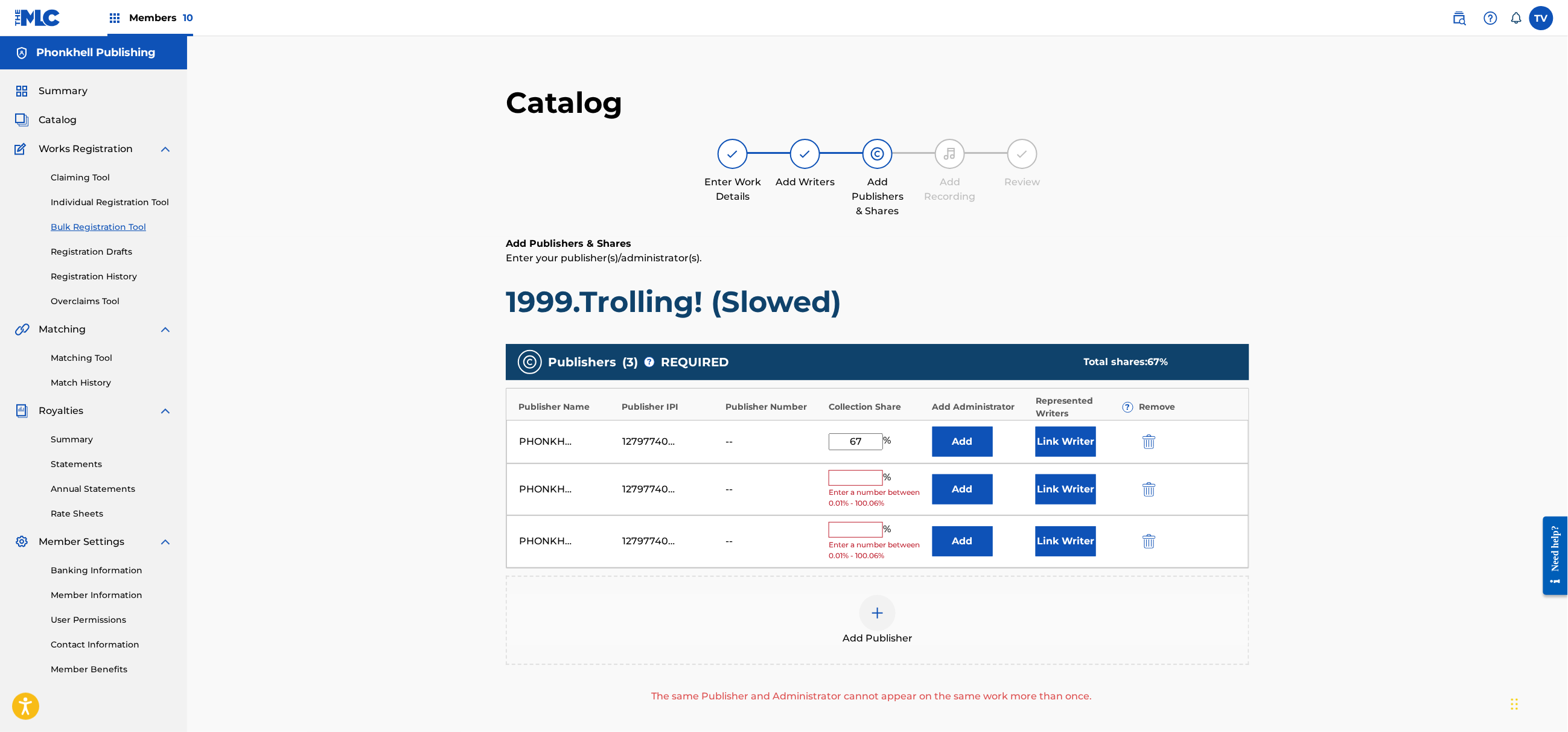
click at [1155, 484] on img "submit" at bounding box center [1149, 489] width 13 height 15
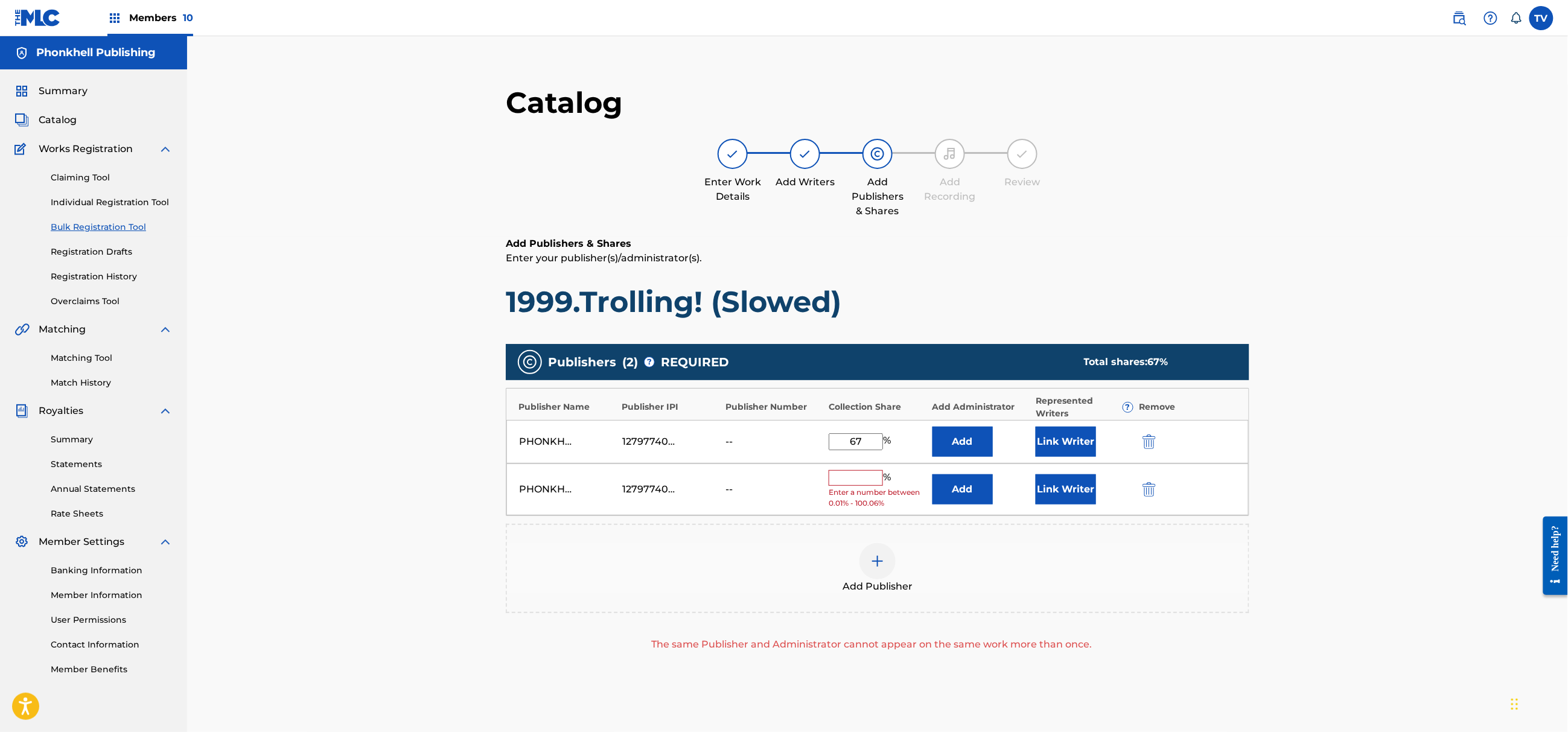
click at [1155, 484] on img "submit" at bounding box center [1149, 489] width 13 height 15
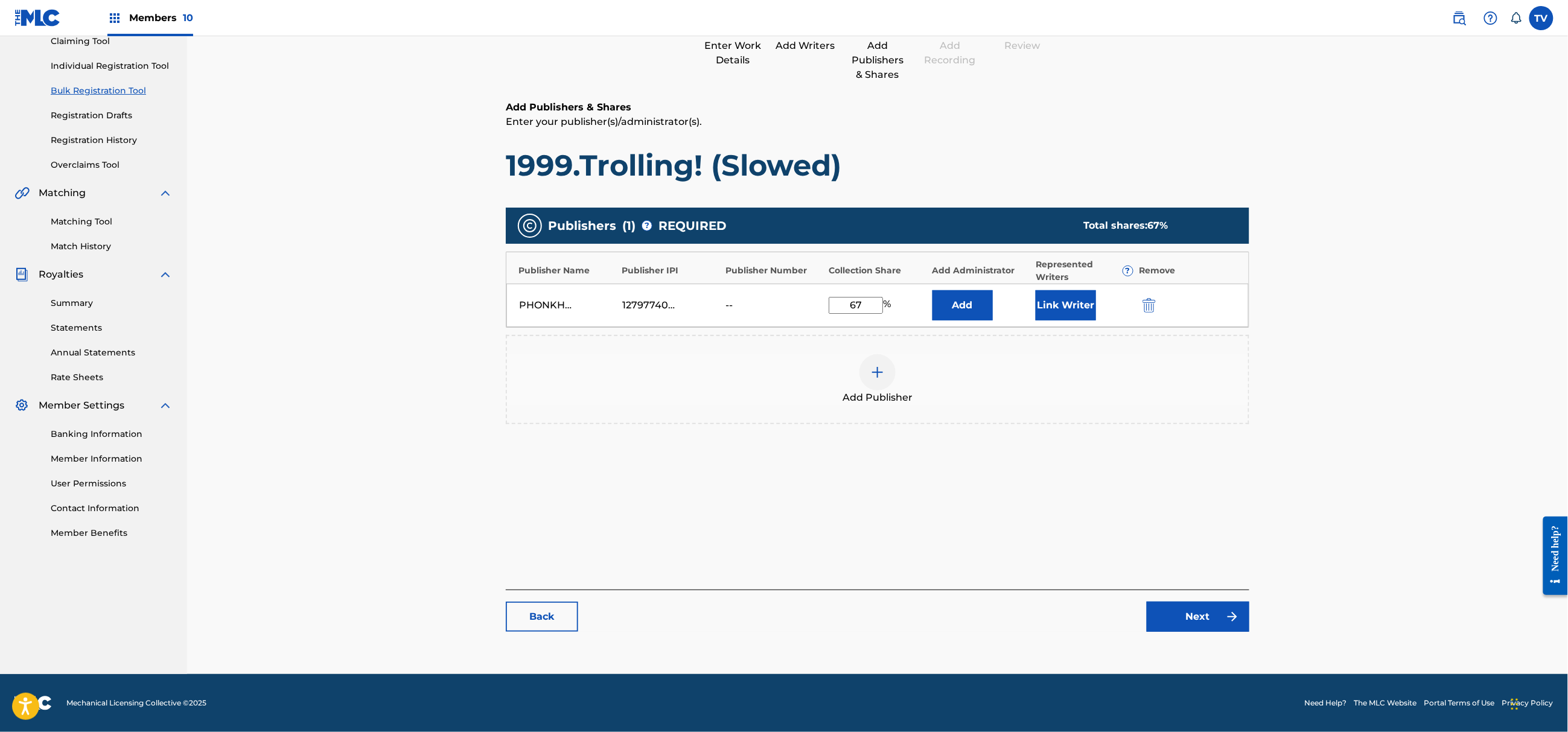
click at [1230, 613] on img at bounding box center [1233, 616] width 15 height 15
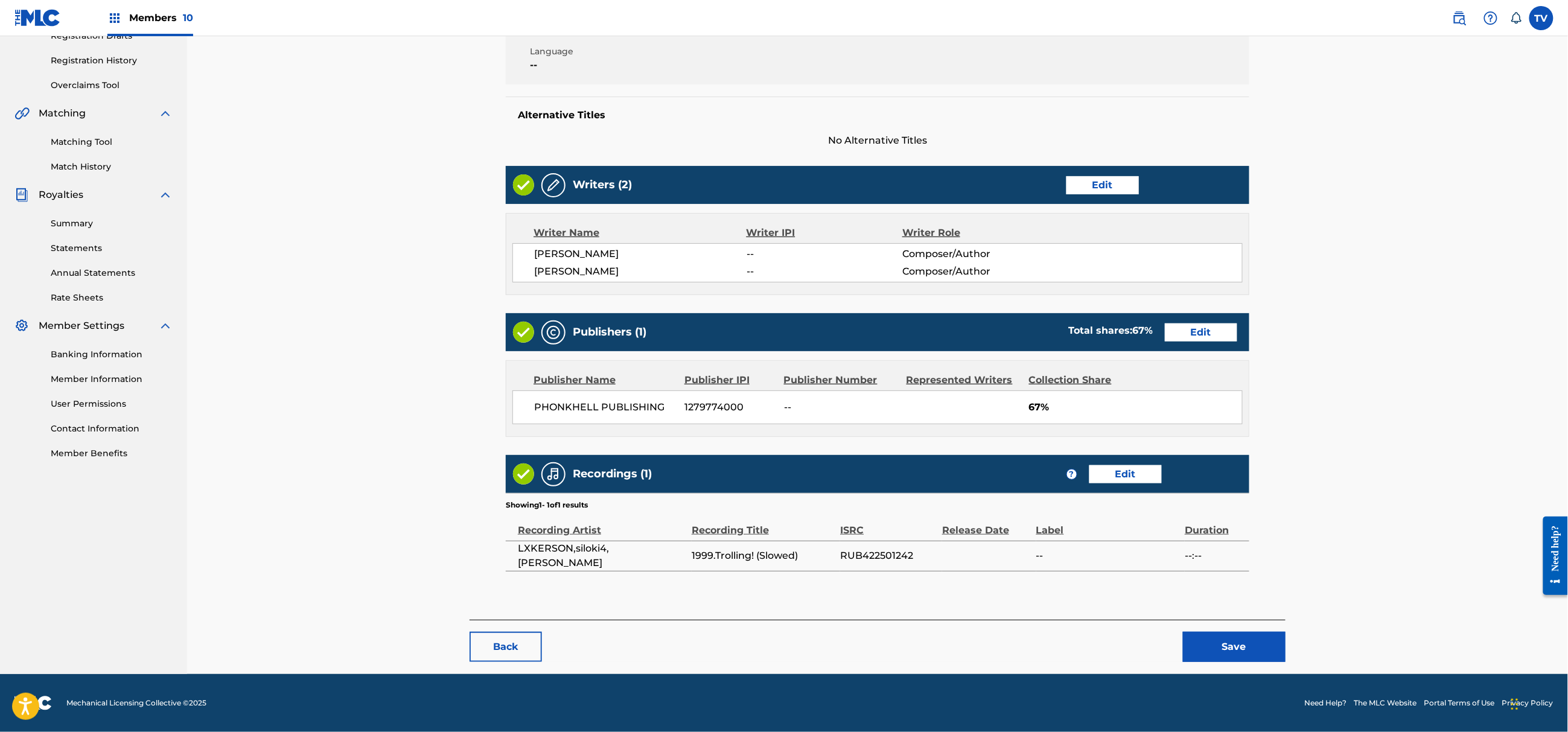
click at [1254, 678] on footer "Mechanical Licensing Collective © 2025 Need Help? The MLC Website Portal Terms …" at bounding box center [784, 703] width 1568 height 58
click at [1259, 655] on button "Save" at bounding box center [1234, 647] width 102 height 30
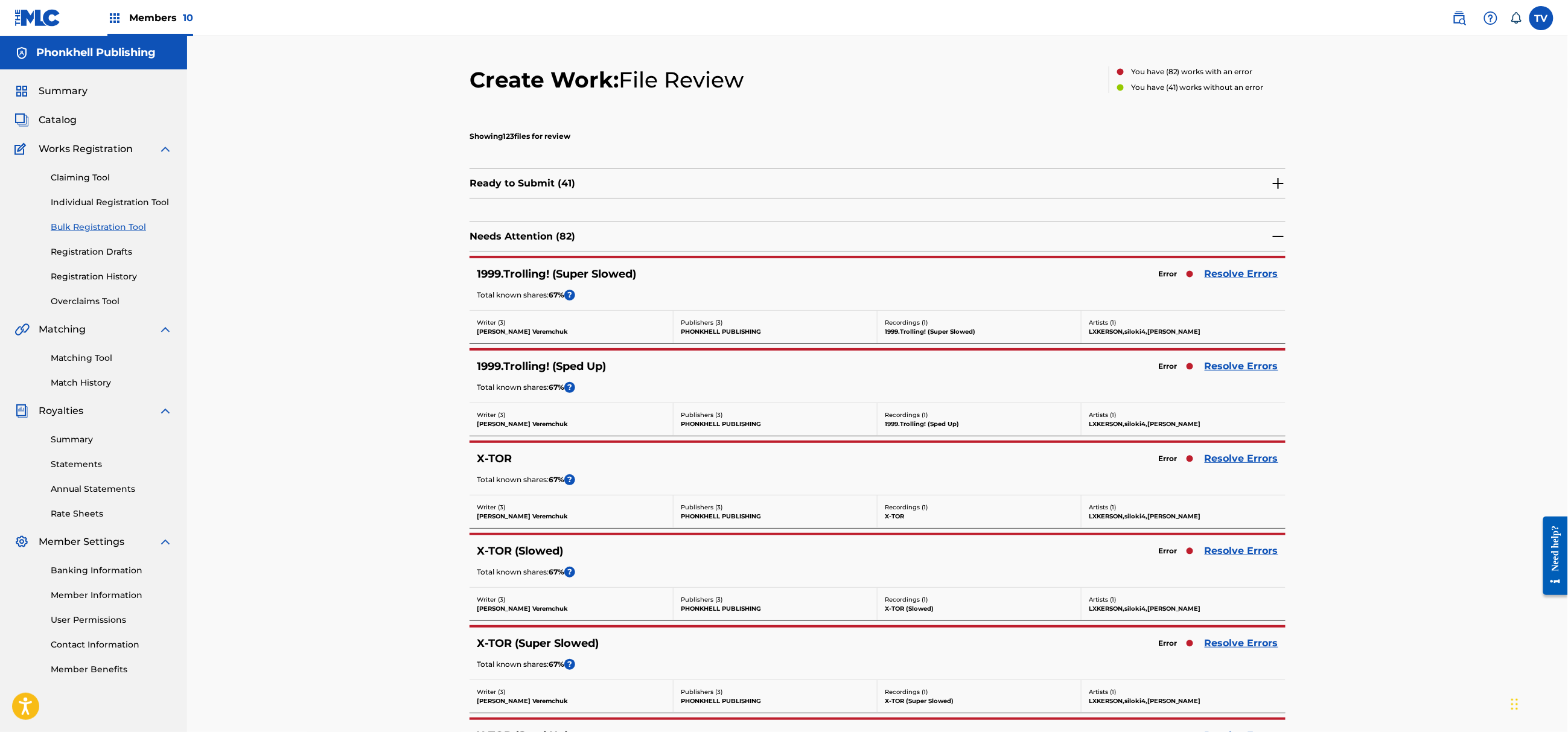
click at [1235, 460] on link "Resolve Errors" at bounding box center [1242, 458] width 73 height 15
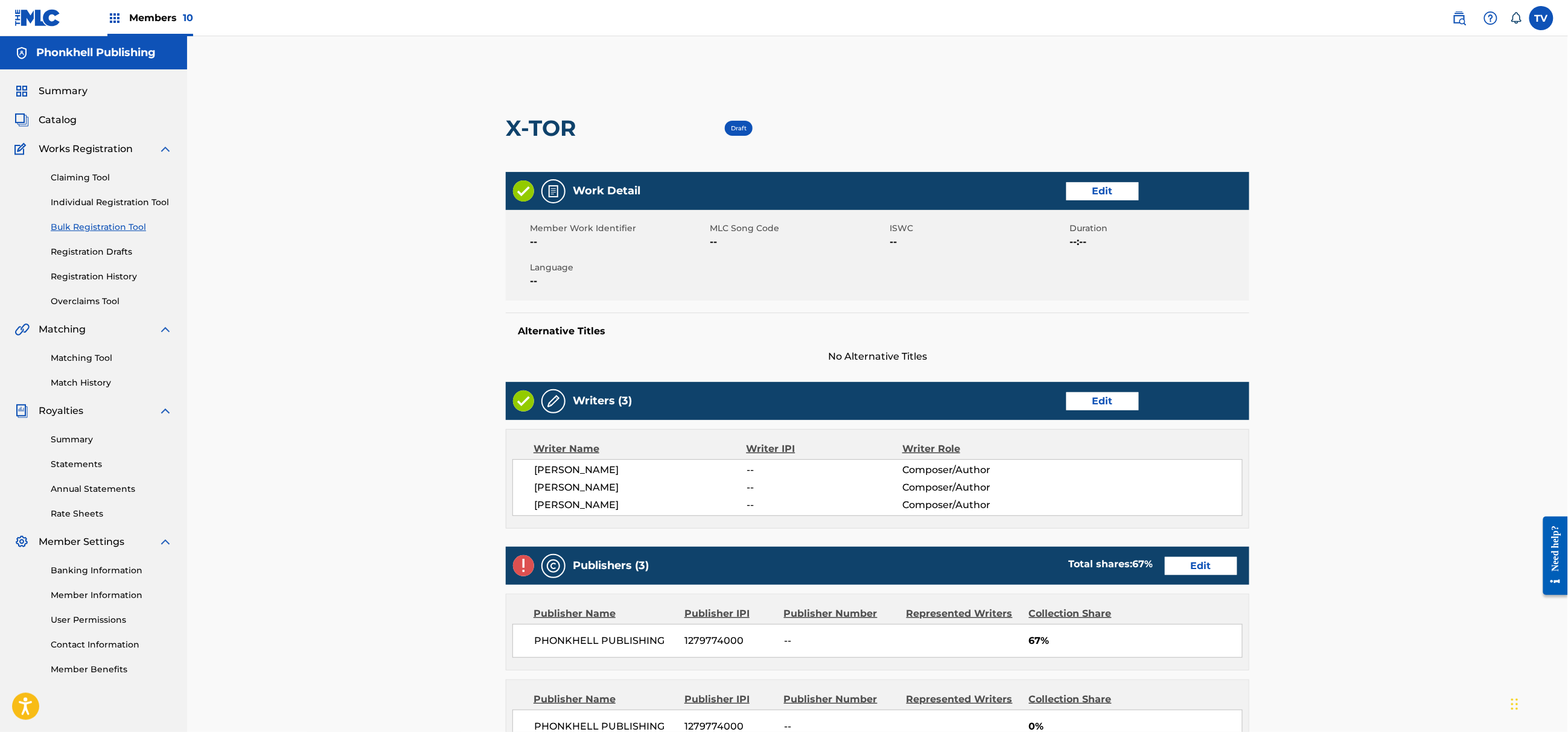
click at [1094, 407] on link "Edit" at bounding box center [1103, 402] width 73 height 18
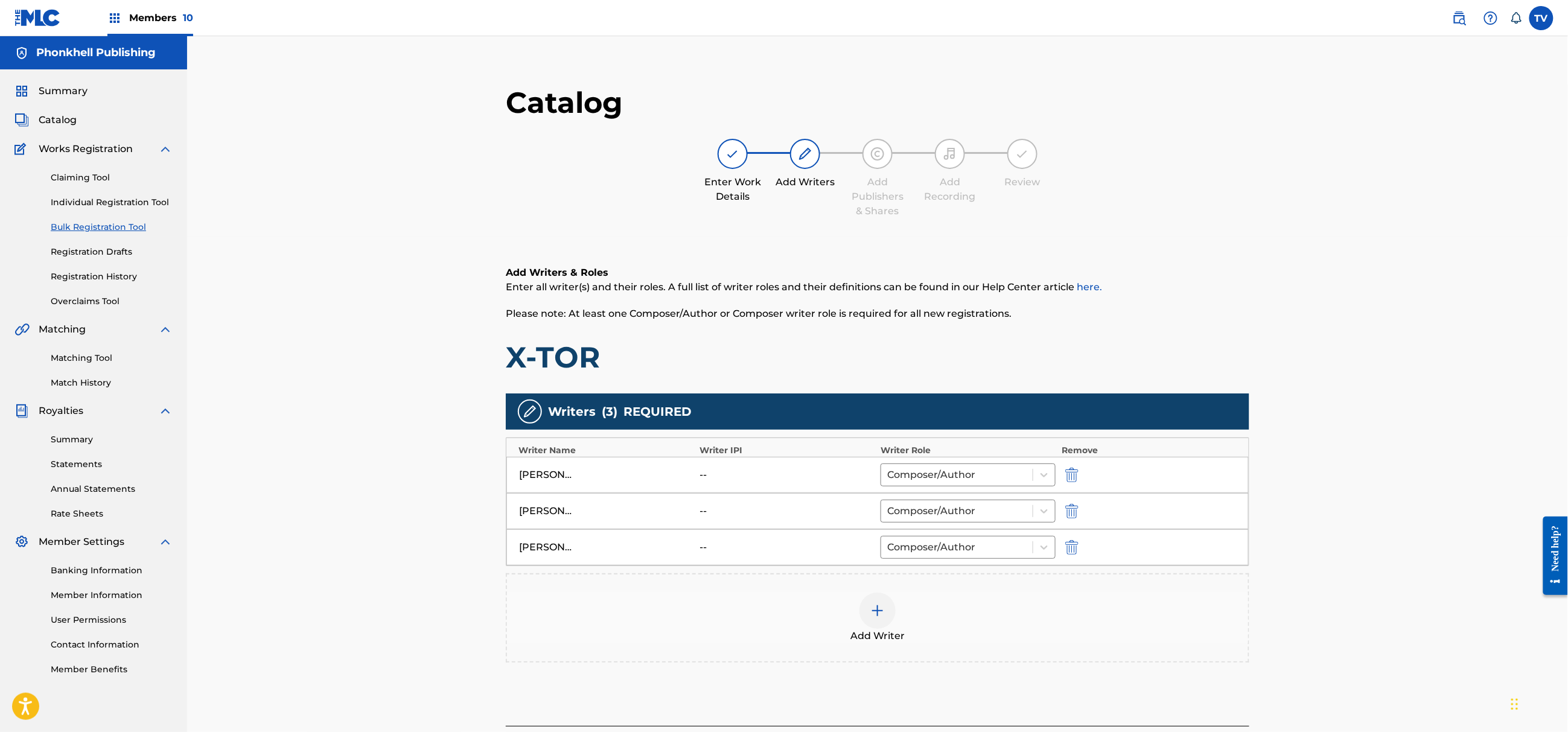
click at [1070, 548] on img "submit" at bounding box center [1071, 547] width 13 height 15
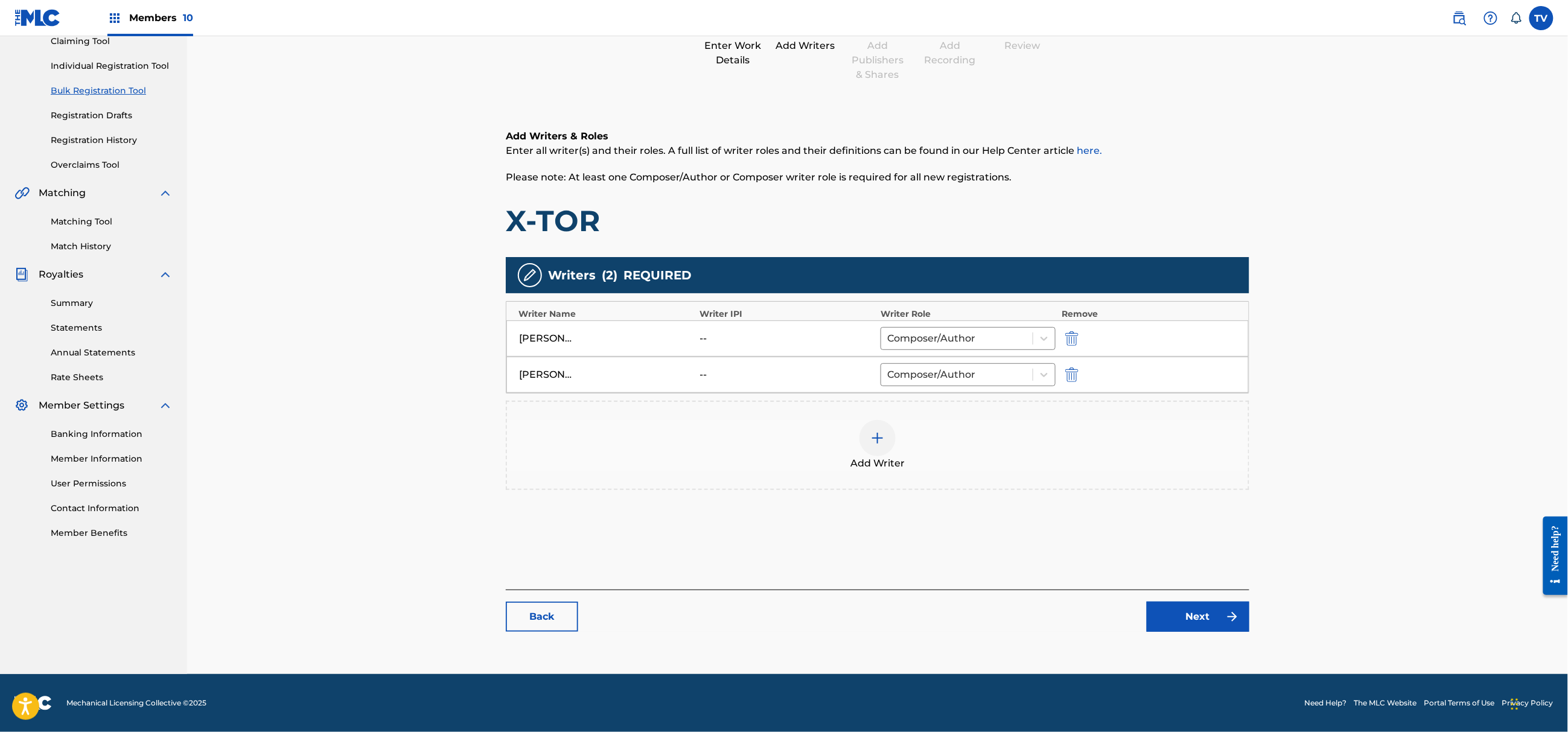
click at [1208, 628] on link "Next" at bounding box center [1198, 616] width 102 height 30
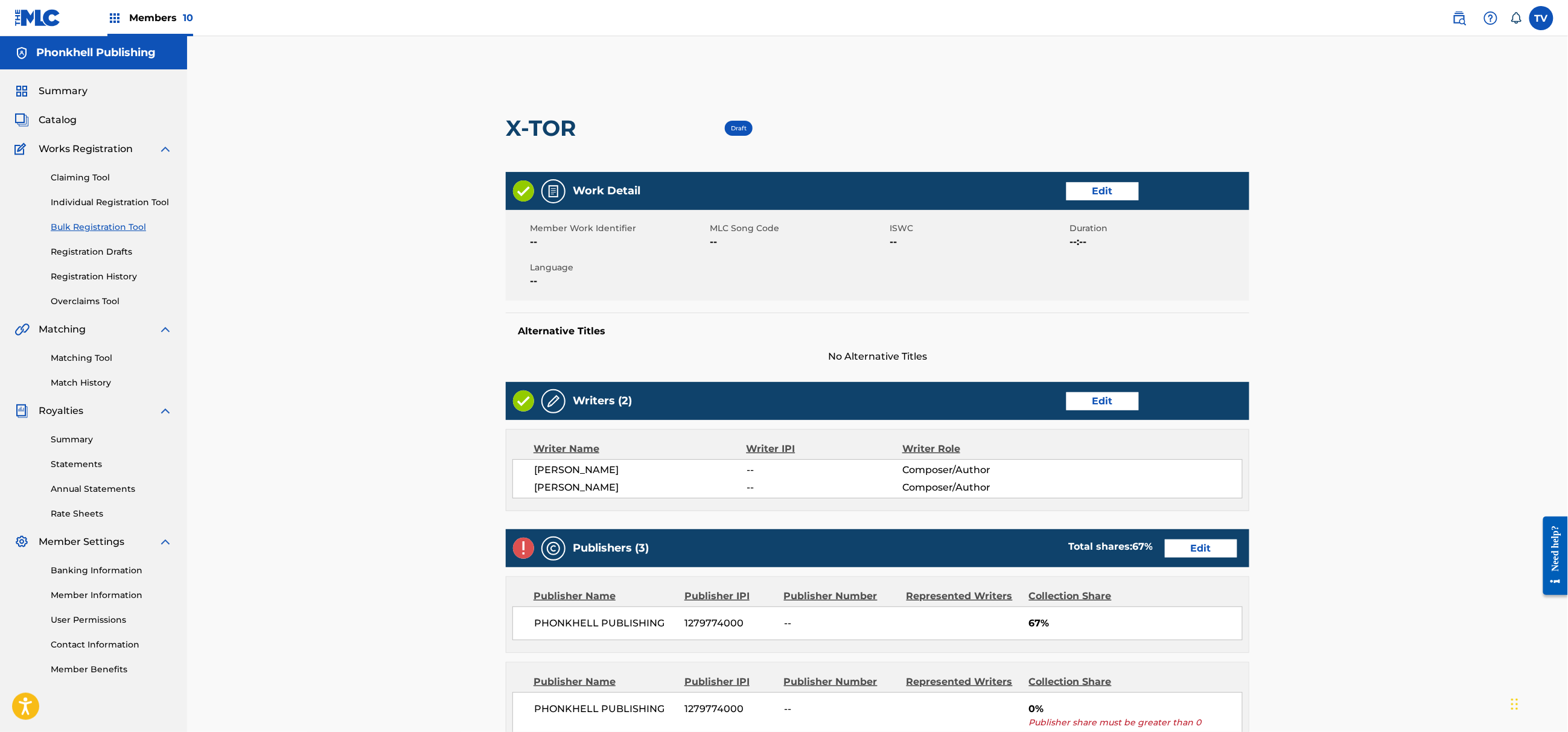
click at [1205, 556] on link "Edit" at bounding box center [1201, 548] width 73 height 18
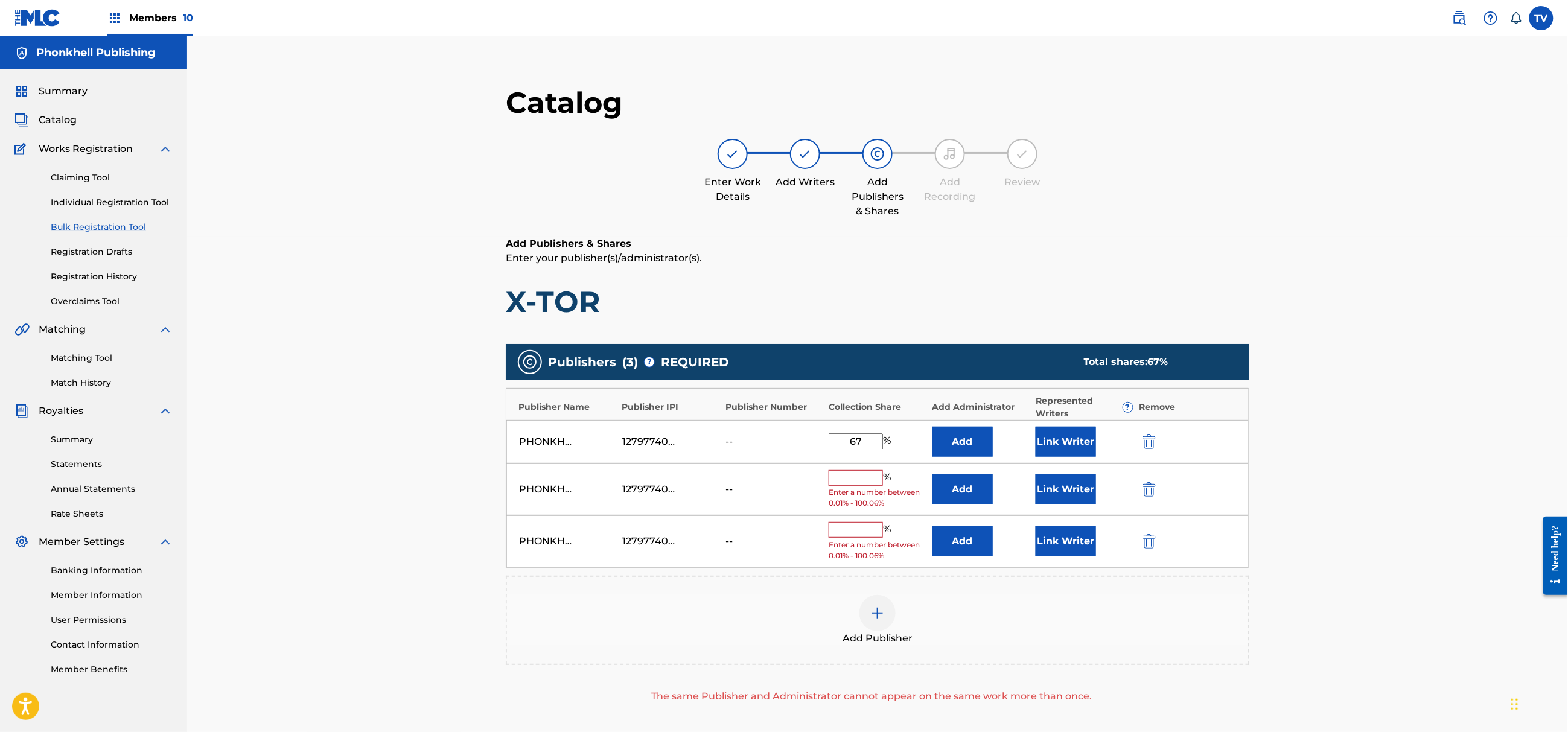
click at [1202, 548] on div "PHONKHELL PUBLISHING 1279774000 -- % Enter a number between 0.01% - 100.06% Add…" at bounding box center [877, 541] width 742 height 52
click at [1145, 488] on img "submit" at bounding box center [1149, 489] width 13 height 15
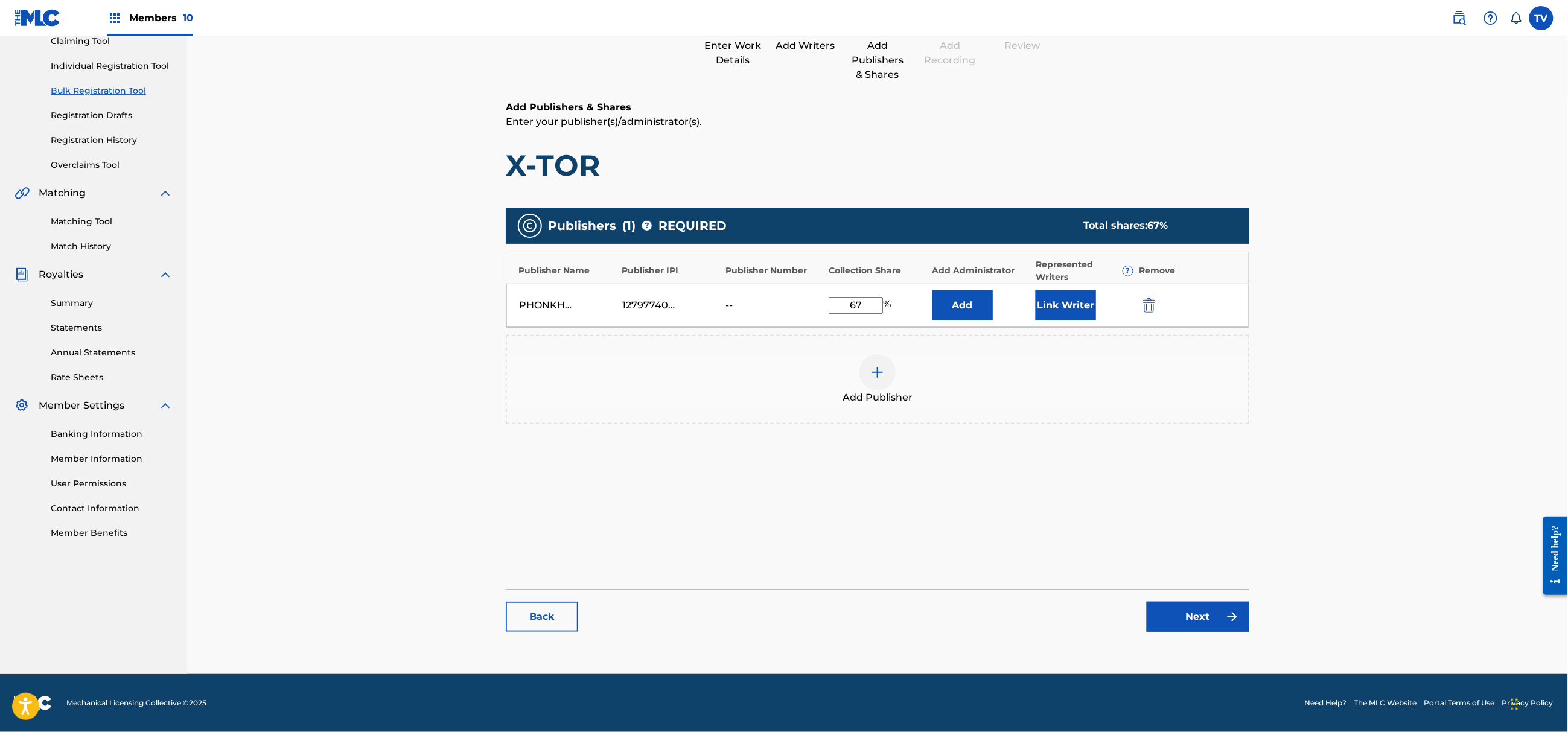
click at [1199, 642] on main "Catalog Enter Work Details Add Writers Add Publishers & Shares Add Recording Re…" at bounding box center [877, 296] width 816 height 732
click at [1199, 621] on link "Next" at bounding box center [1198, 616] width 102 height 30
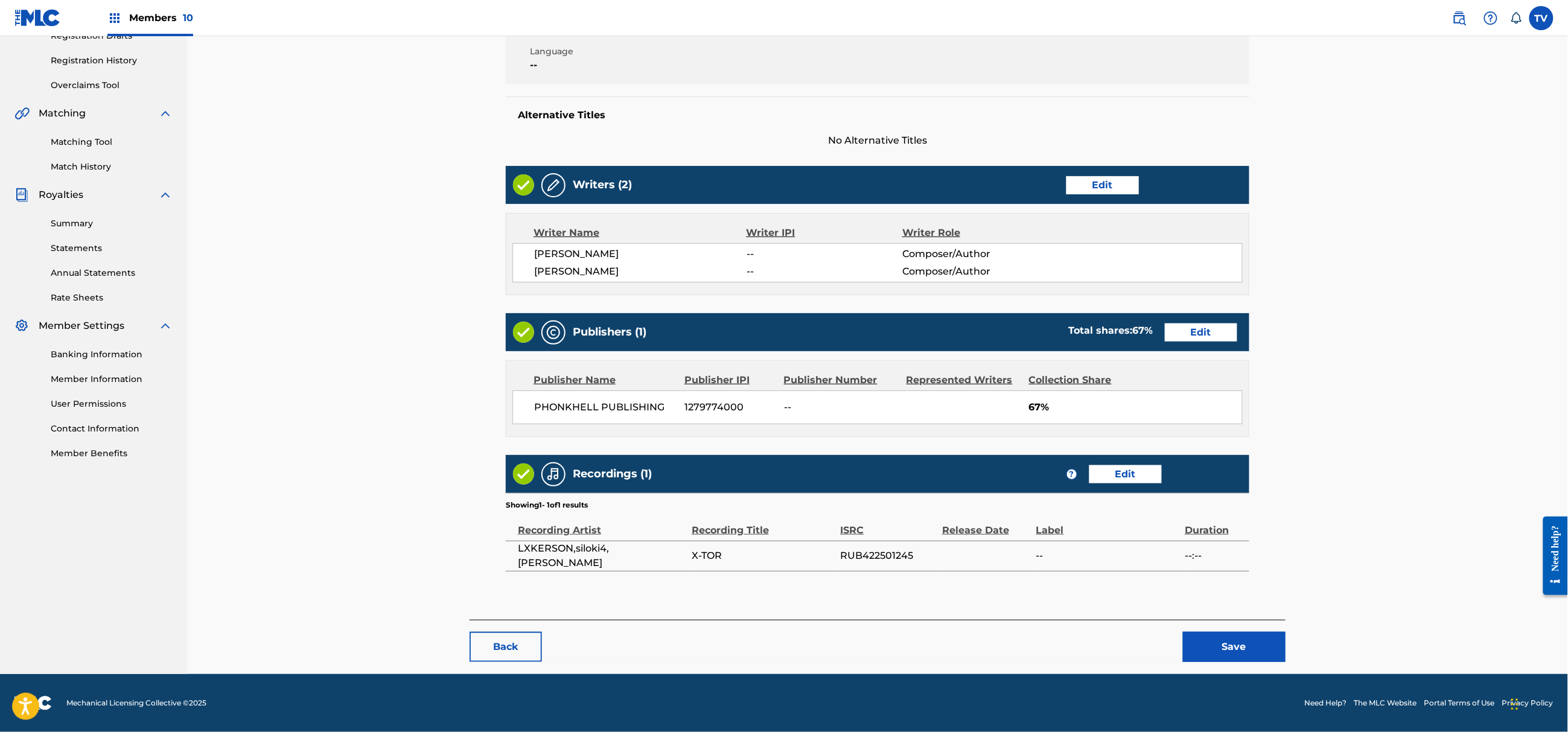
click at [1247, 649] on button "Save" at bounding box center [1234, 647] width 102 height 30
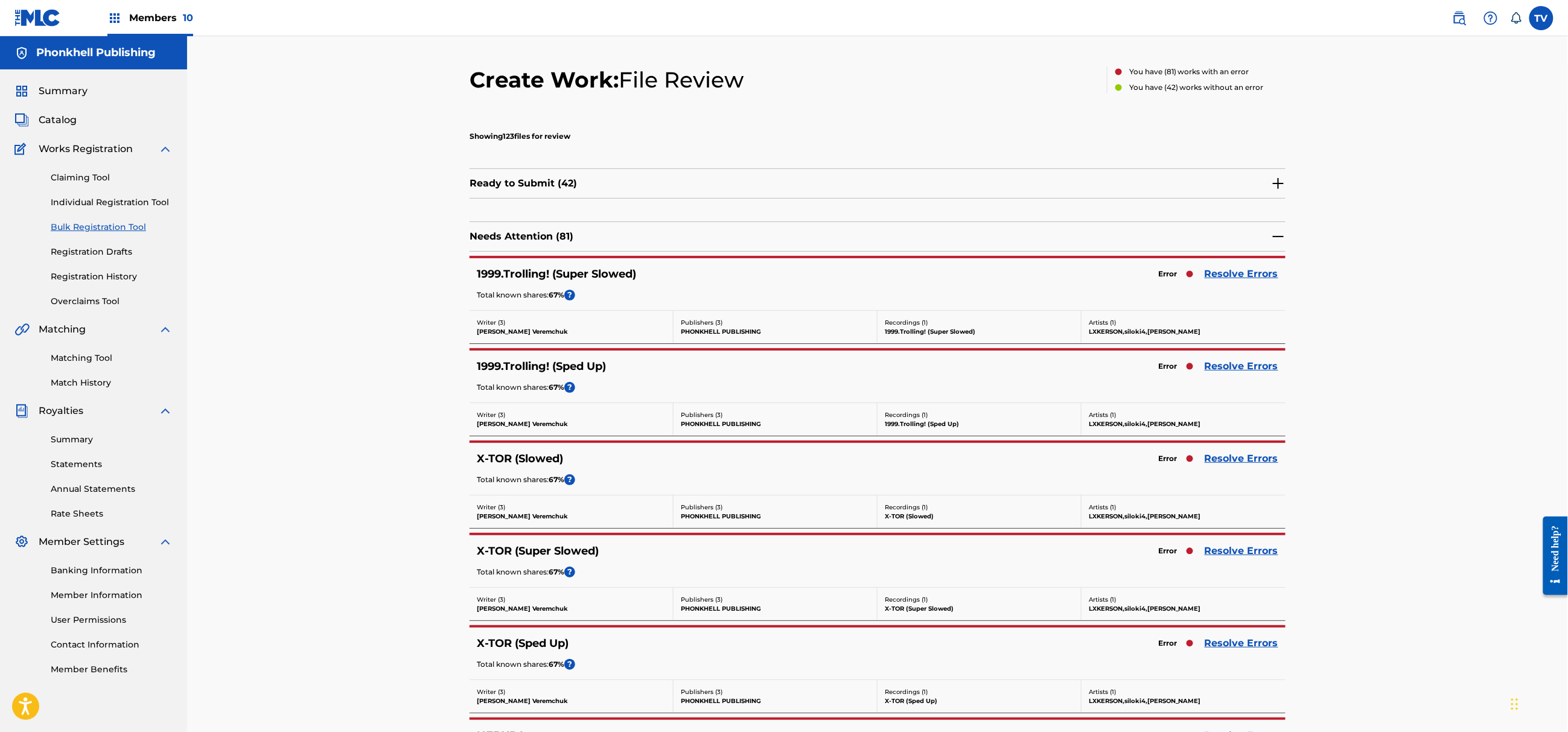
click at [1219, 548] on link "Resolve Errors" at bounding box center [1242, 551] width 73 height 15
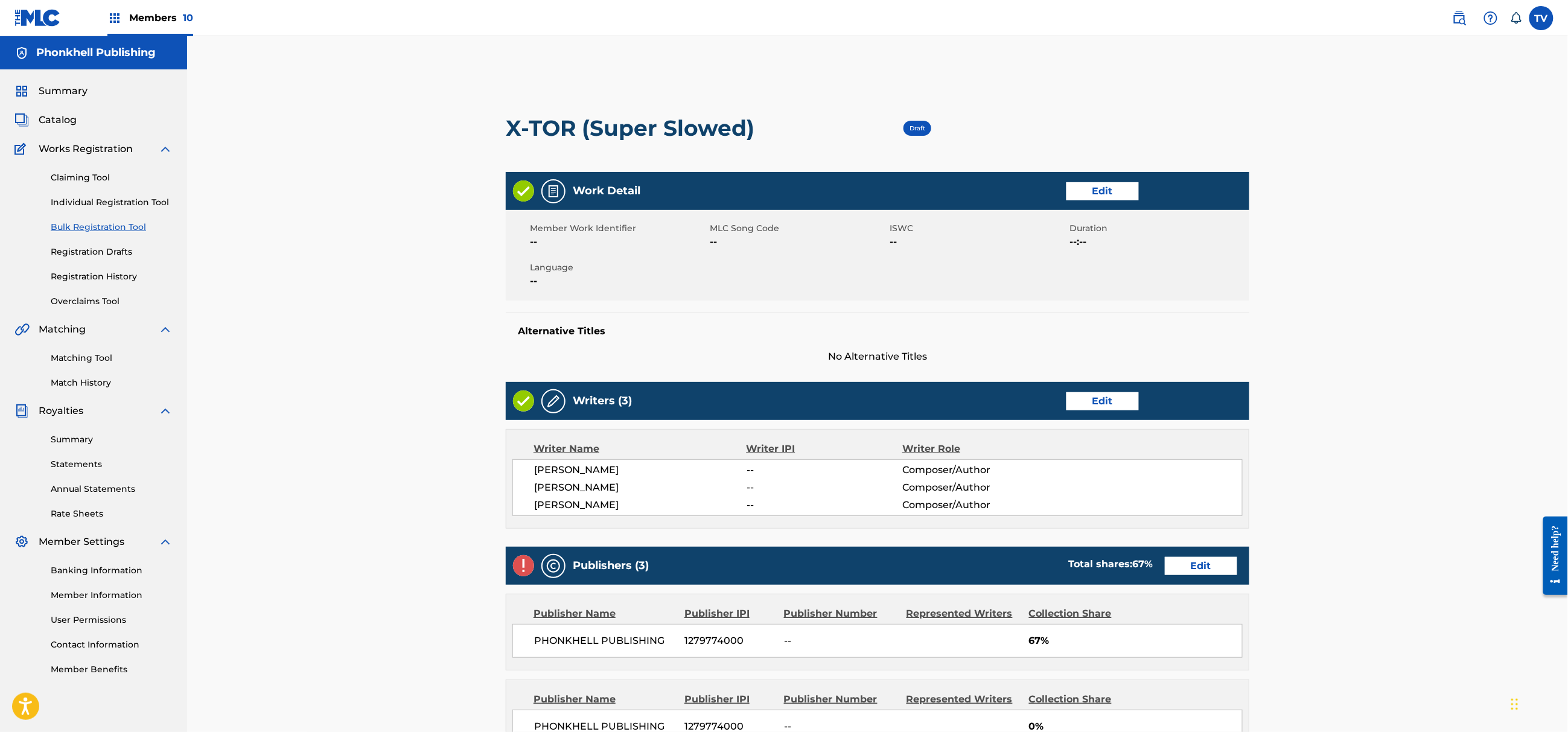
click at [1103, 399] on link "Edit" at bounding box center [1103, 402] width 73 height 18
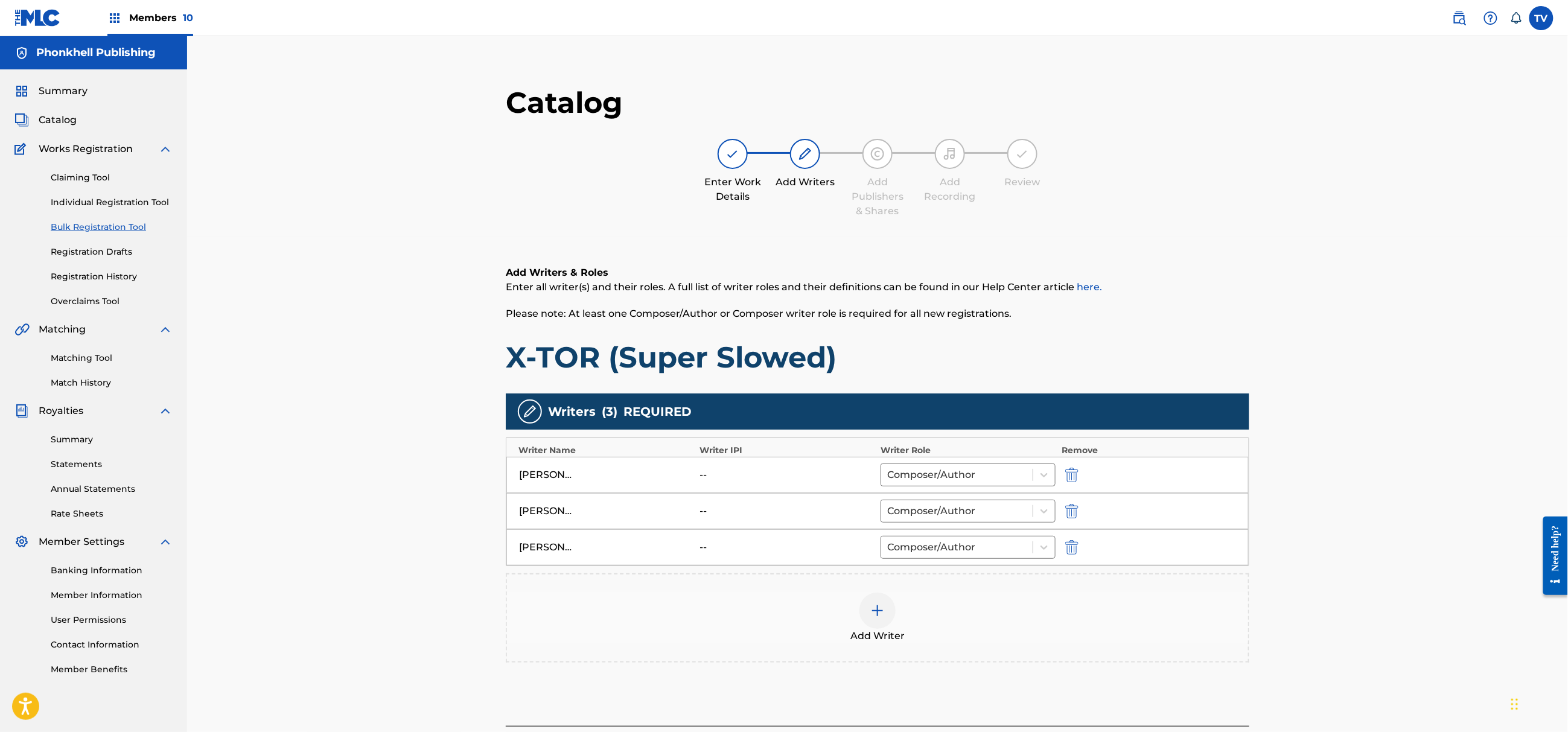
click at [1067, 541] on img "submit" at bounding box center [1071, 547] width 13 height 15
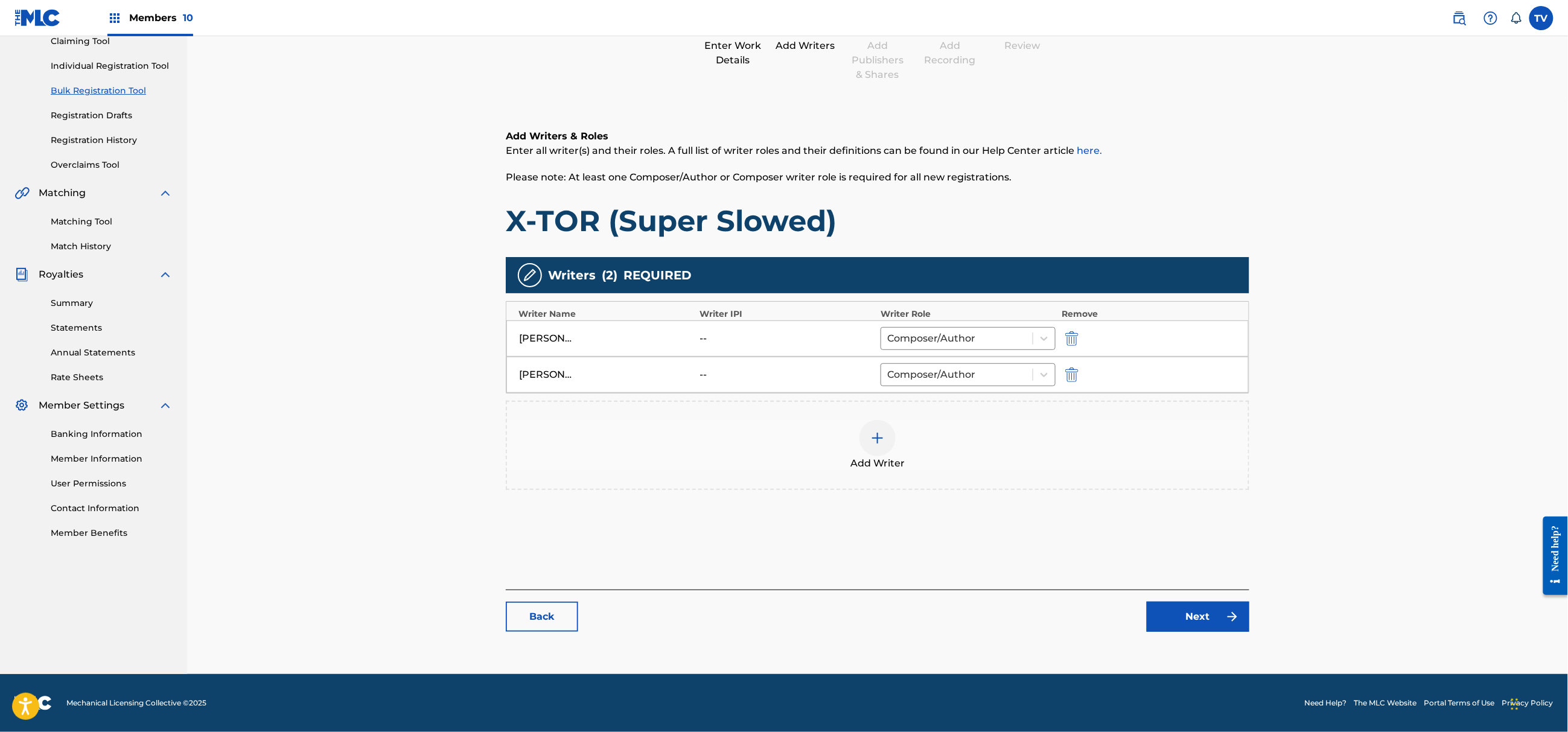
click at [1176, 599] on div "Back Next" at bounding box center [877, 611] width 744 height 42
click at [1196, 613] on link "Next" at bounding box center [1198, 616] width 102 height 30
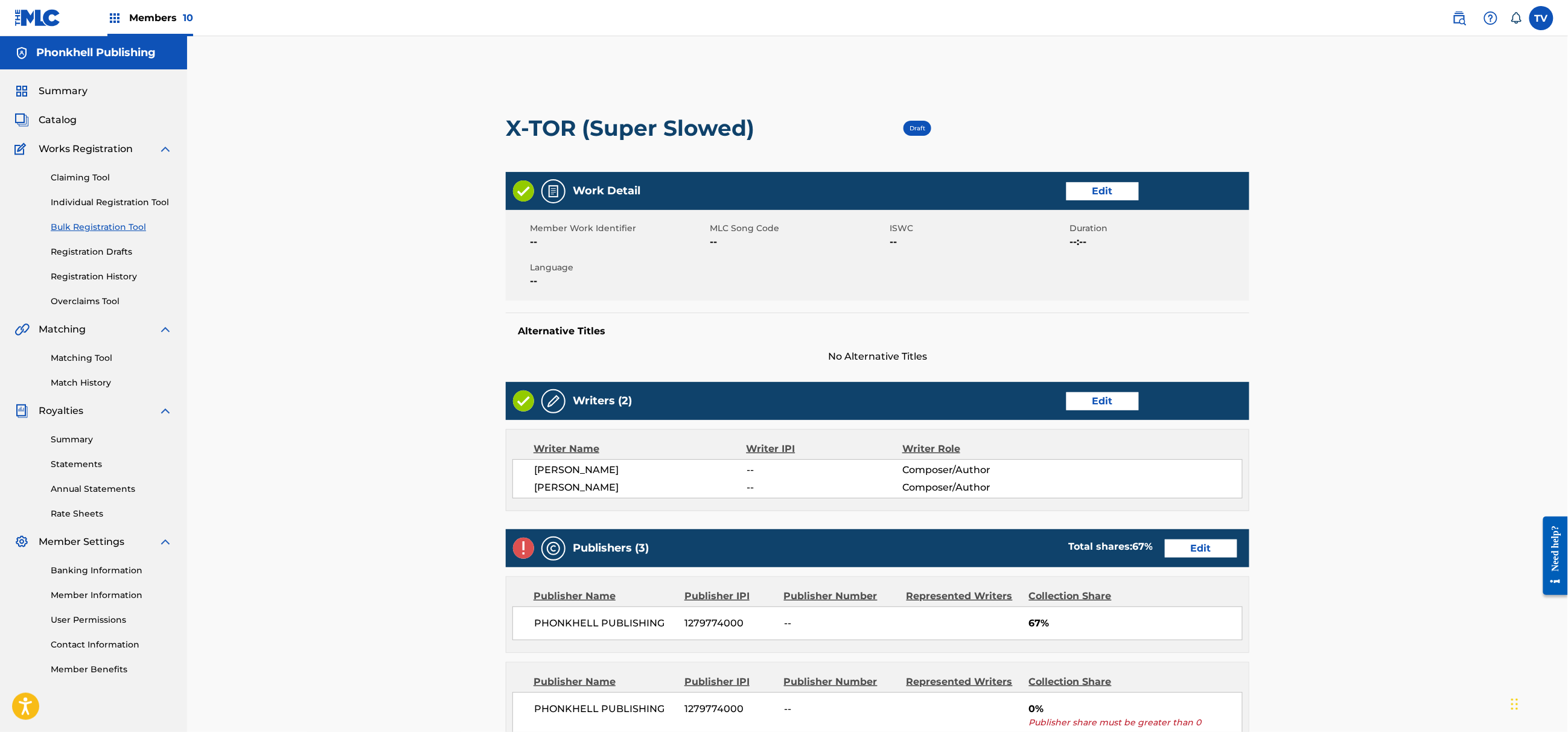
click at [1198, 555] on link "Edit" at bounding box center [1201, 548] width 73 height 18
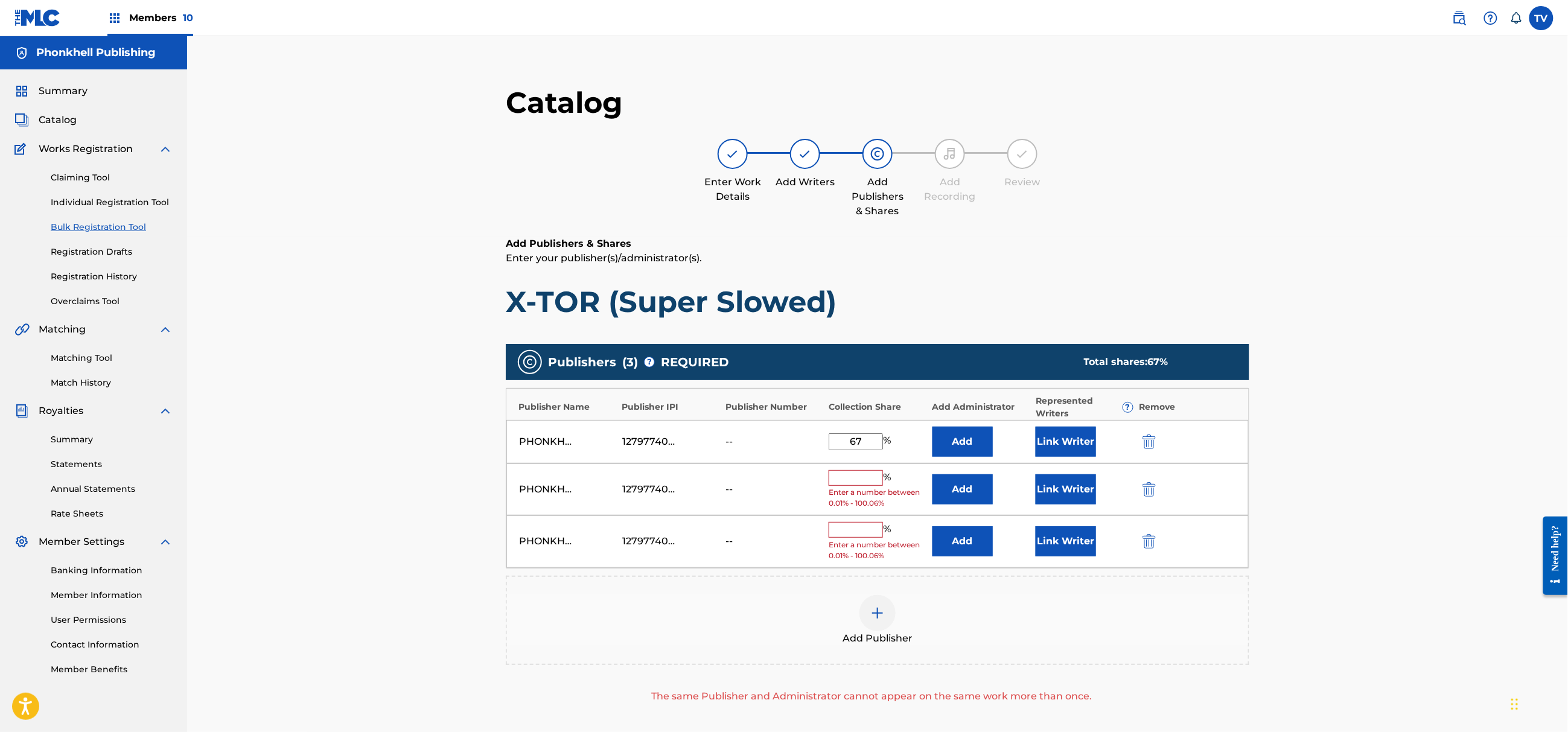
click at [1149, 488] on img "submit" at bounding box center [1149, 489] width 13 height 15
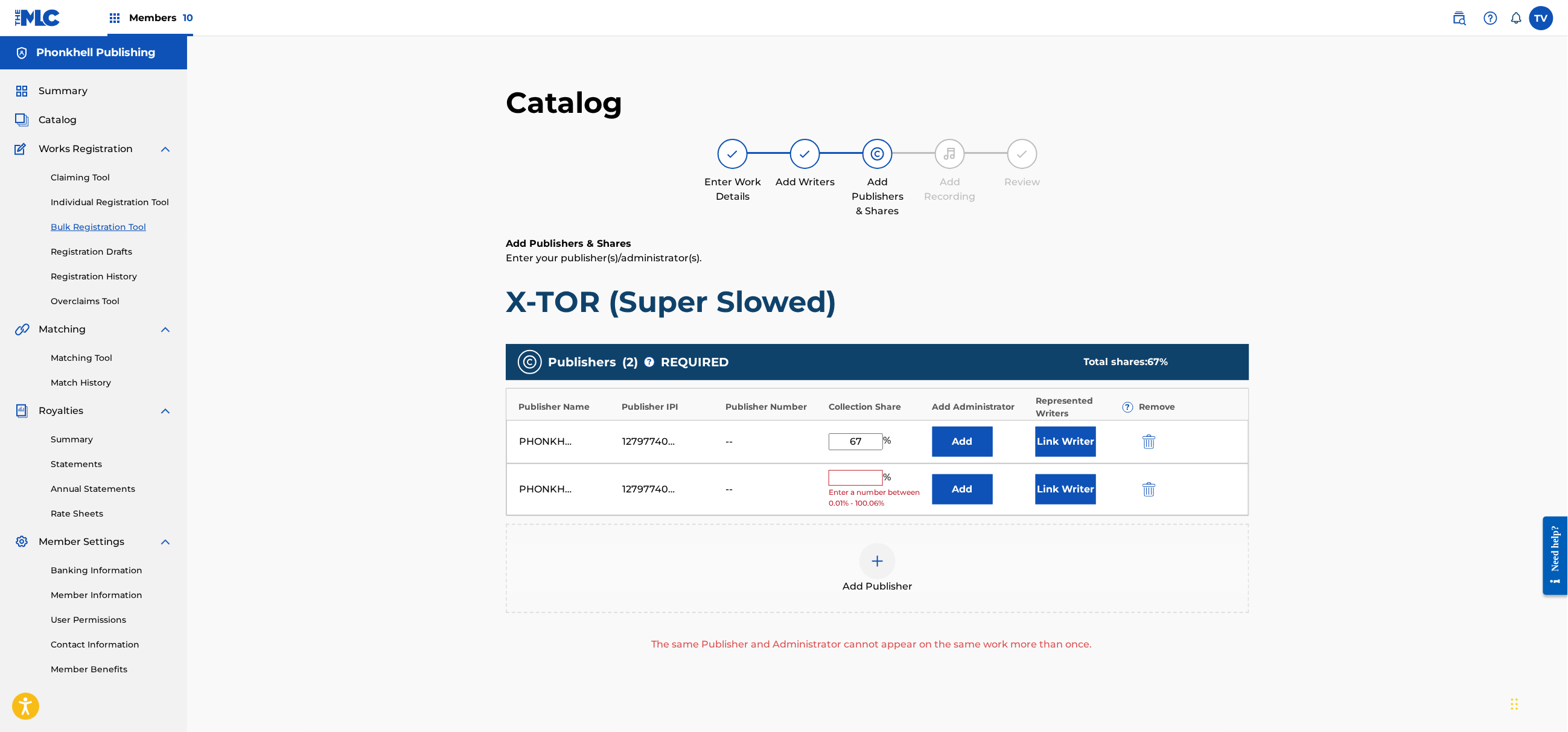
click at [1149, 488] on img "submit" at bounding box center [1149, 489] width 13 height 15
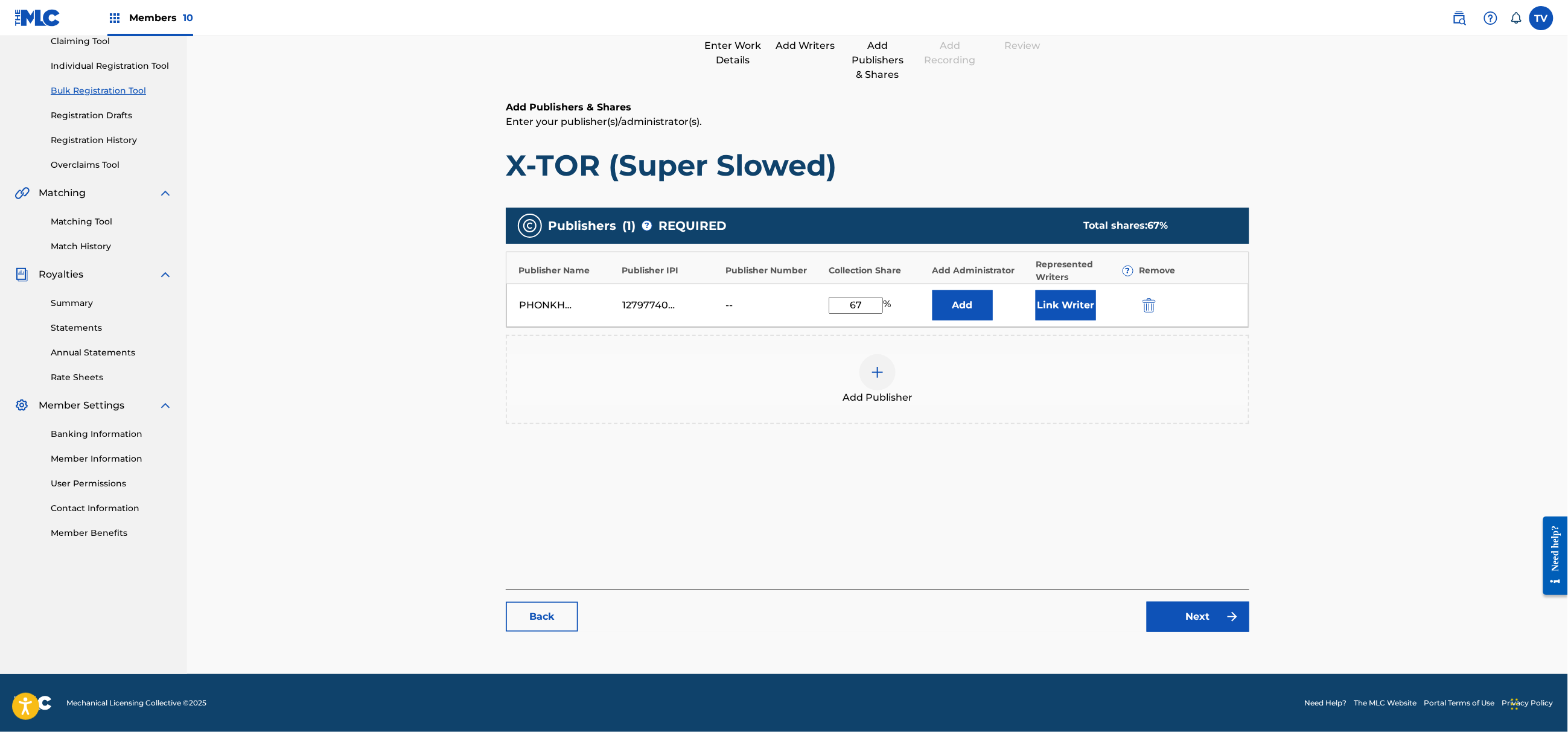
click at [1198, 607] on link "Next" at bounding box center [1198, 616] width 102 height 30
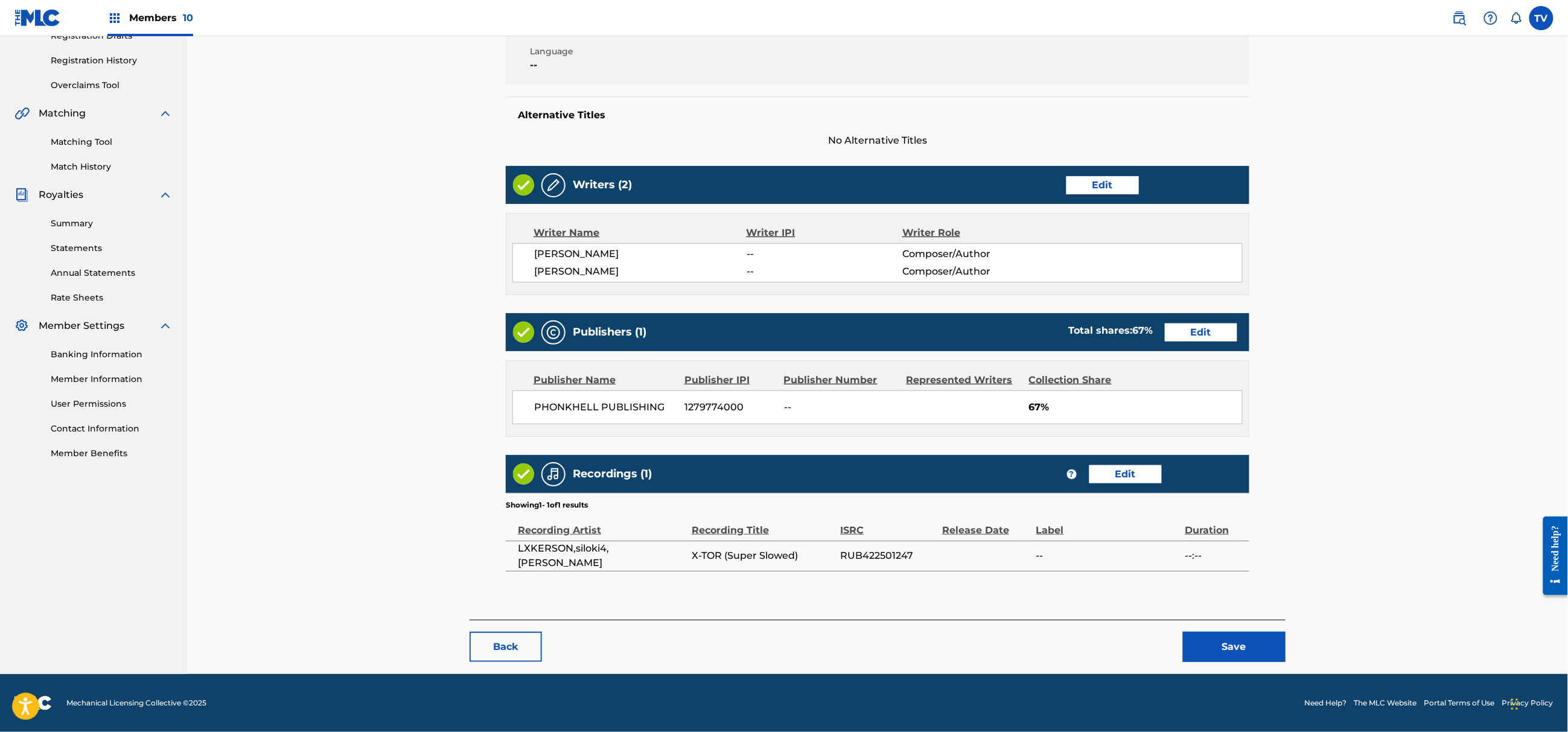
click at [1235, 635] on button "Save" at bounding box center [1234, 647] width 102 height 30
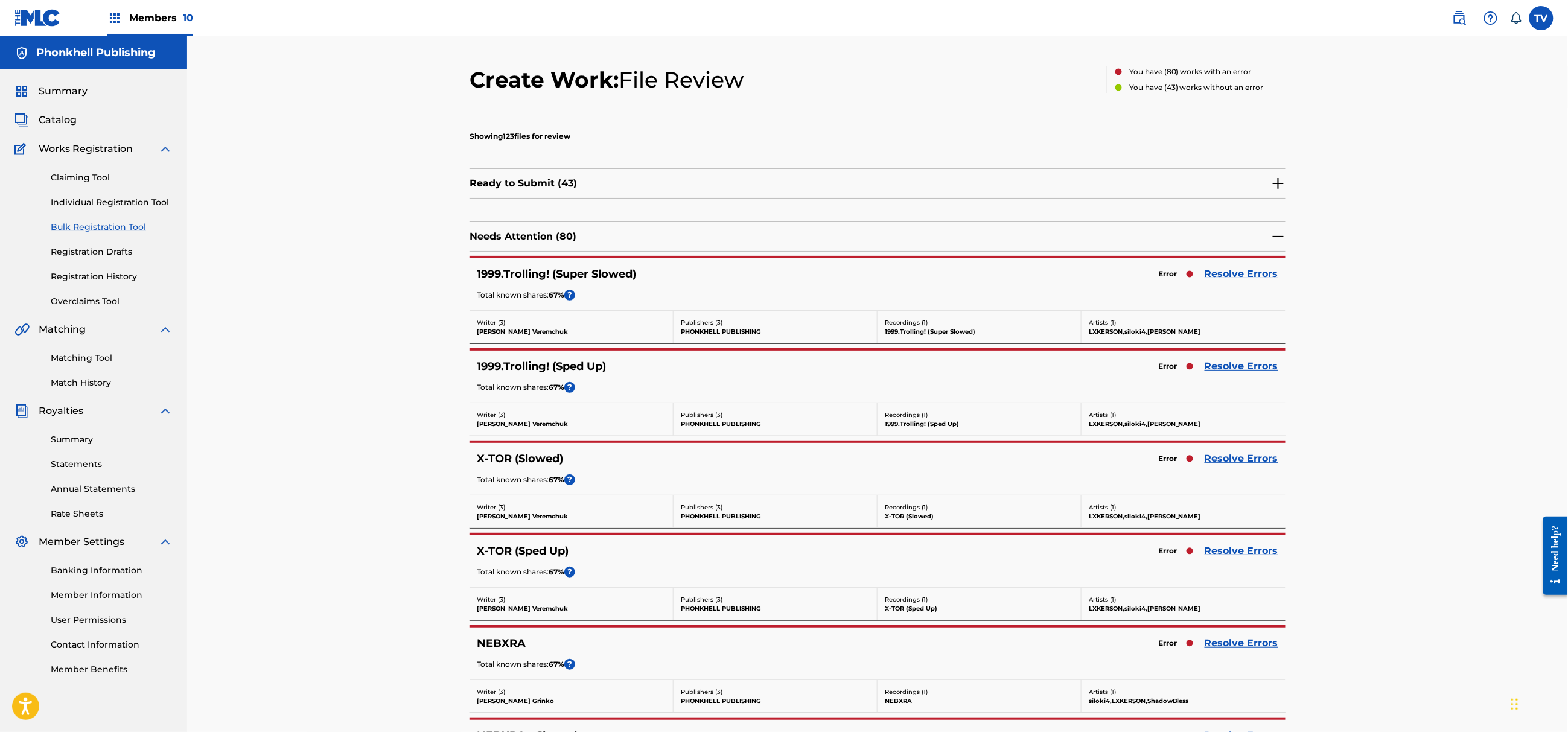
click at [1247, 553] on link "Resolve Errors" at bounding box center [1242, 551] width 73 height 15
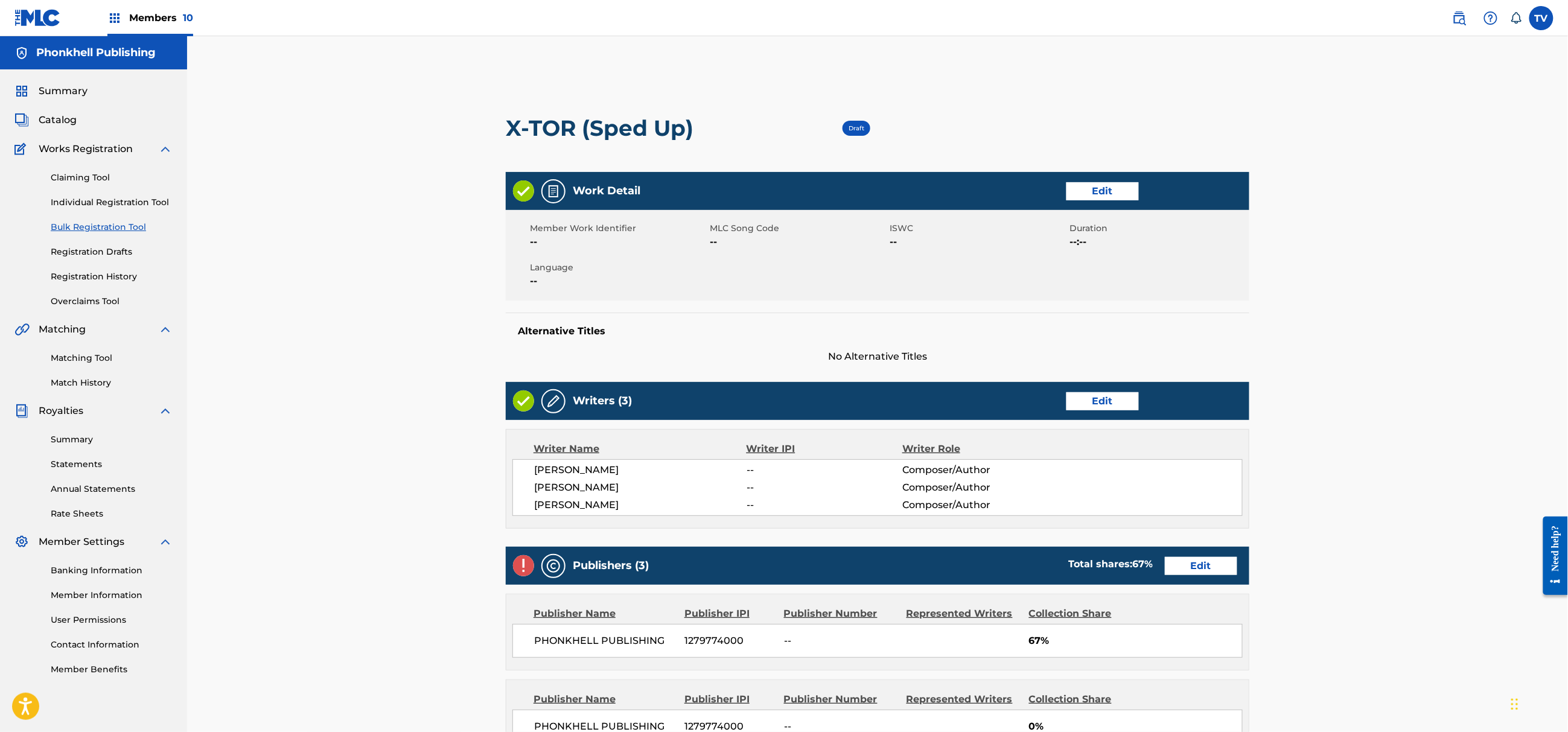
click at [1095, 394] on link "Edit" at bounding box center [1103, 402] width 73 height 18
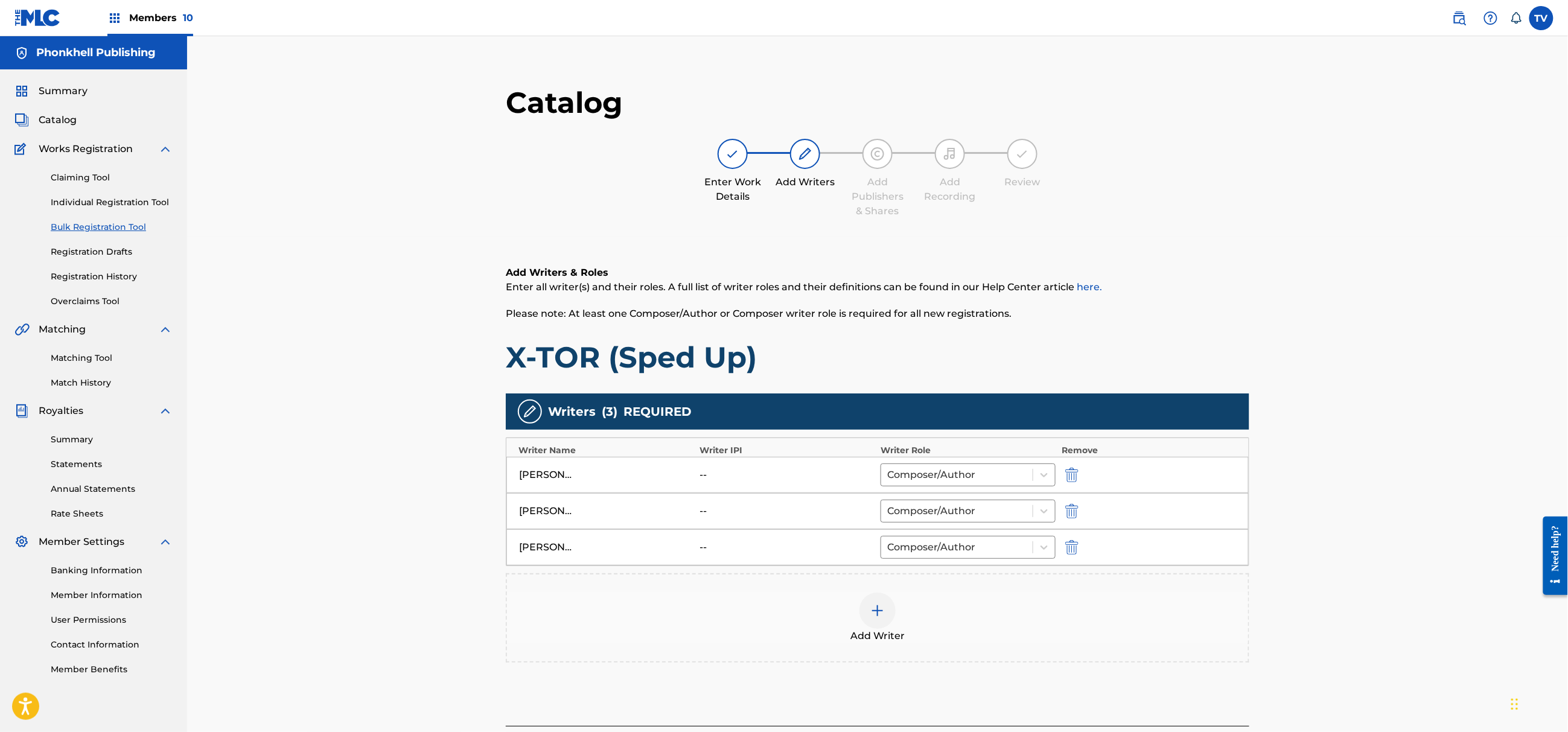
click at [1074, 546] on img "submit" at bounding box center [1071, 547] width 13 height 15
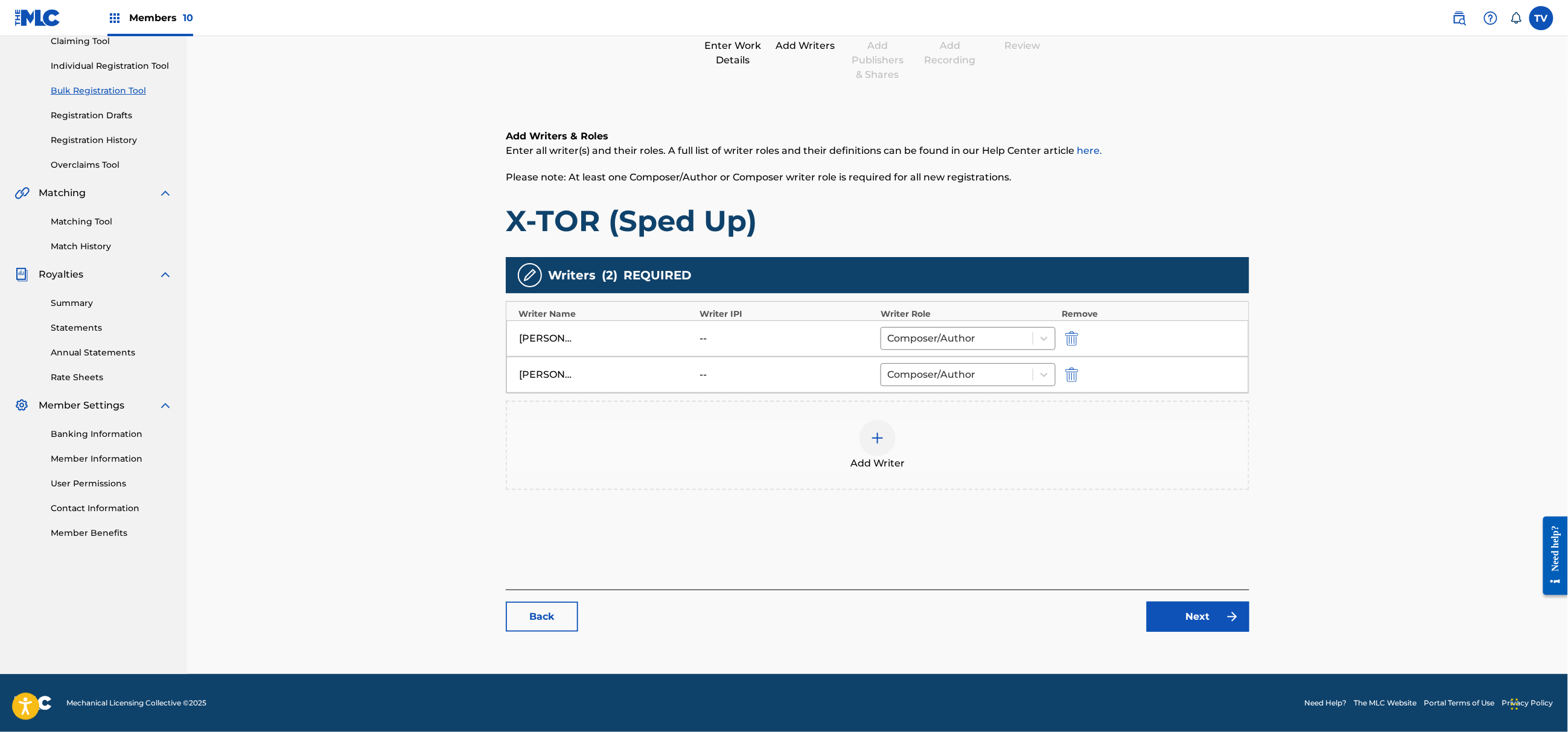
click at [1187, 613] on link "Next" at bounding box center [1198, 616] width 102 height 30
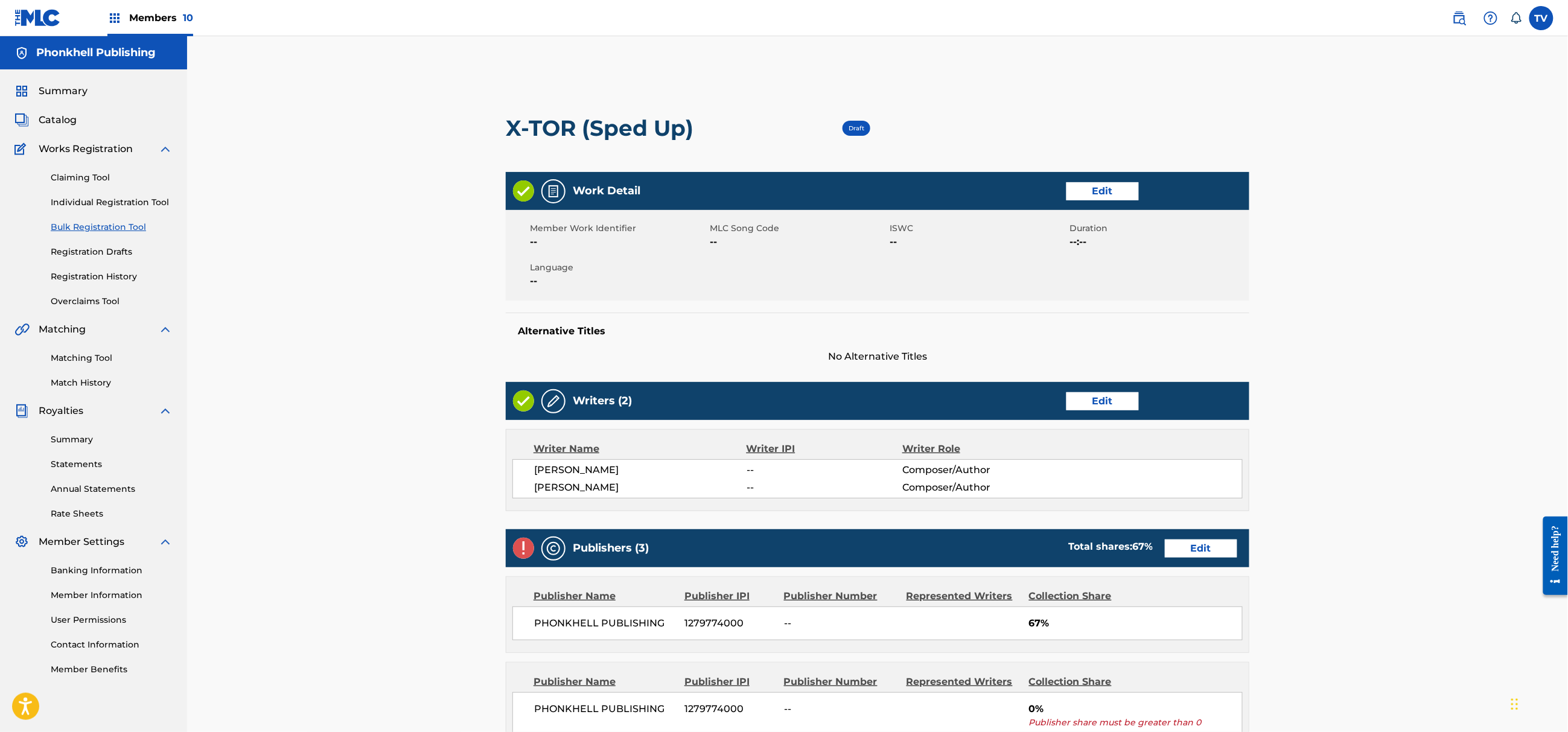
click at [1195, 544] on link "Edit" at bounding box center [1201, 548] width 73 height 18
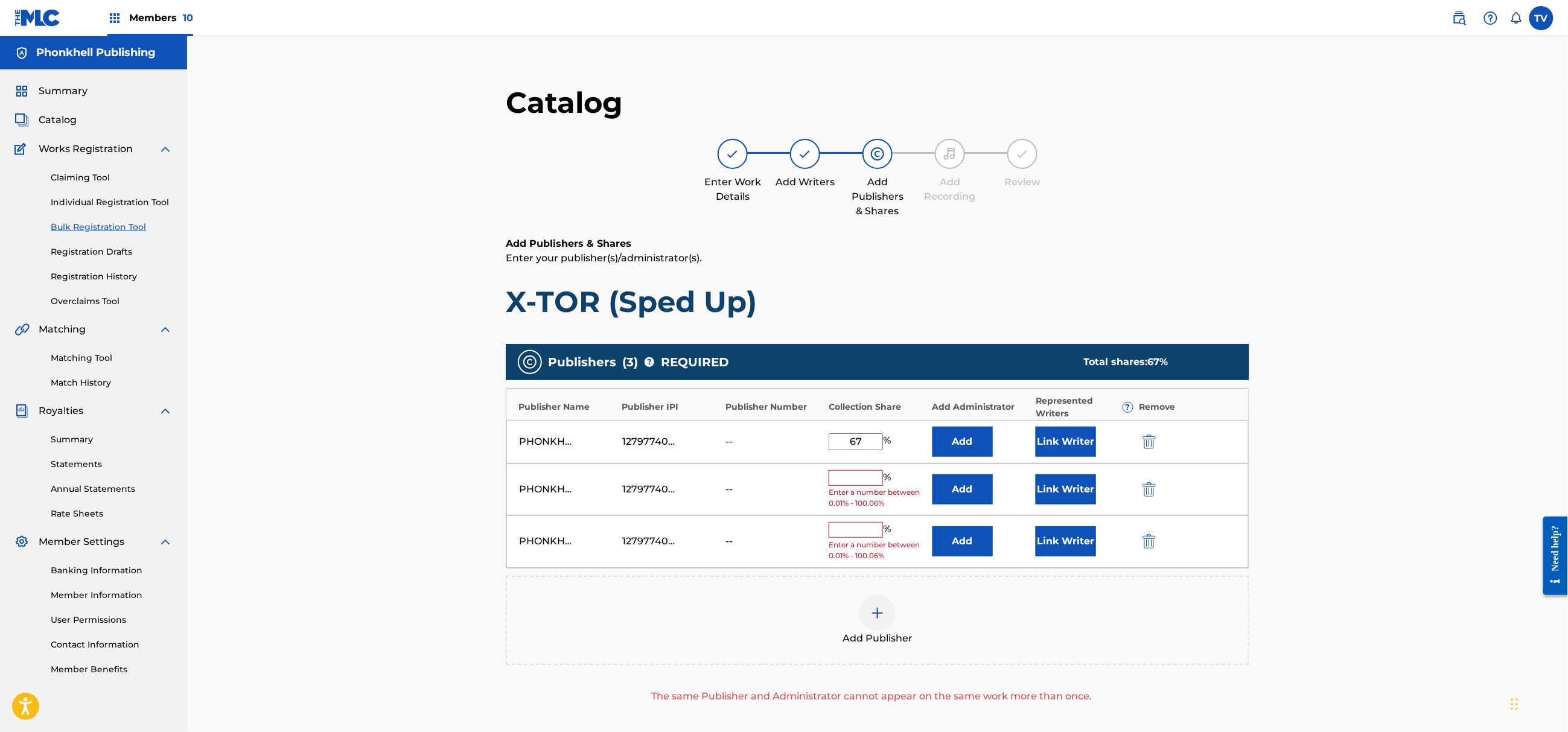
click at [1146, 491] on img "submit" at bounding box center [1149, 489] width 13 height 15
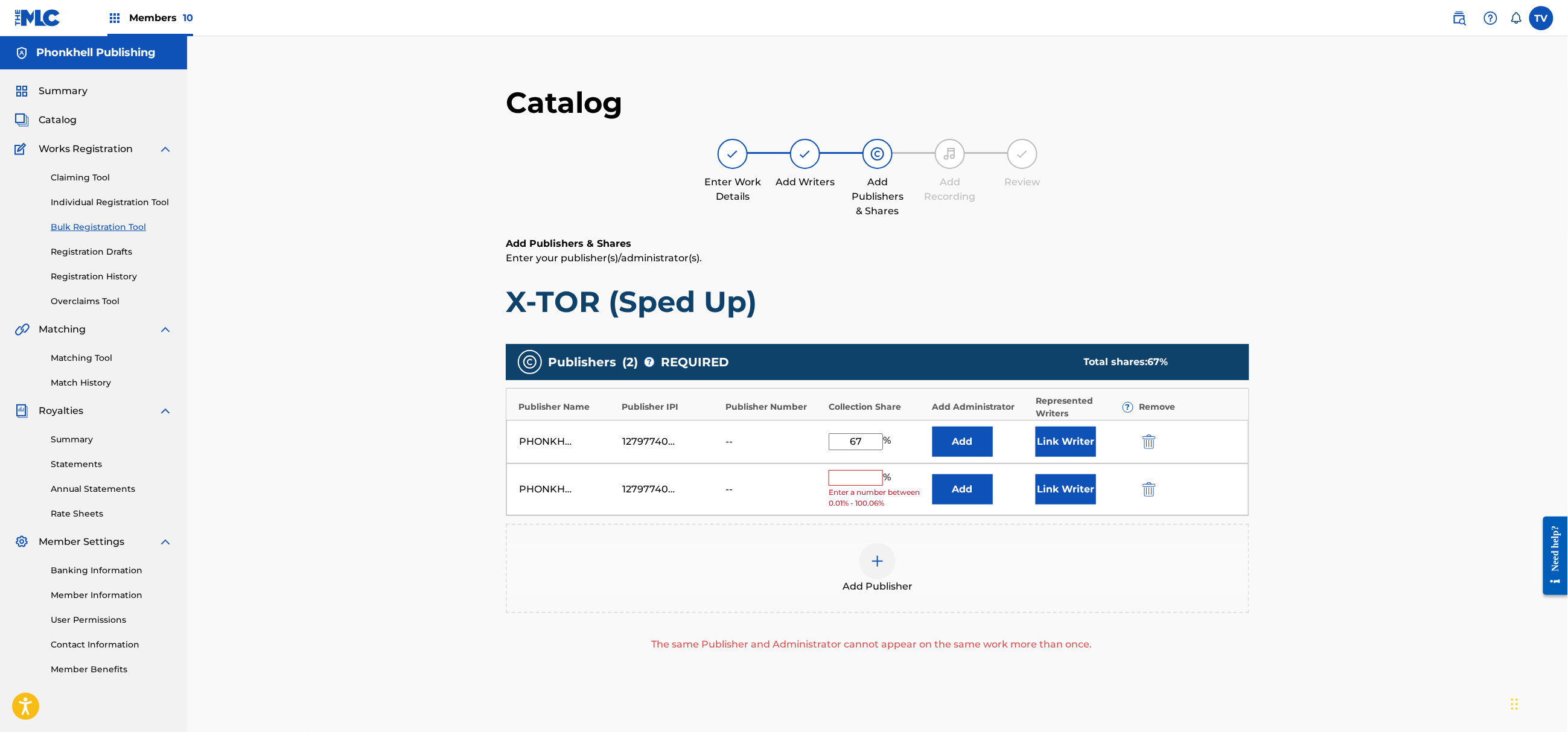
click at [1146, 491] on img "submit" at bounding box center [1149, 489] width 13 height 15
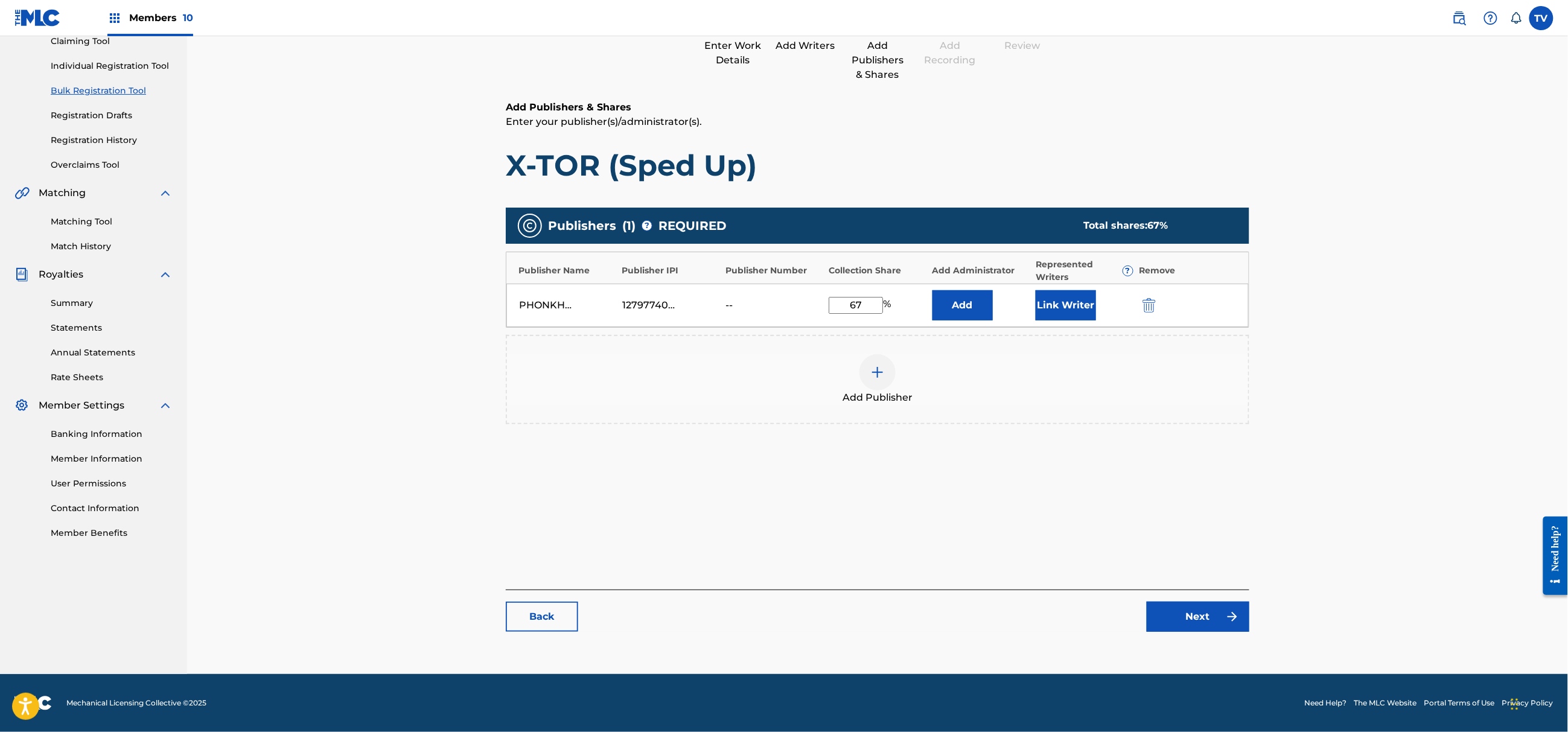
drag, startPoint x: 1204, startPoint y: 632, endPoint x: 1204, endPoint y: 623, distance: 9.0
click at [1204, 630] on div "Catalog Enter Work Details Add Writers Add Publishers & Shares Add Recording Re…" at bounding box center [877, 296] width 744 height 695
click at [1204, 623] on link "Next" at bounding box center [1198, 616] width 102 height 30
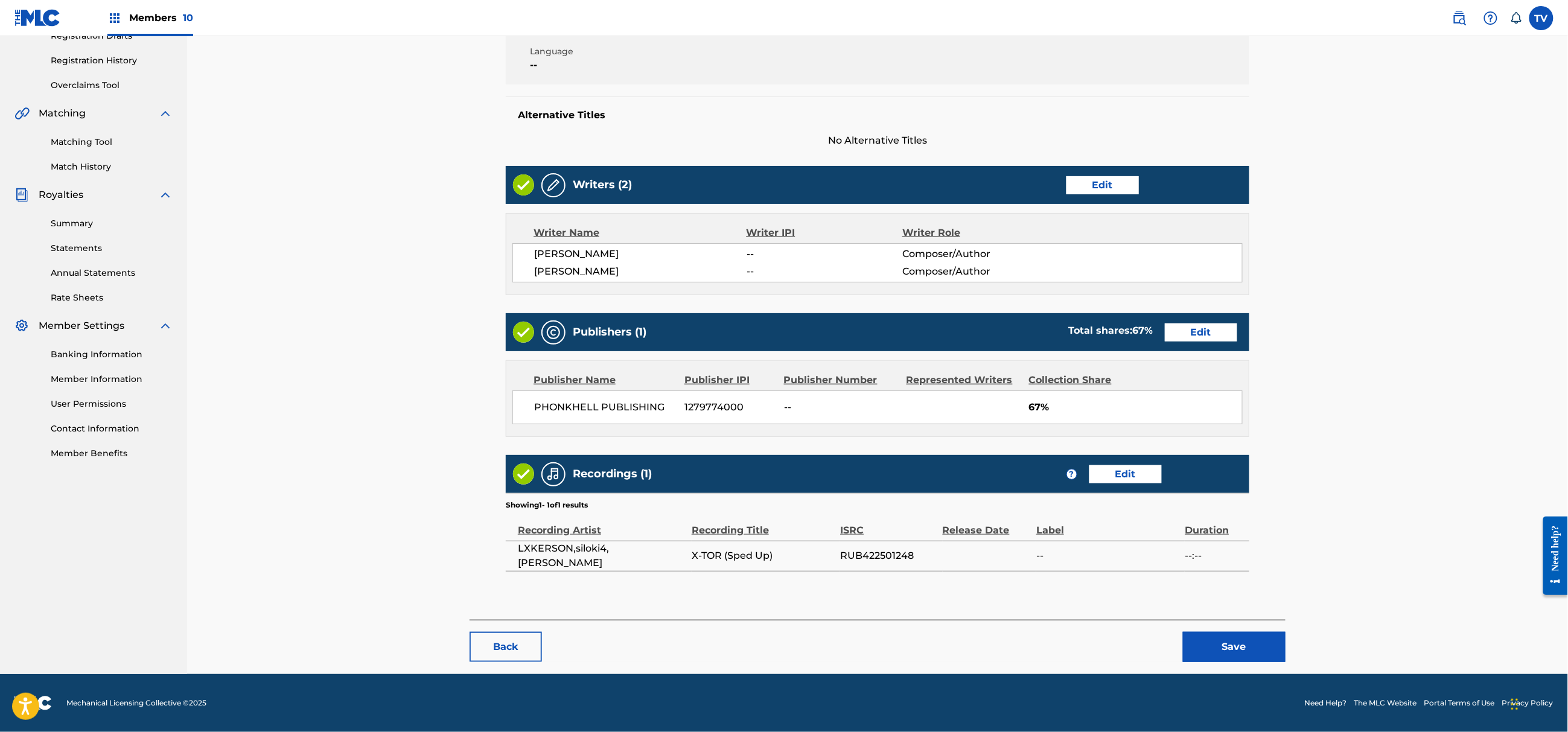
click at [1240, 640] on button "Save" at bounding box center [1234, 647] width 102 height 30
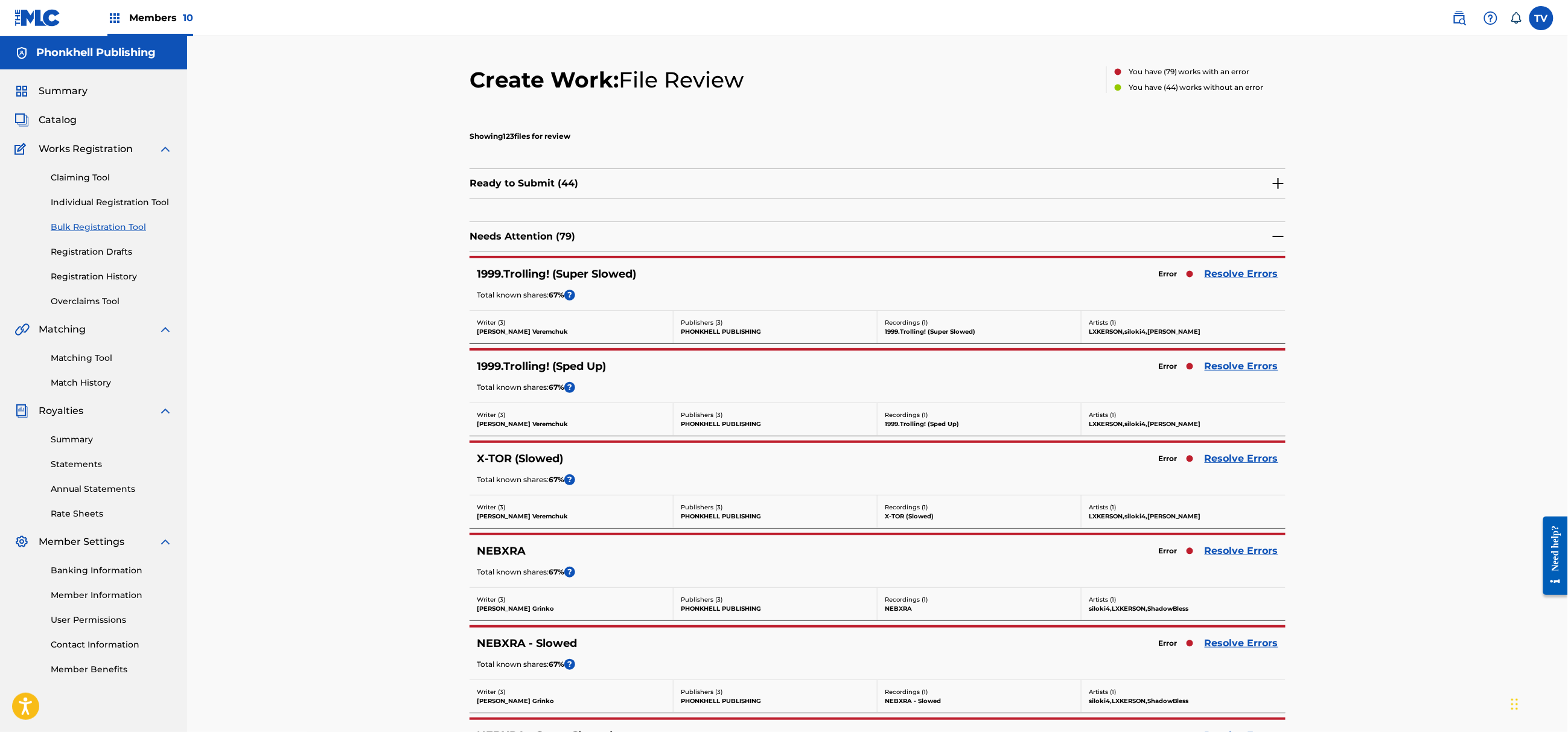
click at [1234, 548] on link "Resolve Errors" at bounding box center [1242, 551] width 73 height 15
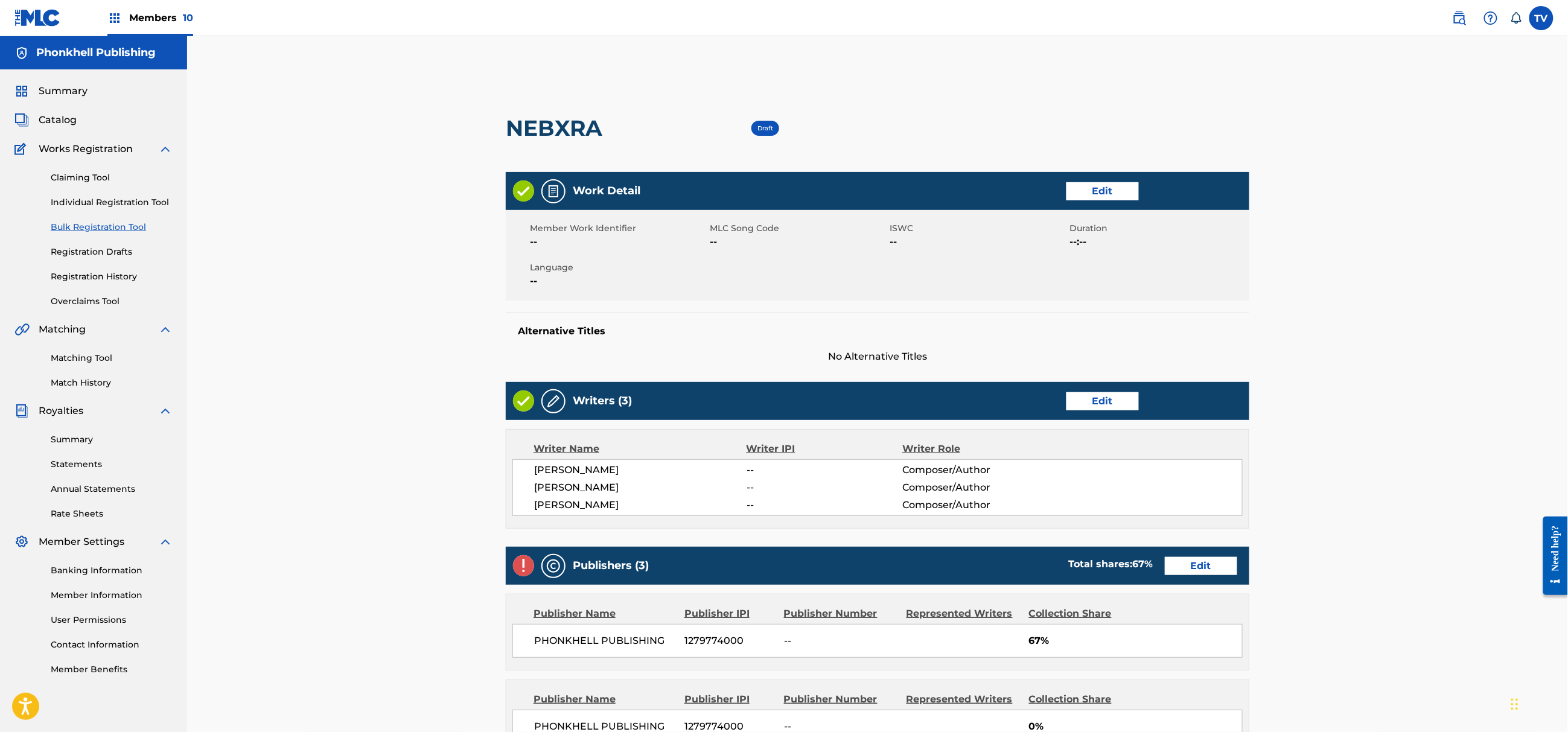
click at [1109, 400] on link "Edit" at bounding box center [1103, 402] width 73 height 18
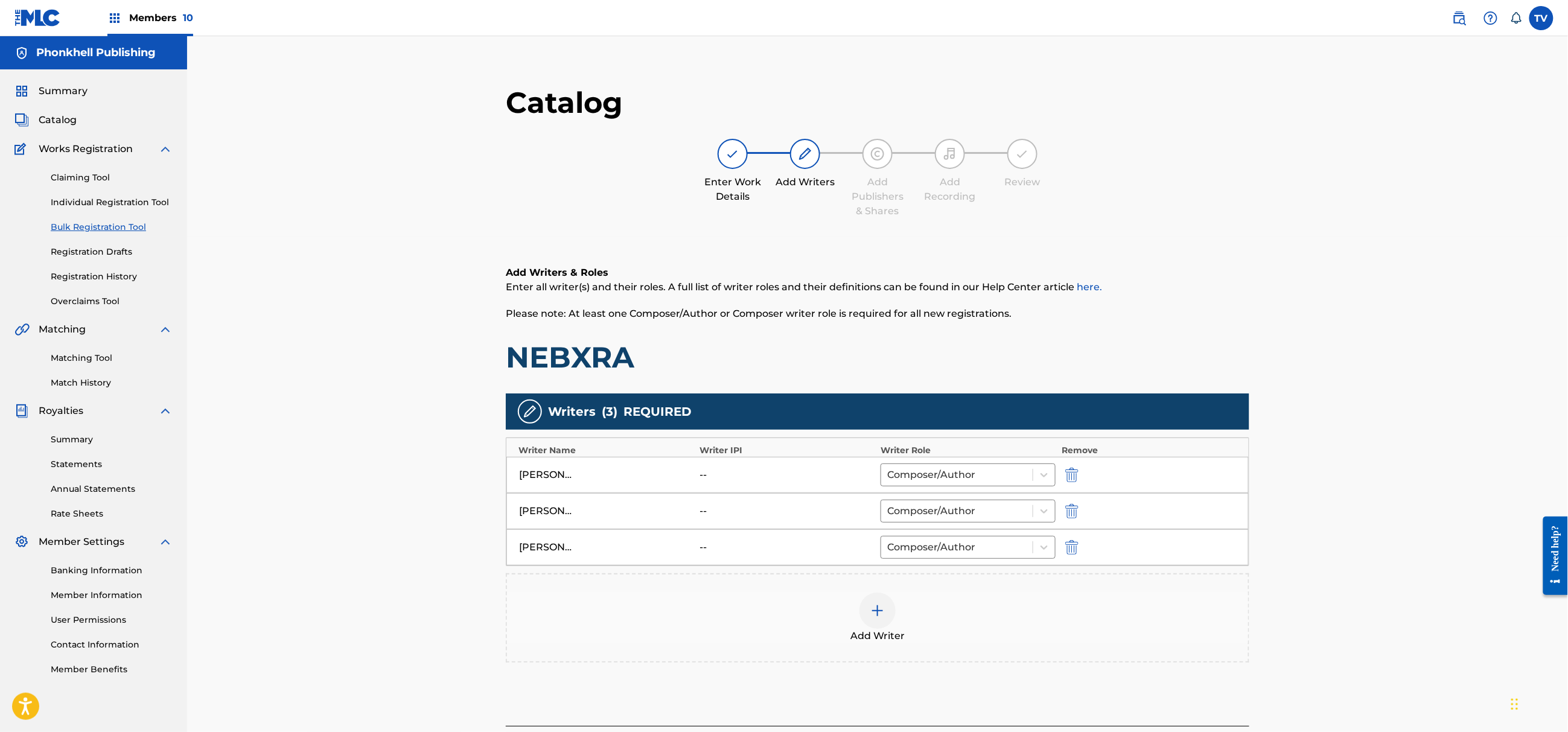
click at [1073, 546] on img "submit" at bounding box center [1071, 547] width 13 height 15
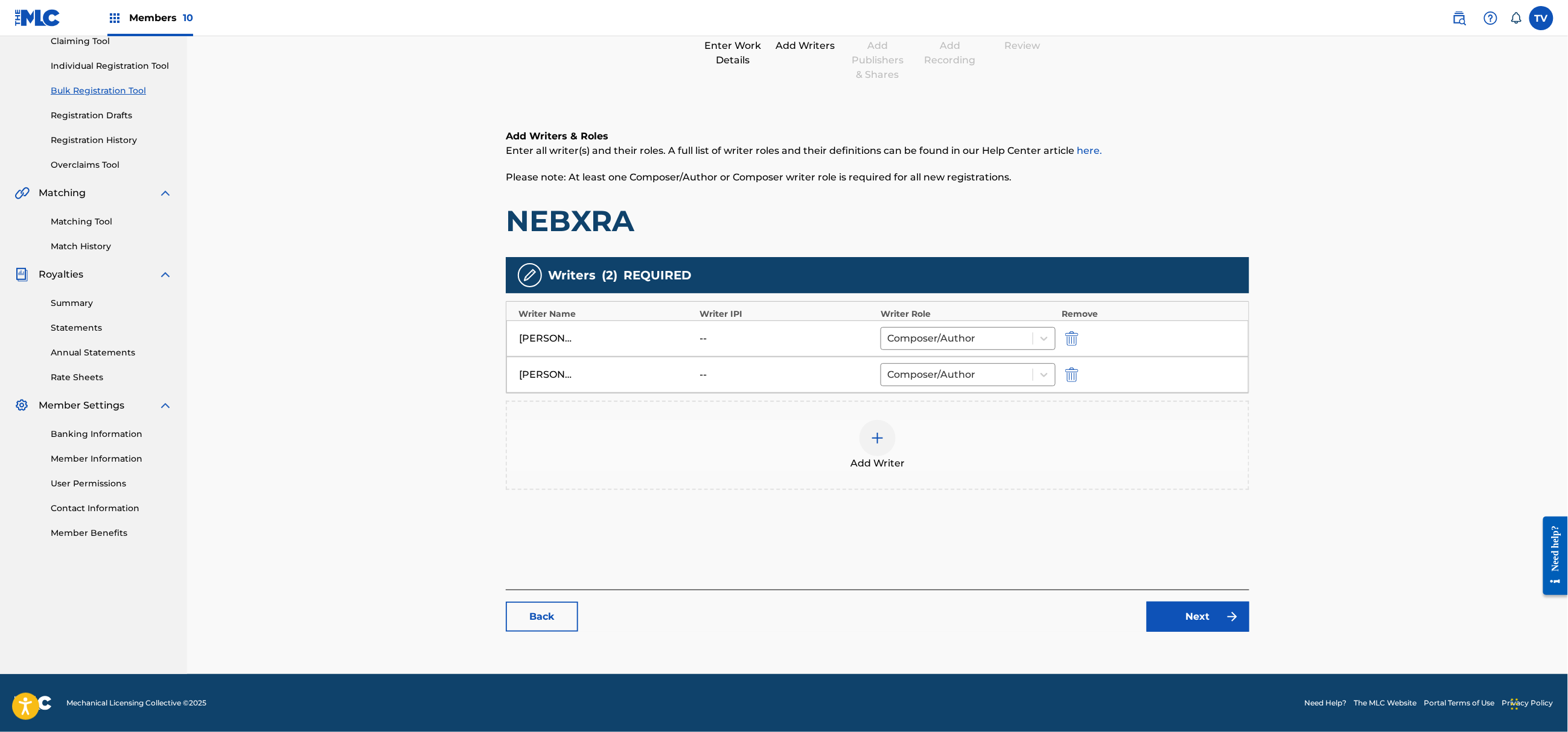
click at [1176, 612] on link "Next" at bounding box center [1198, 616] width 102 height 30
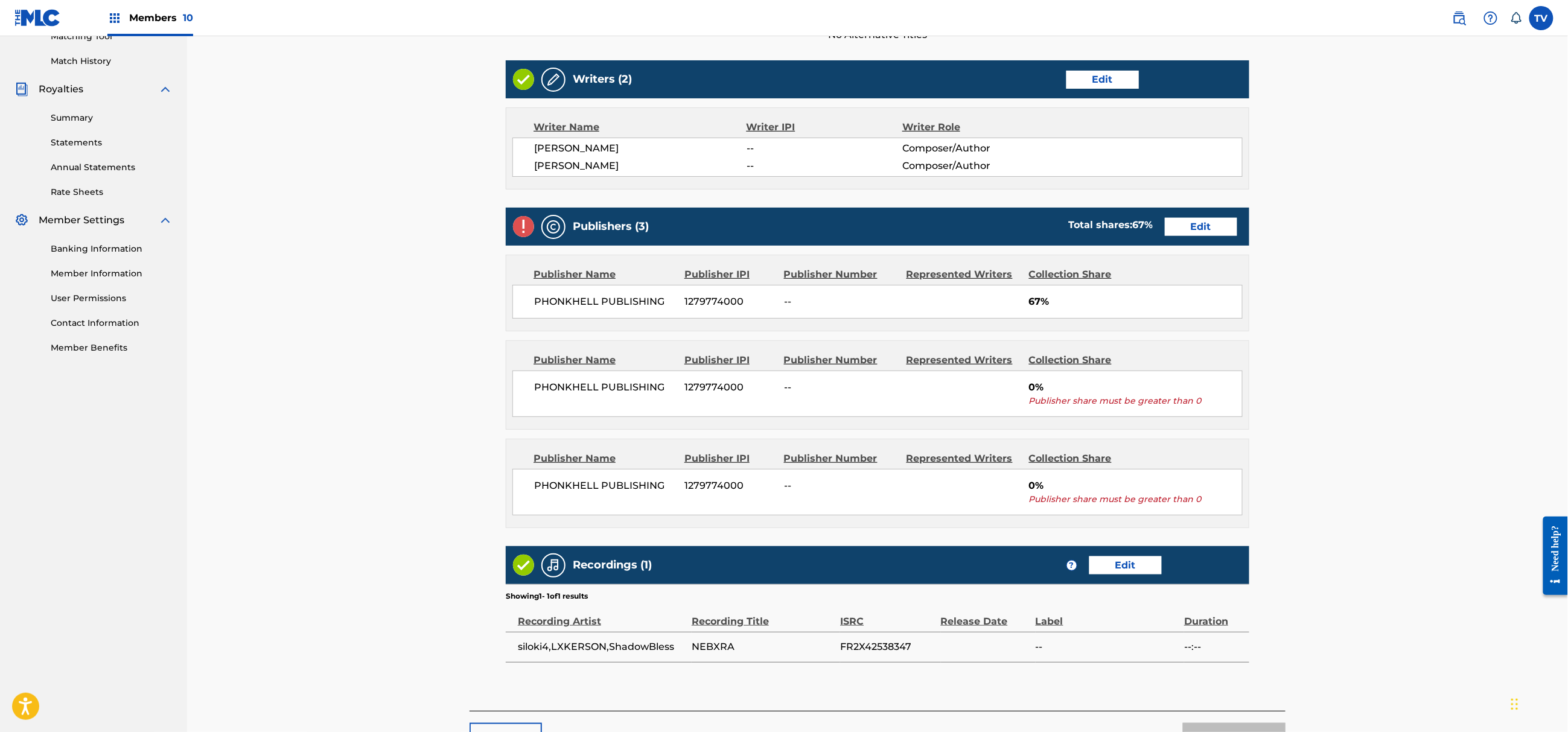
click at [1215, 234] on link "Edit" at bounding box center [1201, 227] width 73 height 18
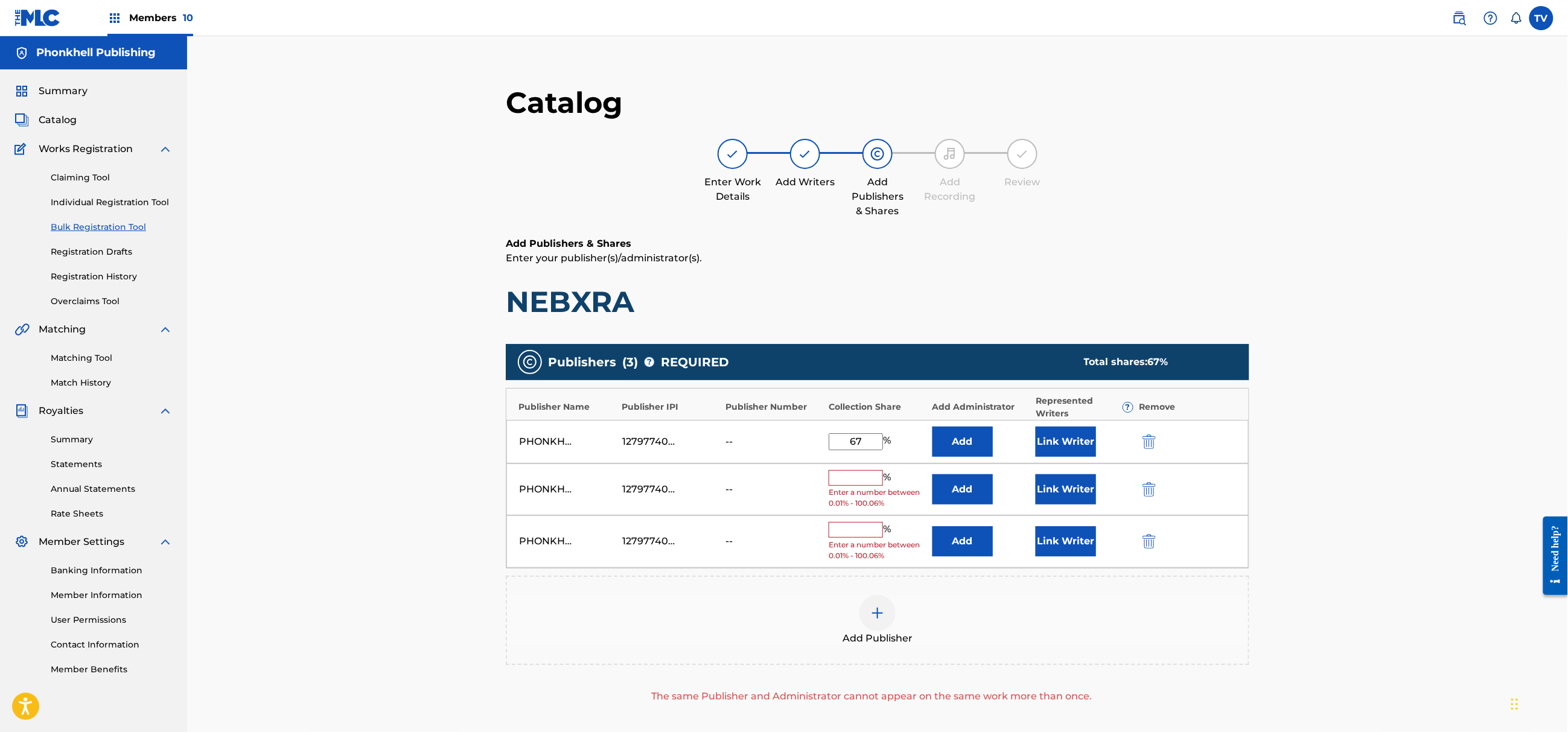
click at [1159, 483] on div at bounding box center [1166, 489] width 54 height 14
click at [1156, 485] on img "submit" at bounding box center [1149, 489] width 13 height 15
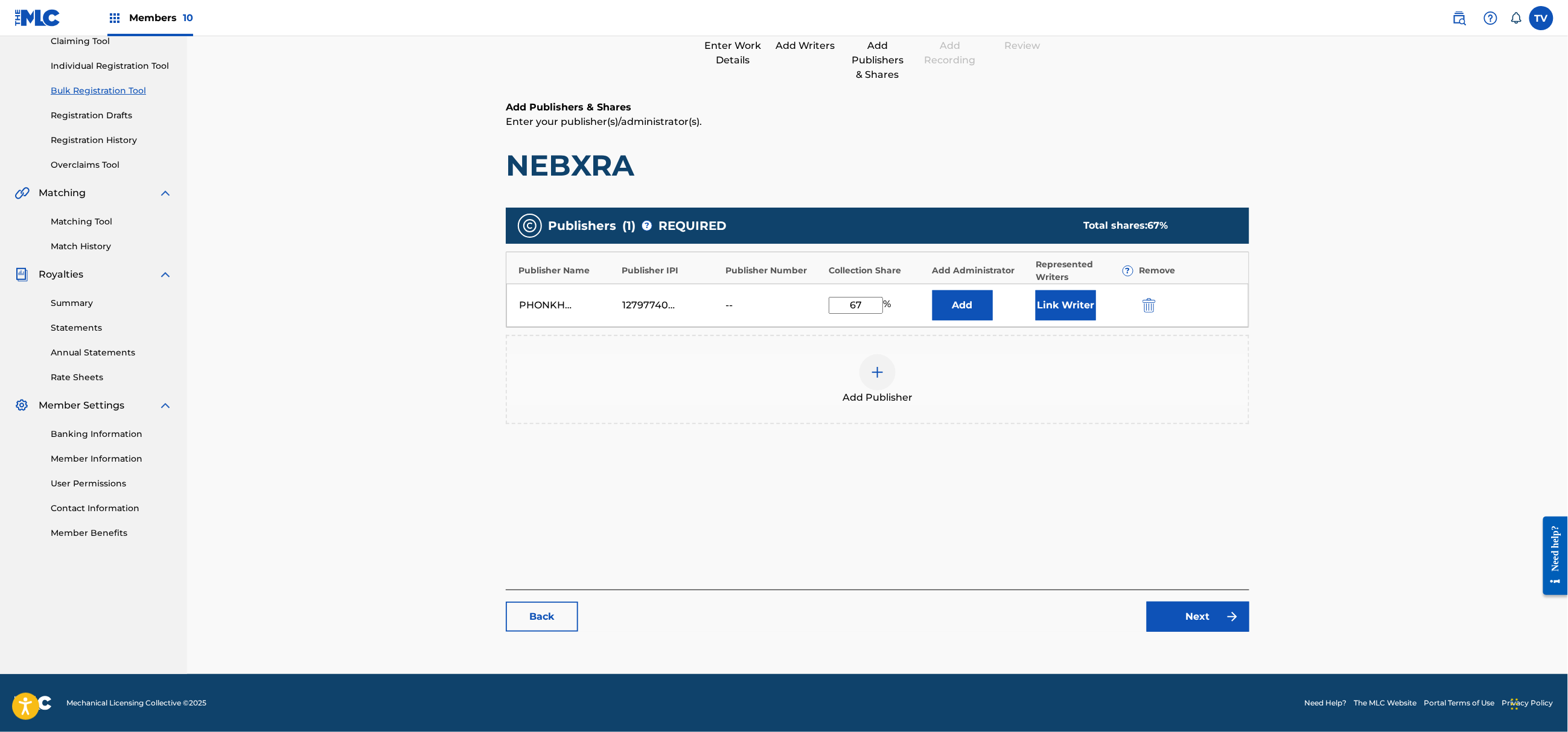
click at [1193, 608] on link "Next" at bounding box center [1198, 616] width 102 height 30
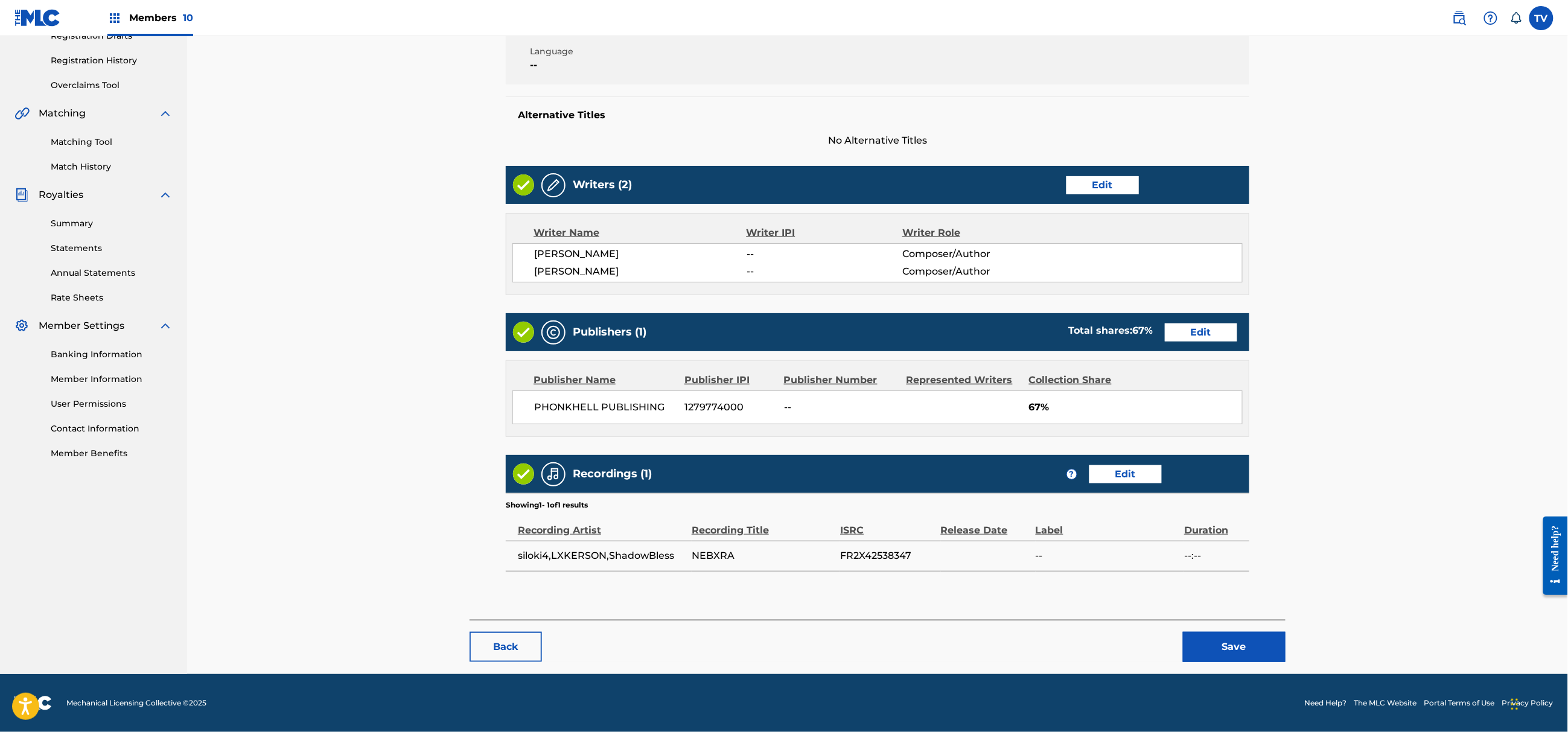
click at [1225, 655] on button "Save" at bounding box center [1234, 647] width 102 height 30
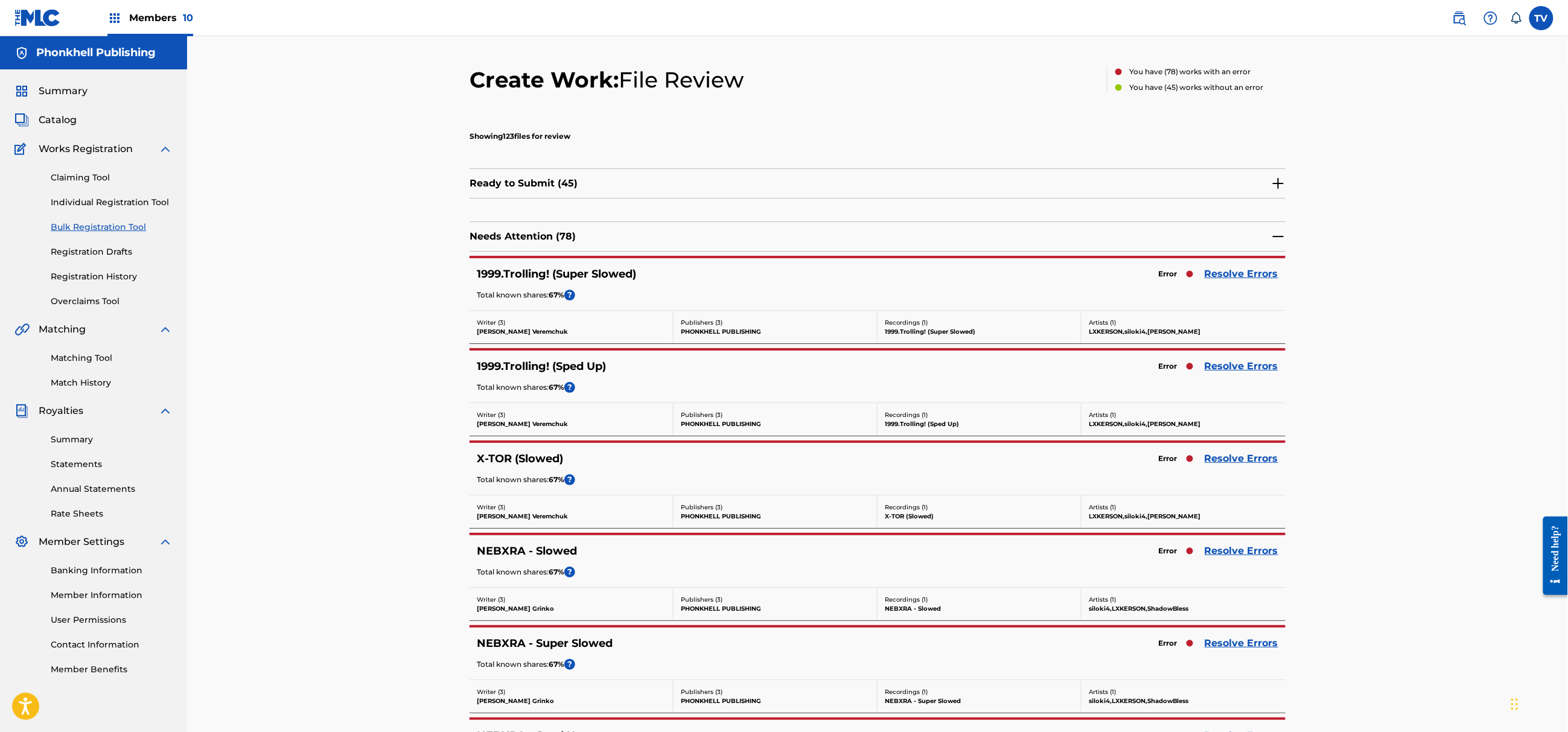
click at [1242, 551] on link "Resolve Errors" at bounding box center [1242, 551] width 73 height 15
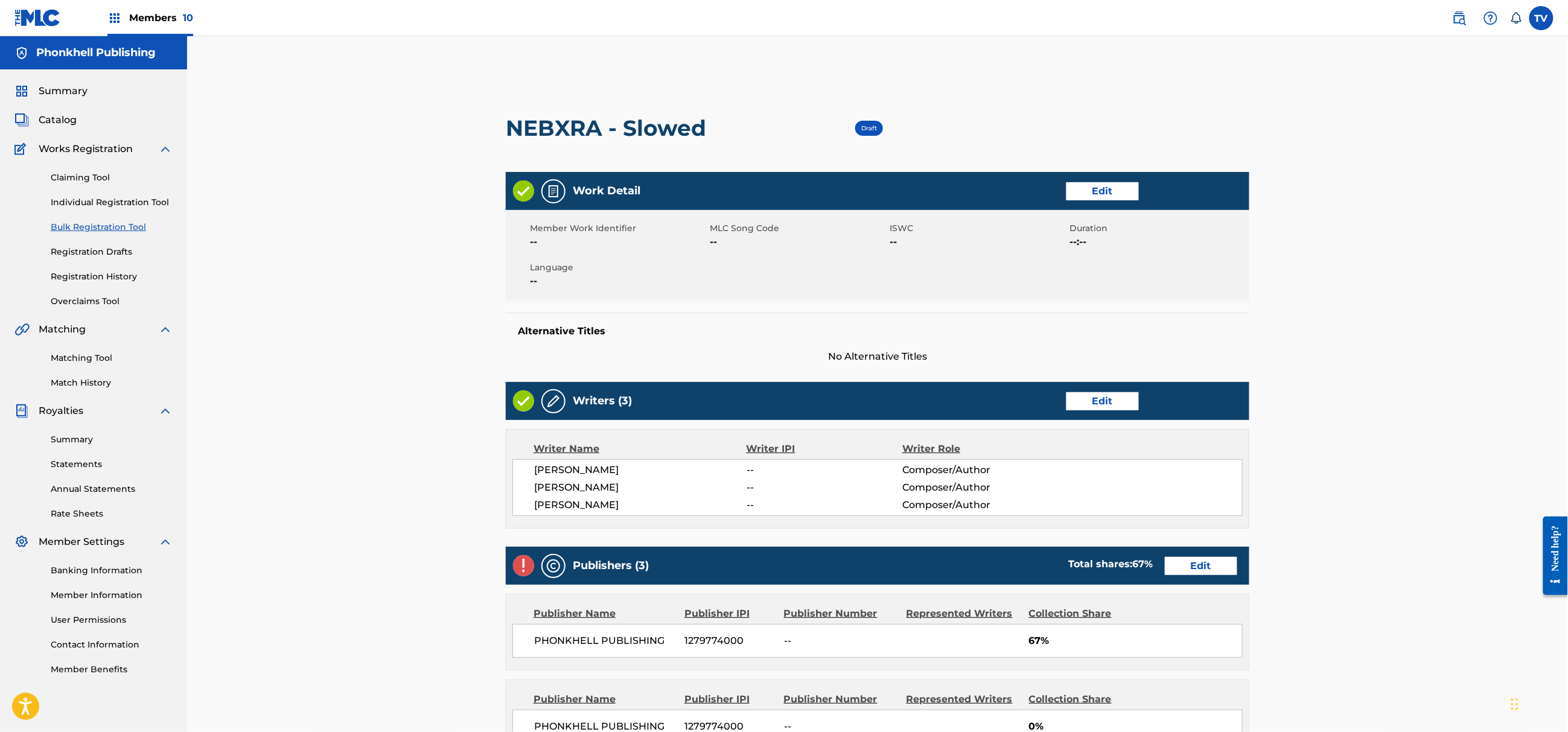
click at [1092, 419] on div "Writers (3) Edit" at bounding box center [877, 401] width 744 height 38
click at [1096, 404] on link "Edit" at bounding box center [1103, 402] width 73 height 18
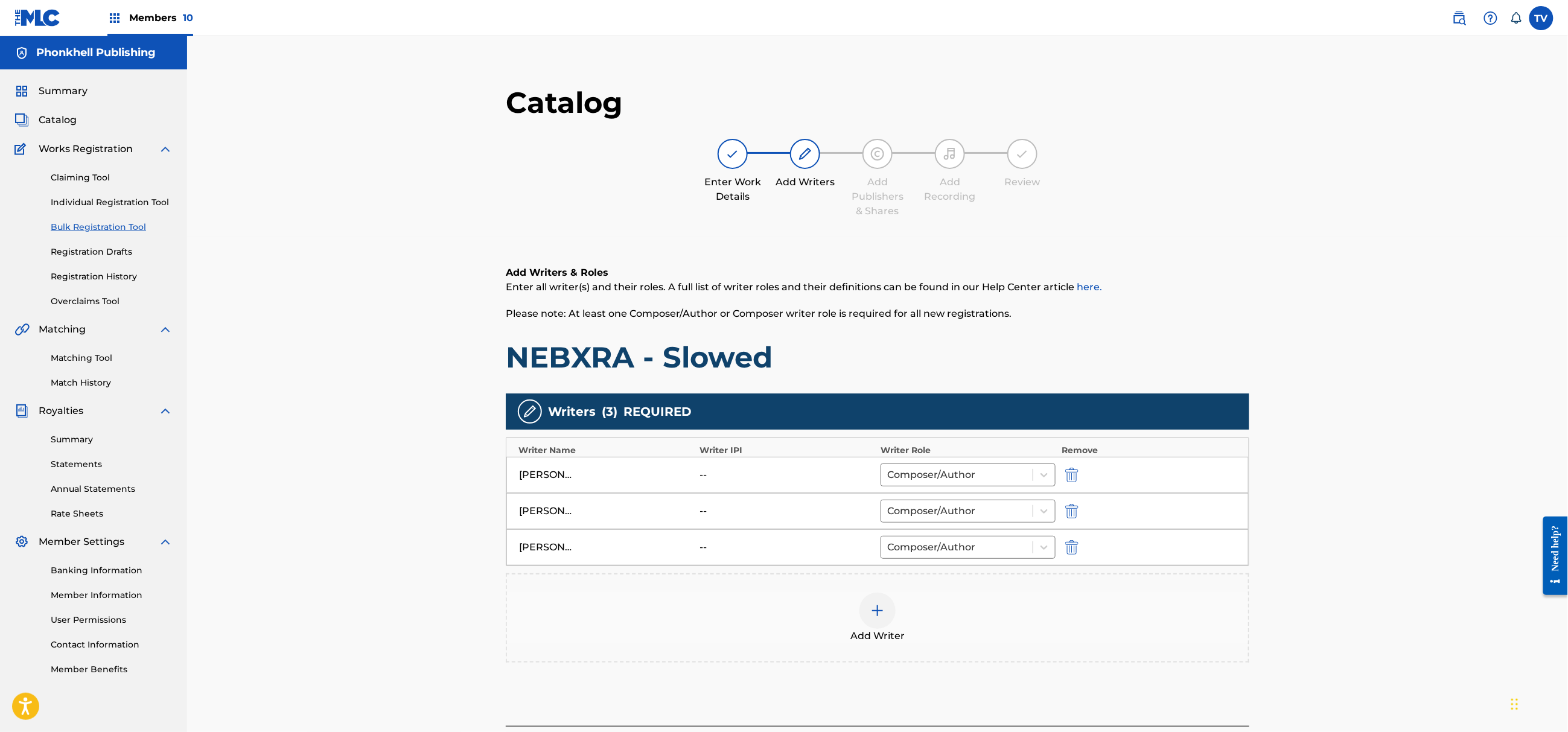
click at [1070, 553] on img "submit" at bounding box center [1071, 547] width 13 height 15
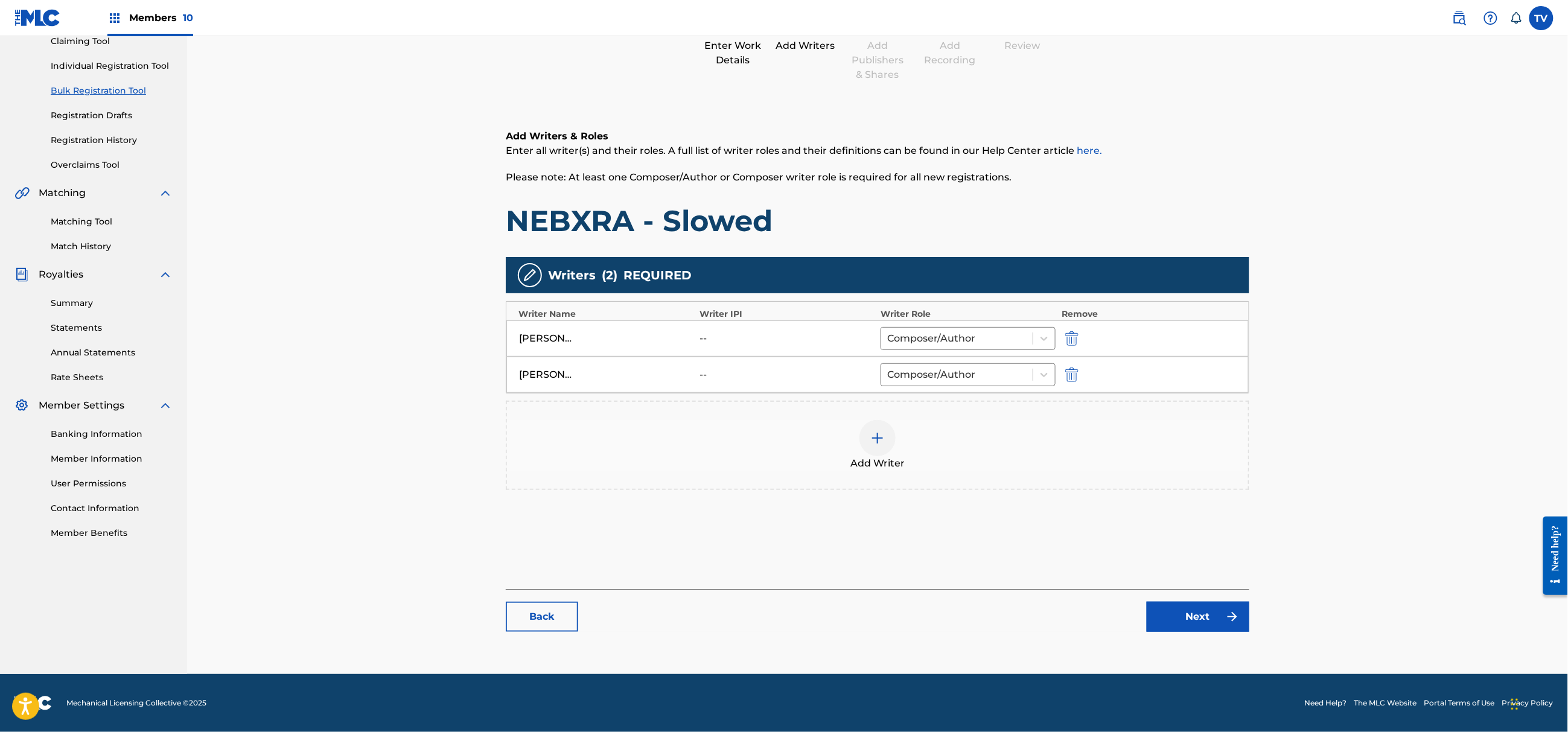
click at [1184, 612] on link "Next" at bounding box center [1198, 616] width 102 height 30
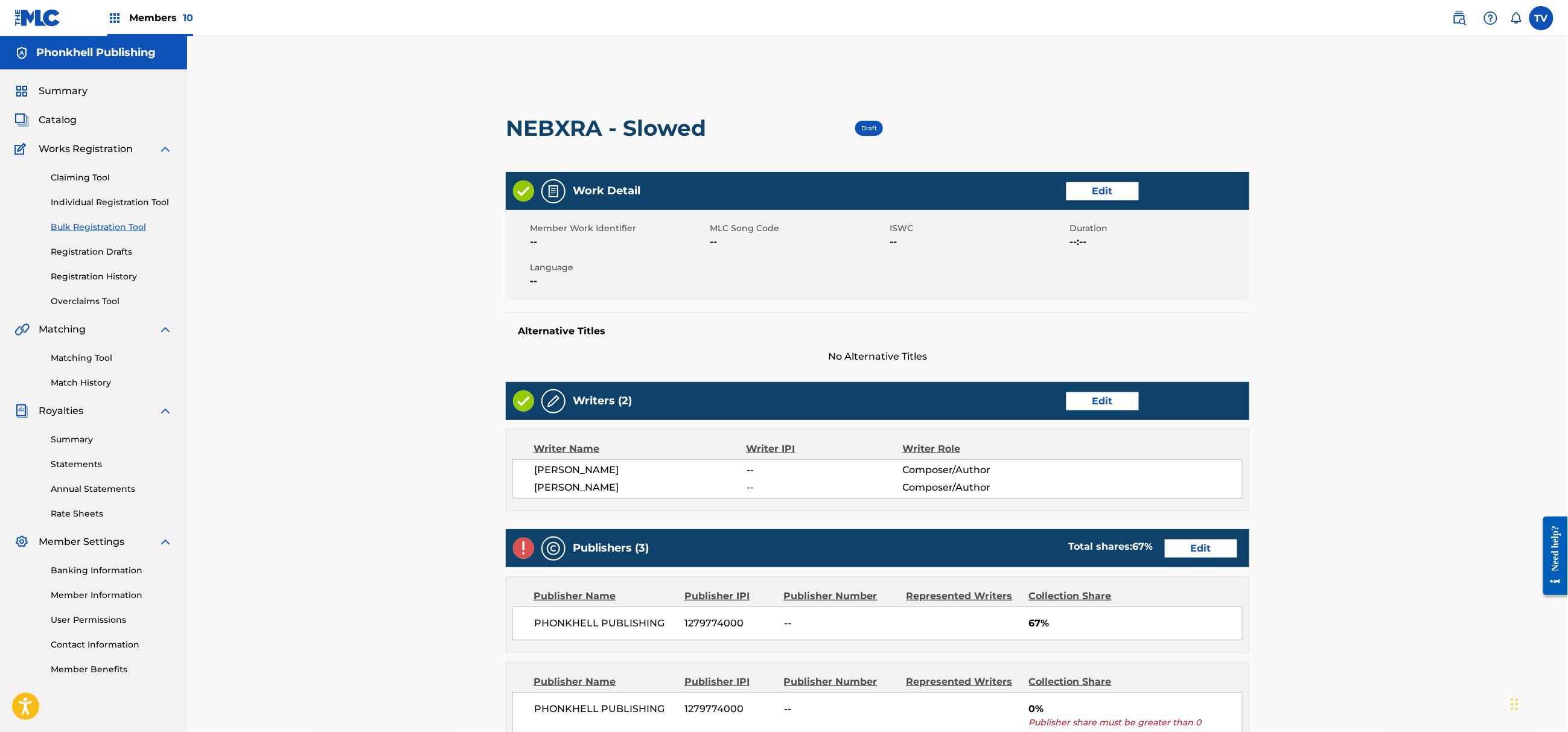
click at [1191, 544] on link "Edit" at bounding box center [1201, 548] width 73 height 18
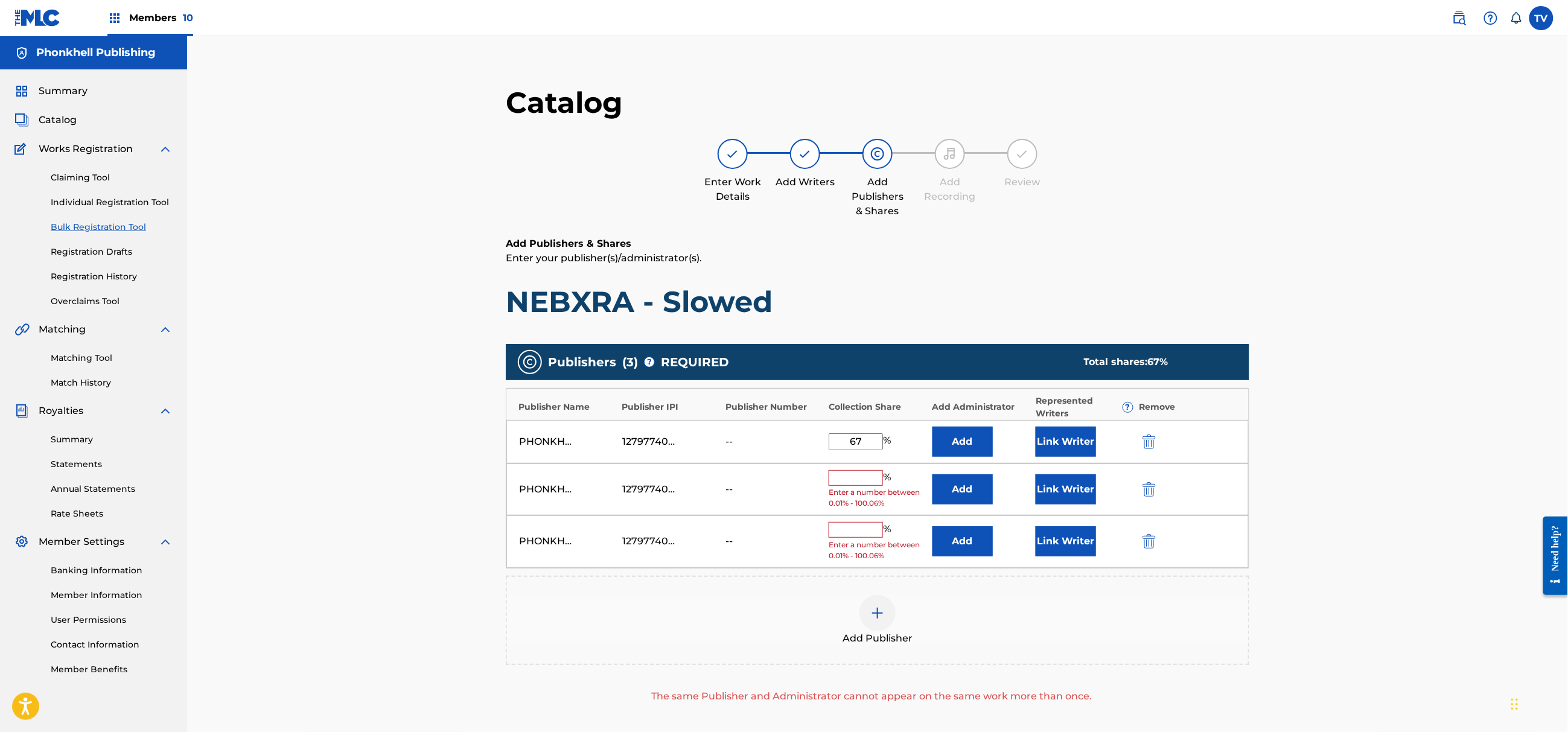
click at [1146, 486] on img "submit" at bounding box center [1149, 489] width 13 height 15
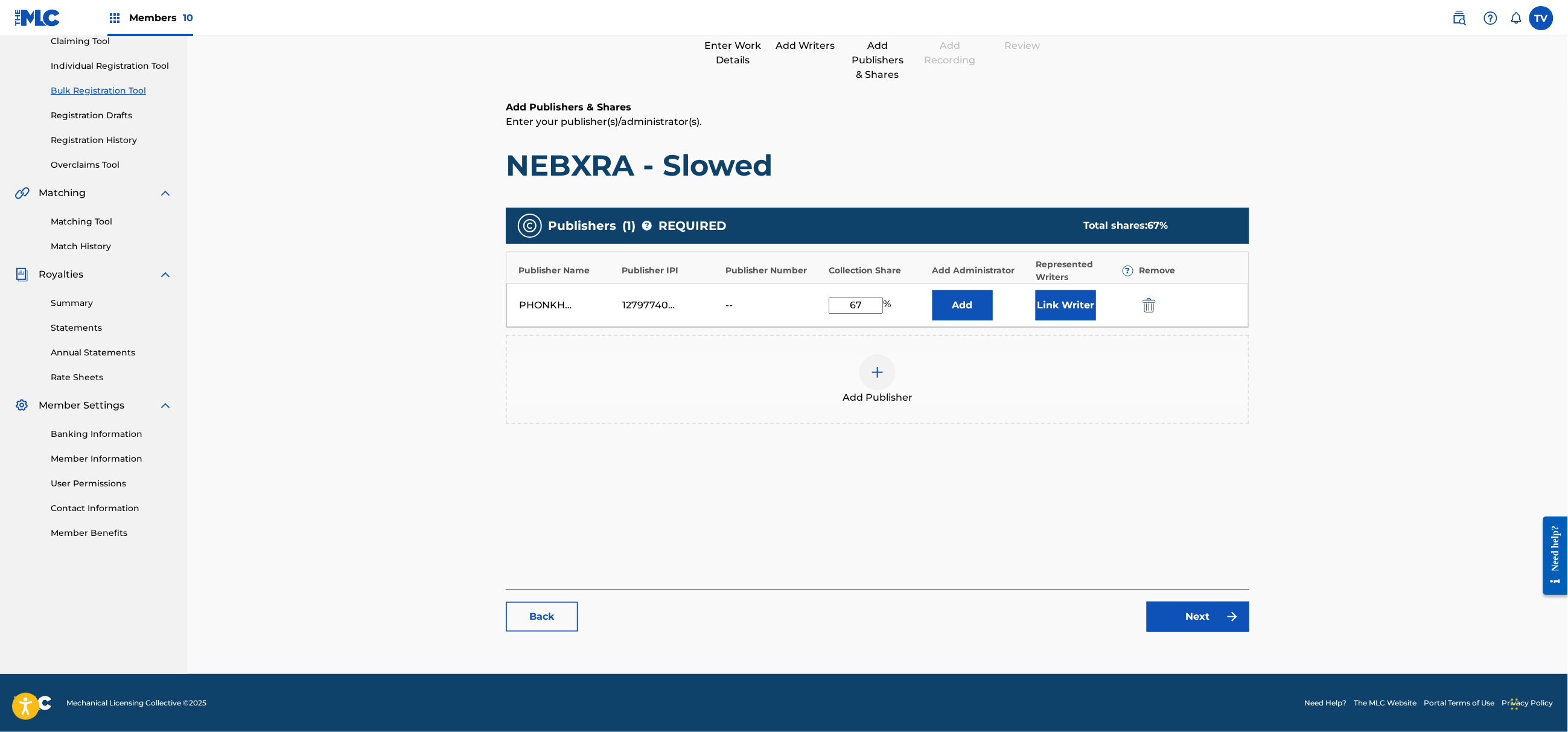
click at [1210, 628] on link "Next" at bounding box center [1198, 616] width 102 height 30
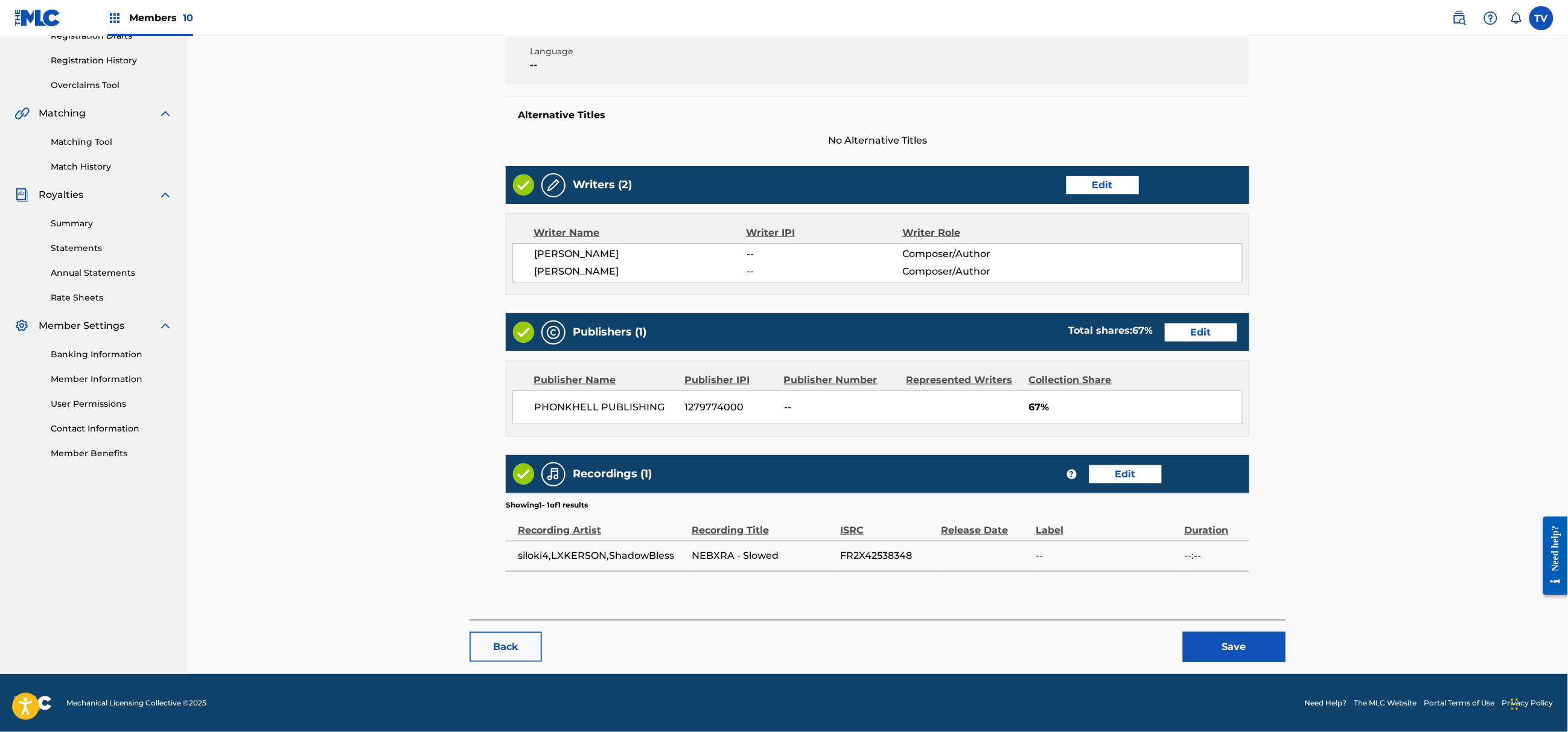
click at [1251, 653] on button "Save" at bounding box center [1234, 647] width 102 height 30
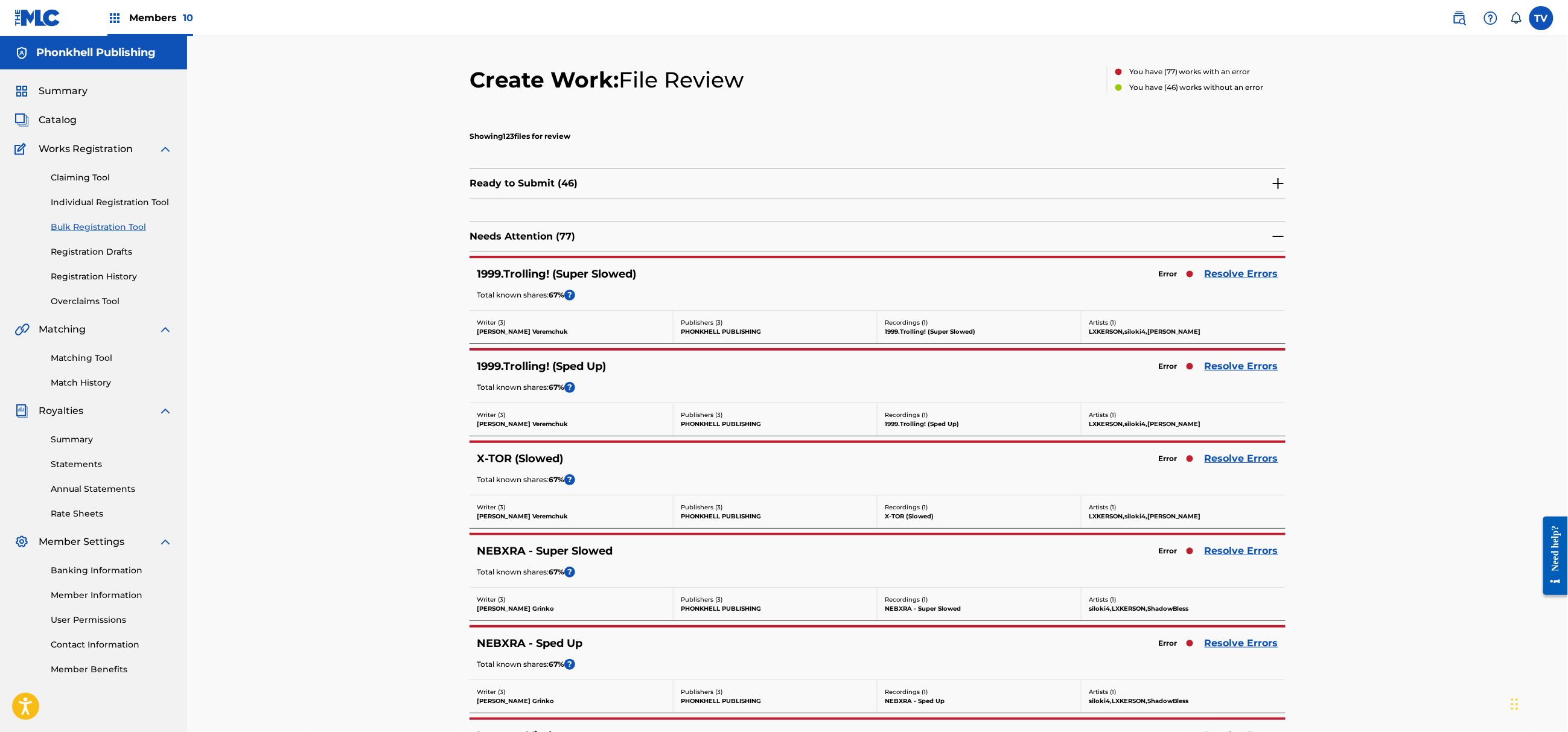
click at [1249, 642] on link "Resolve Errors" at bounding box center [1242, 643] width 73 height 15
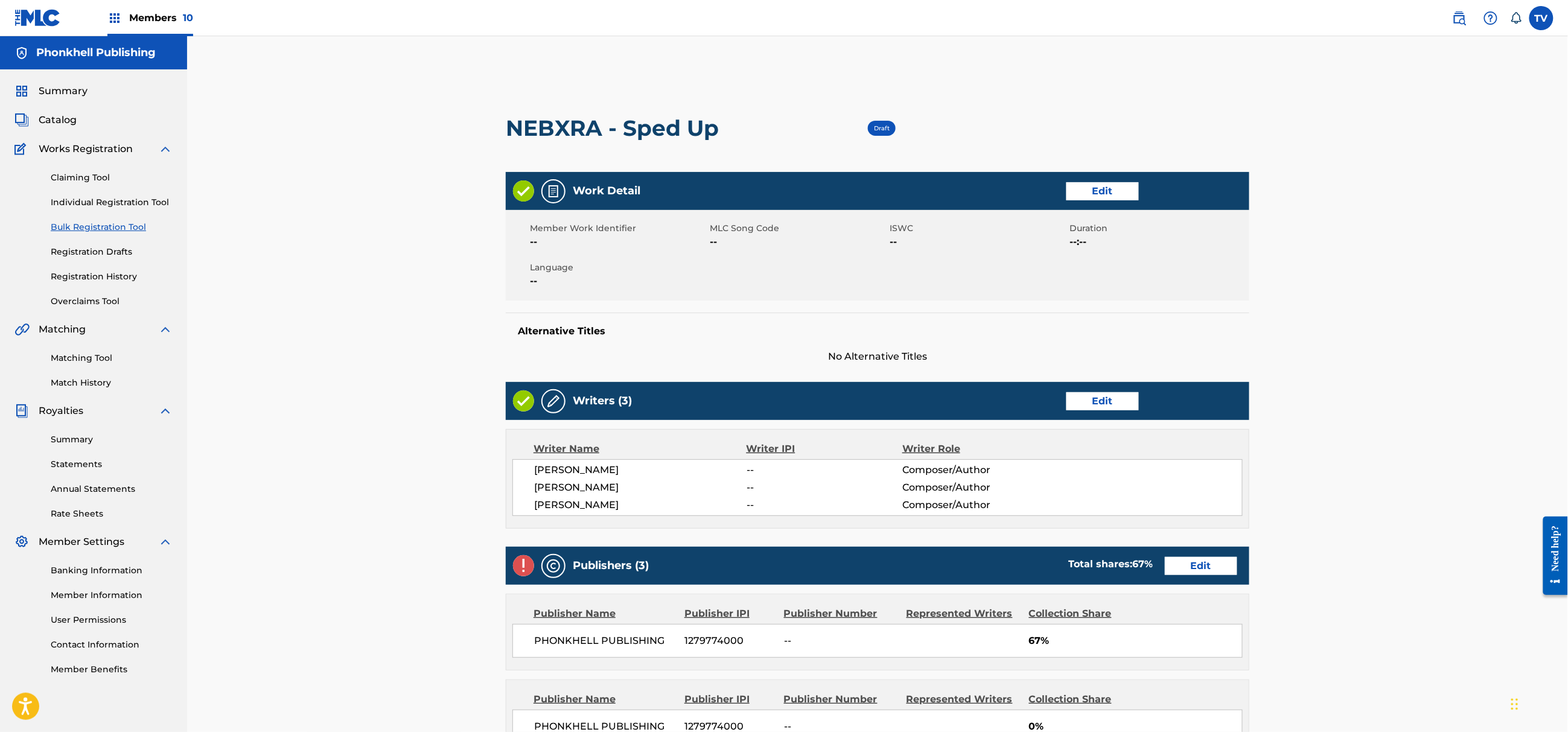
click at [1112, 412] on div "Writers (3) Edit" at bounding box center [877, 401] width 744 height 38
click at [1086, 409] on link "Edit" at bounding box center [1103, 402] width 73 height 18
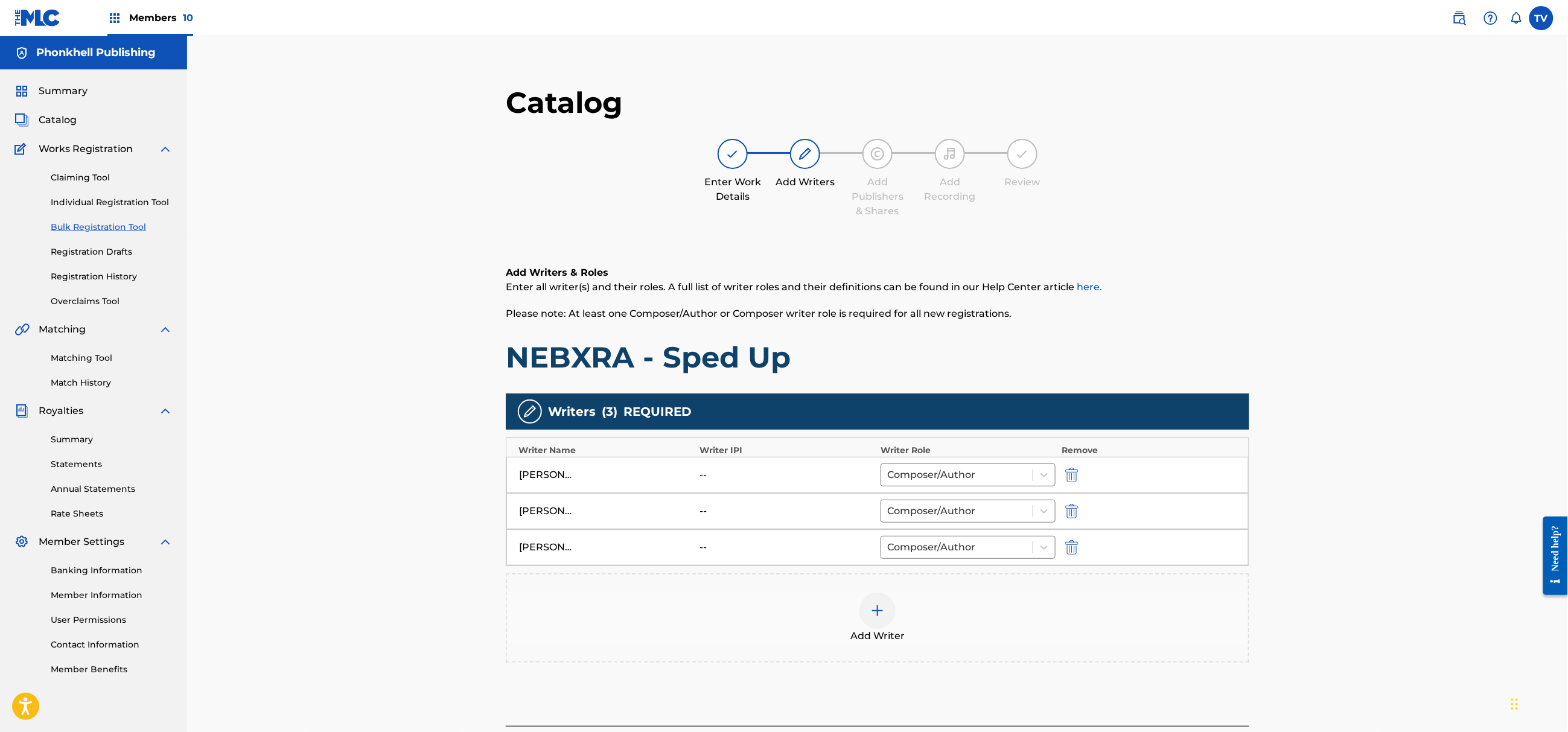
click at [1069, 543] on img "submit" at bounding box center [1071, 547] width 13 height 15
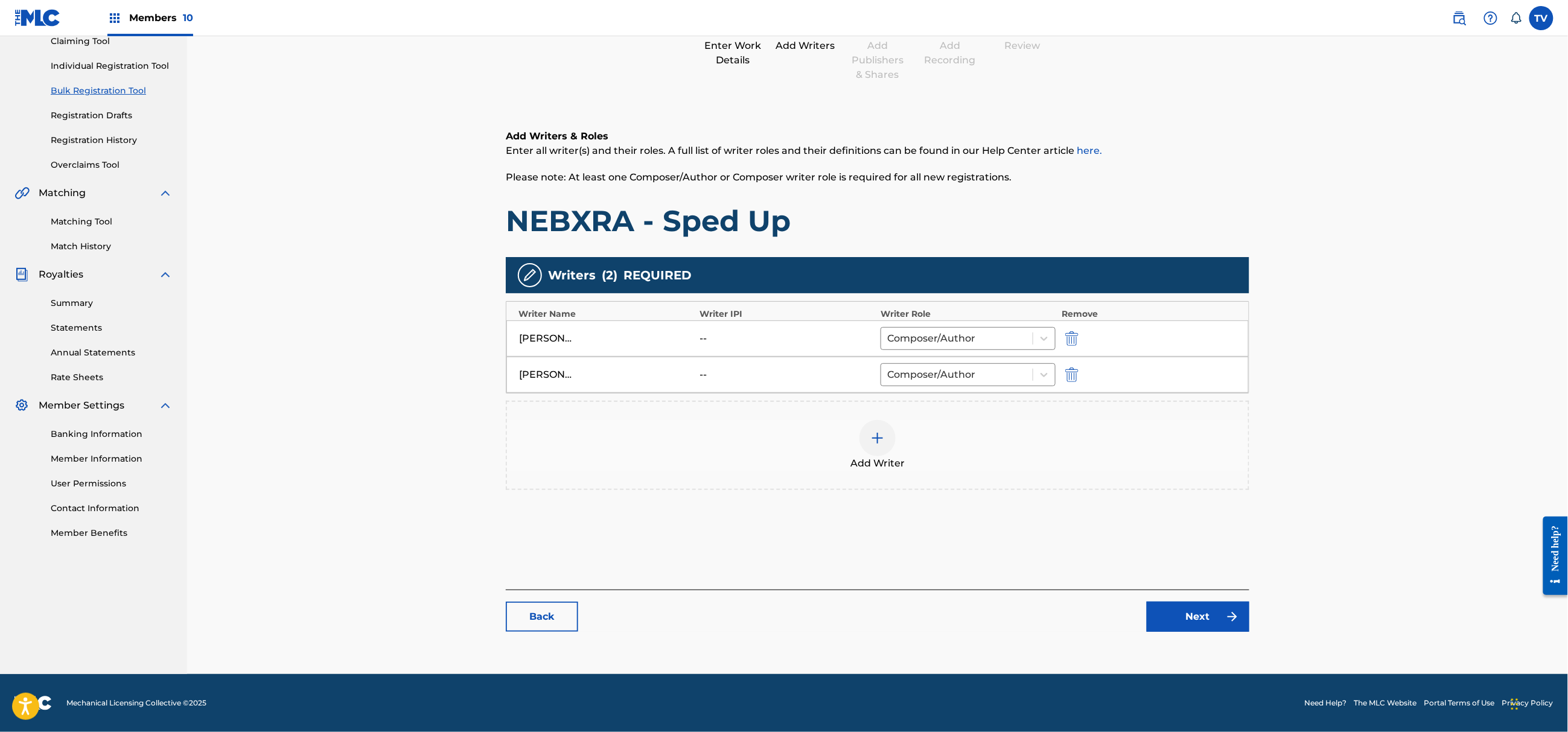
click at [1210, 623] on link "Next" at bounding box center [1198, 616] width 102 height 30
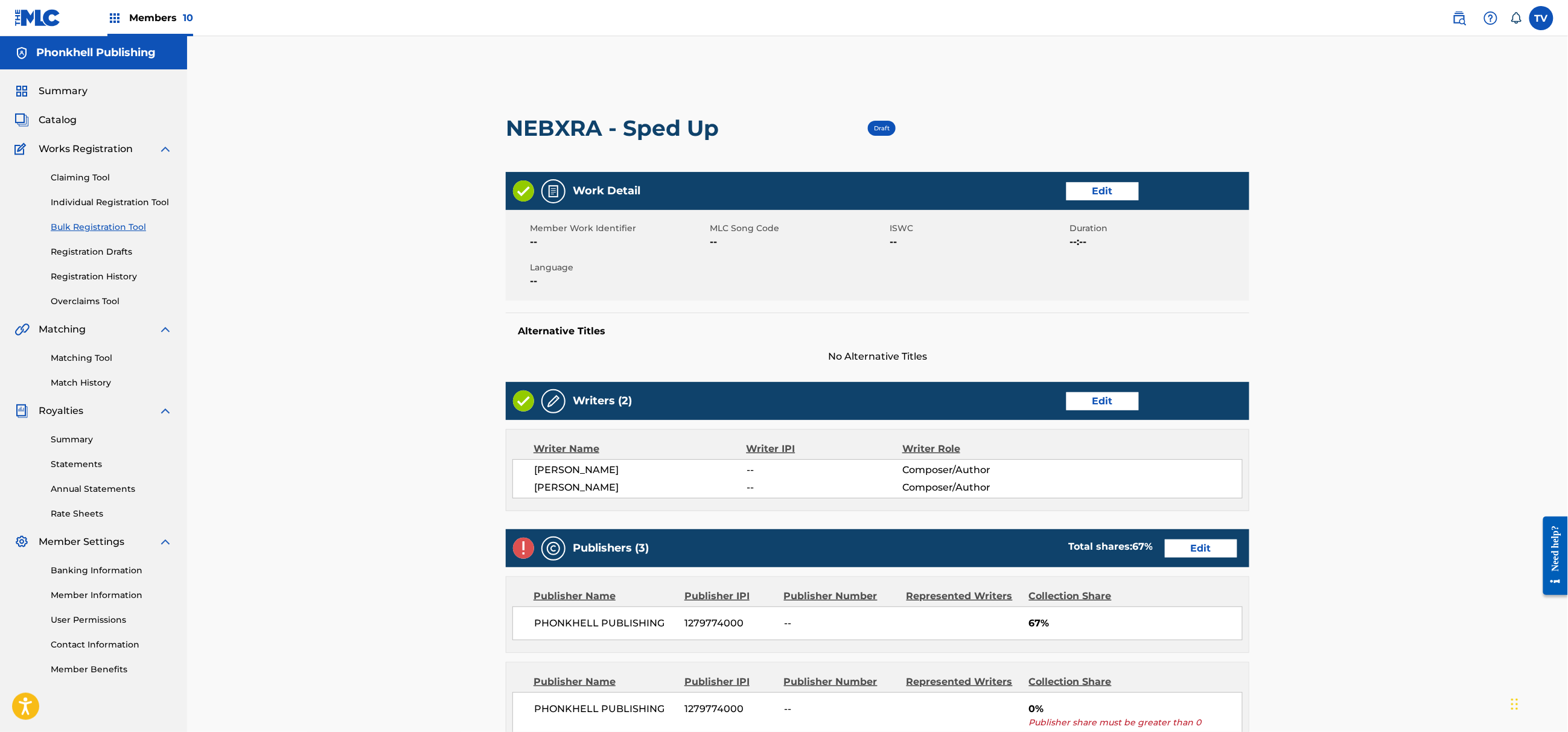
click at [1191, 548] on link "Edit" at bounding box center [1201, 548] width 73 height 18
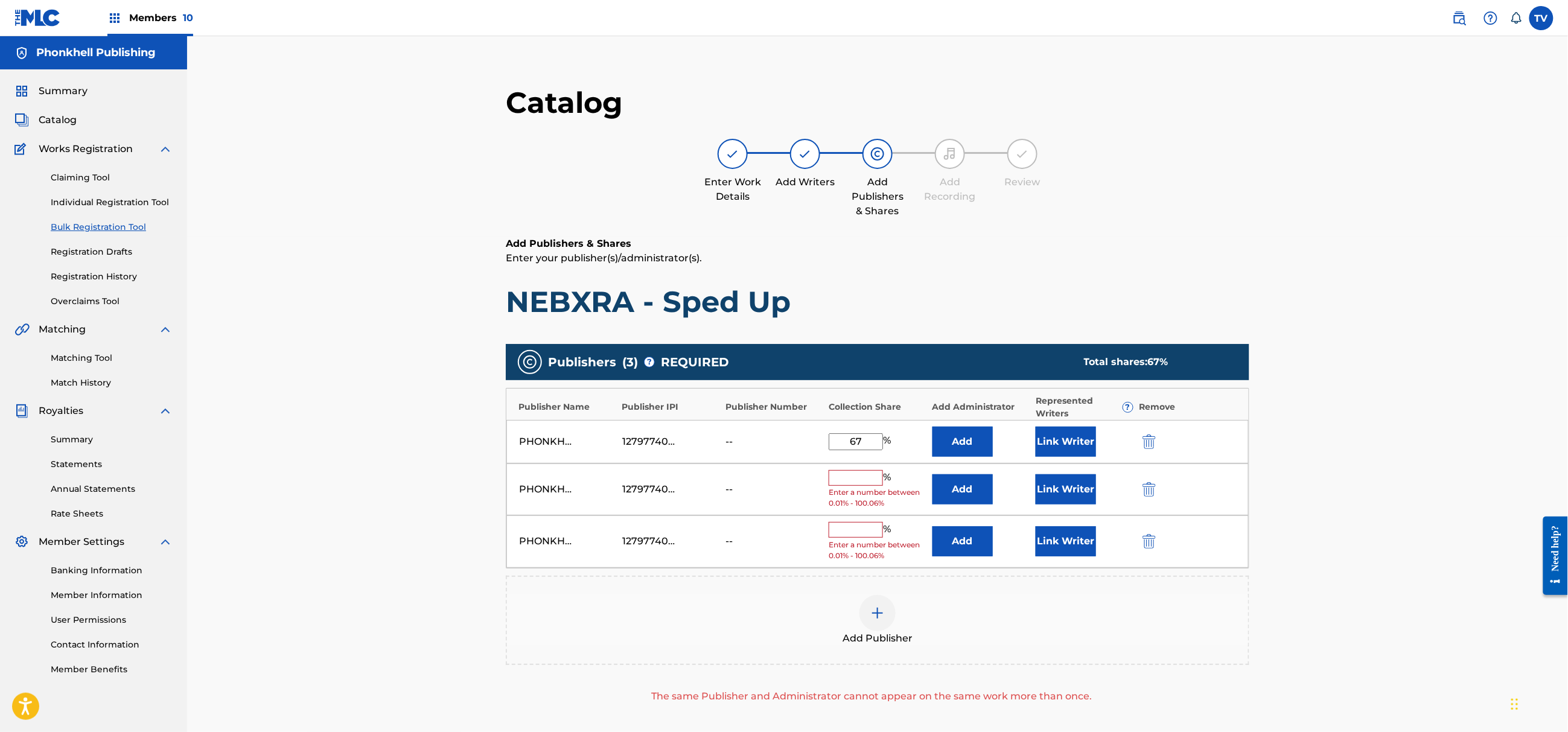
click at [1143, 495] on img "submit" at bounding box center [1149, 489] width 13 height 15
click at [1143, 493] on img "submit" at bounding box center [1149, 489] width 13 height 15
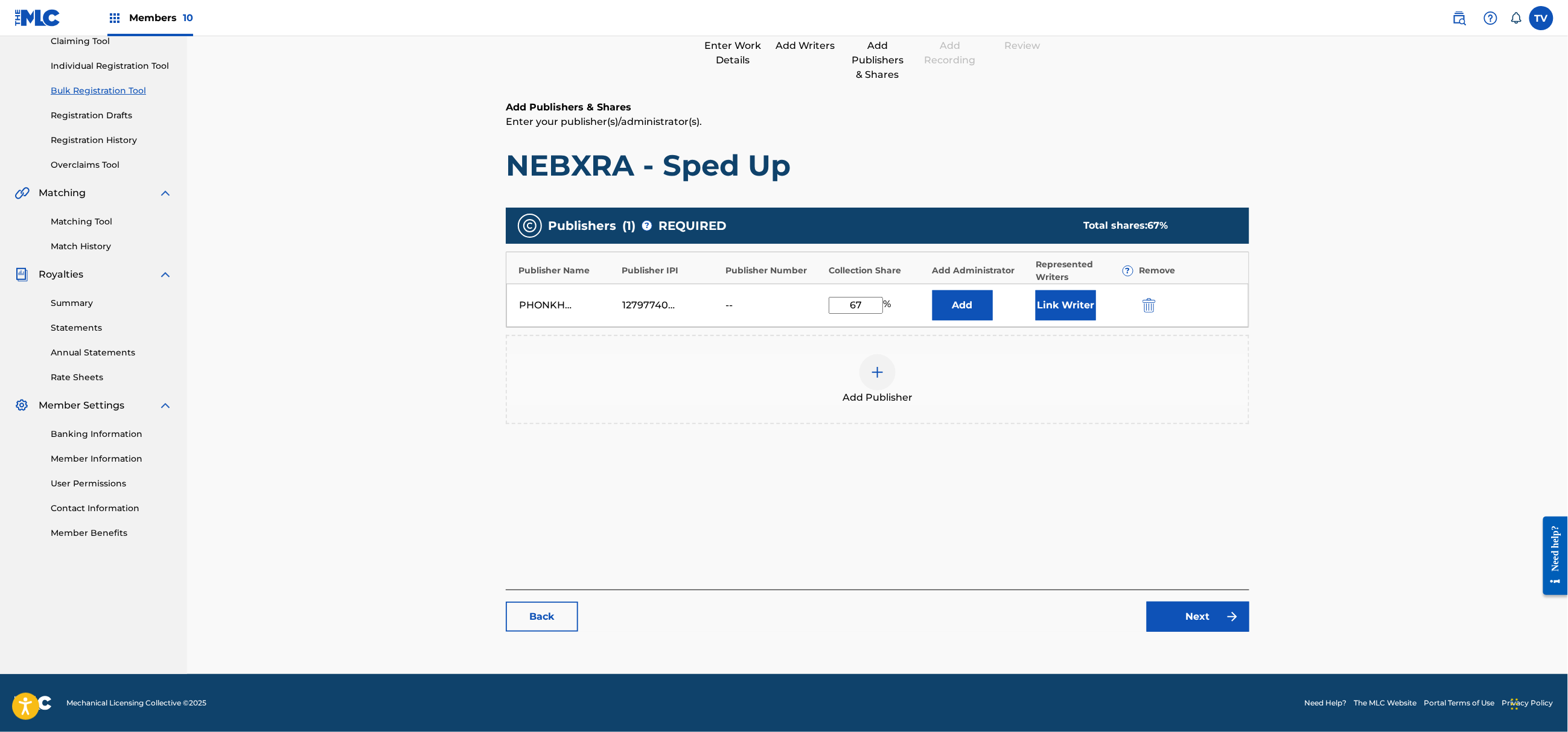
click at [1201, 620] on link "Next" at bounding box center [1198, 616] width 102 height 30
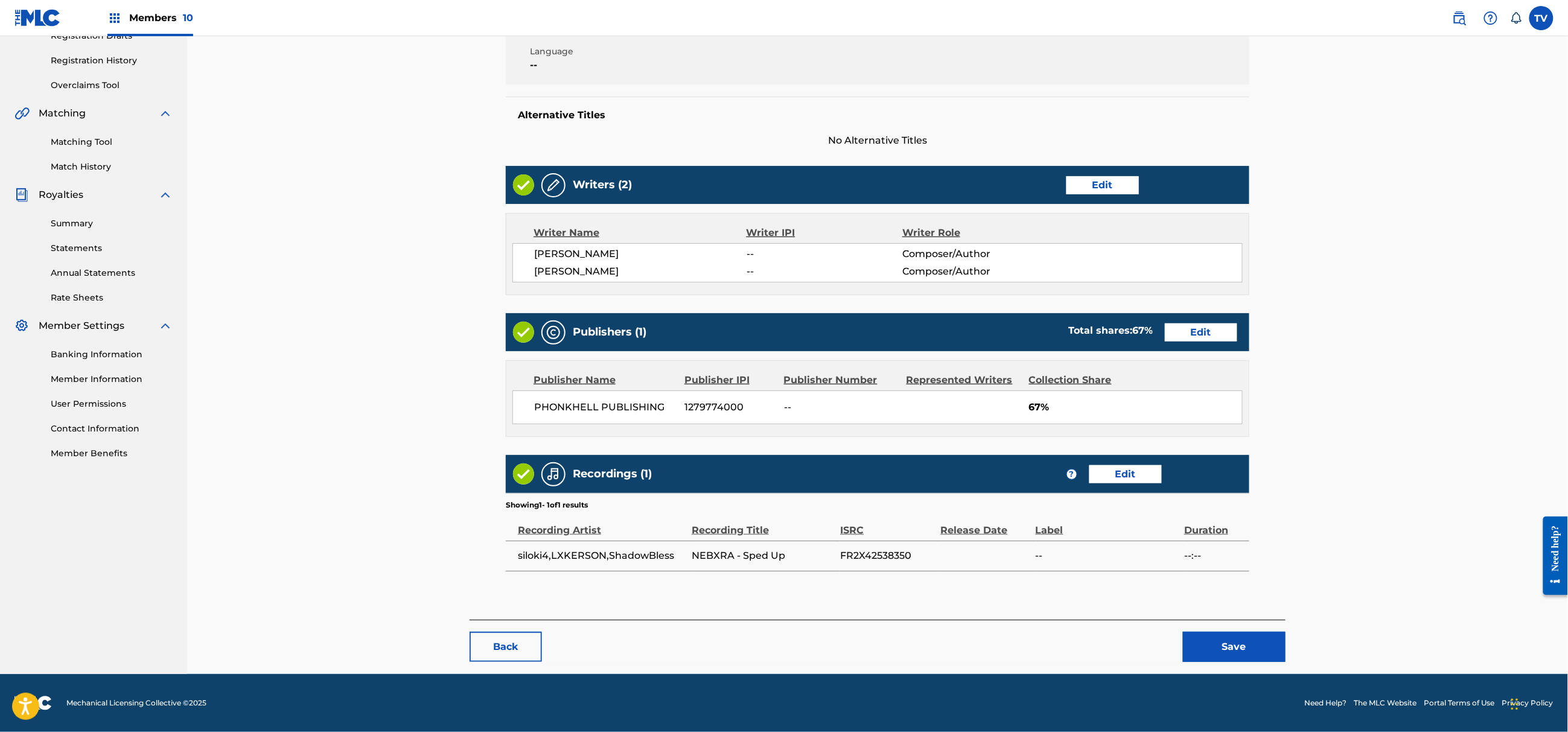
click at [1234, 648] on button "Save" at bounding box center [1234, 647] width 102 height 30
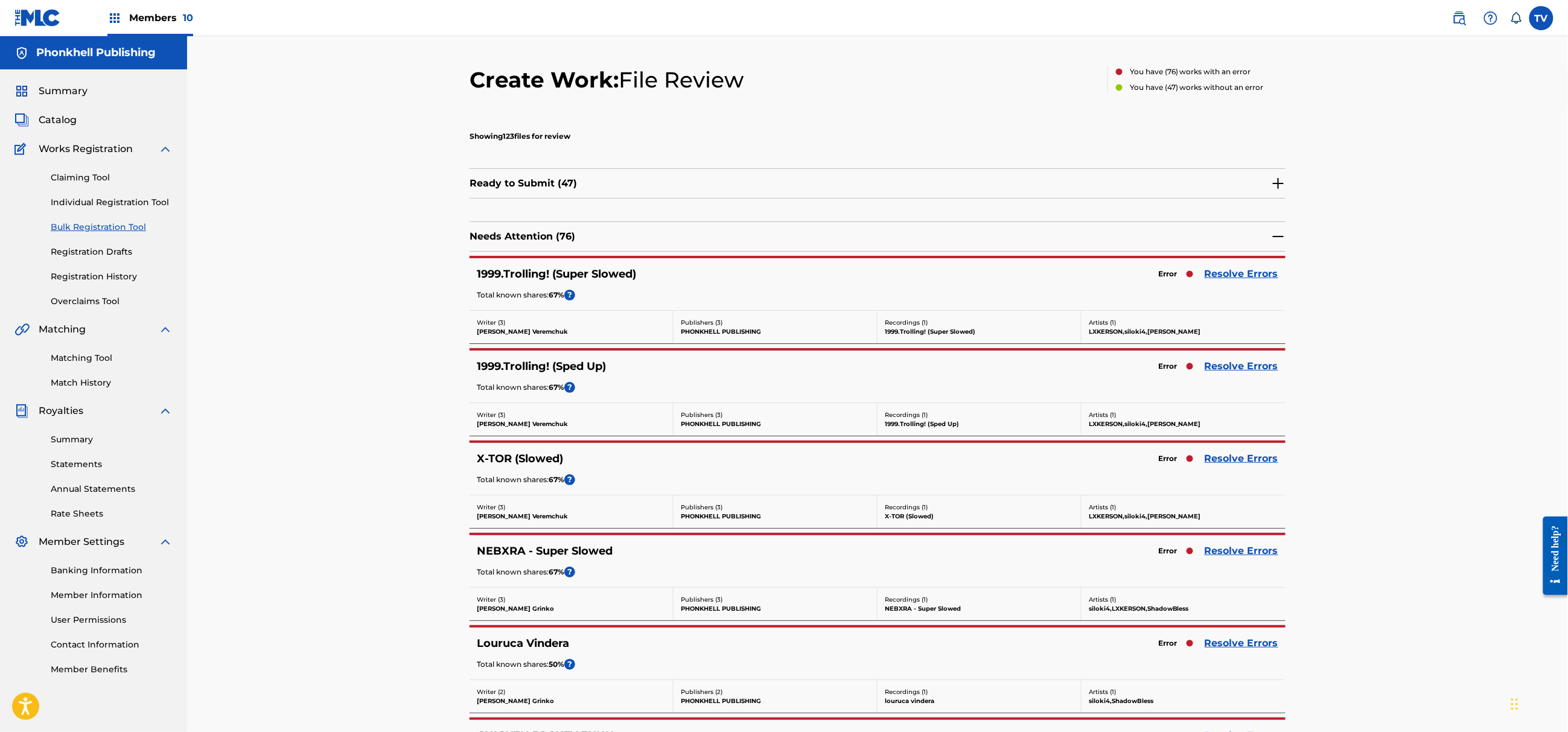
click at [1220, 543] on div "NEBXRA - Super Slowed Error Resolve Errors Total known shares: 67 % ?" at bounding box center [877, 560] width 816 height 52
click at [1225, 546] on link "Resolve Errors" at bounding box center [1242, 551] width 73 height 15
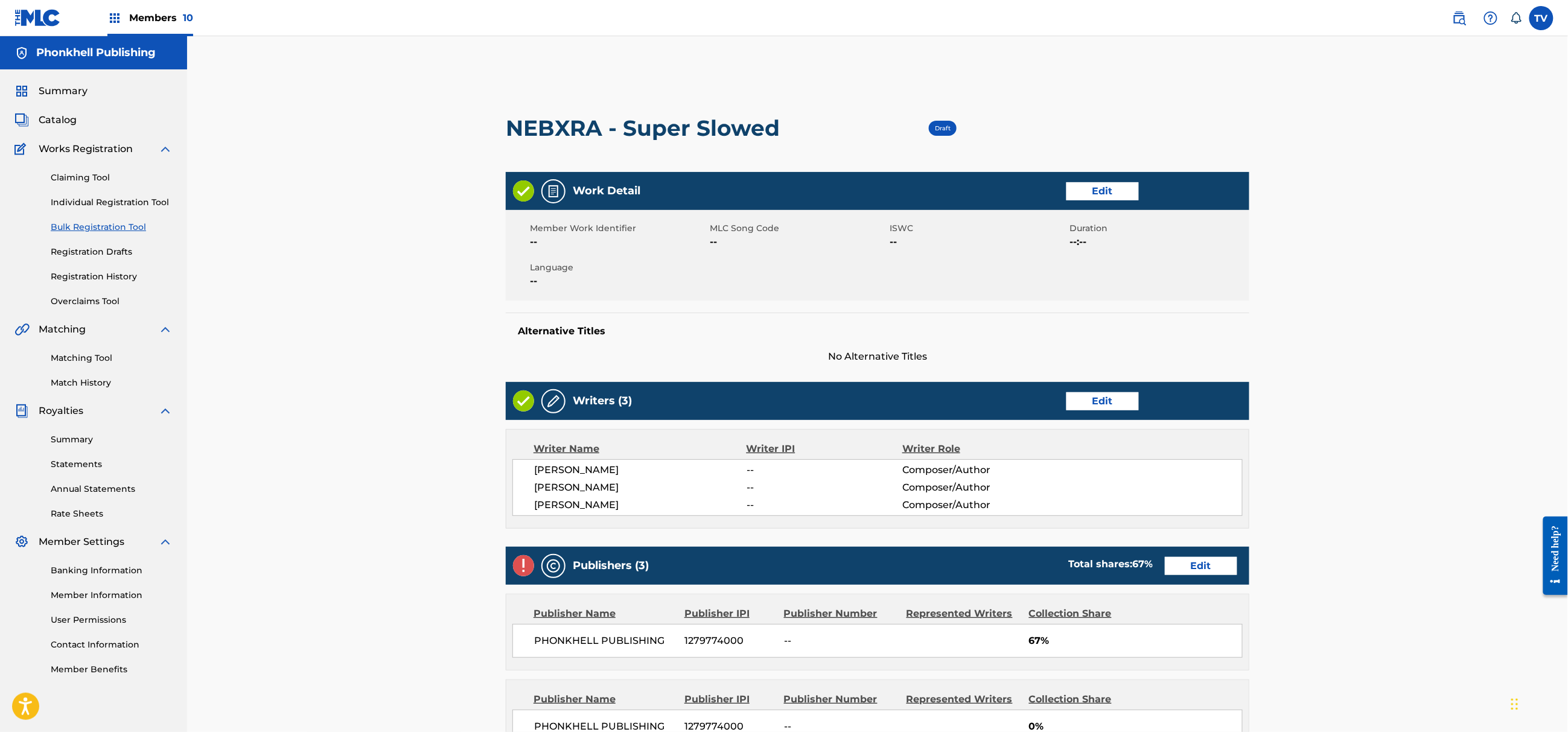
click at [1104, 400] on link "Edit" at bounding box center [1103, 402] width 73 height 18
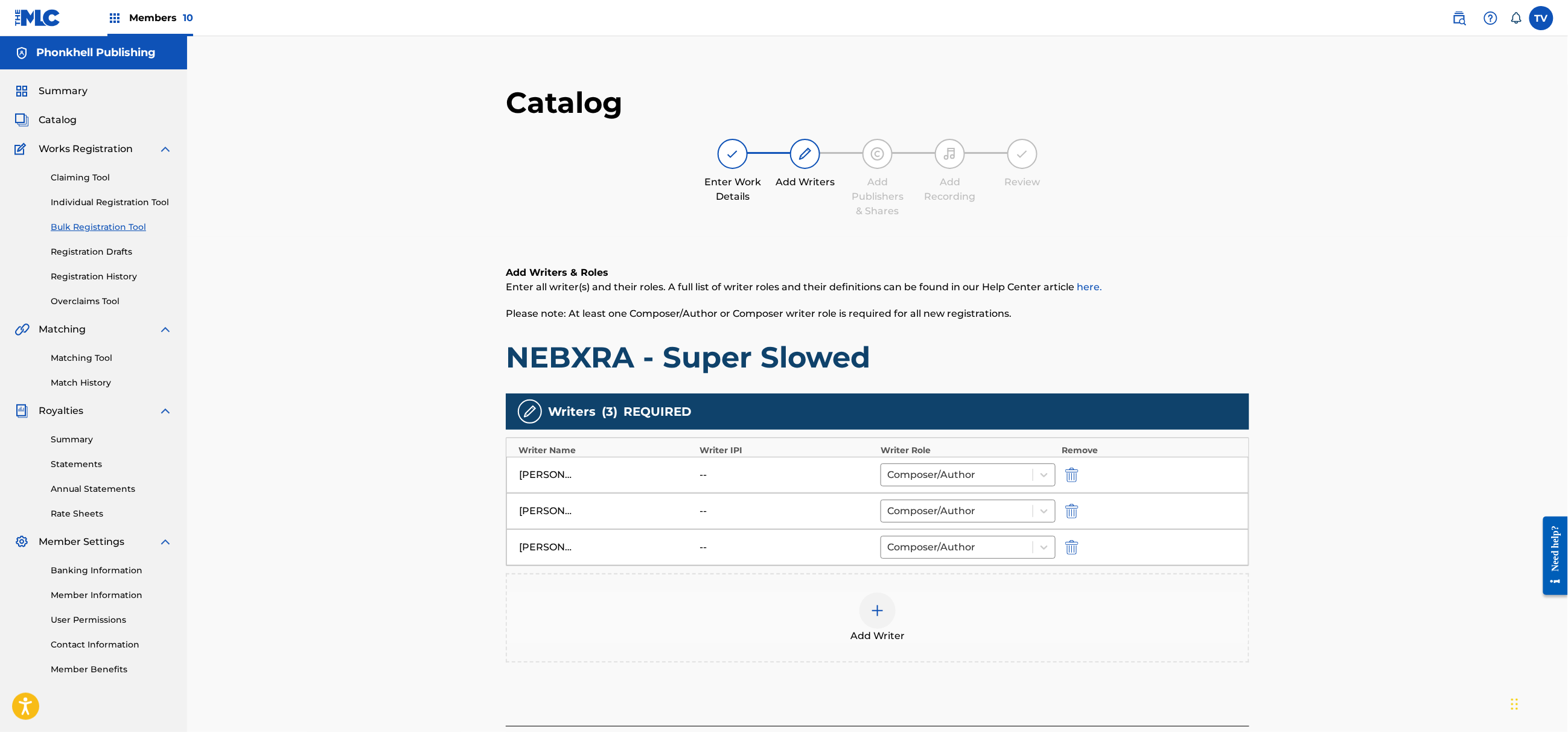
click at [1073, 546] on img "submit" at bounding box center [1071, 547] width 13 height 15
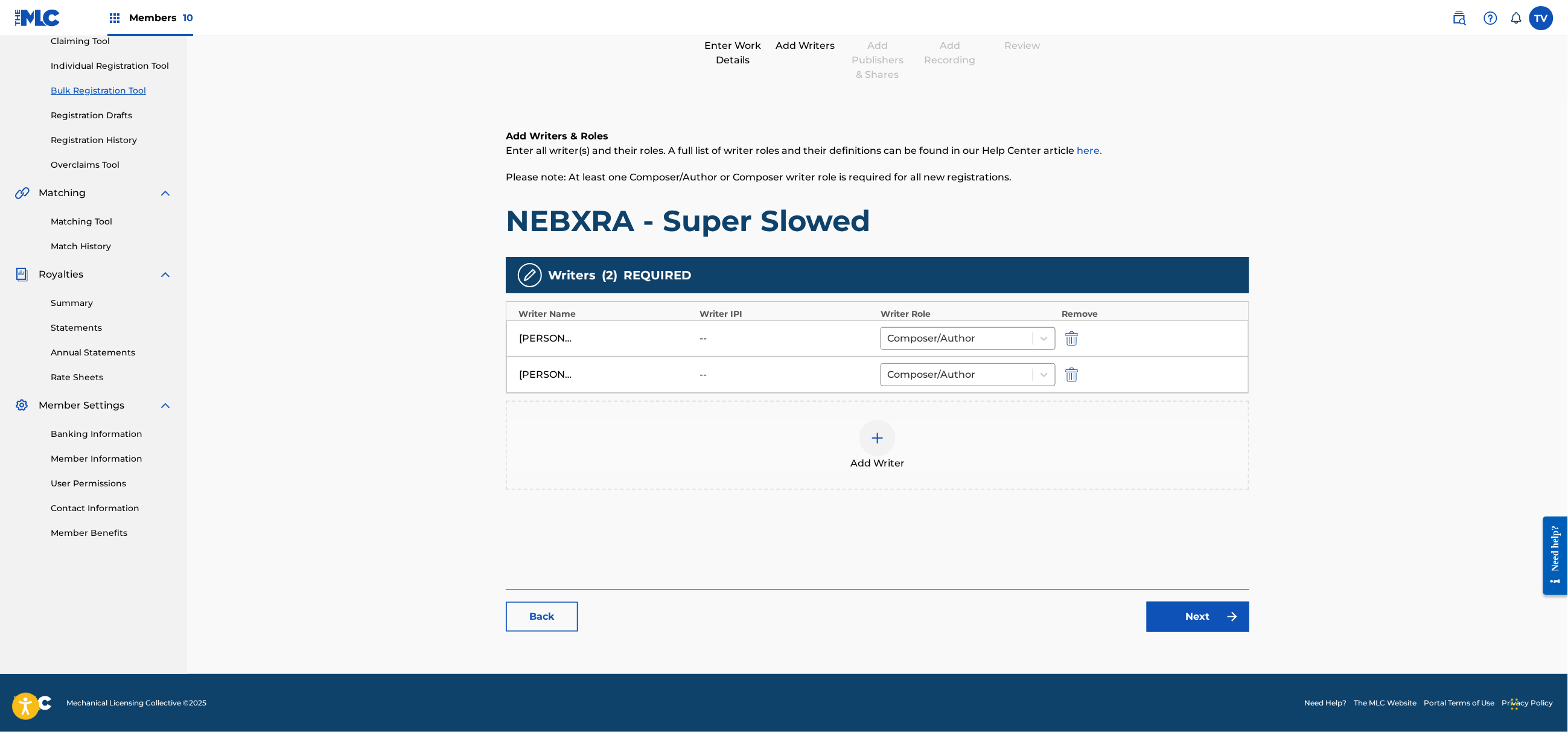
click at [1182, 611] on link "Next" at bounding box center [1198, 616] width 102 height 30
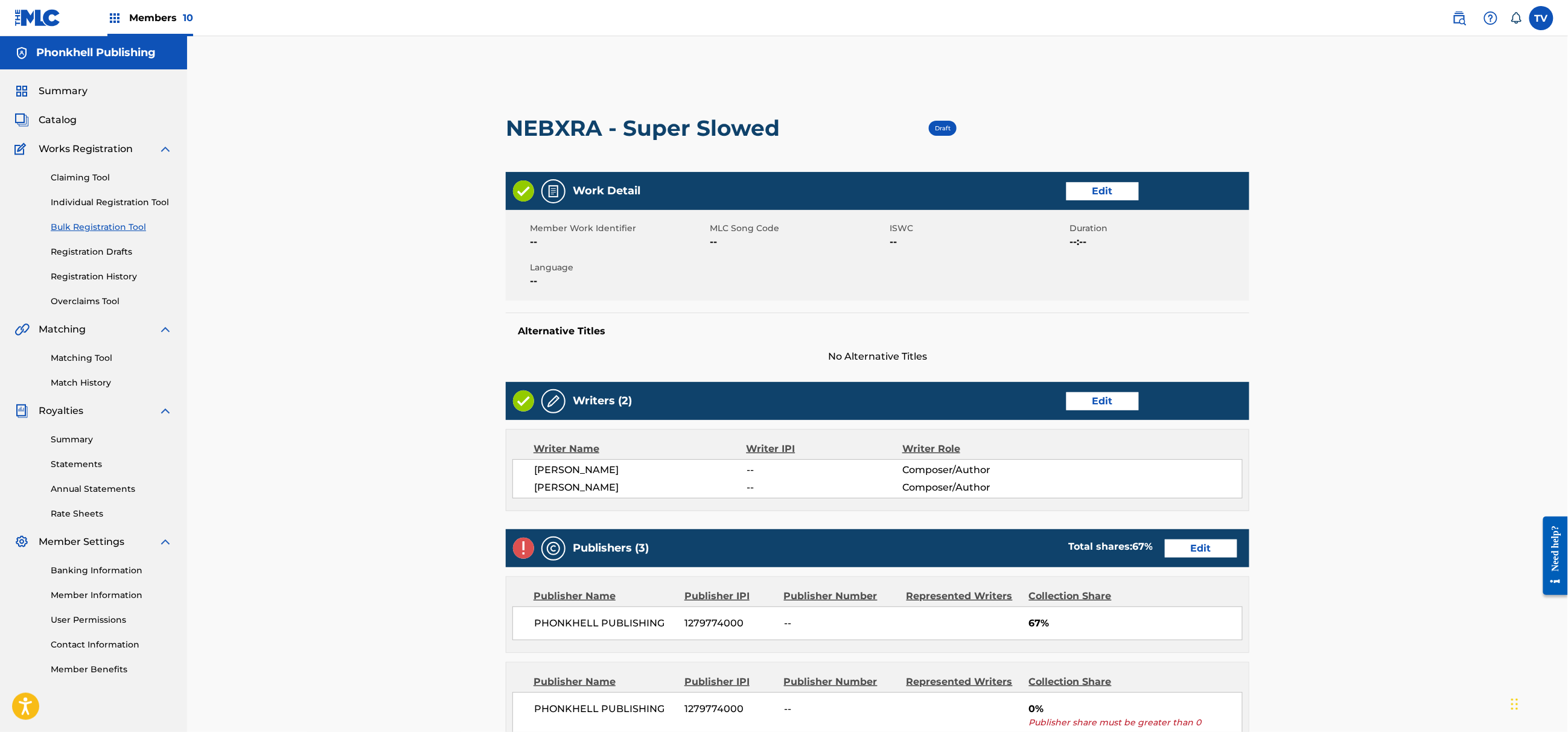
click at [1184, 551] on link "Edit" at bounding box center [1201, 548] width 73 height 18
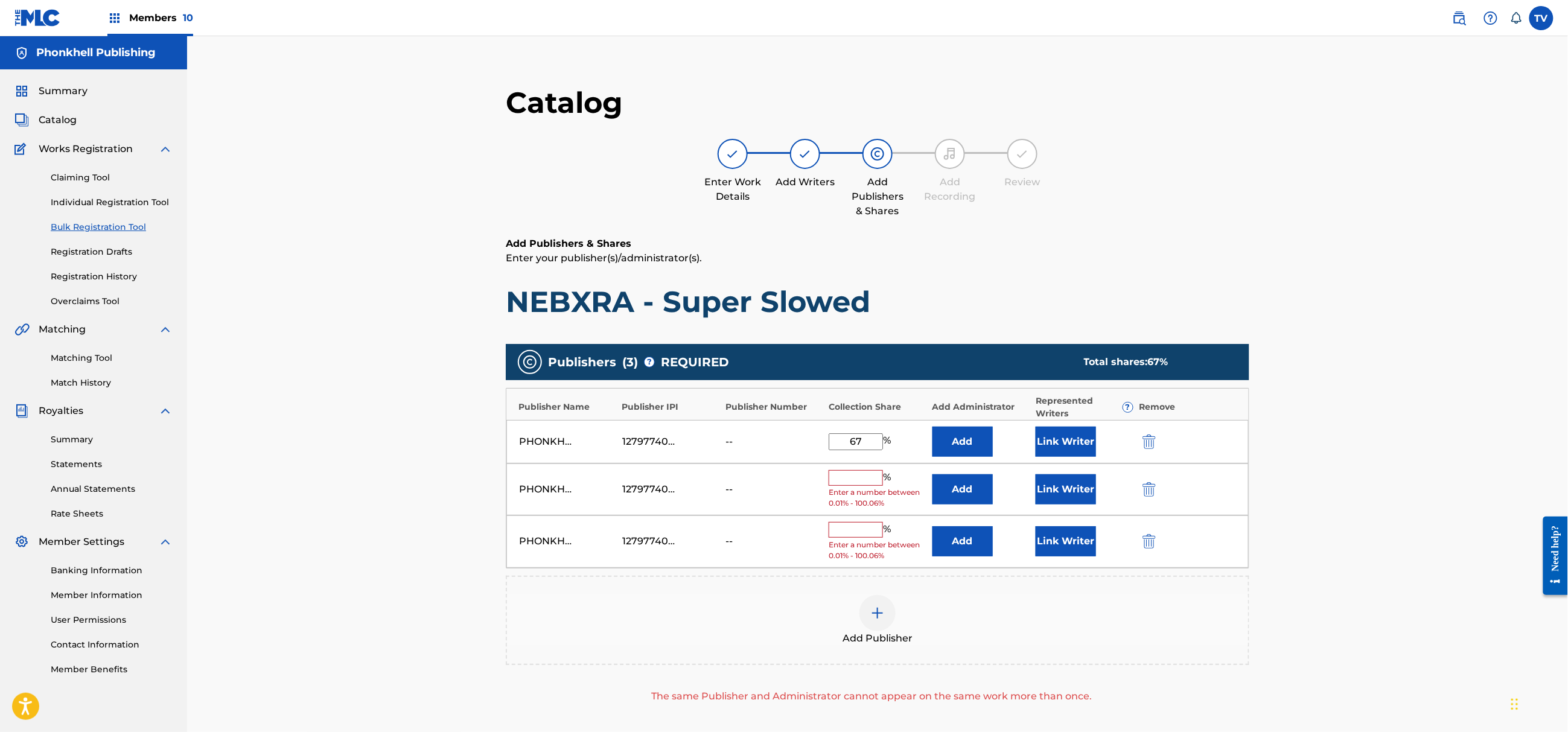
click at [1147, 492] on img "submit" at bounding box center [1149, 489] width 13 height 15
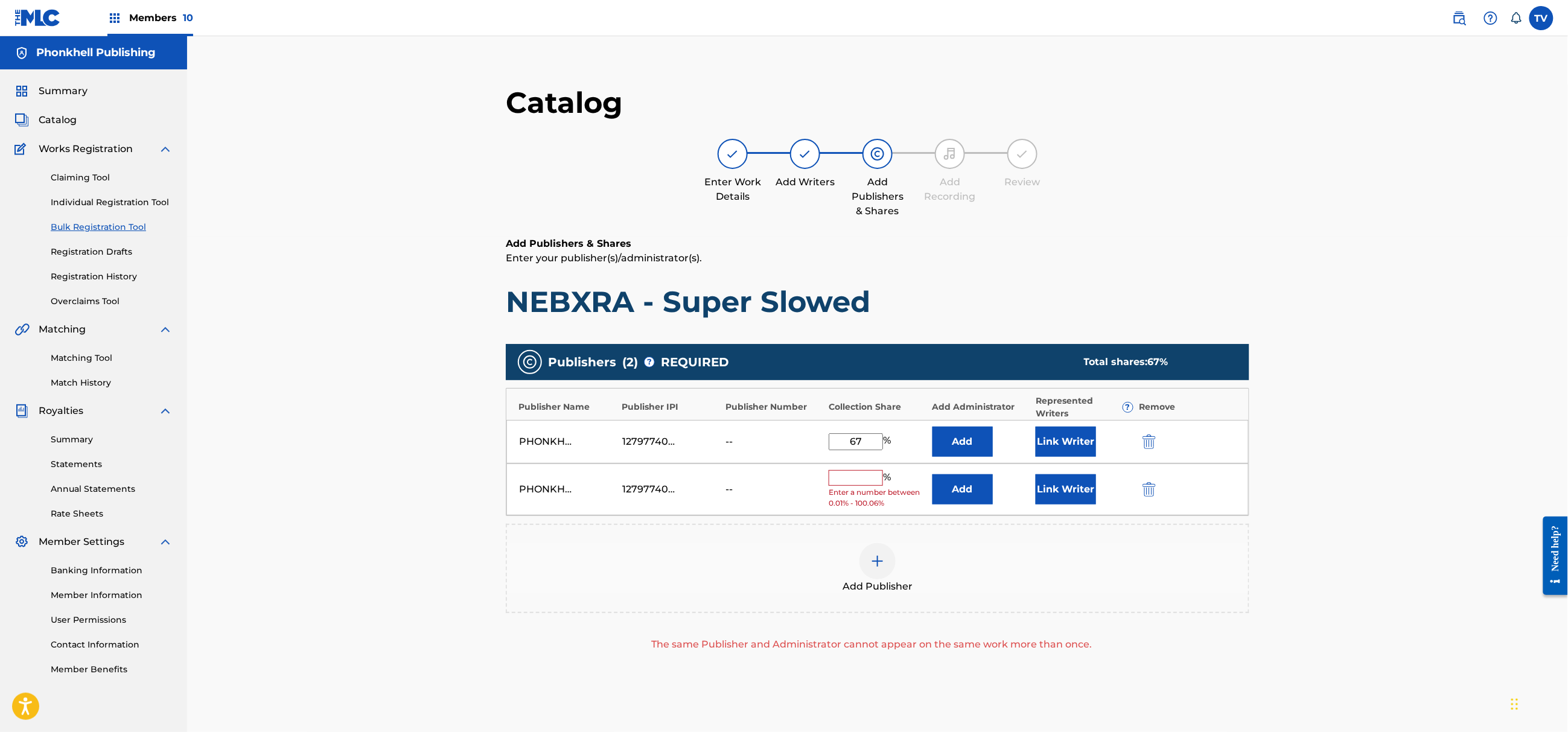
click at [1147, 492] on img "submit" at bounding box center [1149, 489] width 13 height 15
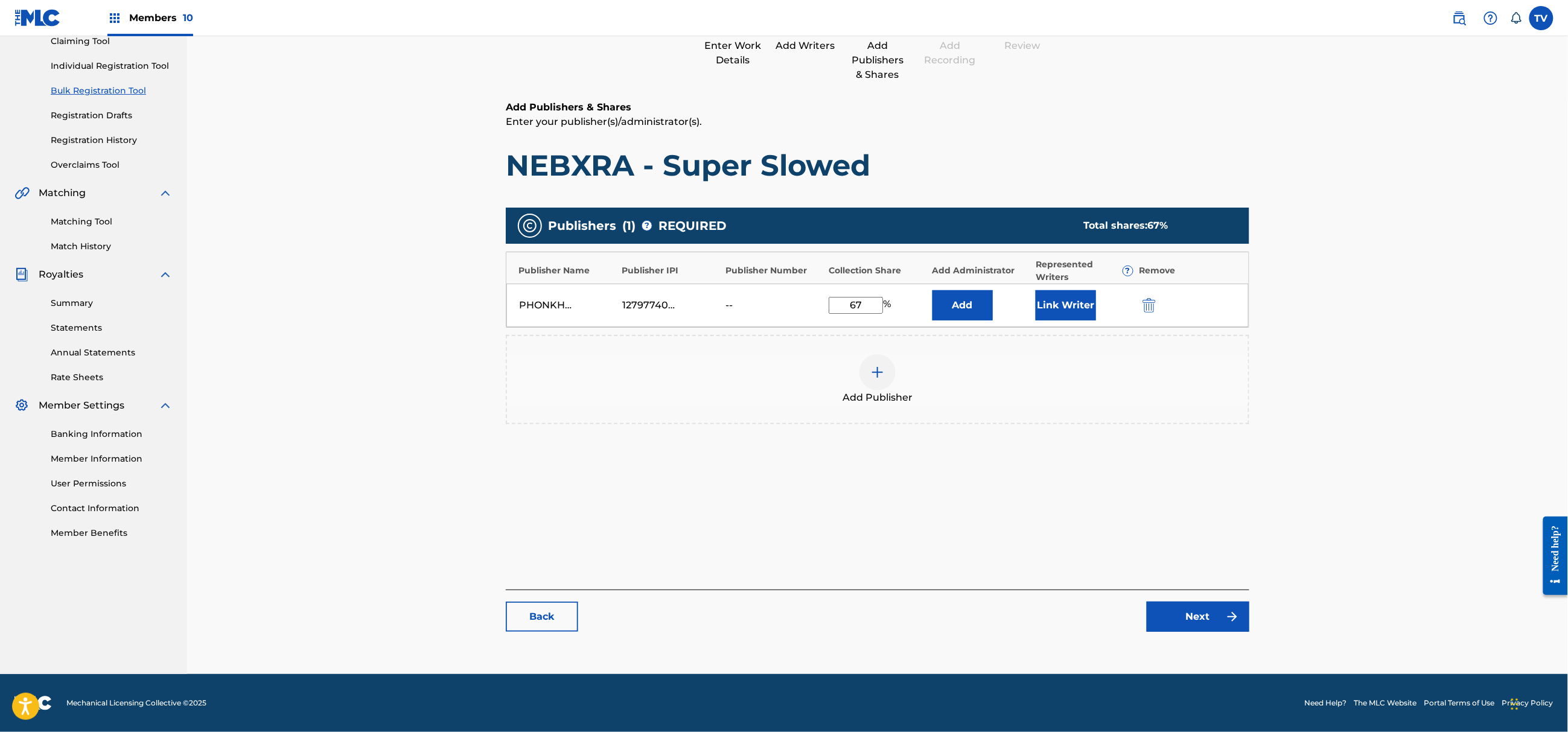
click at [1189, 625] on link "Next" at bounding box center [1198, 616] width 102 height 30
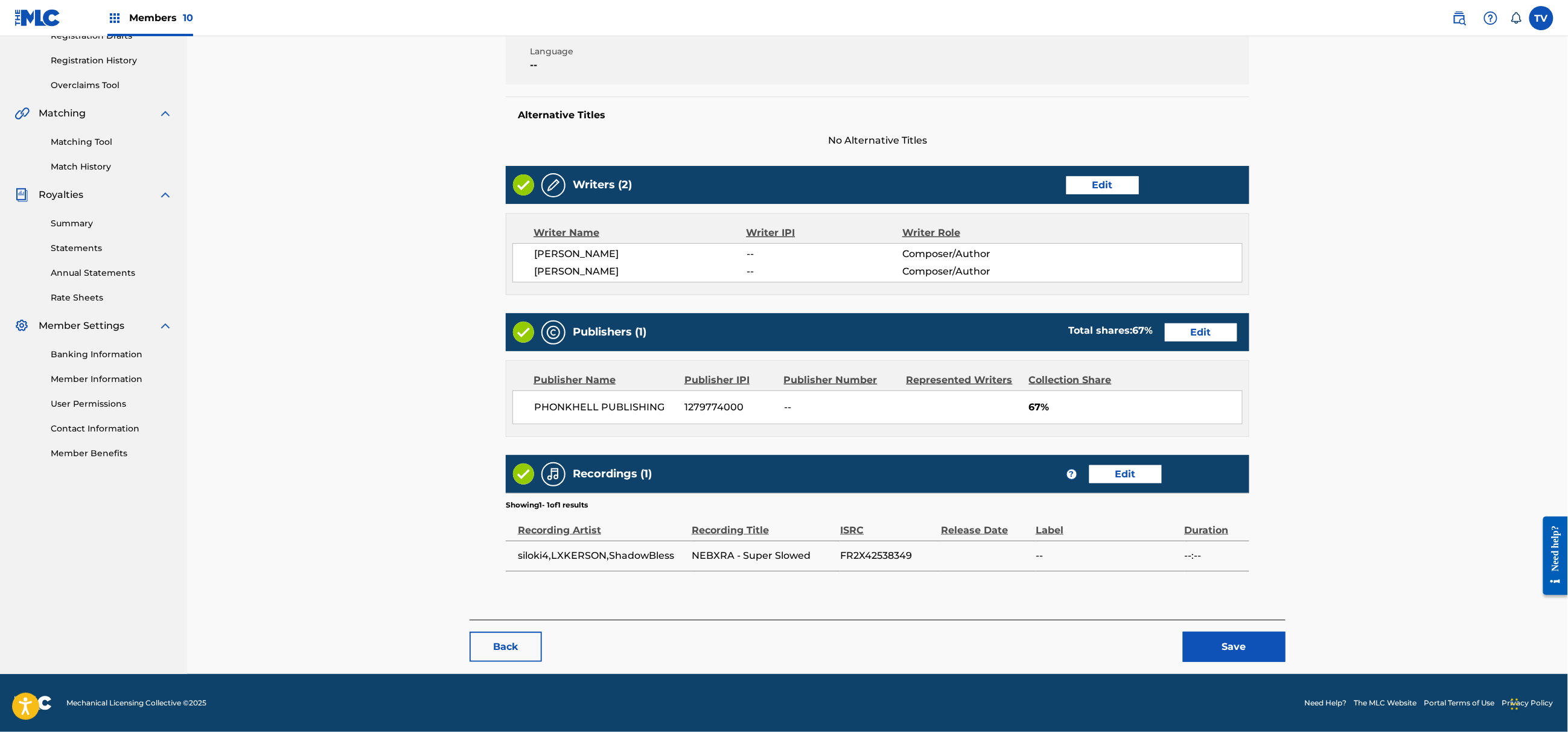
click at [1232, 642] on button "Save" at bounding box center [1234, 647] width 102 height 30
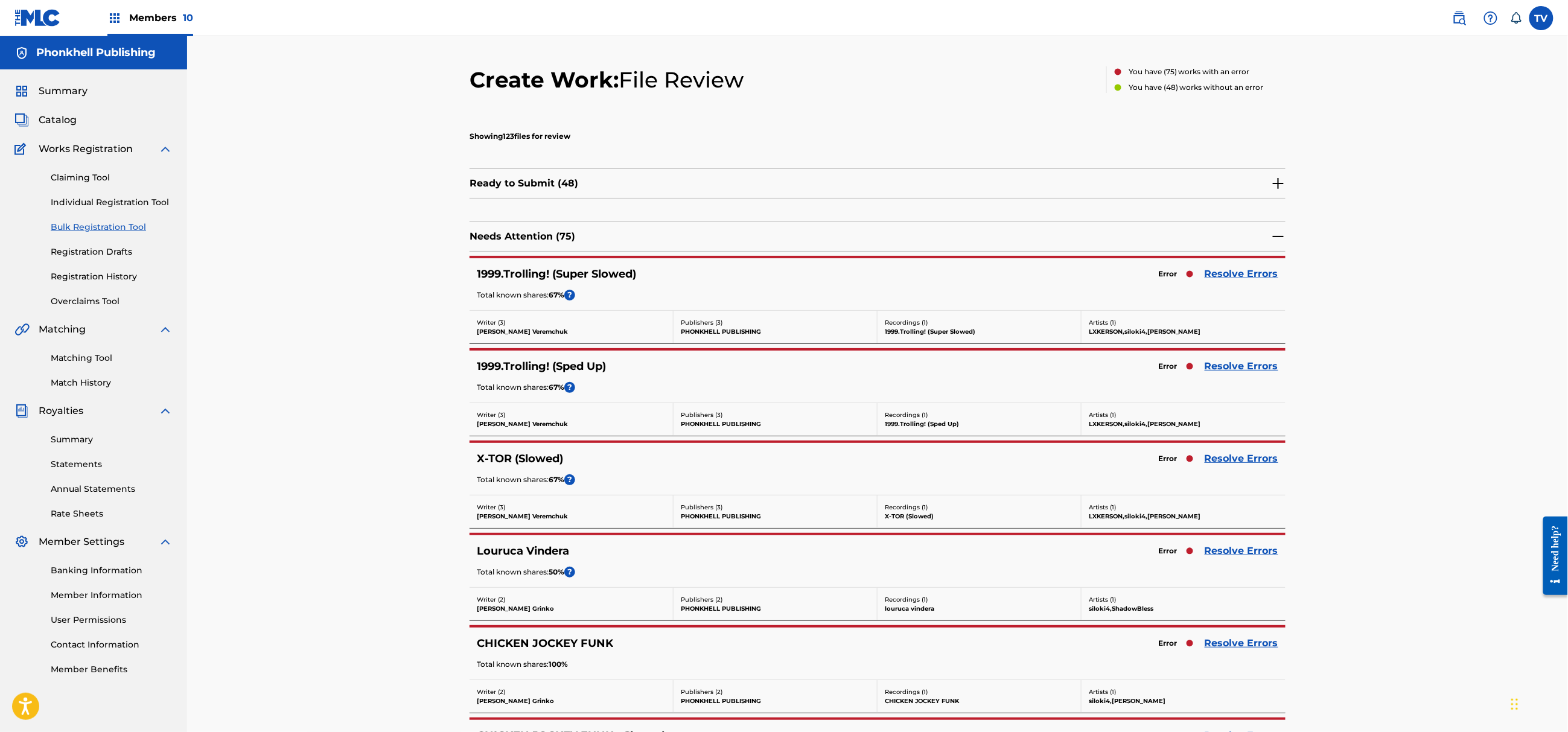
click at [1225, 457] on link "Resolve Errors" at bounding box center [1242, 458] width 73 height 15
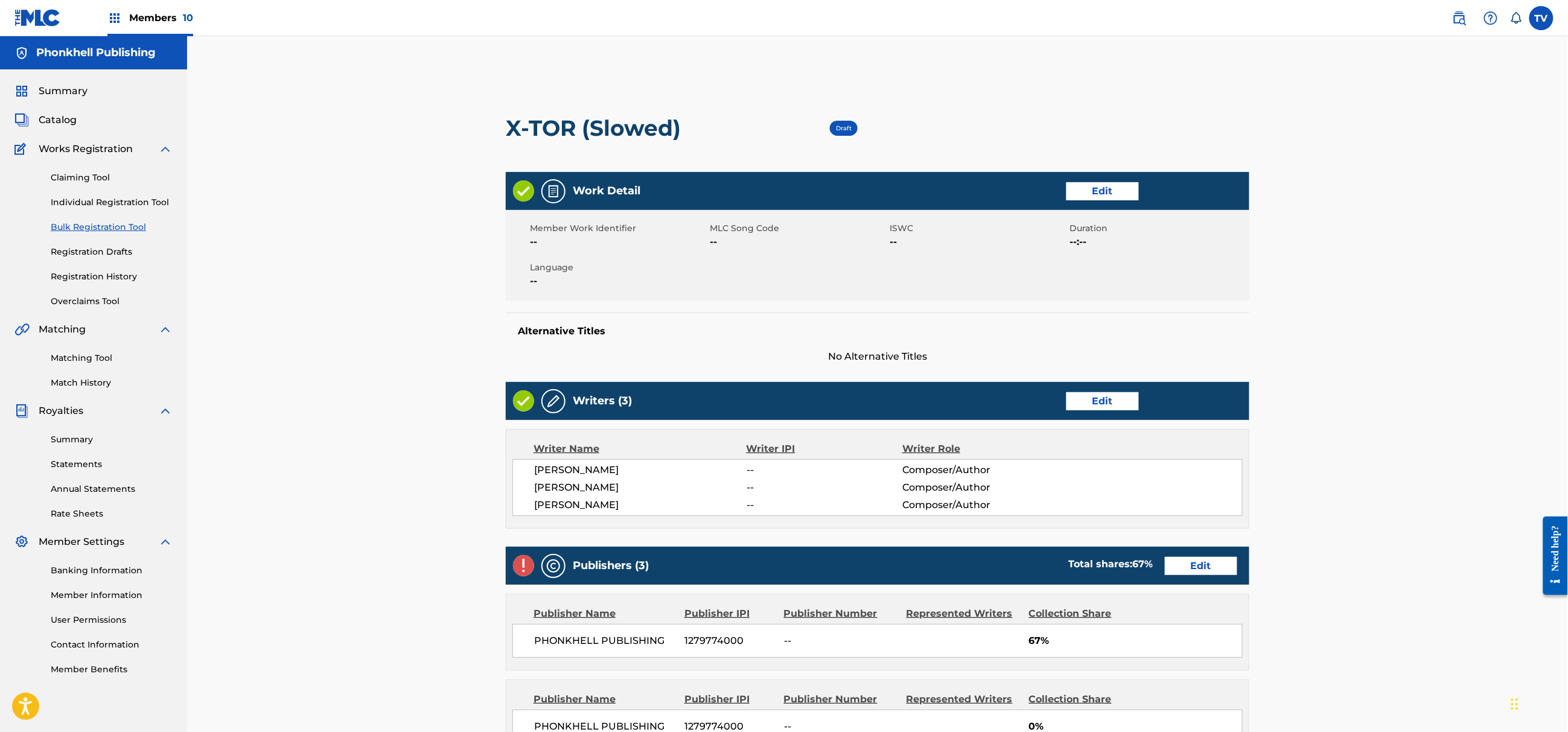
click at [1109, 403] on link "Edit" at bounding box center [1103, 402] width 73 height 18
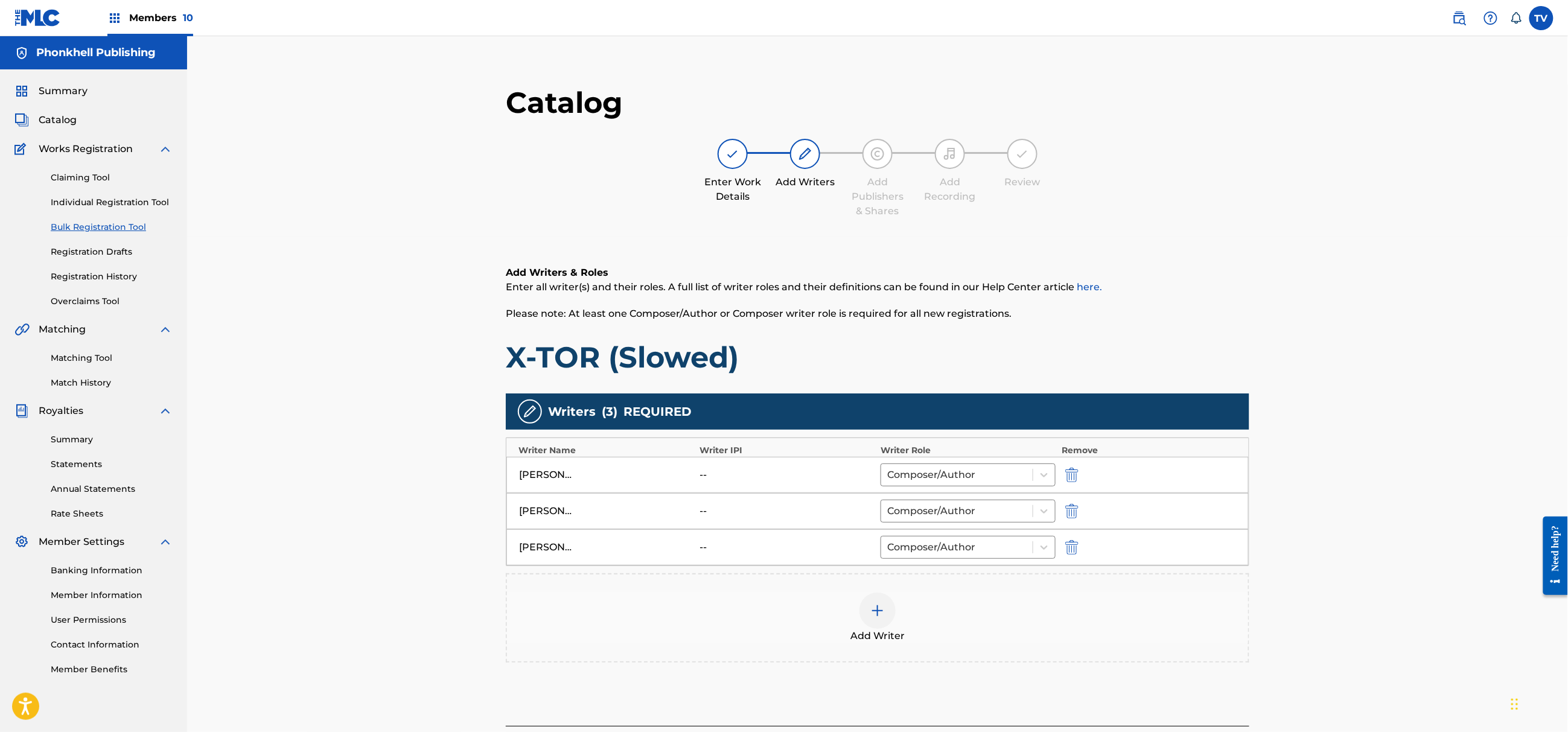
click at [1078, 548] on img "submit" at bounding box center [1071, 547] width 13 height 15
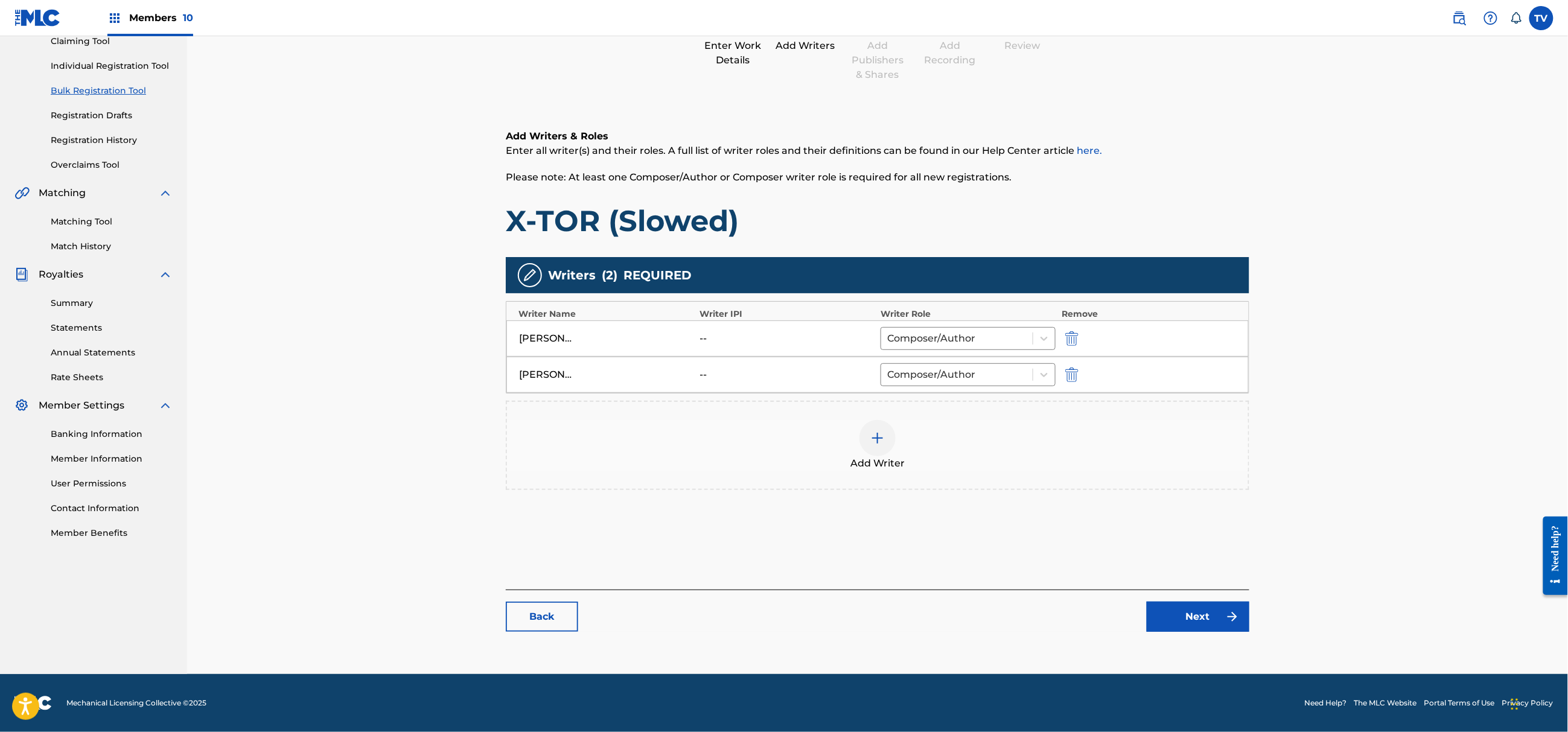
click at [1201, 618] on link "Next" at bounding box center [1198, 616] width 102 height 30
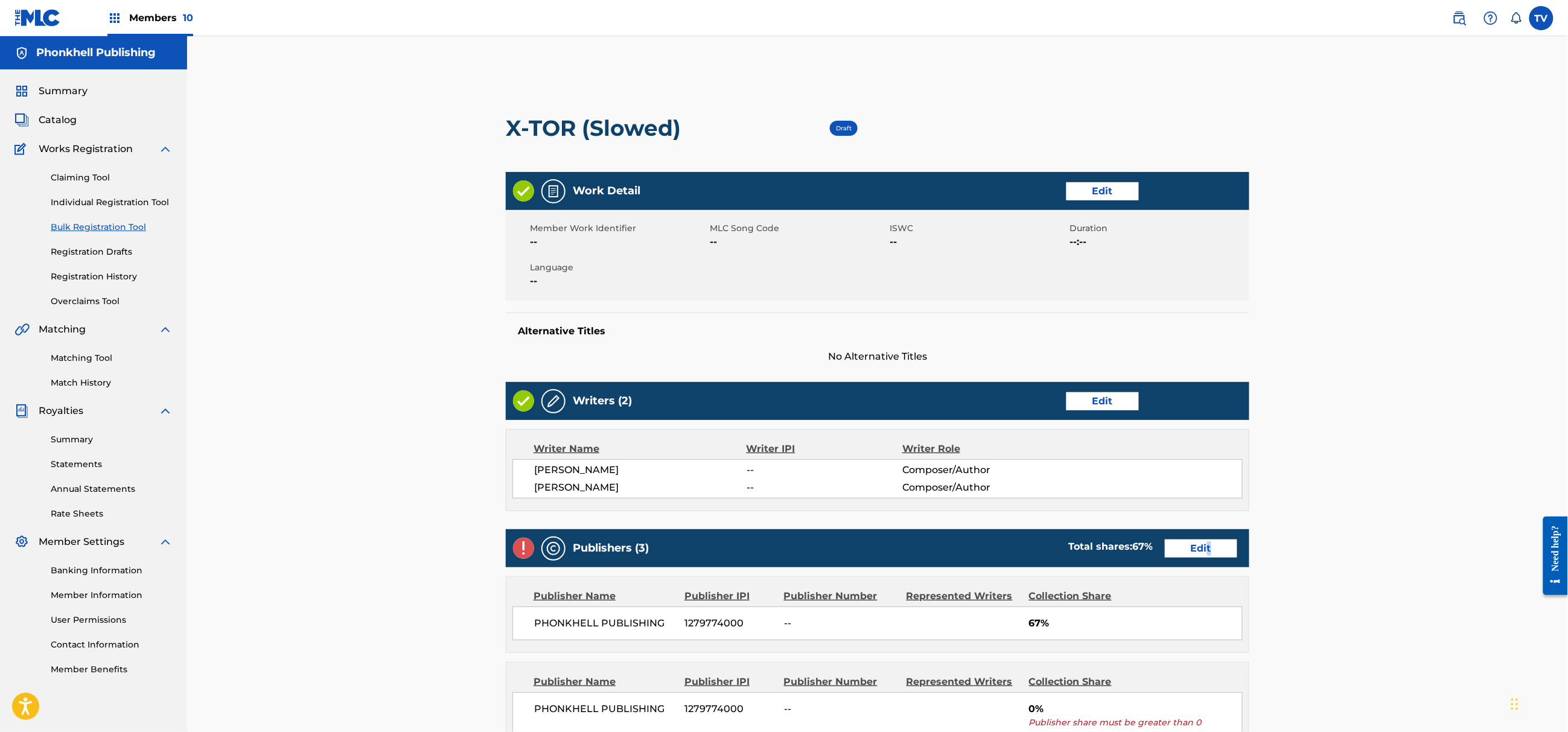
click at [1210, 539] on div "Publishers (3) Total shares: 67 % Edit" at bounding box center [877, 548] width 744 height 38
click at [1213, 548] on link "Edit" at bounding box center [1201, 548] width 73 height 18
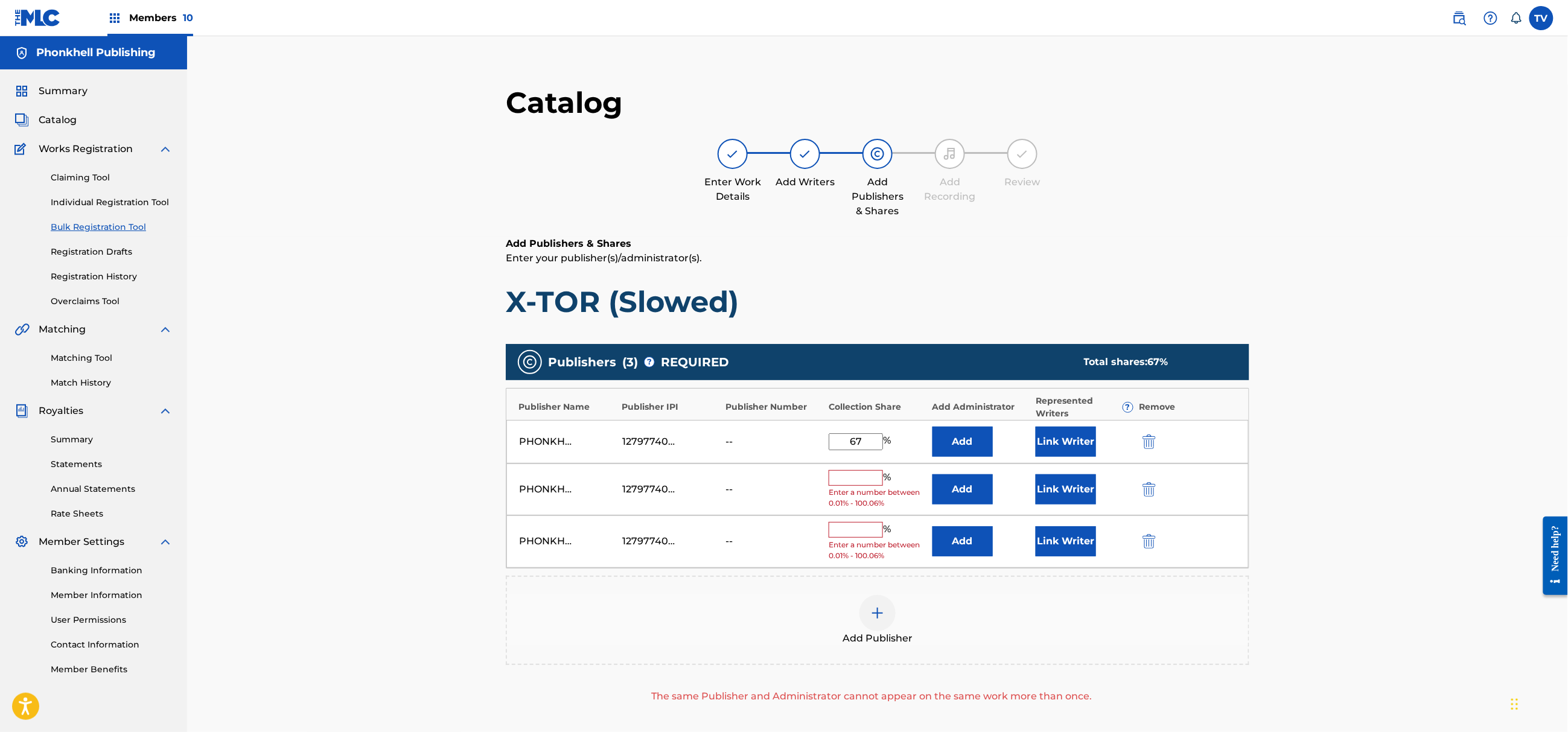
click at [1144, 490] on img "submit" at bounding box center [1149, 489] width 13 height 15
click at [1144, 488] on img "submit" at bounding box center [1149, 489] width 13 height 15
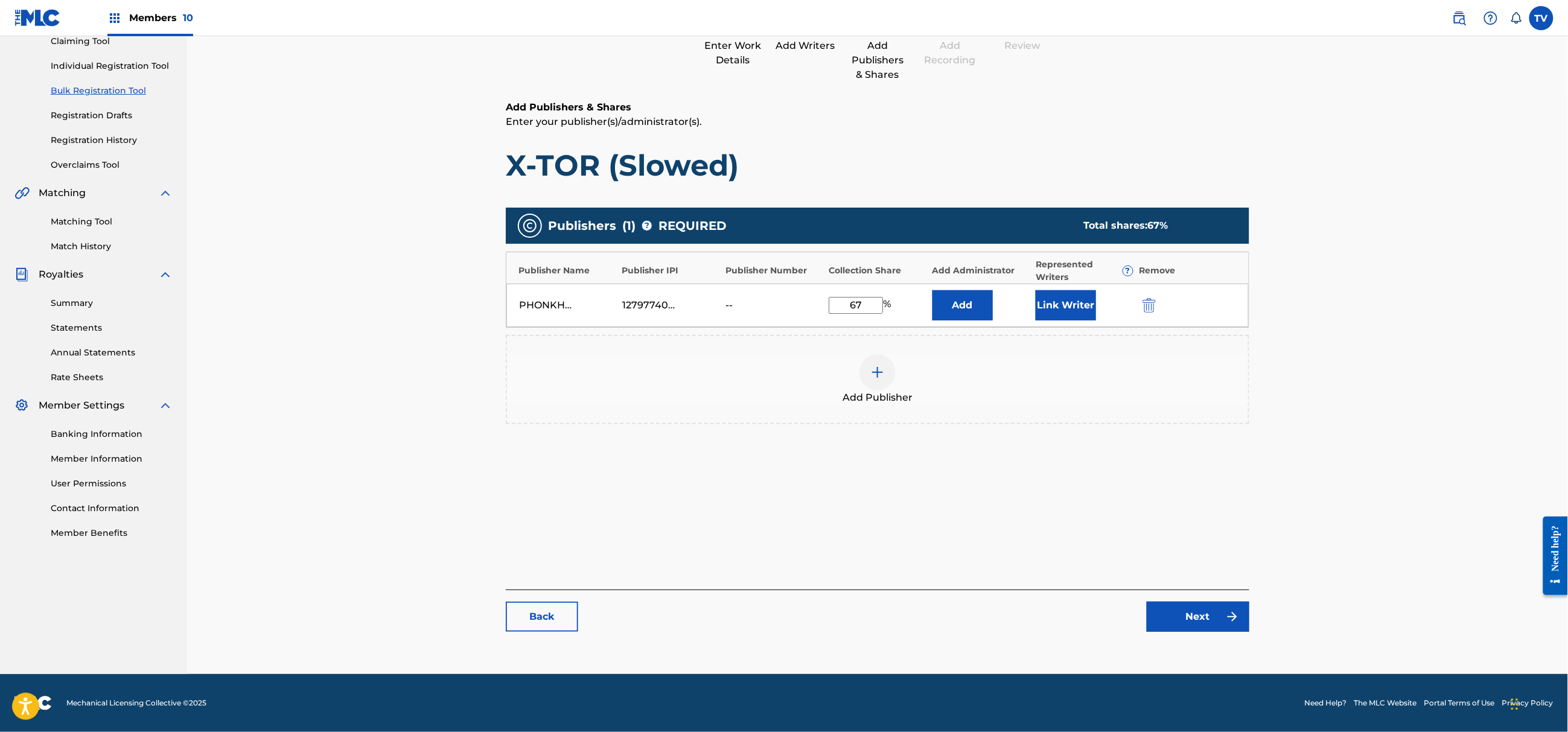
click at [1194, 612] on link "Next" at bounding box center [1198, 616] width 102 height 30
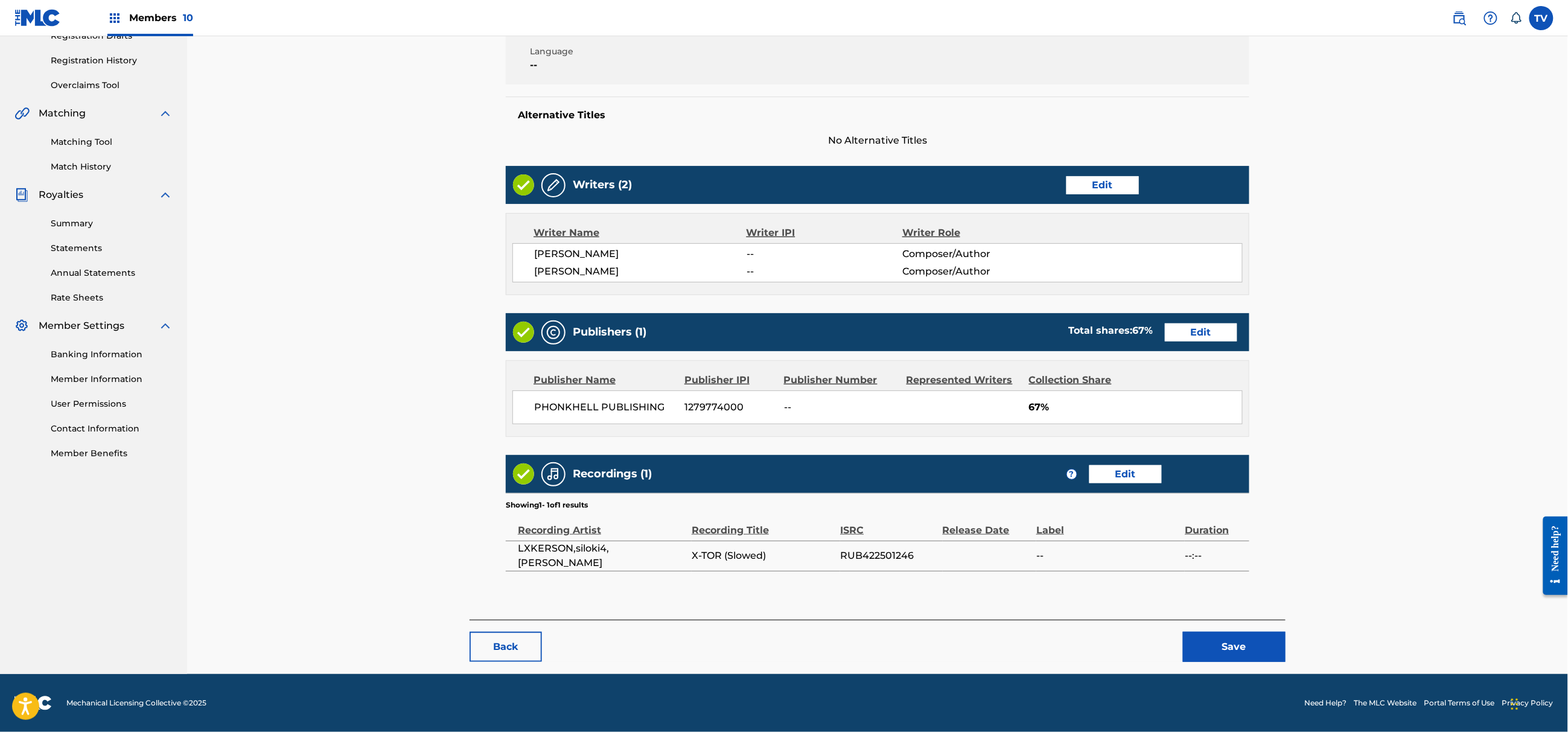
click at [1235, 638] on button "Save" at bounding box center [1234, 647] width 102 height 30
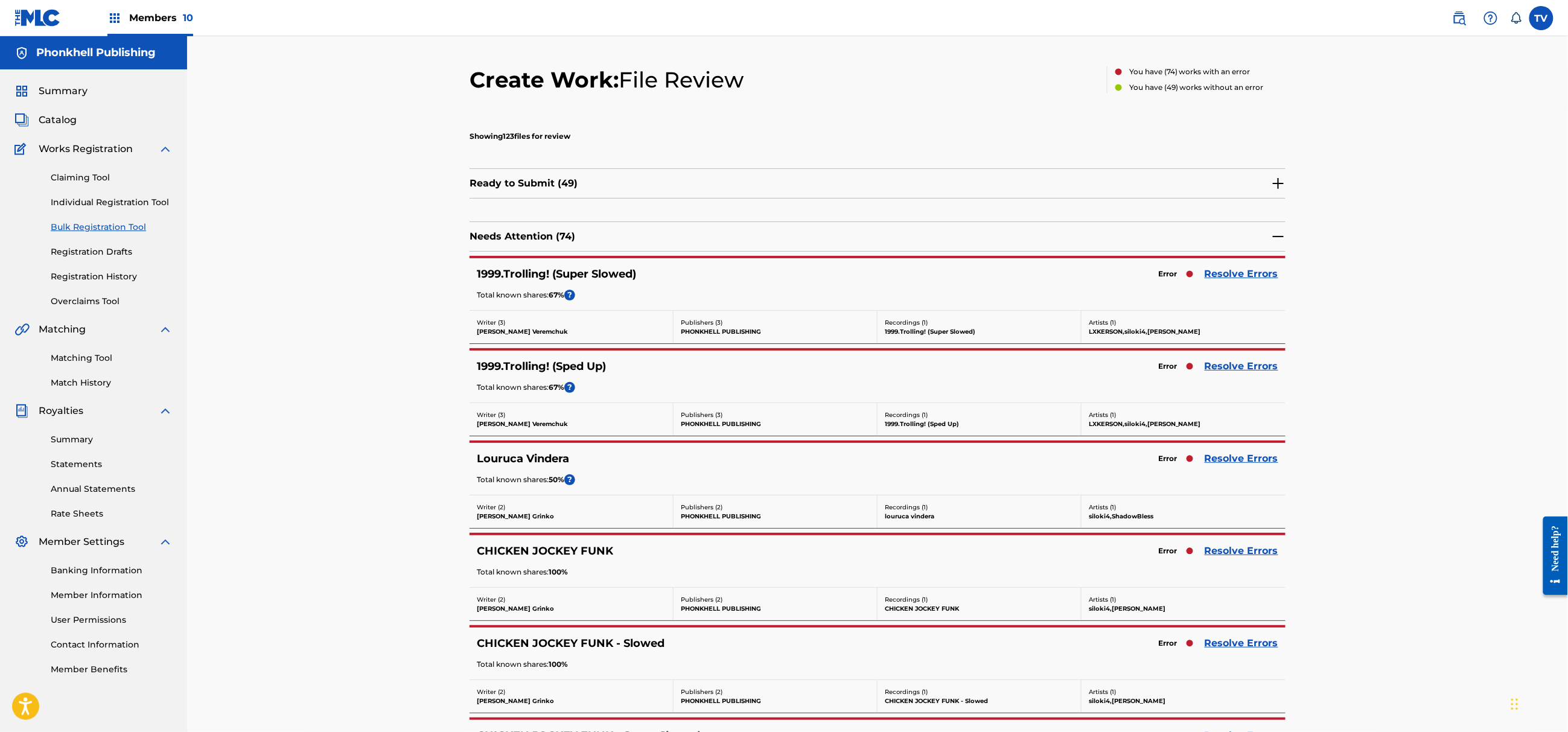
click at [1234, 553] on link "Resolve Errors" at bounding box center [1242, 551] width 73 height 15
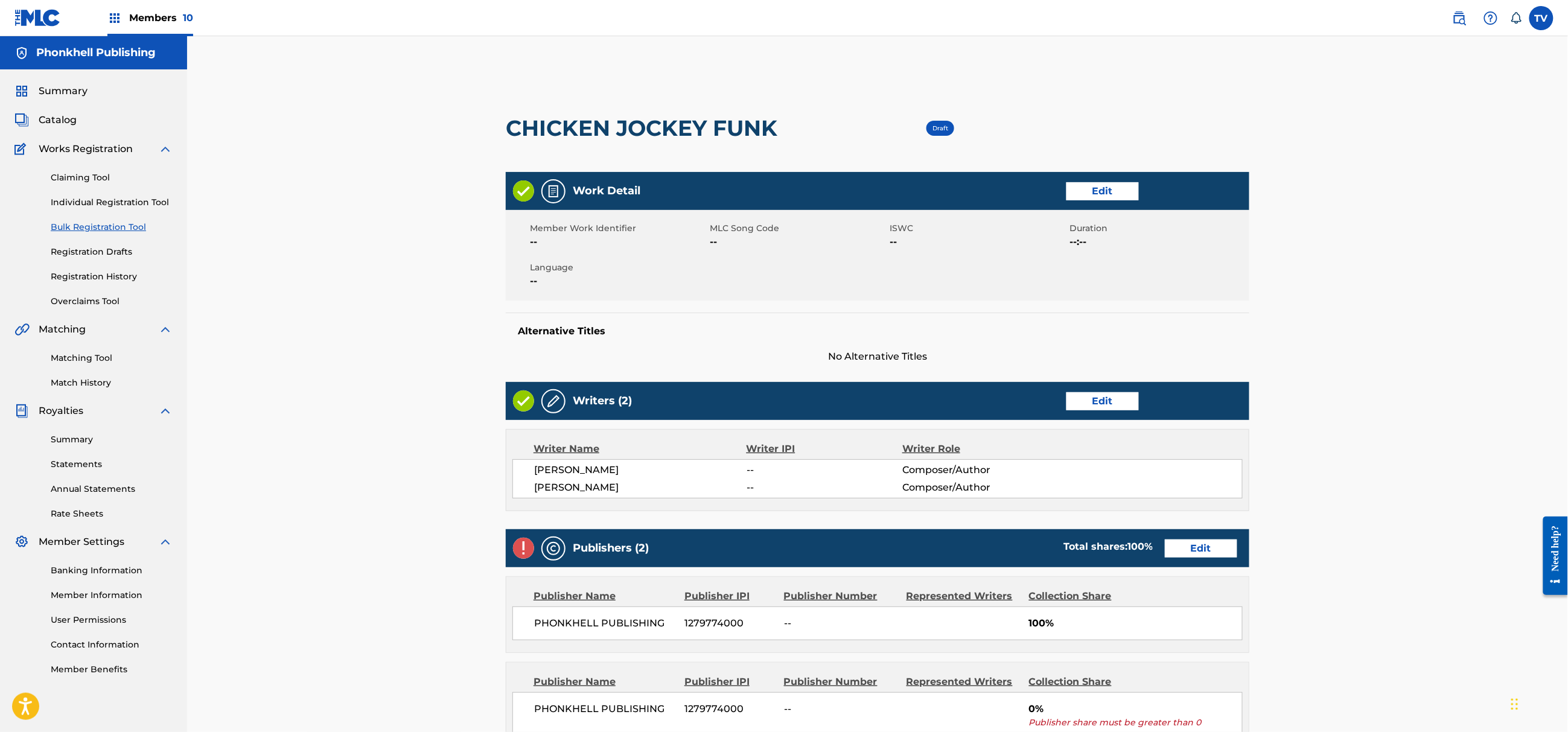
click at [1204, 551] on link "Edit" at bounding box center [1201, 548] width 73 height 18
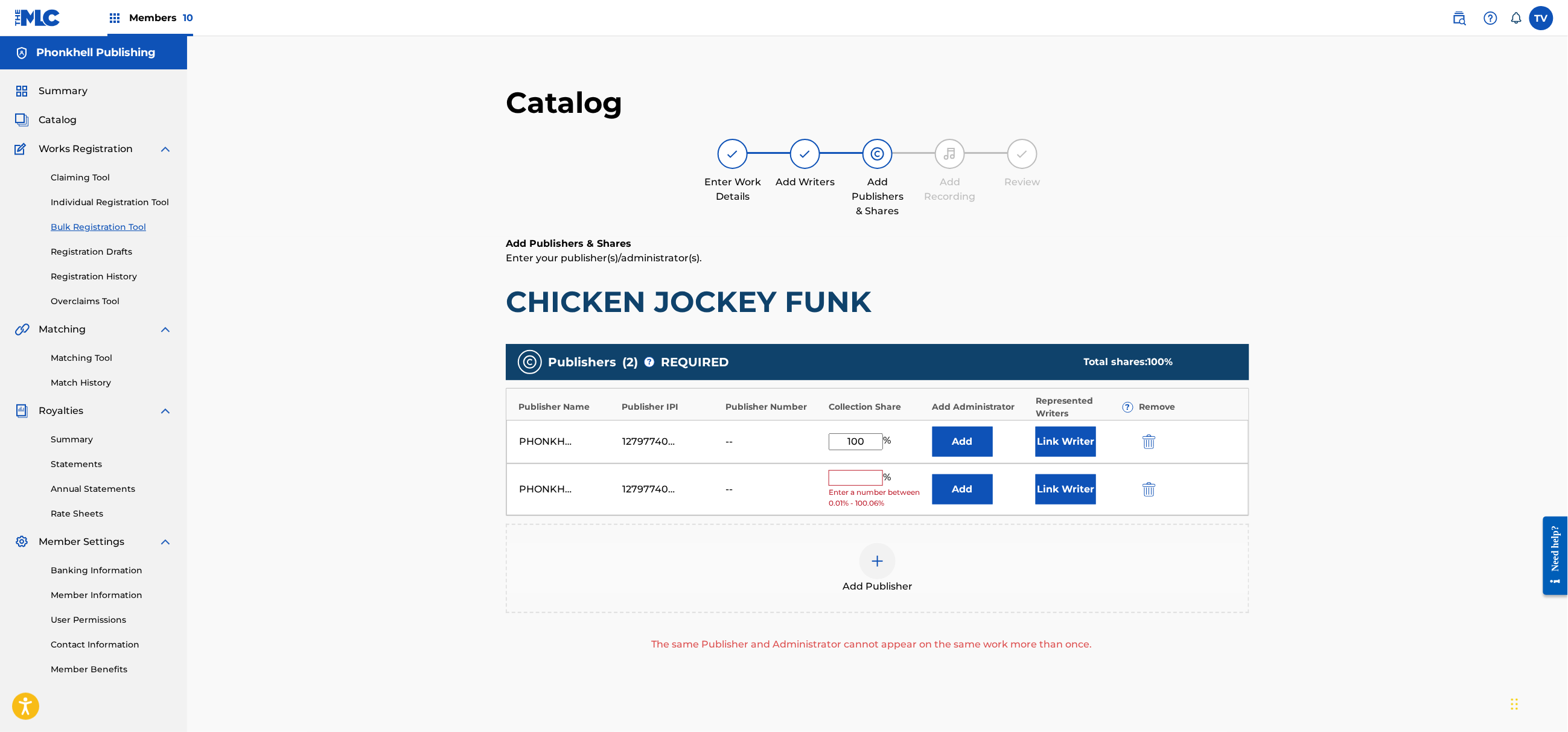
click at [1147, 485] on button "submit" at bounding box center [1148, 489] width 18 height 14
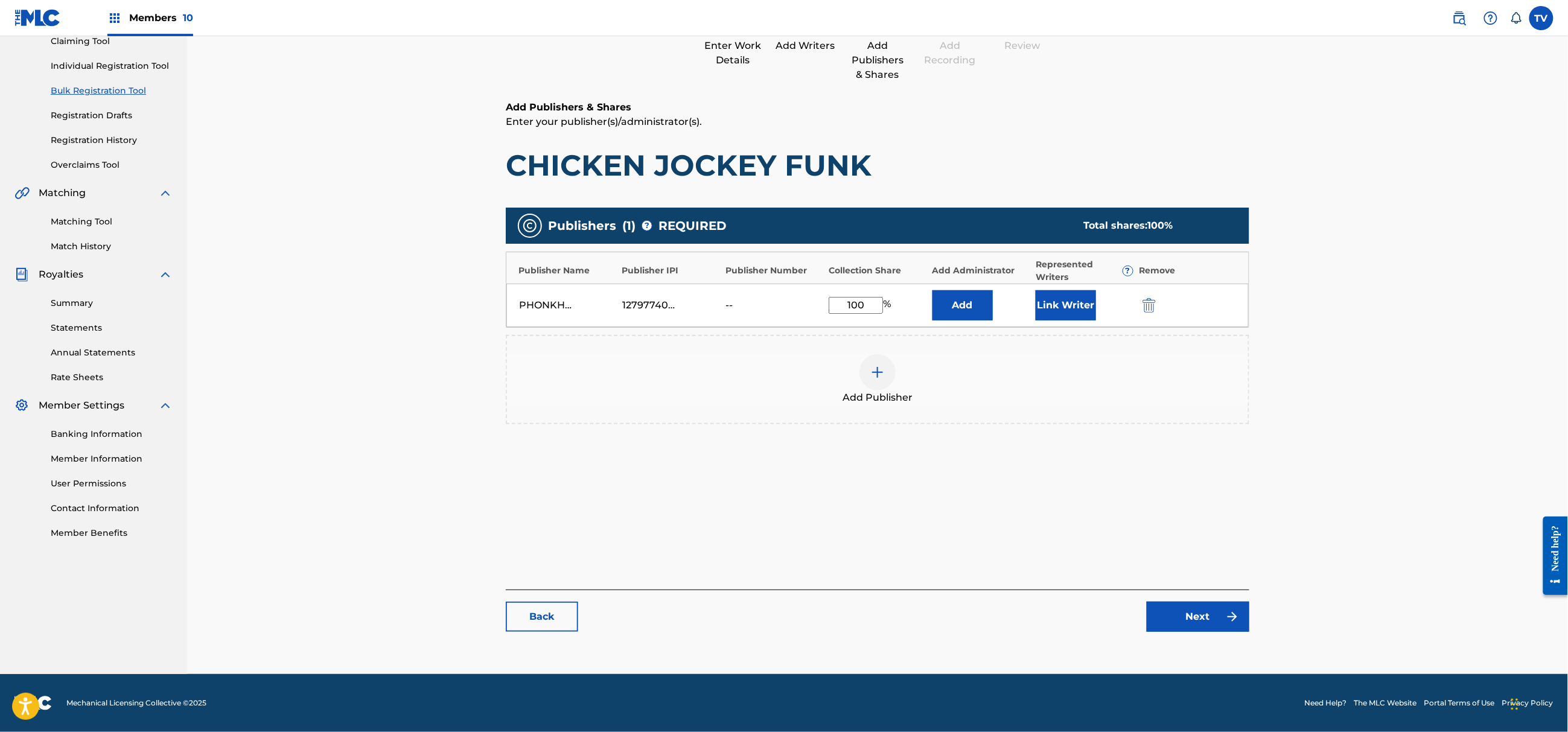
click at [1194, 630] on link "Next" at bounding box center [1198, 616] width 102 height 30
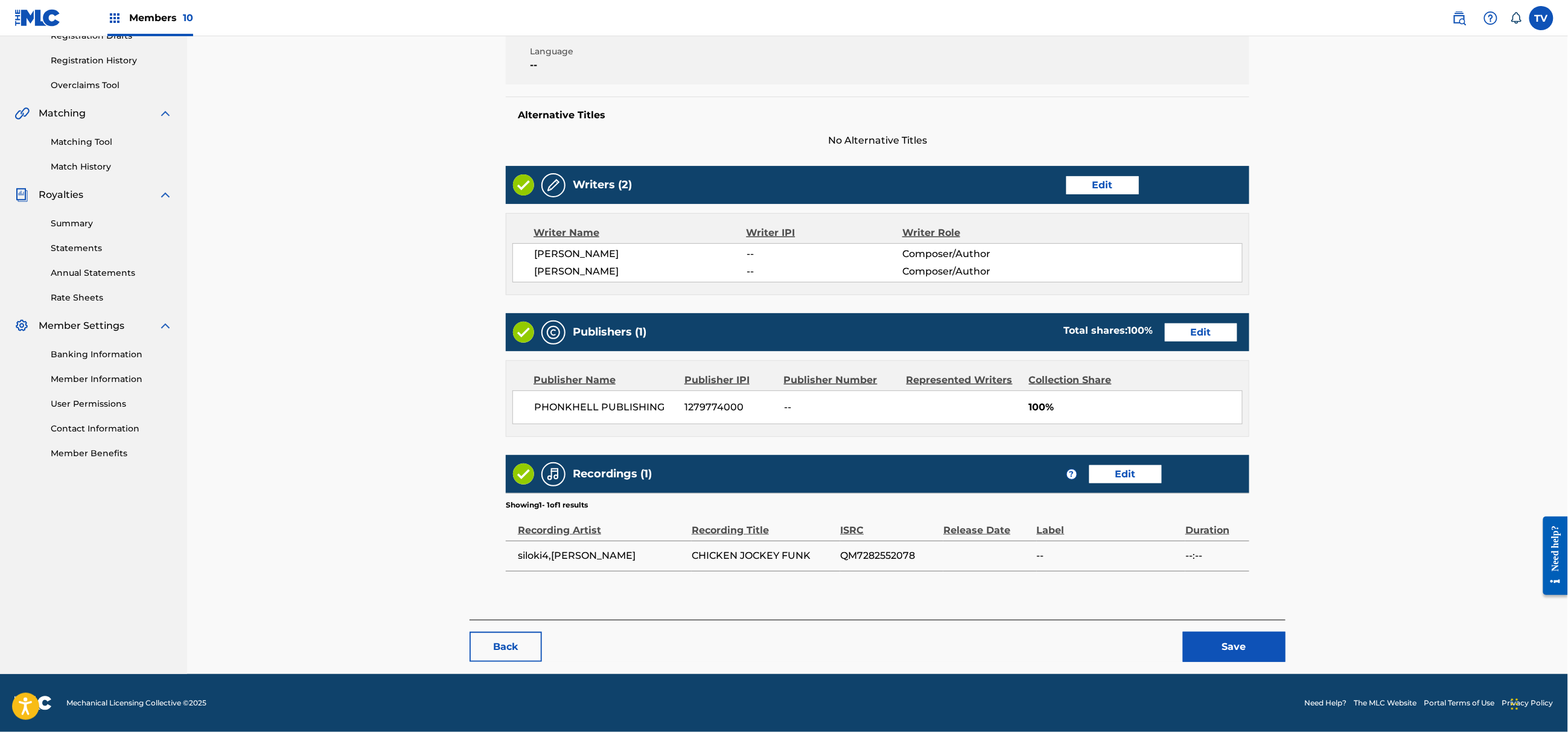
click at [1244, 652] on button "Save" at bounding box center [1234, 647] width 102 height 30
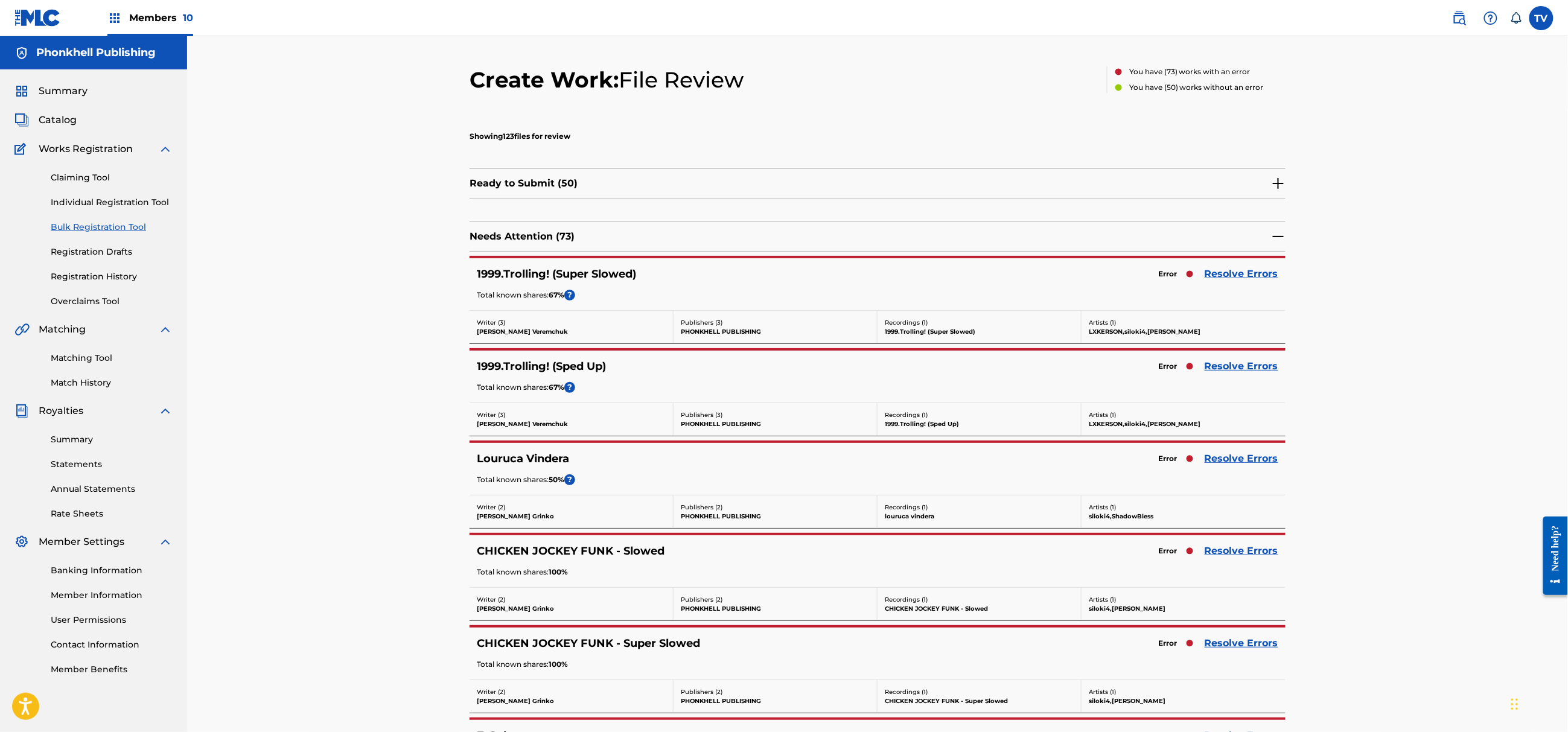
click at [1241, 276] on link "Resolve Errors" at bounding box center [1242, 274] width 73 height 15
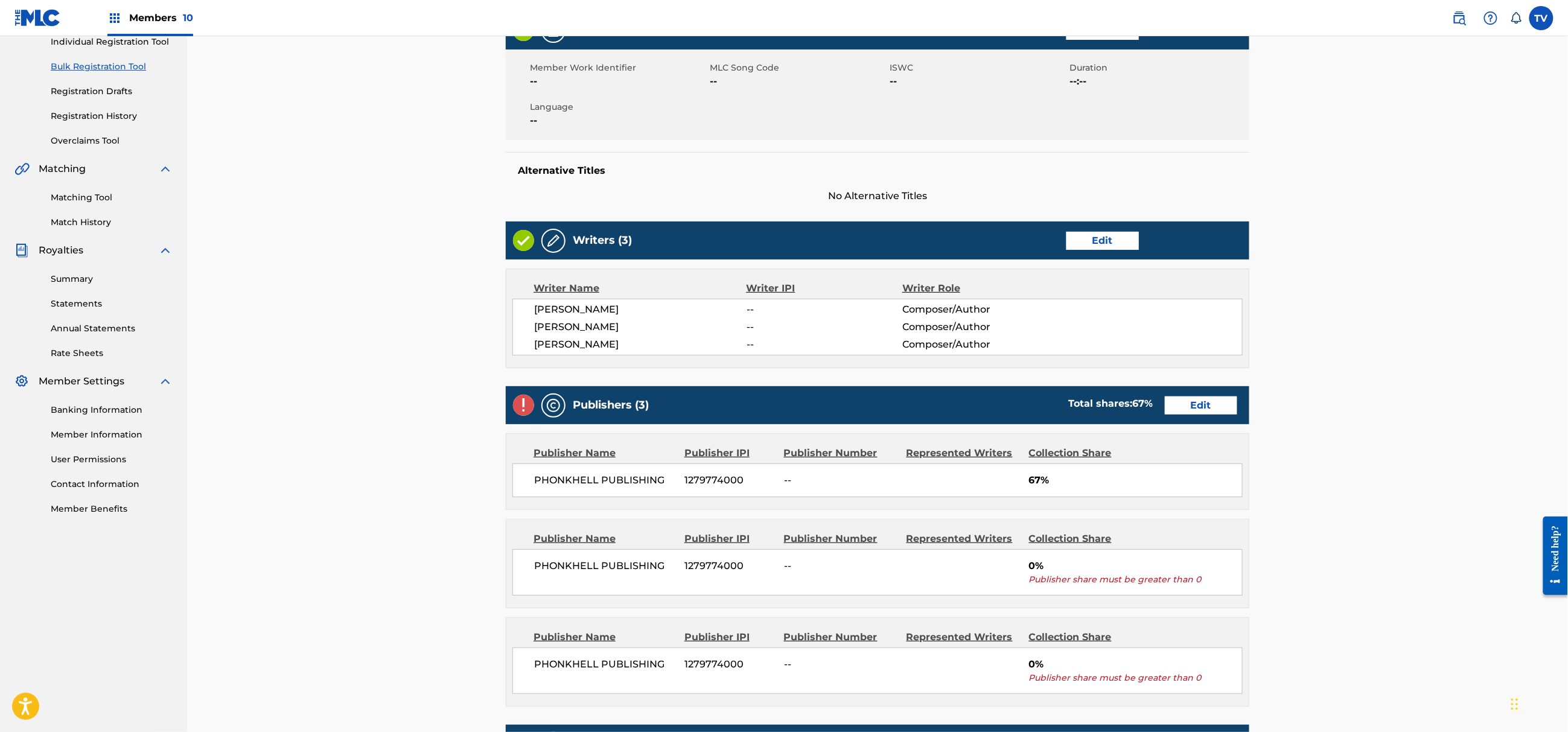
click at [1202, 416] on div "Publishers (3) Total shares: 67 % Edit" at bounding box center [877, 405] width 744 height 38
click at [1204, 409] on link "Edit" at bounding box center [1201, 405] width 73 height 18
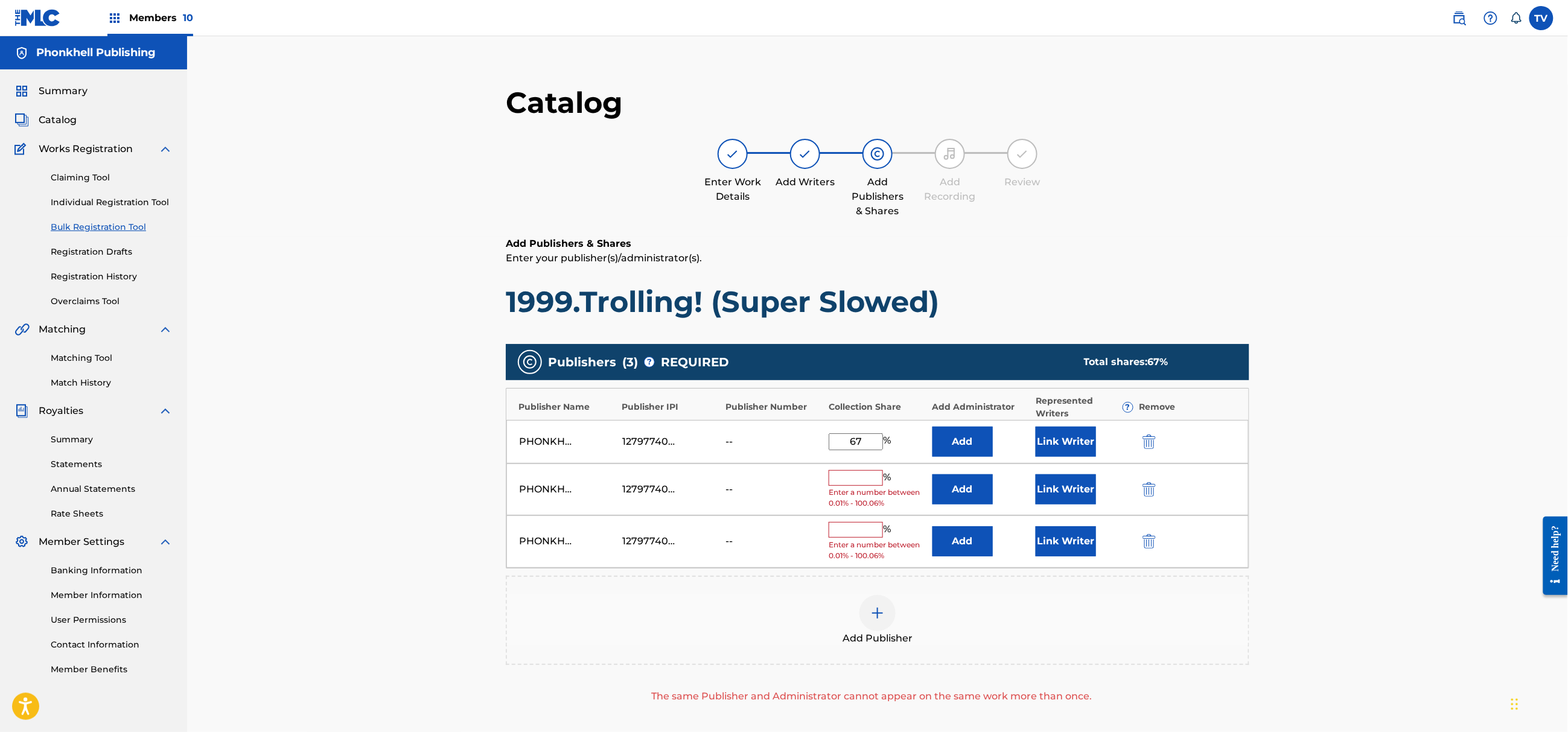
click at [1154, 479] on div "PHONKHELL PUBLISHING 1279774000 -- % Enter a number between 0.01% - 100.06% Add…" at bounding box center [877, 489] width 742 height 52
click at [1152, 485] on img "submit" at bounding box center [1149, 489] width 13 height 15
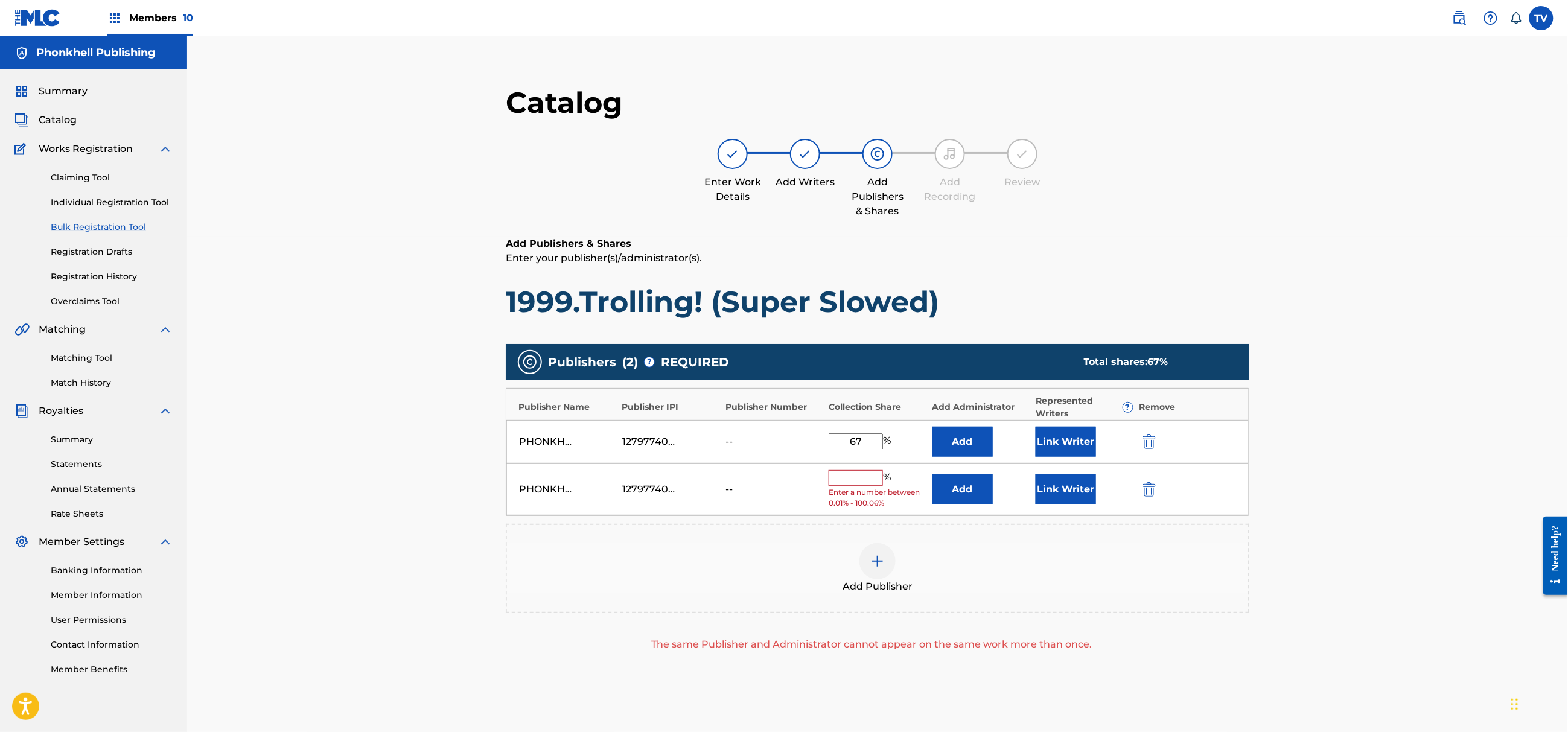
click at [1152, 485] on img "submit" at bounding box center [1149, 489] width 13 height 15
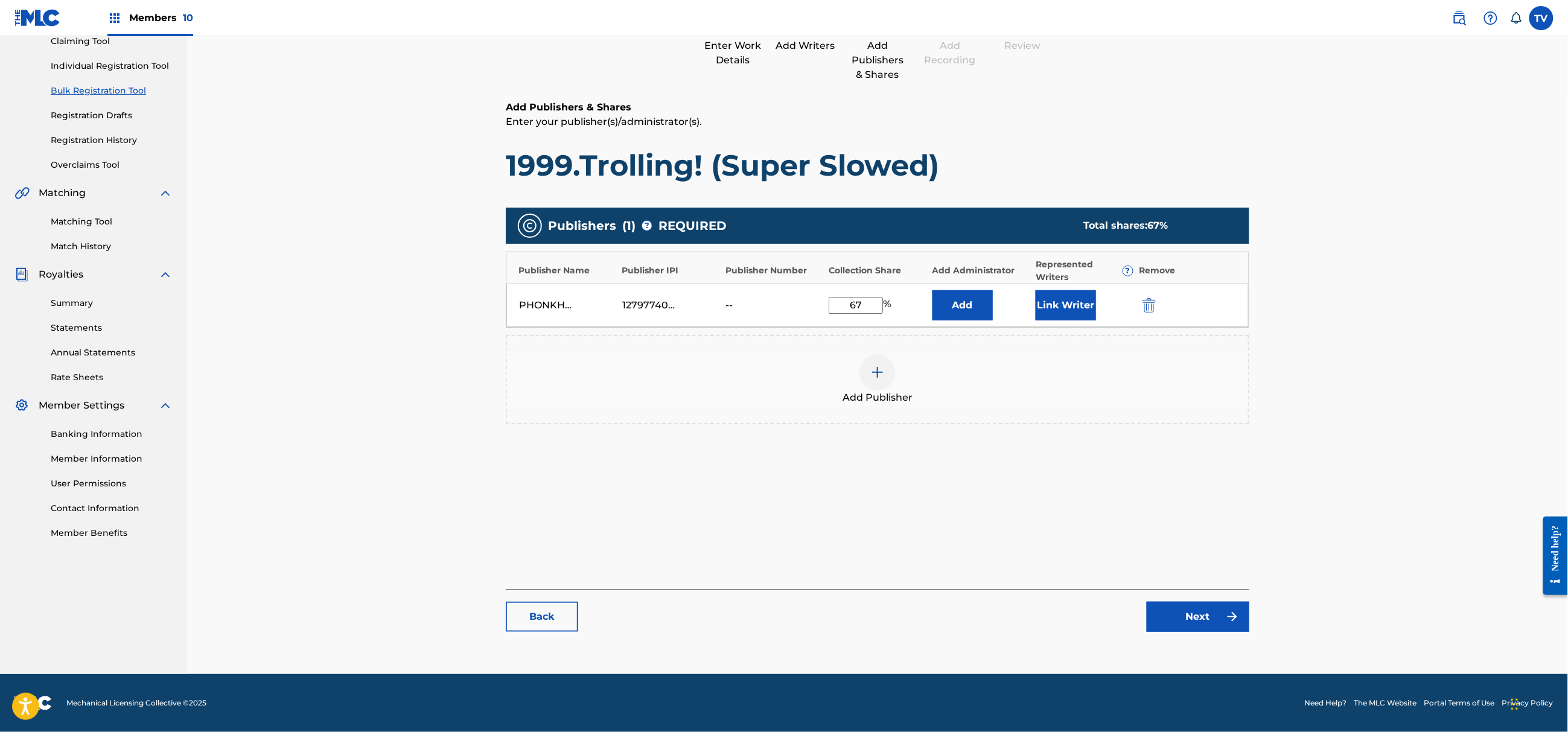
click at [1204, 621] on link "Next" at bounding box center [1198, 616] width 102 height 30
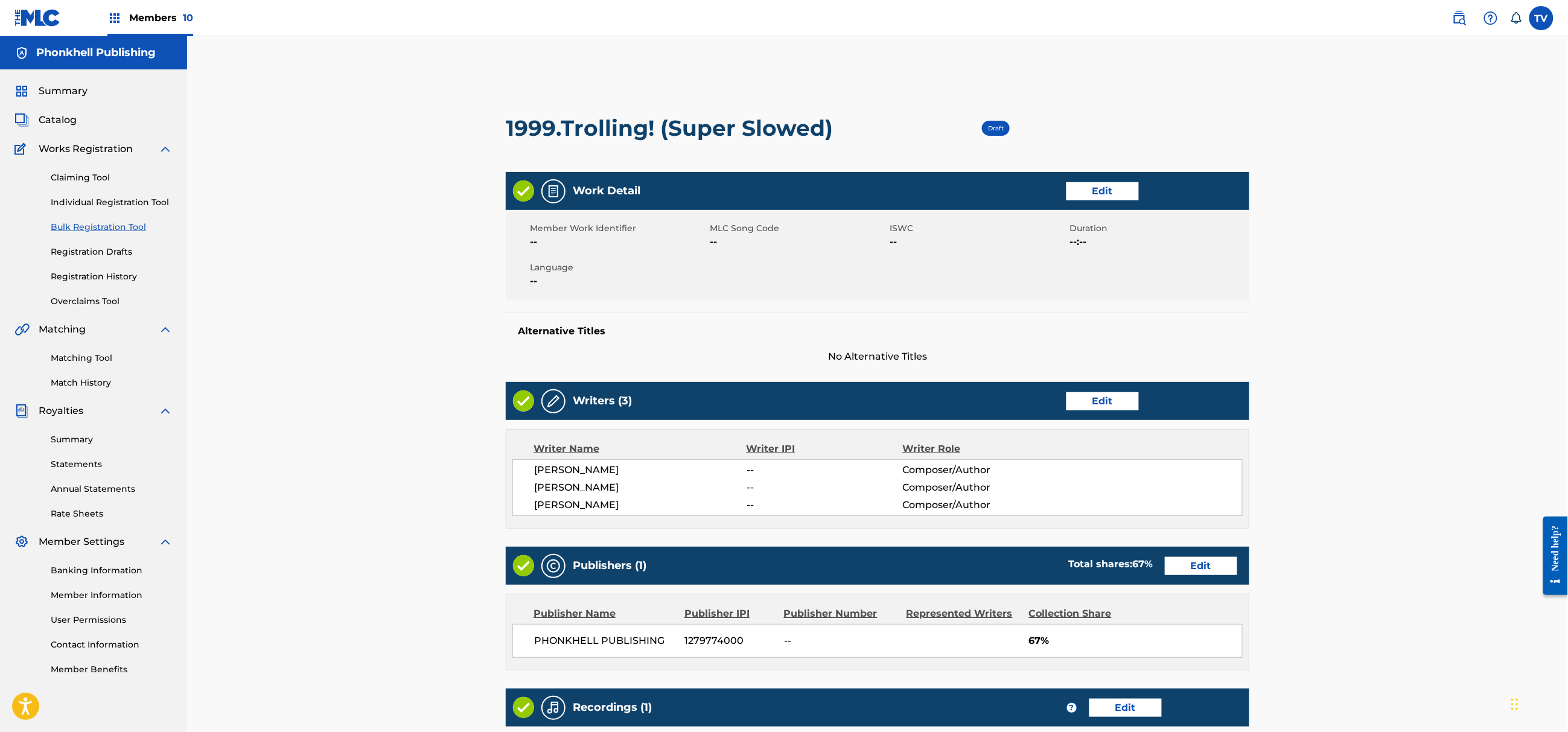
click at [1103, 397] on link "Edit" at bounding box center [1103, 402] width 73 height 18
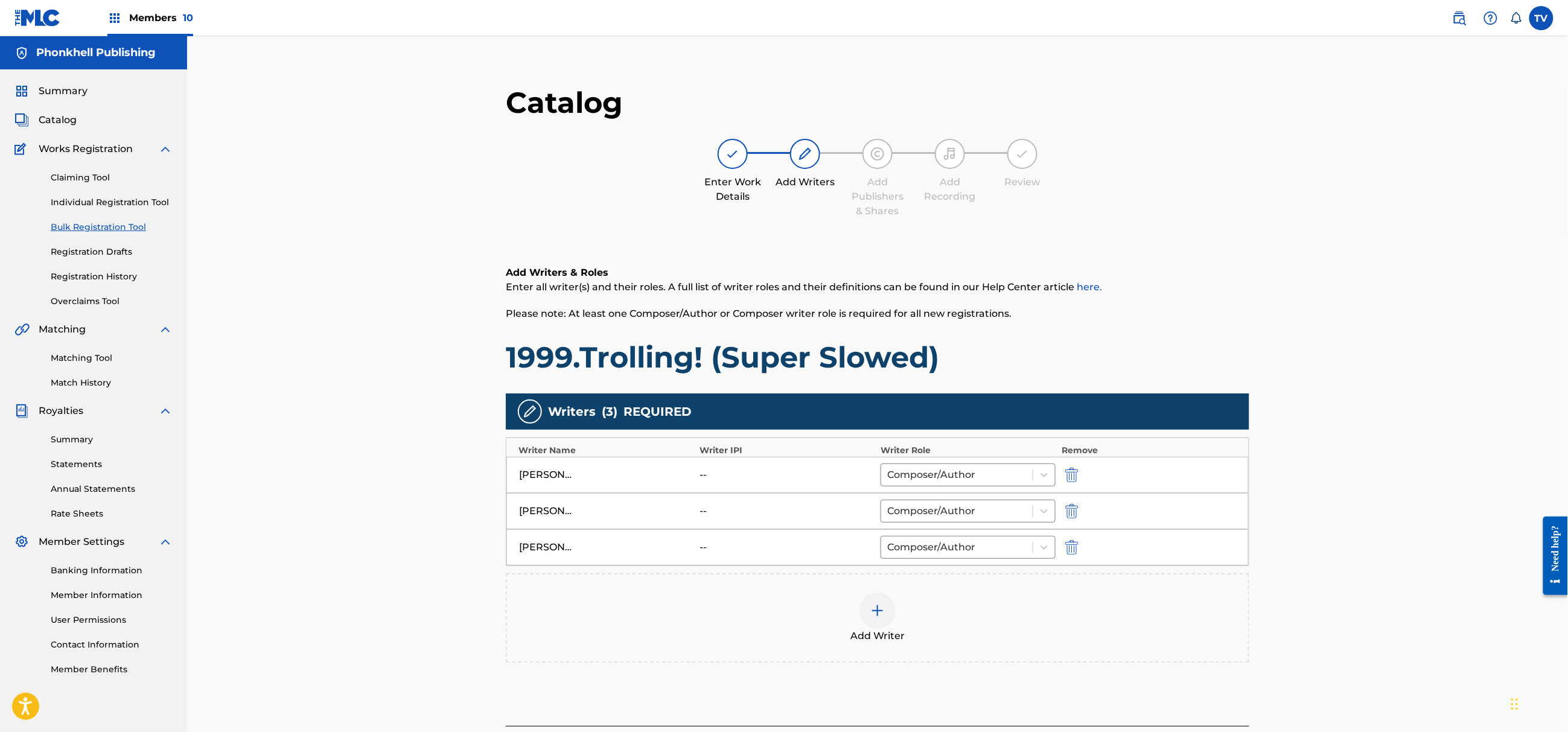
click at [1068, 554] on img "submit" at bounding box center [1071, 547] width 13 height 15
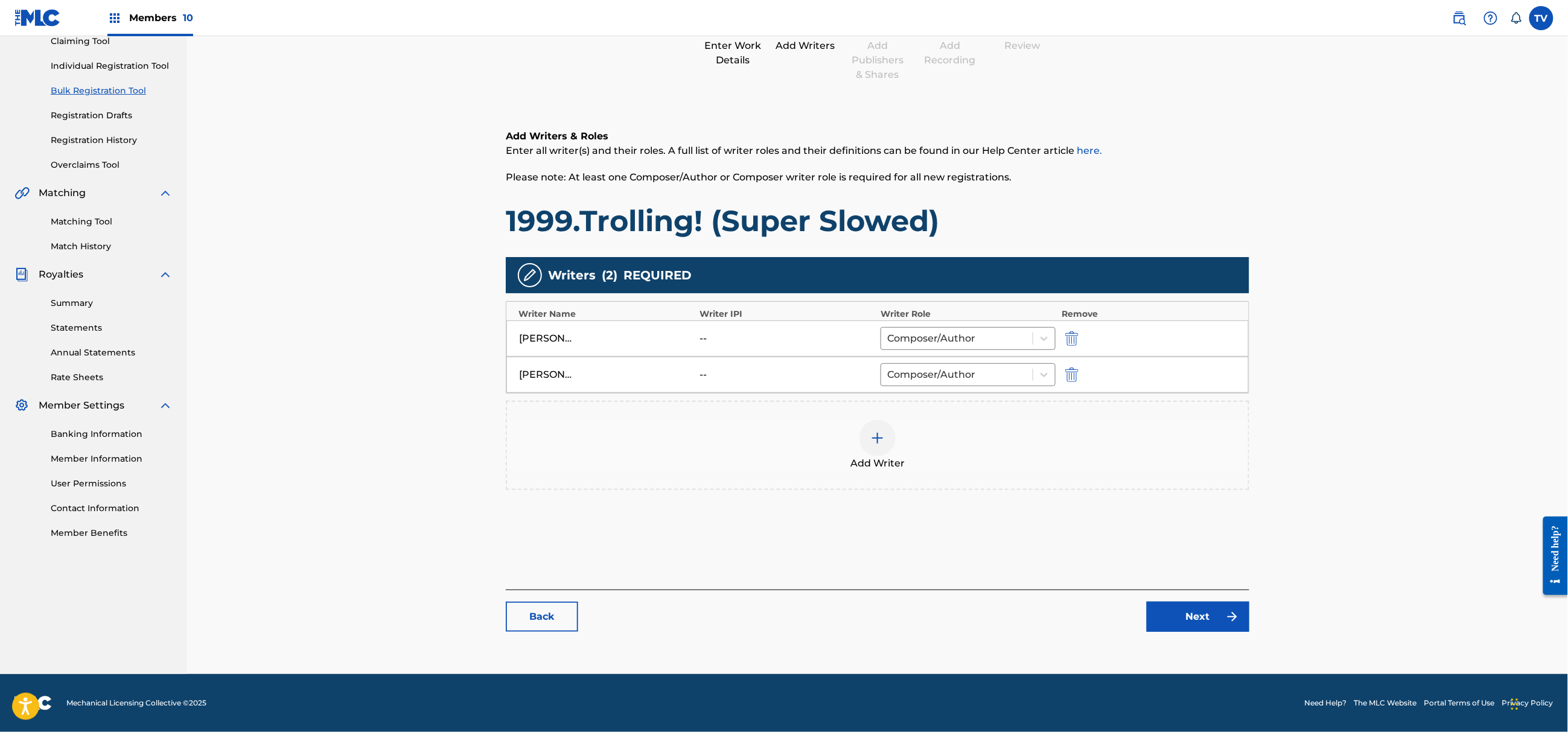
click at [1185, 623] on link "Next" at bounding box center [1198, 616] width 102 height 30
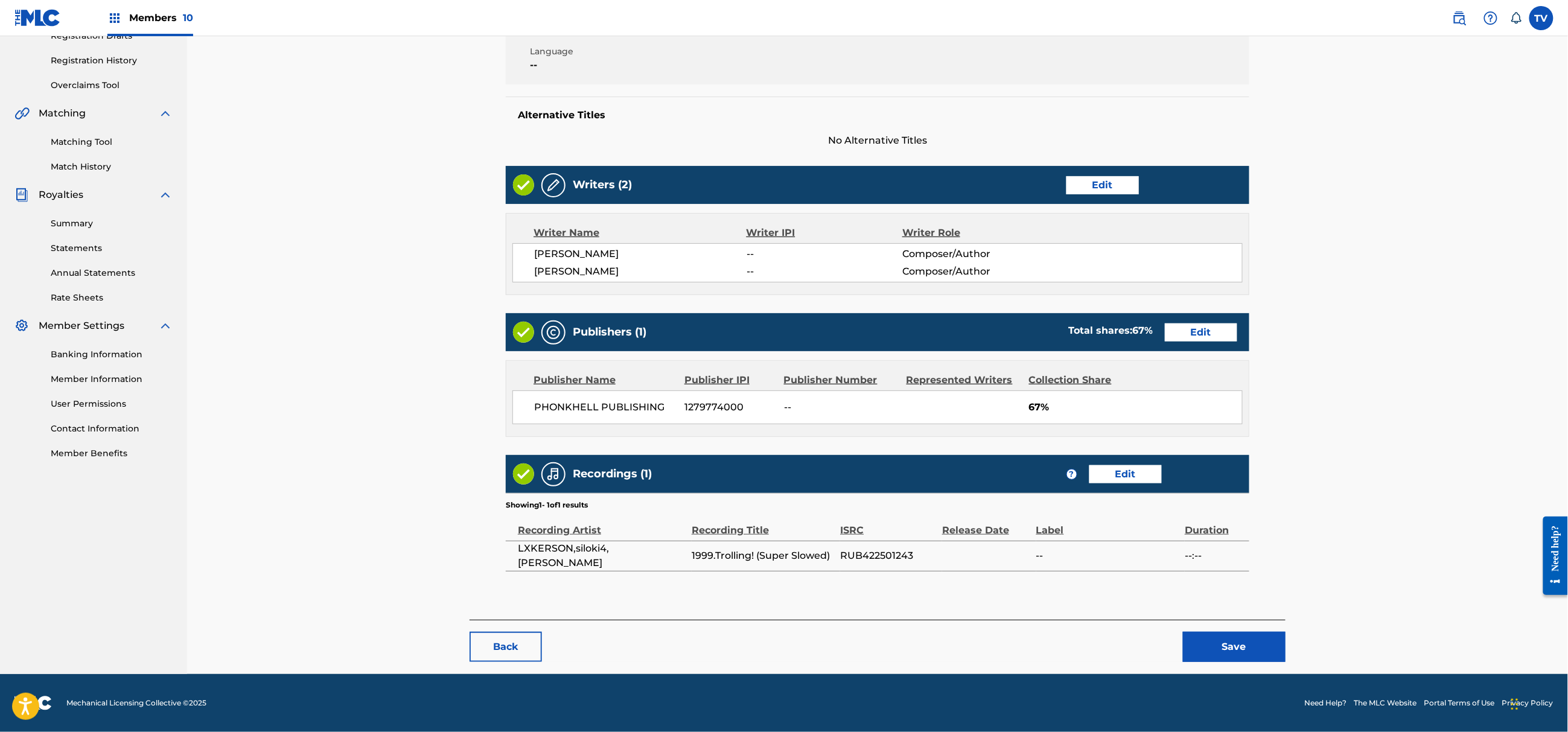
click at [1227, 637] on button "Save" at bounding box center [1234, 647] width 102 height 30
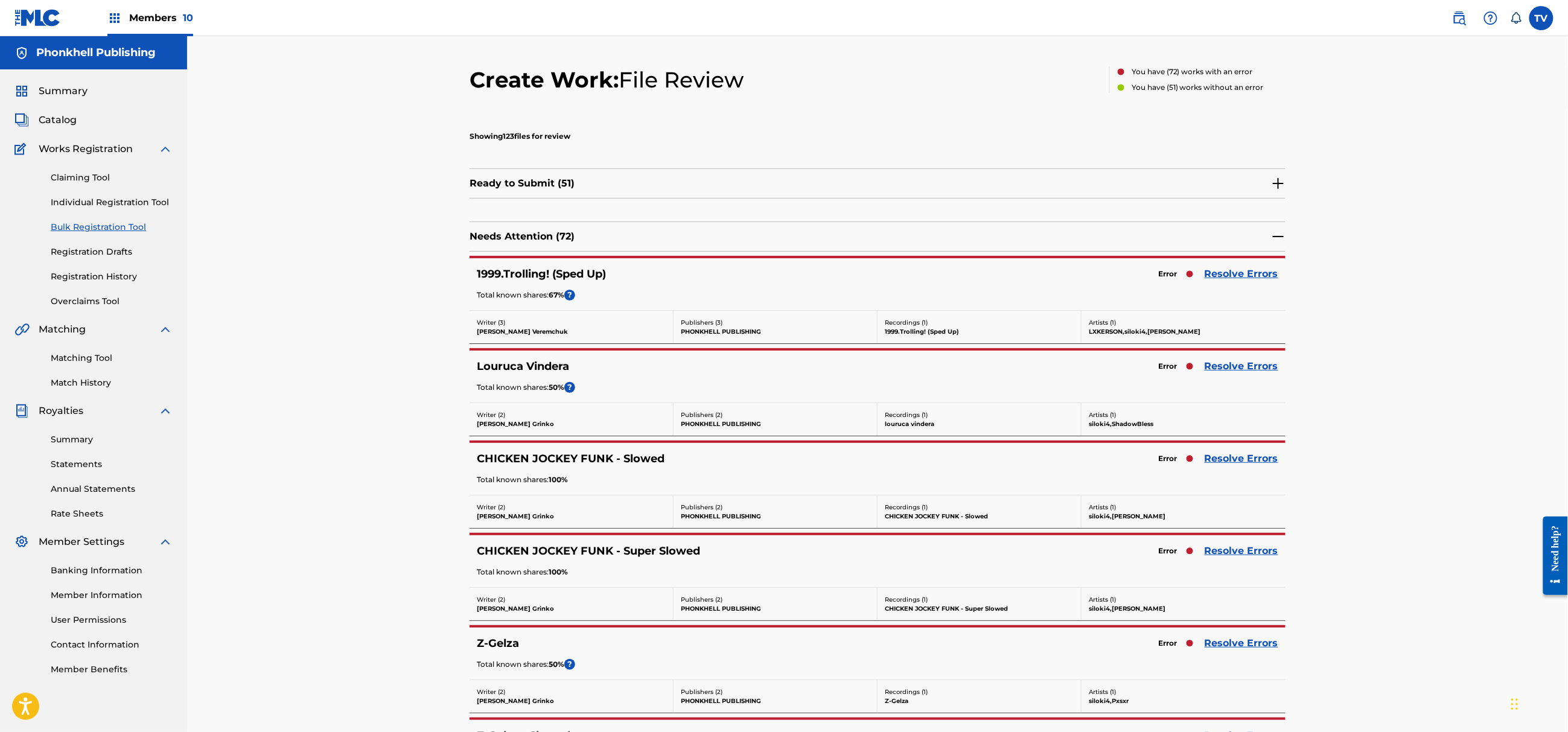
click at [1229, 273] on link "Resolve Errors" at bounding box center [1242, 274] width 73 height 15
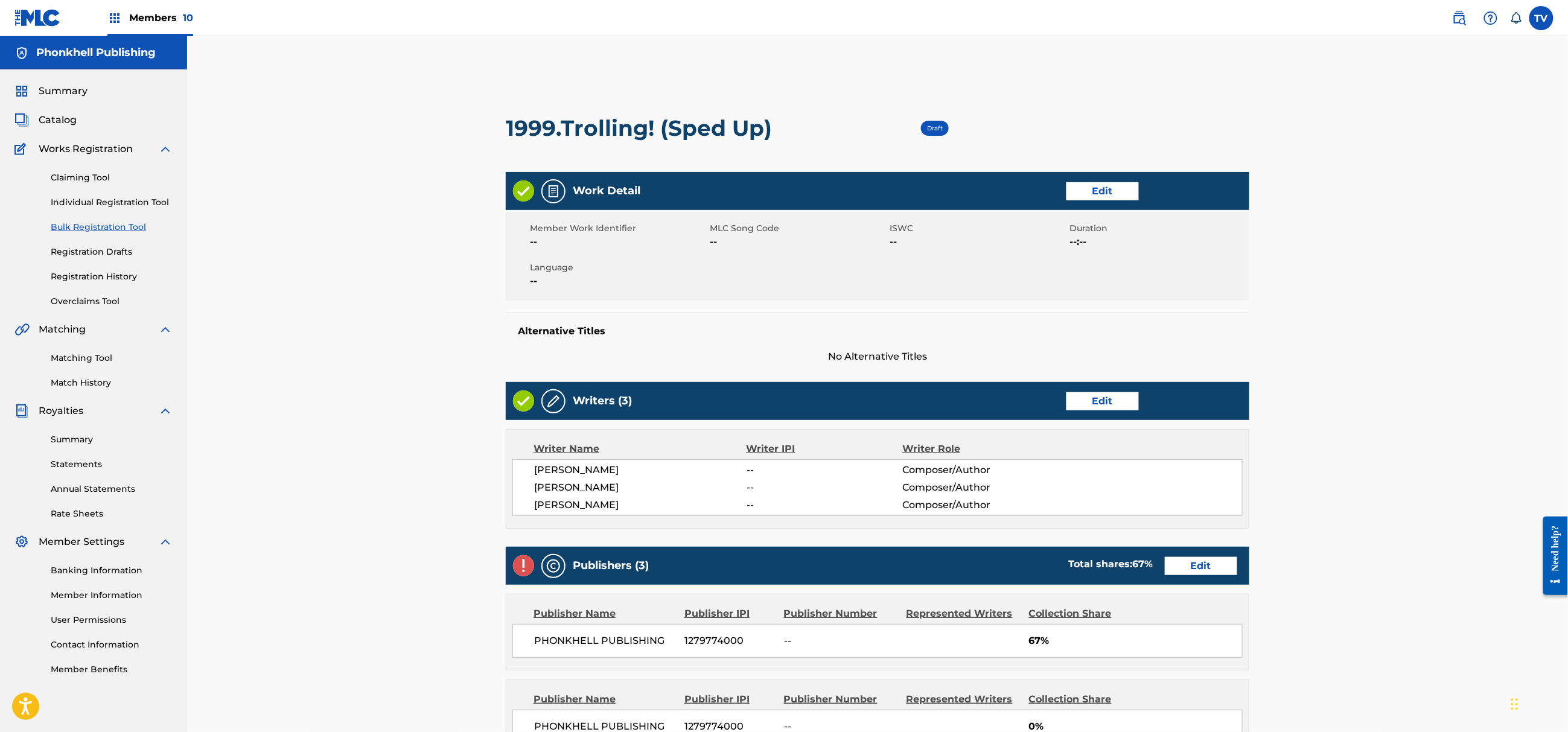
click at [1119, 403] on link "Edit" at bounding box center [1103, 402] width 73 height 18
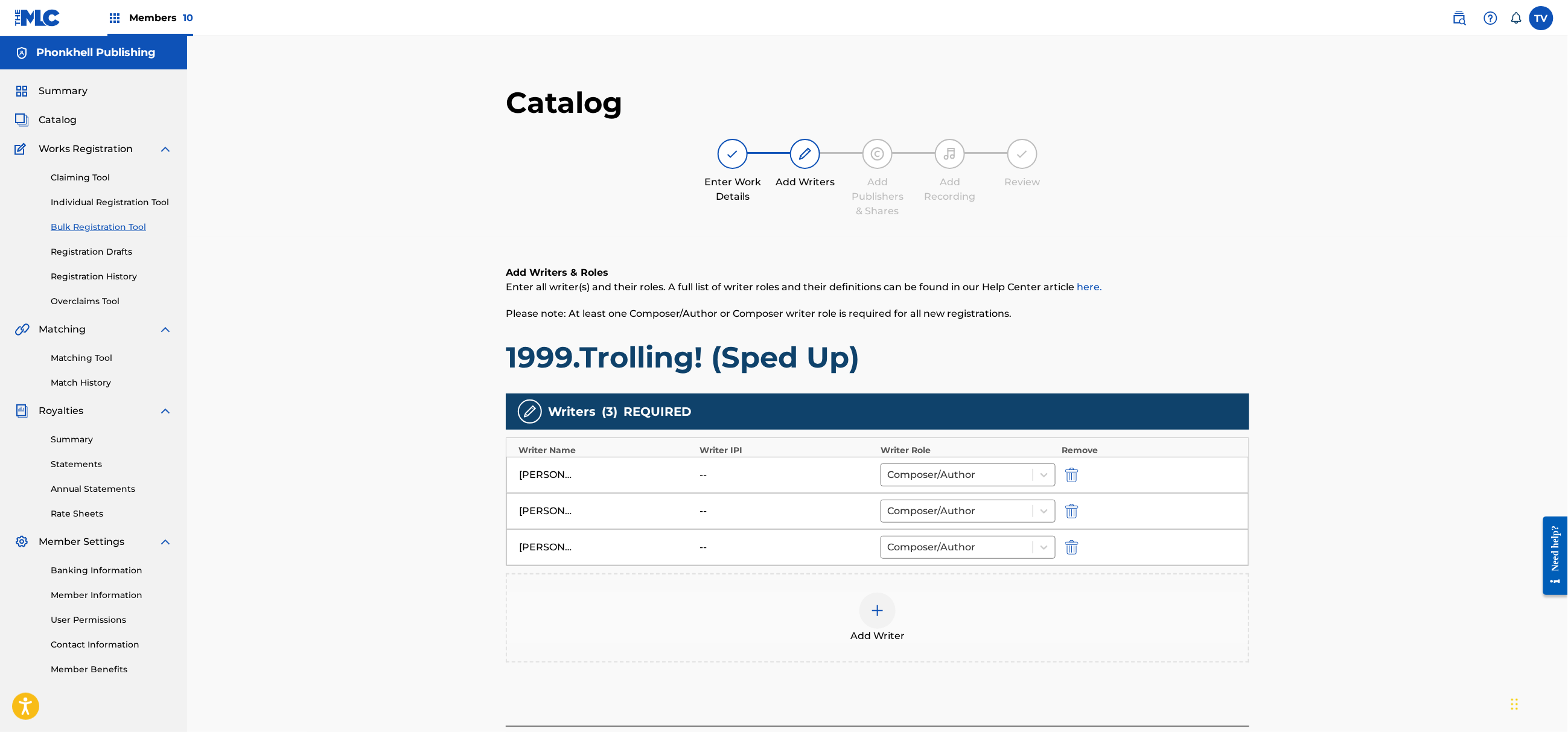
click at [1063, 549] on button "submit" at bounding box center [1071, 547] width 18 height 14
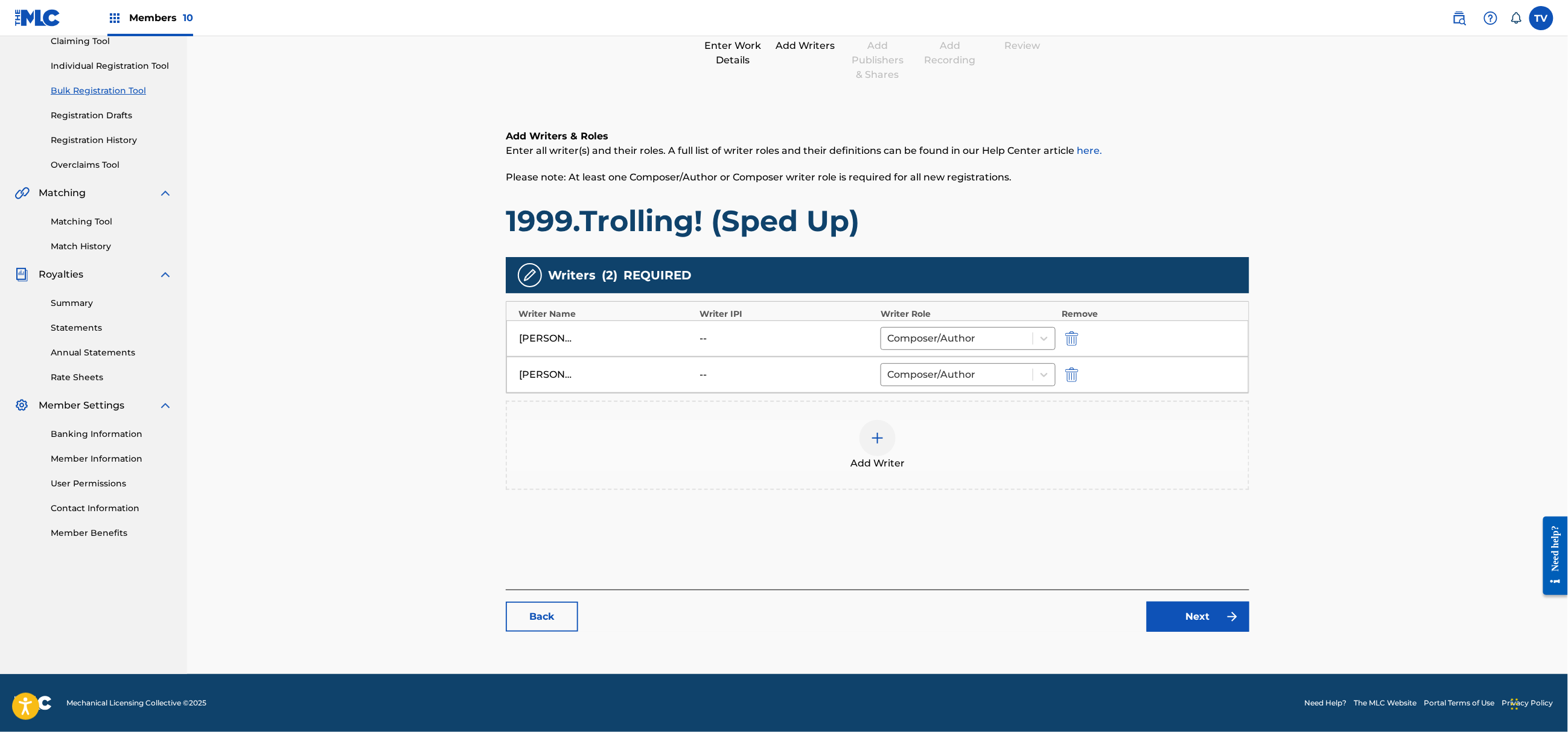
click at [1215, 620] on link "Next" at bounding box center [1198, 616] width 102 height 30
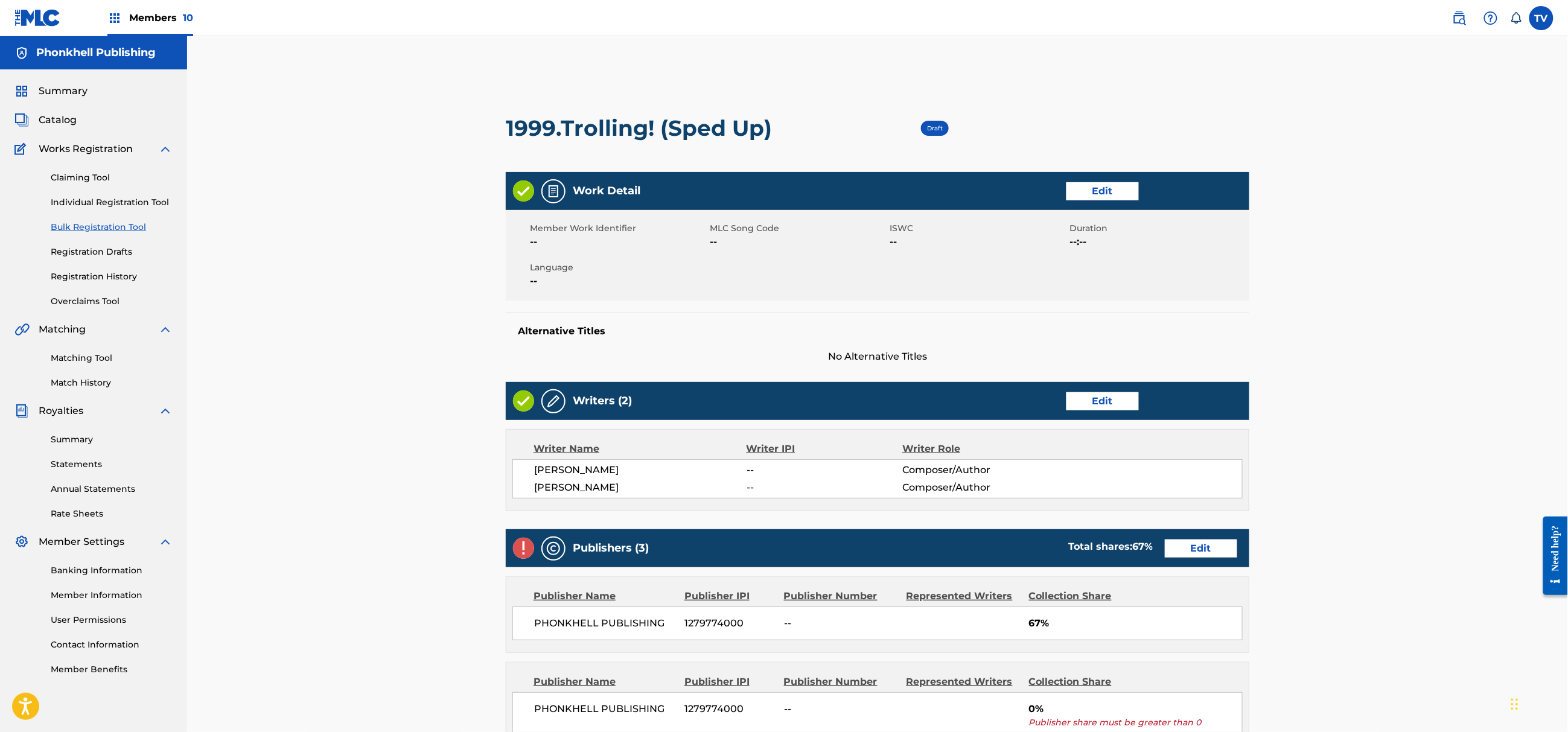
click at [1210, 563] on div "Publishers (3) Total shares: 67 % Edit" at bounding box center [877, 548] width 744 height 38
click at [1207, 558] on div "Publishers (3) Total shares: 67 % Edit" at bounding box center [877, 548] width 744 height 38
click at [1193, 546] on link "Edit" at bounding box center [1201, 548] width 73 height 18
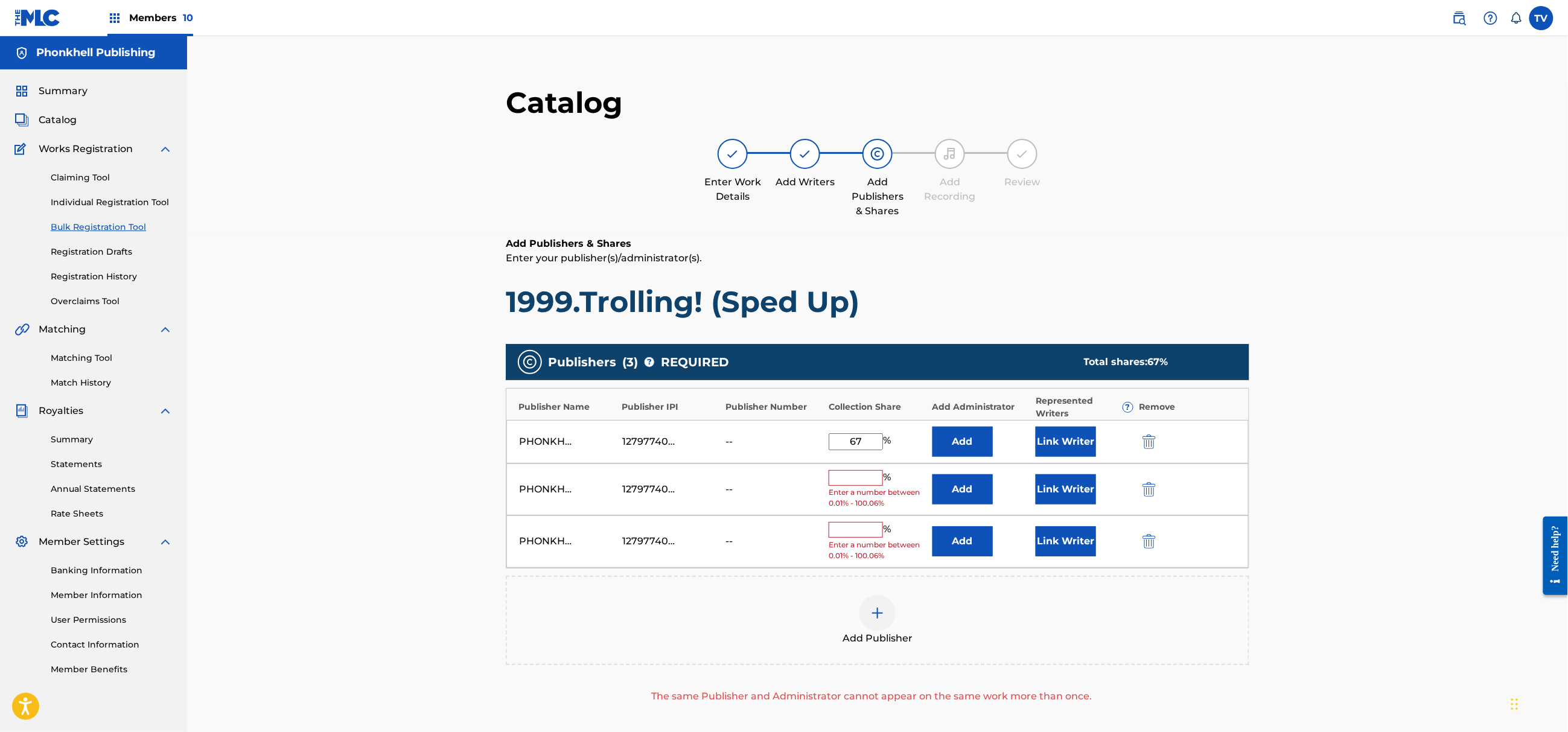
click at [1148, 481] on div "PHONKHELL PUBLISHING 1279774000 -- % Enter a number between 0.01% - 100.06% Add…" at bounding box center [877, 489] width 742 height 52
click at [1150, 488] on img "submit" at bounding box center [1149, 489] width 13 height 15
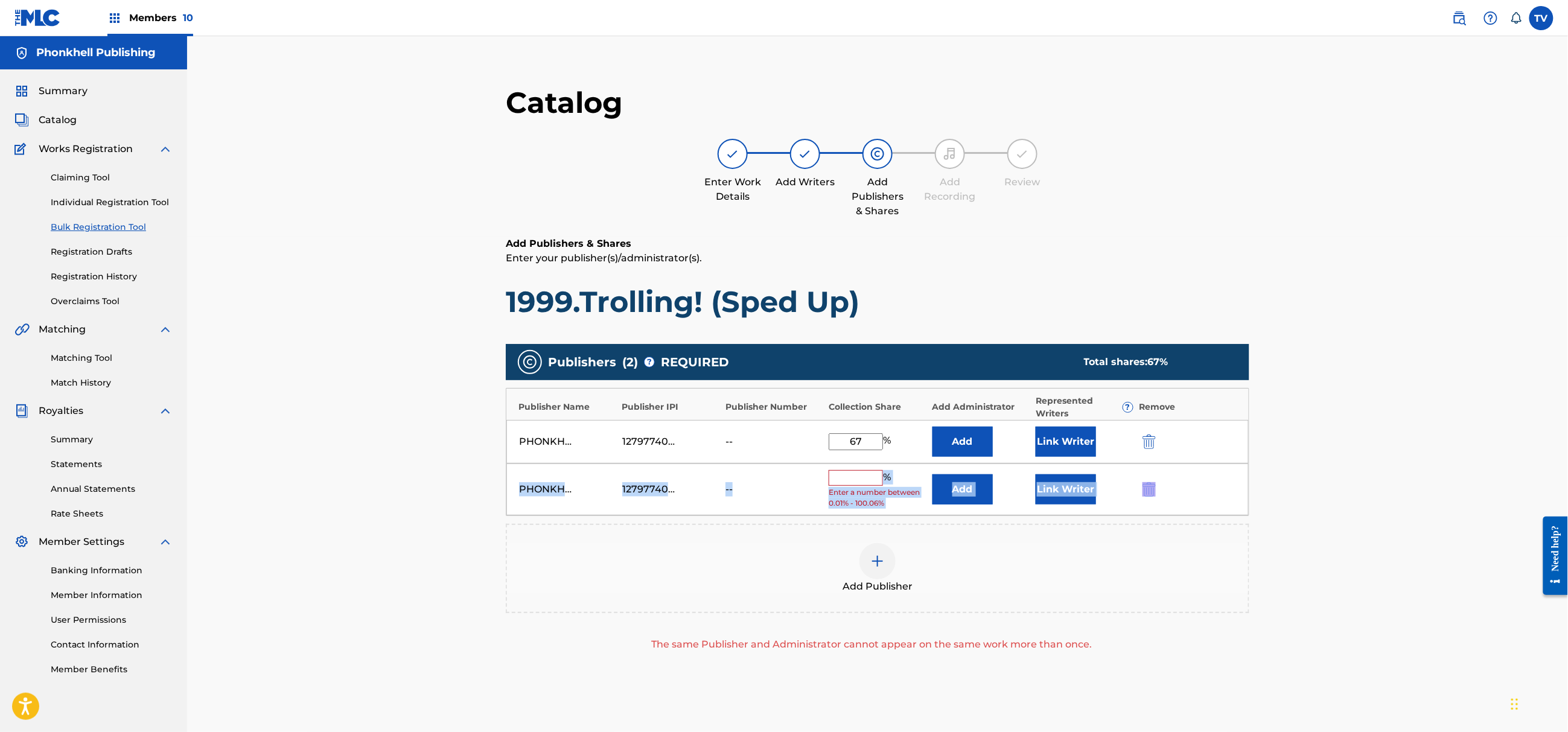
click at [1150, 488] on img "submit" at bounding box center [1149, 489] width 13 height 15
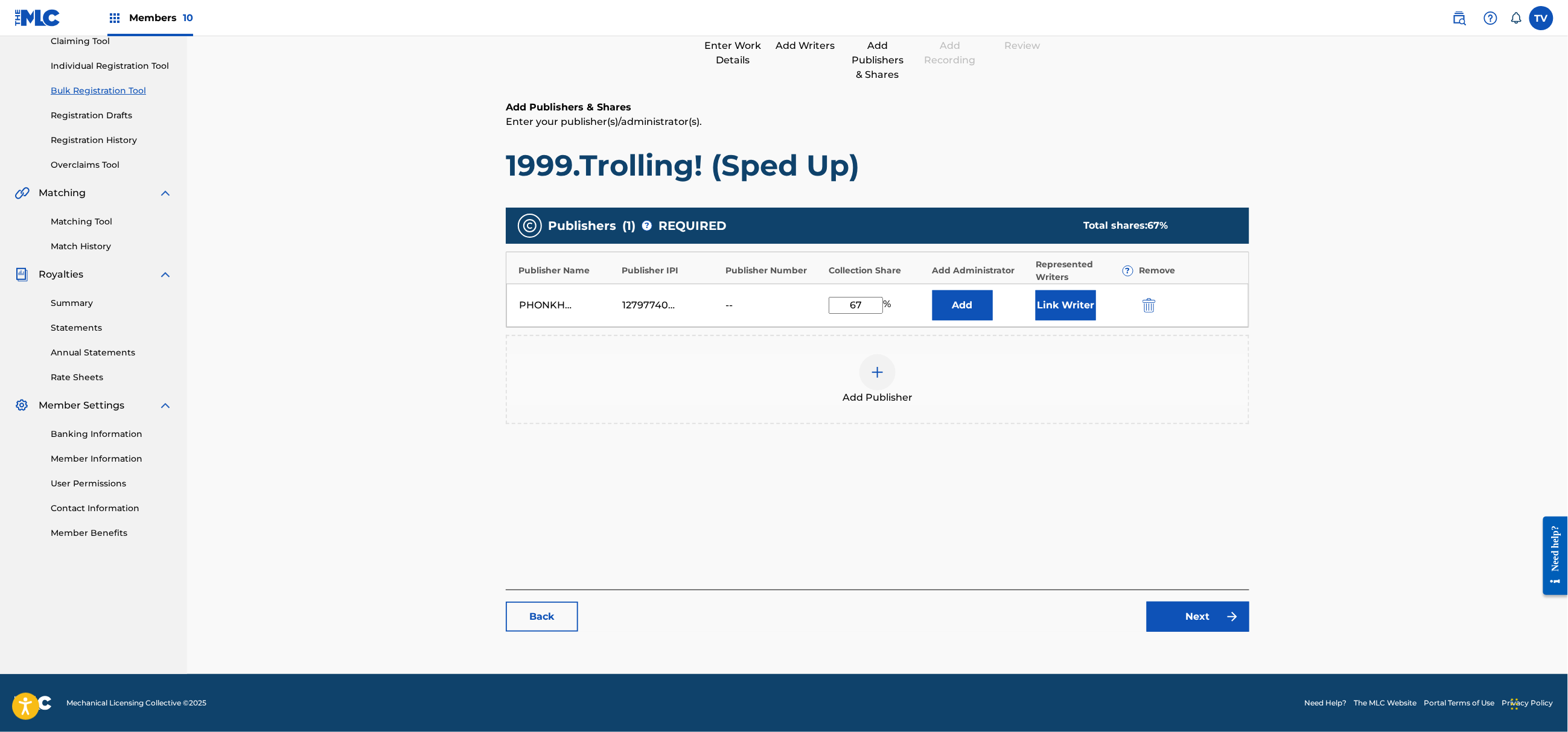
click at [1177, 607] on link "Next" at bounding box center [1198, 616] width 102 height 30
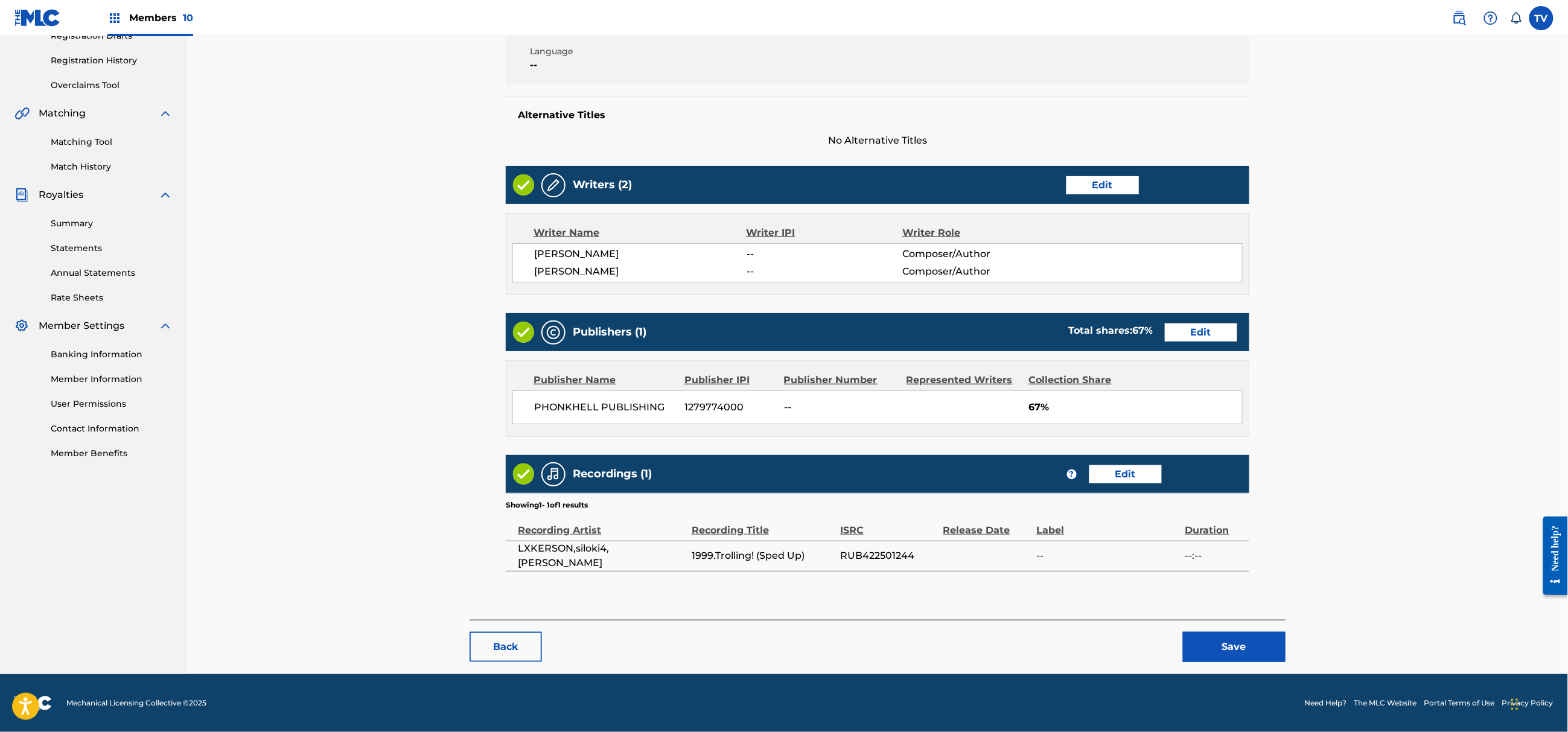
click at [1219, 643] on button "Save" at bounding box center [1234, 647] width 102 height 30
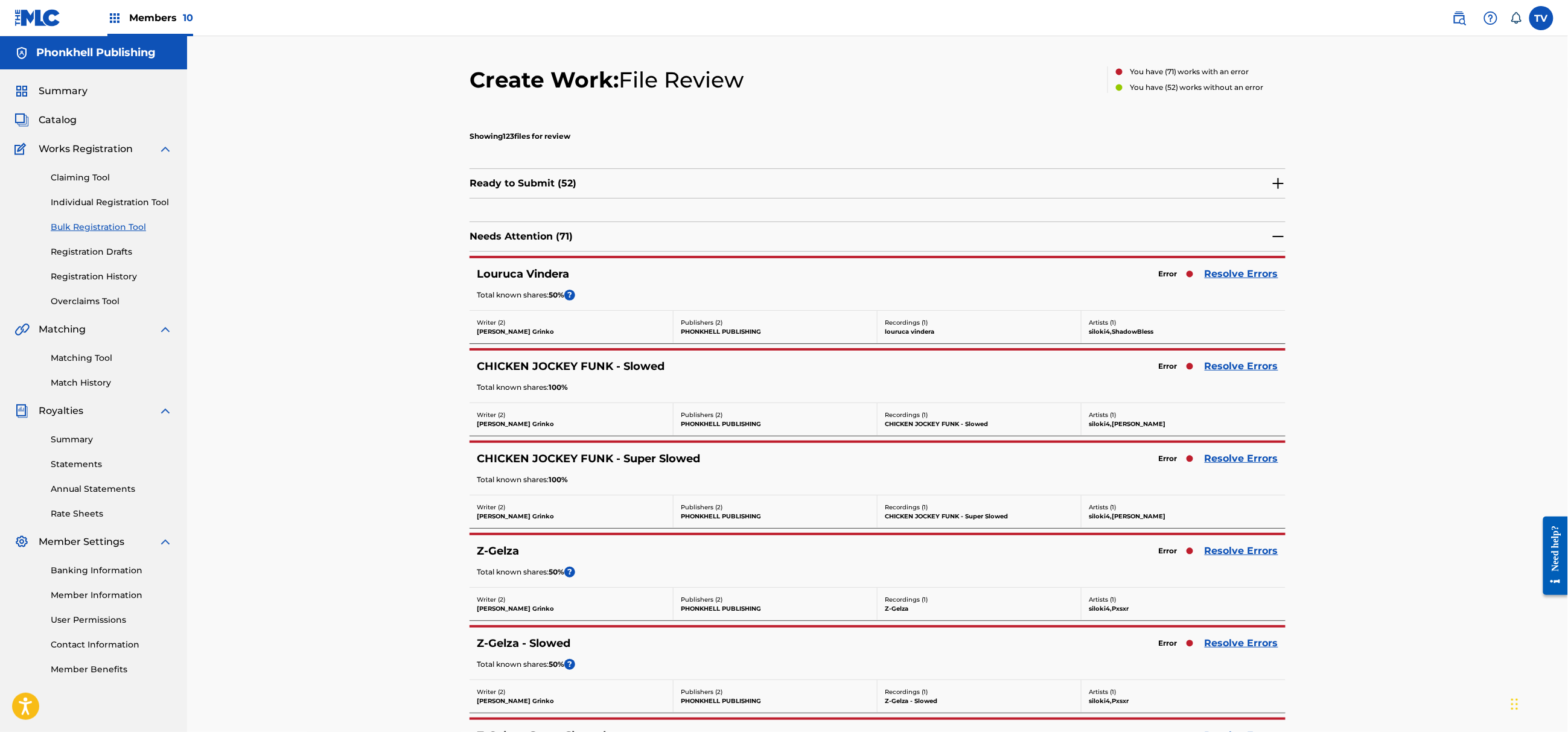
click at [1225, 278] on link "Resolve Errors" at bounding box center [1242, 274] width 73 height 15
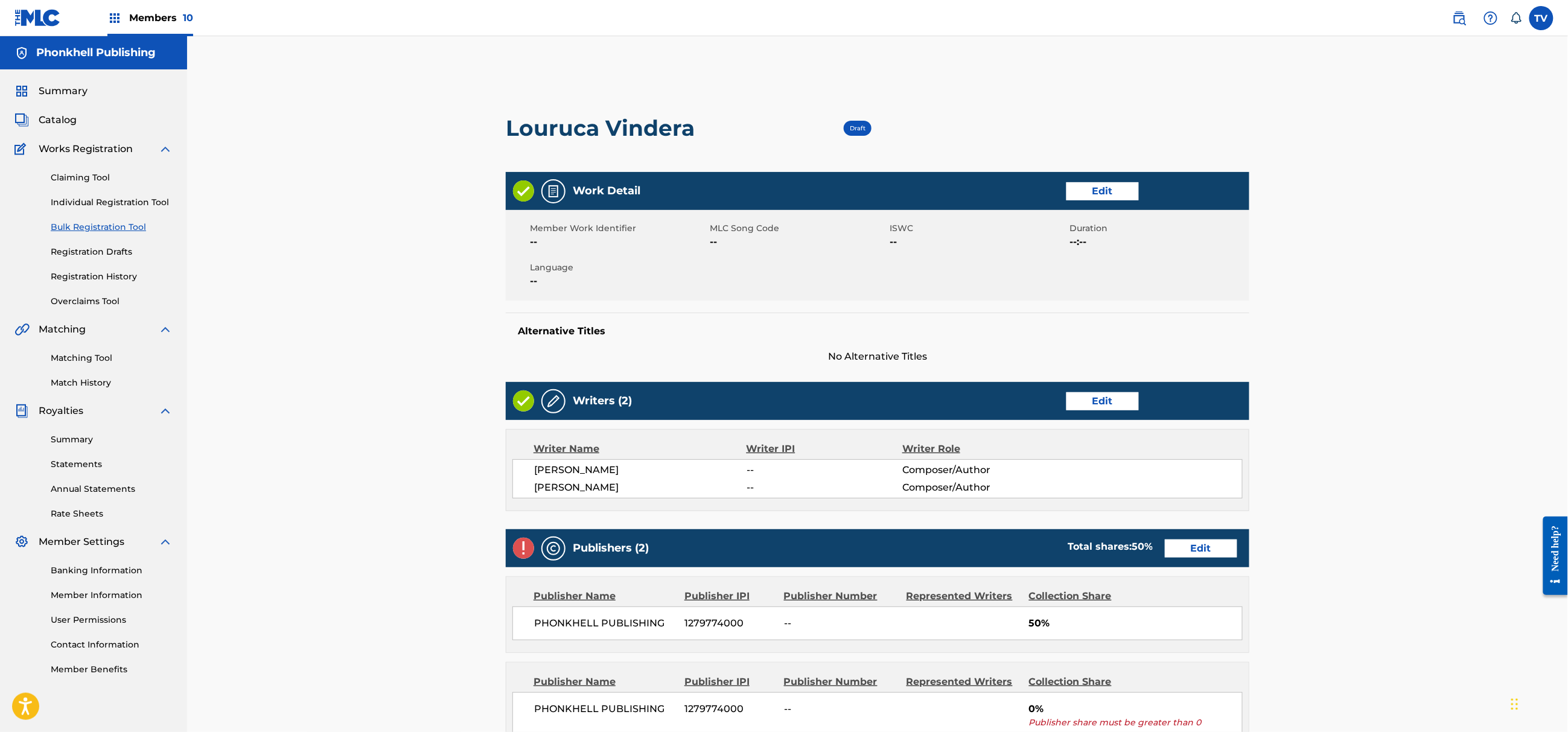
click at [1090, 407] on link "Edit" at bounding box center [1103, 402] width 73 height 18
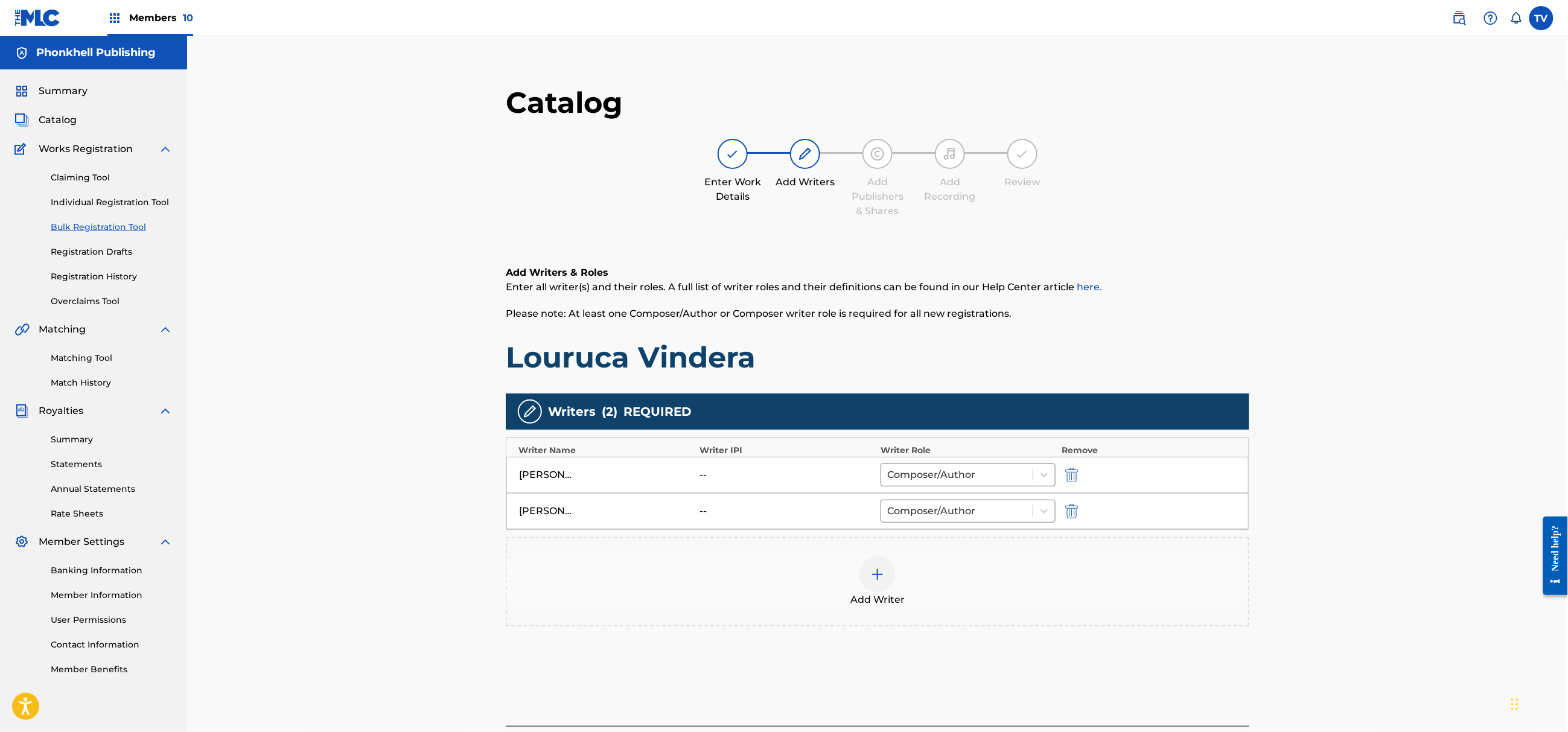
click at [1071, 508] on img "submit" at bounding box center [1071, 511] width 13 height 15
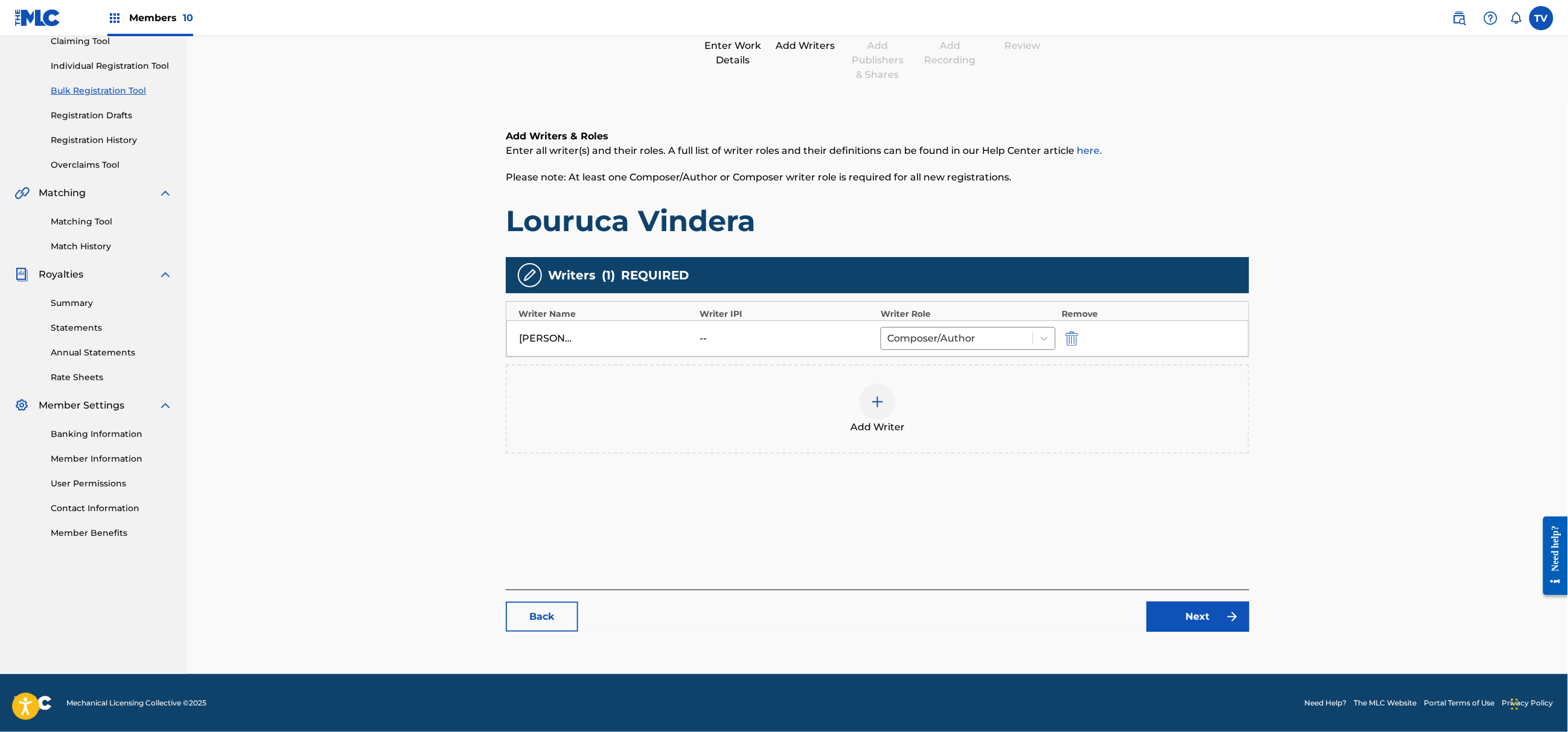
click at [1194, 614] on link "Next" at bounding box center [1198, 616] width 102 height 30
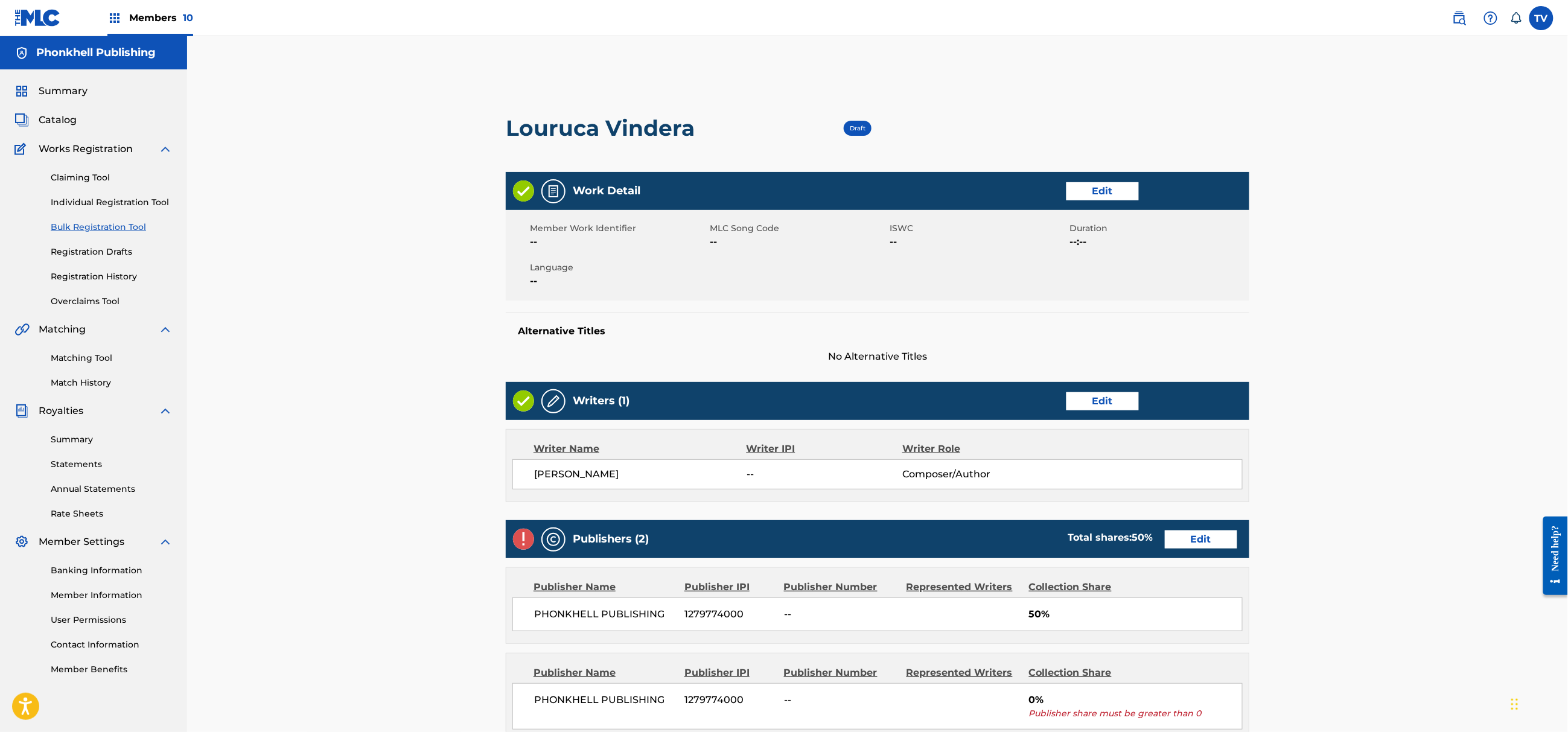
click at [1194, 546] on link "Edit" at bounding box center [1201, 539] width 73 height 18
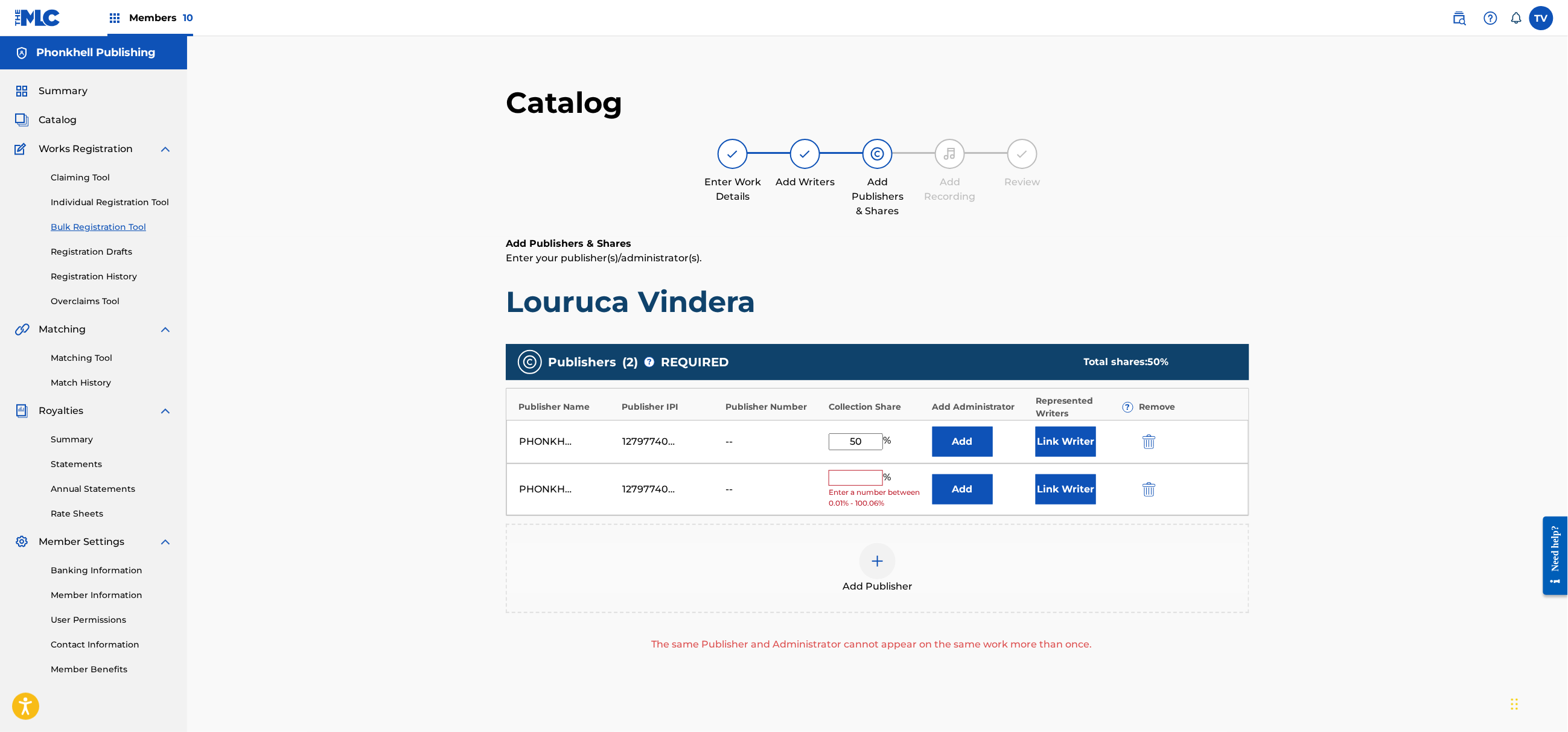
click at [1148, 490] on img "submit" at bounding box center [1149, 489] width 13 height 15
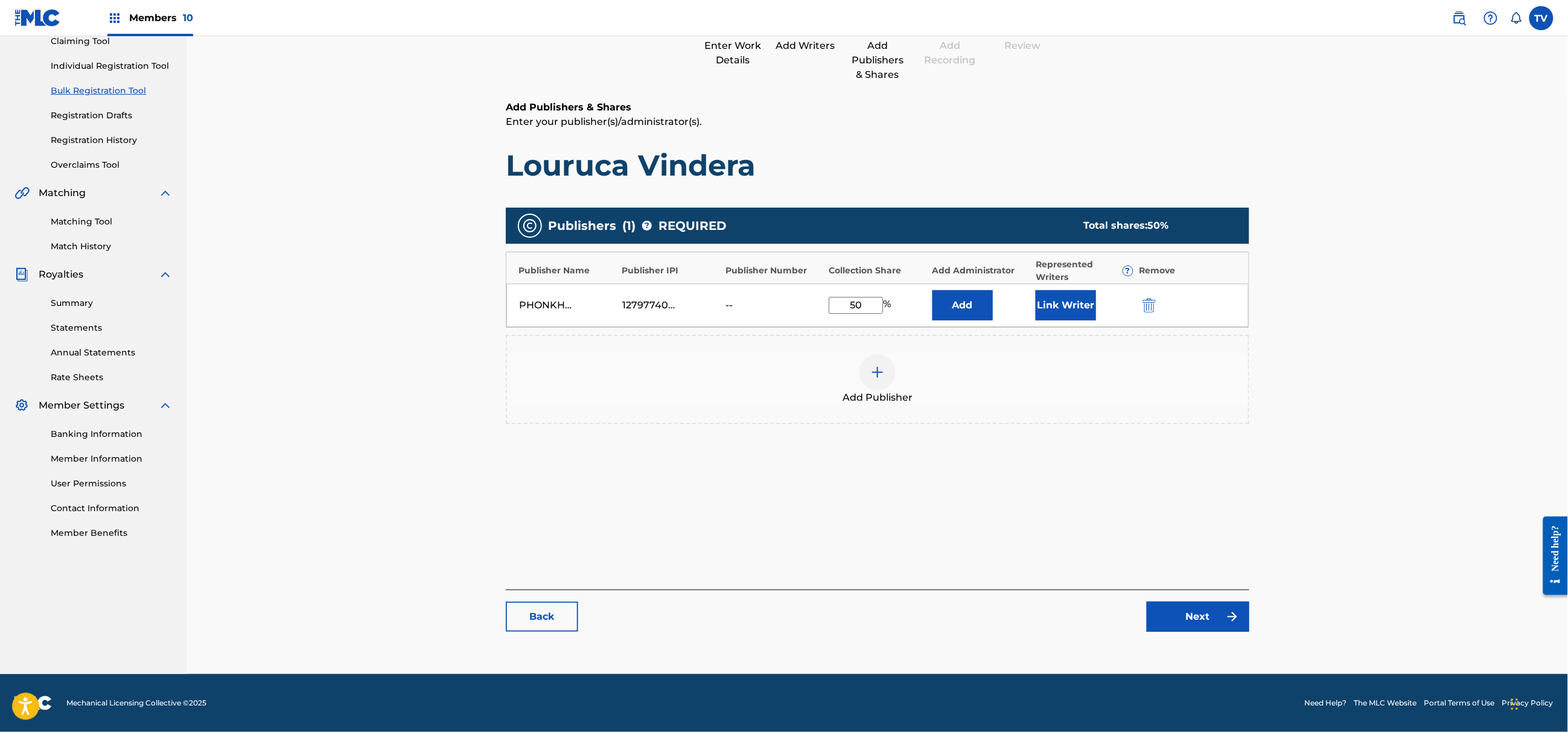
click at [1210, 619] on link "Next" at bounding box center [1198, 616] width 102 height 30
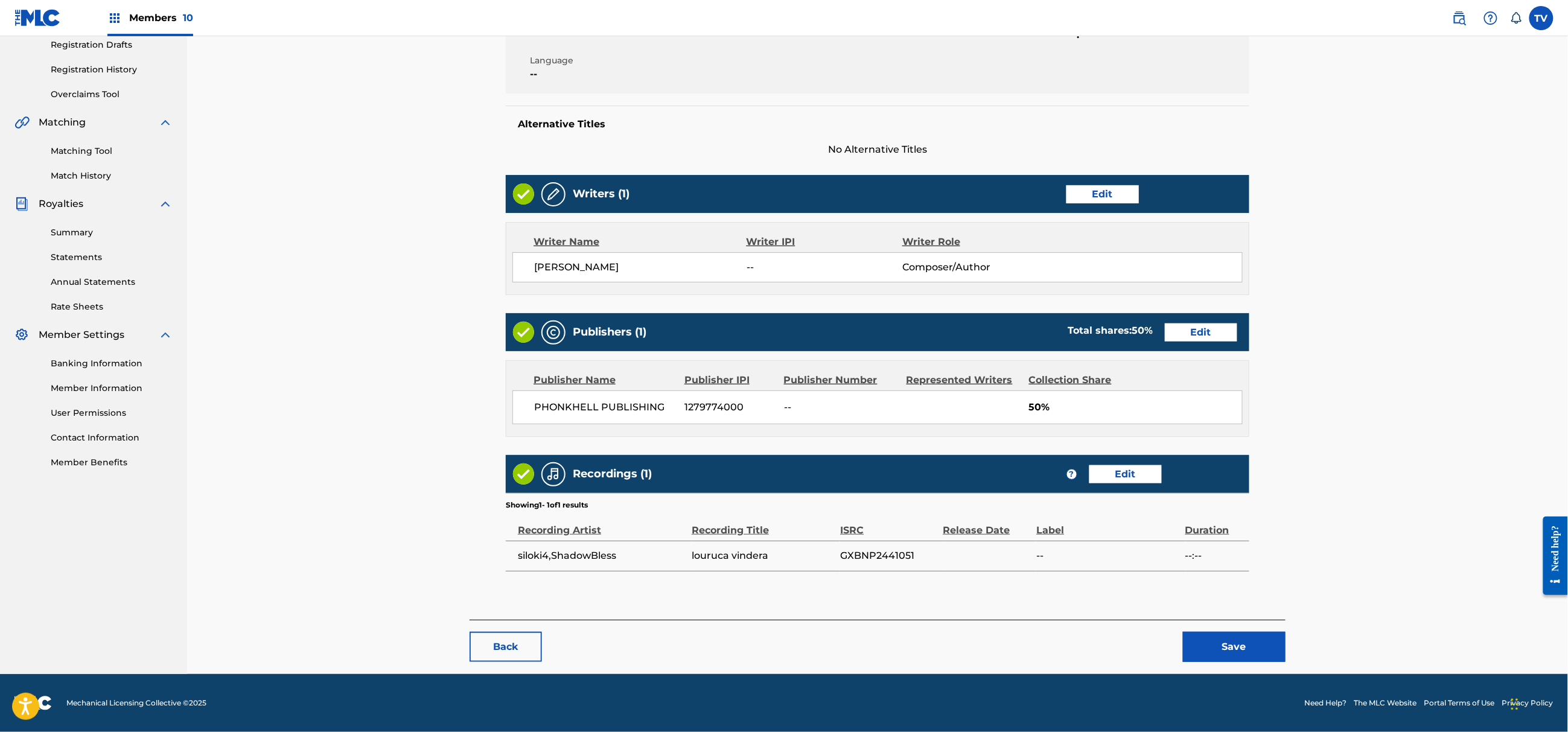
click at [1253, 641] on button "Save" at bounding box center [1234, 647] width 102 height 30
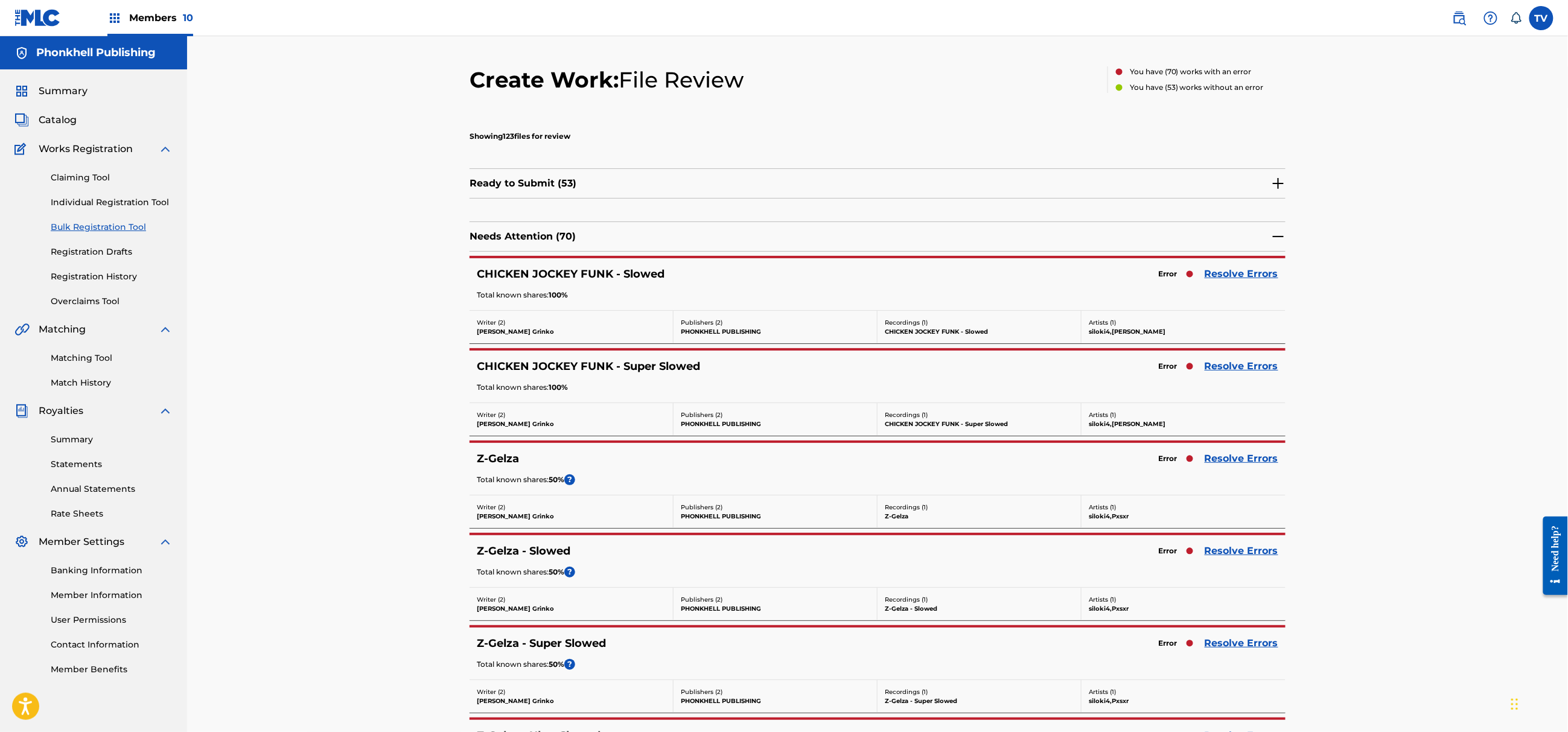
click at [1232, 272] on link "Resolve Errors" at bounding box center [1242, 274] width 73 height 15
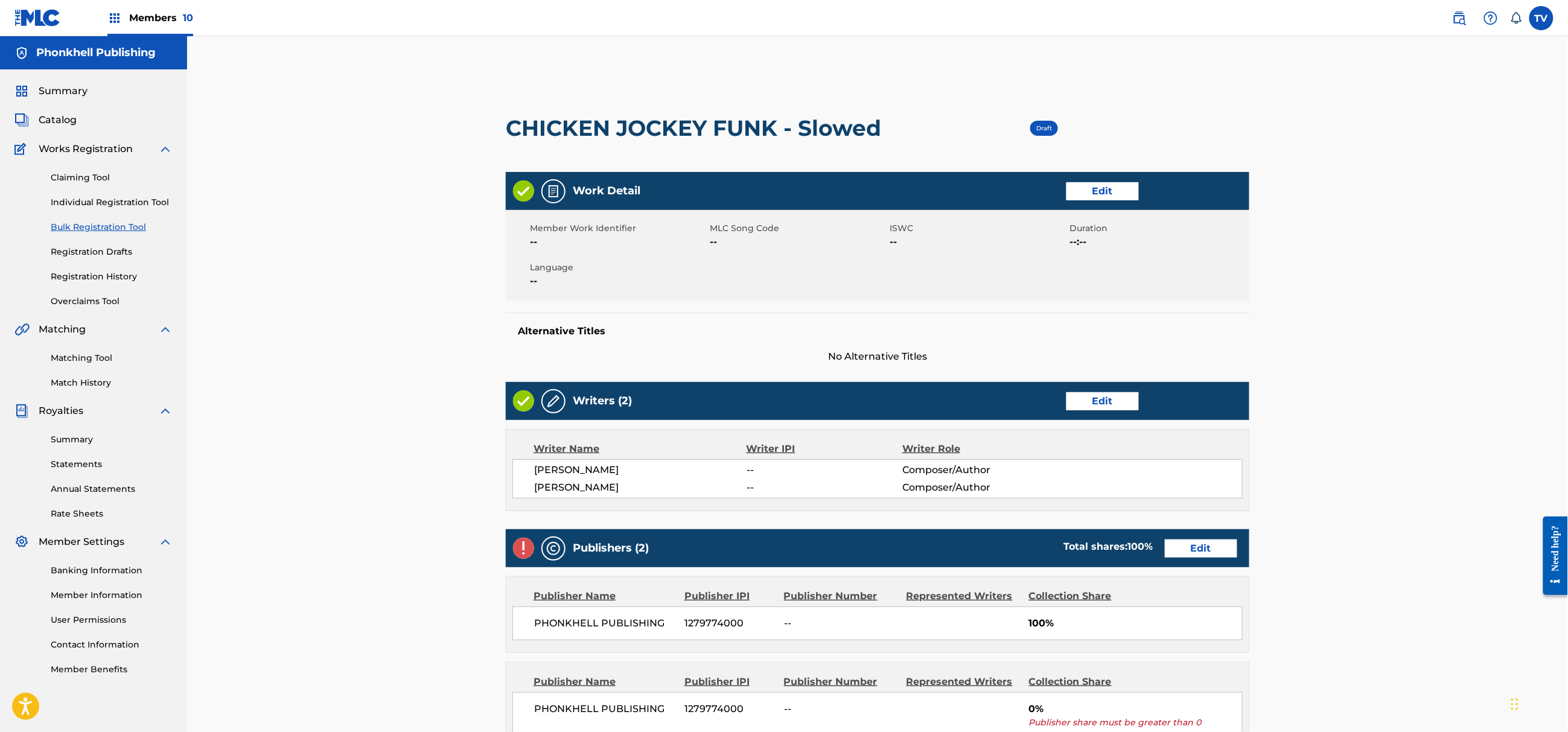
click at [1196, 548] on link "Edit" at bounding box center [1201, 548] width 73 height 18
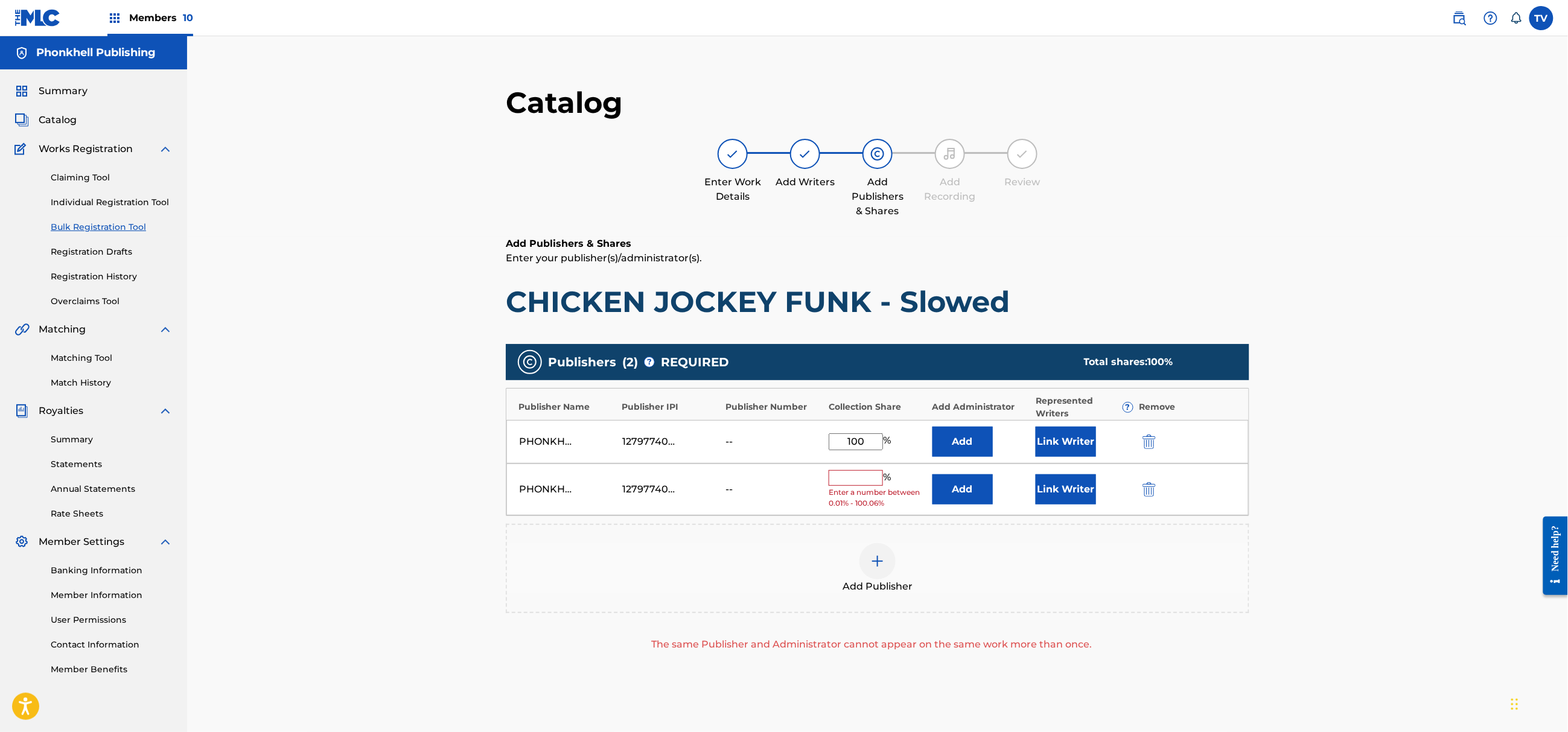
drag, startPoint x: 1145, startPoint y: 491, endPoint x: 1164, endPoint y: 541, distance: 53.5
click at [1145, 491] on img "submit" at bounding box center [1149, 489] width 13 height 15
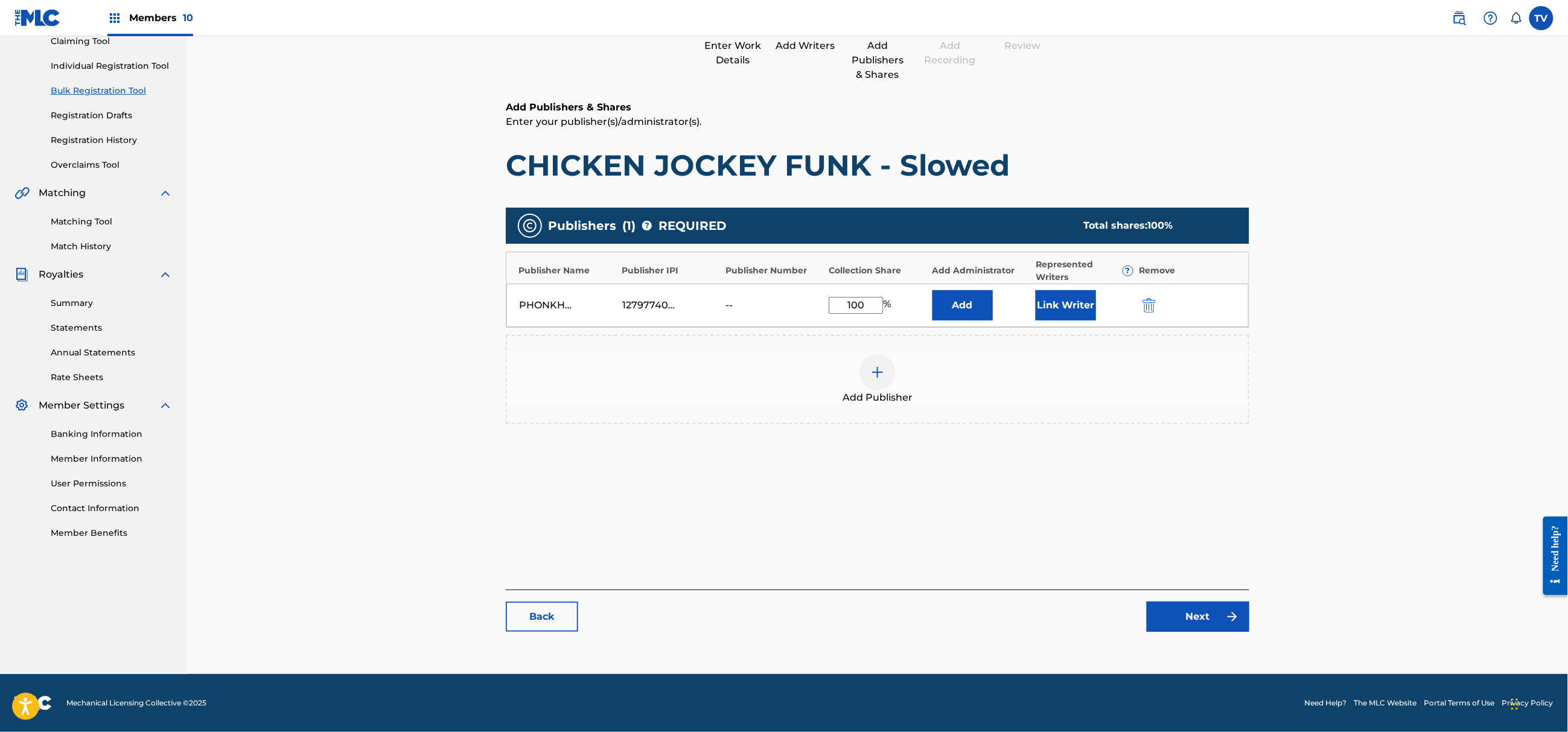
click at [1217, 626] on link "Next" at bounding box center [1198, 616] width 102 height 30
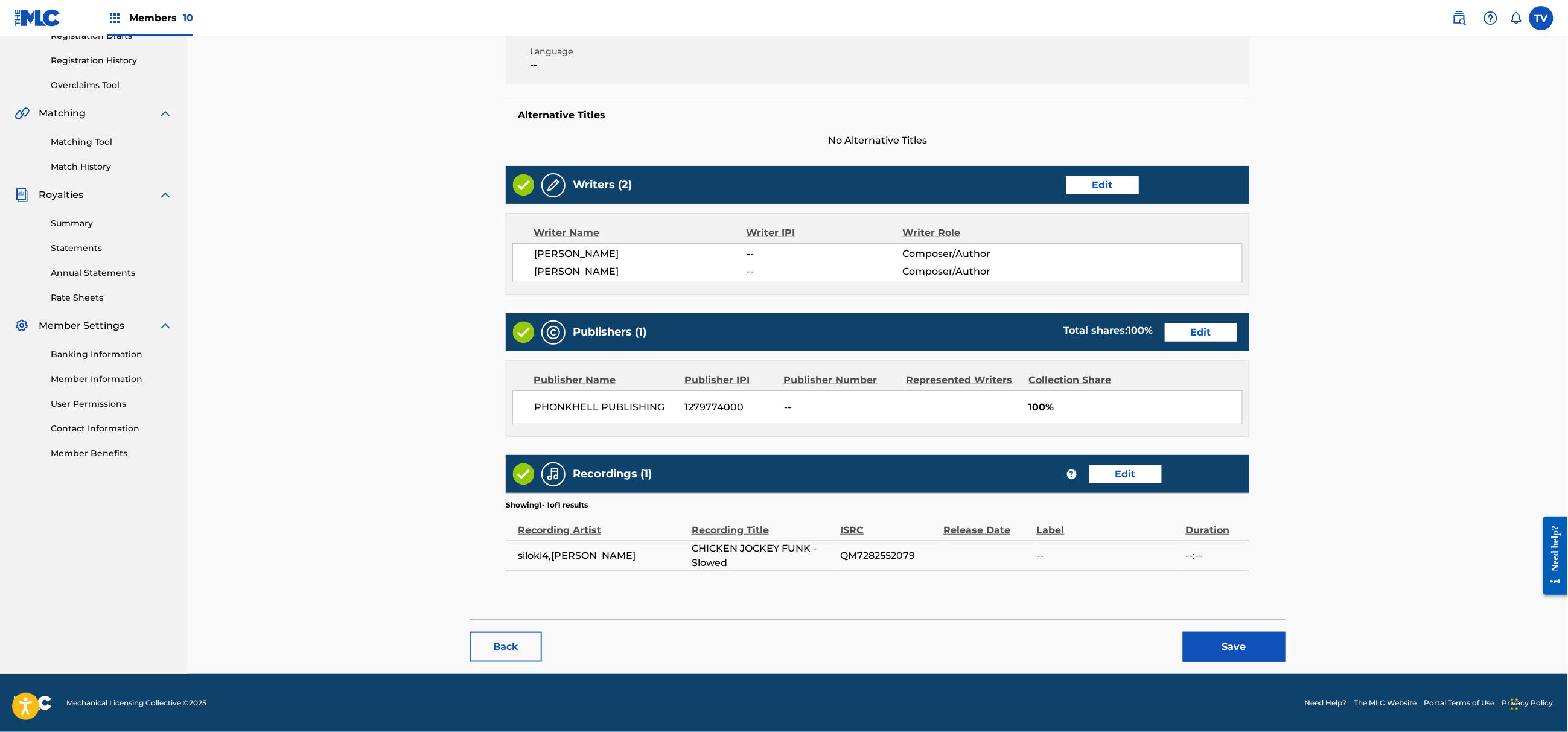
click at [1219, 647] on button "Save" at bounding box center [1234, 647] width 102 height 30
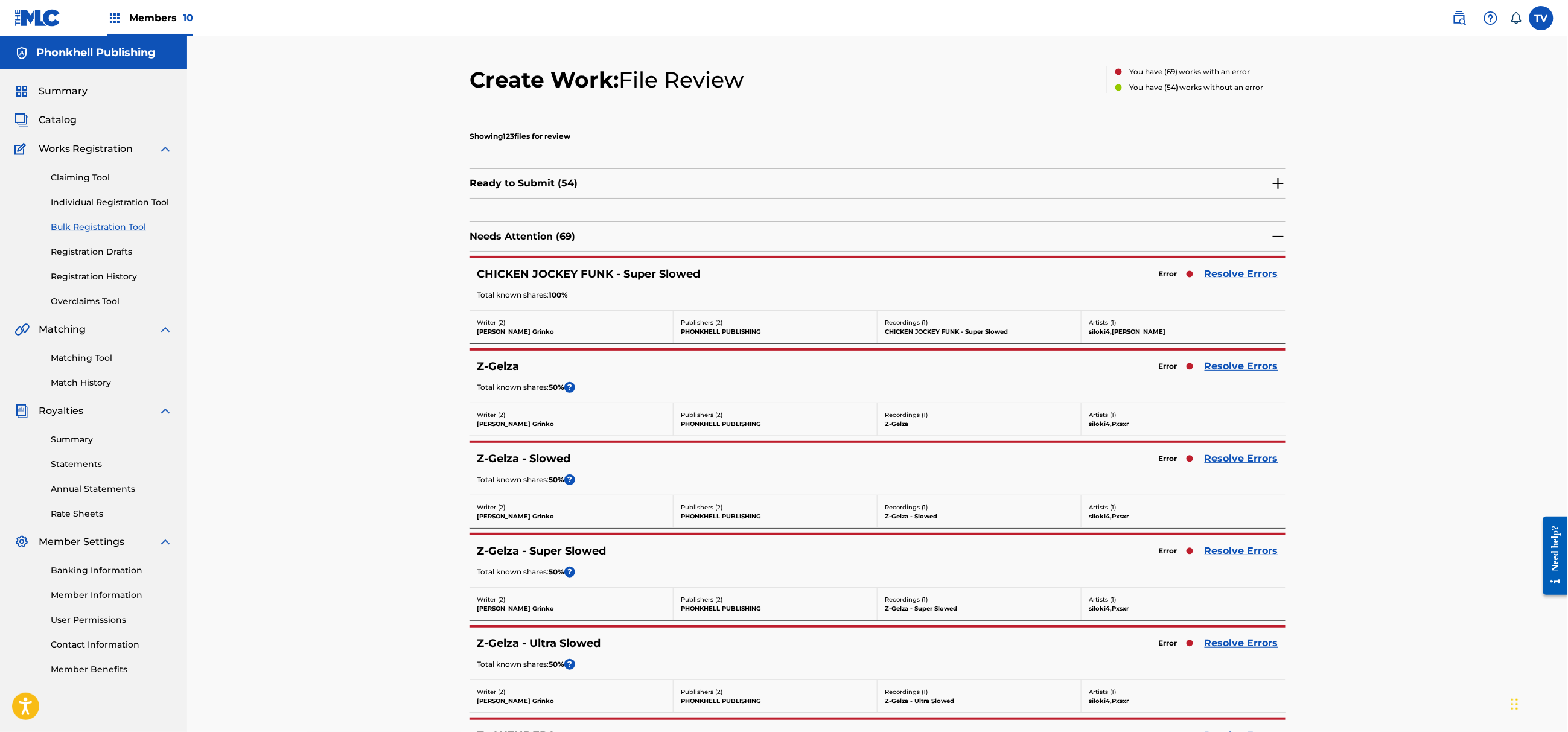
click at [1237, 454] on link "Resolve Errors" at bounding box center [1242, 458] width 73 height 15
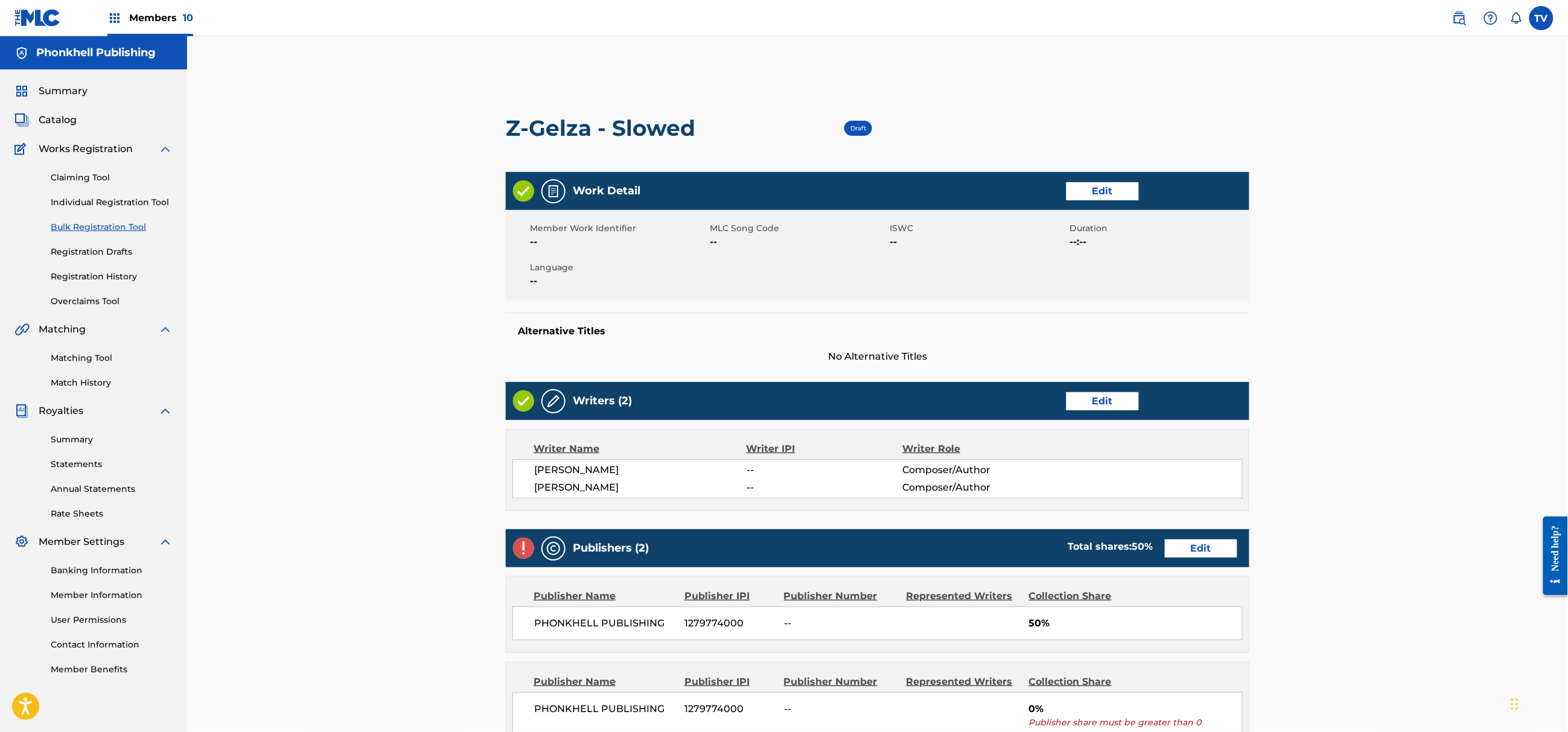
click at [1092, 396] on link "Edit" at bounding box center [1103, 402] width 73 height 18
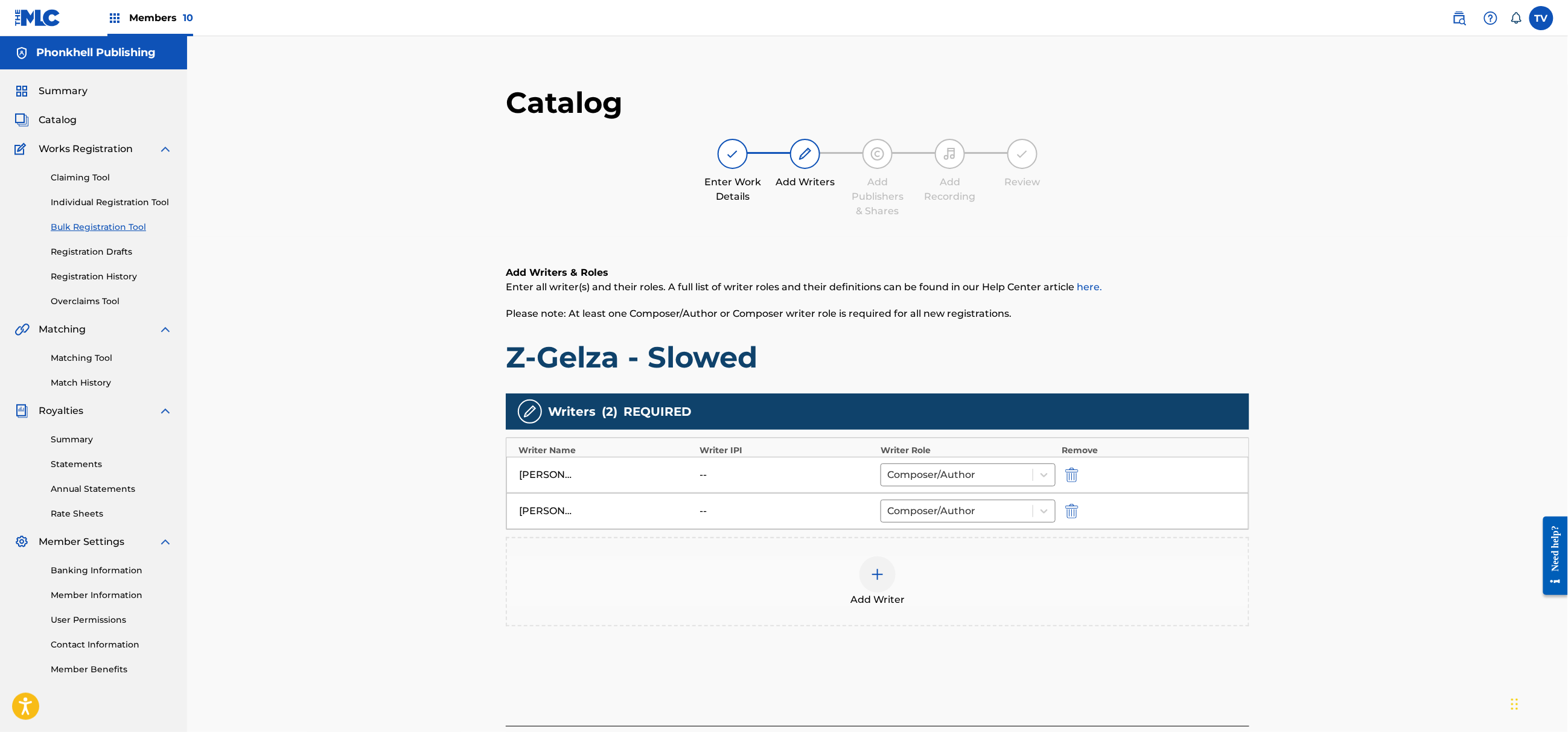
click at [1069, 512] on img "submit" at bounding box center [1071, 511] width 13 height 15
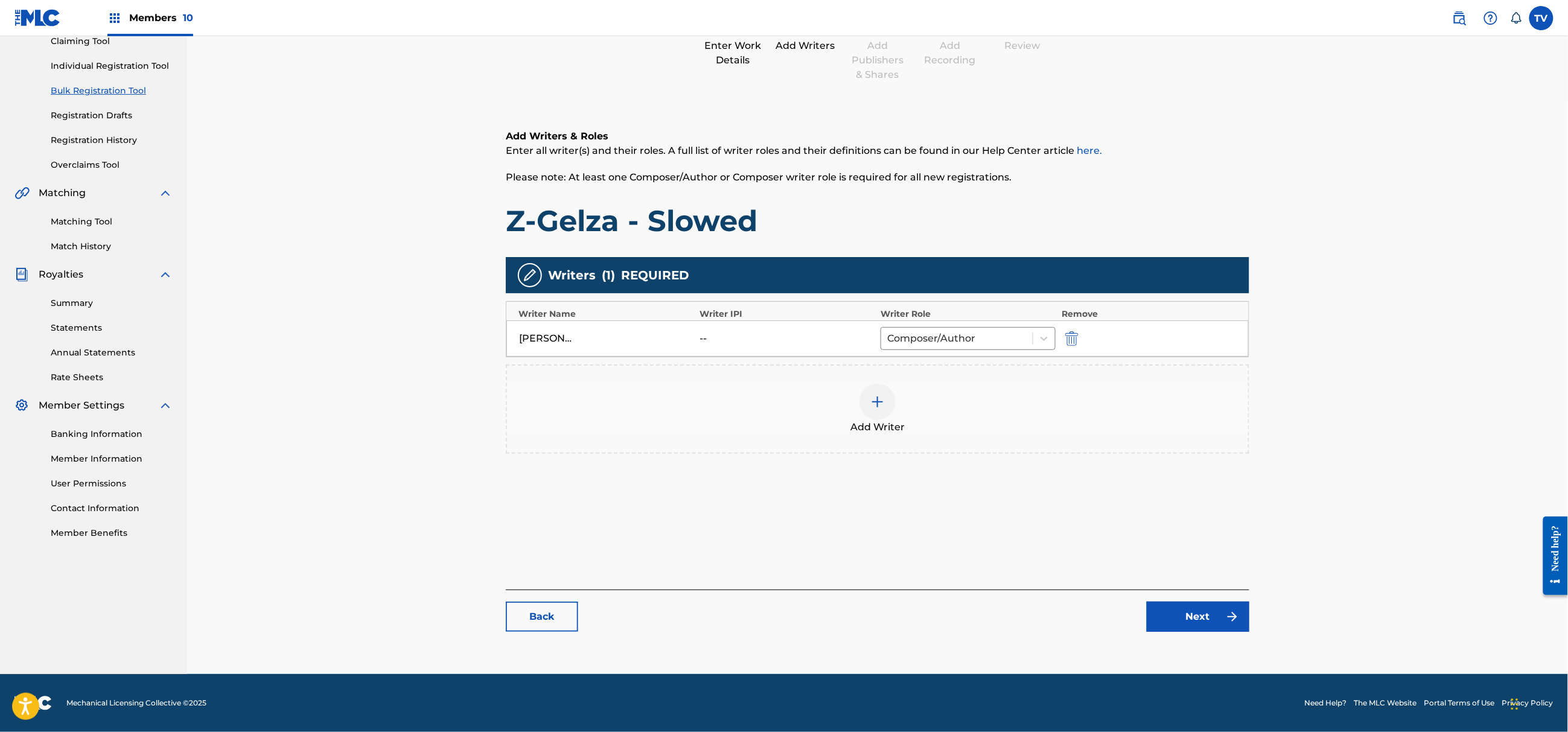
click at [1195, 620] on link "Next" at bounding box center [1198, 616] width 102 height 30
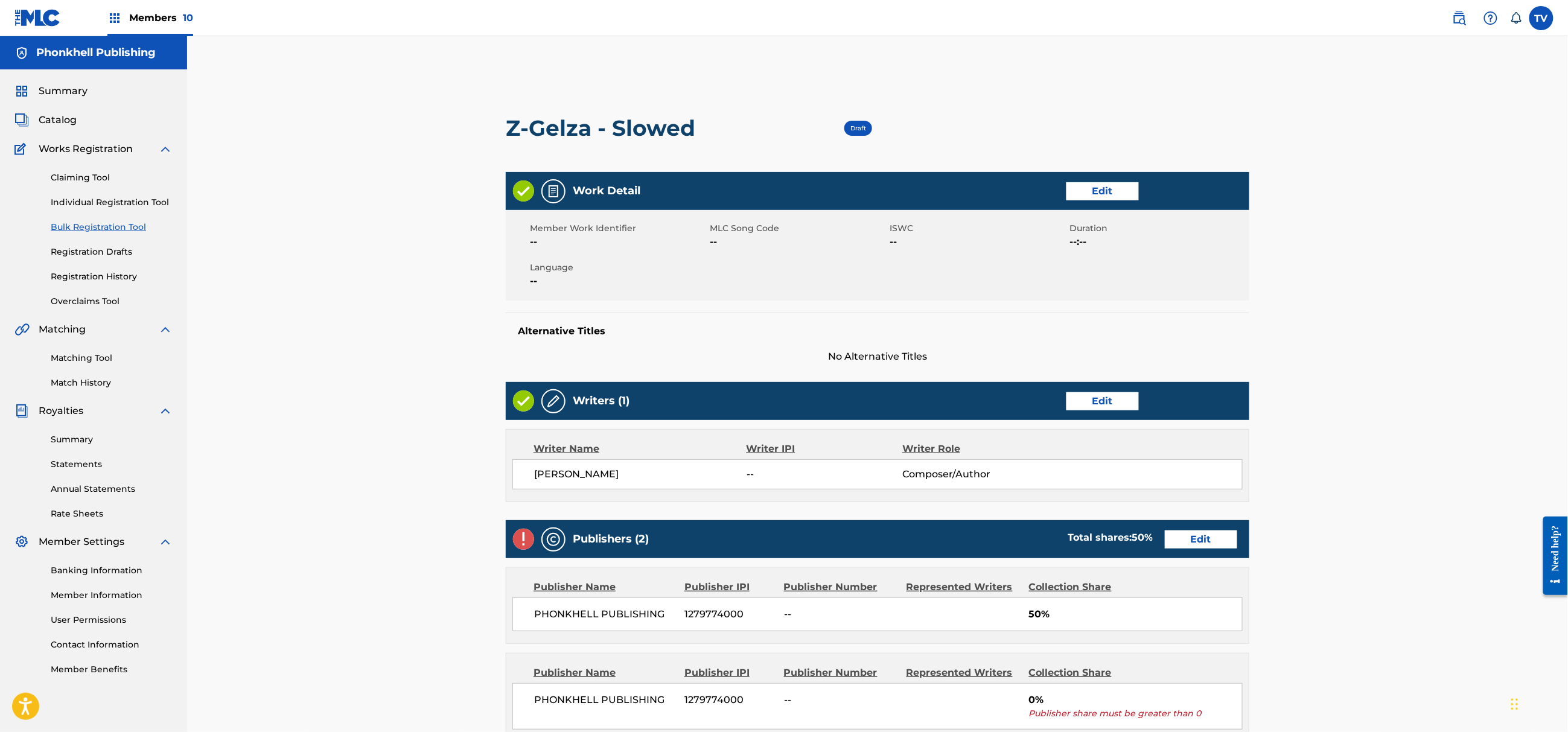
click at [1198, 548] on link "Edit" at bounding box center [1201, 539] width 73 height 18
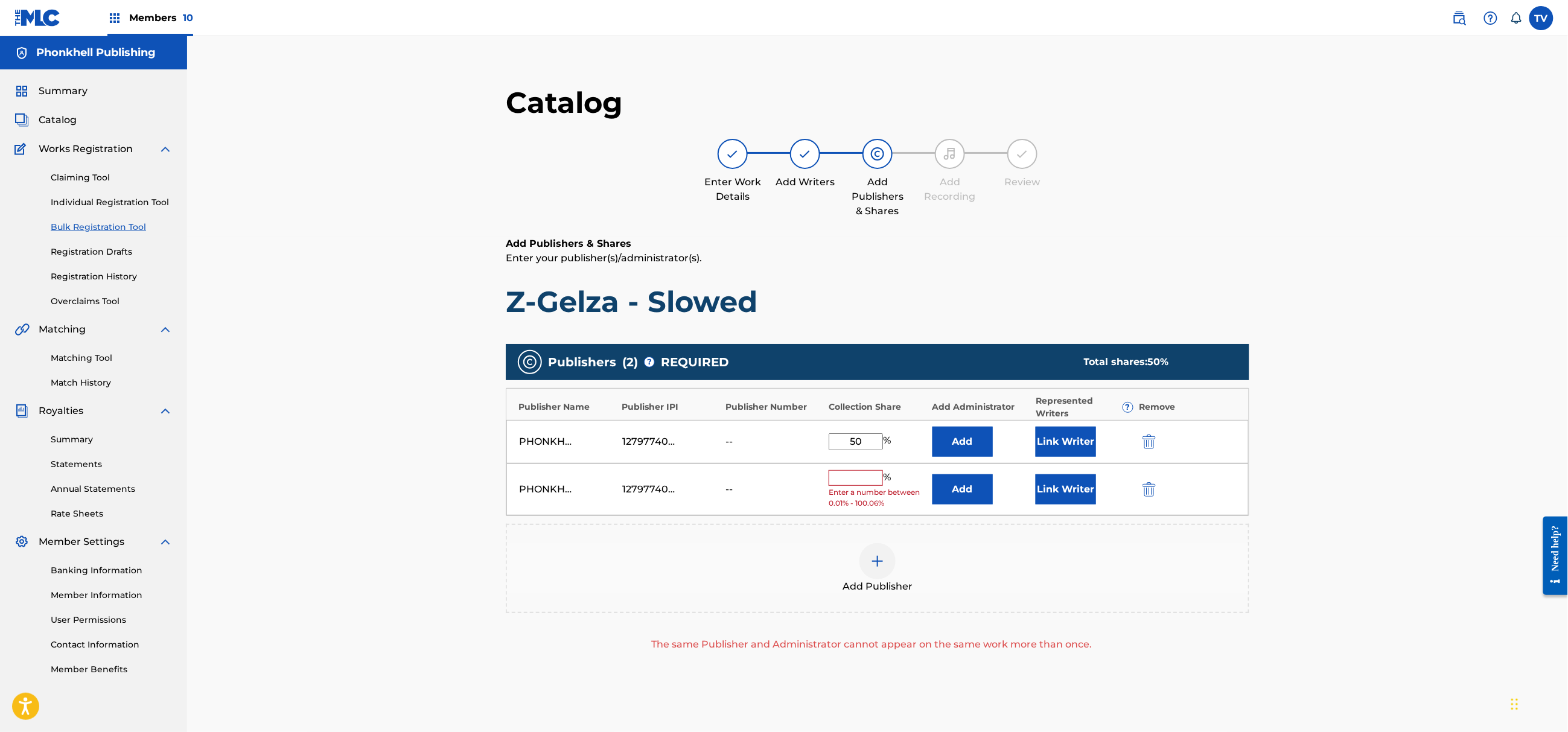
click at [1143, 486] on img "submit" at bounding box center [1149, 489] width 13 height 15
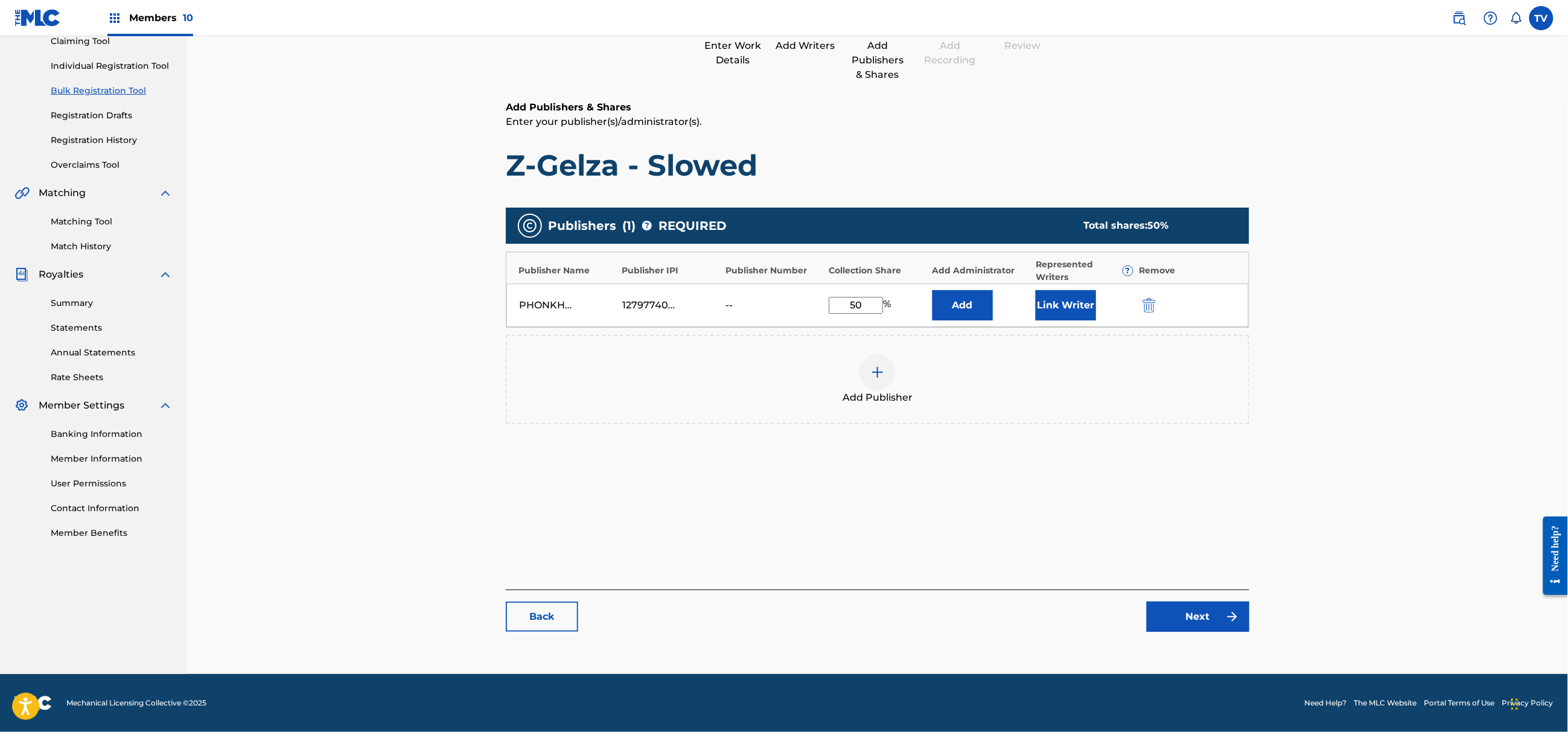
click at [1215, 614] on link "Next" at bounding box center [1198, 616] width 102 height 30
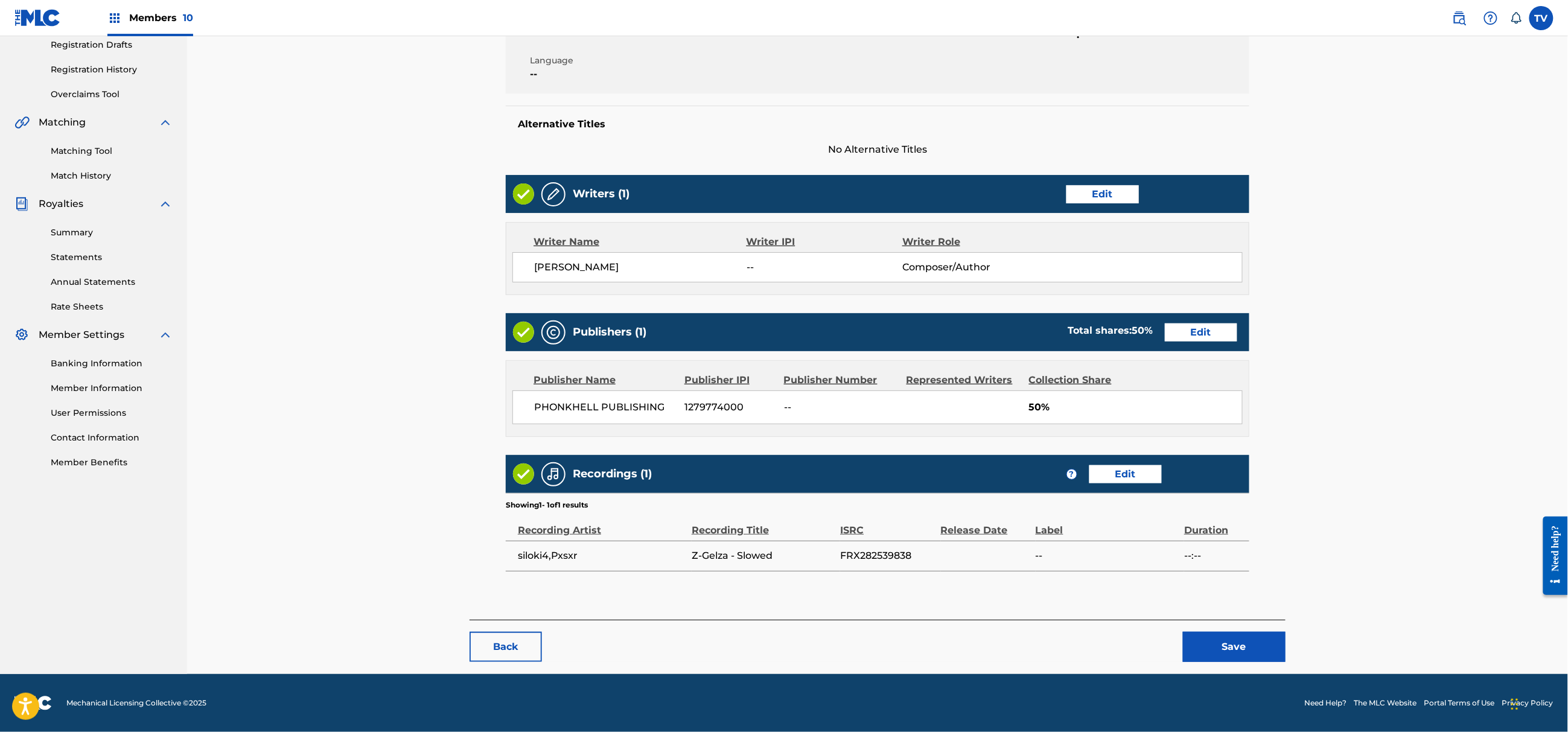
click at [1254, 637] on button "Save" at bounding box center [1234, 647] width 102 height 30
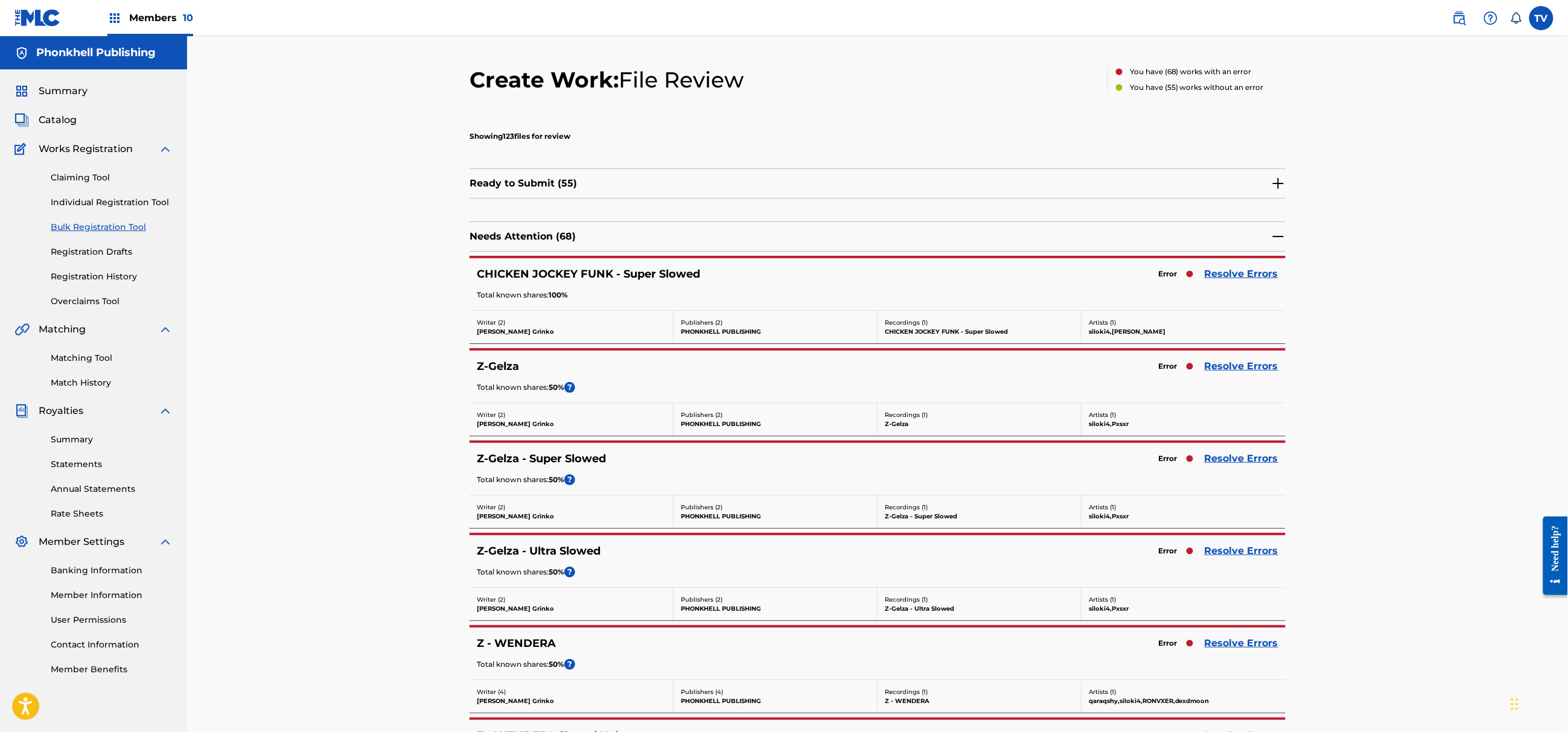
click at [1235, 367] on link "Resolve Errors" at bounding box center [1242, 366] width 73 height 15
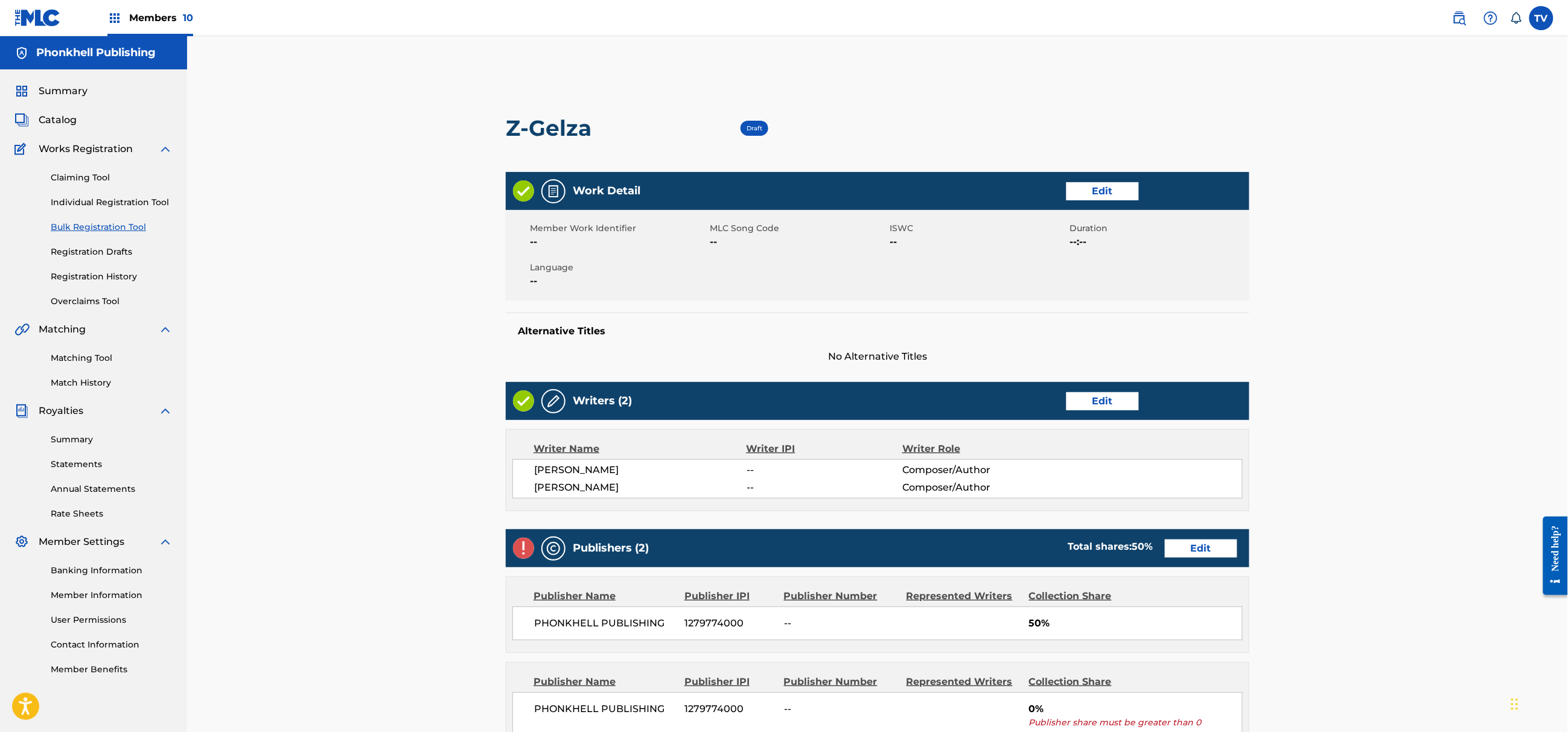
click at [1124, 405] on link "Edit" at bounding box center [1103, 402] width 73 height 18
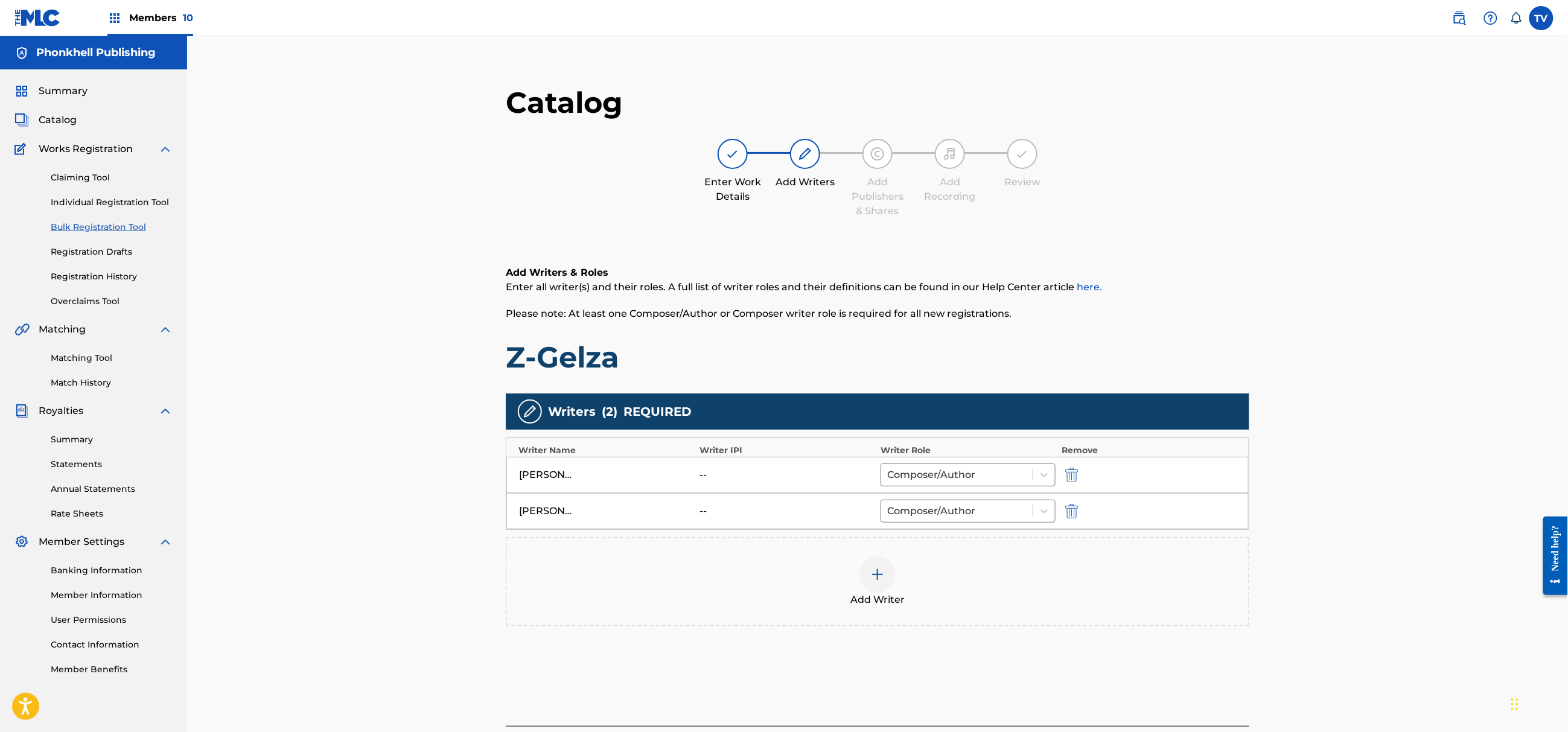
click at [1072, 515] on img "submit" at bounding box center [1071, 511] width 13 height 15
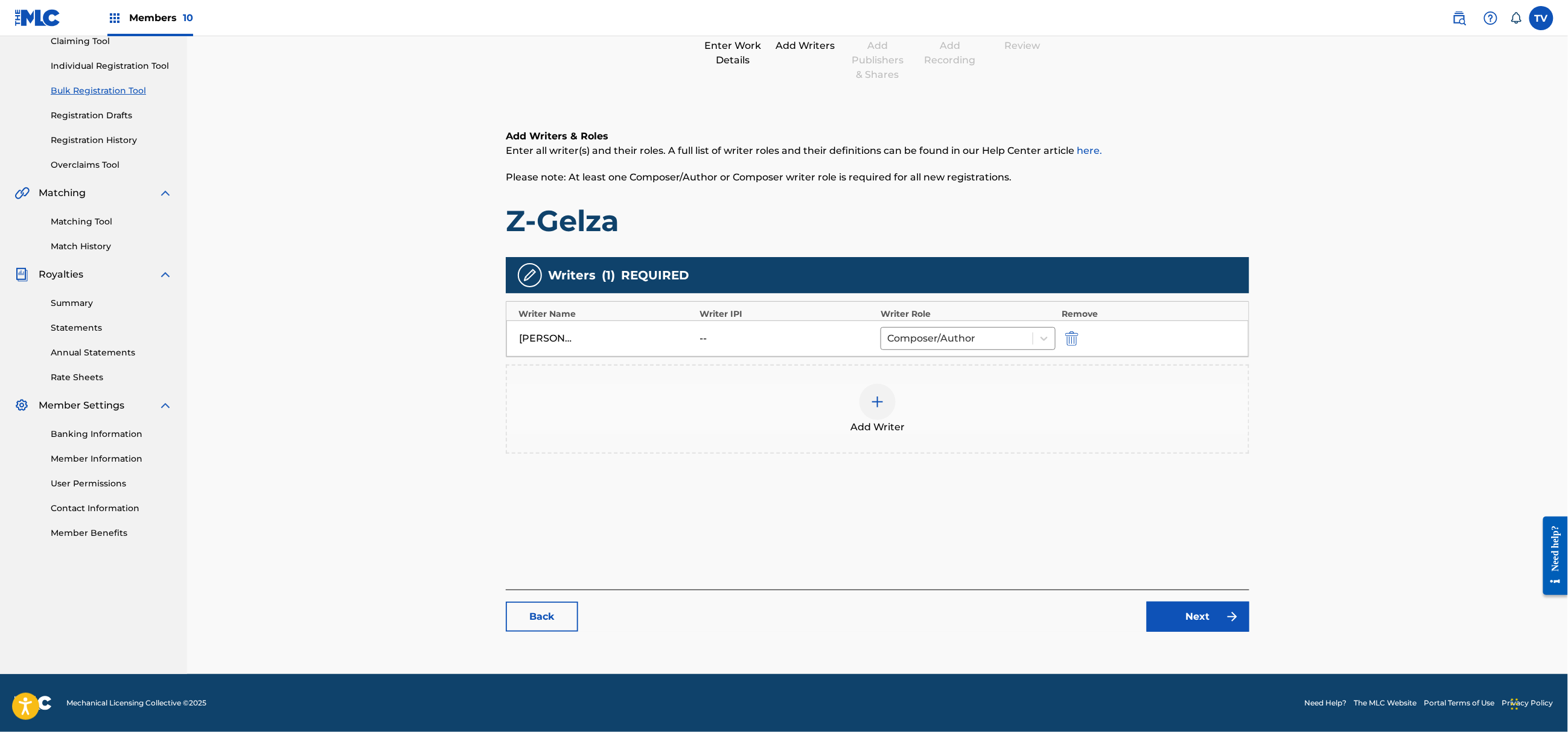
click at [1217, 608] on link "Next" at bounding box center [1198, 616] width 102 height 30
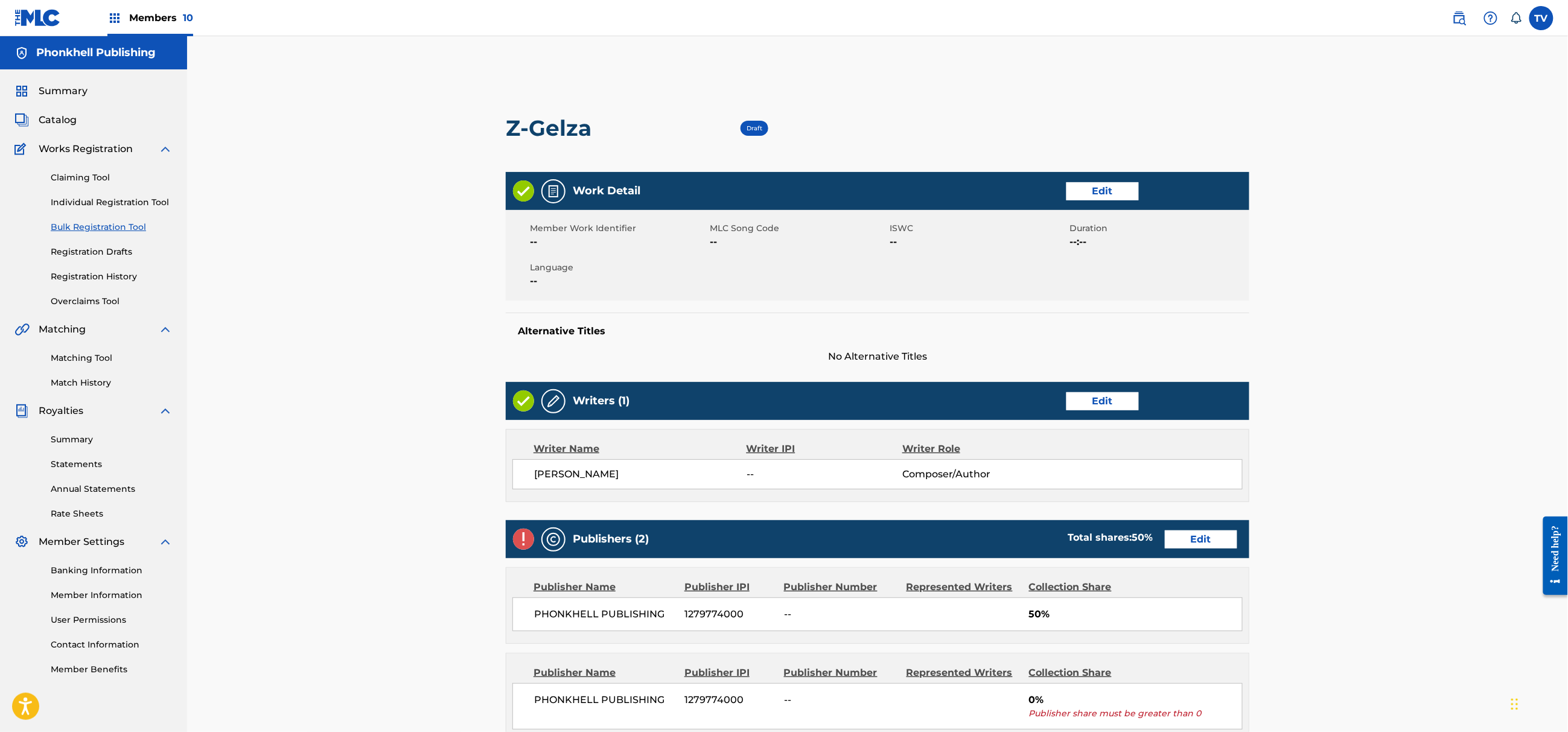
click at [1208, 541] on link "Edit" at bounding box center [1201, 539] width 73 height 18
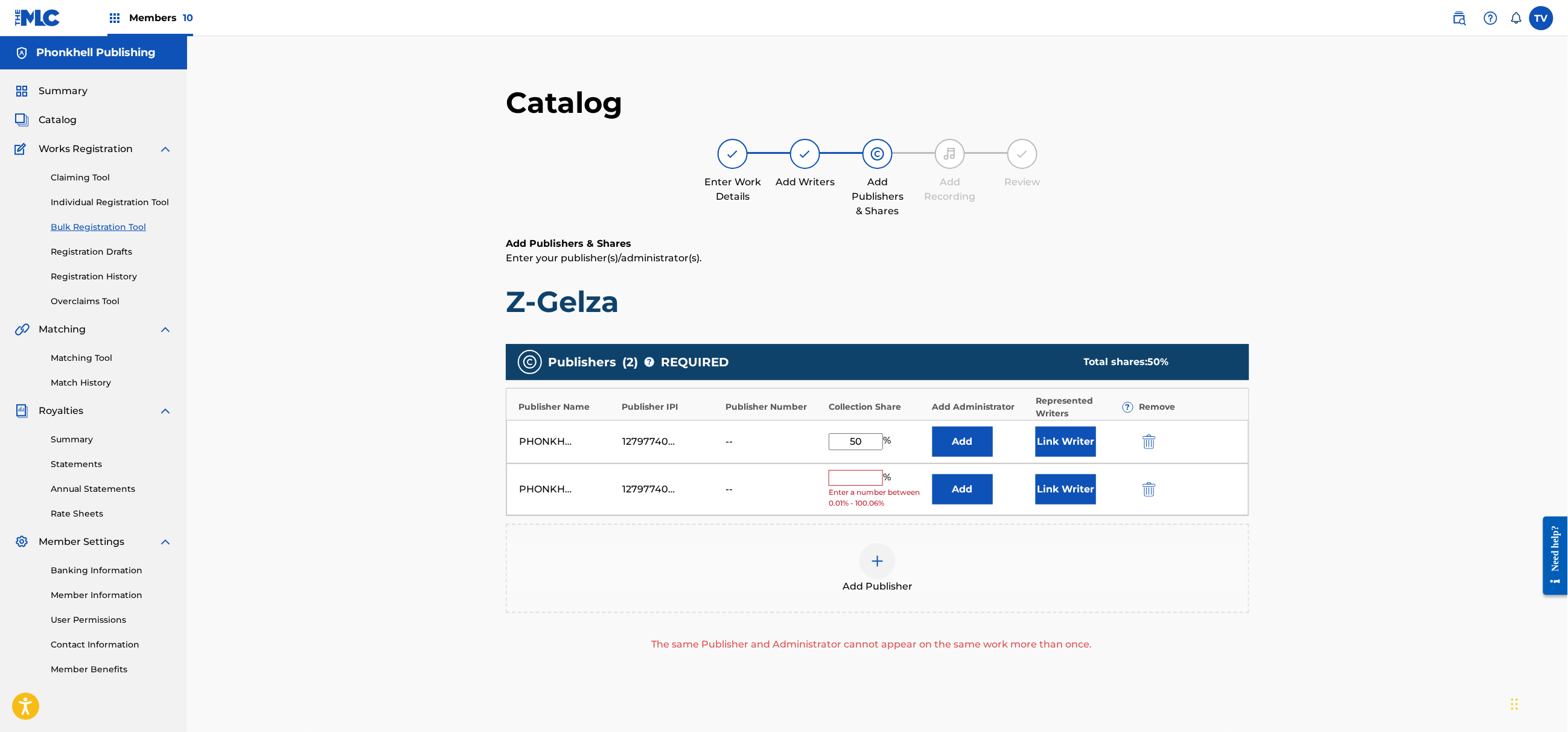
click at [1133, 493] on div "PHONKHELL PUBLISHING 1279774000 -- % Enter a number between 0.01% - 100.06% Add…" at bounding box center [877, 489] width 742 height 52
drag, startPoint x: 1143, startPoint y: 493, endPoint x: 1163, endPoint y: 536, distance: 47.4
click at [1144, 492] on img "submit" at bounding box center [1149, 489] width 13 height 15
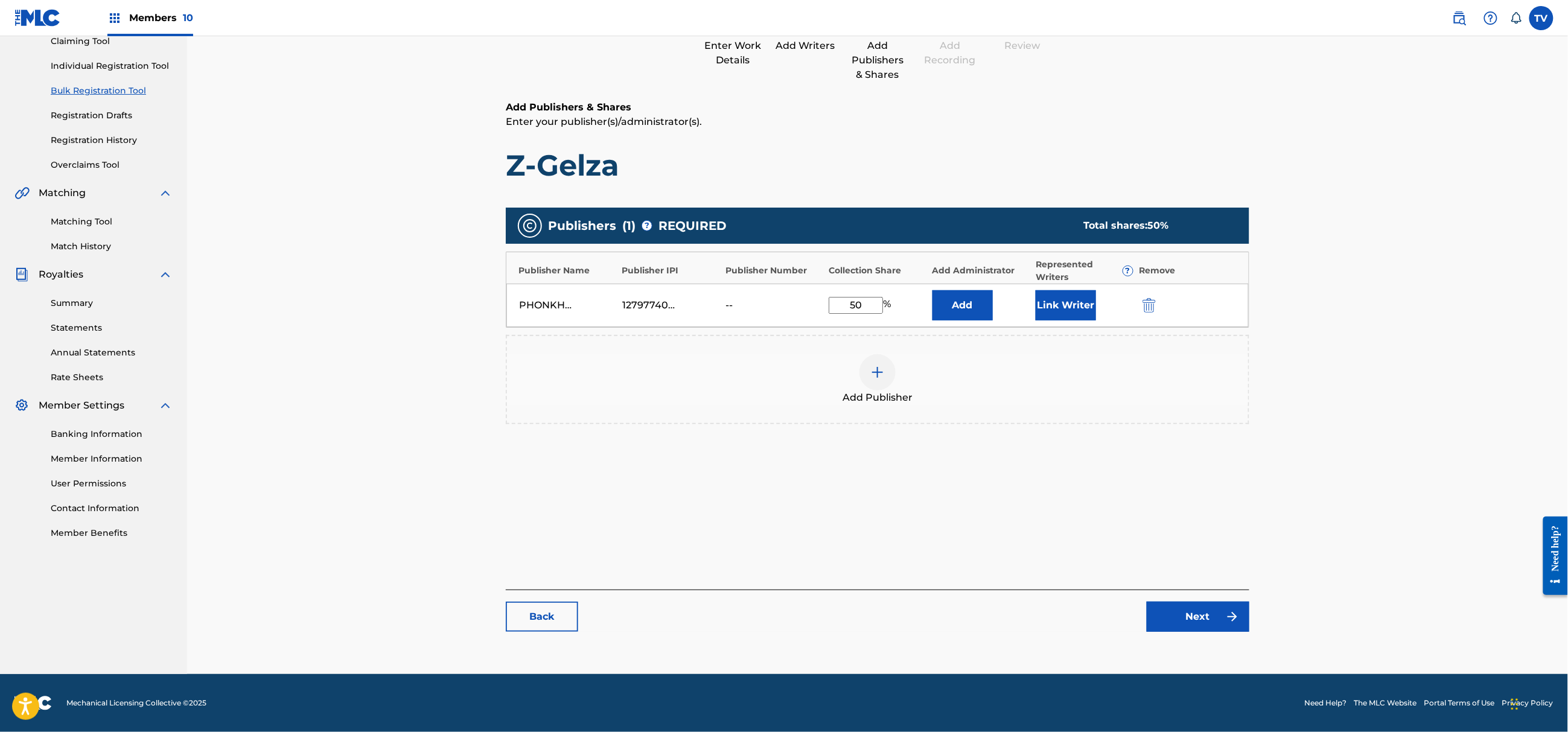
click at [1184, 616] on link "Next" at bounding box center [1198, 616] width 102 height 30
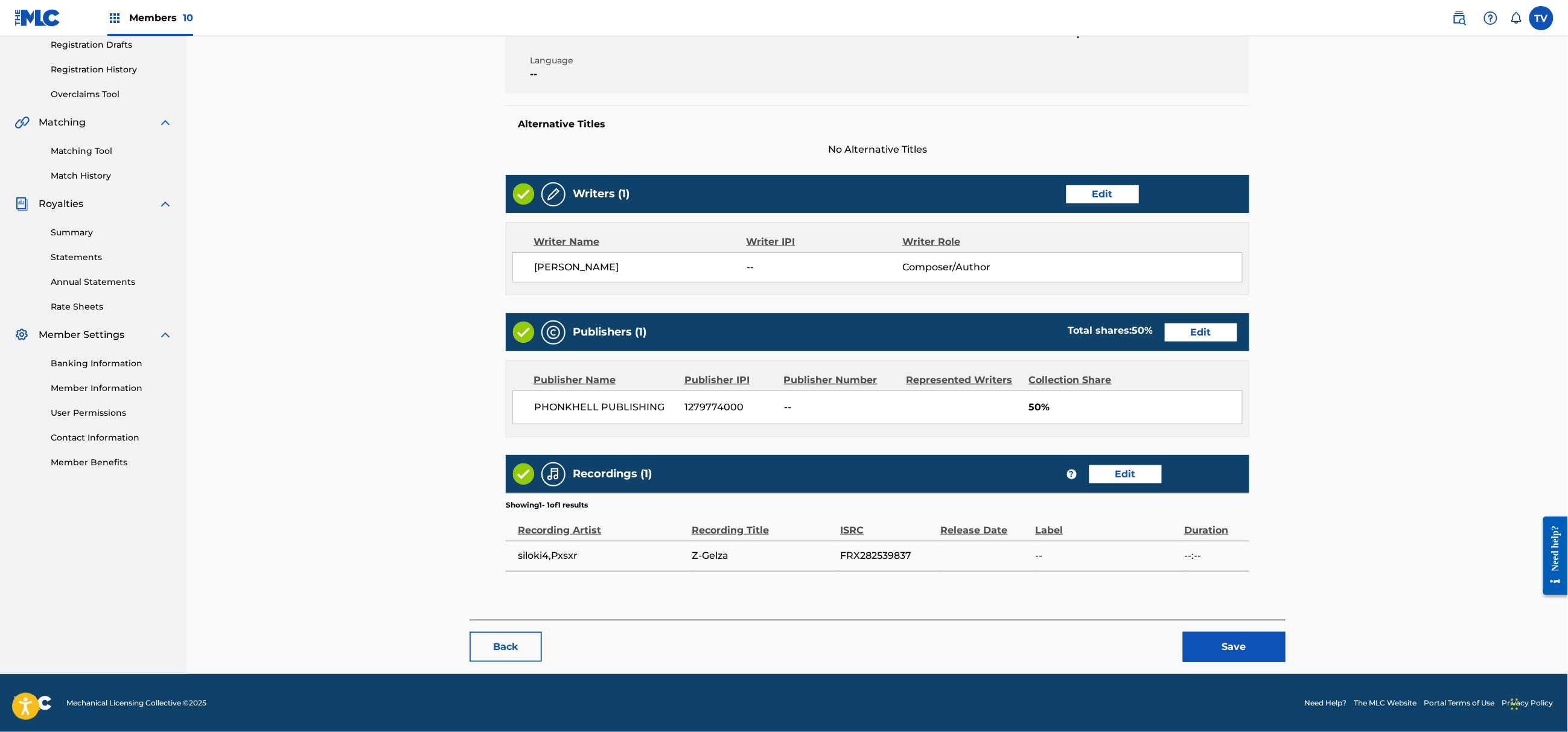
click at [1230, 648] on button "Save" at bounding box center [1234, 647] width 102 height 30
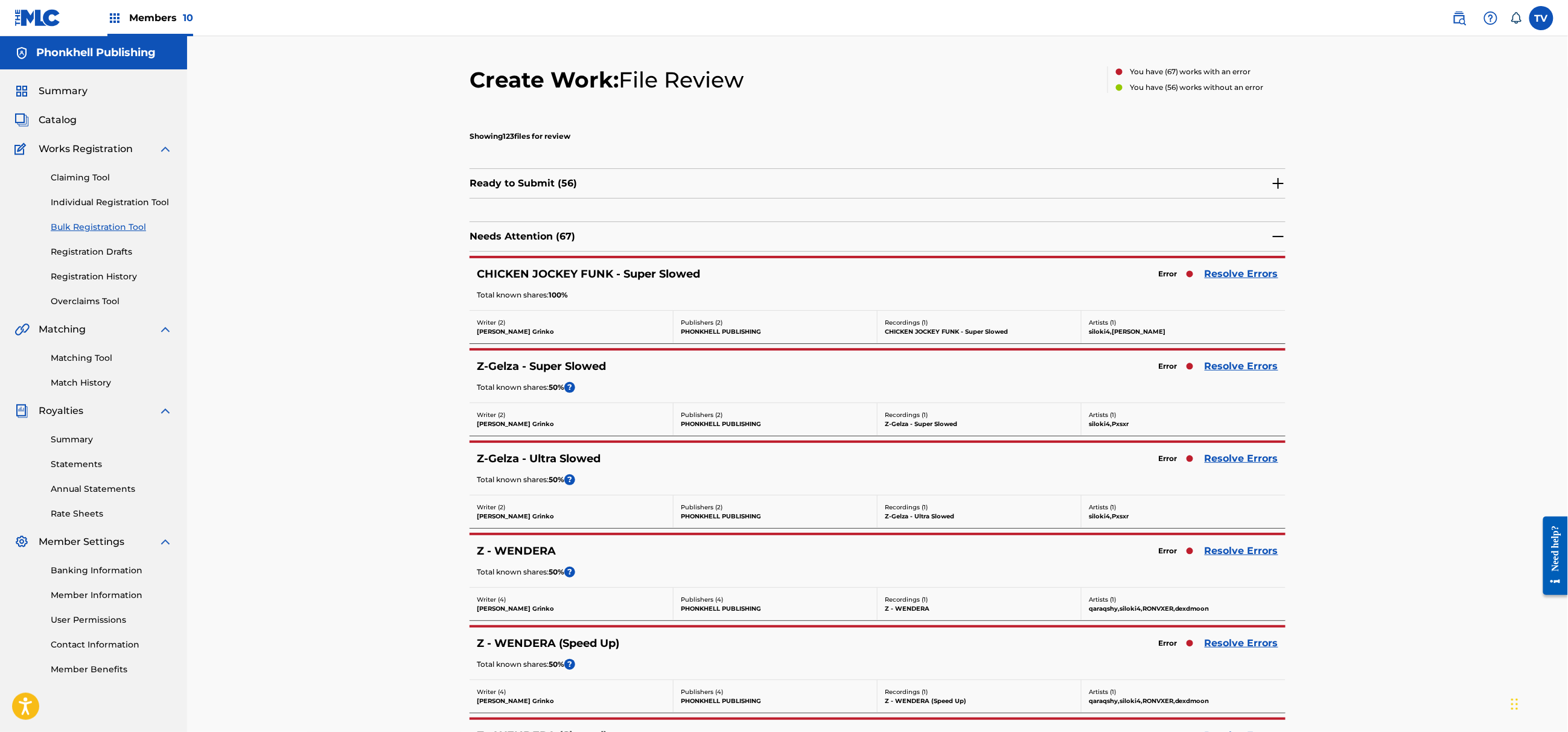
click at [1237, 263] on div "CHICKEN JOCKEY FUNK - Super Slowed Error Resolve Errors Total known shares: 100…" at bounding box center [877, 284] width 816 height 52
click at [1244, 274] on link "Resolve Errors" at bounding box center [1242, 274] width 73 height 15
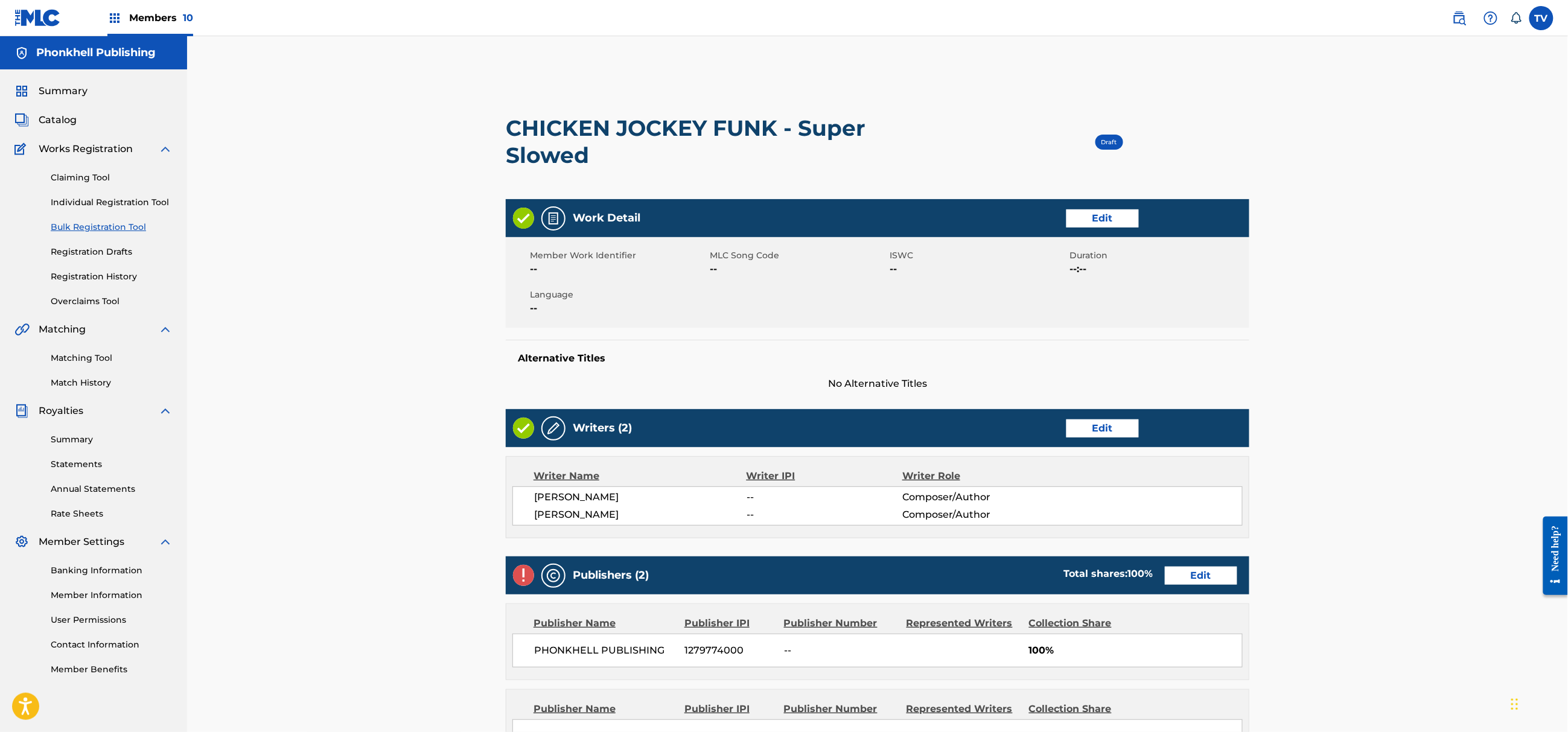
click at [1198, 575] on link "Edit" at bounding box center [1201, 575] width 73 height 18
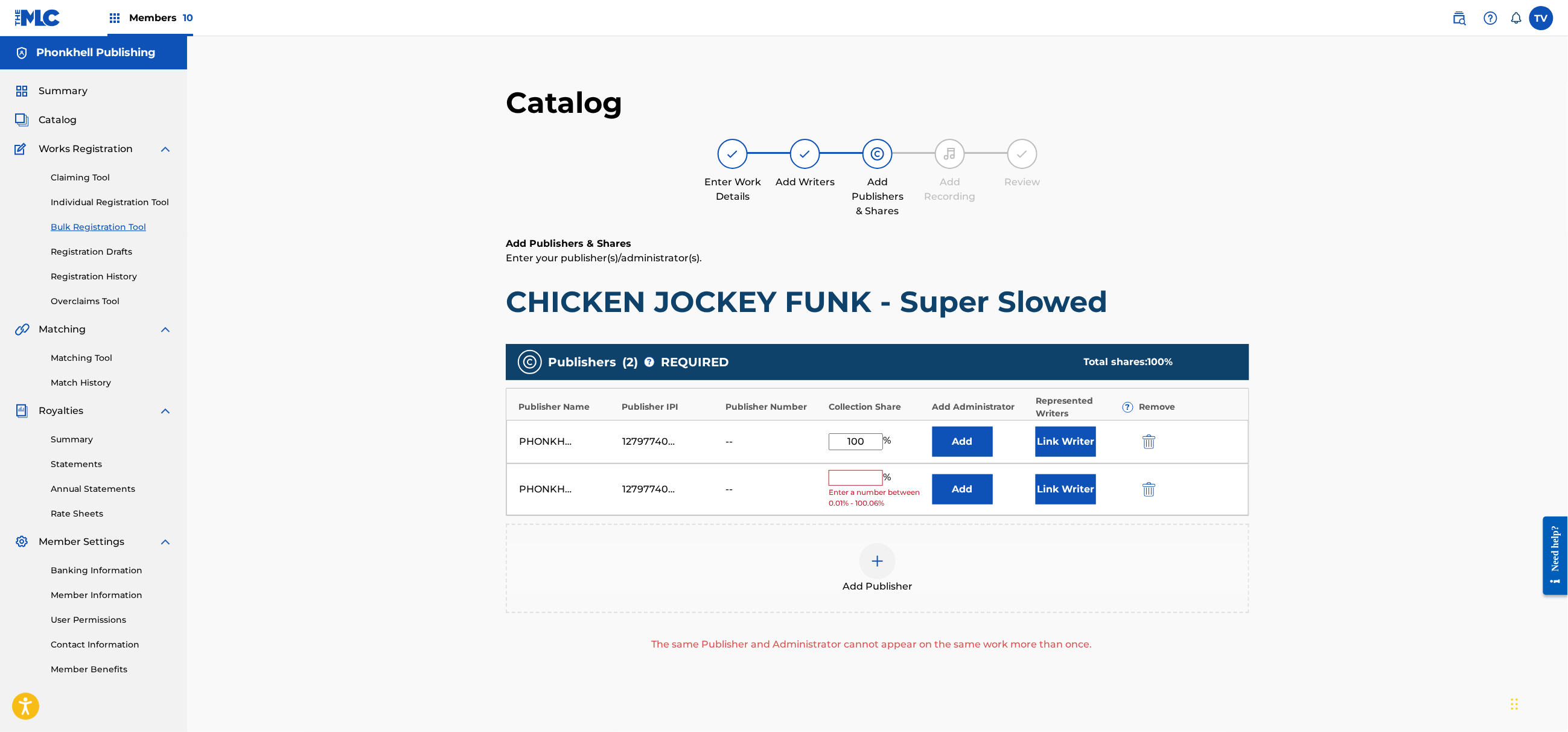
click at [1158, 488] on div at bounding box center [1166, 489] width 54 height 14
click at [1152, 491] on img "submit" at bounding box center [1149, 489] width 13 height 15
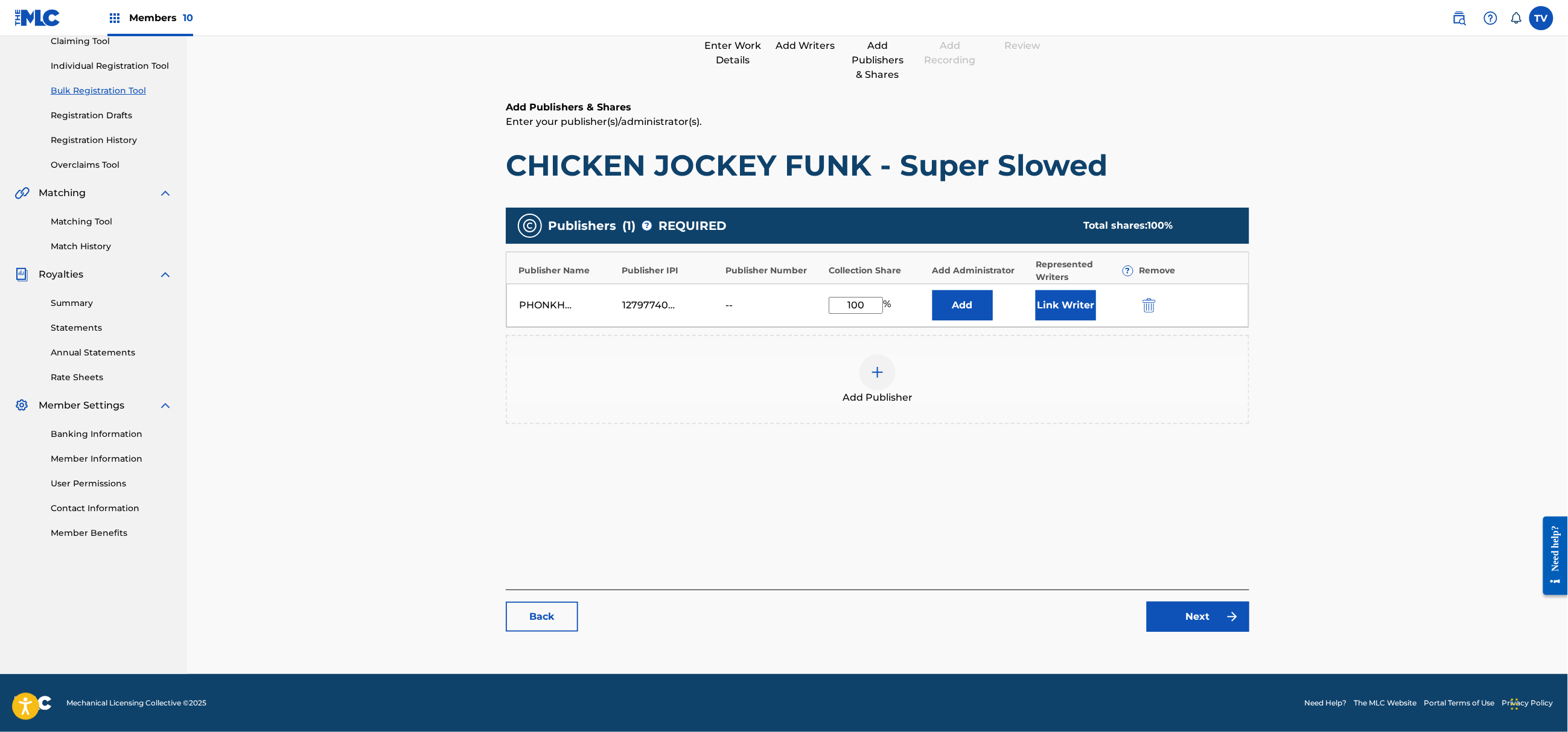
click at [1189, 629] on link "Next" at bounding box center [1198, 616] width 102 height 30
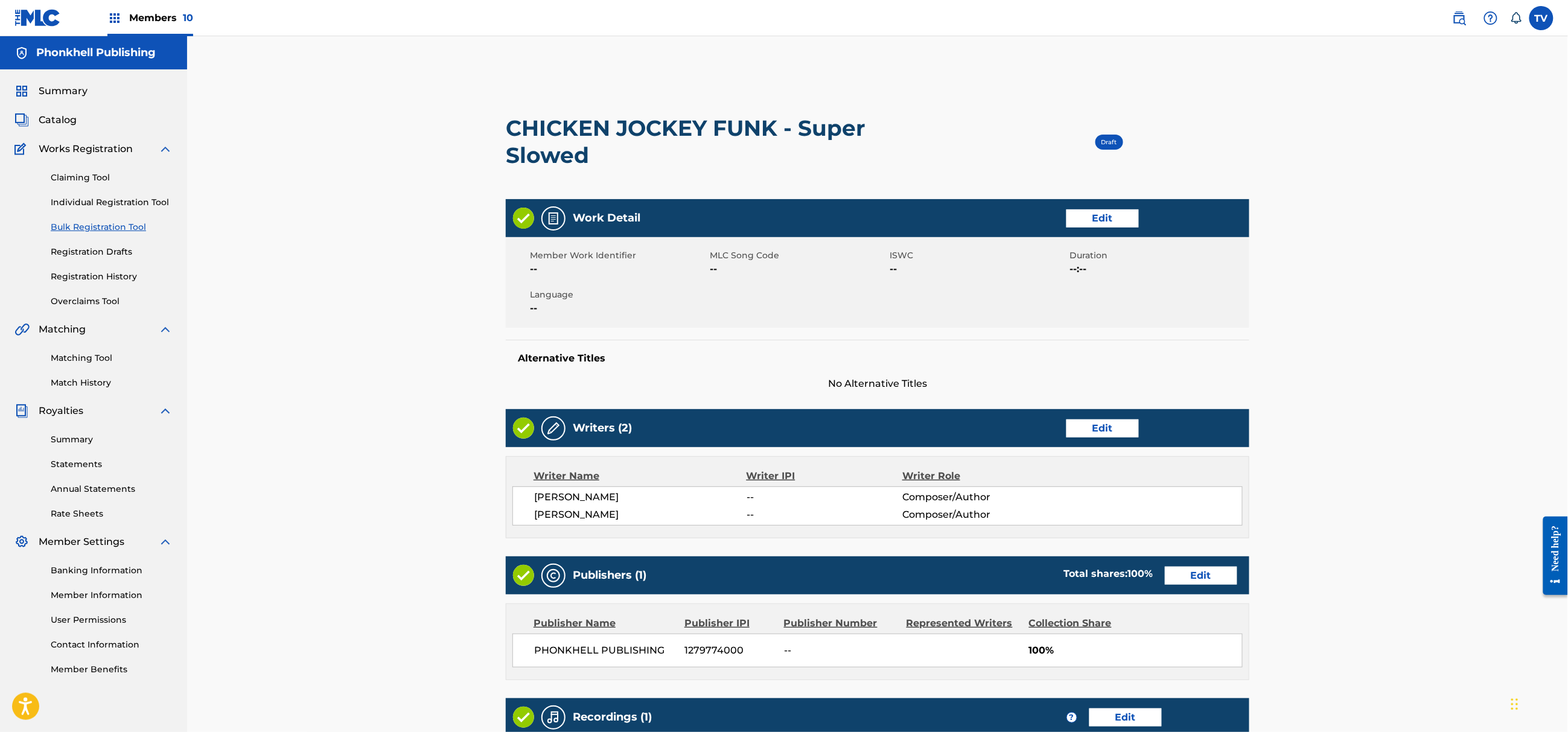
click at [1194, 565] on div "Publishers (1) Total shares: 100 % Edit" at bounding box center [877, 575] width 744 height 38
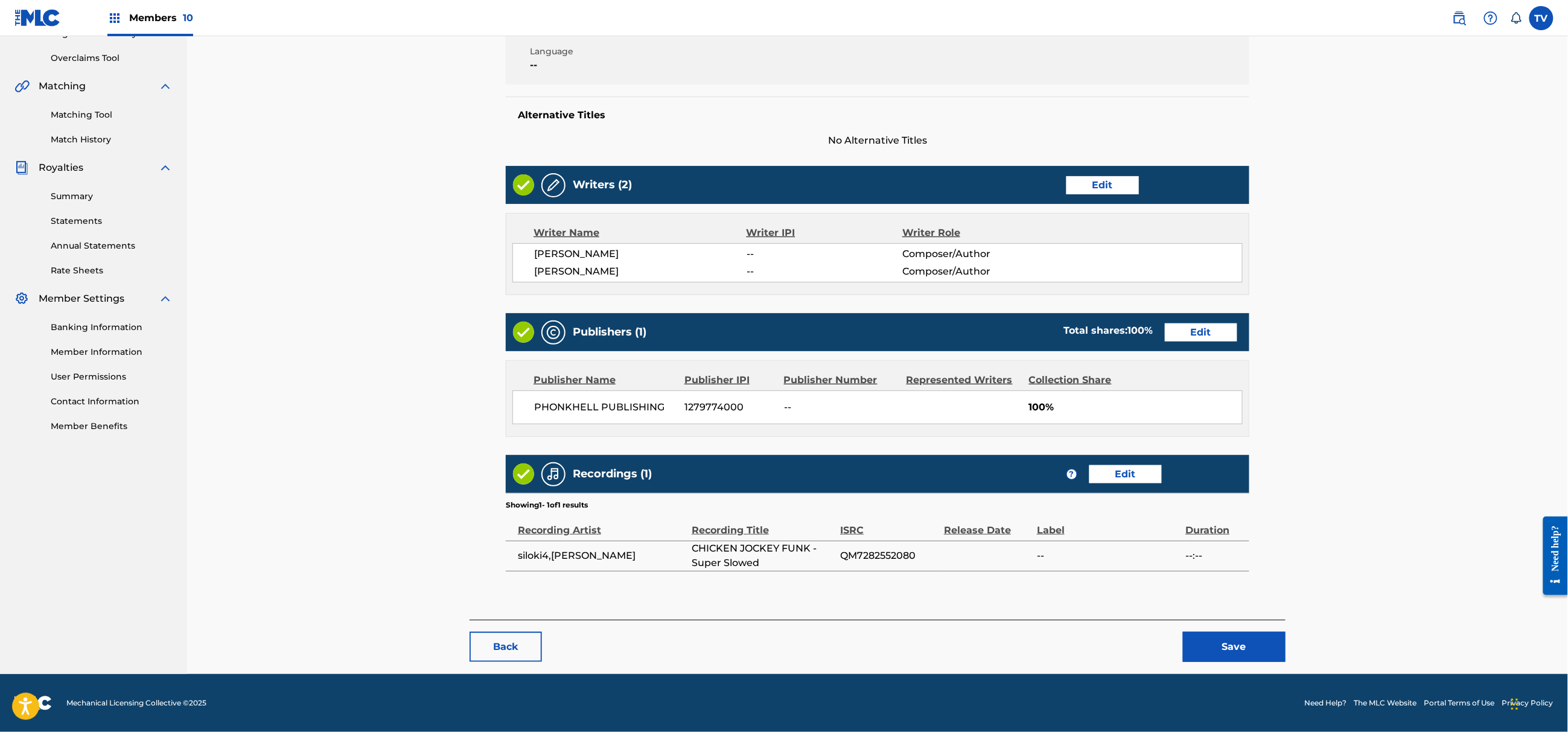
click at [1237, 640] on button "Save" at bounding box center [1234, 647] width 102 height 30
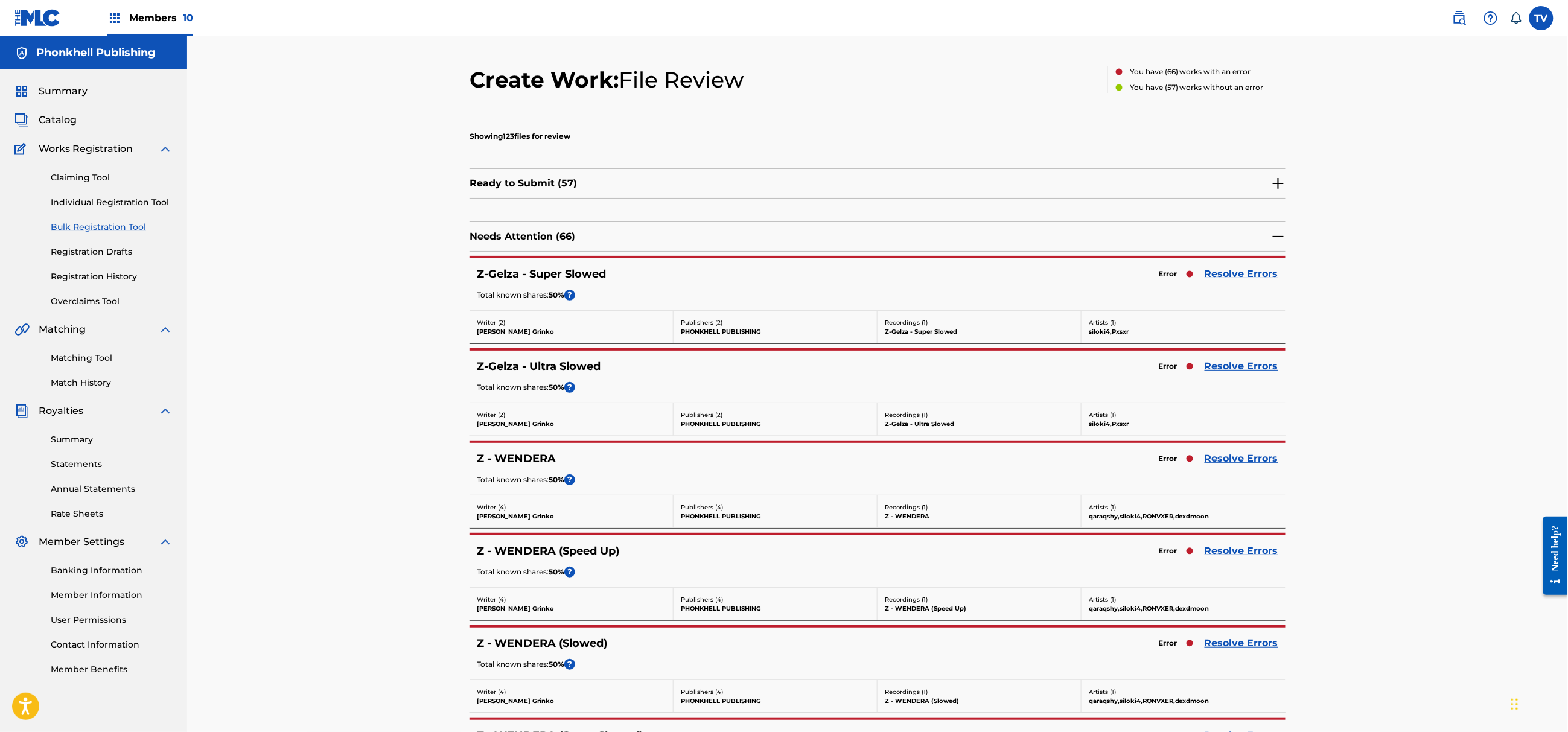
click at [1236, 273] on link "Resolve Errors" at bounding box center [1242, 274] width 73 height 15
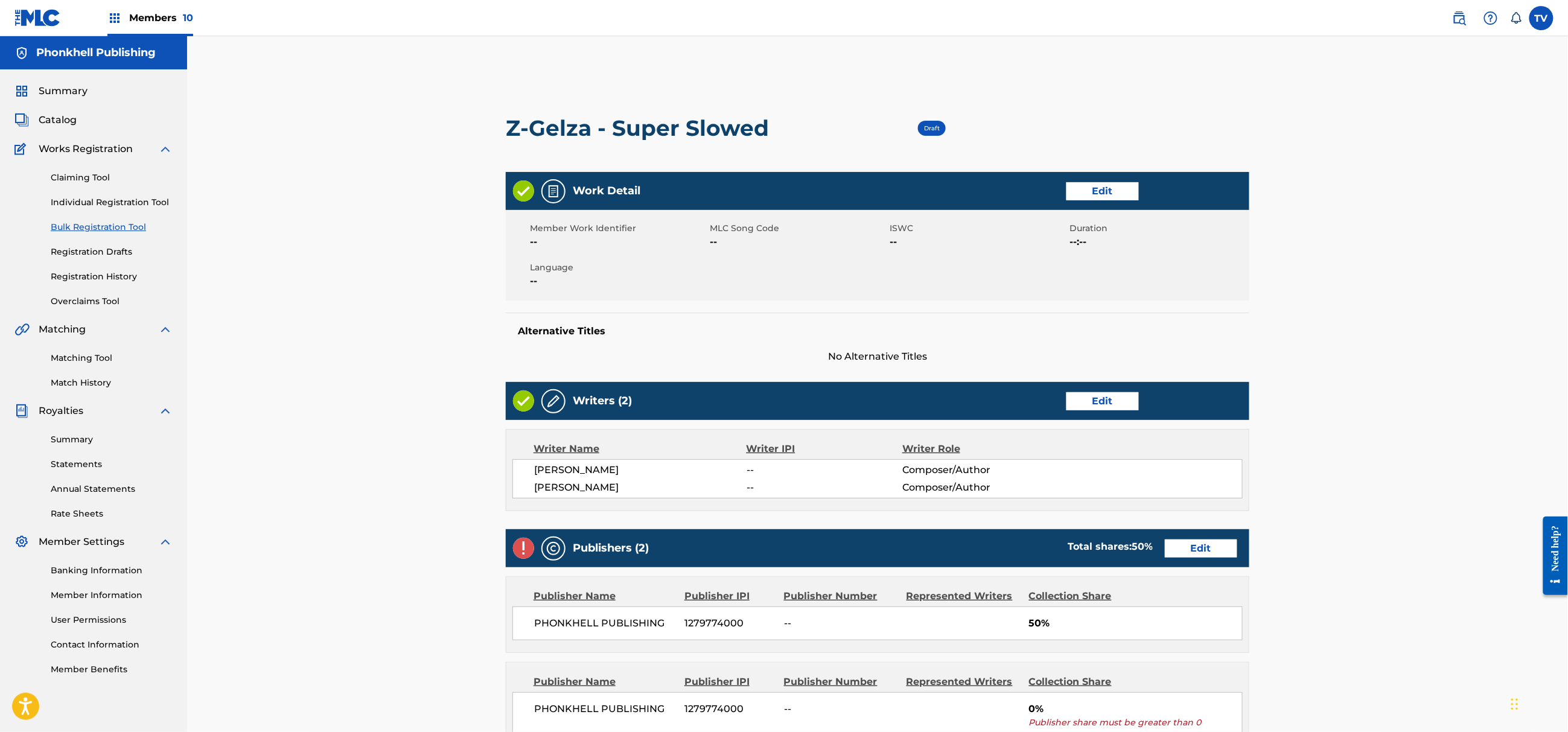
click at [1117, 396] on link "Edit" at bounding box center [1103, 402] width 73 height 18
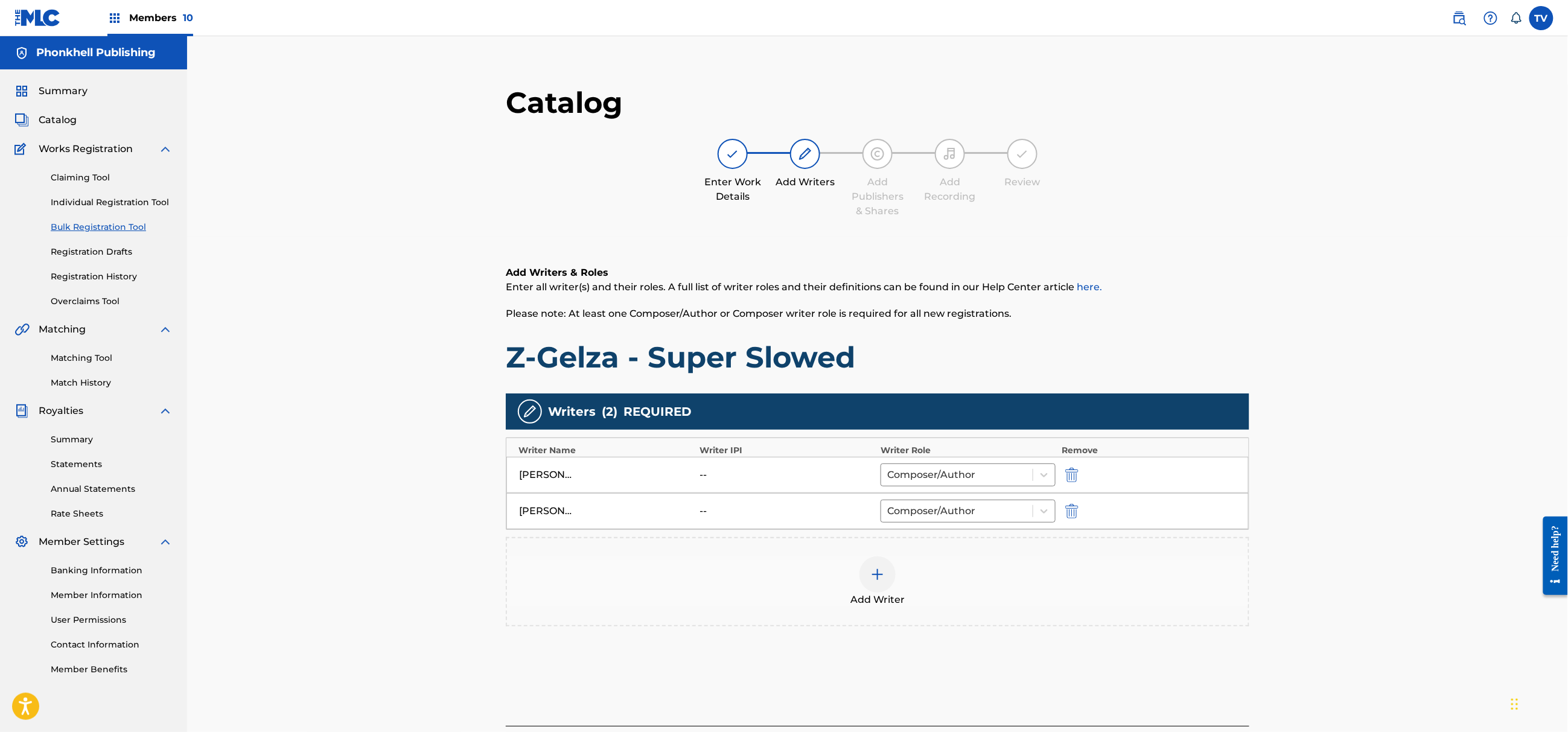
click at [1075, 508] on div at bounding box center [1088, 511] width 54 height 14
click at [1075, 509] on img "submit" at bounding box center [1071, 511] width 13 height 15
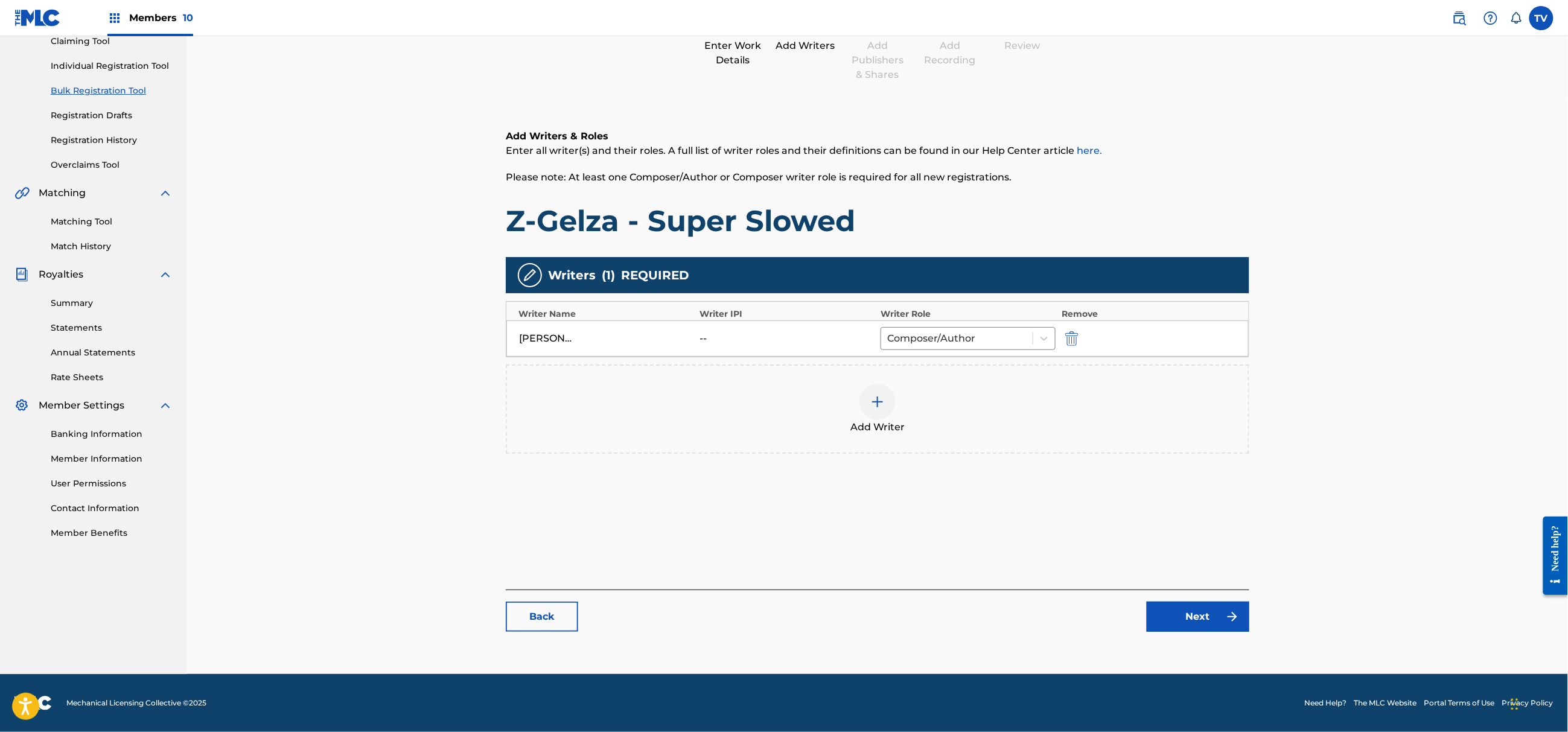
click at [1195, 608] on link "Next" at bounding box center [1198, 616] width 102 height 30
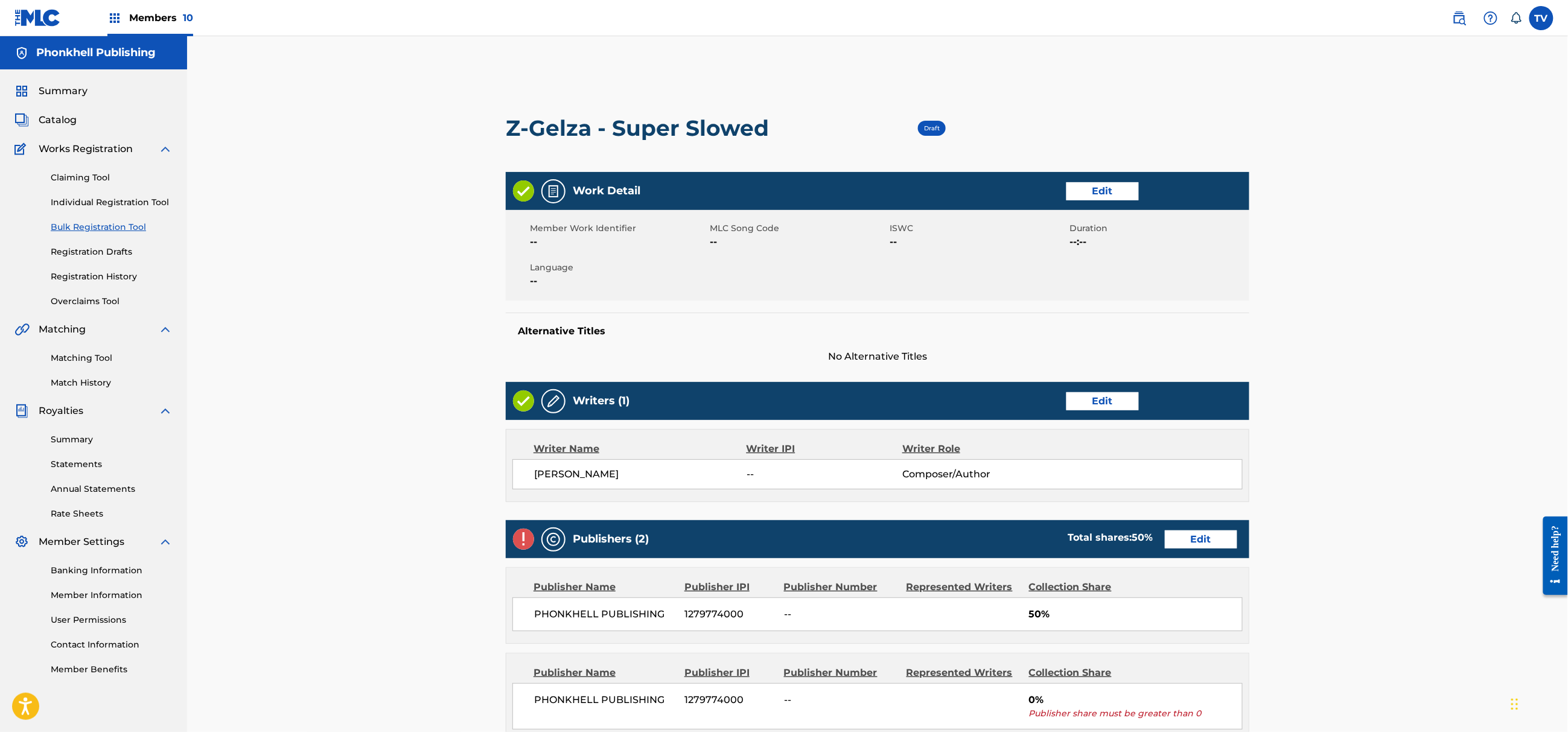
click at [1181, 541] on link "Edit" at bounding box center [1201, 539] width 73 height 18
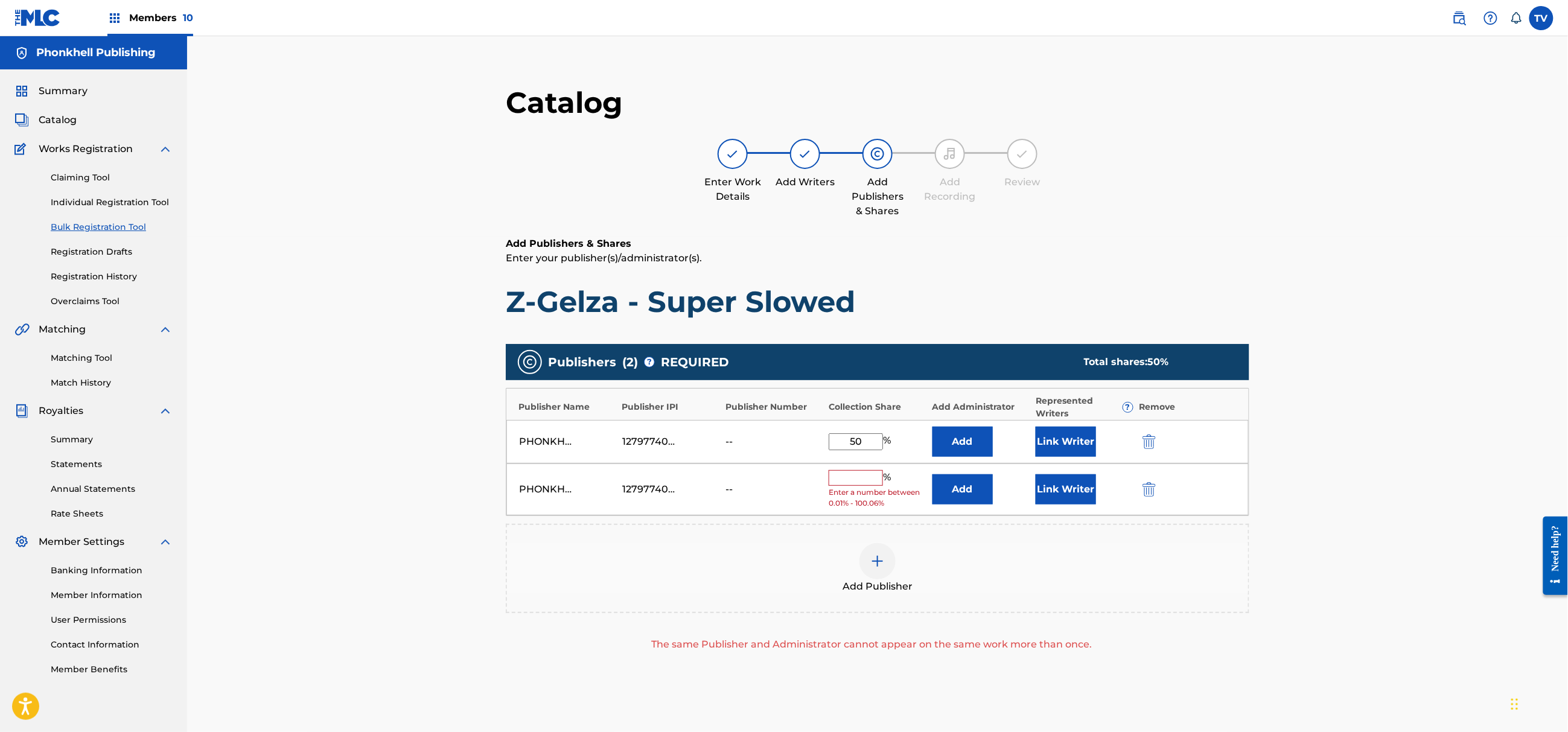
click at [1148, 492] on img "submit" at bounding box center [1149, 489] width 13 height 15
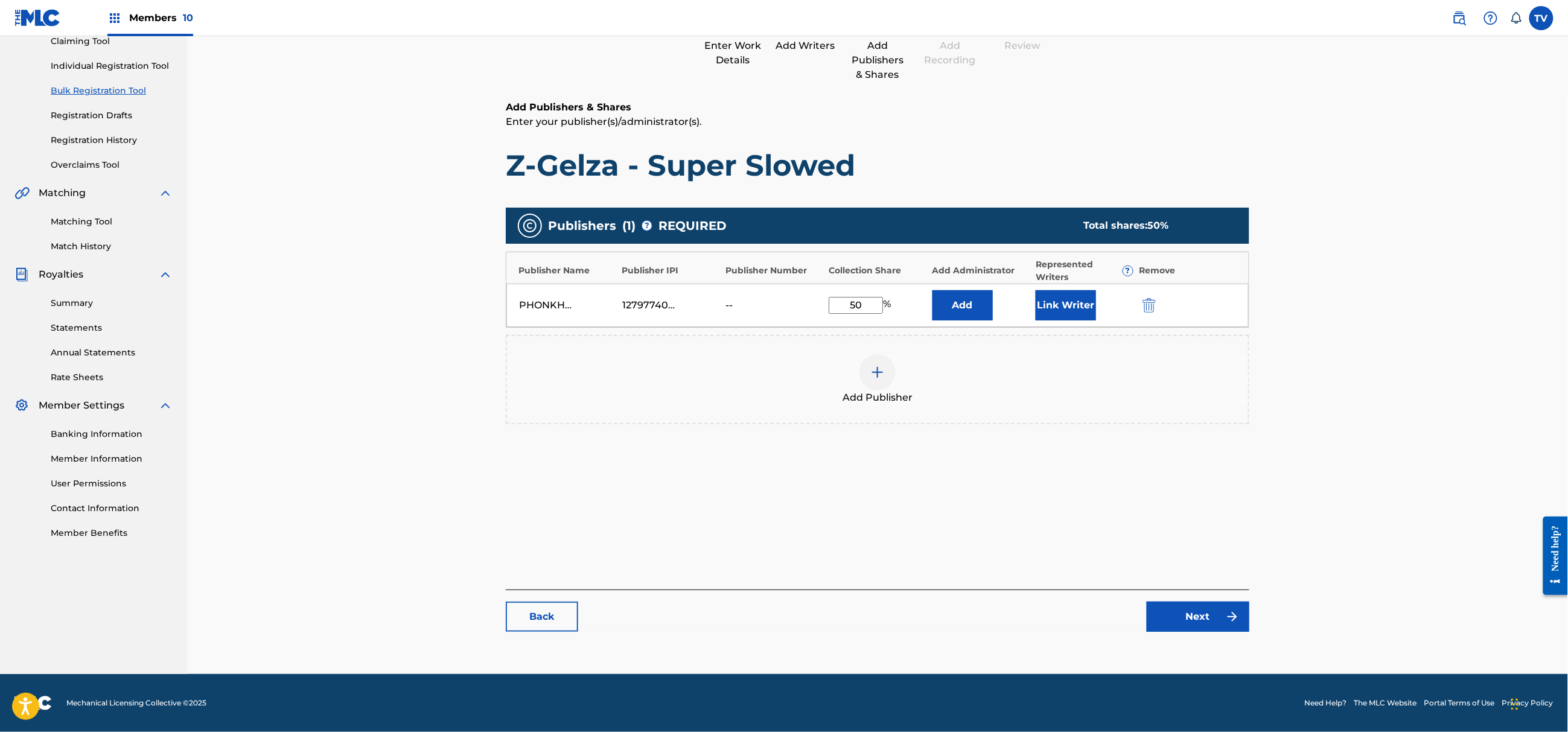
click at [1202, 621] on link "Next" at bounding box center [1198, 616] width 102 height 30
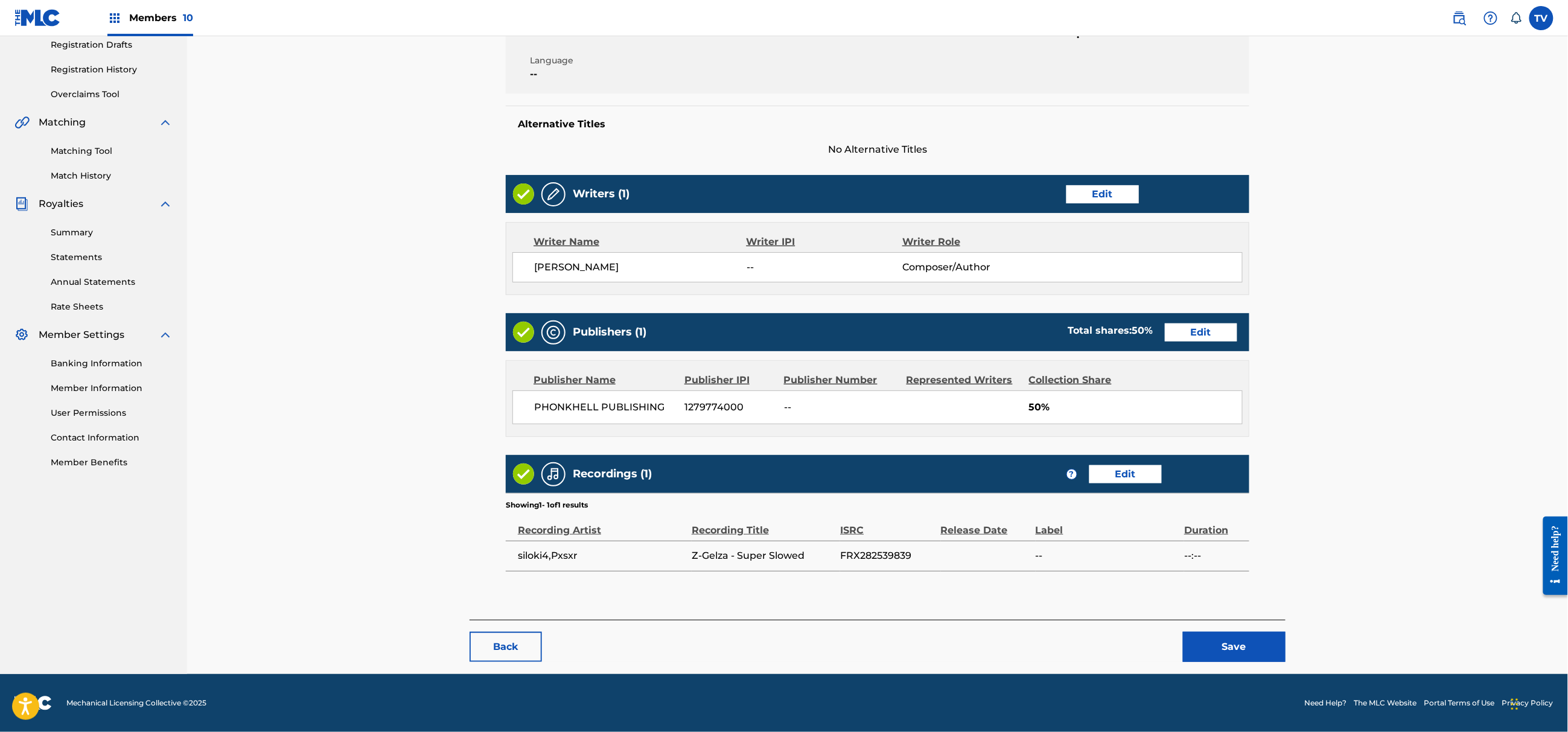
click at [1225, 647] on button "Save" at bounding box center [1234, 647] width 102 height 30
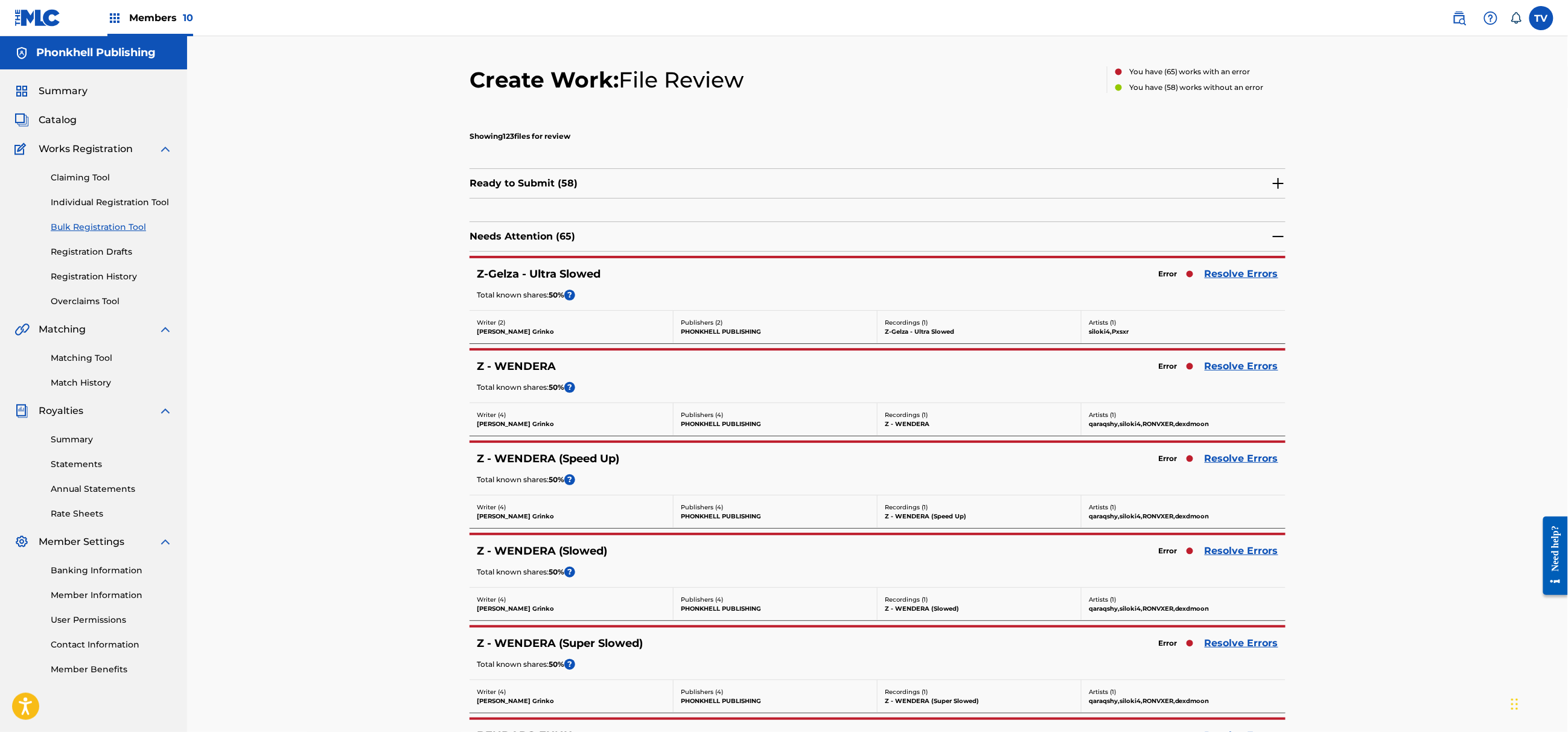
click at [1217, 371] on link "Resolve Errors" at bounding box center [1242, 366] width 73 height 15
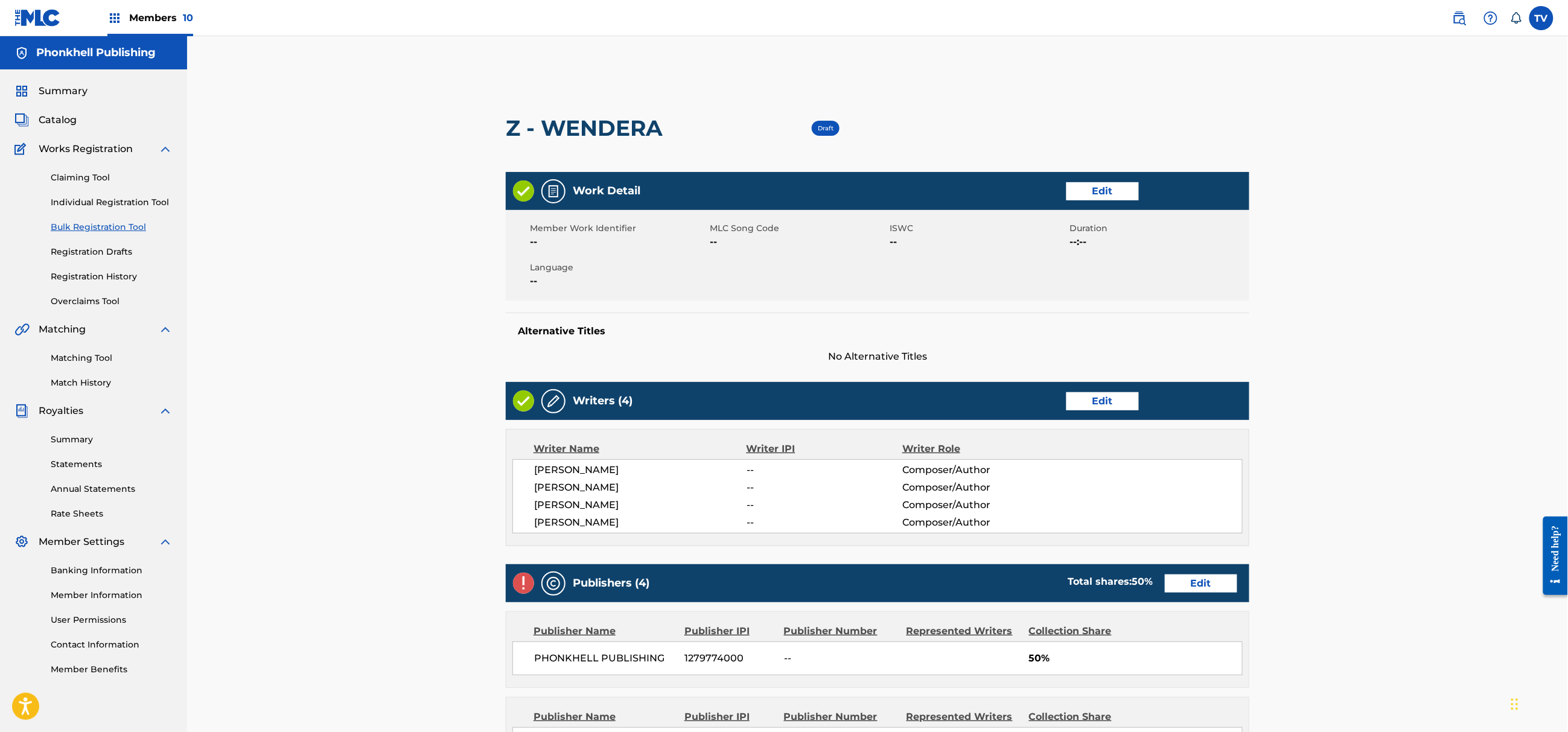
click at [1131, 396] on link "Edit" at bounding box center [1103, 402] width 73 height 18
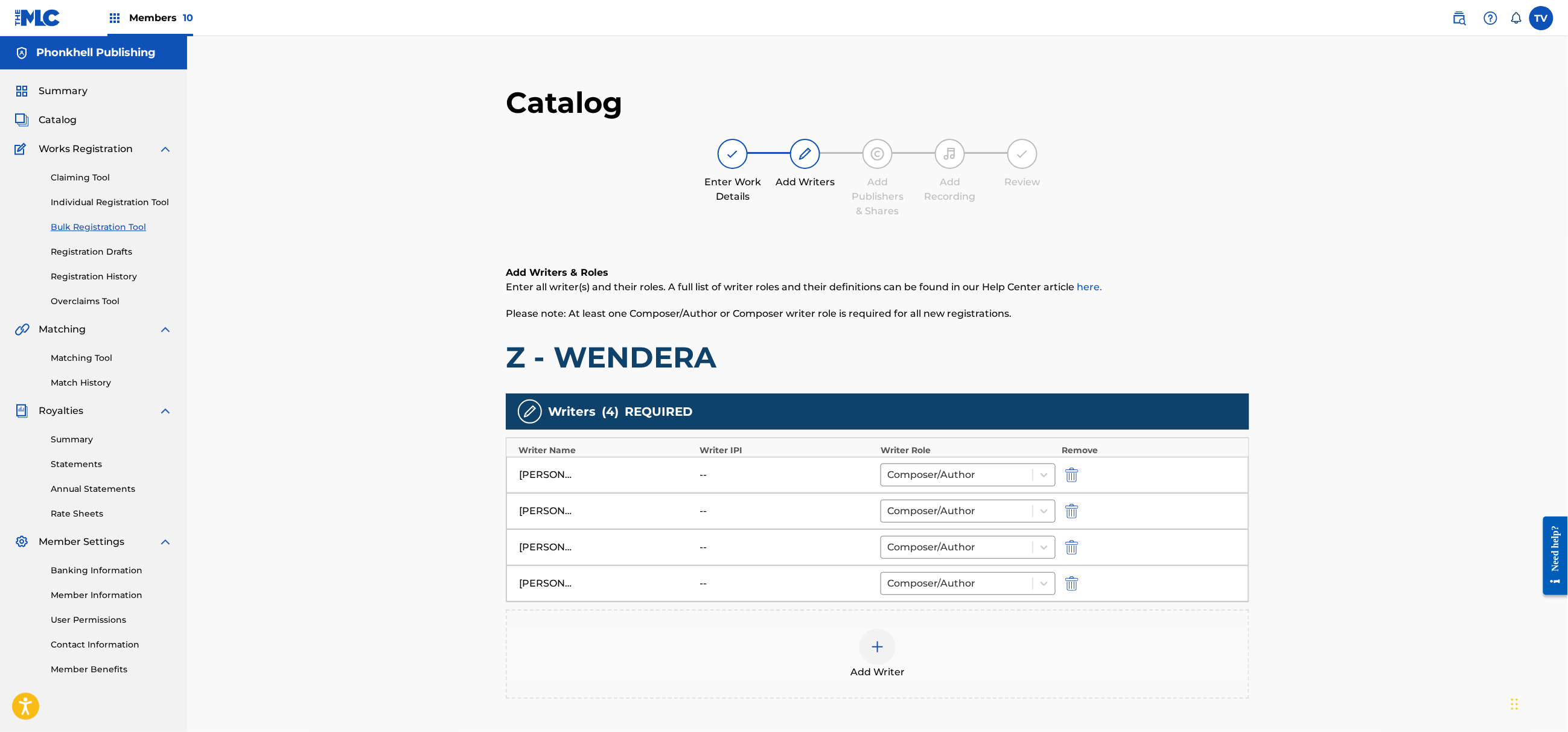
click at [1079, 546] on button "submit" at bounding box center [1071, 547] width 18 height 14
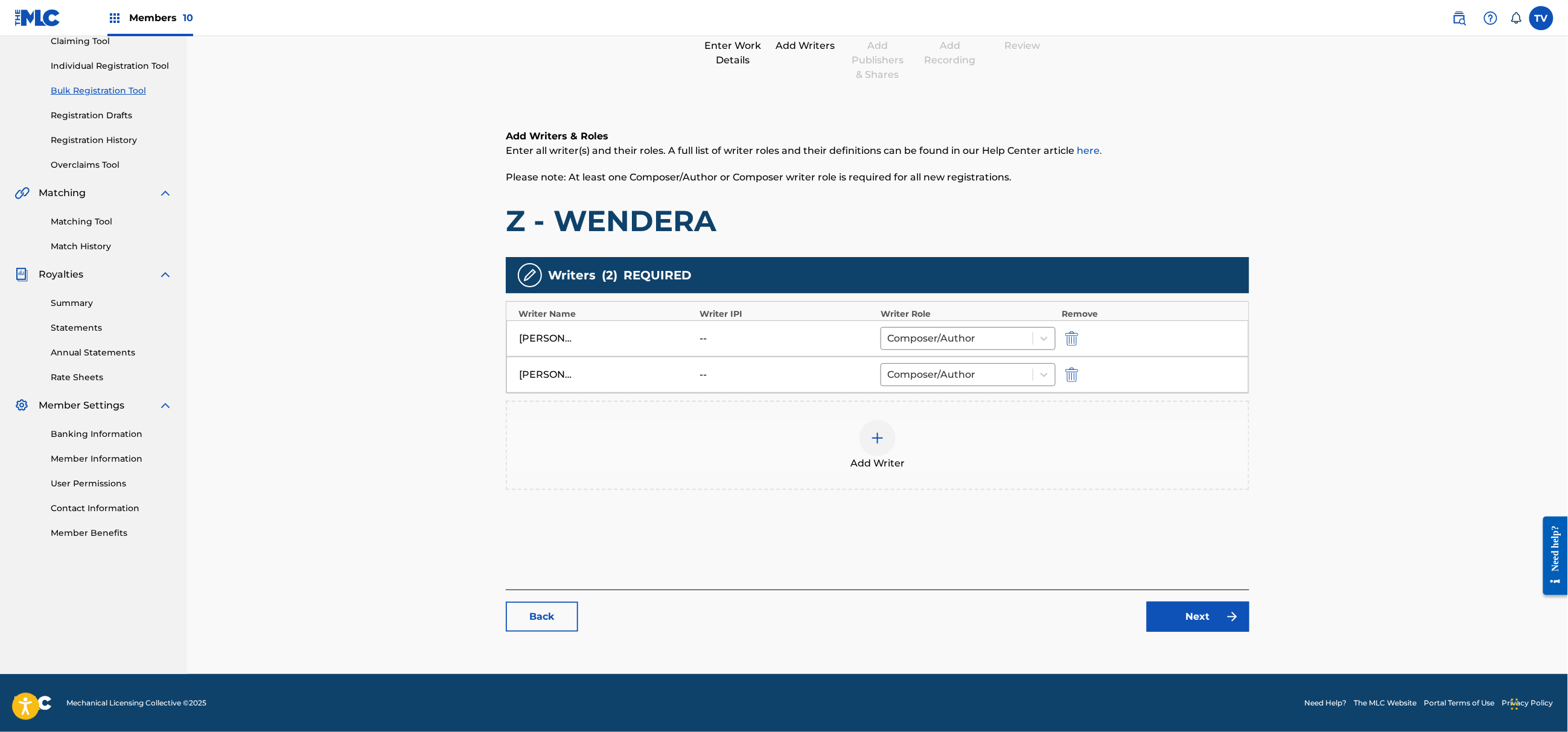
click at [1206, 608] on link "Next" at bounding box center [1198, 616] width 102 height 30
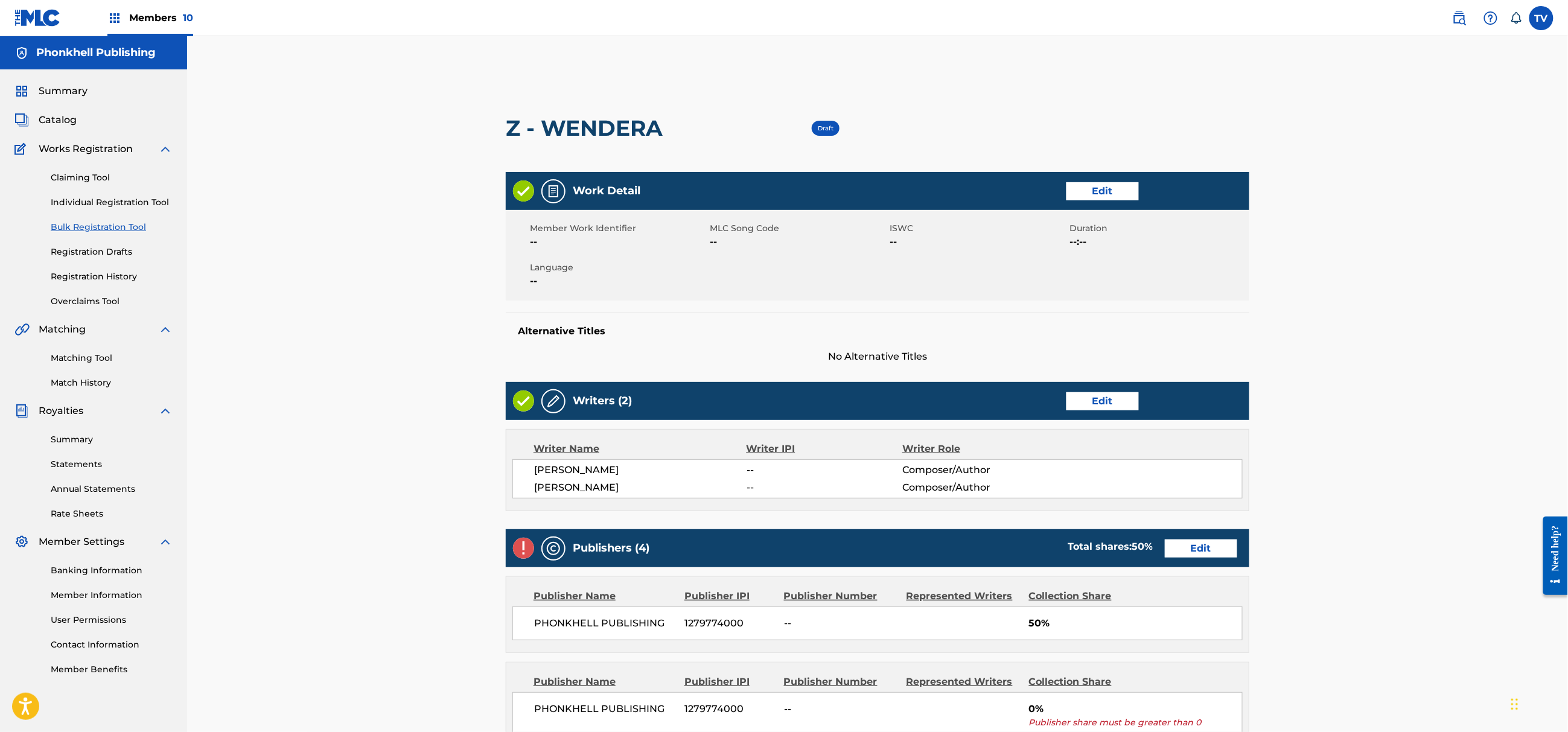
click at [1198, 556] on link "Edit" at bounding box center [1201, 548] width 73 height 18
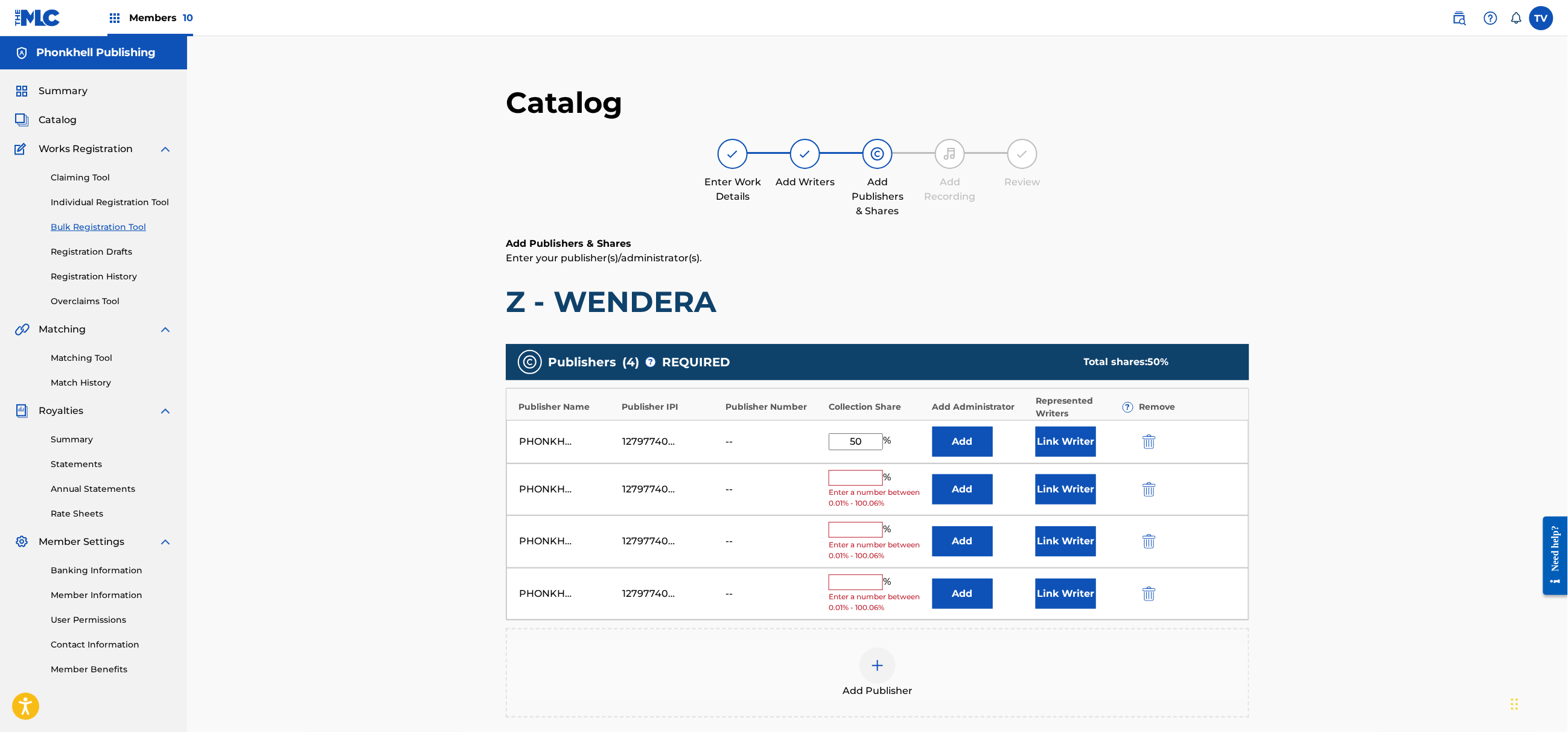
click at [1149, 488] on img "submit" at bounding box center [1149, 489] width 13 height 15
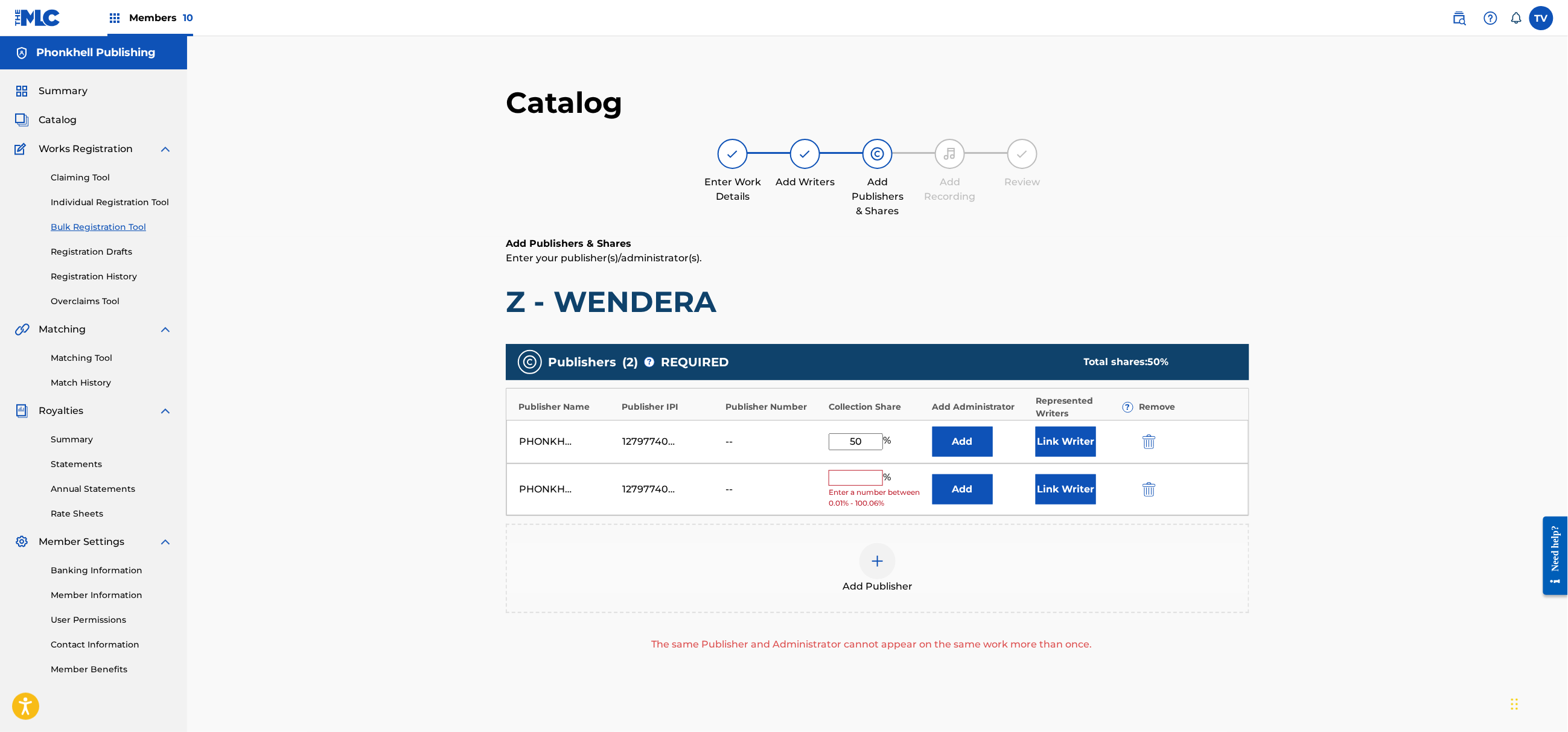
click at [1149, 488] on img "submit" at bounding box center [1149, 489] width 13 height 15
click at [1149, 524] on div "Add Publisher" at bounding box center [877, 568] width 744 height 89
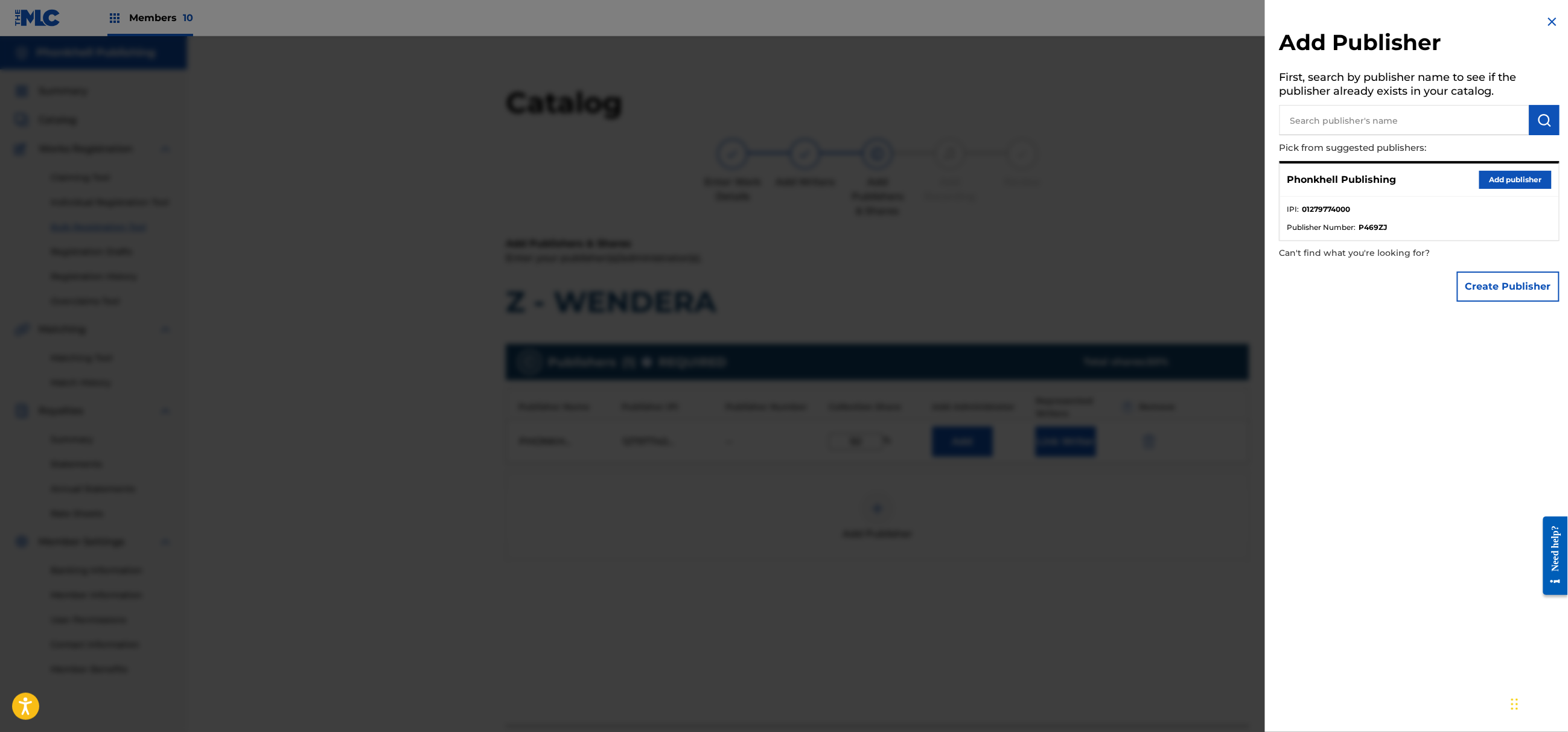
click at [1161, 595] on div at bounding box center [784, 402] width 1568 height 732
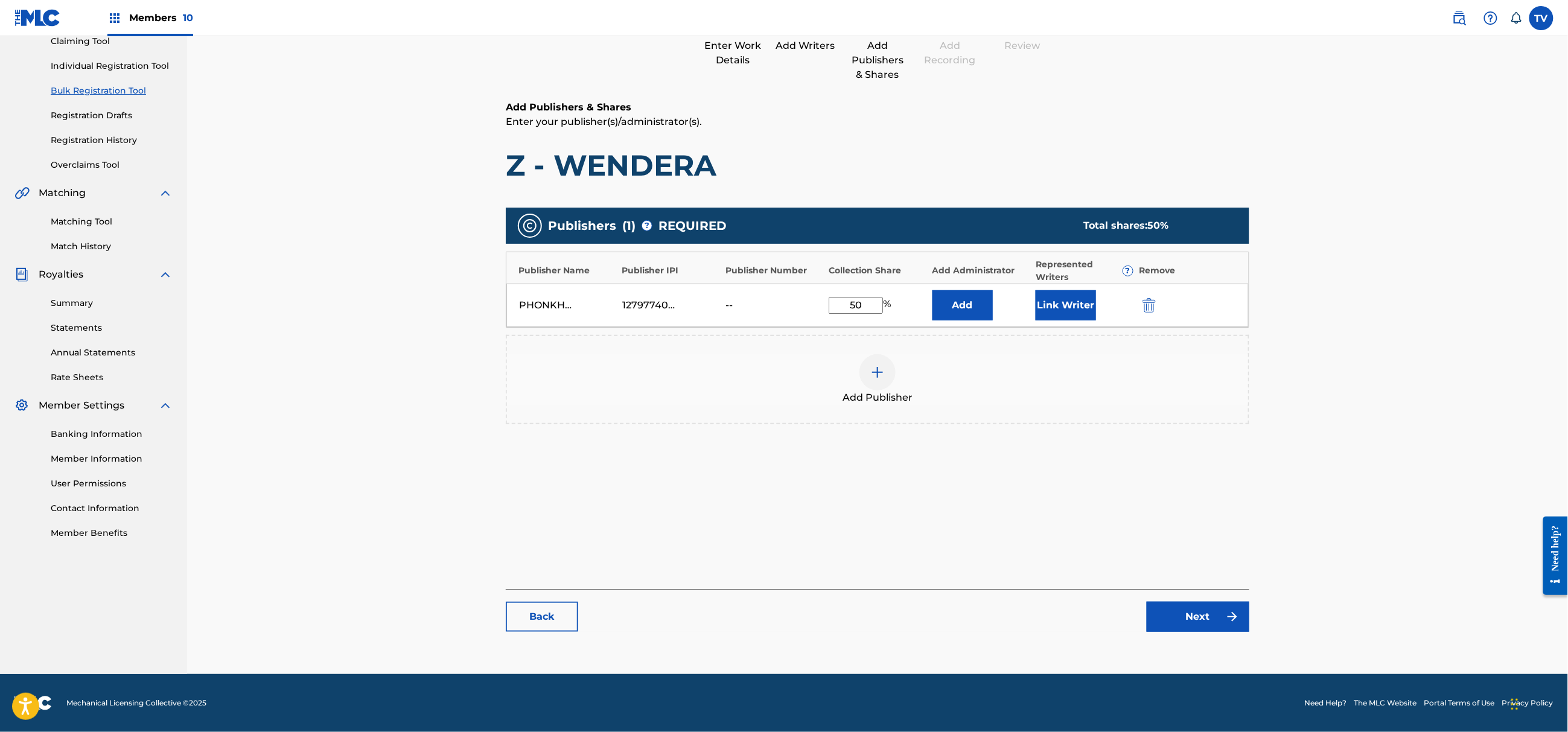
click at [1180, 623] on link "Next" at bounding box center [1198, 616] width 102 height 30
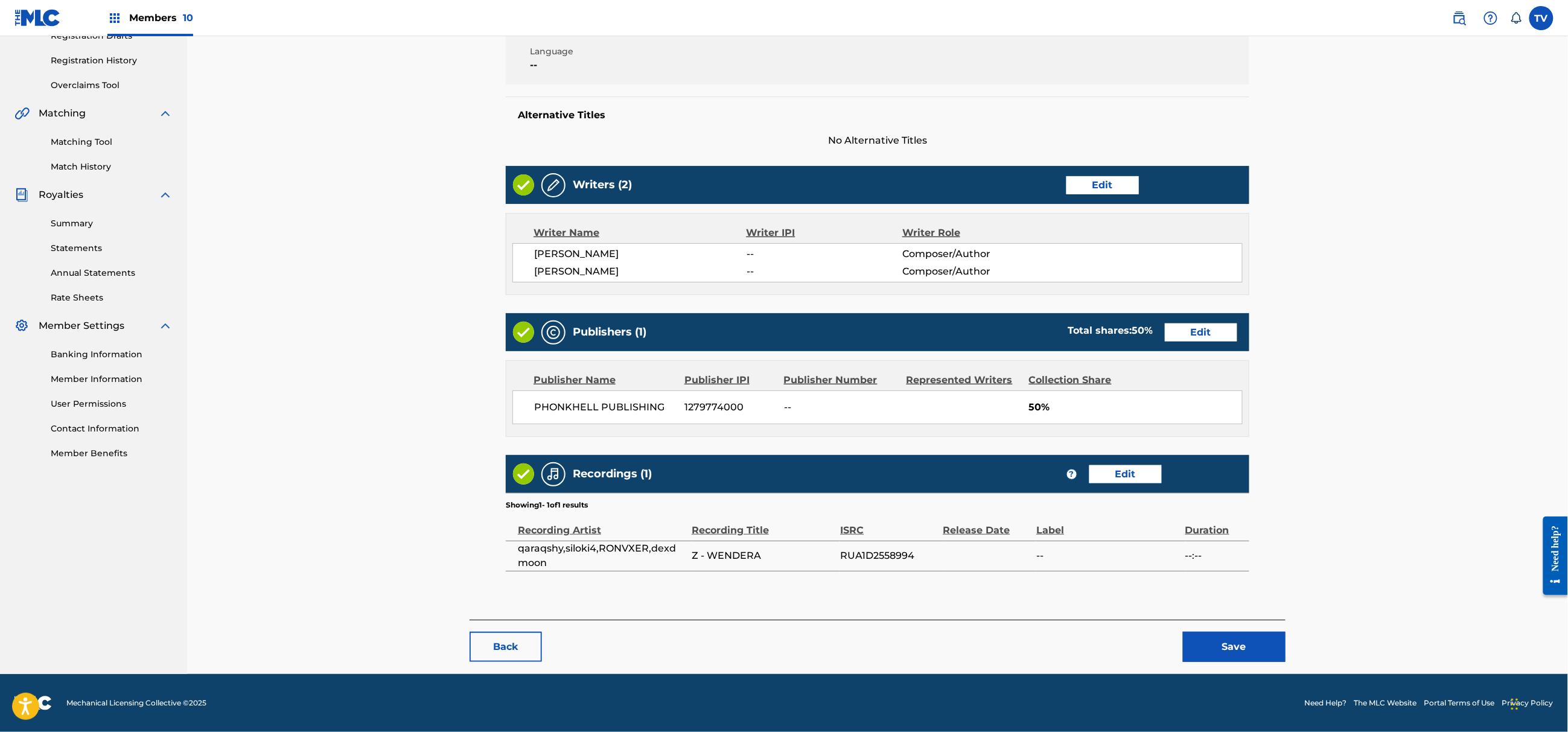
click at [1249, 649] on button "Save" at bounding box center [1234, 647] width 102 height 30
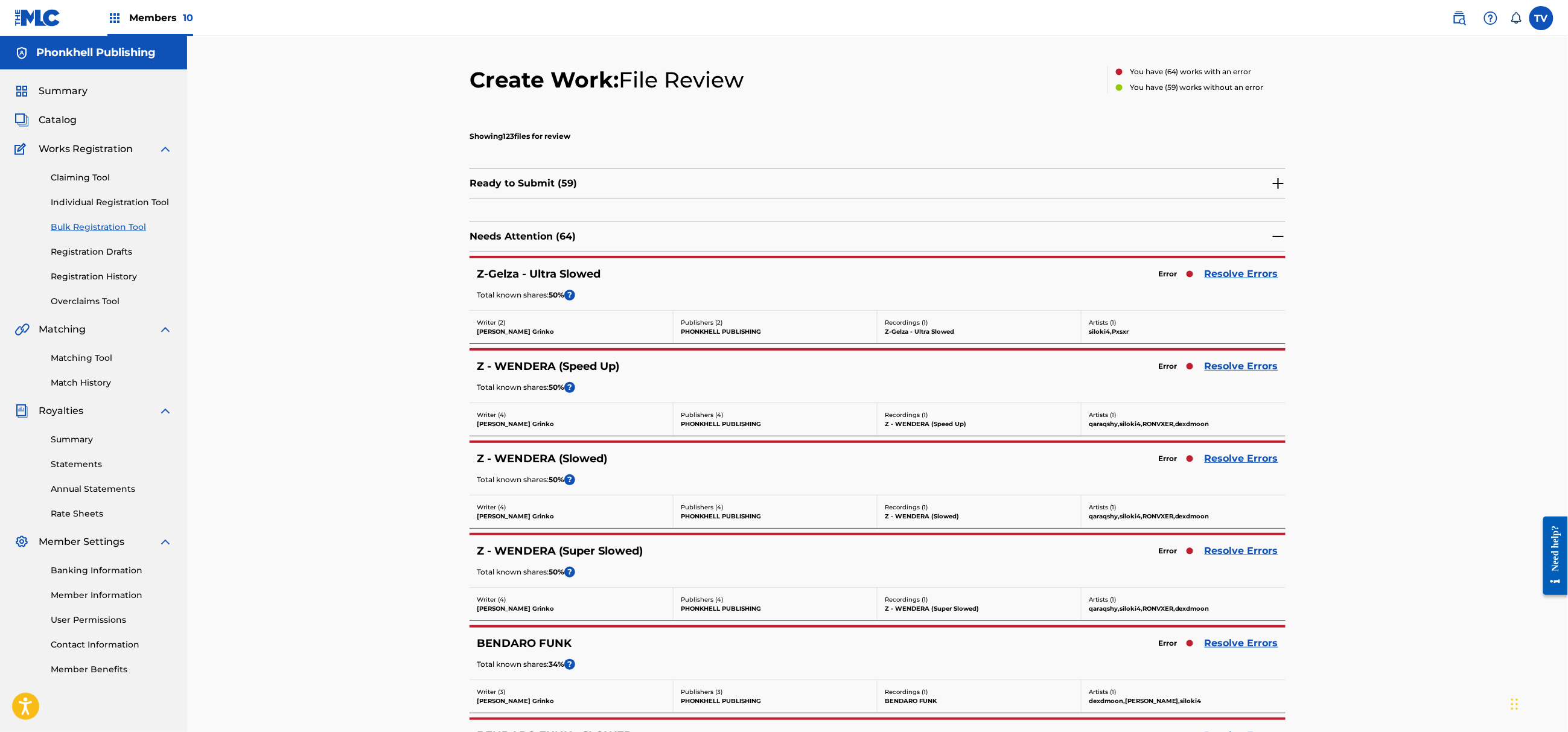
click at [1240, 273] on link "Resolve Errors" at bounding box center [1242, 274] width 73 height 15
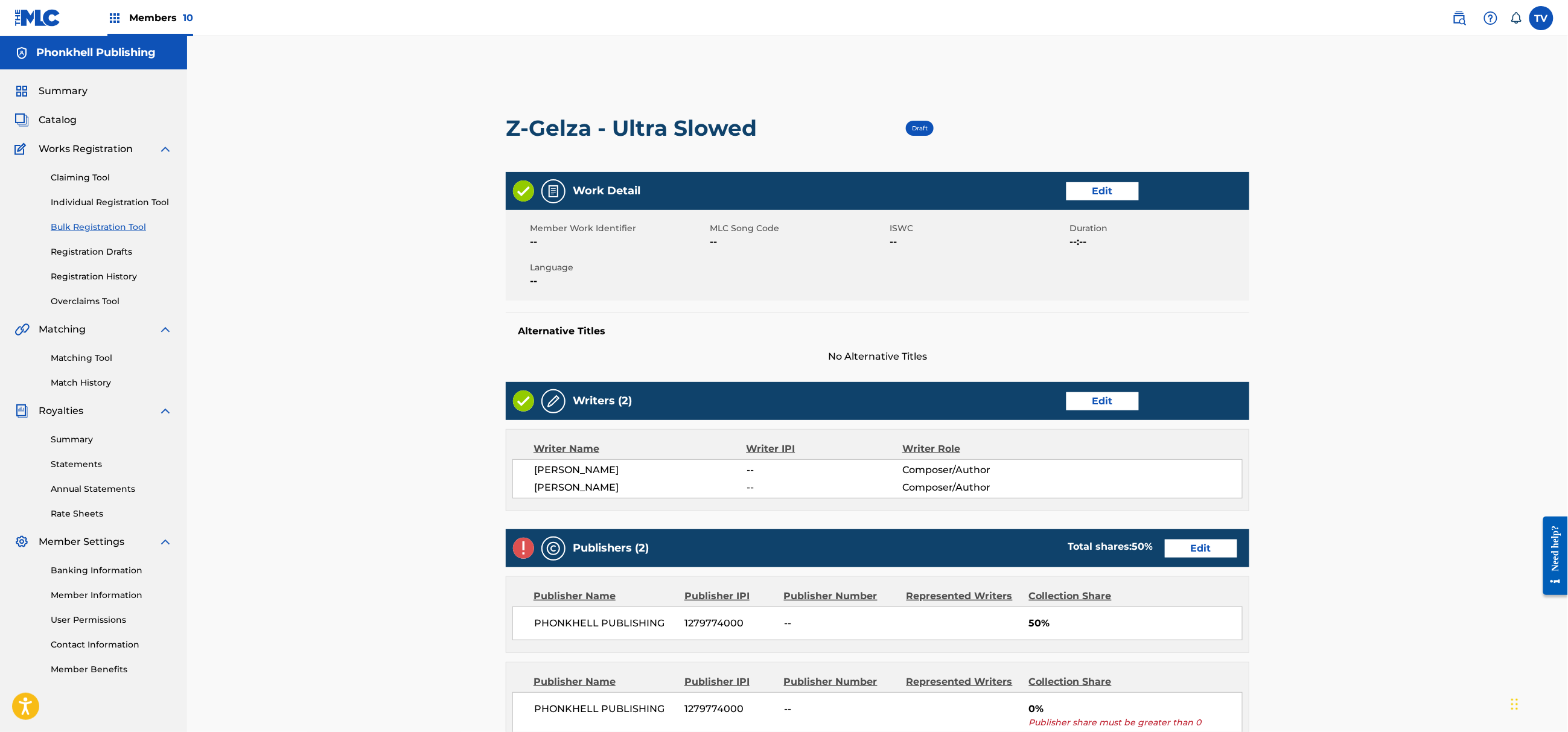
click at [1086, 406] on div "Writers (2) Edit" at bounding box center [877, 401] width 744 height 38
click at [1109, 393] on link "Edit" at bounding box center [1103, 402] width 73 height 18
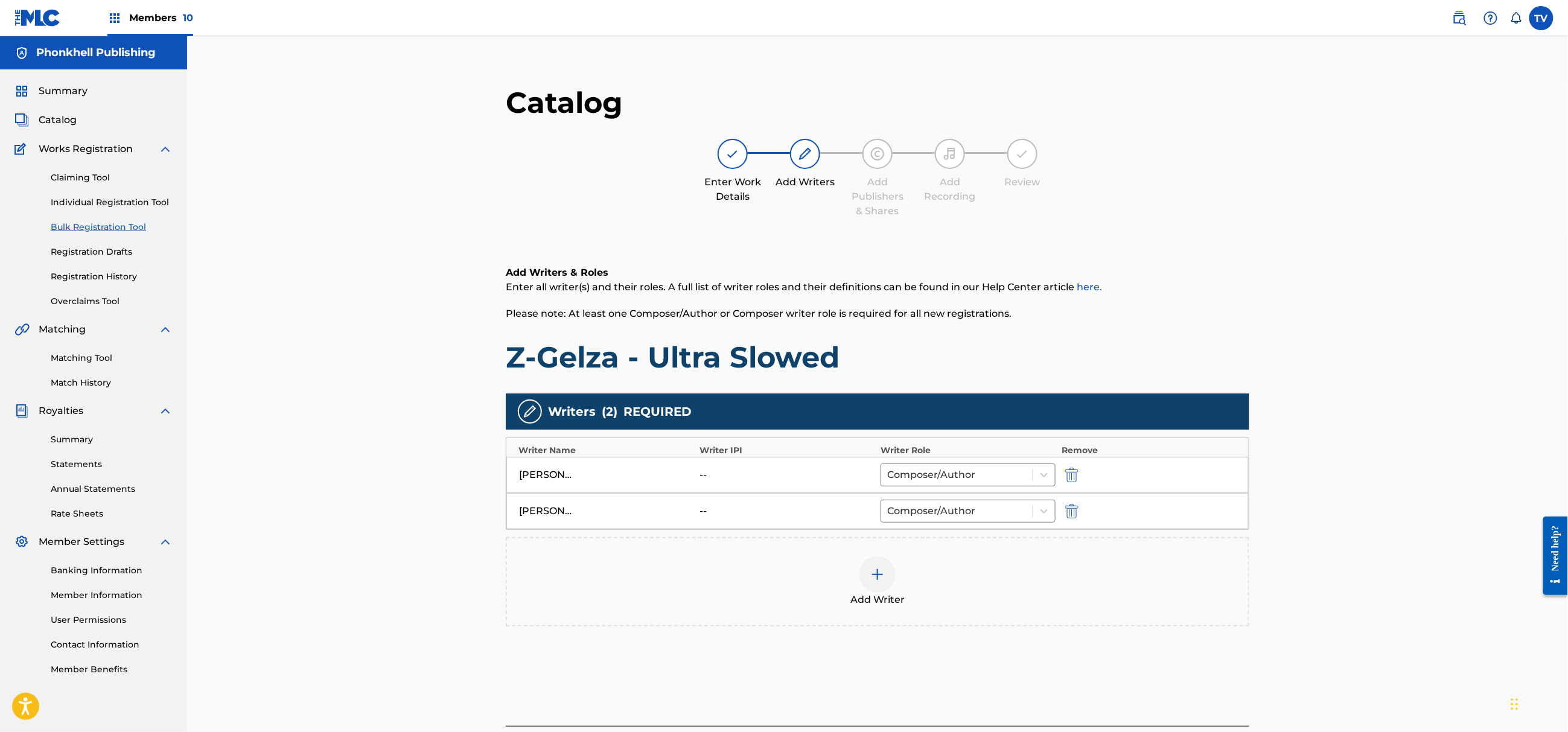
click at [1074, 503] on div "[PERSON_NAME] -- Composer/Author" at bounding box center [877, 510] width 742 height 36
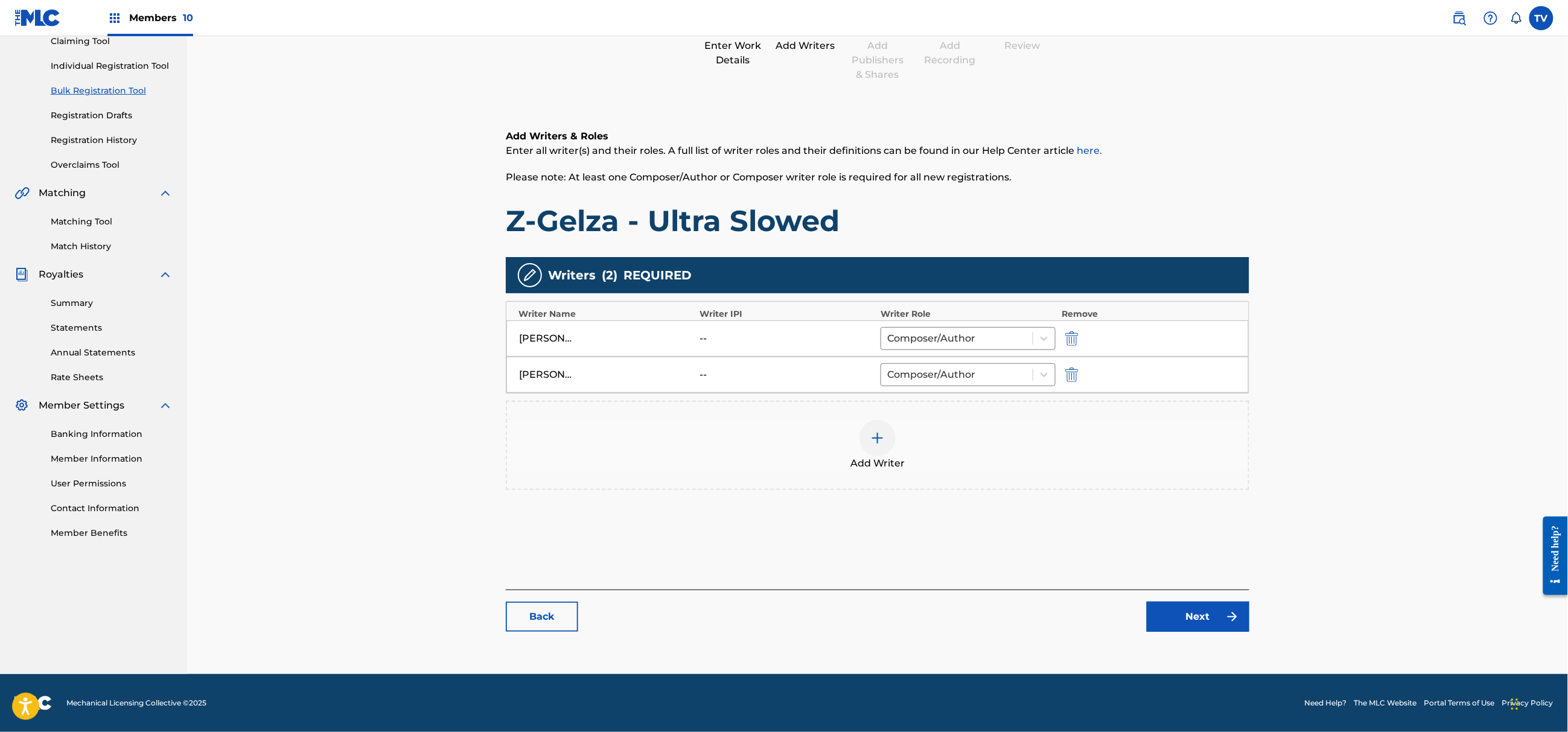
click at [1073, 375] on img "submit" at bounding box center [1071, 374] width 13 height 15
click at [1189, 635] on div "Catalog Enter Work Details Add Writers Add Publishers & Shares Add Recording Re…" at bounding box center [877, 296] width 744 height 695
click at [1191, 621] on link "Next" at bounding box center [1198, 616] width 102 height 30
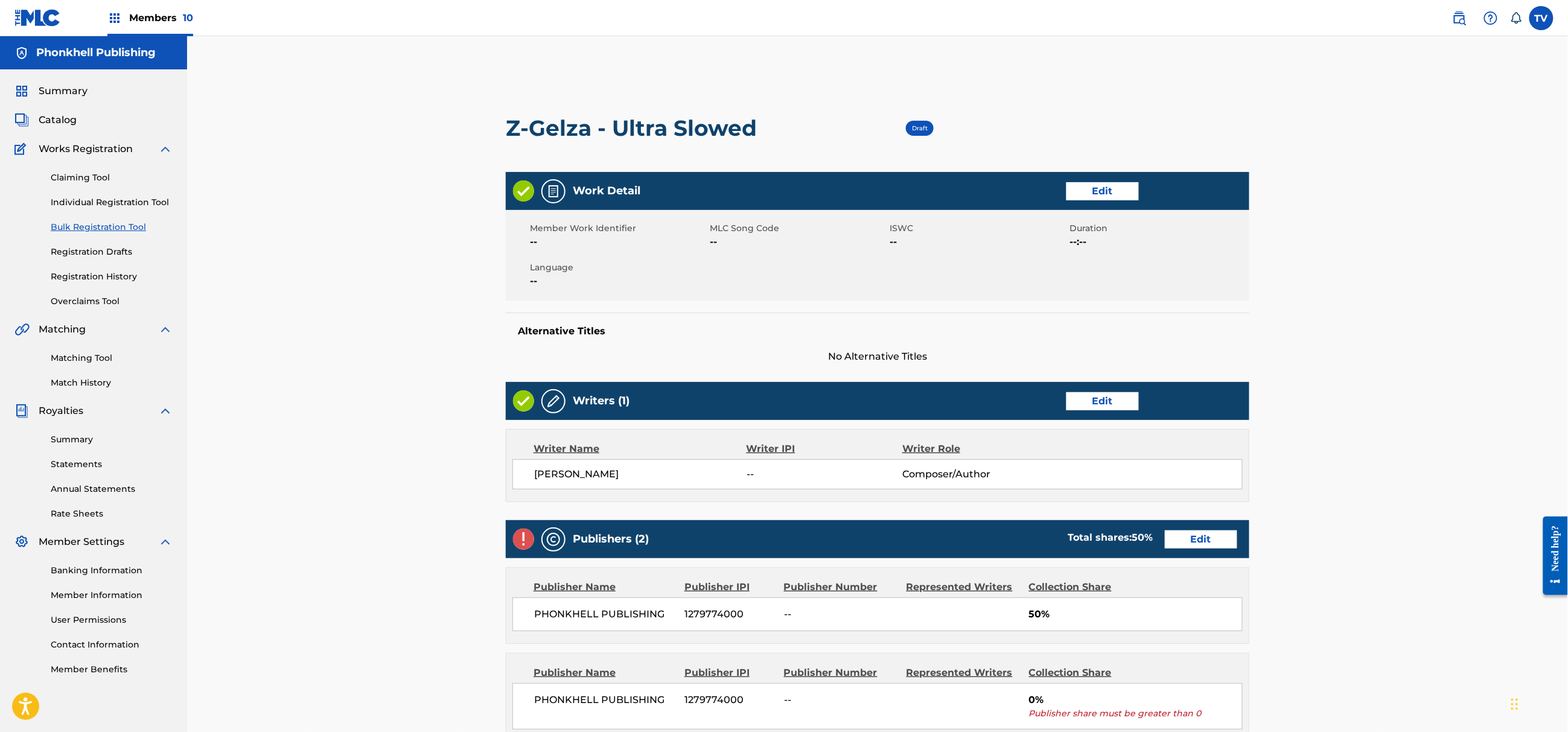
click at [1190, 544] on link "Edit" at bounding box center [1201, 539] width 73 height 18
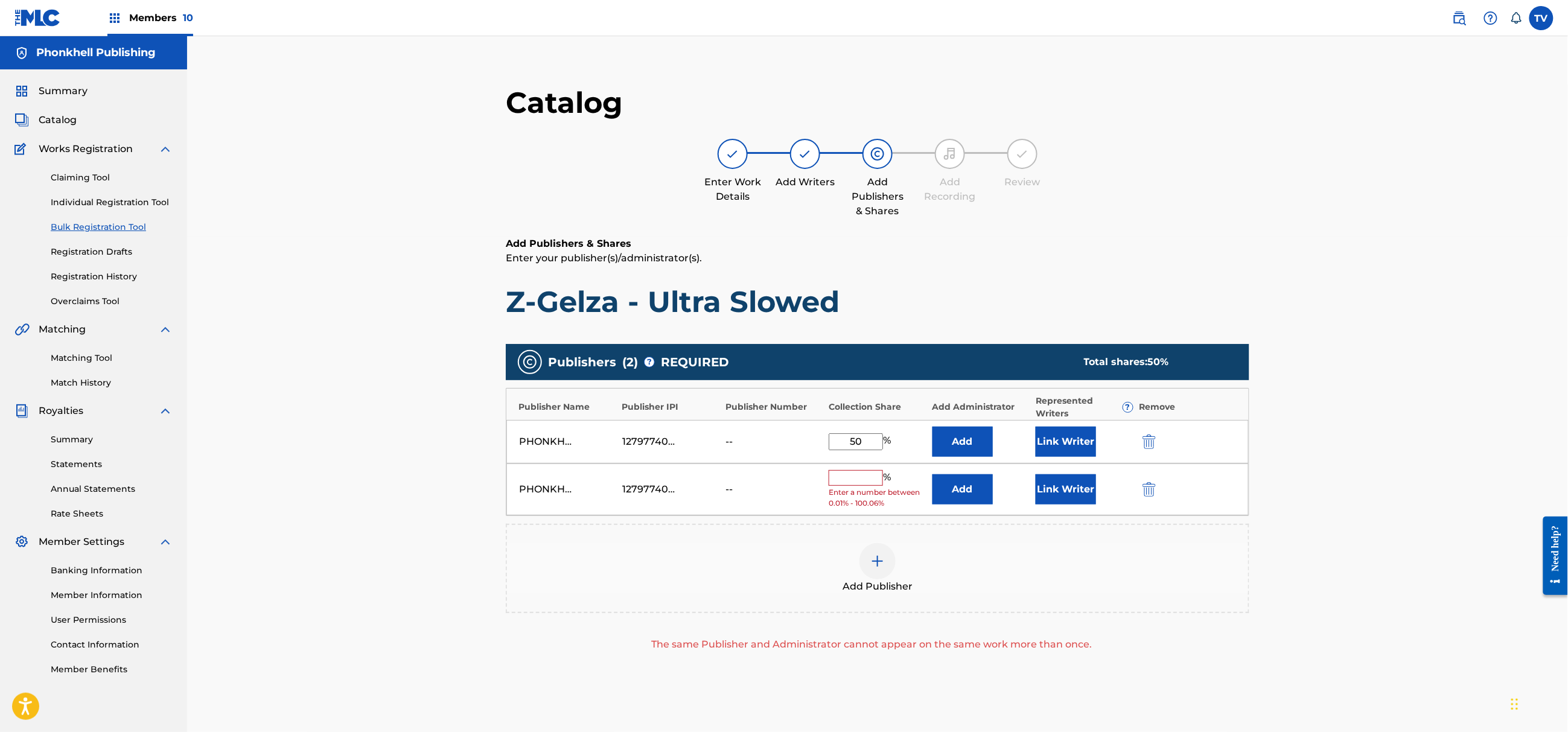
click at [1158, 488] on div at bounding box center [1166, 489] width 54 height 14
click at [1152, 488] on img "submit" at bounding box center [1149, 489] width 13 height 15
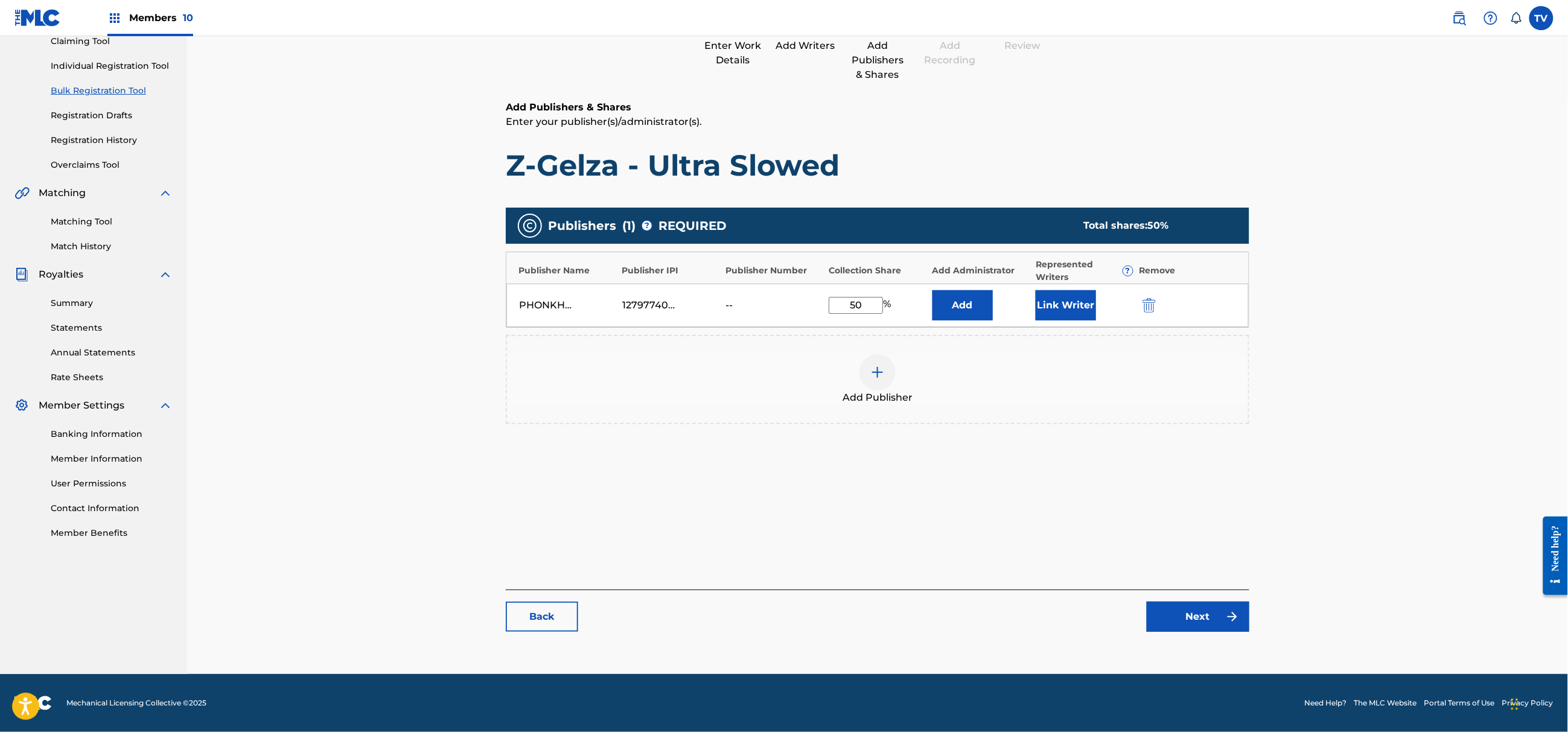
click at [1206, 624] on link "Next" at bounding box center [1198, 616] width 102 height 30
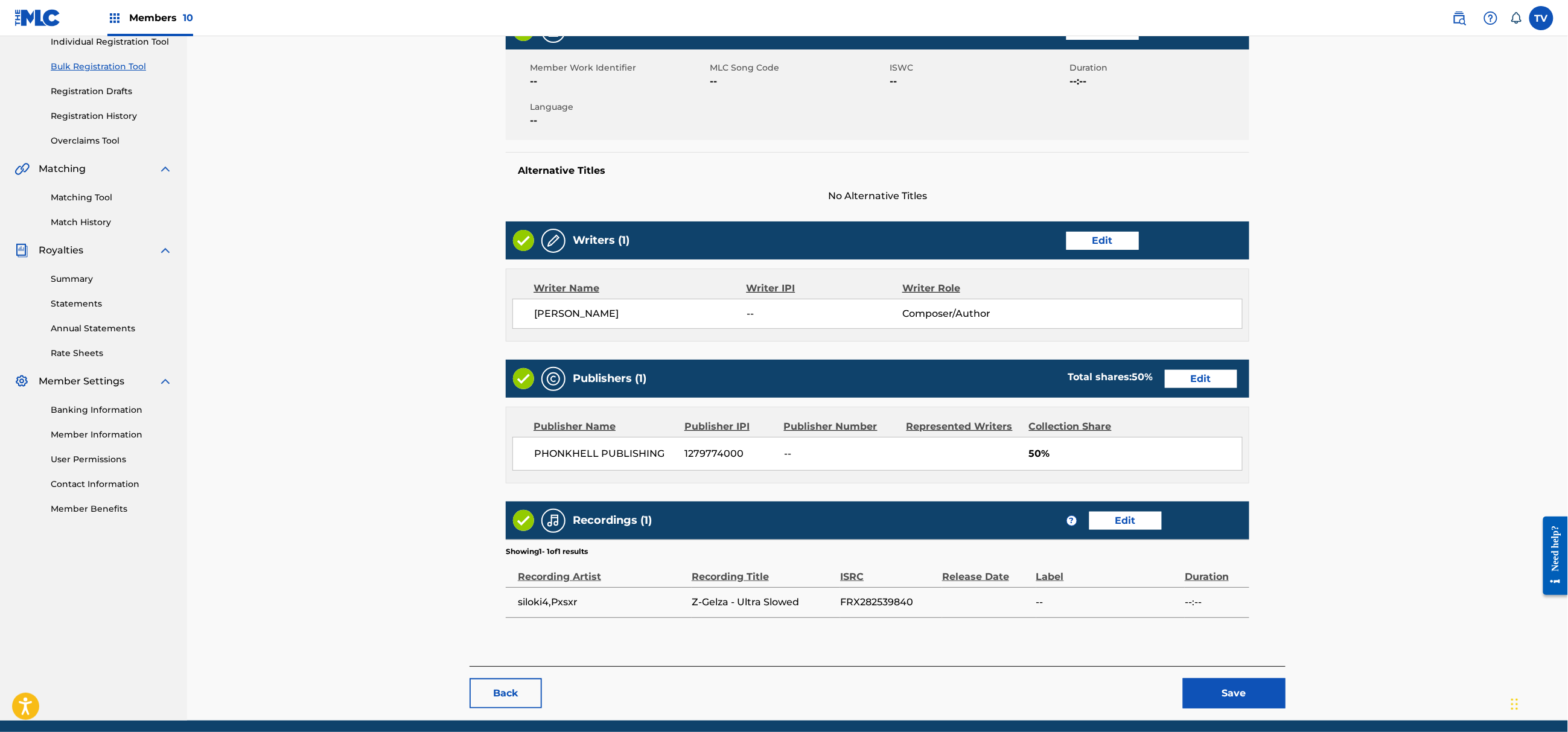
click at [1252, 686] on button "Save" at bounding box center [1234, 693] width 102 height 30
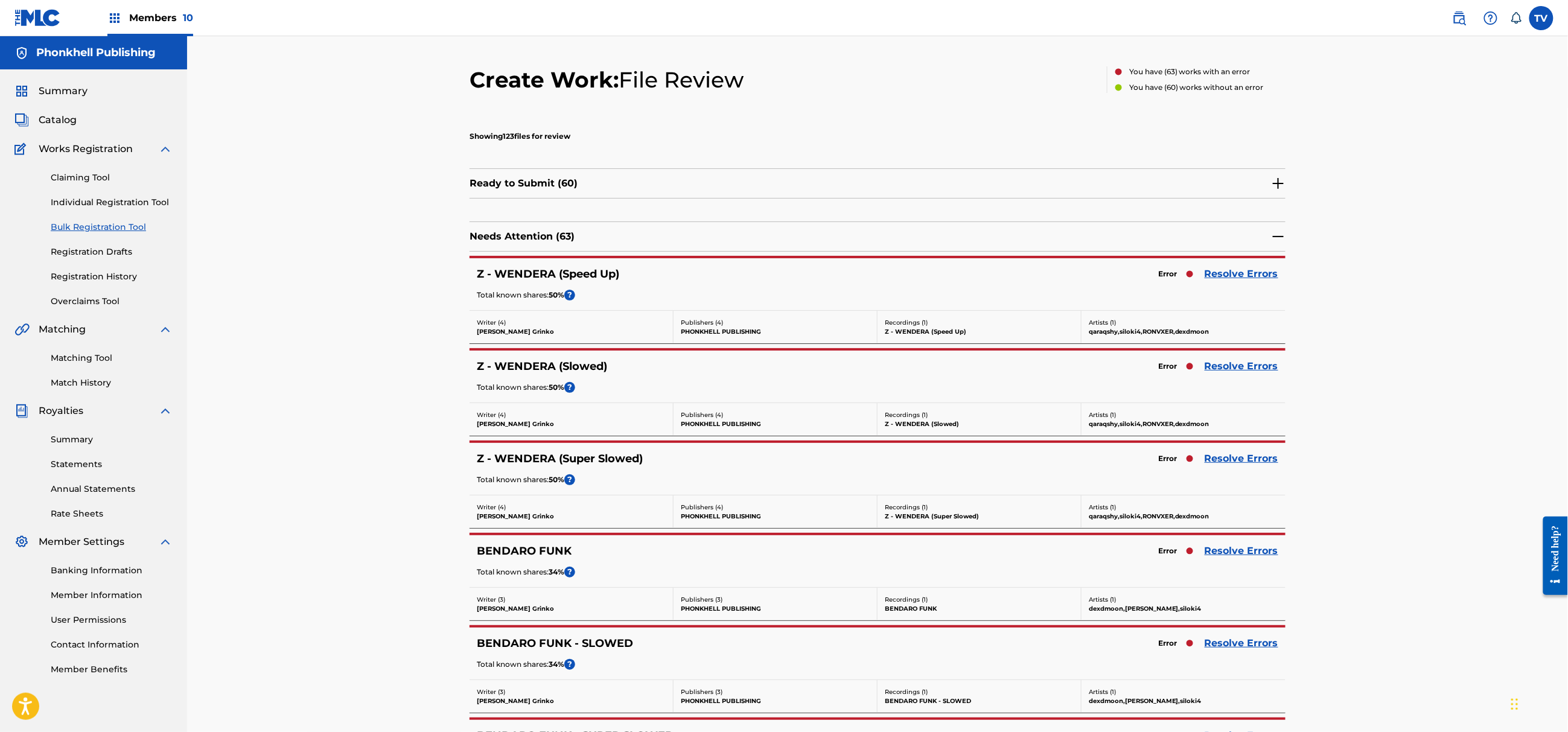
click at [1225, 276] on link "Resolve Errors" at bounding box center [1242, 274] width 73 height 15
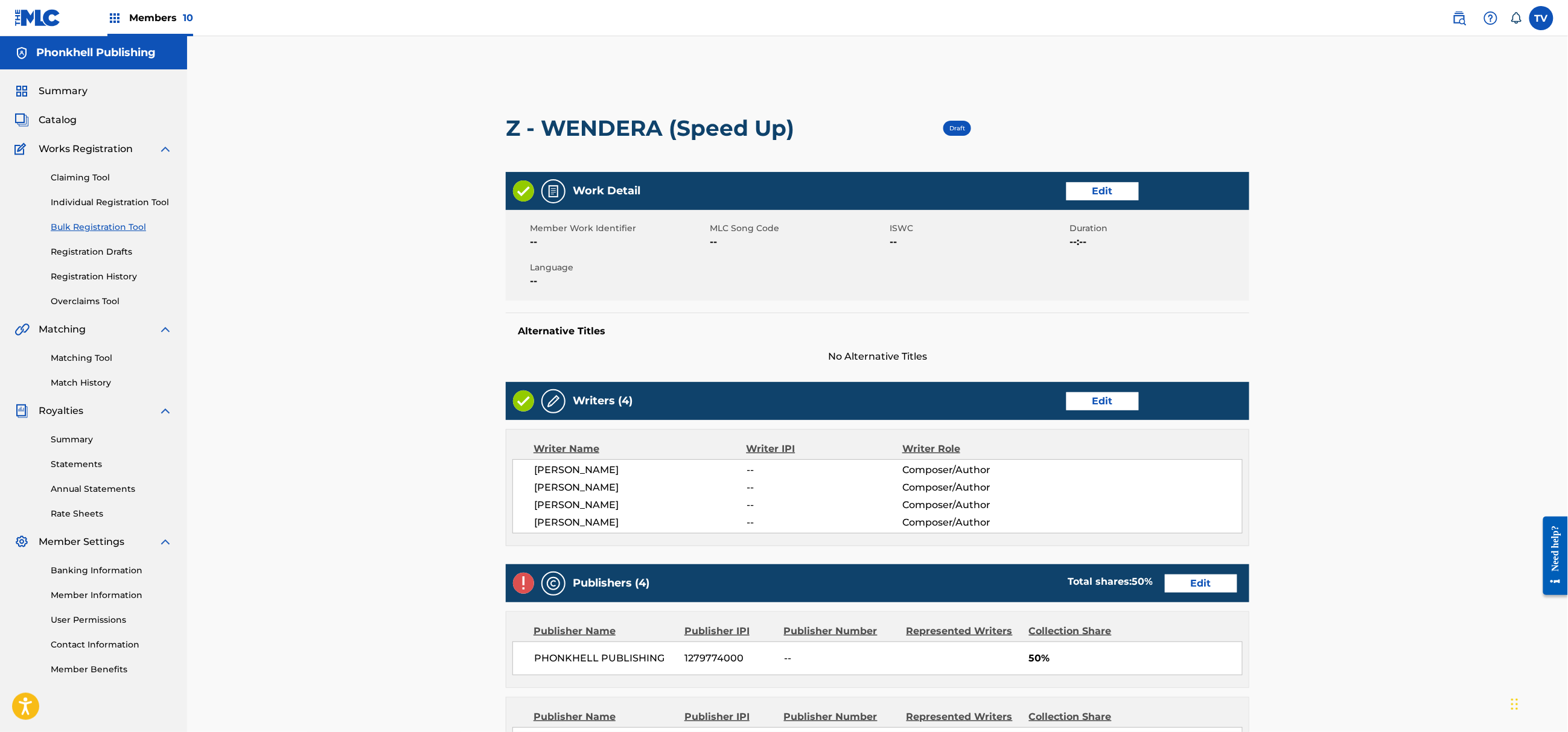
click at [1085, 399] on link "Edit" at bounding box center [1103, 402] width 73 height 18
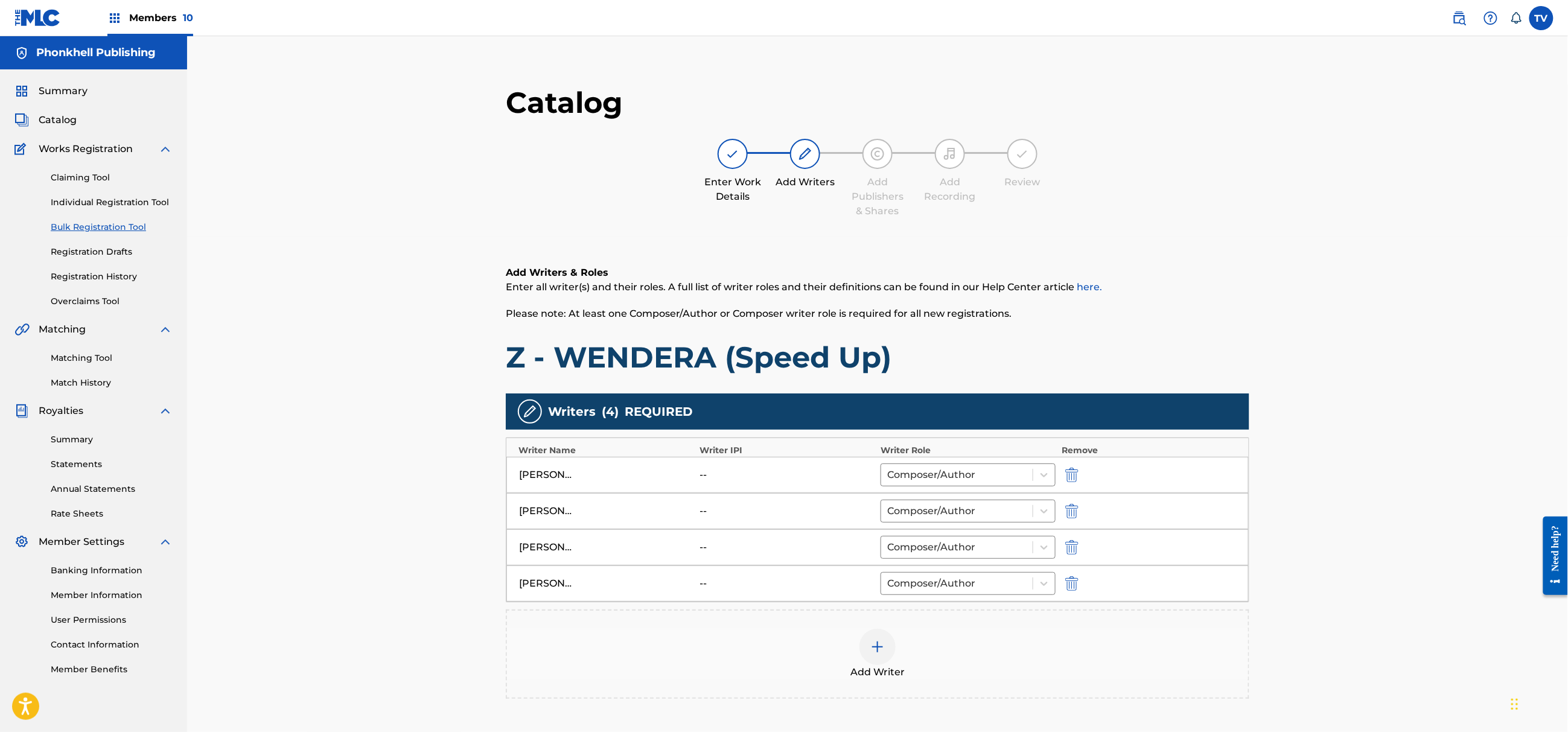
click at [1076, 551] on img "submit" at bounding box center [1071, 547] width 13 height 15
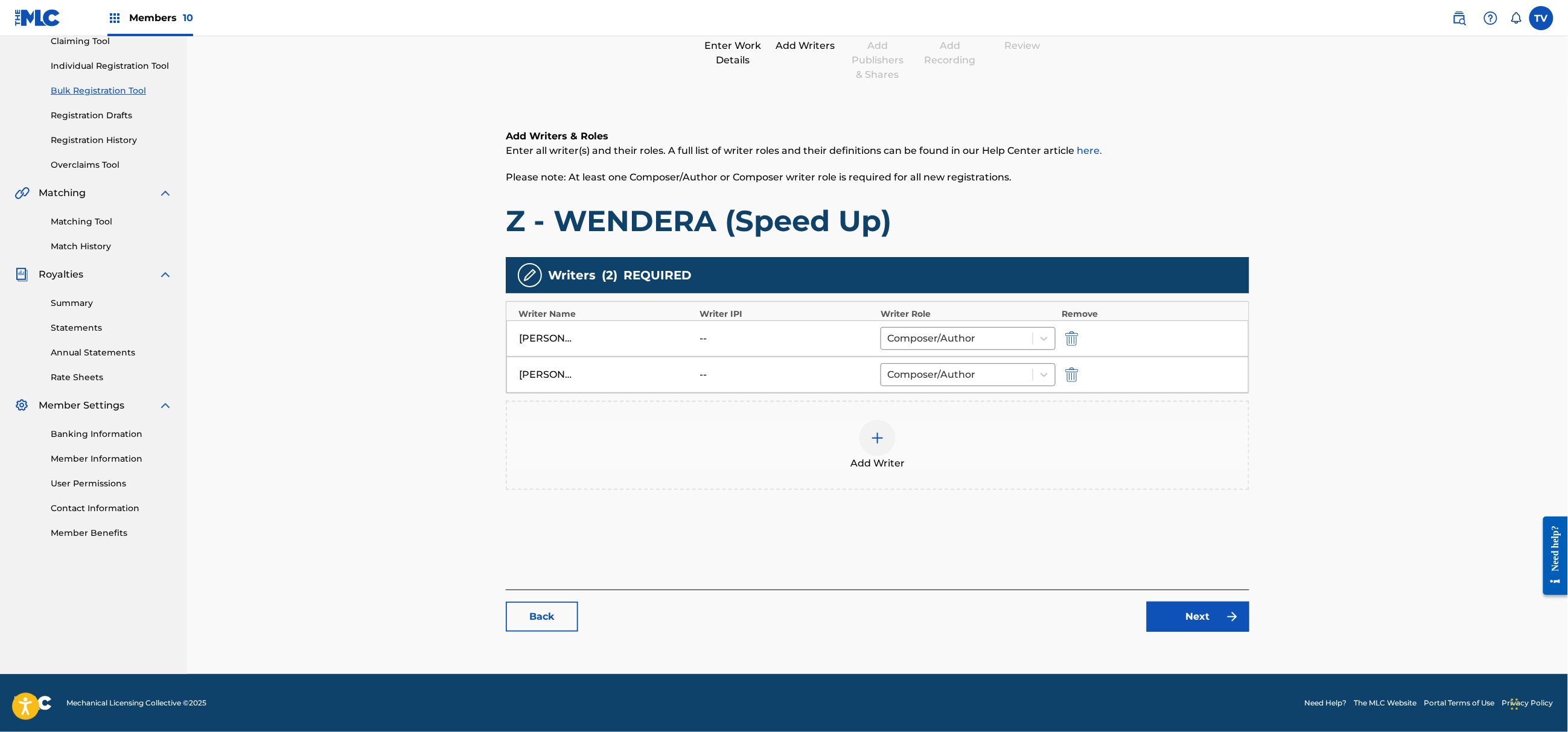
click at [1198, 618] on link "Next" at bounding box center [1198, 616] width 102 height 30
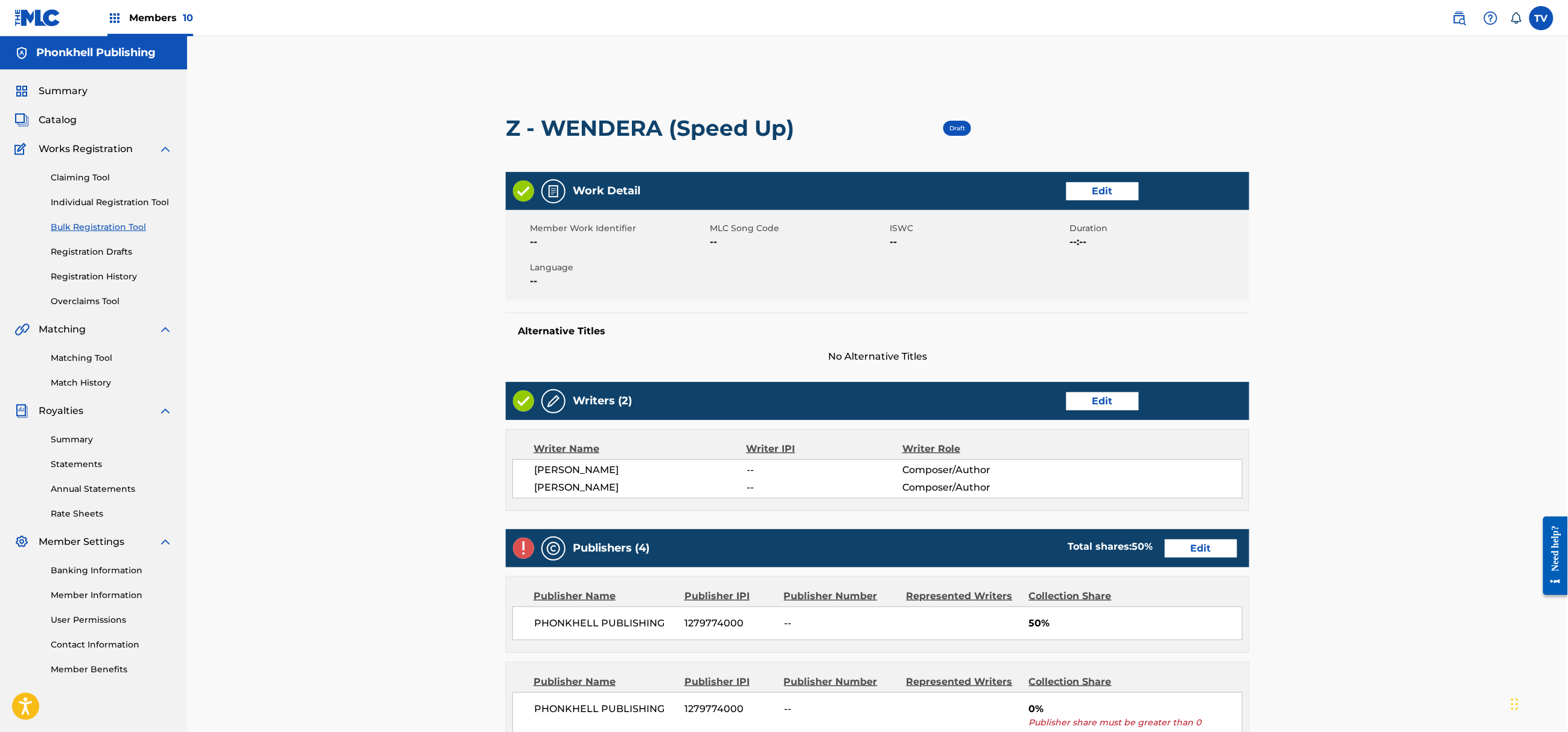
click at [1193, 556] on link "Edit" at bounding box center [1201, 548] width 73 height 18
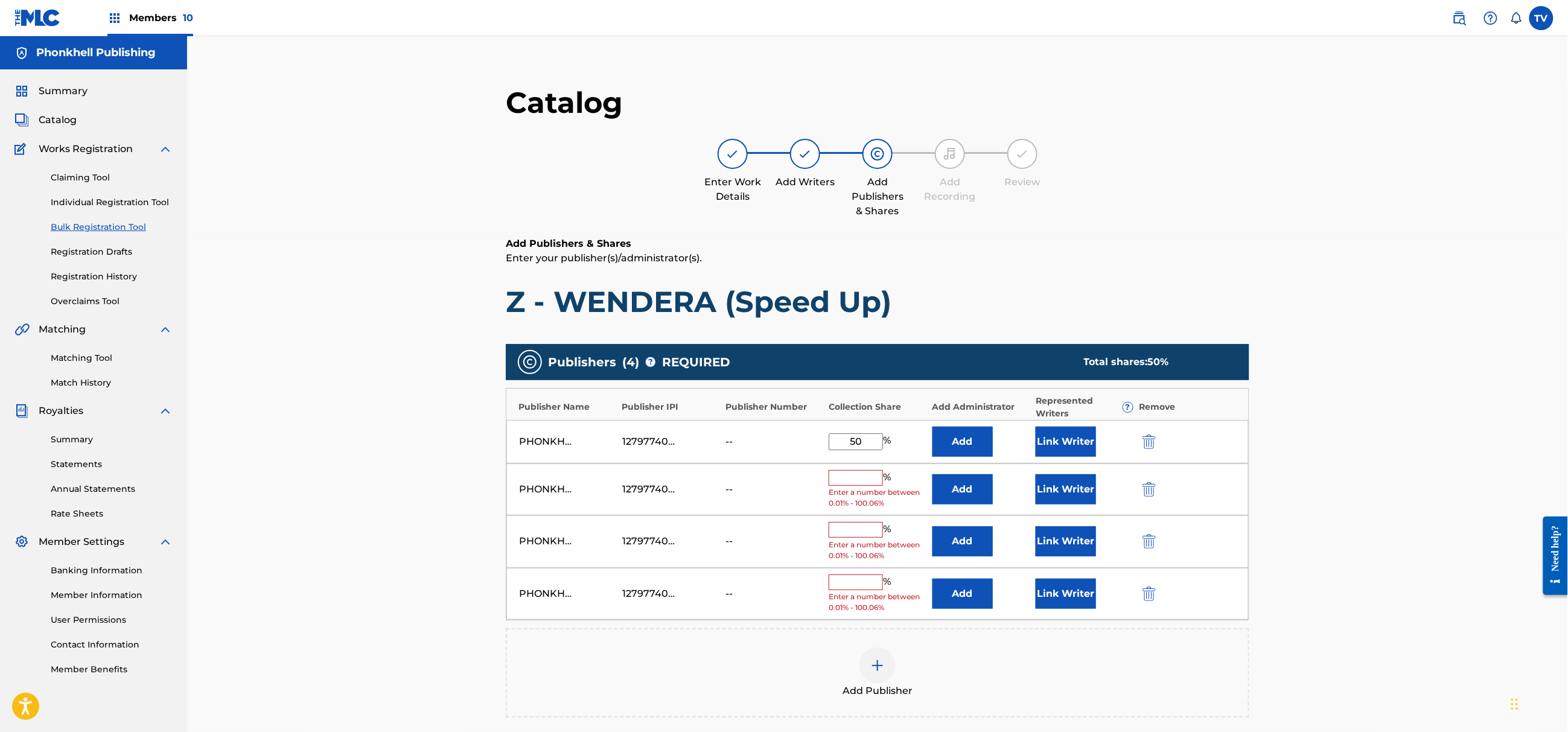
click at [1164, 532] on div "PHONKHELL PUBLISHING 1279774000 -- % Enter a number between 0.01% - 100.06% Add…" at bounding box center [877, 541] width 742 height 52
click at [1162, 532] on div "PHONKHELL PUBLISHING 1279774000 -- % Enter a number between 0.01% - 100.06% Add…" at bounding box center [877, 541] width 742 height 52
click at [1148, 493] on img "submit" at bounding box center [1149, 489] width 13 height 15
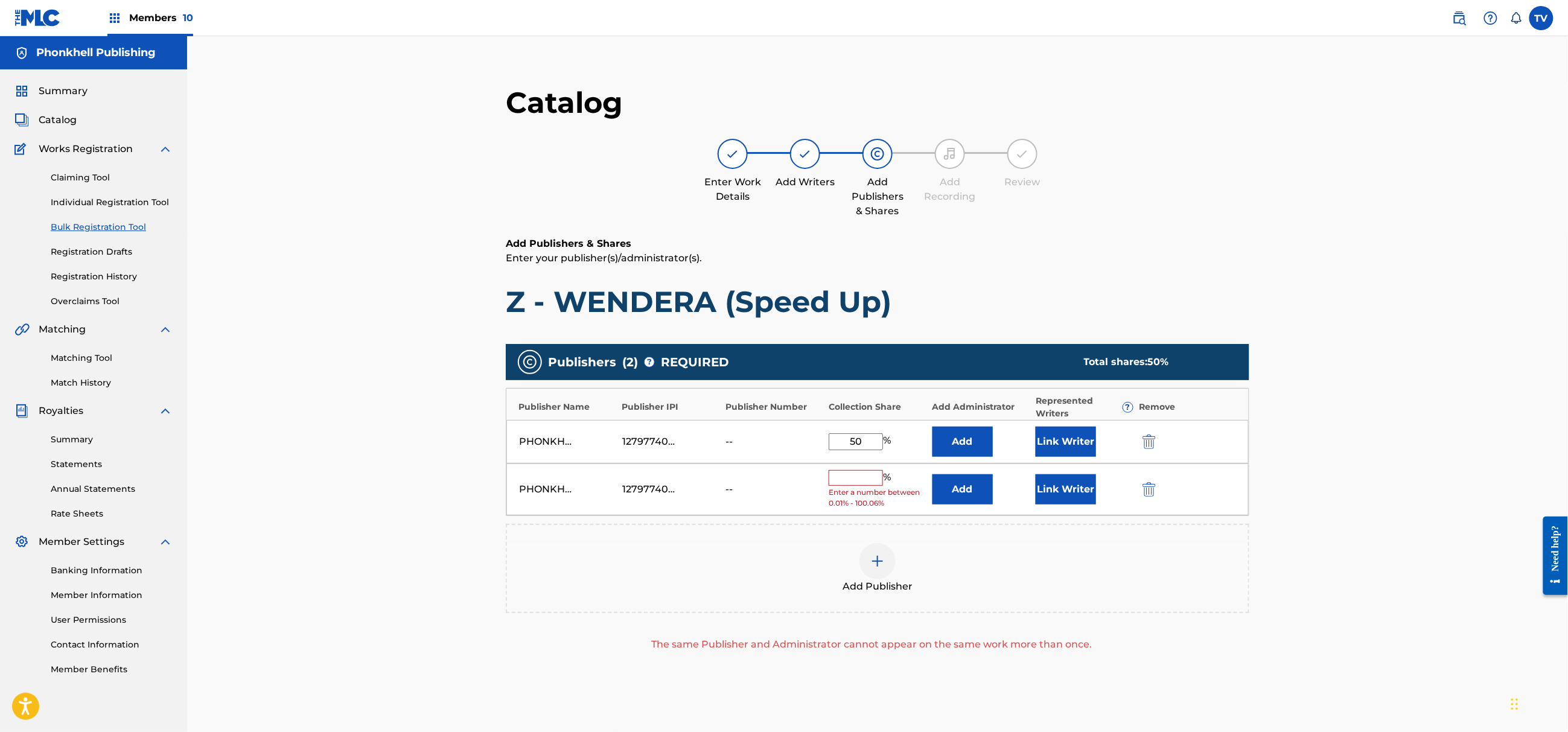
click at [1148, 493] on img "submit" at bounding box center [1149, 489] width 13 height 15
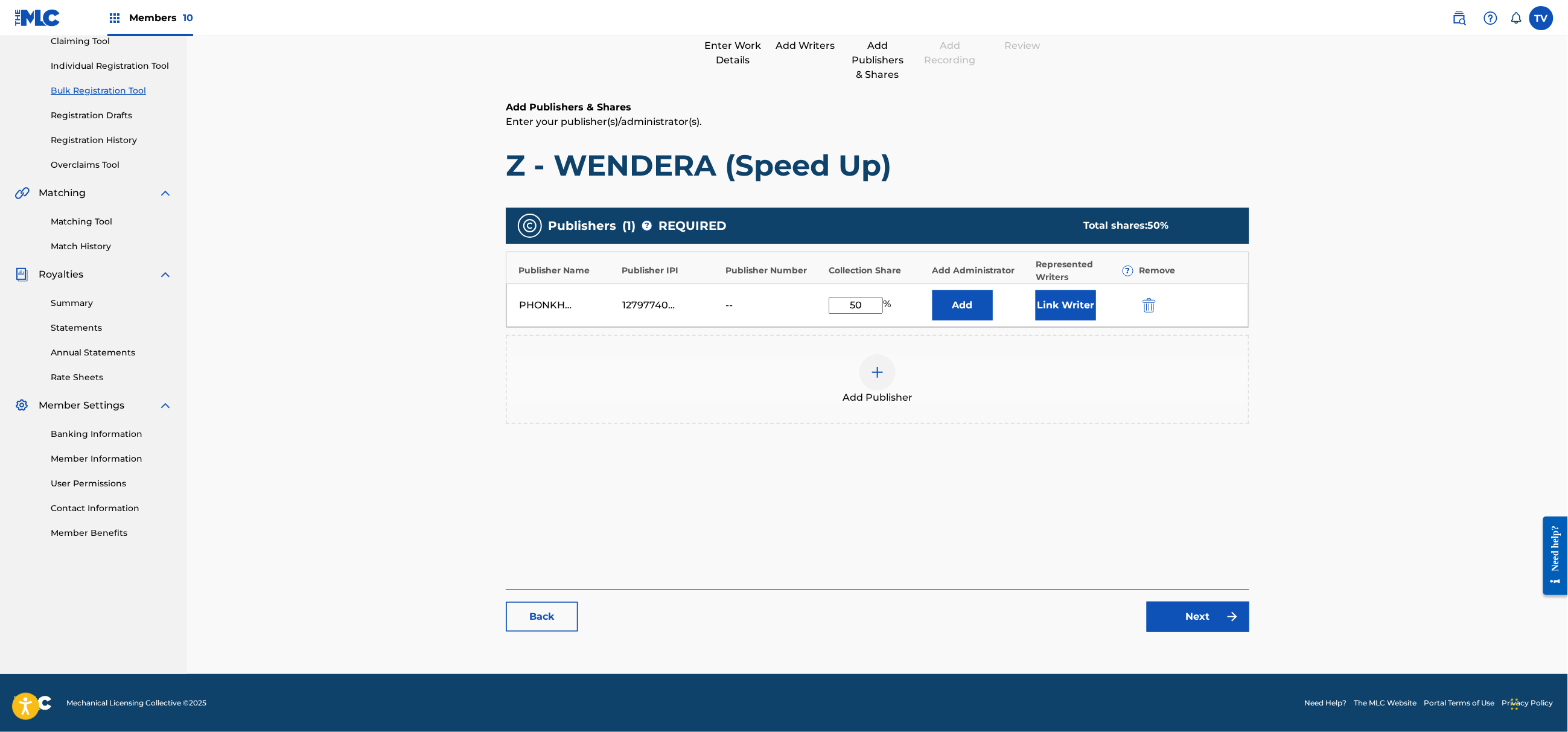
click at [1194, 623] on link "Next" at bounding box center [1198, 616] width 102 height 30
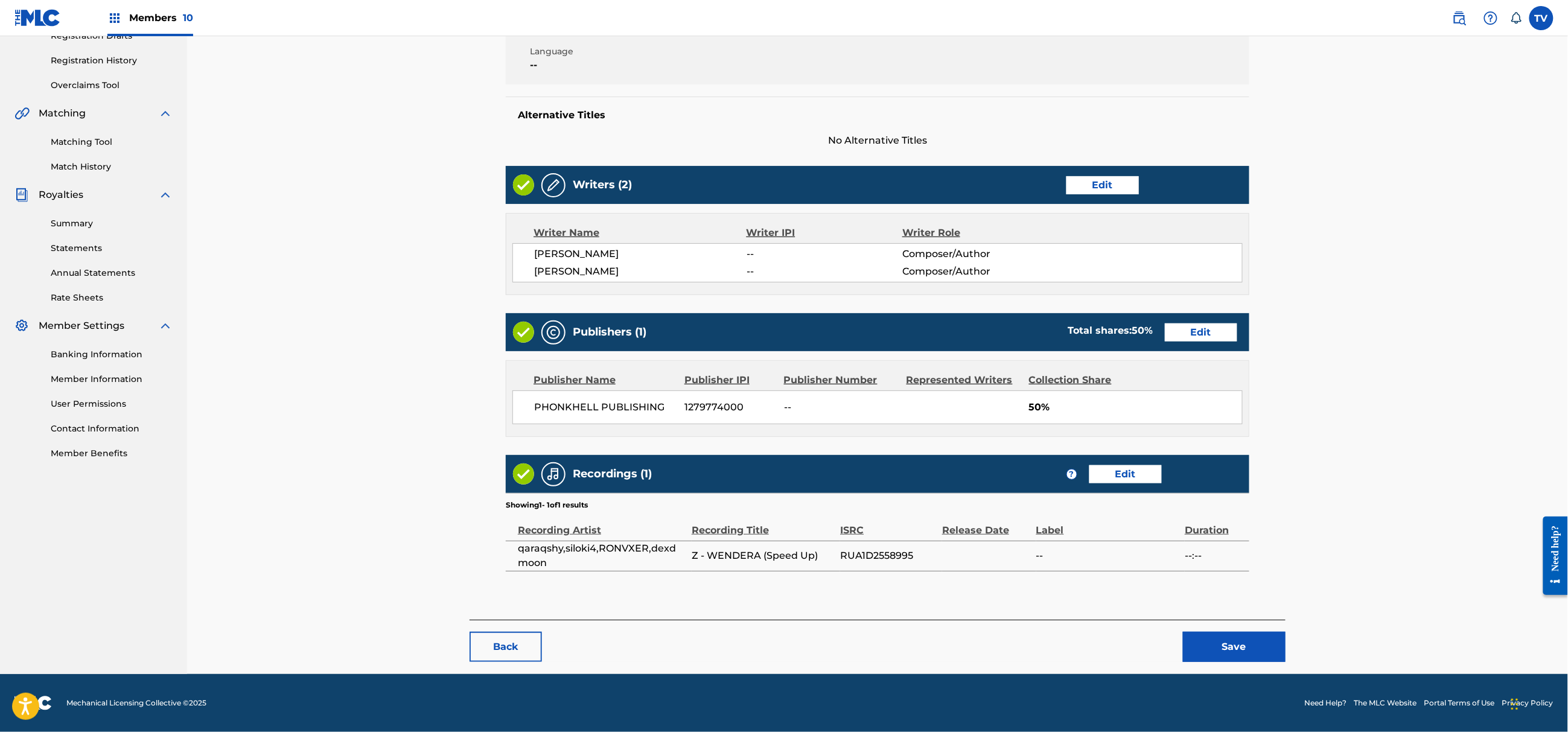
click at [1212, 648] on button "Save" at bounding box center [1234, 647] width 102 height 30
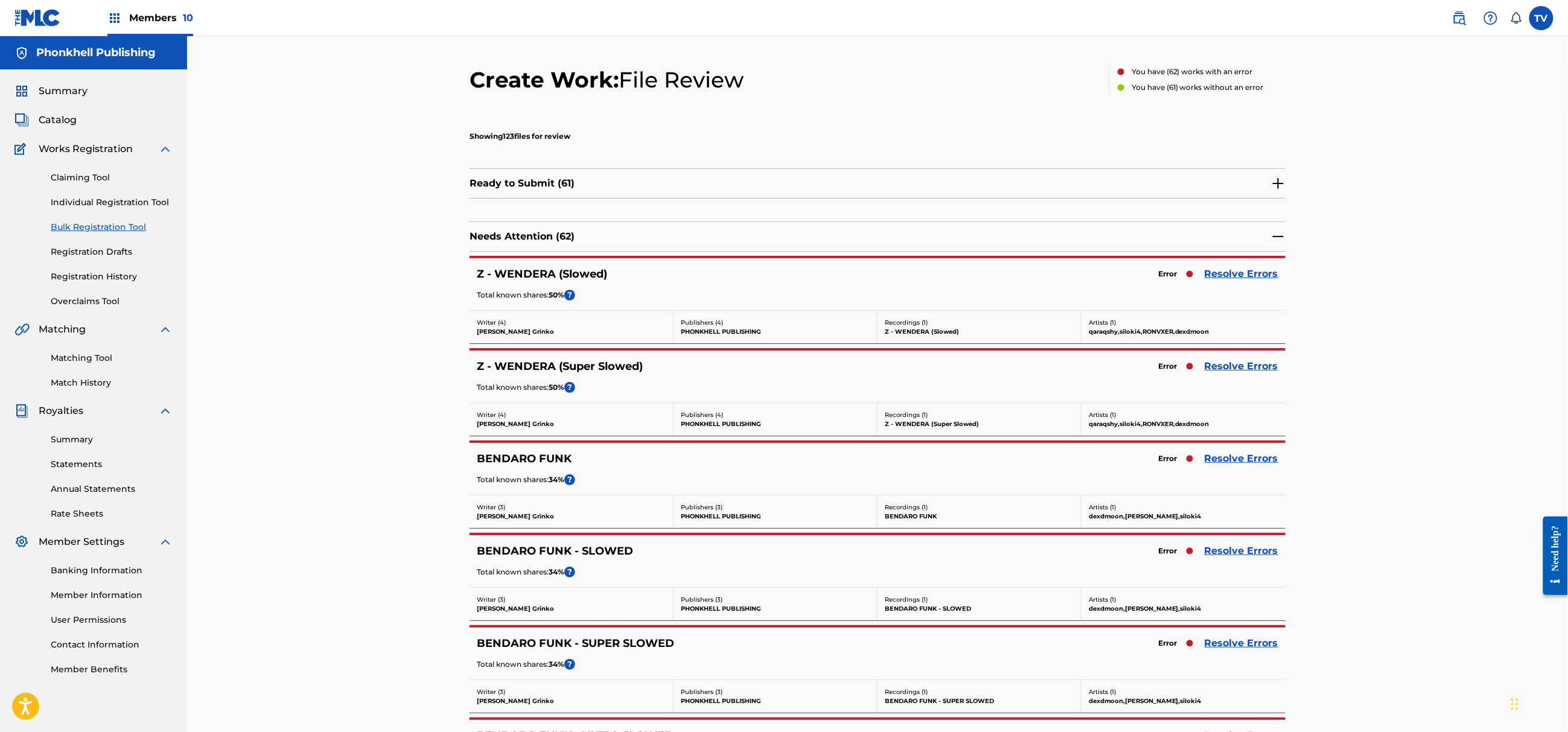
click at [1249, 464] on link "Resolve Errors" at bounding box center [1242, 458] width 73 height 15
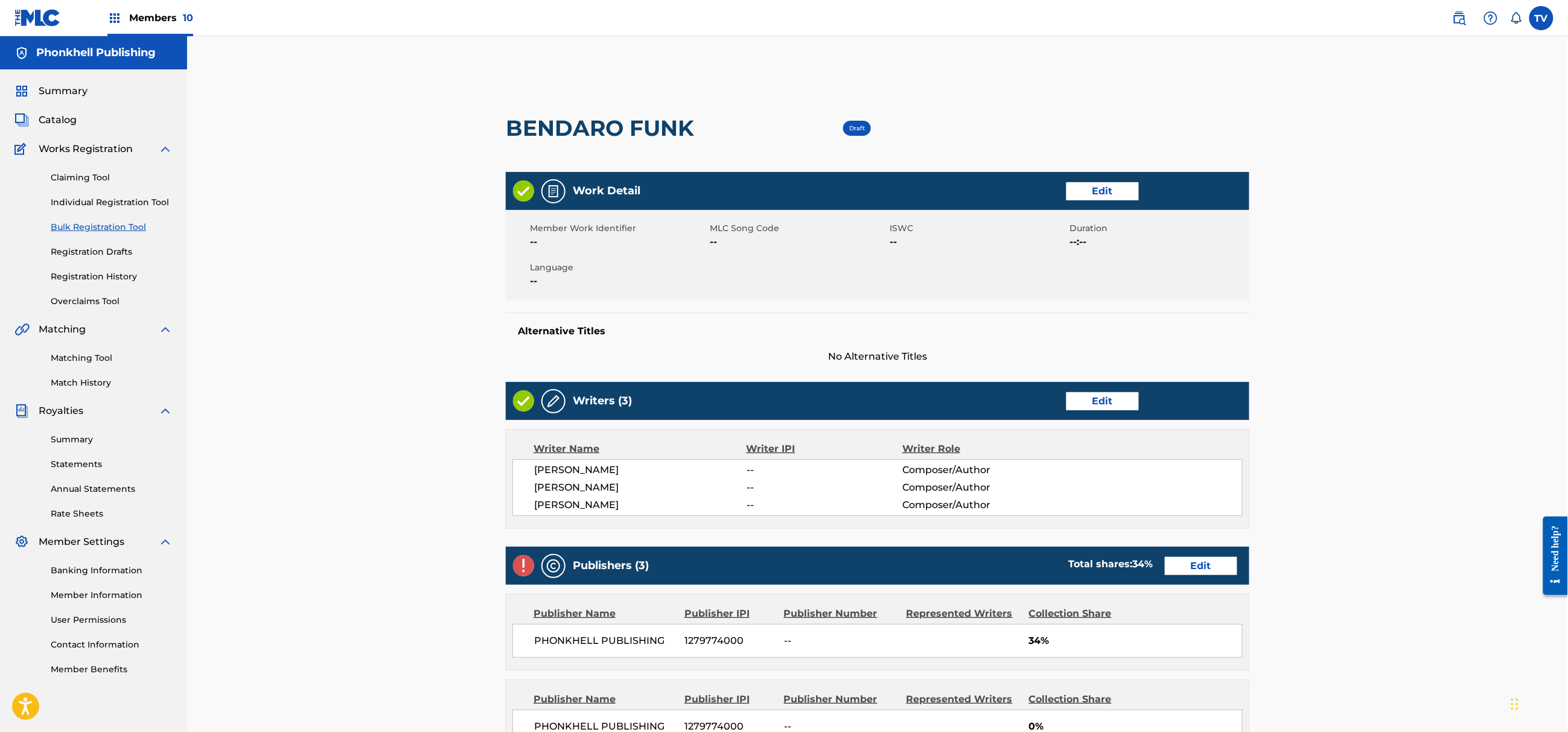
click at [1078, 399] on link "Edit" at bounding box center [1103, 402] width 73 height 18
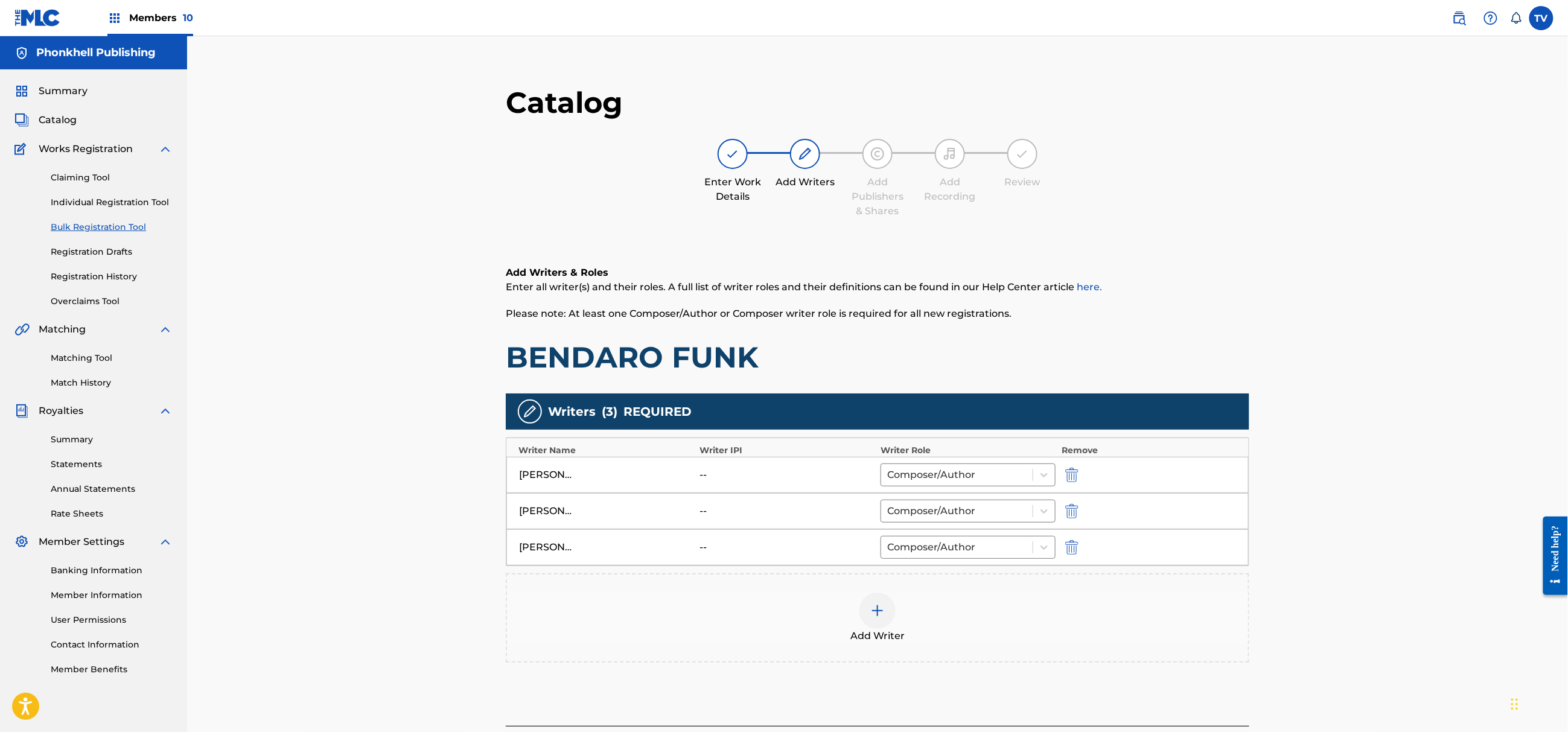
click at [1071, 510] on img "submit" at bounding box center [1071, 511] width 13 height 15
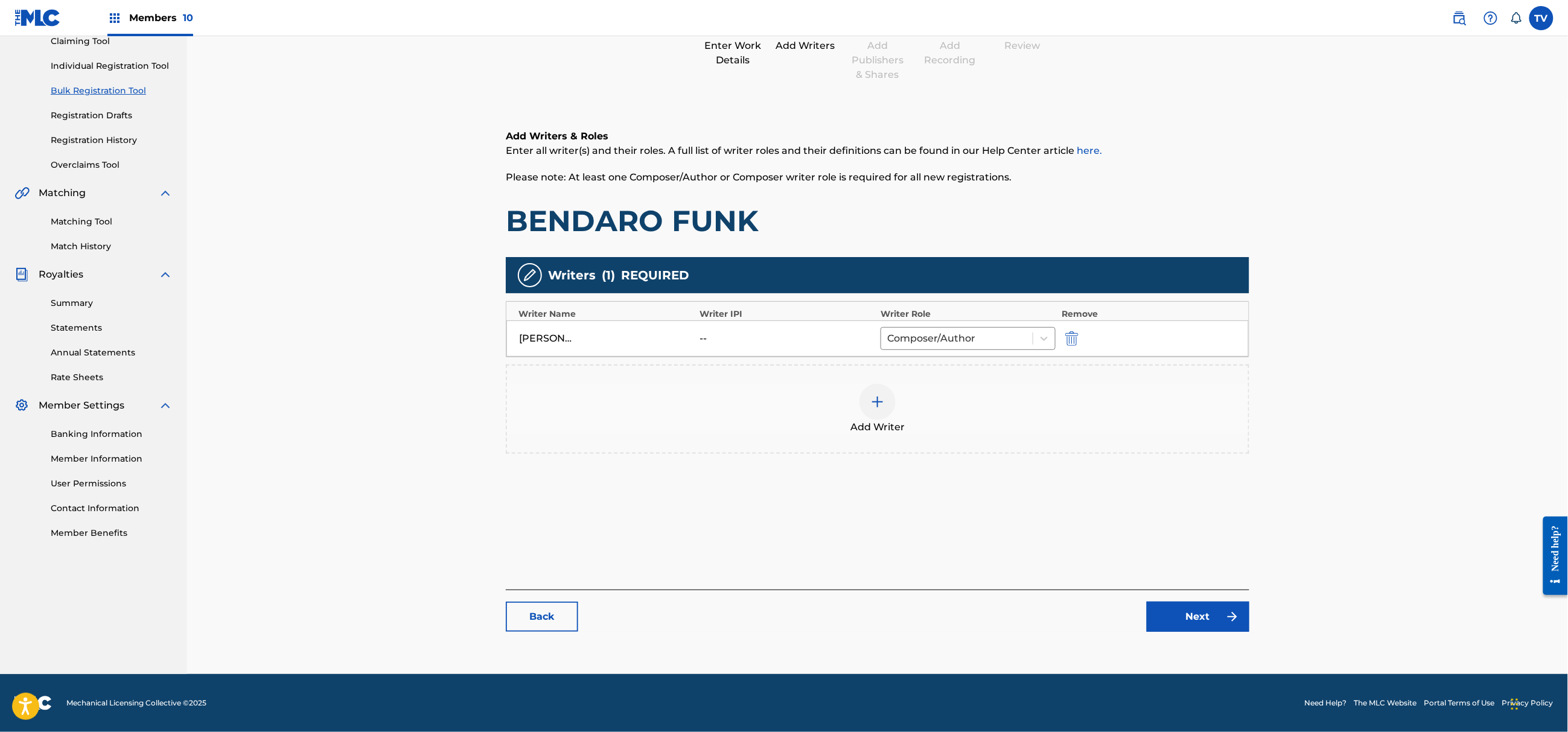
click at [1199, 616] on link "Next" at bounding box center [1198, 616] width 102 height 30
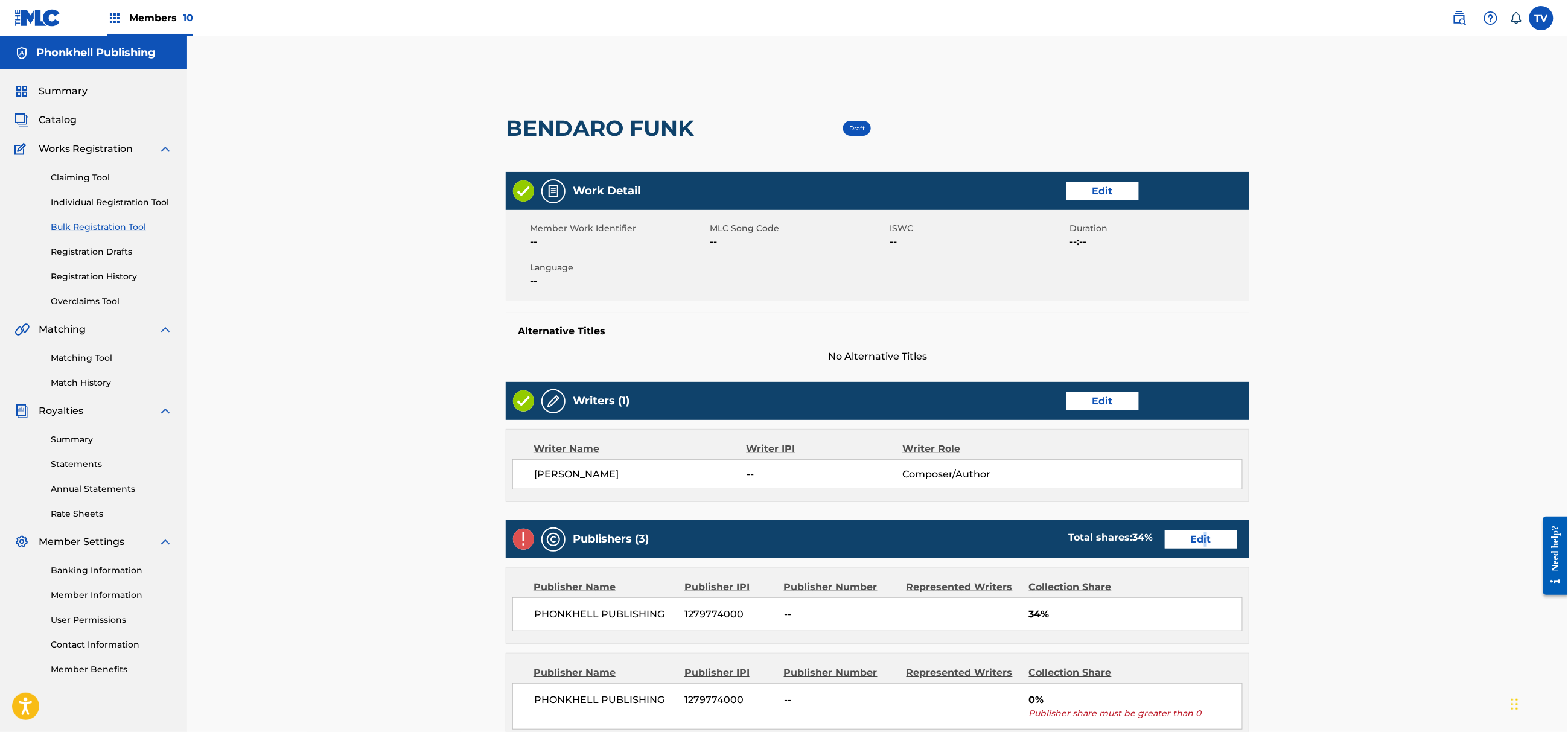
click at [1207, 526] on div "Publishers (3) Total shares: 34 % Edit" at bounding box center [877, 539] width 744 height 38
click at [1198, 538] on link "Edit" at bounding box center [1201, 539] width 73 height 18
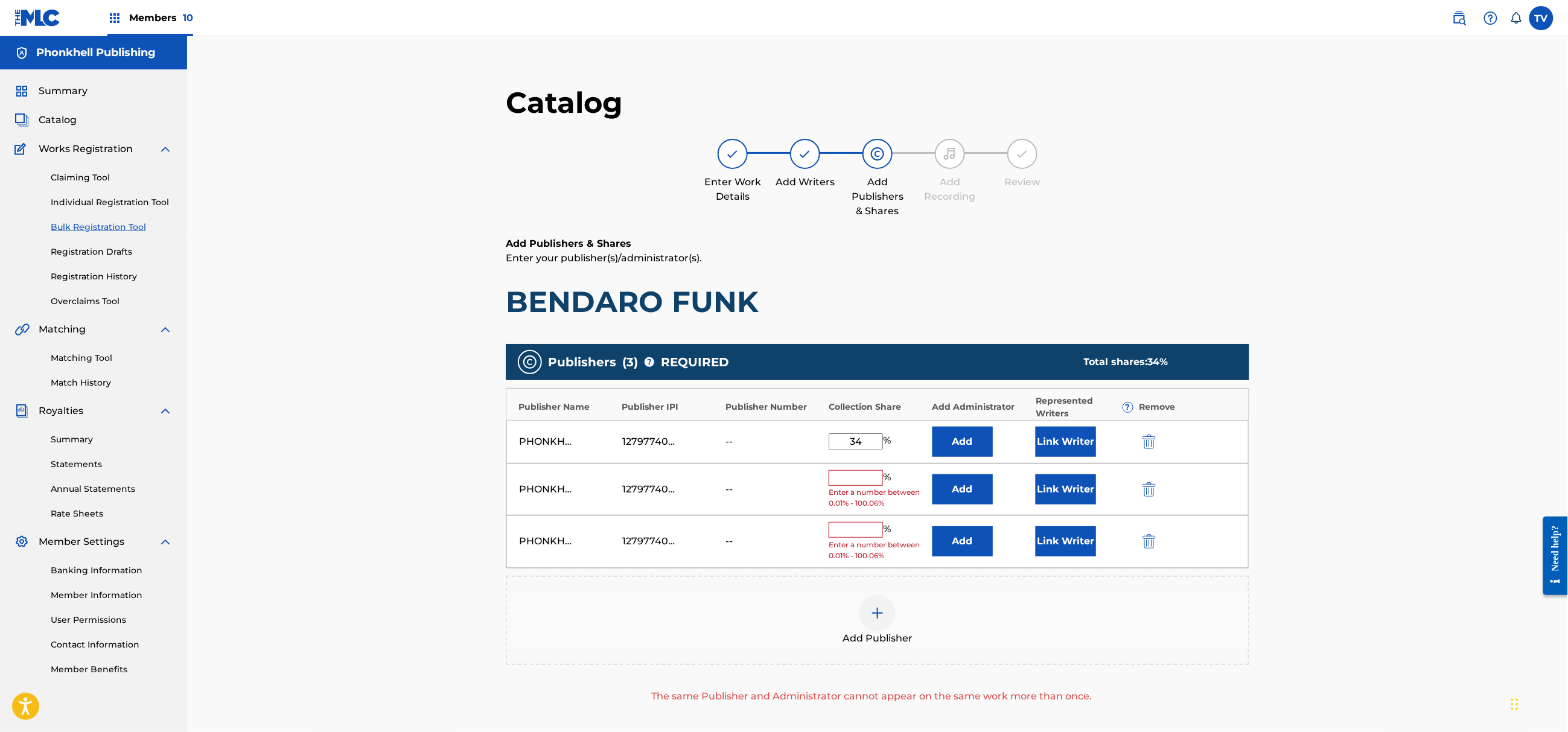
click at [1151, 488] on img "submit" at bounding box center [1149, 489] width 13 height 15
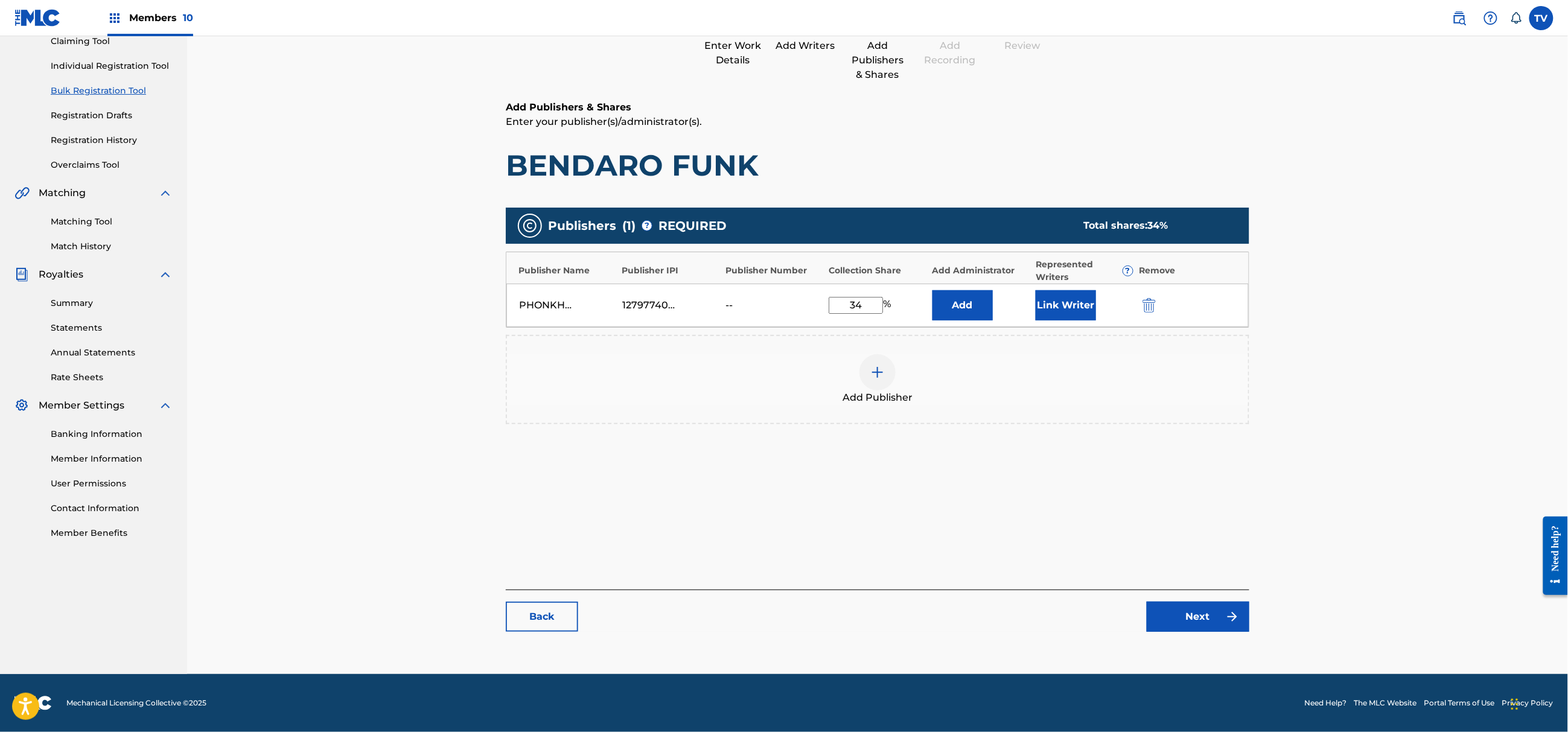
click at [1201, 623] on link "Next" at bounding box center [1198, 616] width 102 height 30
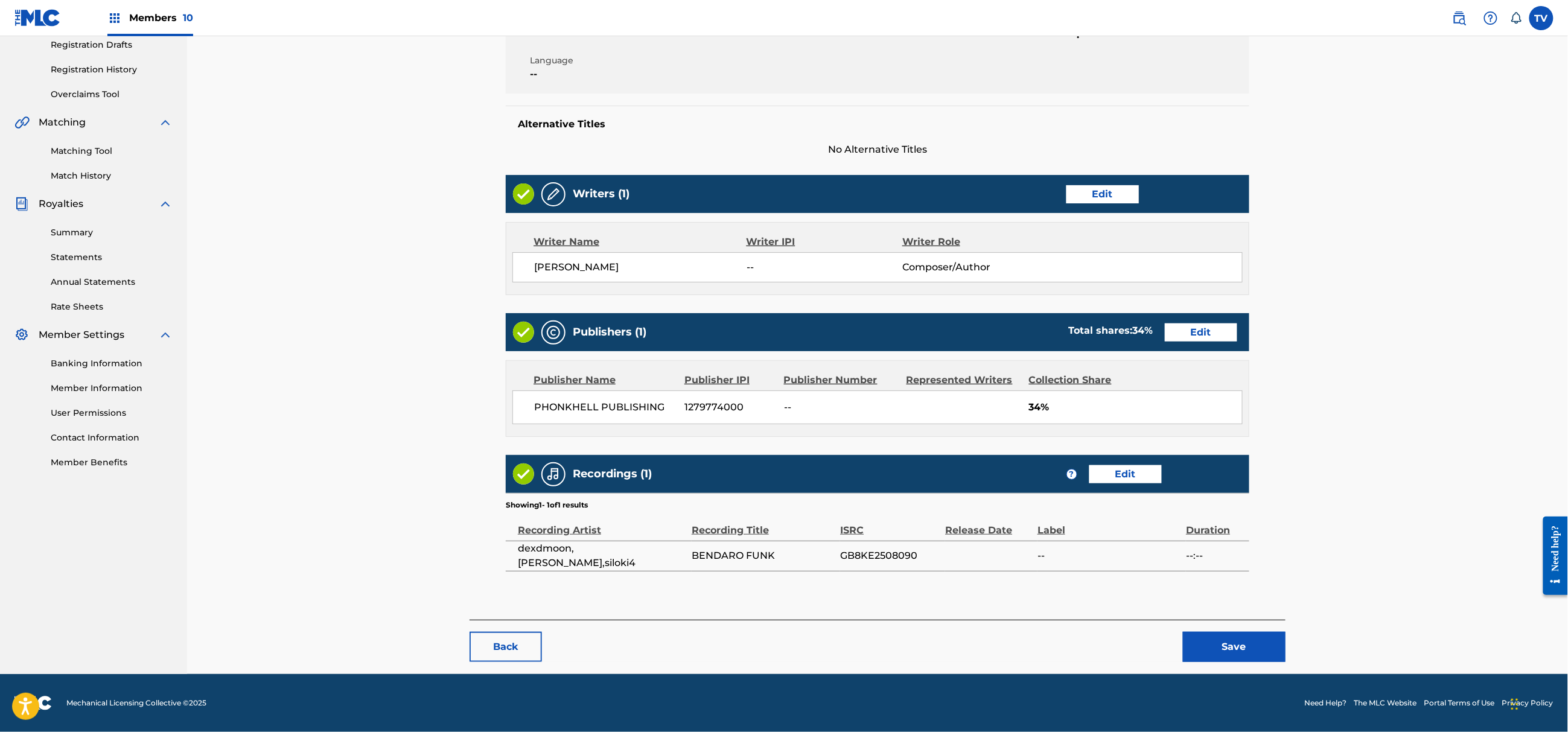
click at [1234, 659] on button "Save" at bounding box center [1234, 647] width 102 height 30
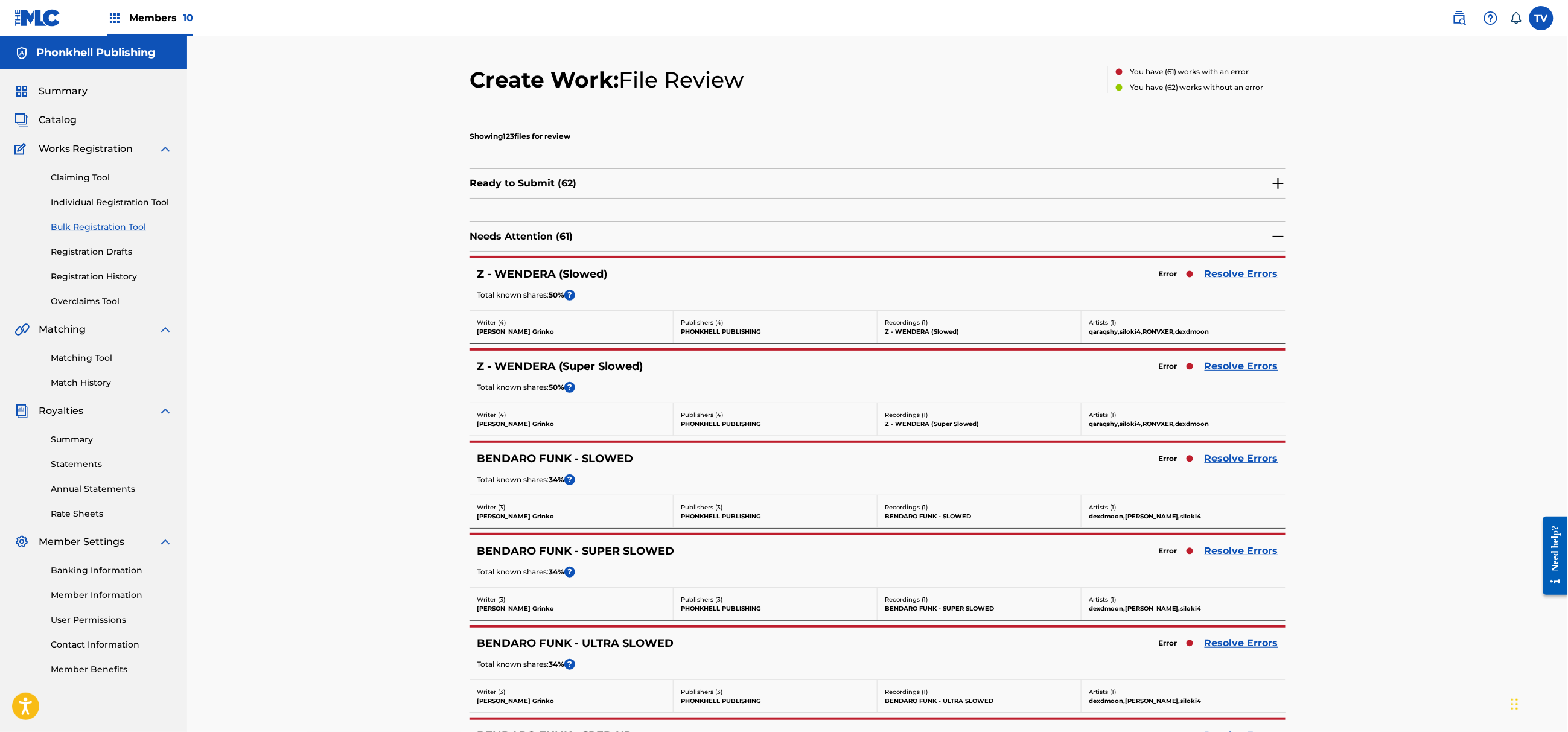
click at [1240, 271] on link "Resolve Errors" at bounding box center [1242, 274] width 73 height 15
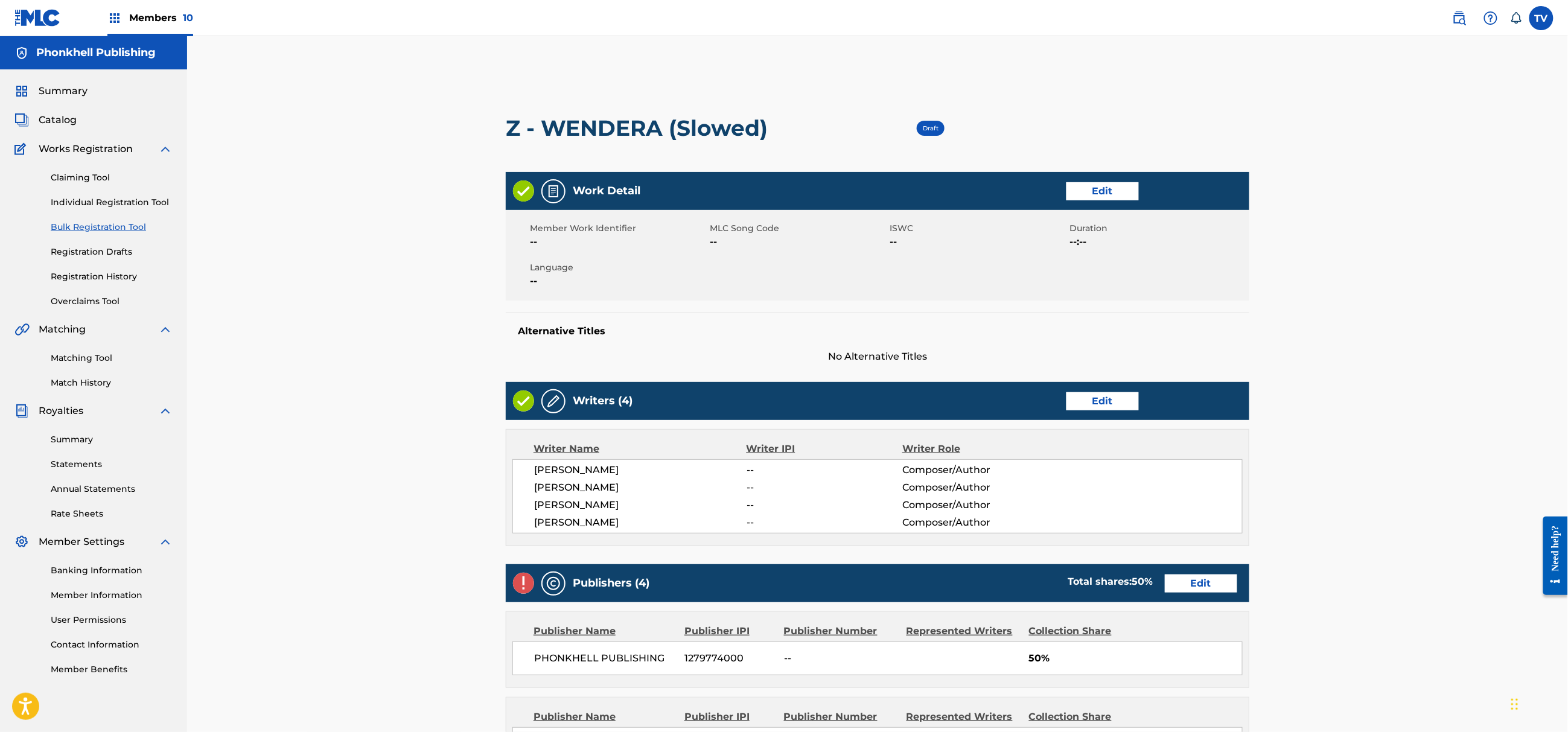
click at [1113, 408] on link "Edit" at bounding box center [1103, 402] width 73 height 18
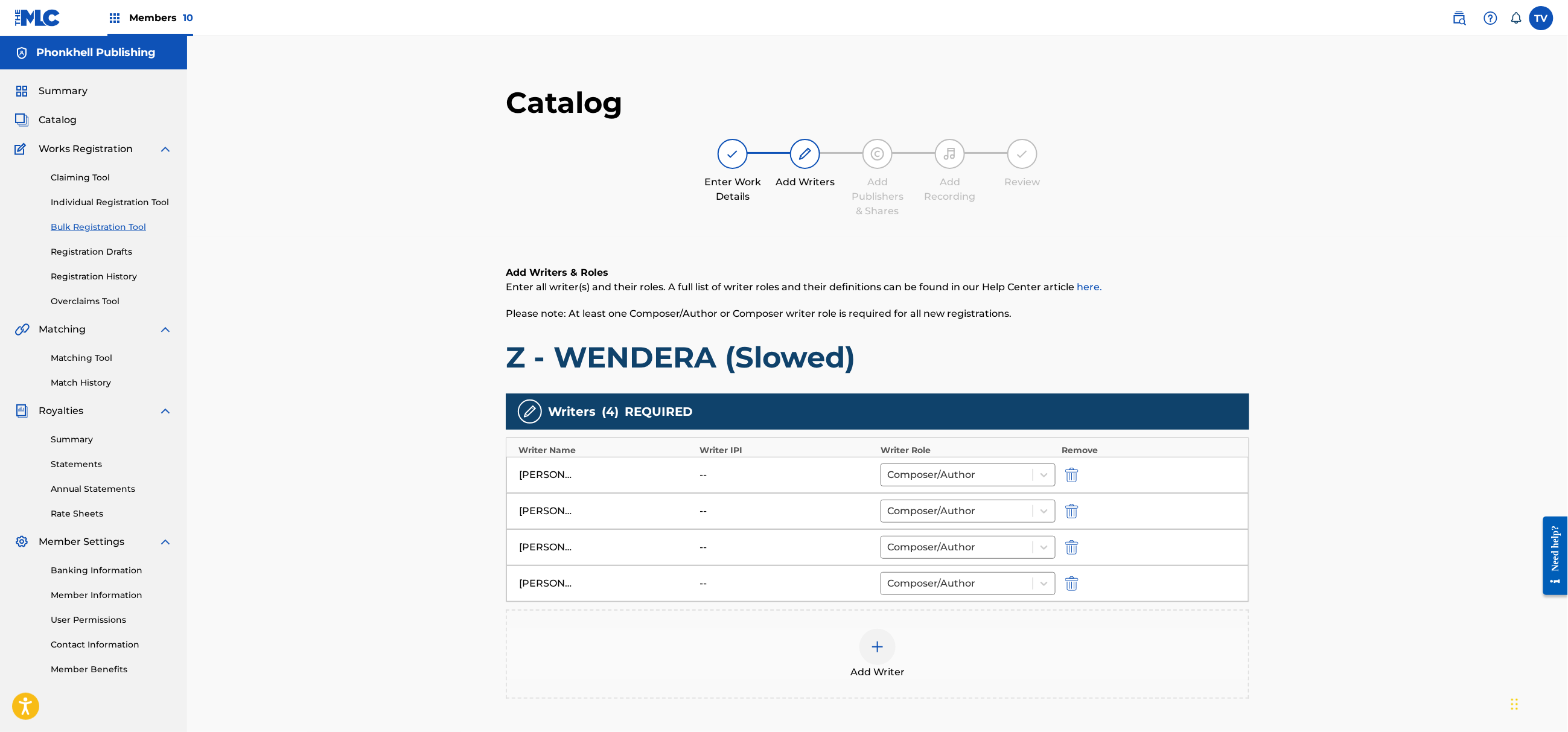
click at [1067, 550] on img "submit" at bounding box center [1071, 547] width 13 height 15
drag, startPoint x: 1067, startPoint y: 550, endPoint x: 1095, endPoint y: 596, distance: 53.9
click at [1066, 550] on img "submit" at bounding box center [1071, 547] width 13 height 15
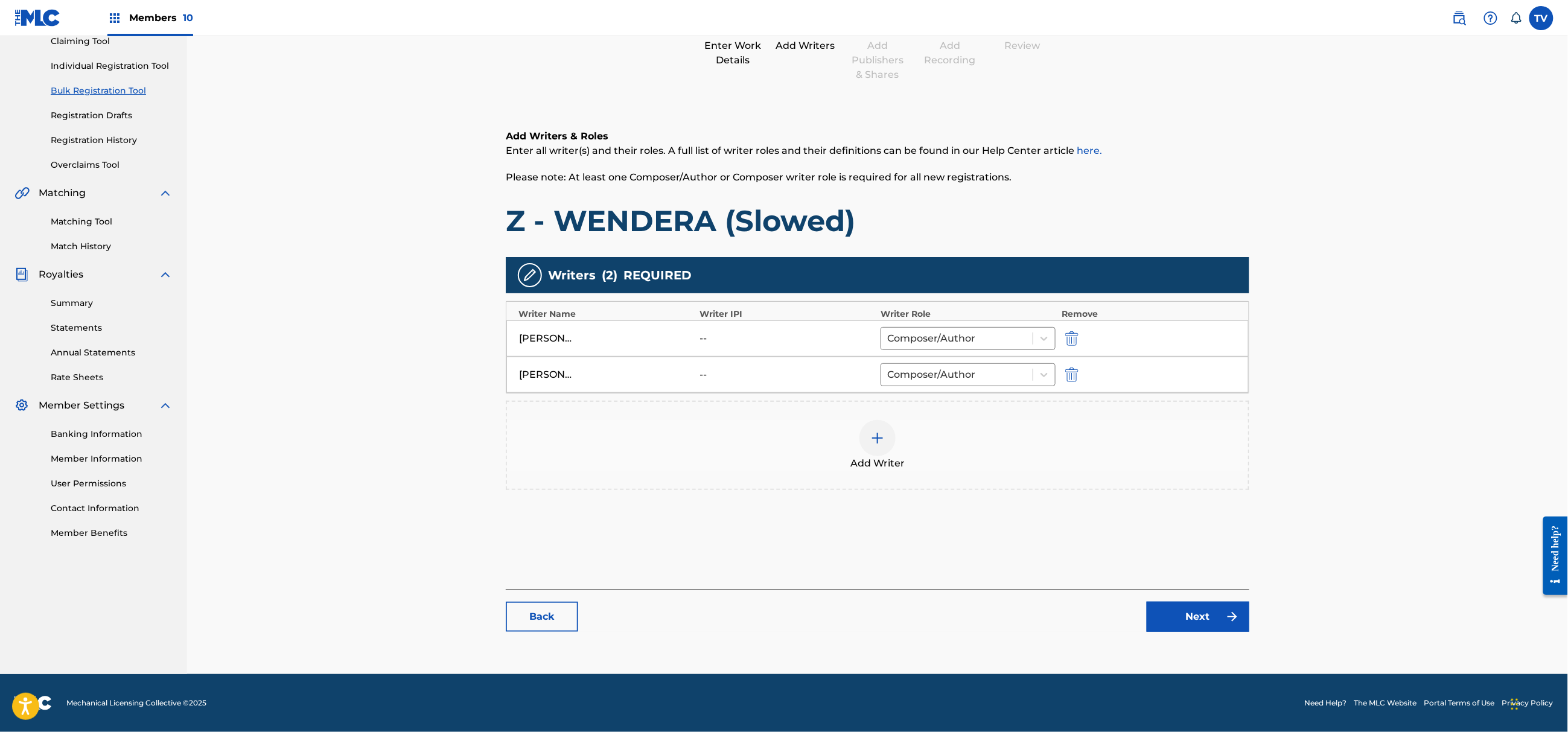
click at [1159, 628] on link "Next" at bounding box center [1198, 616] width 102 height 30
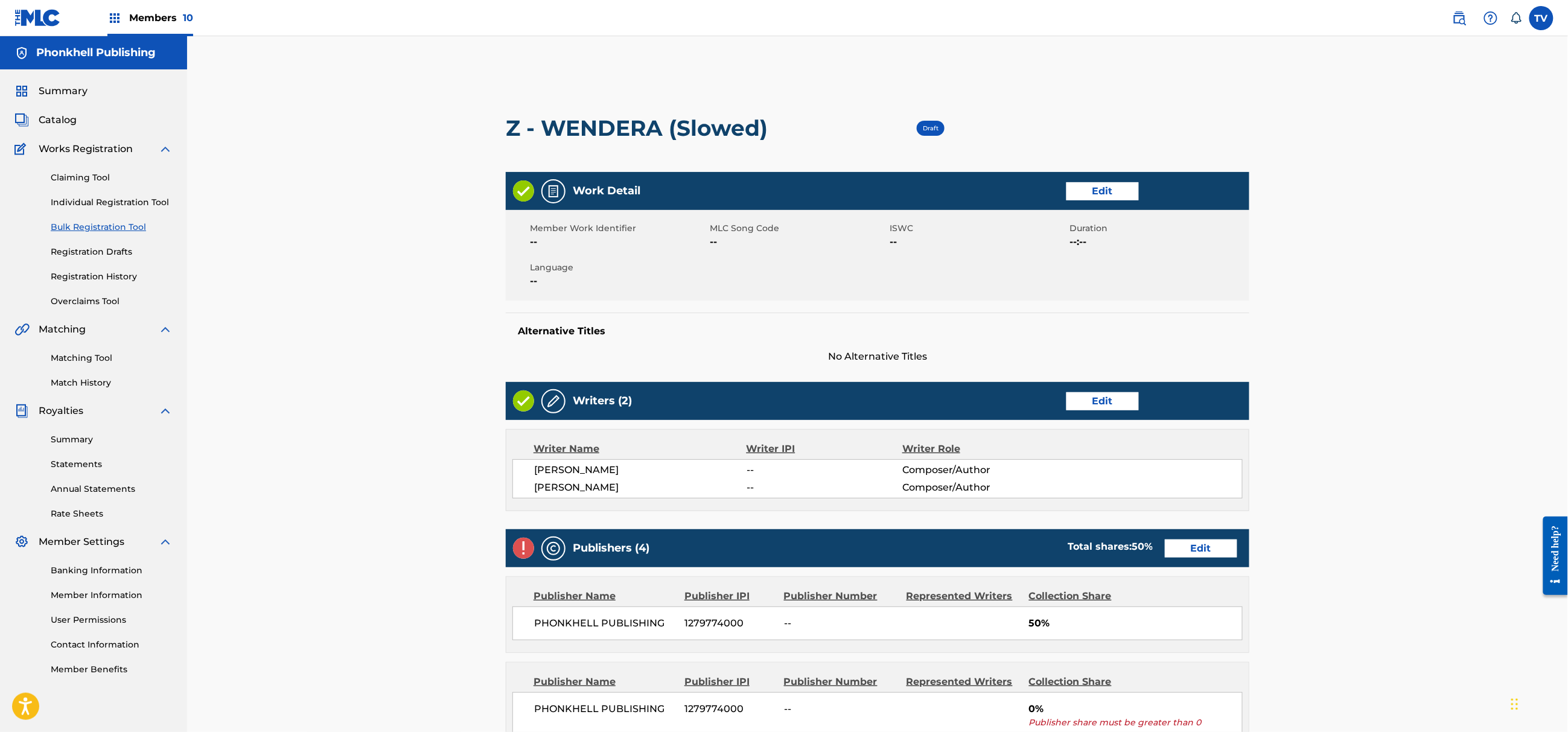
click at [1192, 546] on link "Edit" at bounding box center [1201, 548] width 73 height 18
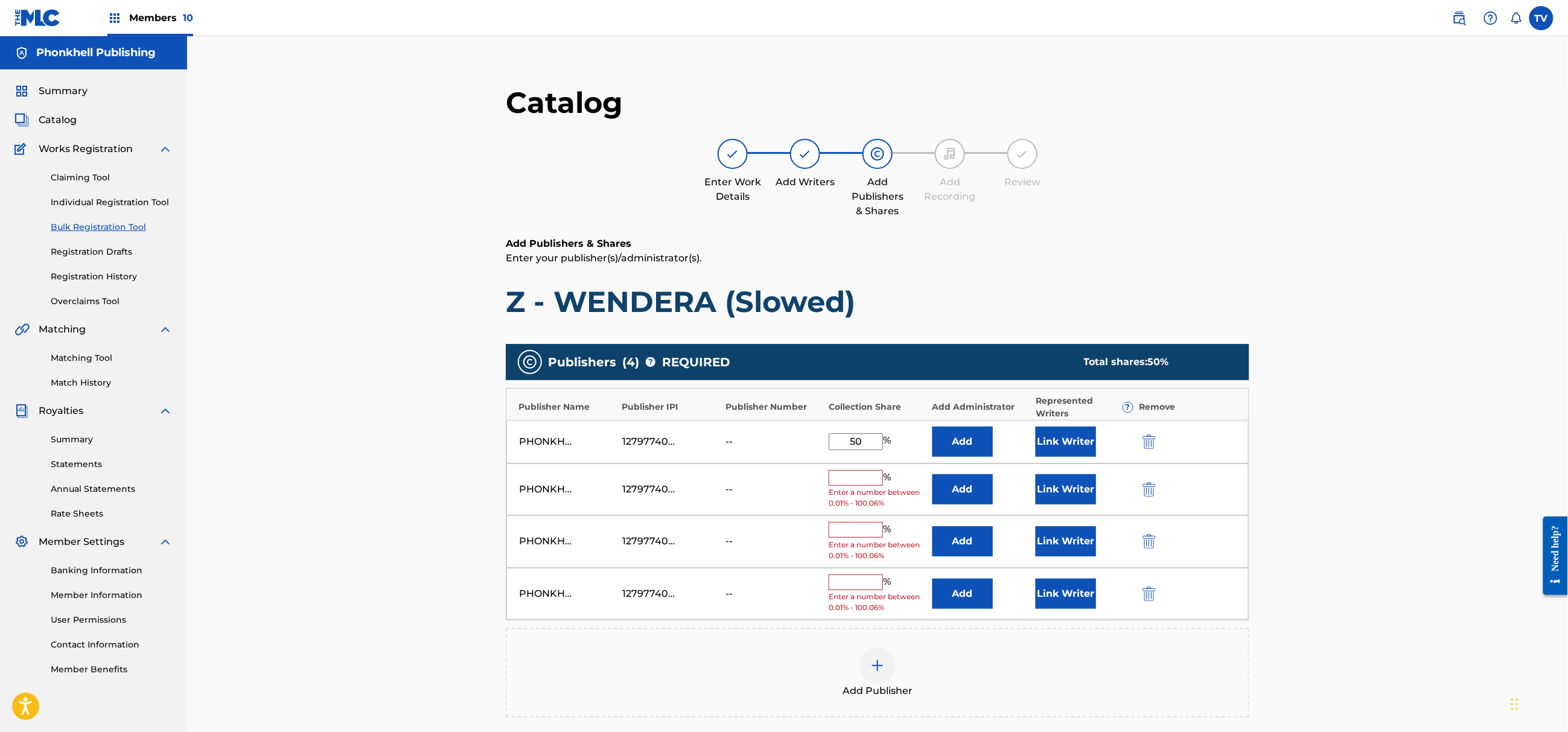
click at [1152, 532] on div "PHONKHELL PUBLISHING 1279774000 -- % Enter a number between 0.01% - 100.06% Add…" at bounding box center [877, 541] width 742 height 52
click at [1148, 496] on img "submit" at bounding box center [1149, 489] width 13 height 15
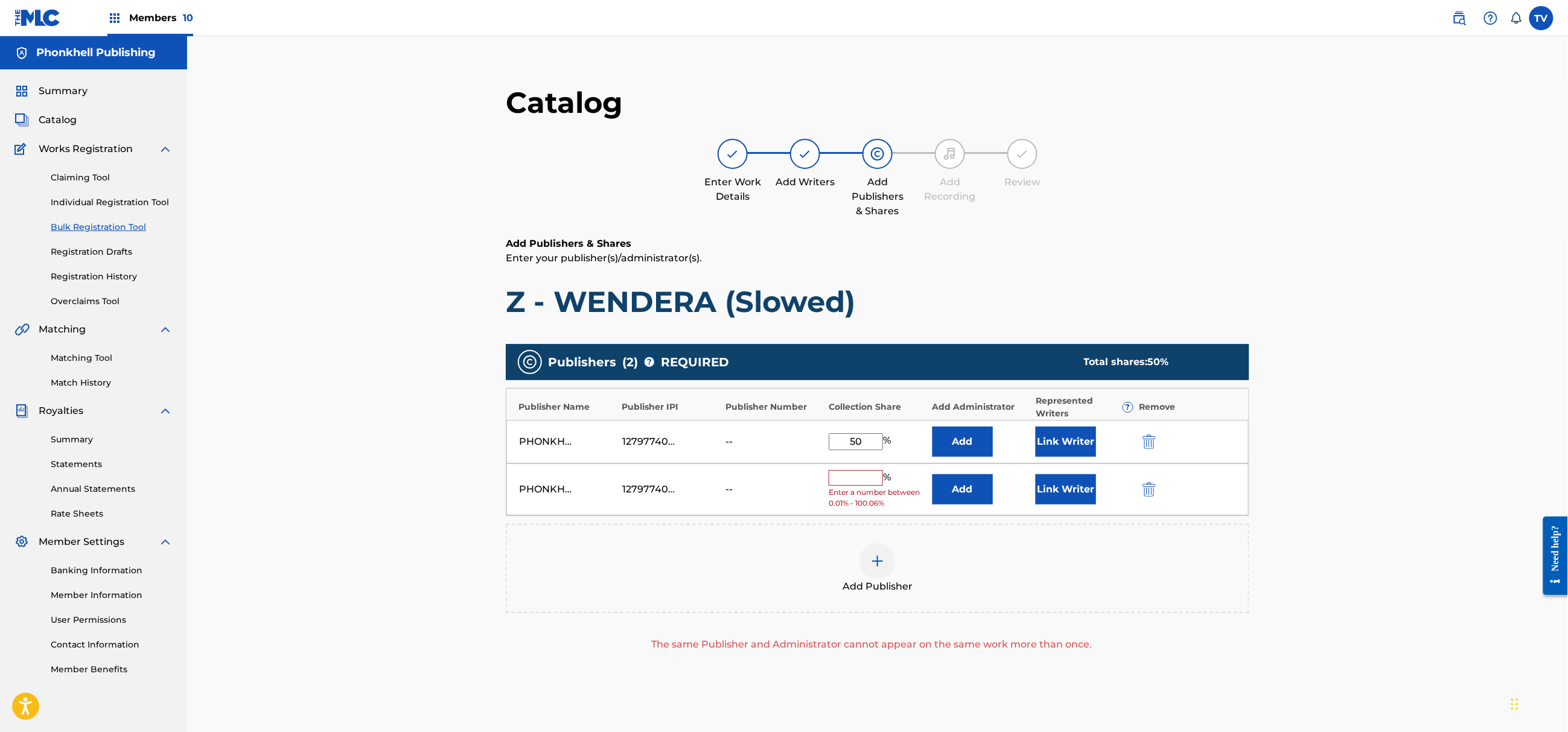
click at [1148, 496] on img "submit" at bounding box center [1149, 489] width 13 height 15
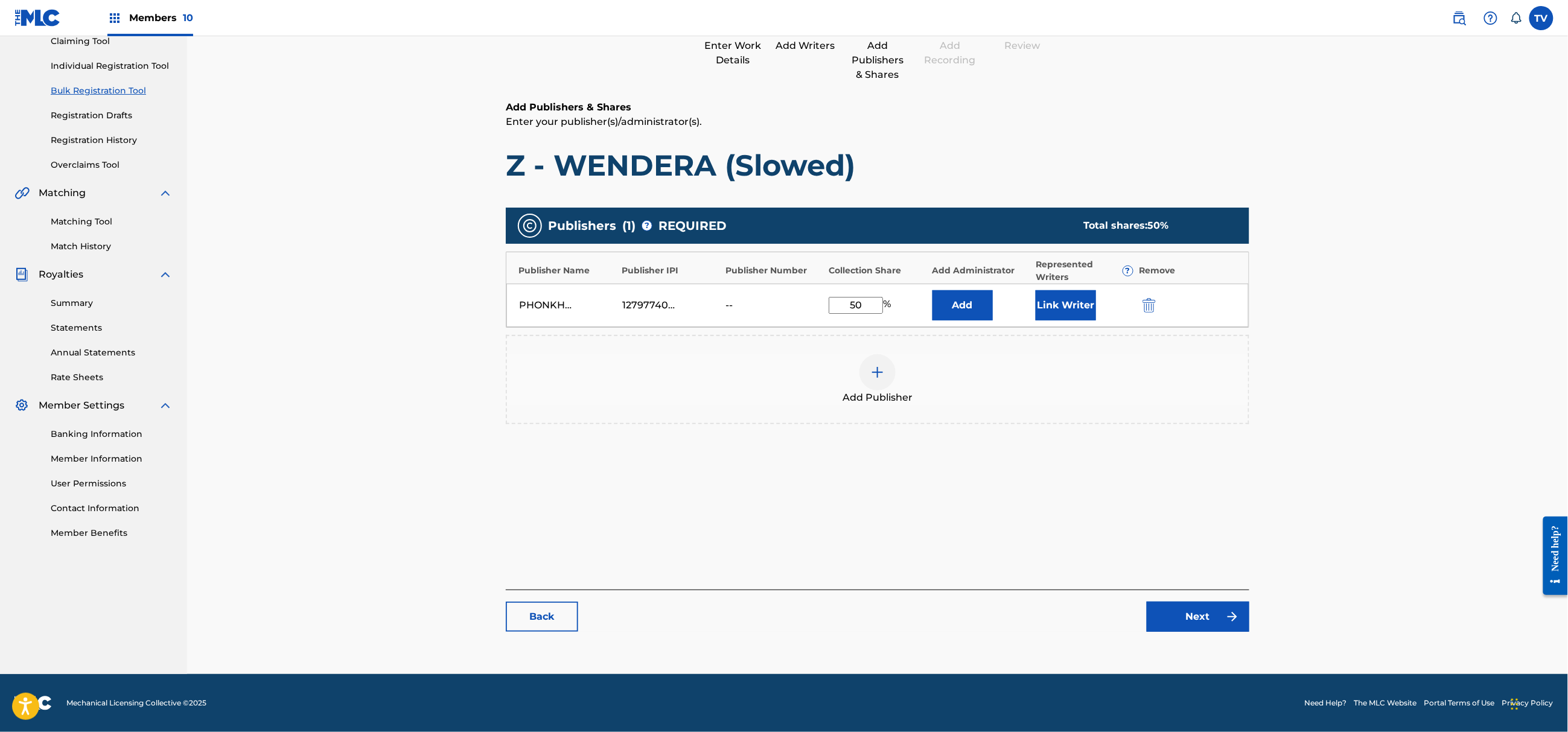
click at [1195, 635] on div "Catalog Enter Work Details Add Writers Add Publishers & Shares Add Recording Re…" at bounding box center [877, 296] width 744 height 695
click at [1198, 618] on link "Next" at bounding box center [1198, 616] width 102 height 30
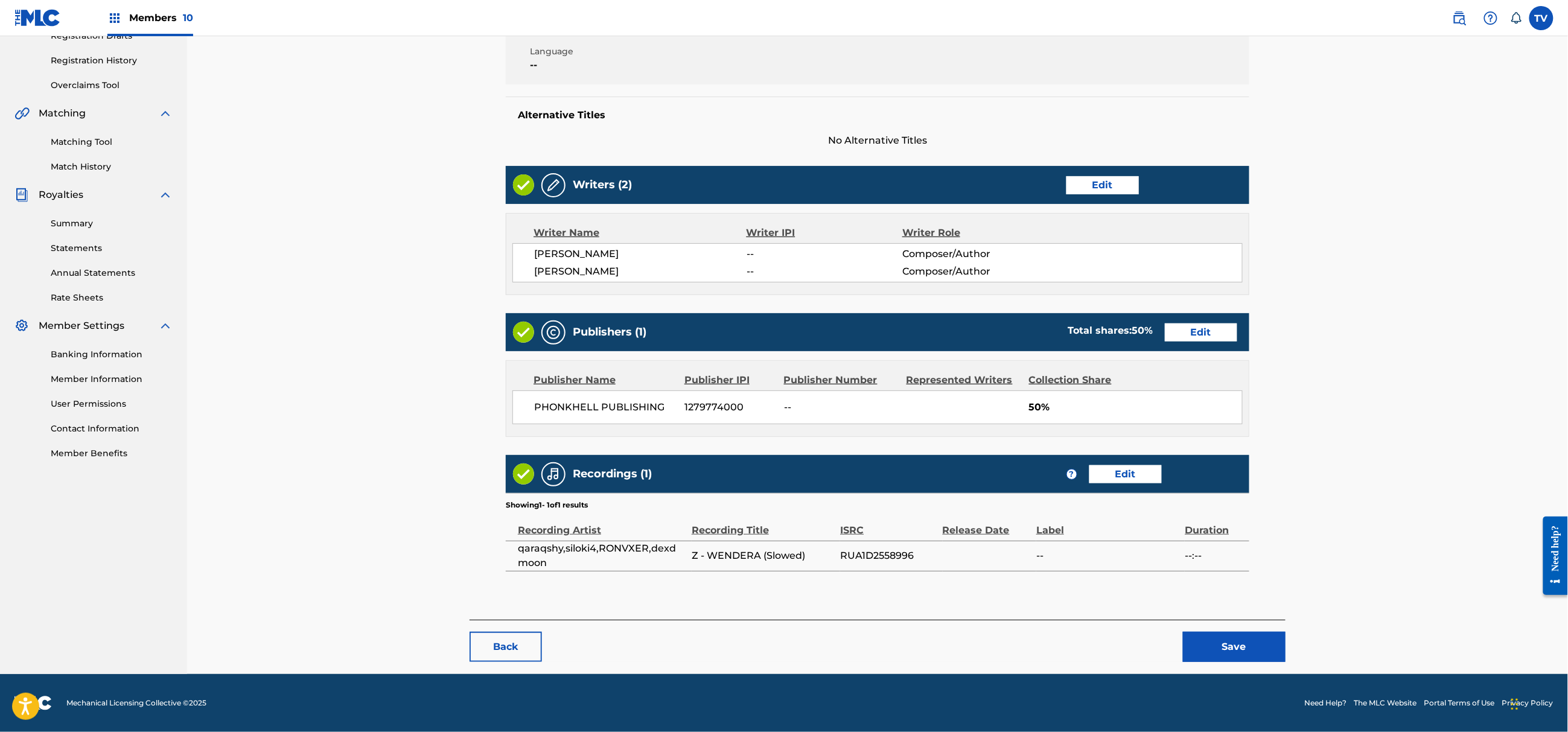
click at [1248, 625] on div "Back Save" at bounding box center [877, 641] width 816 height 42
click at [1252, 638] on button "Save" at bounding box center [1234, 647] width 102 height 30
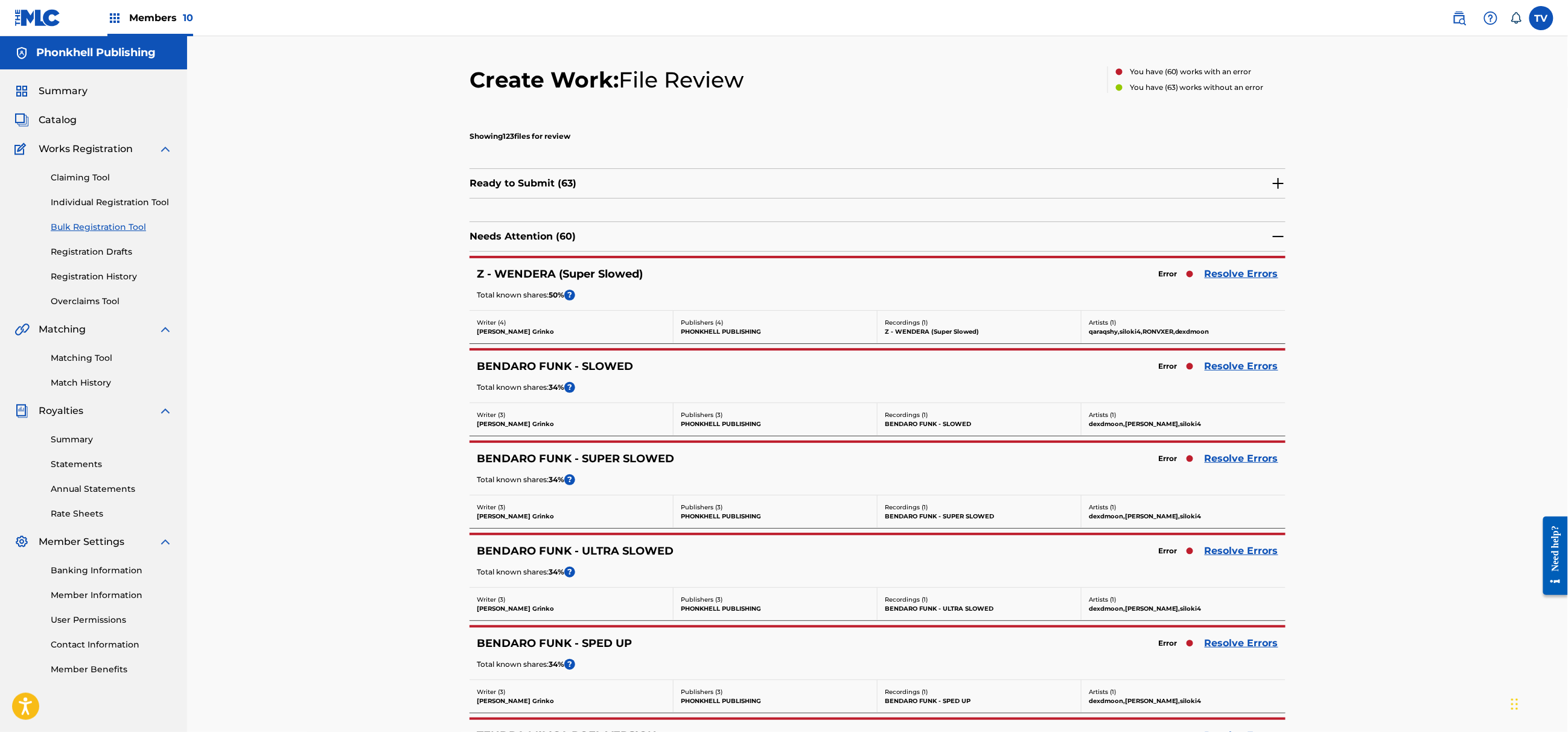
click at [1223, 367] on link "Resolve Errors" at bounding box center [1242, 366] width 73 height 15
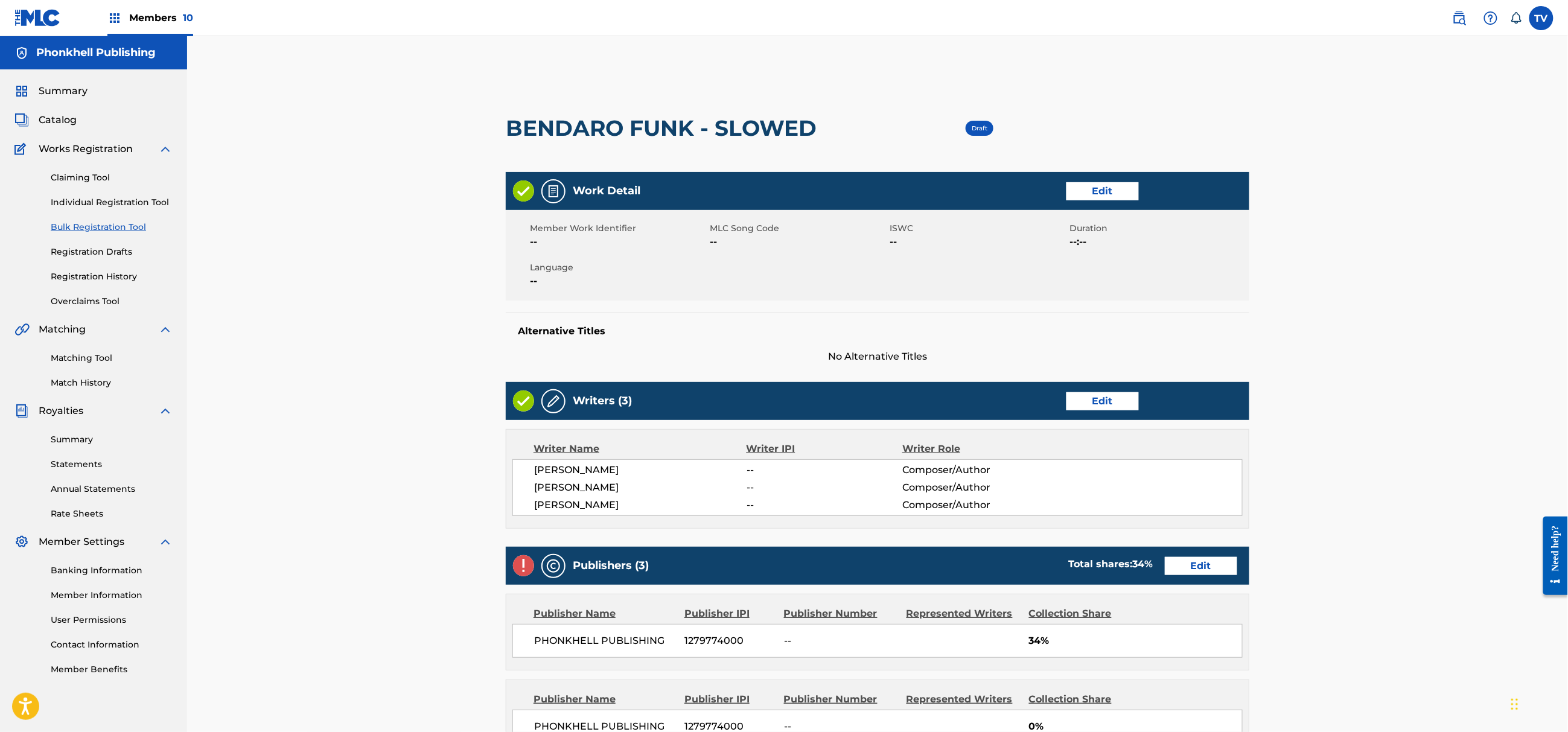
click at [1111, 398] on link "Edit" at bounding box center [1103, 402] width 73 height 18
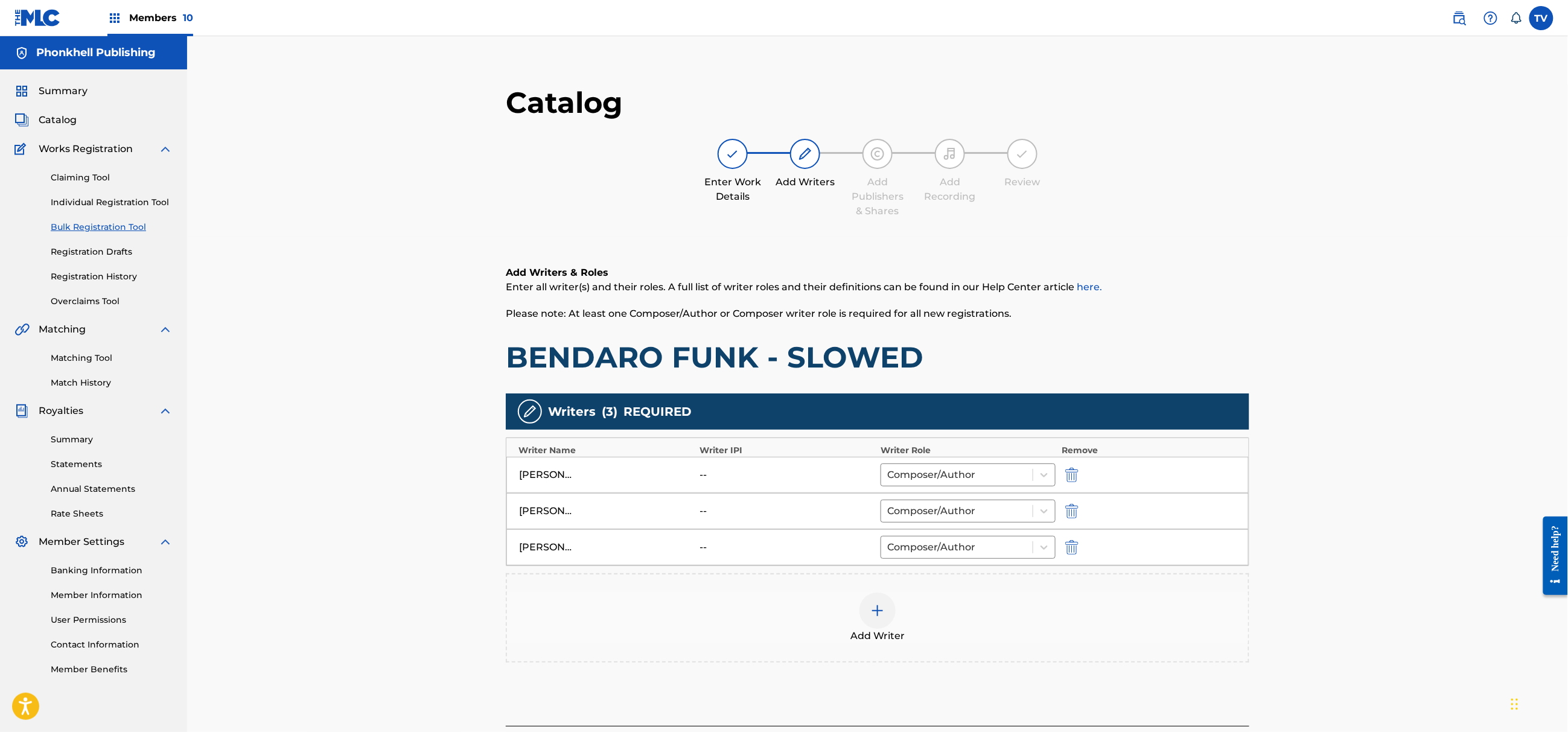
click at [1069, 512] on img "submit" at bounding box center [1071, 511] width 13 height 15
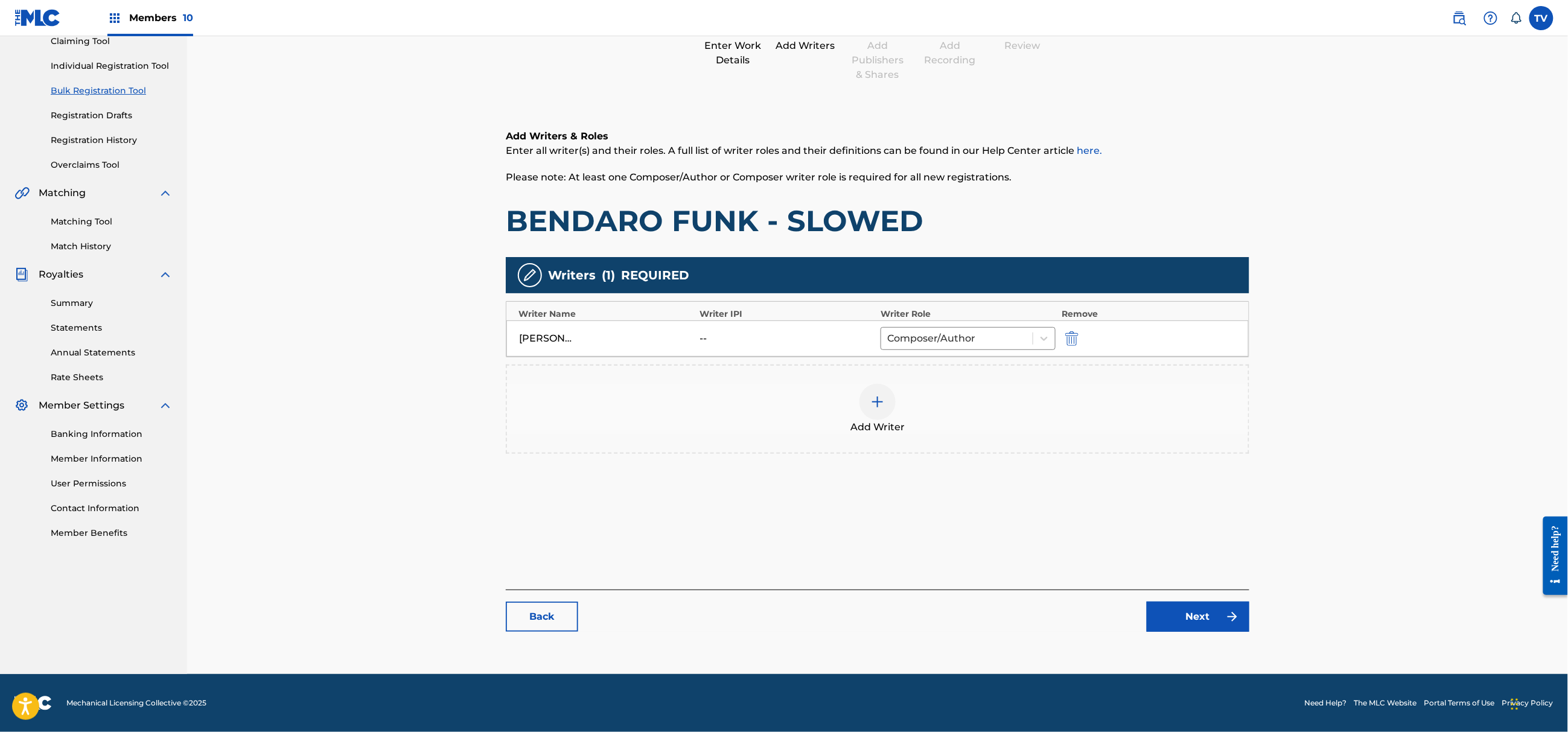
click at [1185, 619] on link "Next" at bounding box center [1198, 616] width 102 height 30
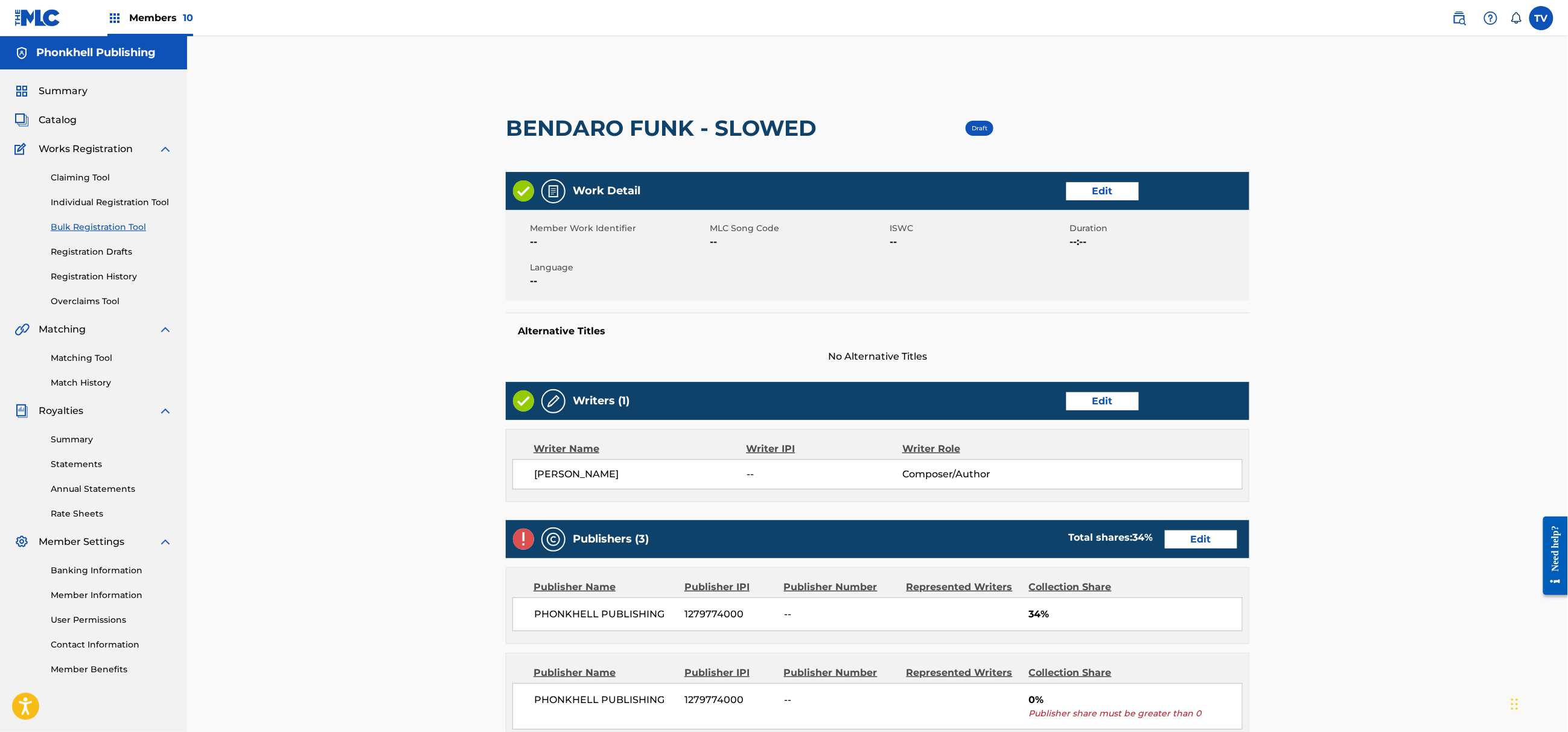
click at [1201, 544] on link "Edit" at bounding box center [1201, 539] width 73 height 18
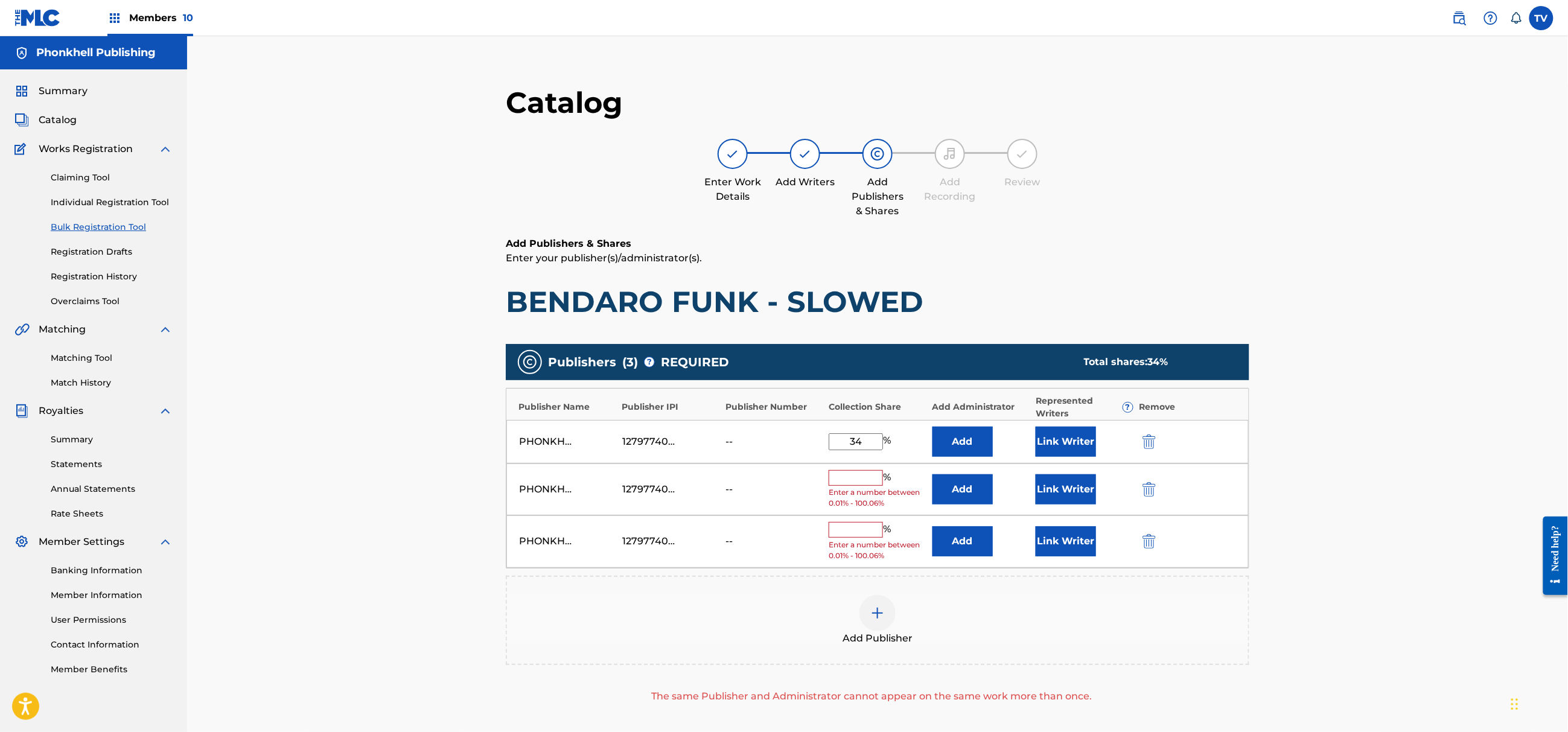
click at [1158, 485] on div at bounding box center [1166, 489] width 54 height 14
click at [1152, 485] on img "submit" at bounding box center [1149, 489] width 13 height 15
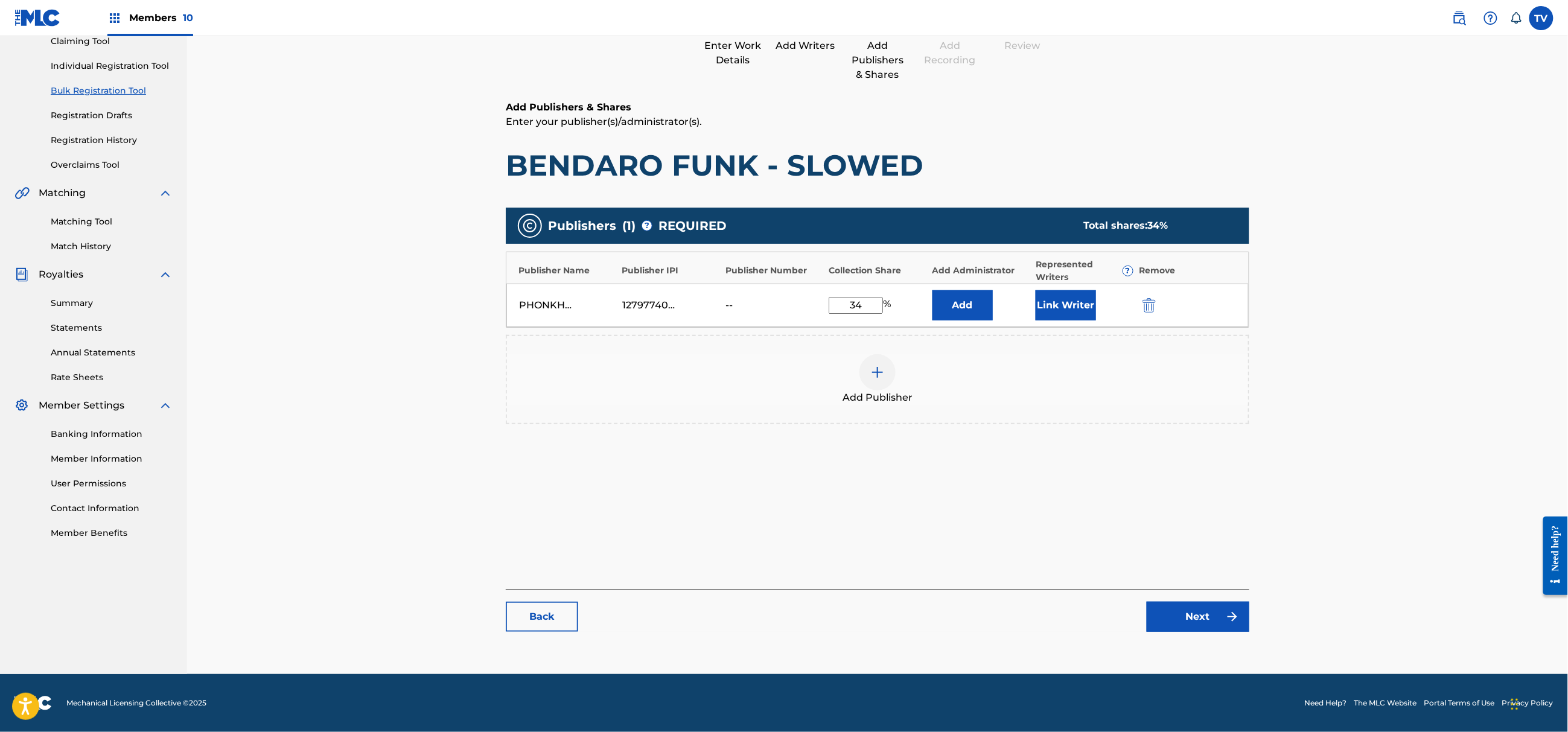
click at [1183, 626] on link "Next" at bounding box center [1198, 616] width 102 height 30
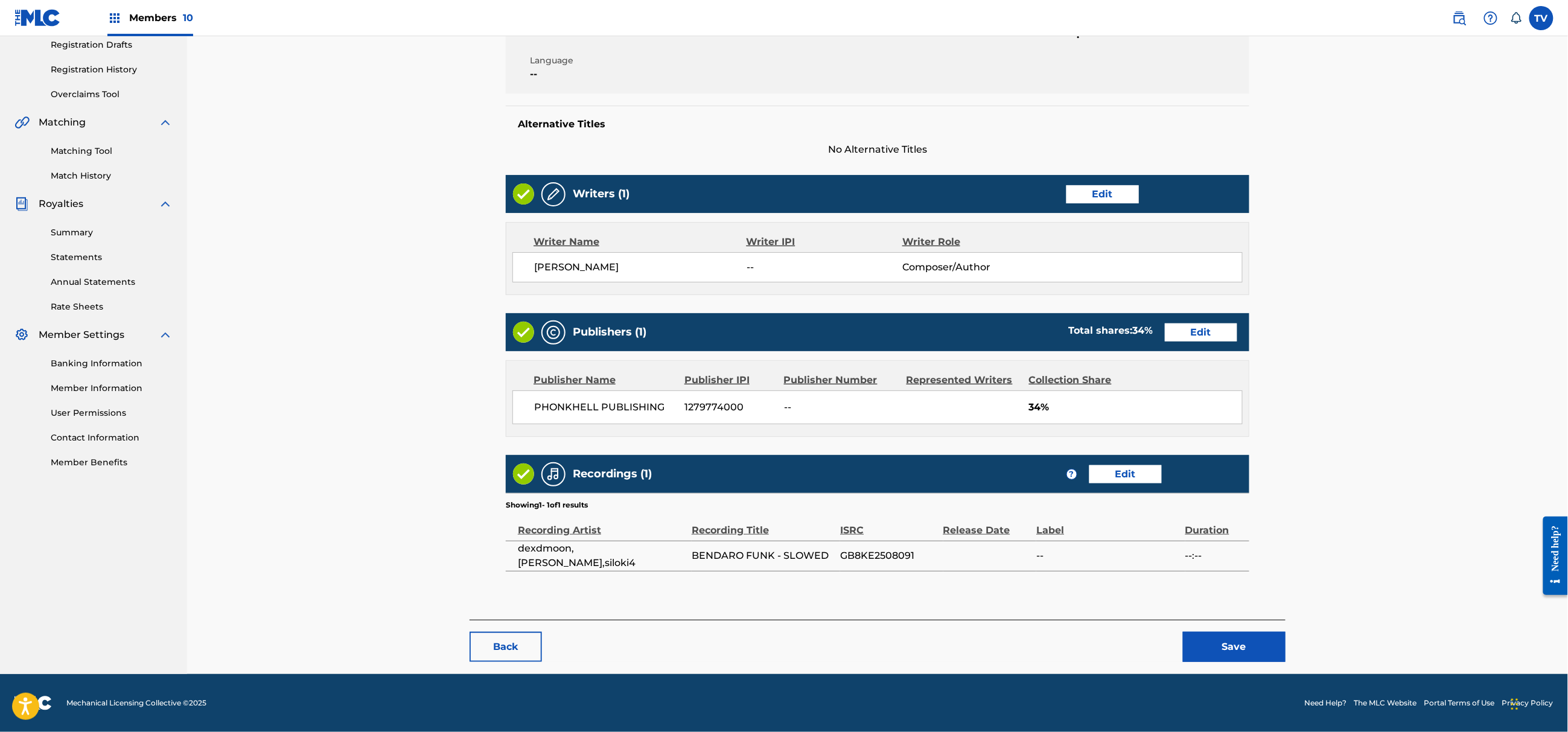
click at [1246, 649] on button "Save" at bounding box center [1234, 647] width 102 height 30
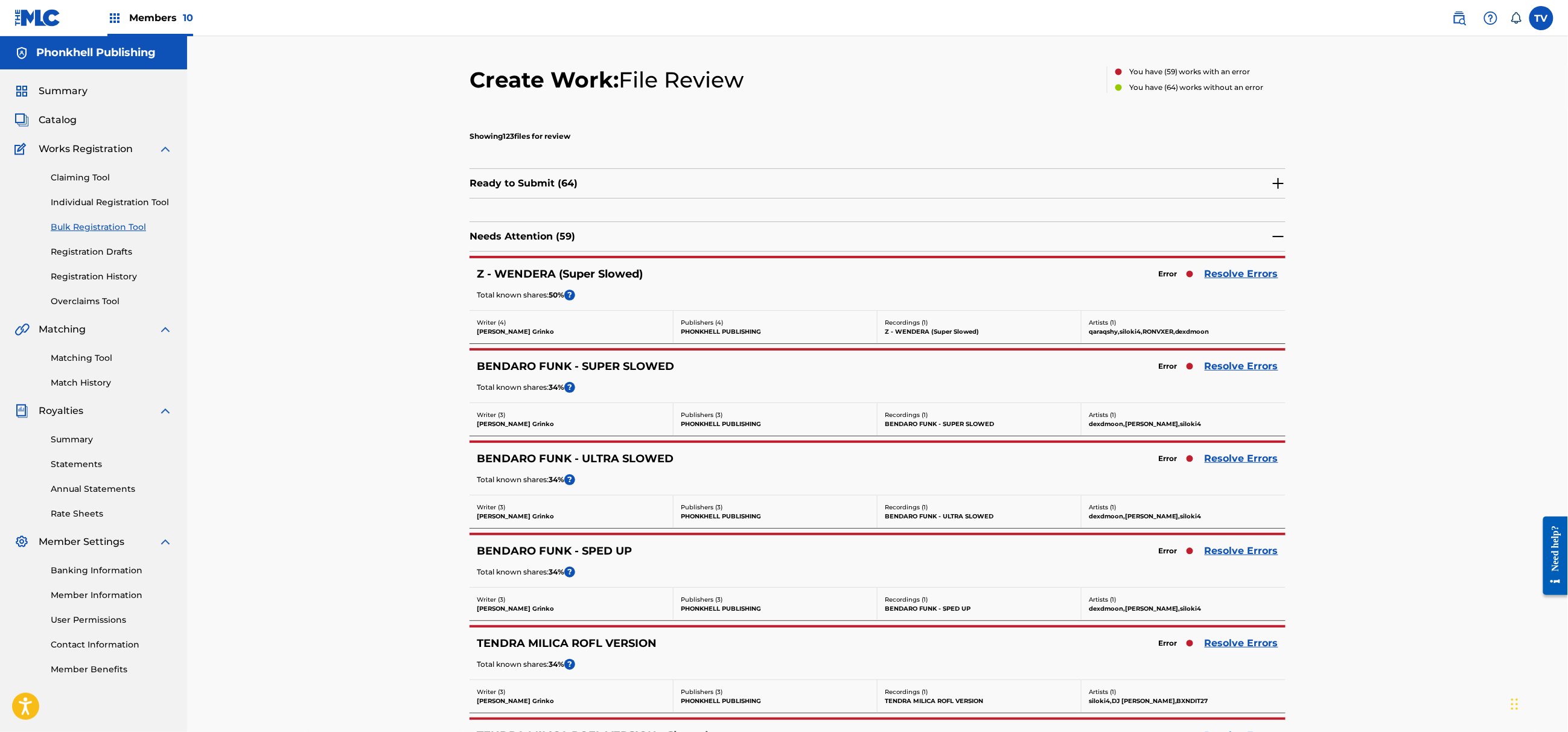
click at [1239, 366] on link "Resolve Errors" at bounding box center [1242, 366] width 73 height 15
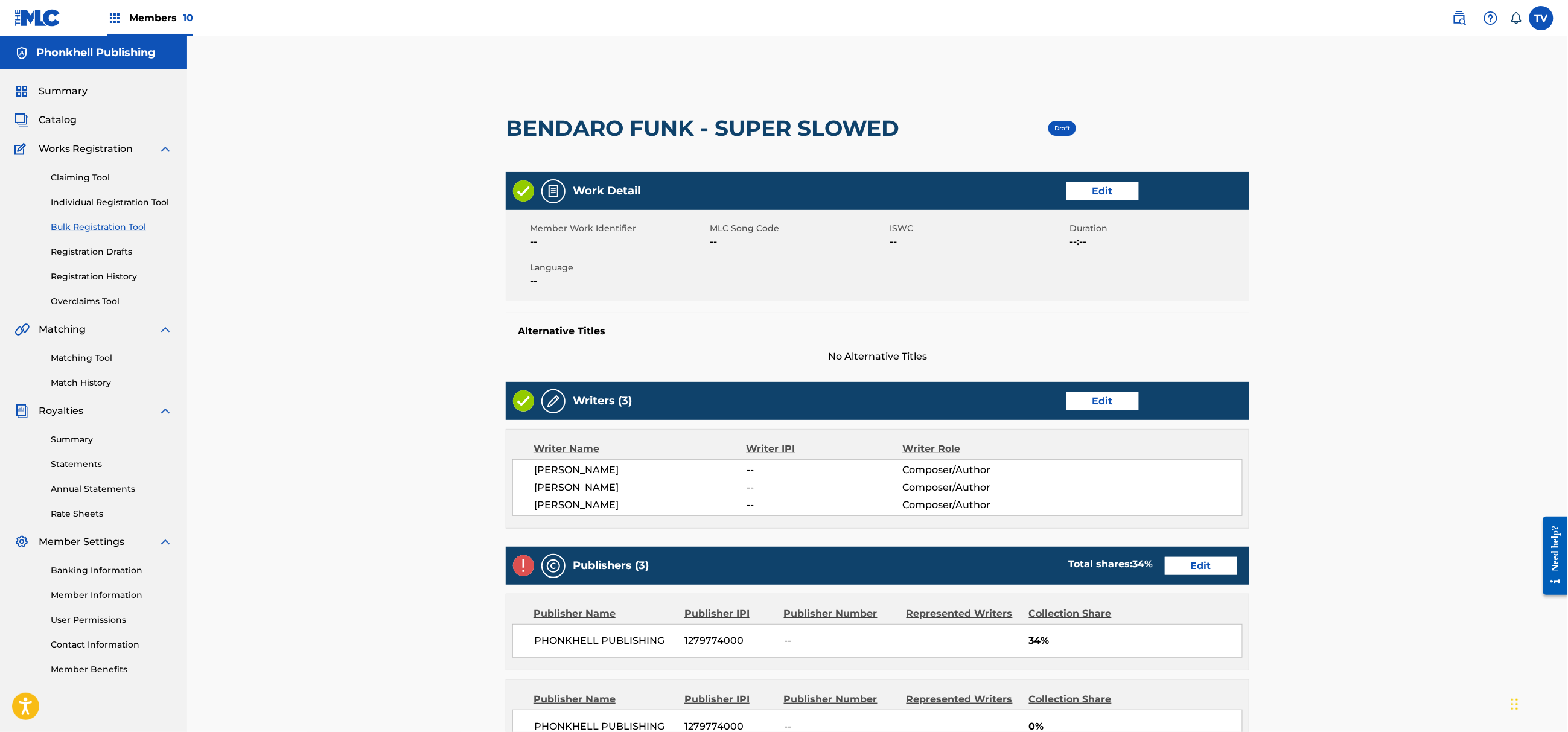
click at [1093, 407] on link "Edit" at bounding box center [1103, 402] width 73 height 18
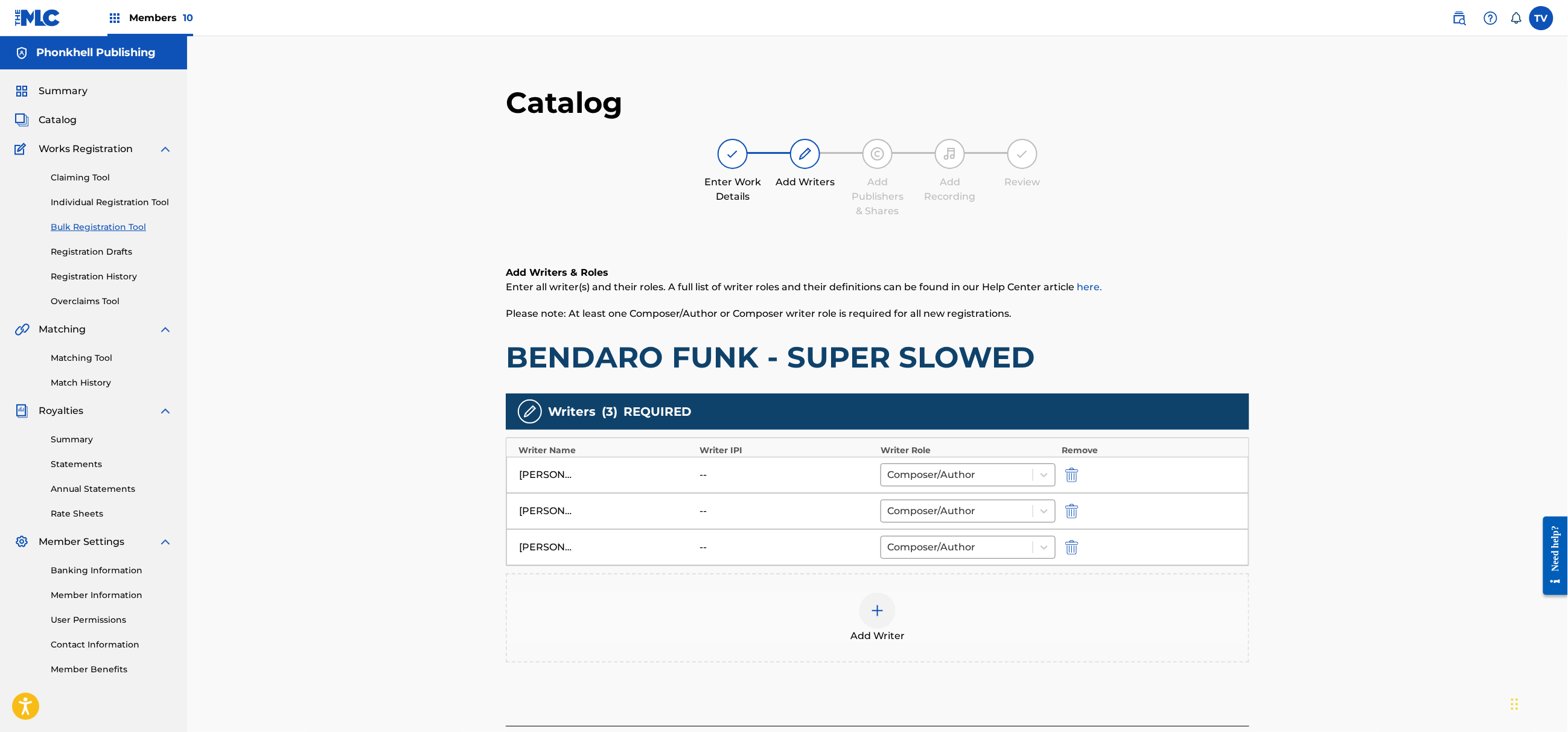
click at [1077, 508] on img "submit" at bounding box center [1071, 511] width 13 height 15
click at [1076, 508] on img "submit" at bounding box center [1071, 511] width 13 height 15
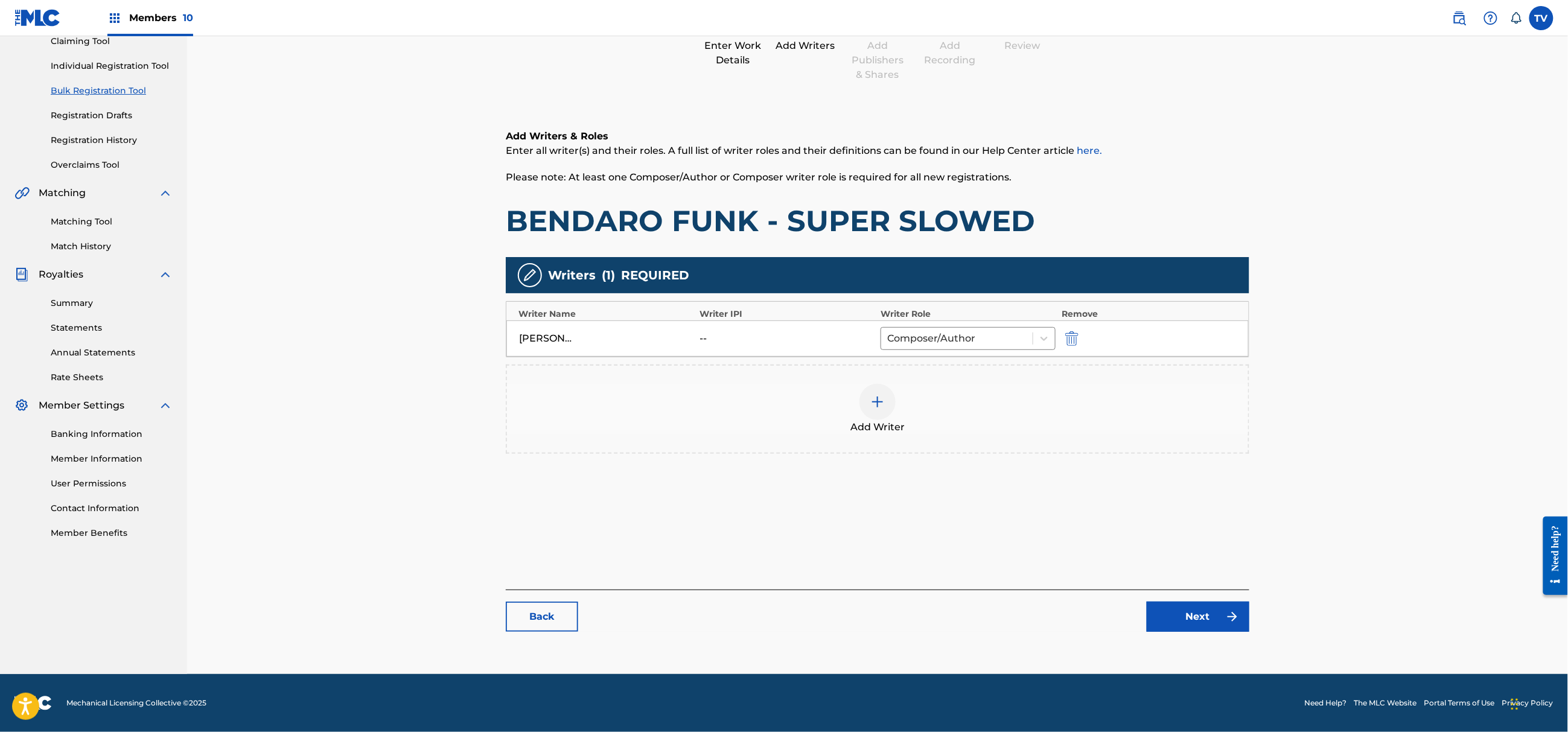
click at [1187, 613] on link "Next" at bounding box center [1198, 616] width 102 height 30
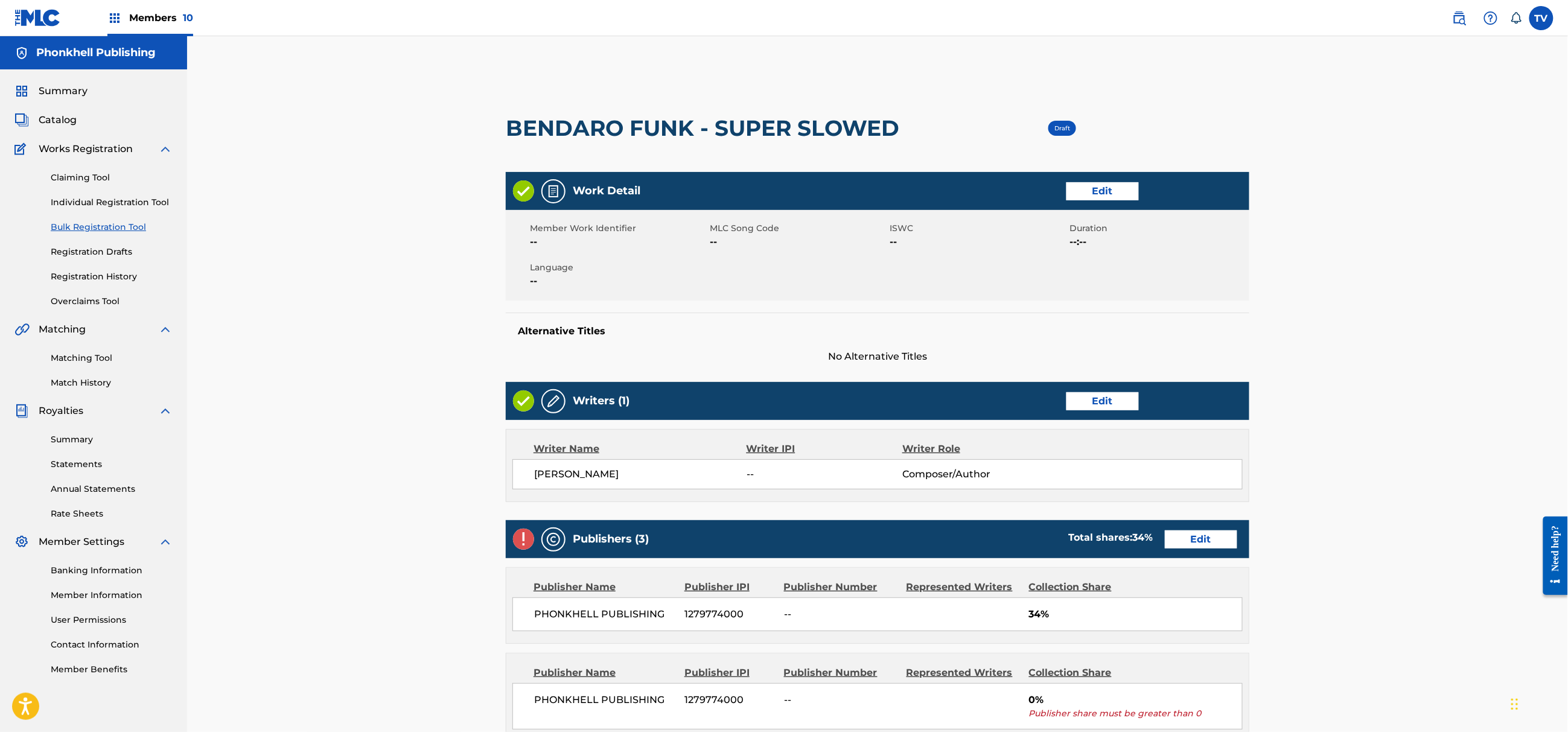
click at [1206, 554] on div "Publishers (3) Total shares: 34 % Edit" at bounding box center [877, 539] width 744 height 38
click at [1206, 538] on link "Edit" at bounding box center [1201, 539] width 73 height 18
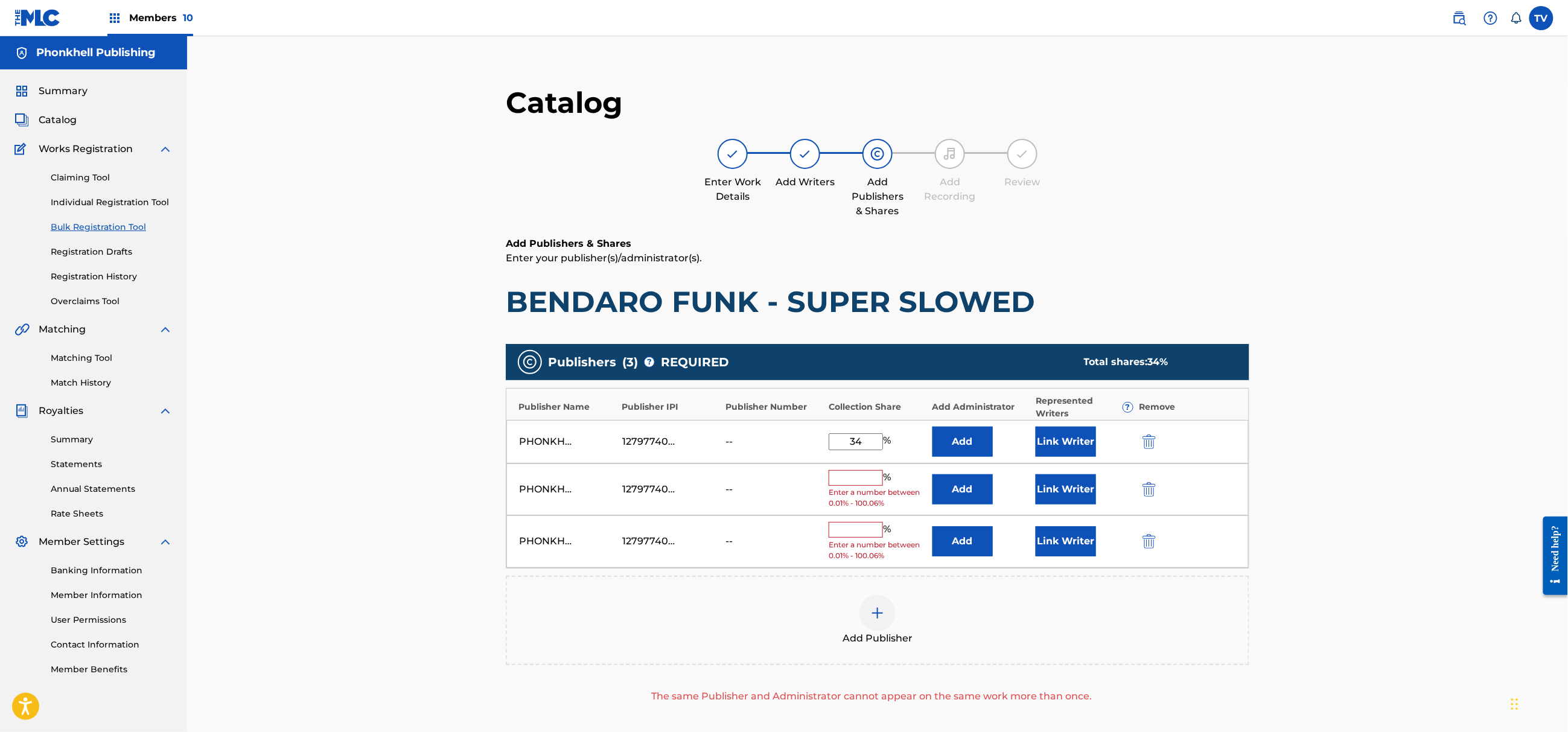
click at [1152, 490] on img "submit" at bounding box center [1149, 489] width 13 height 15
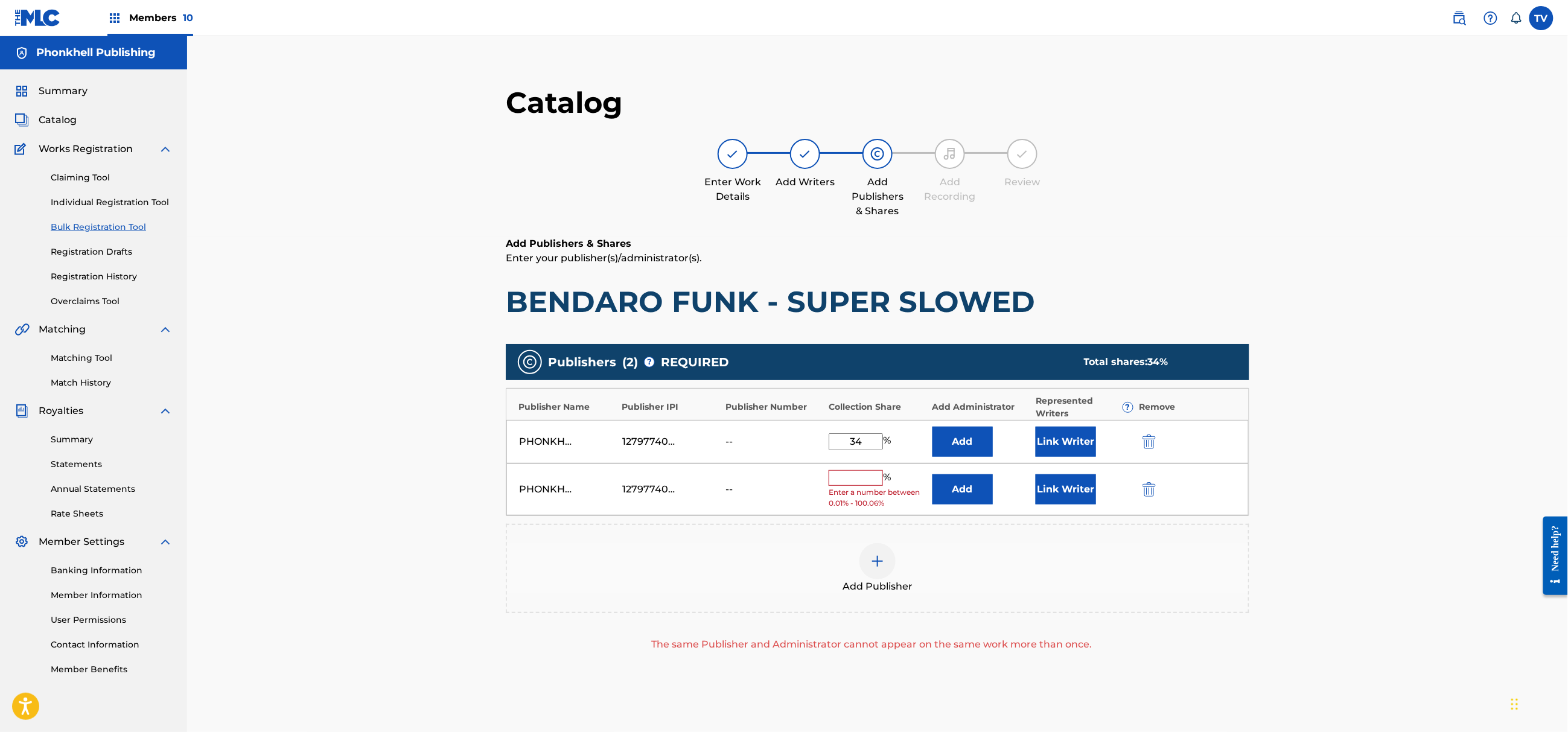
click at [1152, 488] on img "submit" at bounding box center [1149, 489] width 13 height 15
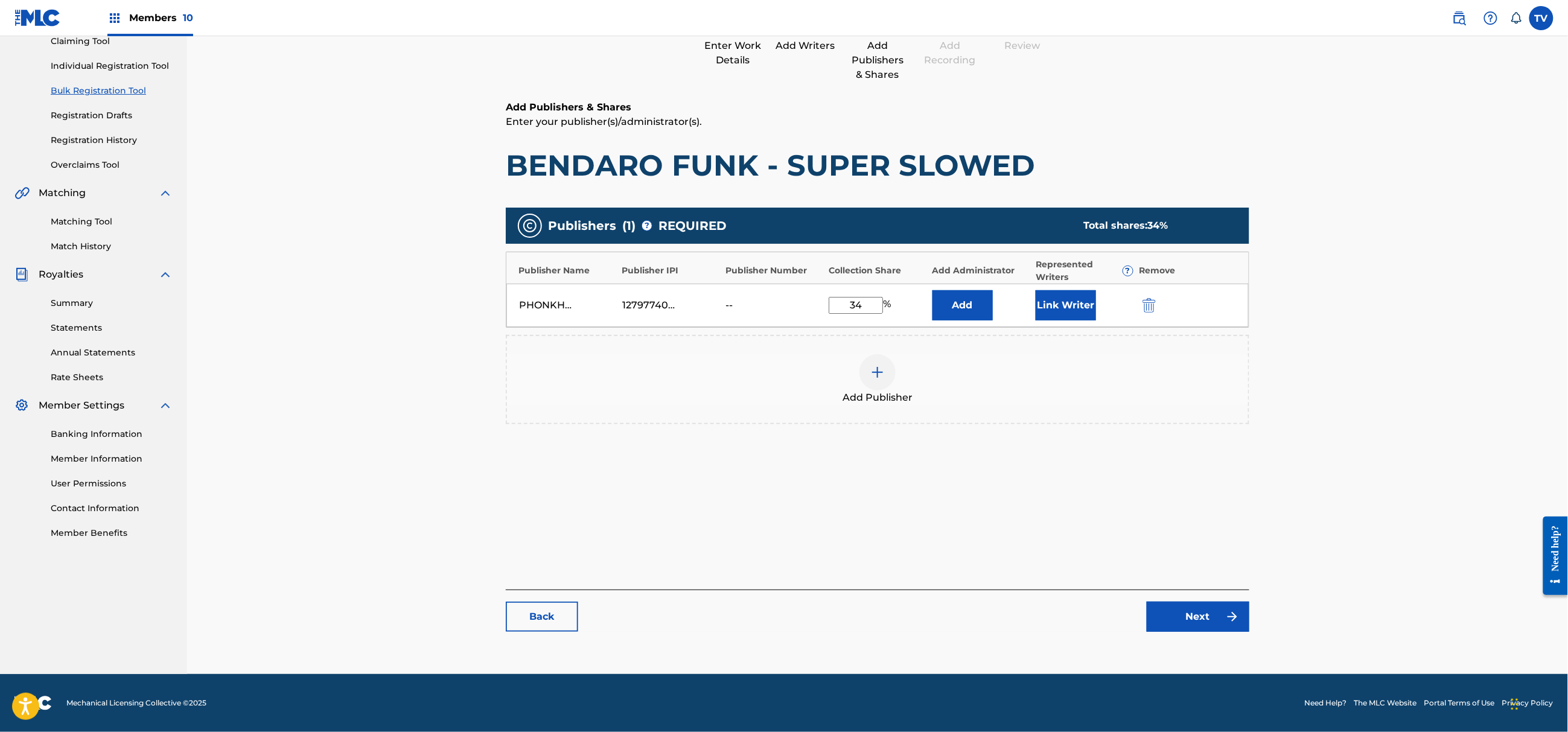
click at [1193, 611] on link "Next" at bounding box center [1198, 616] width 102 height 30
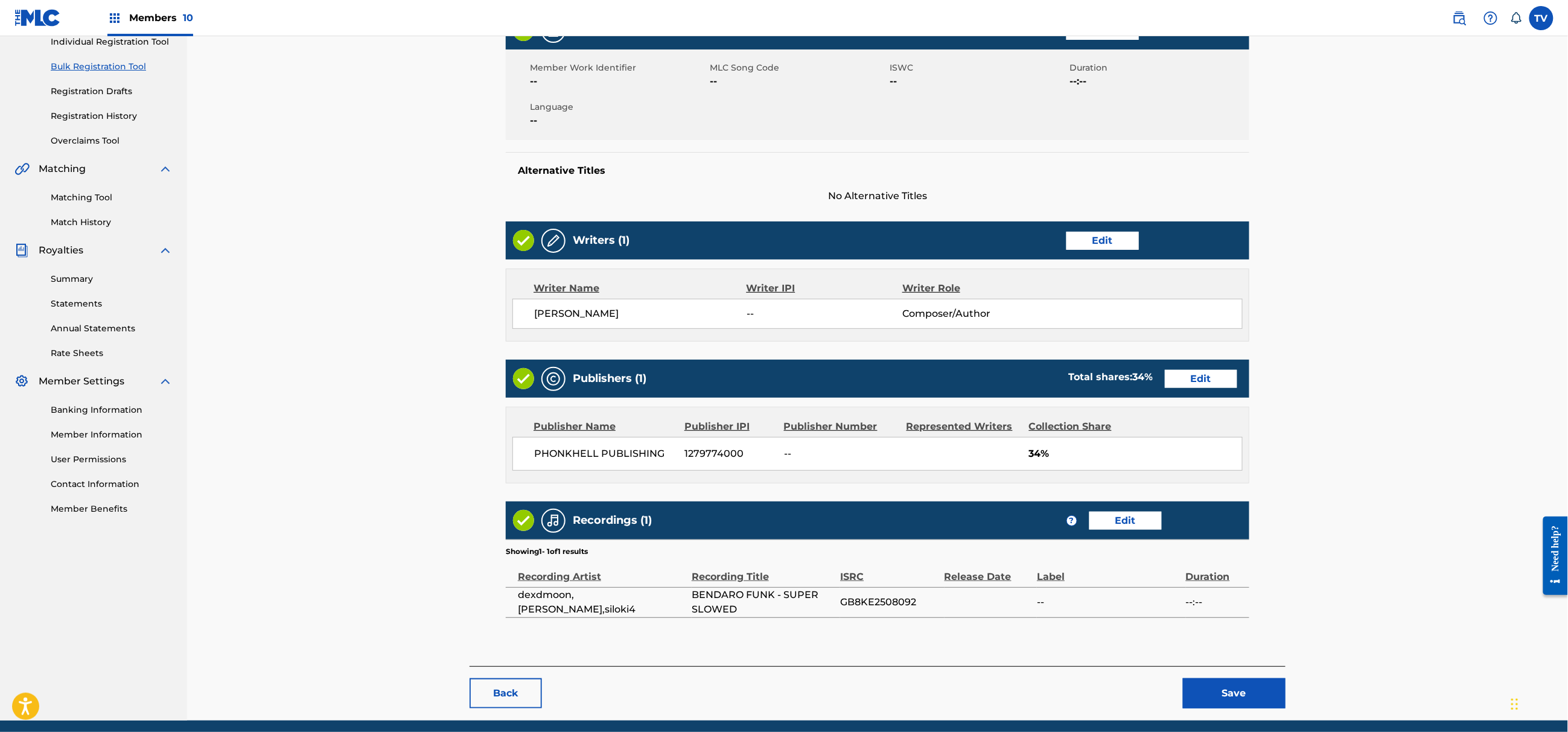
click at [1225, 650] on main "< Back BENDARO FUNK - SUPER SLOWED Draft Work Detail Edit Member Work Identifie…" at bounding box center [877, 286] width 816 height 760
click at [1247, 674] on div "Back Save" at bounding box center [877, 688] width 816 height 42
click at [1254, 686] on button "Save" at bounding box center [1234, 693] width 102 height 30
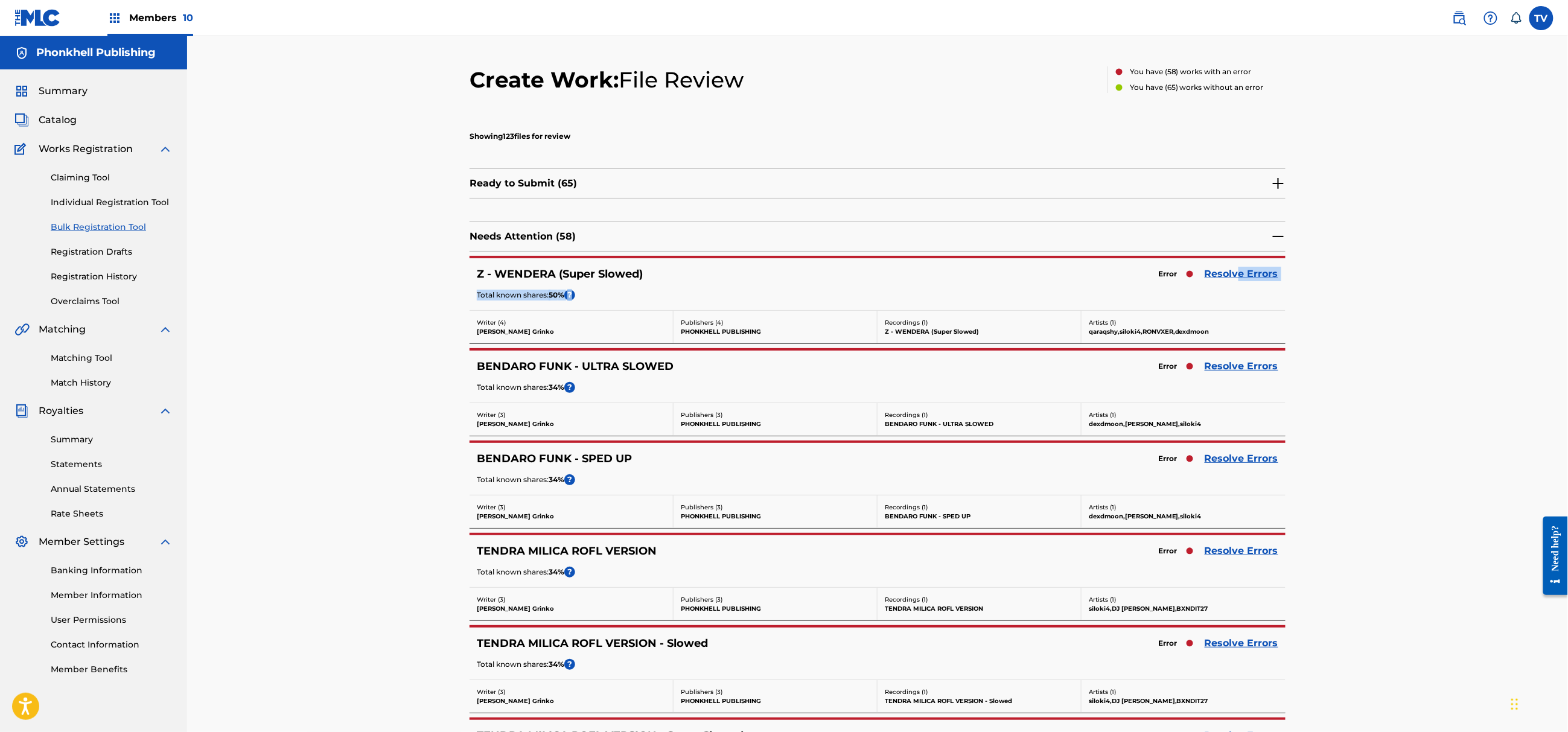
click at [1241, 280] on div "Z - WENDERA (Super Slowed) Error Resolve Errors Total known shares: 50 % ?" at bounding box center [877, 284] width 816 height 52
click at [1242, 277] on link "Resolve Errors" at bounding box center [1242, 274] width 73 height 15
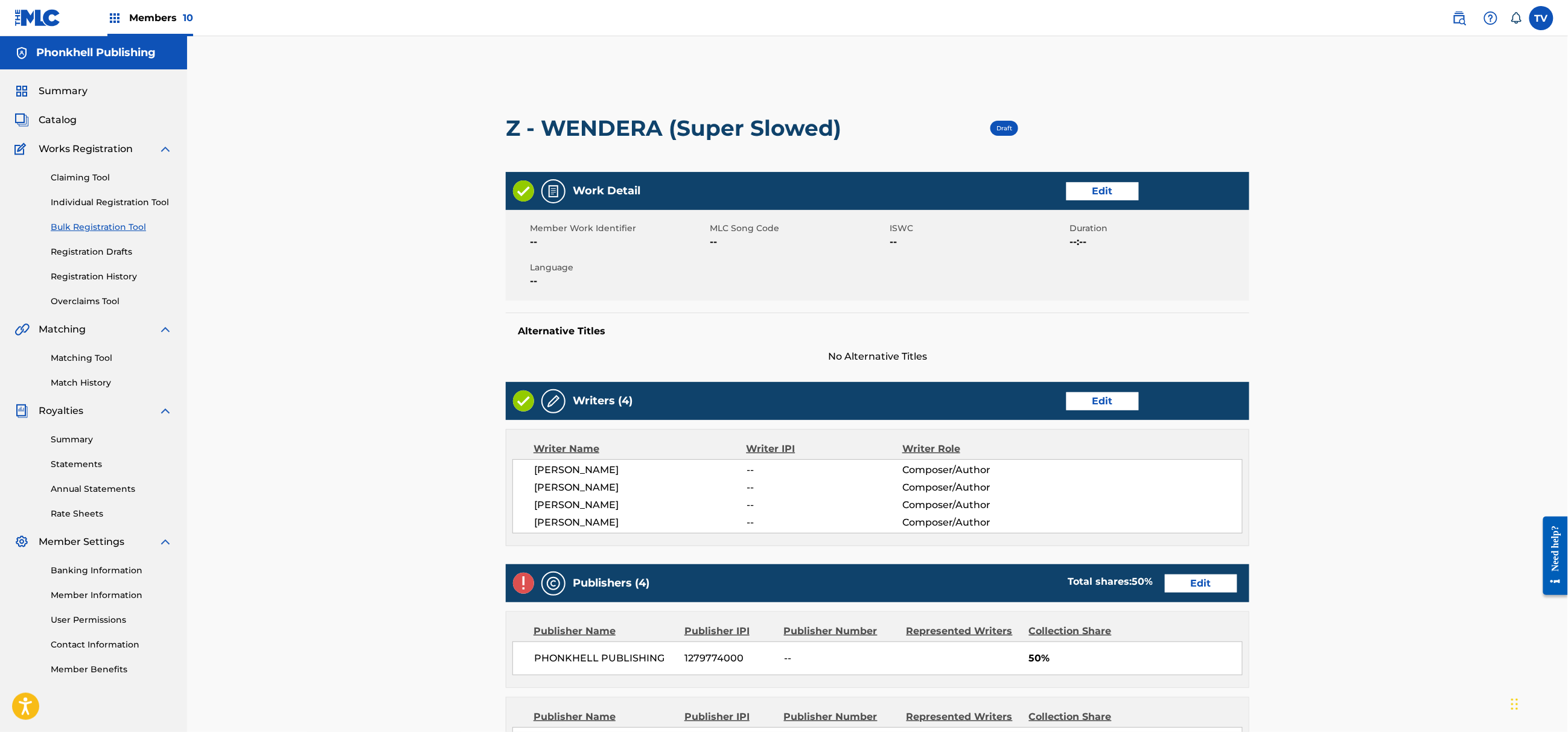
click at [1125, 400] on link "Edit" at bounding box center [1103, 402] width 73 height 18
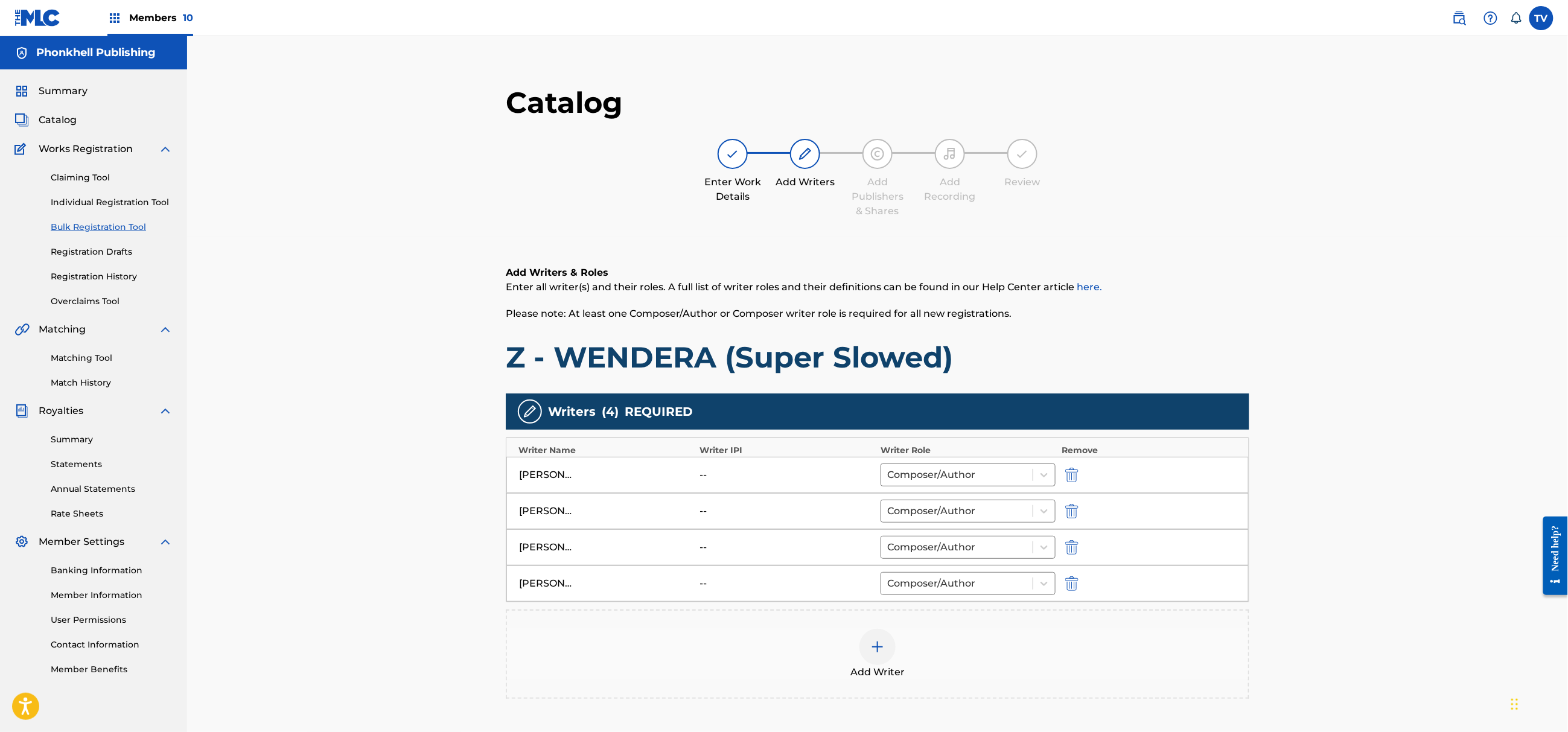
click at [1076, 546] on img "submit" at bounding box center [1071, 547] width 13 height 15
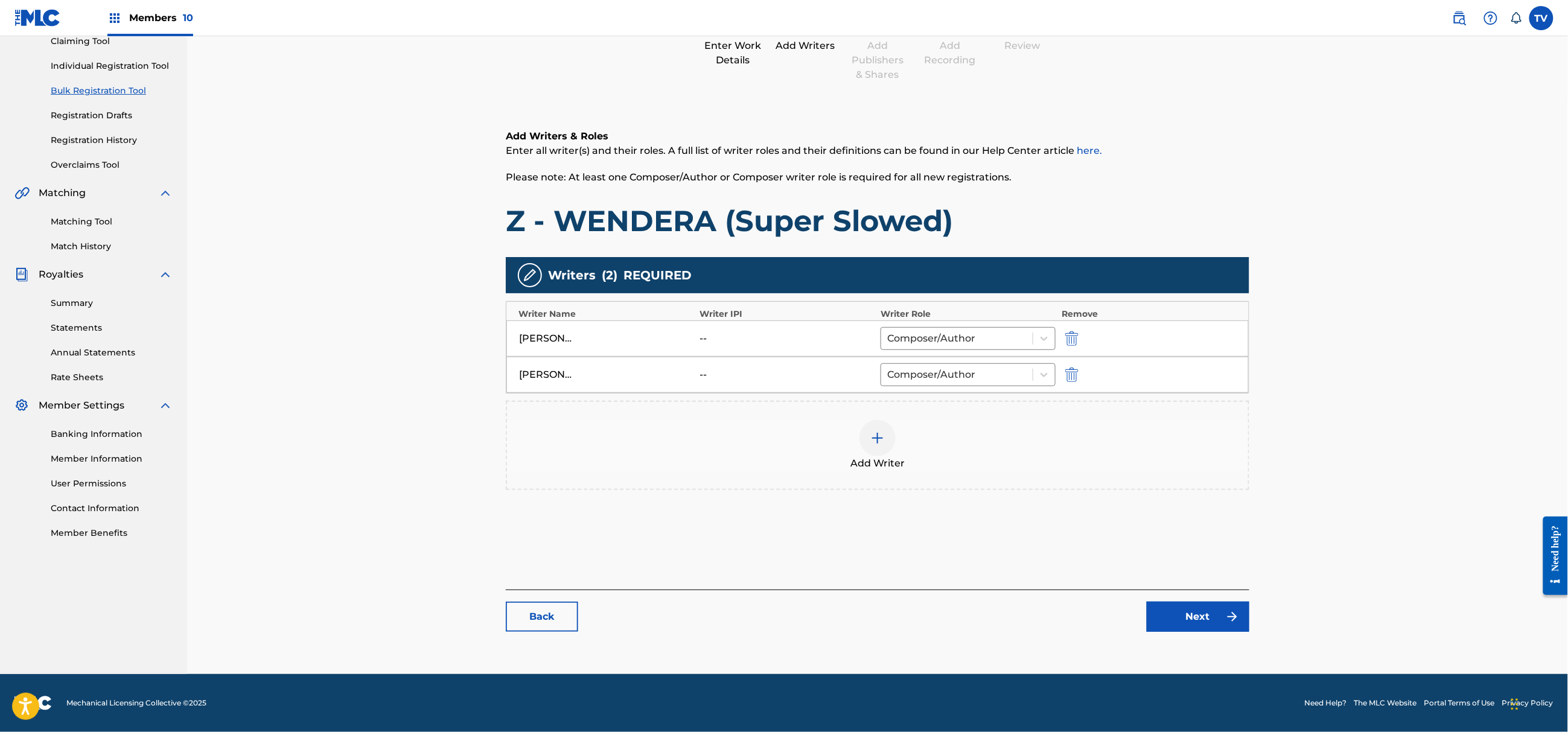
click at [1188, 620] on link "Next" at bounding box center [1198, 616] width 102 height 30
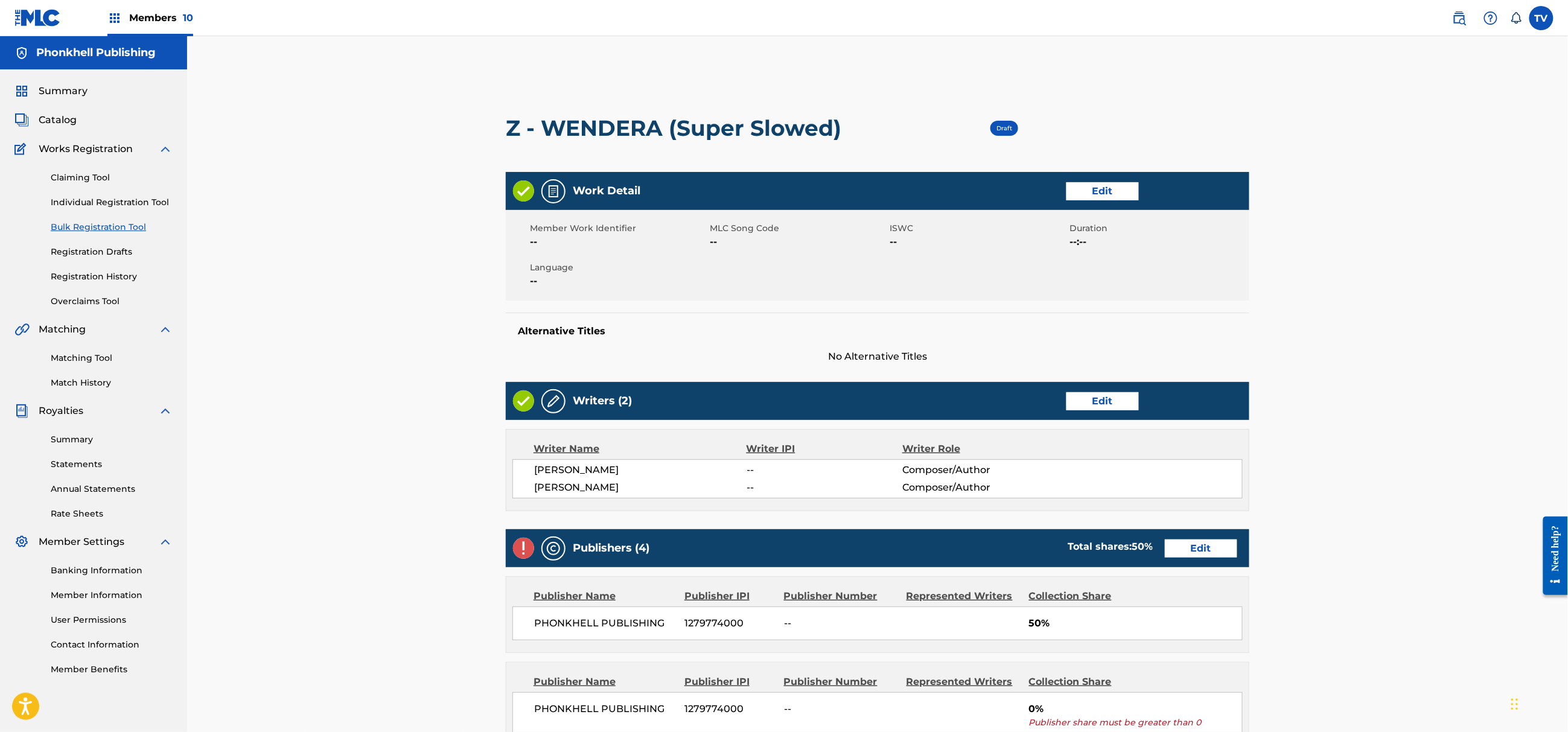
click at [1208, 550] on link "Edit" at bounding box center [1201, 548] width 73 height 18
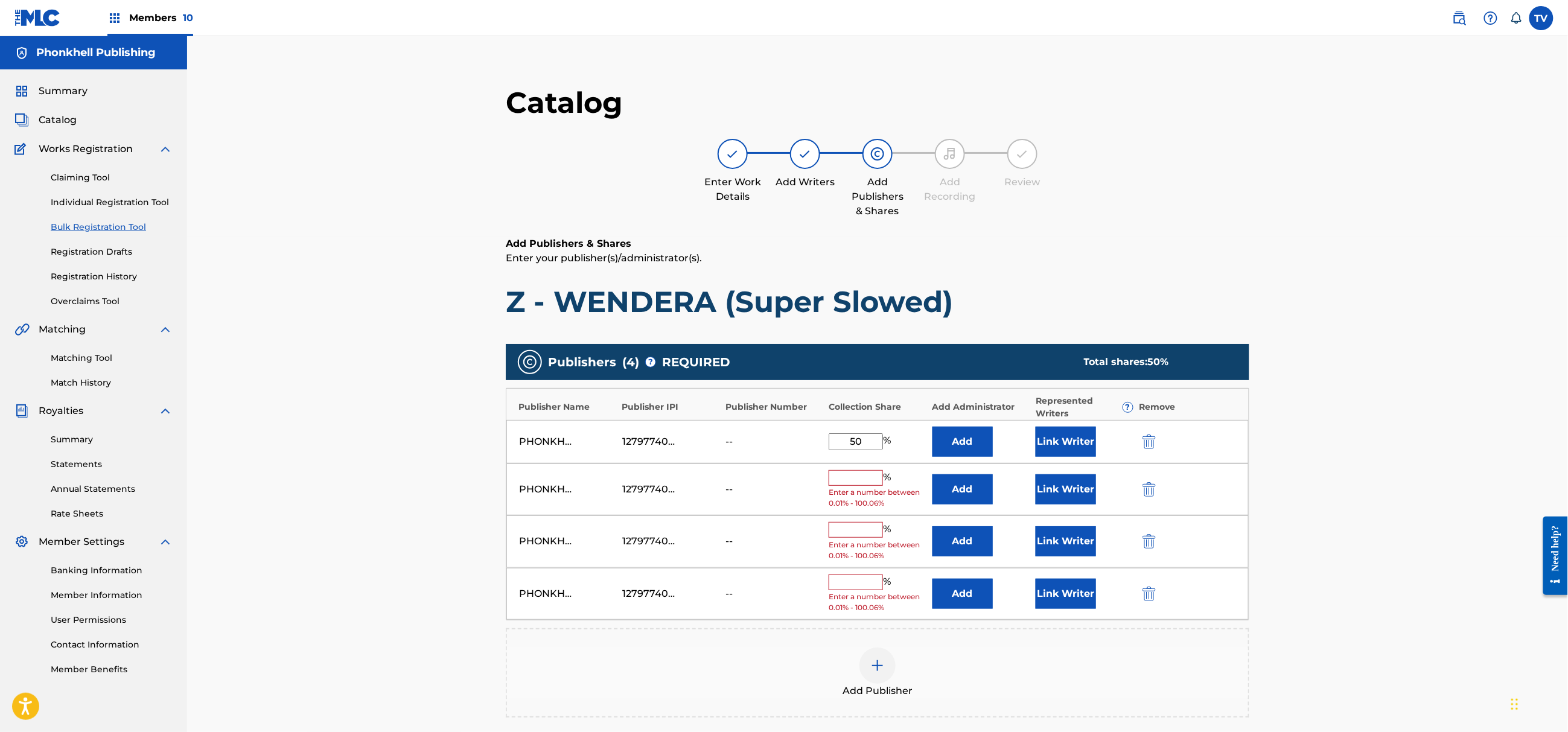
click at [1150, 484] on img "submit" at bounding box center [1149, 489] width 13 height 15
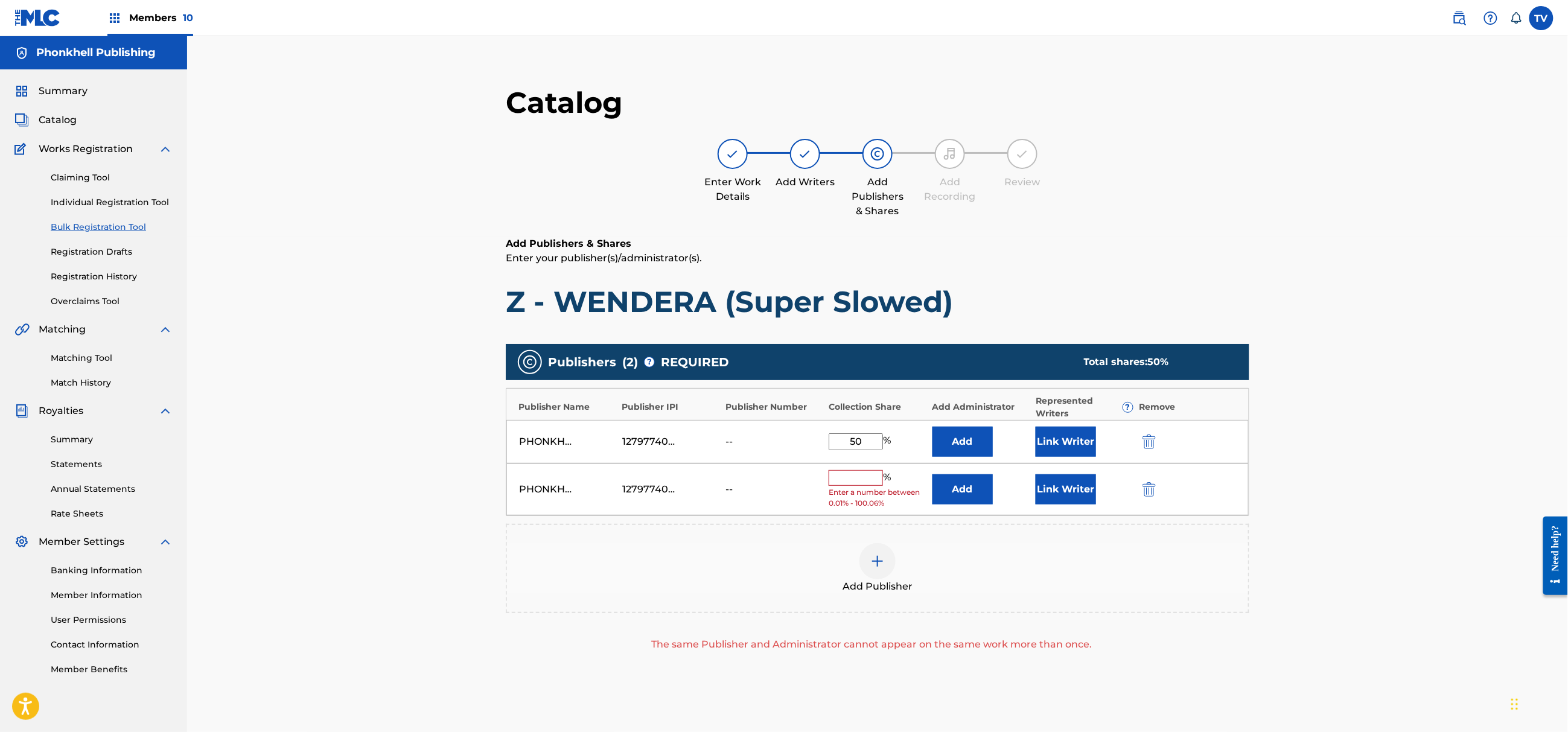
click at [1150, 484] on img "submit" at bounding box center [1149, 489] width 13 height 15
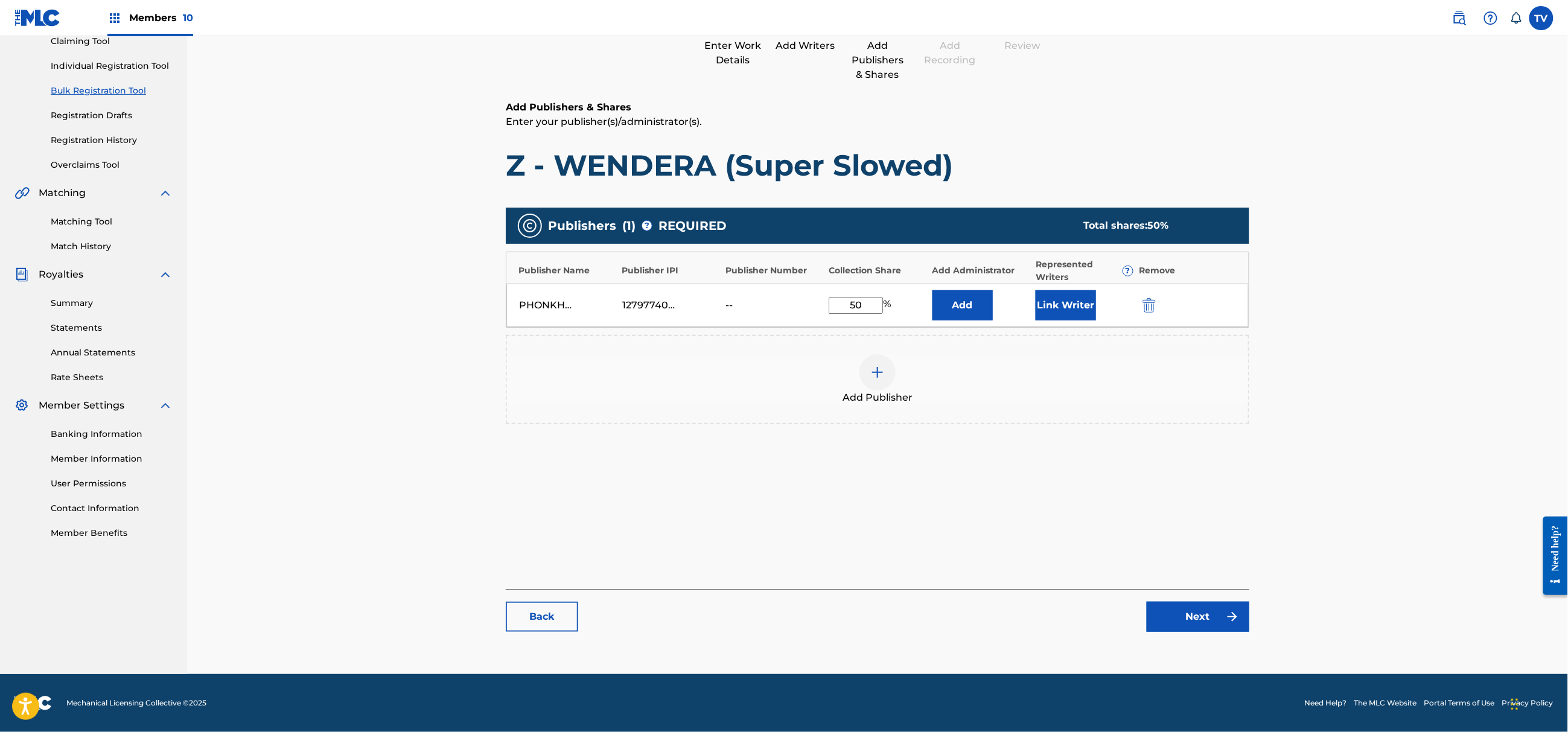
click at [1202, 620] on link "Next" at bounding box center [1198, 616] width 102 height 30
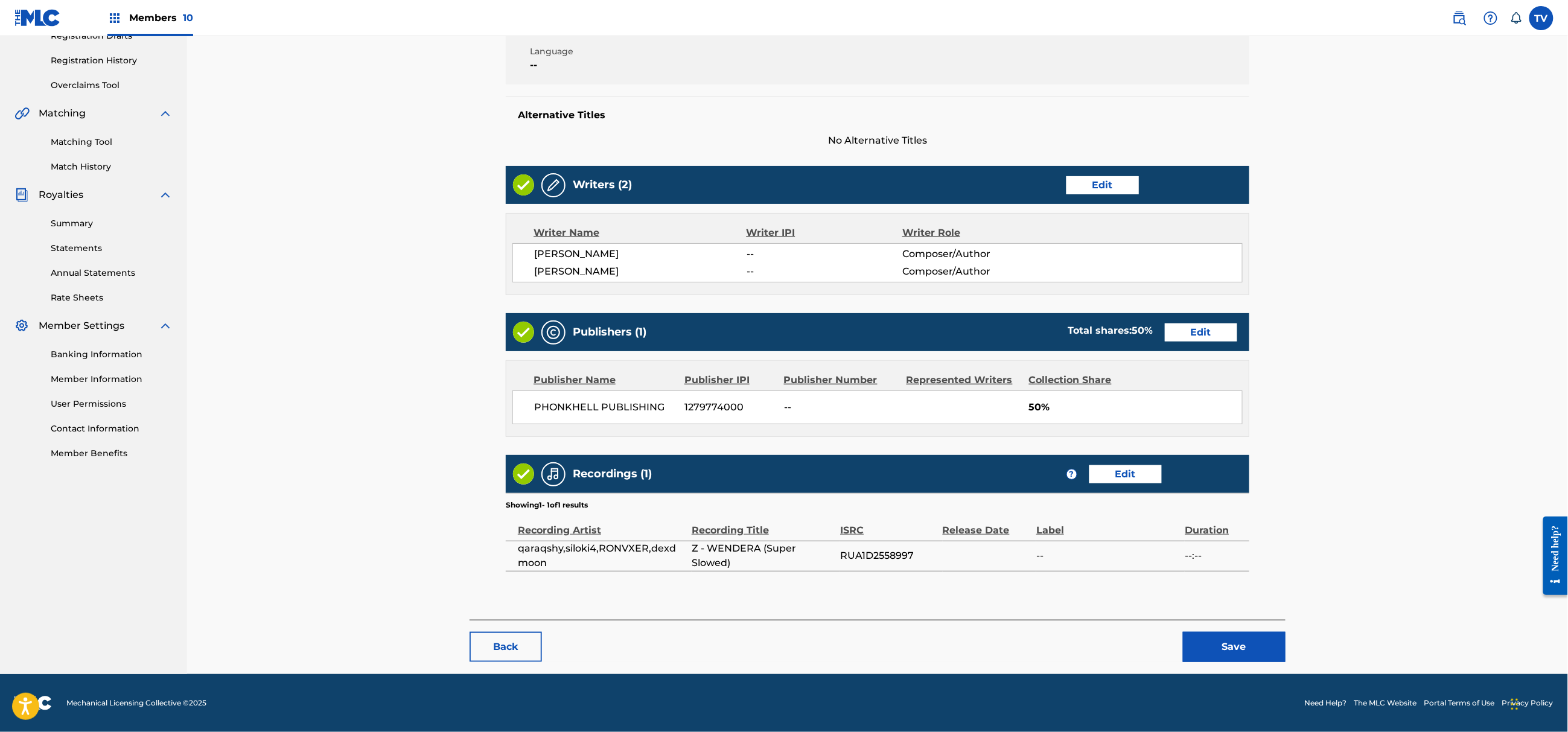
click at [1235, 649] on button "Save" at bounding box center [1234, 647] width 102 height 30
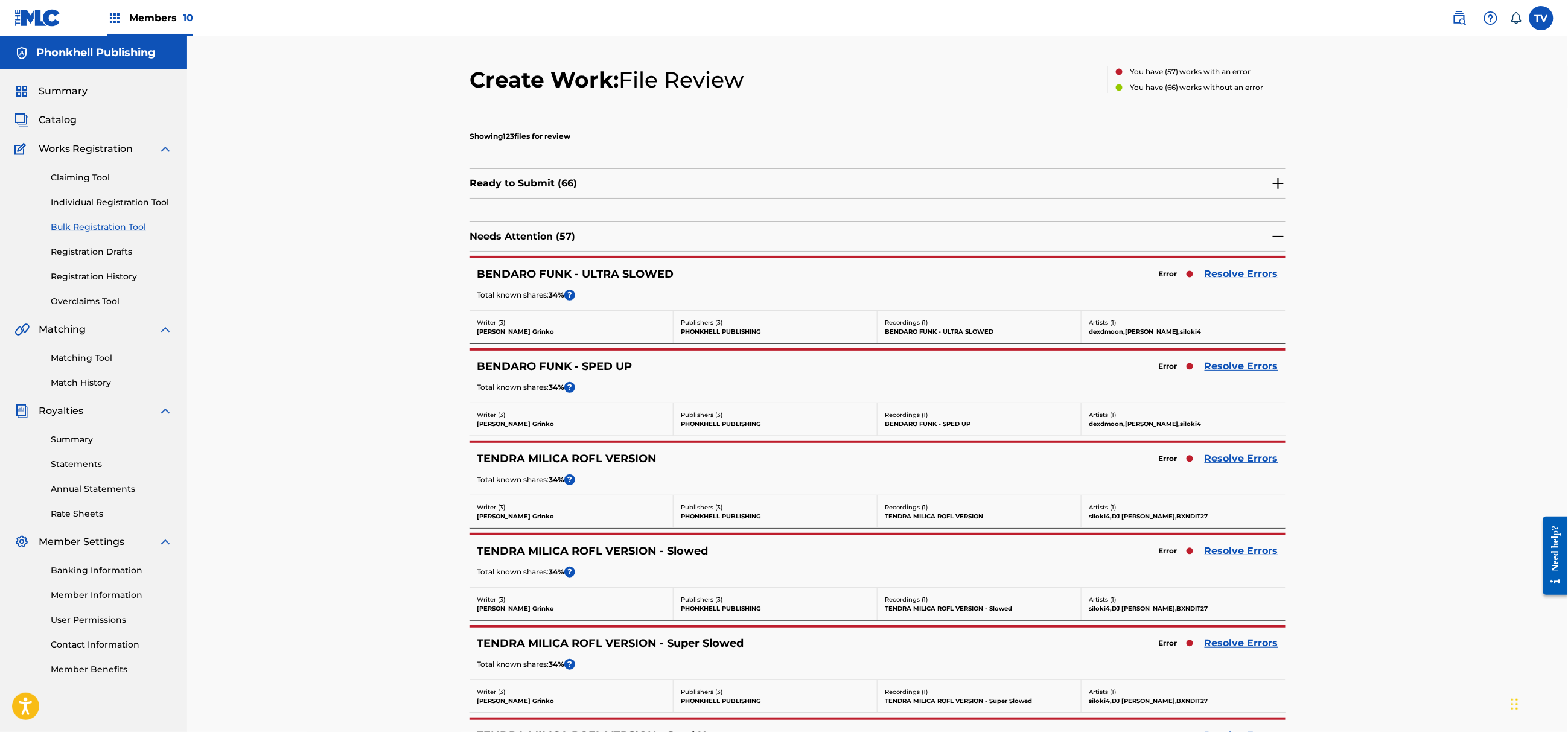
click at [1233, 362] on link "Resolve Errors" at bounding box center [1242, 366] width 73 height 15
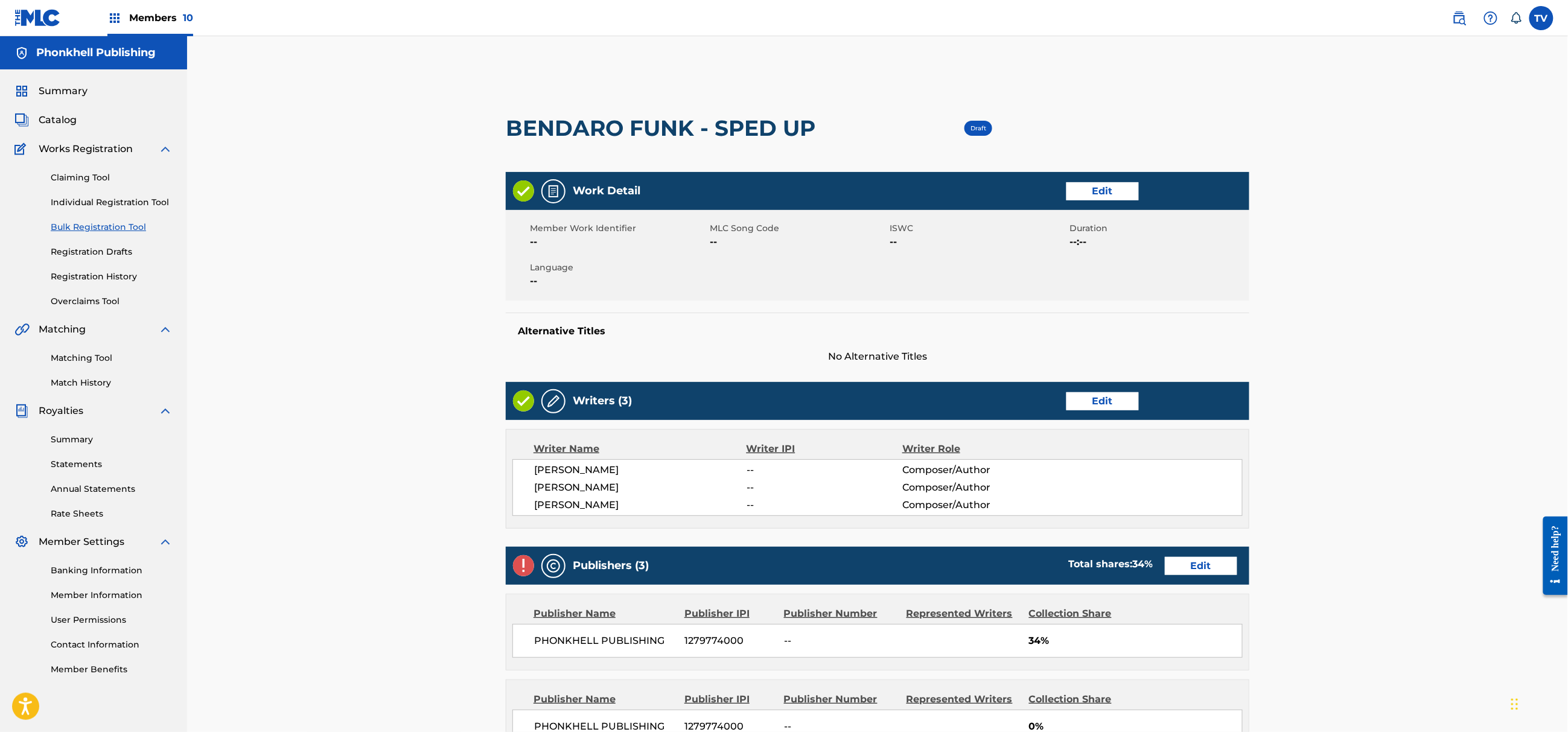
click at [1091, 398] on link "Edit" at bounding box center [1103, 402] width 73 height 18
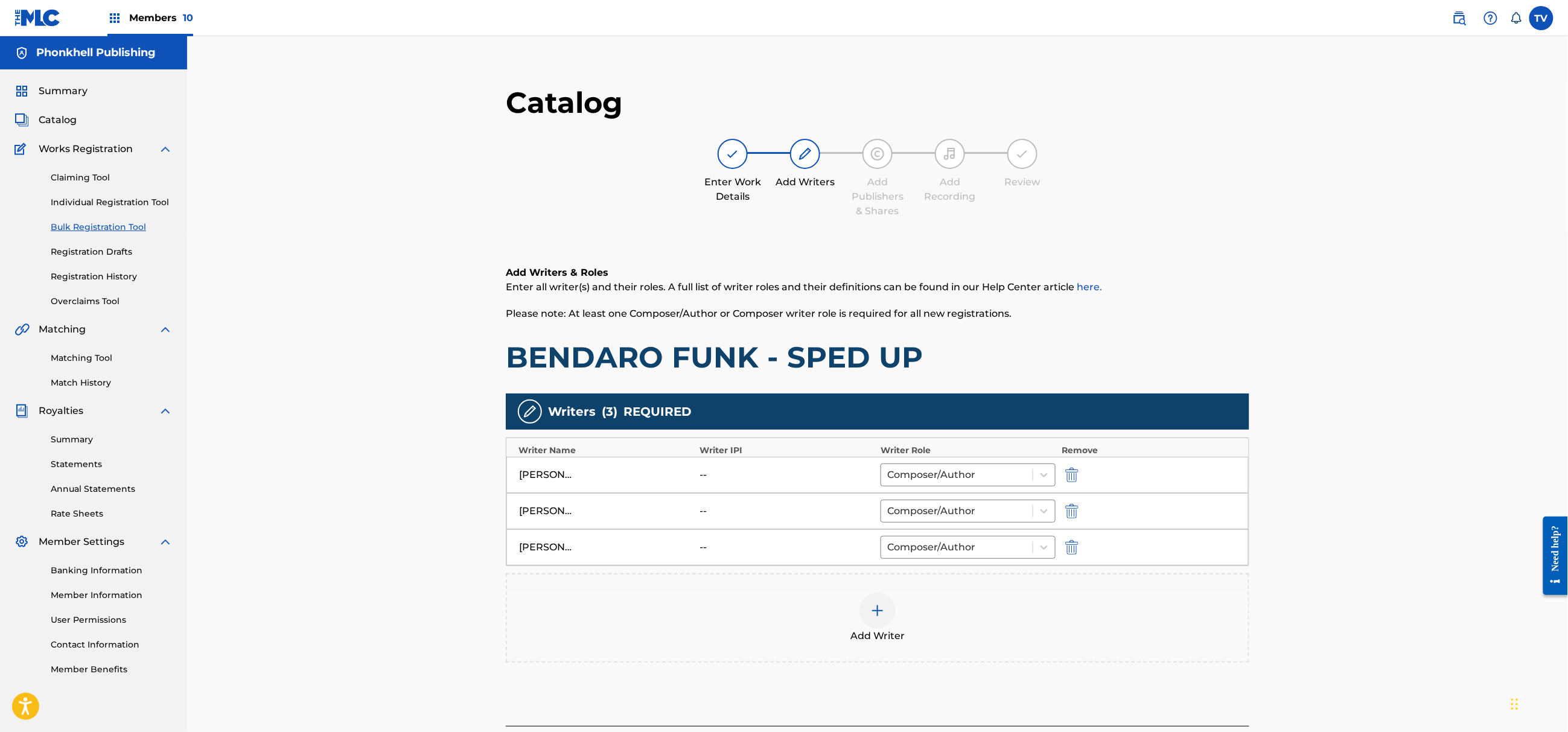
click at [1071, 512] on img "submit" at bounding box center [1071, 511] width 13 height 15
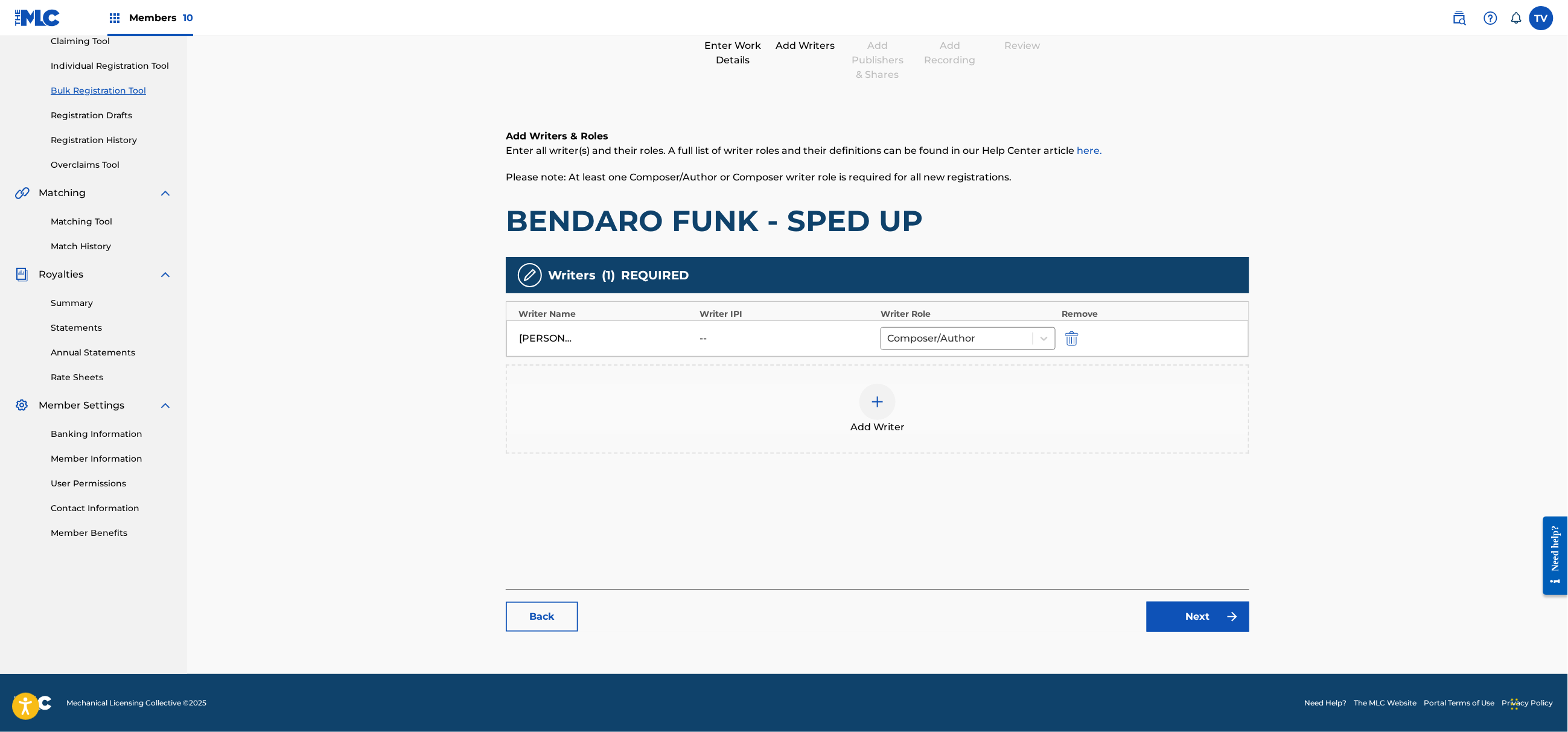
click at [1188, 613] on link "Next" at bounding box center [1198, 616] width 102 height 30
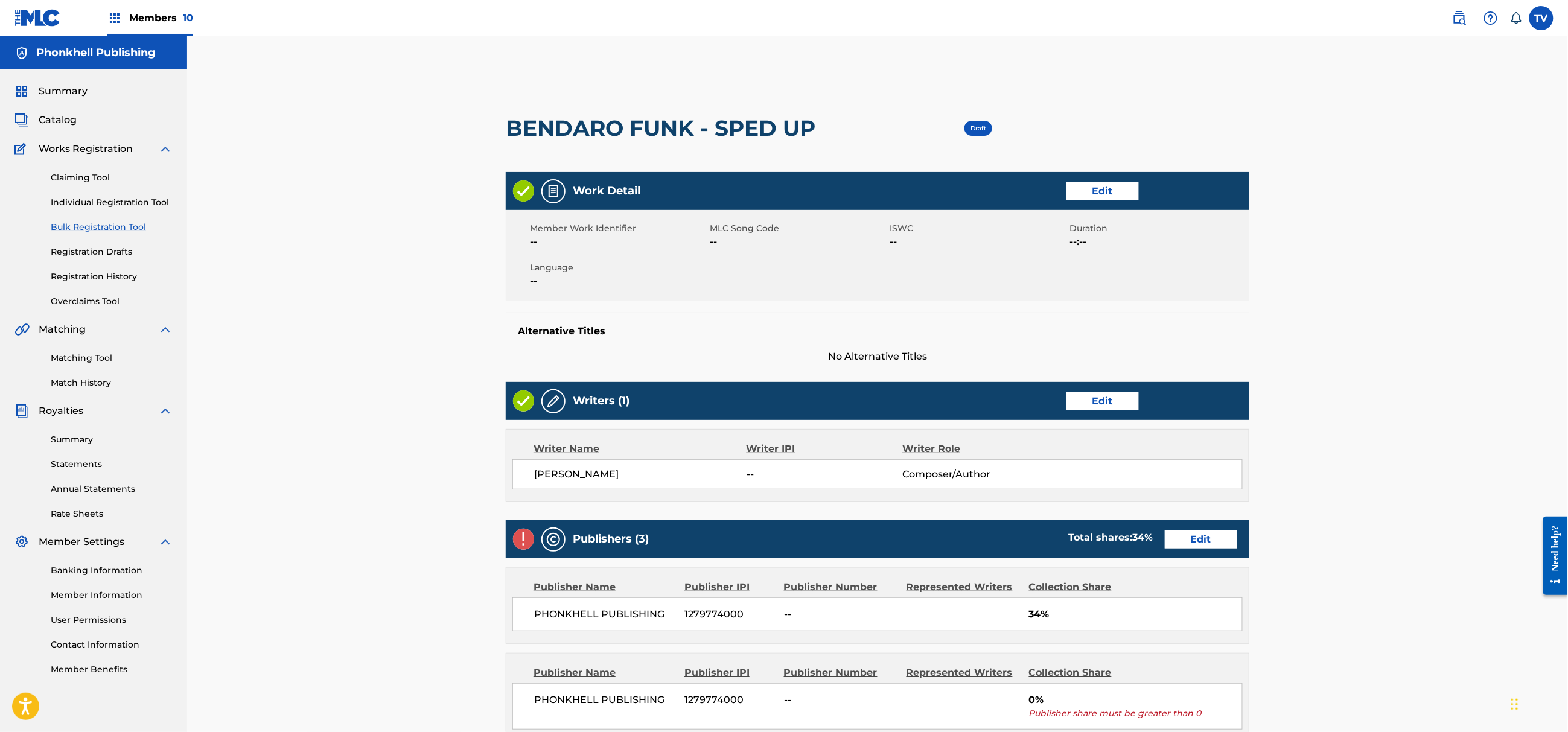
click at [1205, 541] on link "Edit" at bounding box center [1201, 539] width 73 height 18
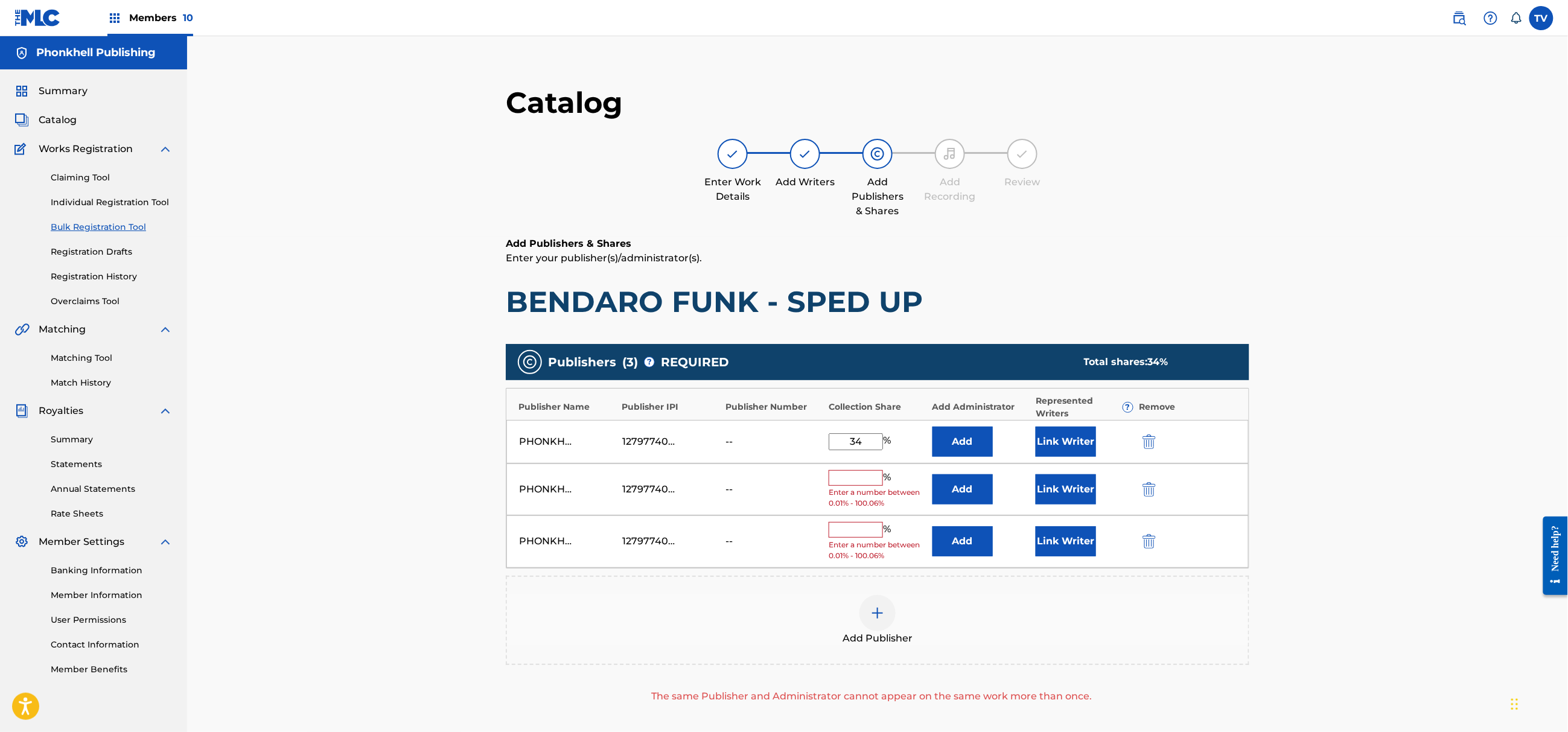
click at [1148, 484] on img "submit" at bounding box center [1149, 489] width 13 height 15
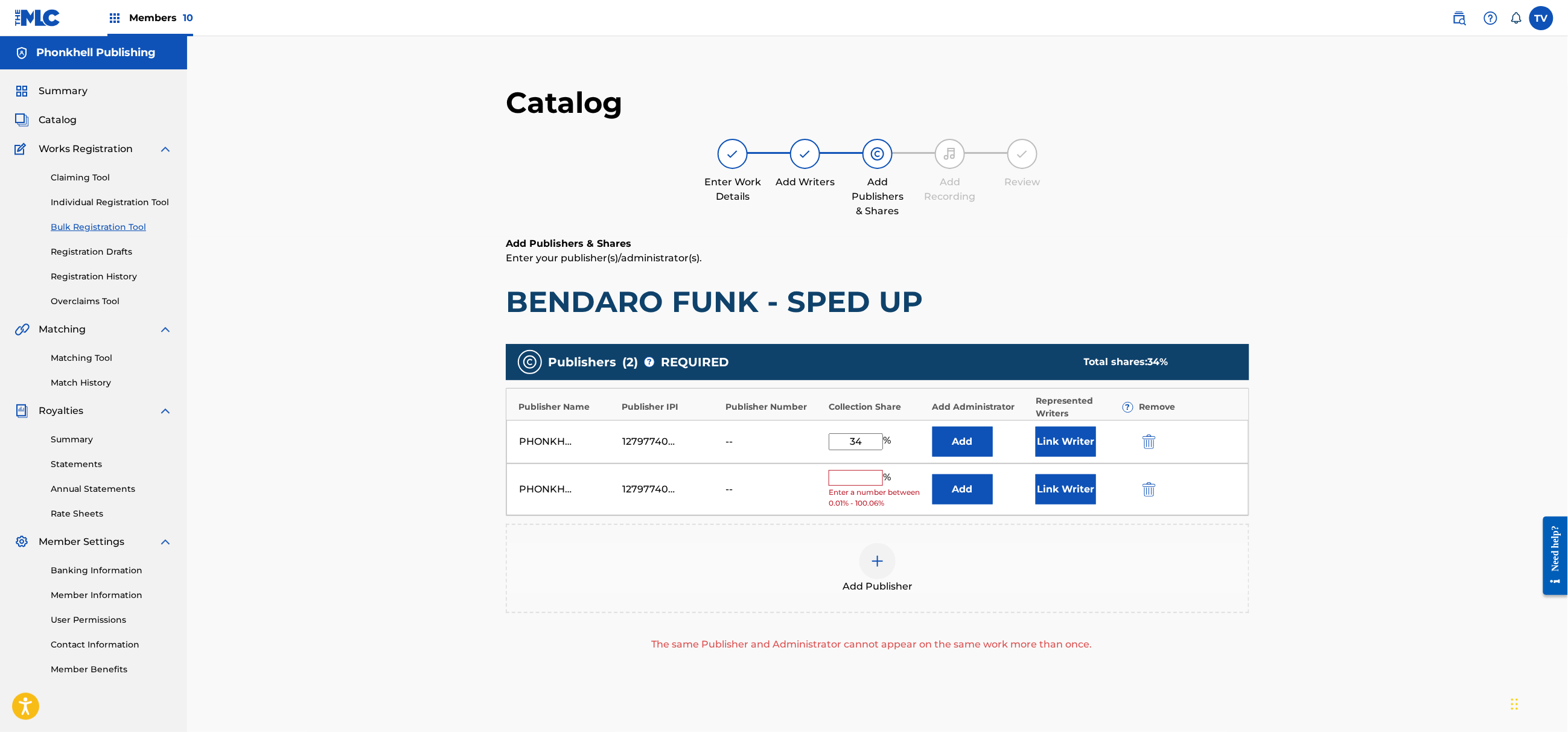
click at [1148, 484] on img "submit" at bounding box center [1149, 489] width 13 height 15
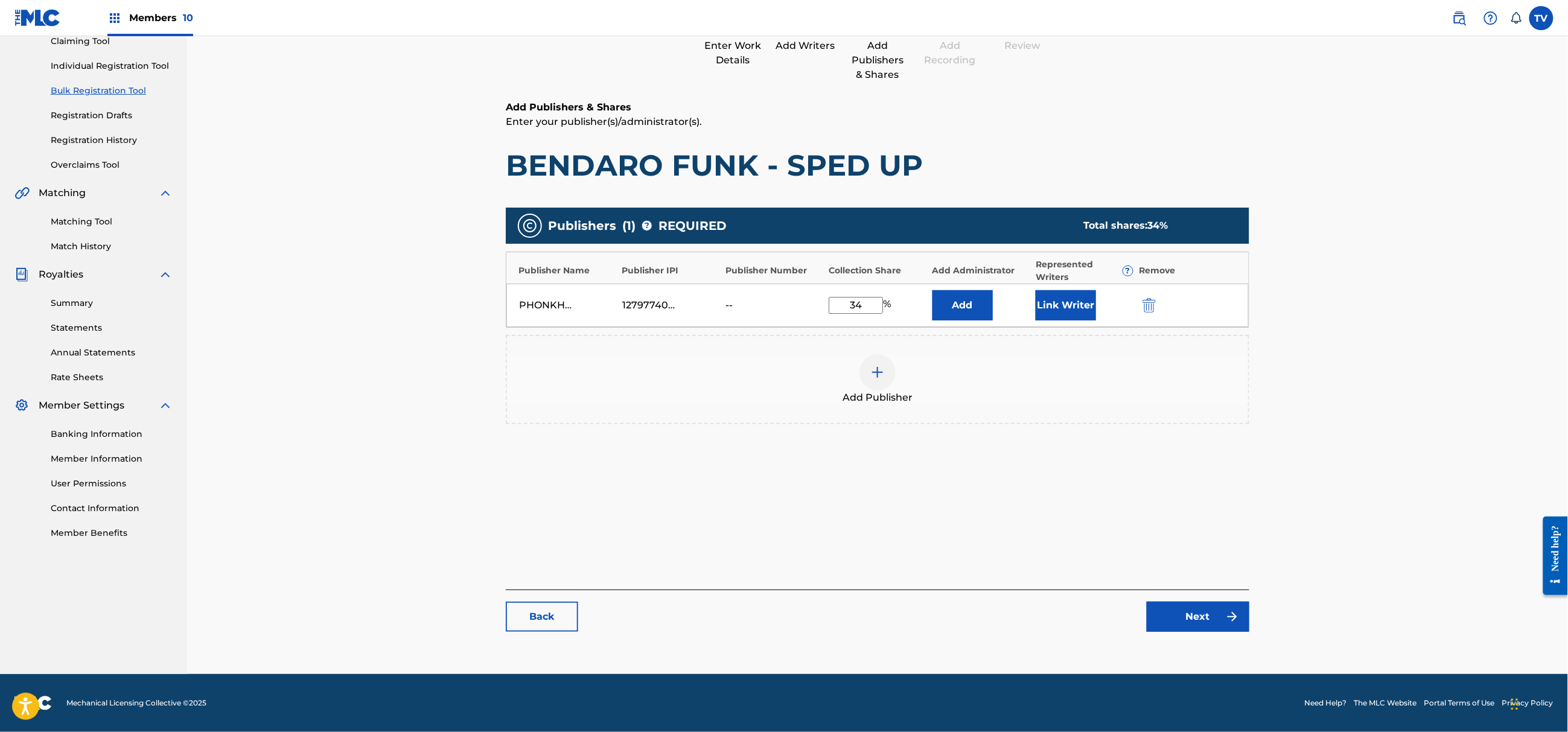
click at [1217, 625] on link "Next" at bounding box center [1198, 616] width 102 height 30
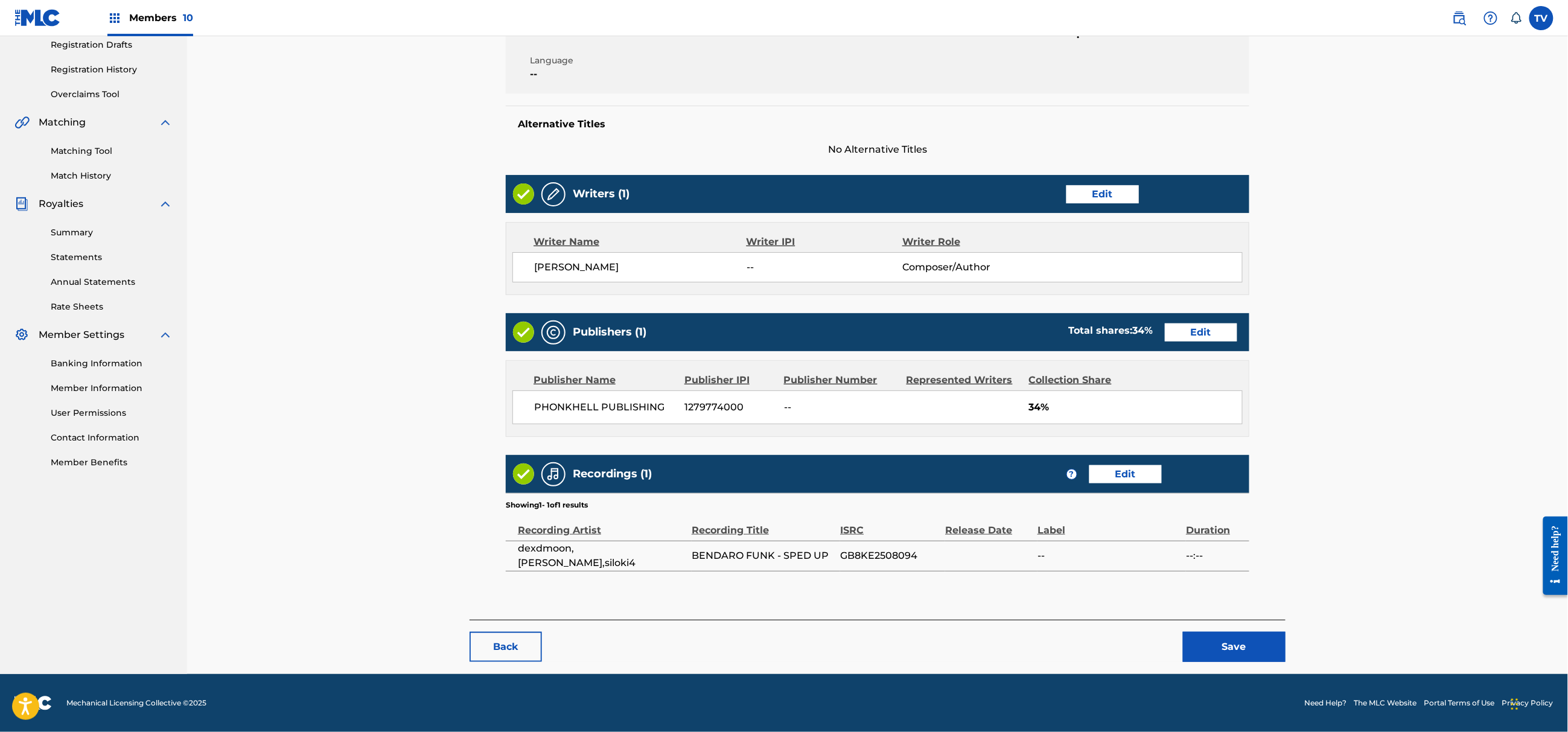
click at [1254, 653] on button "Save" at bounding box center [1234, 647] width 102 height 30
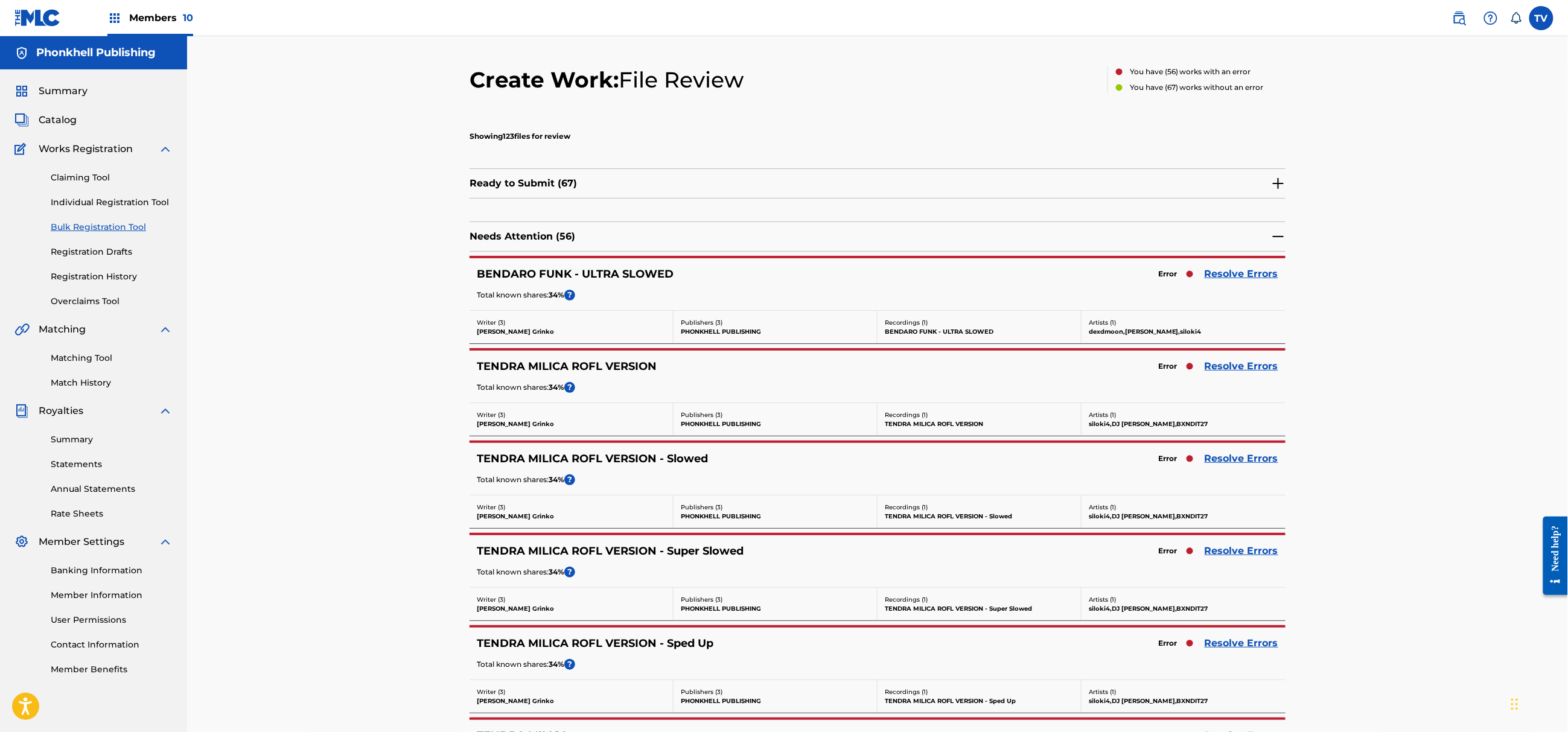
click at [1244, 276] on link "Resolve Errors" at bounding box center [1242, 274] width 73 height 15
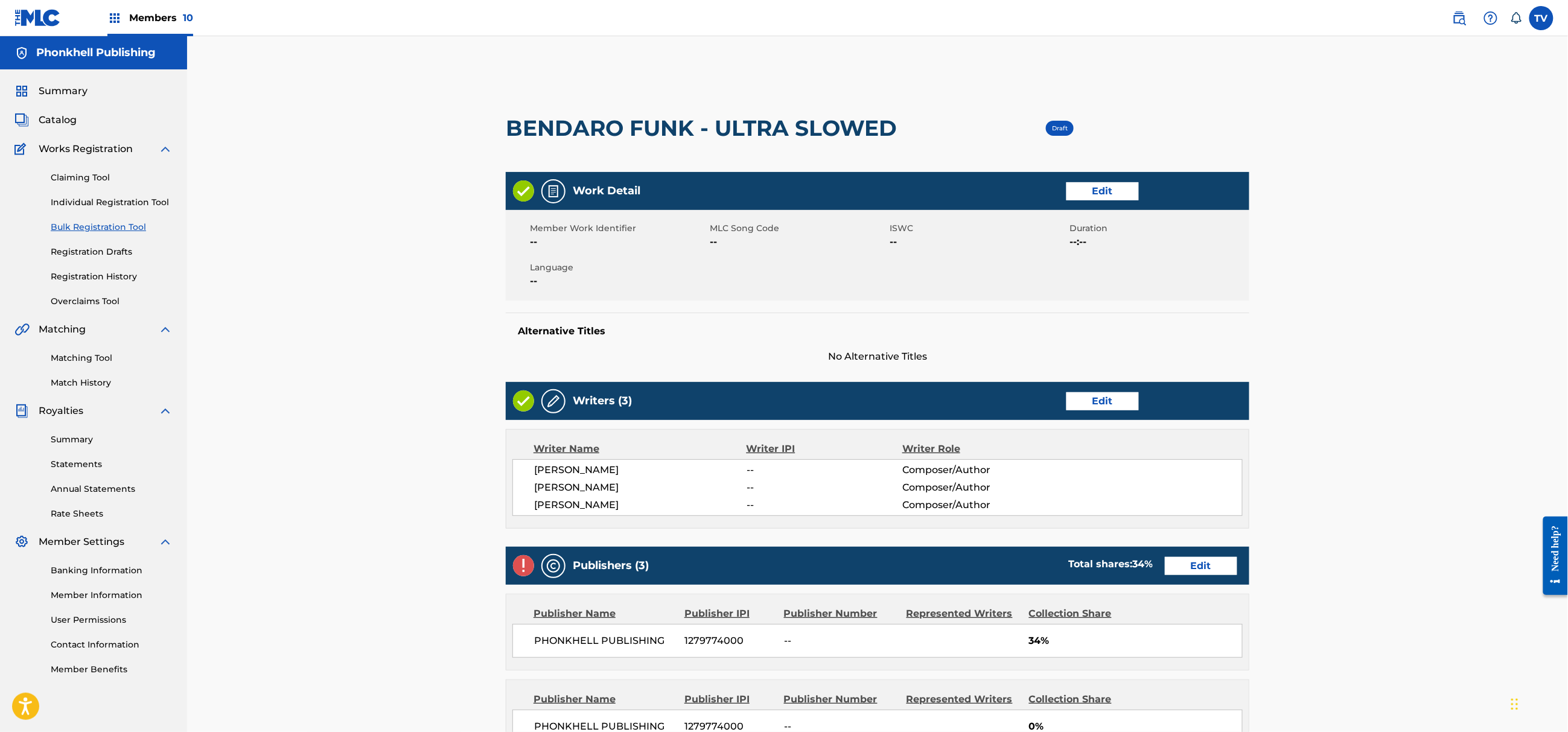
click at [1101, 399] on link "Edit" at bounding box center [1103, 402] width 73 height 18
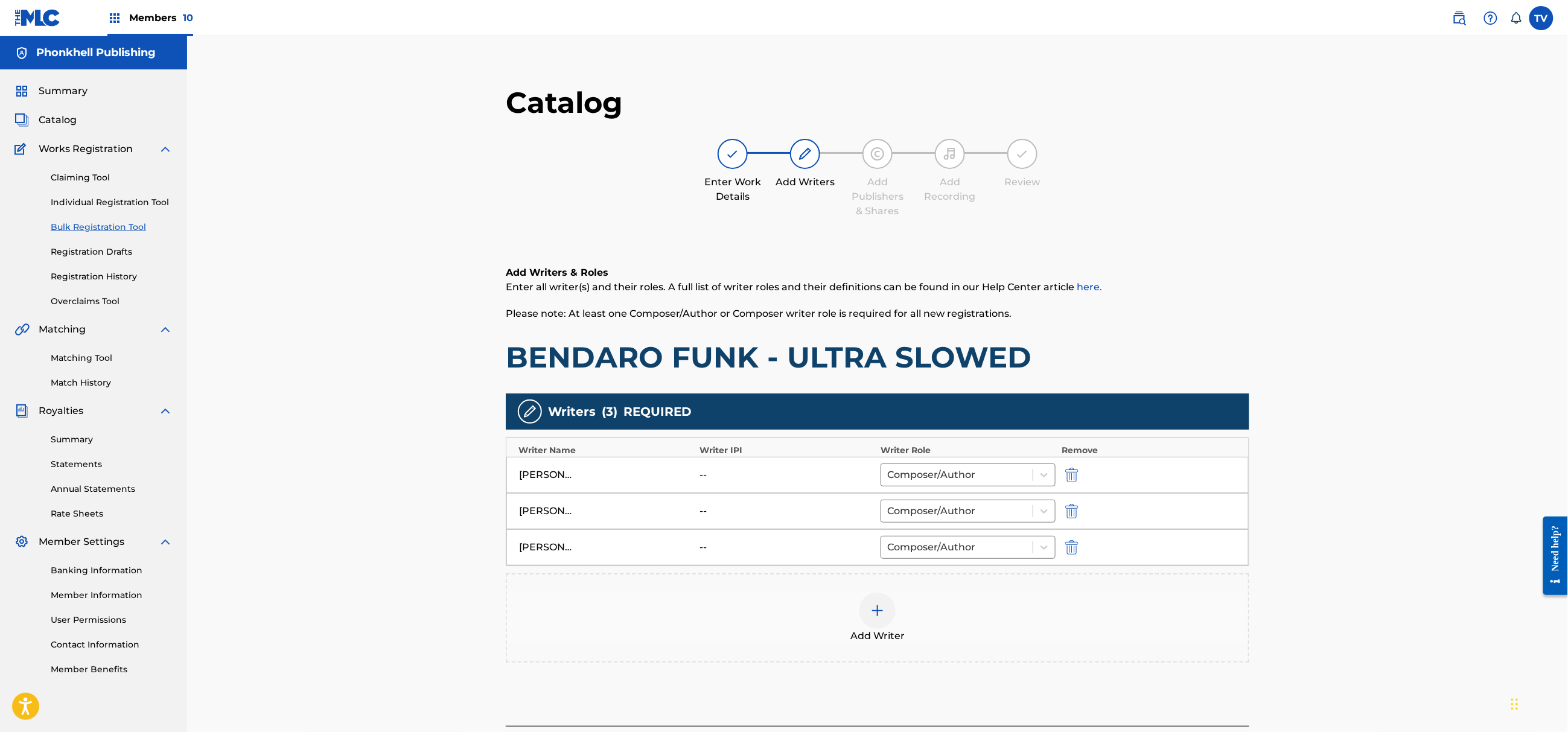
click at [1072, 505] on img "submit" at bounding box center [1071, 511] width 13 height 15
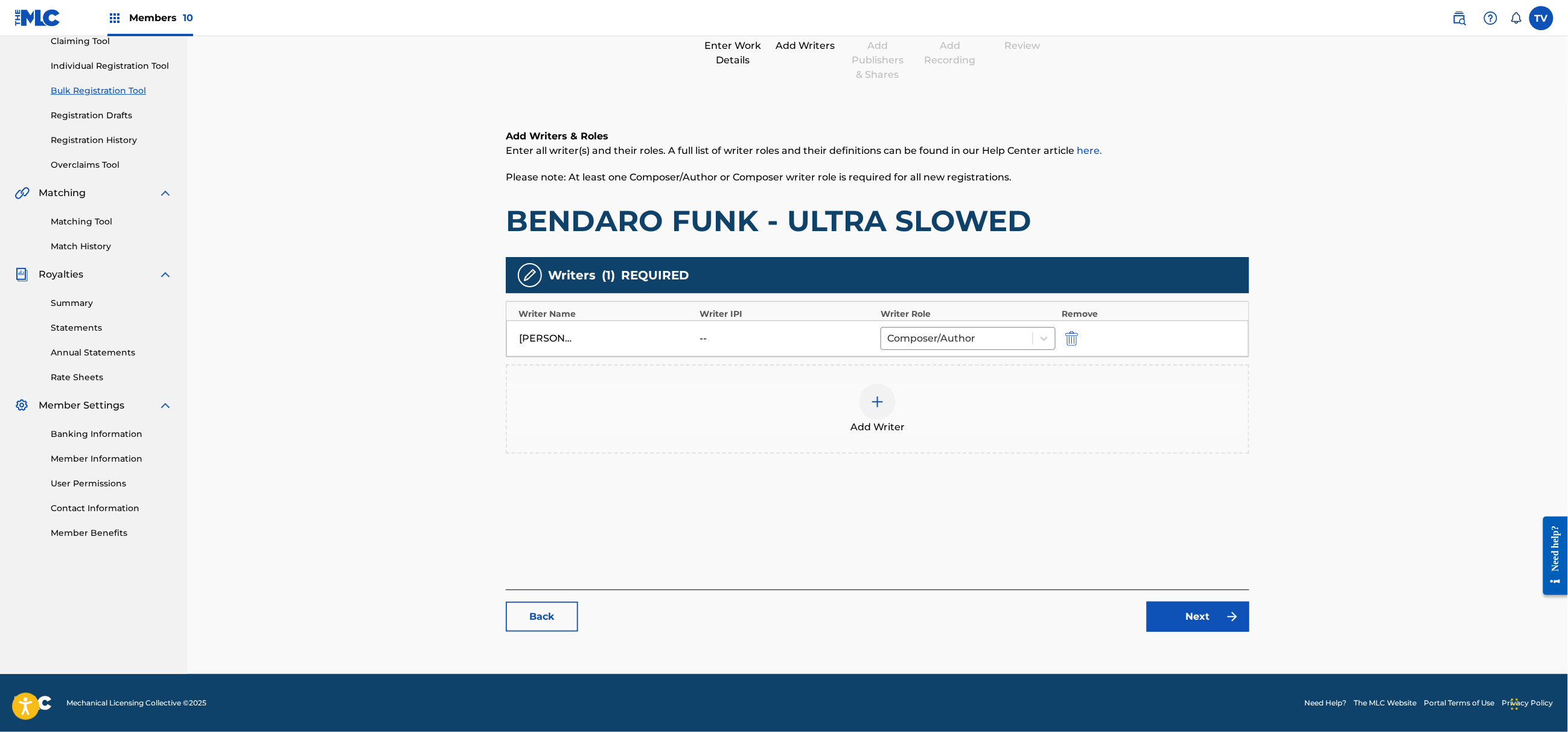
click at [1189, 621] on link "Next" at bounding box center [1198, 616] width 102 height 30
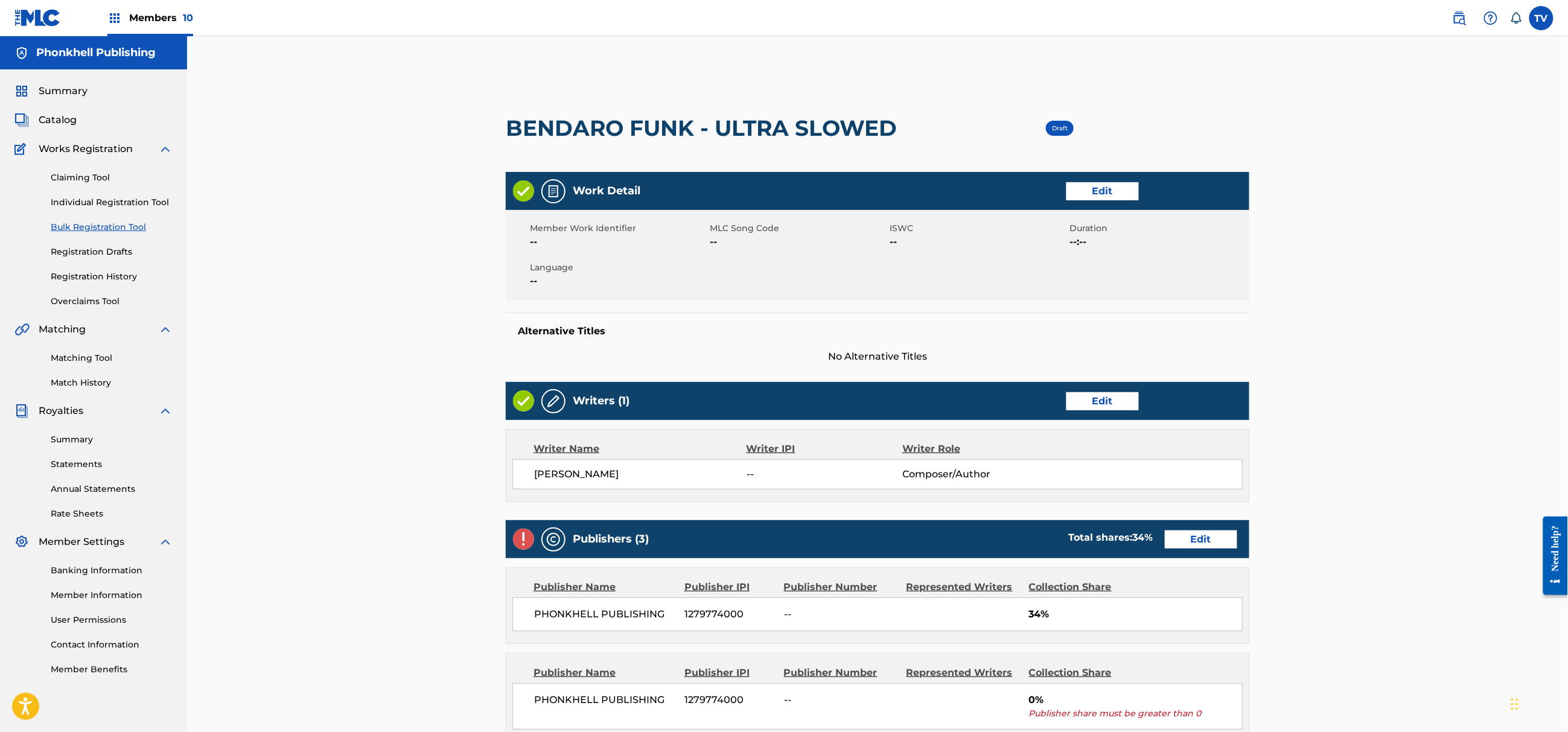
click at [1206, 546] on link "Edit" at bounding box center [1201, 539] width 73 height 18
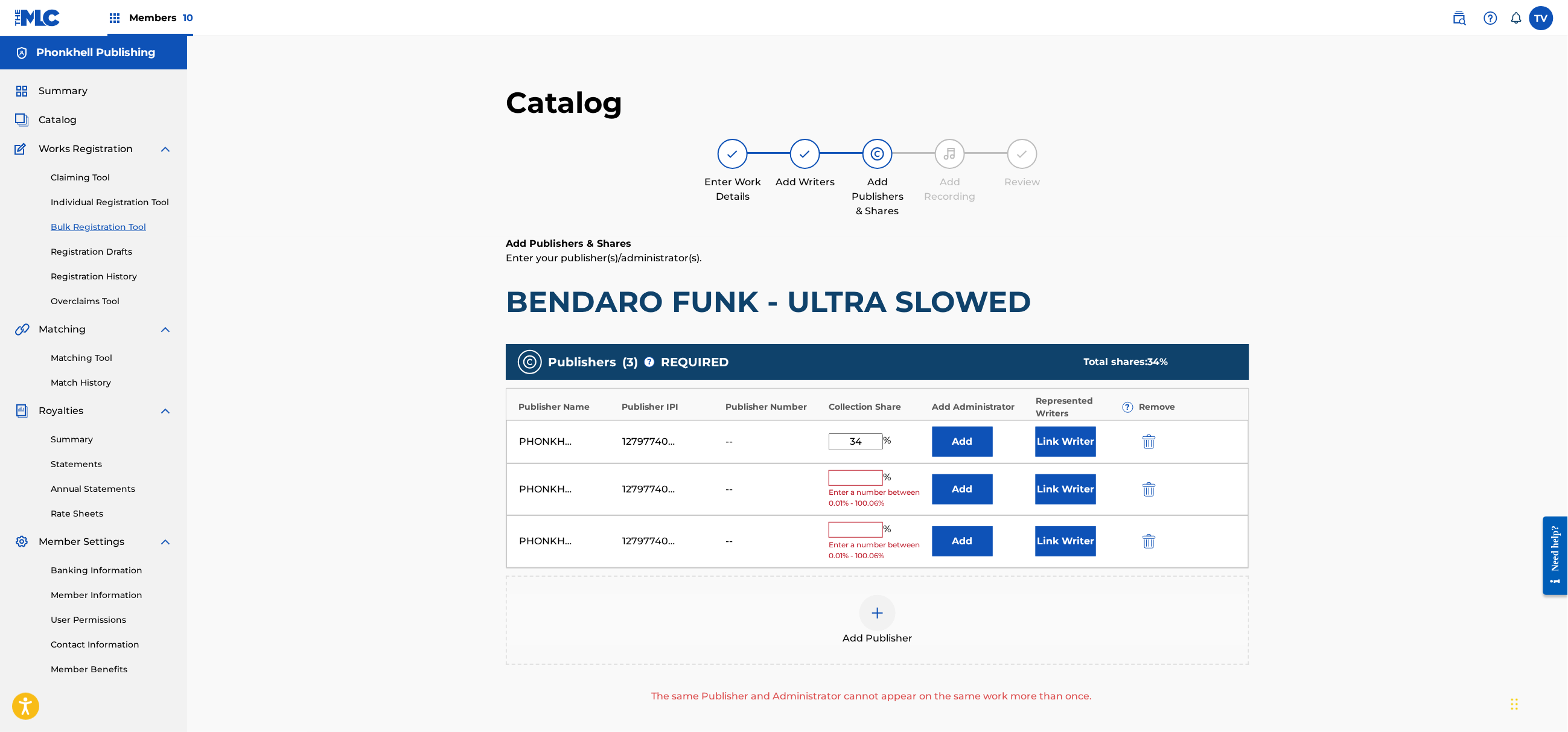
click at [1154, 496] on img "submit" at bounding box center [1149, 489] width 13 height 15
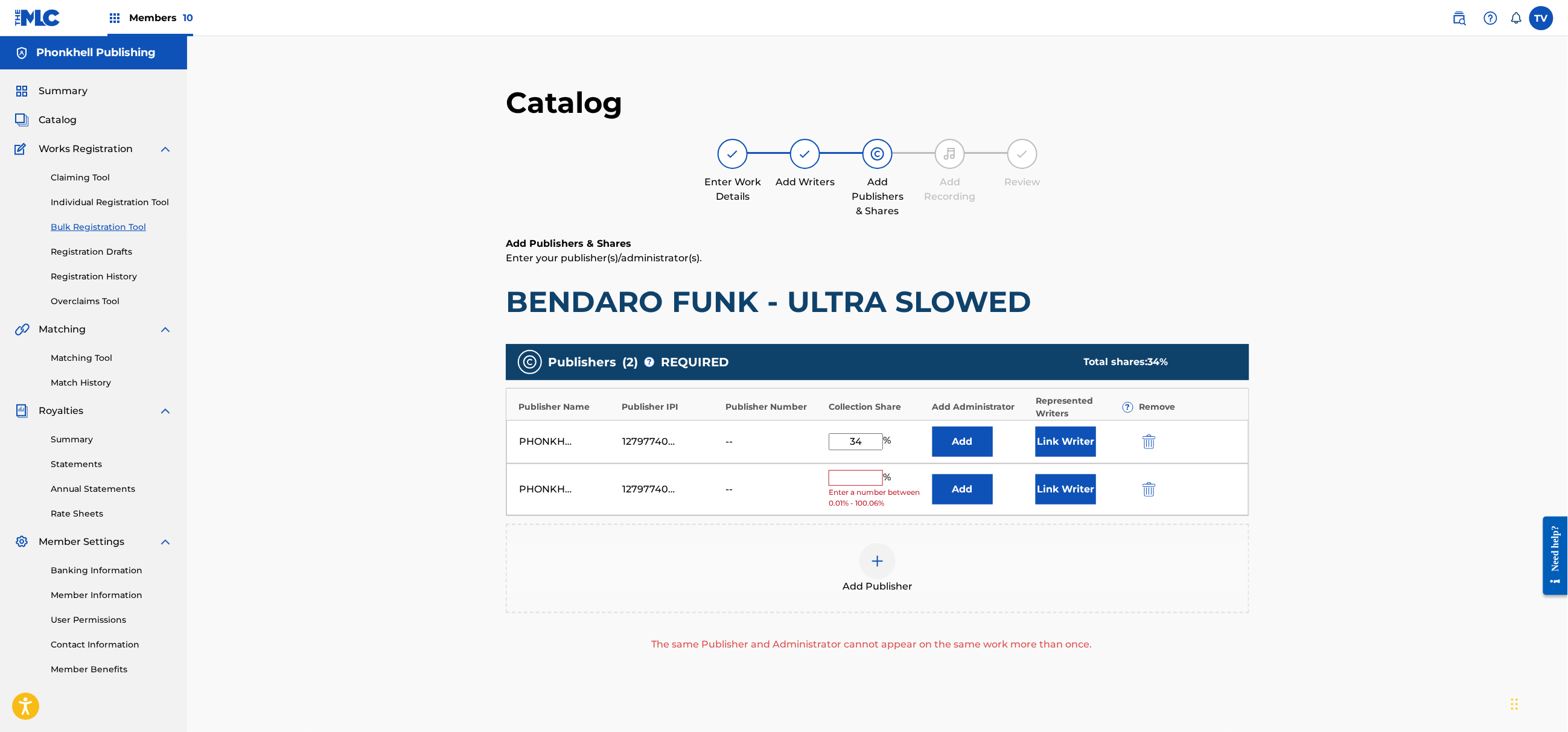
click at [1153, 496] on img "submit" at bounding box center [1149, 489] width 13 height 15
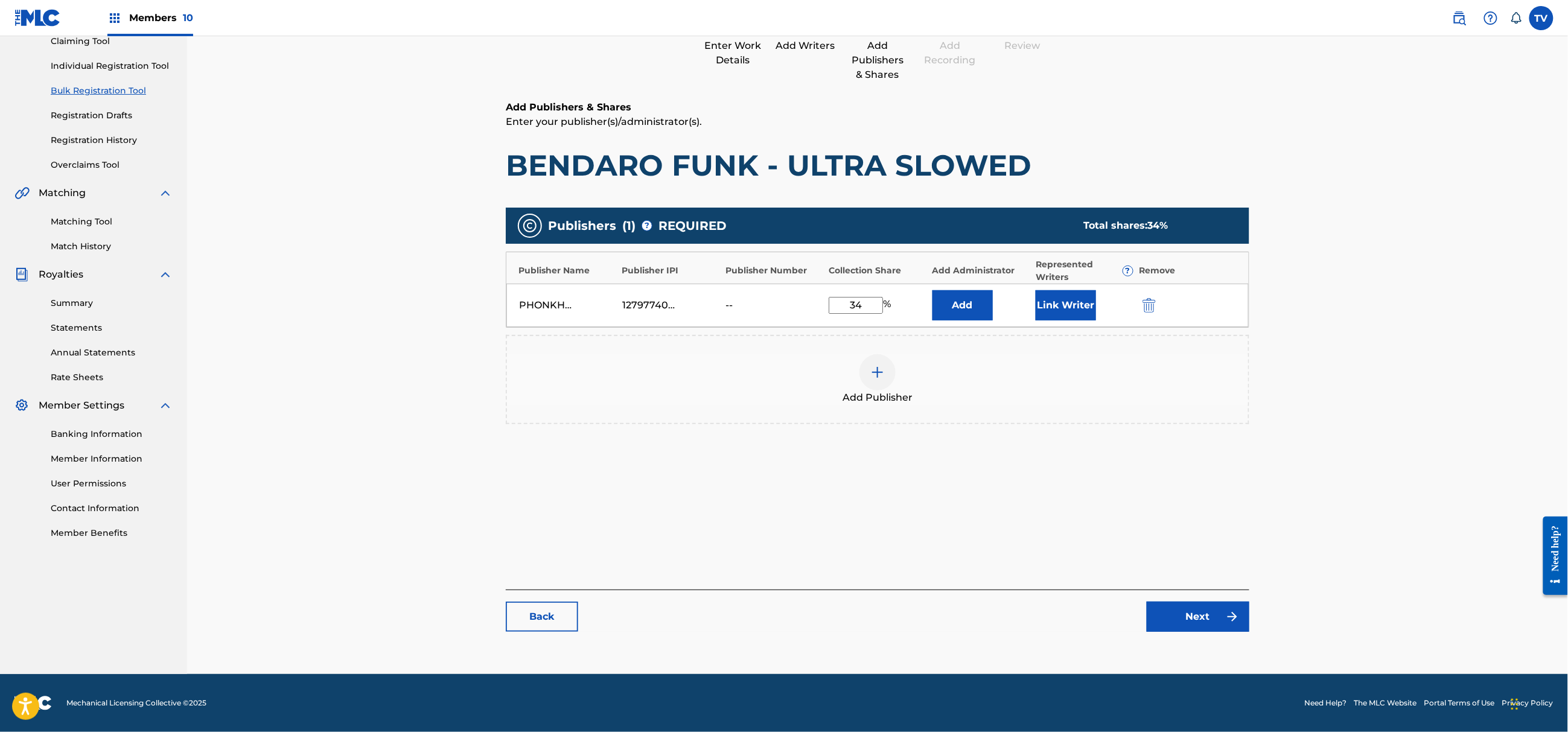
click
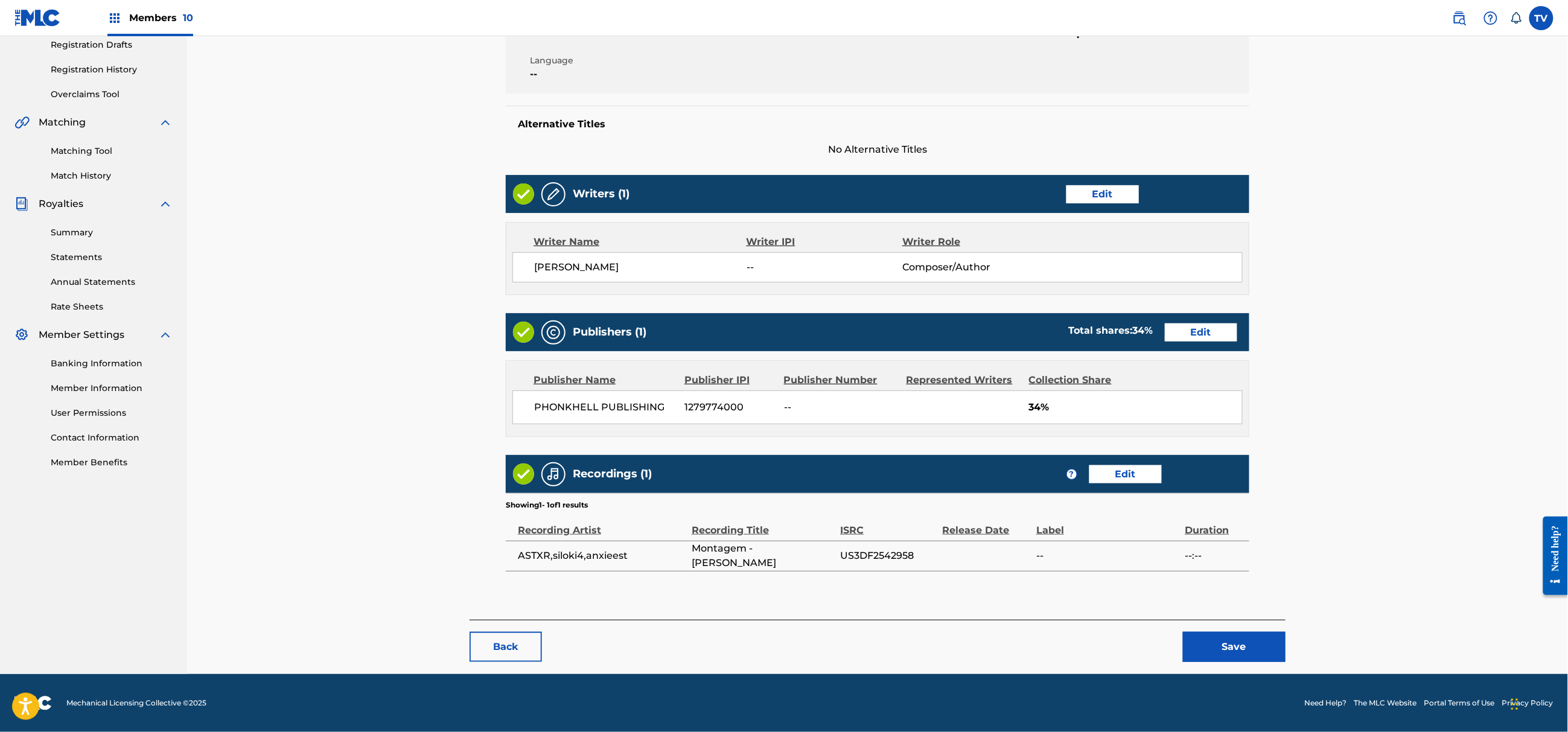
drag, startPoint x: 1229, startPoint y: 628, endPoint x: 1241, endPoint y: 637, distance: 15.0
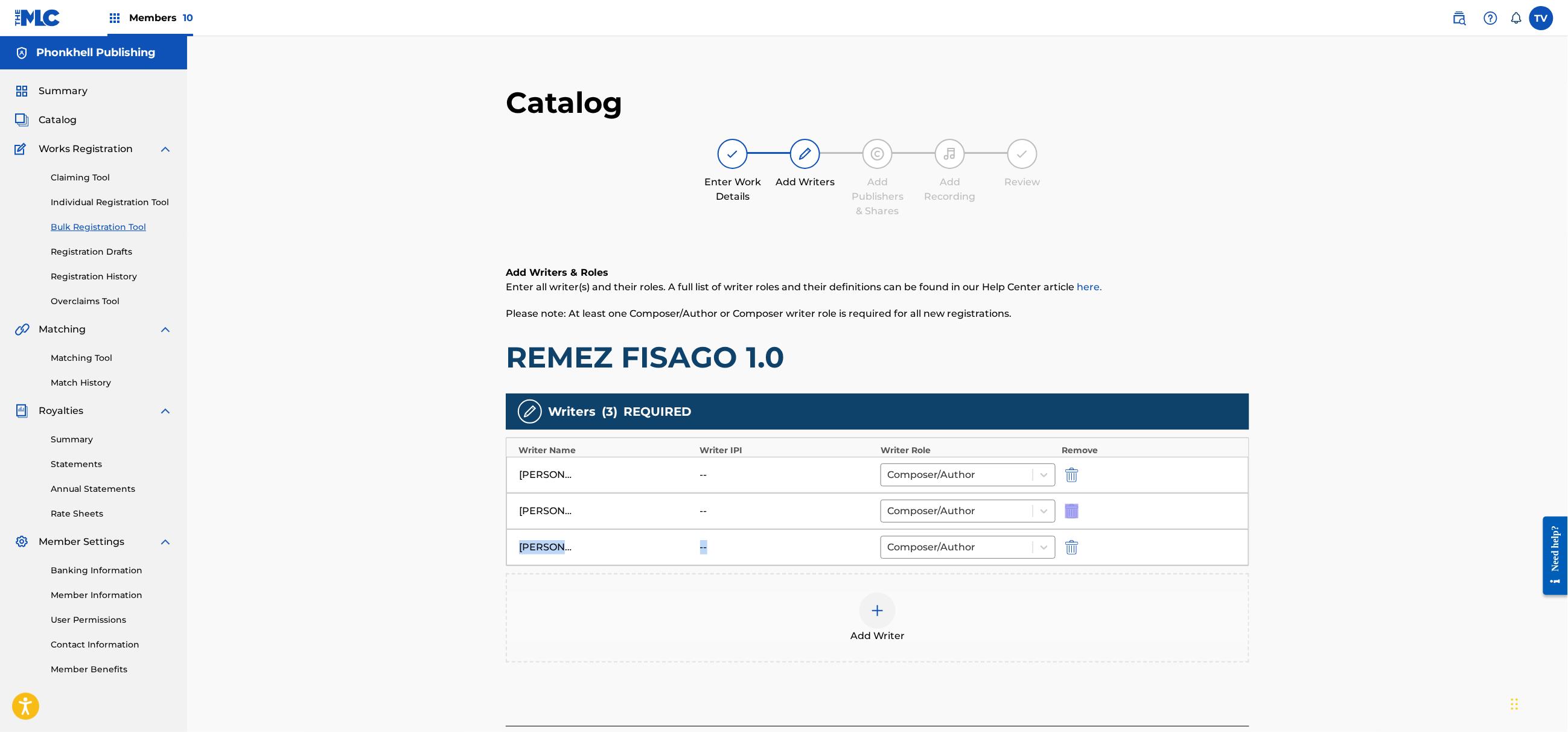
drag, startPoint x: 1077, startPoint y: 503, endPoint x: 1072, endPoint y: 515, distance: 13.0
type input "[PERSON_NAME]"
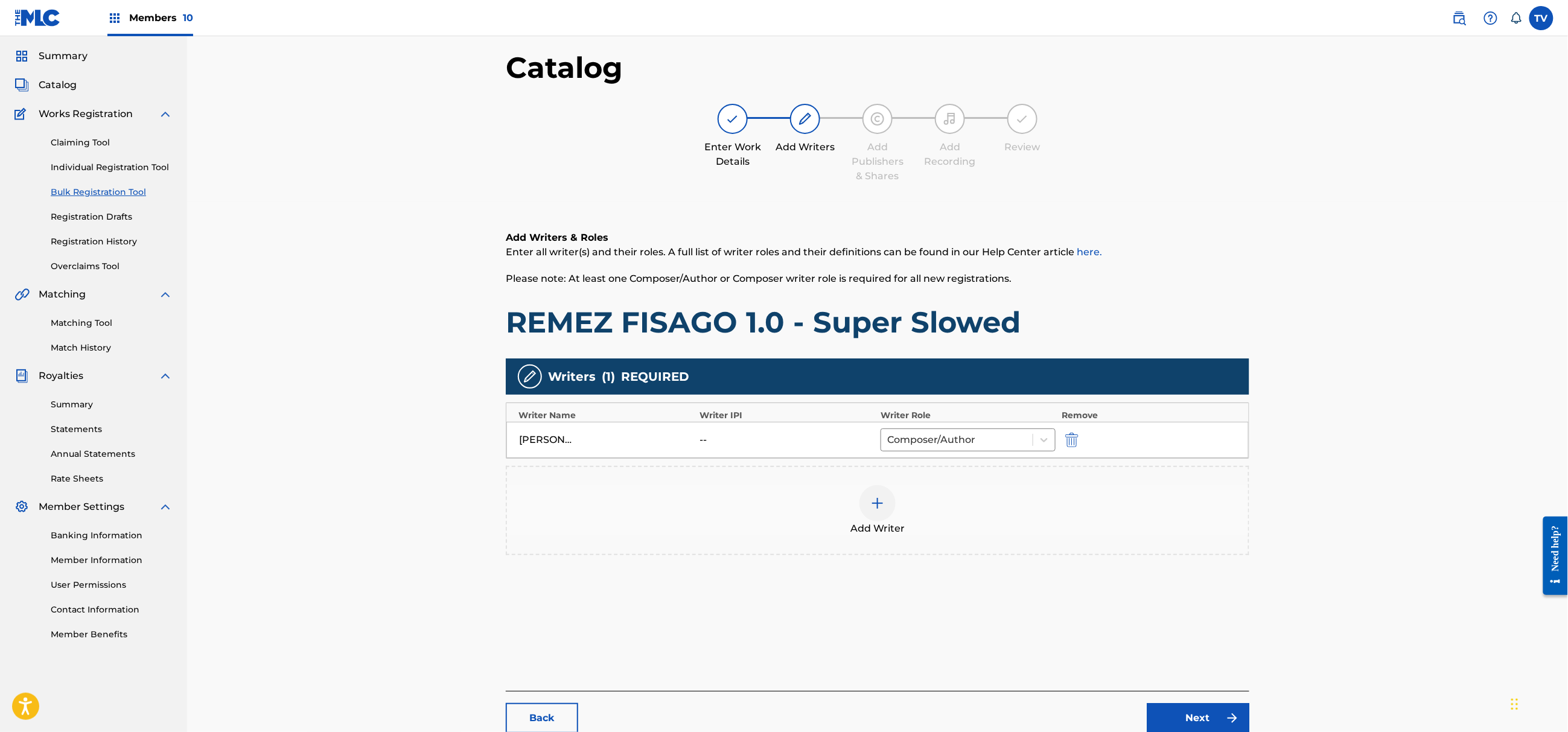
scroll to position [136, 0]
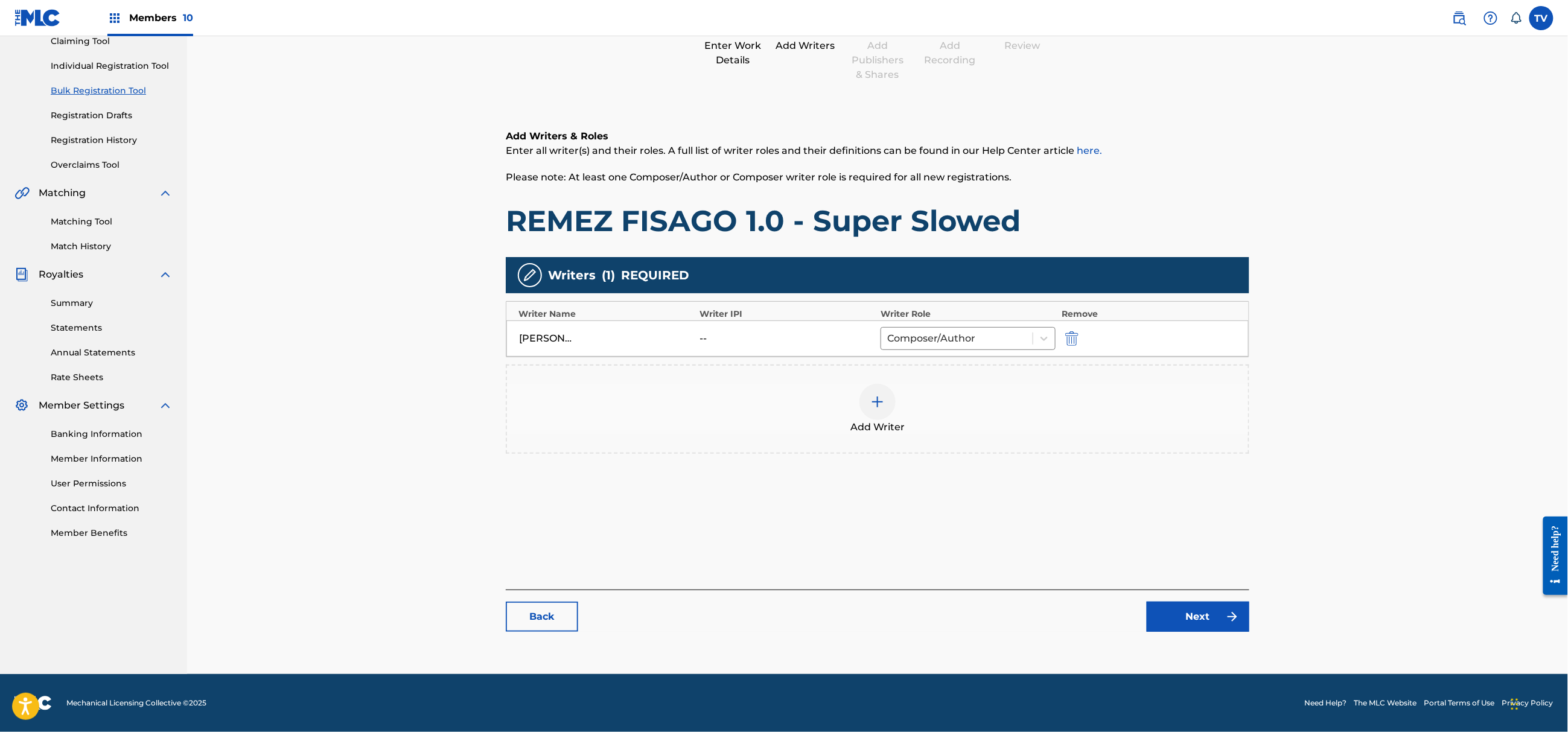
drag, startPoint x: 1203, startPoint y: 635, endPoint x: 1177, endPoint y: 618, distance: 31.1
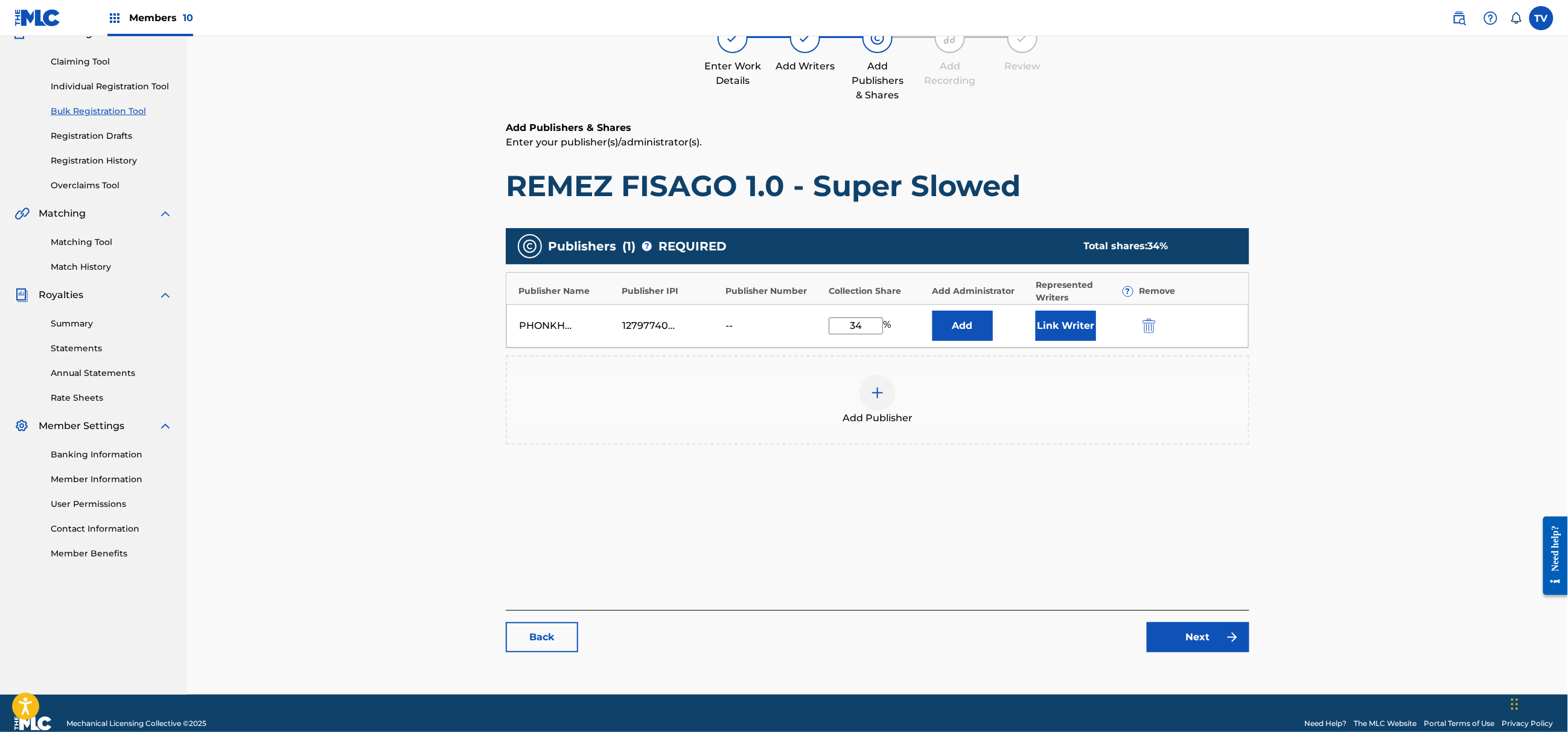
scroll to position [136, 0]
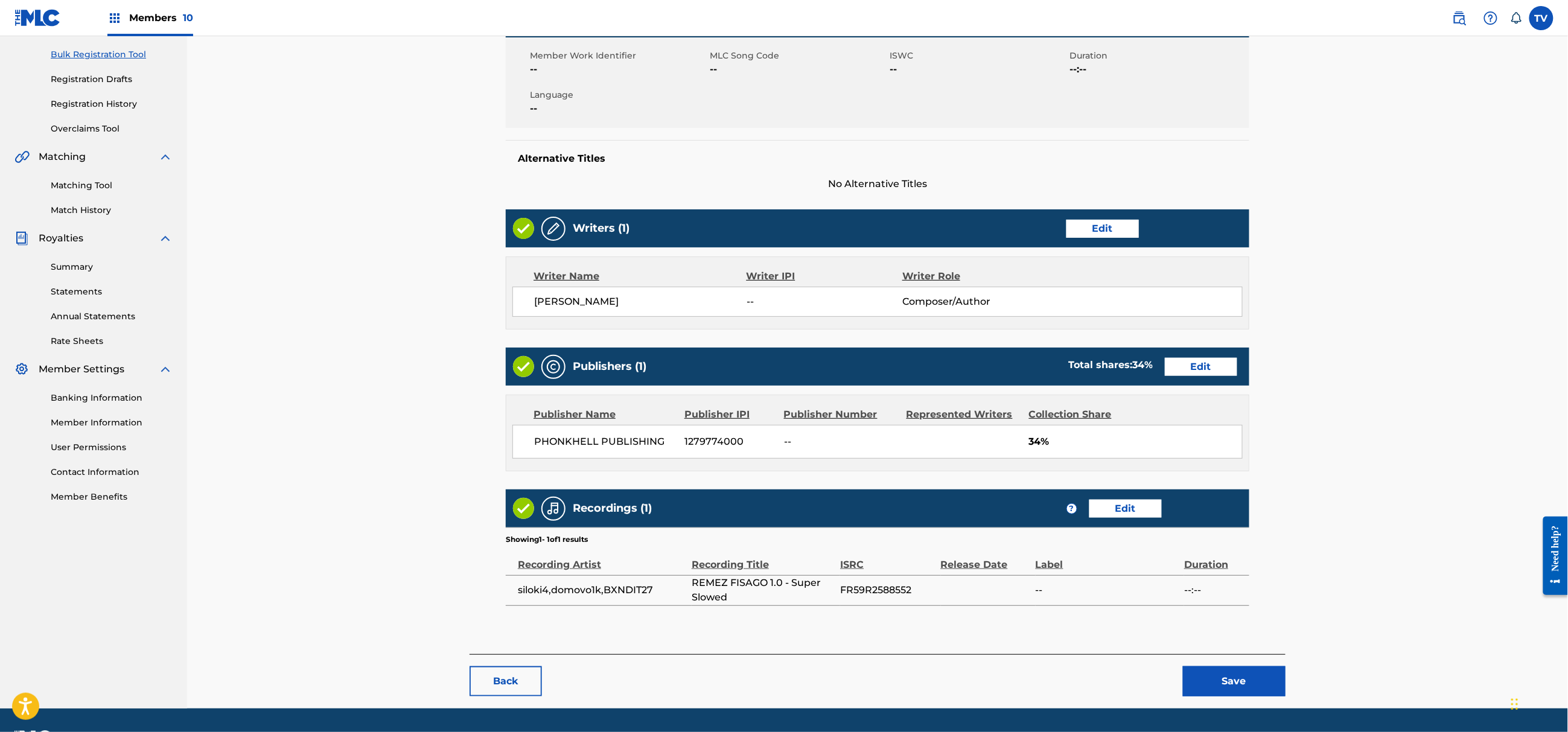
scroll to position [208, 0]
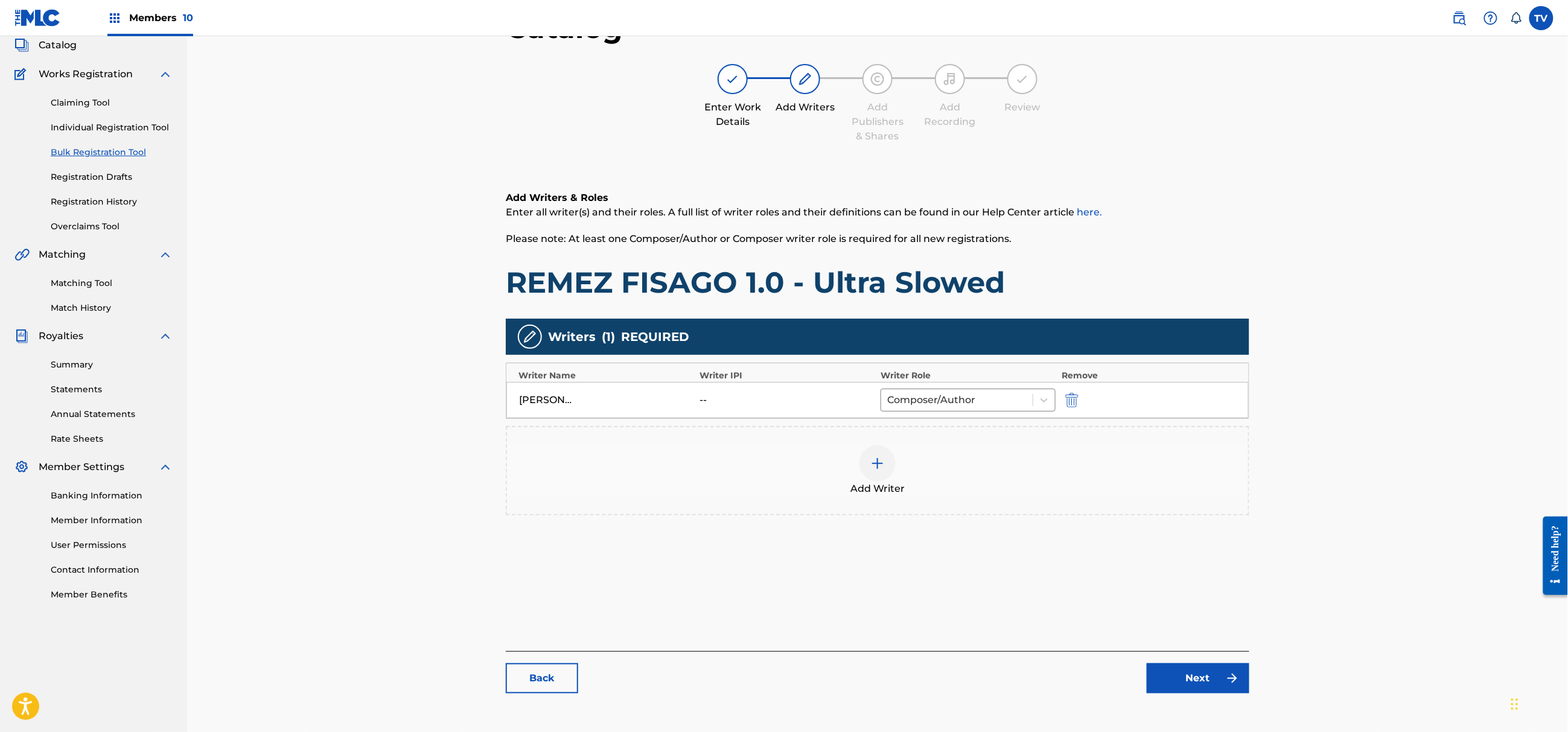
scroll to position [136, 0]
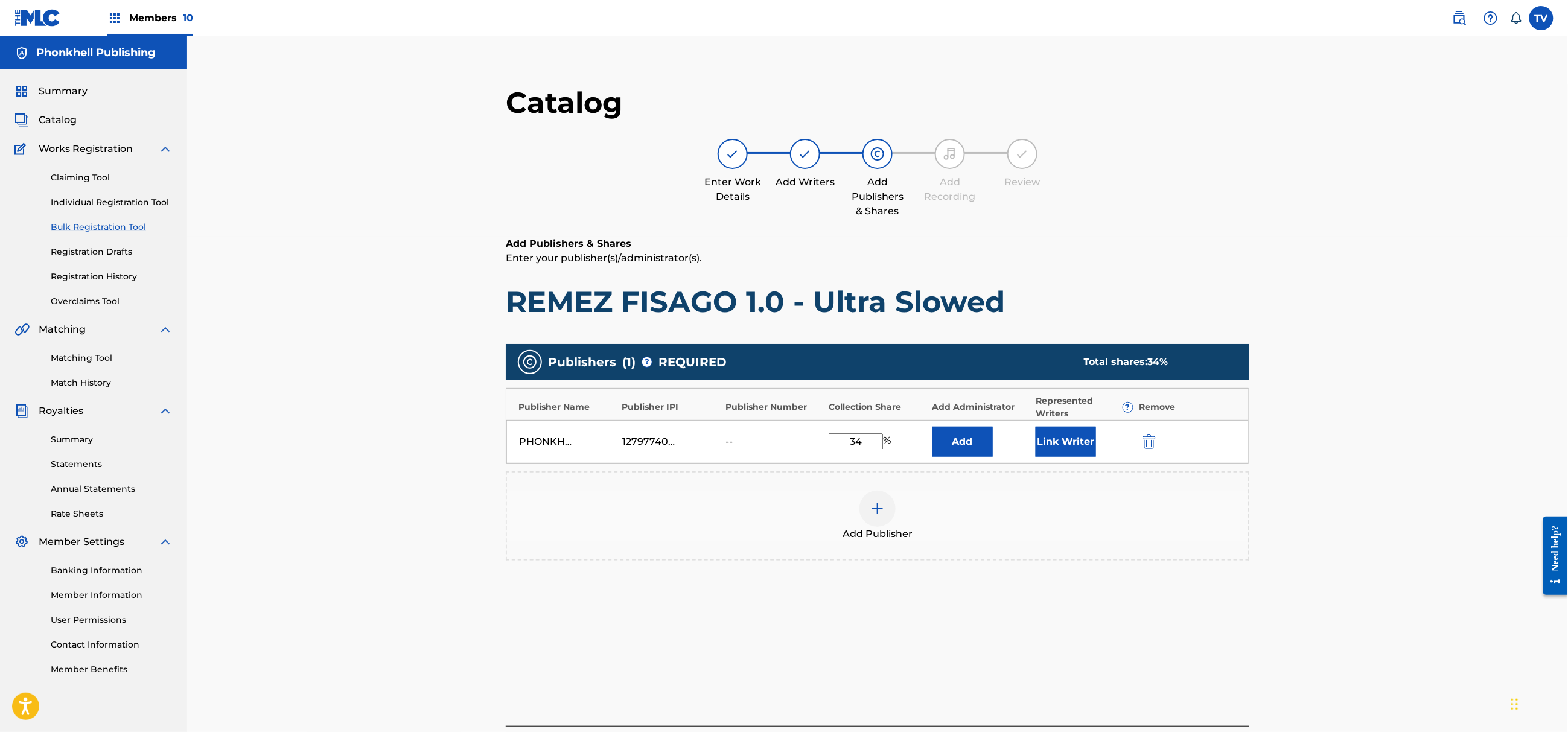
scroll to position [136, 0]
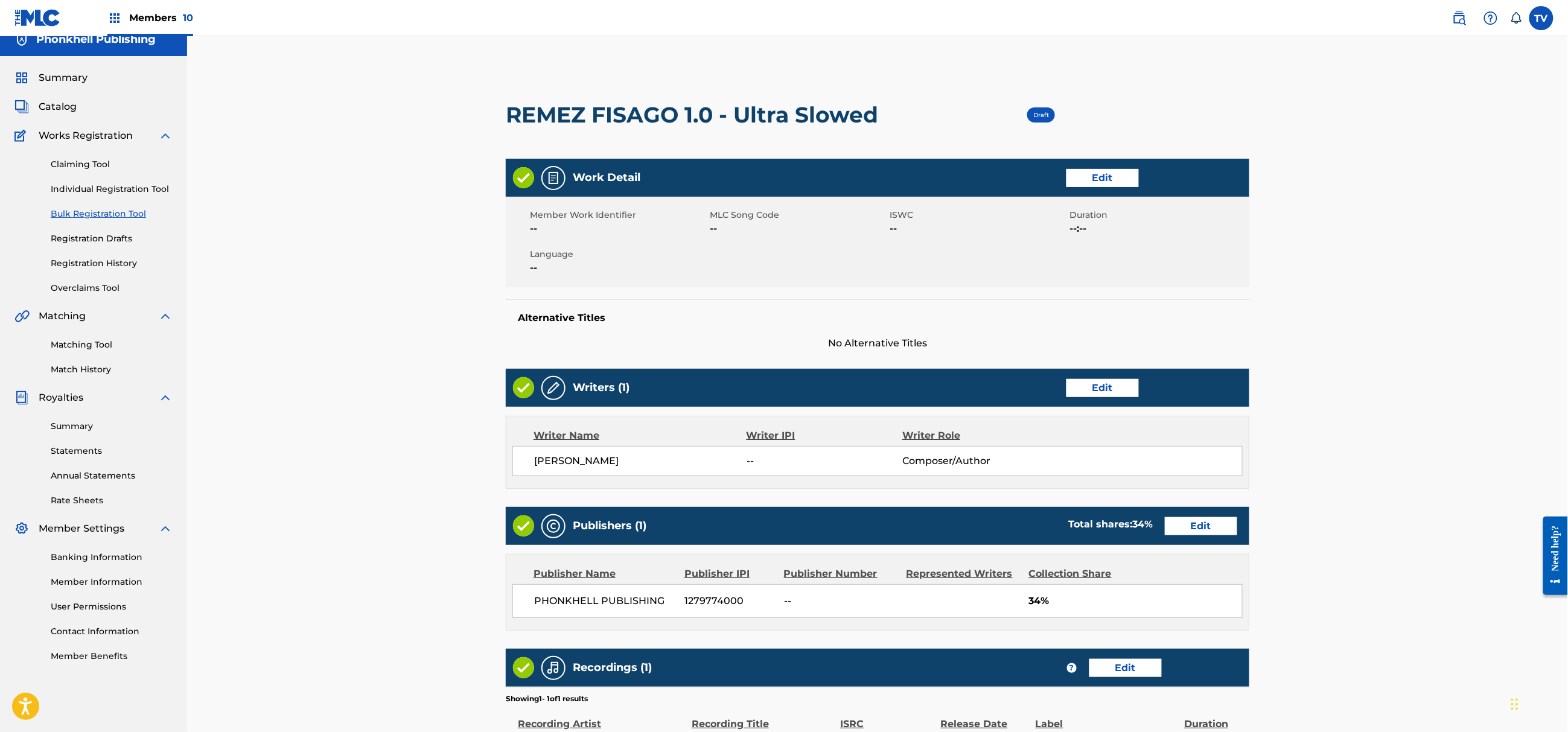
scroll to position [208, 0]
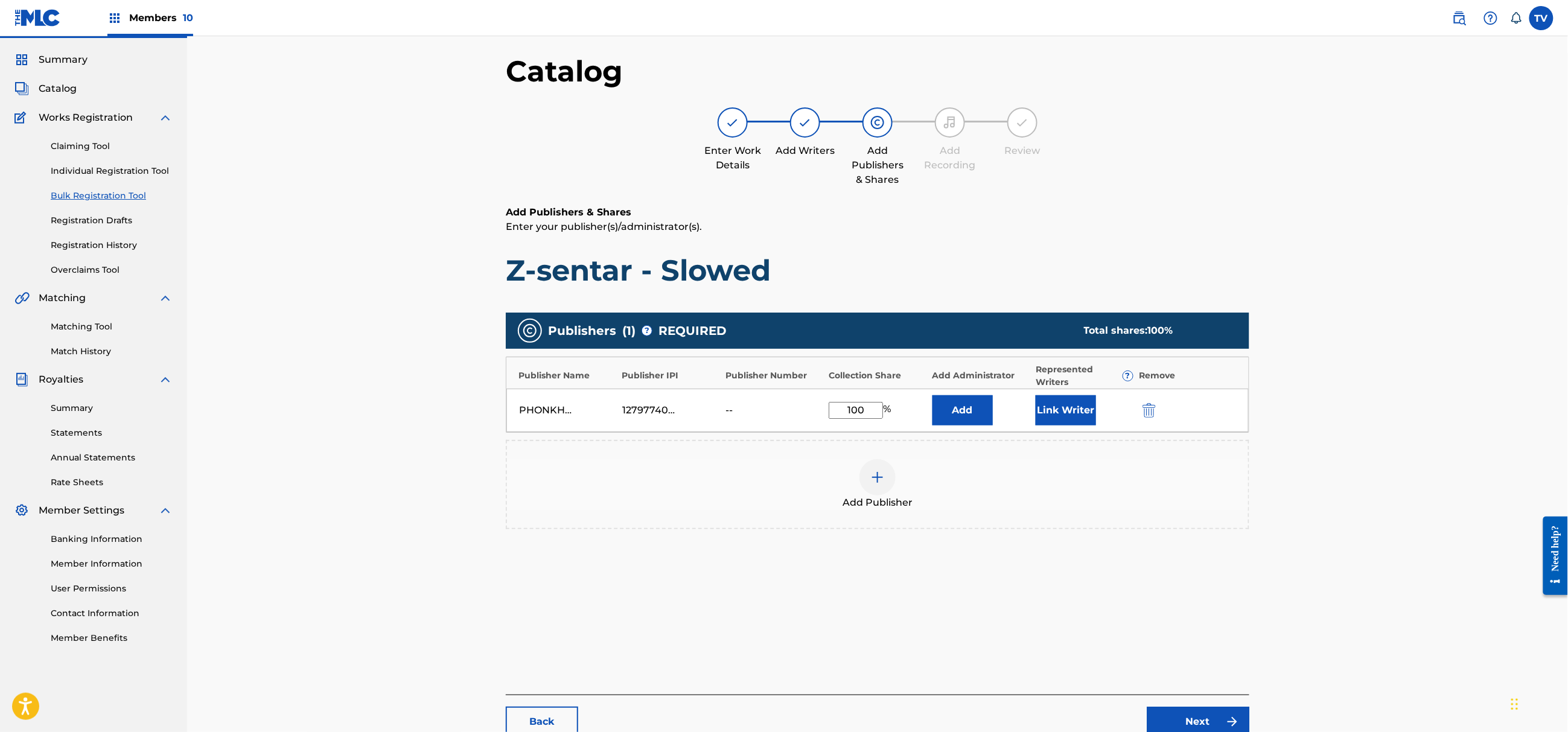
scroll to position [136, 0]
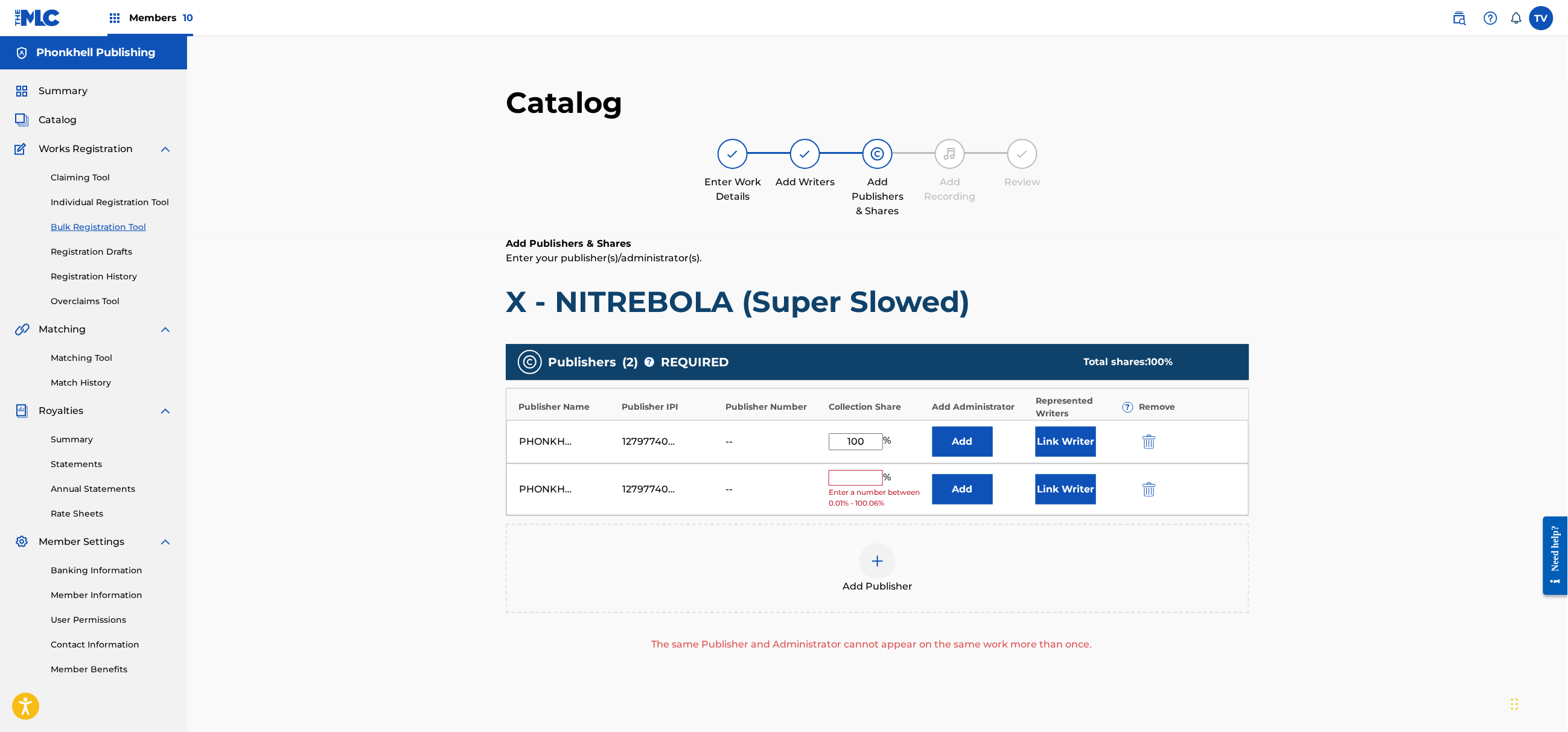
drag, startPoint x: 1144, startPoint y: 492, endPoint x: 1152, endPoint y: 556, distance: 64.5
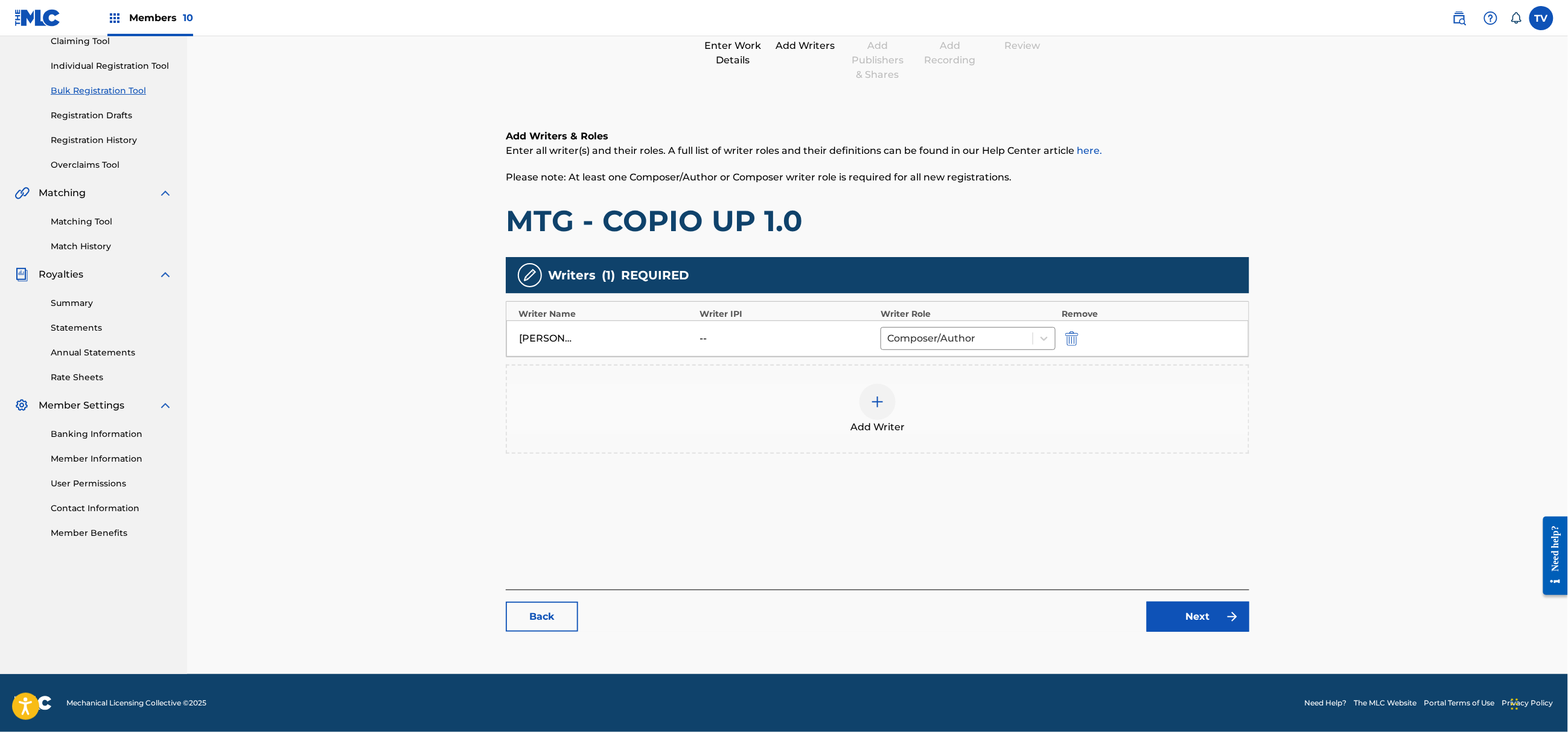
drag, startPoint x: 1199, startPoint y: 643, endPoint x: 1201, endPoint y: 630, distance: 13.2
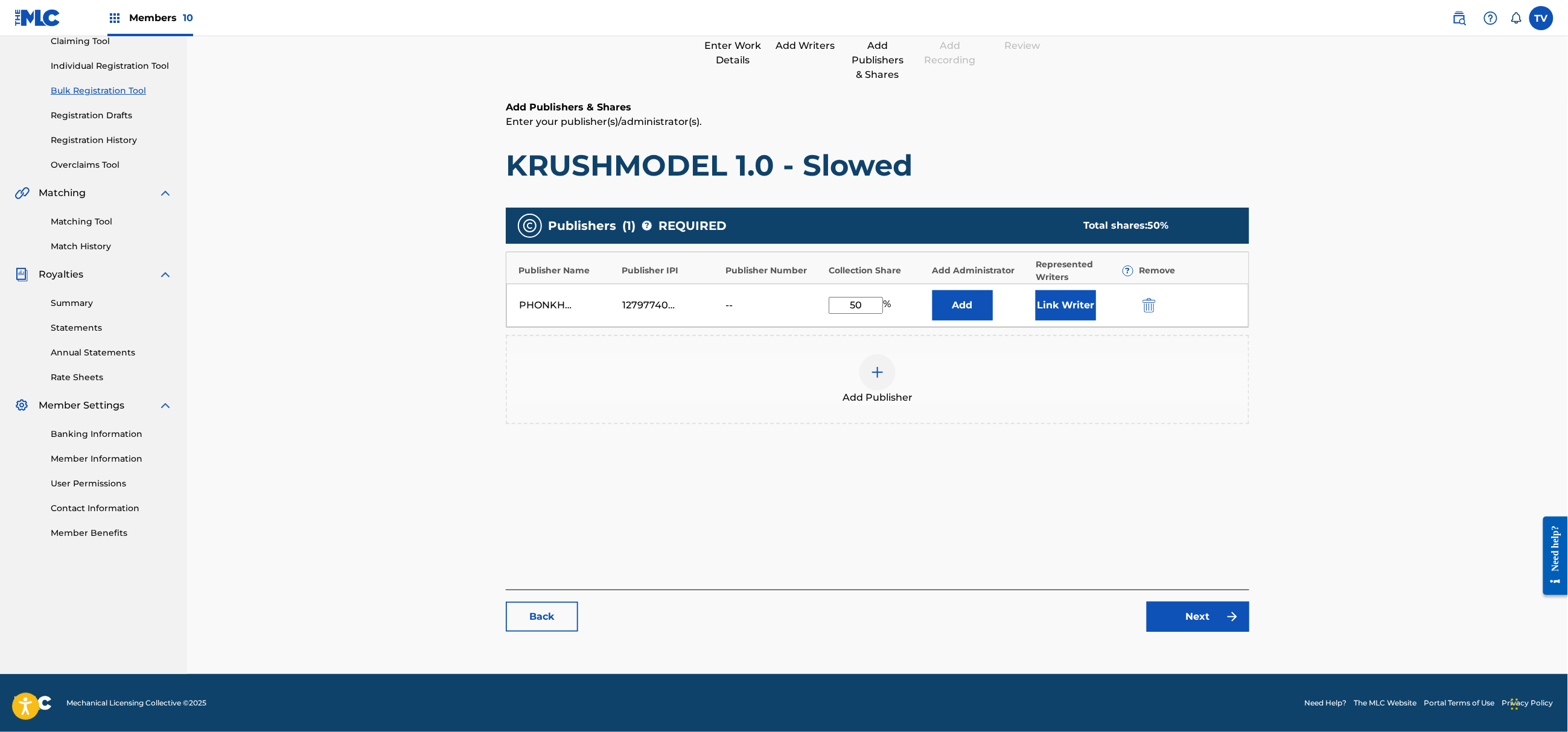
drag, startPoint x: 1232, startPoint y: 645, endPoint x: 1225, endPoint y: 618, distance: 27.9
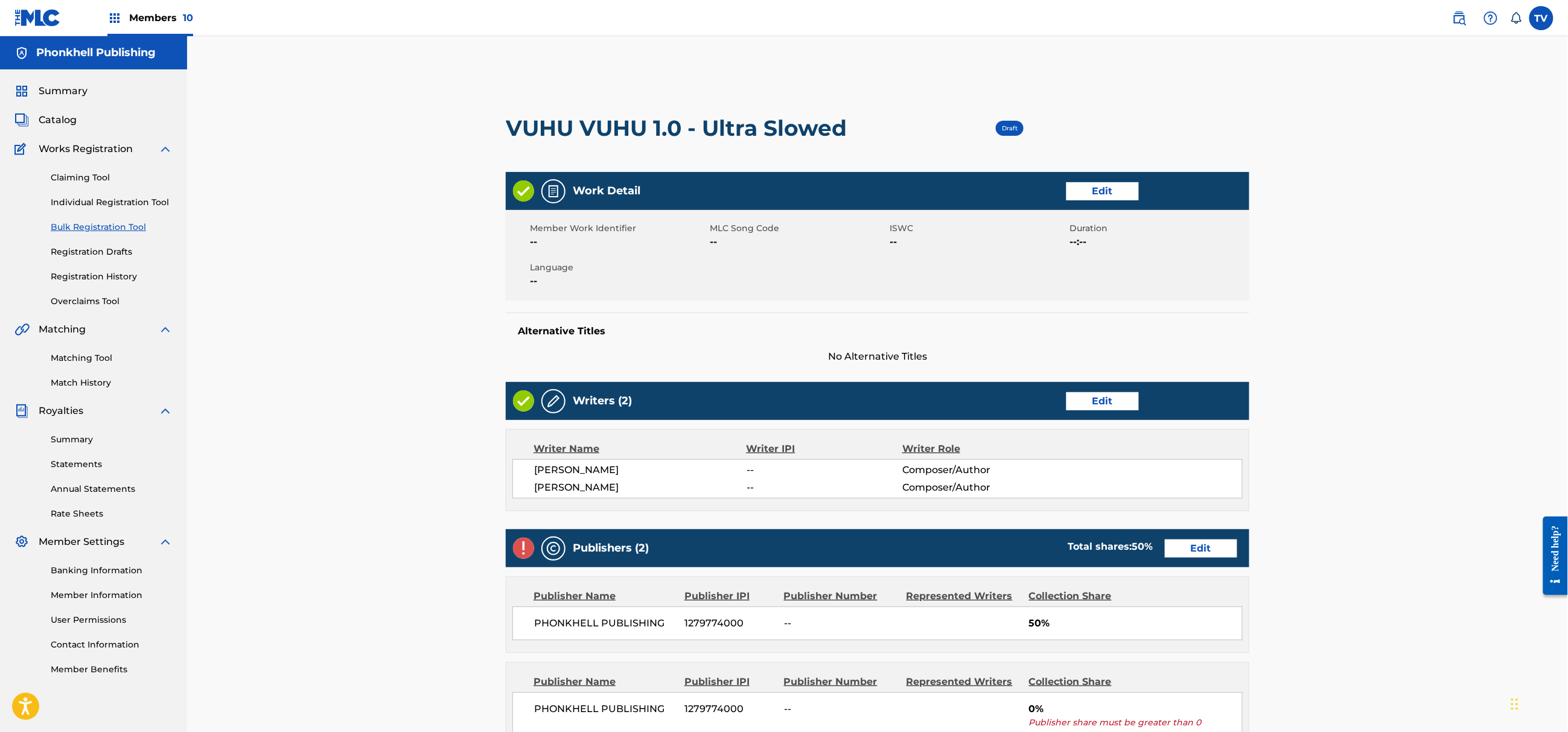
drag, startPoint x: 1122, startPoint y: 420, endPoint x: 1120, endPoint y: 414, distance: 6.3
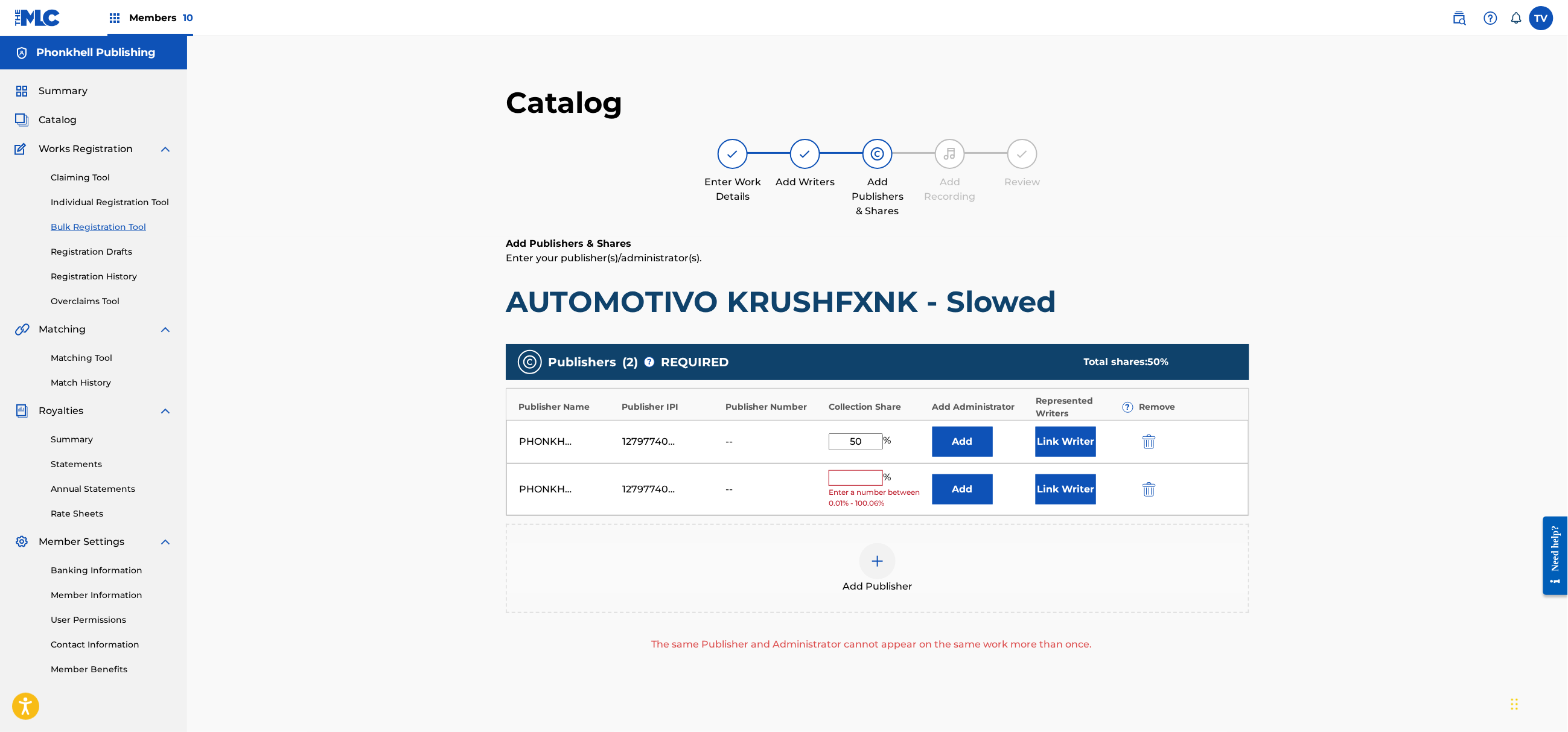
drag, startPoint x: 1146, startPoint y: 488, endPoint x: 1148, endPoint y: 495, distance: 7.3
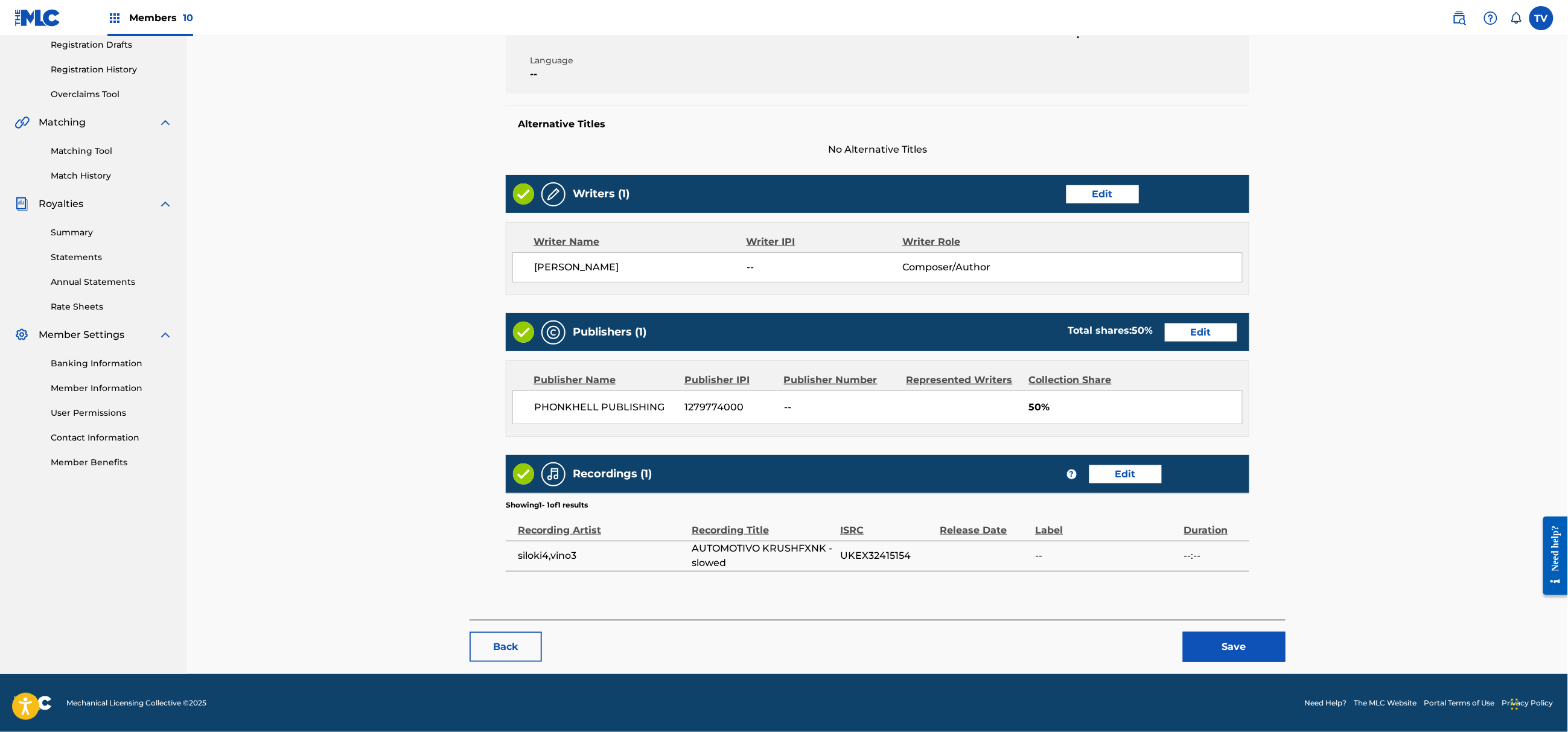
drag, startPoint x: 1210, startPoint y: 628, endPoint x: 1229, endPoint y: 635, distance: 20.2
drag, startPoint x: 1220, startPoint y: 649, endPoint x: 1219, endPoint y: 631, distance: 18.0
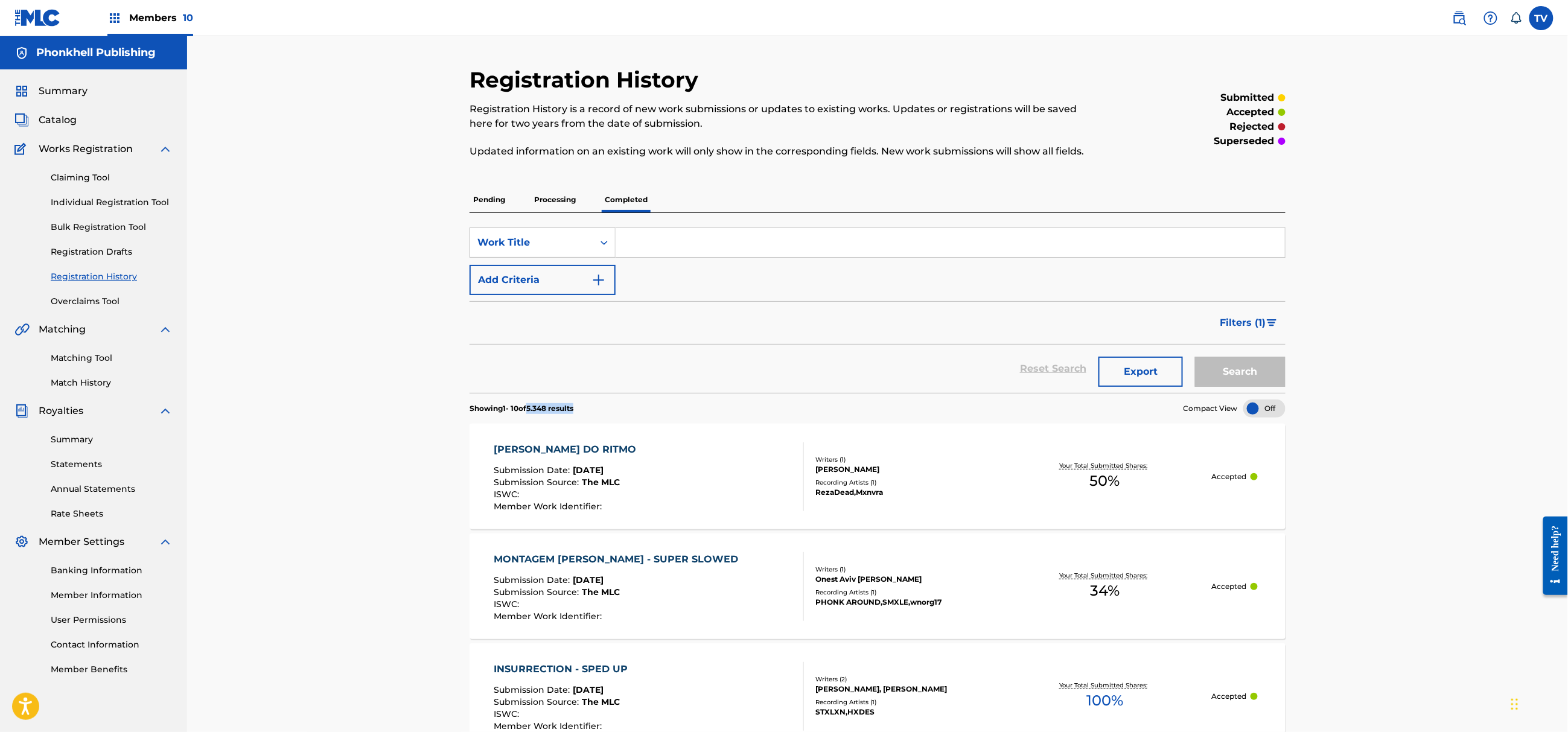
drag, startPoint x: 586, startPoint y: 413, endPoint x: 535, endPoint y: 412, distance: 51.0
